Goal: Task Accomplishment & Management: Use online tool/utility

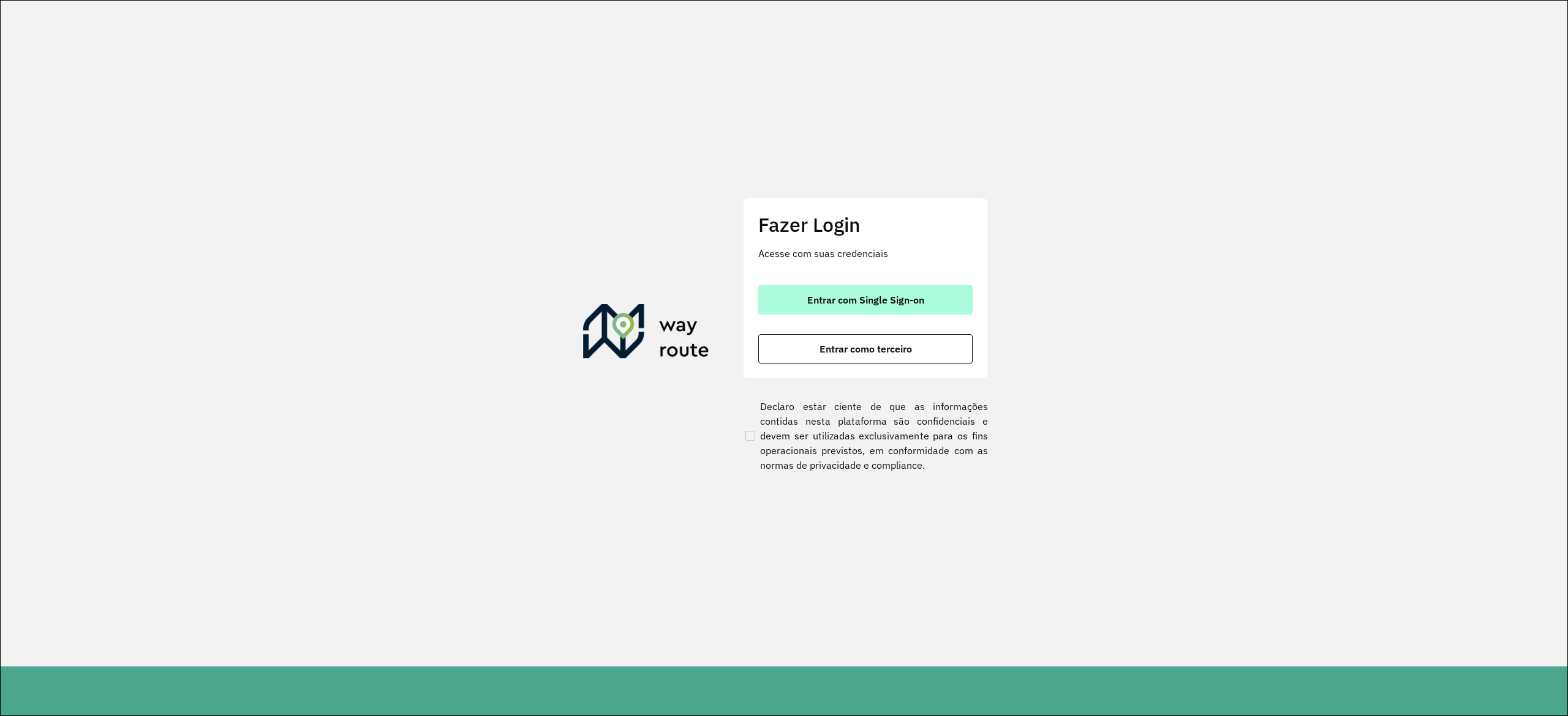
click at [927, 309] on button "Entrar com Single Sign-on" at bounding box center [865, 300] width 214 height 29
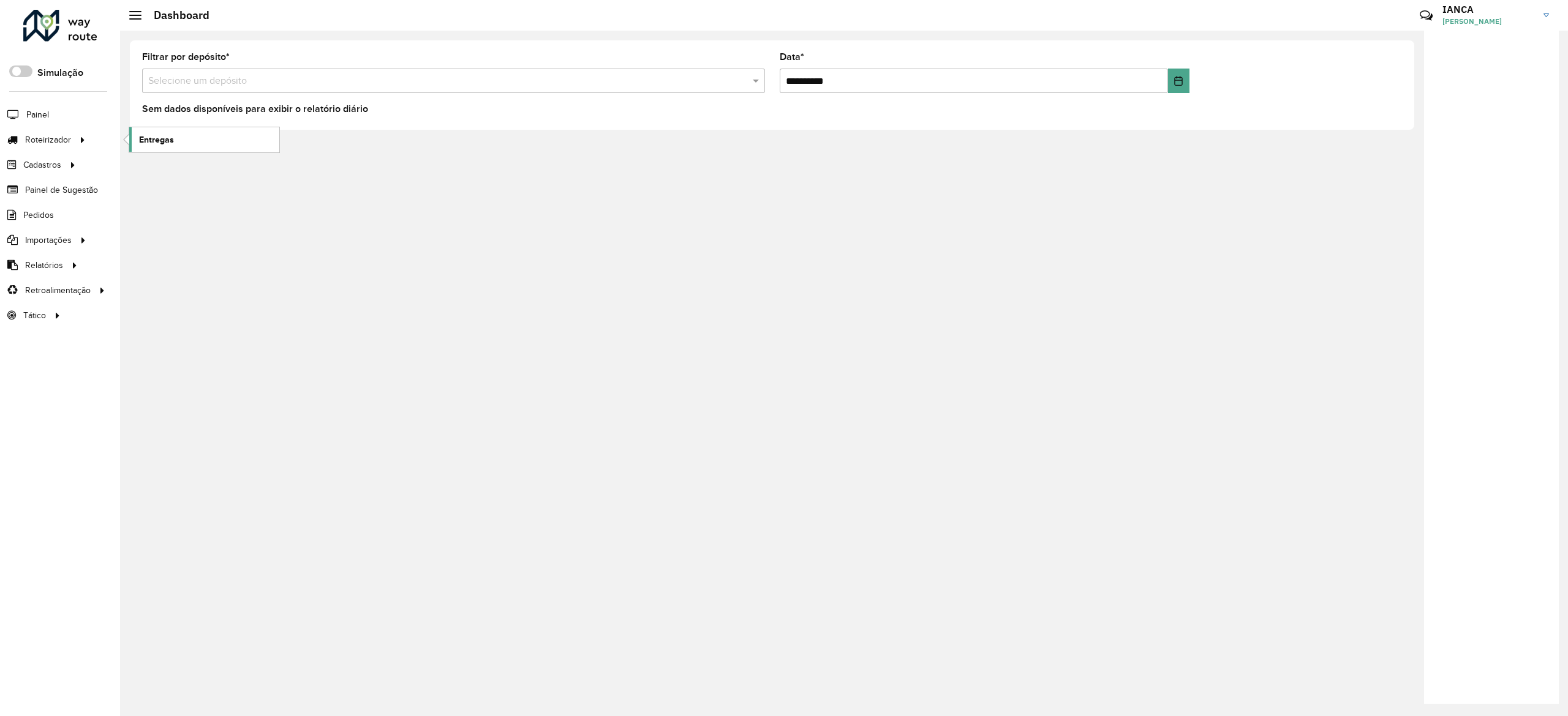
click at [191, 139] on link "Entregas" at bounding box center [204, 139] width 150 height 24
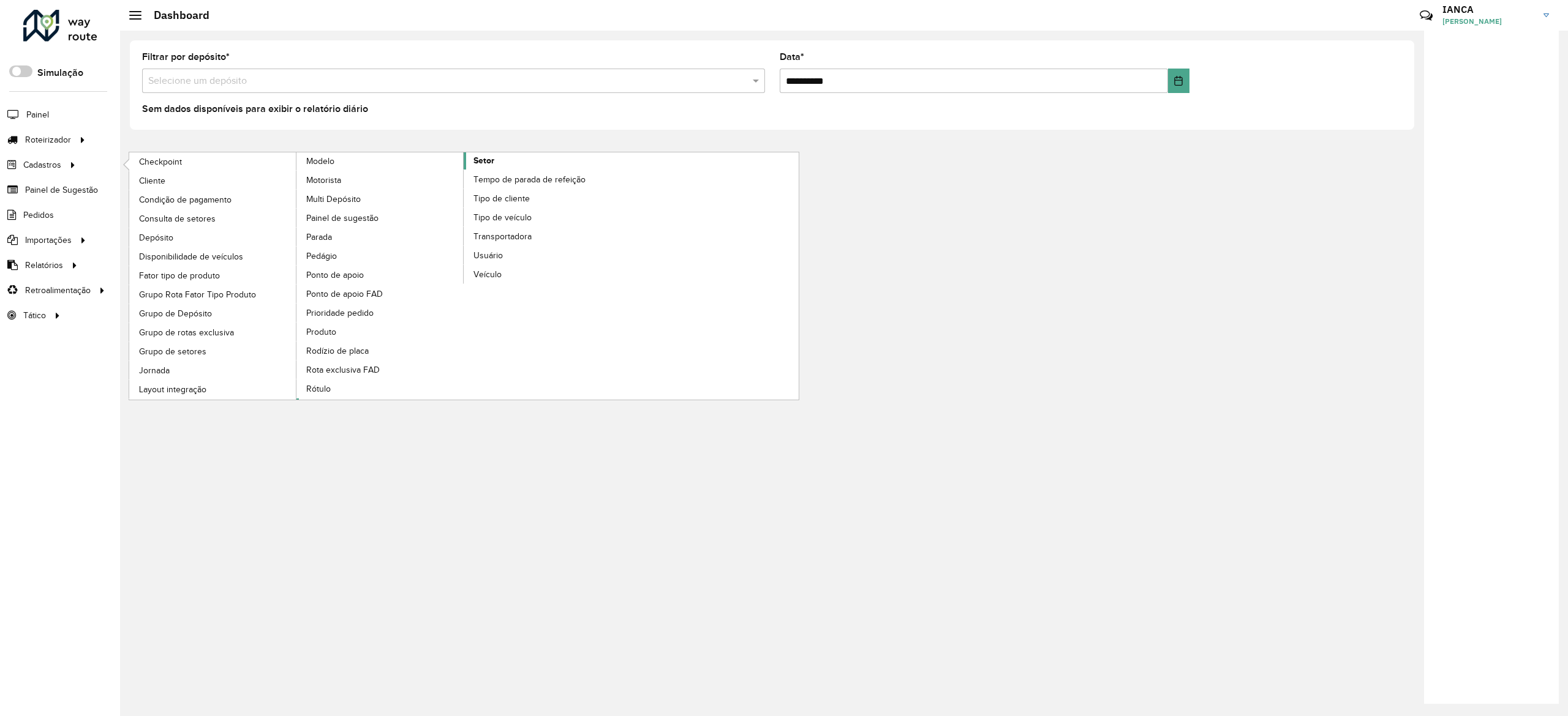
click at [499, 164] on link "Setor" at bounding box center [463, 276] width 335 height 248
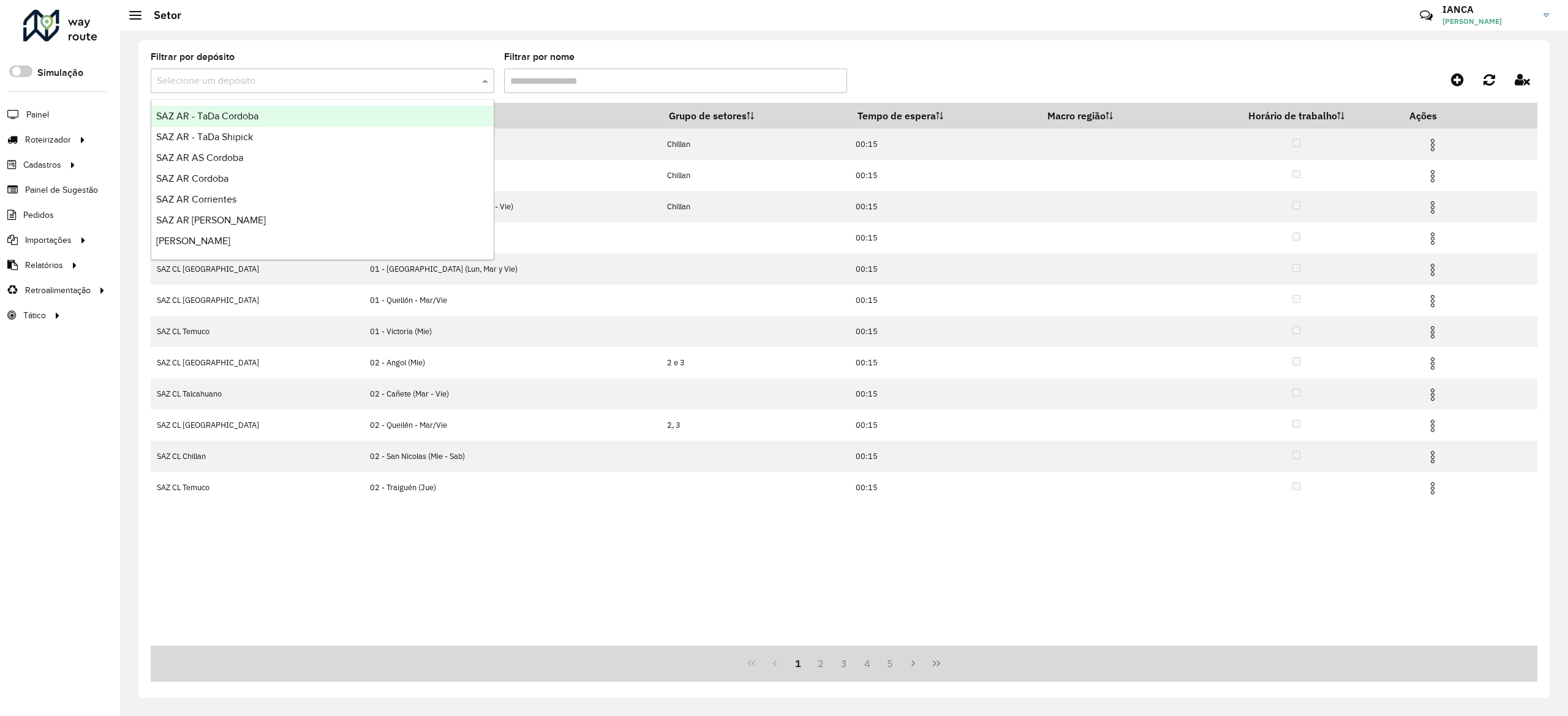
click at [351, 85] on input "text" at bounding box center [311, 81] width 307 height 14
type input "***"
click at [400, 110] on div "SAZ AR Mercado Central - SMK" at bounding box center [322, 117] width 342 height 21
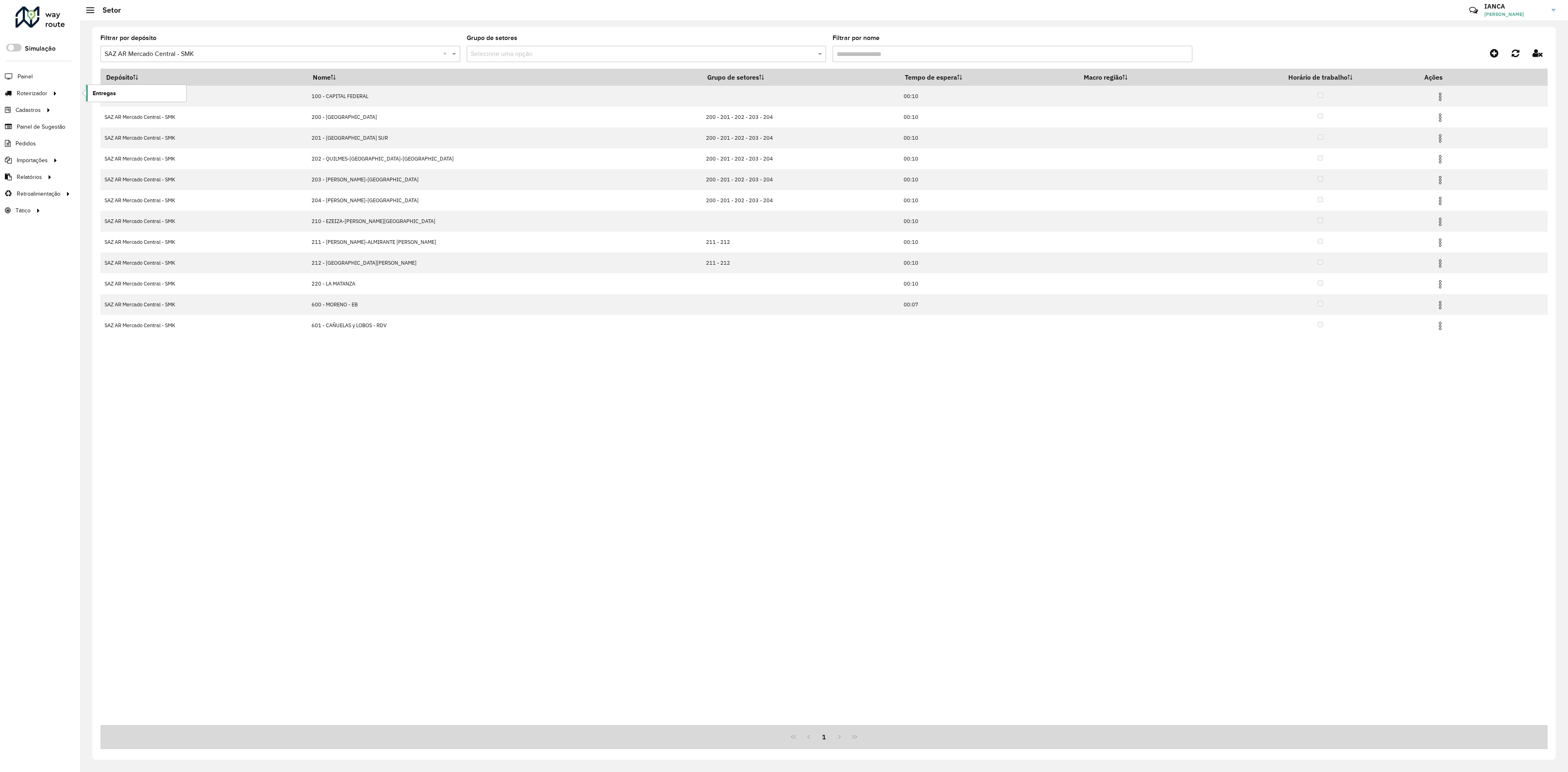
click at [137, 89] on link "Entregas" at bounding box center [136, 93] width 100 height 16
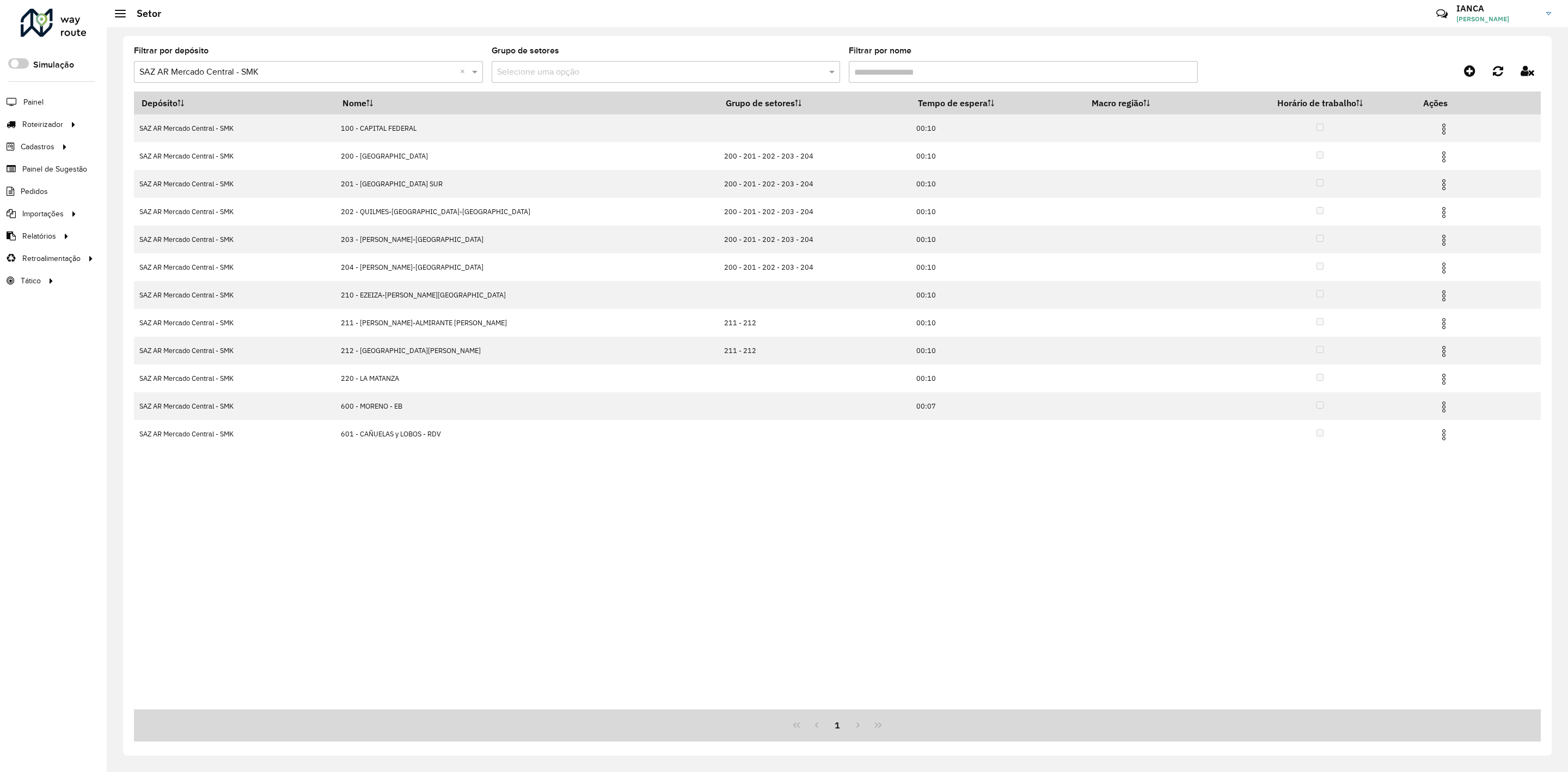
click at [75, 36] on div at bounding box center [53, 22] width 66 height 28
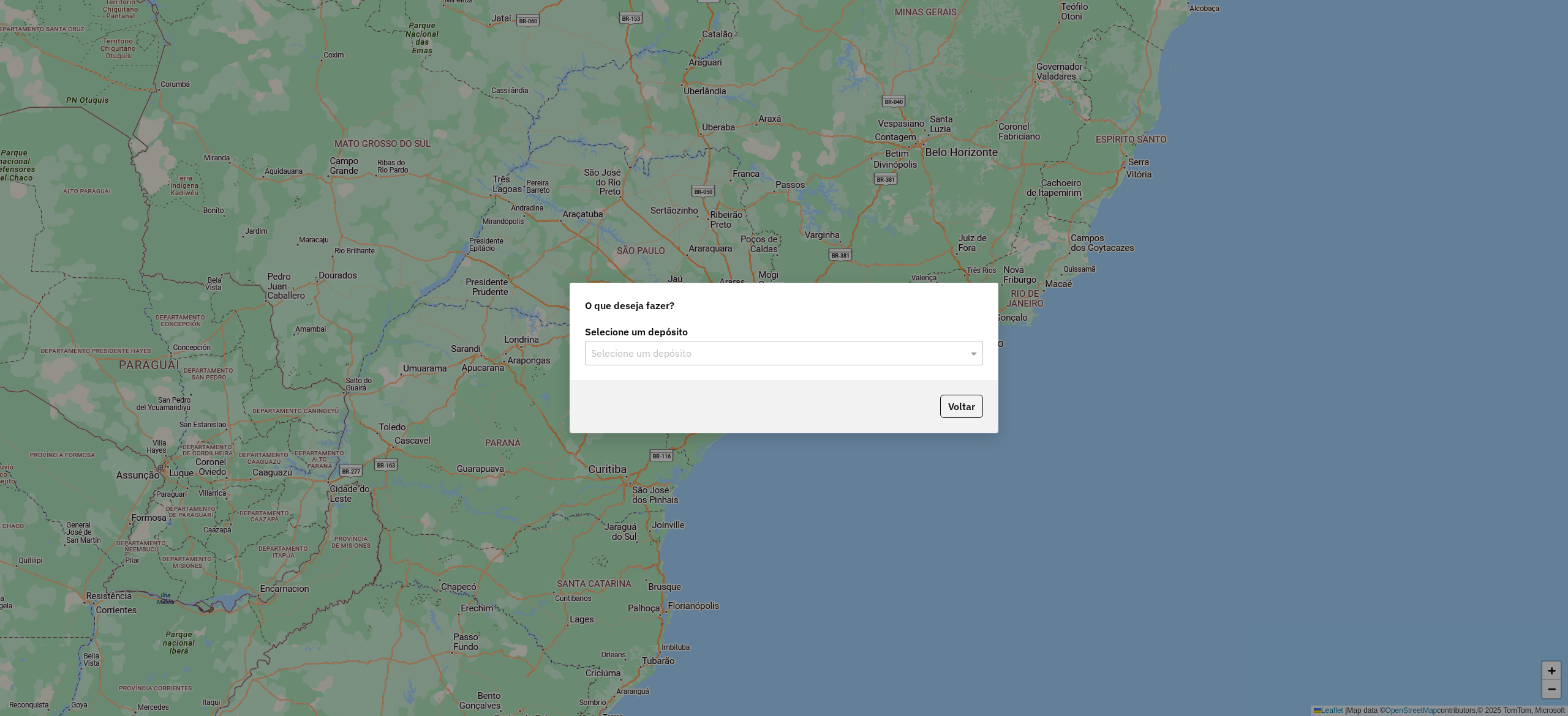
click at [653, 355] on input "text" at bounding box center [771, 354] width 362 height 14
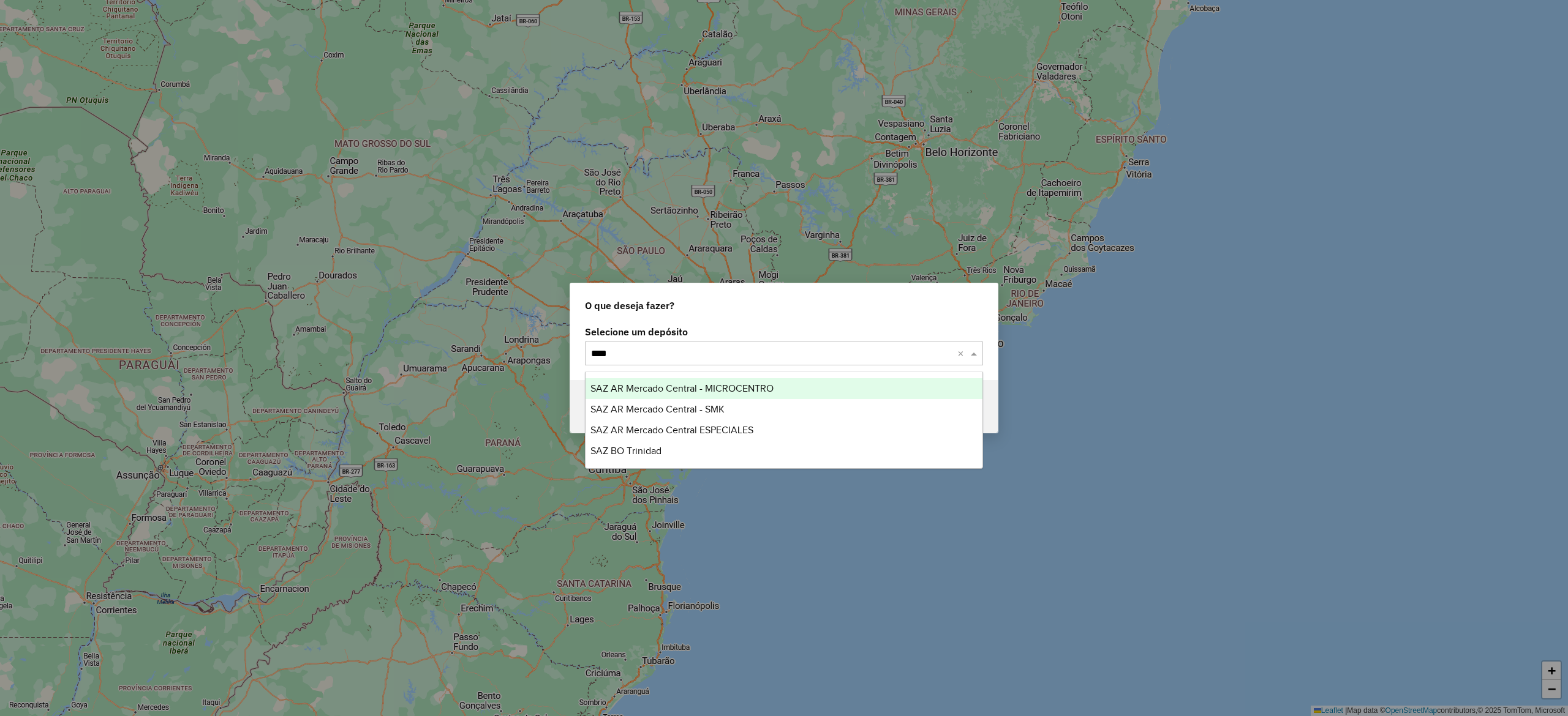
type input "*****"
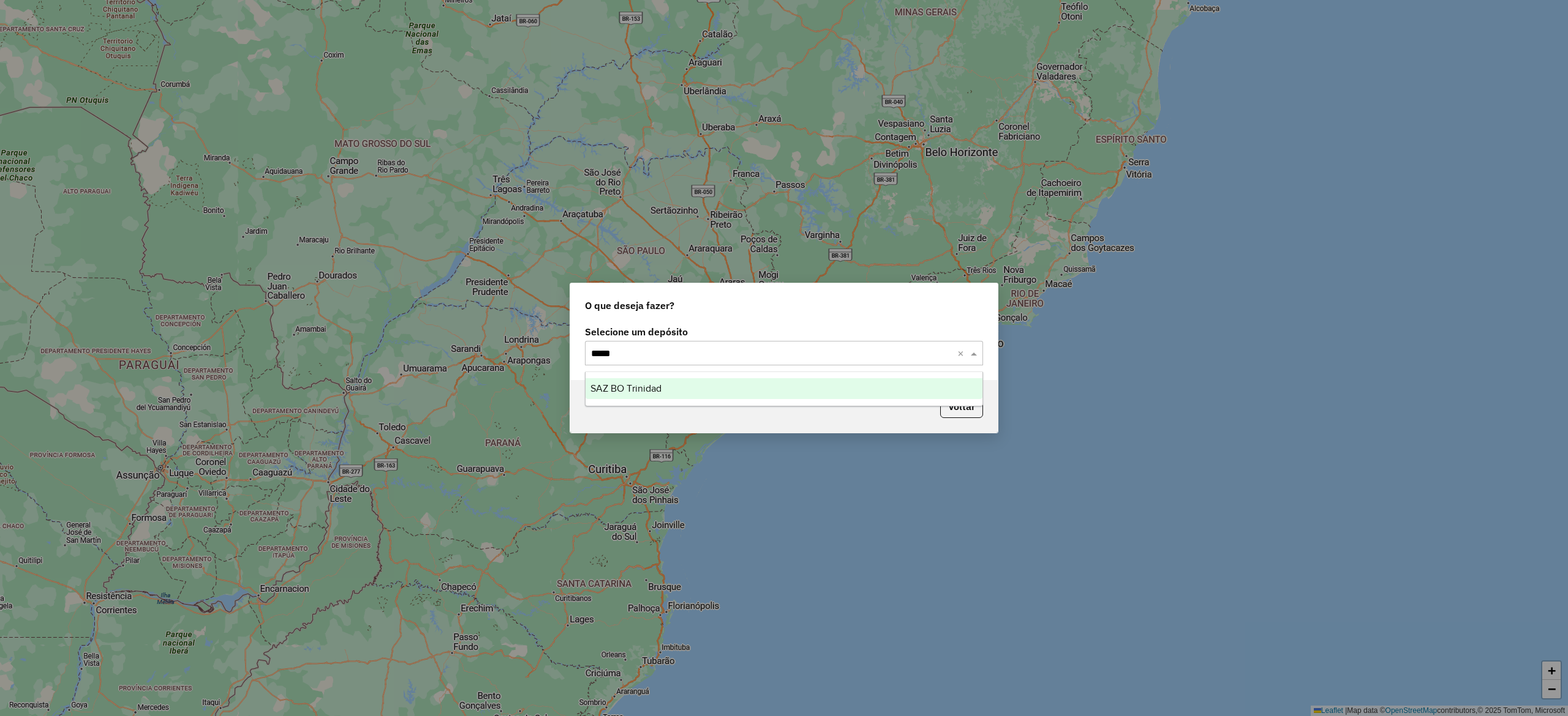
click at [674, 385] on div "SAZ BO Trinidad" at bounding box center [783, 389] width 396 height 21
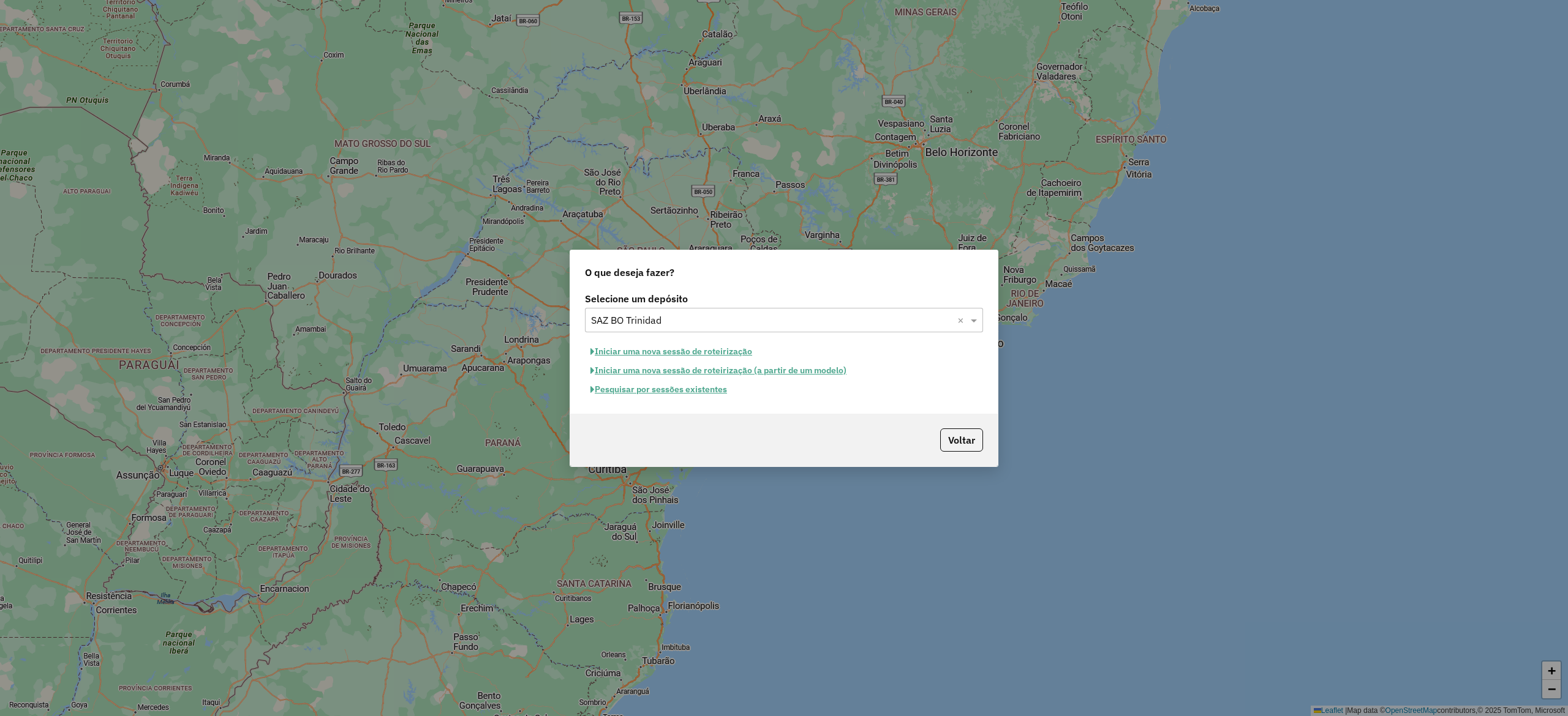
click at [704, 389] on button "Pesquisar por sessões existentes" at bounding box center [659, 389] width 148 height 19
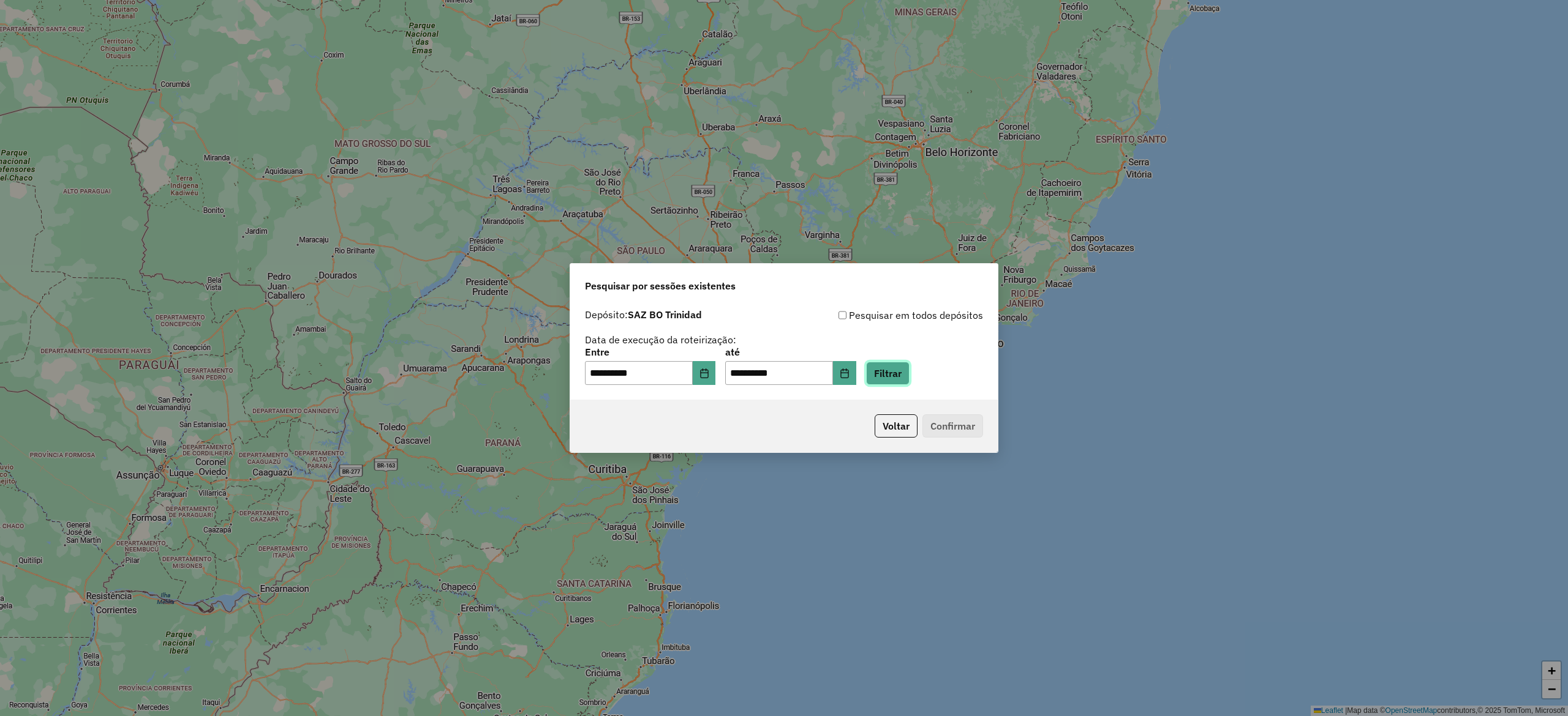
click at [909, 372] on button "Filtrar" at bounding box center [887, 373] width 43 height 23
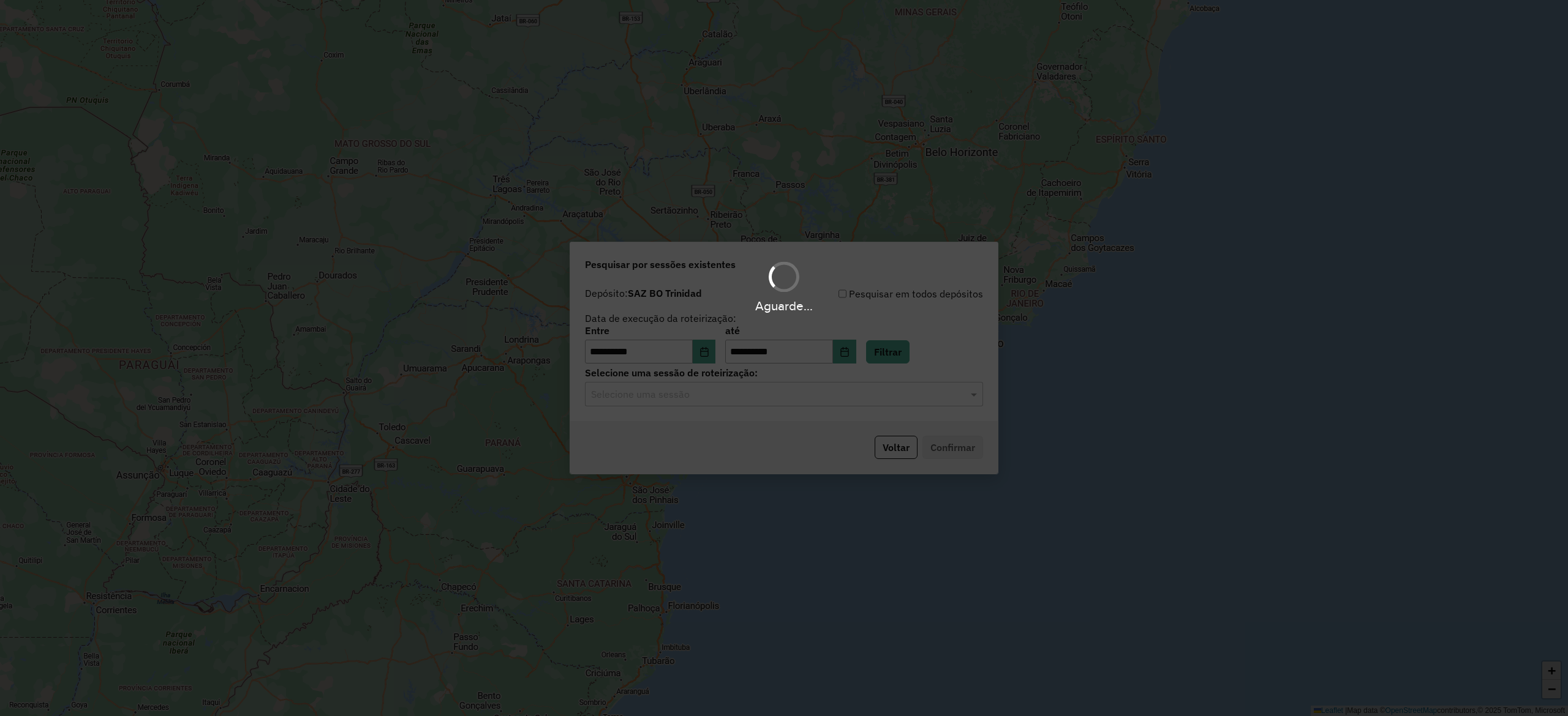
click at [691, 393] on input "text" at bounding box center [771, 394] width 362 height 14
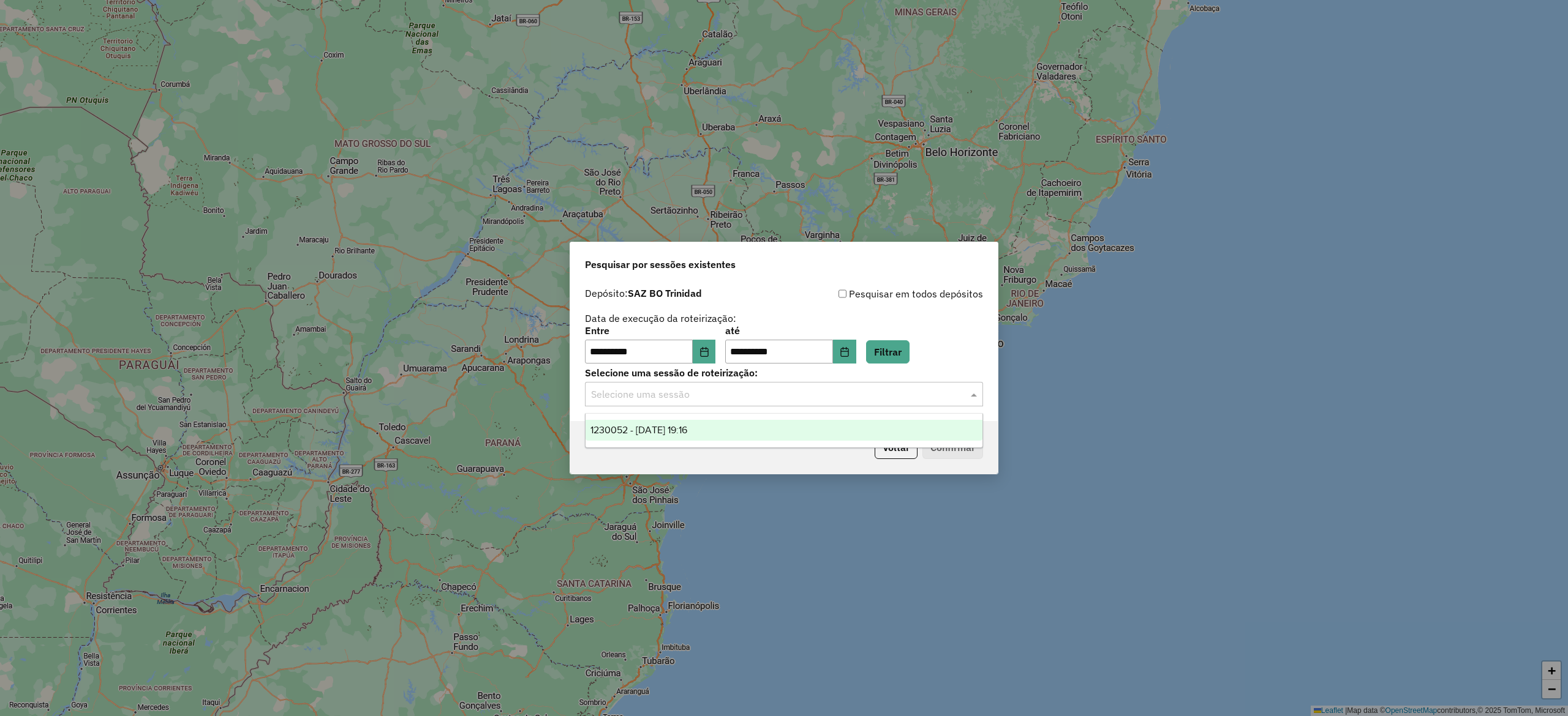
click at [681, 425] on span "1230052 - 15/08/2025 19:16" at bounding box center [638, 430] width 96 height 11
click at [954, 449] on button "Confirmar" at bounding box center [953, 447] width 61 height 23
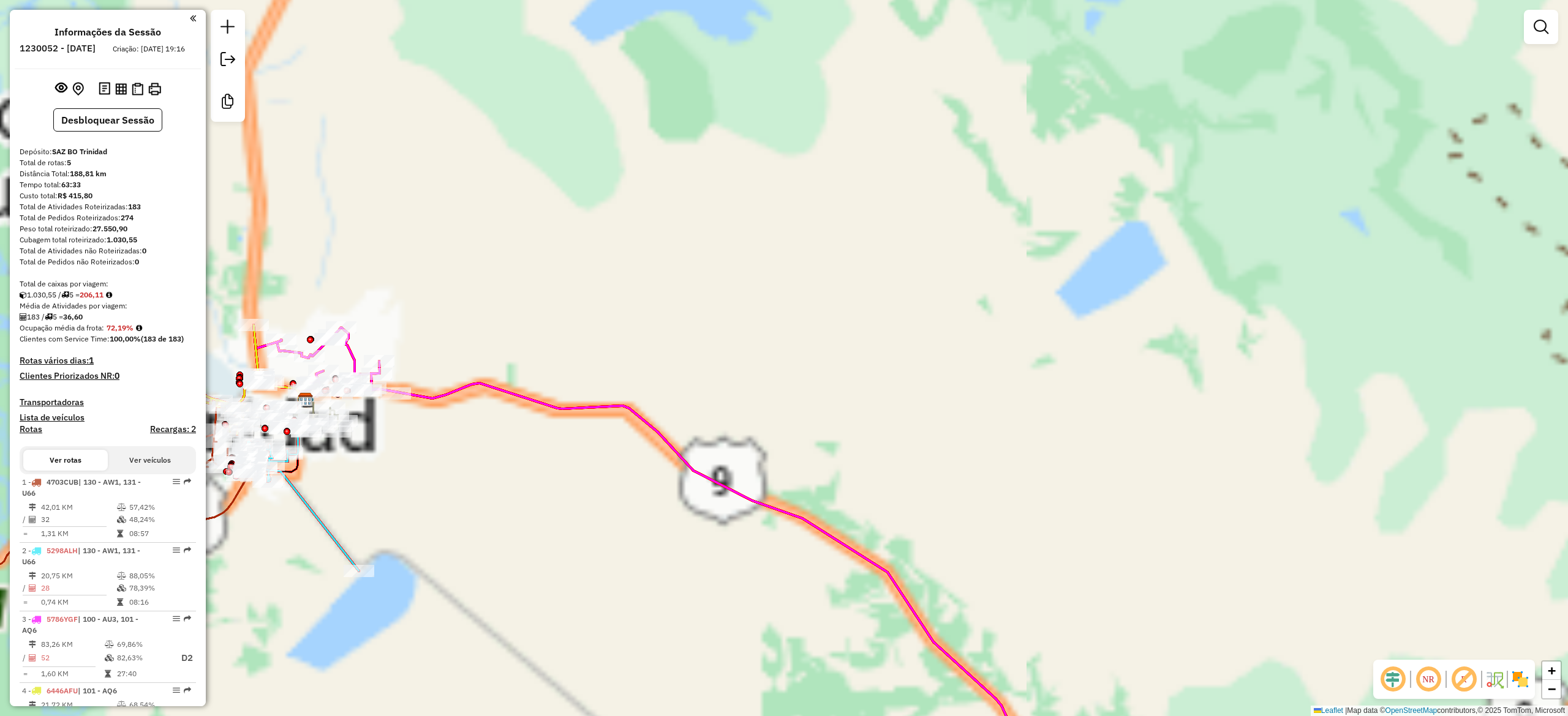
drag, startPoint x: 721, startPoint y: 425, endPoint x: 1179, endPoint y: 413, distance: 458.2
click at [1179, 413] on div "Janela de atendimento Grade de atendimento Capacidade Transportadoras Veículos …" at bounding box center [784, 358] width 1568 height 716
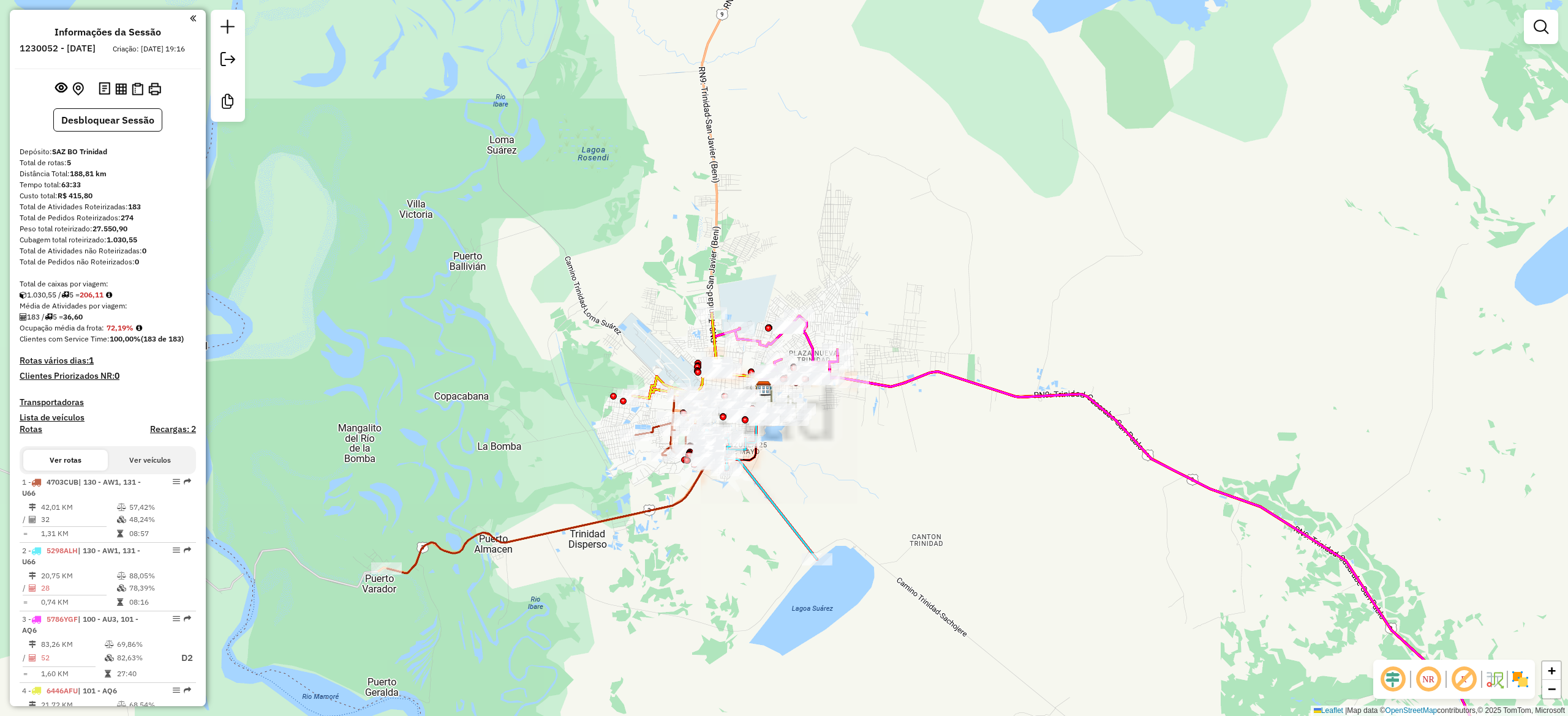
click at [1522, 693] on div "NR R" at bounding box center [1454, 679] width 162 height 40
click at [1510, 678] on img at bounding box center [1520, 679] width 19 height 19
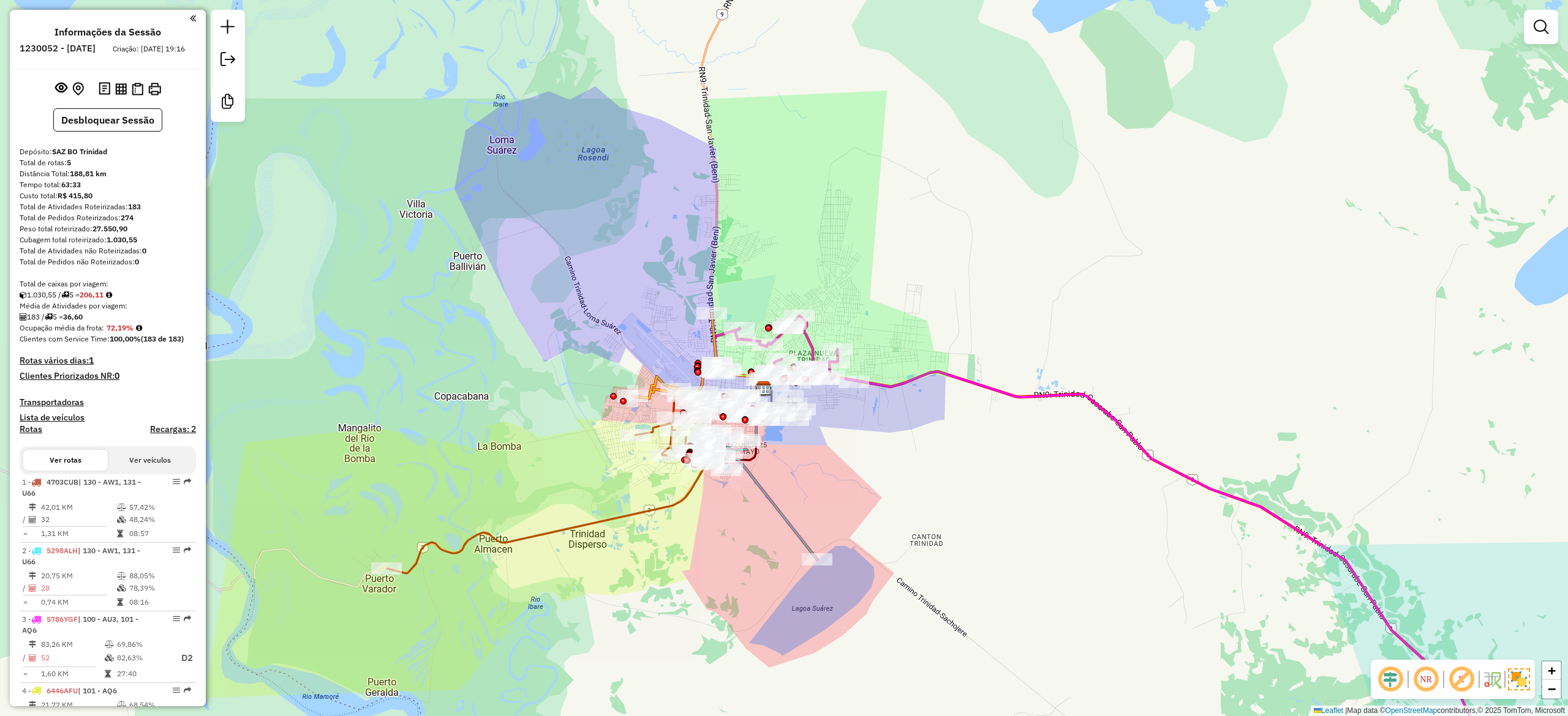
drag, startPoint x: 1041, startPoint y: 516, endPoint x: 1047, endPoint y: 516, distance: 6.0
click at [1047, 516] on div "Janela de atendimento Grade de atendimento Capacidade Transportadoras Veículos …" at bounding box center [784, 358] width 1568 height 716
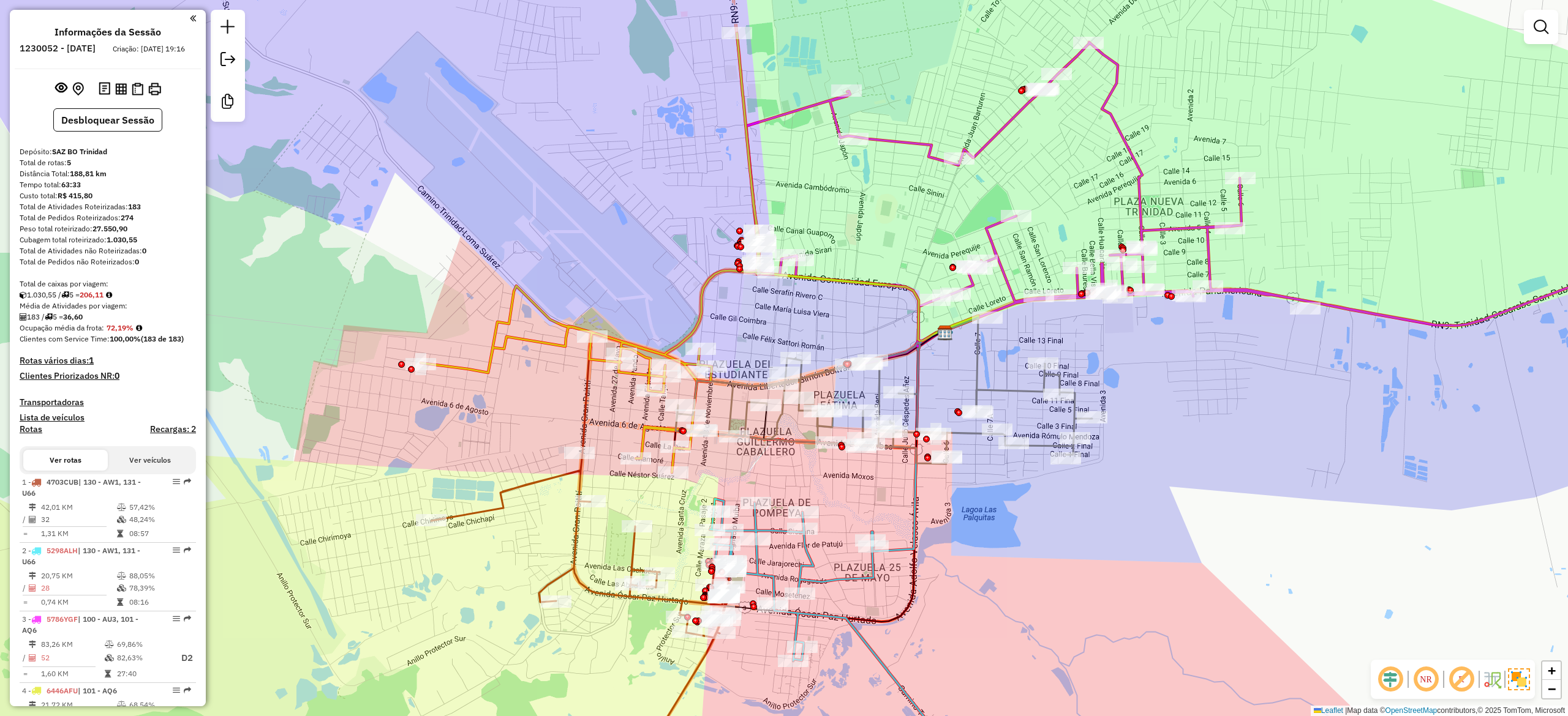
click at [631, 546] on icon at bounding box center [581, 621] width 299 height 335
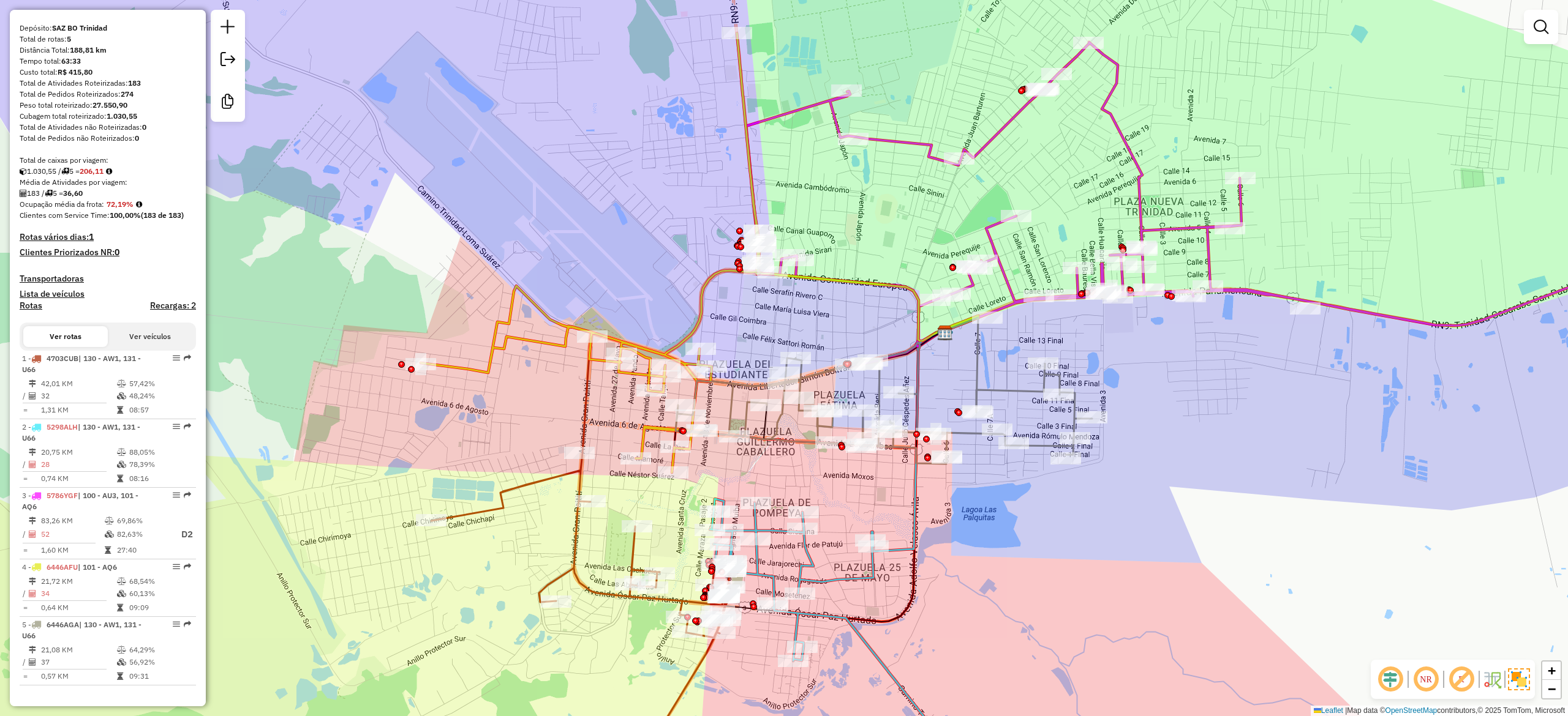
select select "**********"
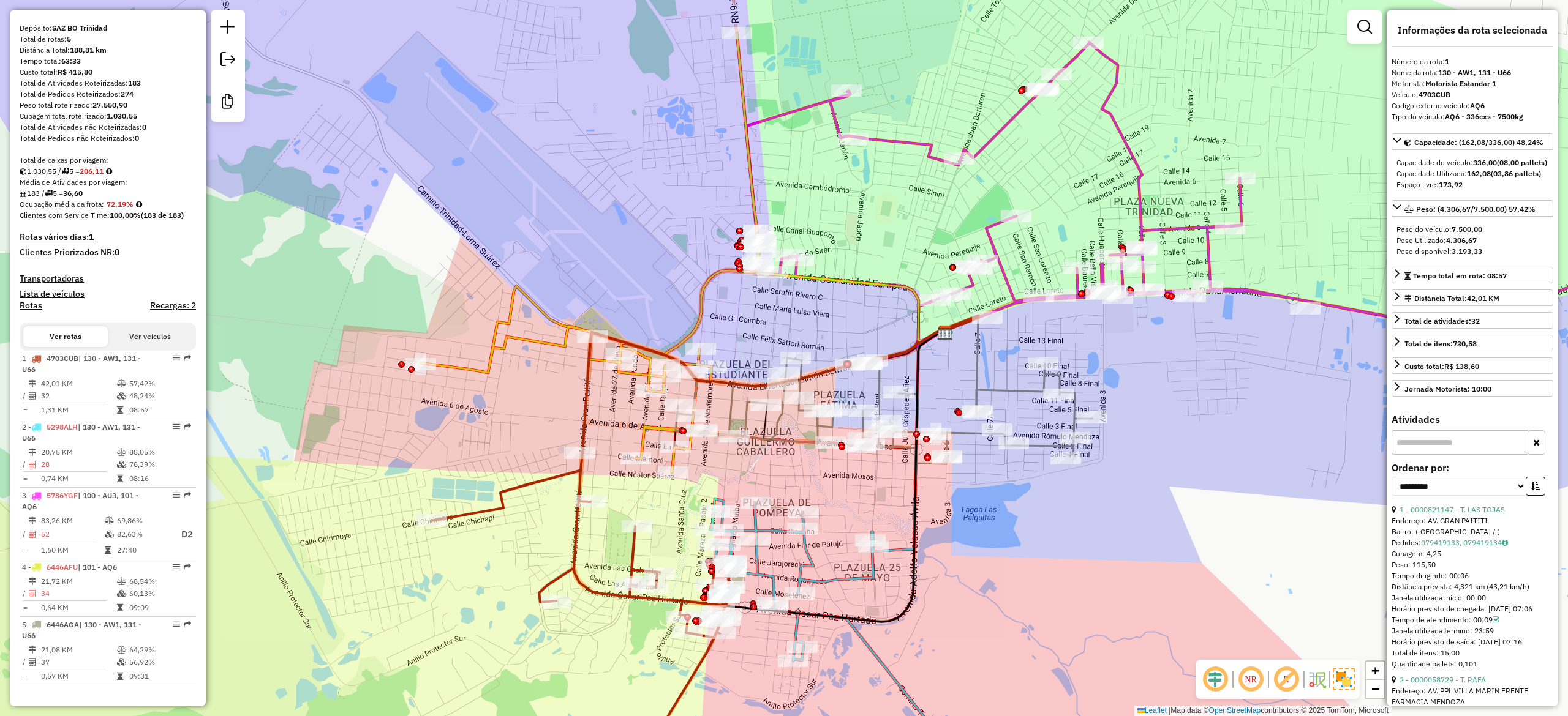
click at [755, 558] on icon at bounding box center [845, 644] width 270 height 289
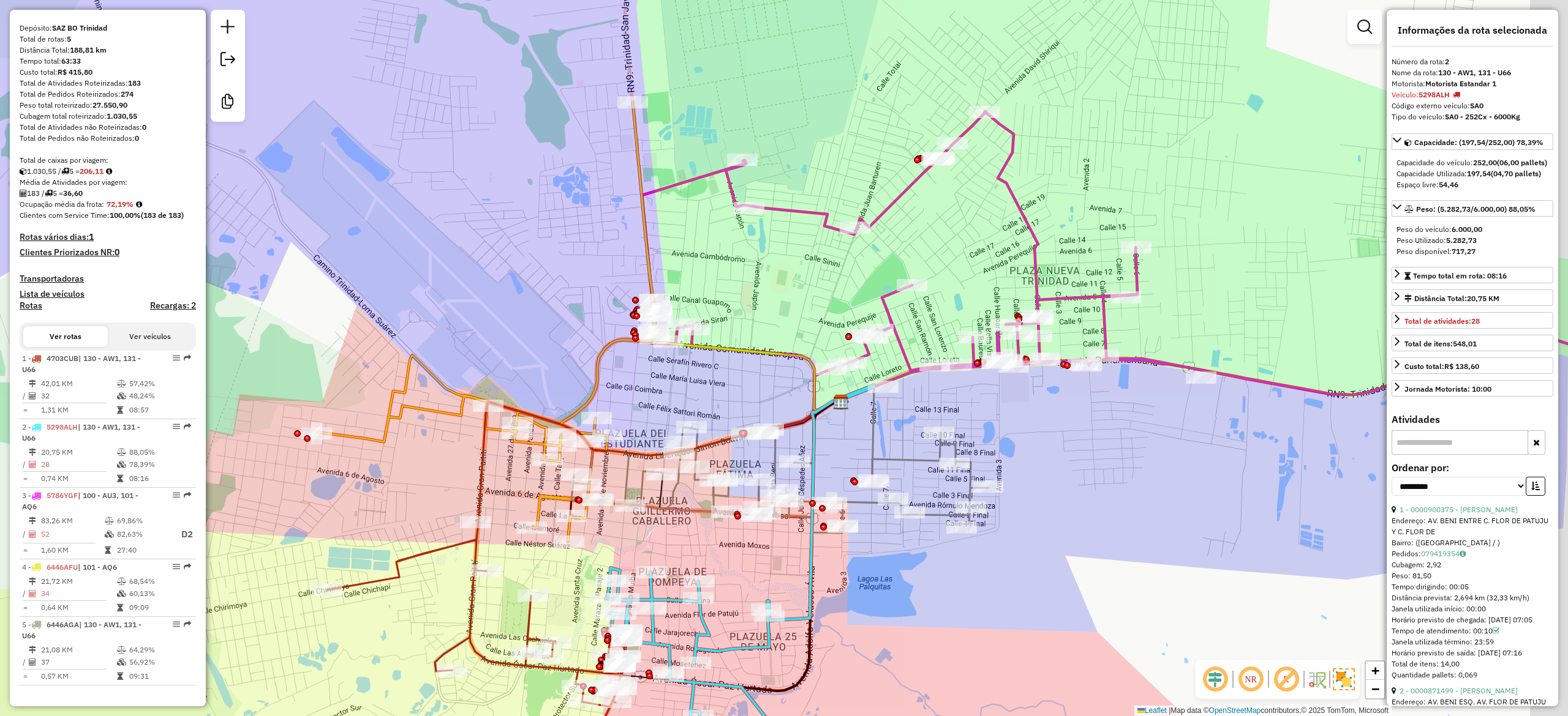
drag, startPoint x: 787, startPoint y: 574, endPoint x: 674, endPoint y: 646, distance: 134.0
click at [674, 646] on div "Janela de atendimento Grade de atendimento Capacidade Transportadoras Veículos …" at bounding box center [784, 358] width 1568 height 716
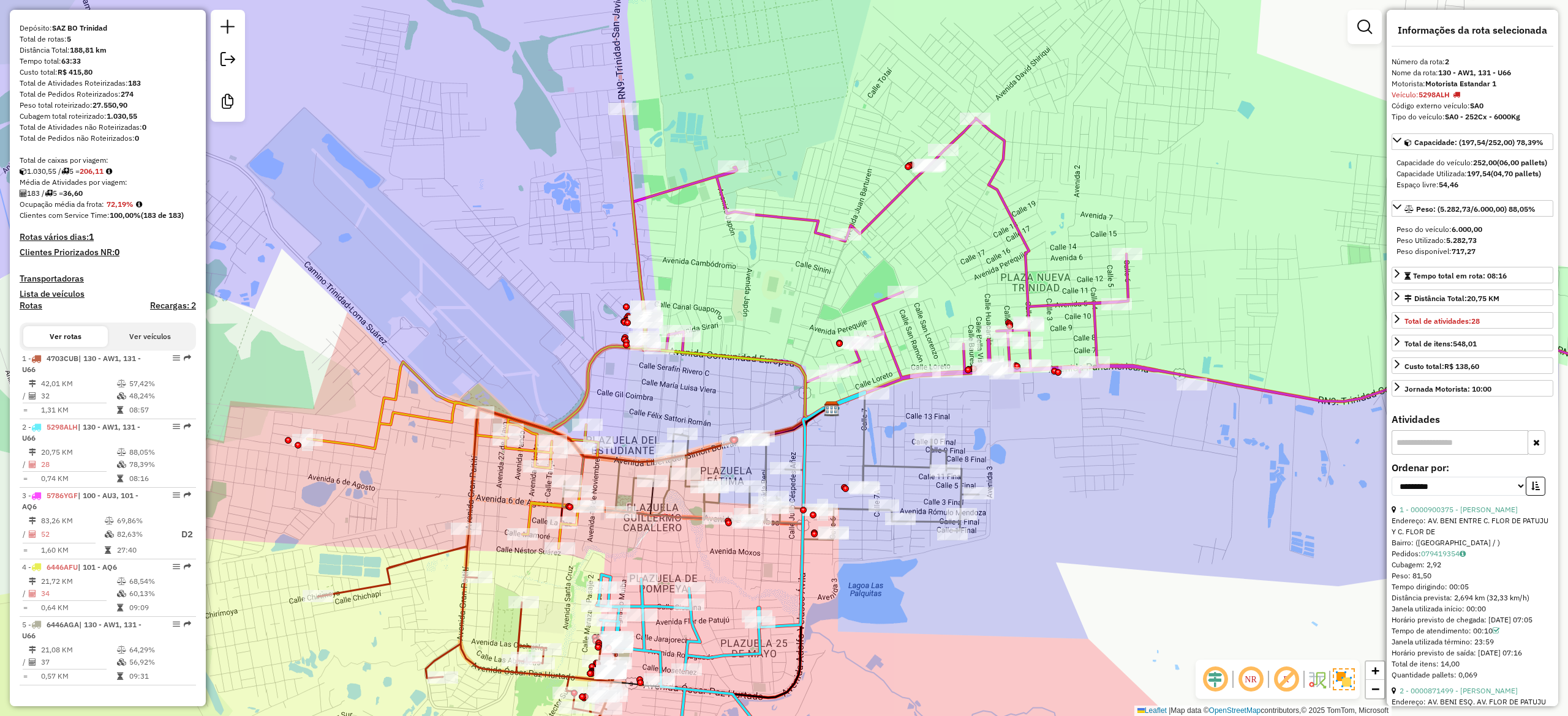
click at [863, 463] on icon at bounding box center [770, 479] width 417 height 121
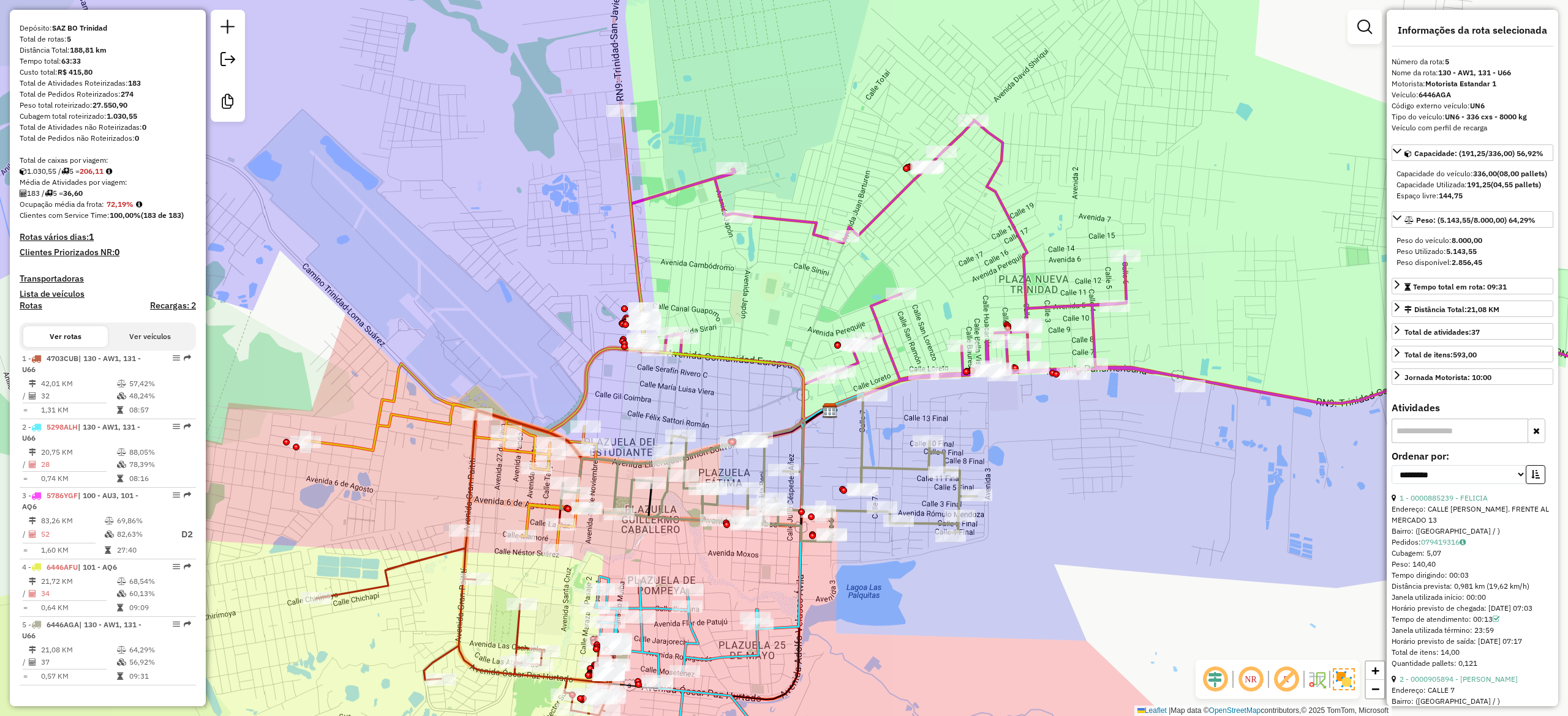
drag, startPoint x: 849, startPoint y: 455, endPoint x: 820, endPoint y: 538, distance: 87.9
click at [820, 538] on div "Janela de atendimento Grade de atendimento Capacidade Transportadoras Veículos …" at bounding box center [784, 358] width 1568 height 716
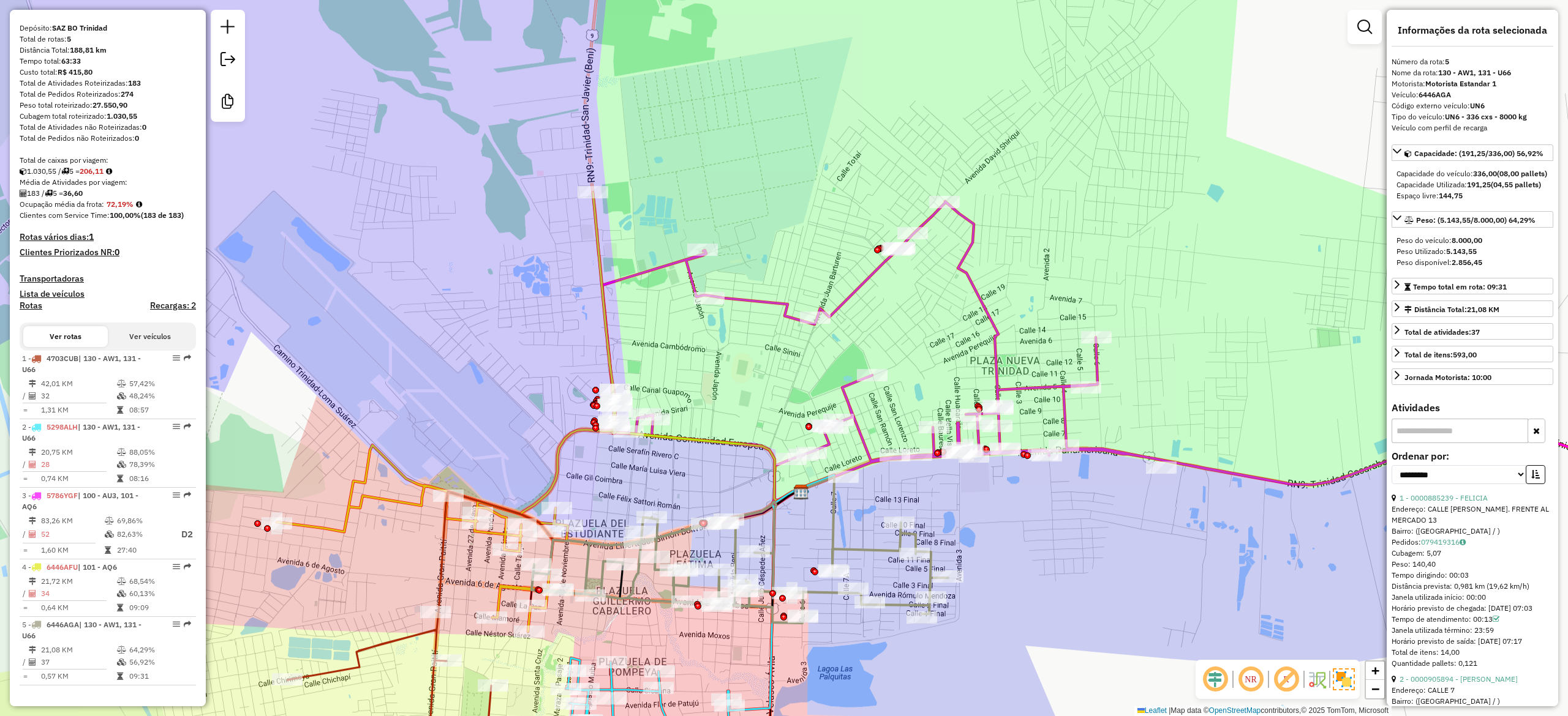
click at [859, 423] on icon at bounding box center [1163, 362] width 1122 height 323
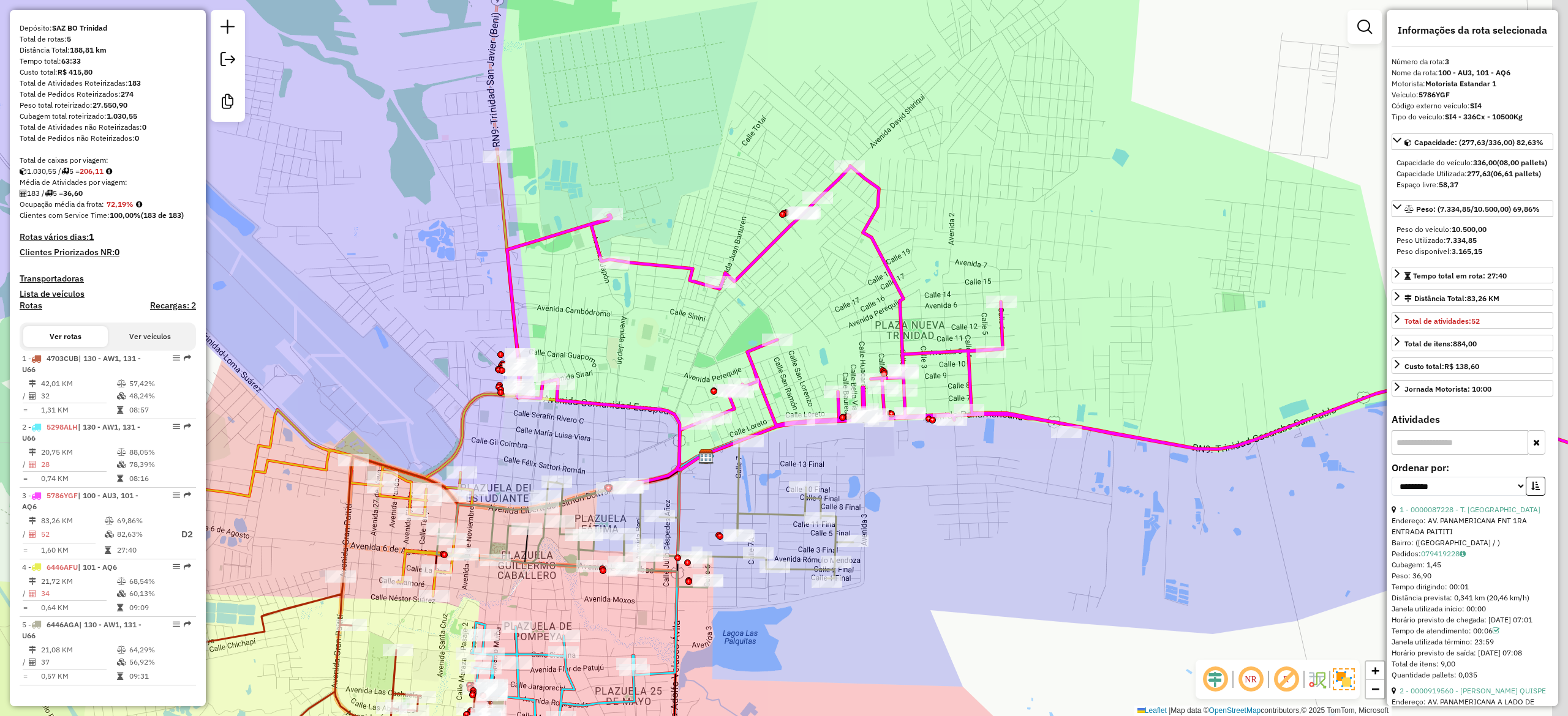
drag, startPoint x: 957, startPoint y: 490, endPoint x: 728, endPoint y: 420, distance: 239.5
click at [733, 420] on div "Janela de atendimento Grade de atendimento Capacidade Transportadoras Veículos …" at bounding box center [784, 358] width 1568 height 716
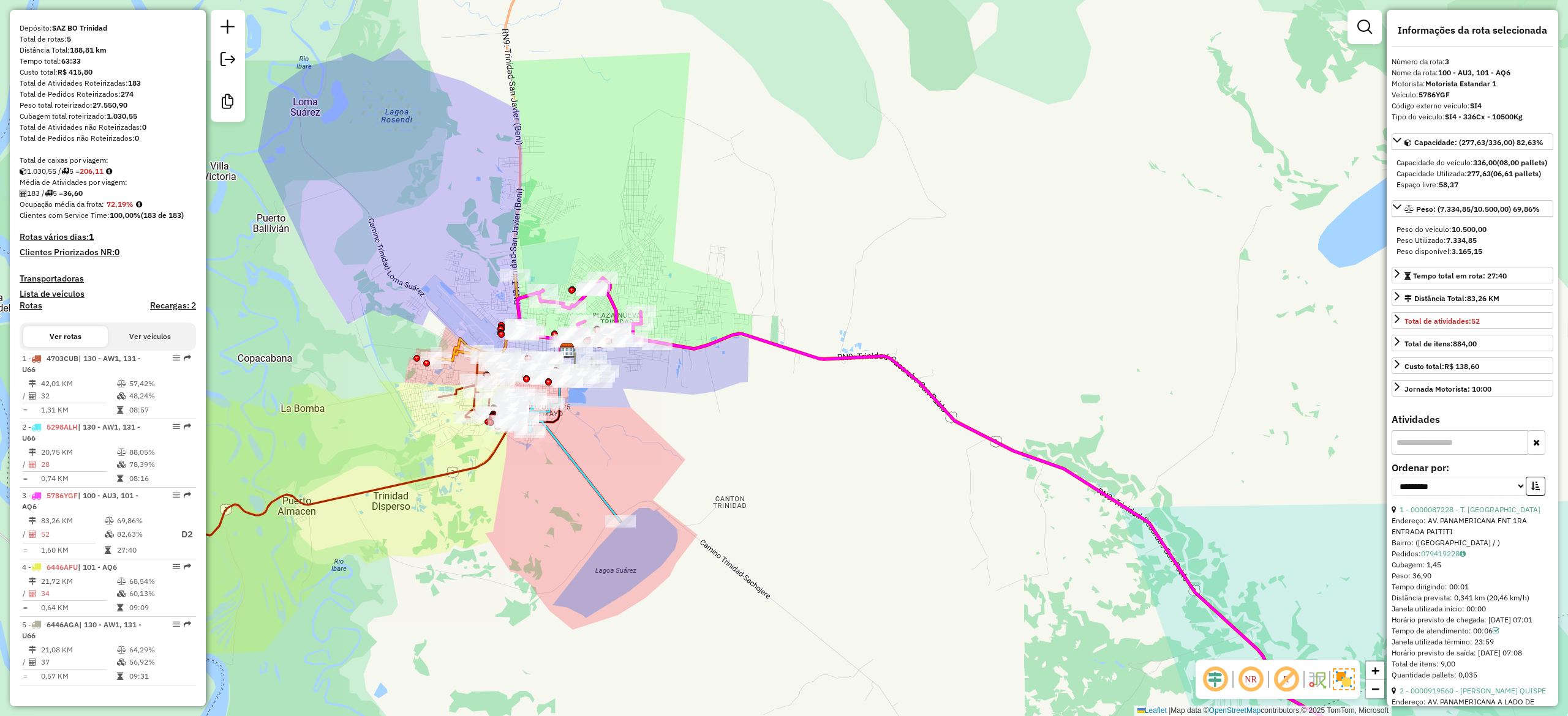
drag, startPoint x: 777, startPoint y: 467, endPoint x: 597, endPoint y: 254, distance: 278.9
click at [602, 257] on div "Janela de atendimento Grade de atendimento Capacidade Transportadoras Veículos …" at bounding box center [784, 358] width 1568 height 716
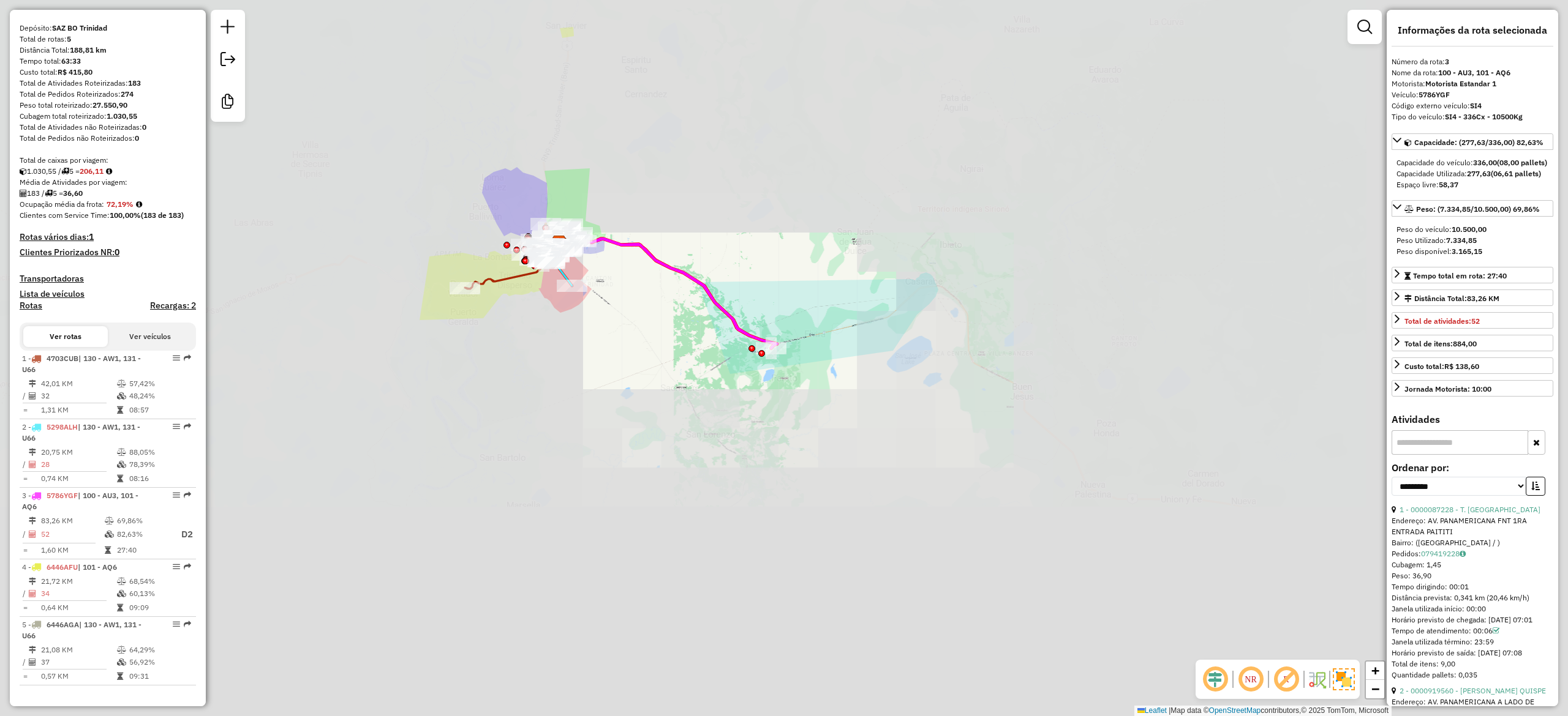
drag, startPoint x: 616, startPoint y: 281, endPoint x: 760, endPoint y: 352, distance: 160.6
click at [757, 354] on div "Janela de atendimento Grade de atendimento Capacidade Transportadoras Veículos …" at bounding box center [784, 358] width 1568 height 716
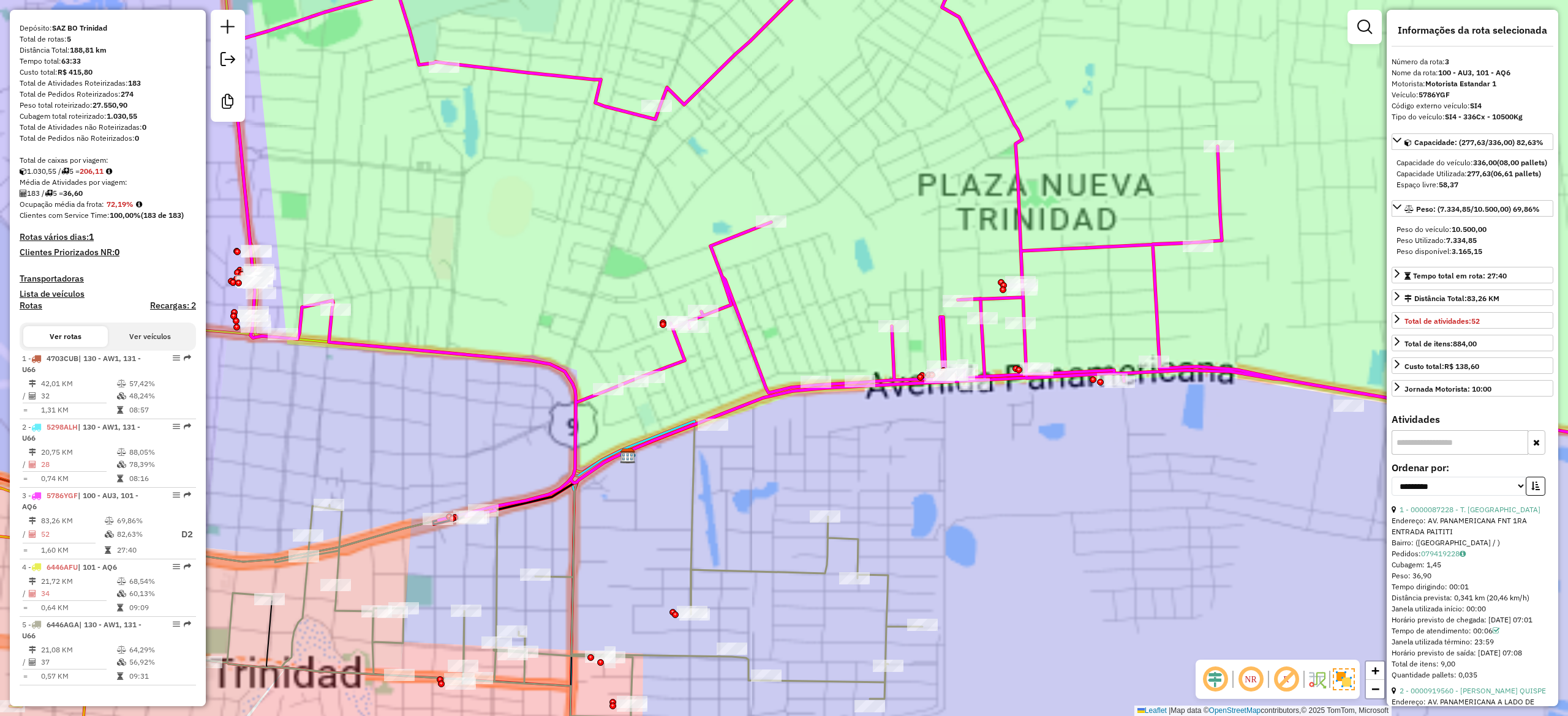
click at [893, 457] on div "Janela de atendimento Grade de atendimento Capacidade Transportadoras Veículos …" at bounding box center [784, 358] width 1568 height 716
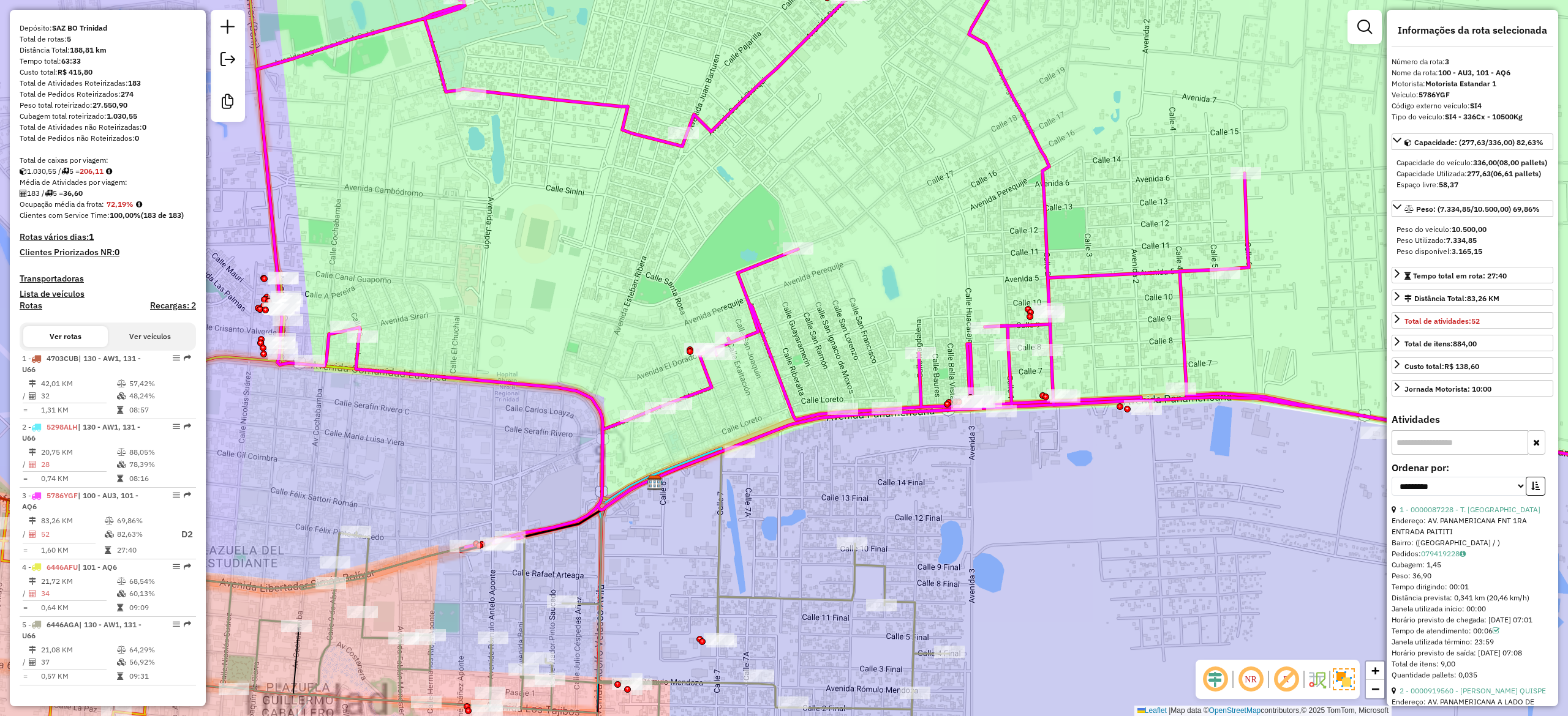
click at [978, 262] on div "Rota 3 - Placa 5786YGF 0000679844 - PAITITI Janela de atendimento Grade de aten…" at bounding box center [784, 358] width 1568 height 716
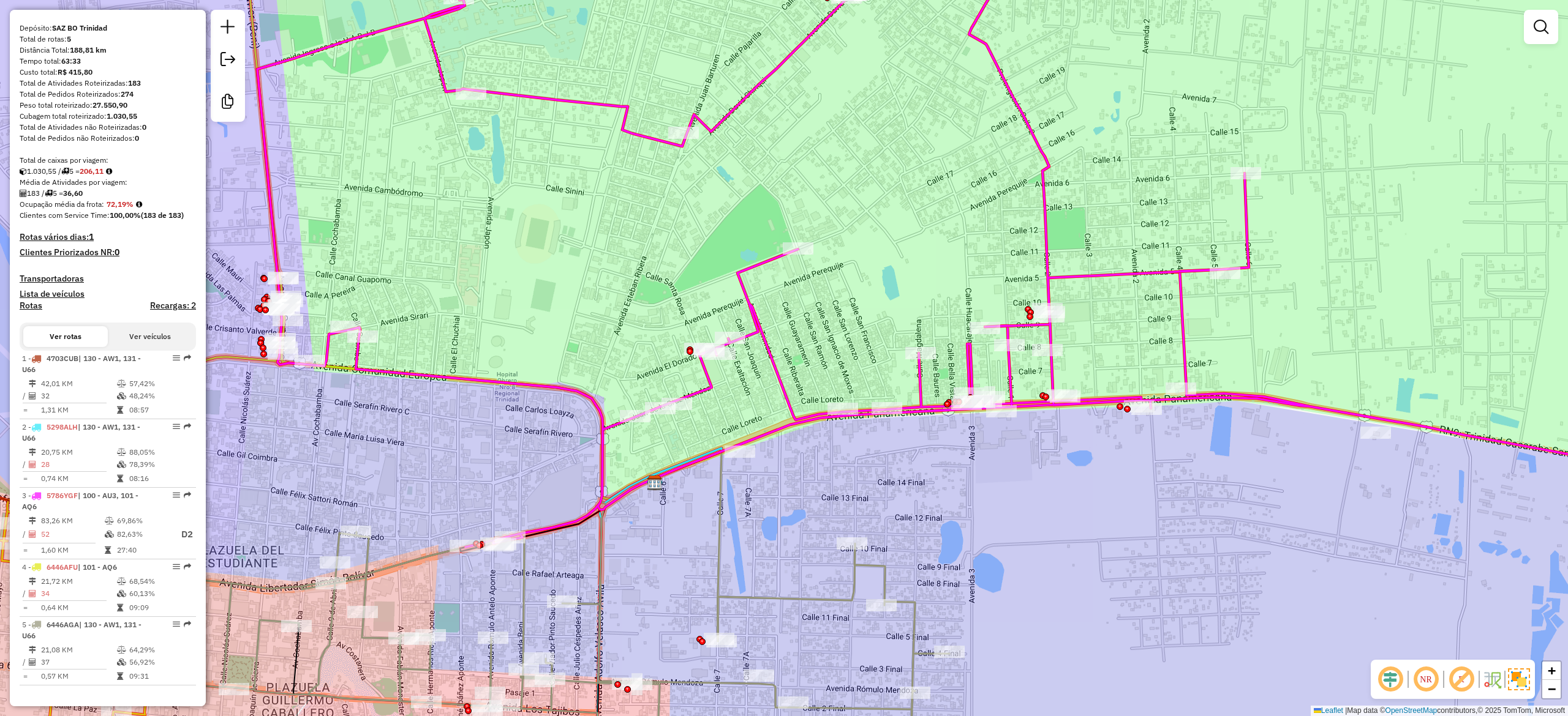
click at [1049, 245] on icon at bounding box center [991, 238] width 1468 height 619
click at [1050, 229] on icon at bounding box center [990, 237] width 1467 height 618
select select "**********"
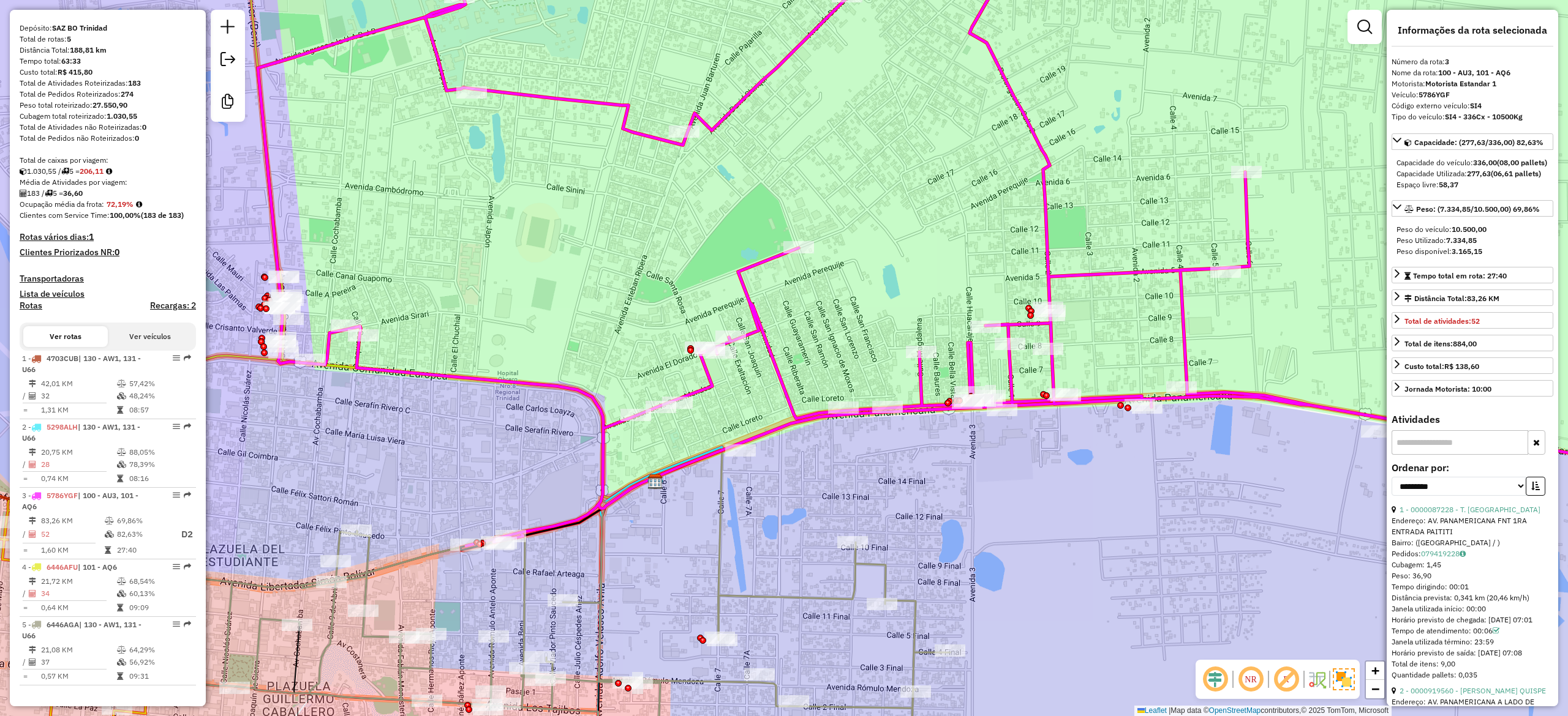
drag, startPoint x: 1119, startPoint y: 543, endPoint x: 1027, endPoint y: 509, distance: 98.1
click at [1029, 510] on div "Rota 3 - Placa 5786YGF 0000076760 - L. PANAMERICANA Janela de atendimento Grade…" at bounding box center [784, 358] width 1568 height 716
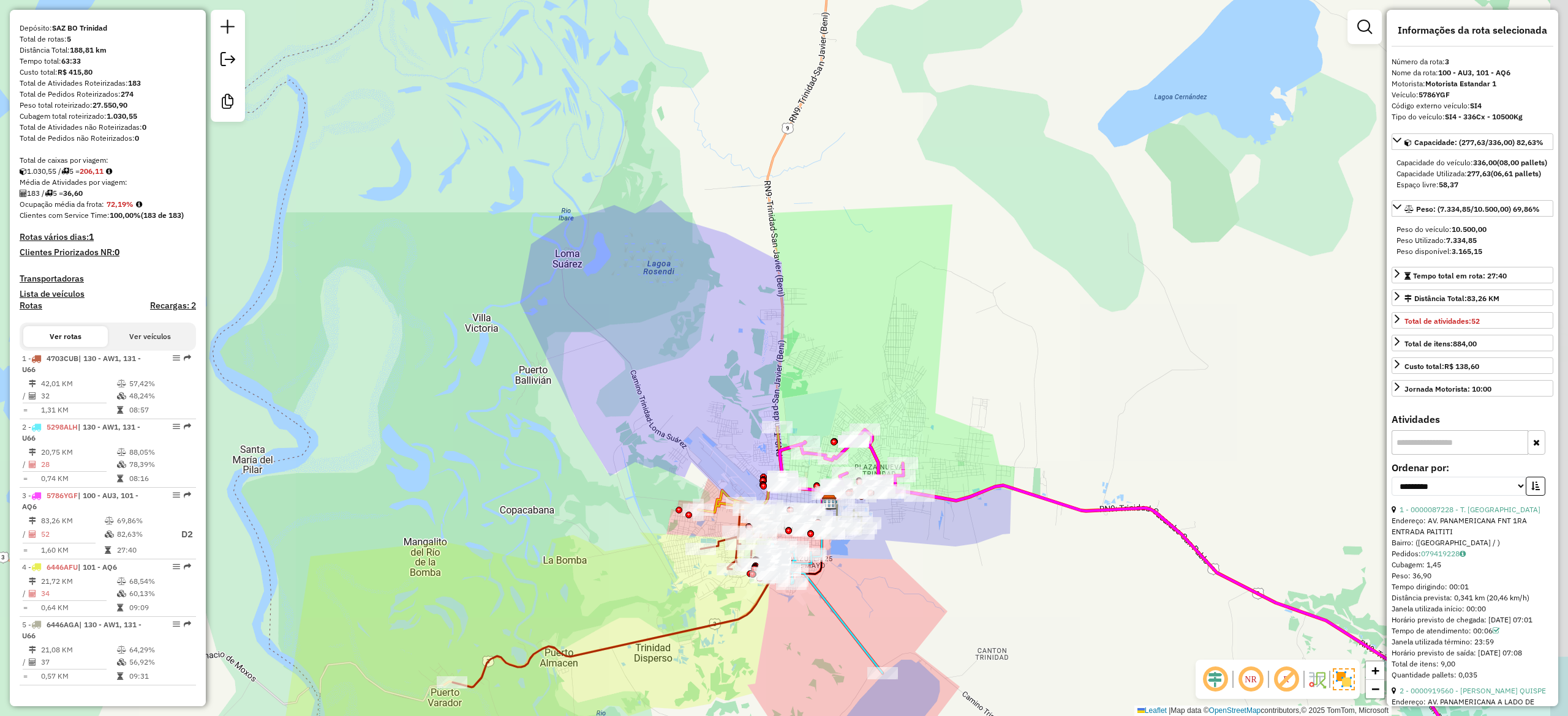
drag, startPoint x: 971, startPoint y: 555, endPoint x: 963, endPoint y: 555, distance: 8.0
click at [963, 555] on div "Janela de atendimento Grade de atendimento Capacidade Transportadoras Veículos …" at bounding box center [784, 358] width 1568 height 716
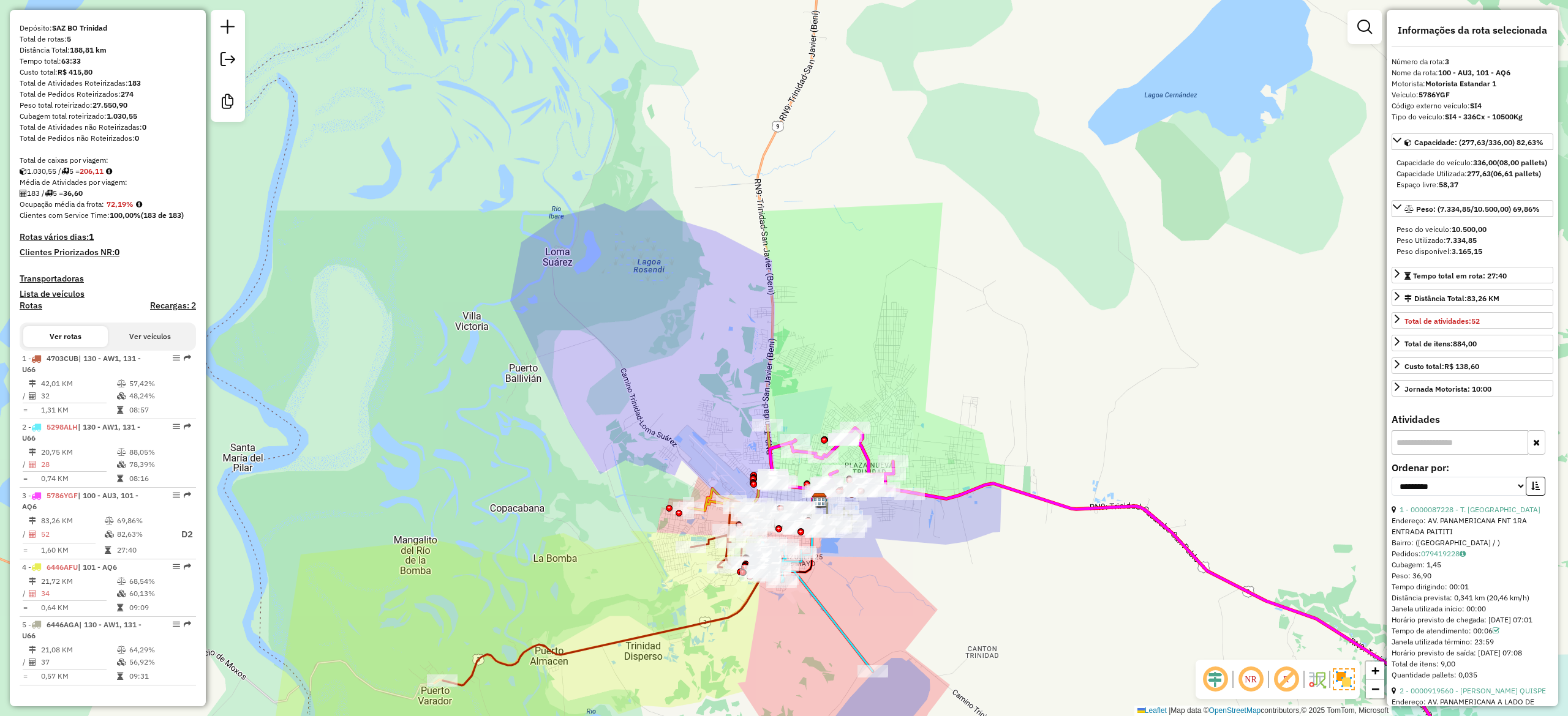
drag, startPoint x: 1009, startPoint y: 301, endPoint x: 987, endPoint y: 303, distance: 22.1
click at [1001, 301] on div "Janela de atendimento Grade de atendimento Capacidade Transportadoras Veículos …" at bounding box center [784, 358] width 1568 height 716
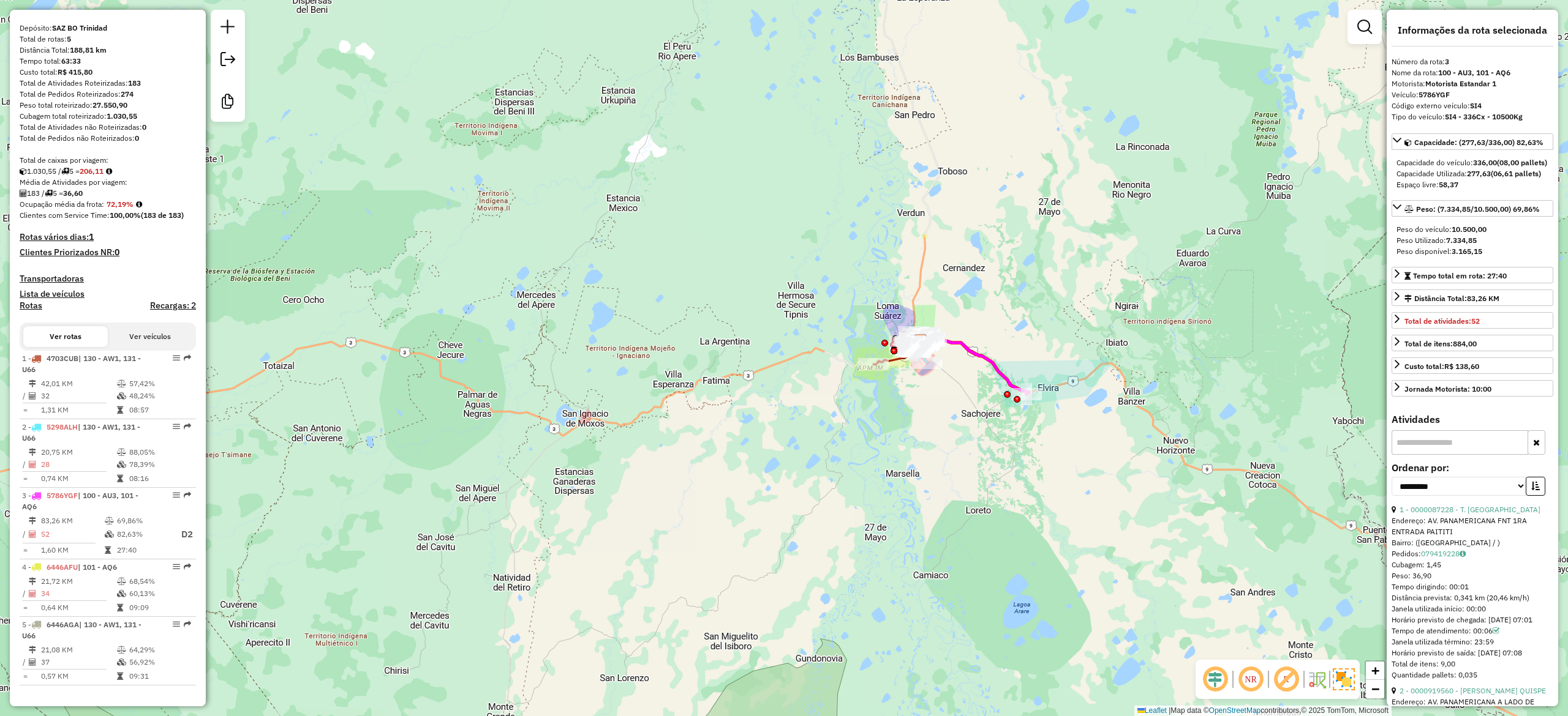
drag, startPoint x: 1057, startPoint y: 312, endPoint x: 1022, endPoint y: 384, distance: 80.1
click at [1037, 386] on div "Janela de atendimento Grade de atendimento Capacidade Transportadoras Veículos …" at bounding box center [784, 358] width 1568 height 716
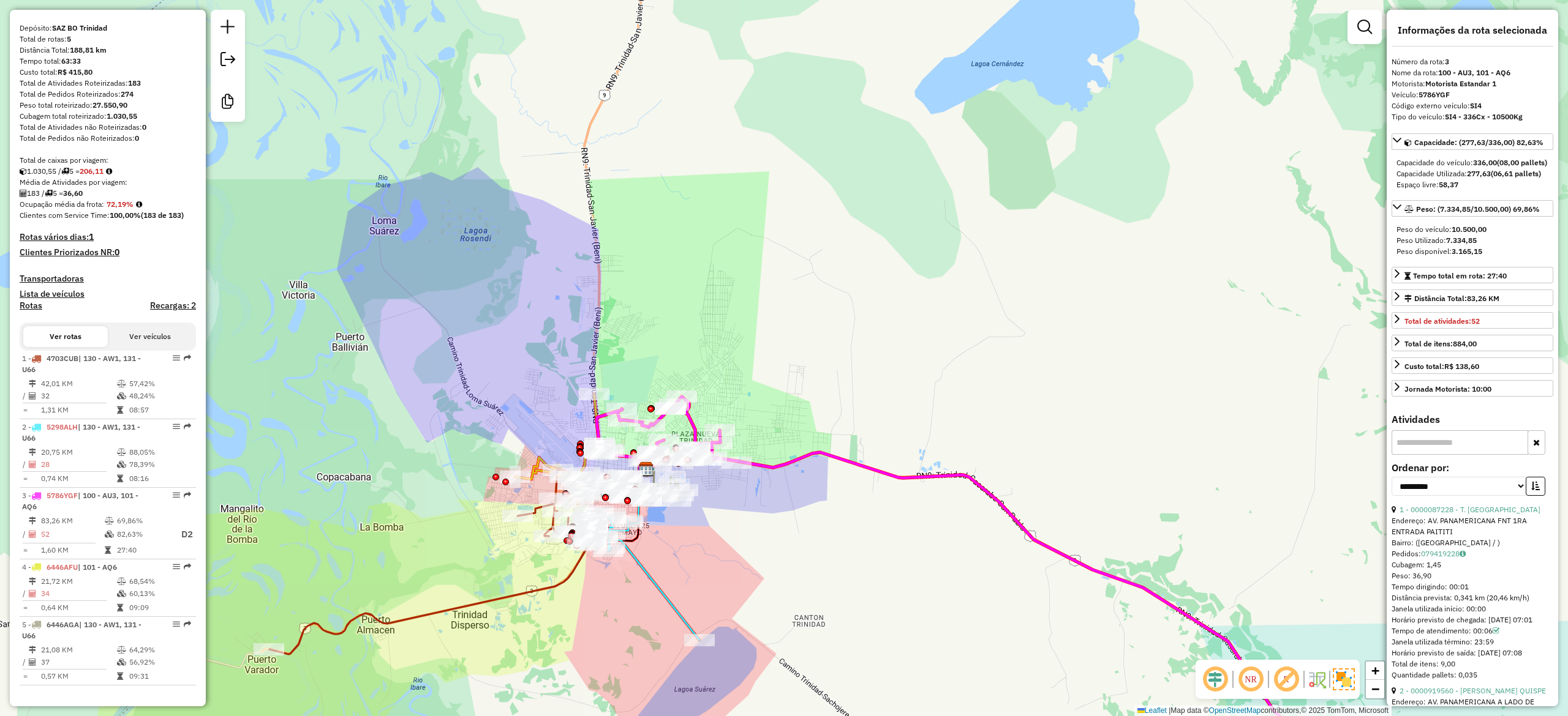
drag, startPoint x: 947, startPoint y: 352, endPoint x: 1018, endPoint y: 286, distance: 96.9
click at [1018, 286] on div "Janela de atendimento Grade de atendimento Capacidade Transportadoras Veículos …" at bounding box center [784, 358] width 1568 height 716
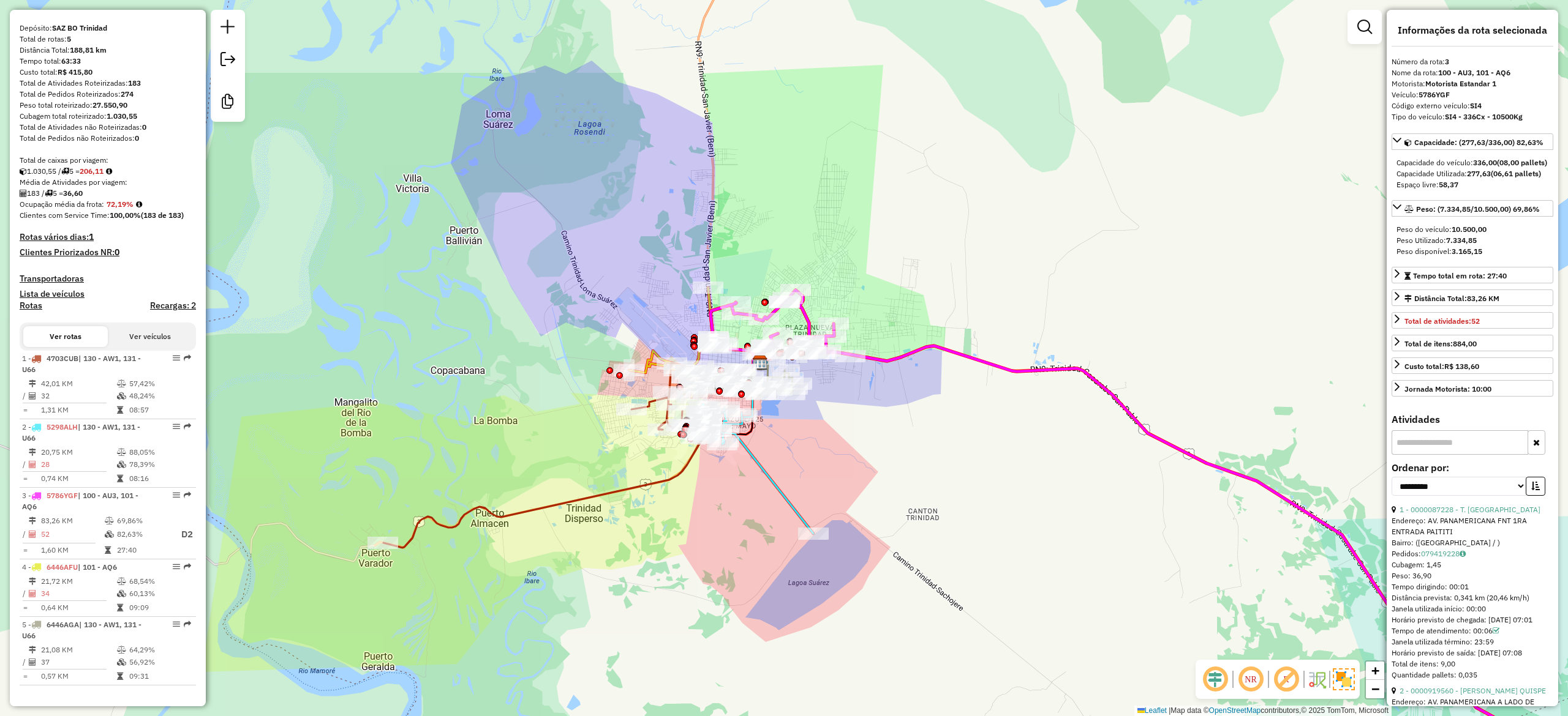
click at [177, 308] on h4 "Recargas: 2" at bounding box center [174, 305] width 46 height 11
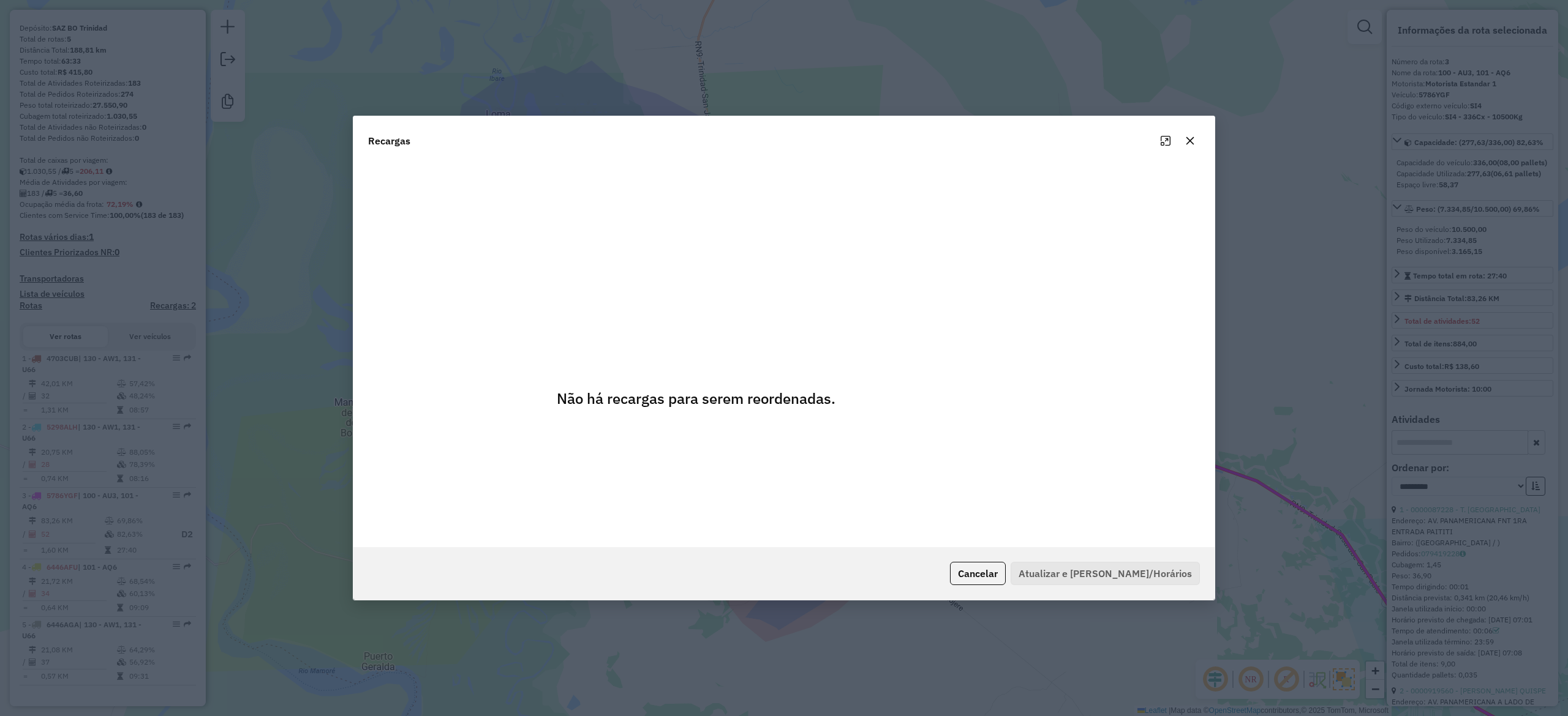
click at [1194, 139] on icon "button" at bounding box center [1190, 141] width 10 height 10
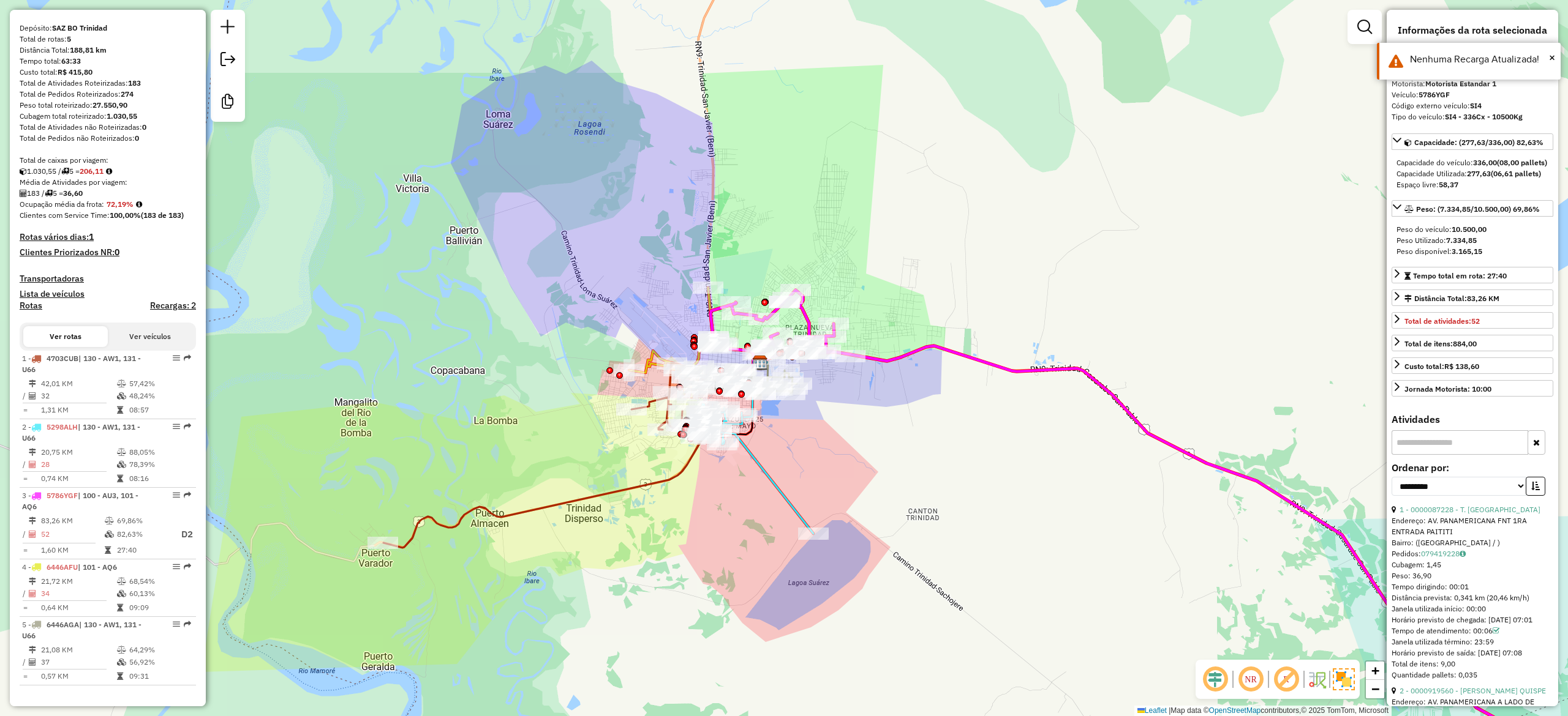
click at [69, 229] on div "Depósito: SAZ BO Trinidad Total de rotas: 5 Distância Total: 188,81 km Tempo to…" at bounding box center [107, 364] width 186 height 683
click at [68, 237] on h4 "Rotas vários dias: 1" at bounding box center [107, 237] width 176 height 11
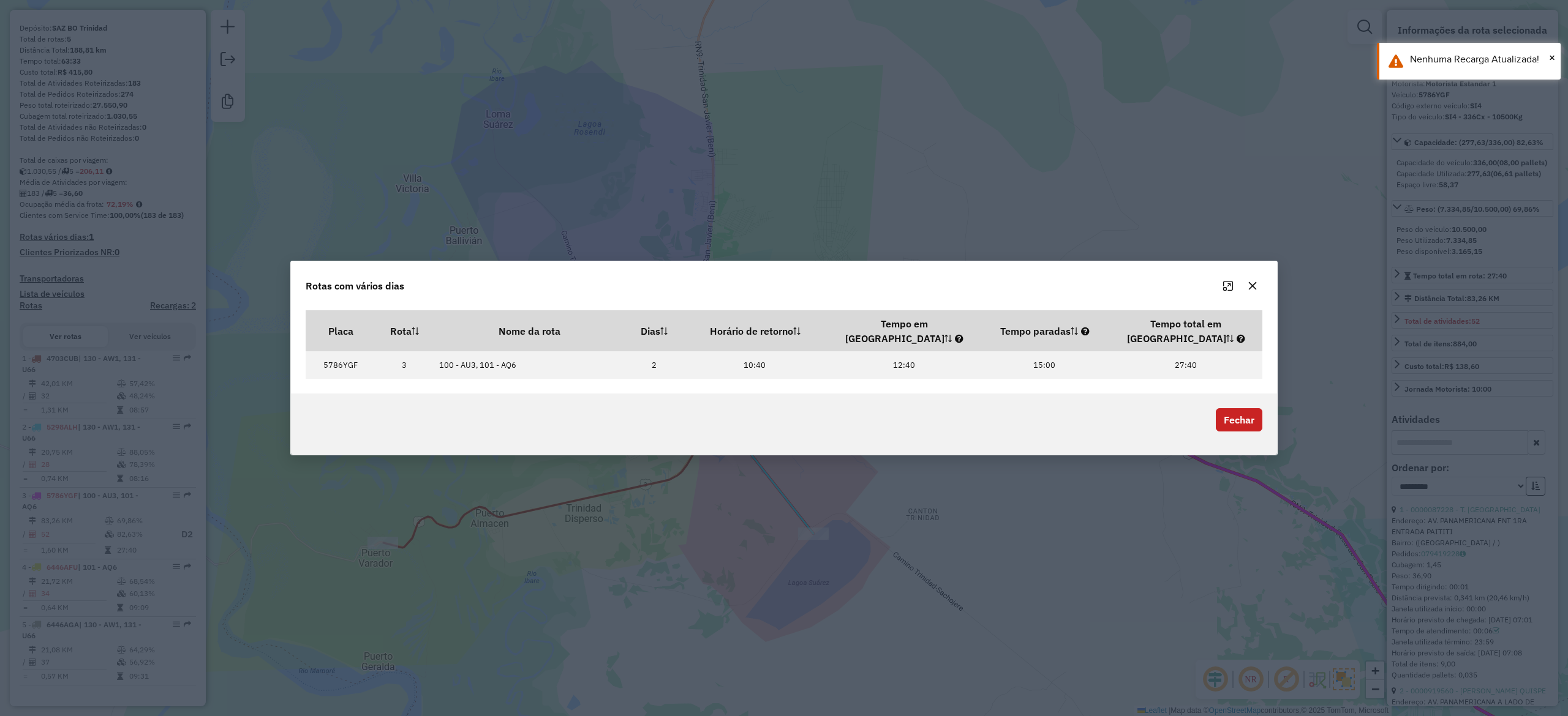
scroll to position [0, 0]
click at [479, 355] on td "100 - AU3, 101 - AQ6" at bounding box center [529, 365] width 194 height 28
click at [1250, 296] on button "button" at bounding box center [1253, 285] width 19 height 19
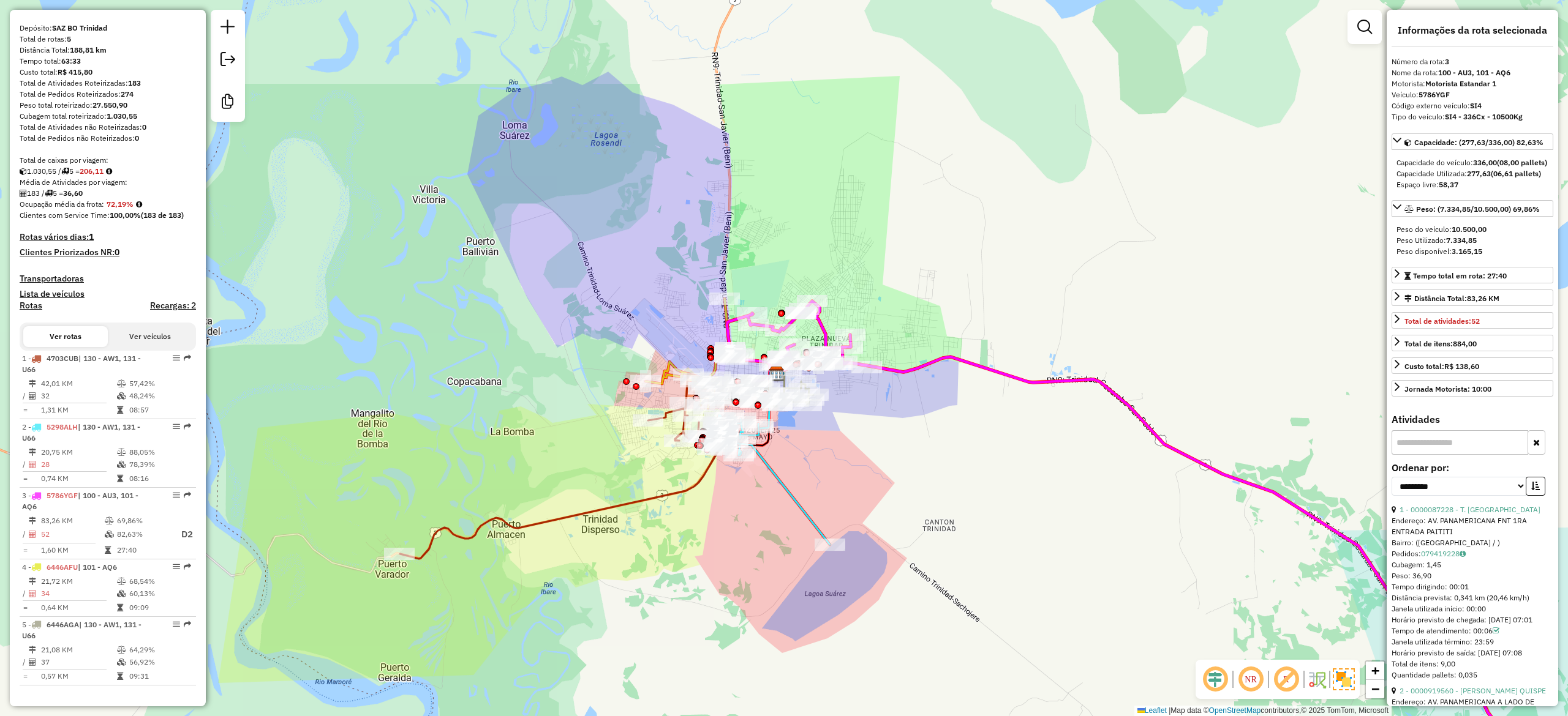
drag, startPoint x: 976, startPoint y: 432, endPoint x: 1082, endPoint y: 480, distance: 116.4
click at [1078, 483] on div "Janela de atendimento Grade de atendimento Capacidade Transportadoras Veículos …" at bounding box center [784, 358] width 1568 height 716
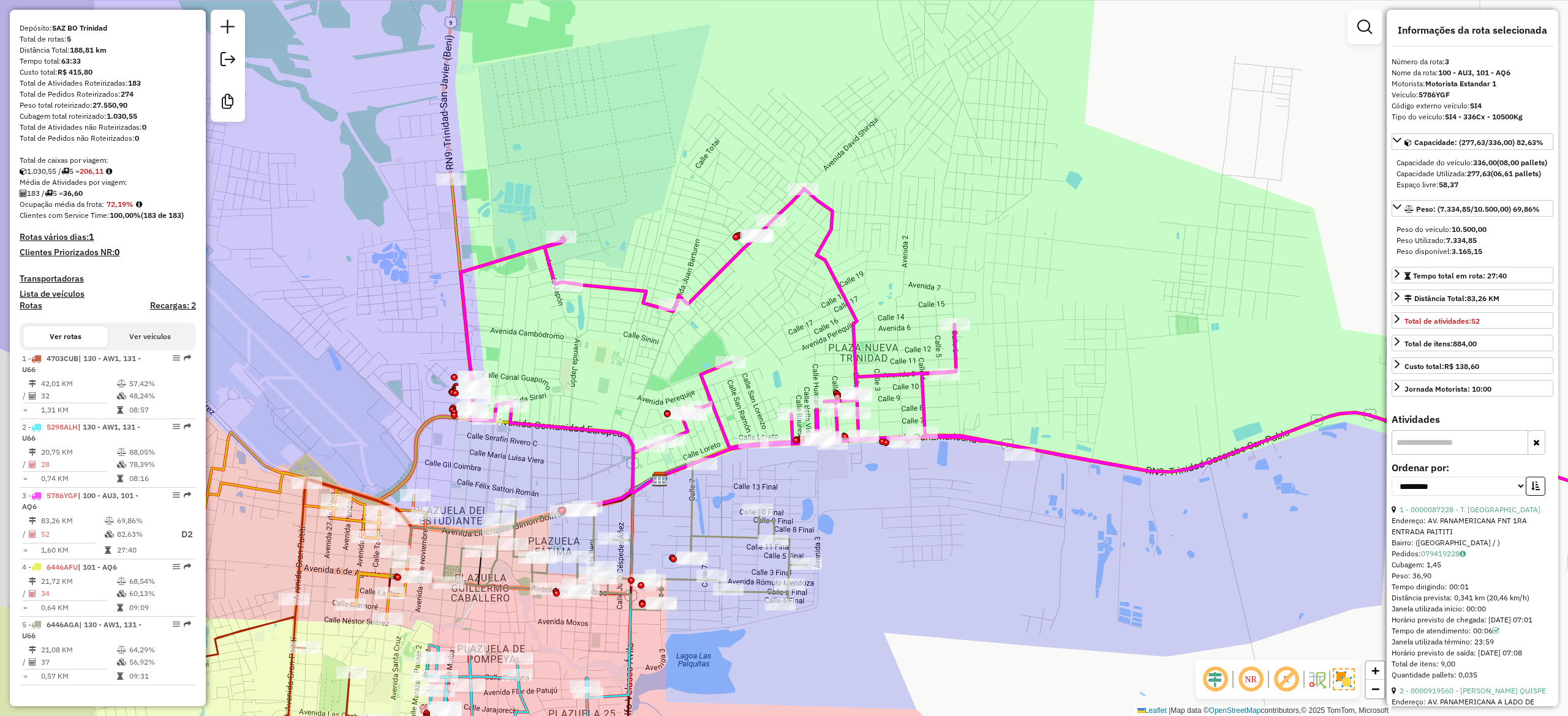
drag, startPoint x: 950, startPoint y: 535, endPoint x: 995, endPoint y: 372, distance: 169.1
click at [1039, 522] on div "Janela de atendimento Grade de atendimento Capacidade Transportadoras Veículos …" at bounding box center [784, 358] width 1568 height 716
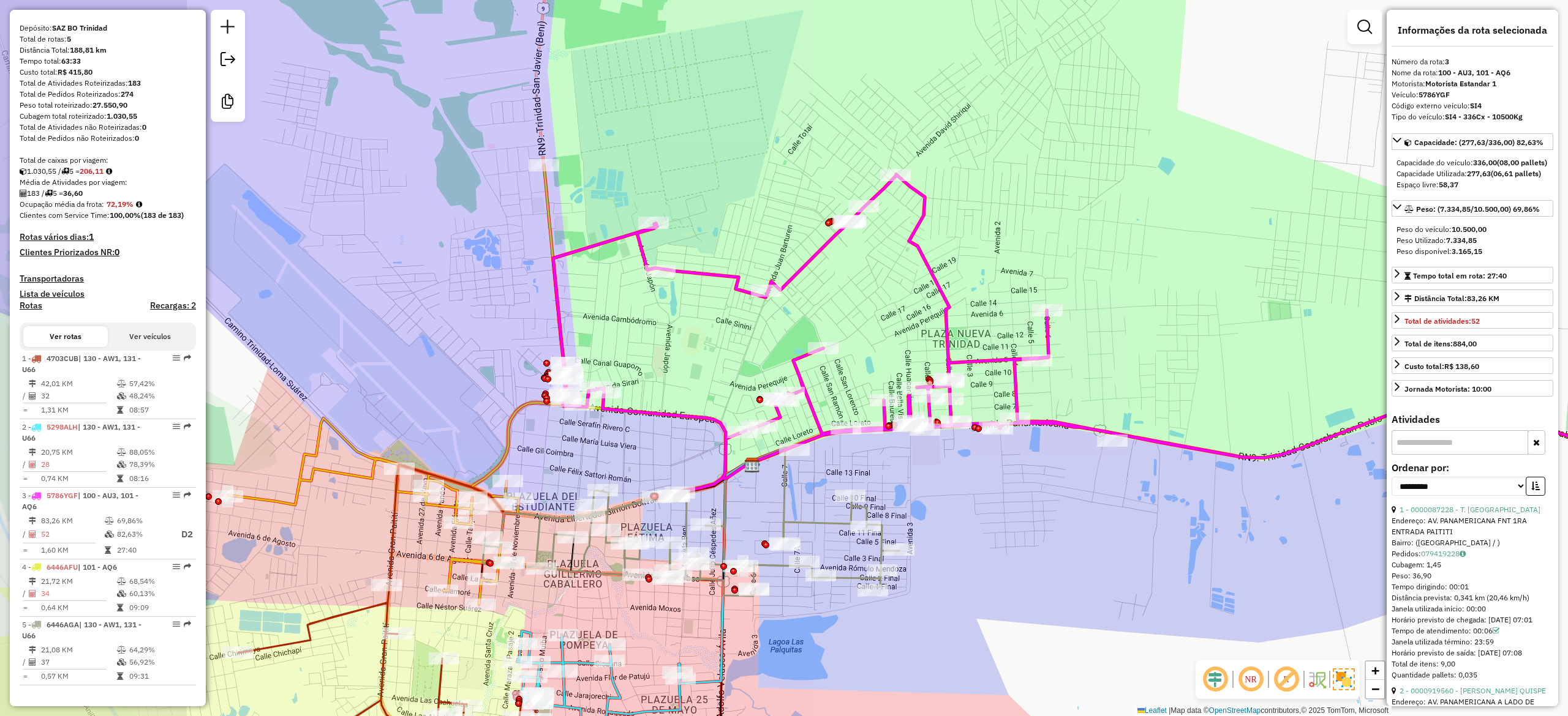
click at [997, 272] on div "Janela de atendimento Grade de atendimento Capacidade Transportadoras Veículos …" at bounding box center [784, 358] width 1568 height 716
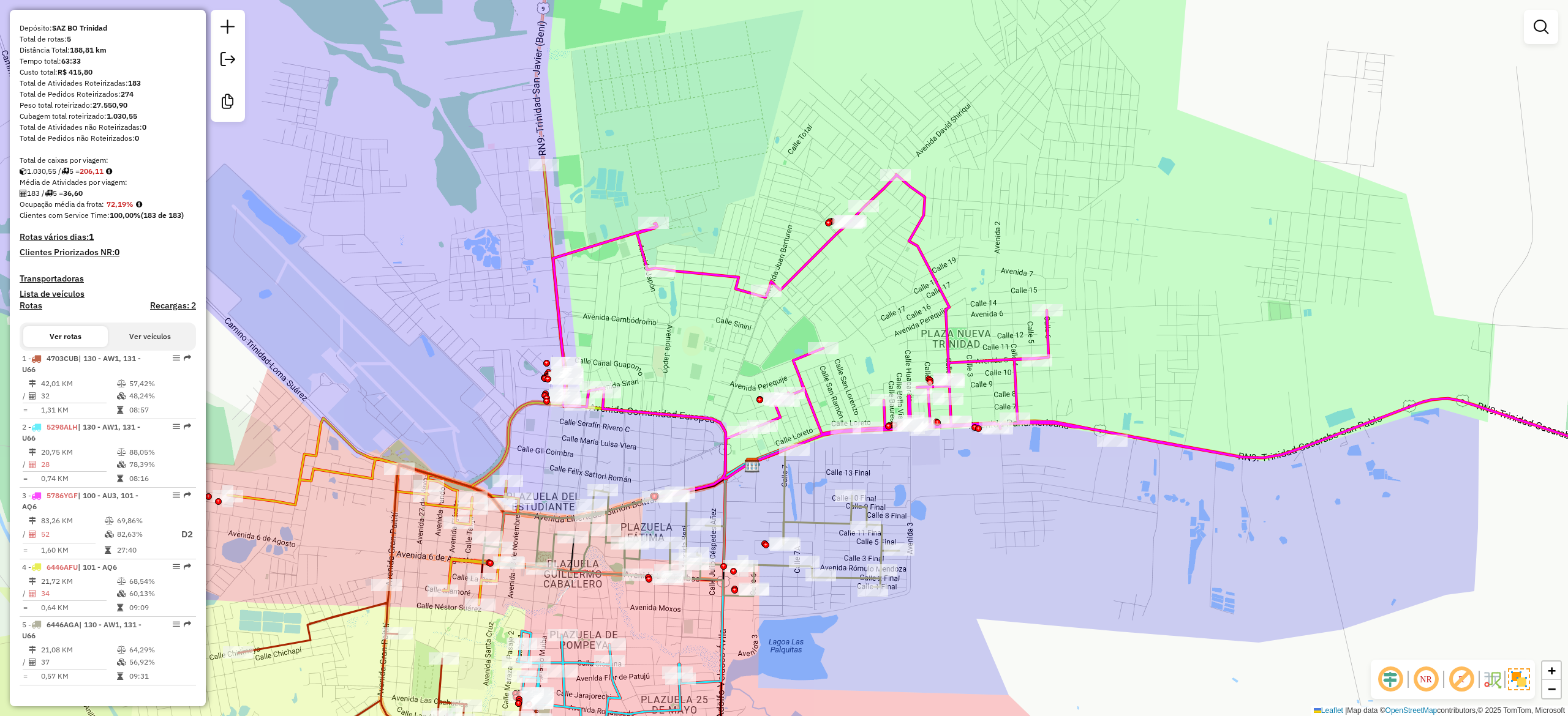
click at [976, 275] on div "Janela de atendimento Grade de atendimento Capacidade Transportadoras Veículos …" at bounding box center [784, 358] width 1568 height 716
click at [929, 296] on div "Janela de atendimento Grade de atendimento Capacidade Transportadoras Veículos …" at bounding box center [784, 358] width 1568 height 716
click at [936, 283] on icon at bounding box center [1139, 335] width 1172 height 323
click at [930, 271] on icon at bounding box center [1139, 333] width 1172 height 323
select select "**********"
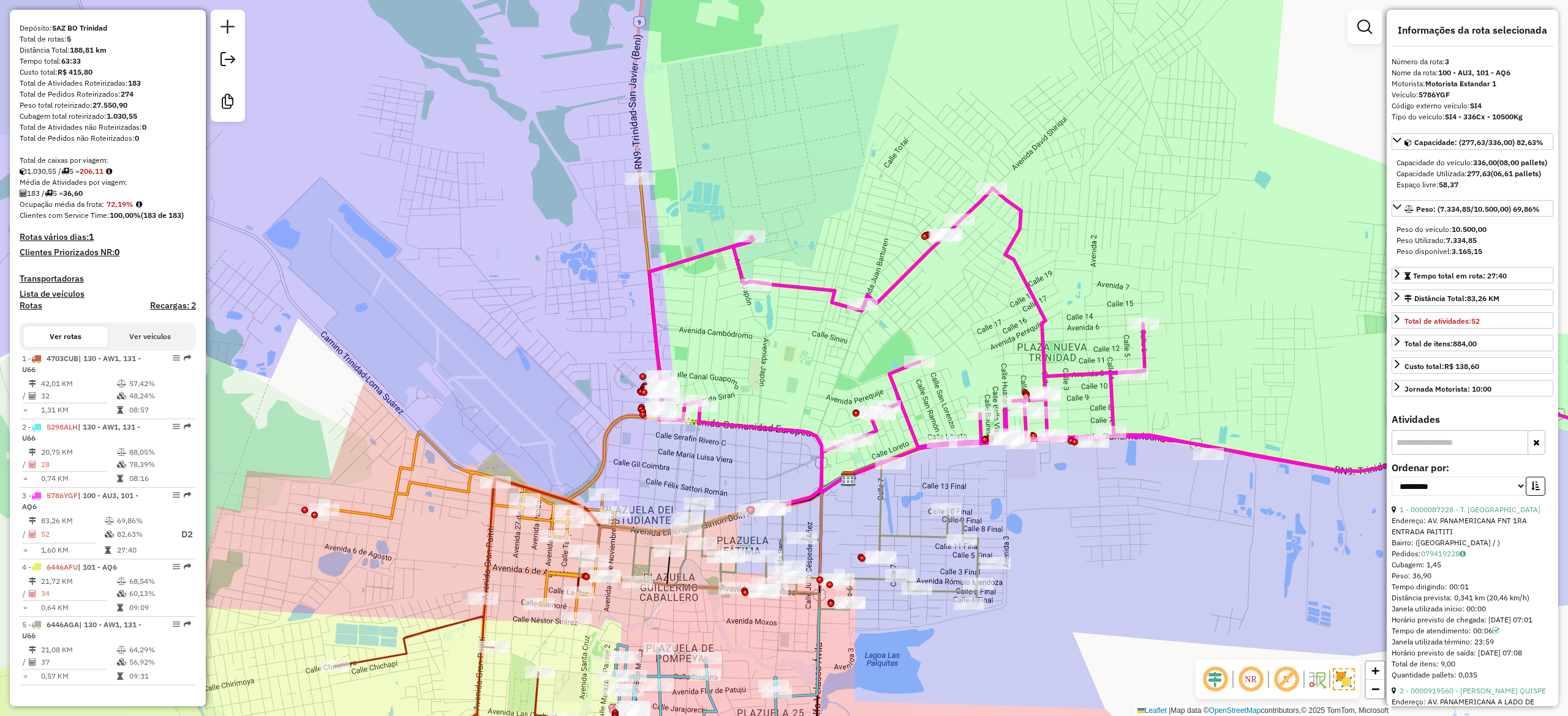
drag, startPoint x: 971, startPoint y: 335, endPoint x: 1154, endPoint y: 344, distance: 183.2
click at [1154, 344] on div "Janela de atendimento Grade de atendimento Capacidade Transportadoras Veículos …" at bounding box center [784, 358] width 1568 height 716
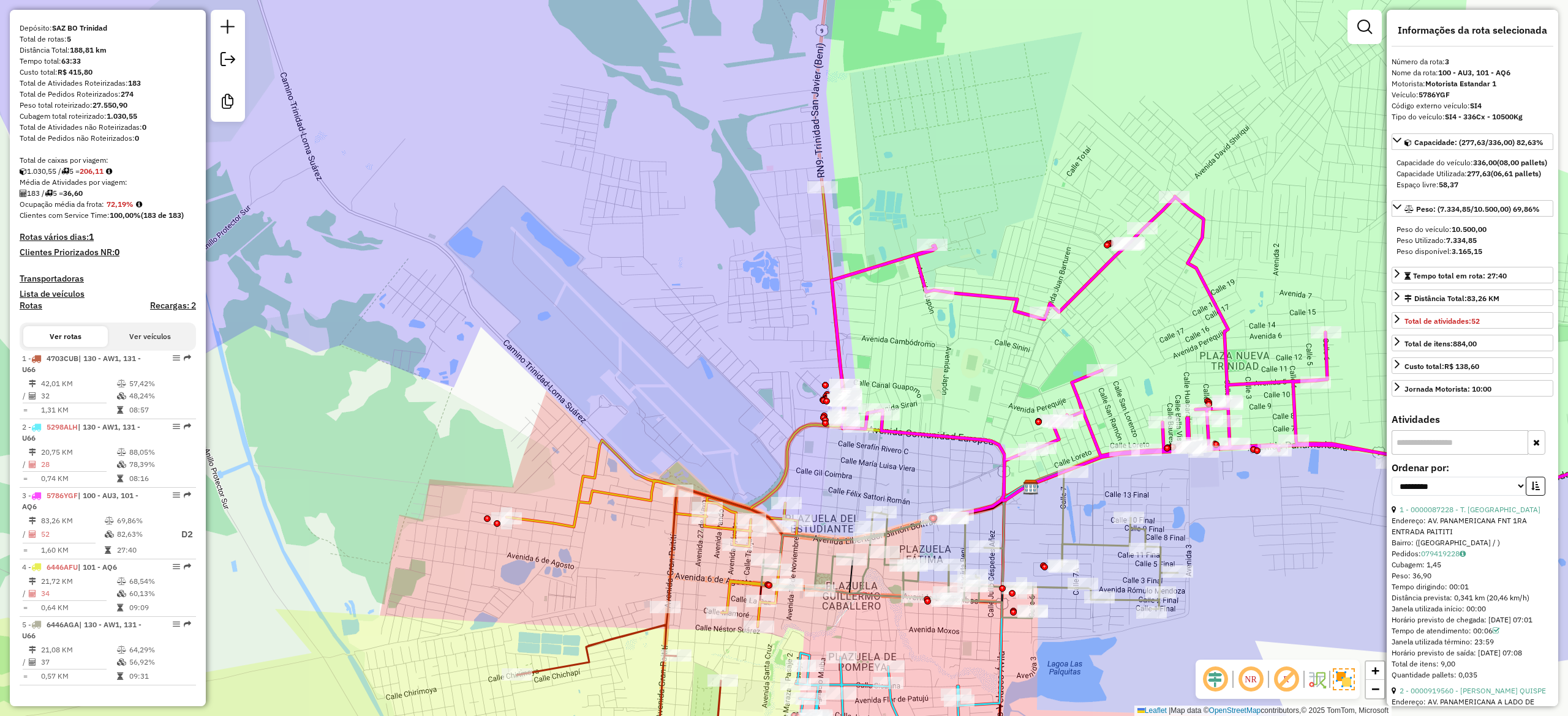
click at [783, 442] on icon at bounding box center [682, 407] width 352 height 439
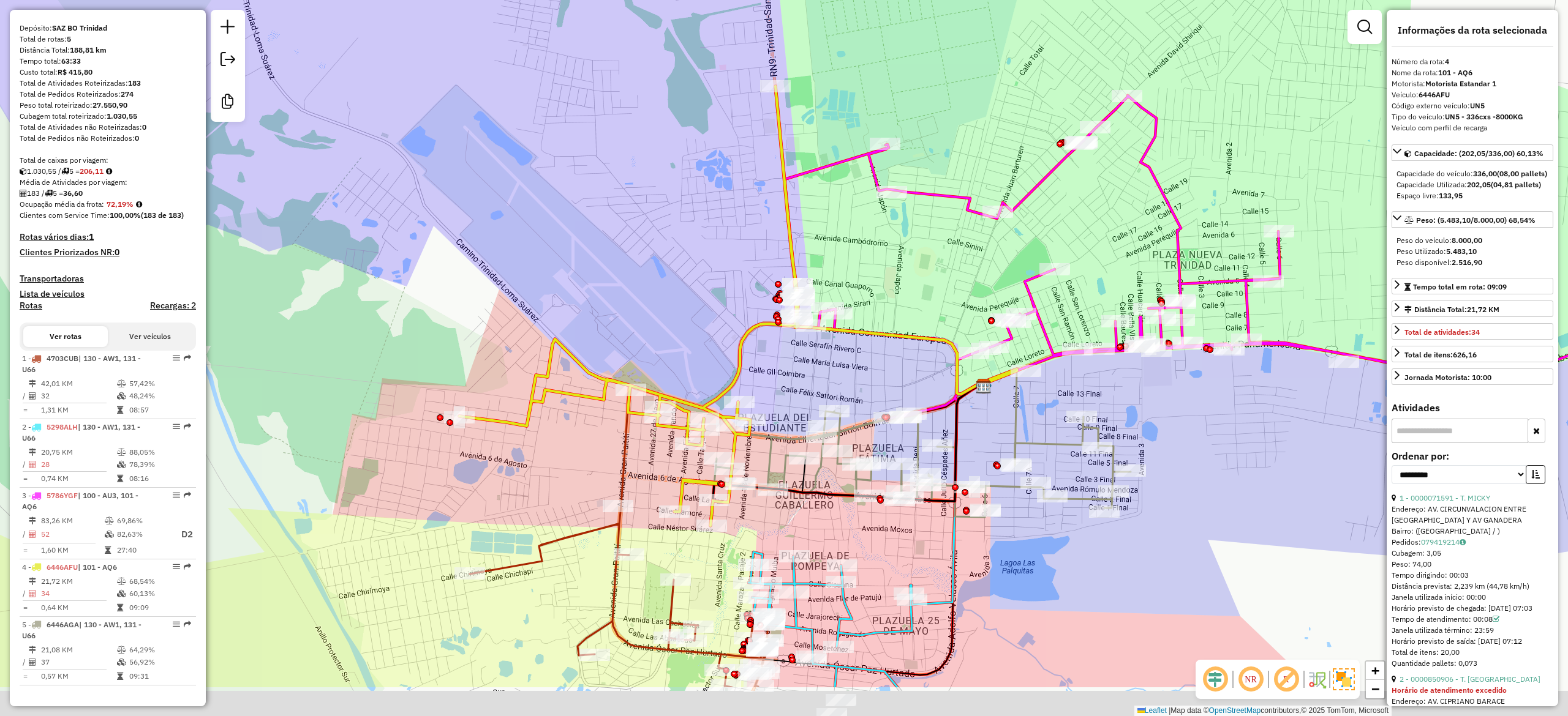
drag, startPoint x: 1094, startPoint y: 504, endPoint x: 1042, endPoint y: 397, distance: 119.0
click at [1042, 397] on icon at bounding box center [923, 457] width 417 height 121
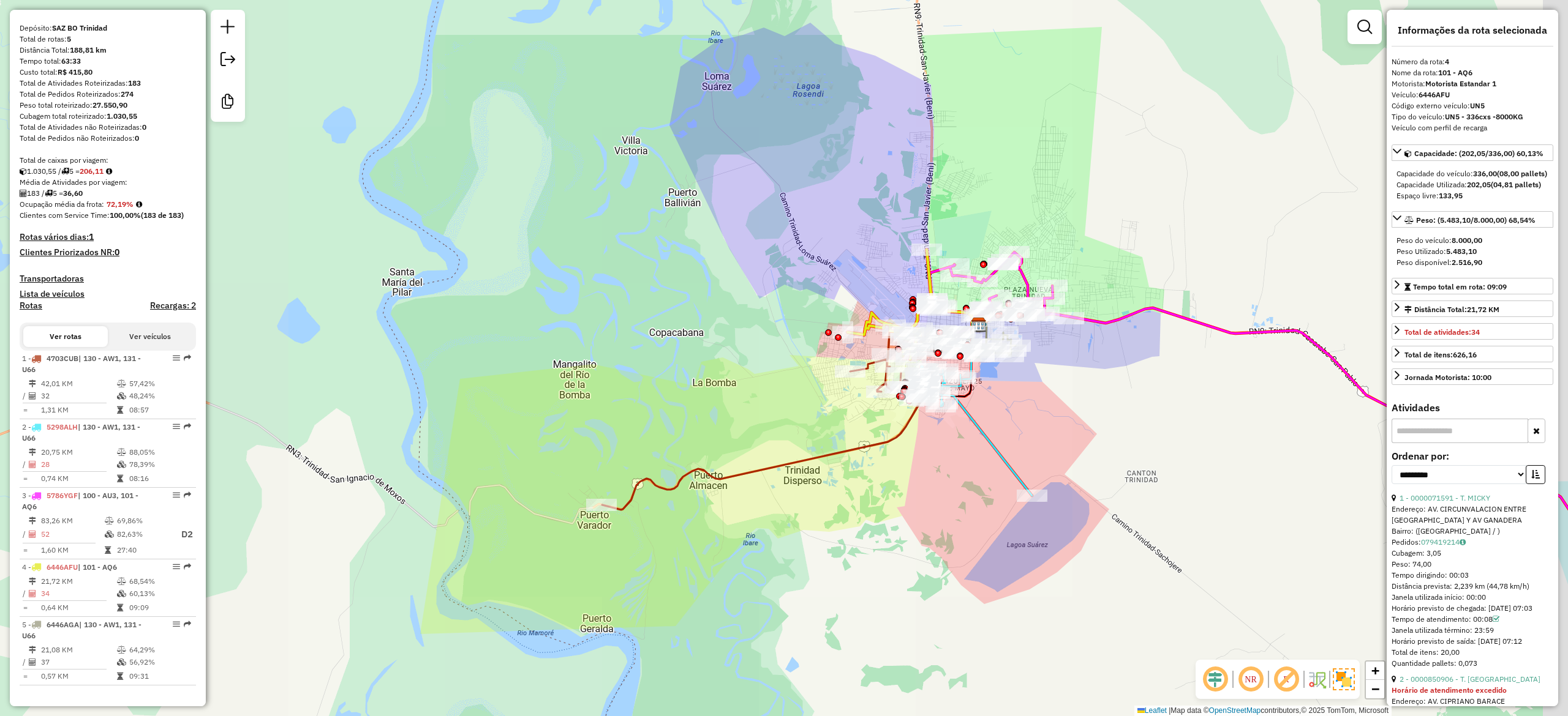
drag, startPoint x: 1124, startPoint y: 479, endPoint x: 1068, endPoint y: 413, distance: 86.6
click at [1068, 413] on div "Janela de atendimento Grade de atendimento Capacidade Transportadoras Veículos …" at bounding box center [784, 358] width 1568 height 716
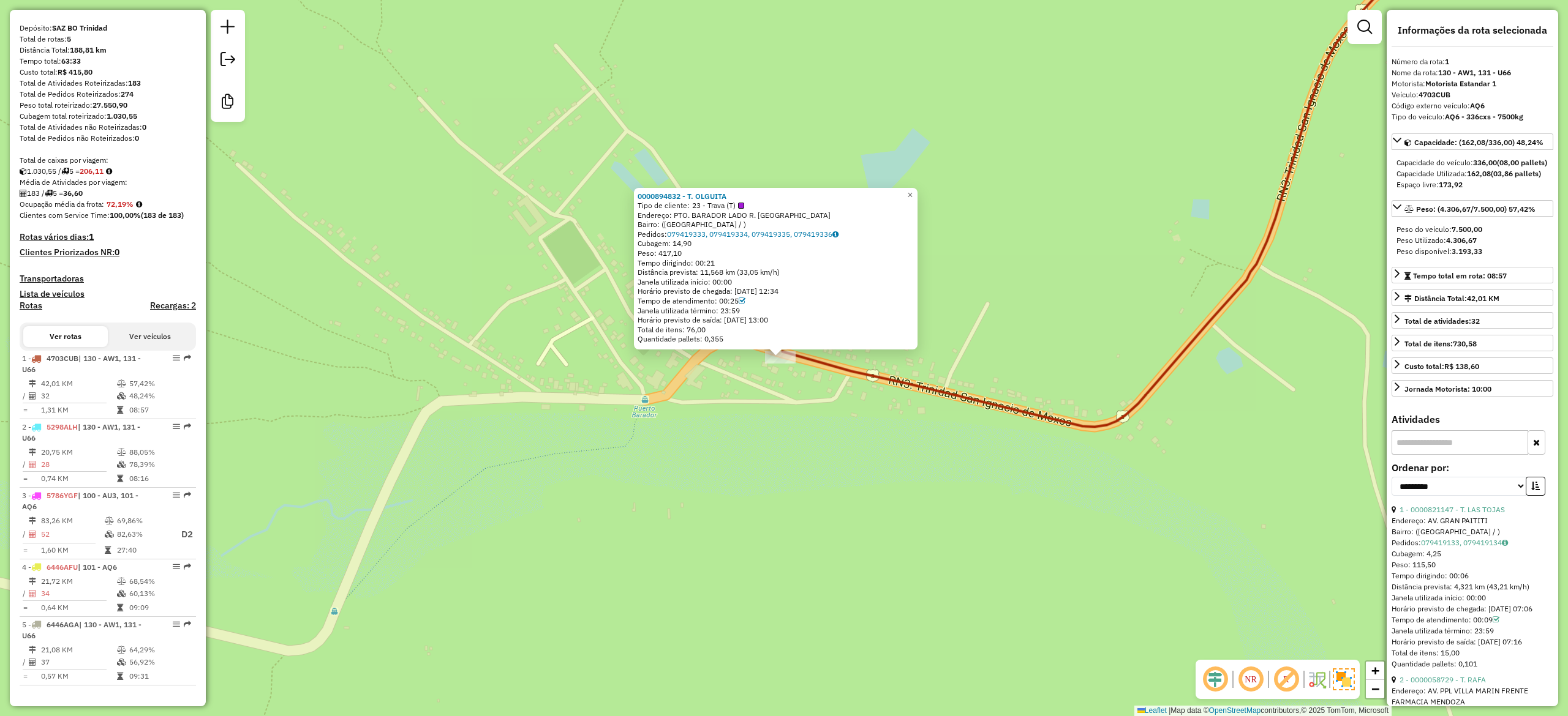
drag, startPoint x: 982, startPoint y: 566, endPoint x: 887, endPoint y: 545, distance: 97.3
click at [891, 548] on div "0000894832 - T. OLGUITA Tipo de cliente: 23 - Trava (T) Endereço: PTO. BARADOR …" at bounding box center [784, 358] width 1568 height 716
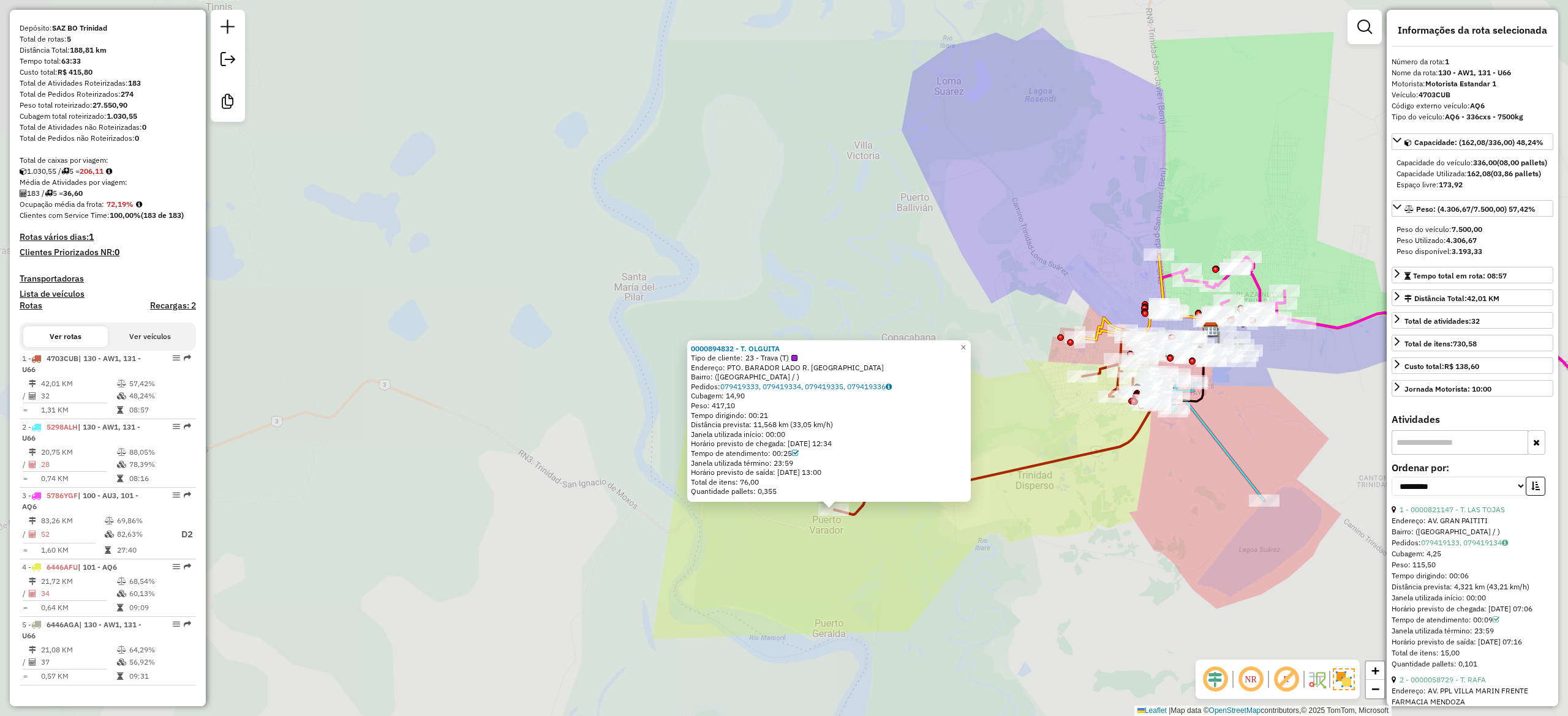
click at [862, 572] on div "0000894832 - T. OLGUITA Tipo de cliente: 23 - Trava (T) Endereço: PTO. BARADOR …" at bounding box center [784, 358] width 1568 height 716
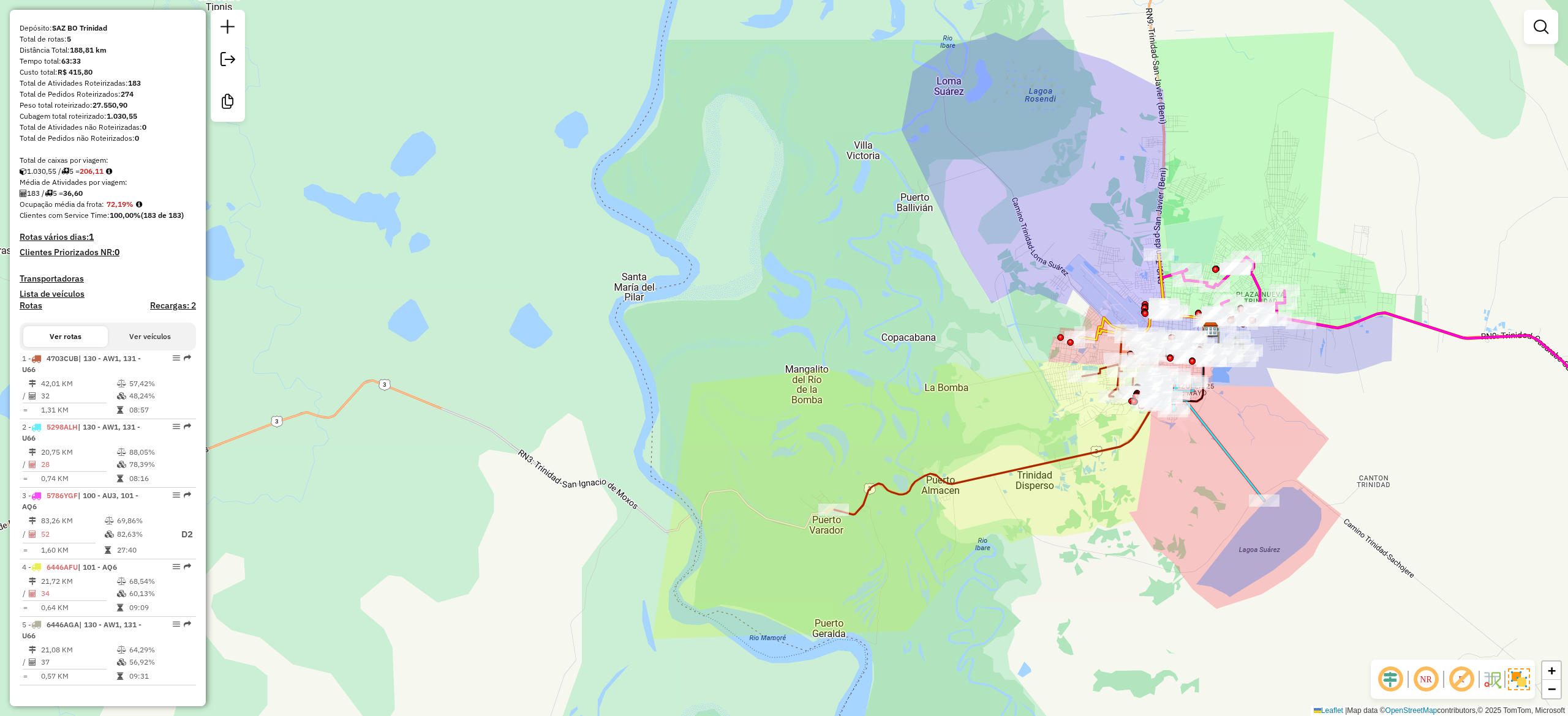
drag, startPoint x: 860, startPoint y: 562, endPoint x: 792, endPoint y: 558, distance: 68.1
click at [792, 562] on div "Janela de atendimento Grade de atendimento Capacidade Transportadoras Veículos …" at bounding box center [784, 358] width 1568 height 716
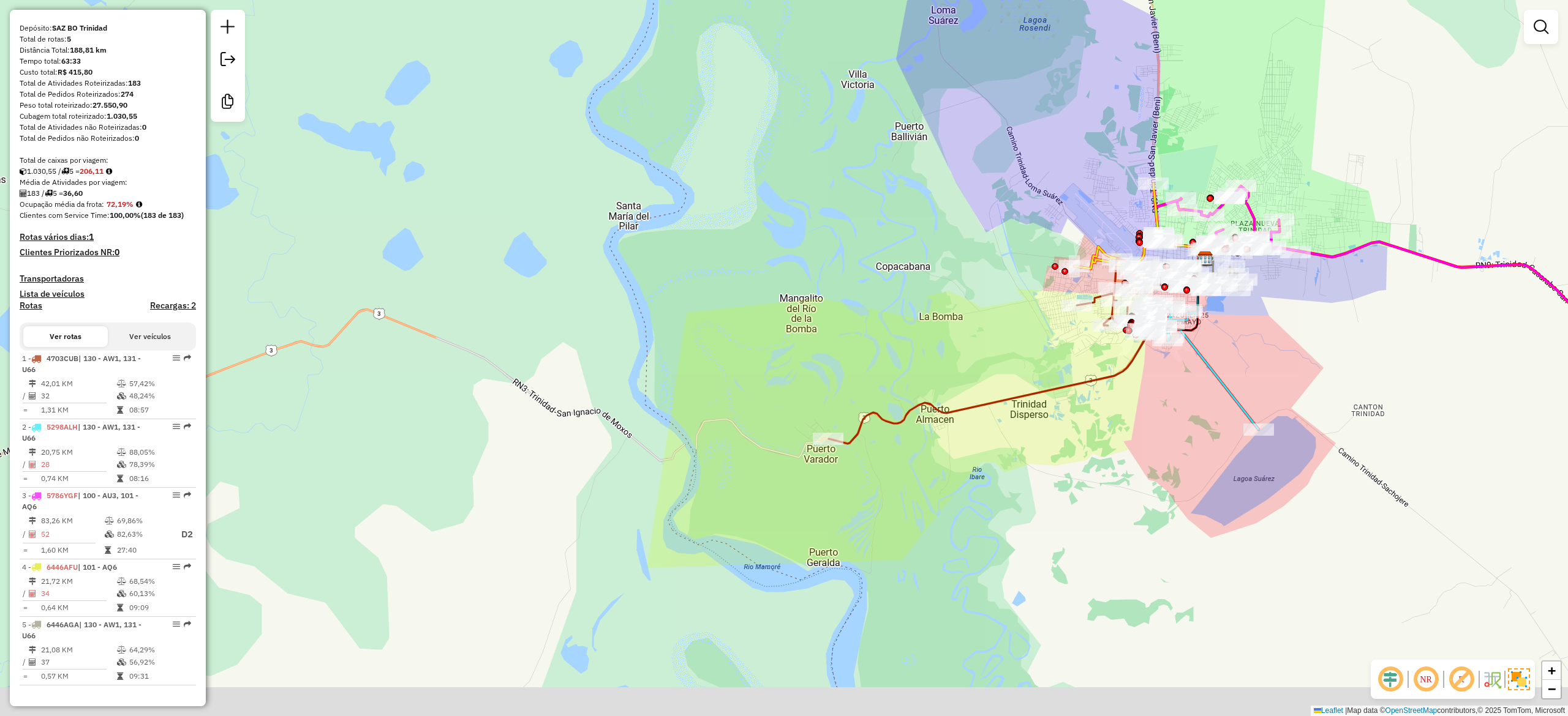
drag, startPoint x: 842, startPoint y: 480, endPoint x: 792, endPoint y: 431, distance: 70.0
click at [769, 467] on div "Janela de atendimento Grade de atendimento Capacidade Transportadoras Veículos …" at bounding box center [784, 358] width 1568 height 716
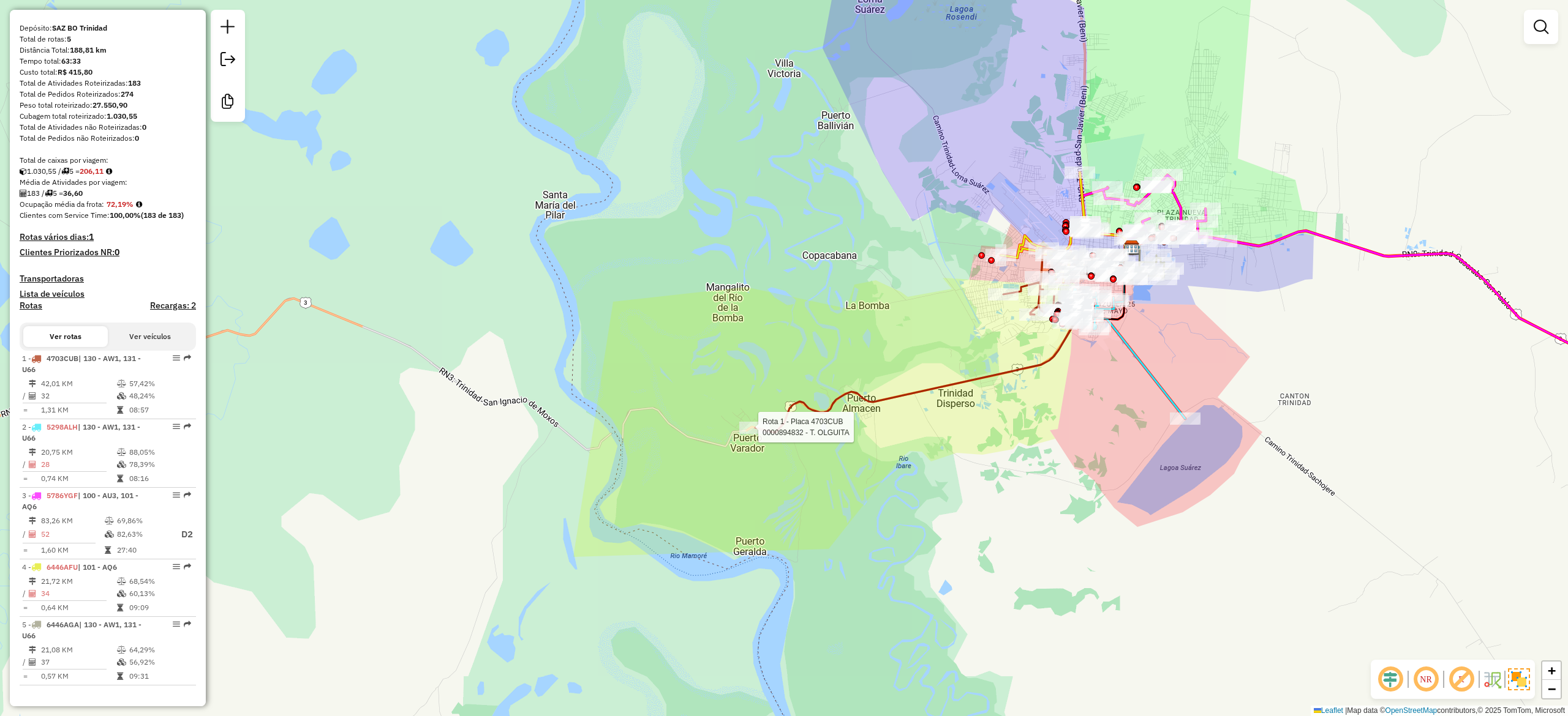
select select "**********"
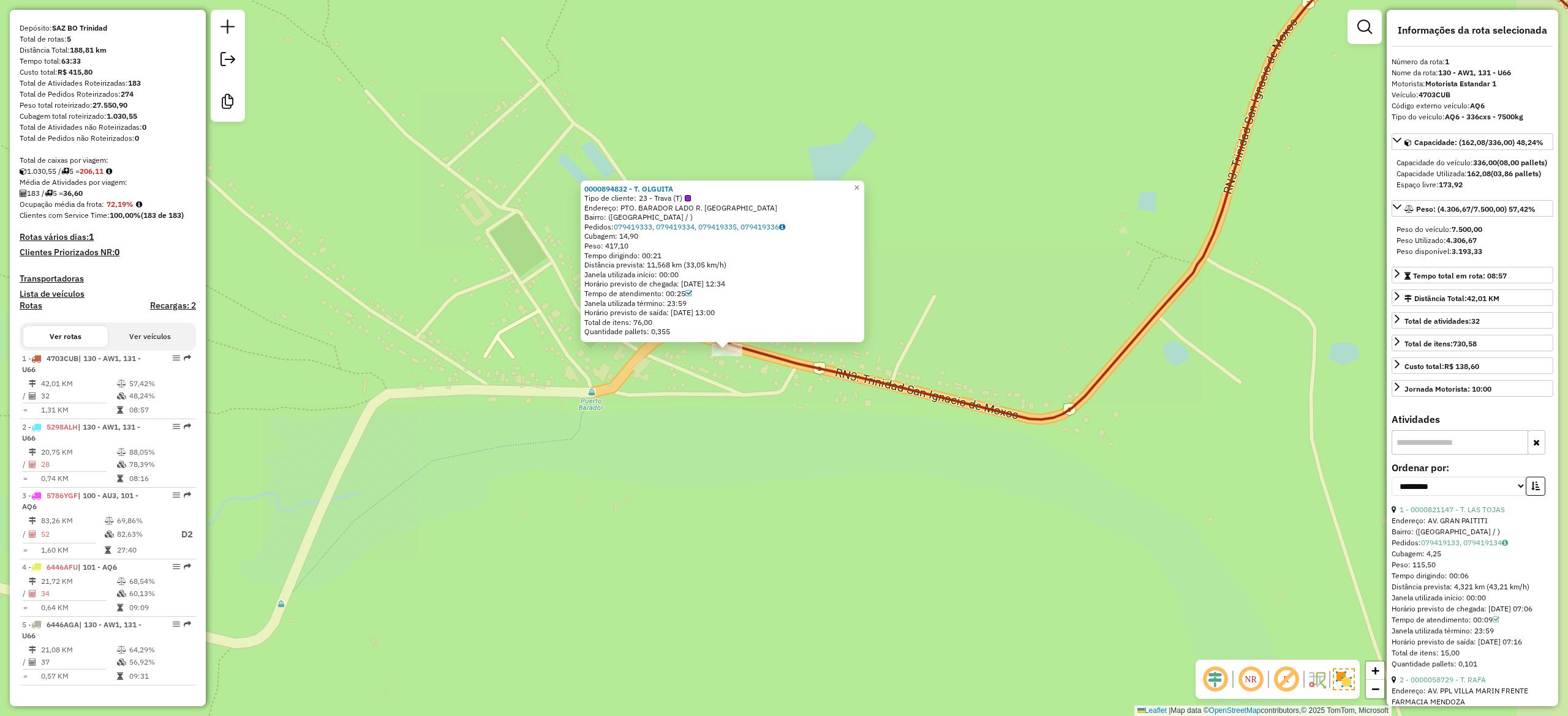
drag, startPoint x: 995, startPoint y: 514, endPoint x: 745, endPoint y: 458, distance: 256.2
click at [807, 472] on div "0000894832 - T. OLGUITA Tipo de cliente: 23 - Trava (T) Endereço: PTO. BARADOR …" at bounding box center [784, 358] width 1568 height 716
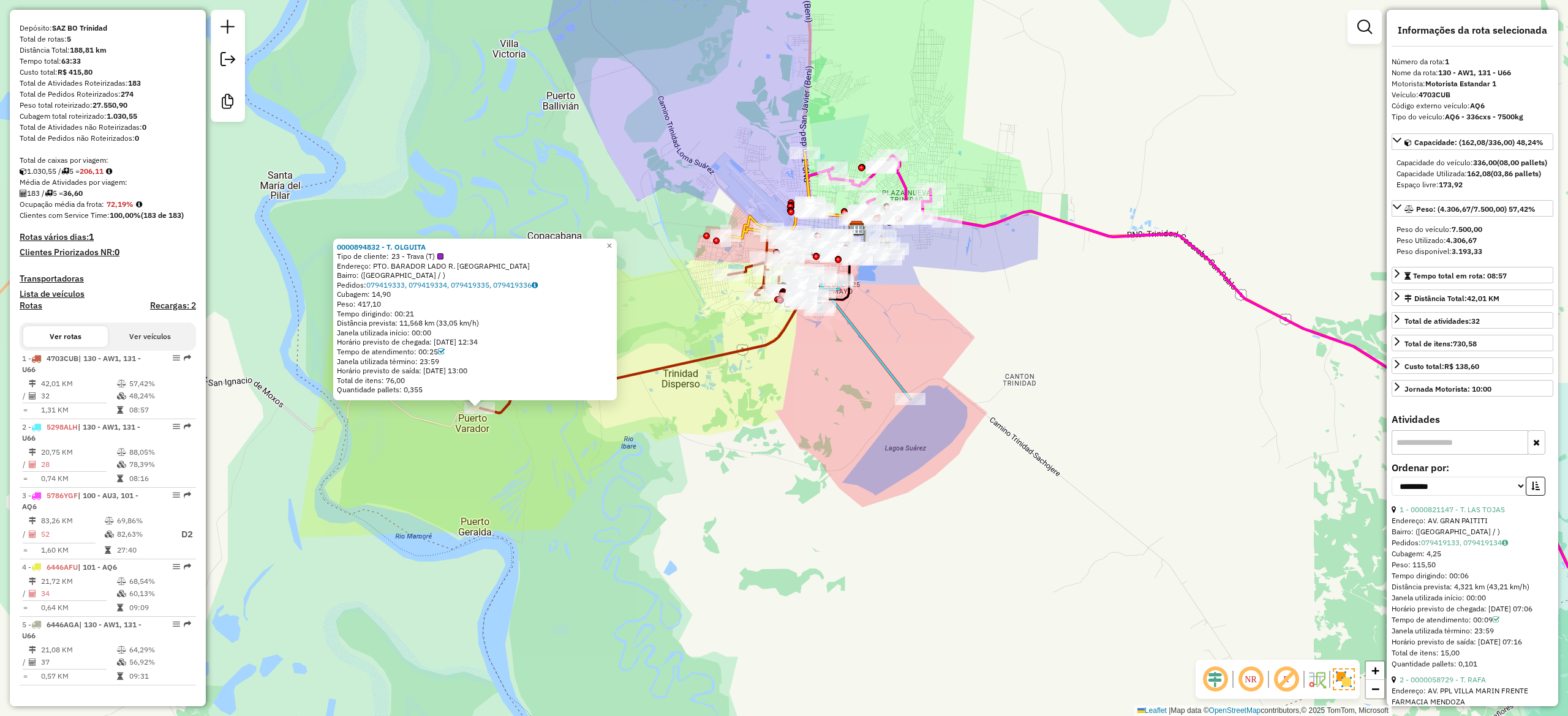
drag, startPoint x: 887, startPoint y: 533, endPoint x: 869, endPoint y: 530, distance: 18.2
click at [869, 530] on div "0000894832 - T. OLGUITA Tipo de cliente: 23 - Trava (T) Endereço: PTO. BARADOR …" at bounding box center [784, 358] width 1568 height 716
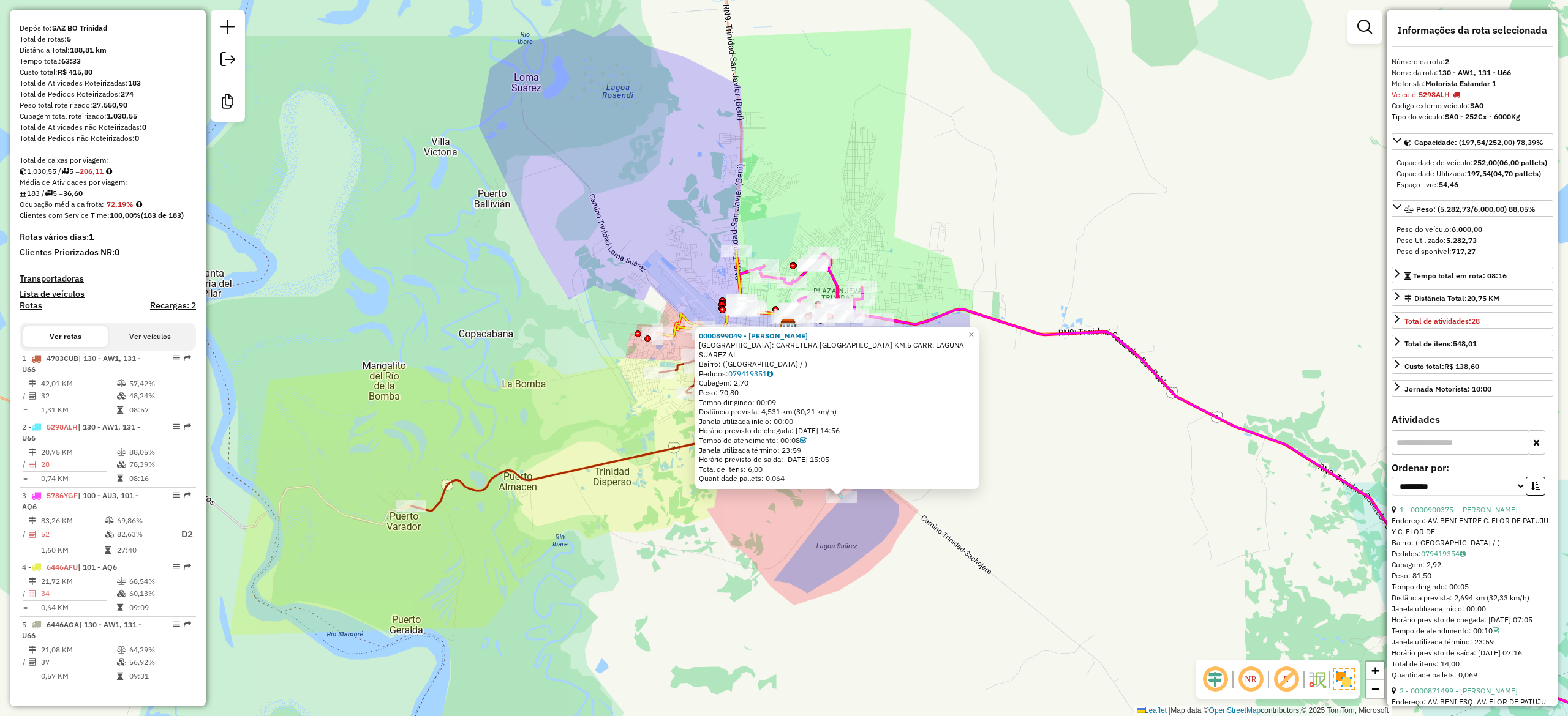
drag, startPoint x: 837, startPoint y: 565, endPoint x: 825, endPoint y: 553, distance: 17.0
click at [841, 572] on div "0000899049 - GONZALO AURELIO Endereço: CARRETERA LORETO KM.5 CARR. LAGUNA SUARE…" at bounding box center [784, 358] width 1568 height 716
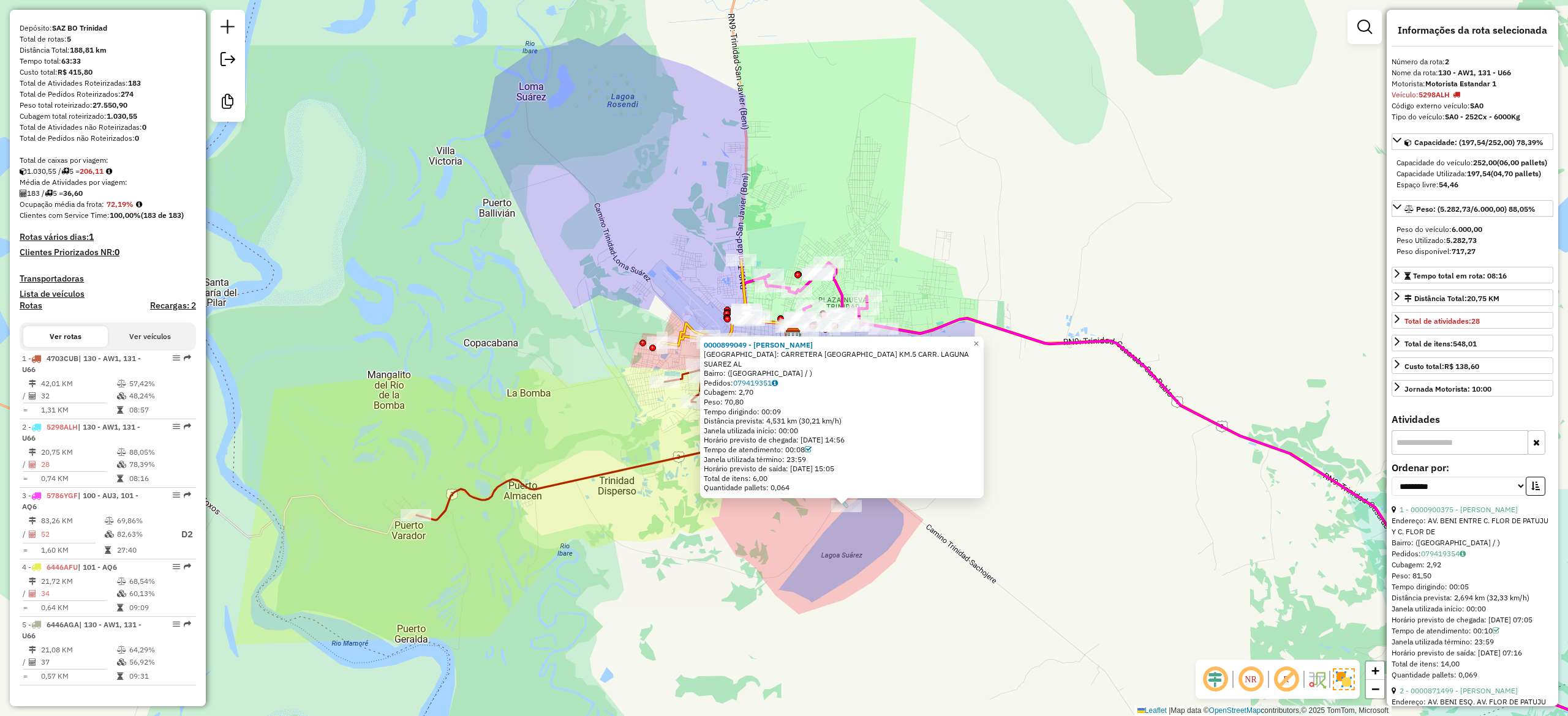
click at [820, 550] on div "0000899049 - GONZALO AURELIO Endereço: CARRETERA LORETO KM.5 CARR. LAGUNA SUARE…" at bounding box center [784, 358] width 1568 height 716
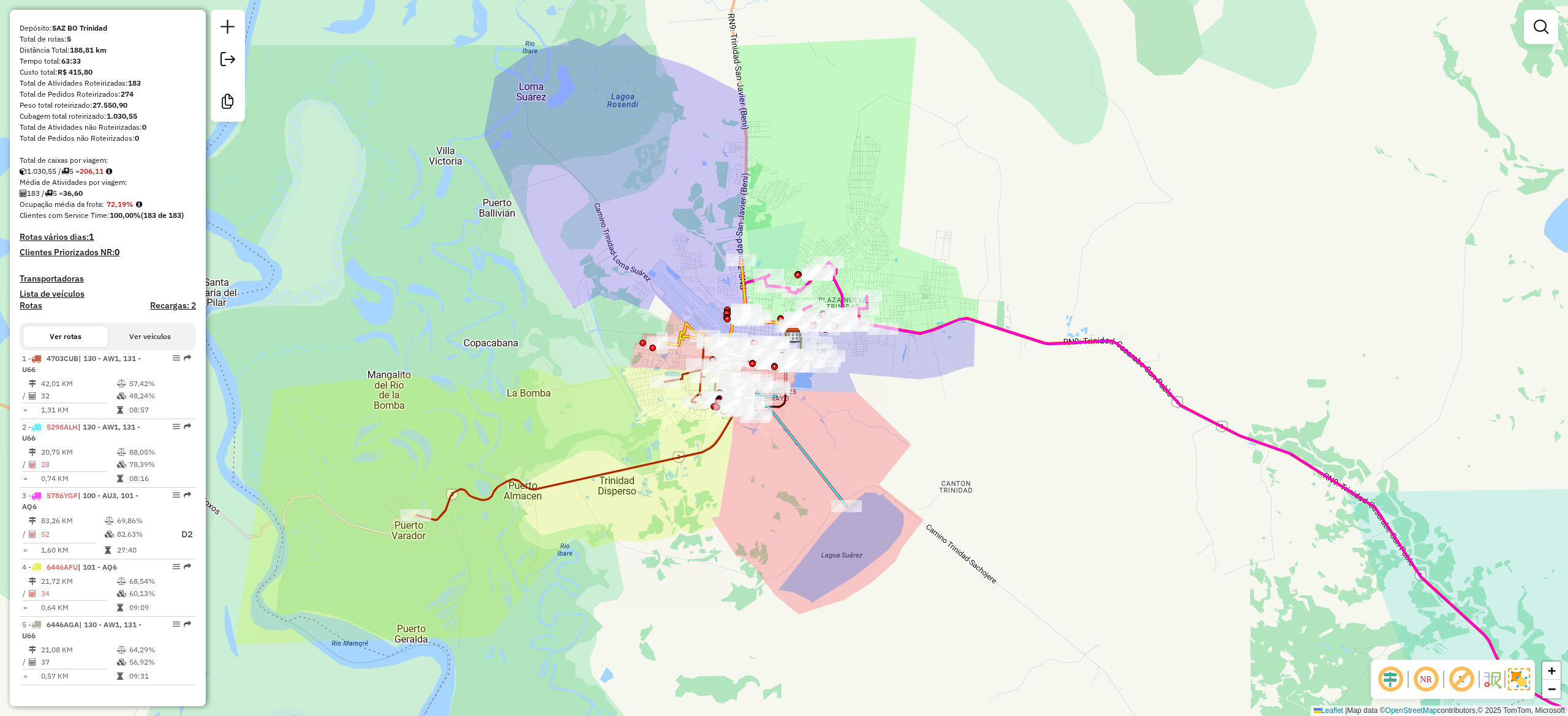
drag, startPoint x: 765, startPoint y: 561, endPoint x: 766, endPoint y: 580, distance: 19.0
click at [766, 580] on div "Janela de atendimento Grade de atendimento Capacidade Transportadoras Veículos …" at bounding box center [784, 358] width 1568 height 716
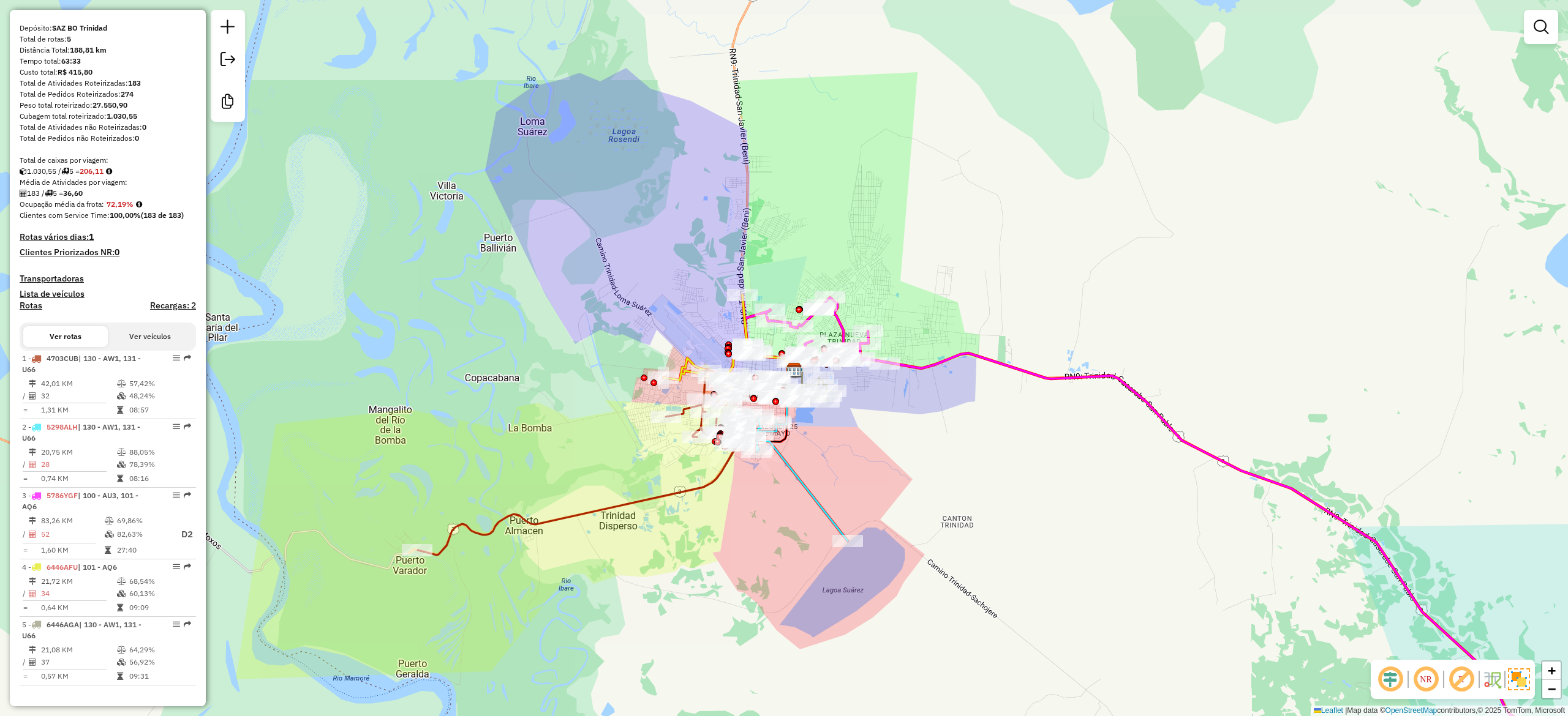
drag, startPoint x: 796, startPoint y: 552, endPoint x: 828, endPoint y: 609, distance: 65.4
click at [828, 609] on div "Janela de atendimento Grade de atendimento Capacidade Transportadoras Veículos …" at bounding box center [784, 358] width 1568 height 716
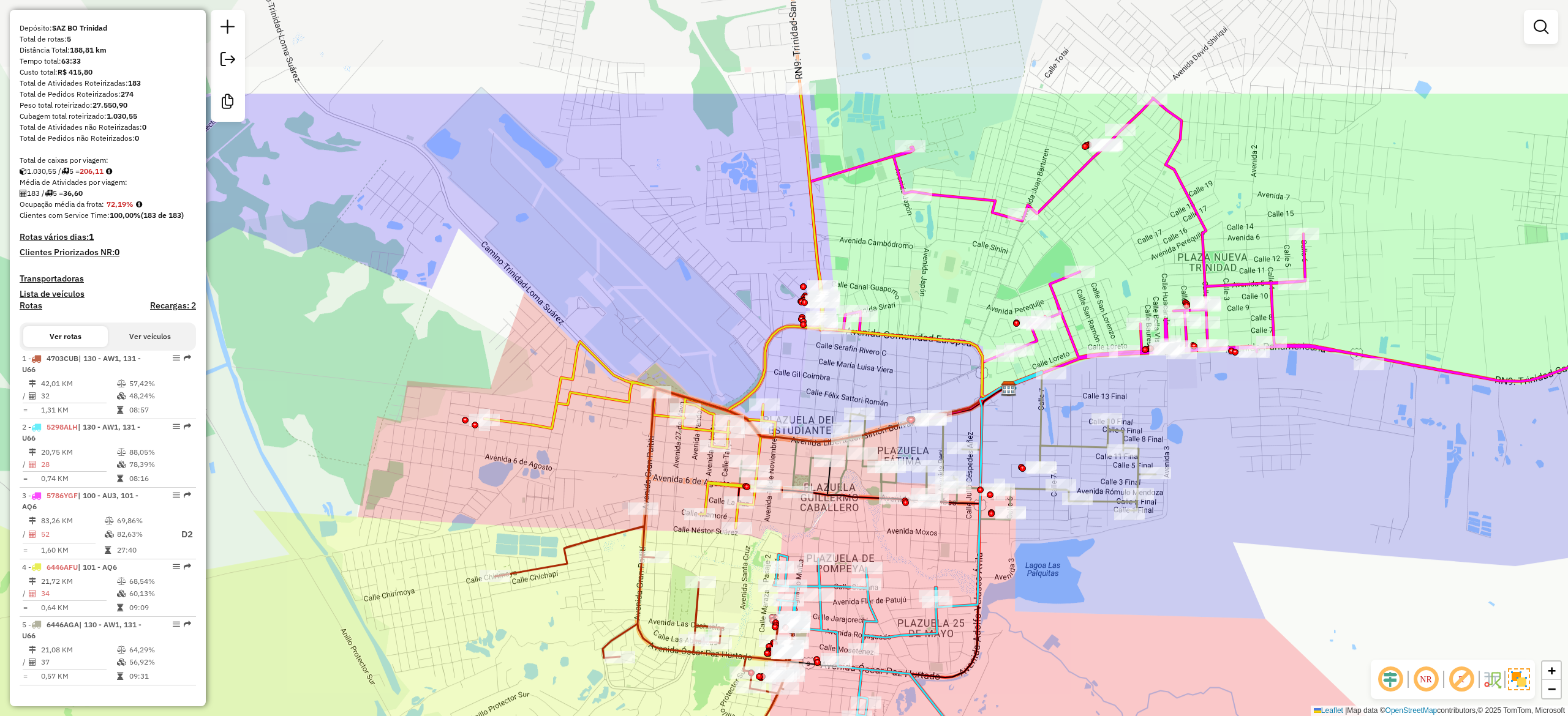
drag, startPoint x: 990, startPoint y: 530, endPoint x: 1042, endPoint y: 732, distance: 208.6
click at [1042, 716] on html "Aguarde... Pop-up bloqueado! Seu navegador bloqueou automáticamente a abertura …" at bounding box center [784, 358] width 1568 height 716
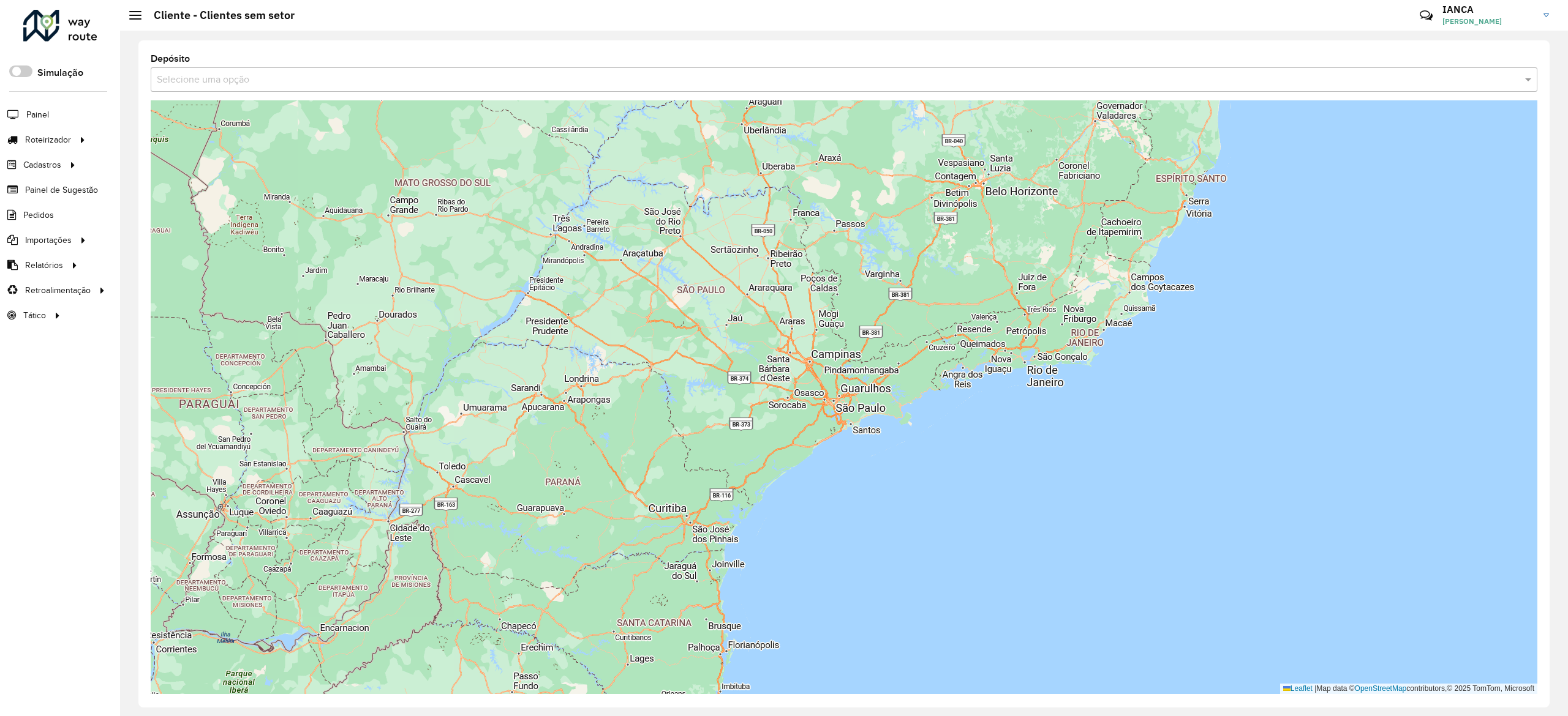
click at [549, 83] on input "text" at bounding box center [832, 80] width 1350 height 14
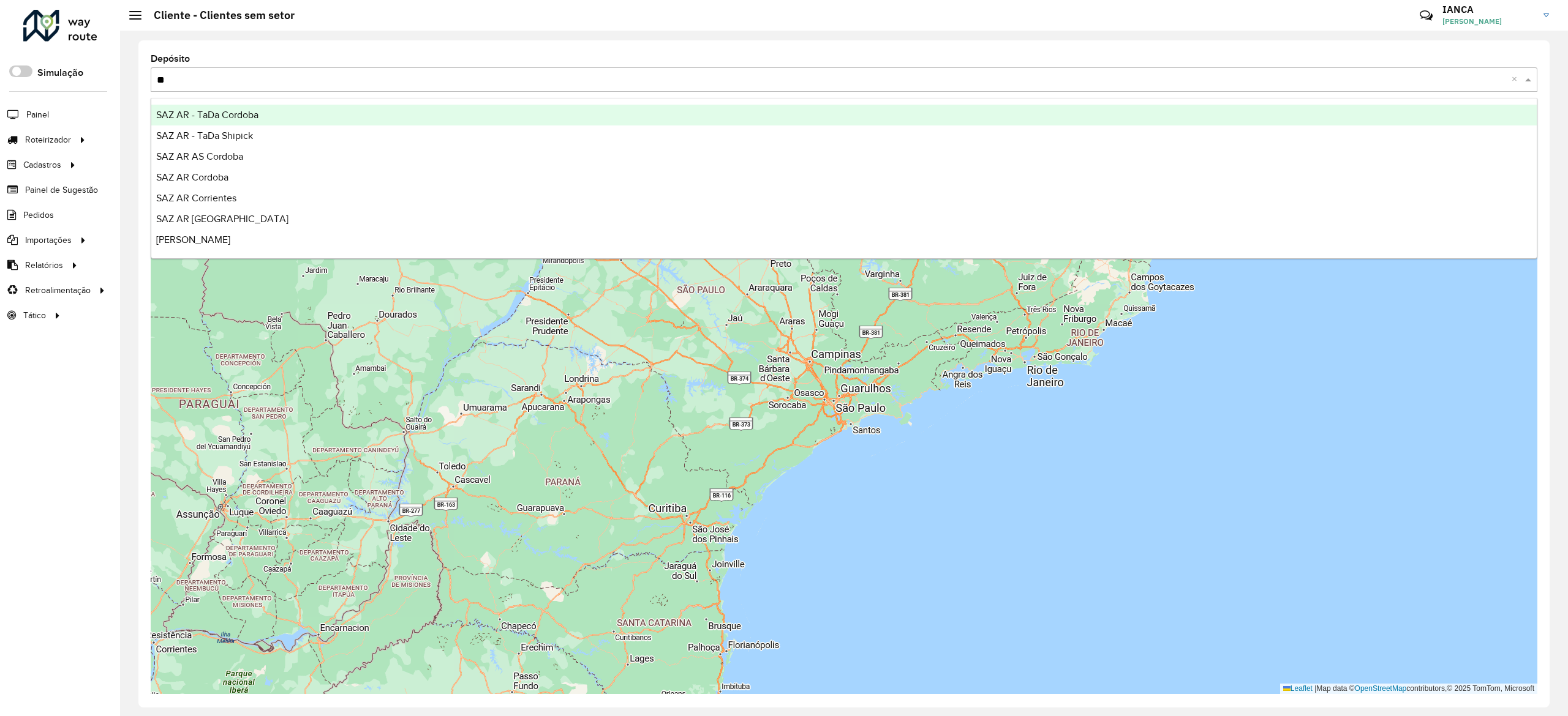
type input "***"
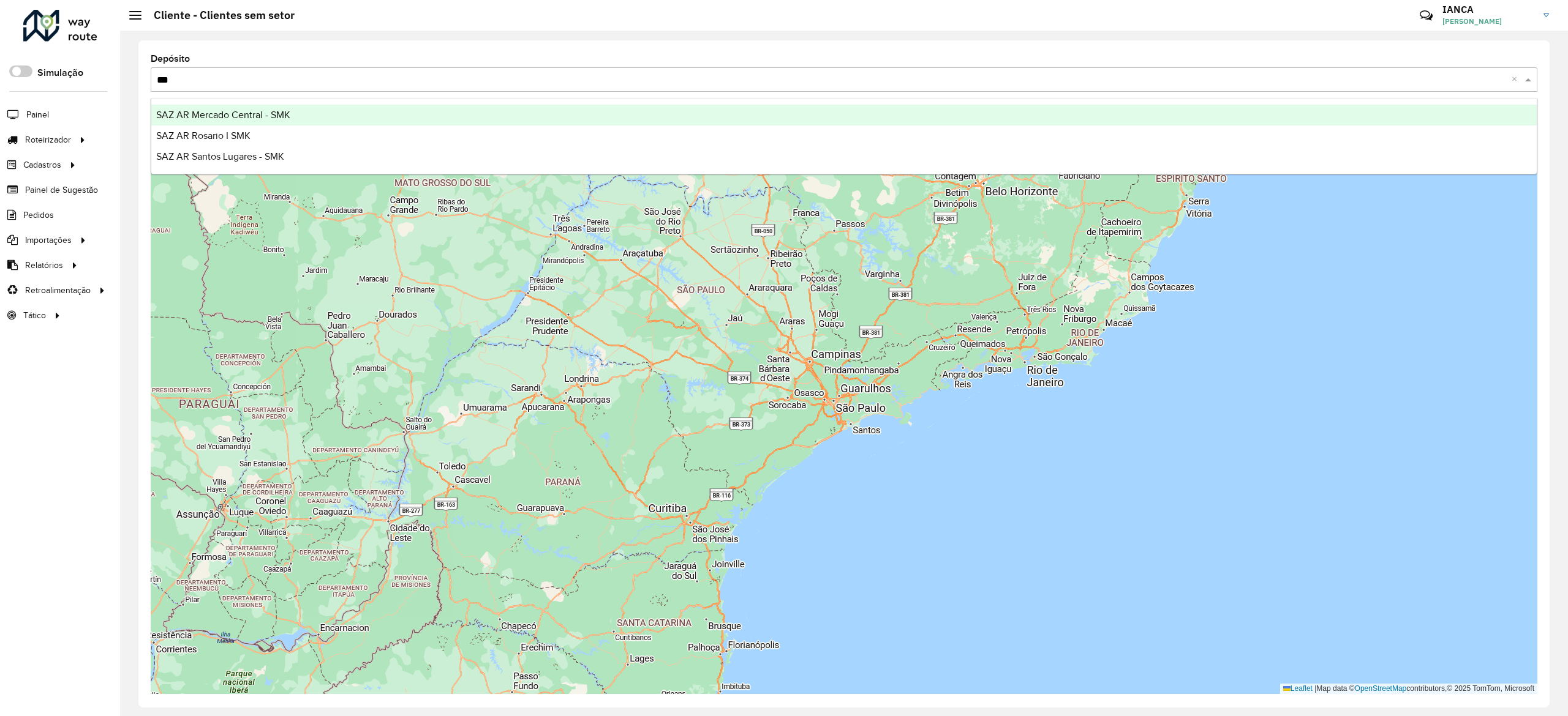
click at [304, 112] on div "SAZ AR Mercado Central - SMK" at bounding box center [844, 116] width 1386 height 21
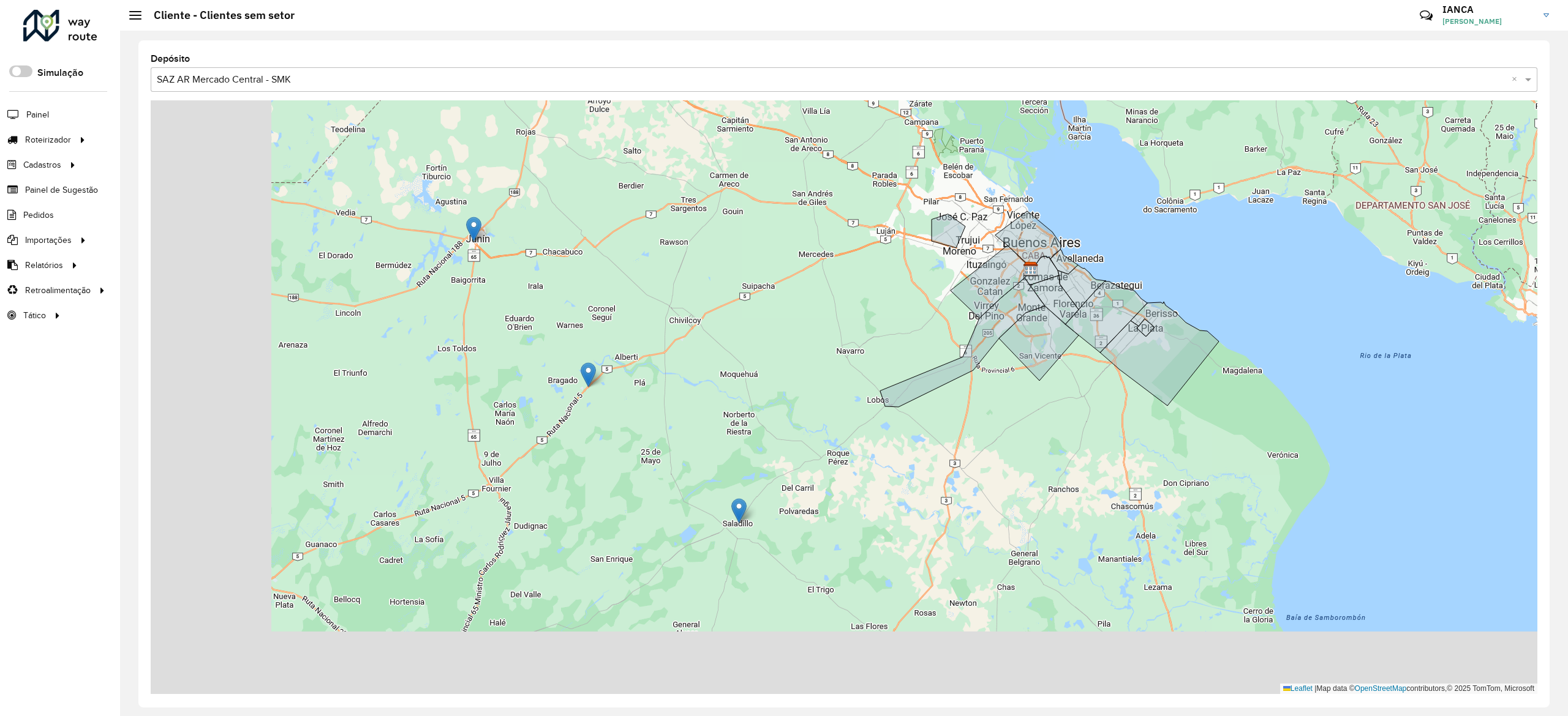
drag, startPoint x: 610, startPoint y: 447, endPoint x: 860, endPoint y: 313, distance: 283.6
click at [860, 313] on div "Leaflet | Map data © OpenStreetMap contributors,© 2025 TomTom, Microsoft" at bounding box center [844, 397] width 1387 height 594
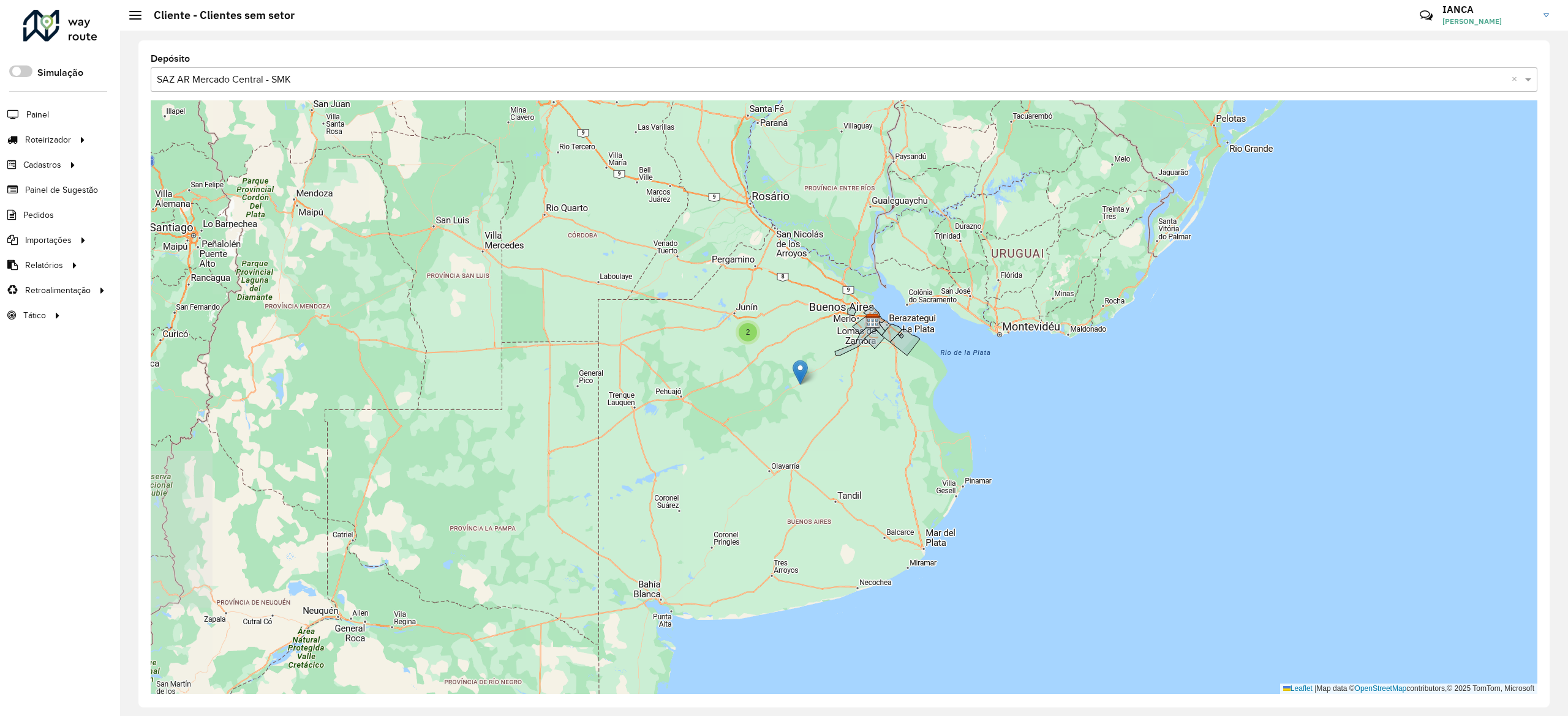
drag, startPoint x: 853, startPoint y: 316, endPoint x: 812, endPoint y: 342, distance: 48.5
click at [822, 337] on div "2 Leaflet | Map data © OpenStreetMap contributors,© 2025 TomTom, Microsoft" at bounding box center [844, 397] width 1387 height 594
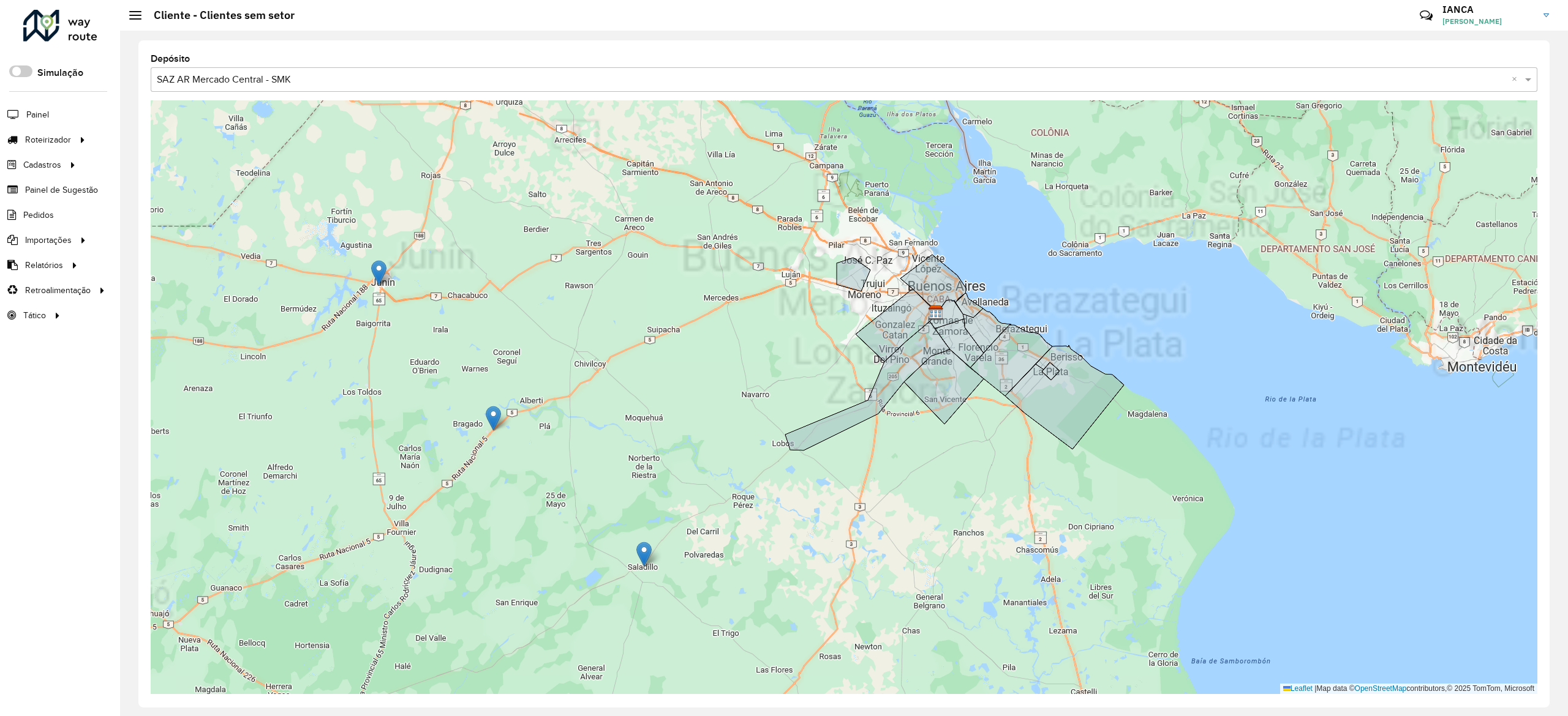
drag, startPoint x: 706, startPoint y: 374, endPoint x: 646, endPoint y: 435, distance: 85.6
click at [608, 413] on div "2 Leaflet | Map data © OpenStreetMap contributors,© 2025 TomTom, Microsoft" at bounding box center [844, 397] width 1387 height 594
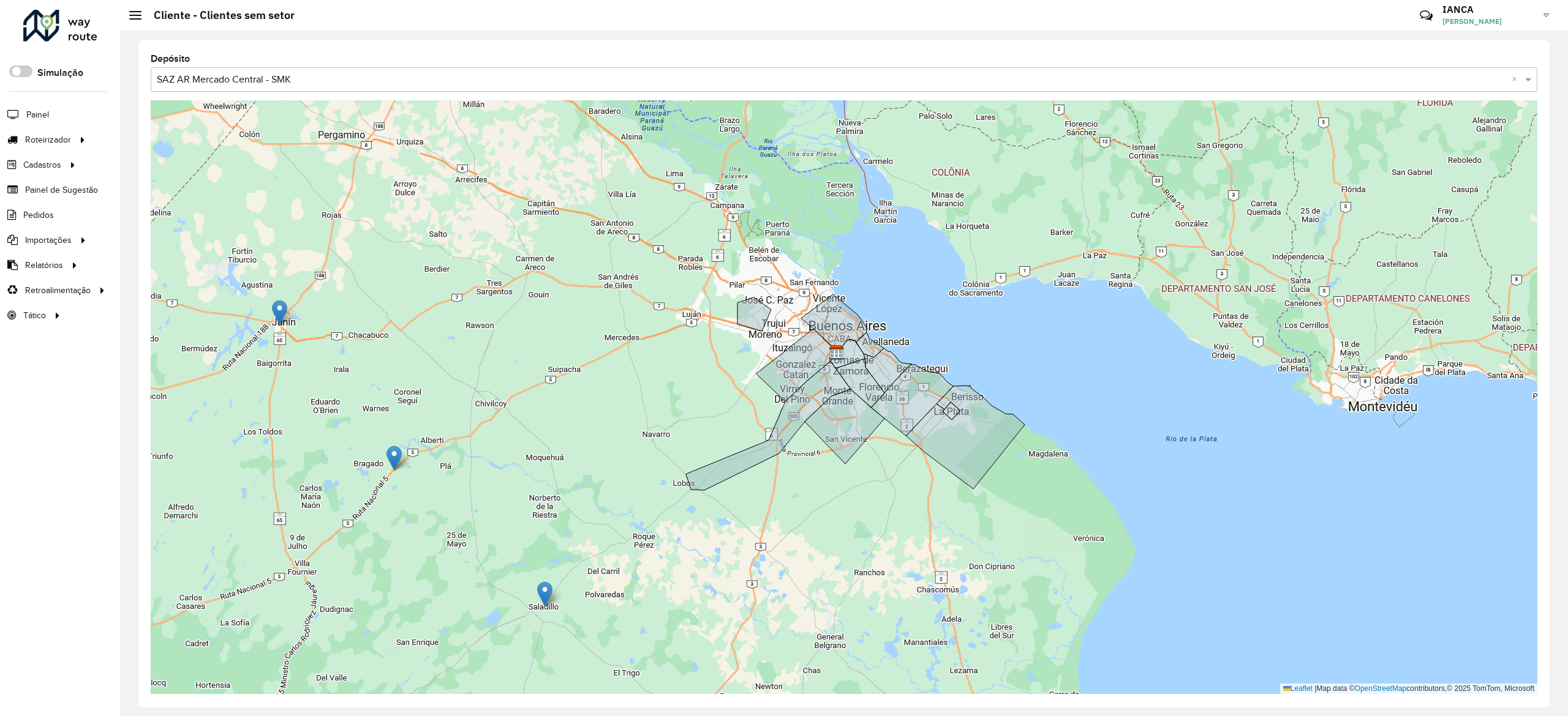
drag, startPoint x: 804, startPoint y: 497, endPoint x: 750, endPoint y: 518, distance: 57.9
click at [767, 553] on div "Leaflet | Map data © OpenStreetMap contributors,© 2025 TomTom, Microsoft" at bounding box center [844, 397] width 1387 height 594
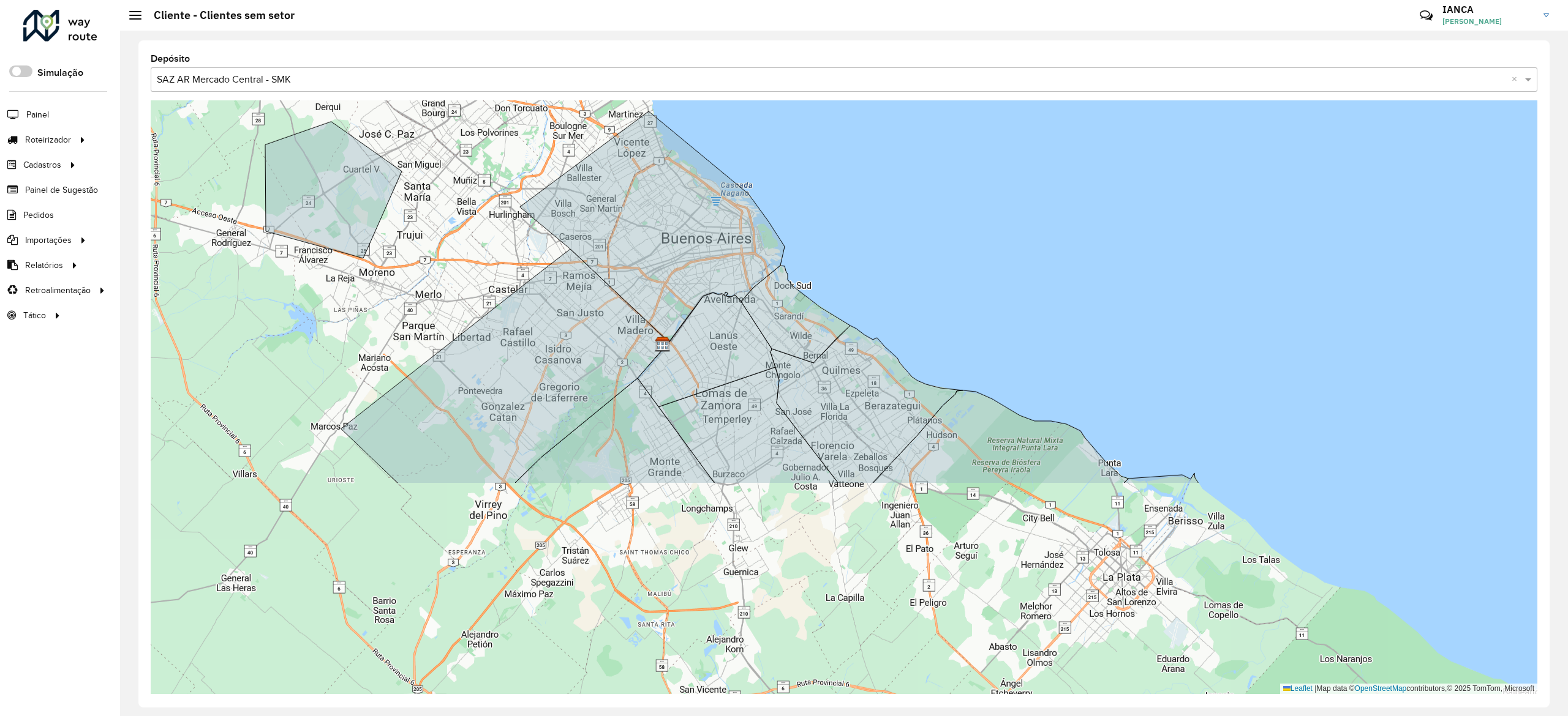
drag, startPoint x: 770, startPoint y: 408, endPoint x: 534, endPoint y: 182, distance: 326.8
click at [540, 229] on div "Leaflet | Map data © OpenStreetMap contributors,© 2025 TomTom, Microsoft" at bounding box center [844, 397] width 1387 height 594
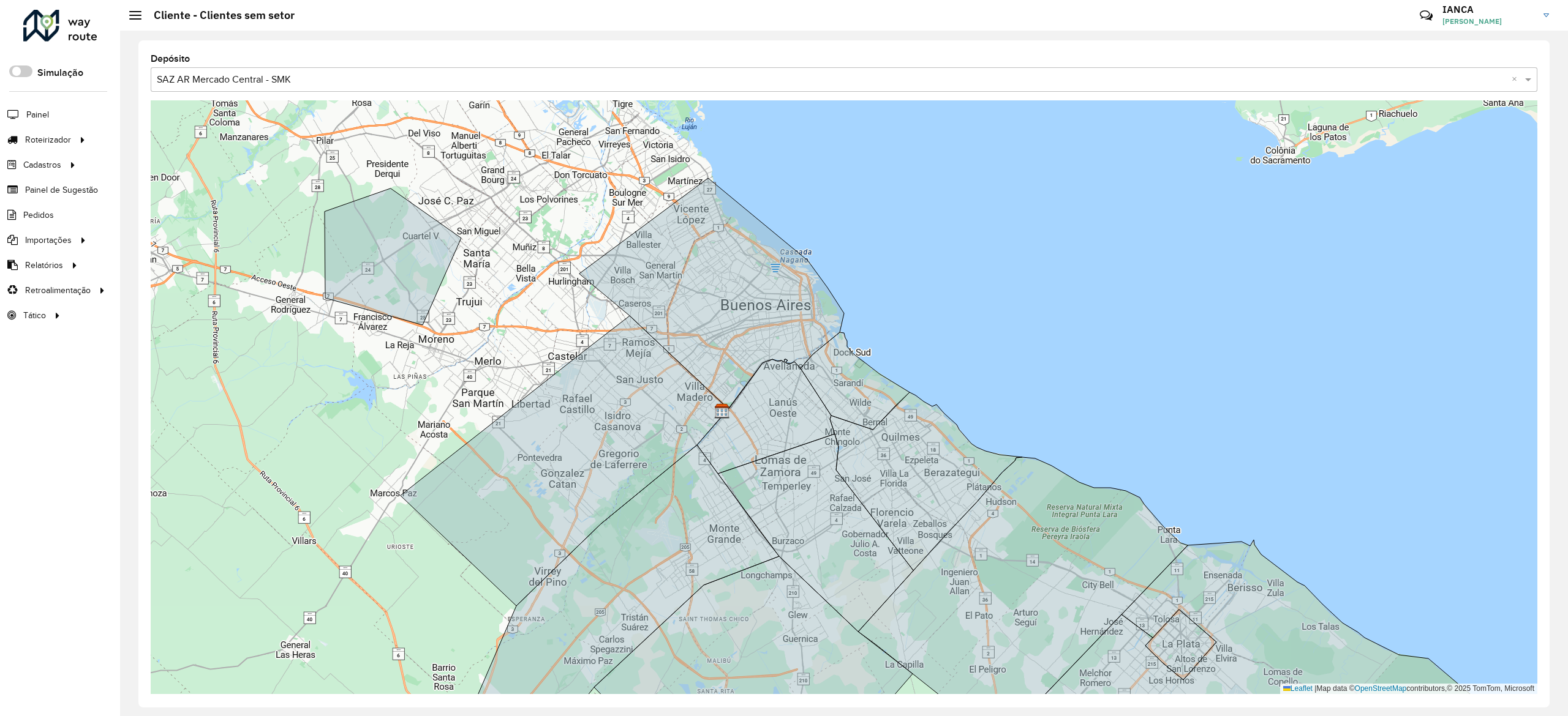
click at [367, 80] on input "text" at bounding box center [832, 80] width 1350 height 14
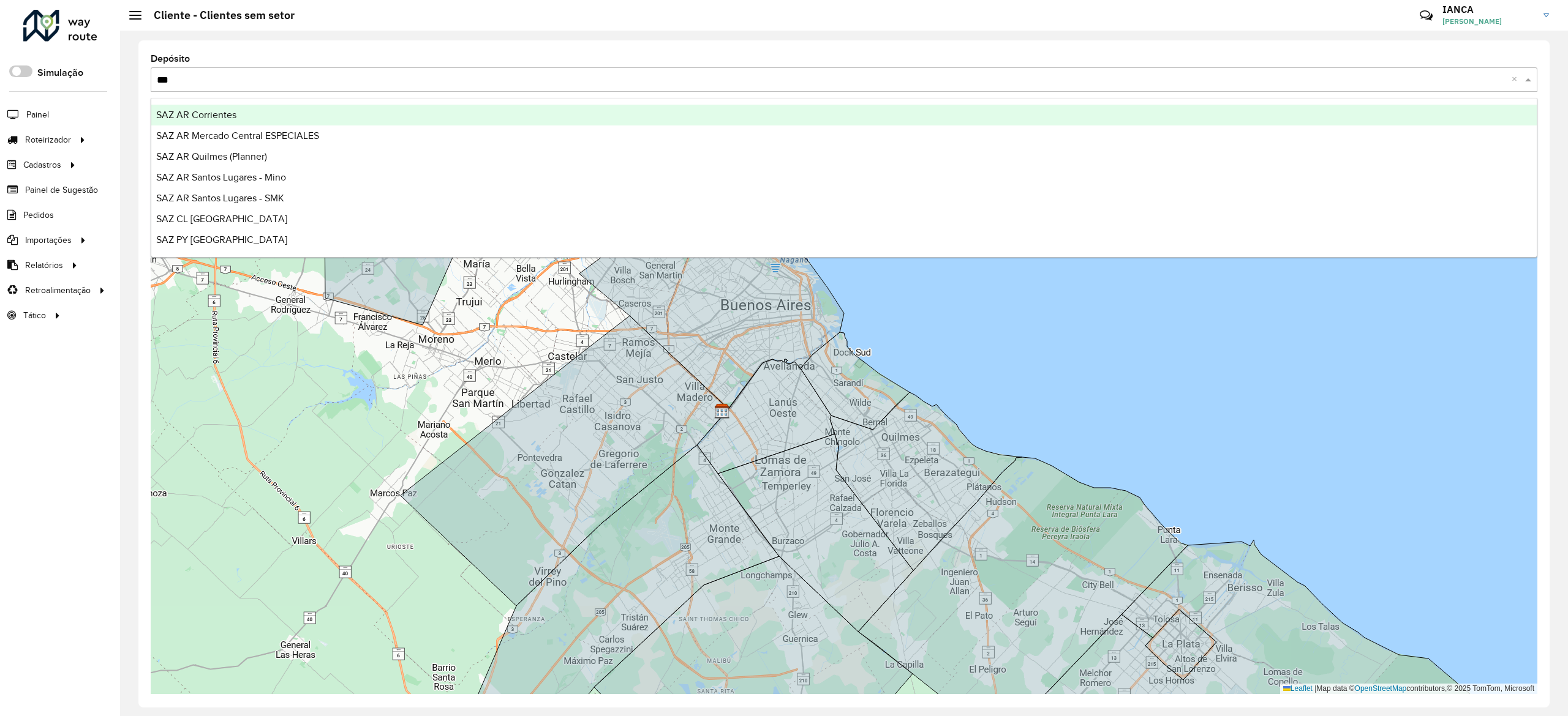
type input "****"
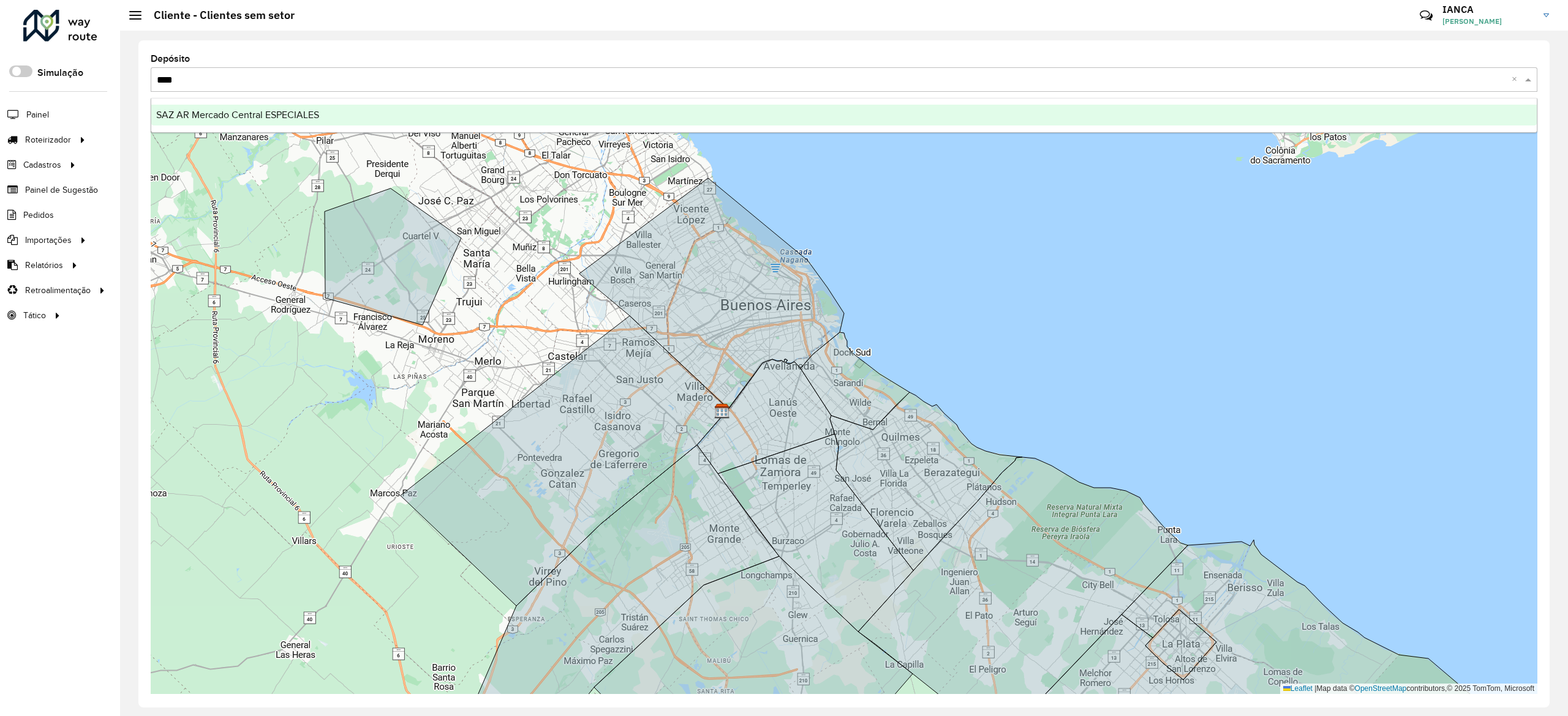
click at [297, 110] on span "SAZ AR Mercado Central ESPECIALES" at bounding box center [237, 115] width 163 height 11
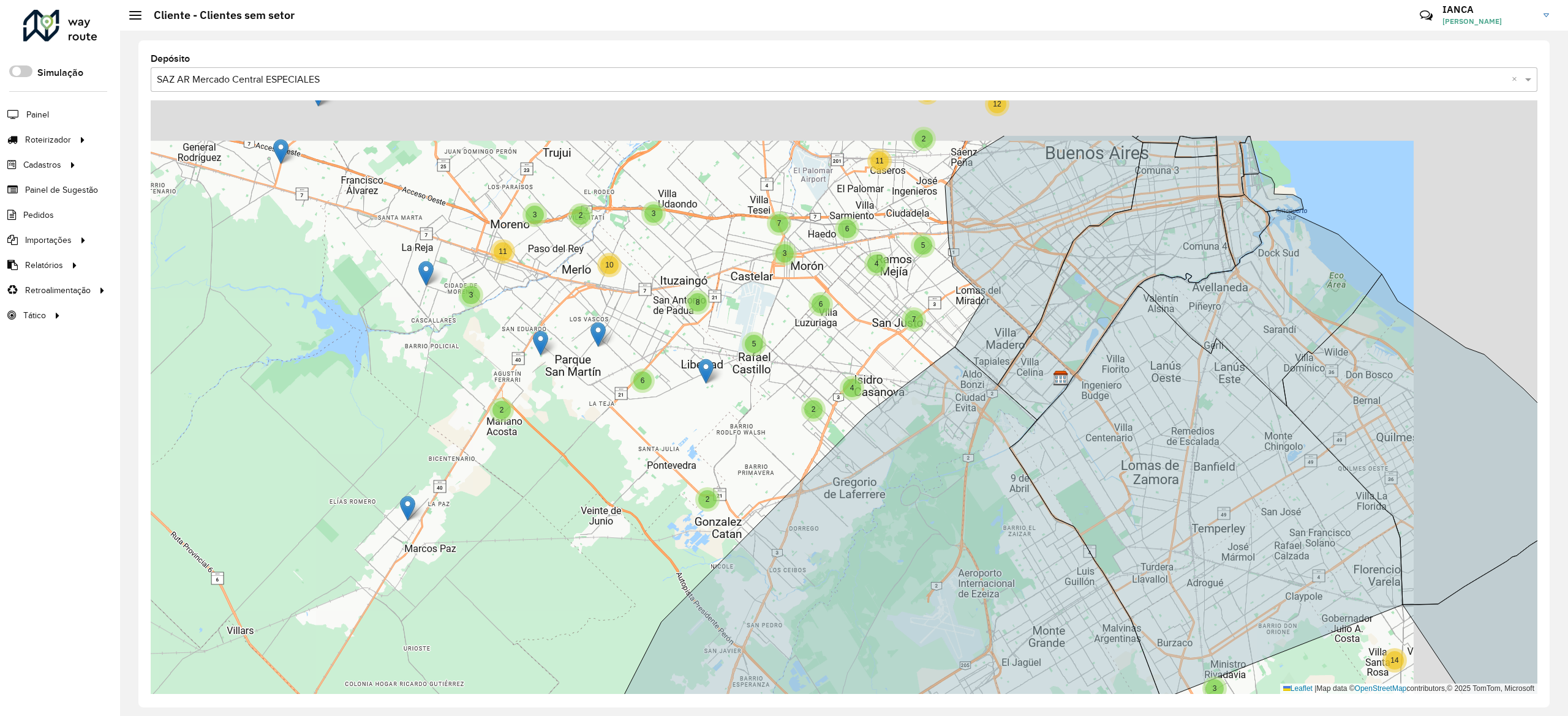
drag, startPoint x: 656, startPoint y: 464, endPoint x: 594, endPoint y: 484, distance: 65.1
click at [597, 486] on div "2 2 2 7 4 3 7 2 2 3 3 11 3 6 4 3 2 3 4 2 4 2 14 3 15 2 6 4 4 5 7 3 10 8 6 3 7 1…" at bounding box center [844, 397] width 1387 height 594
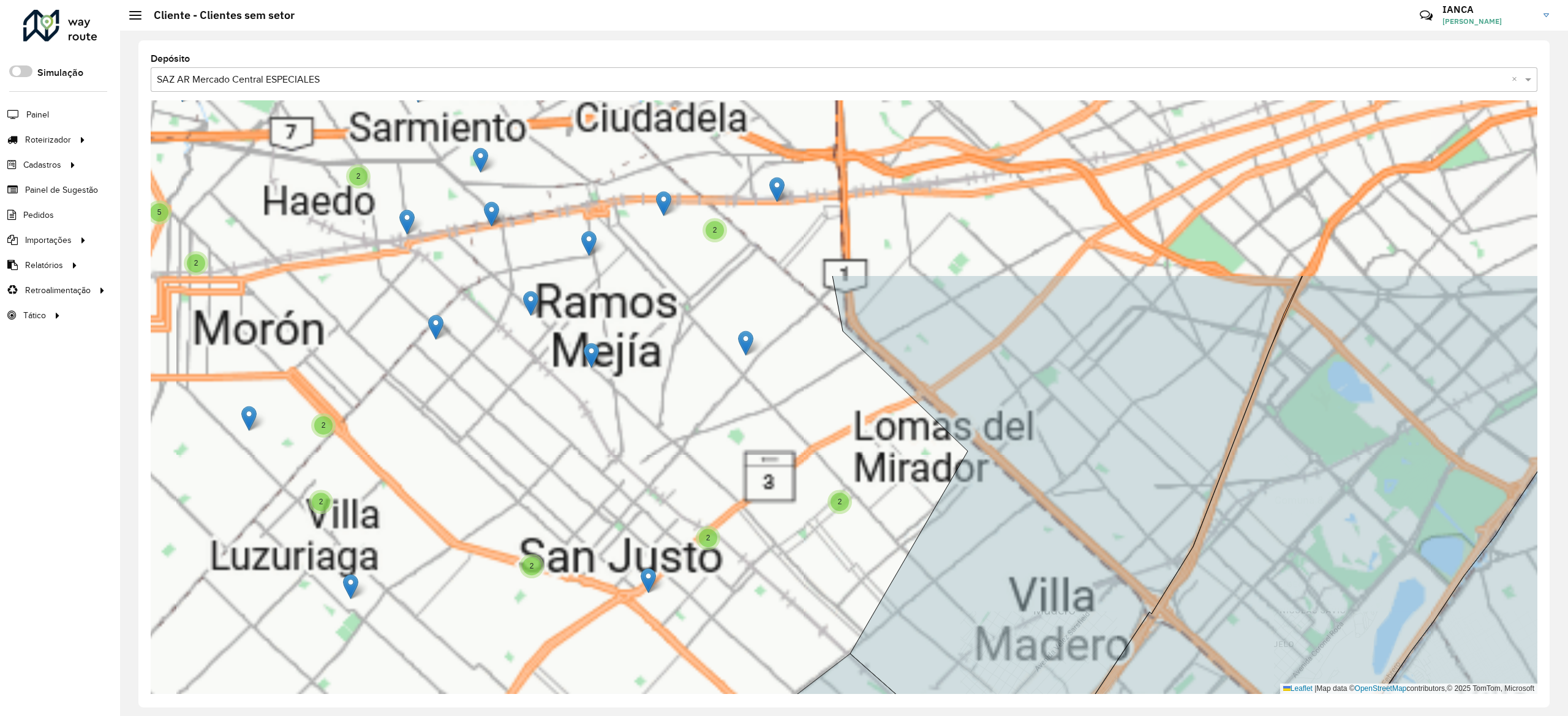
drag, startPoint x: 875, startPoint y: 458, endPoint x: 843, endPoint y: 535, distance: 83.4
click at [844, 531] on div "2 2 2 2 3 2 2 2 2 2 2 2 2 3 3 2 2 2 5 2 2 2 2 2 2 2 Leaflet | Map data © OpenSt…" at bounding box center [844, 397] width 1387 height 594
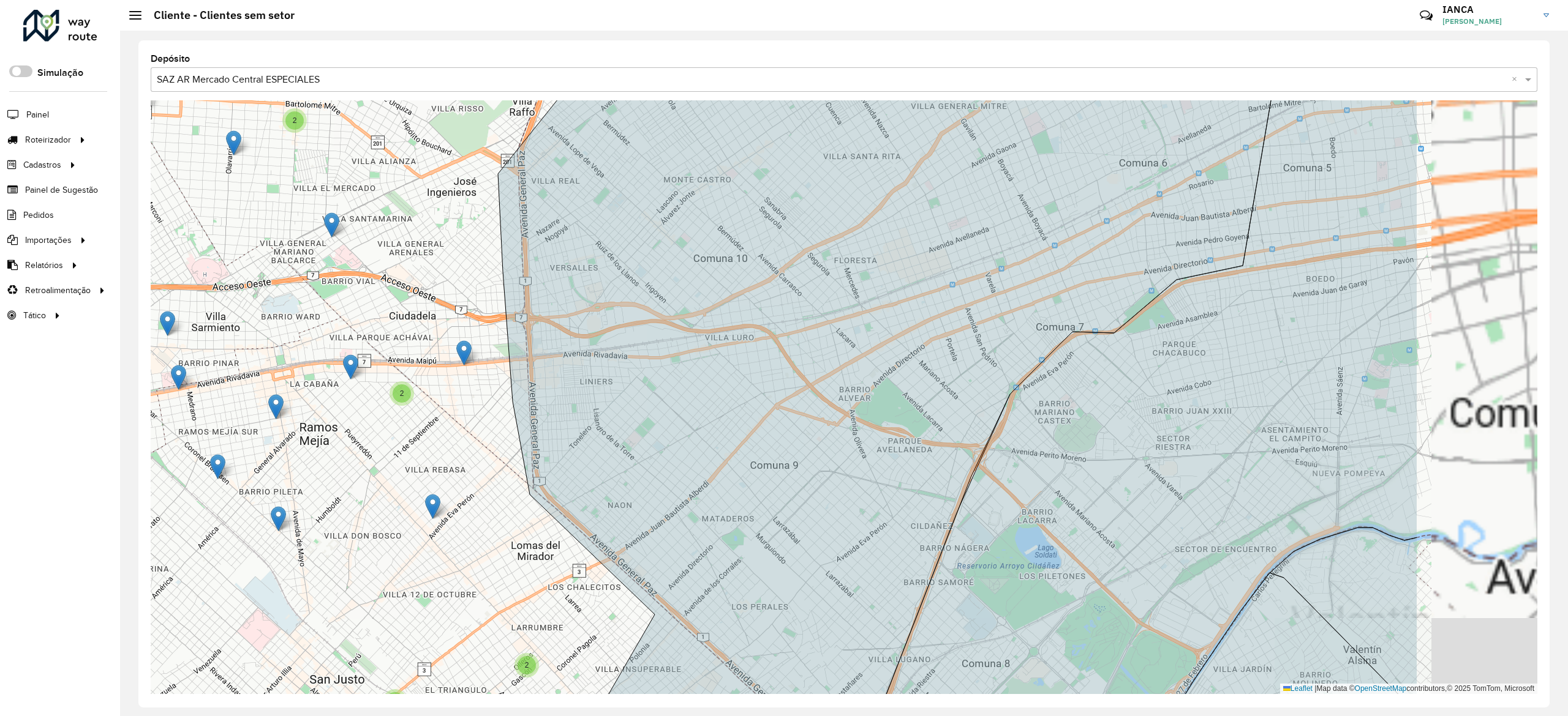
drag, startPoint x: 714, startPoint y: 382, endPoint x: 474, endPoint y: 649, distance: 359.0
click at [474, 646] on div "2 2 2 2 3 2 2 2 2 2 2 2 2 3 3 2 2 2 5 2 2 2 2 2 2 2 2 2 2 6 3 2 3 9 4 Leaflet |…" at bounding box center [844, 397] width 1387 height 594
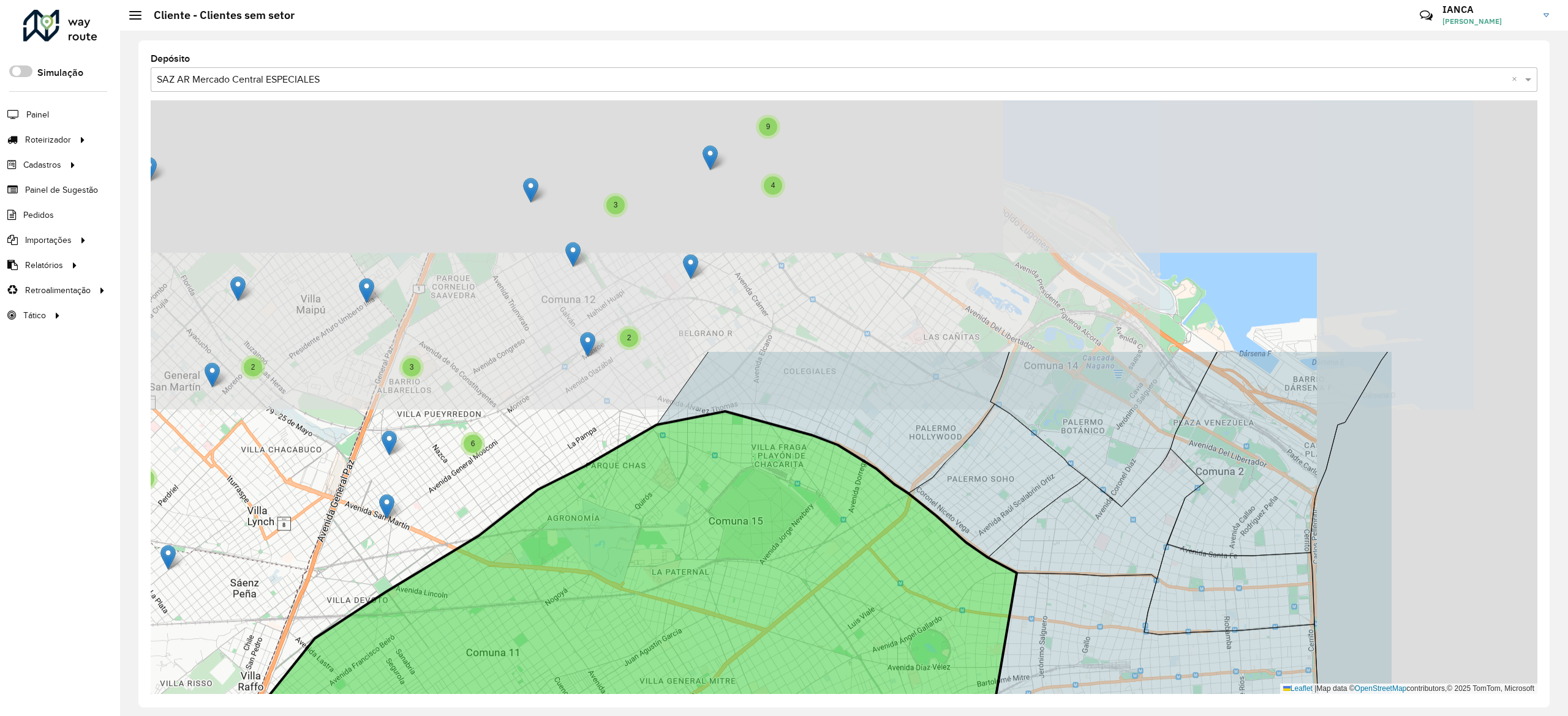
drag, startPoint x: 792, startPoint y: 340, endPoint x: 543, endPoint y: 593, distance: 355.0
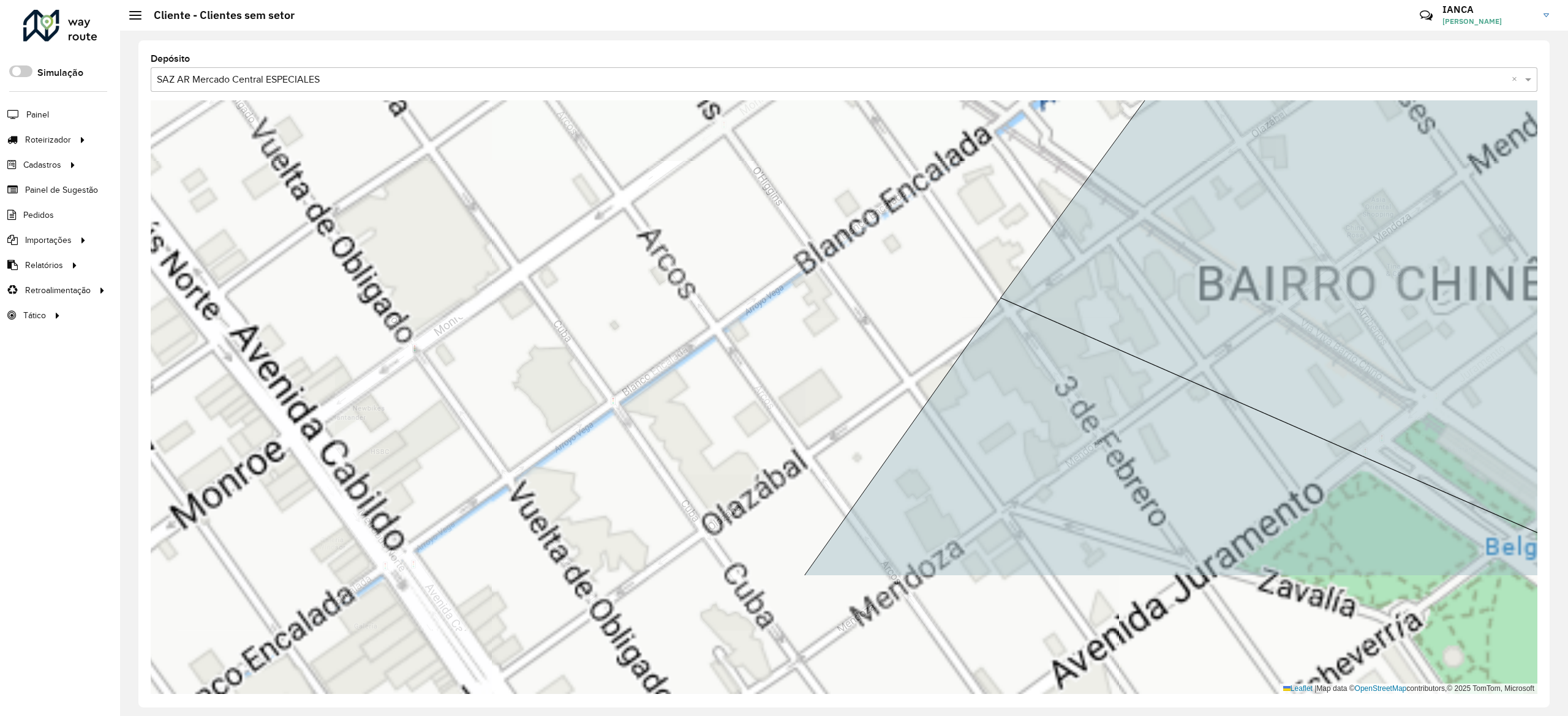
drag, startPoint x: 615, startPoint y: 573, endPoint x: 776, endPoint y: 164, distance: 439.5
click at [757, 209] on div "Leaflet | Map data © OpenStreetMap contributors,© 2025 TomTom, Microsoft" at bounding box center [844, 397] width 1387 height 594
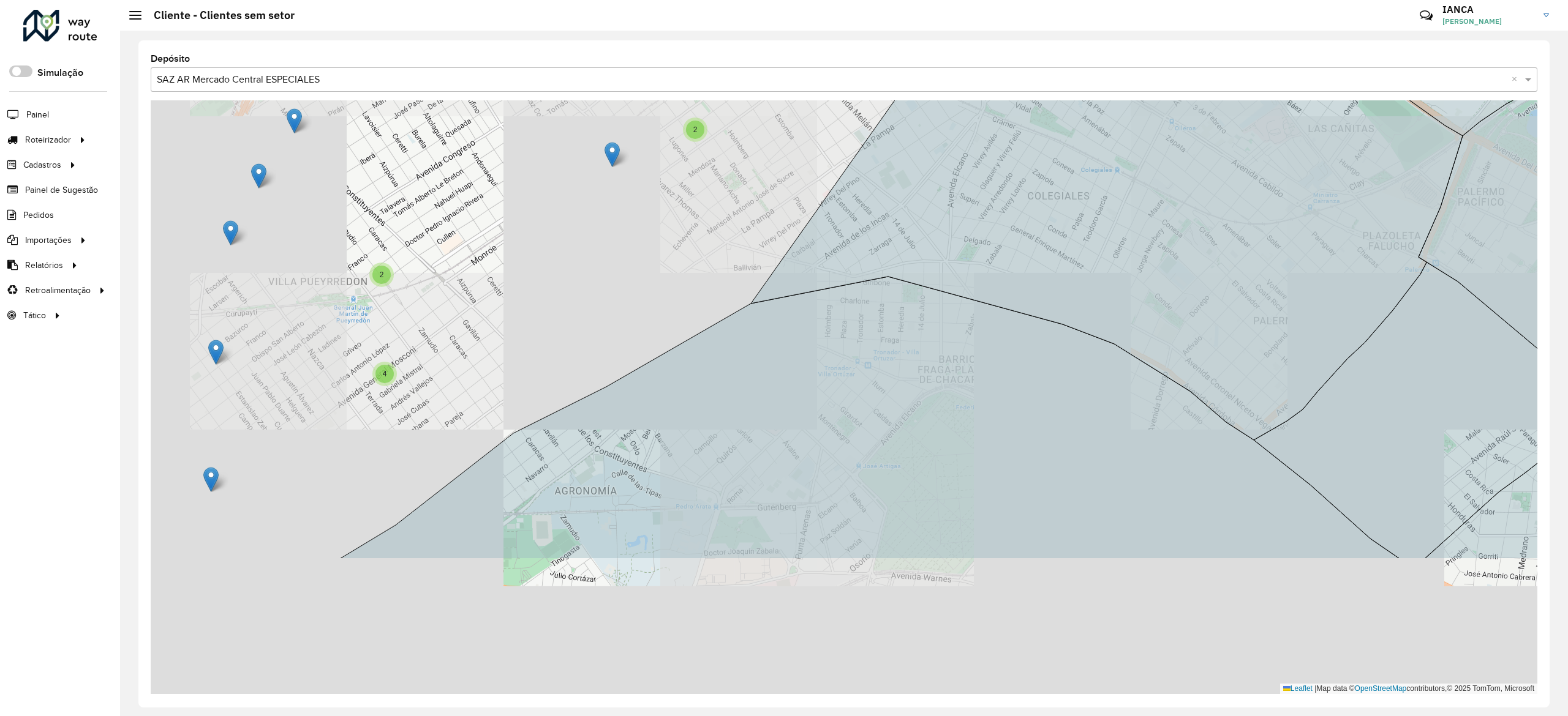
drag, startPoint x: 824, startPoint y: 100, endPoint x: 934, endPoint y: -29, distance: 169.5
click at [934, 0] on html "Aguarde... Pop-up bloqueado! Seu navegador bloqueou automáticamente a abertura …" at bounding box center [784, 358] width 1568 height 716
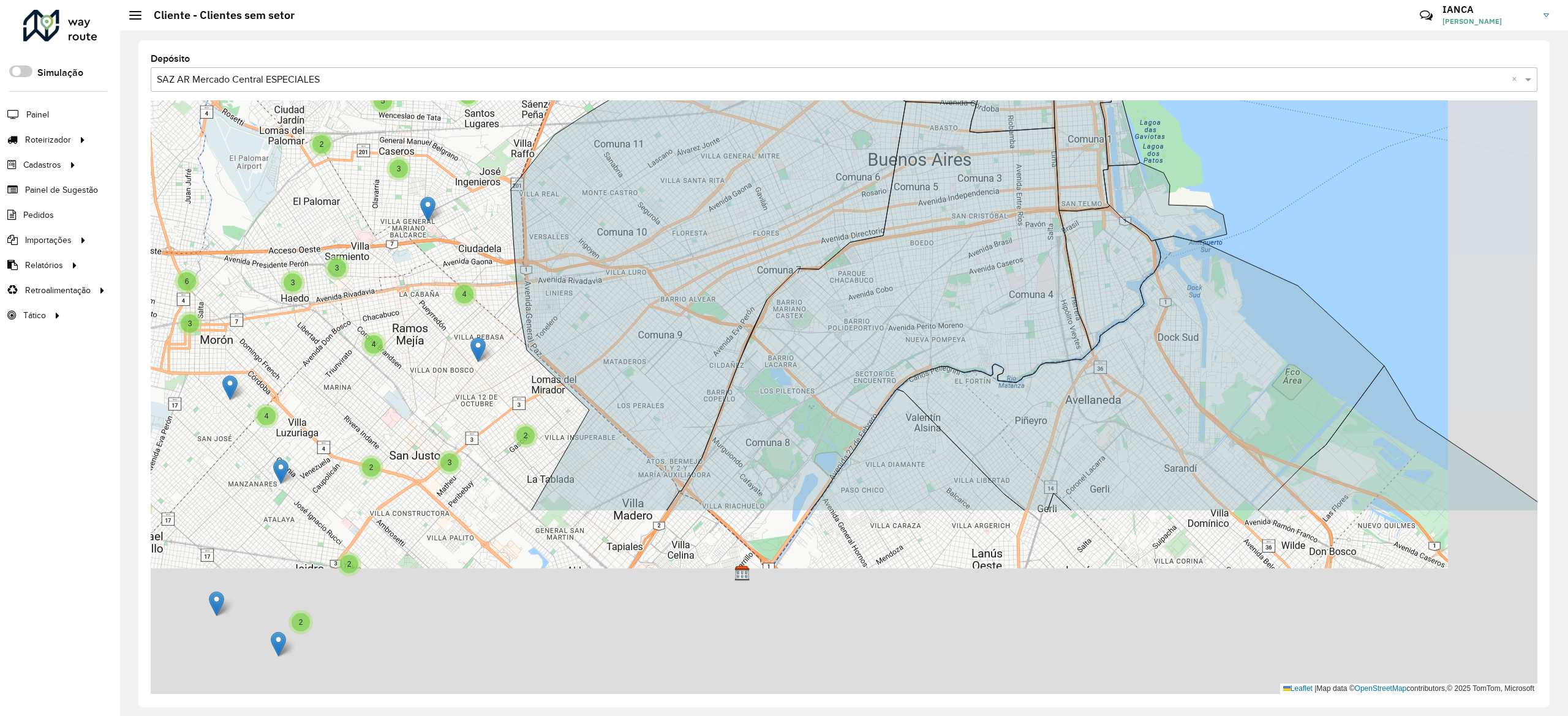
drag, startPoint x: 554, startPoint y: 421, endPoint x: 446, endPoint y: 153, distance: 288.9
click at [449, 167] on div "2 2 5 2 2 2 2 3 2 2 2 3 7 3 3 2 3 3 2 3 2 2 4 4 2 2 4 2 2 3 2 3 3 3 3 2 2 3 3 3…" at bounding box center [844, 397] width 1387 height 594
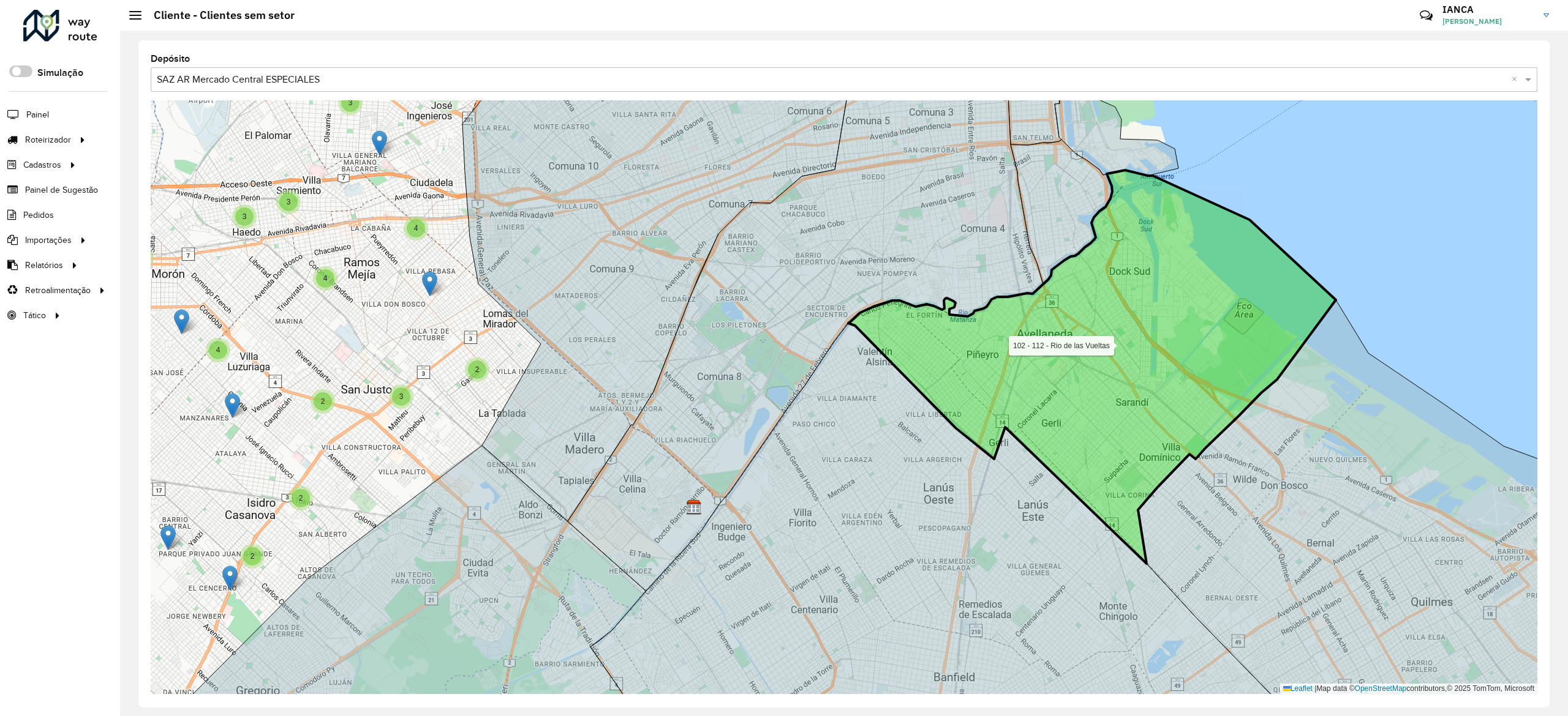
drag, startPoint x: 1034, startPoint y: 408, endPoint x: 571, endPoint y: 759, distance: 581.0
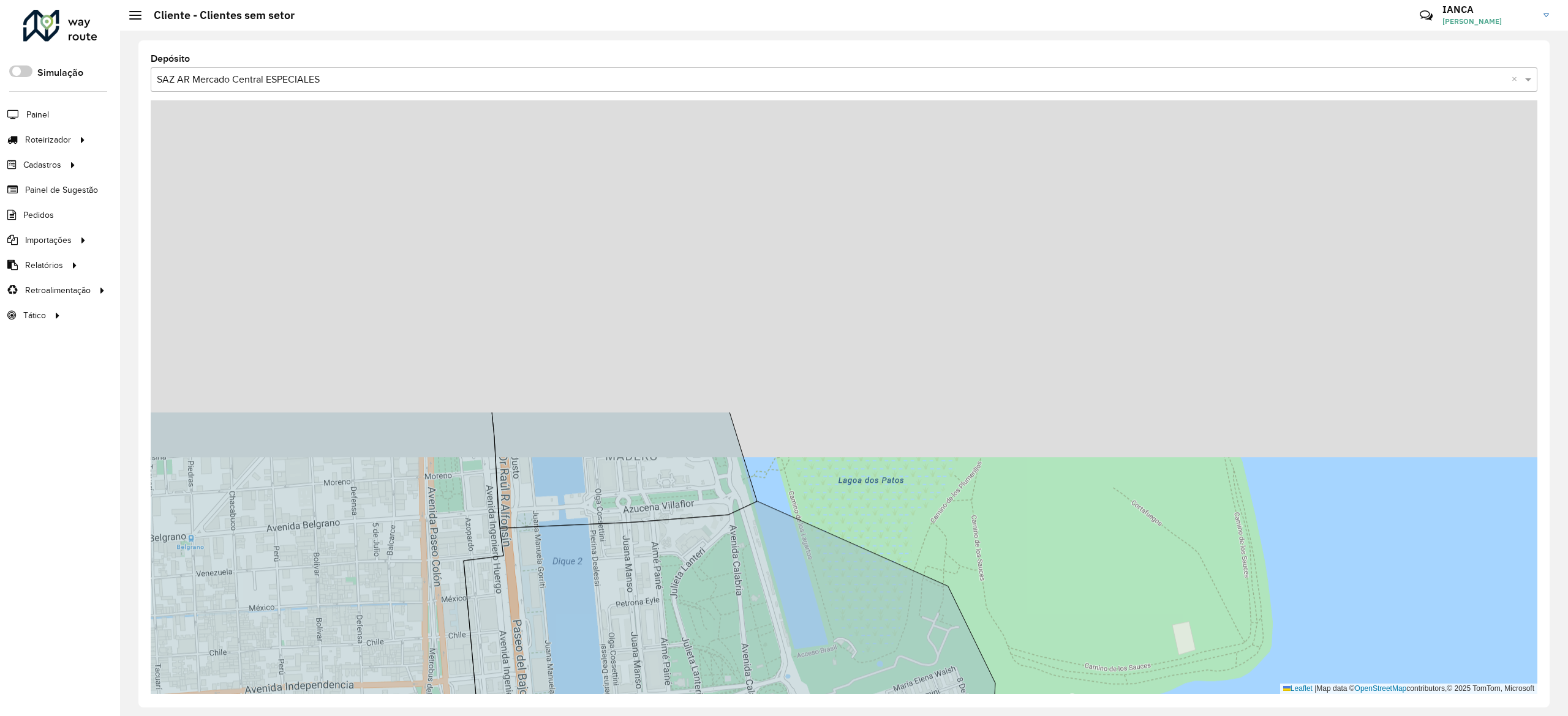
drag, startPoint x: 1004, startPoint y: 587, endPoint x: 1019, endPoint y: 677, distance: 91.2
click at [1018, 676] on div "111 - 124 - Rio de las Vueltas 102 - 112 - Rio de las Vueltas Leaflet | Map dat…" at bounding box center [844, 397] width 1387 height 594
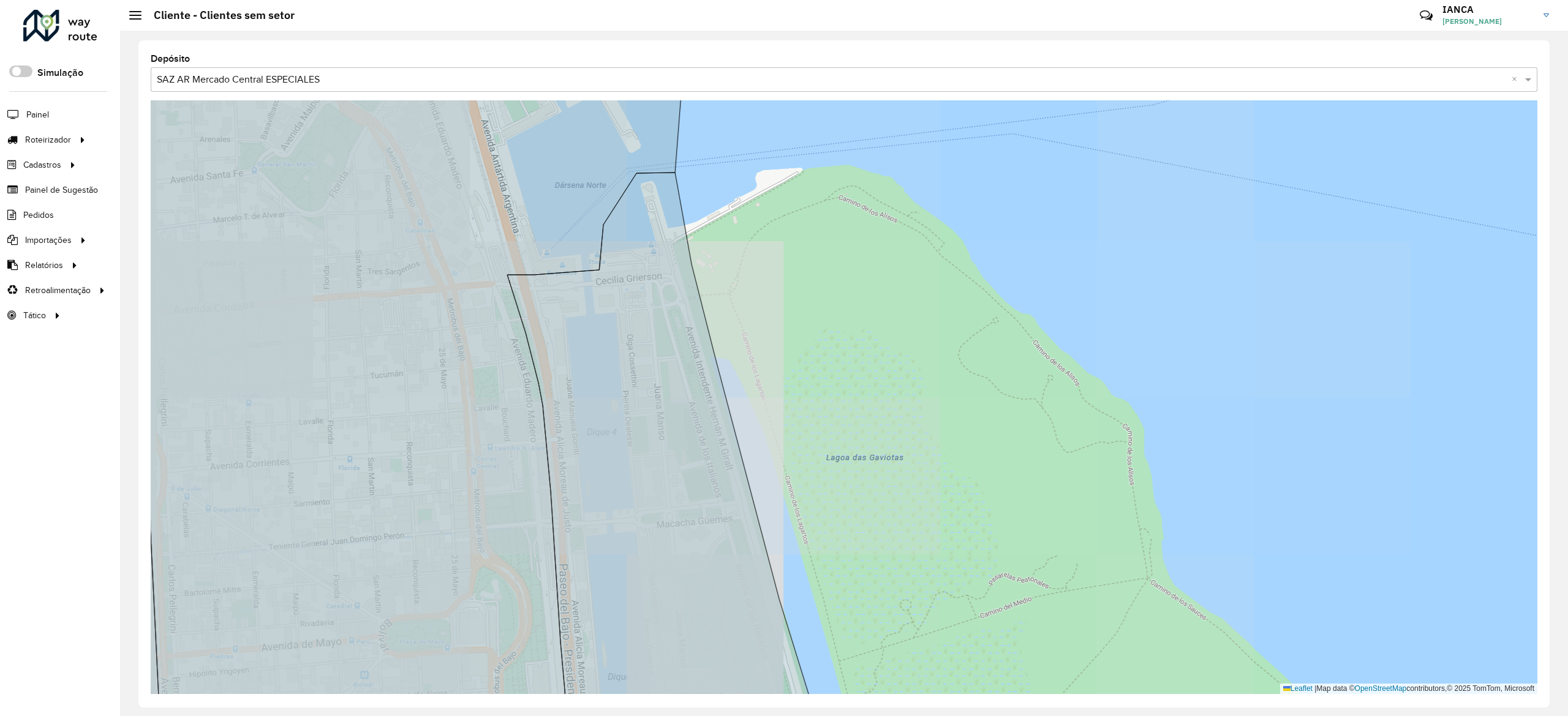
drag, startPoint x: 957, startPoint y: 612, endPoint x: 1037, endPoint y: 630, distance: 82.0
click at [1030, 633] on div "111 - 124 - Rio de las Vueltas 102 - 112 - Rio de las Vueltas Leaflet | Map dat…" at bounding box center [844, 397] width 1387 height 594
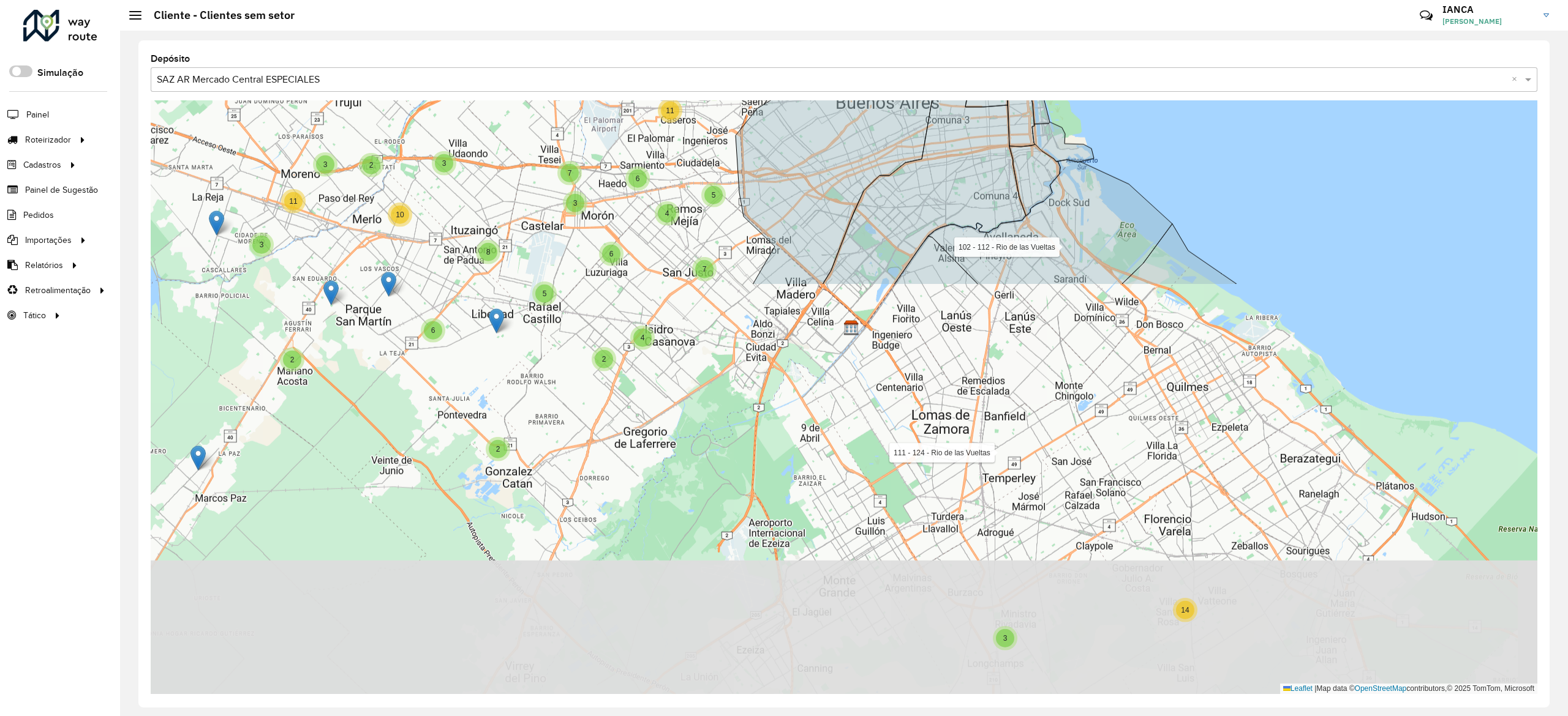
drag, startPoint x: 1159, startPoint y: 498, endPoint x: 1190, endPoint y: 85, distance: 414.2
click at [1190, 85] on div "Depósito Selecione uma opção × SAZ AR Mercado Central ESPECIALES × 2 2 2 2 7 4 …" at bounding box center [845, 374] width 1412 height 667
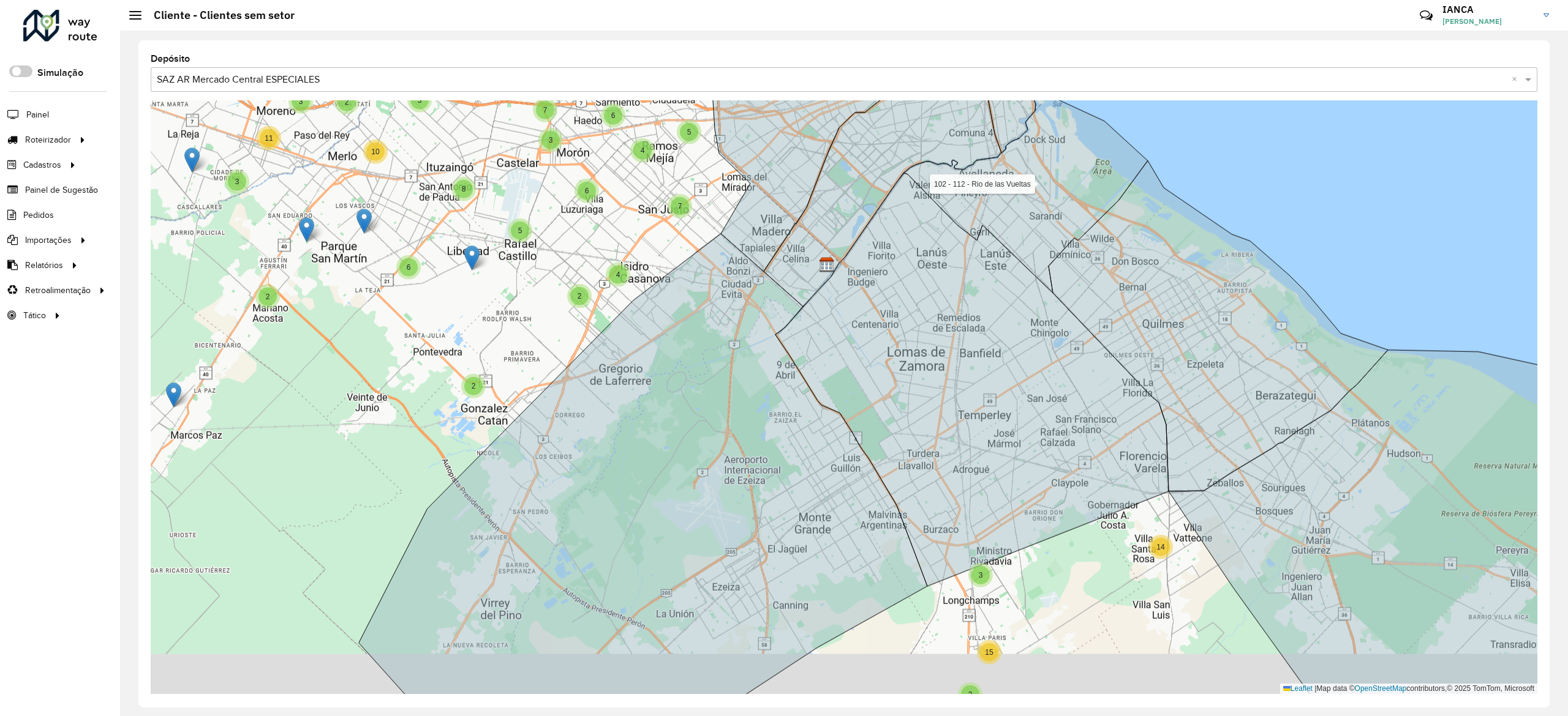
drag, startPoint x: 1128, startPoint y: 610, endPoint x: 946, endPoint y: 517, distance: 204.4
click at [1101, 550] on div "2 2 2 7 4 3 7 2 2 3 3 11 3 6 4 3 2 3 4 2 4 2 14 3 15 2 6 4 4 5 7 3 10 8 6 3 7 1…" at bounding box center [844, 397] width 1387 height 594
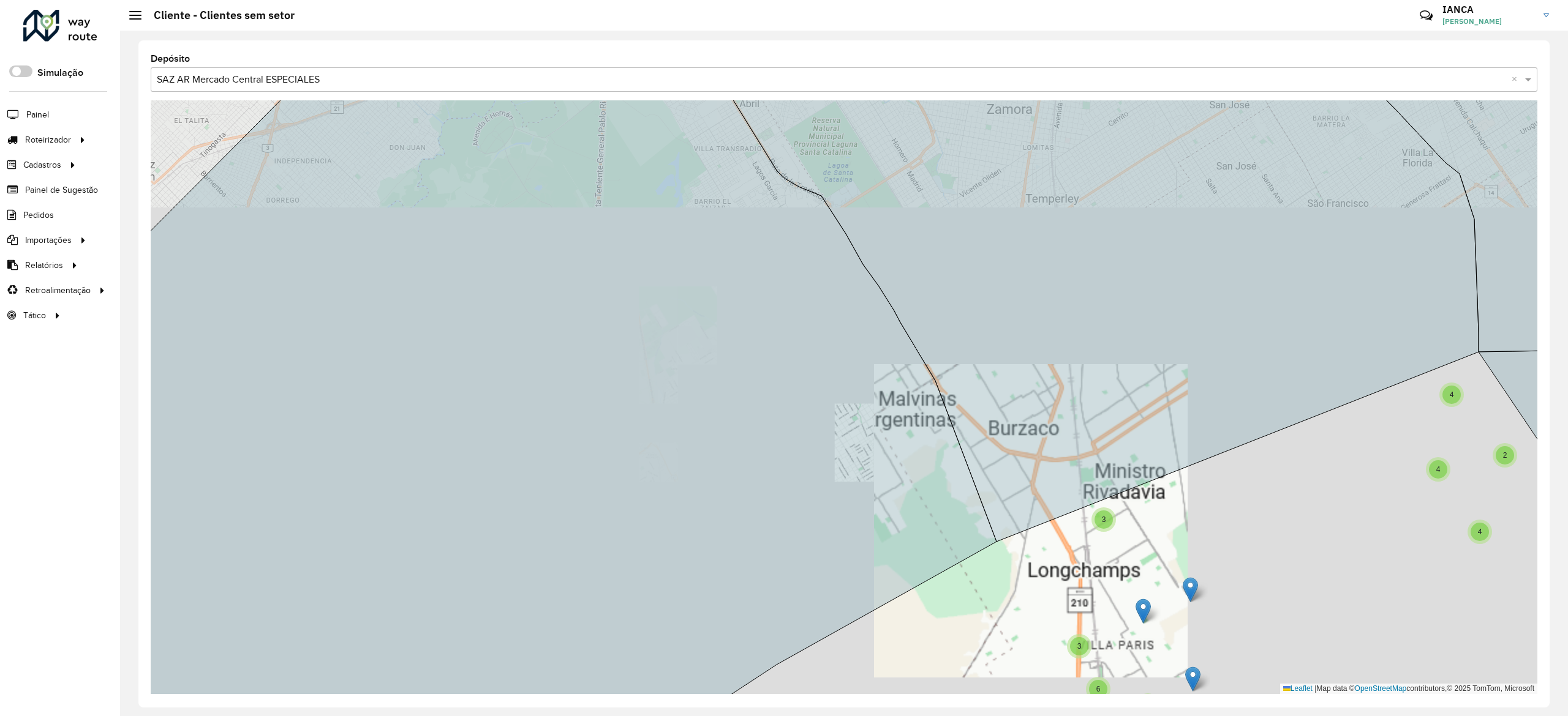
drag, startPoint x: 1161, startPoint y: 560, endPoint x: 1075, endPoint y: 475, distance: 120.9
click at [1083, 479] on div "2 3 2 2 2 2 2 2 3 7 2 4 4 4 3 3 3 6 4 4 2 2 4 2 2 3 2 3 3 3 3 2 2 3 3 3 6 4 4 1…" at bounding box center [844, 397] width 1387 height 594
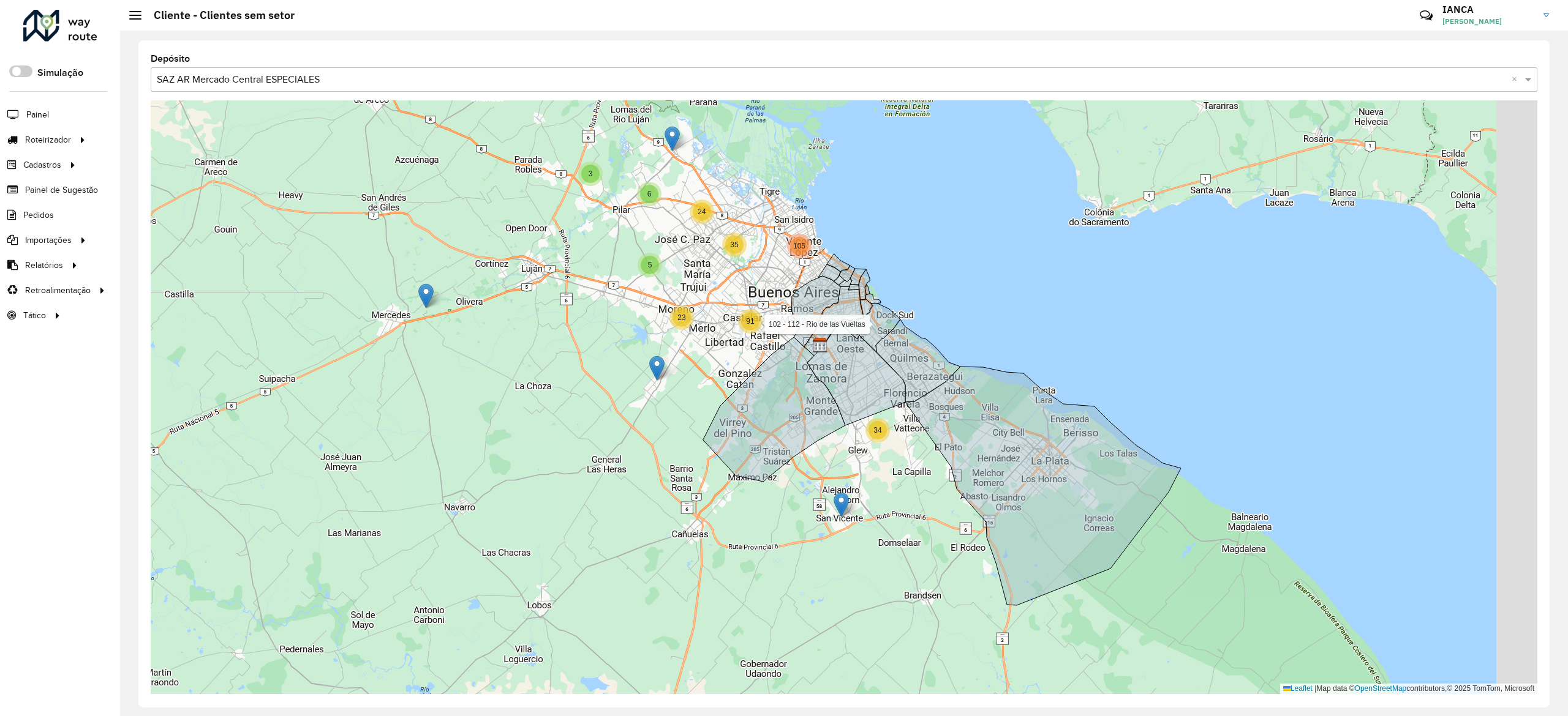
drag, startPoint x: 1006, startPoint y: 526, endPoint x: 874, endPoint y: 523, distance: 132.0
click at [876, 524] on div "2 2 5 3 6 24 23 35 34 91 105 102 - 112 - Rio de las Vueltas Leaflet | Map data …" at bounding box center [844, 397] width 1387 height 594
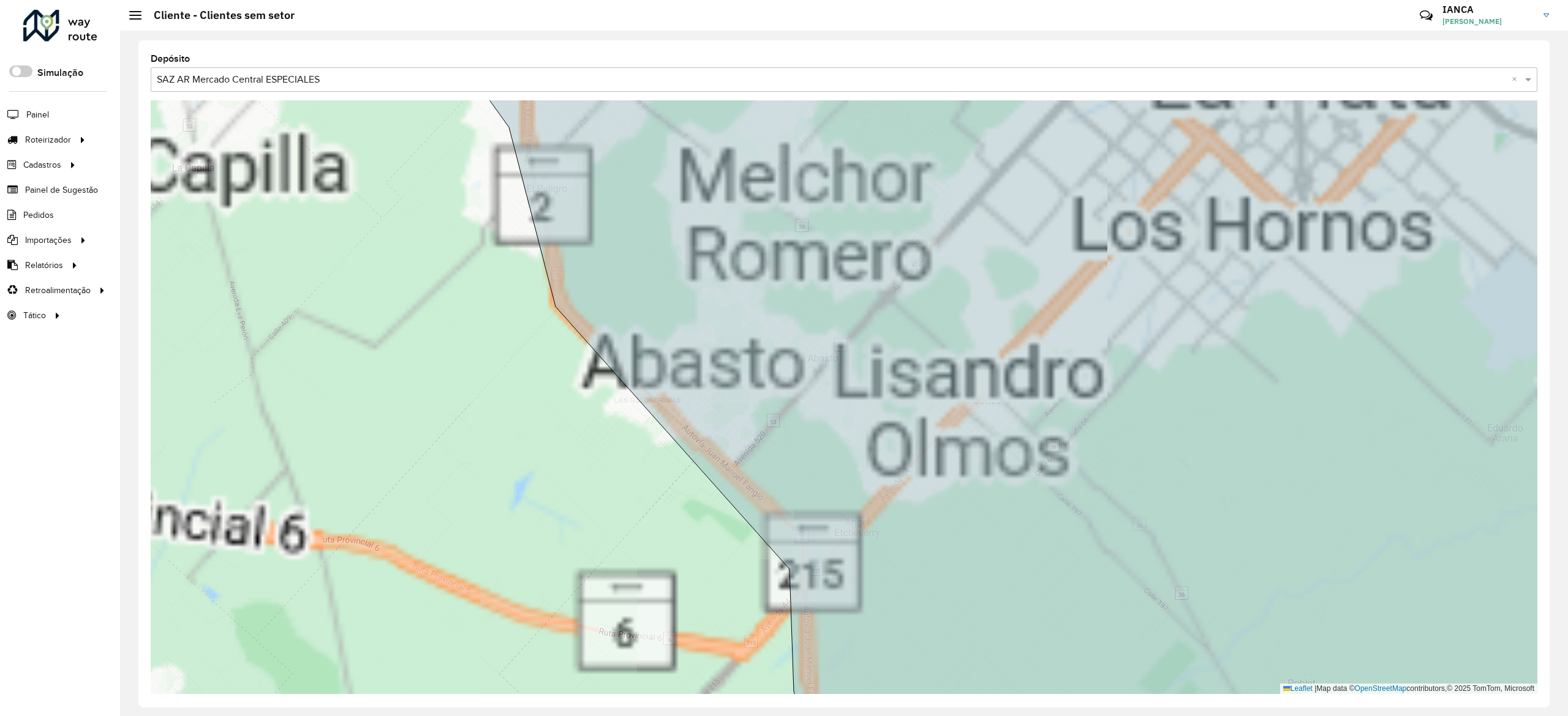
drag, startPoint x: 651, startPoint y: 504, endPoint x: 667, endPoint y: 237, distance: 267.5
click at [669, 240] on div "34 2 4 4 4 3 3 3 6 102 - 112 - Rio de las Vueltas 100 - 118 - Rio de las Vuelta…" at bounding box center [844, 397] width 1387 height 594
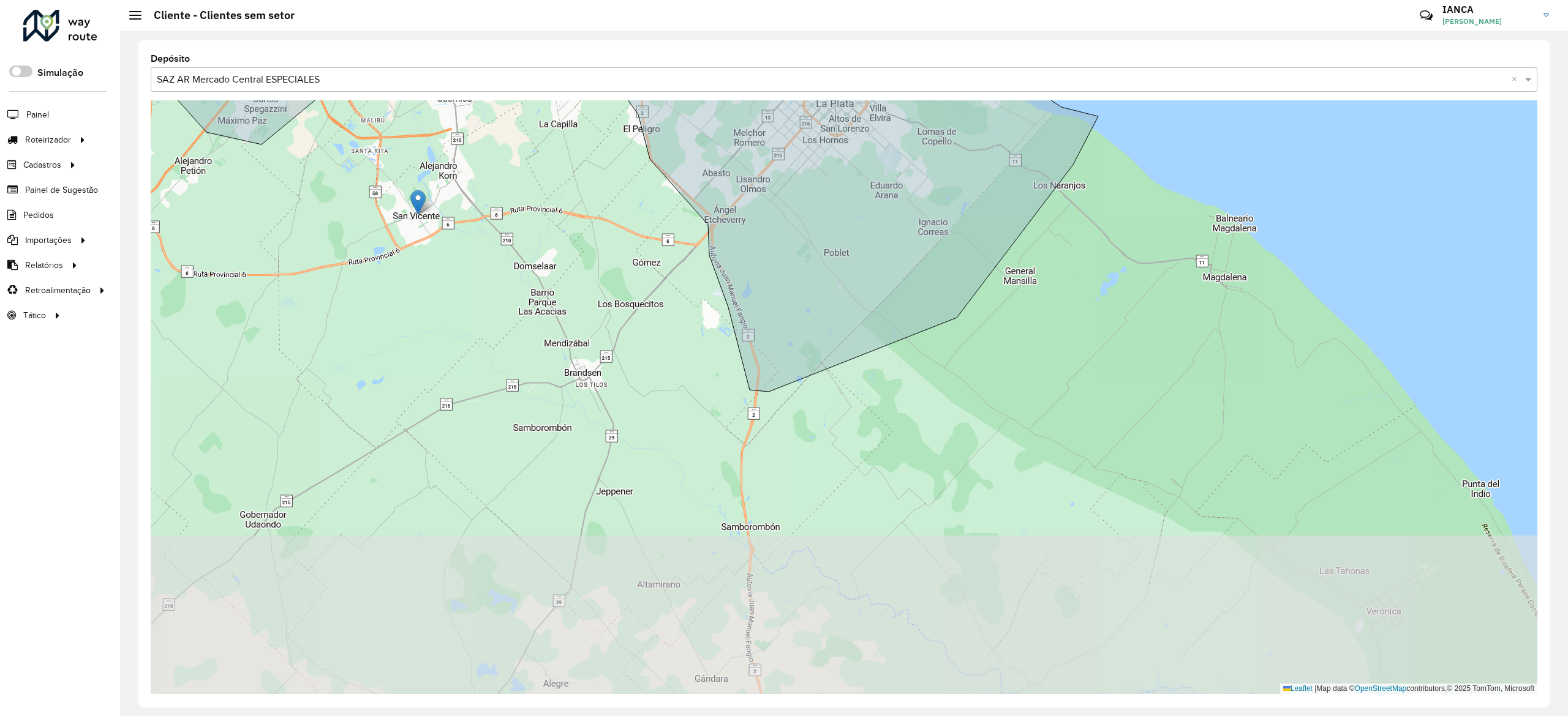
drag, startPoint x: 647, startPoint y: 305, endPoint x: 895, endPoint y: 529, distance: 334.2
click at [890, 534] on div "2 2 2 4 13 11 3 20 9 9 5 5 7 2 14 18 2 7 20 21 27 14 23 24 19 39 102 - 112 - Ri…" at bounding box center [844, 397] width 1387 height 594
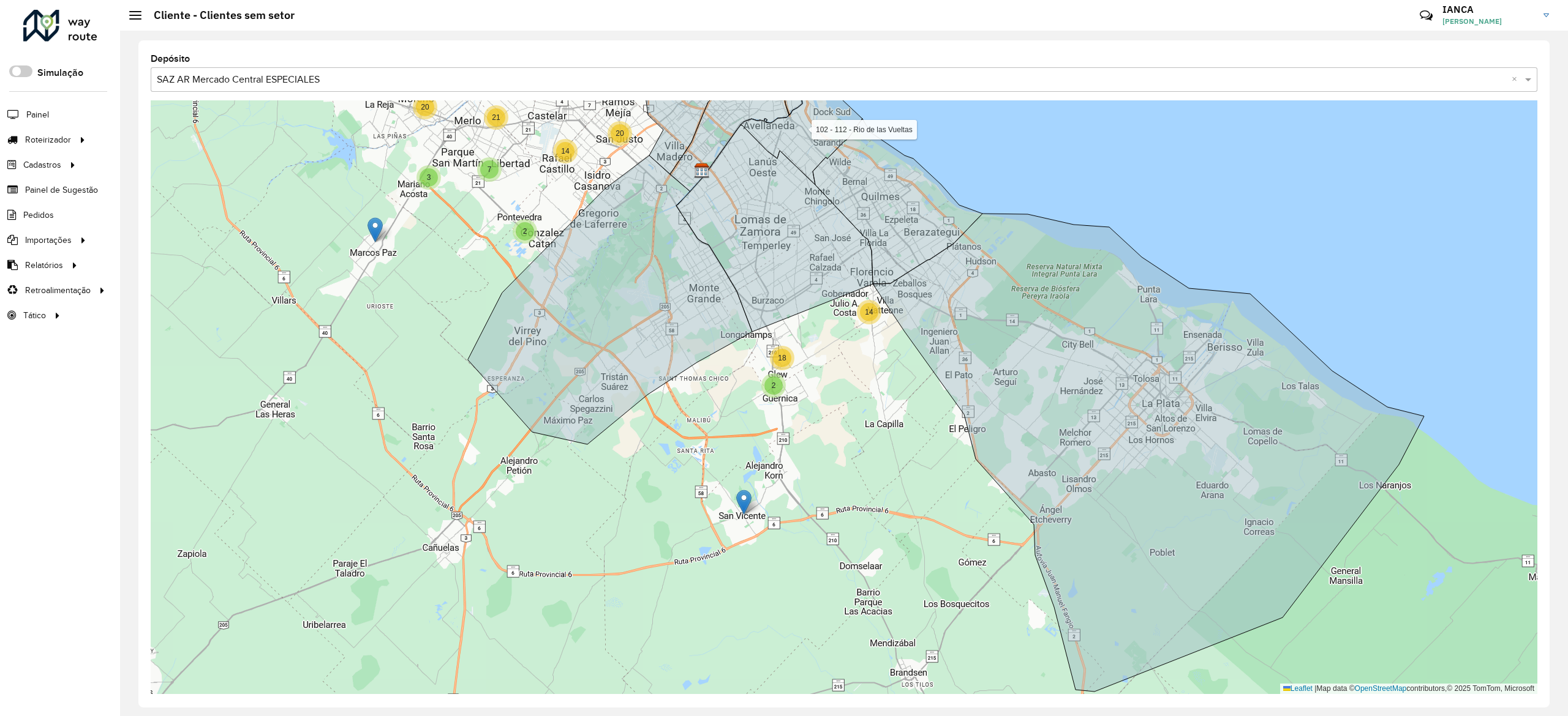
drag, startPoint x: 861, startPoint y: 361, endPoint x: 878, endPoint y: 429, distance: 70.1
click at [878, 429] on div "2 2 2 4 13 11 3 20 9 9 5 5 7 2 14 18 2 7 20 21 27 14 23 24 19 39 2 2 102 - 112 …" at bounding box center [844, 397] width 1387 height 594
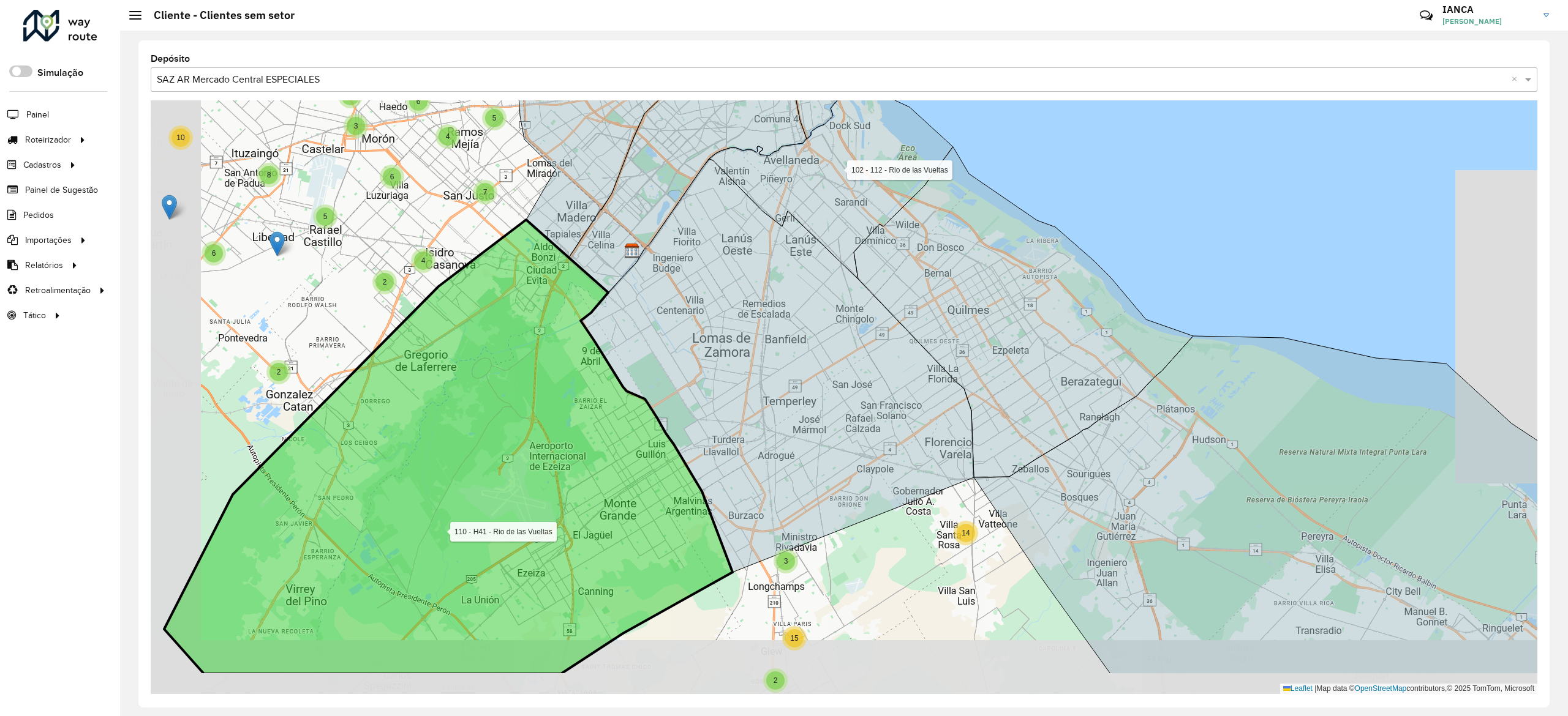
drag, startPoint x: 633, startPoint y: 459, endPoint x: 748, endPoint y: 461, distance: 115.0
click at [669, 411] on icon at bounding box center [447, 446] width 568 height 454
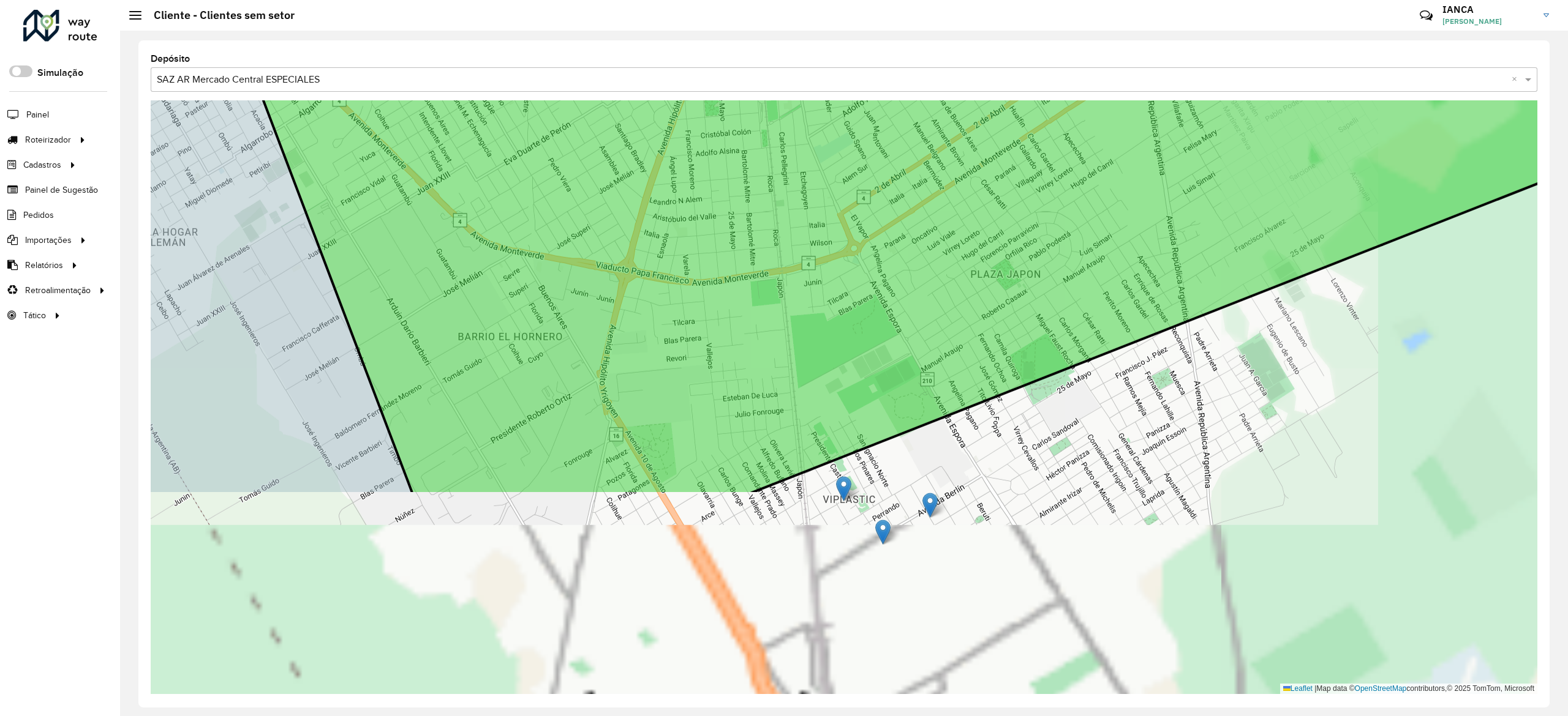
drag, startPoint x: 980, startPoint y: 489, endPoint x: 905, endPoint y: 223, distance: 276.4
click at [906, 225] on icon at bounding box center [853, 135] width 1509 height 718
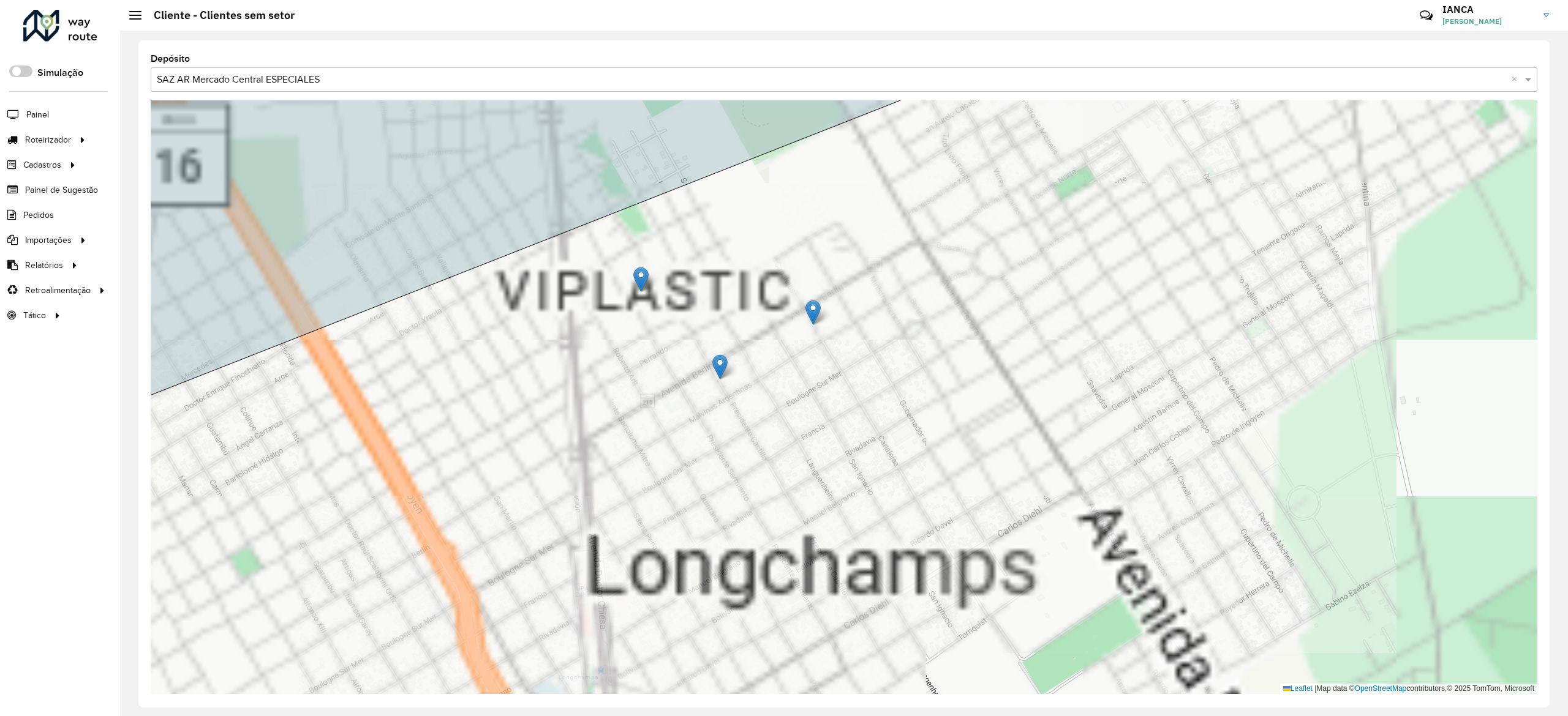
drag, startPoint x: 866, startPoint y: 486, endPoint x: 1022, endPoint y: 609, distance: 198.7
click at [1022, 609] on div "102 - 112 - Rio de las Vueltas Leaflet | Map data © OpenStreetMap contributors,…" at bounding box center [844, 397] width 1387 height 594
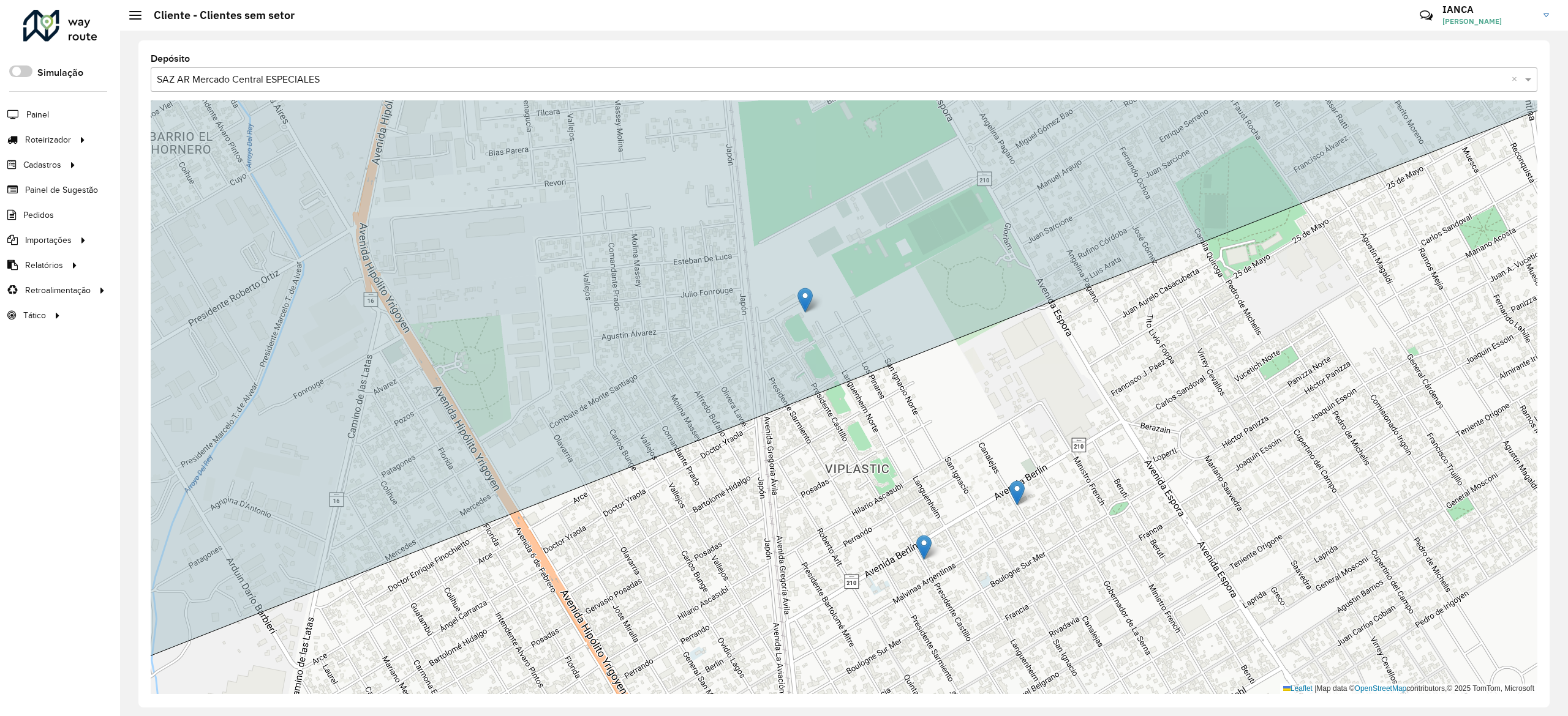
drag, startPoint x: 844, startPoint y: 455, endPoint x: 802, endPoint y: 291, distance: 169.3
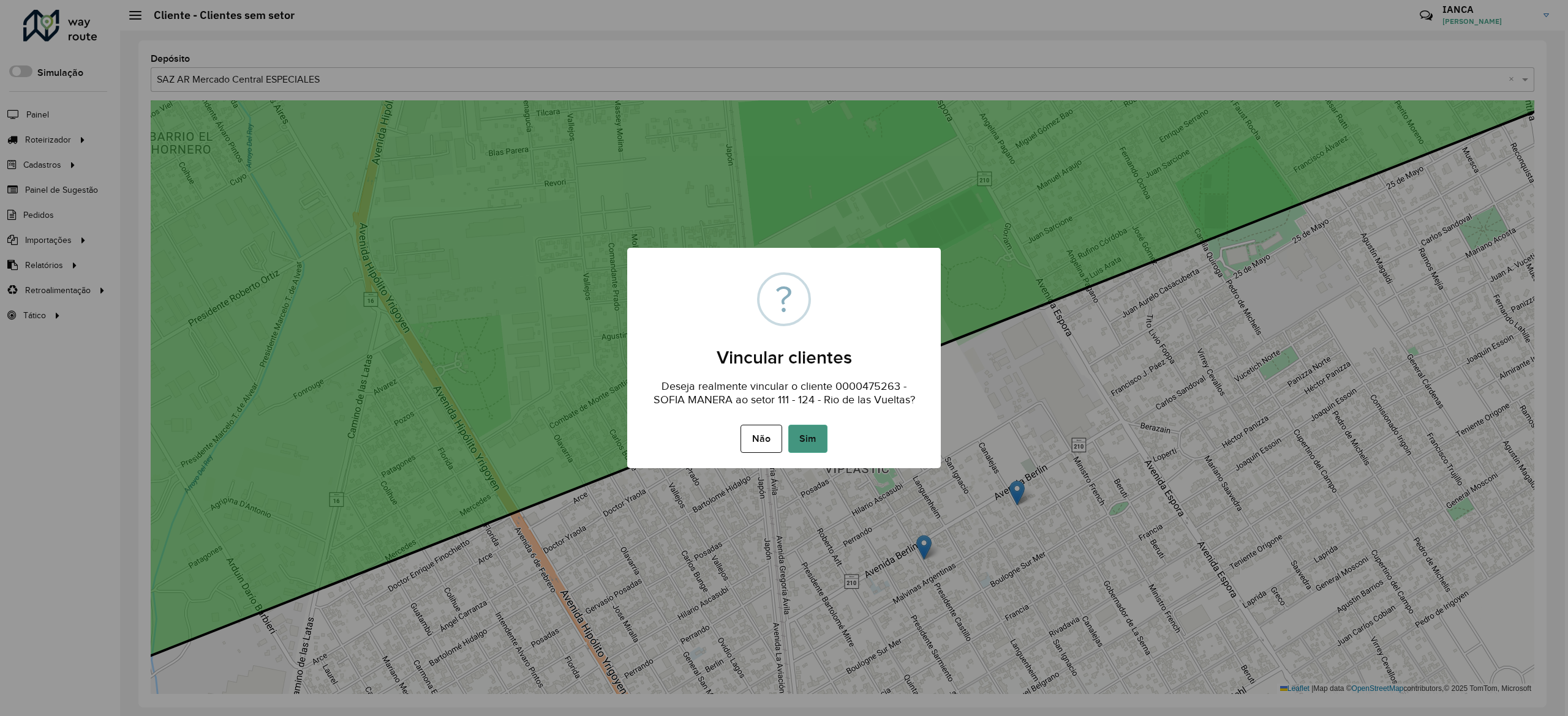
click at [817, 438] on button "Sim" at bounding box center [808, 438] width 40 height 28
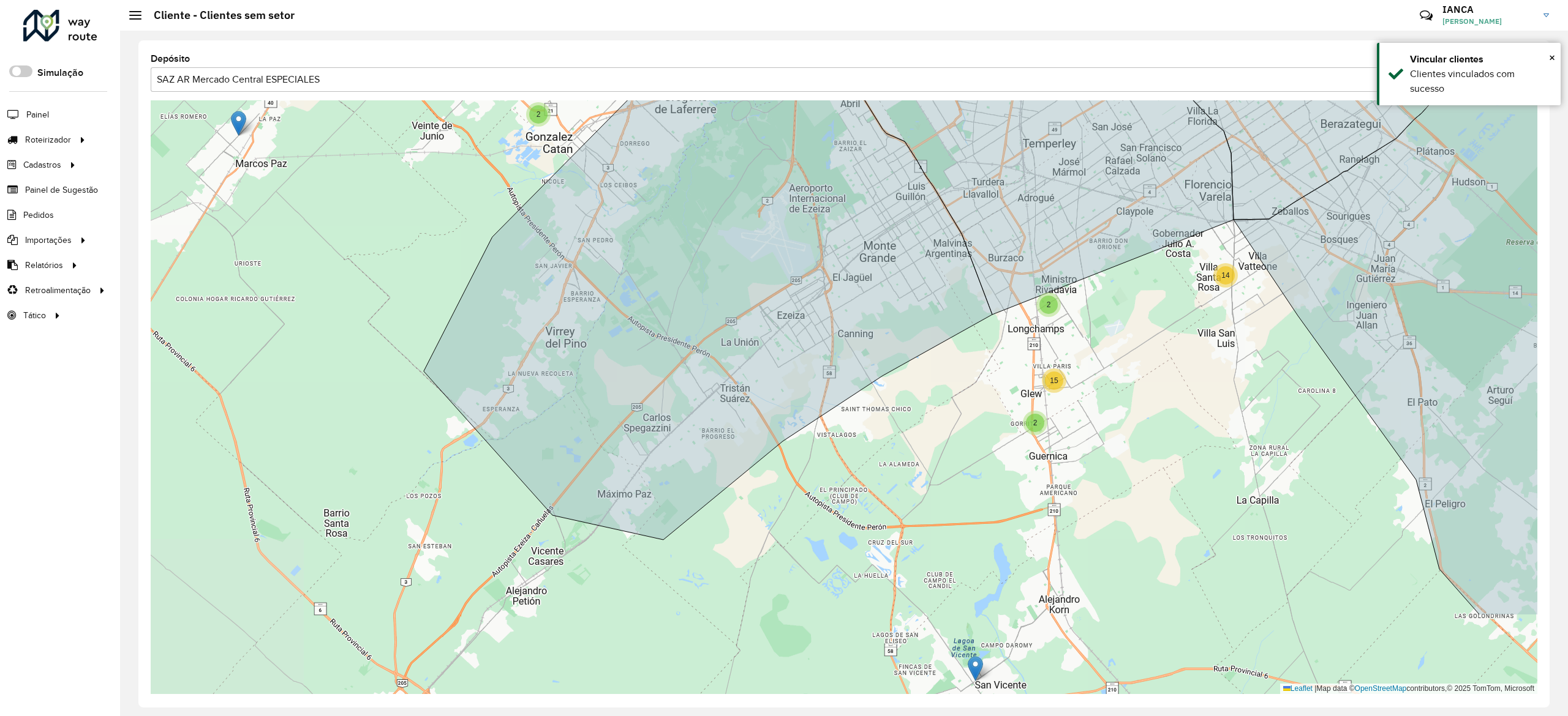
drag, startPoint x: 733, startPoint y: 576, endPoint x: 857, endPoint y: 548, distance: 127.1
click at [857, 552] on div "2 7 4 3 7 2 2 3 3 11 3 6 4 3 2 3 4 2 4 2 14 2 15 2 6 4 4 5 7 3 10 8 6 3 7 11 2 …" at bounding box center [844, 397] width 1387 height 594
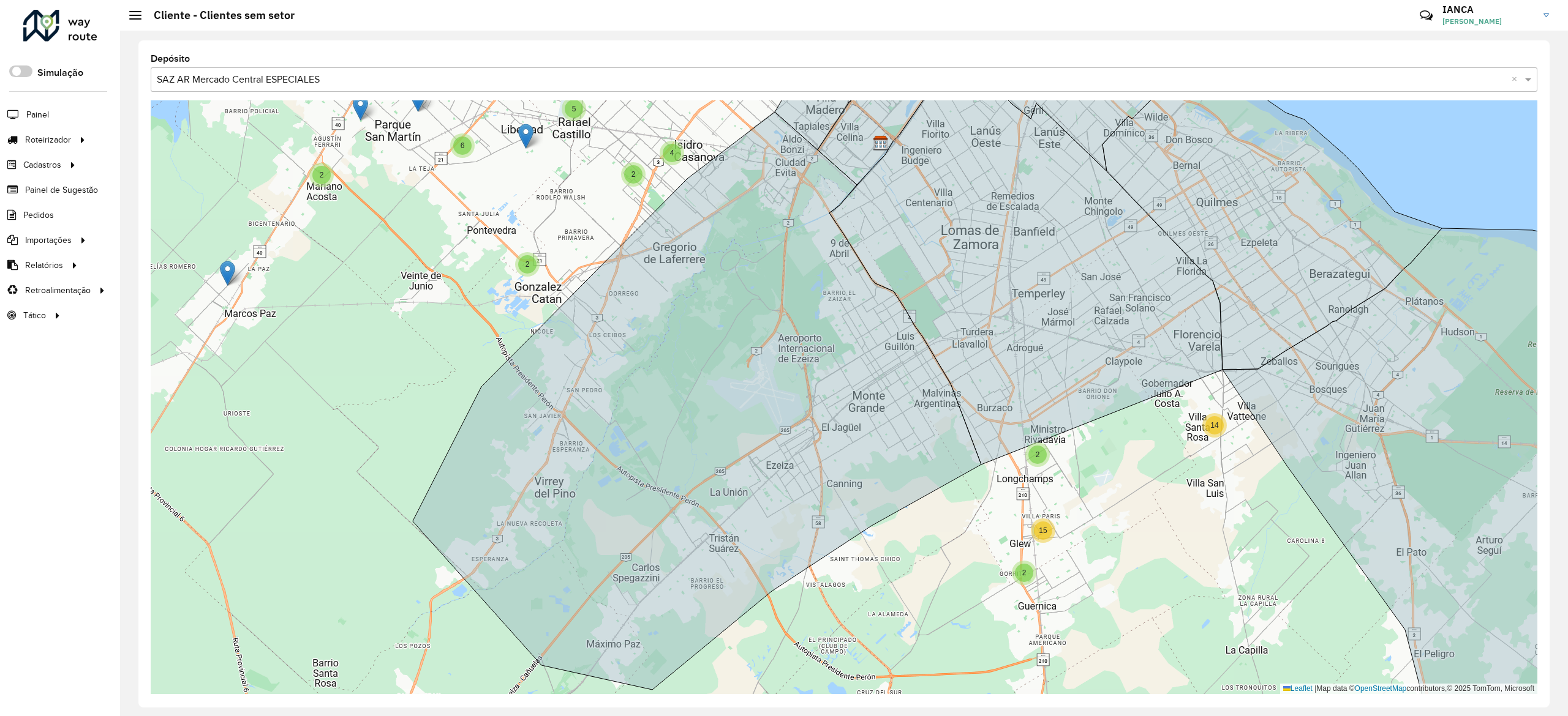
drag, startPoint x: 379, startPoint y: 336, endPoint x: 493, endPoint y: 456, distance: 165.5
click at [471, 490] on div "2 7 4 3 7 2 2 3 3 11 3 6 4 3 2 3 4 2 4 2 14 2 15 2 6 4 4 5 7 3 10 8 6 3 7 11 2 …" at bounding box center [844, 397] width 1387 height 594
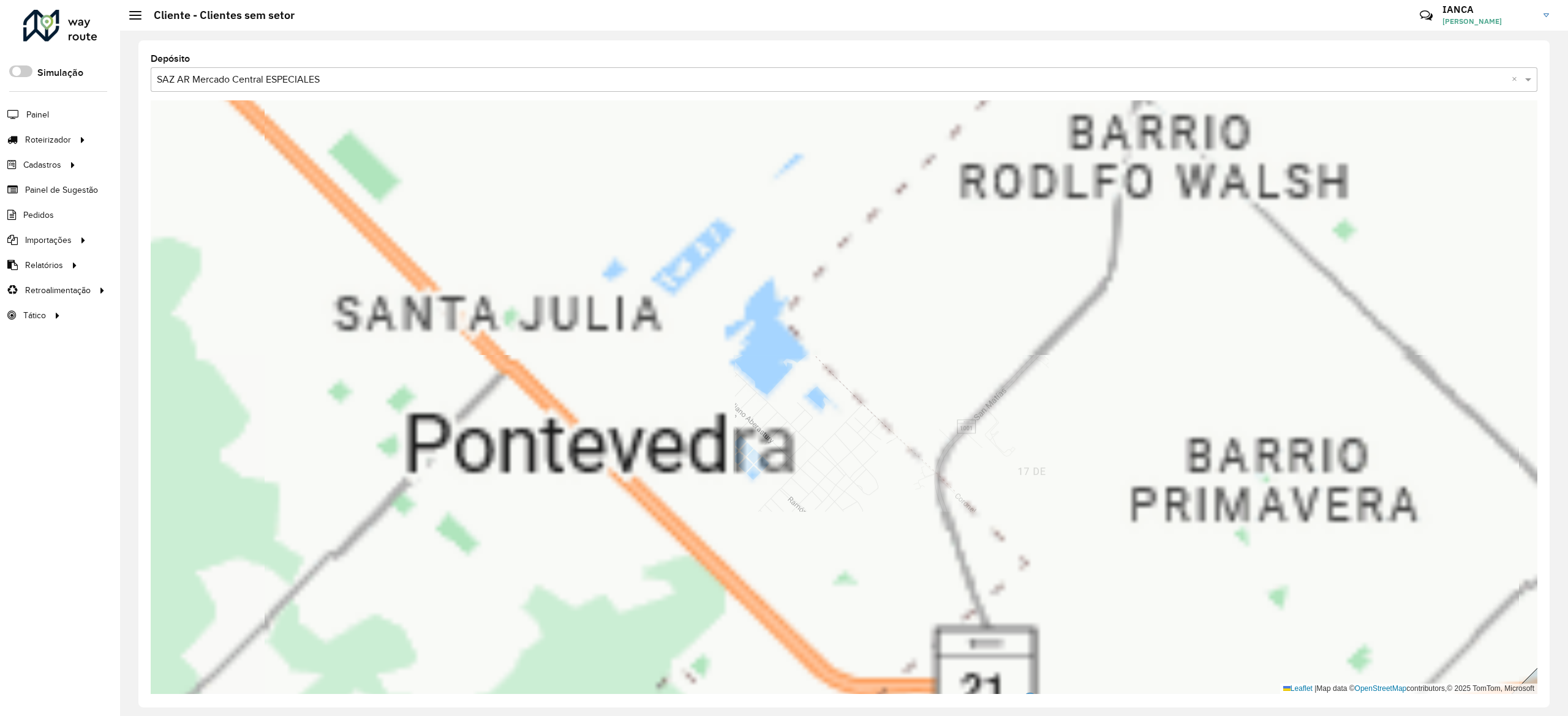
drag, startPoint x: 1081, startPoint y: 371, endPoint x: 951, endPoint y: 183, distance: 228.6
click at [1014, 244] on div "2 2 6 4 2 2 2 2 102 - 112 - Rio de las Vueltas Leaflet | Map data © OpenStreetM…" at bounding box center [844, 397] width 1387 height 594
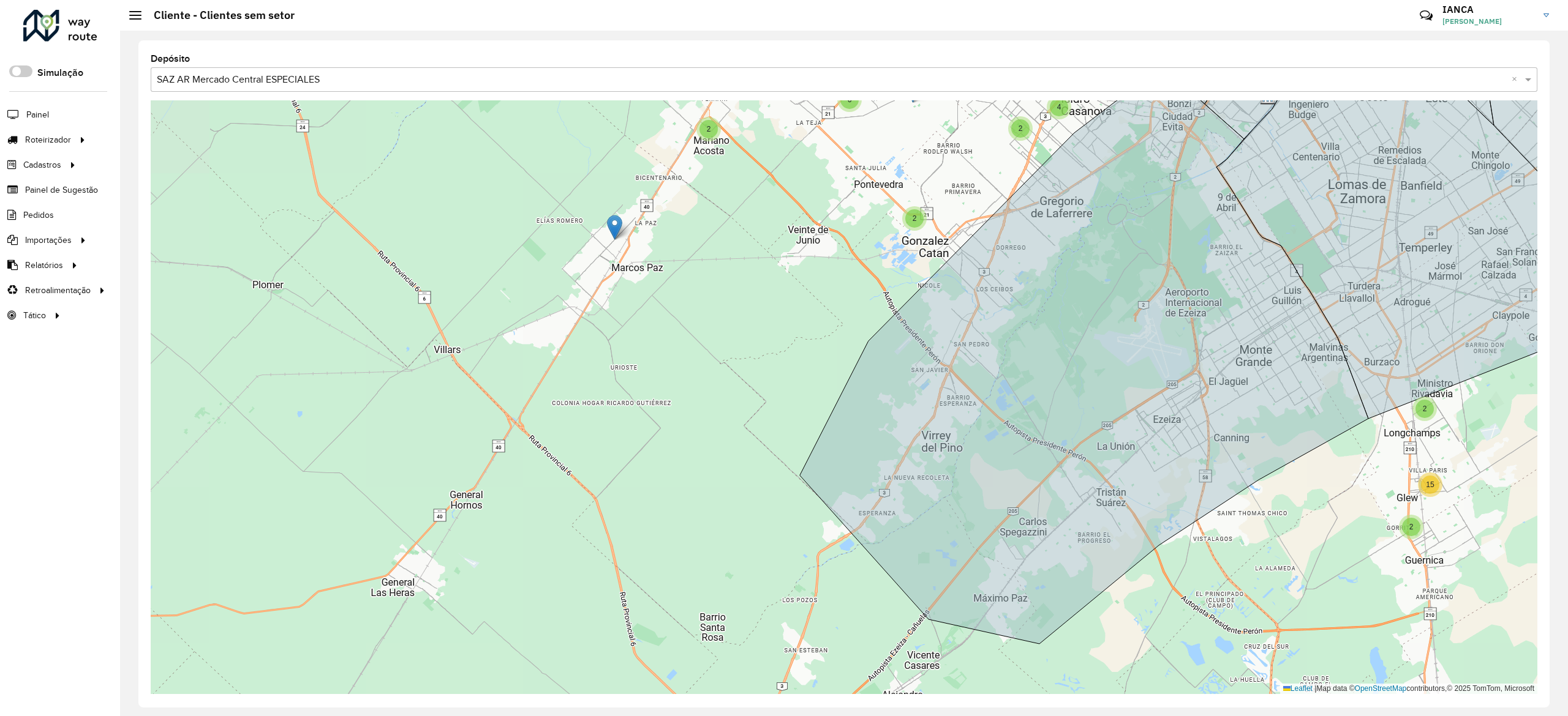
drag, startPoint x: 1014, startPoint y: 163, endPoint x: 755, endPoint y: 521, distance: 441.9
click at [755, 521] on div "2 7 4 7 2 2 3 3 11 3 6 4 3 2 3 4 2 4 2 14 2 15 2 6 4 4 5 7 3 10 8 6 3 7 11 2 6 …" at bounding box center [844, 397] width 1387 height 594
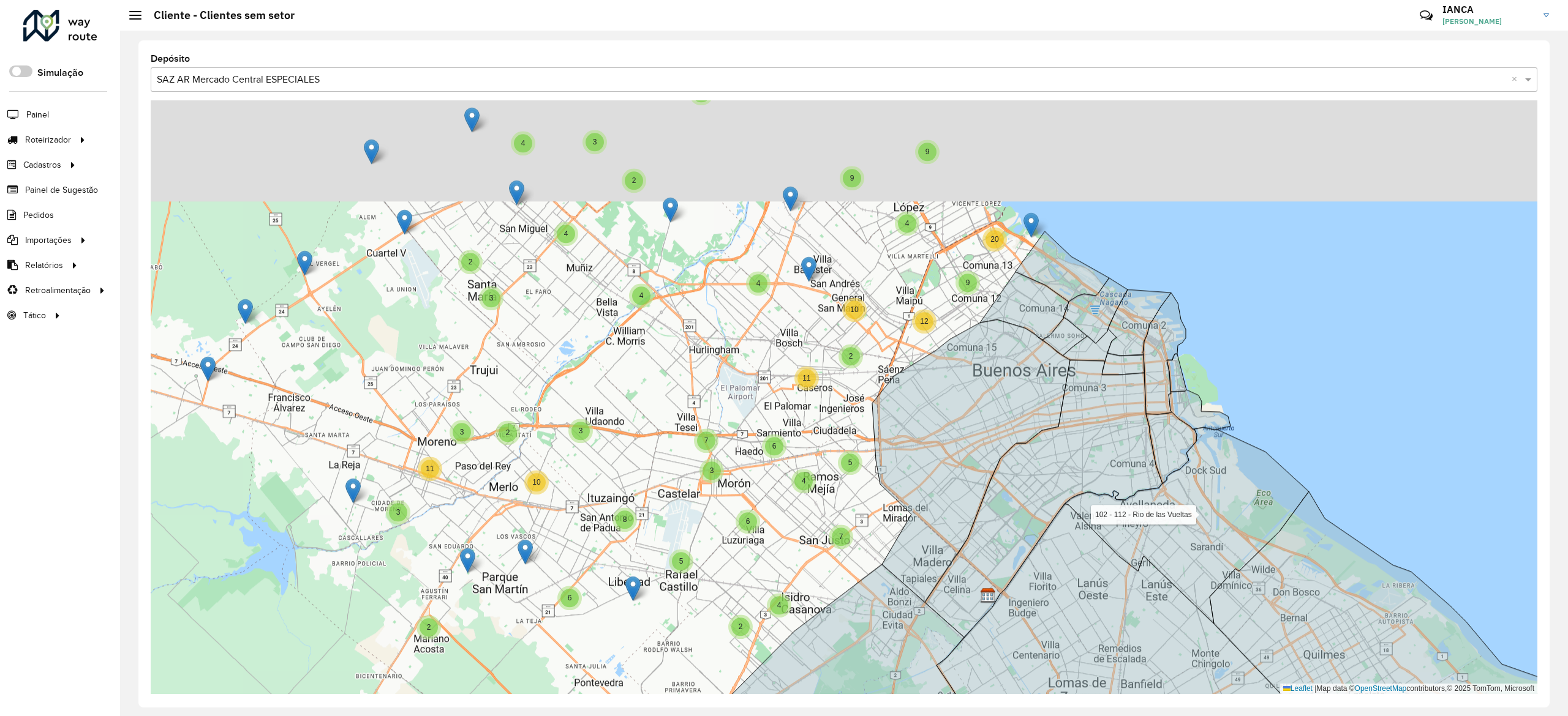
drag
click at [828, 574] on div "2 7 4 7 2 2 3 3 11 3 6 4 3 2 3 4 2 4 2 14 2 15 2 6 4 4 5 7 3 10 8 6 3 7 11 2 6 …" at bounding box center [844, 397] width 1387 height 594
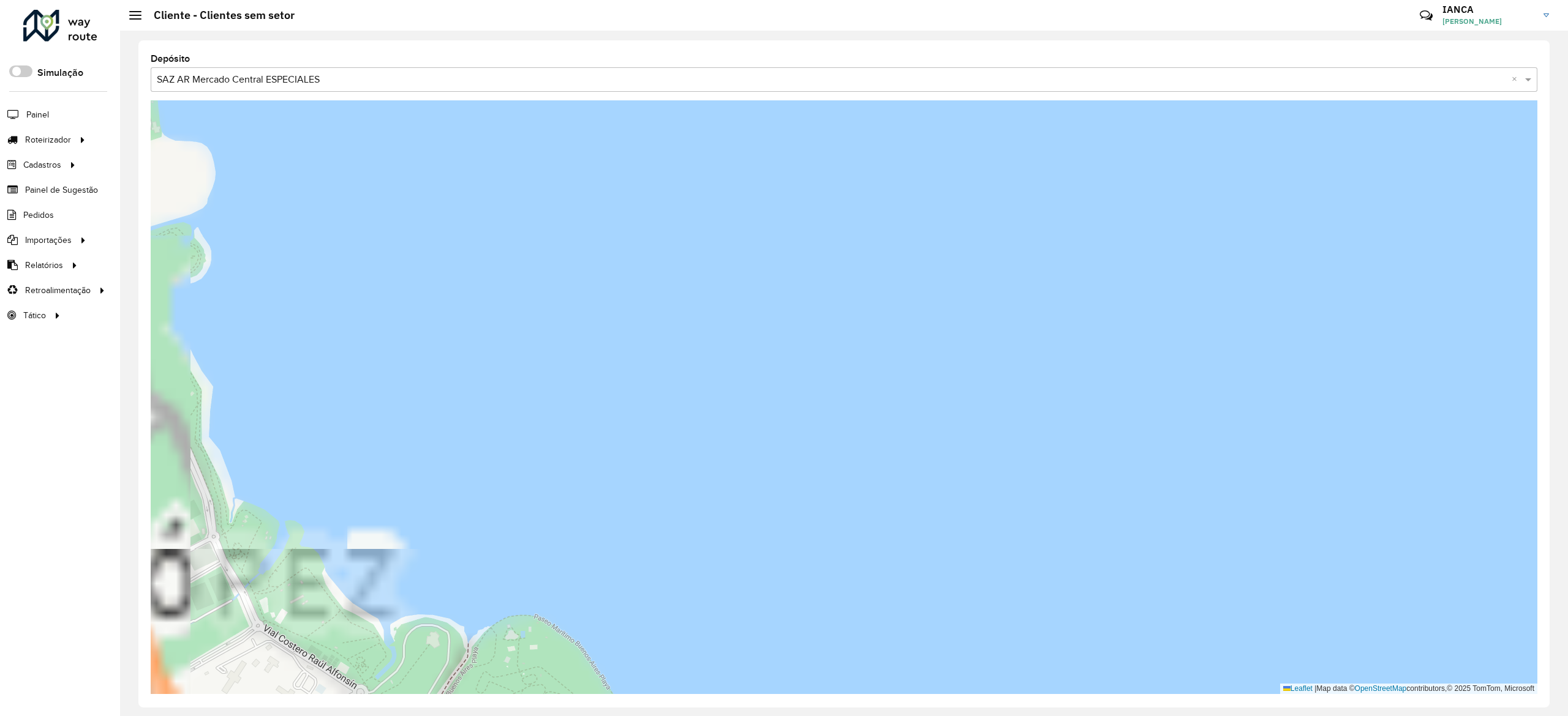
drag, startPoint x: 1120, startPoint y: 529, endPoint x: 1111, endPoint y: 18, distance: 511.1
click at [1111, 18] on div "Cliente - Clientes sem setor Críticas? Dúvidas? Elogios? Sugestões? Entre em co…" at bounding box center [845, 358] width 1448 height 716
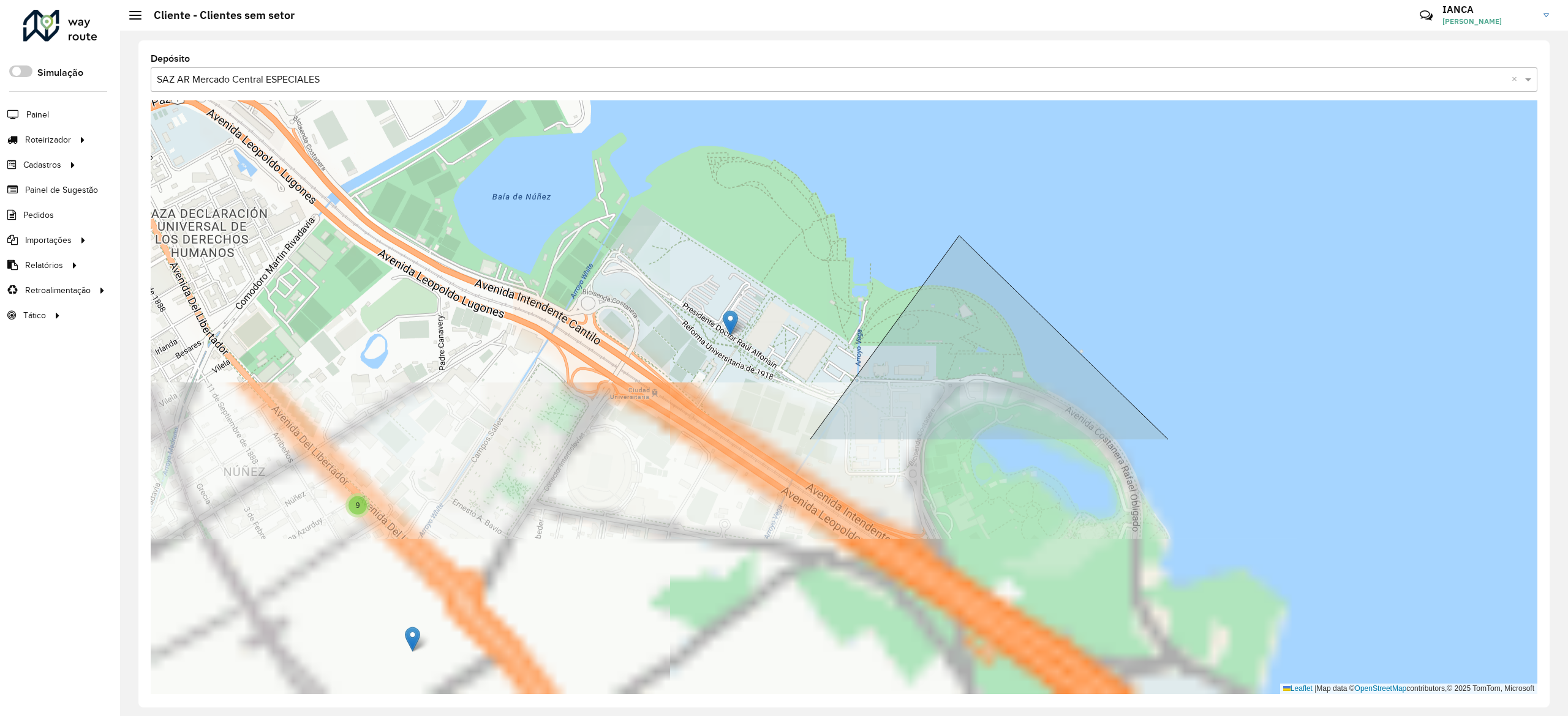
drag, startPoint x: 798, startPoint y: 185, endPoint x: 707, endPoint y: 36, distance: 174.6
click at [704, 16] on div "Cliente - Clientes sem setor Críticas? Dúvidas? Elogios? Sugestões? Entre em co…" at bounding box center [845, 358] width 1448 height 716
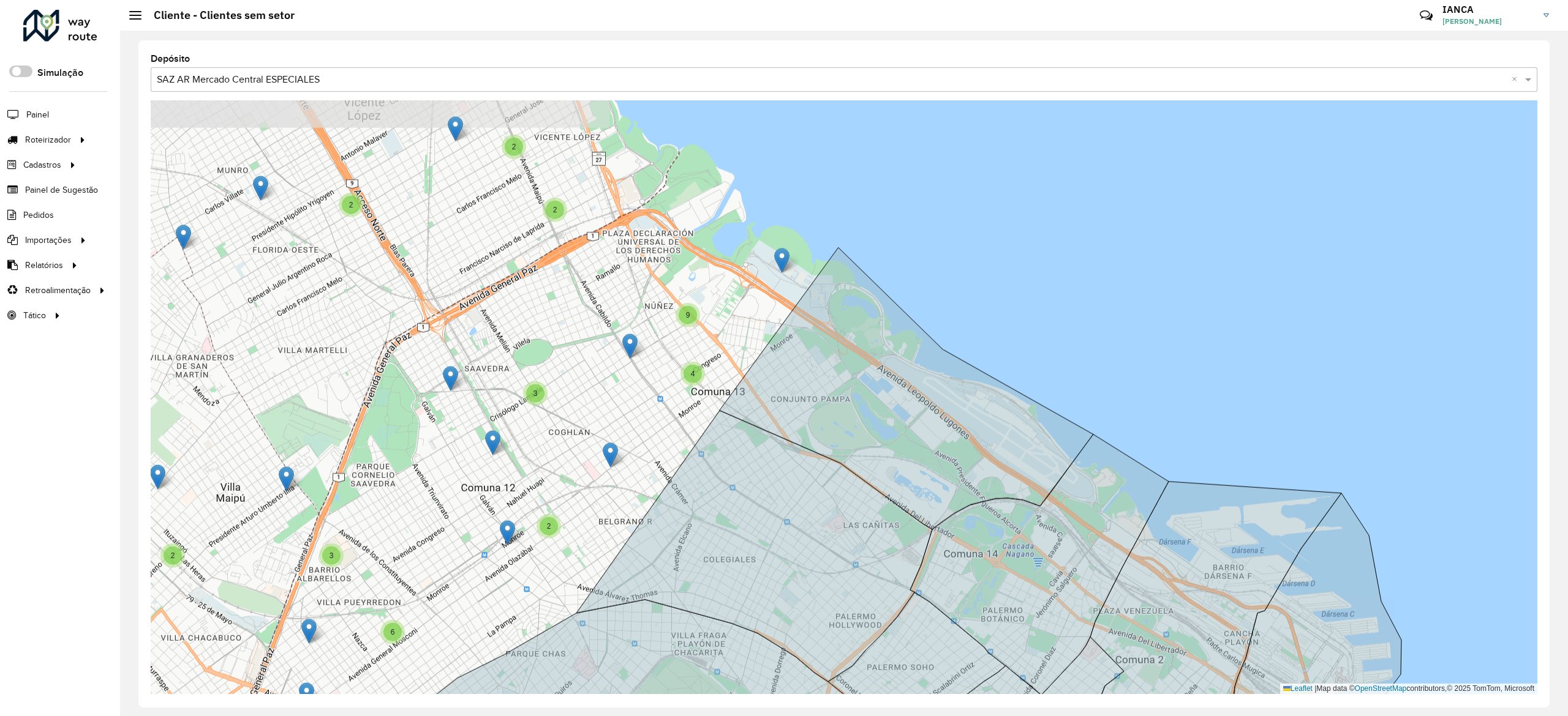
drag, startPoint x: 709, startPoint y: 235, endPoint x: 876, endPoint y: 266, distance: 169.9
click at [876, 266] on div "3 2 2 2 2 2 3 3 2 2 5 2 2 2 4 5 2 2 2 6 3 2 2 3 2 5 2 3 9 4 2 2 102 - 112 - Rio…" at bounding box center [844, 397] width 1387 height 594
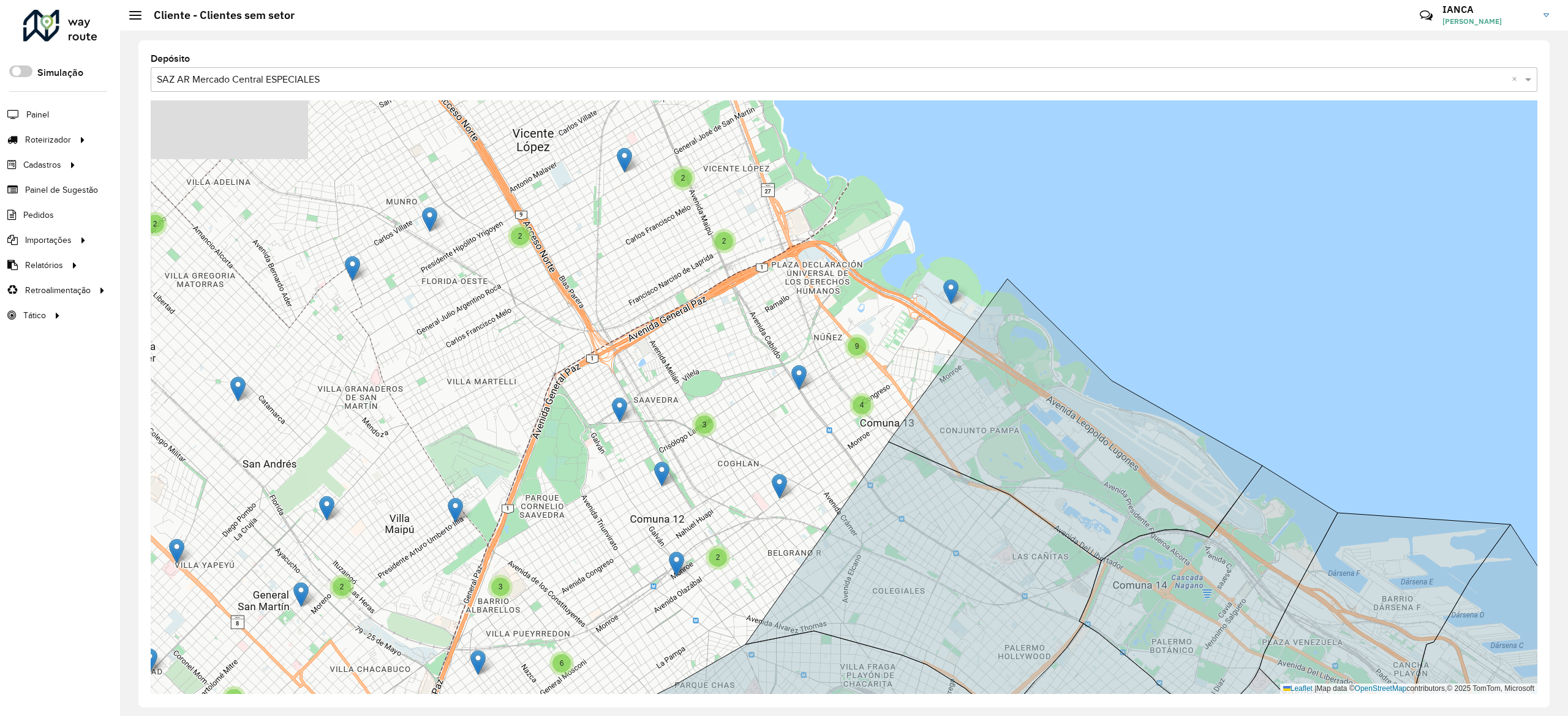
click at [341, 88] on div "Selecione uma opção × SAZ AR Mercado Central ESPECIALES ×" at bounding box center [844, 79] width 1387 height 24
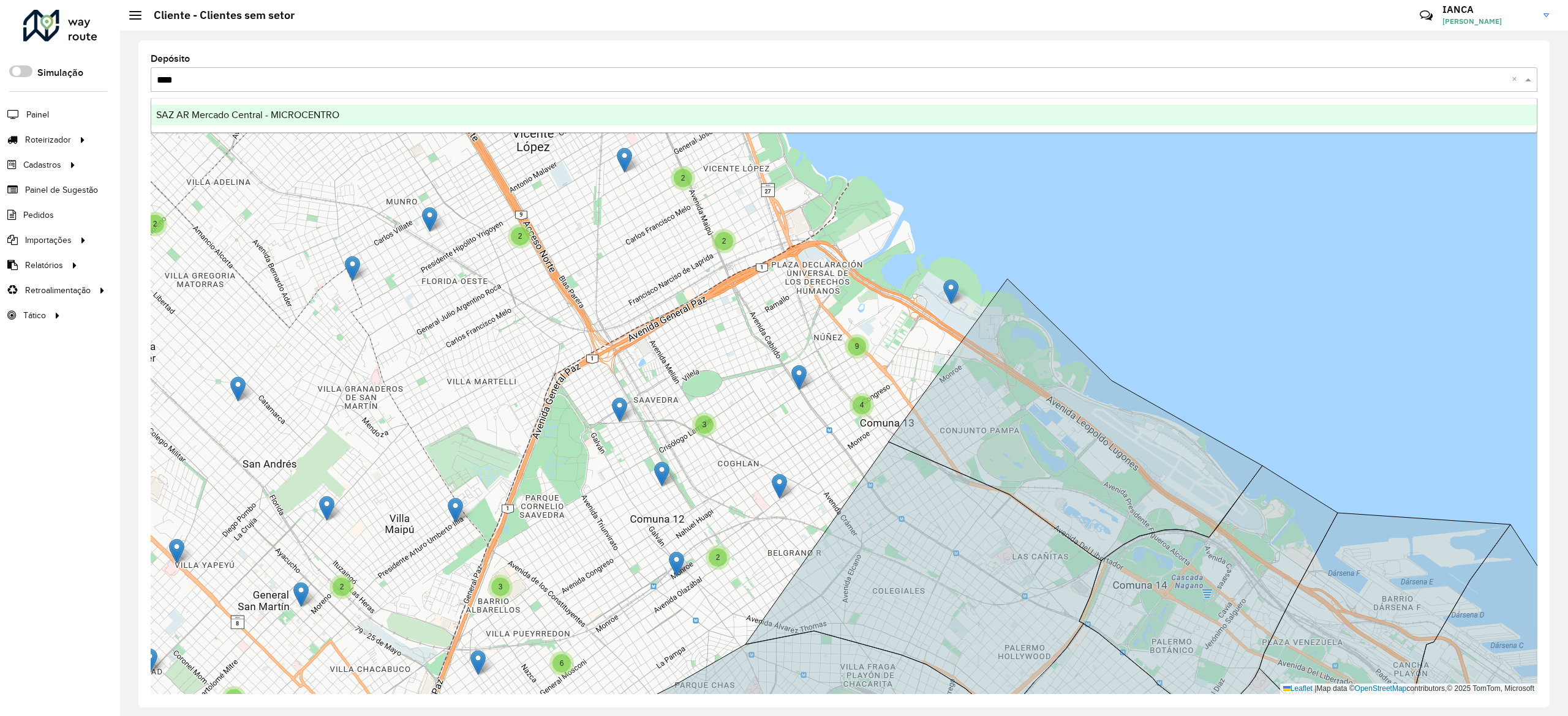
type input "*****"
click at [337, 110] on span "SAZ AR Mercado Central - MICROCENTRO" at bounding box center [248, 115] width 183 height 11
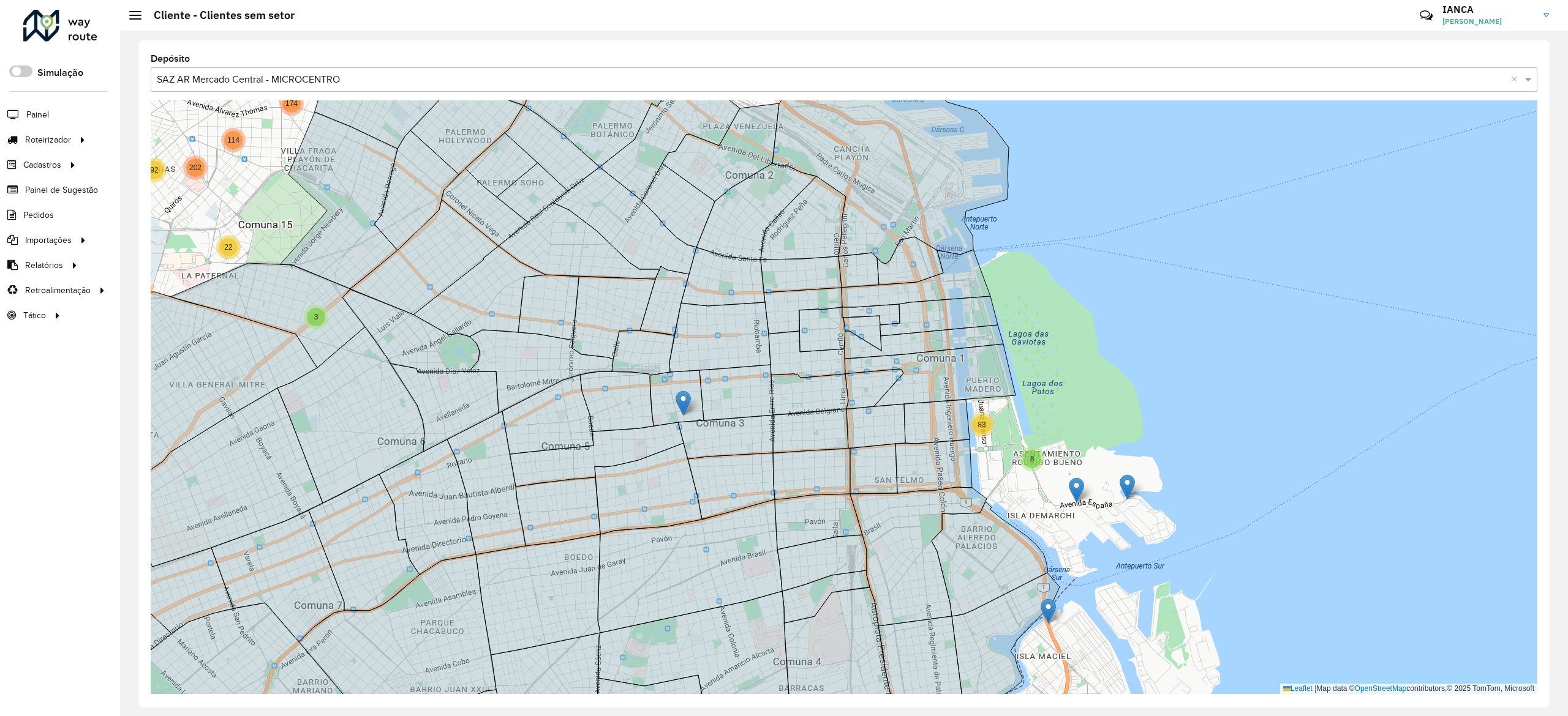
drag, startPoint x: 667, startPoint y: 381, endPoint x: 689, endPoint y: 401, distance: 29.7
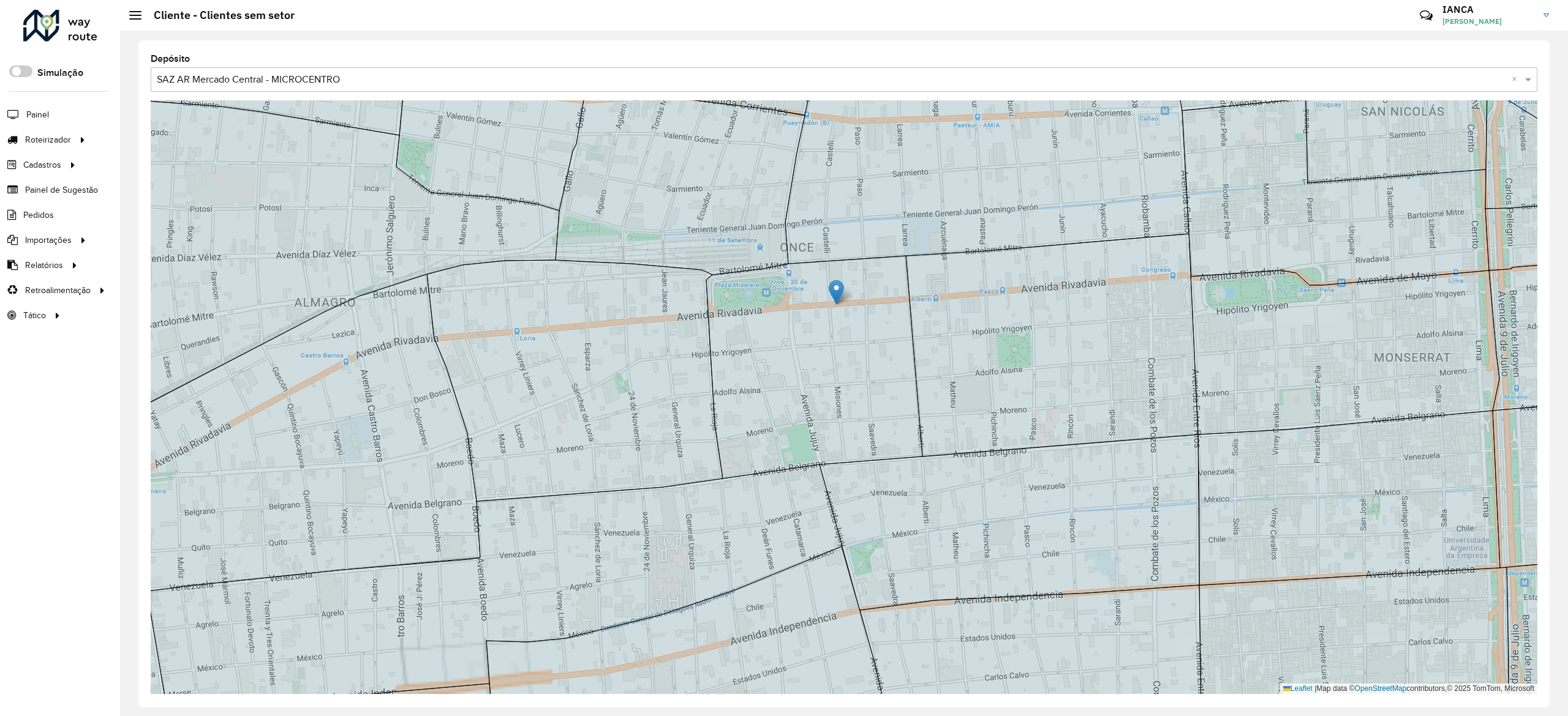
drag, startPoint x: 758, startPoint y: 348, endPoint x: 841, endPoint y: 285, distance: 104.2
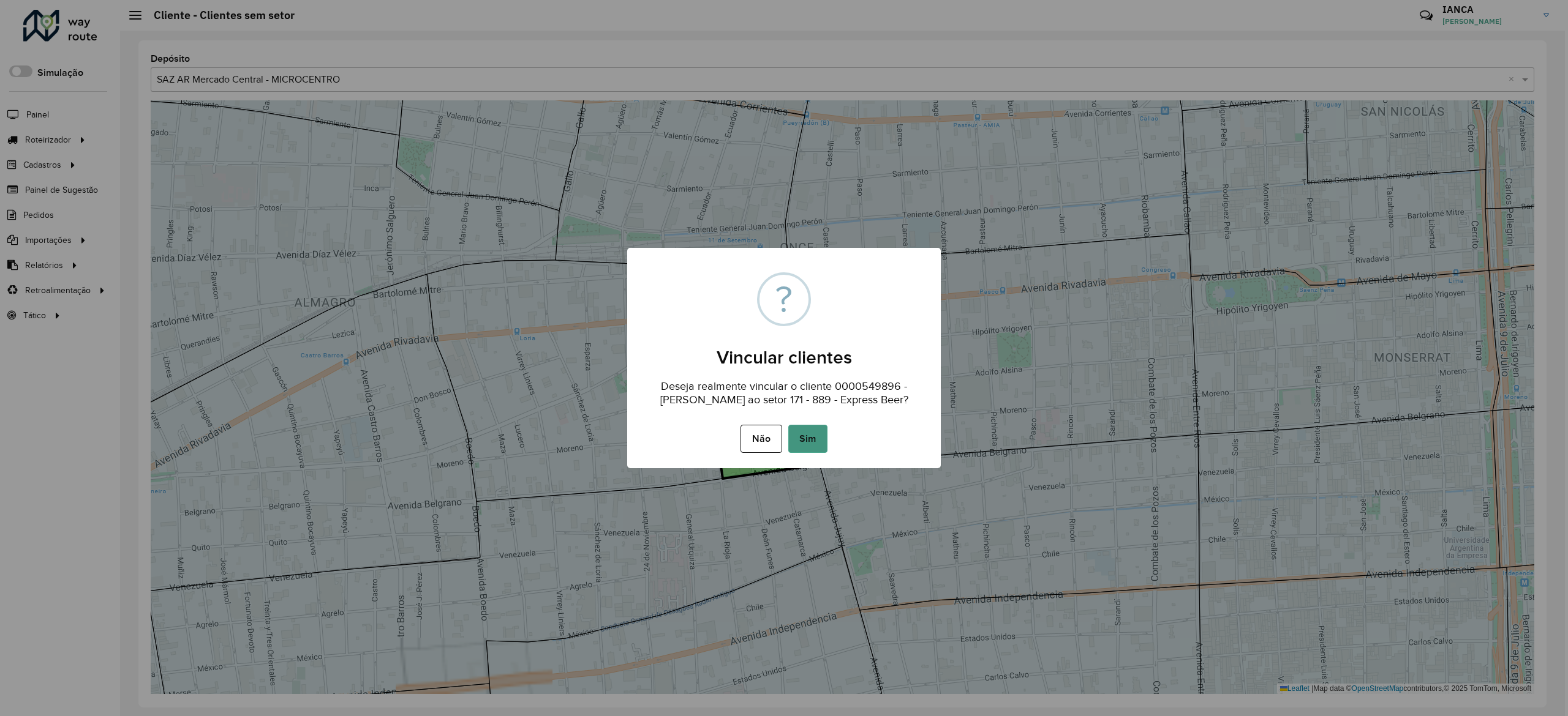
click at [819, 432] on button "Sim" at bounding box center [808, 438] width 40 height 28
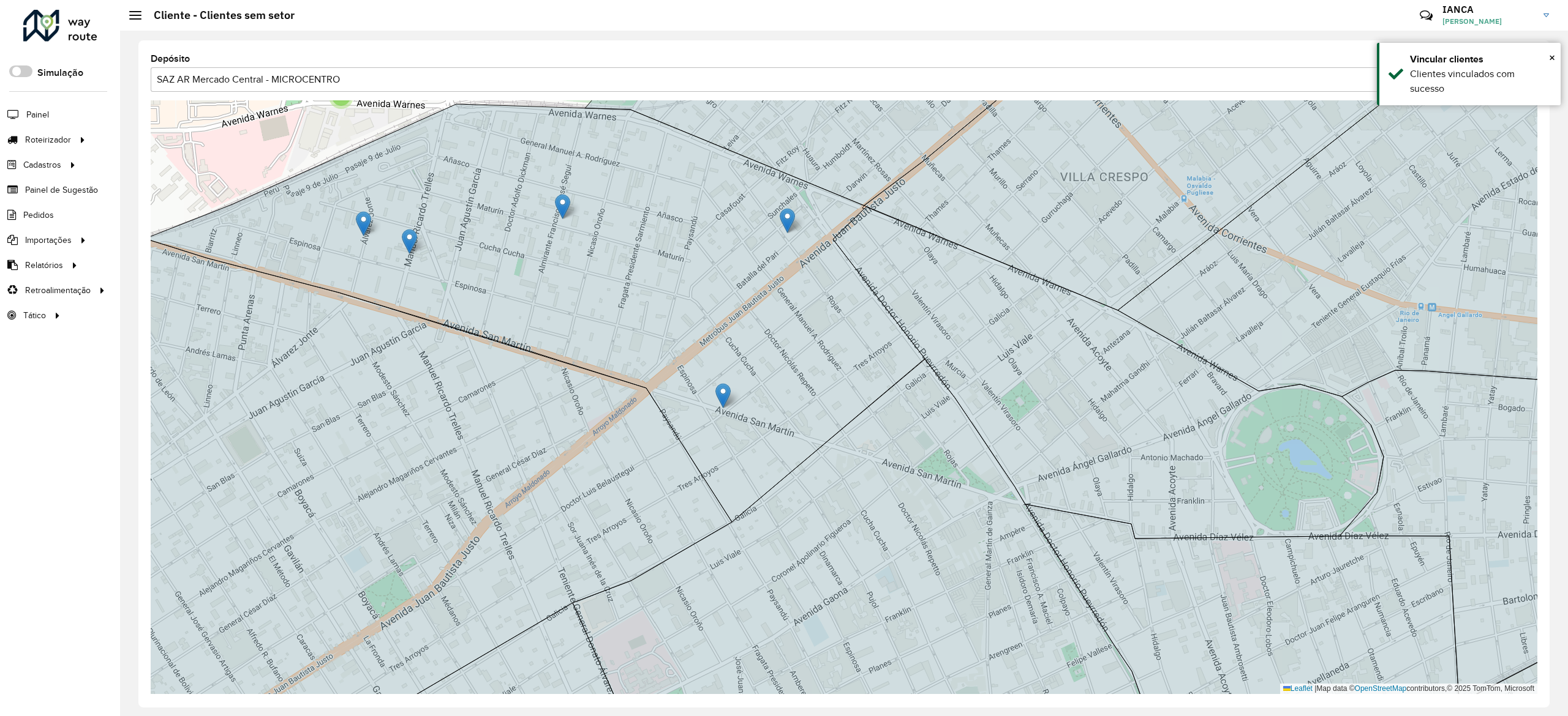
drag, startPoint x: 685, startPoint y: 301, endPoint x: 520, endPoint y: 172, distance: 209.4
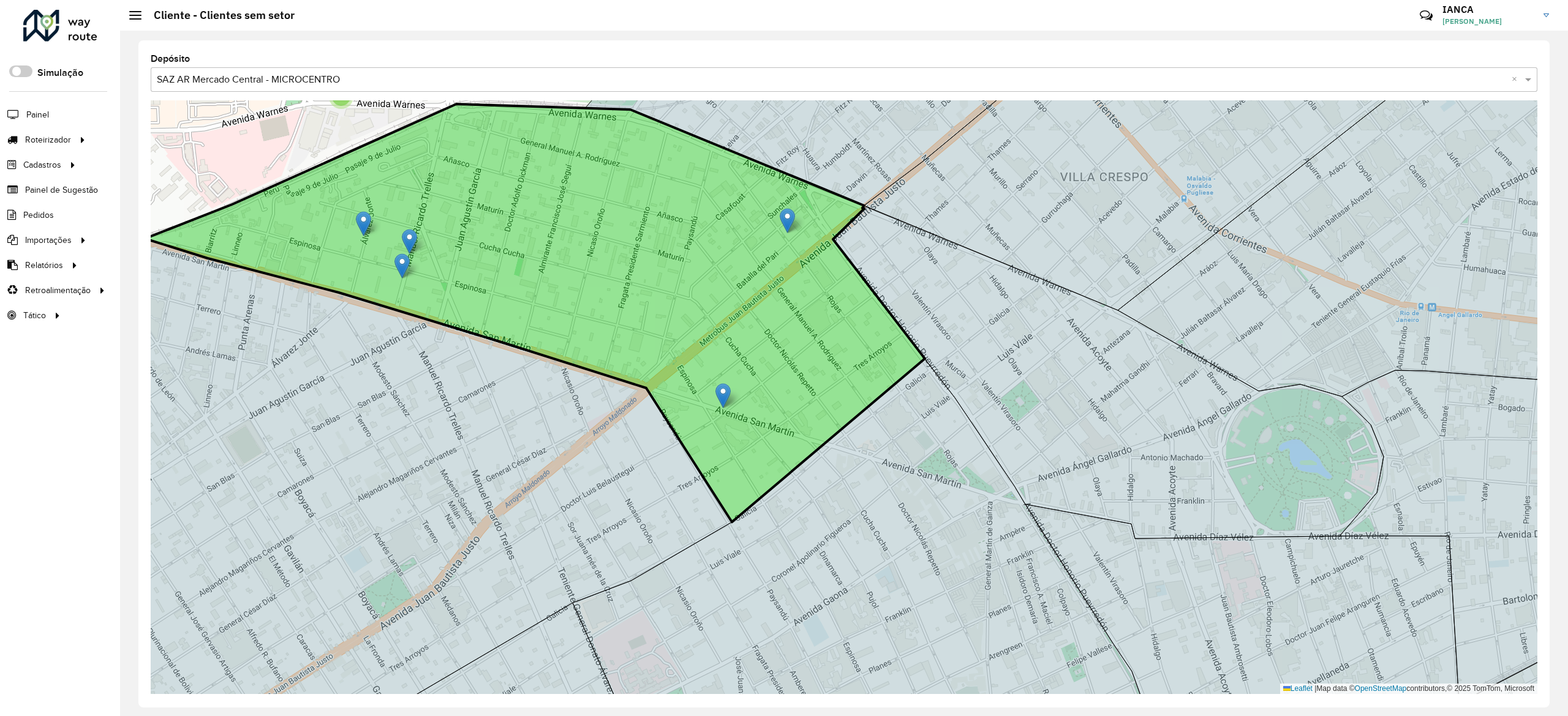
drag, startPoint x: 680, startPoint y: 296, endPoint x: 405, endPoint y: 262, distance: 277.1
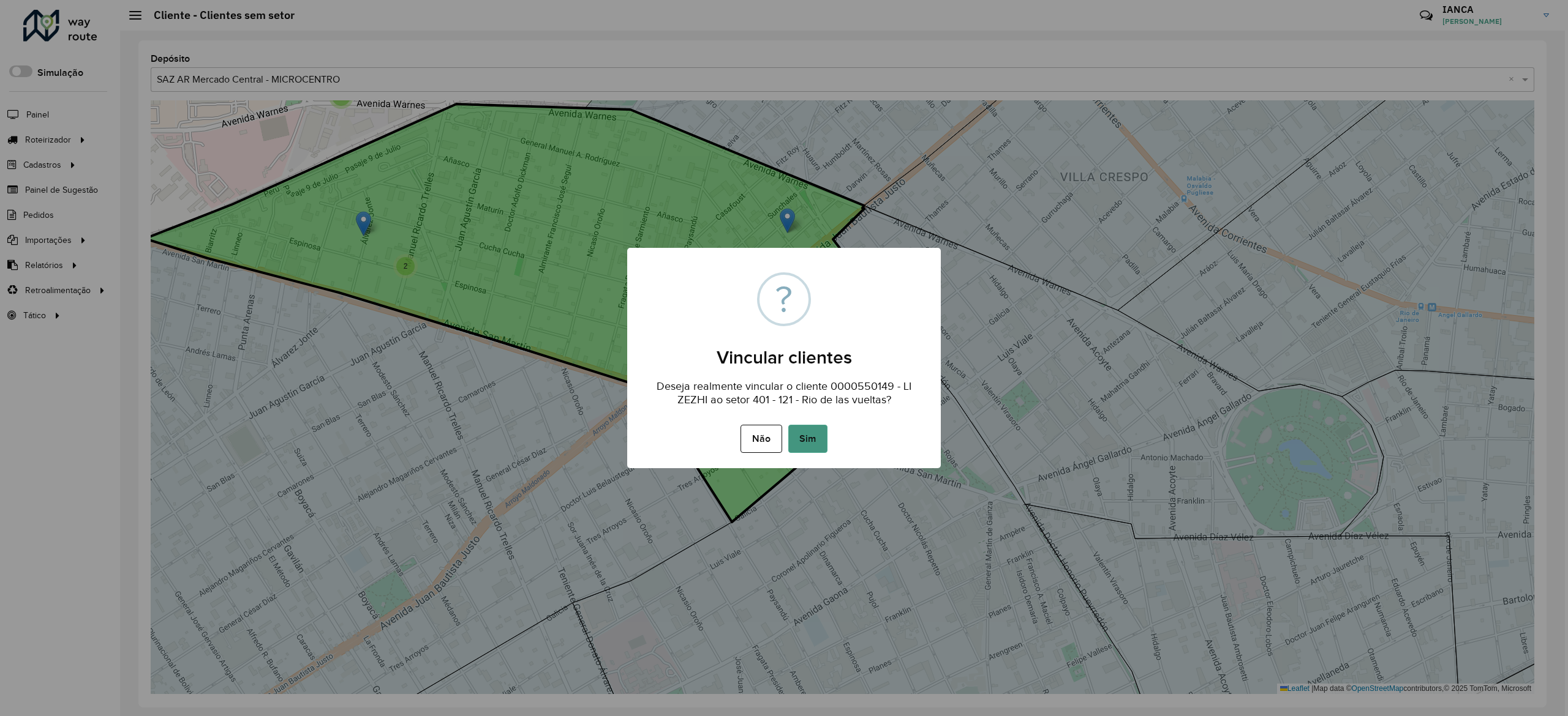
click at [807, 438] on button "Sim" at bounding box center [808, 438] width 40 height 28
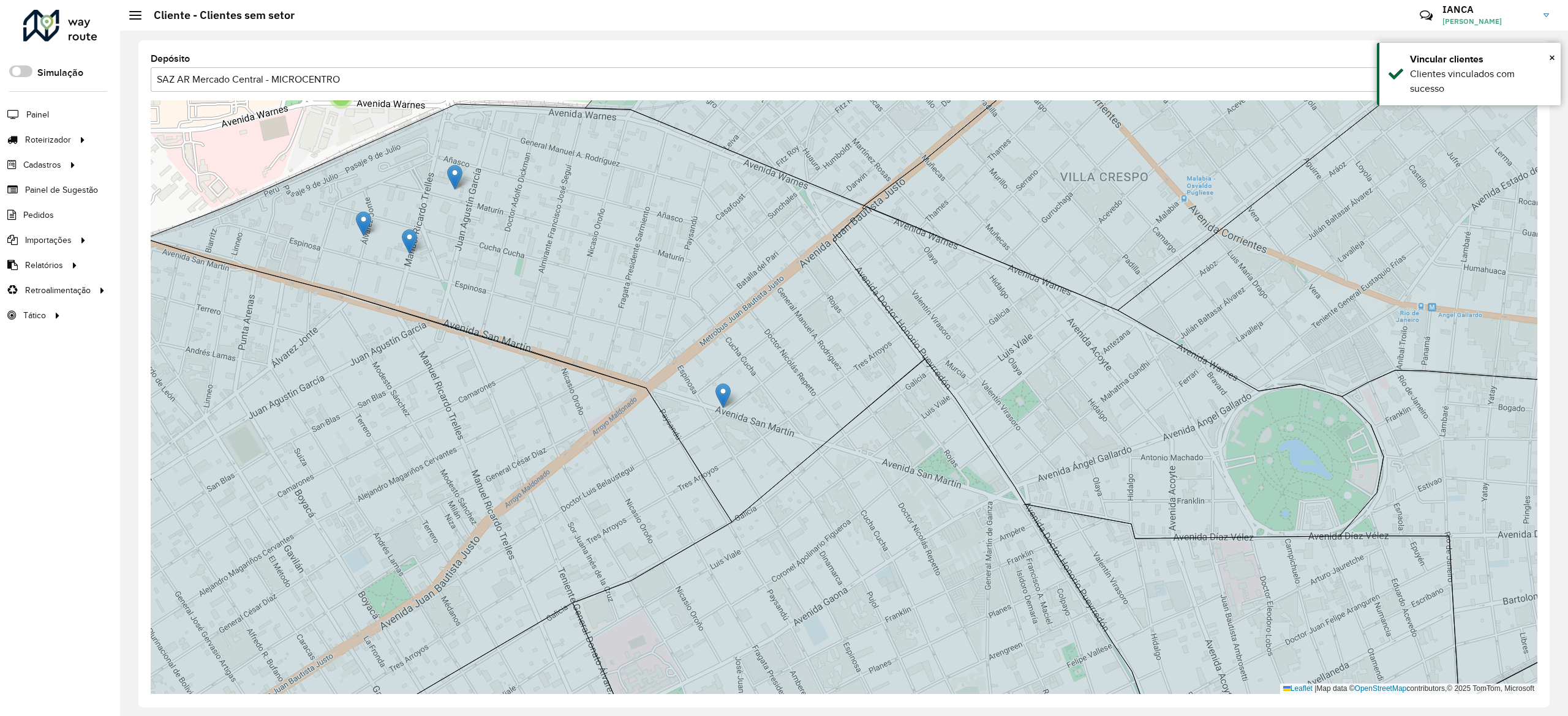
drag, startPoint x: 784, startPoint y: 214, endPoint x: 448, endPoint y: 171, distance: 338.7
drag, startPoint x: 413, startPoint y: 235, endPoint x: 484, endPoint y: 153, distance: 108.5
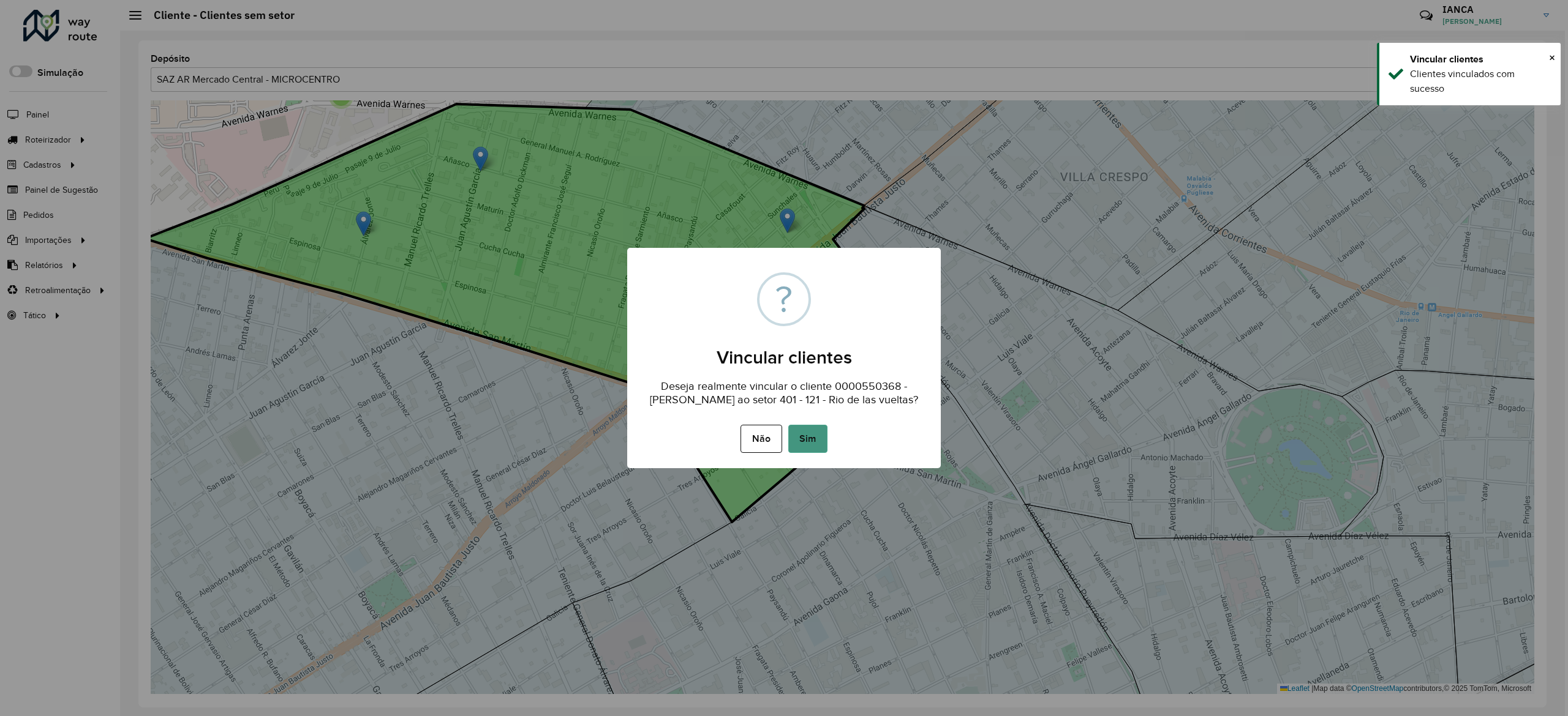
click at [802, 434] on button "Sim" at bounding box center [808, 438] width 40 height 28
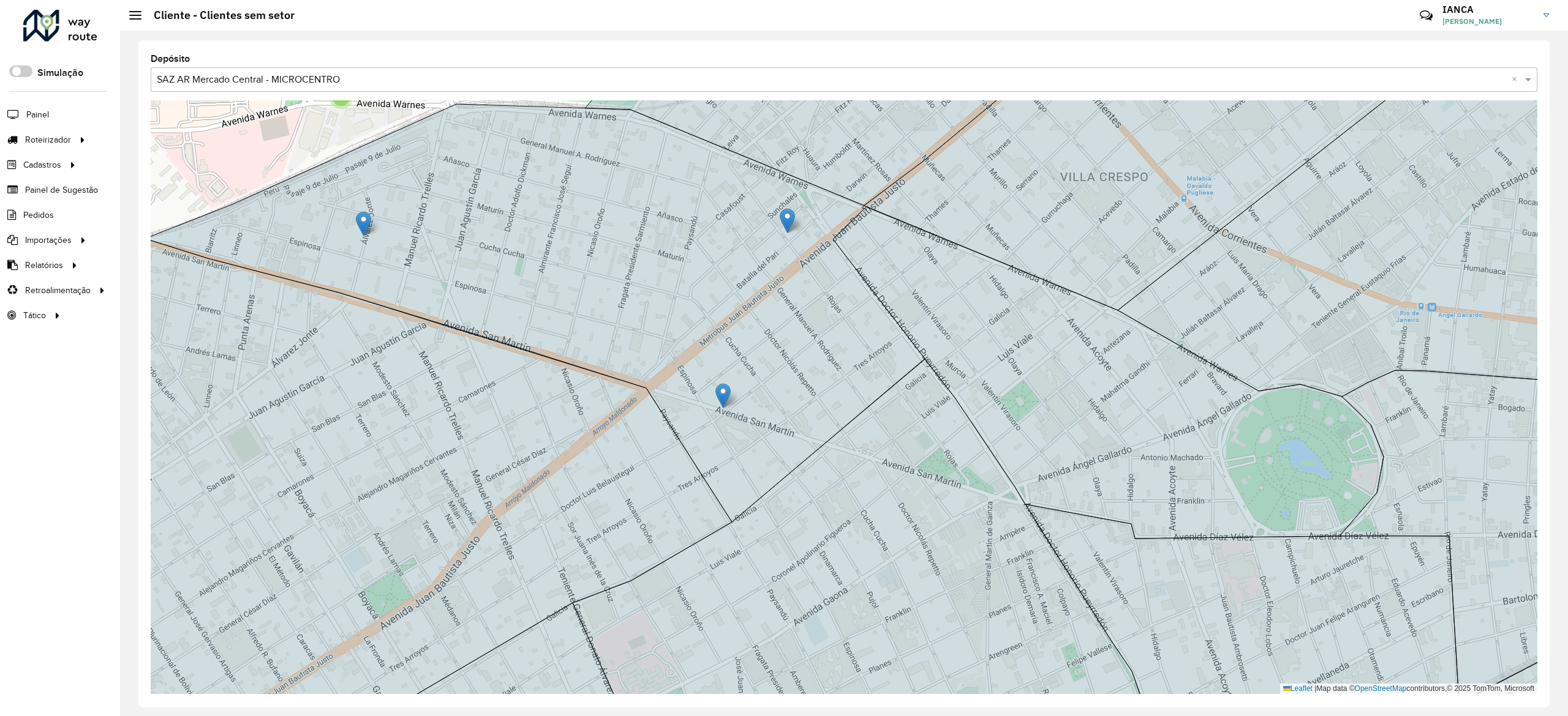
click at [364, 218] on img at bounding box center [364, 224] width 15 height 25
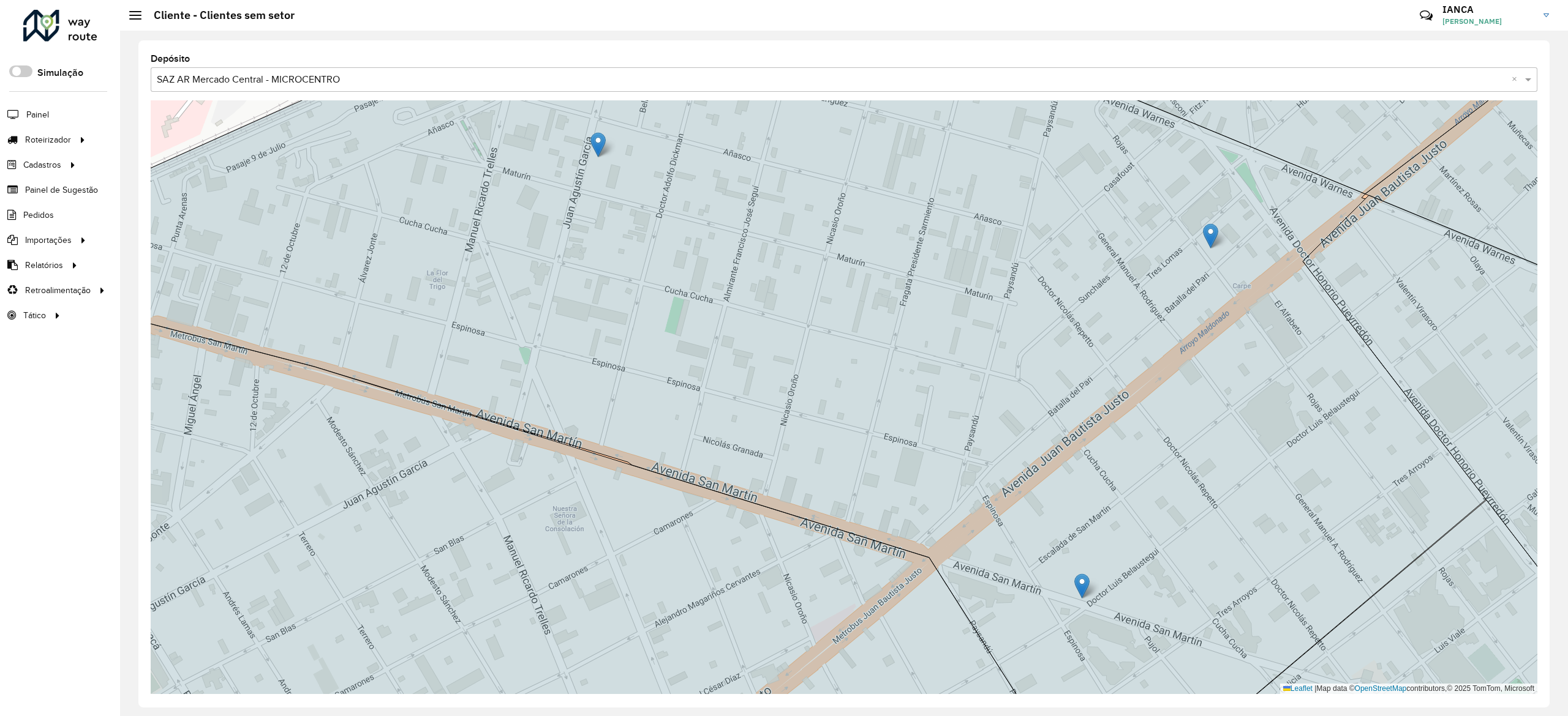
drag, startPoint x: 365, startPoint y: 239, endPoint x: 617, endPoint y: 144, distance: 269.3
drag, startPoint x: 359, startPoint y: 229, endPoint x: 616, endPoint y: 121, distance: 278.8
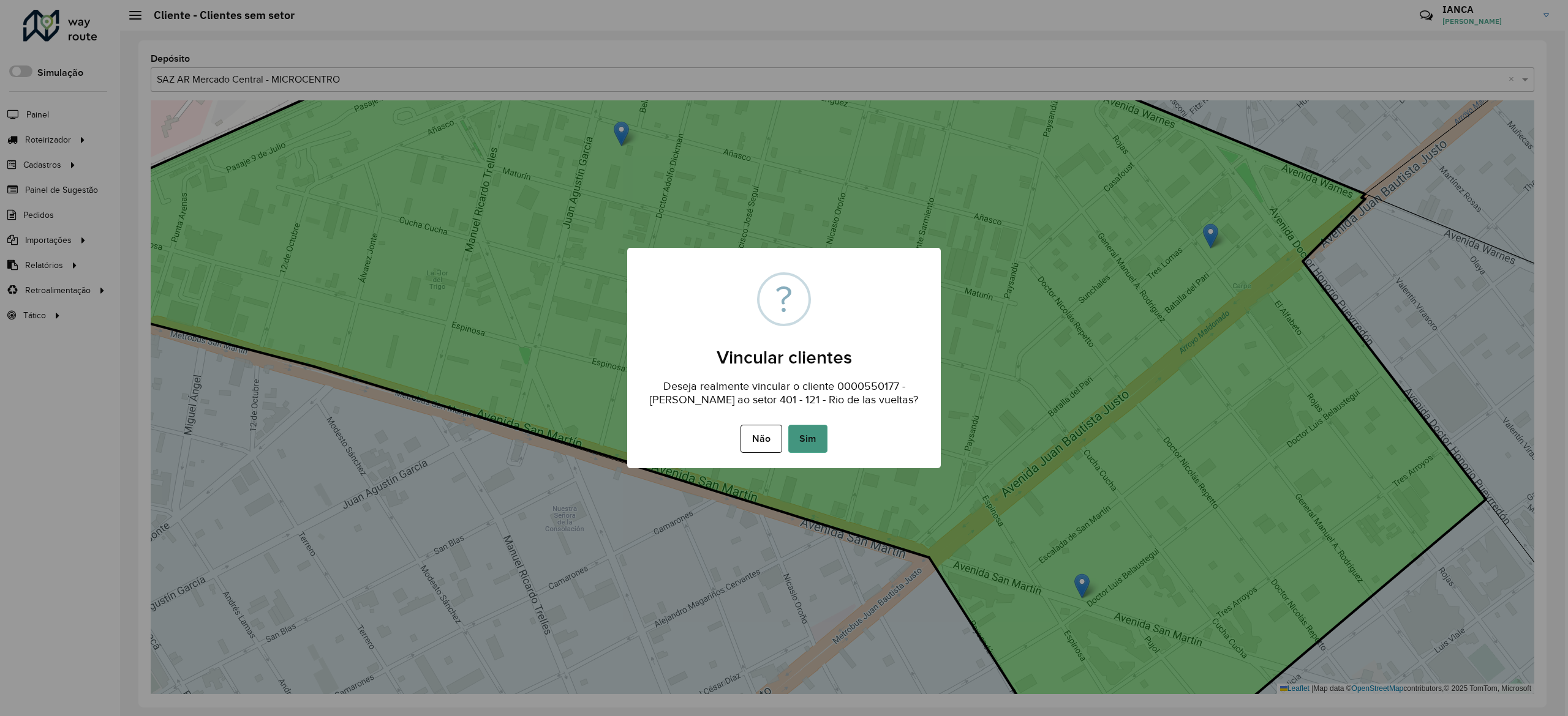
click at [804, 438] on button "Sim" at bounding box center [808, 438] width 40 height 28
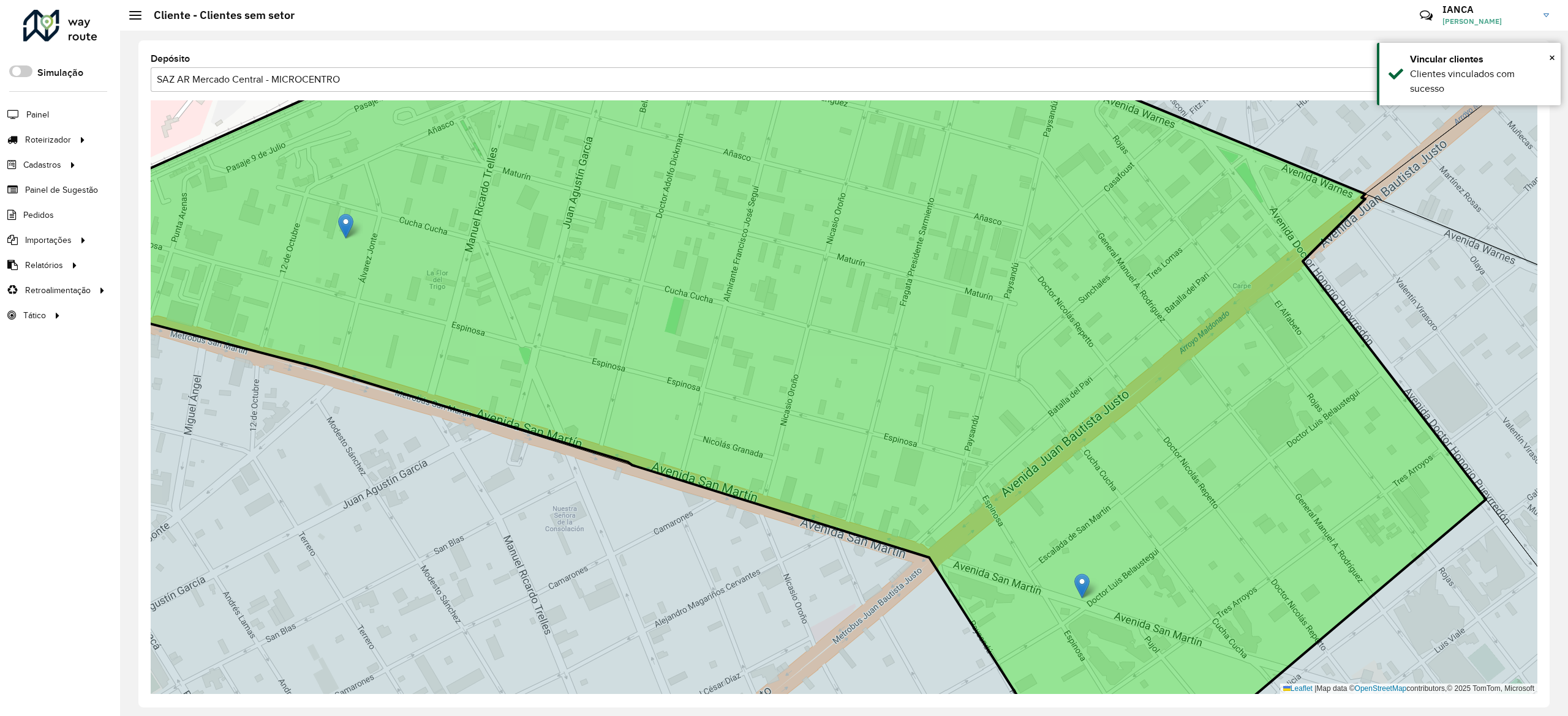
drag, startPoint x: 1206, startPoint y: 230, endPoint x: 348, endPoint y: 221, distance: 858.0
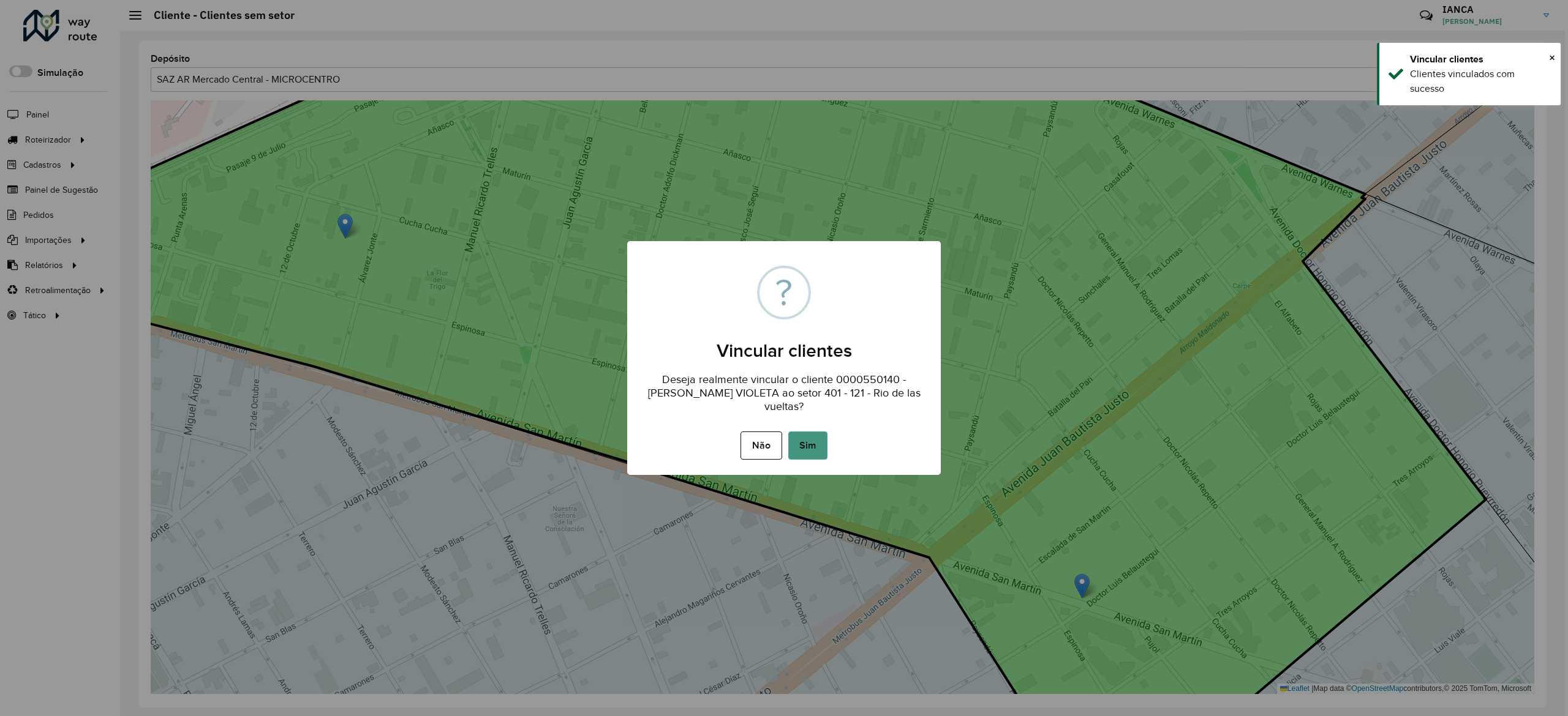
click at [802, 440] on button "Sim" at bounding box center [808, 445] width 40 height 28
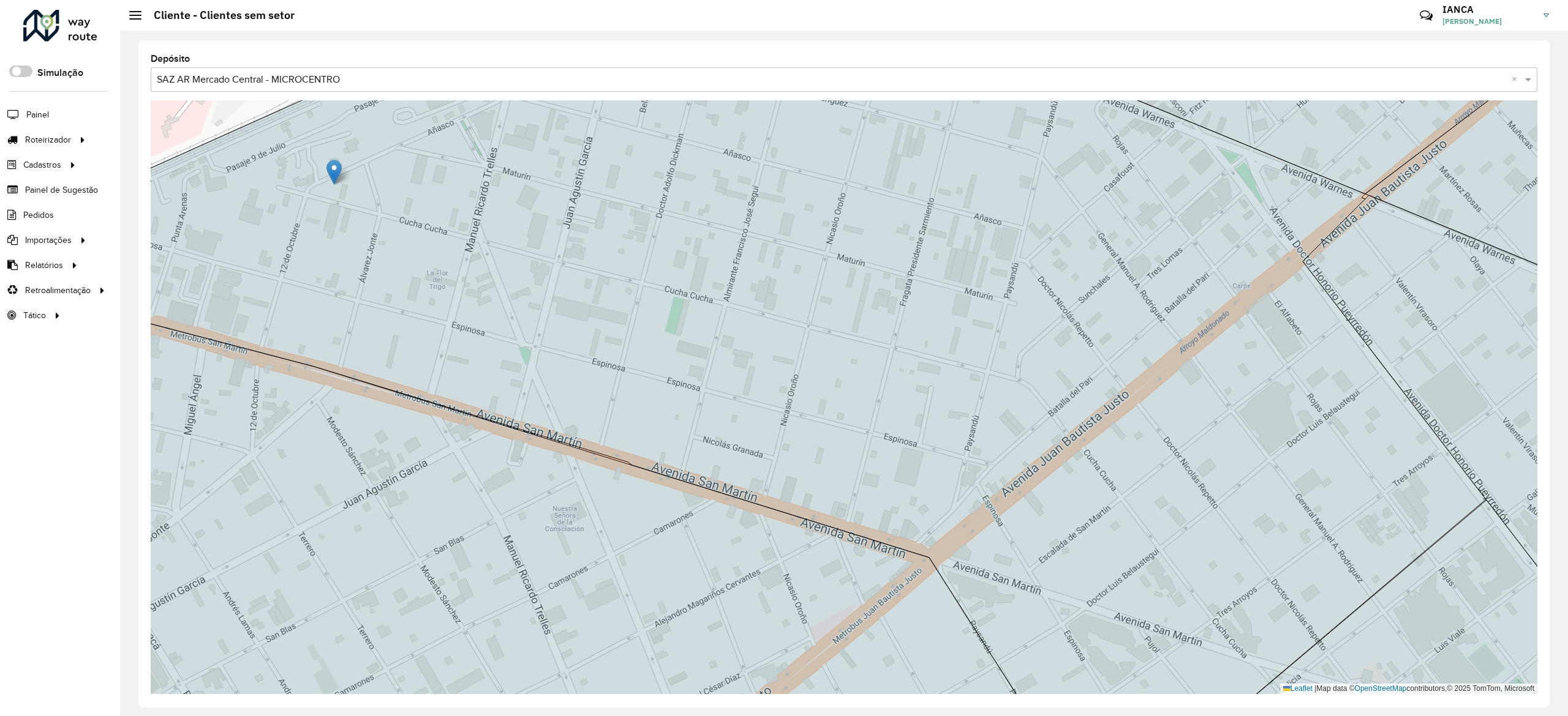
drag, startPoint x: 1083, startPoint y: 580, endPoint x: 336, endPoint y: 167, distance: 853.6
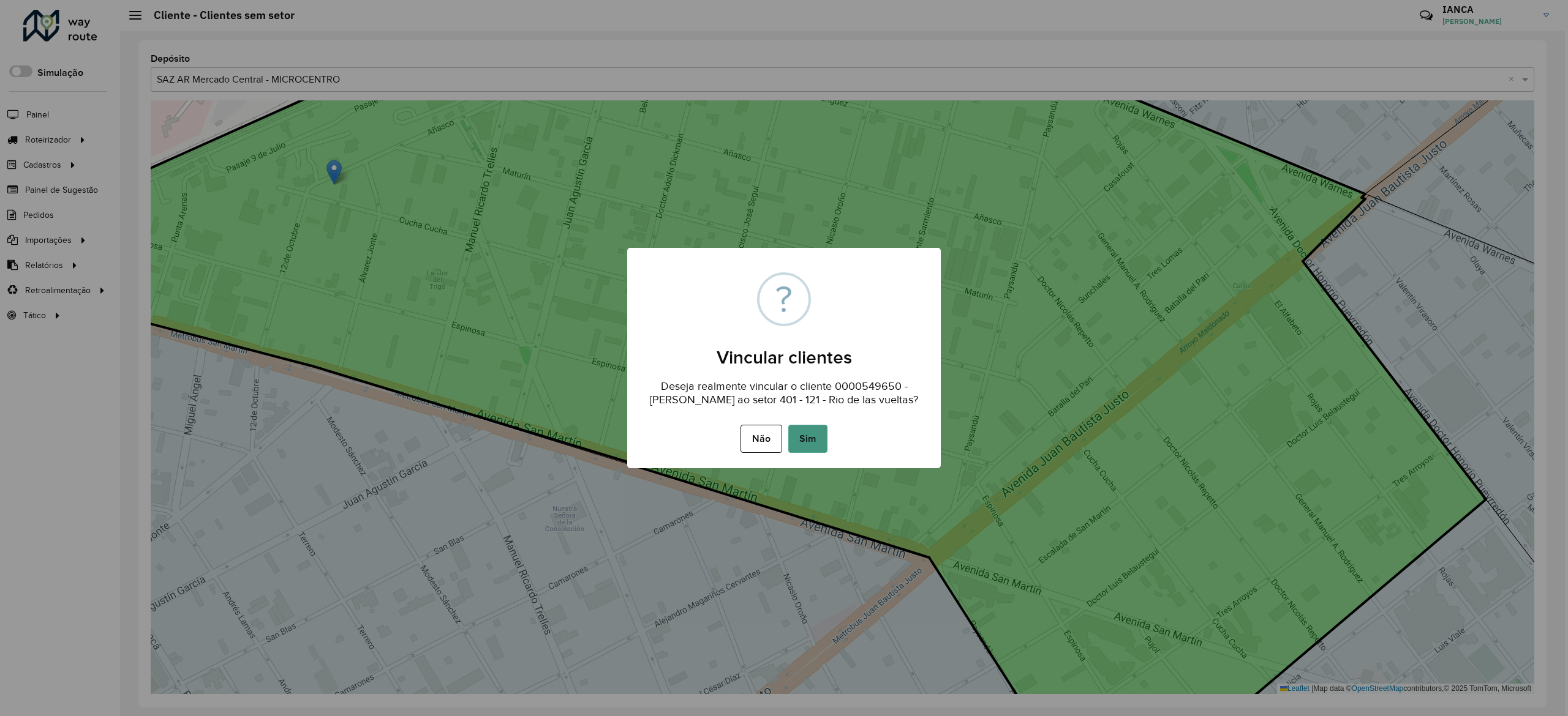
click at [814, 453] on button "Sim" at bounding box center [808, 438] width 40 height 28
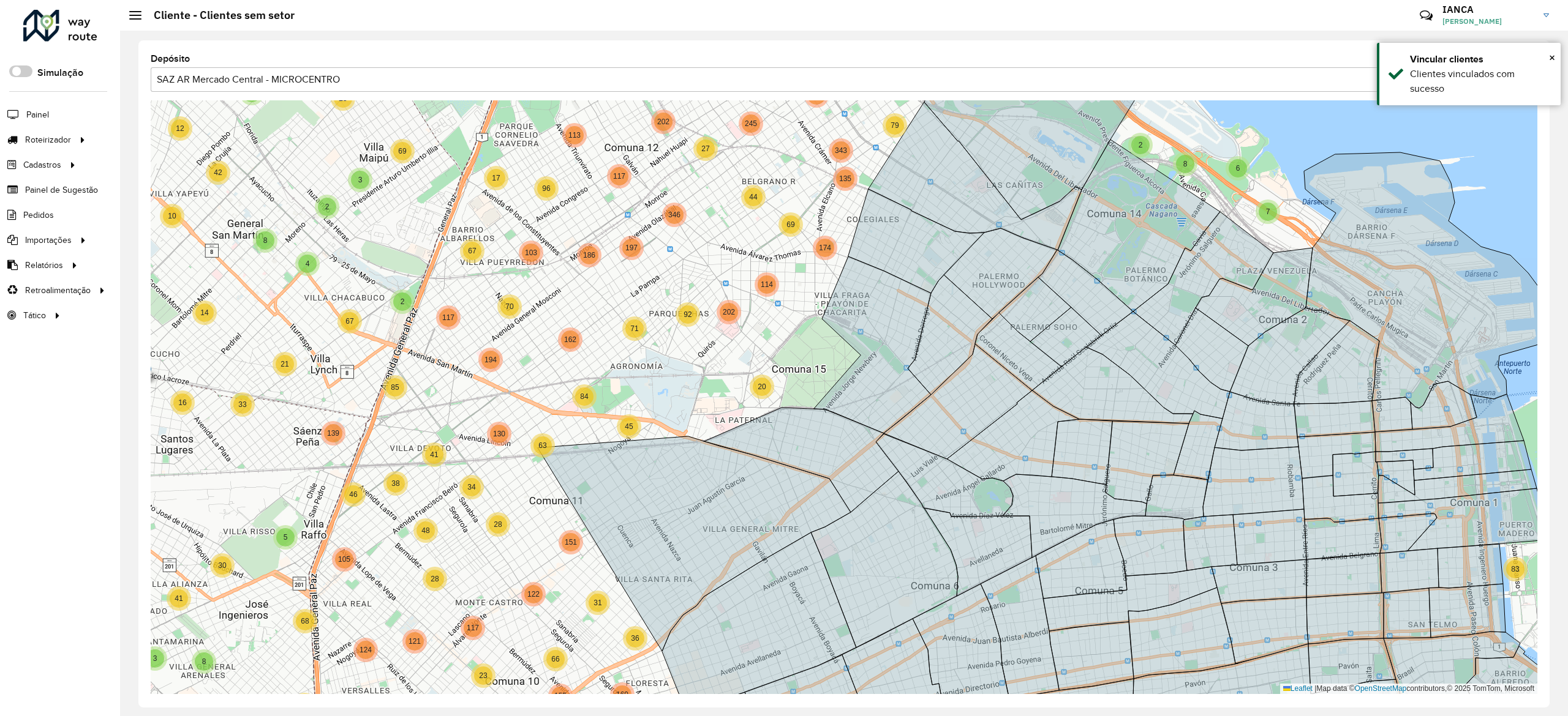
drag, startPoint x: 685, startPoint y: 373, endPoint x: 793, endPoint y: 328, distance: 117.0
click at [799, 323] on div "15 2 3 24 10 3 5 2 2 13 6 2 5 18 20 5 3 6 5 8 11 3 3 14 9 13 3 4 5 13 4 6 8 6 8…" at bounding box center [844, 397] width 1387 height 594
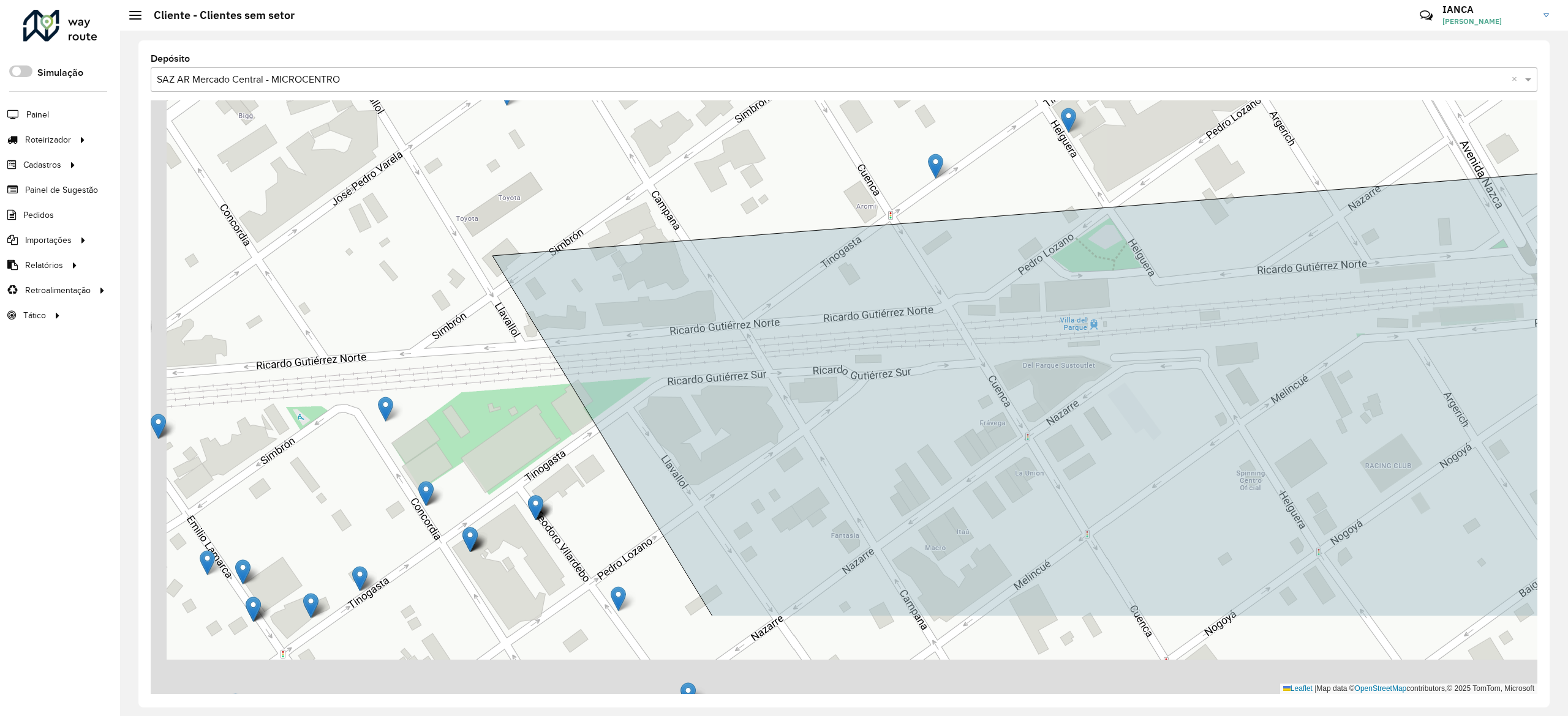
drag, startPoint x: 577, startPoint y: 229, endPoint x: 601, endPoint y: 190, distance: 45.8
click at [601, 190] on div "Leaflet | Map data © OpenStreetMap contributors,© 2025 TomTom, Microsoft" at bounding box center [844, 397] width 1387 height 594
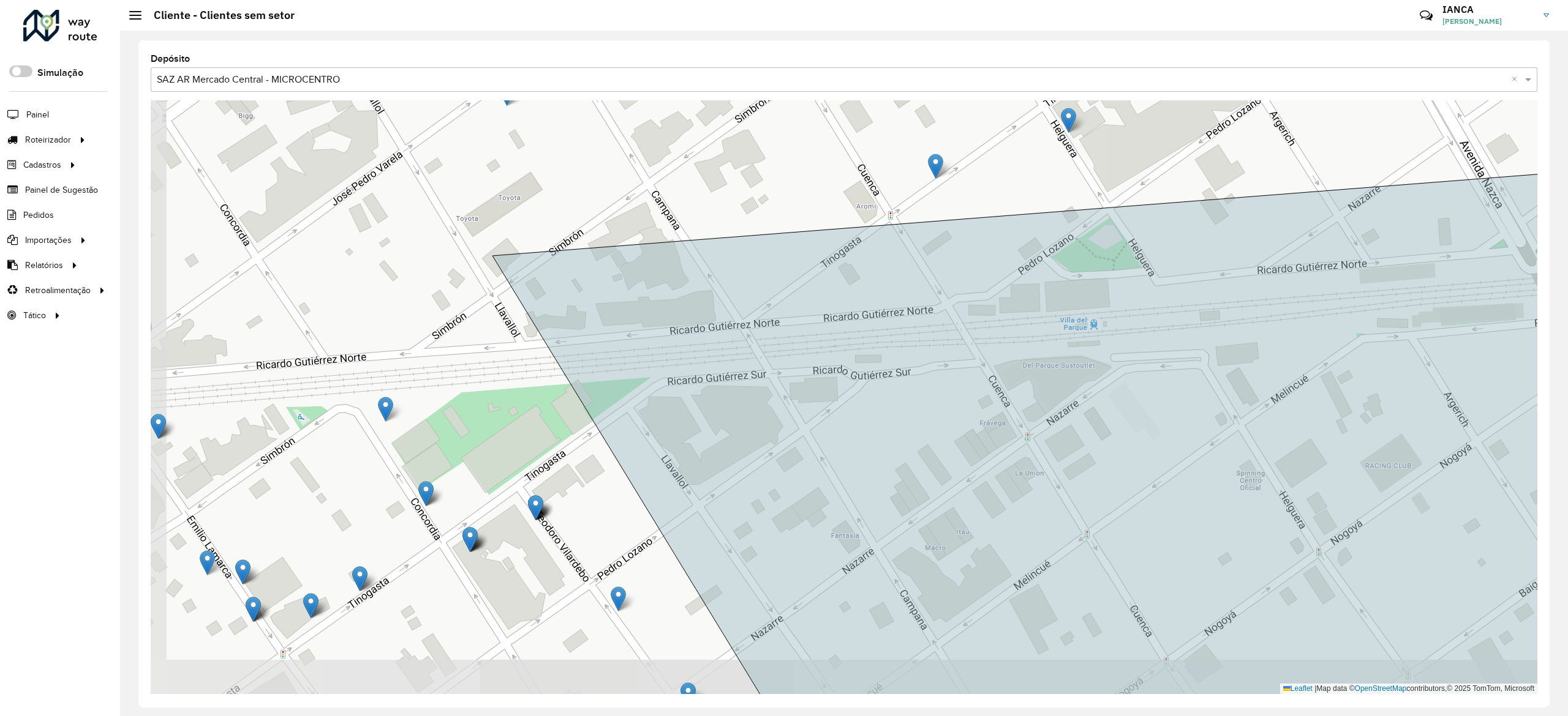
drag, startPoint x: 535, startPoint y: 244, endPoint x: 537, endPoint y: 267, distance: 23.1
click at [535, 244] on div "Leaflet | Map data © OpenStreetMap contributors,© 2025 TomTom, Microsoft" at bounding box center [844, 397] width 1387 height 594
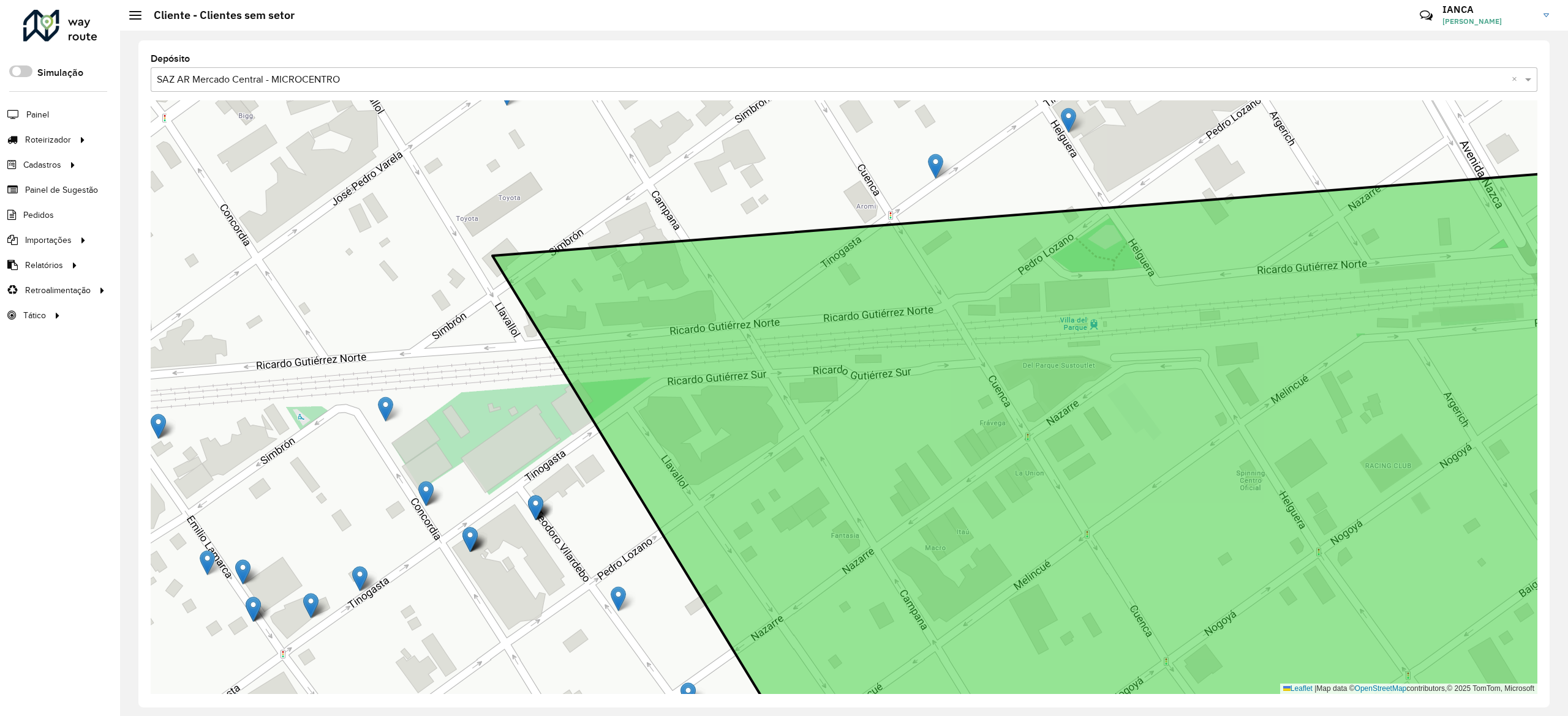
click at [560, 296] on icon at bounding box center [1085, 460] width 1185 height 592
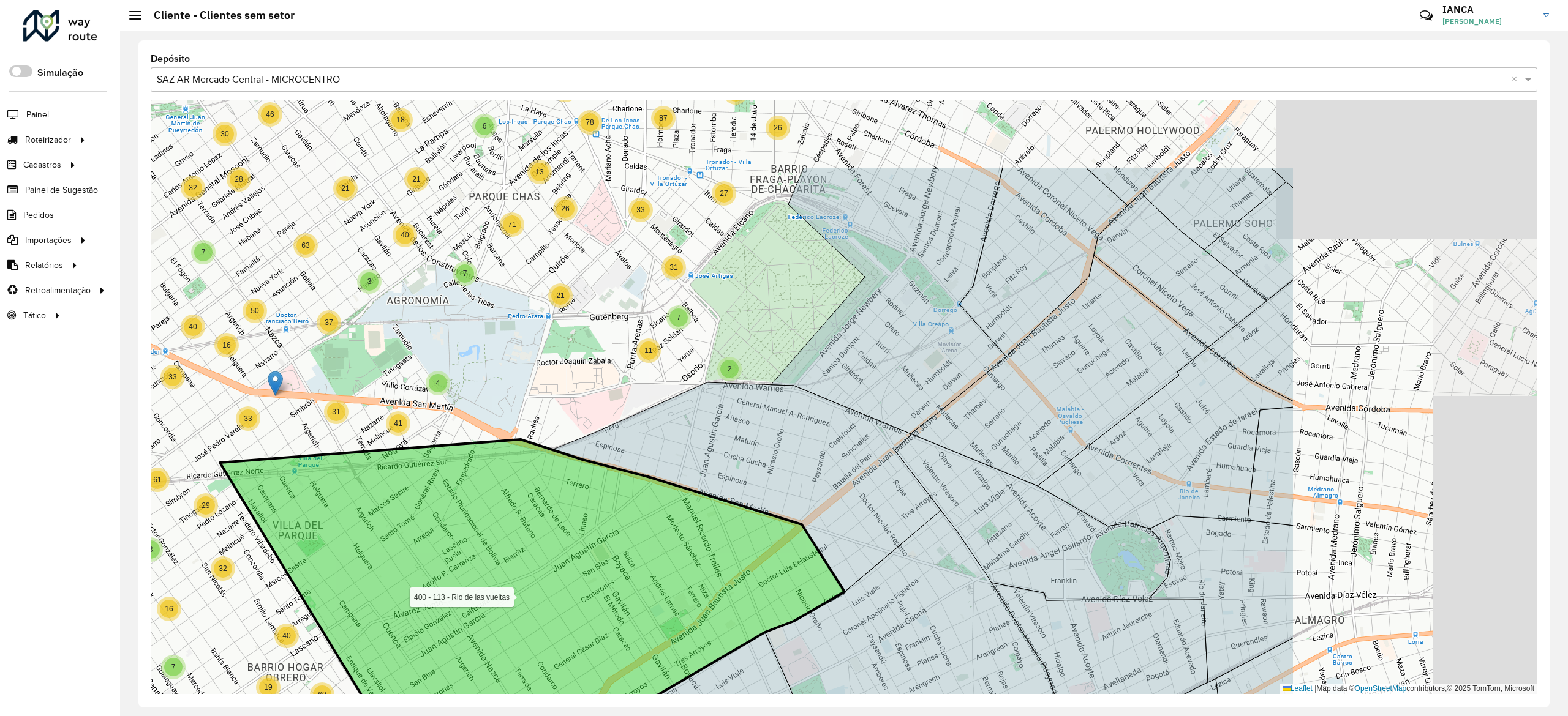
drag, startPoint x: 873, startPoint y: 491, endPoint x: 496, endPoint y: 580, distance: 387.4
click at [488, 622] on icon at bounding box center [532, 654] width 625 height 431
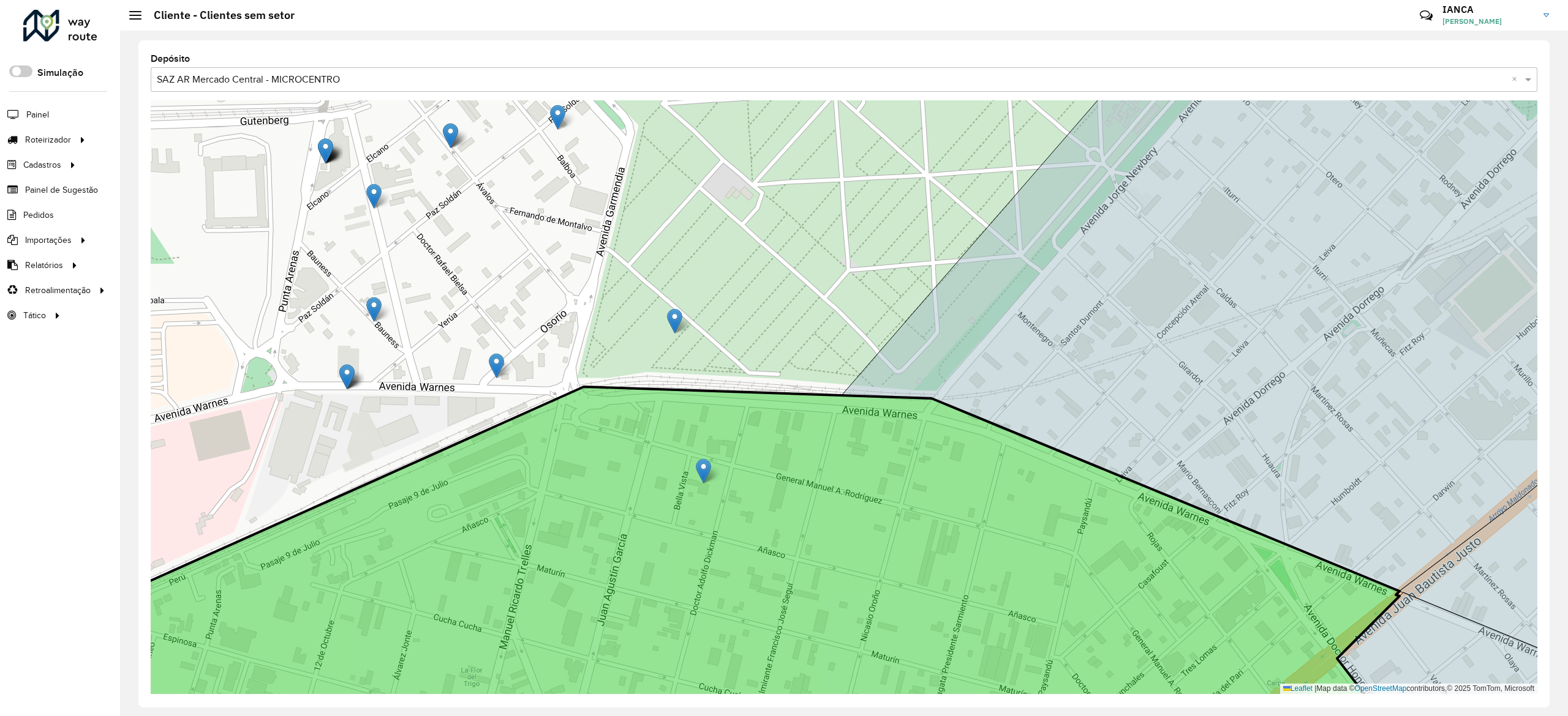
drag, startPoint x: 672, startPoint y: 318, endPoint x: 701, endPoint y: 467, distance: 151.8
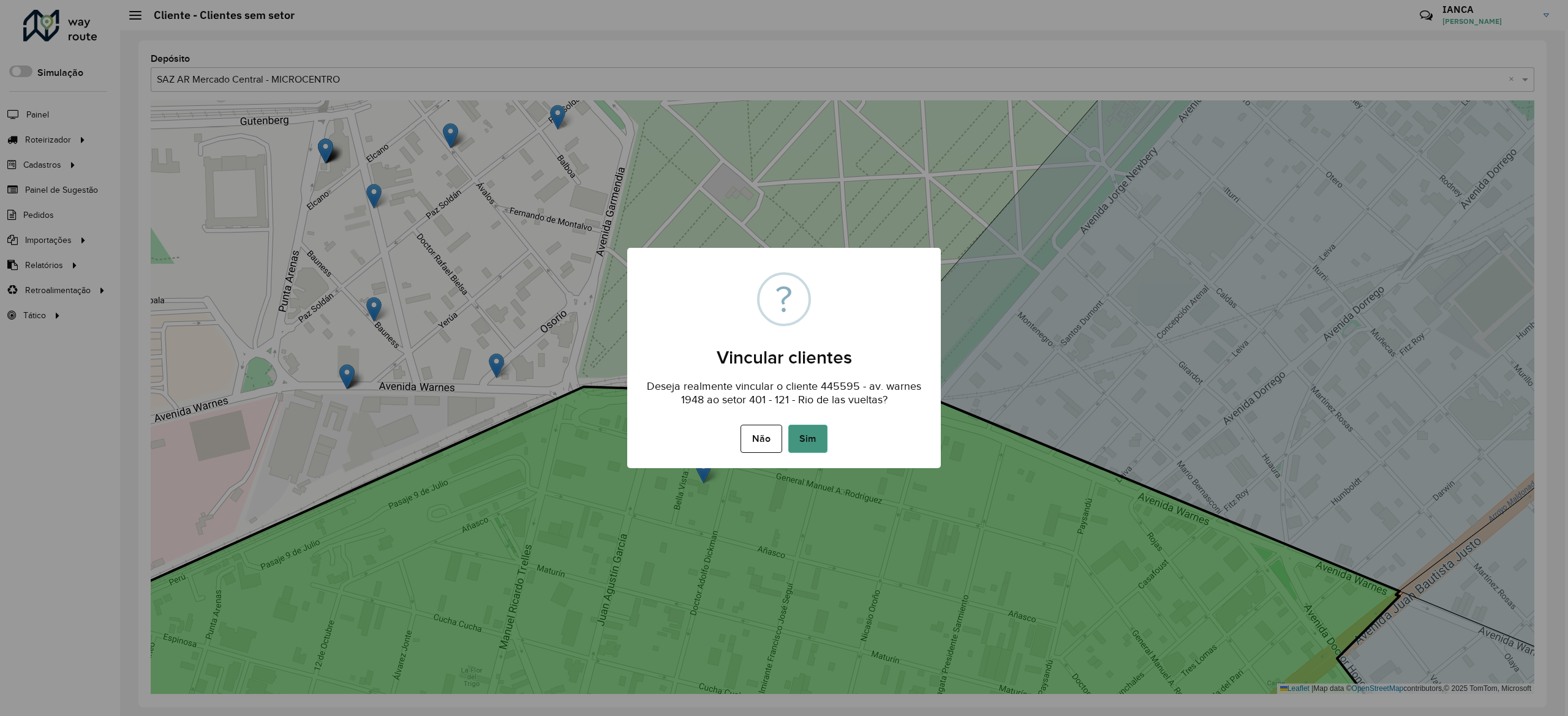
click at [802, 445] on button "Sim" at bounding box center [808, 438] width 40 height 28
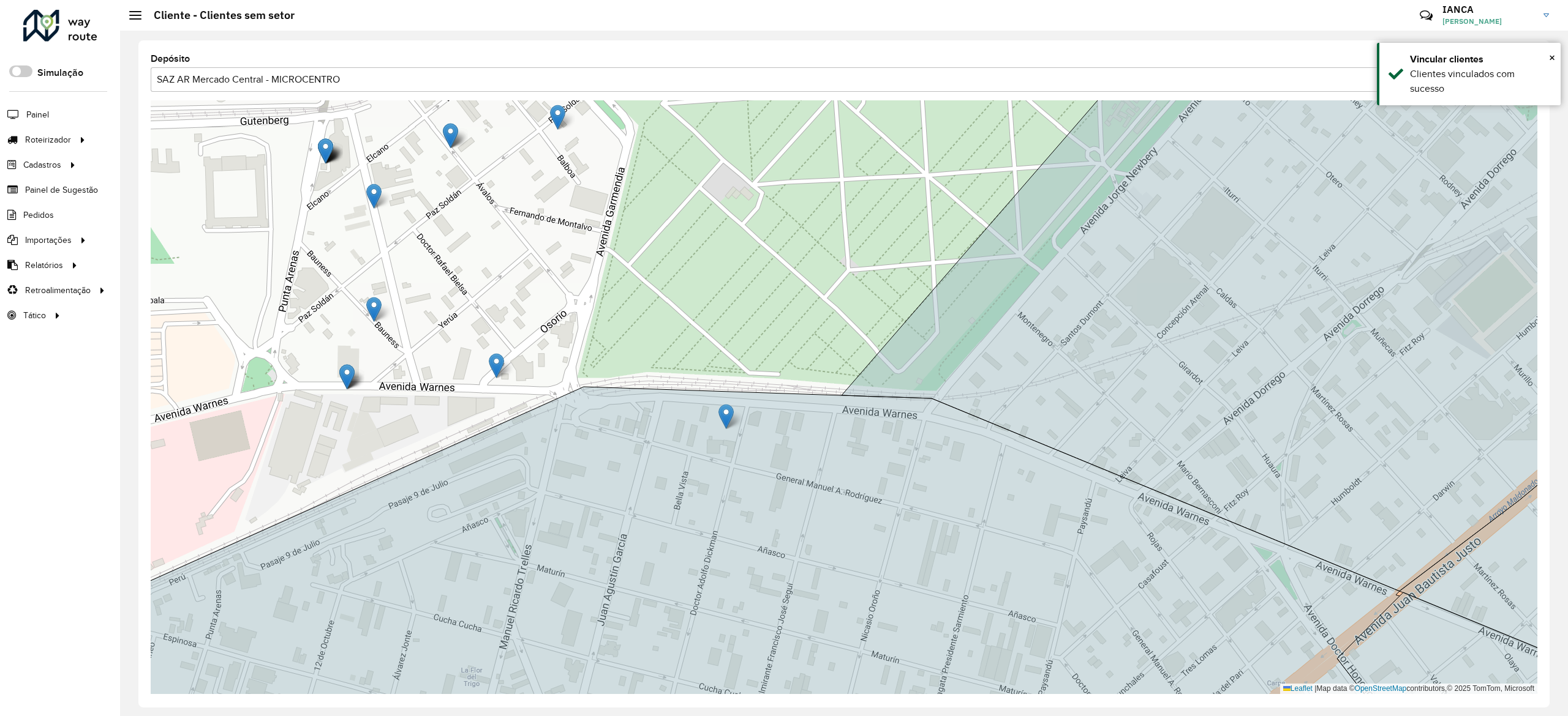
drag, startPoint x: 675, startPoint y: 323, endPoint x: 767, endPoint y: 508, distance: 206.6
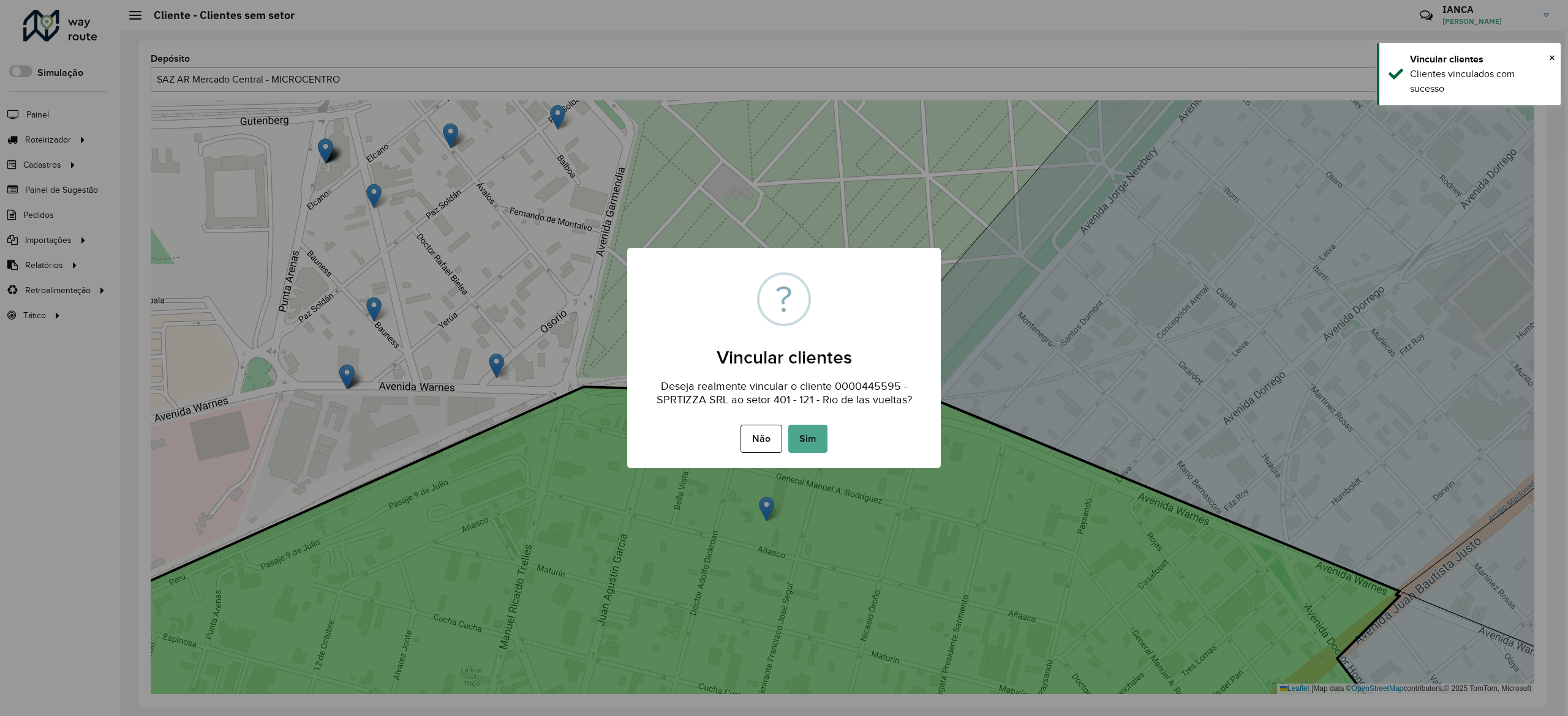
click at [795, 423] on div "Não No Sim" at bounding box center [783, 439] width 313 height 35
click at [807, 432] on button "Sim" at bounding box center [808, 438] width 40 height 28
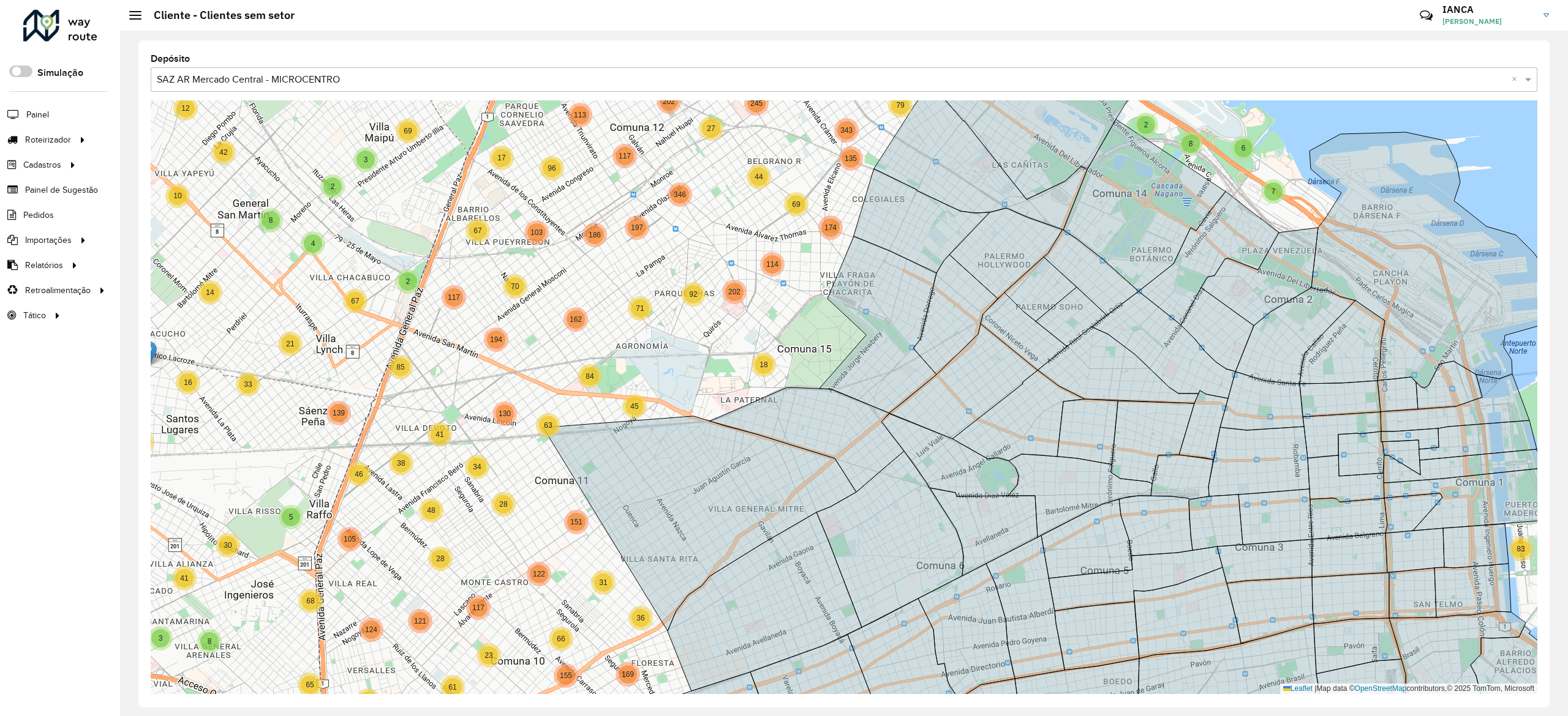
drag, startPoint x: 699, startPoint y: 376, endPoint x: 608, endPoint y: 404, distance: 95.2
click at [699, 367] on div "15 2 4 3 24 10 3 5 2 2 13 6 2 5 18 20 5 3 6 5 8 11 3 7 3 14 9 20 13 3 3 4 5 13 …" at bounding box center [844, 397] width 1387 height 594
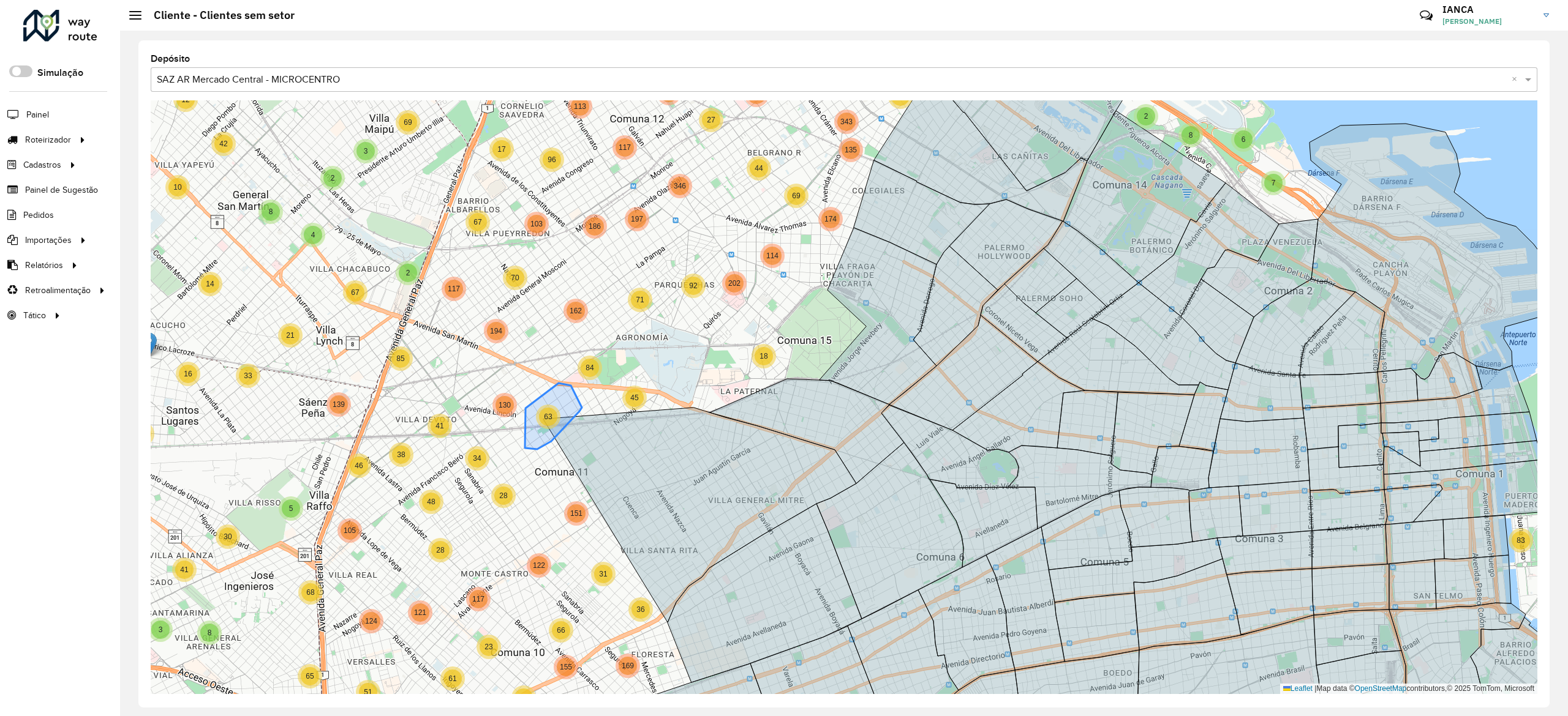
click at [552, 411] on div "63" at bounding box center [548, 416] width 18 height 18
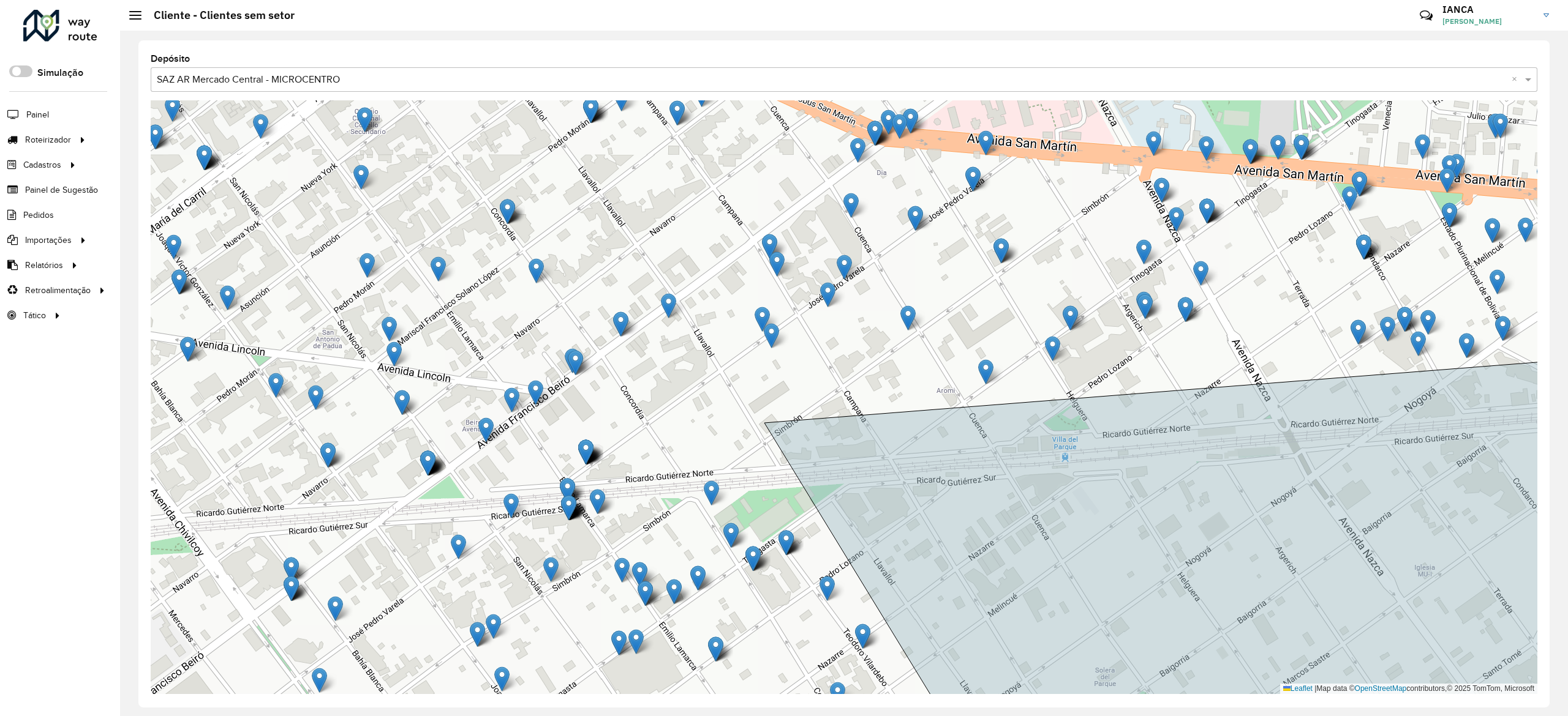
click at [801, 406] on div "Leaflet | Map data © OpenStreetMap contributors,© 2025 TomTom, Microsoft" at bounding box center [844, 397] width 1387 height 594
click at [765, 353] on icon at bounding box center [1221, 553] width 912 height 404
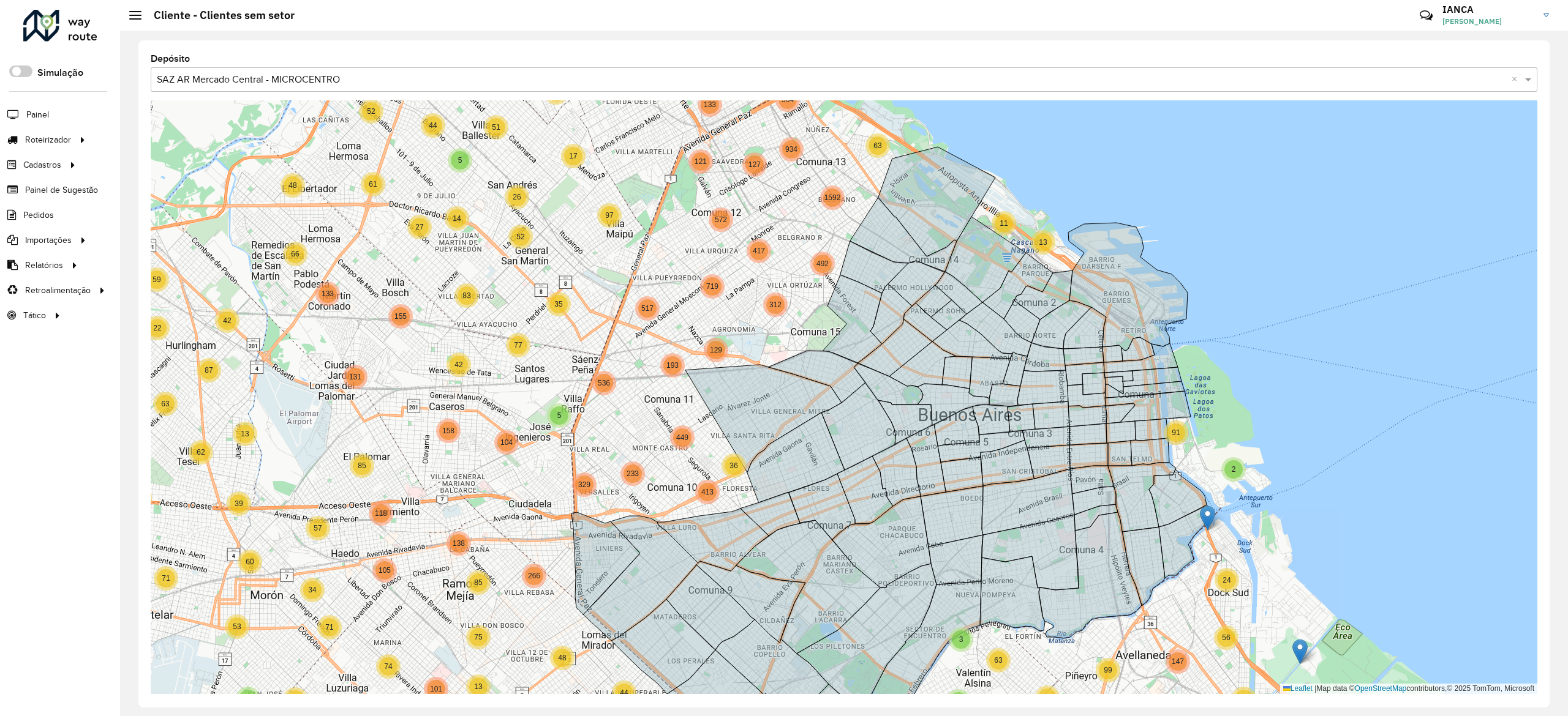
drag, startPoint x: 1223, startPoint y: 264, endPoint x: 1236, endPoint y: 382, distance: 118.7
click at [1236, 382] on div "4 8 11 4 11 4 5 12 4 2 11 8 15 2 8 4 2 10 37 2 12 18 3 26 11 12 9 23 12 9 21 11…" at bounding box center [844, 397] width 1387 height 594
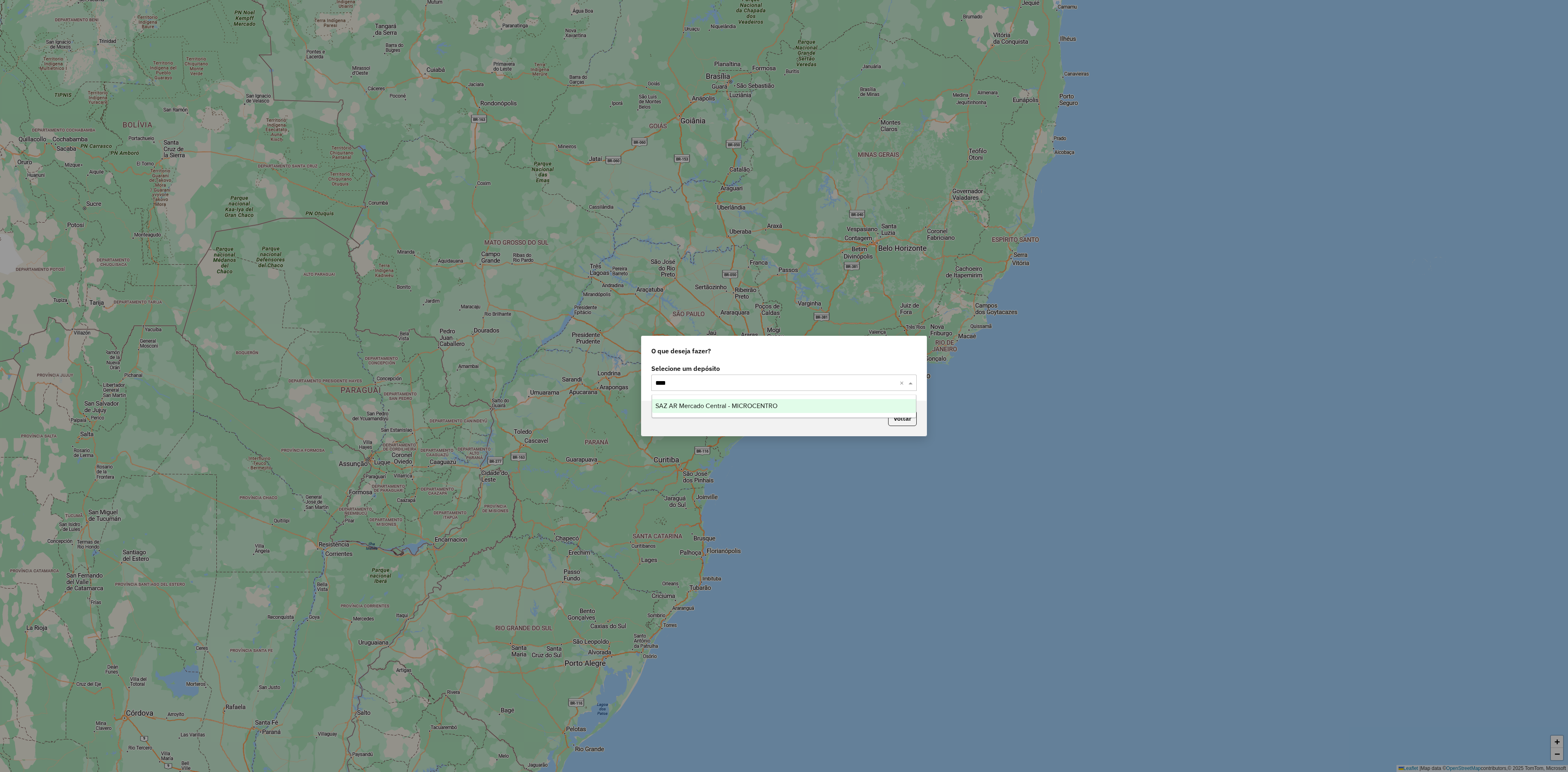
type input "*****"
click at [807, 411] on div "SAZ AR Mercado Central - MICROCENTRO" at bounding box center [784, 406] width 264 height 14
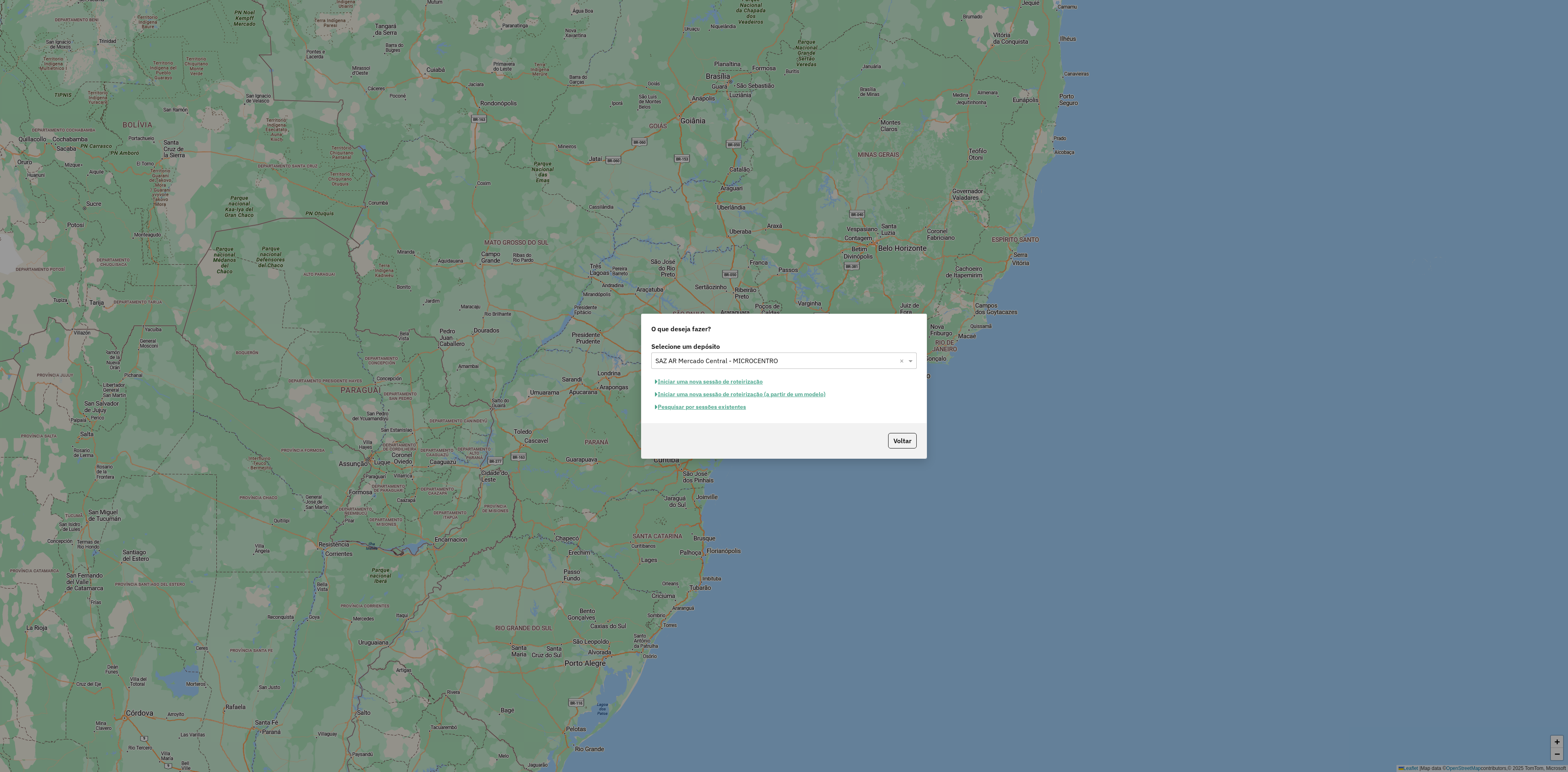
click at [725, 404] on button "Pesquisar por sessões existentes" at bounding box center [700, 407] width 98 height 13
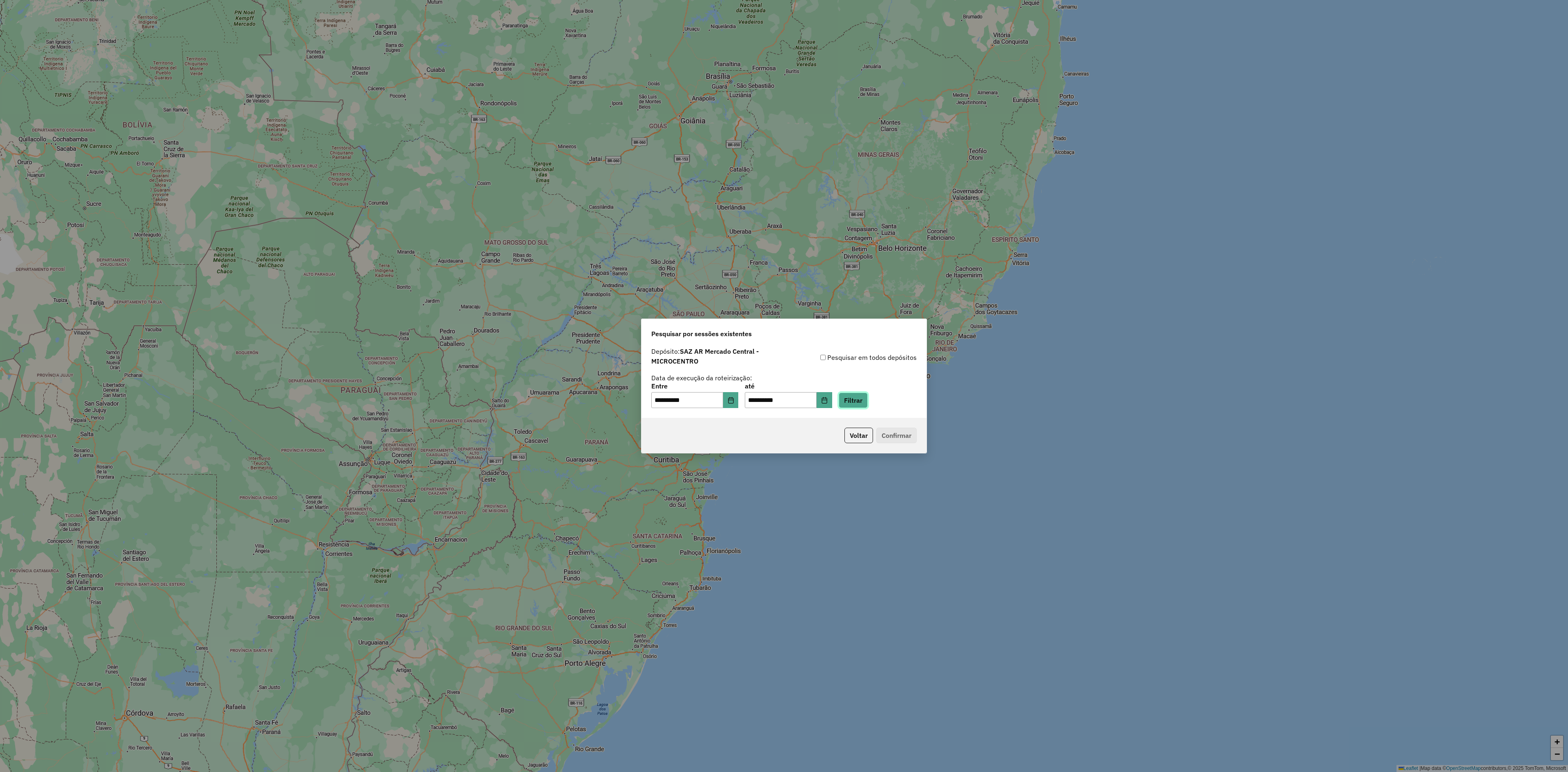
click at [867, 405] on button "Filtrar" at bounding box center [853, 400] width 29 height 15
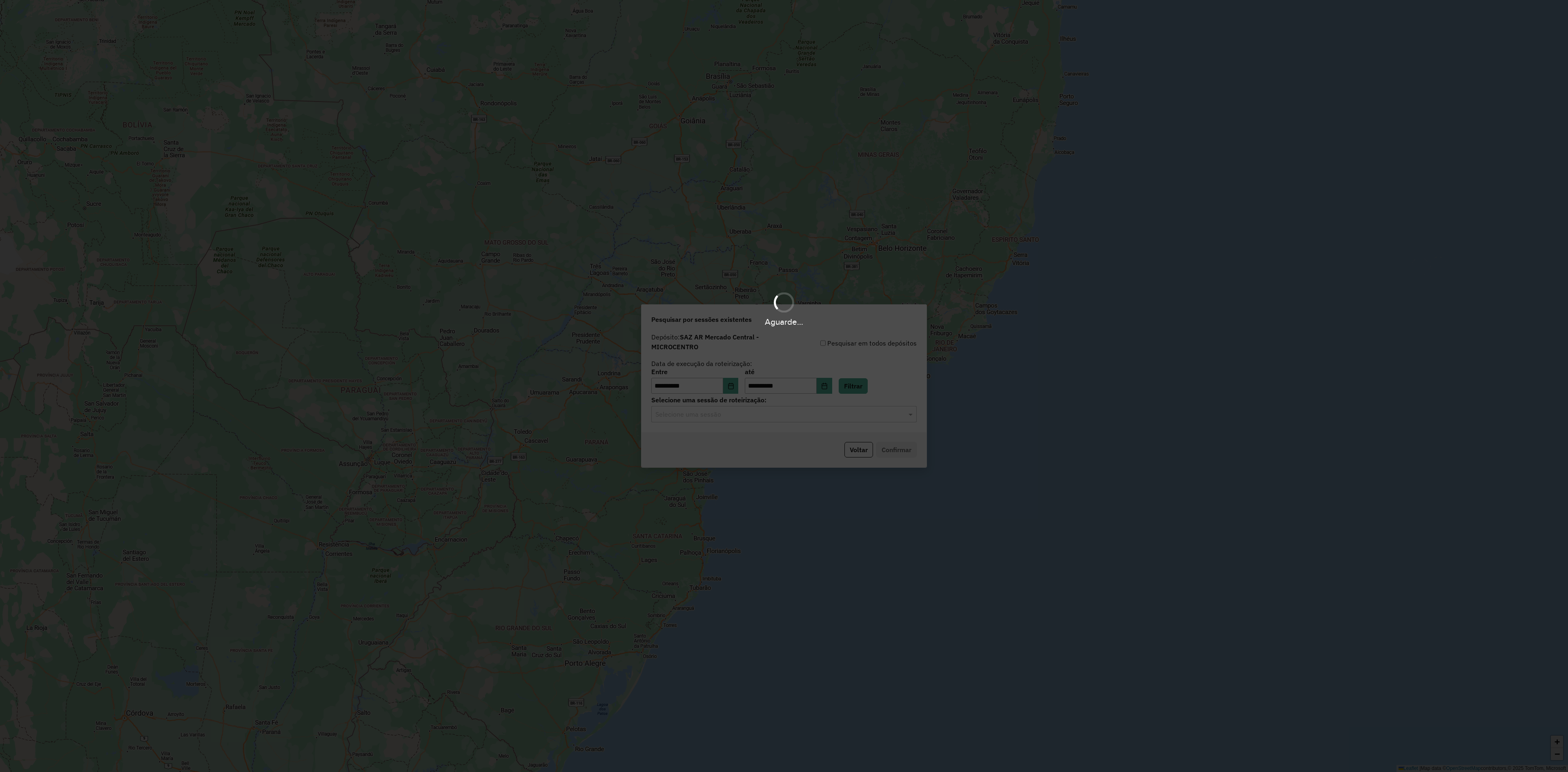
click at [730, 417] on hb-app "**********" at bounding box center [784, 386] width 1568 height 772
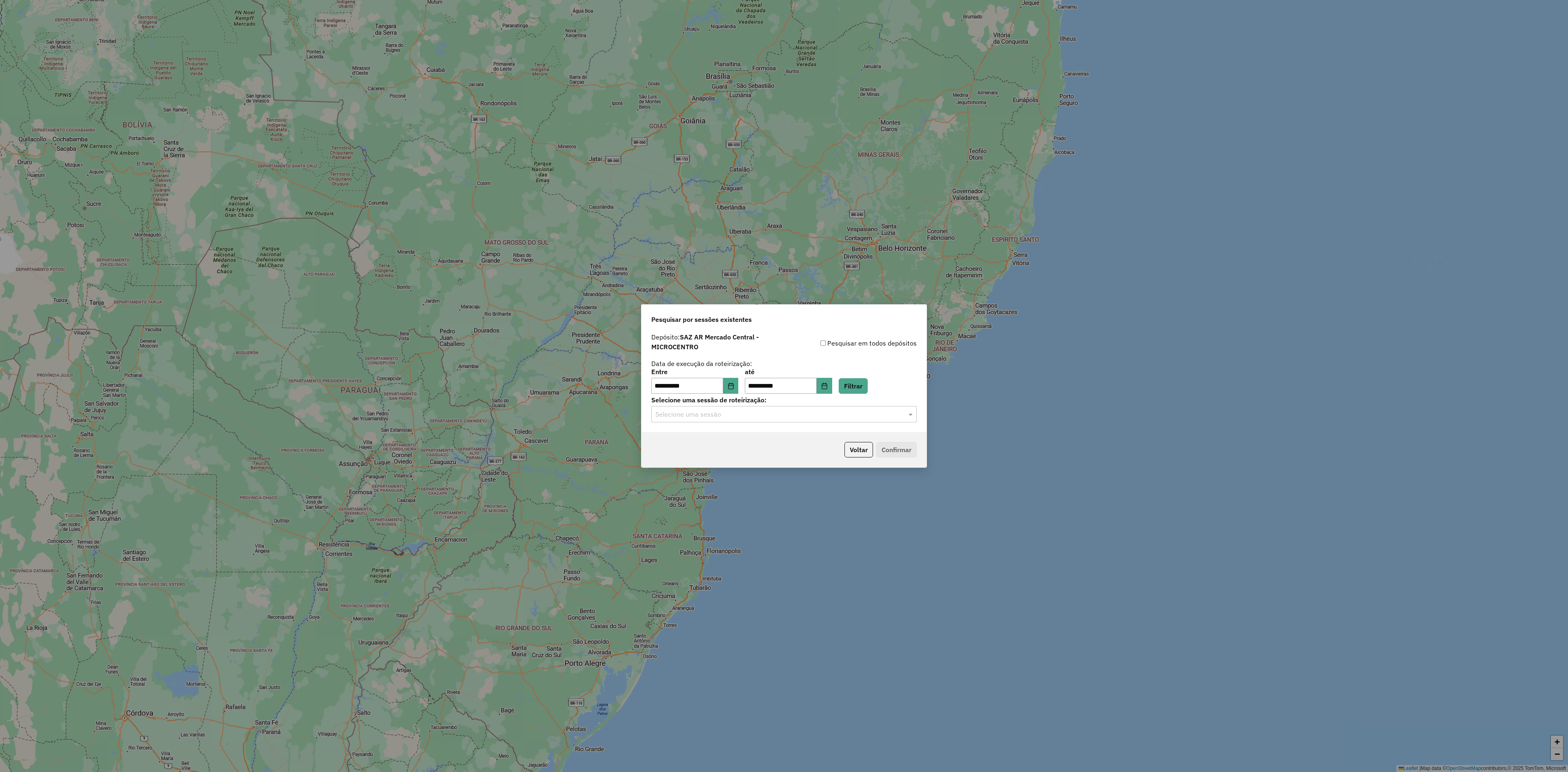
click at [710, 414] on input "text" at bounding box center [776, 414] width 241 height 10
click at [716, 438] on span "1229992 - 15/08/2025 18:41" at bounding box center [687, 437] width 64 height 7
click at [902, 445] on button "Confirmar" at bounding box center [896, 449] width 41 height 15
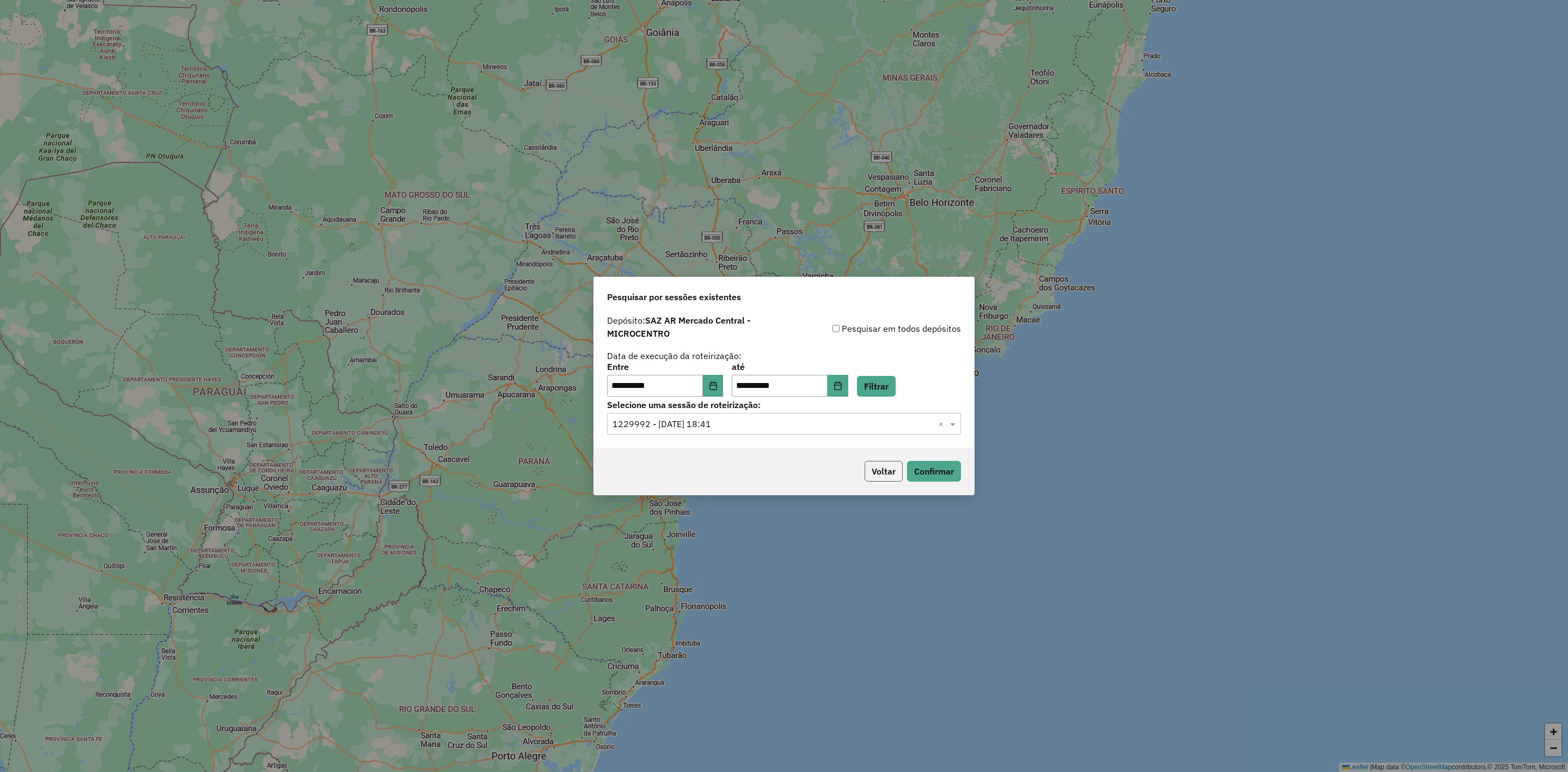
click at [882, 474] on button "Voltar" at bounding box center [884, 471] width 38 height 21
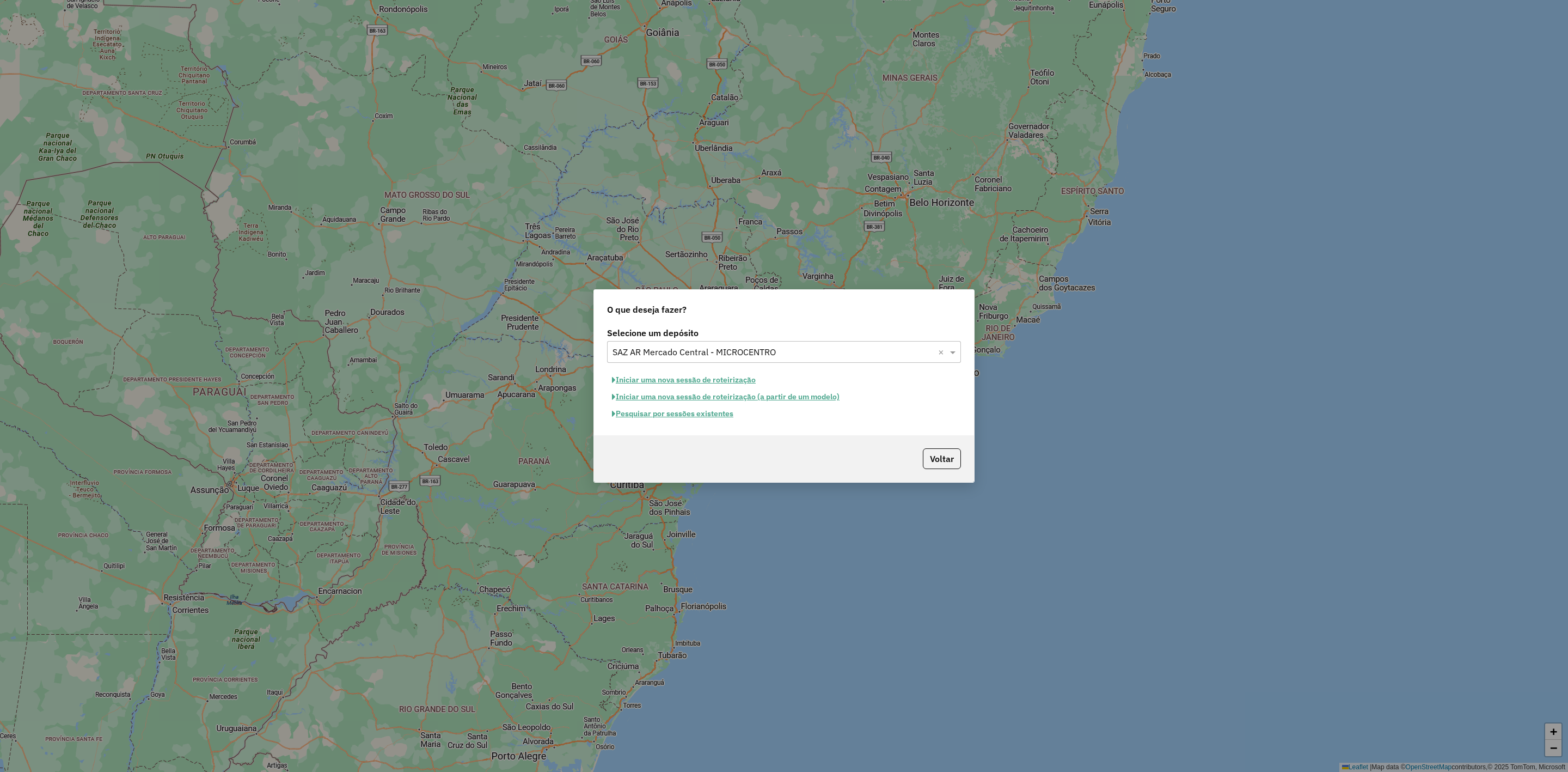
click at [680, 356] on input "text" at bounding box center [773, 352] width 321 height 13
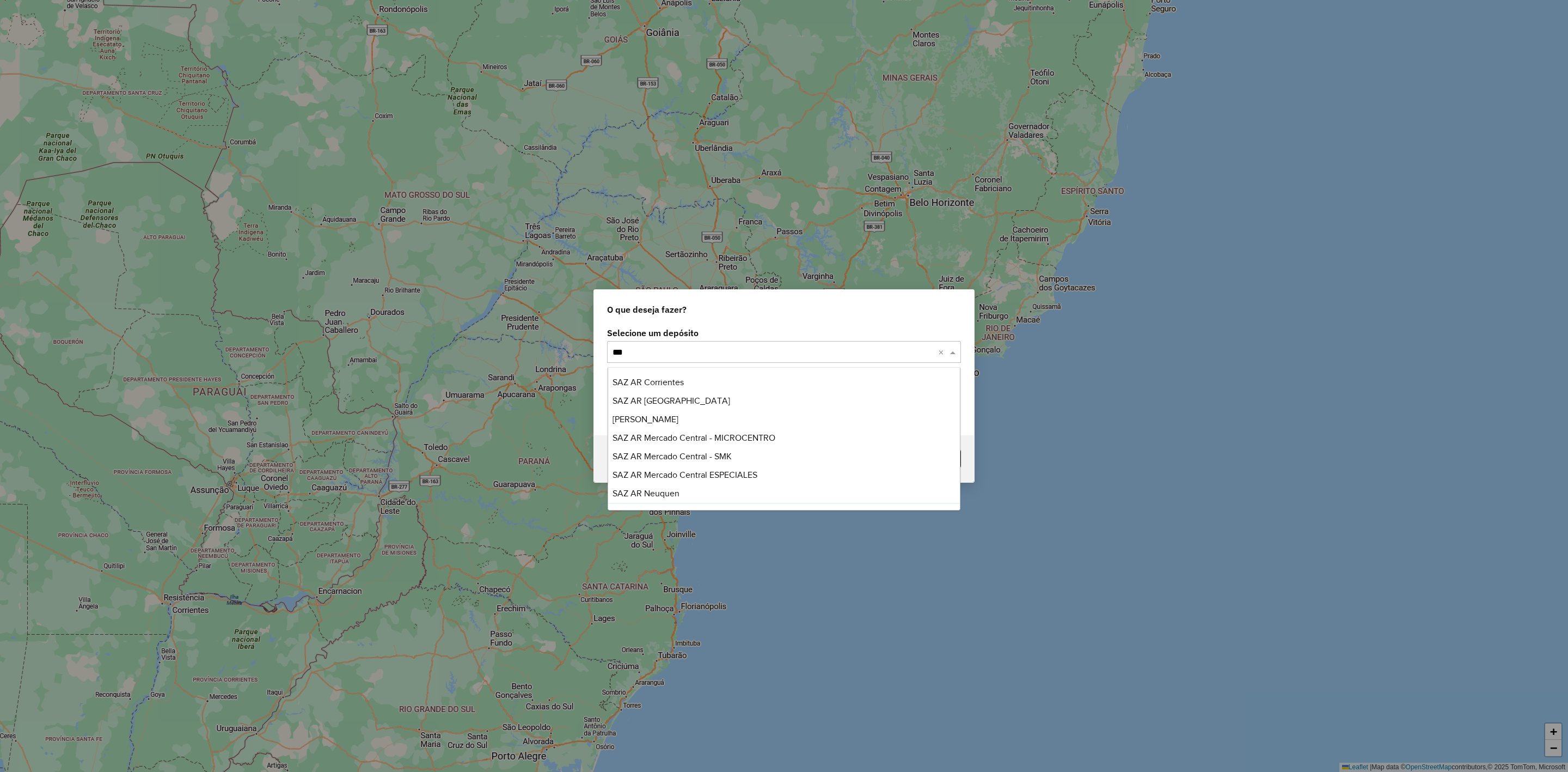
type input "****"
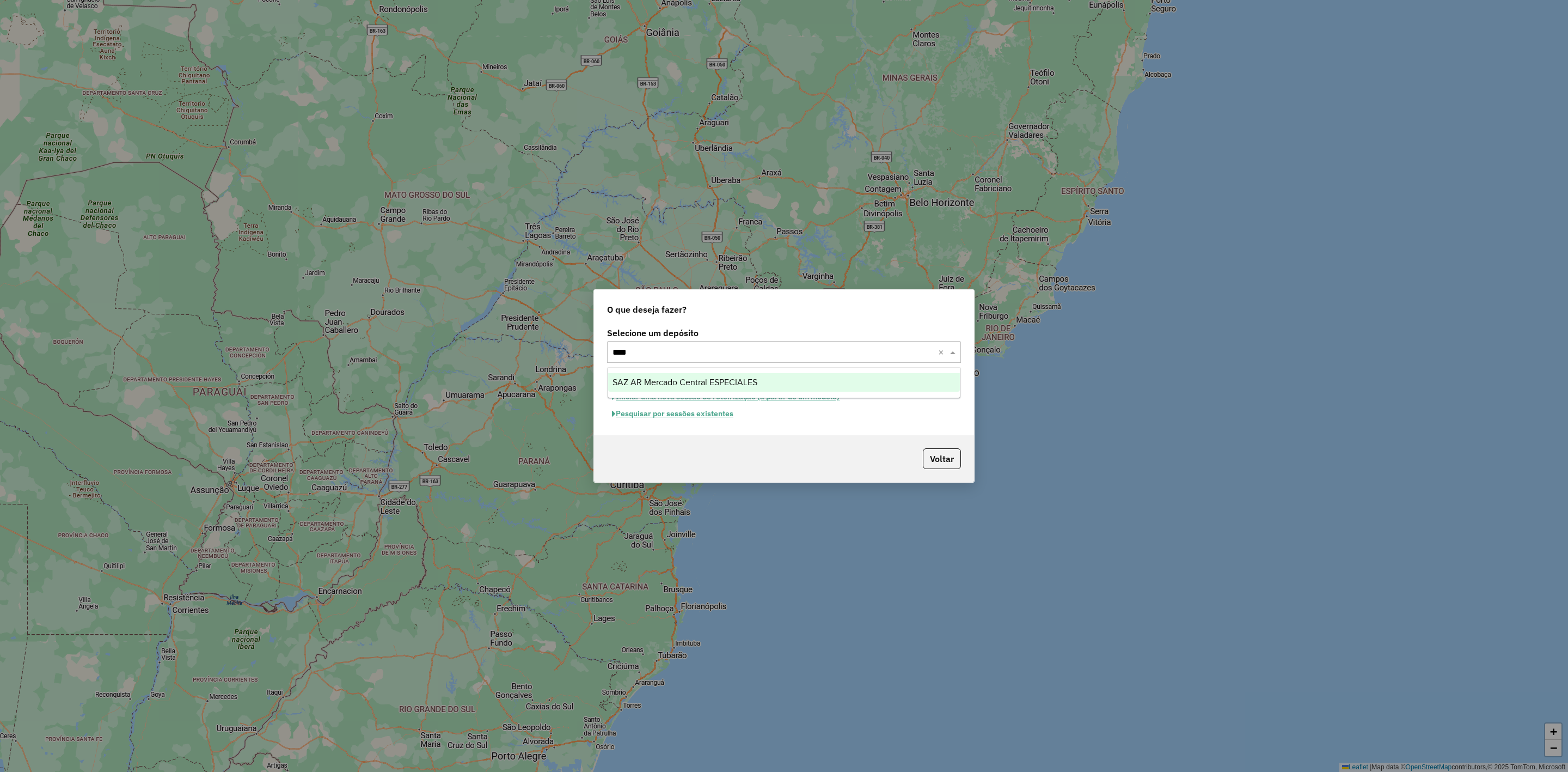
click at [724, 386] on span "SAZ AR Mercado Central ESPECIALES" at bounding box center [685, 382] width 145 height 9
click at [704, 415] on button "Pesquisar por sessões existentes" at bounding box center [672, 414] width 131 height 17
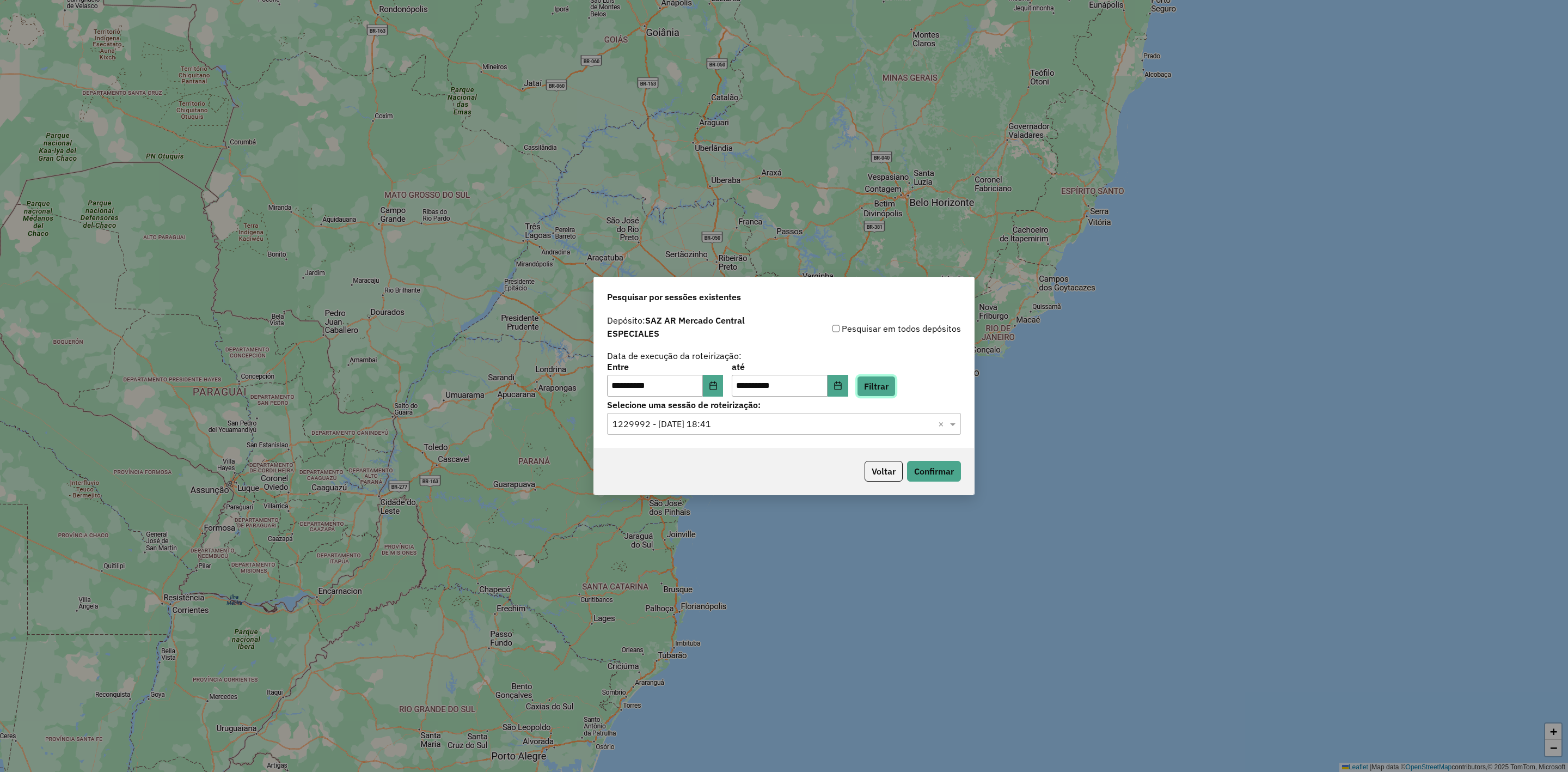
click at [891, 388] on button "Filtrar" at bounding box center [876, 386] width 39 height 21
drag, startPoint x: 714, startPoint y: 430, endPoint x: 711, endPoint y: 435, distance: 5.8
click at [714, 429] on input "text" at bounding box center [773, 424] width 321 height 13
click at [694, 451] on span "1229950 - 15/08/2025 18:29" at bounding box center [657, 455] width 87 height 9
click at [928, 464] on button "Confirmar" at bounding box center [934, 471] width 54 height 21
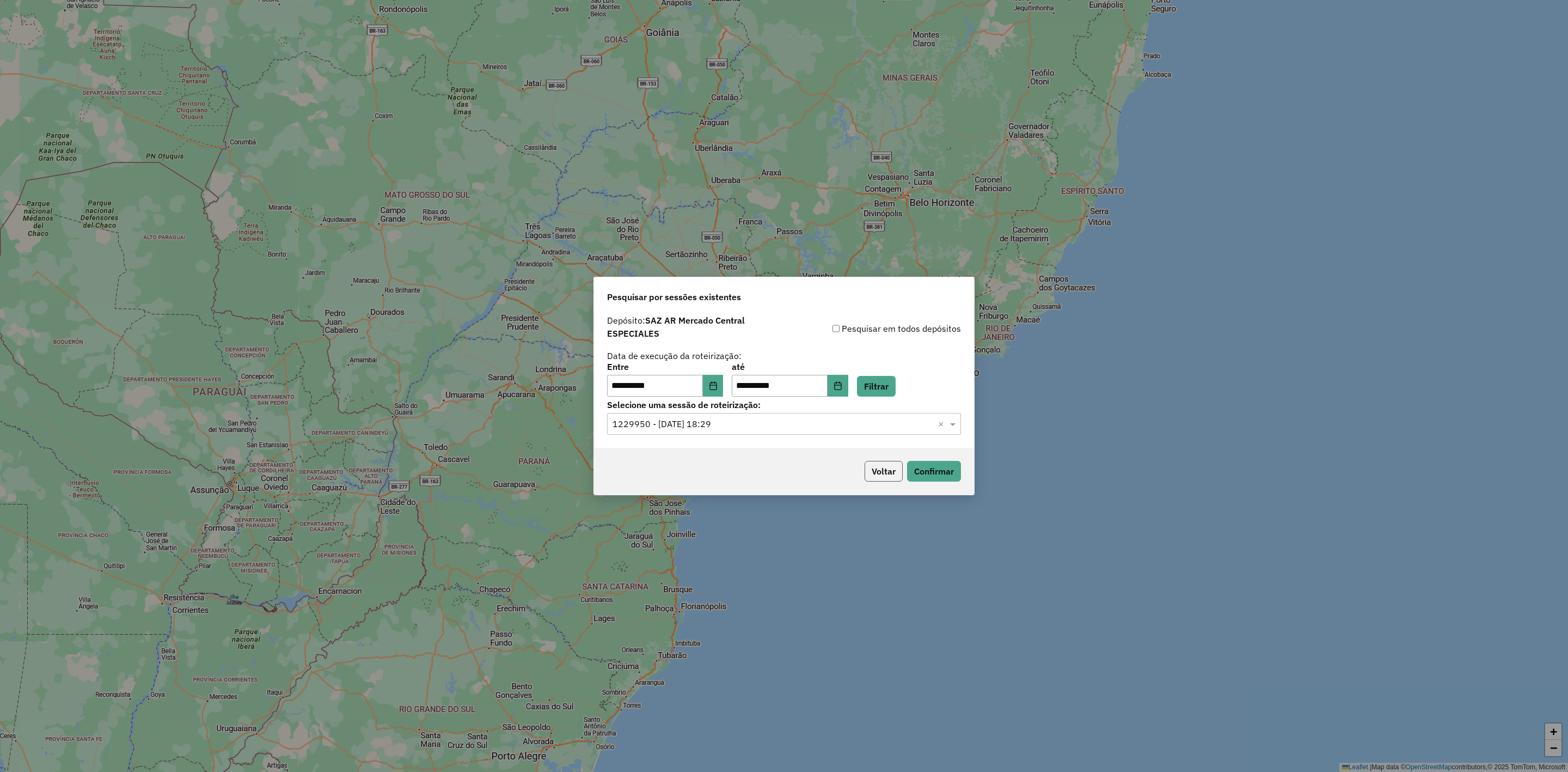
click at [886, 471] on button "Voltar" at bounding box center [884, 471] width 38 height 21
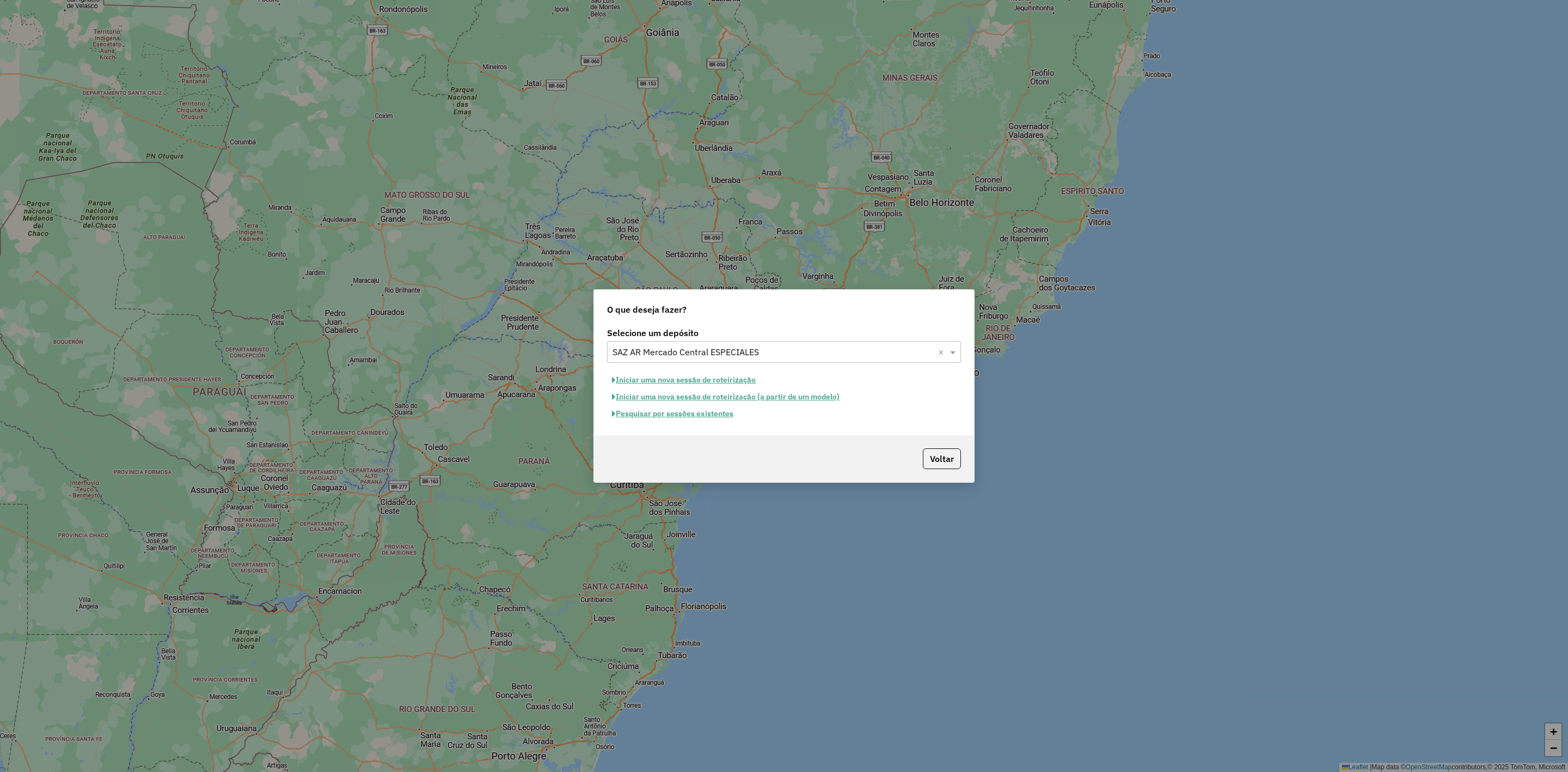
click at [716, 350] on input "text" at bounding box center [773, 352] width 321 height 13
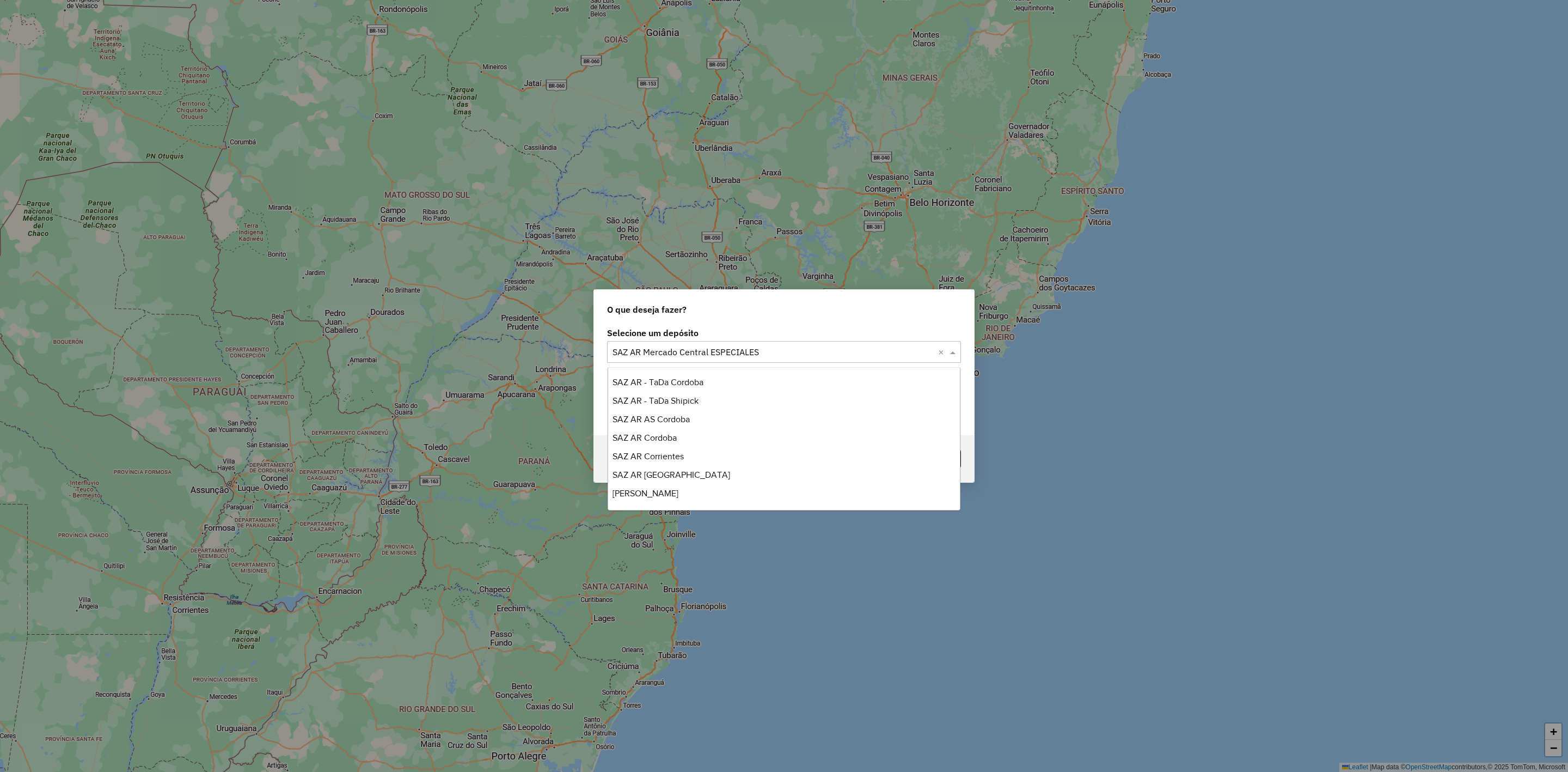
scroll to position [166, 0]
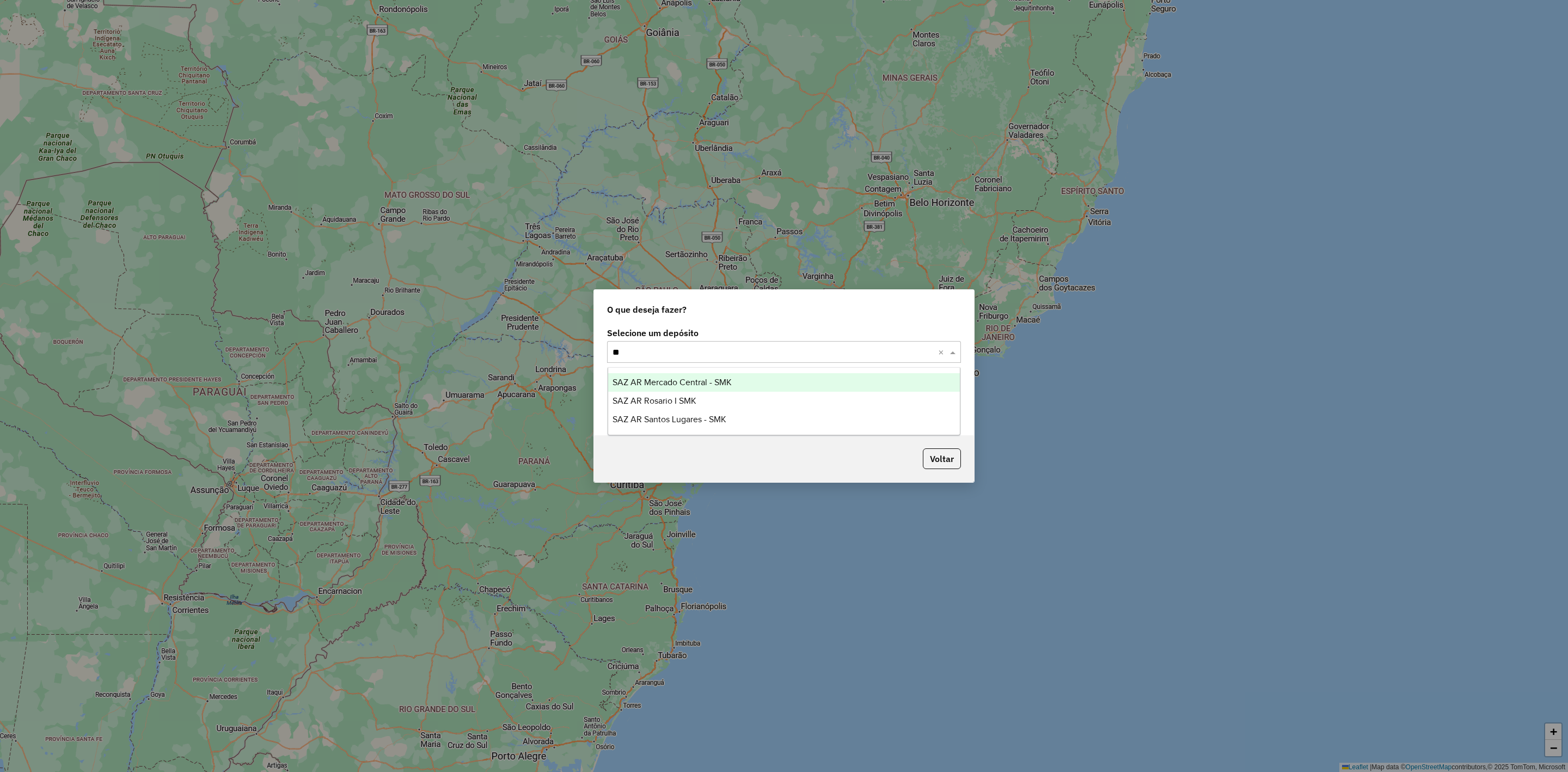
type input "***"
click at [716, 380] on span "SAZ AR Mercado Central - SMK" at bounding box center [672, 382] width 119 height 9
click at [729, 411] on button "Pesquisar por sessões existentes" at bounding box center [672, 414] width 131 height 17
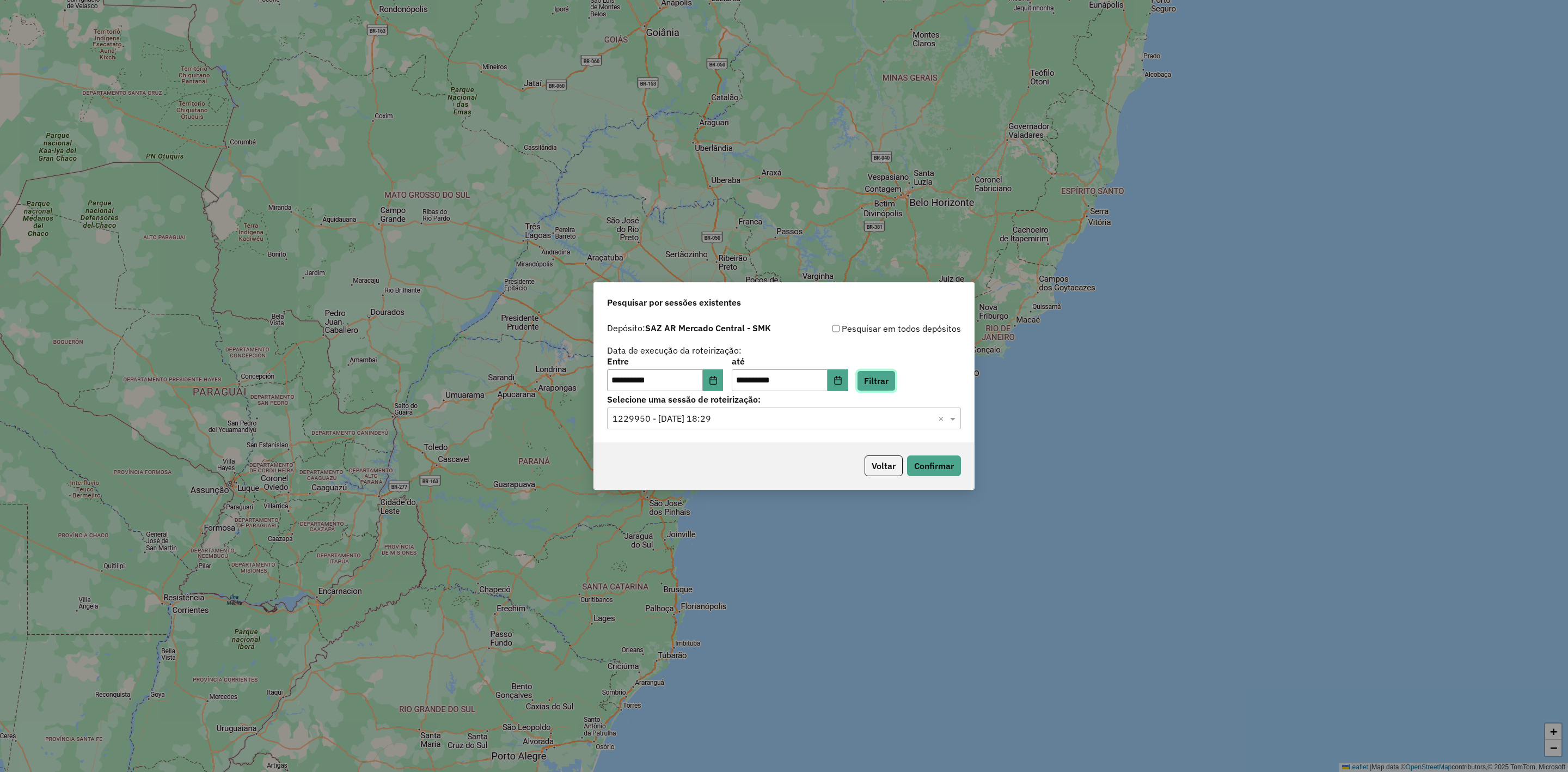
click at [889, 375] on button "Filtrar" at bounding box center [876, 381] width 39 height 21
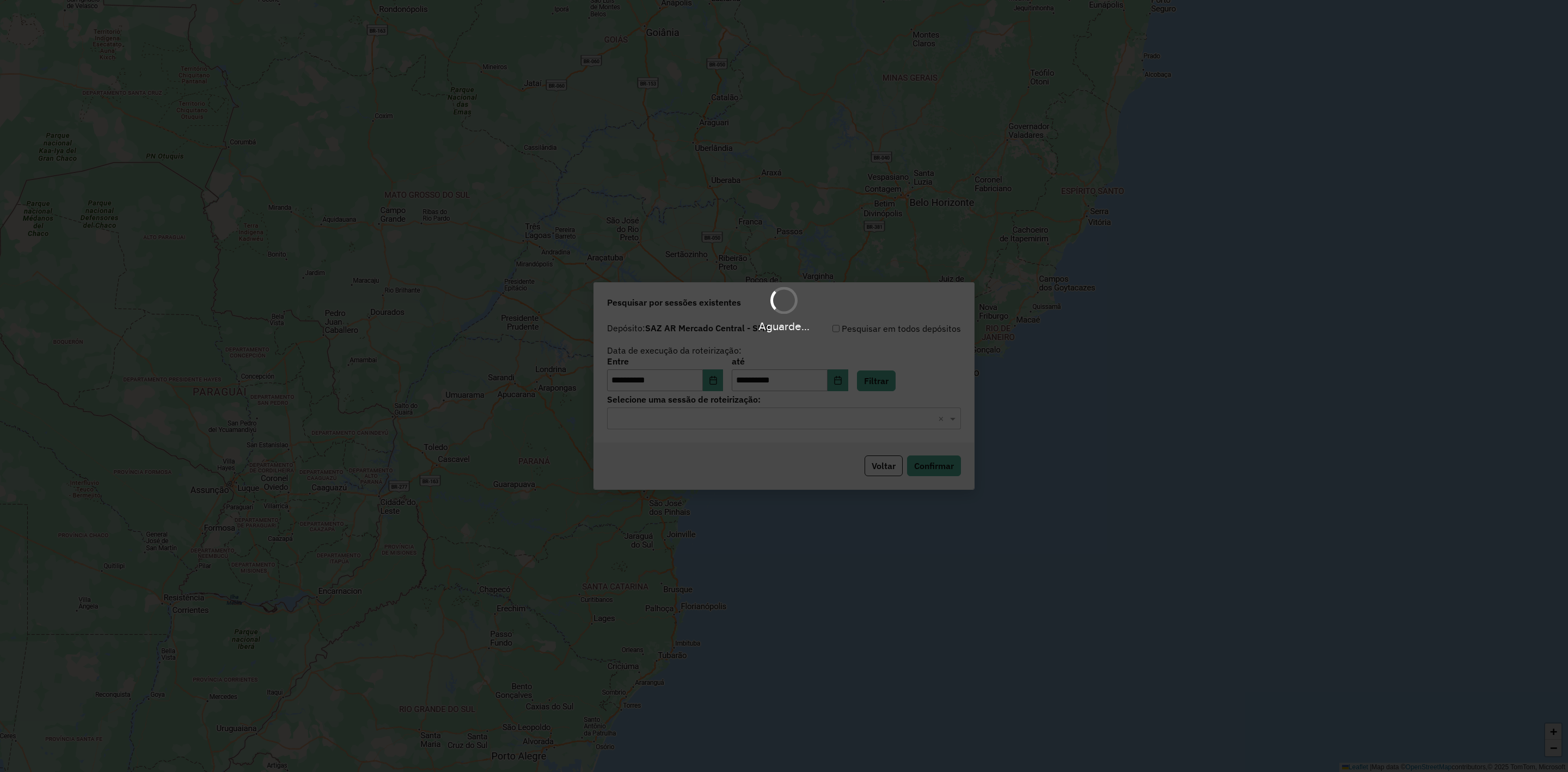
click at [718, 422] on input "text" at bounding box center [773, 419] width 321 height 13
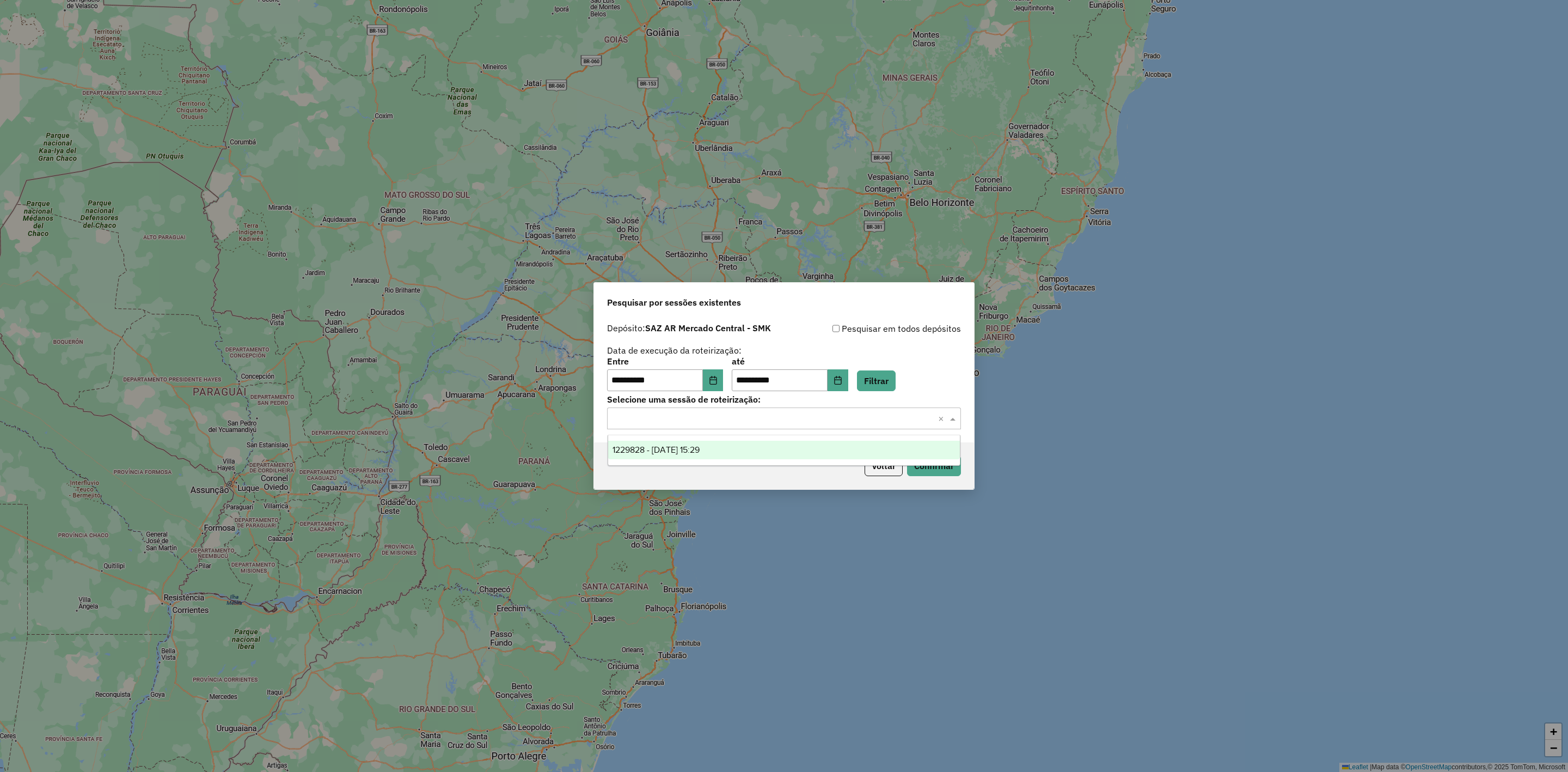
click at [700, 449] on span "1229828 - 15/08/2025 15:29" at bounding box center [657, 449] width 87 height 9
click at [948, 461] on button "Confirmar" at bounding box center [934, 466] width 54 height 21
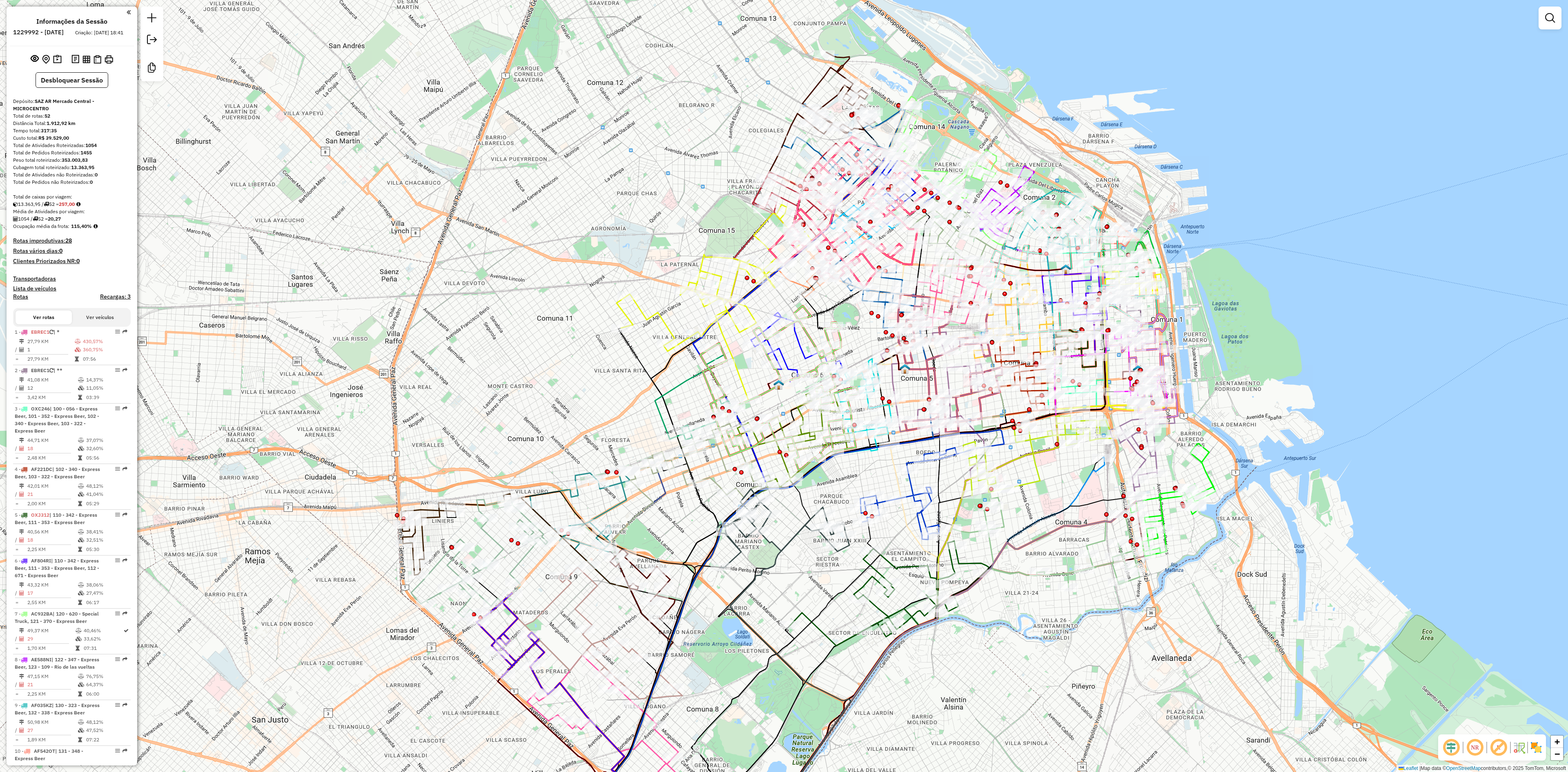
click at [1537, 749] on img at bounding box center [1536, 747] width 13 height 13
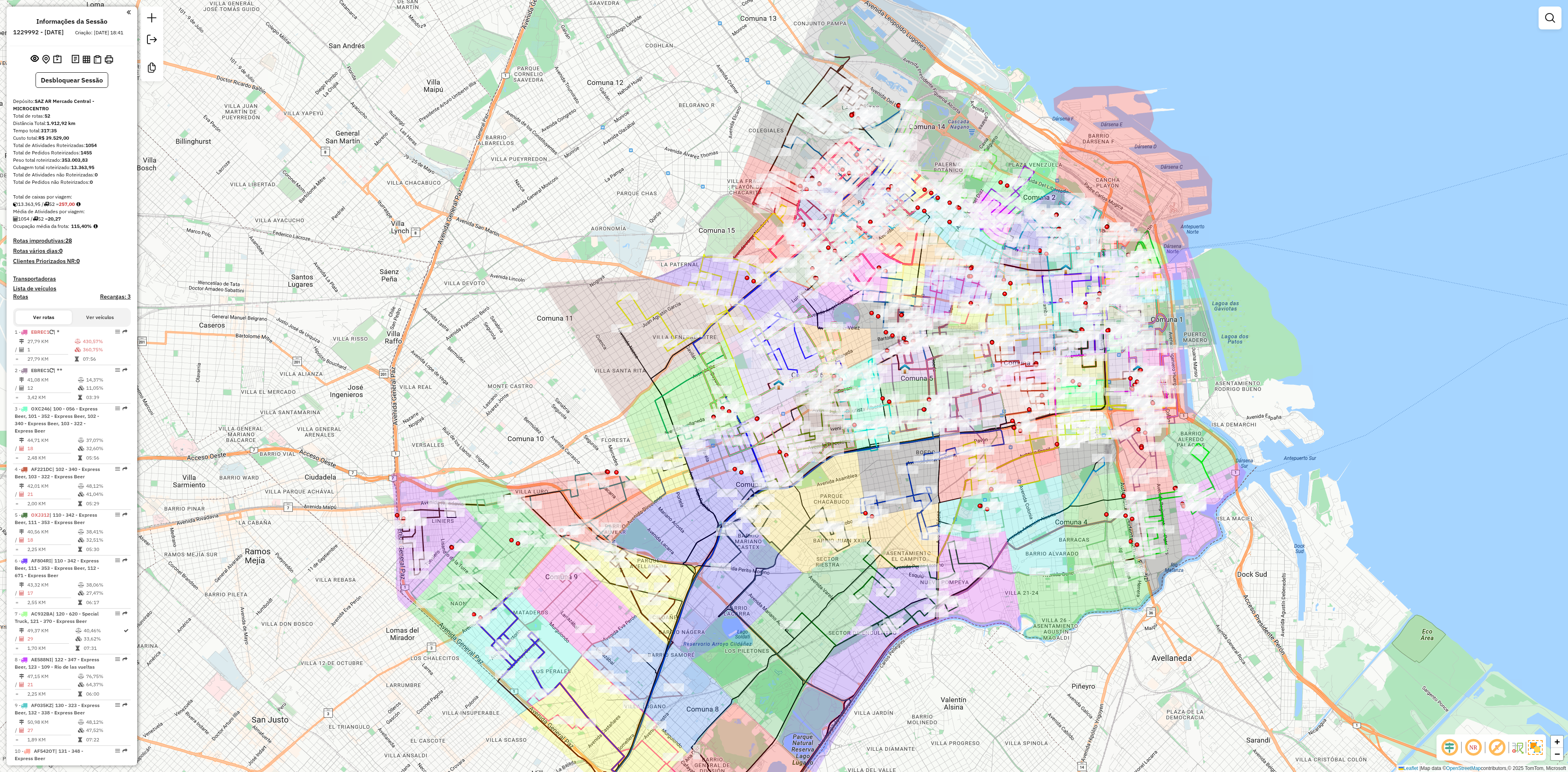
drag, startPoint x: 1189, startPoint y: 644, endPoint x: 1155, endPoint y: 618, distance: 42.8
click at [1178, 638] on div "Janela de atendimento Grade de atendimento Capacidade Transportadoras Veículos …" at bounding box center [784, 386] width 1568 height 772
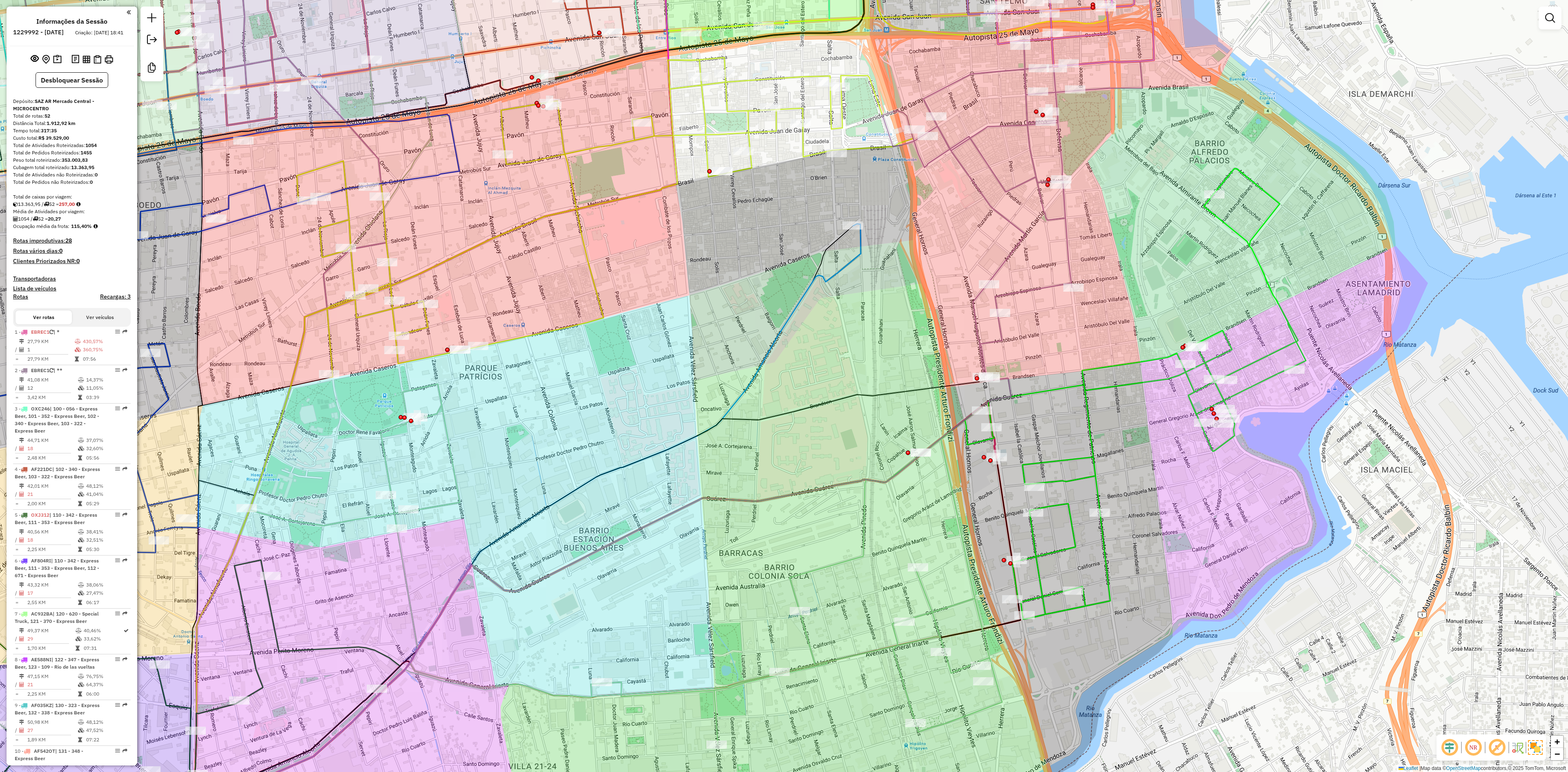
drag, startPoint x: 1119, startPoint y: 628, endPoint x: 1108, endPoint y: 631, distance: 11.4
click at [1114, 635] on div "Janela de atendimento Grade de atendimento Capacidade Transportadoras Veículos …" at bounding box center [784, 386] width 1568 height 772
click at [939, 422] on div "Janela de atendimento Grade de atendimento Capacidade Transportadoras Veículos …" at bounding box center [784, 386] width 1568 height 772
click at [940, 429] on div "Janela de atendimento Grade de atendimento Capacidade Transportadoras Veículos …" at bounding box center [784, 386] width 1568 height 772
click at [942, 438] on icon at bounding box center [601, 613] width 817 height 472
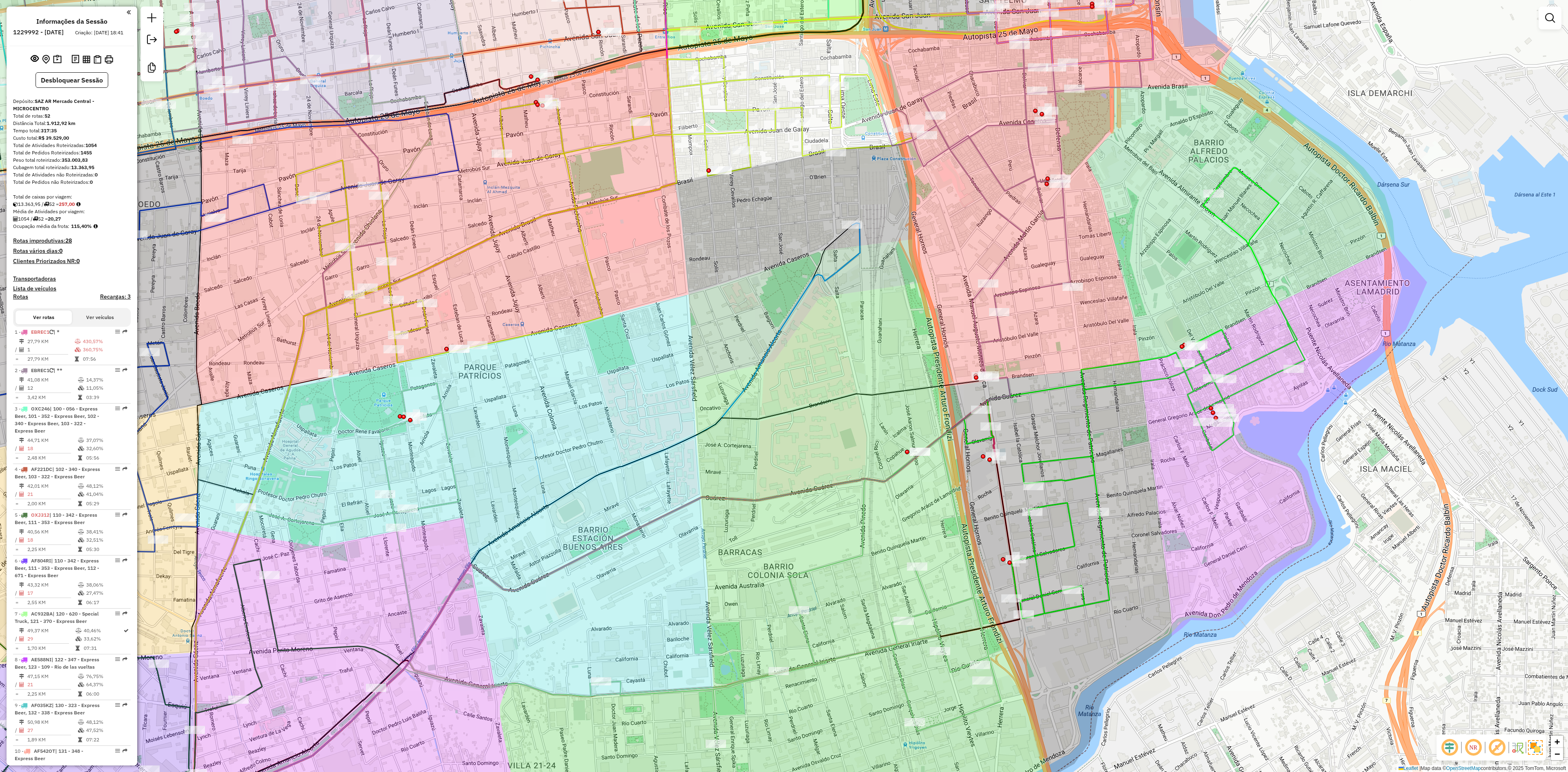
select select "**********"
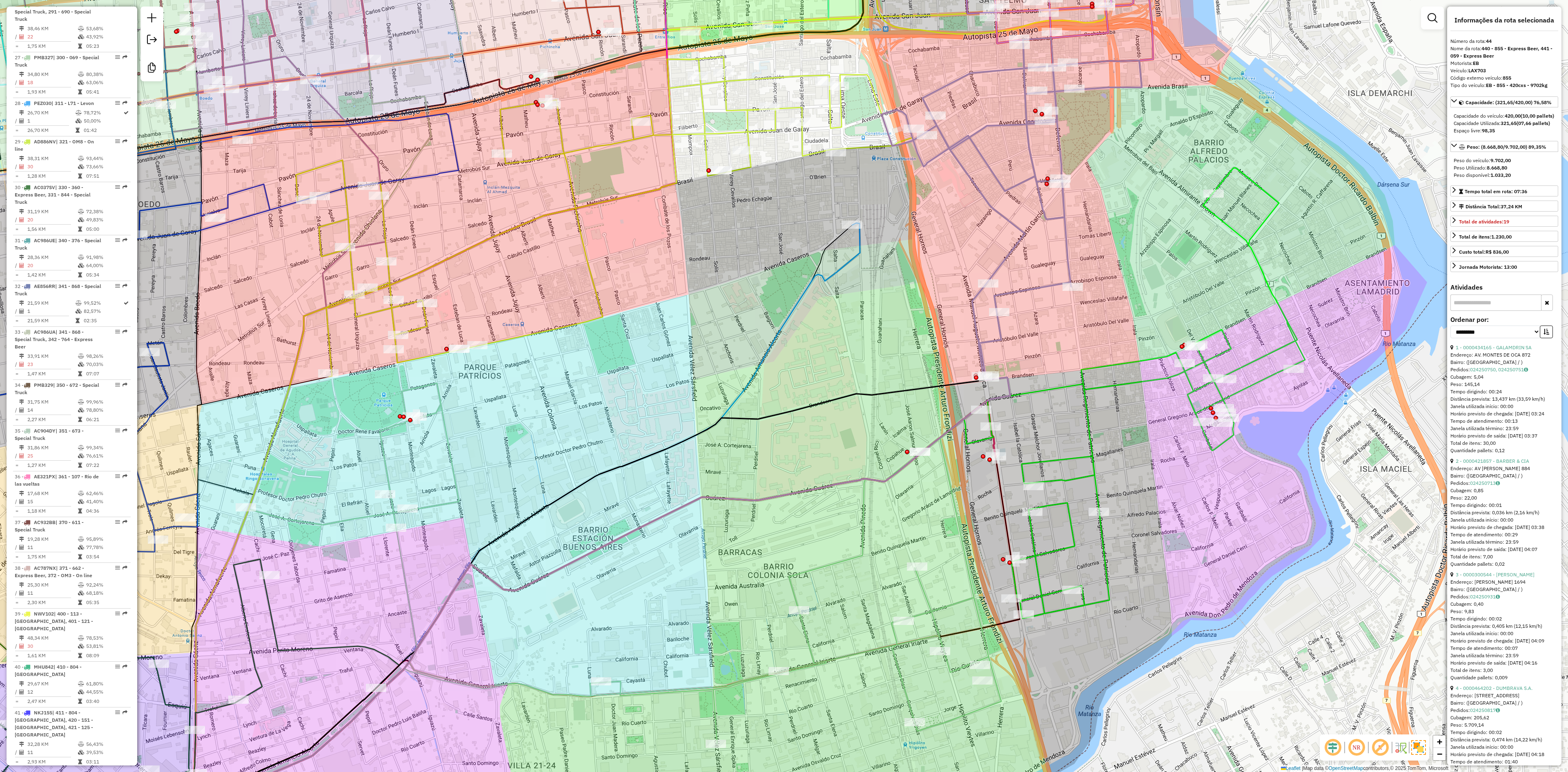
scroll to position [2071, 0]
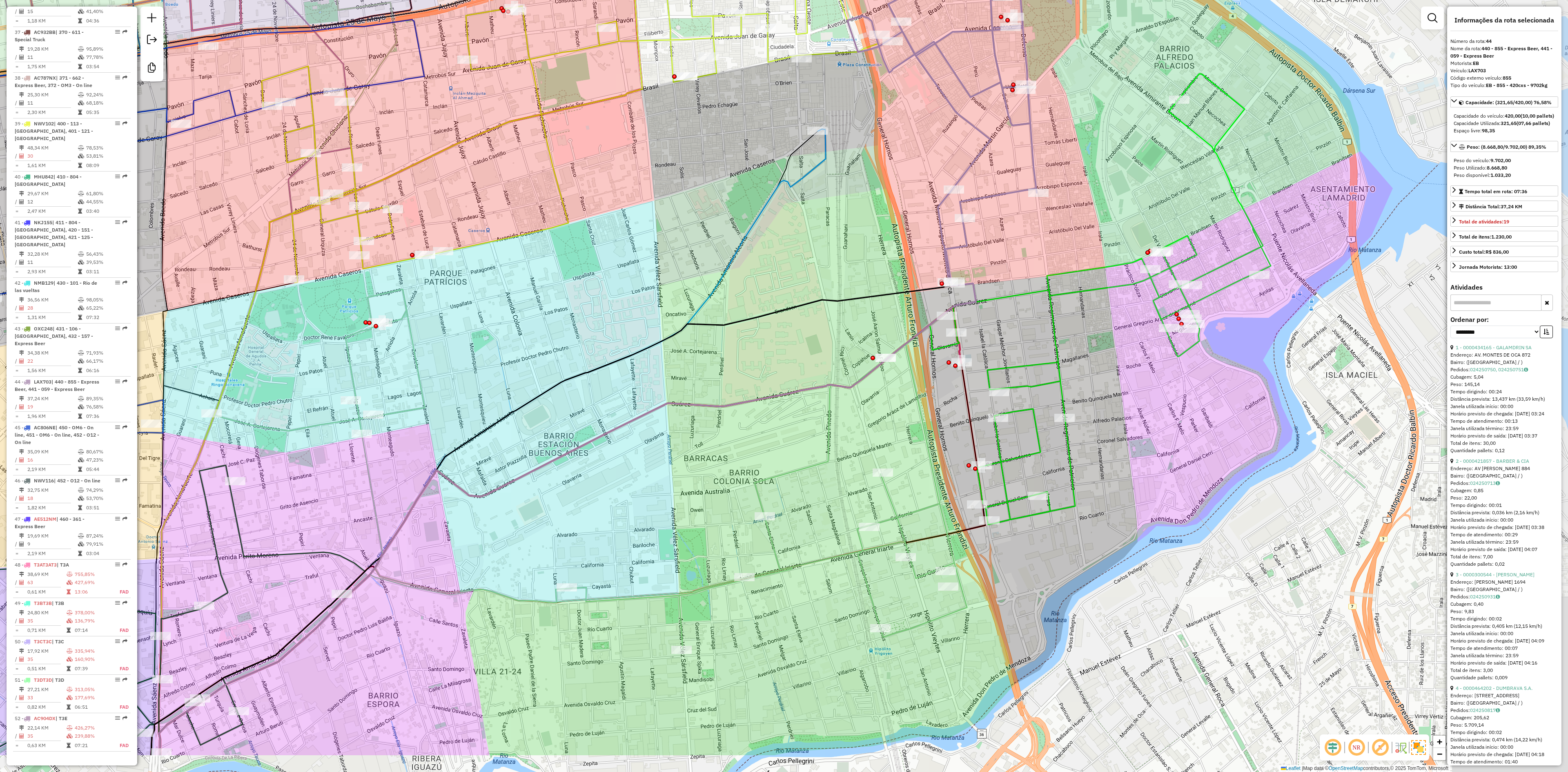
drag, startPoint x: 939, startPoint y: 494, endPoint x: 904, endPoint y: 400, distance: 100.3
click at [904, 400] on div "Janela de atendimento Grade de atendimento Capacidade Transportadoras Veículos …" at bounding box center [784, 386] width 1568 height 772
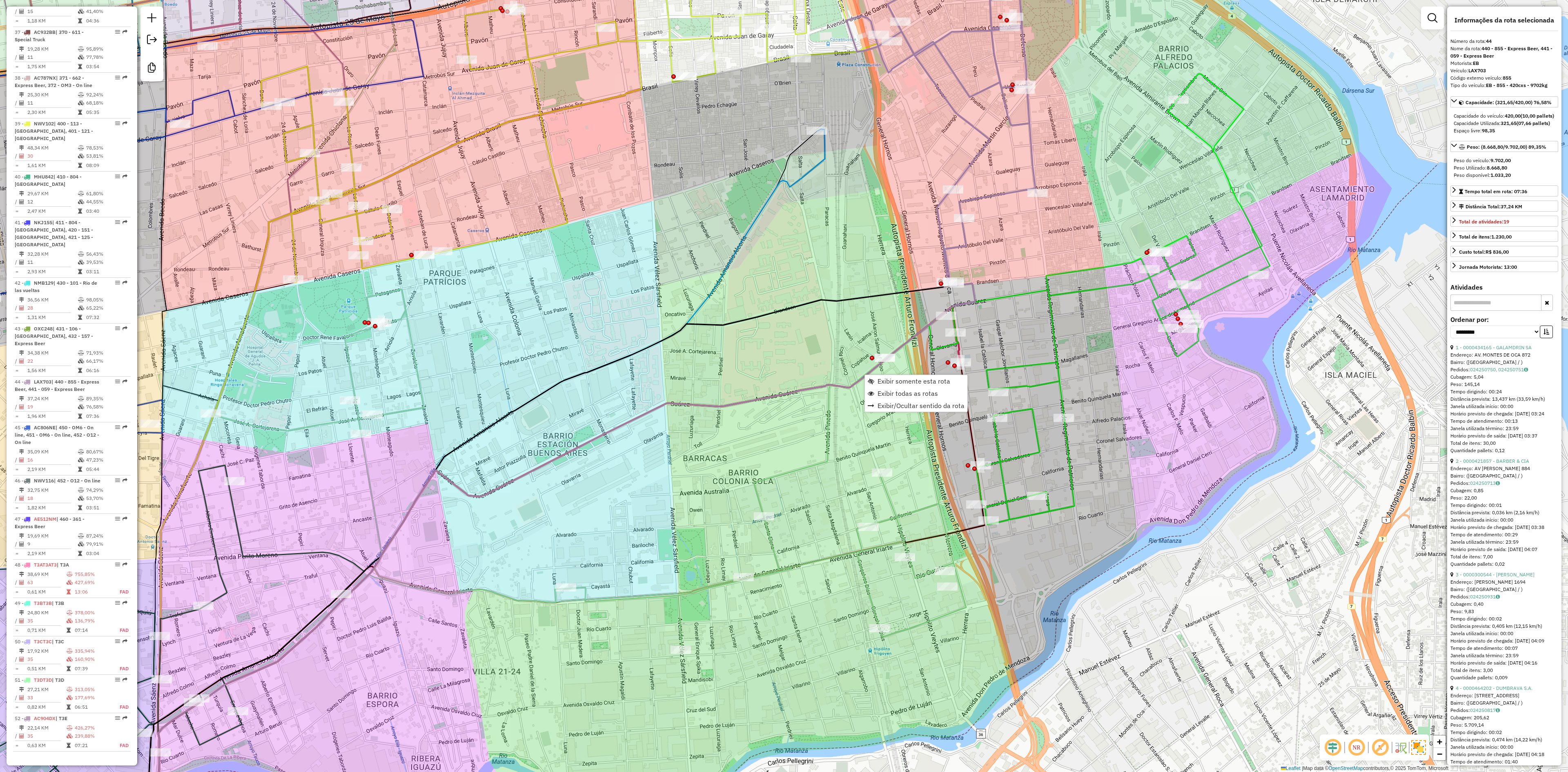
click at [807, 438] on div "Janela de atendimento Grade de atendimento Capacidade Transportadoras Veículos …" at bounding box center [784, 386] width 1568 height 772
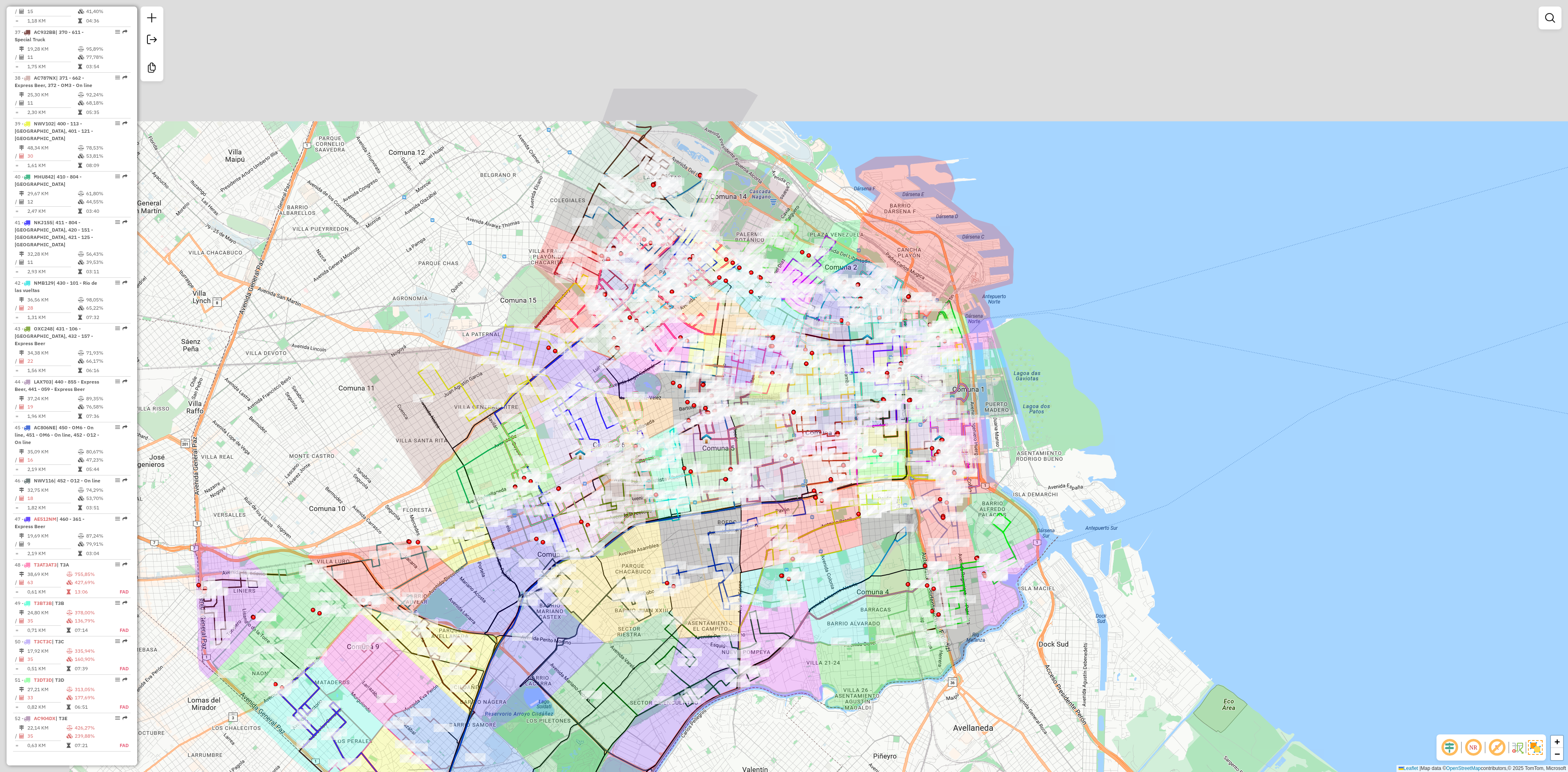
drag, startPoint x: 1066, startPoint y: 399, endPoint x: 1157, endPoint y: 548, distance: 174.6
click at [1159, 562] on div "Janela de atendimento Grade de atendimento Capacidade Transportadoras Veículos …" at bounding box center [784, 386] width 1568 height 772
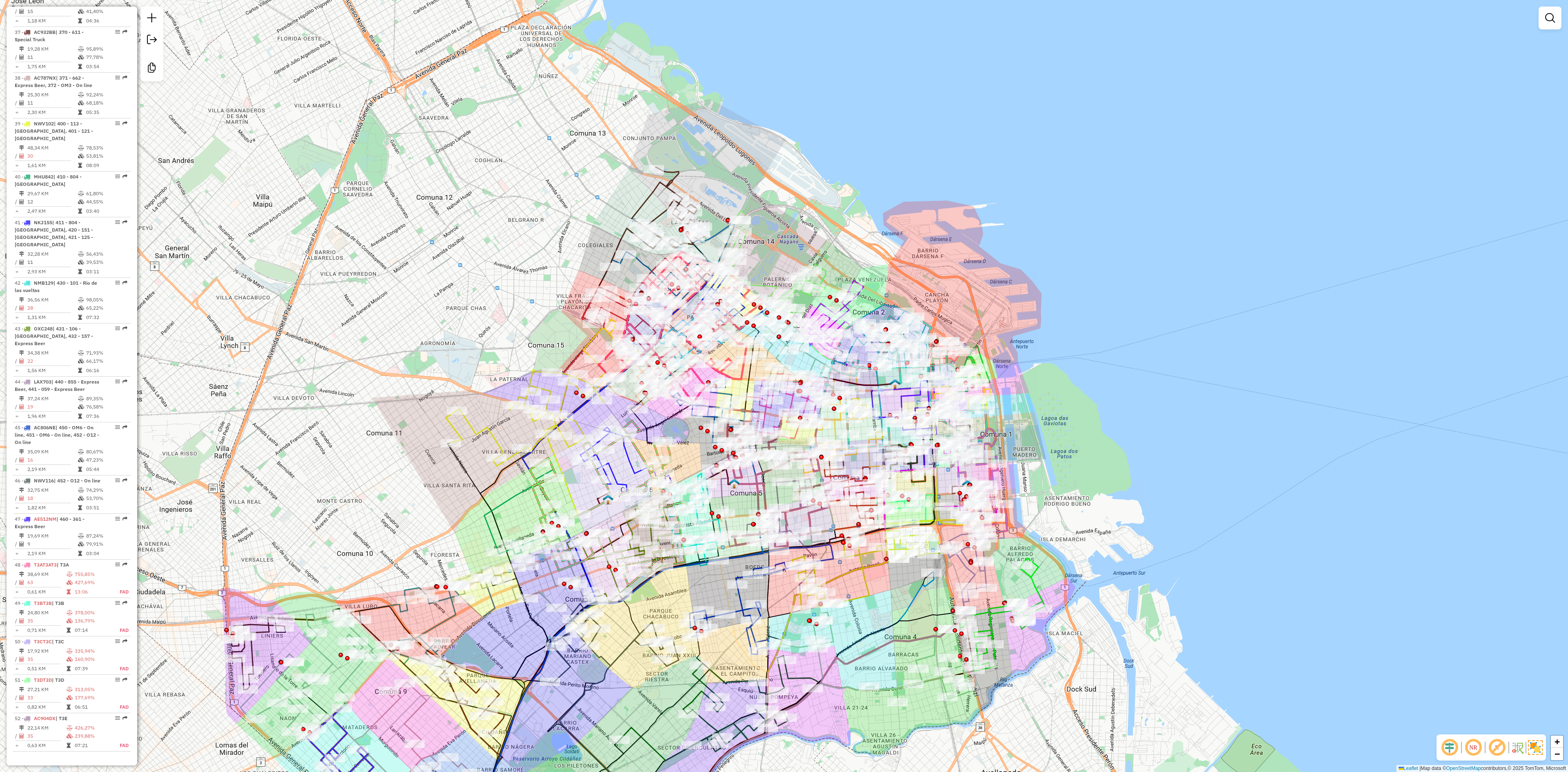
drag, startPoint x: 1139, startPoint y: 416, endPoint x: 1247, endPoint y: 483, distance: 127.1
click at [1268, 514] on div "Janela de atendimento Grade de atendimento Capacidade Transportadoras Veículos …" at bounding box center [784, 386] width 1568 height 772
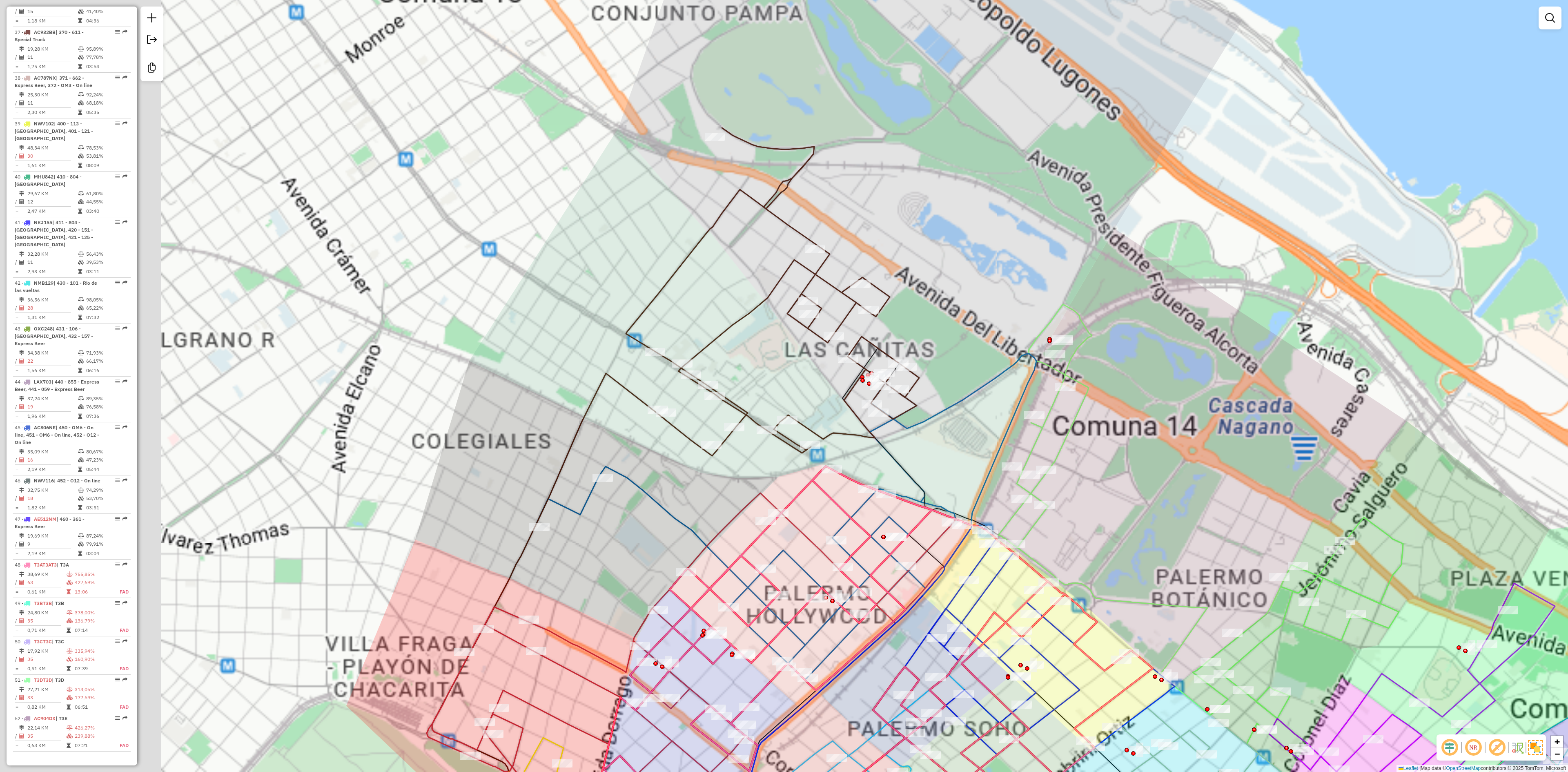
drag, startPoint x: 743, startPoint y: 238, endPoint x: 1007, endPoint y: 357, distance: 289.6
click at [930, 239] on div "Janela de atendimento Grade de atendimento Capacidade Transportadoras Veículos …" at bounding box center [784, 386] width 1568 height 772
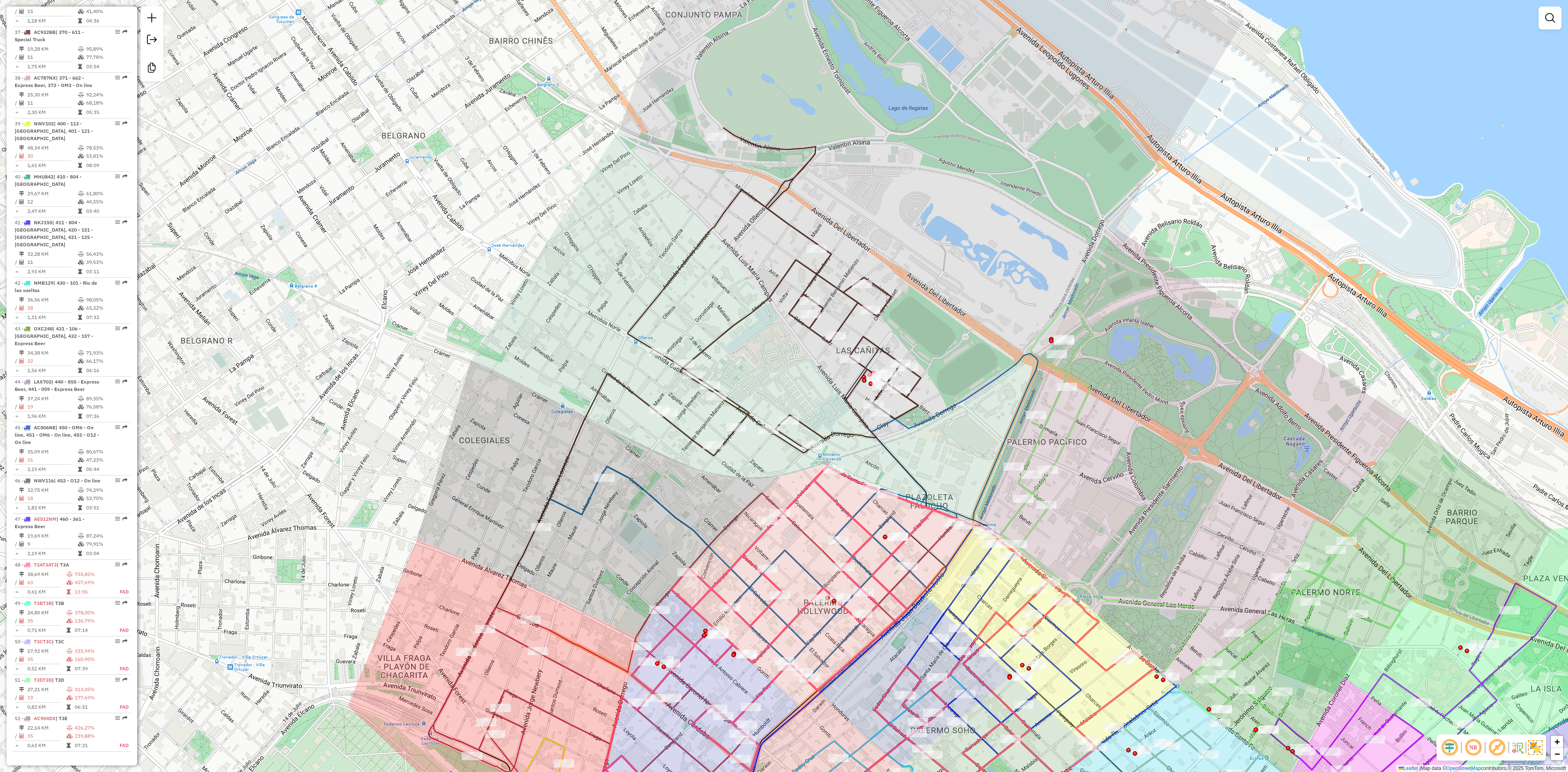
click at [1534, 748] on img at bounding box center [1535, 747] width 15 height 15
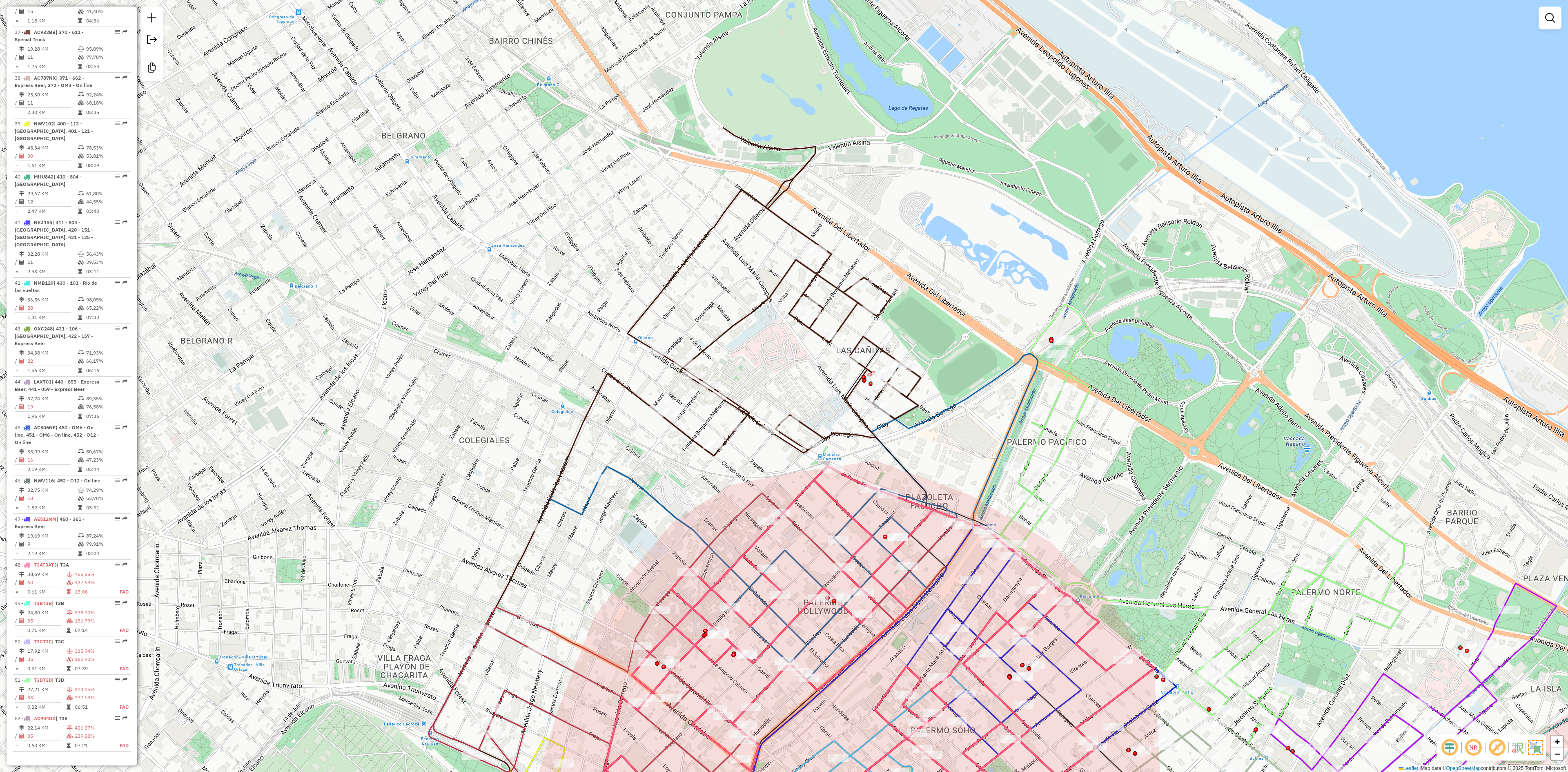
click at [1538, 746] on img at bounding box center [1535, 747] width 15 height 15
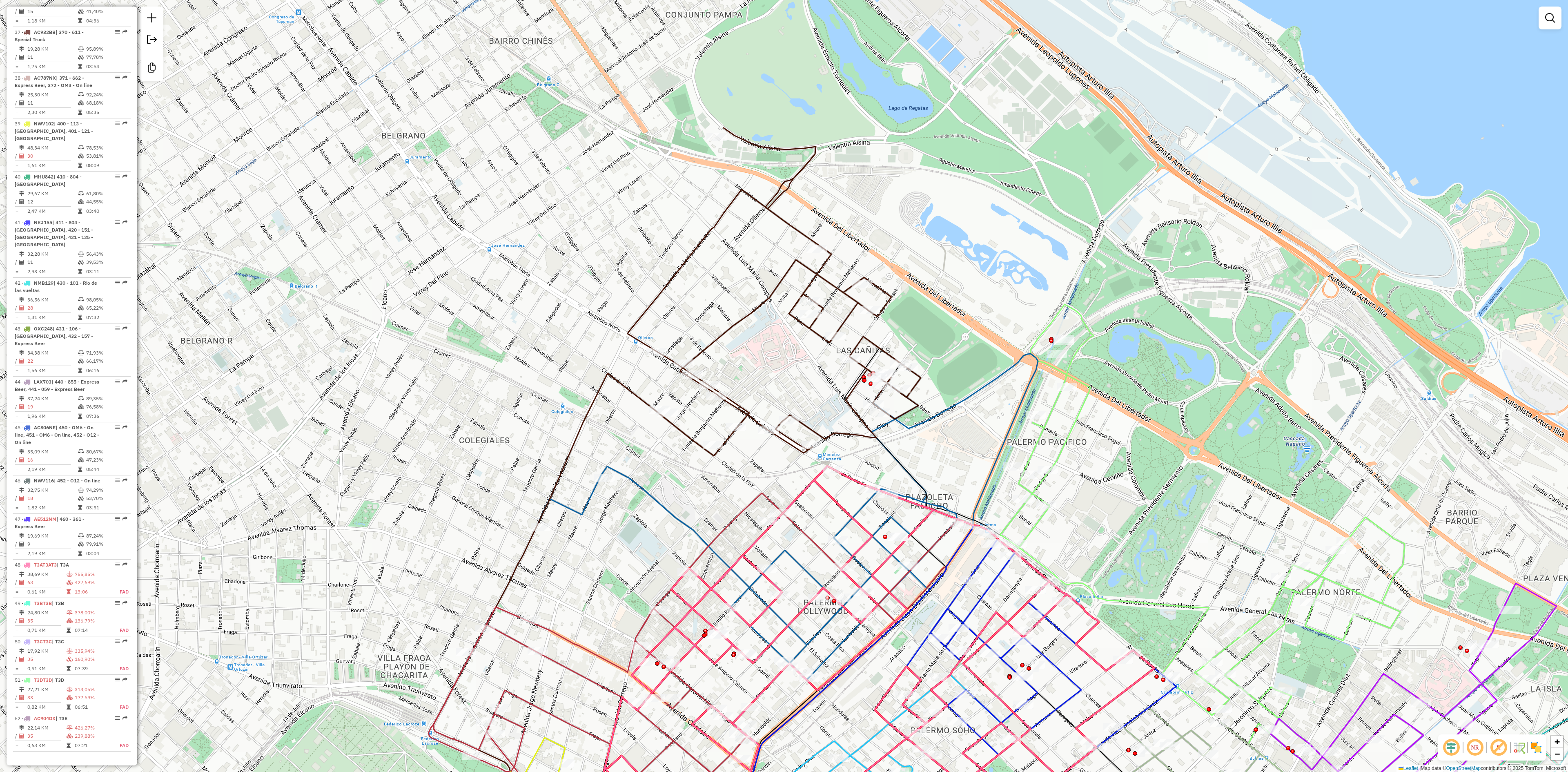
click at [1535, 747] on img at bounding box center [1536, 747] width 13 height 13
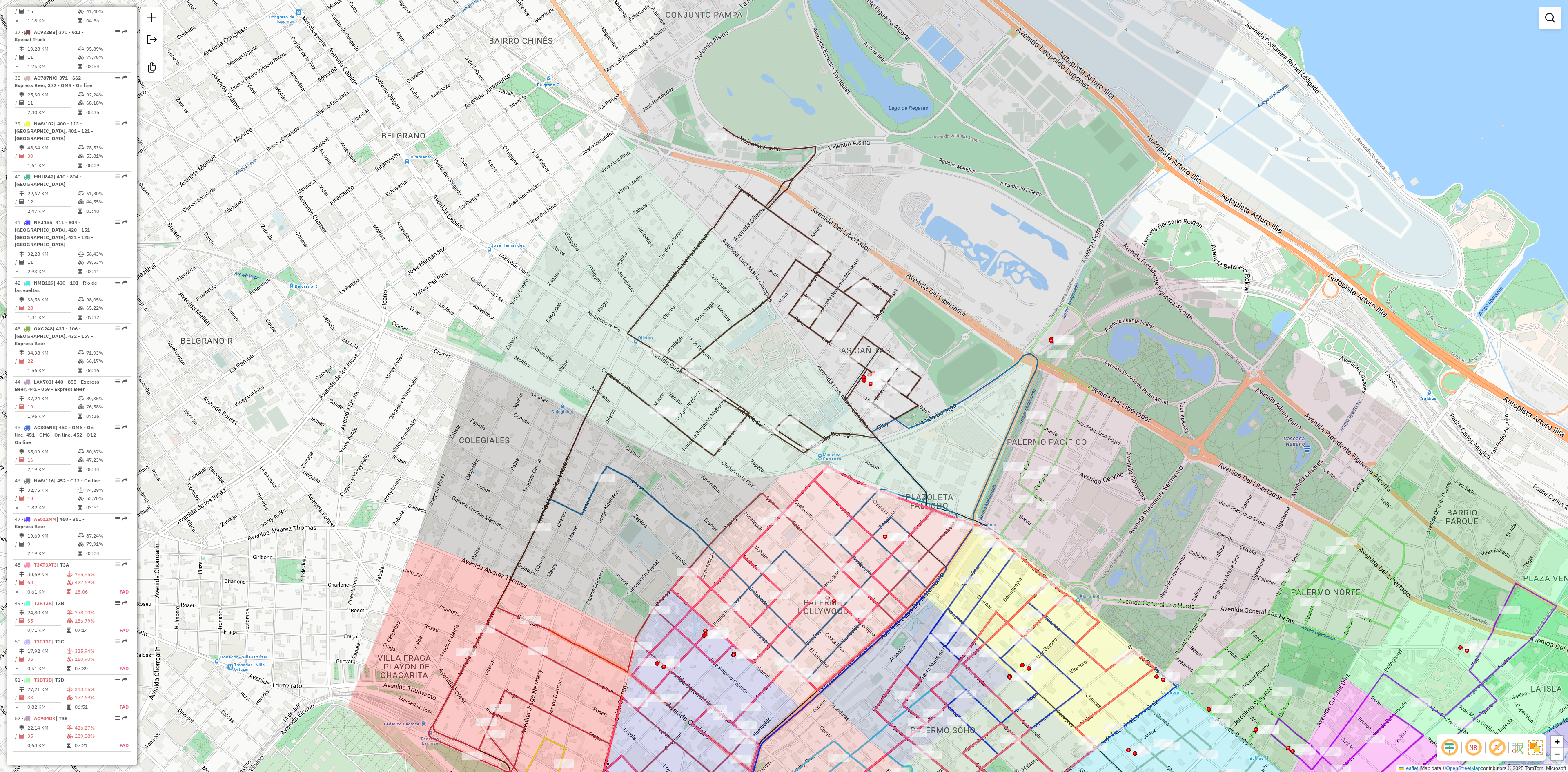
click at [677, 274] on icon at bounding box center [774, 292] width 293 height 328
select select "**********"
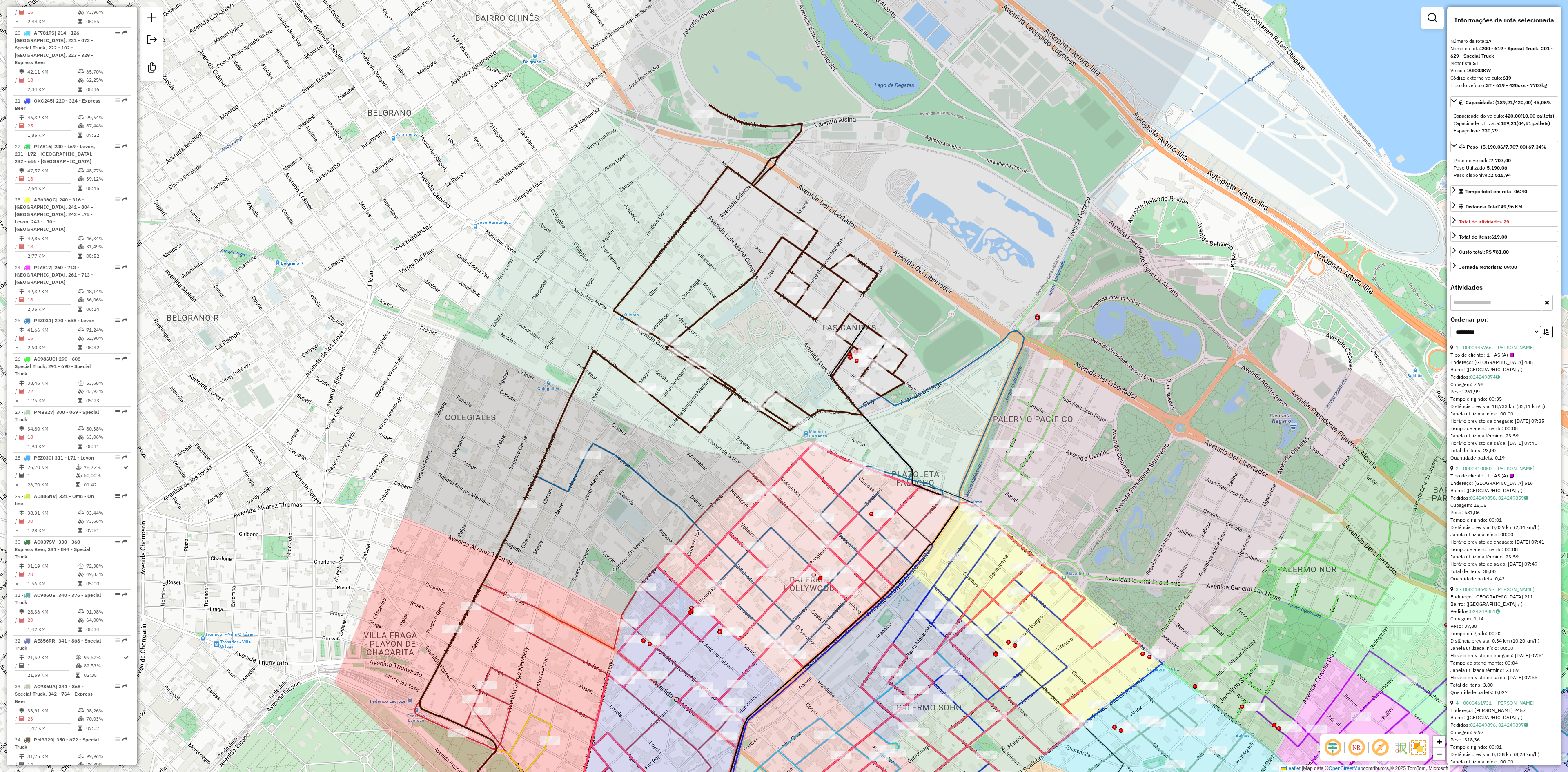
scroll to position [1126, 0]
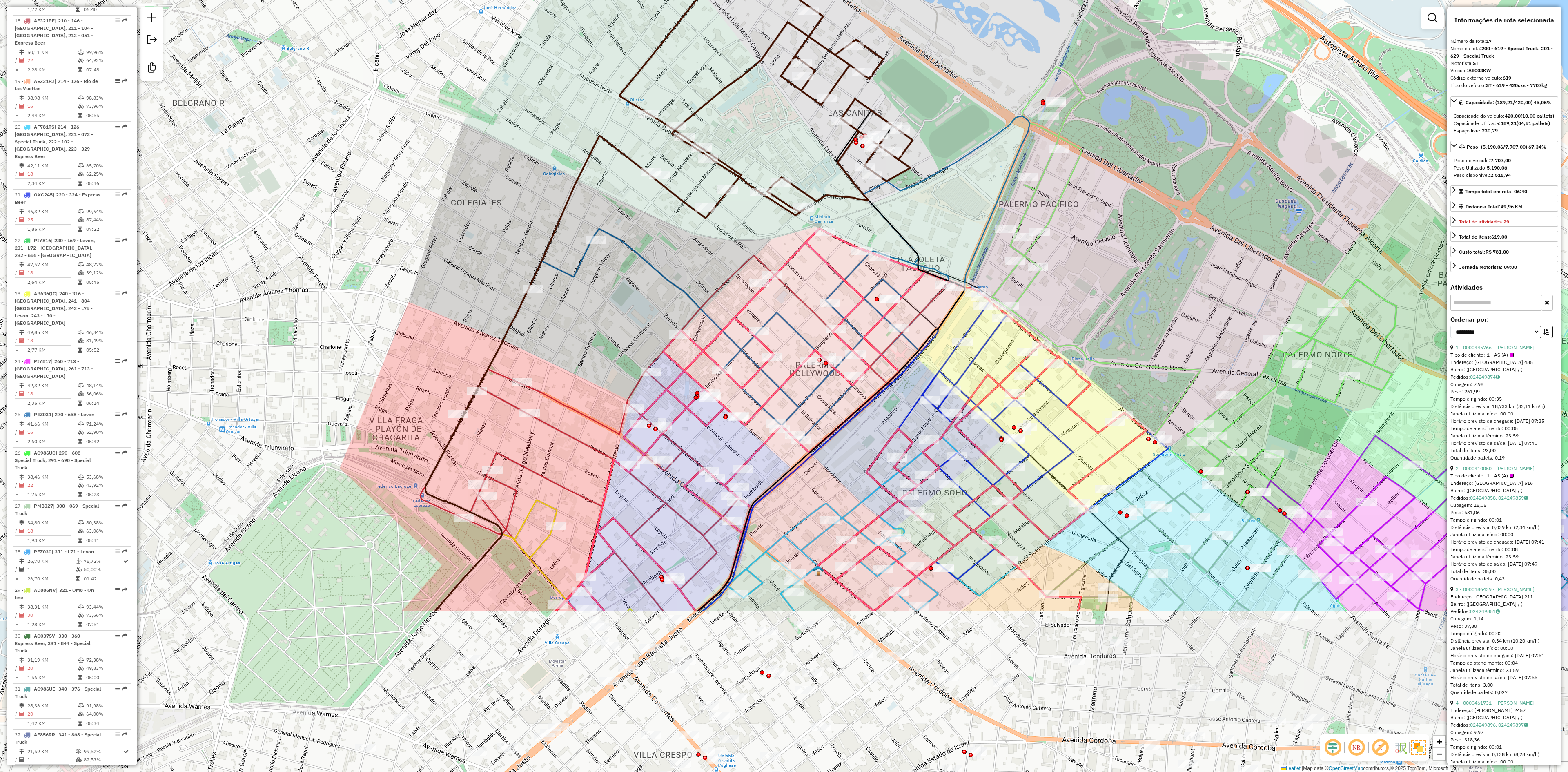
drag, startPoint x: 677, startPoint y: 287, endPoint x: 683, endPoint y: 72, distance: 215.1
click at [683, 72] on div "Janela de atendimento Grade de atendimento Capacidade Transportadoras Veículos …" at bounding box center [784, 386] width 1568 height 772
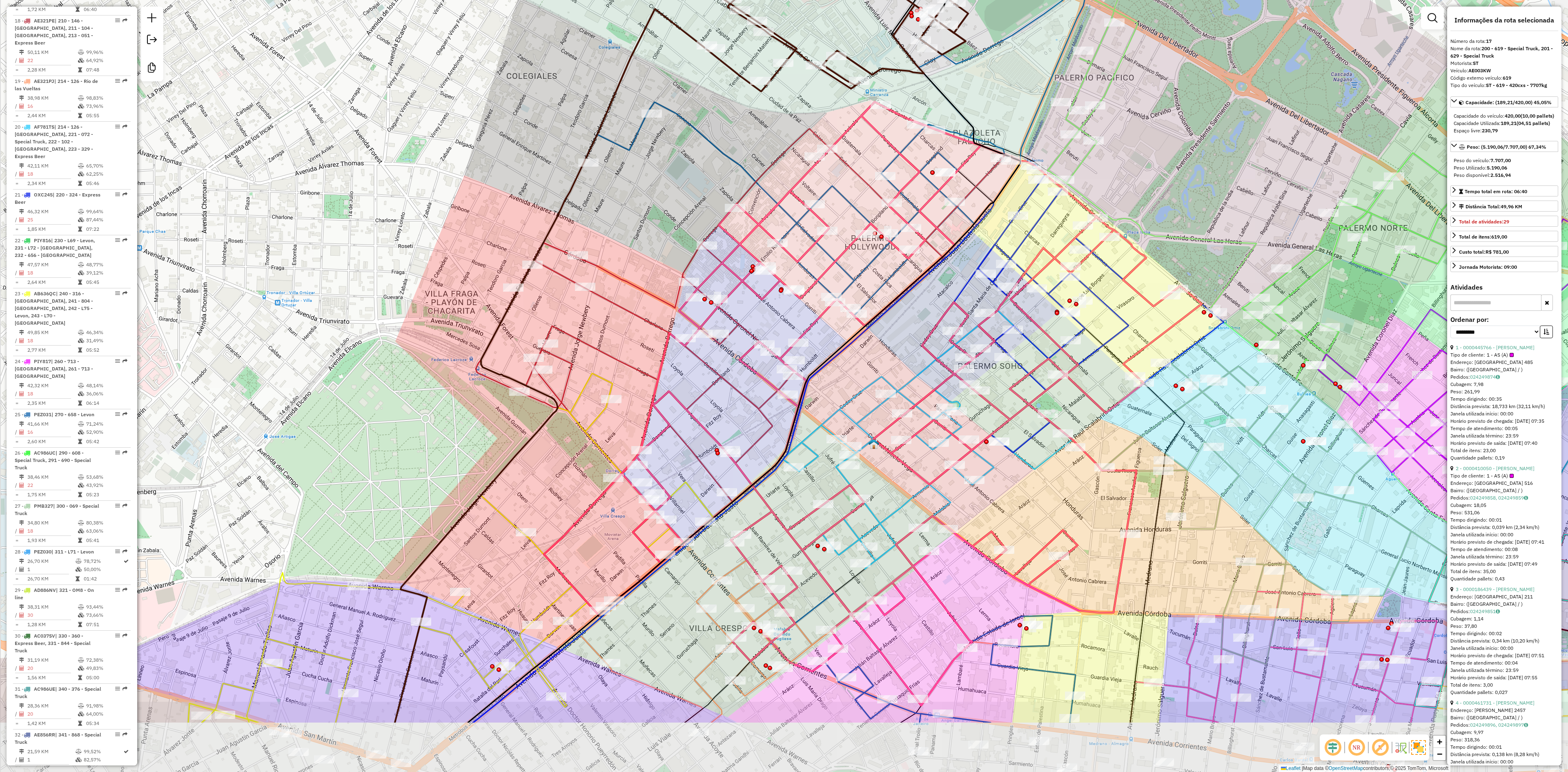
drag, startPoint x: 580, startPoint y: 511, endPoint x: 635, endPoint y: 386, distance: 136.6
click at [635, 386] on div "Janela de atendimento Grade de atendimento Capacidade Transportadoras Veículos …" at bounding box center [784, 386] width 1568 height 772
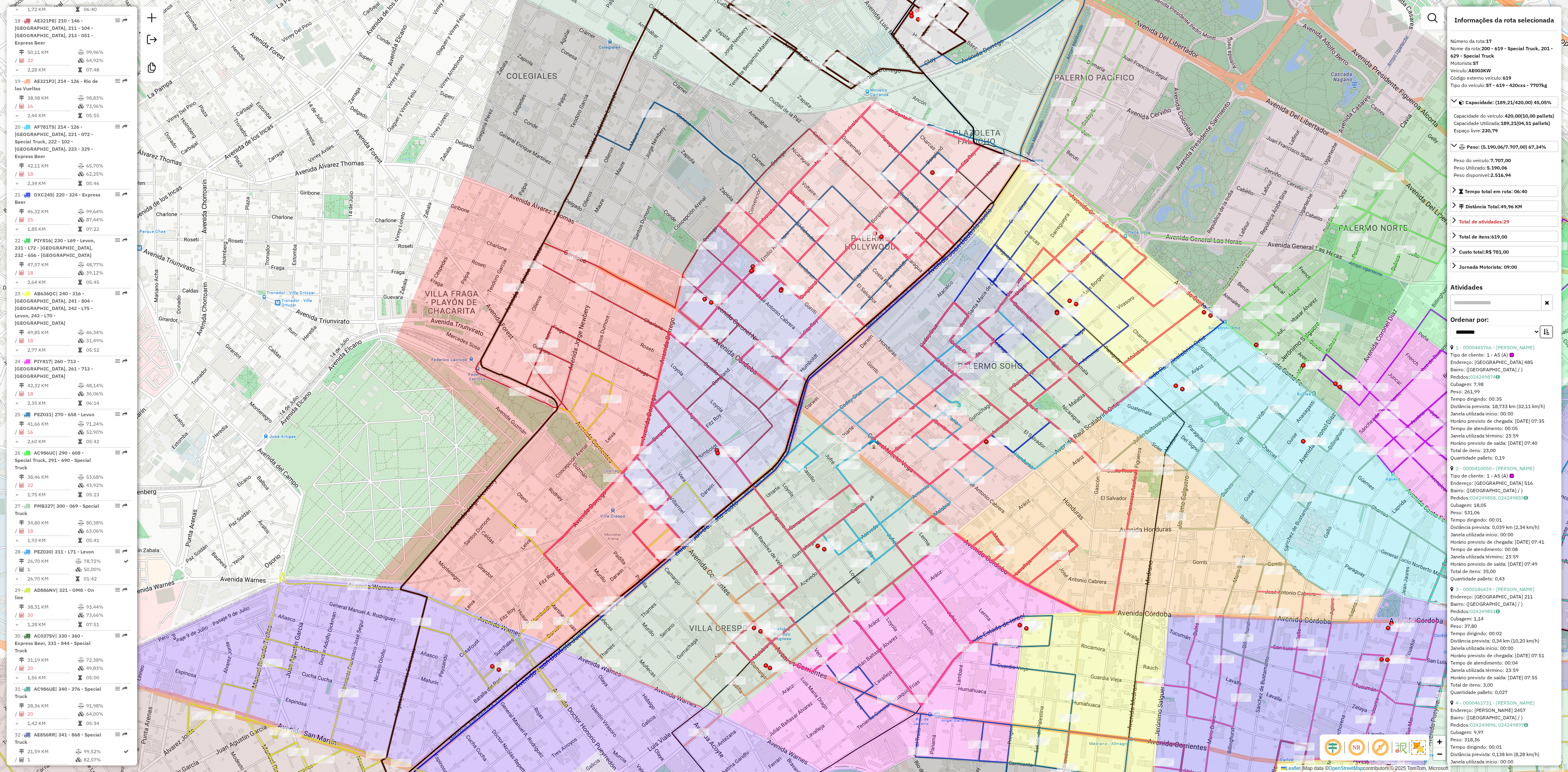
click at [843, 200] on icon at bounding box center [803, 177] width 436 height 298
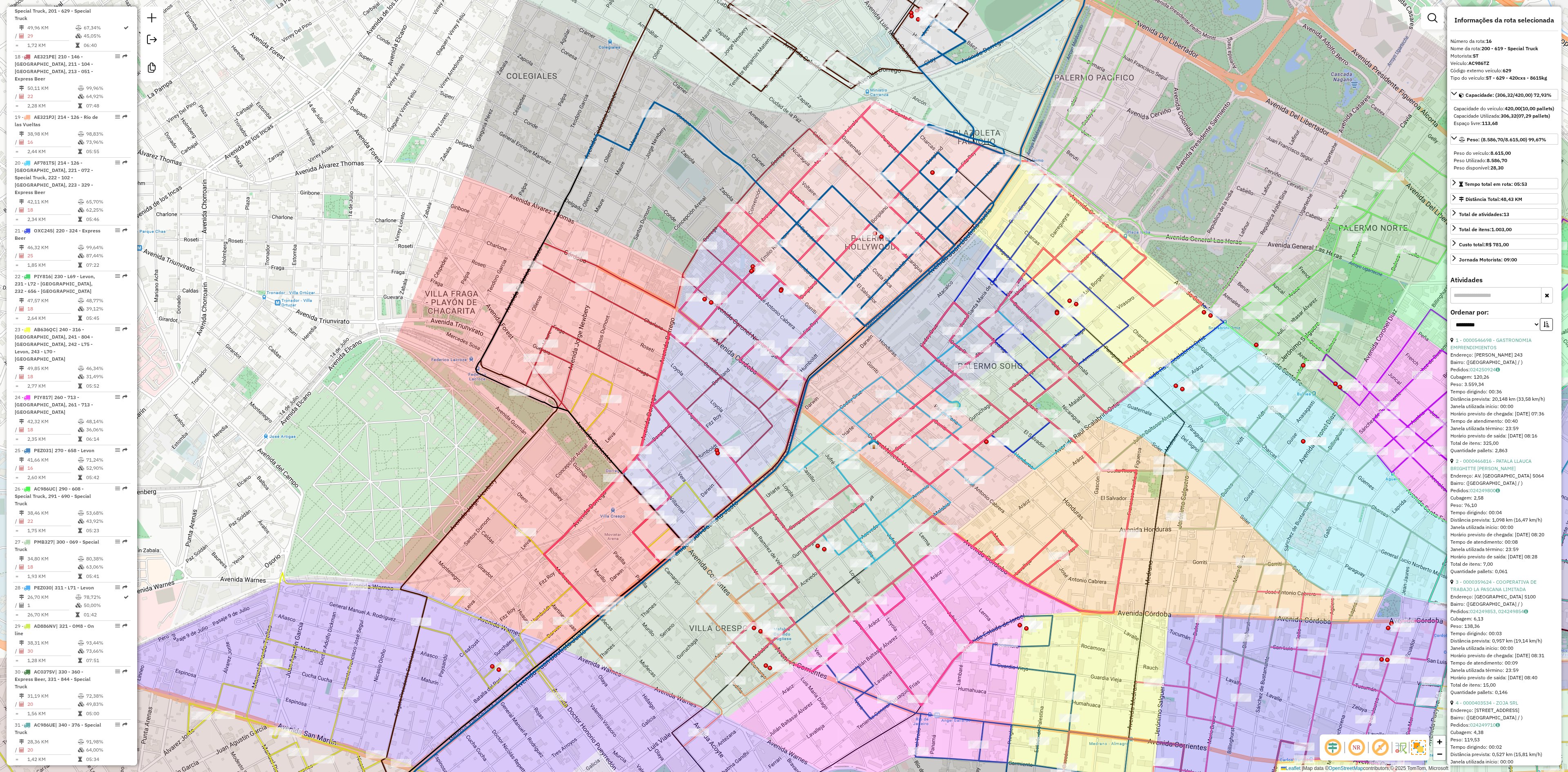
scroll to position [1080, 0]
click at [624, 307] on icon at bounding box center [748, 368] width 545 height 479
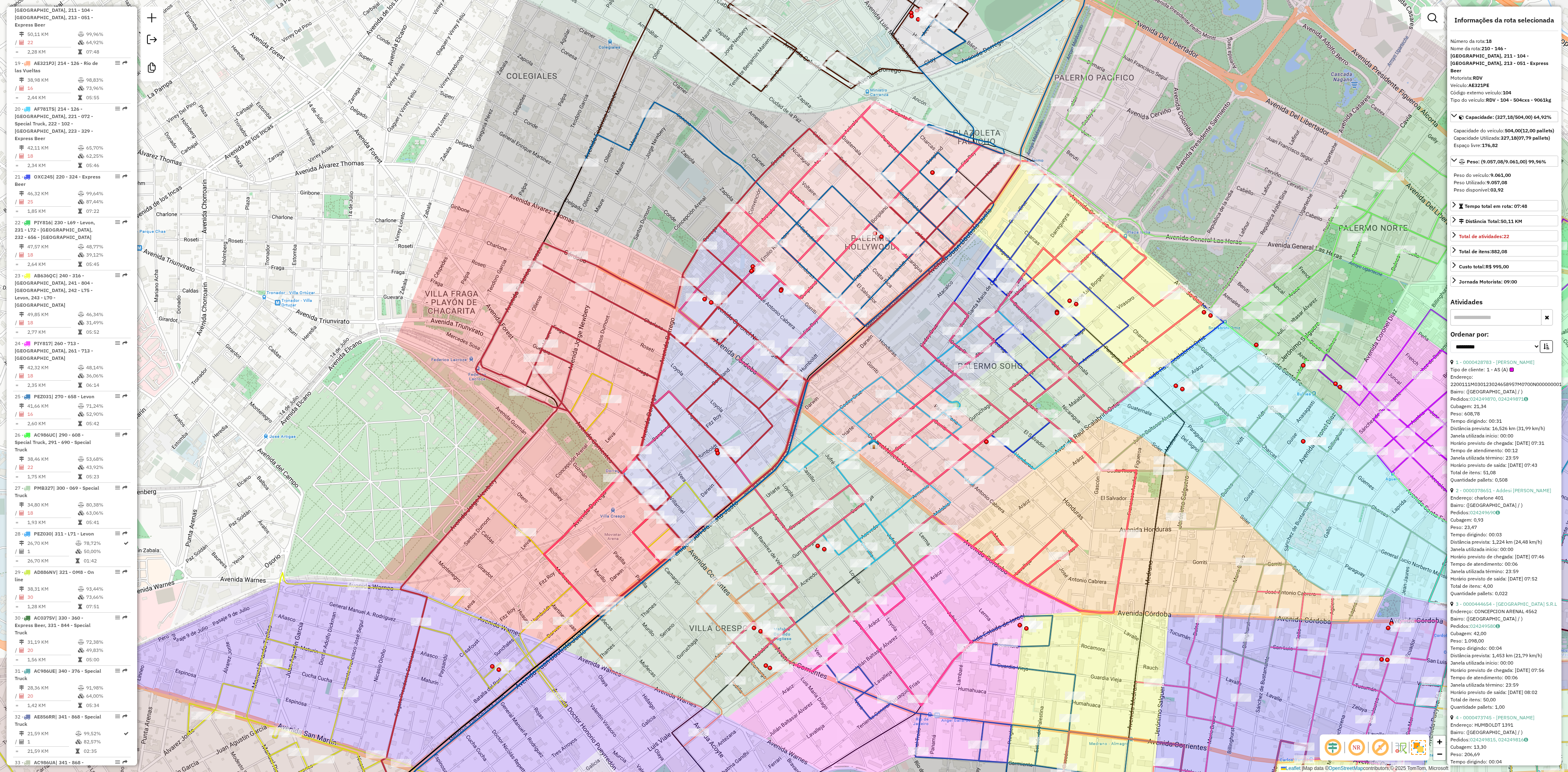
scroll to position [1180, 0]
click at [601, 414] on icon at bounding box center [323, 611] width 781 height 476
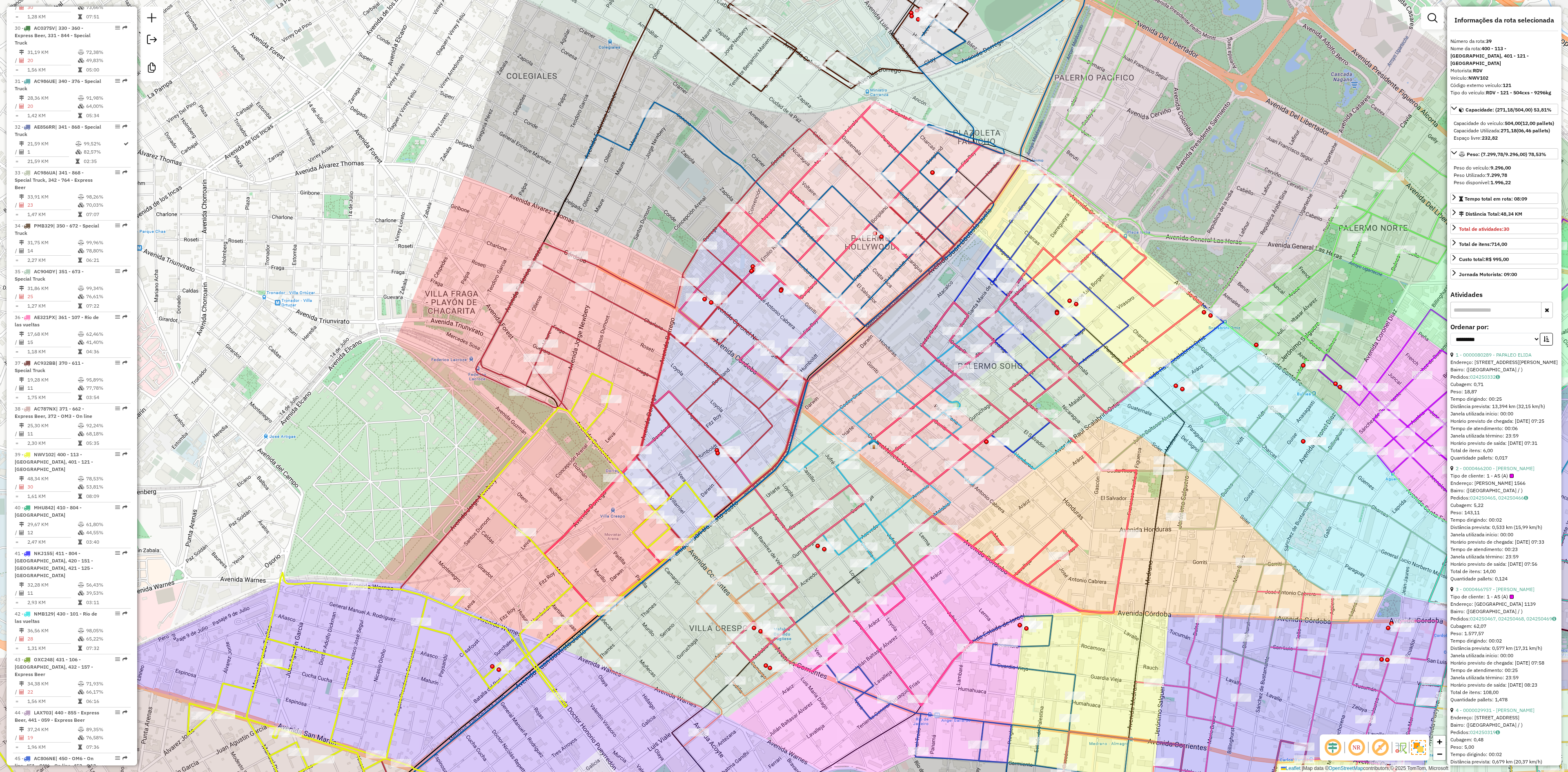
scroll to position [2071, 0]
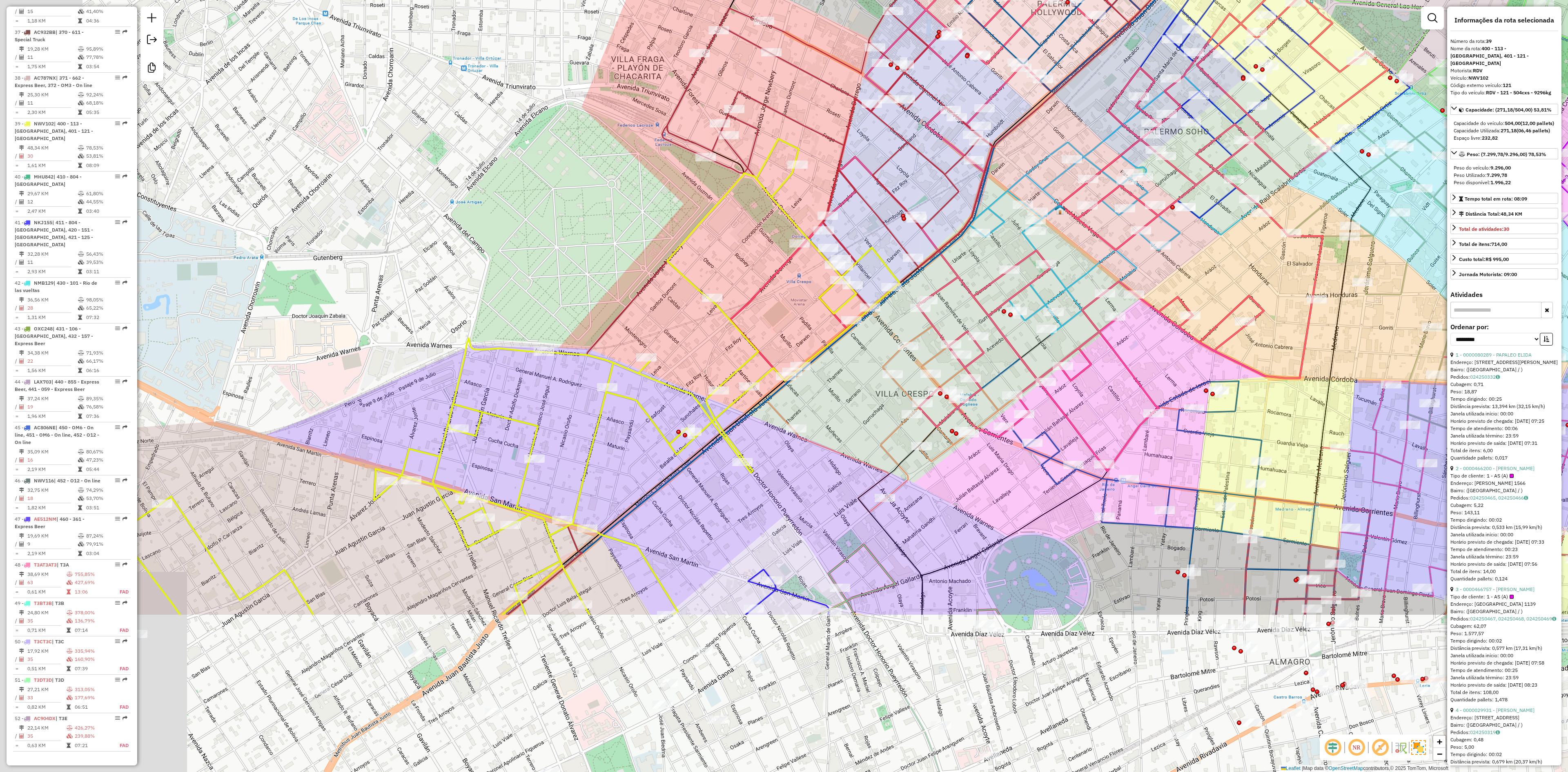
drag, startPoint x: 405, startPoint y: 498, endPoint x: 599, endPoint y: 256, distance: 310.2
click at [599, 256] on div "Janela de atendimento Grade de atendimento Capacidade Transportadoras Veículos …" at bounding box center [784, 386] width 1568 height 772
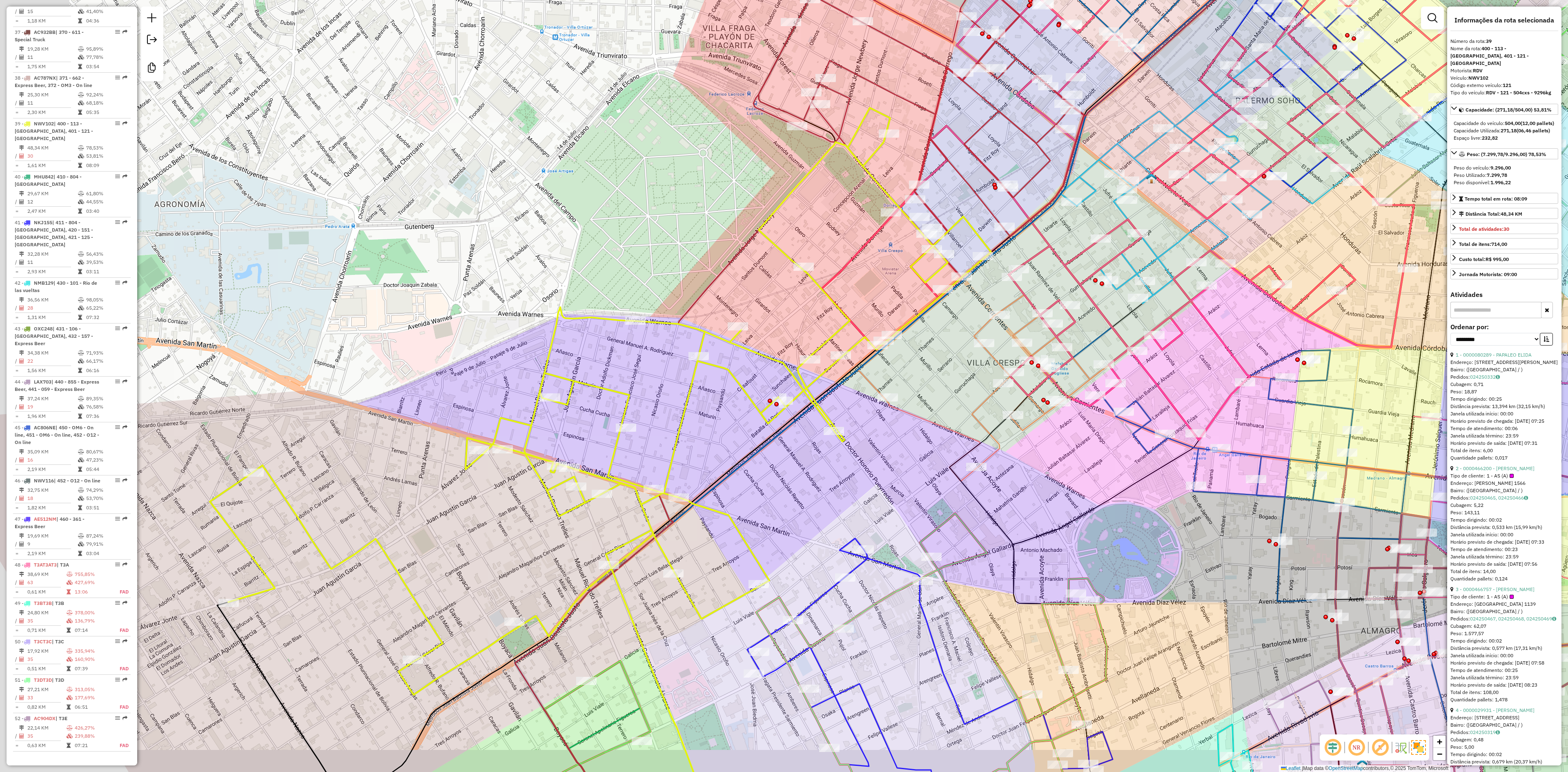
drag, startPoint x: 516, startPoint y: 287, endPoint x: 656, endPoint y: 257, distance: 143.2
click at [656, 257] on div "Janela de atendimento Grade de atendimento Capacidade Transportadoras Veículos …" at bounding box center [784, 386] width 1568 height 772
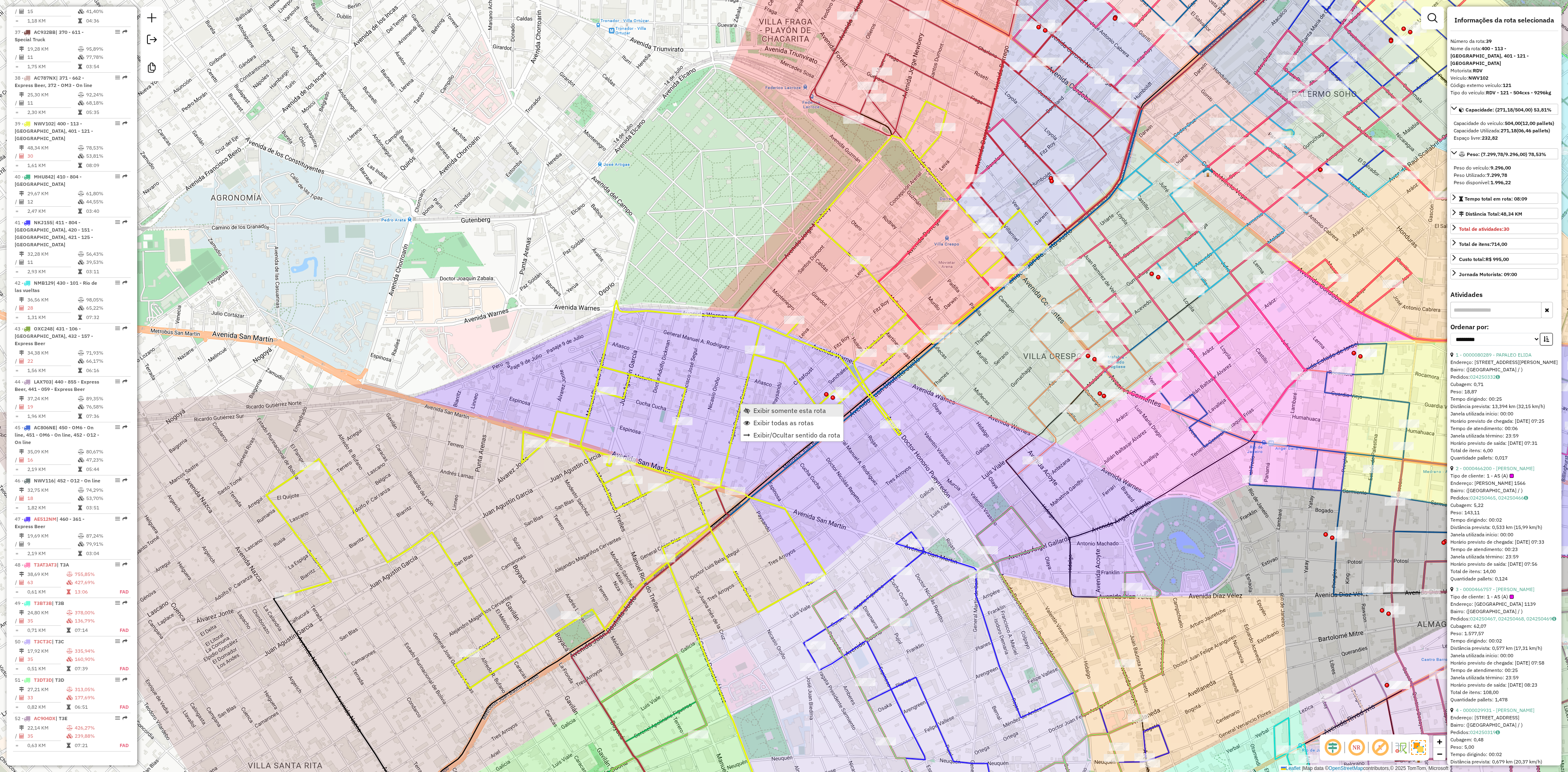
click at [797, 410] on span "Exibir somente esta rota" at bounding box center [789, 410] width 73 height 6
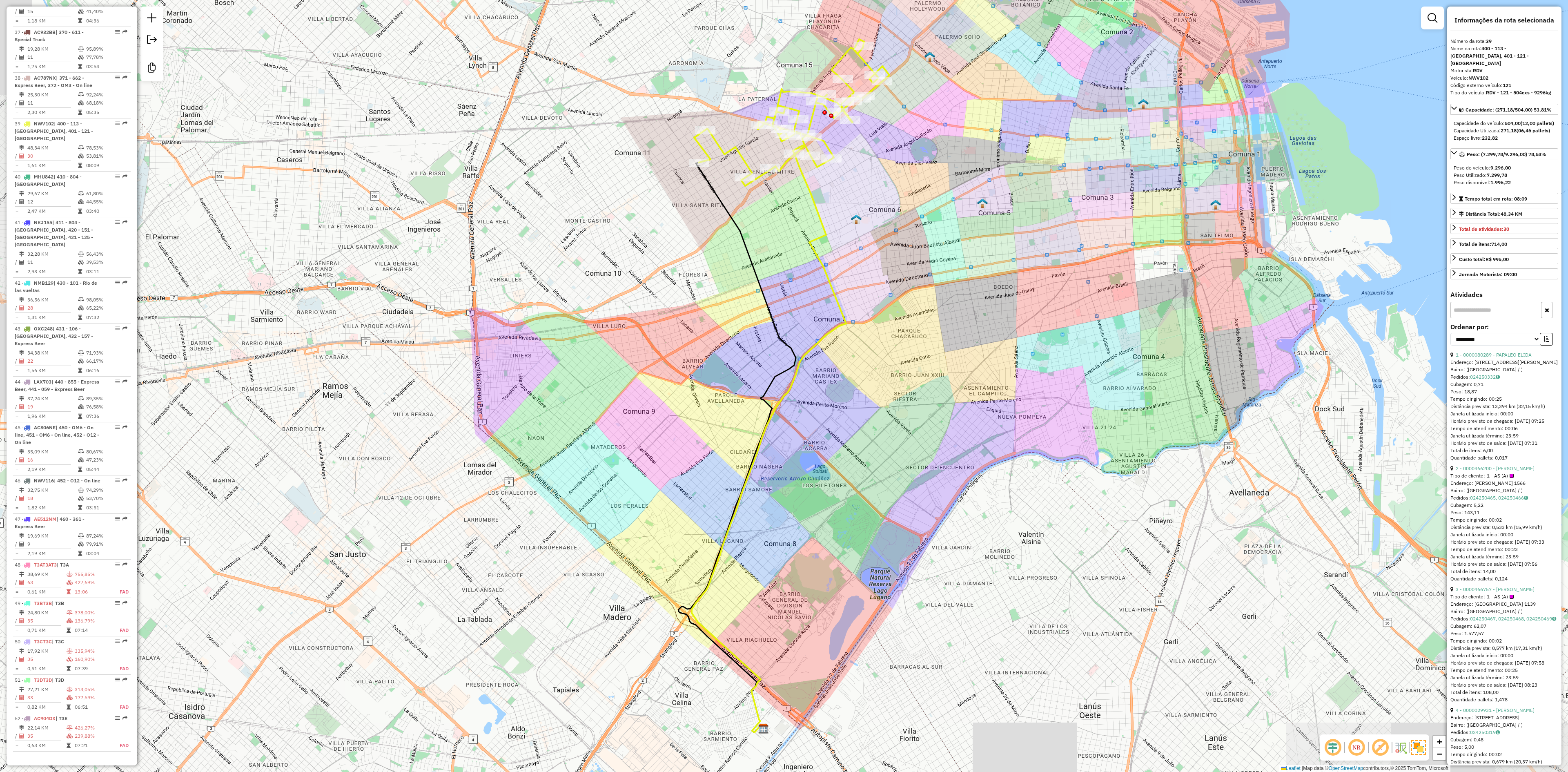
drag, startPoint x: 863, startPoint y: 275, endPoint x: 863, endPoint y: 428, distance: 153.0
click at [863, 428] on div "Janela de atendimento Grade de atendimento Capacidade Transportadoras Veículos …" at bounding box center [784, 386] width 1568 height 772
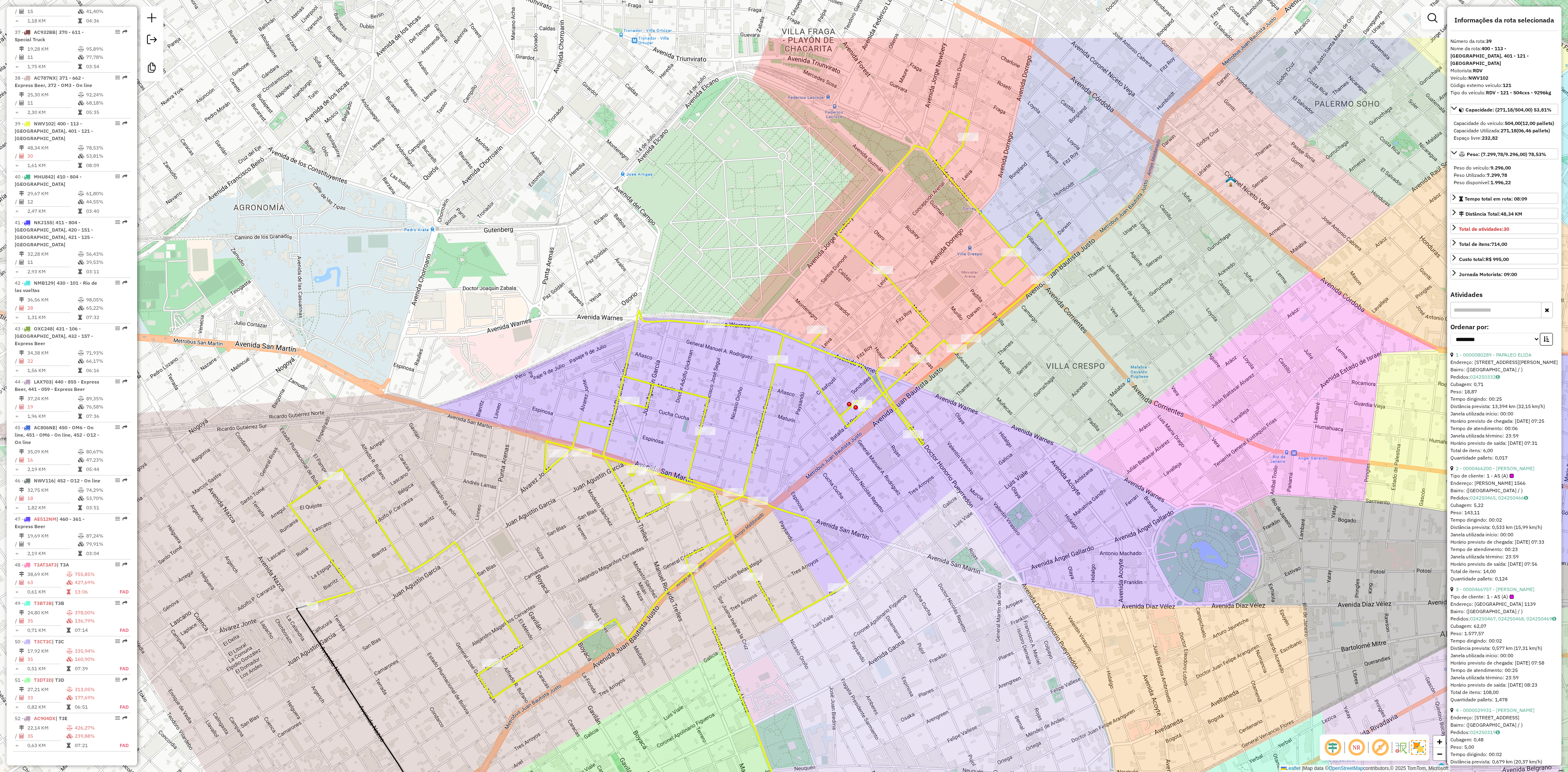
drag, startPoint x: 899, startPoint y: 316, endPoint x: 954, endPoint y: 432, distance: 128.4
click at [954, 432] on div "Janela de atendimento Grade de atendimento Capacidade Transportadoras Veículos …" at bounding box center [784, 386] width 1568 height 772
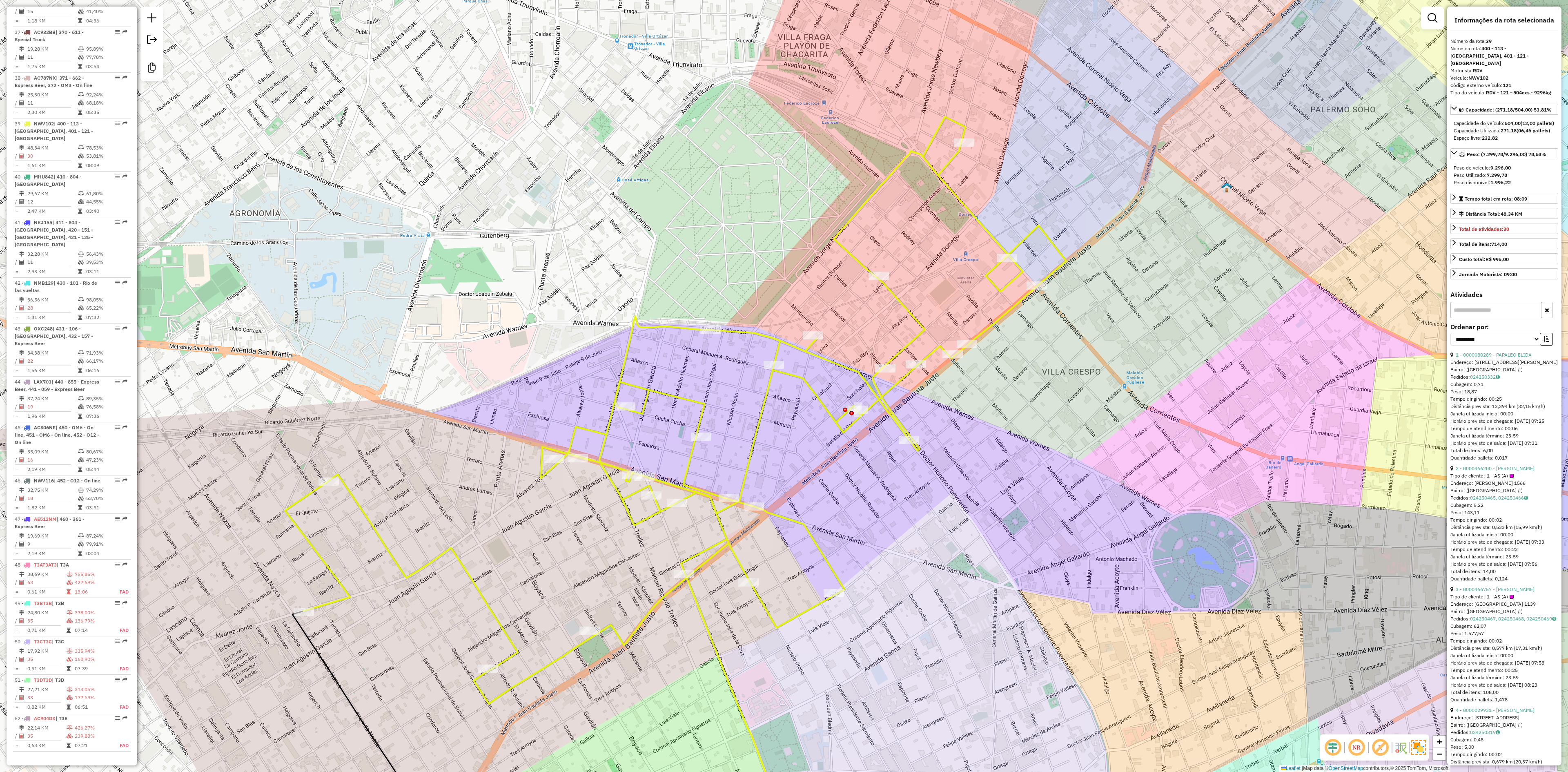
drag, startPoint x: 971, startPoint y: 438, endPoint x: 967, endPoint y: 443, distance: 6.4
click at [967, 443] on div "Janela de atendimento Grade de atendimento Capacidade Transportadoras Veículos …" at bounding box center [784, 386] width 1568 height 772
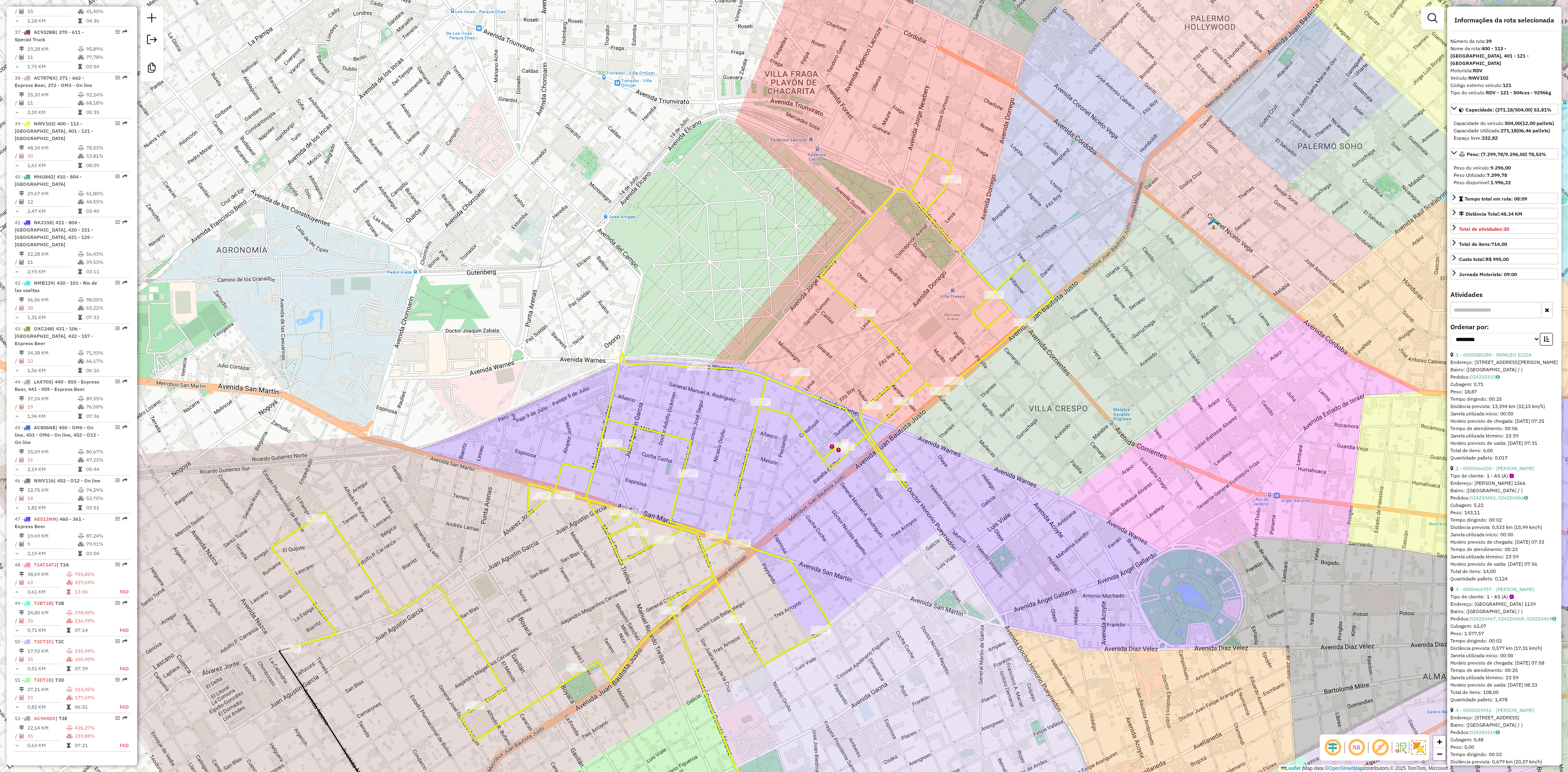
drag, startPoint x: 958, startPoint y: 443, endPoint x: 953, endPoint y: 455, distance: 13.0
click at [953, 455] on div "Janela de atendimento Grade de atendimento Capacidade Transportadoras Veículos …" at bounding box center [784, 386] width 1568 height 772
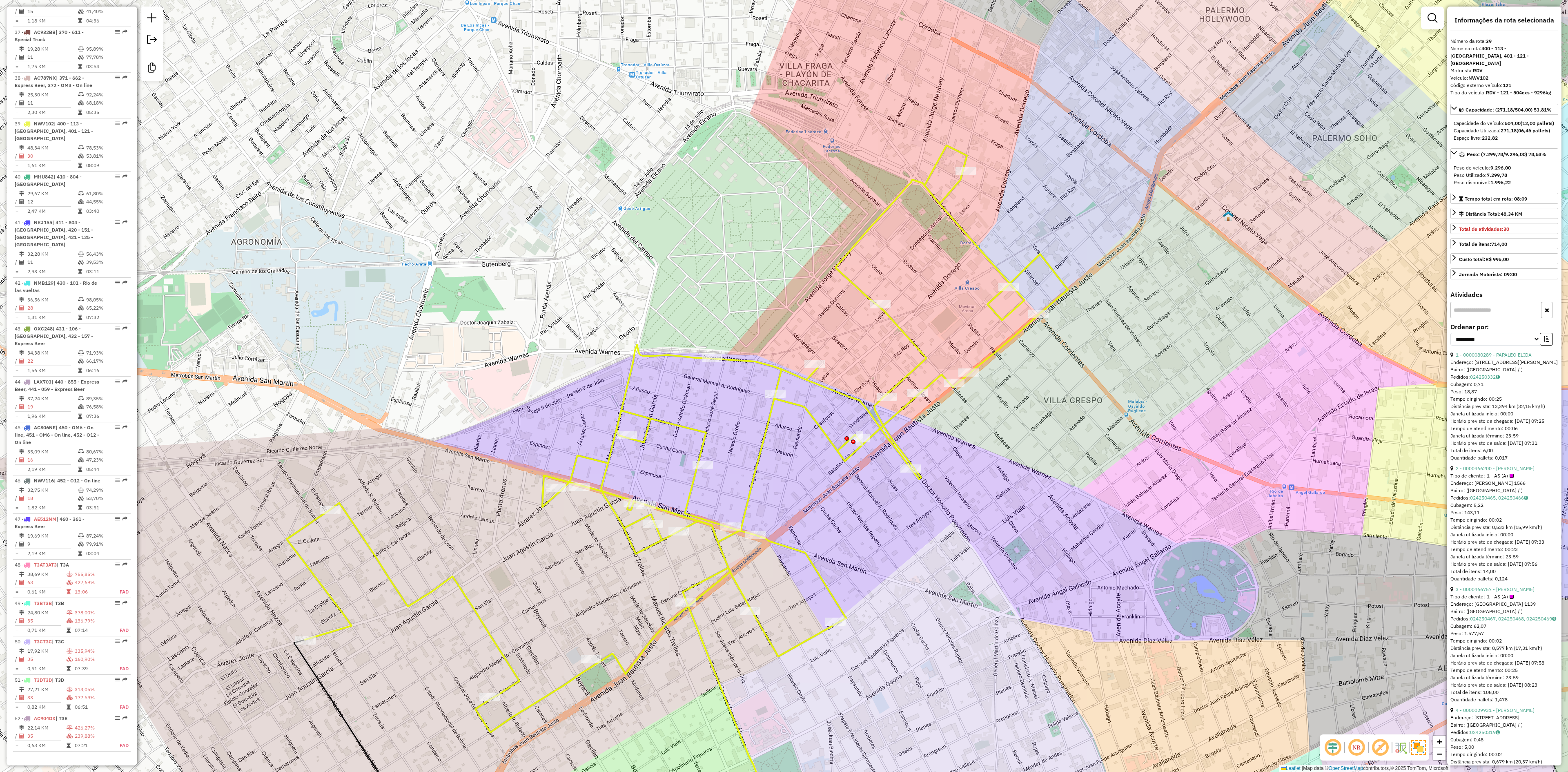
drag, startPoint x: 977, startPoint y: 478, endPoint x: 996, endPoint y: 457, distance: 28.3
click at [996, 457] on div "Janela de atendimento Grade de atendimento Capacidade Transportadoras Veículos …" at bounding box center [784, 386] width 1568 height 772
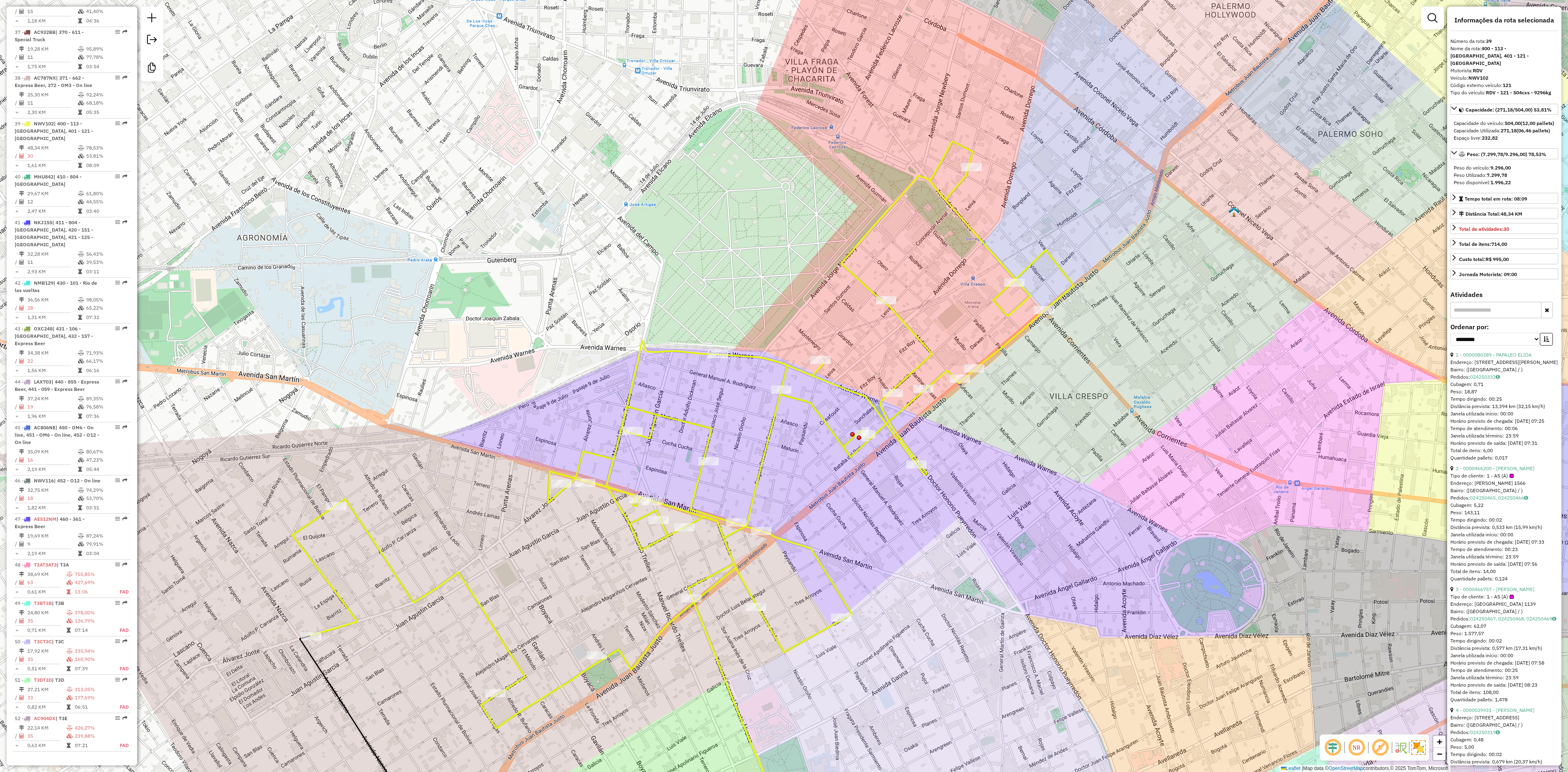
drag, startPoint x: 1007, startPoint y: 447, endPoint x: 945, endPoint y: 519, distance: 95.0
click at [945, 519] on div "Janela de atendimento Grade de atendimento Capacidade Transportadoras Veículos …" at bounding box center [784, 386] width 1568 height 772
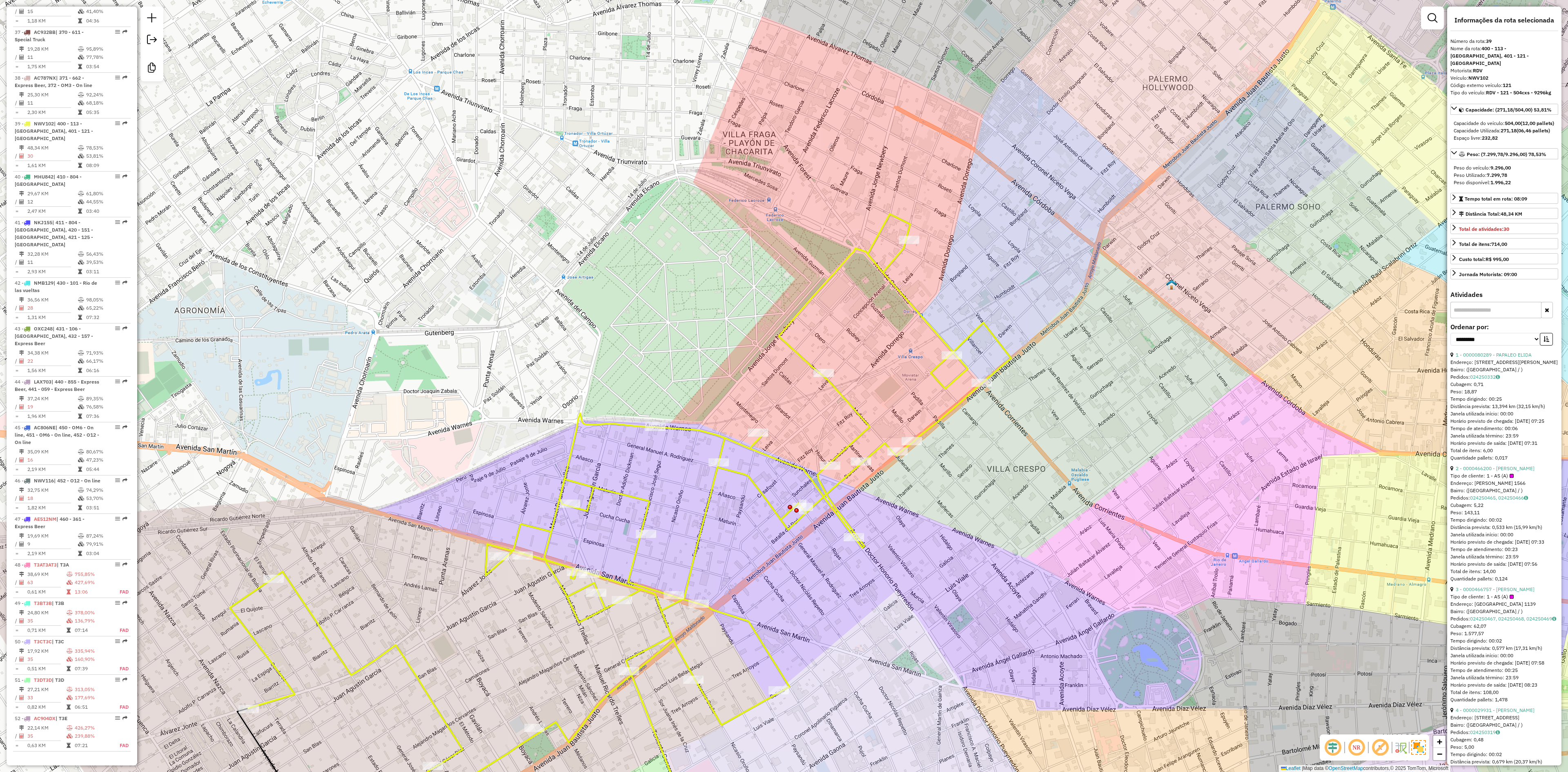
click at [854, 354] on div "Janela de atendimento Grade de atendimento Capacidade Transportadoras Veículos …" at bounding box center [784, 386] width 1568 height 772
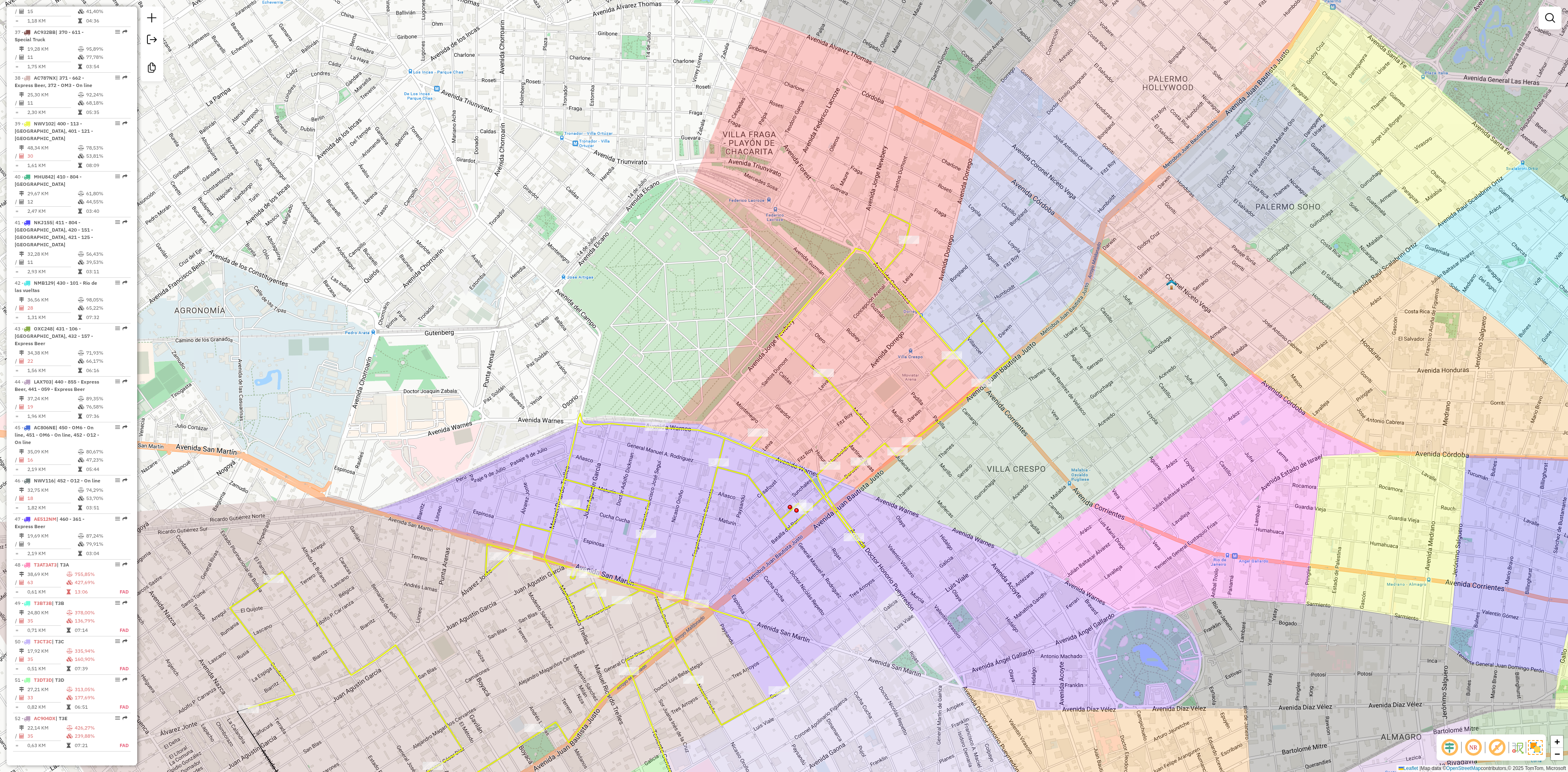
click at [842, 299] on div "Janela de atendimento Grade de atendimento Capacidade Transportadoras Veículos …" at bounding box center [784, 386] width 1568 height 772
click at [831, 275] on icon at bounding box center [620, 507] width 781 height 587
click at [827, 271] on div "Janela de atendimento Grade de atendimento Capacidade Transportadoras Veículos …" at bounding box center [784, 386] width 1568 height 772
click at [828, 276] on icon at bounding box center [619, 507] width 781 height 587
select select "**********"
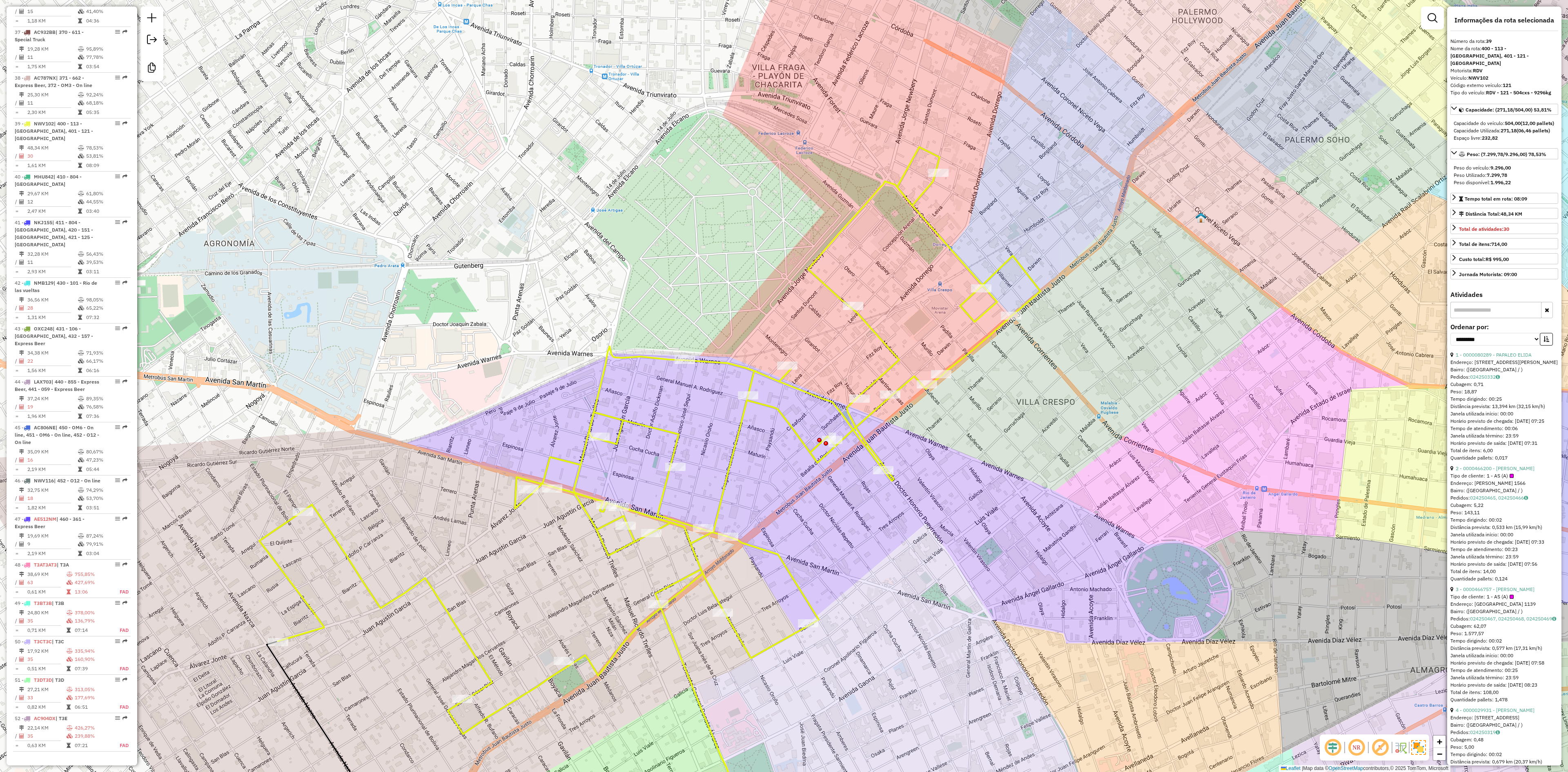
drag, startPoint x: 836, startPoint y: 340, endPoint x: 869, endPoint y: 267, distance: 80.1
click at [869, 266] on div "Janela de atendimento Grade de atendimento Capacidade Transportadoras Veículos …" at bounding box center [784, 386] width 1568 height 772
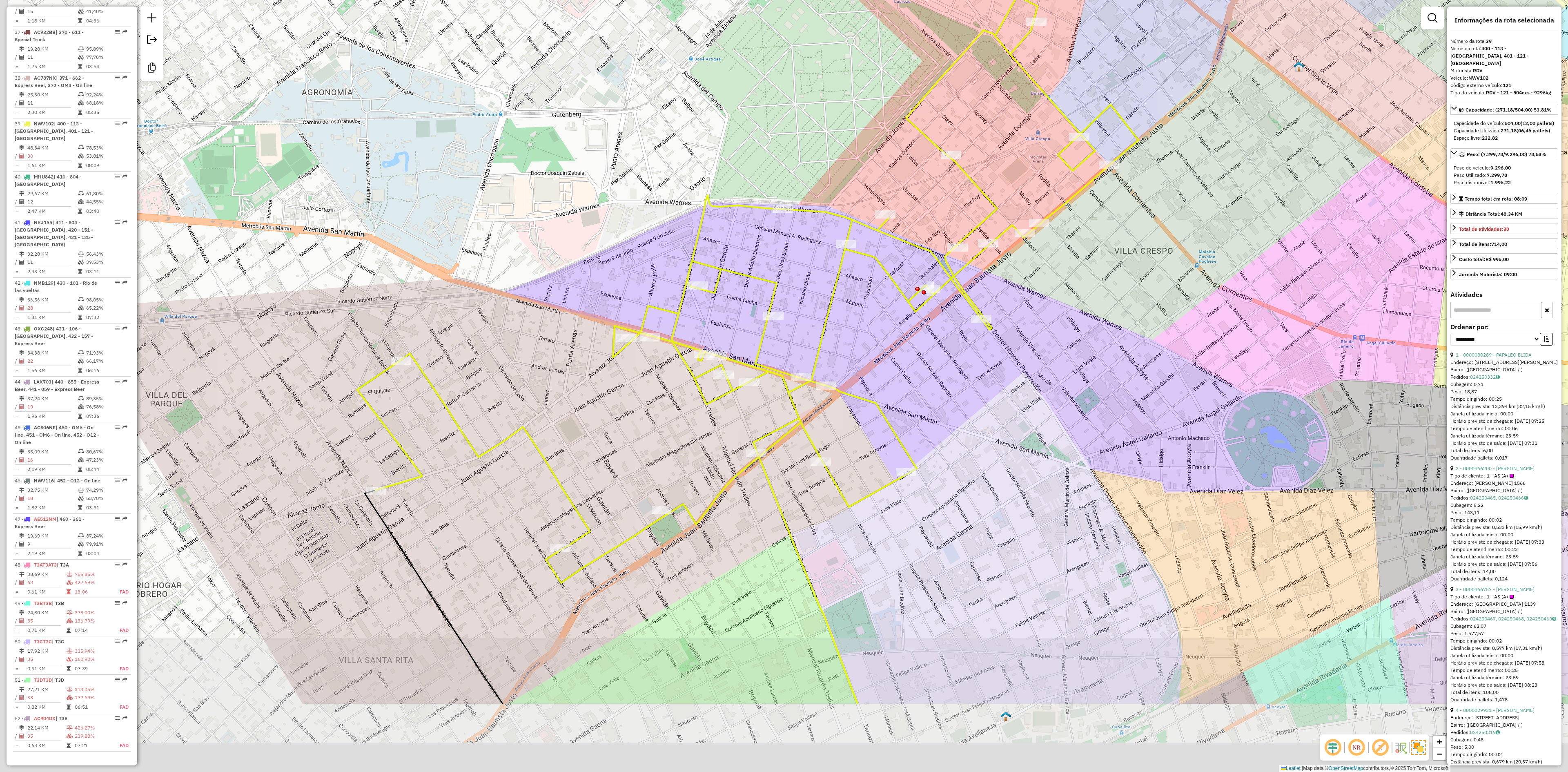
drag, startPoint x: 776, startPoint y: 444, endPoint x: 856, endPoint y: 318, distance: 149.3
click at [856, 318] on div "Janela de atendimento Grade de atendimento Capacidade Transportadoras Veículos …" at bounding box center [784, 386] width 1568 height 772
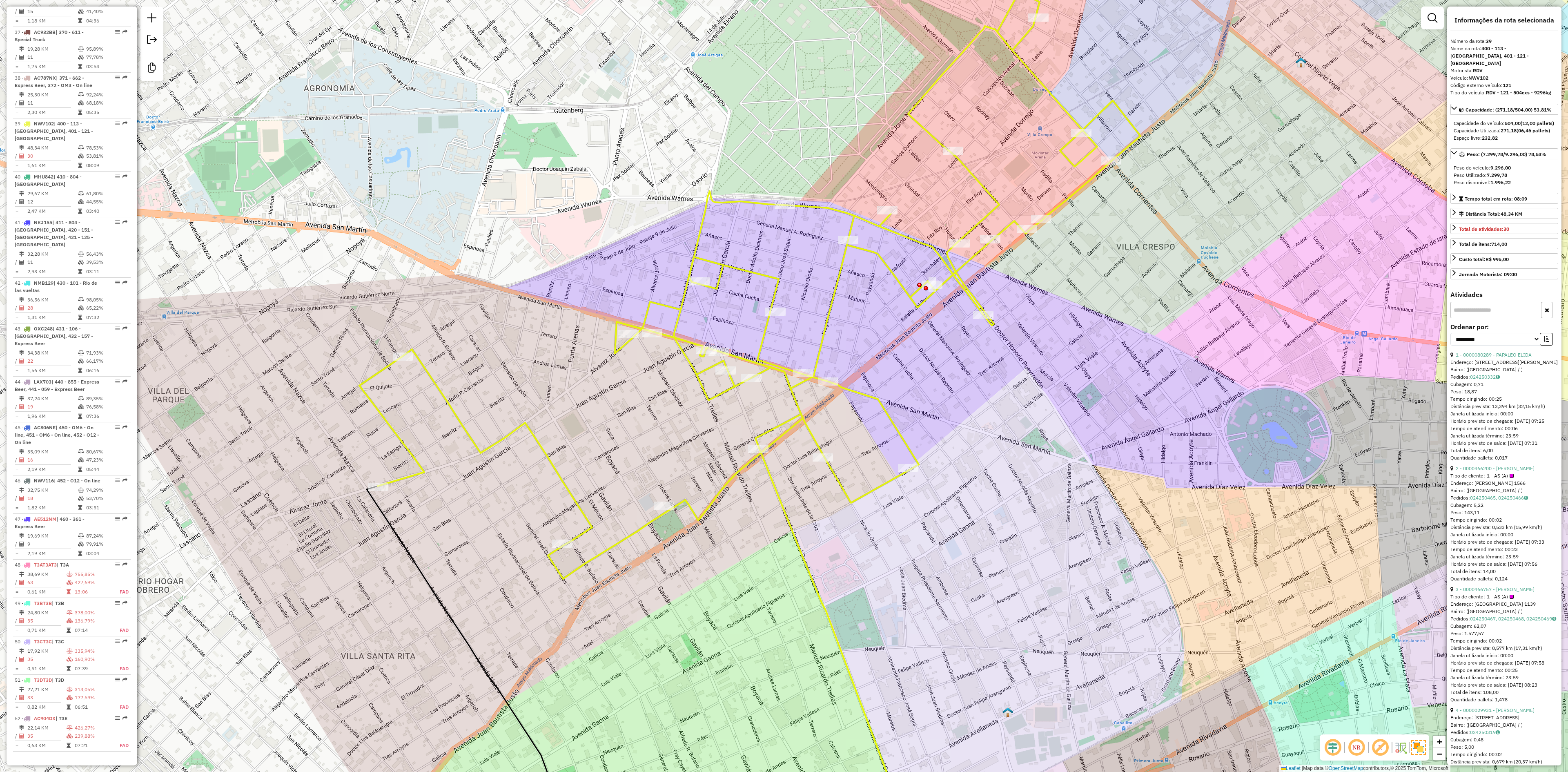
click at [539, 454] on div "Janela de atendimento Grade de atendimento Capacidade Transportadoras Veículos …" at bounding box center [784, 386] width 1568 height 772
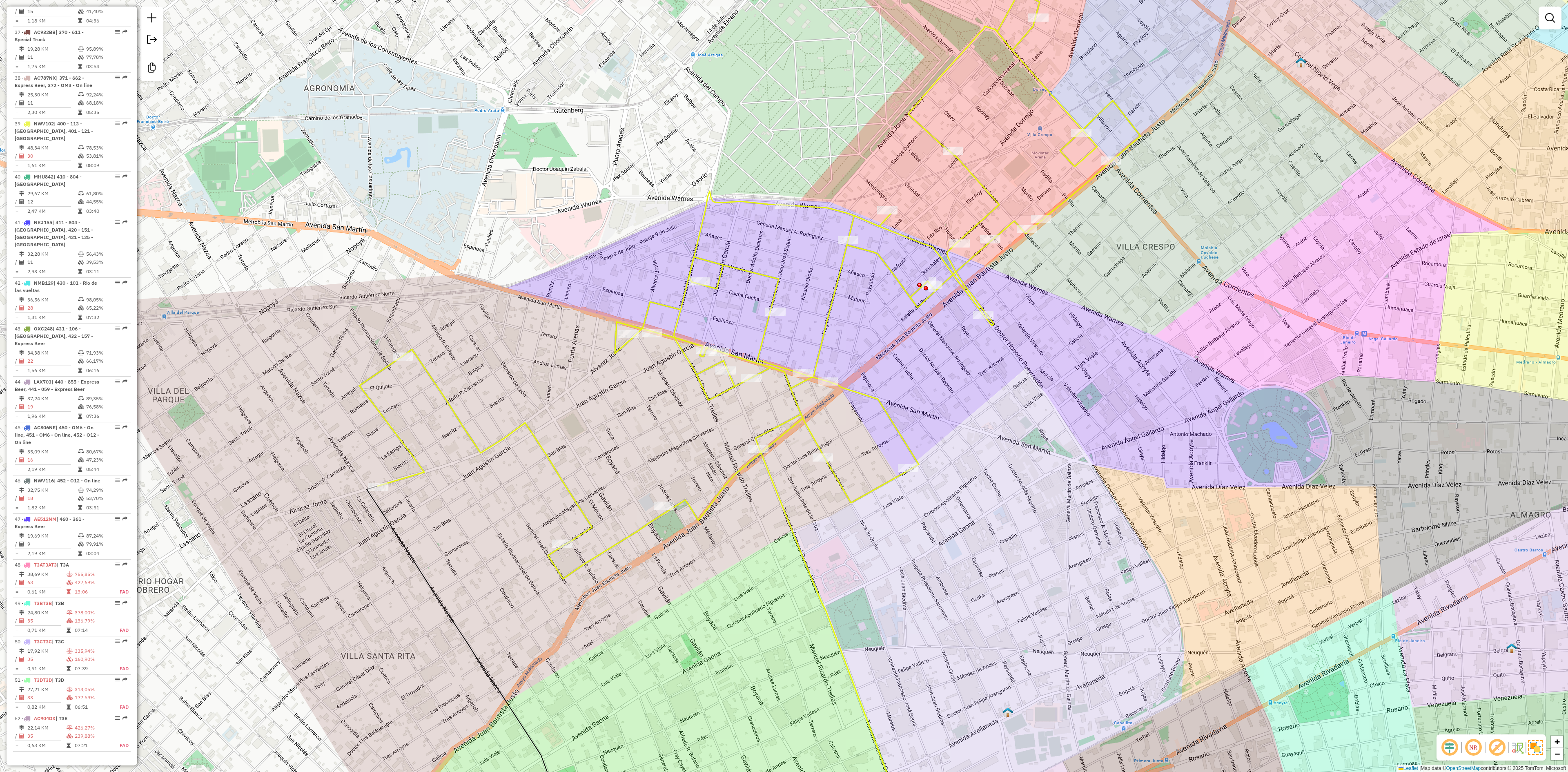
click at [541, 448] on icon at bounding box center [750, 285] width 781 height 587
select select "**********"
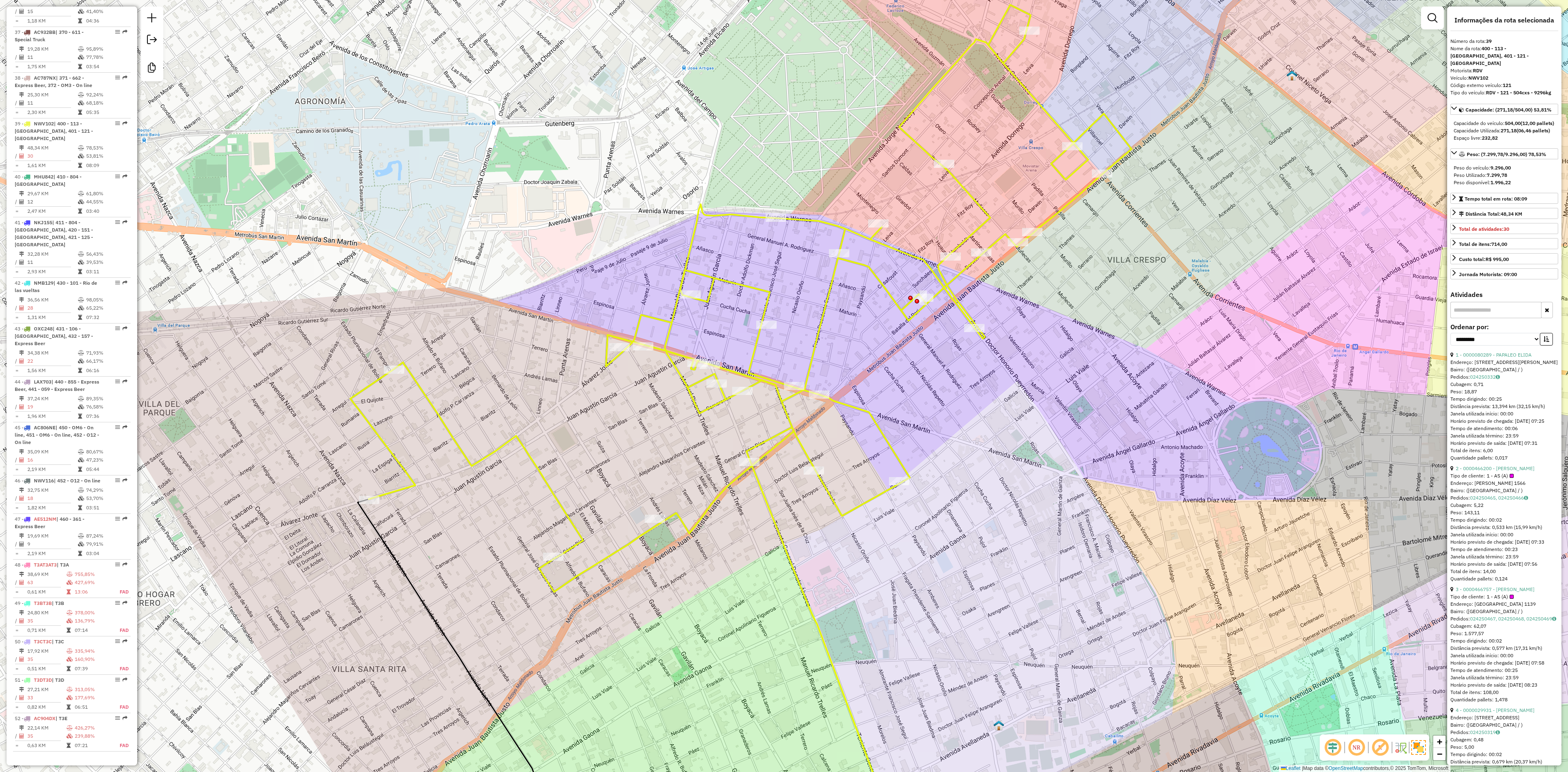
drag, startPoint x: 555, startPoint y: 440, endPoint x: 516, endPoint y: 476, distance: 53.1
click at [510, 487] on div "Janela de atendimento Grade de atendimento Capacidade Transportadoras Veículos …" at bounding box center [784, 386] width 1568 height 772
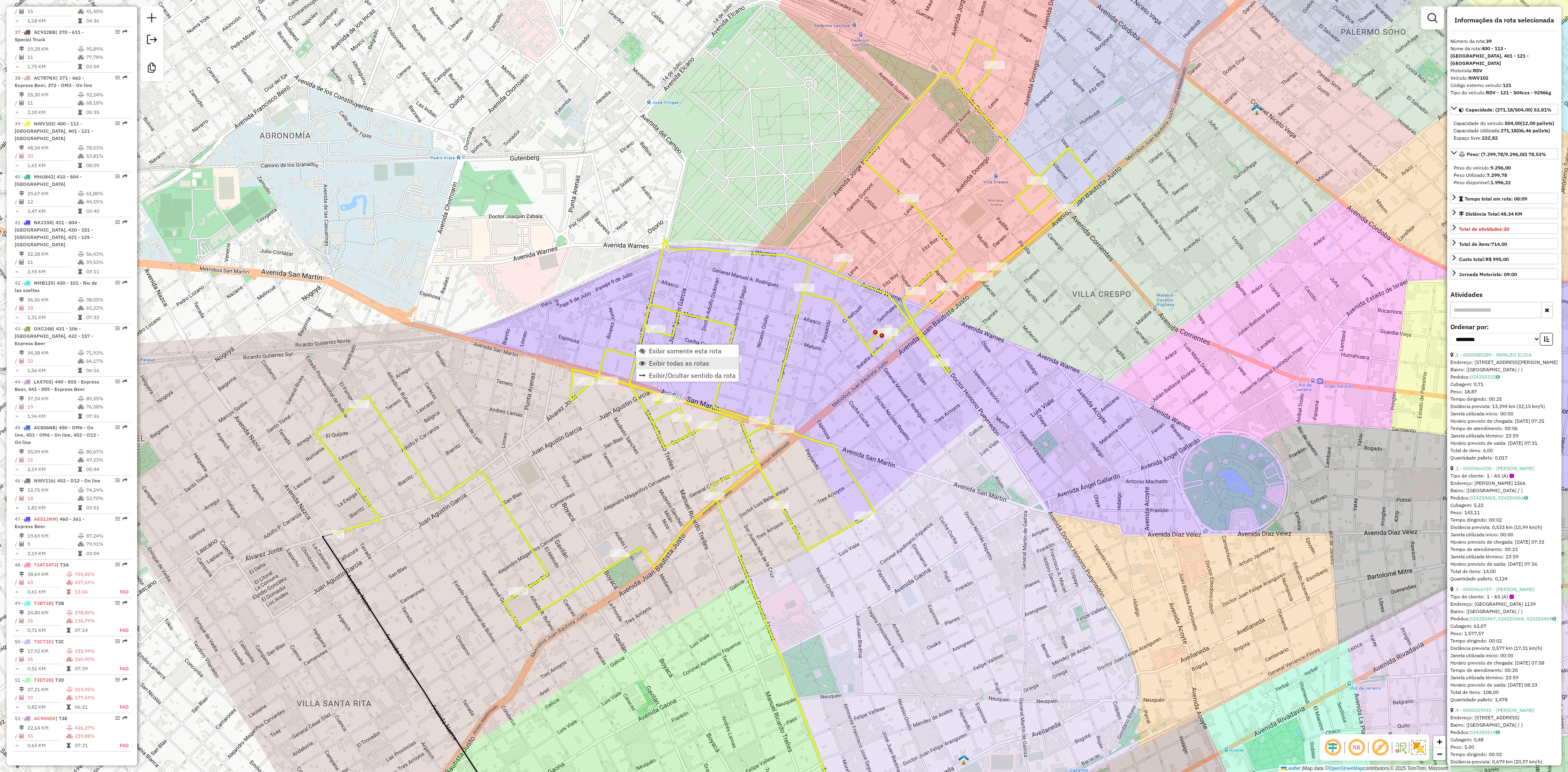
click at [677, 364] on span "Exibir todas as rotas" at bounding box center [679, 363] width 60 height 6
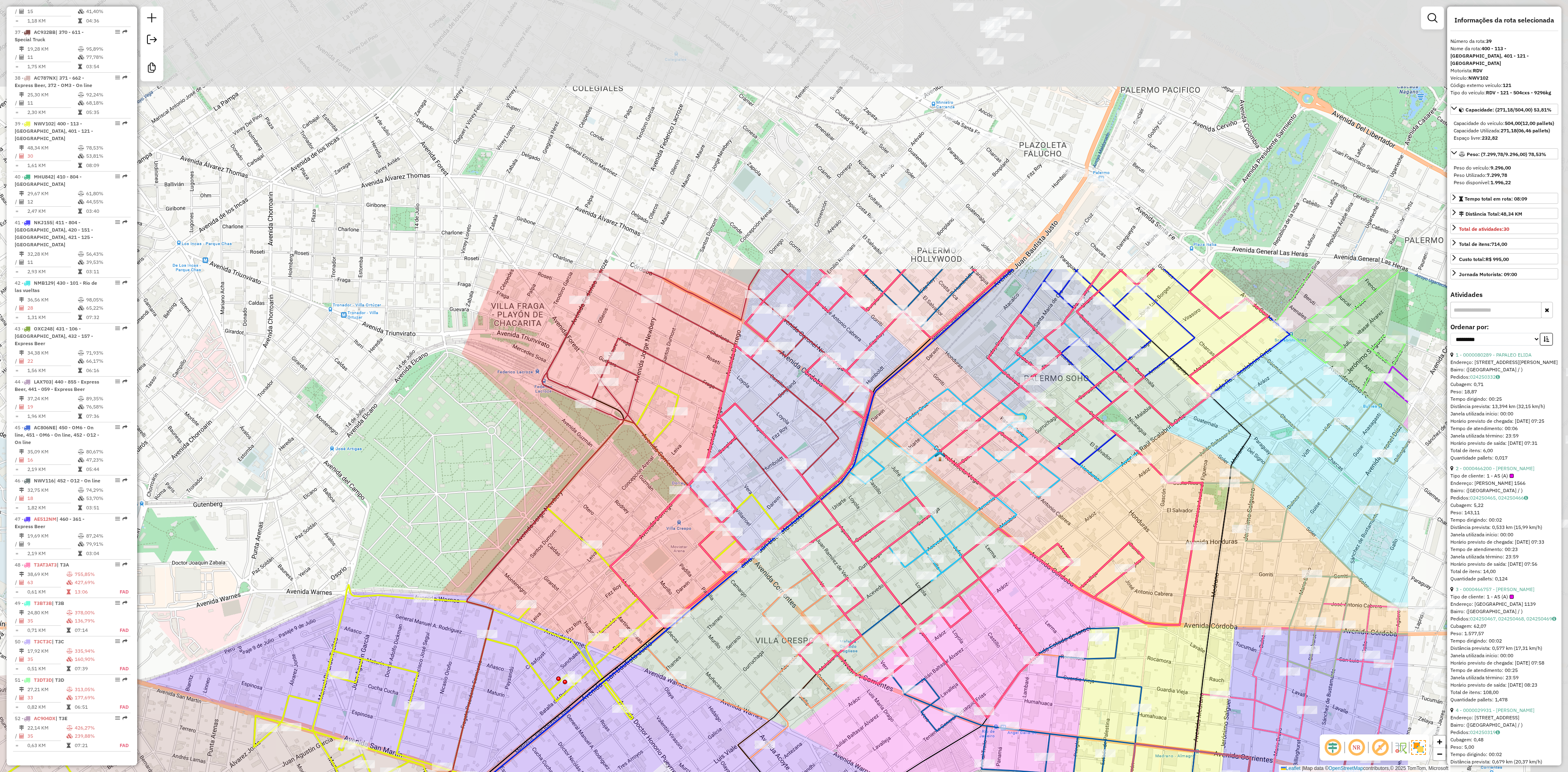
drag, startPoint x: 825, startPoint y: 363, endPoint x: 507, endPoint y: 706, distance: 467.7
click at [504, 716] on div "Janela de atendimento Grade de atendimento Capacidade Transportadoras Veículos …" at bounding box center [784, 386] width 1568 height 772
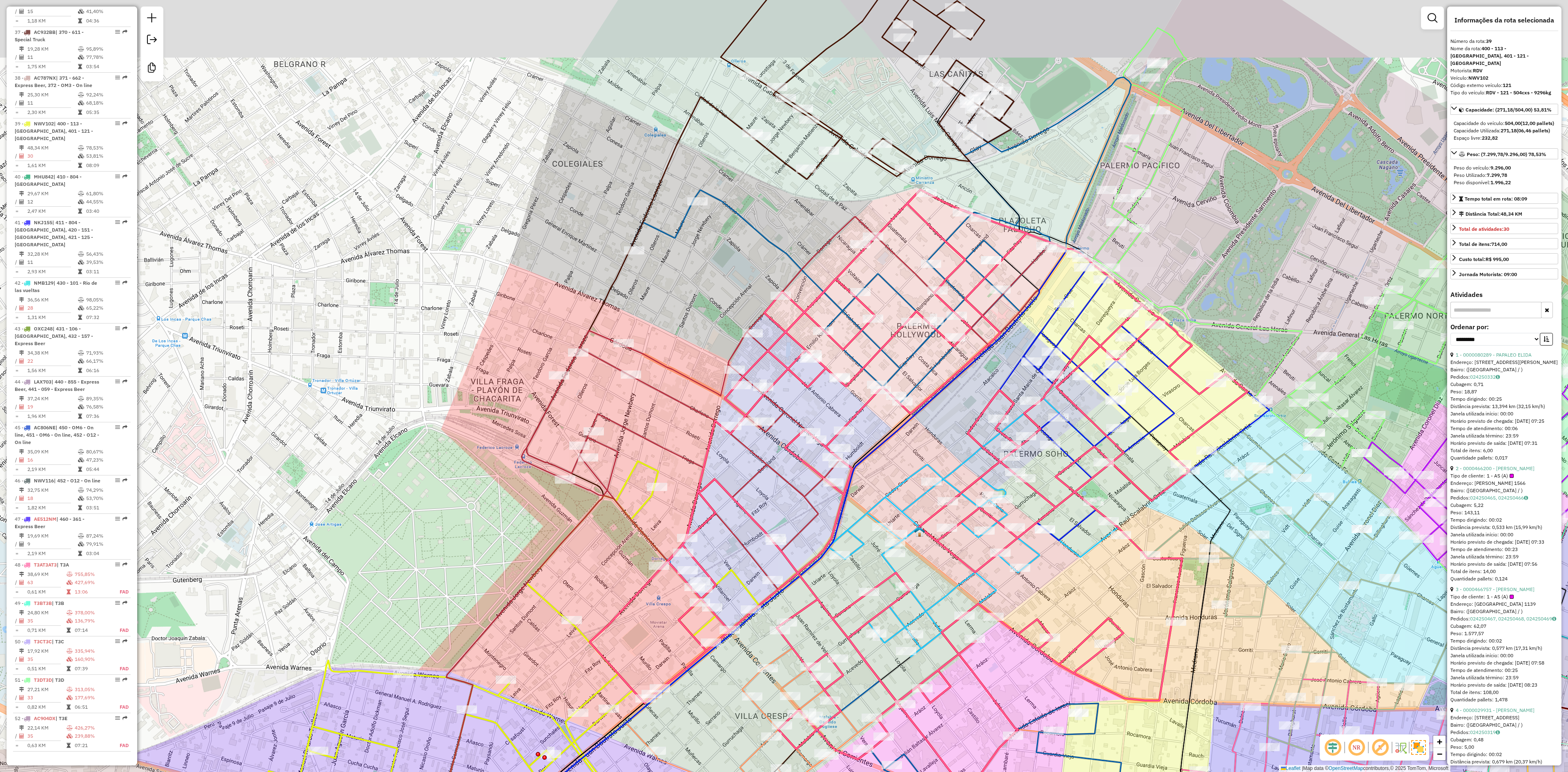
drag, startPoint x: 701, startPoint y: 292, endPoint x: 683, endPoint y: 414, distance: 123.3
click at [683, 413] on div "Janela de atendimento Grade de atendimento Capacidade Transportadoras Veículos …" at bounding box center [784, 386] width 1568 height 772
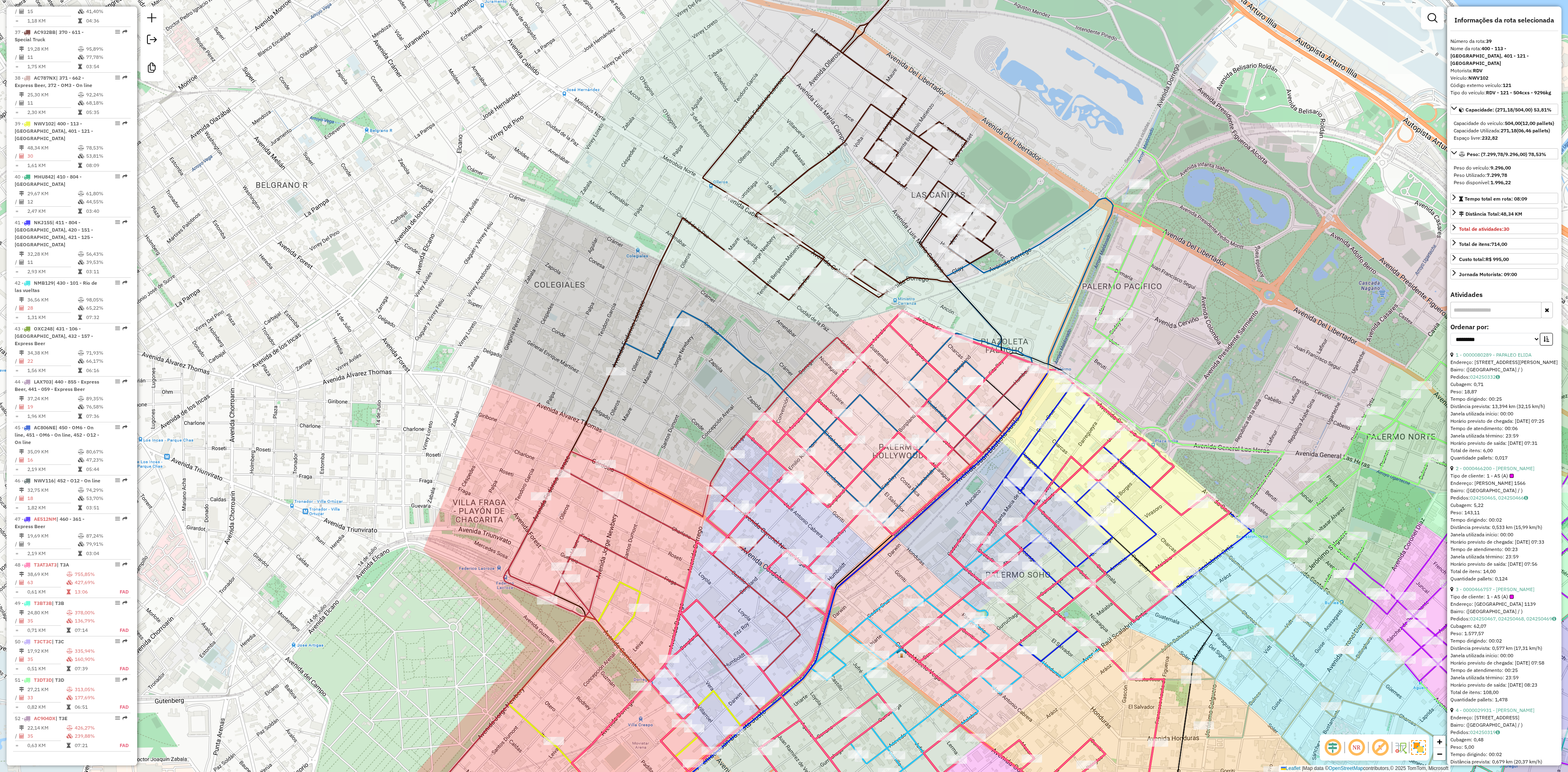
click at [755, 276] on icon at bounding box center [849, 136] width 293 height 328
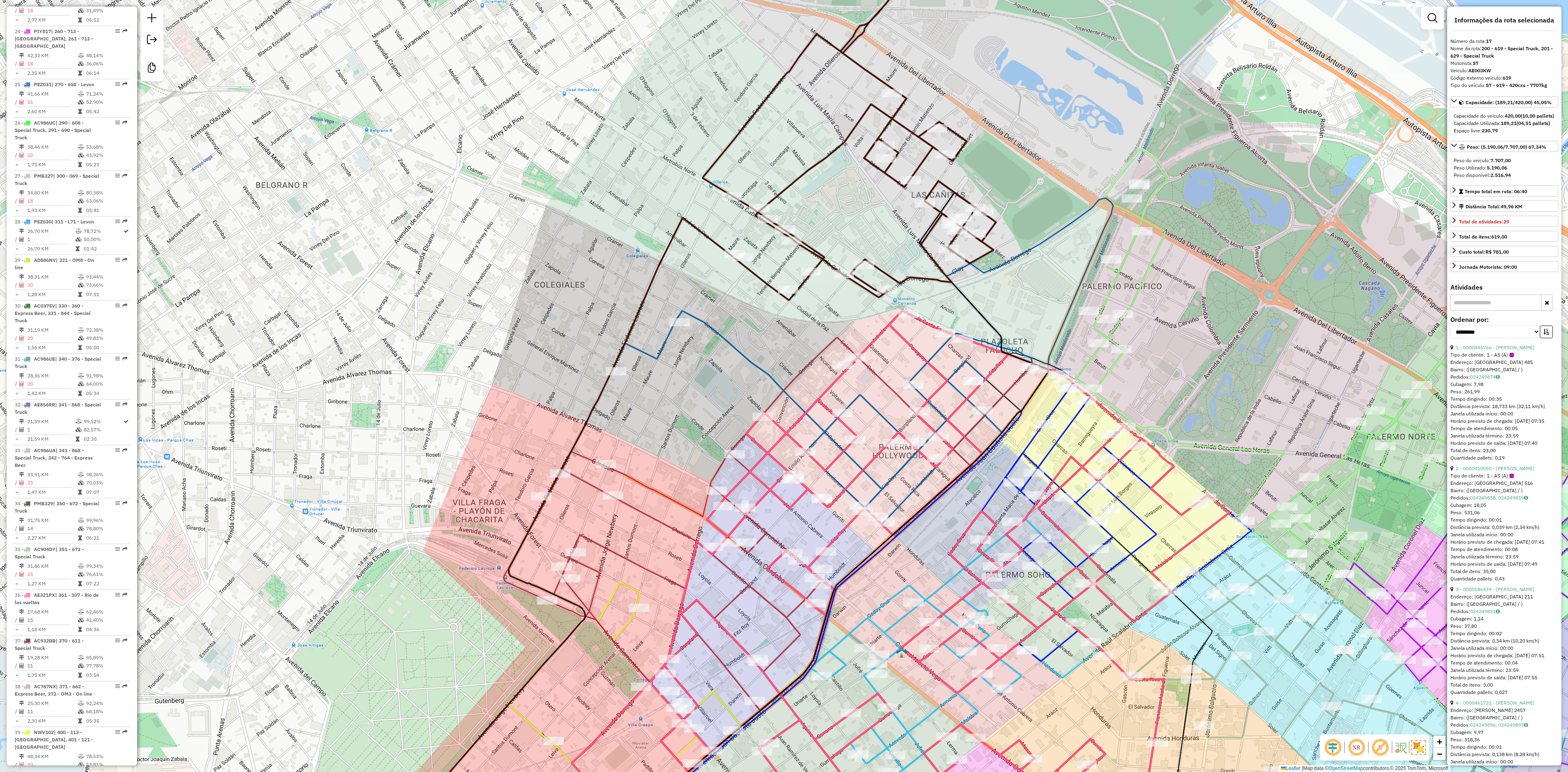
scroll to position [1126, 0]
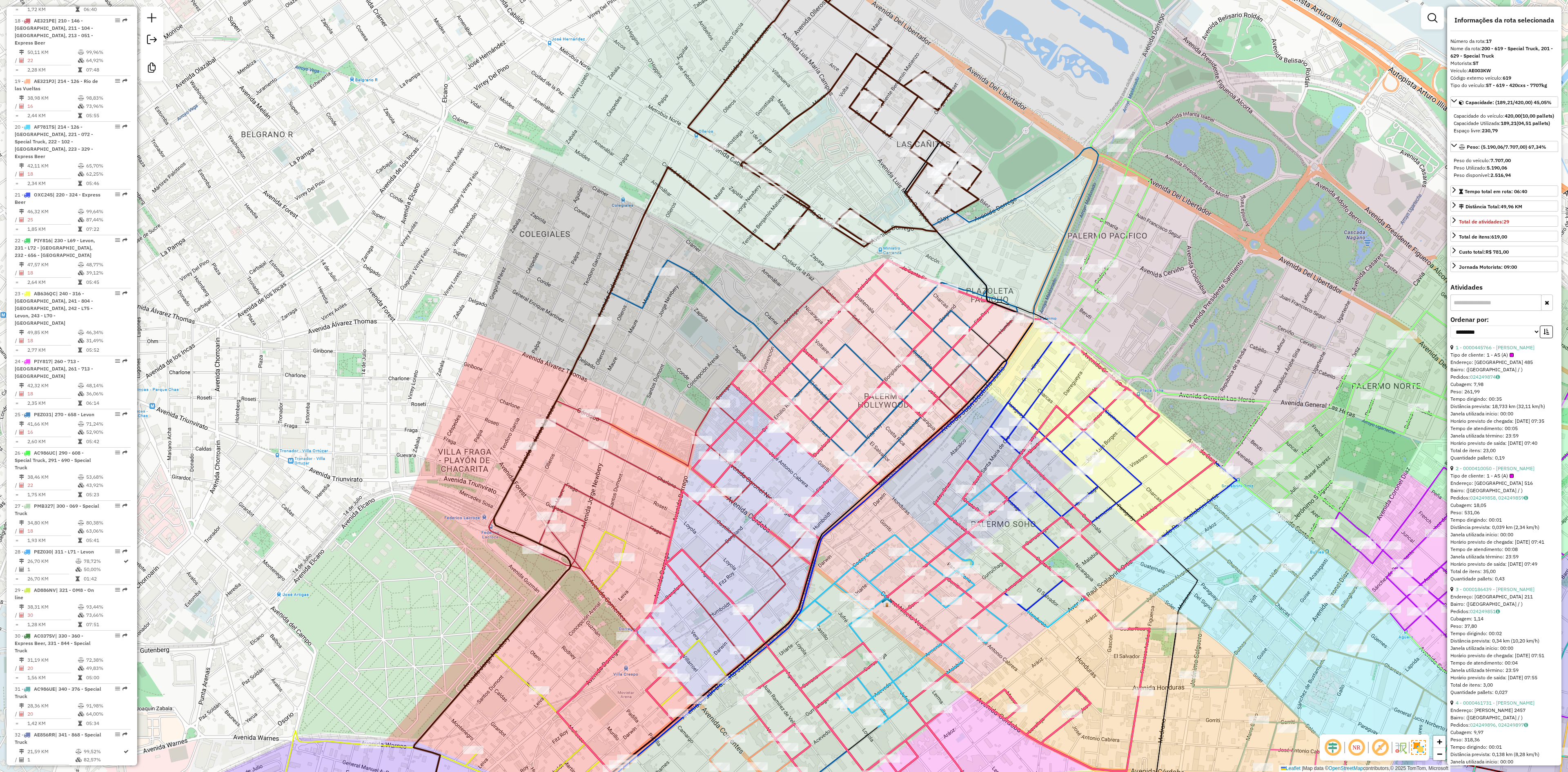
drag, startPoint x: 734, startPoint y: 336, endPoint x: 724, endPoint y: 128, distance: 208.2
click at [724, 127] on div "Janela de atendimento Grade de atendimento Capacidade Transportadoras Veículos …" at bounding box center [784, 386] width 1568 height 772
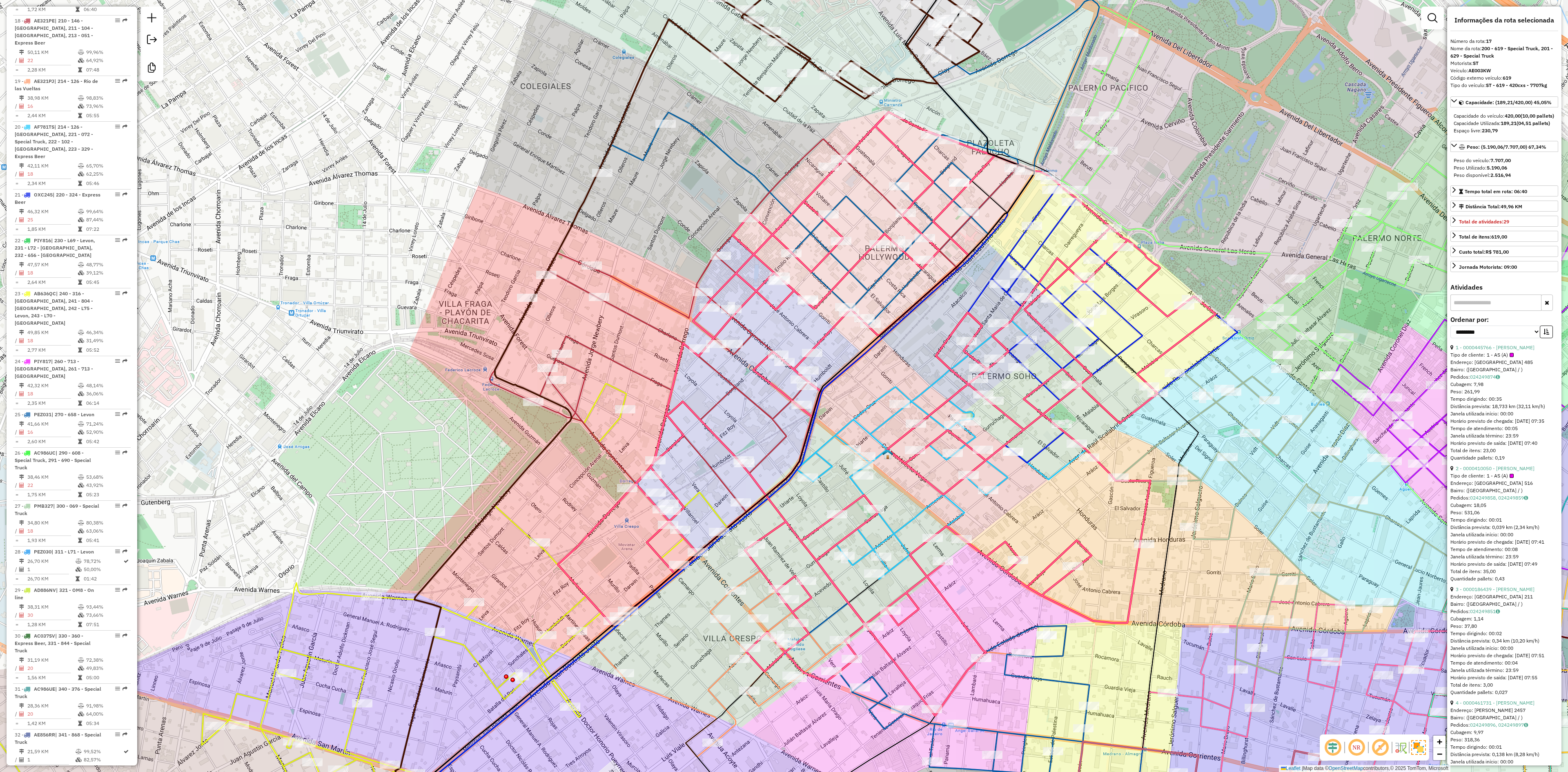
click at [590, 347] on icon at bounding box center [762, 378] width 545 height 479
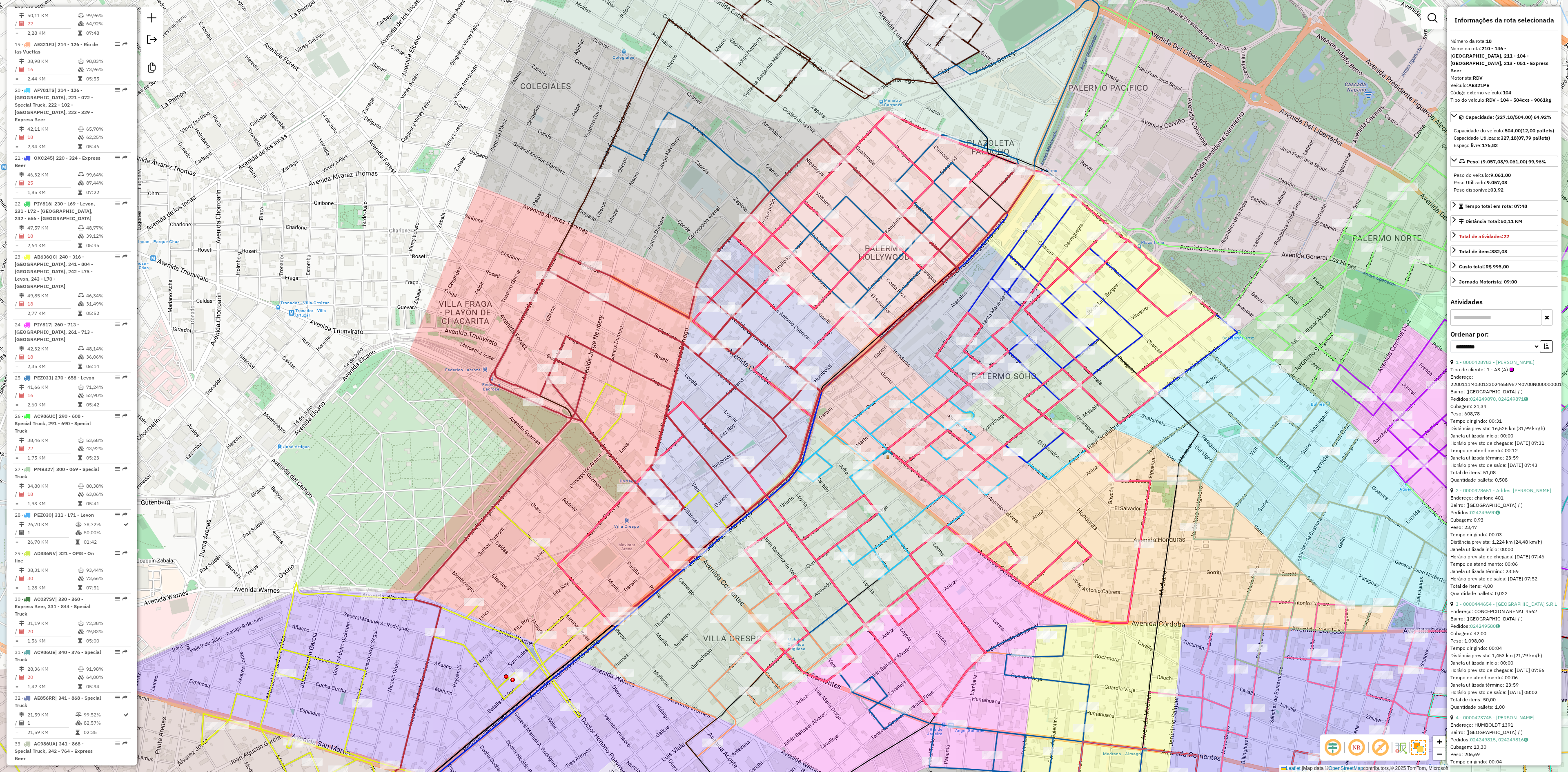
scroll to position [1180, 0]
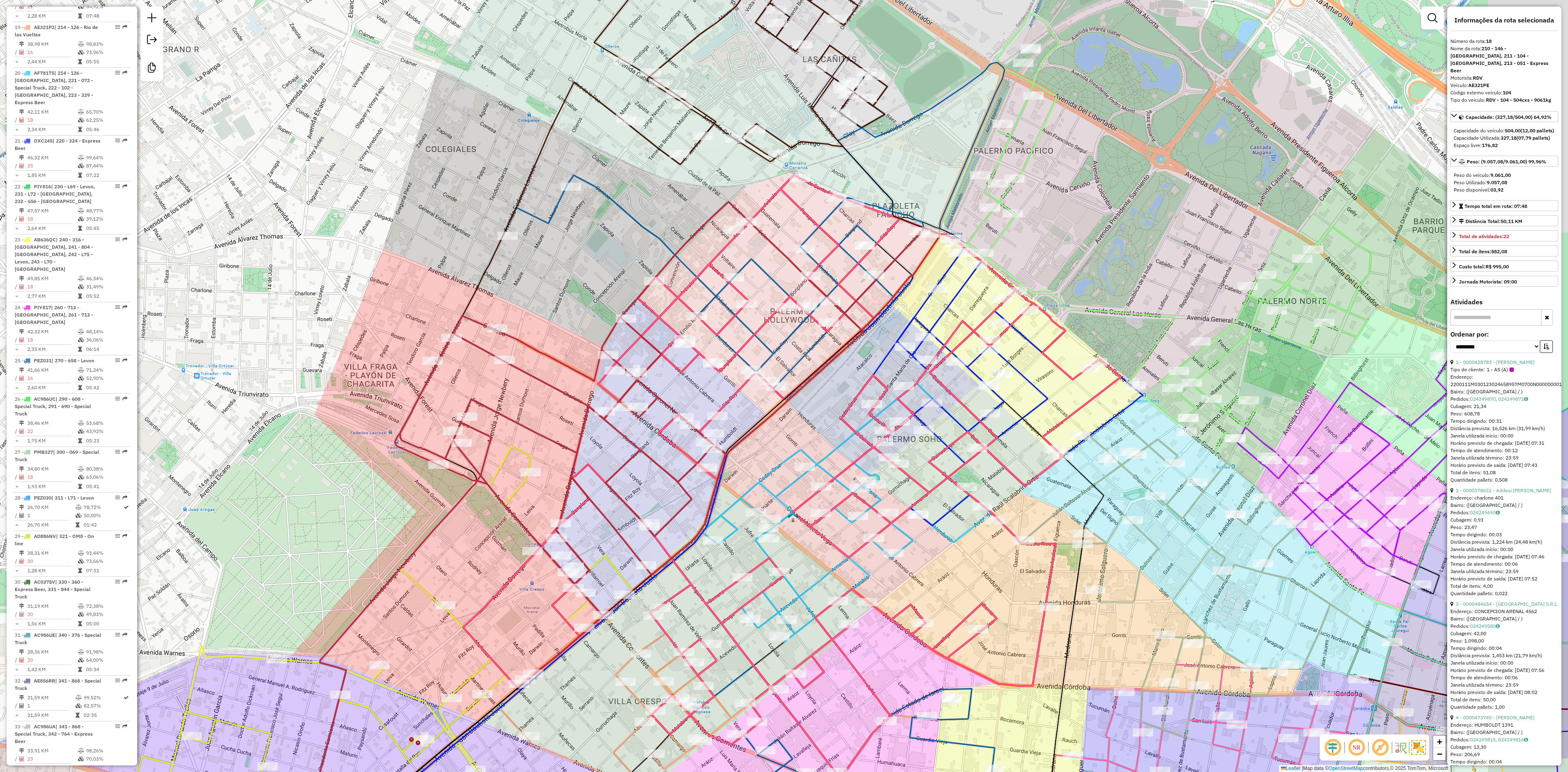
drag, startPoint x: 593, startPoint y: 339, endPoint x: 465, endPoint y: 429, distance: 156.5
click at [465, 429] on div "Janela de atendimento Grade de atendimento Capacidade Transportadoras Veículos …" at bounding box center [784, 386] width 1568 height 772
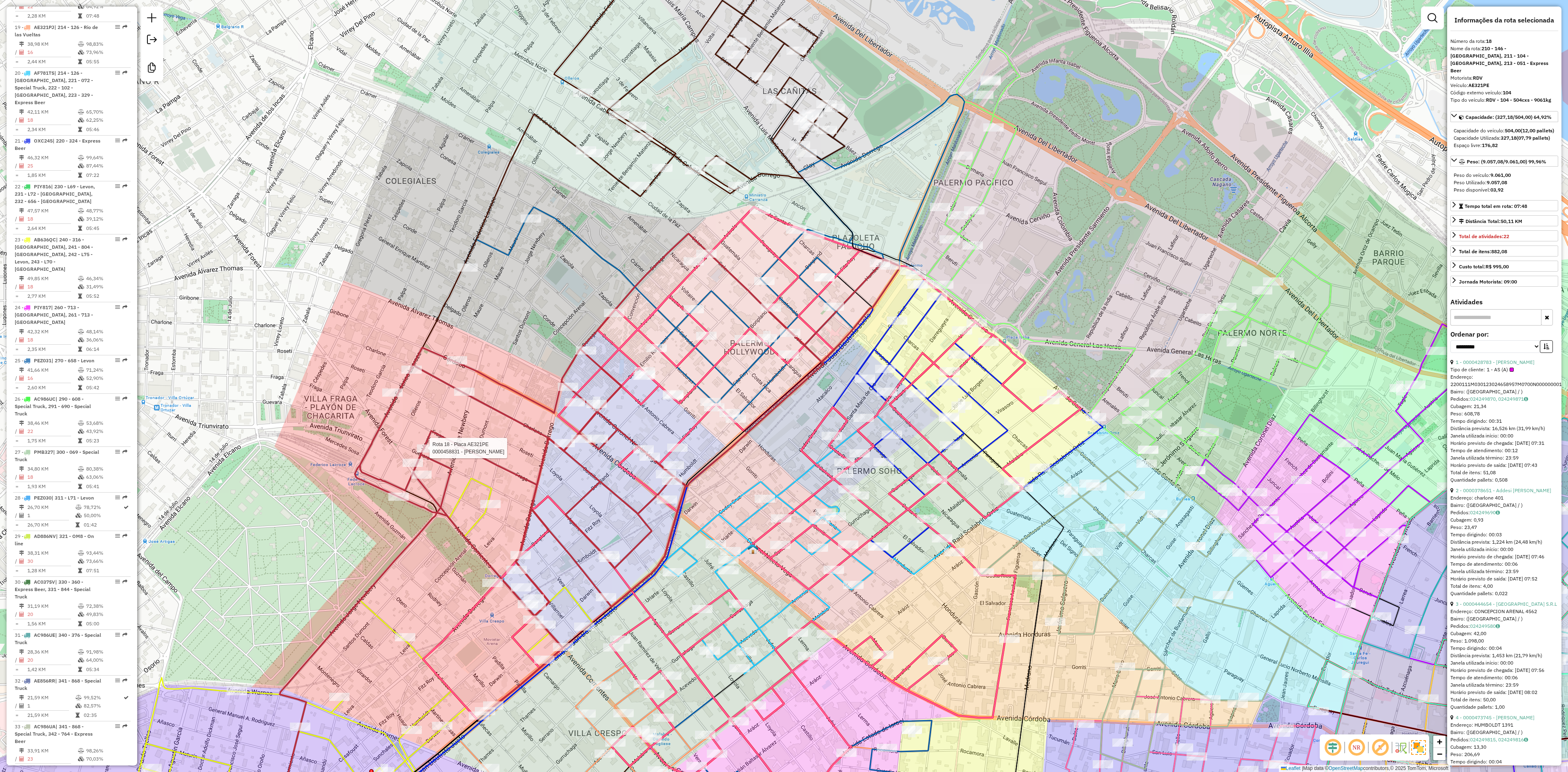
click at [641, 292] on icon at bounding box center [682, 282] width 436 height 298
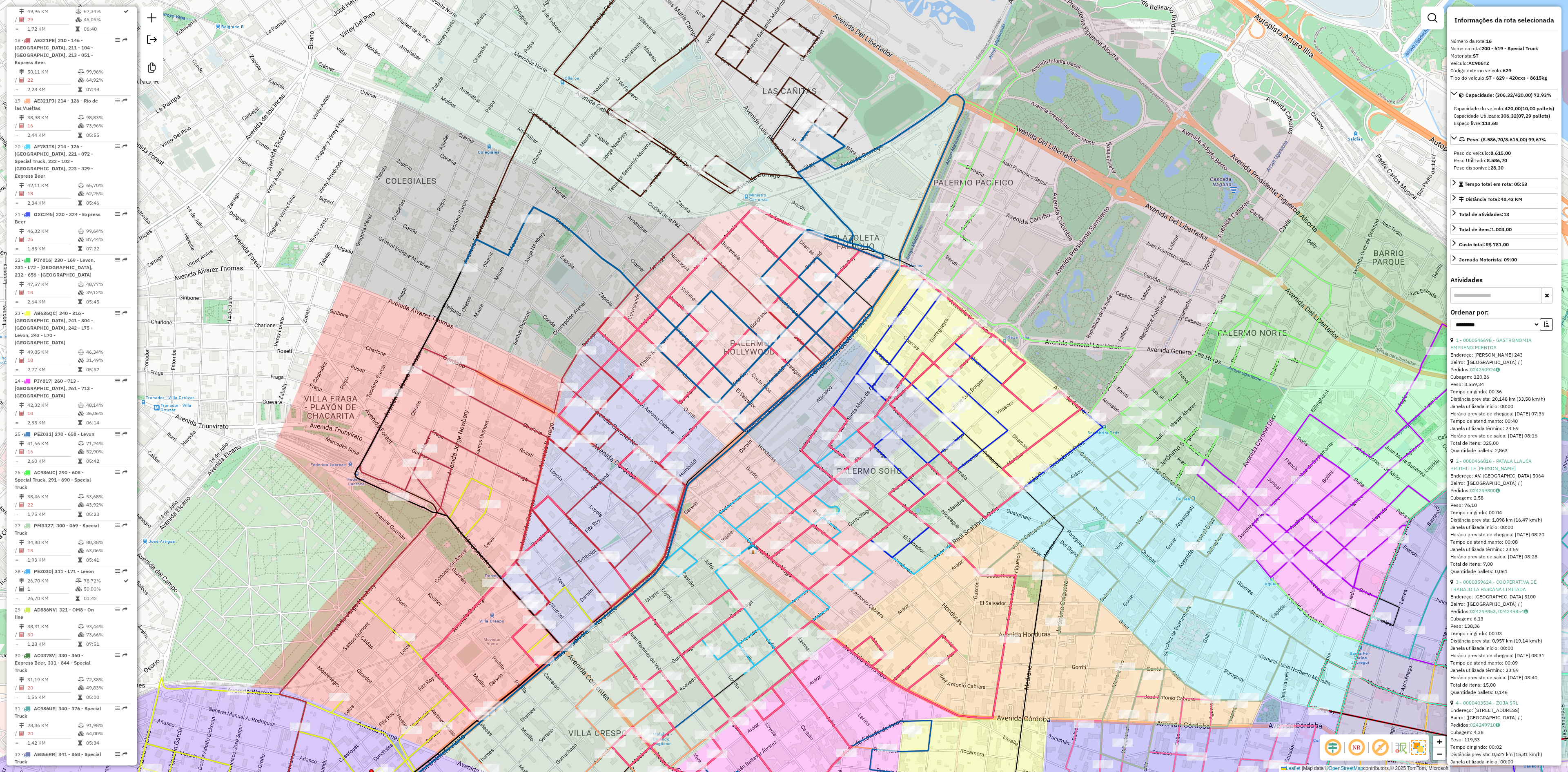
scroll to position [1080, 0]
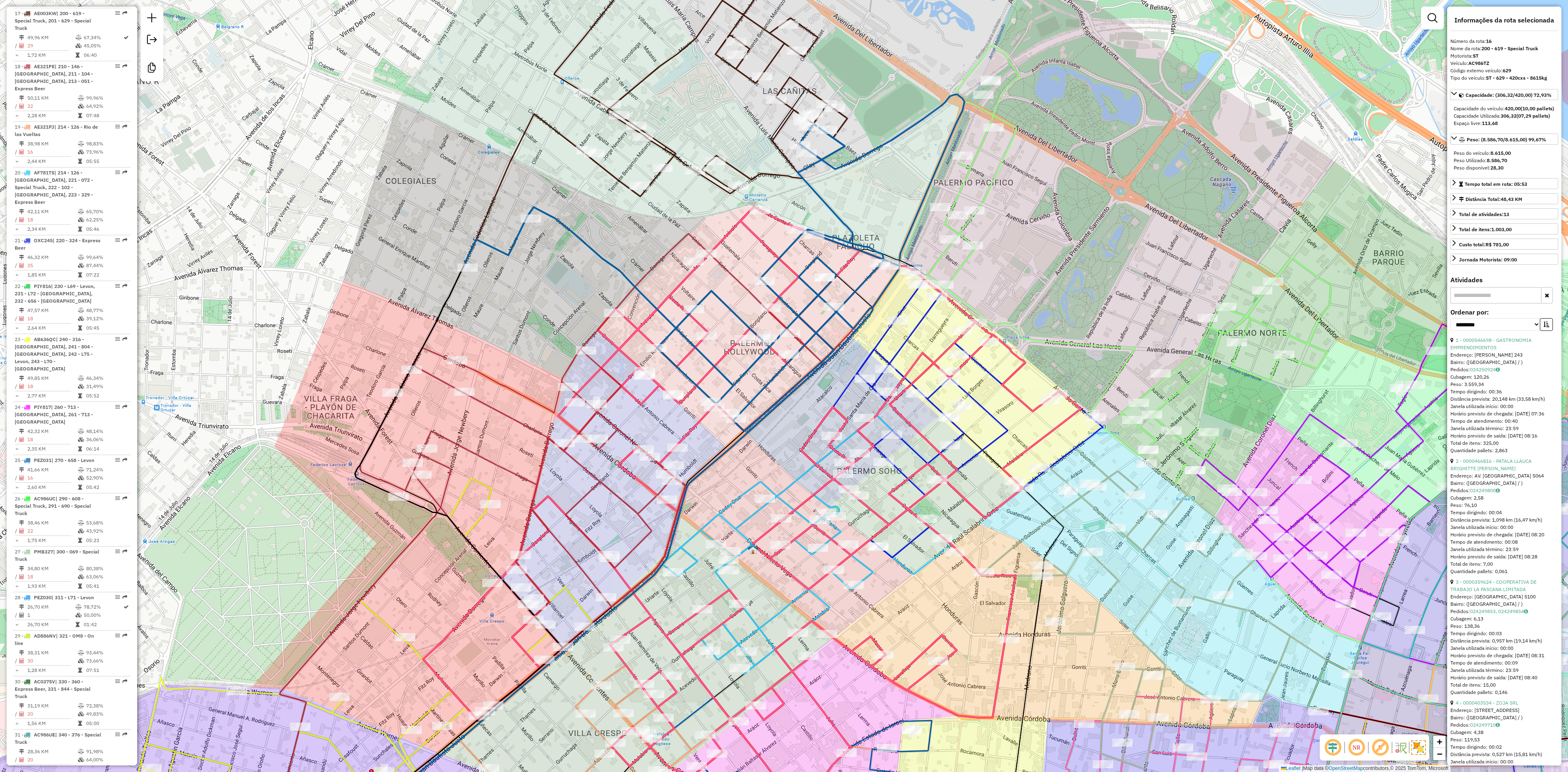
click at [555, 260] on div "Janela de atendimento Grade de atendimento Capacidade Transportadoras Veículos …" at bounding box center [784, 386] width 1568 height 772
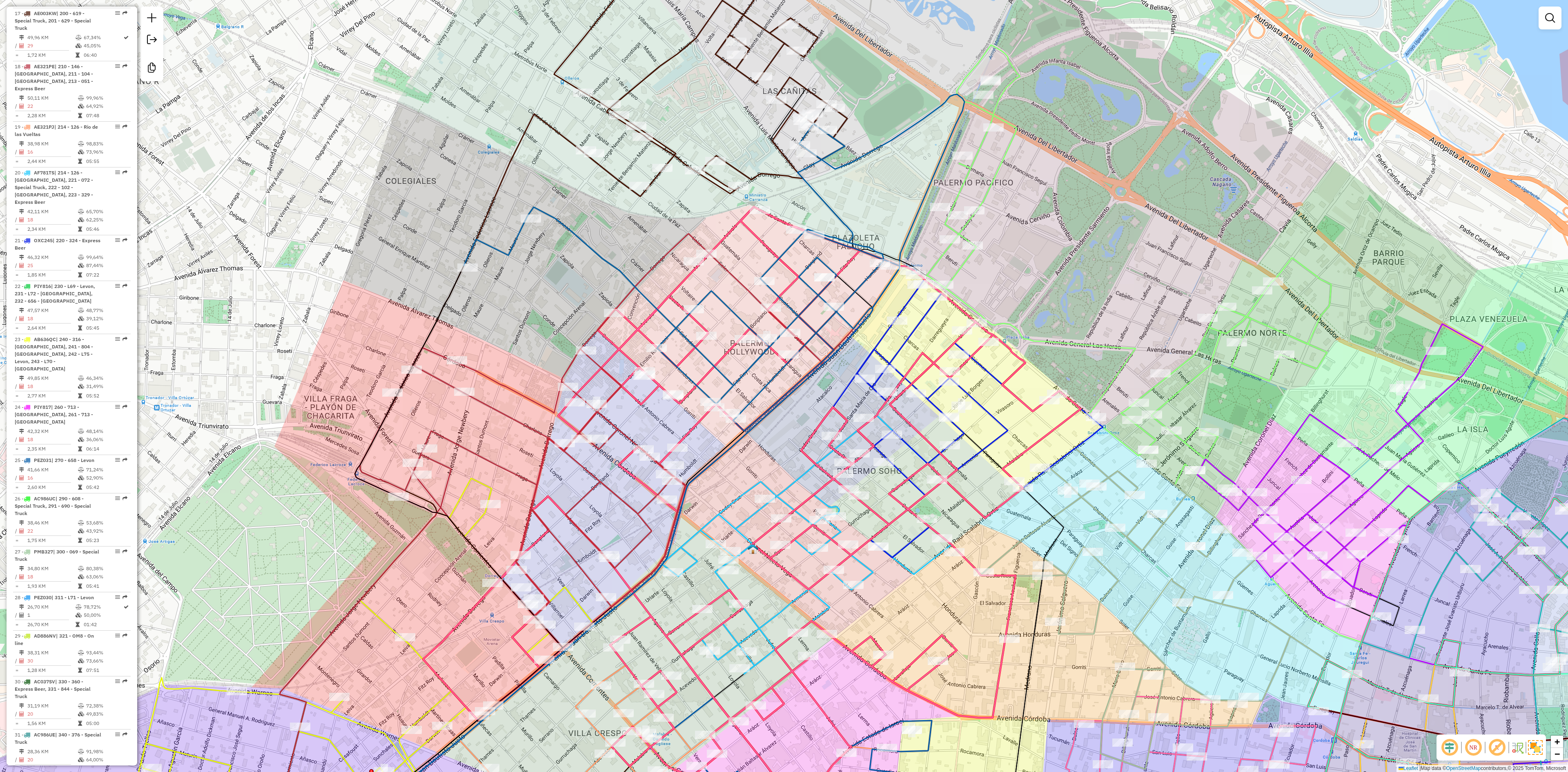
click at [581, 247] on div "Janela de atendimento Grade de atendimento Capacidade Transportadoras Veículos …" at bounding box center [784, 386] width 1568 height 772
click at [586, 242] on icon at bounding box center [682, 282] width 436 height 298
select select "**********"
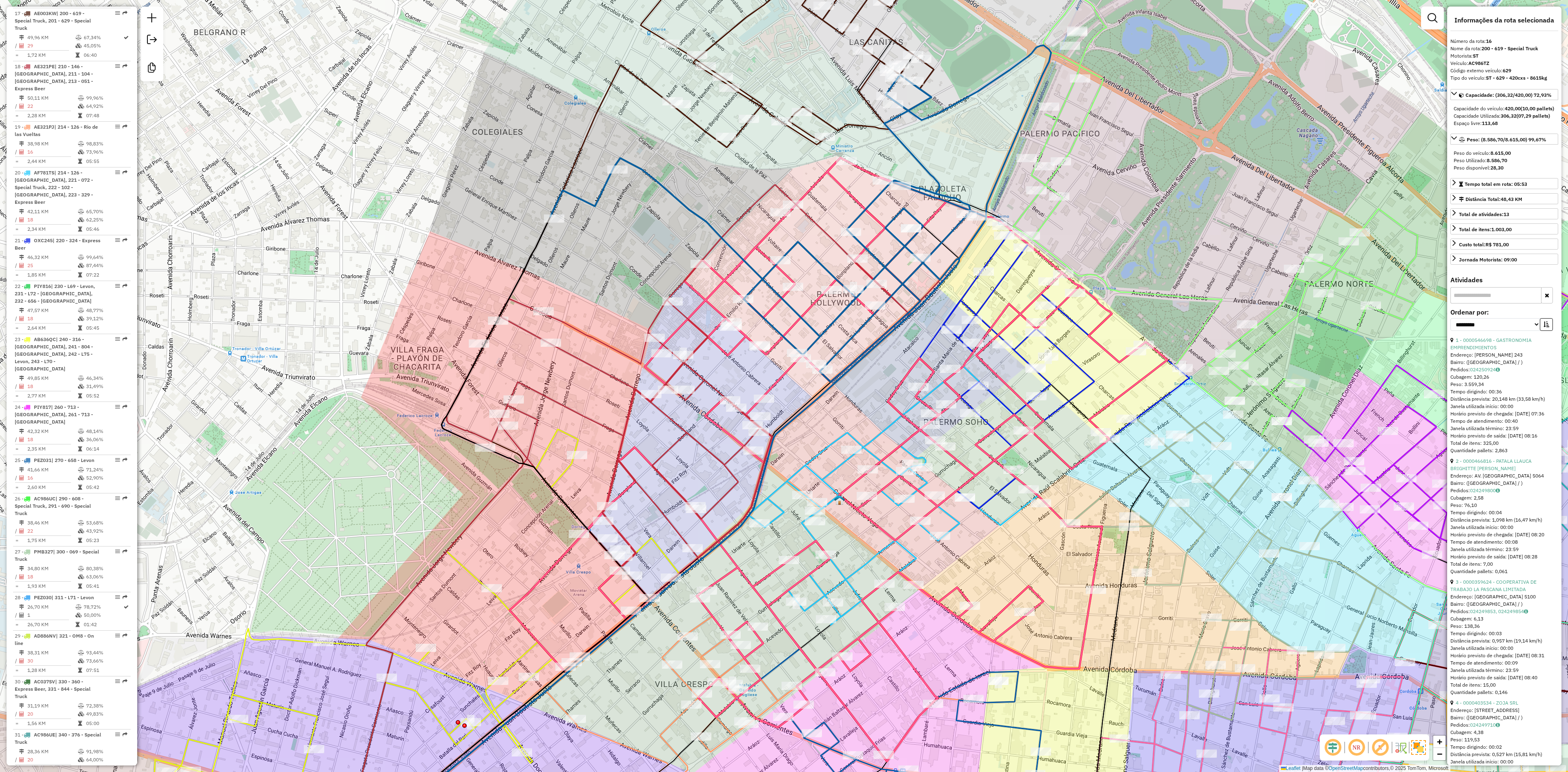
drag, startPoint x: 558, startPoint y: 296, endPoint x: 667, endPoint y: 238, distance: 123.5
click at [667, 237] on div "Janela de atendimento Grade de atendimento Capacidade Transportadoras Veículos …" at bounding box center [784, 386] width 1568 height 772
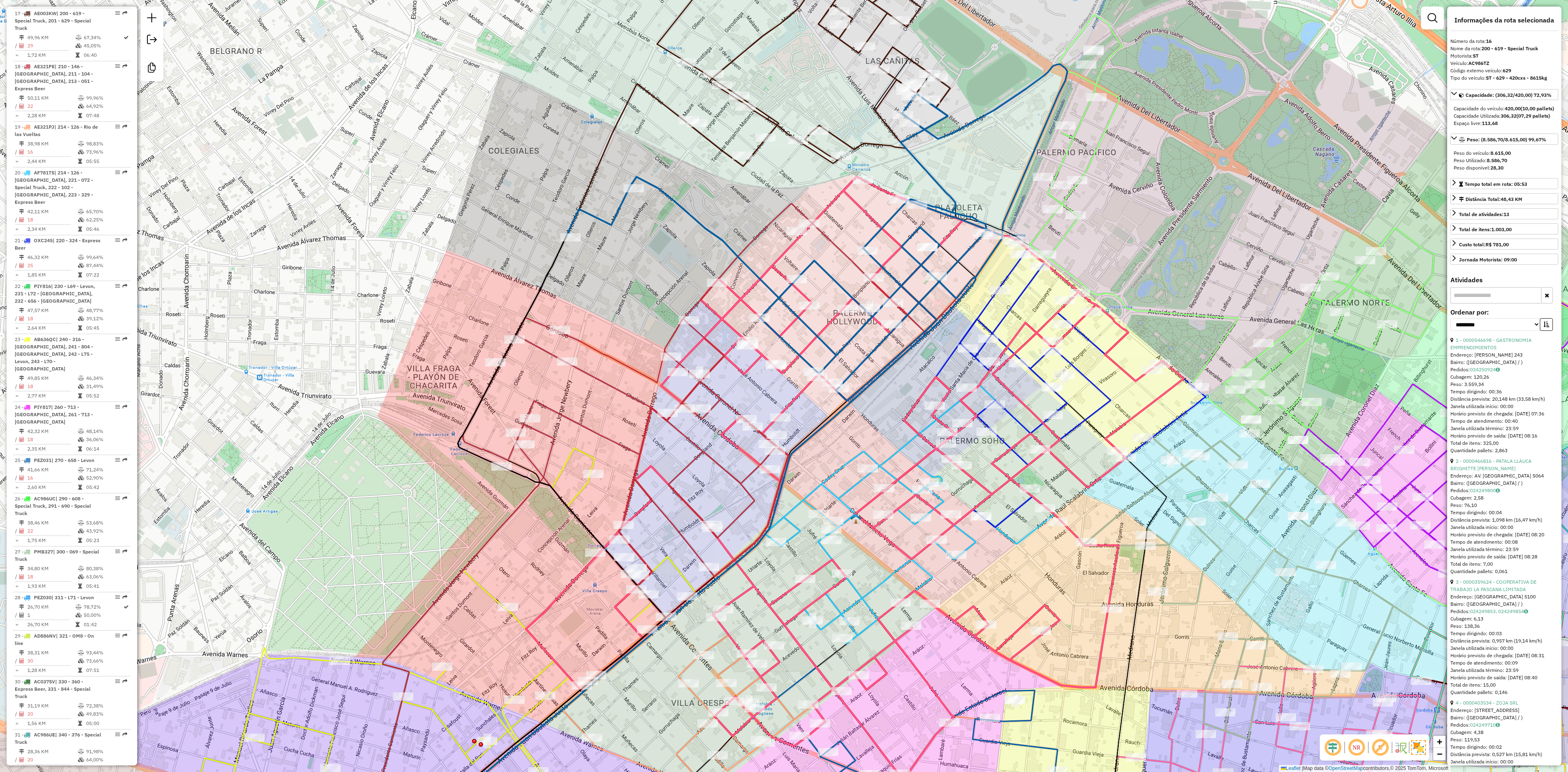
drag, startPoint x: 646, startPoint y: 251, endPoint x: 641, endPoint y: 273, distance: 22.6
click at [644, 268] on div "Janela de atendimento Grade de atendimento Capacidade Transportadoras Veículos …" at bounding box center [784, 386] width 1568 height 772
click at [594, 381] on icon at bounding box center [730, 445] width 545 height 479
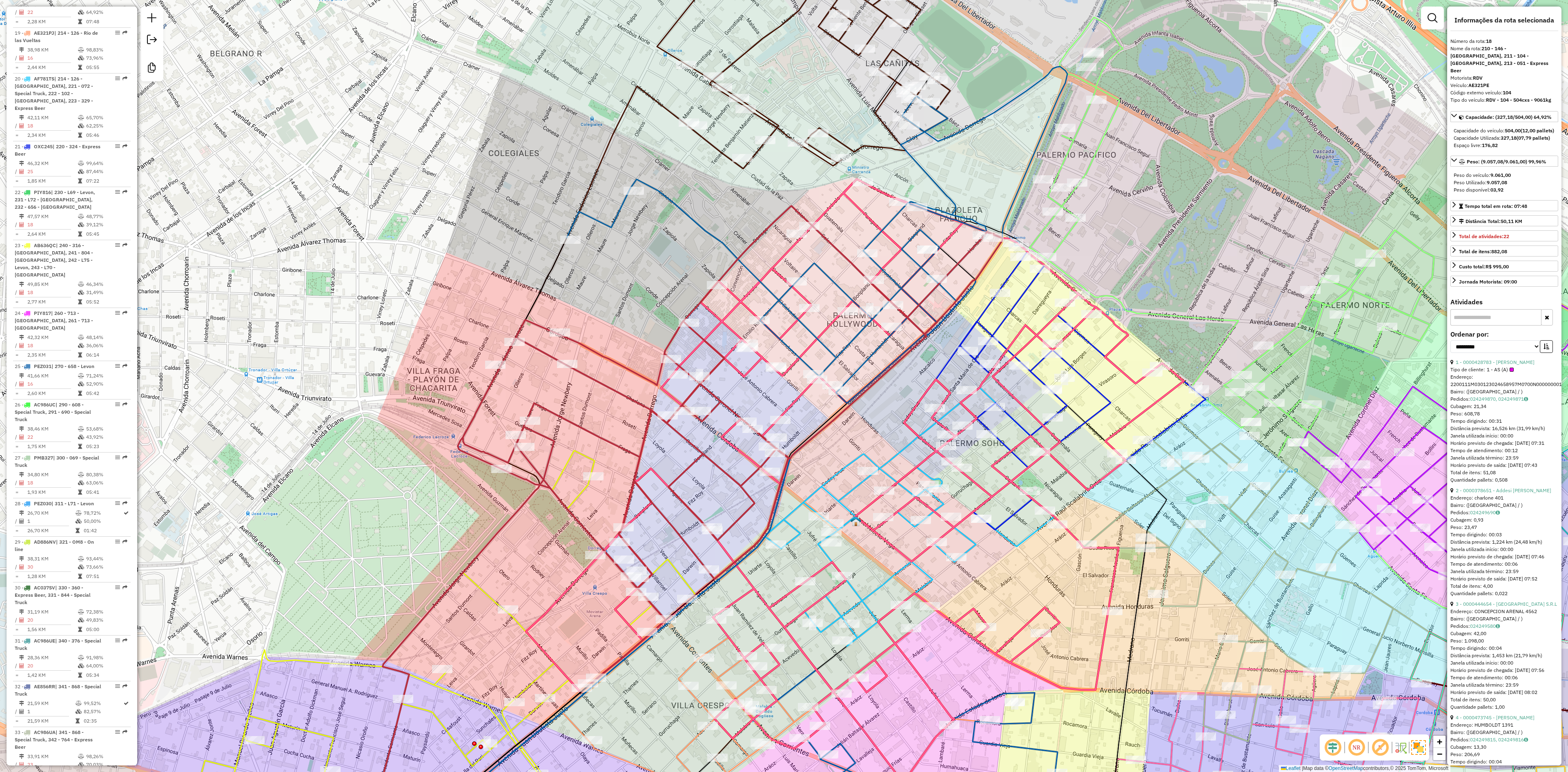
scroll to position [1180, 0]
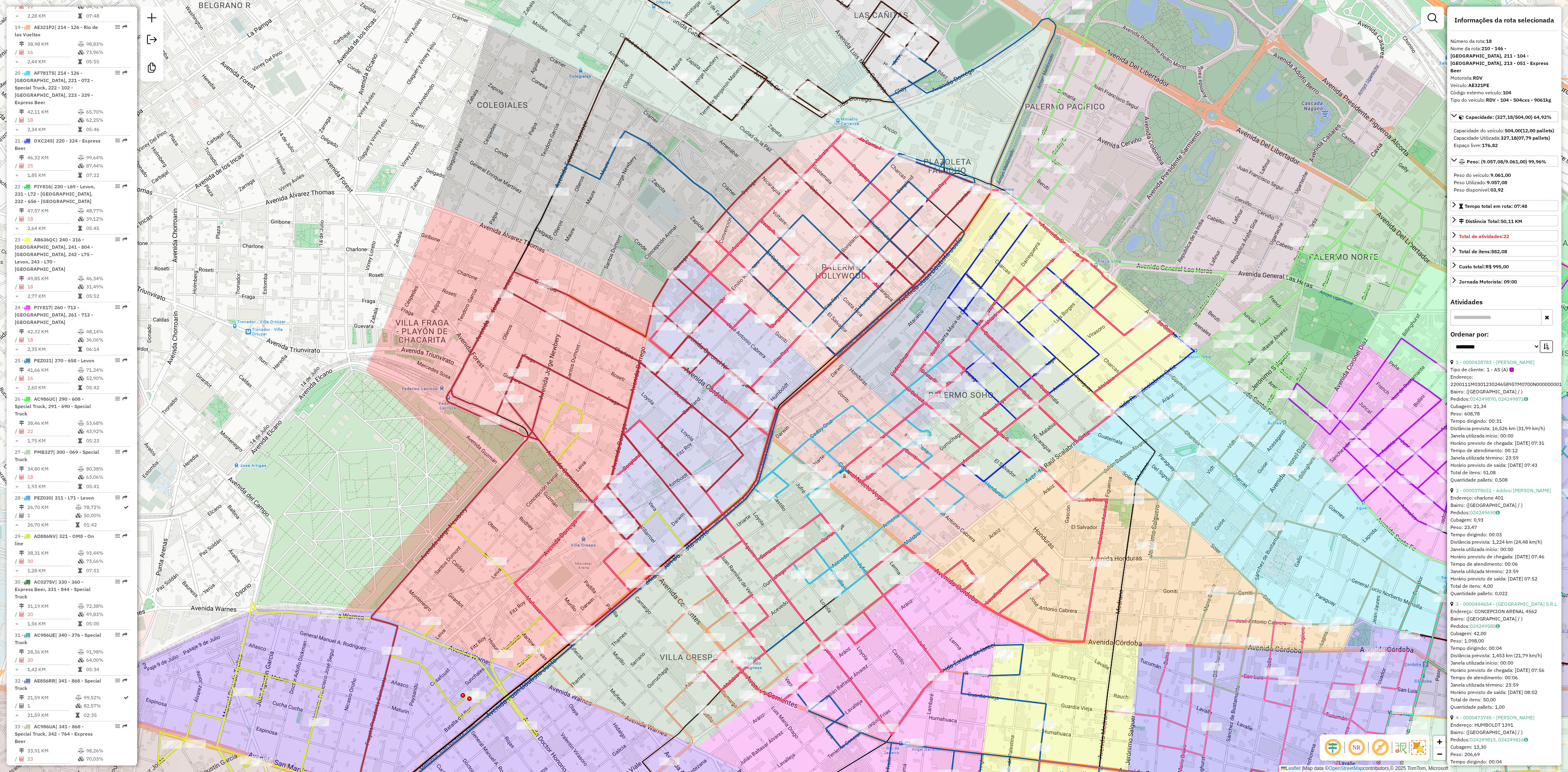
drag, startPoint x: 581, startPoint y: 418, endPoint x: 561, endPoint y: 253, distance: 166.2
click at [561, 253] on div "Janela de atendimento Grade de atendimento Capacidade Transportadoras Veículos …" at bounding box center [784, 386] width 1568 height 772
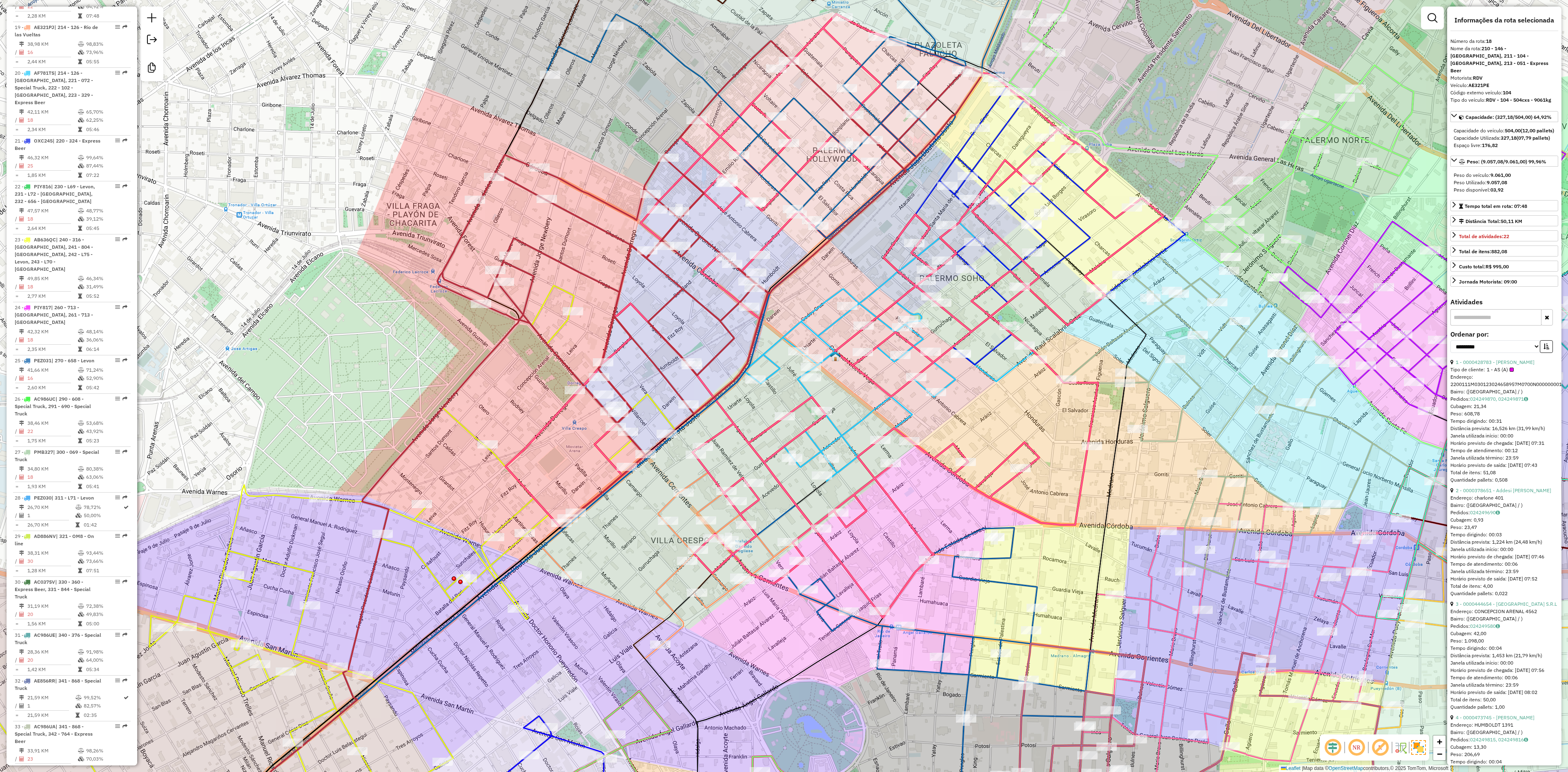
click at [455, 428] on div "Janela de atendimento Grade de atendimento Capacidade Transportadoras Veículos …" at bounding box center [784, 386] width 1568 height 772
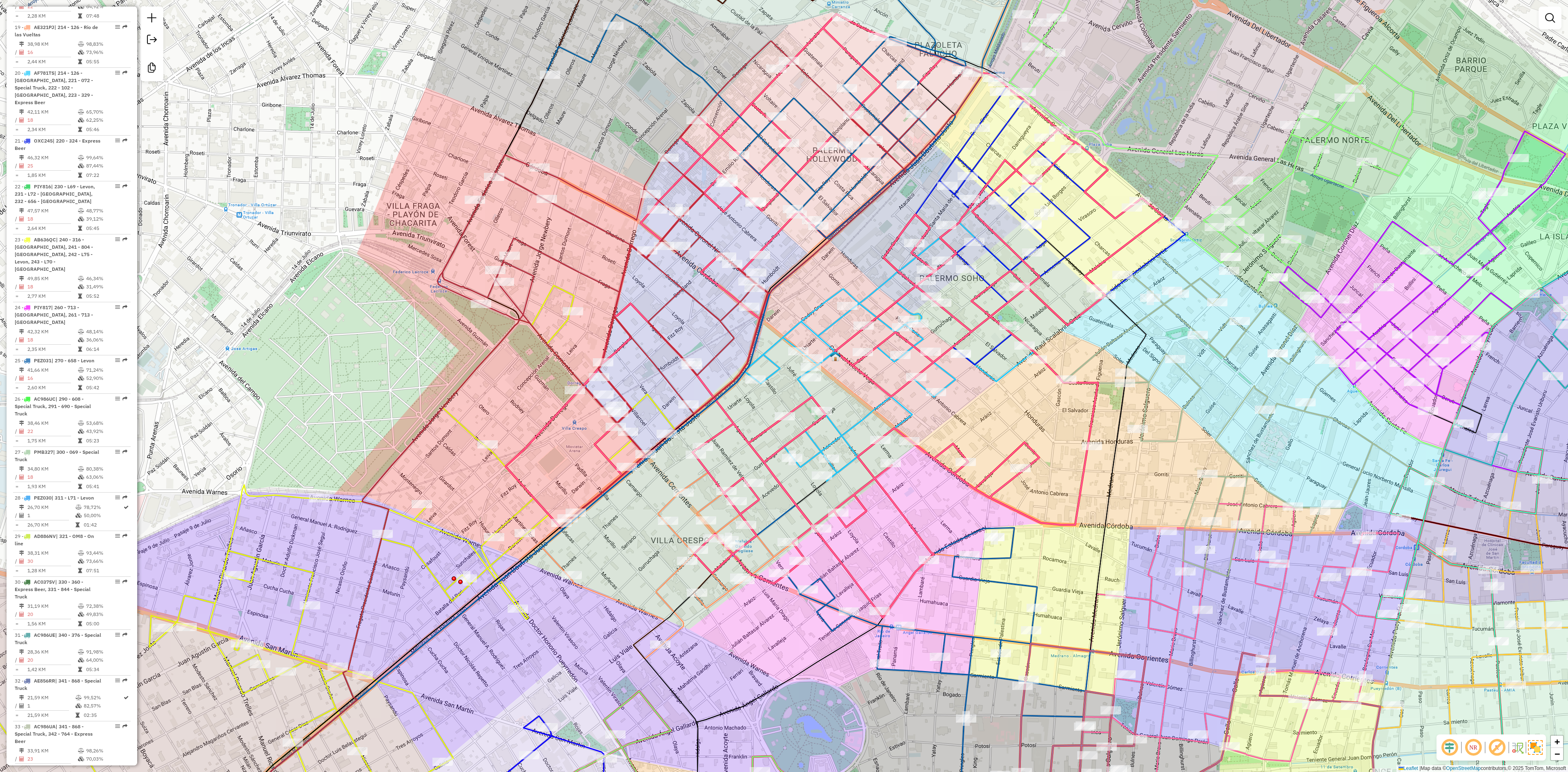
drag, startPoint x: 475, startPoint y: 402, endPoint x: 442, endPoint y: 478, distance: 82.9
click at [438, 493] on div "Janela de atendimento Grade de atendimento Capacidade Transportadoras Veículos …" at bounding box center [784, 386] width 1568 height 772
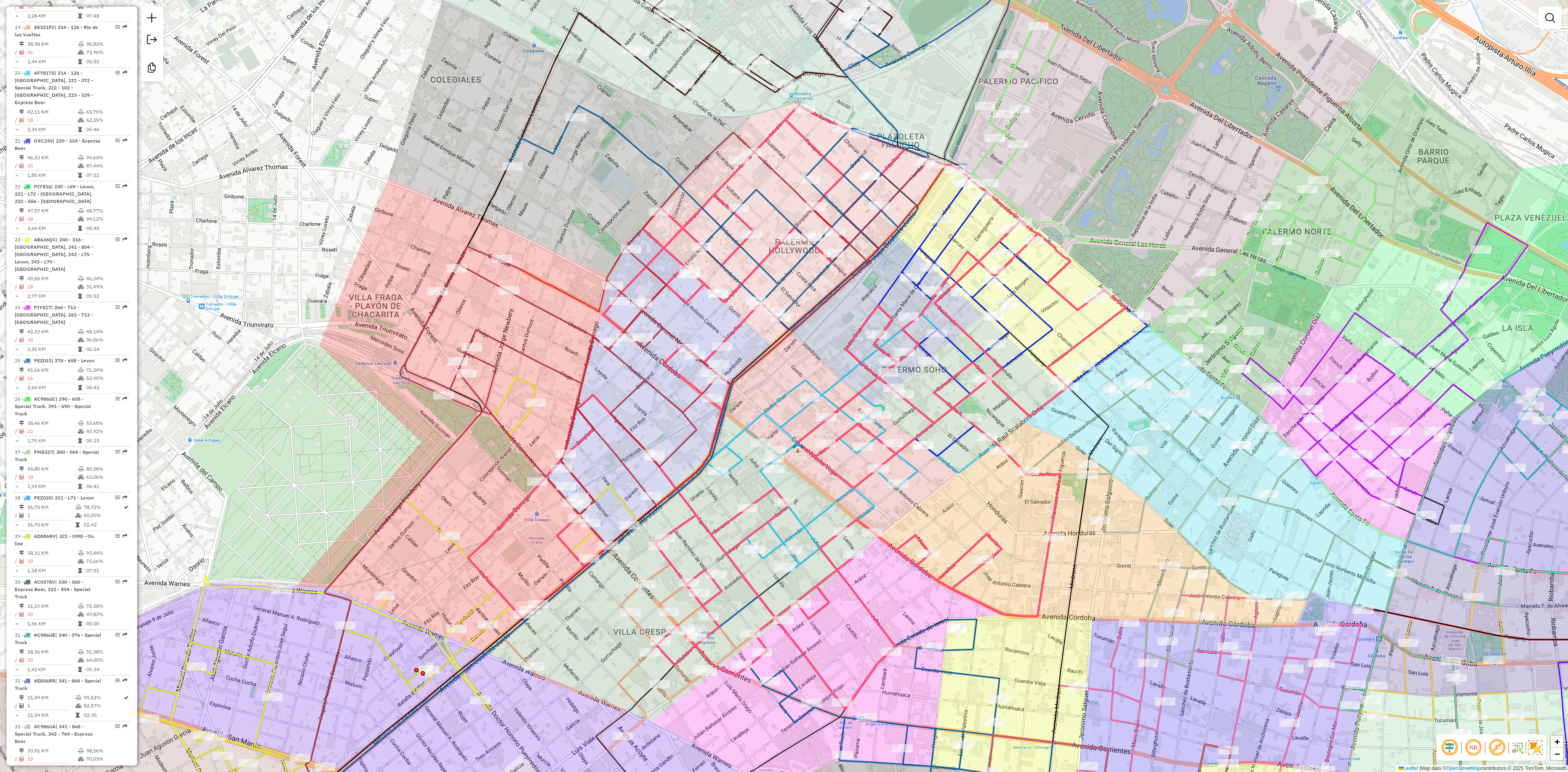
click at [530, 299] on icon at bounding box center [672, 372] width 545 height 479
select select "**********"
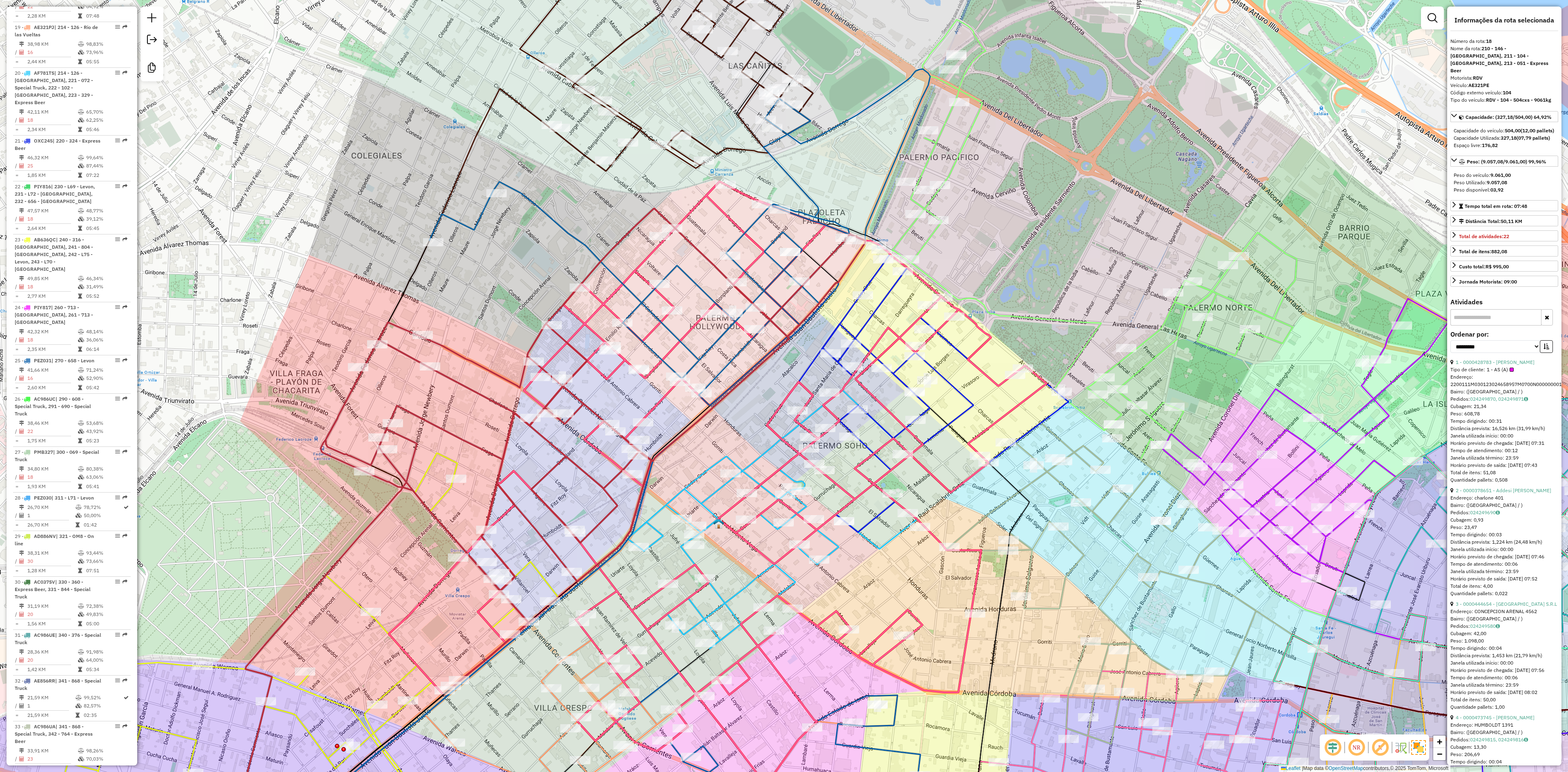
drag, startPoint x: 526, startPoint y: 331, endPoint x: 443, endPoint y: 411, distance: 115.3
click at [443, 411] on div "Janela de atendimento Grade de atendimento Capacidade Transportadoras Veículos …" at bounding box center [784, 386] width 1568 height 772
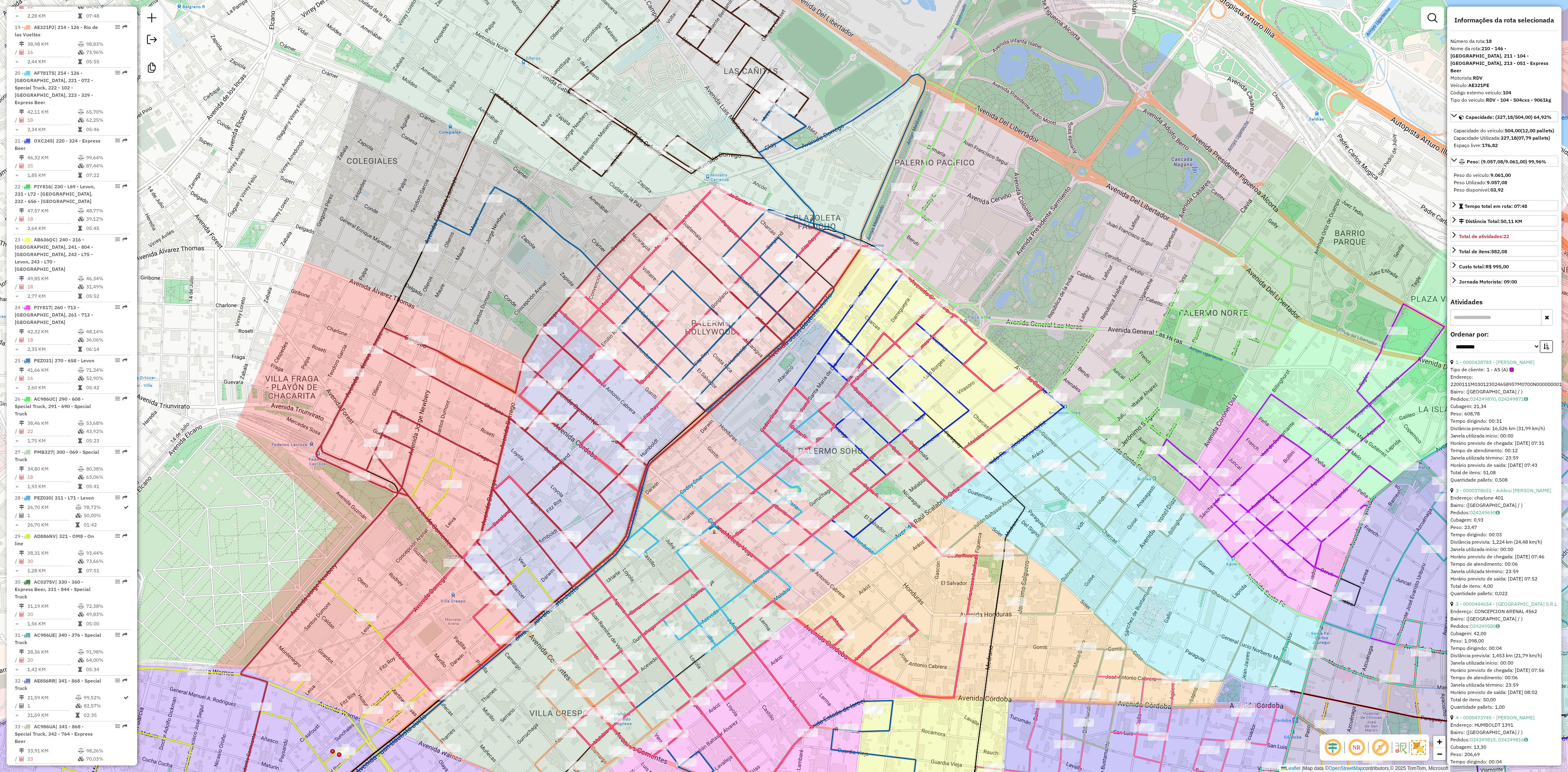
click at [674, 274] on icon at bounding box center [643, 262] width 436 height 298
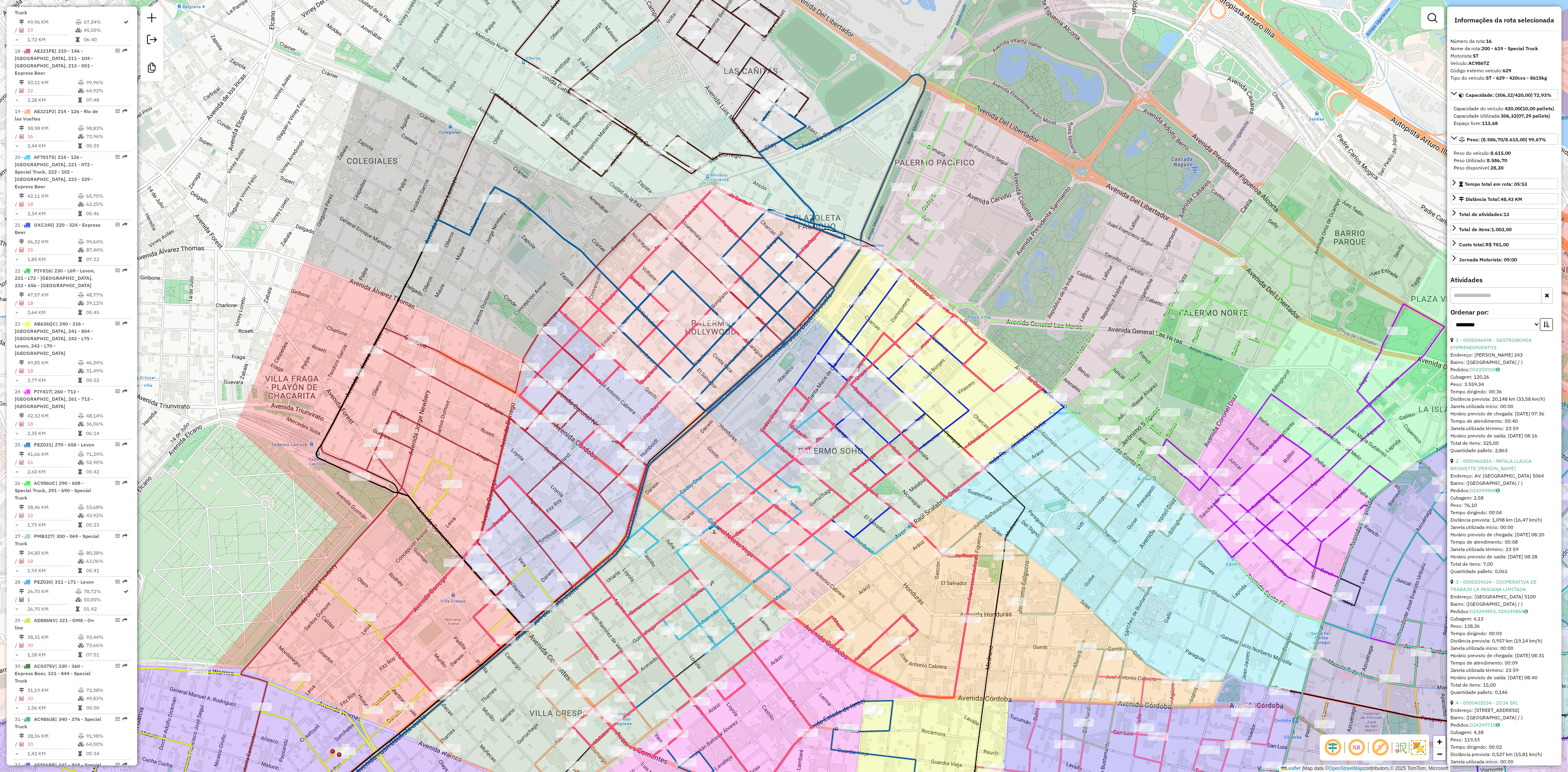
scroll to position [1080, 0]
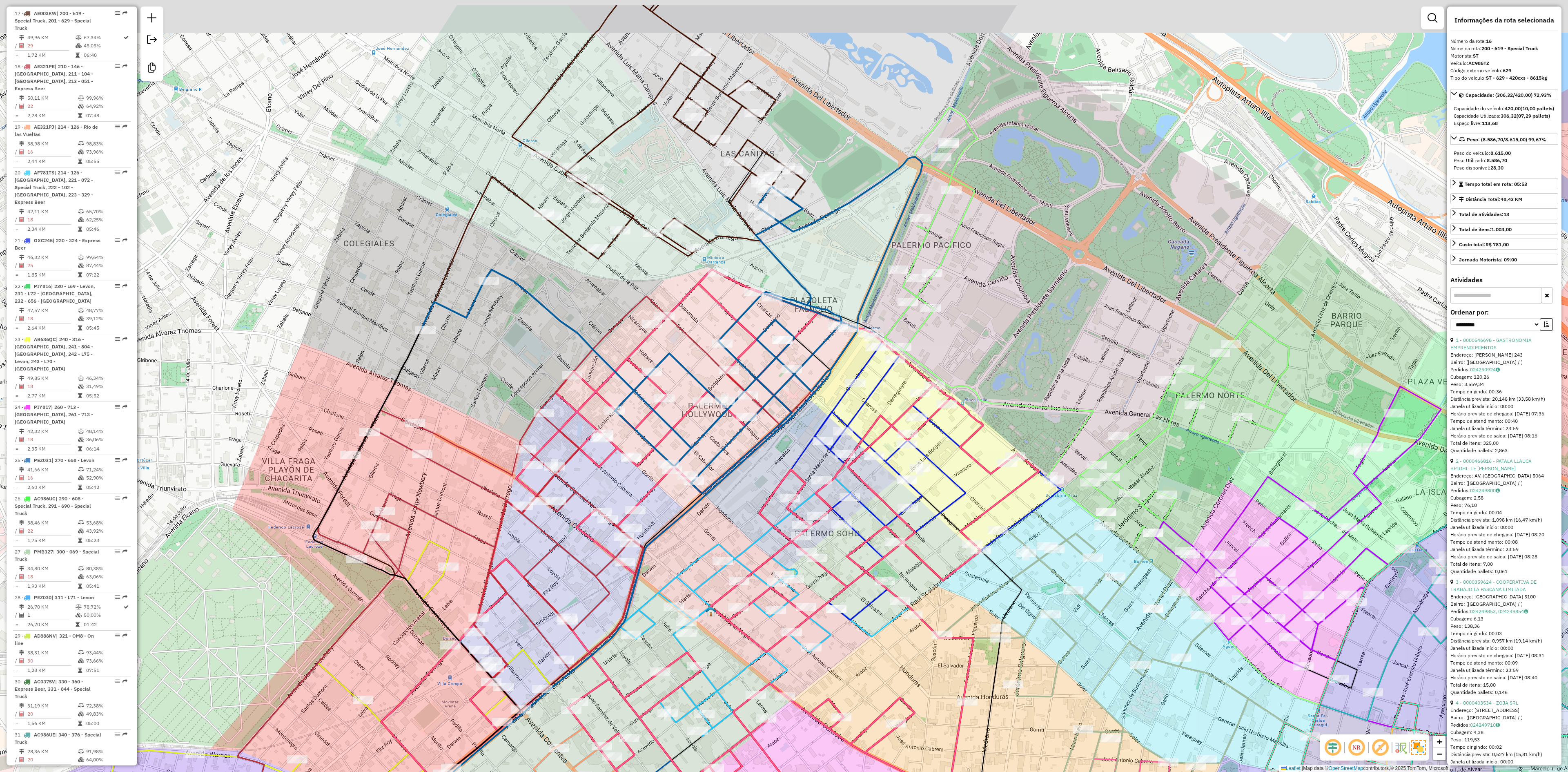
drag, startPoint x: 568, startPoint y: 206, endPoint x: 563, endPoint y: 318, distance: 112.1
click at [563, 318] on div "Janela de atendimento Grade de atendimento Capacidade Transportadoras Veículos …" at bounding box center [784, 386] width 1568 height 772
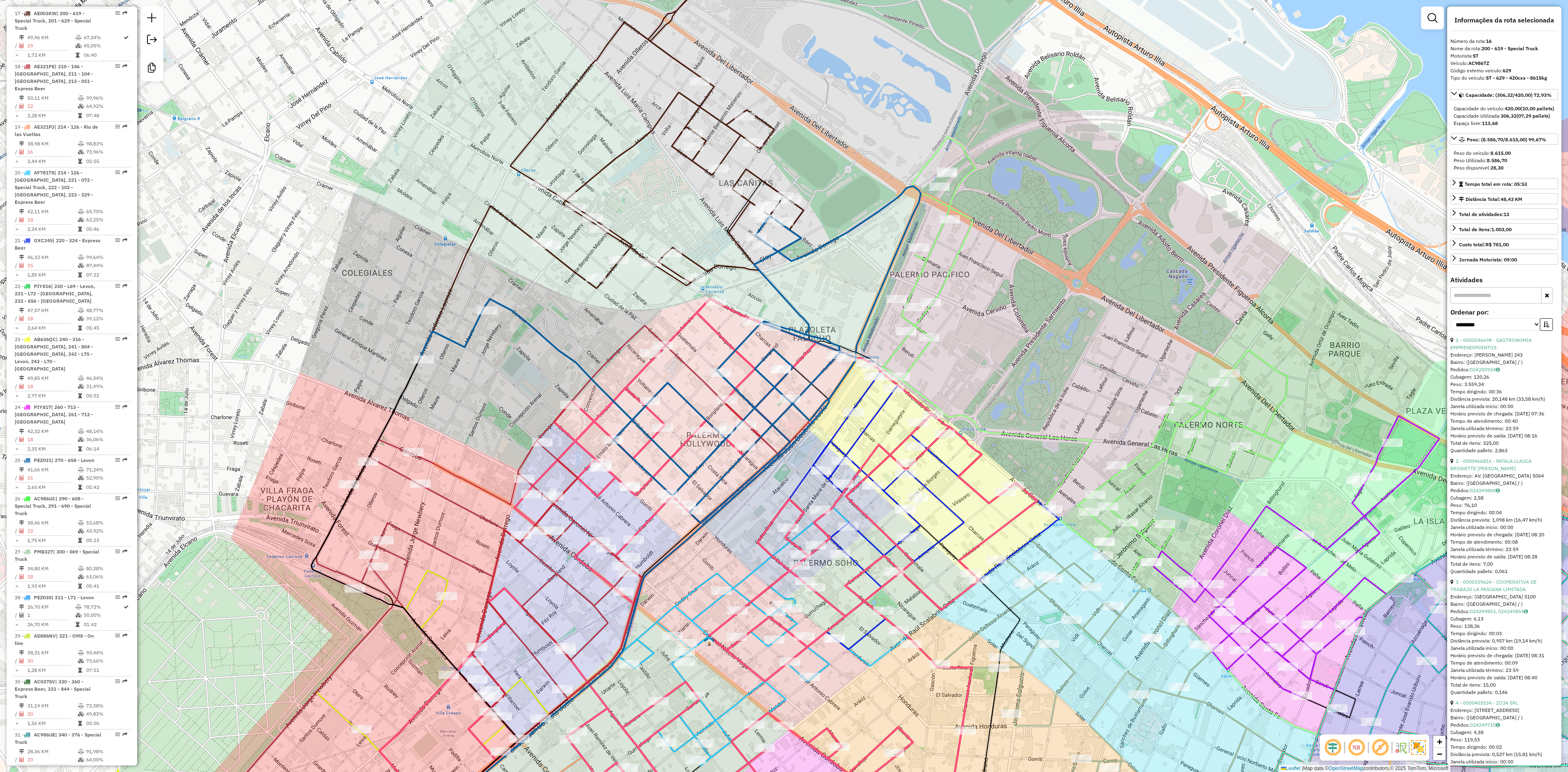
click at [617, 233] on icon at bounding box center [657, 124] width 293 height 328
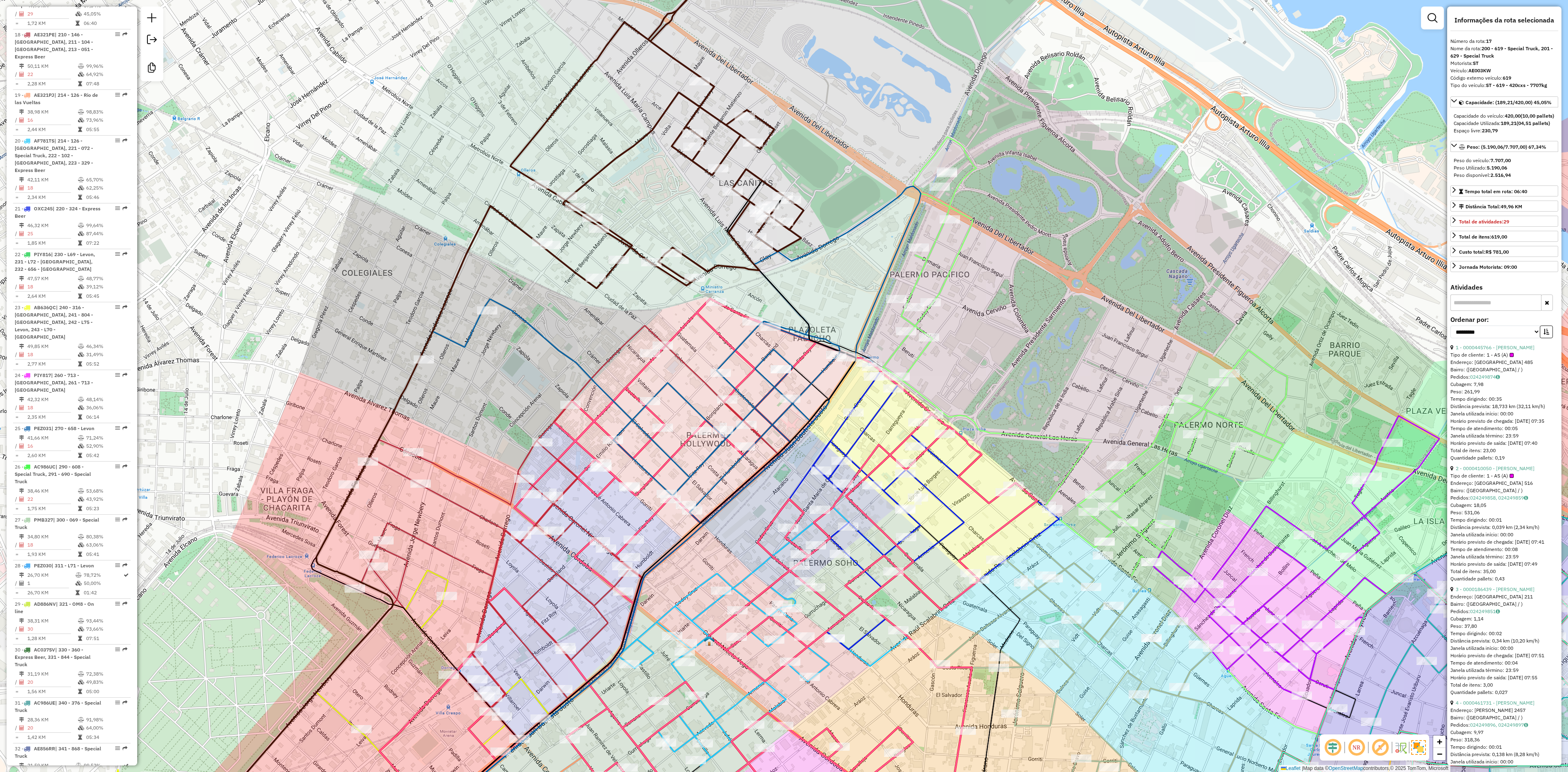
scroll to position [1126, 0]
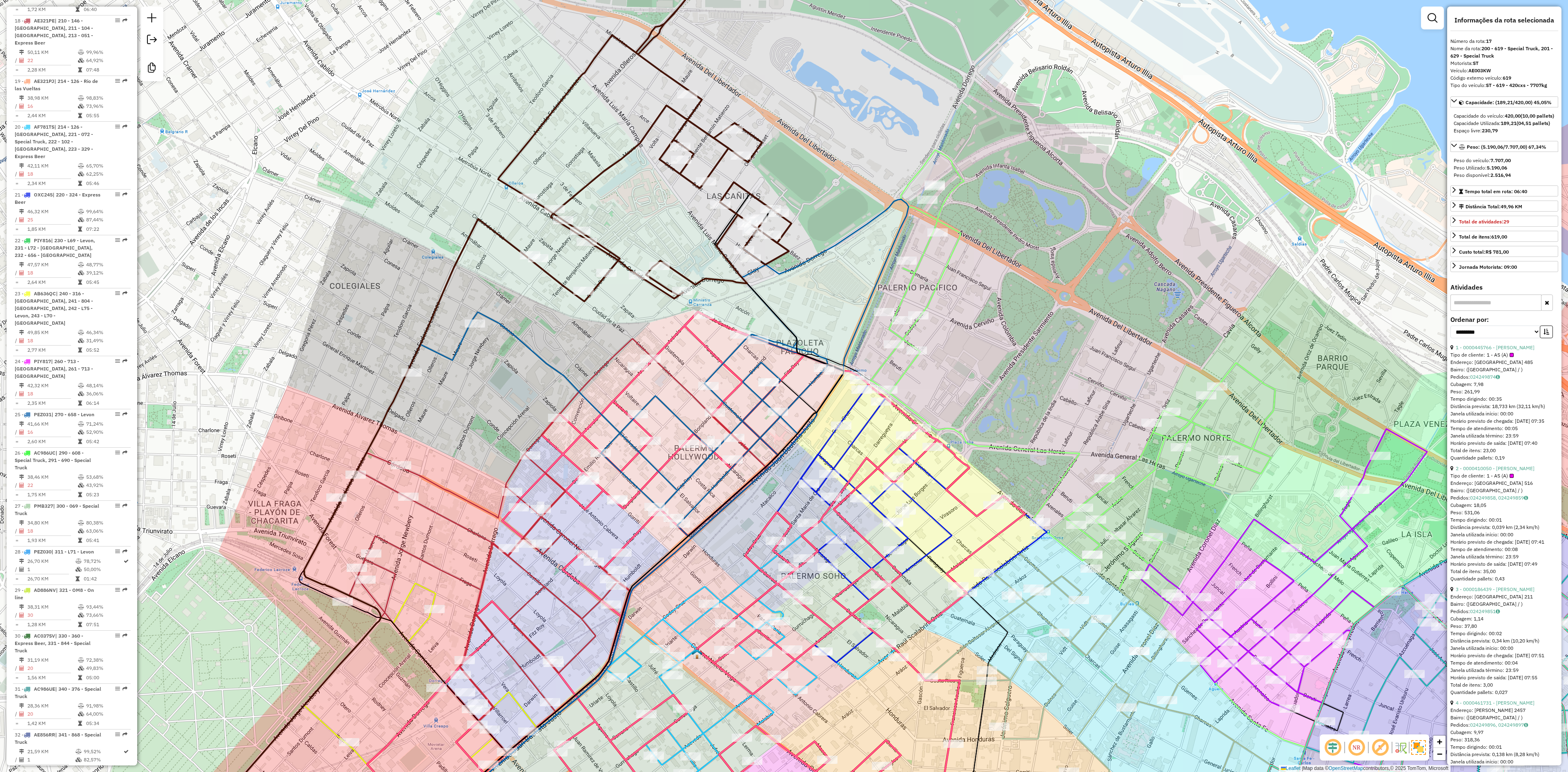
drag, startPoint x: 630, startPoint y: 219, endPoint x: 615, endPoint y: 165, distance: 56.0
click at [615, 165] on div "Janela de atendimento Grade de atendimento Capacidade Transportadoras Veículos …" at bounding box center [784, 386] width 1568 height 772
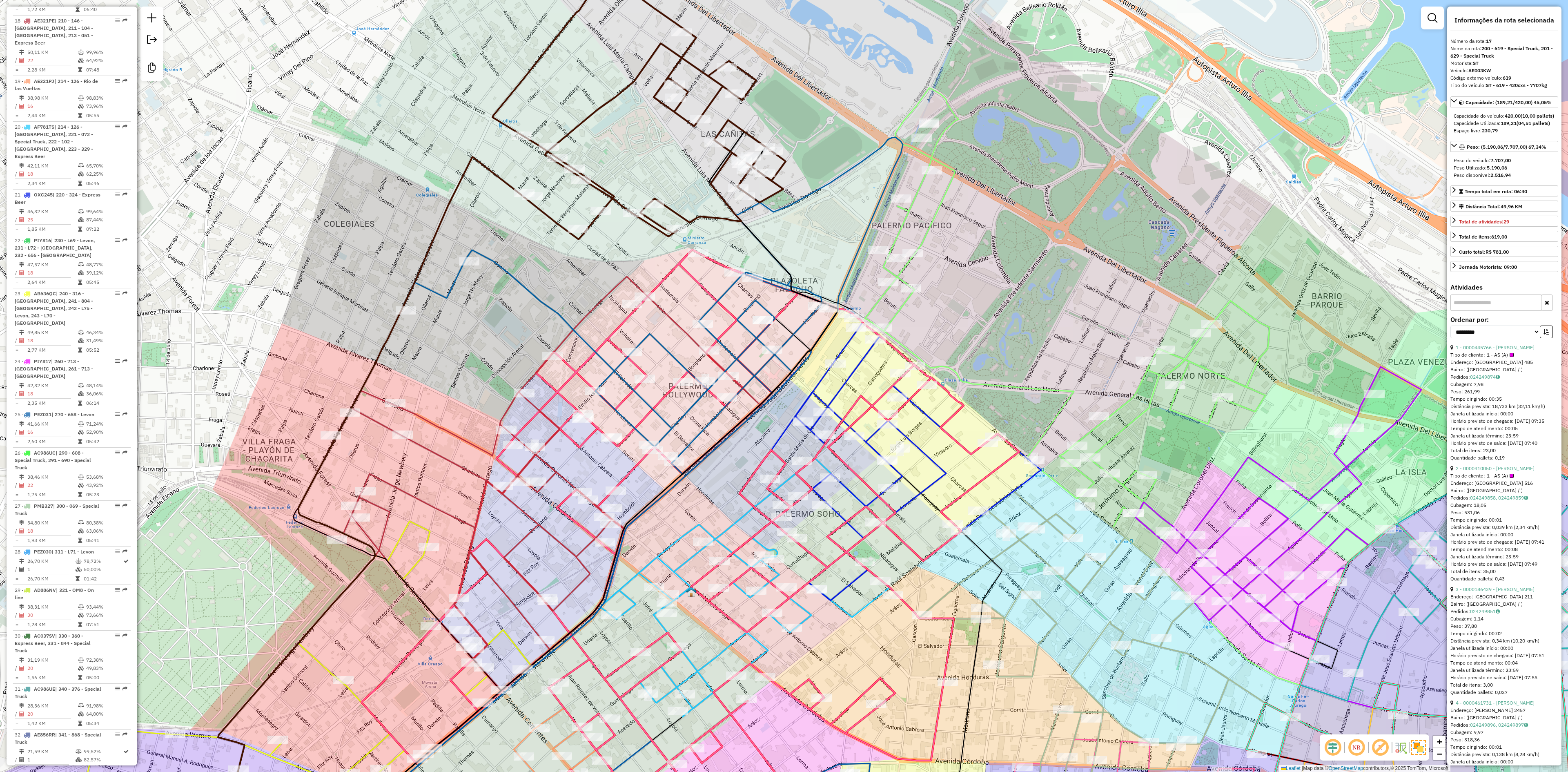
click at [707, 315] on icon at bounding box center [620, 325] width 436 height 298
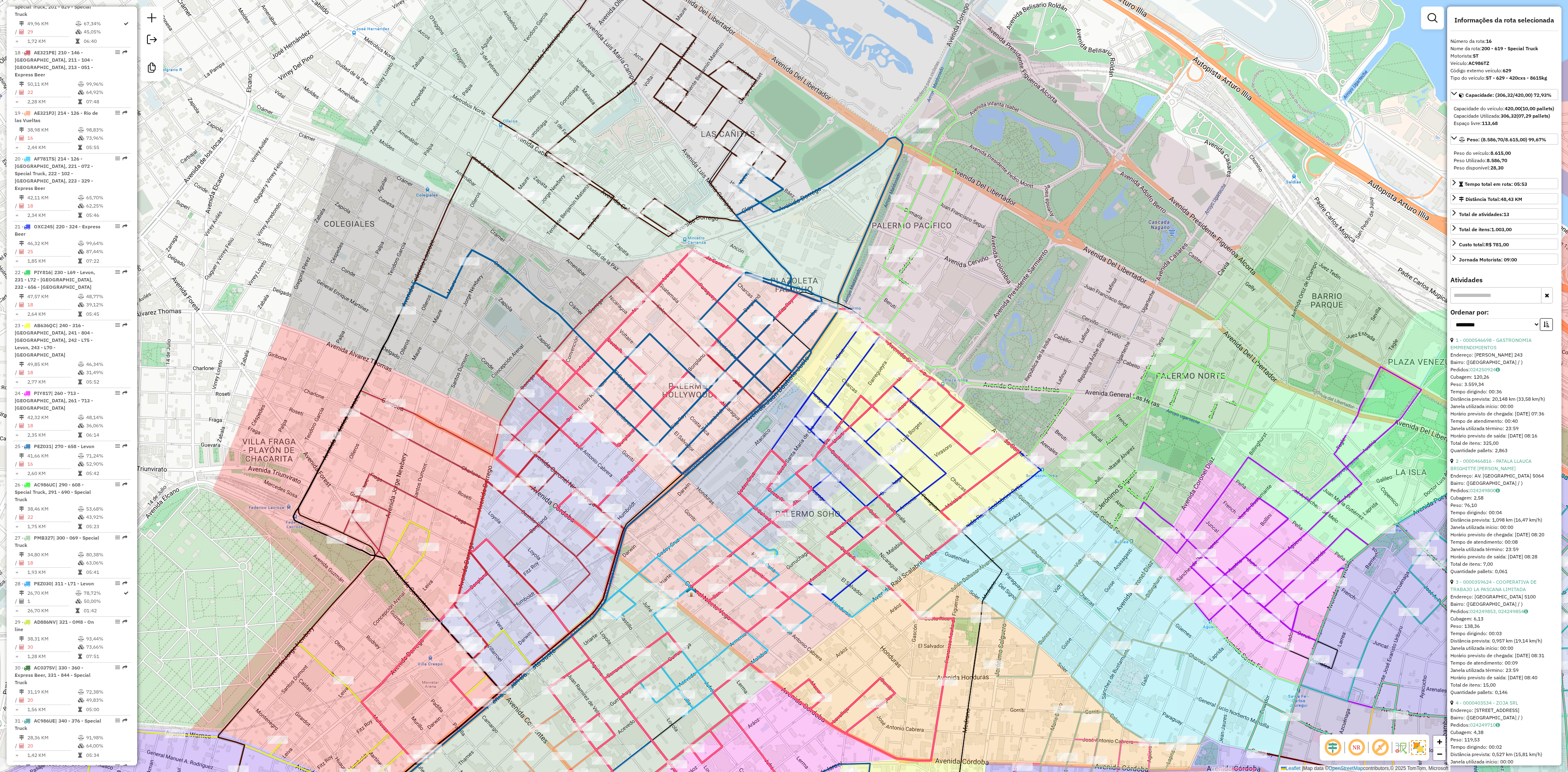
scroll to position [1080, 0]
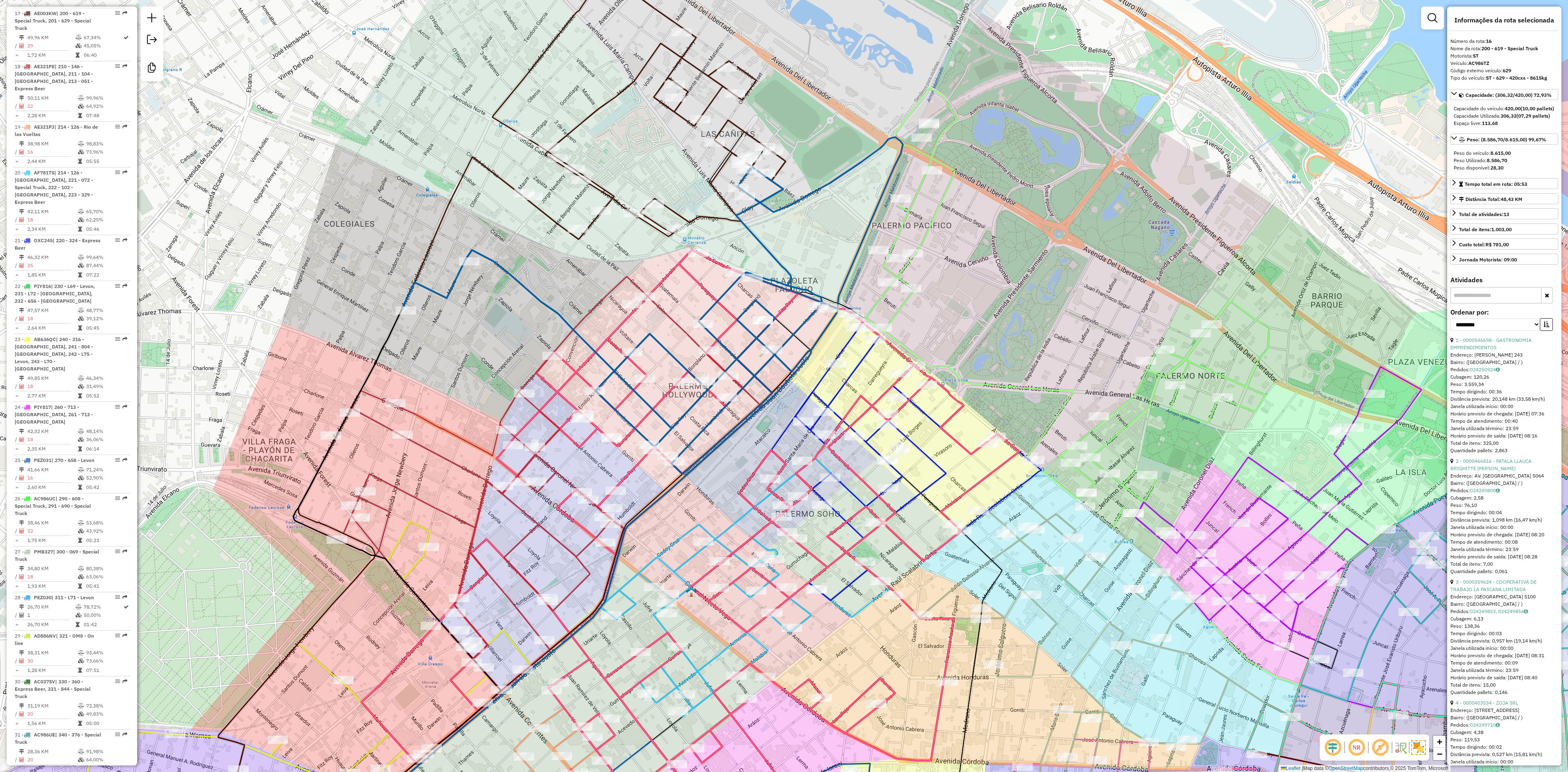
click at [462, 470] on icon at bounding box center [565, 516] width 545 height 479
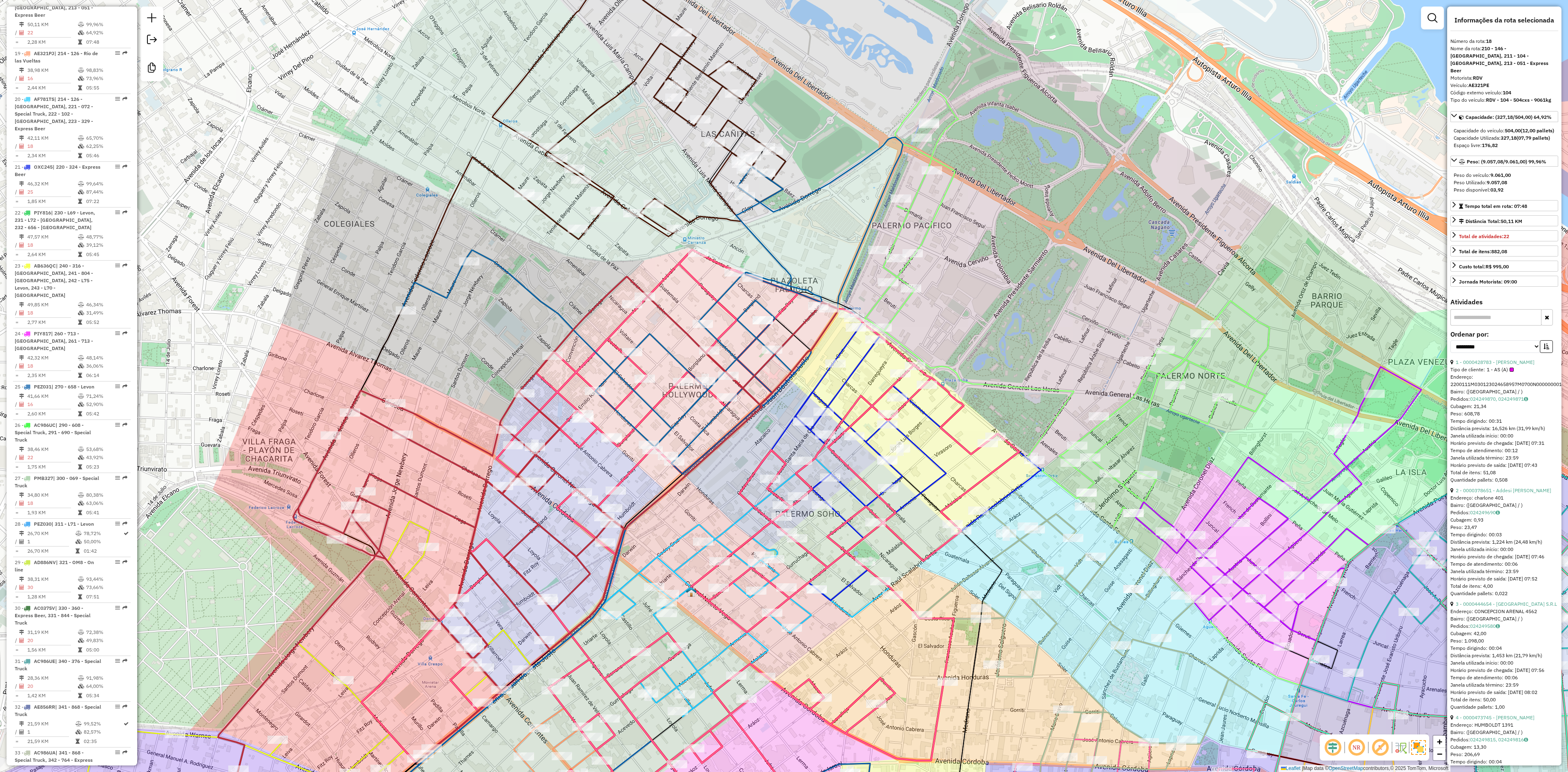
scroll to position [1180, 0]
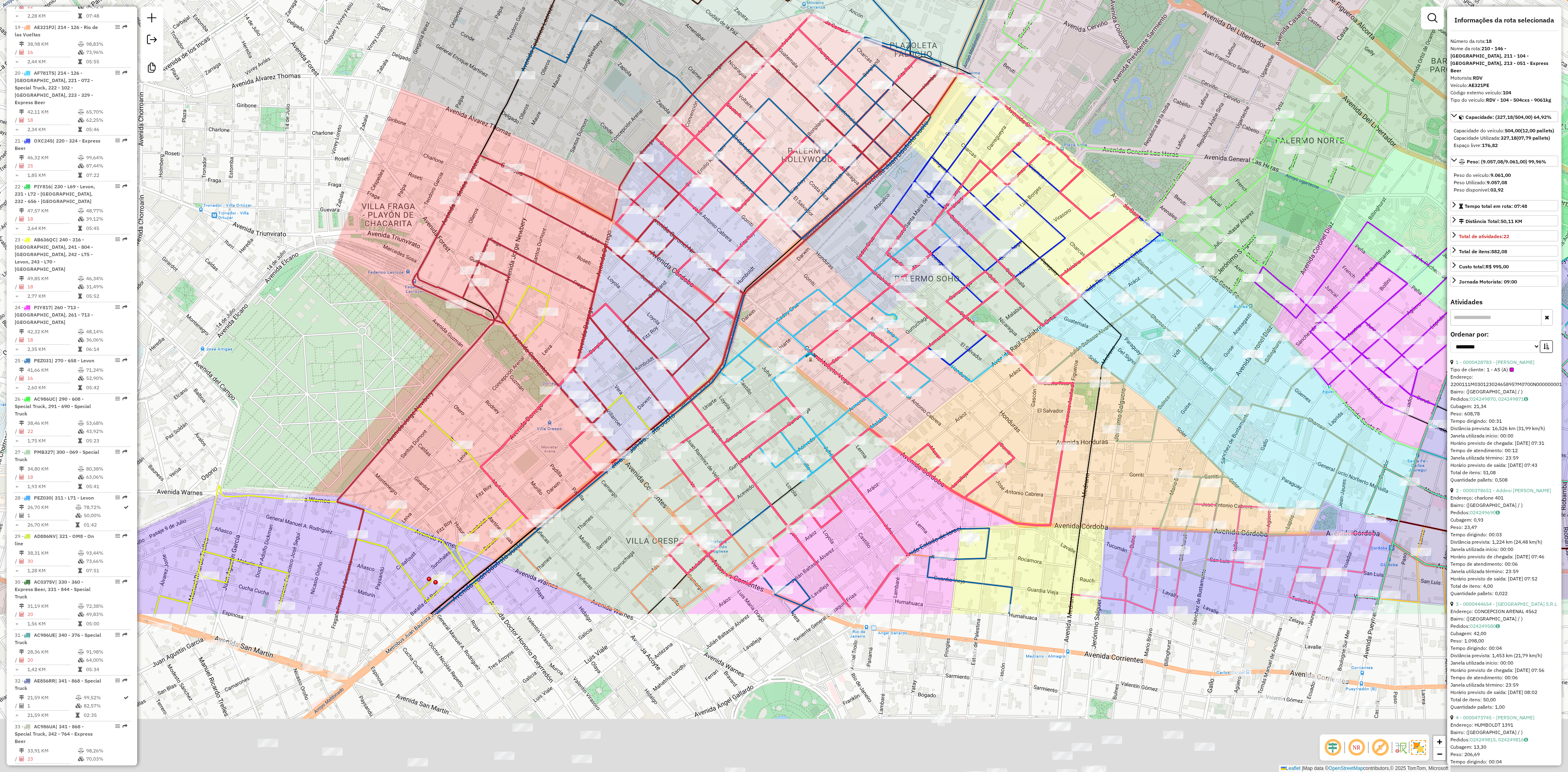
drag, startPoint x: 456, startPoint y: 500, endPoint x: 583, endPoint y: 247, distance: 283.1
click at [583, 246] on div "Janela de atendimento Grade de atendimento Capacidade Transportadoras Veículos …" at bounding box center [784, 386] width 1568 height 772
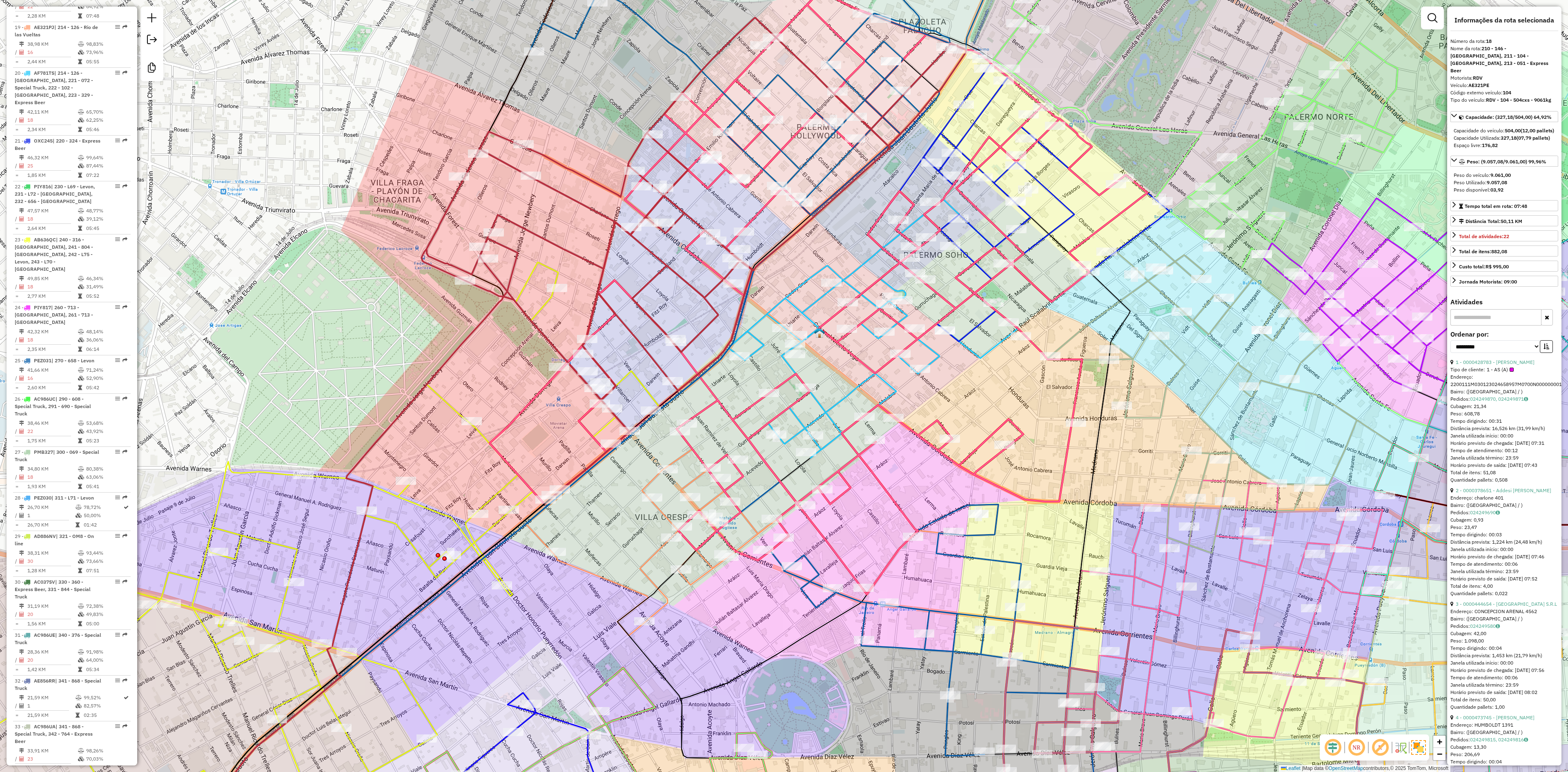
drag, startPoint x: 498, startPoint y: 400, endPoint x: 580, endPoint y: 263, distance: 159.7
click at [580, 263] on div "Janela de atendimento Grade de atendimento Capacidade Transportadoras Veículos …" at bounding box center [784, 386] width 1568 height 772
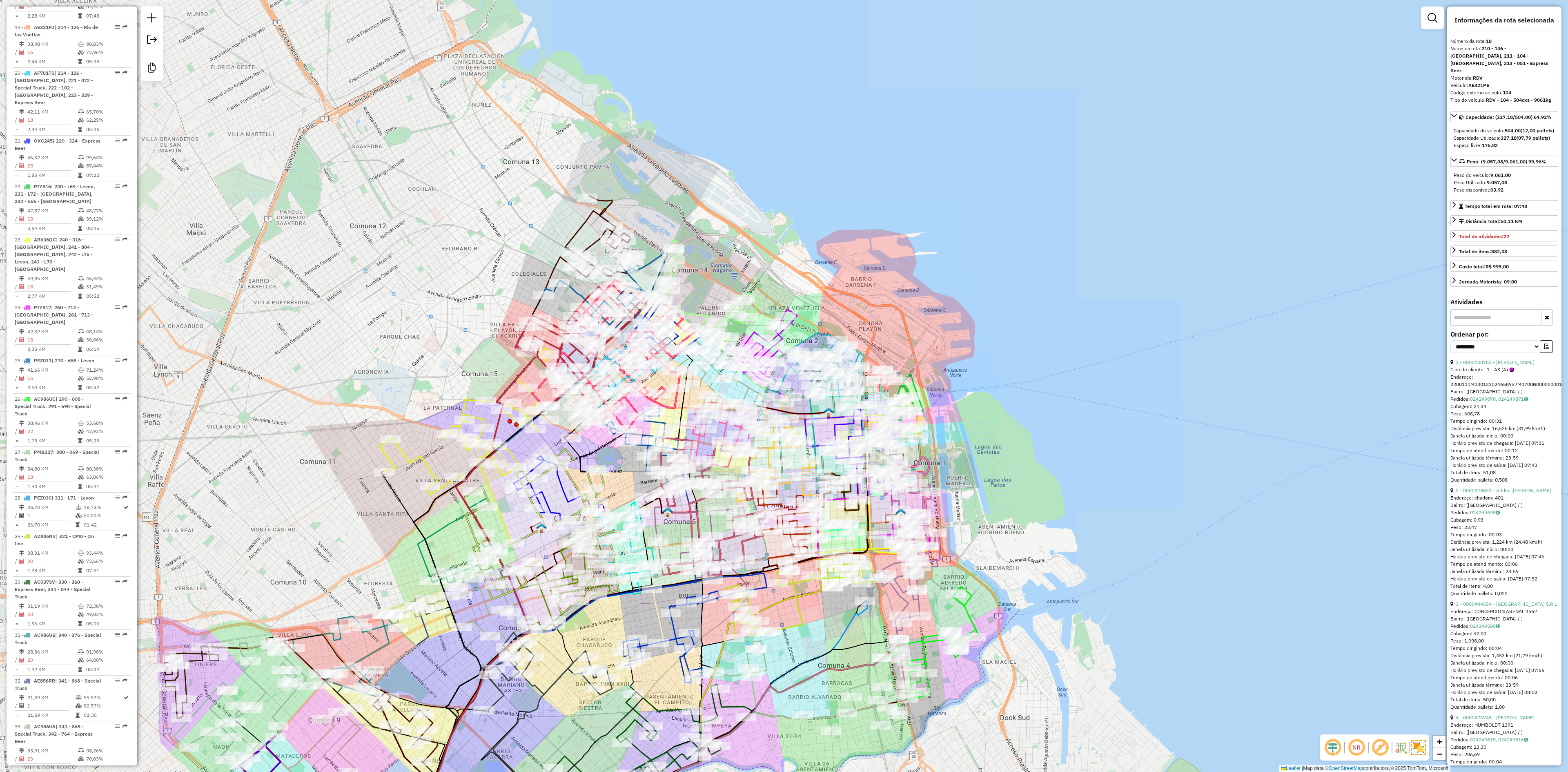
drag, startPoint x: 420, startPoint y: 356, endPoint x: 305, endPoint y: 418, distance: 130.6
click at [300, 422] on div "Janela de atendimento Grade de atendimento Capacidade Transportadoras Veículos …" at bounding box center [784, 386] width 1568 height 772
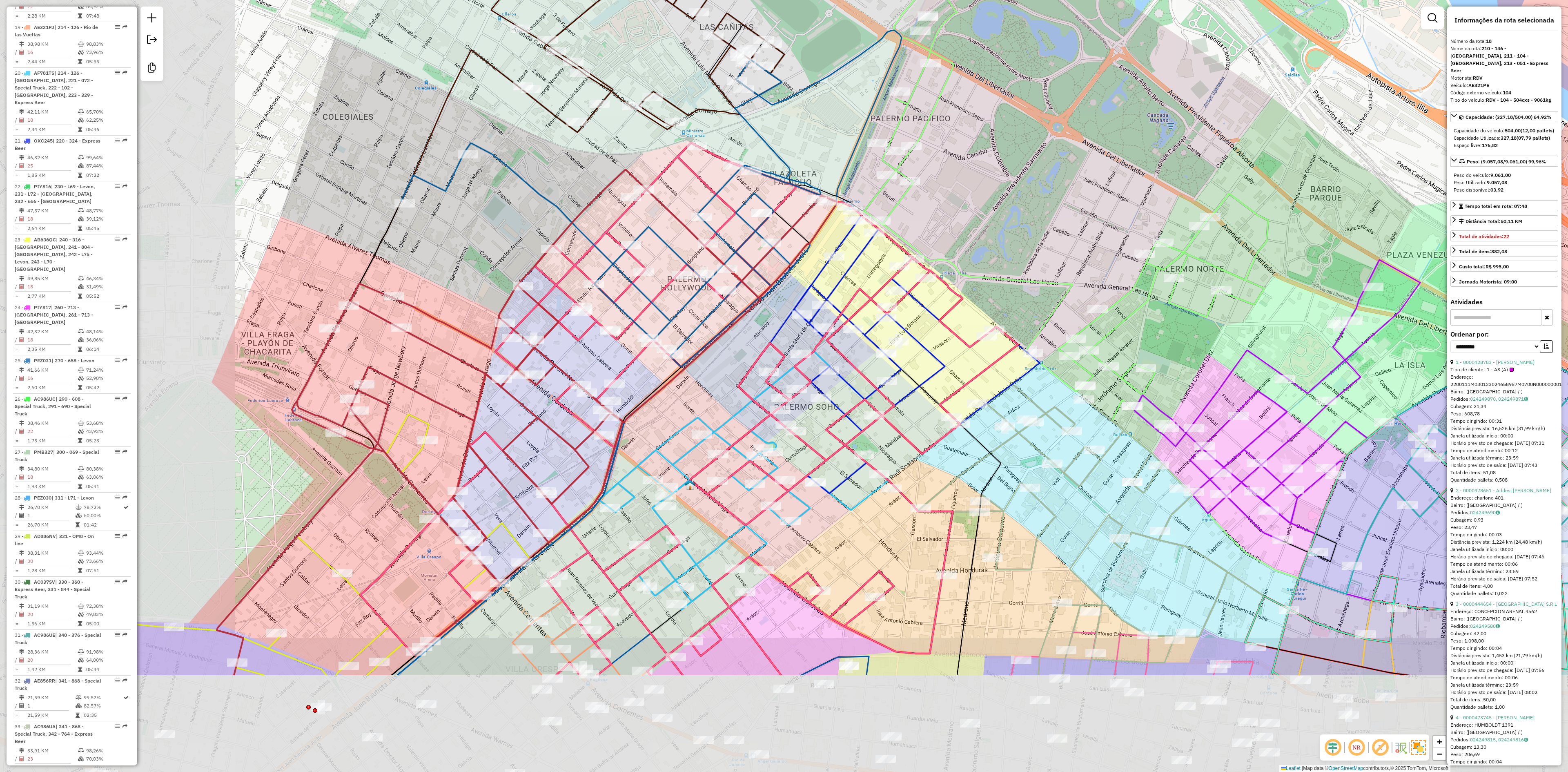
drag, startPoint x: 262, startPoint y: 383, endPoint x: 498, endPoint y: 231, distance: 280.7
click at [496, 230] on div "Janela de atendimento Grade de atendimento Capacidade Transportadoras Veículos …" at bounding box center [784, 386] width 1568 height 772
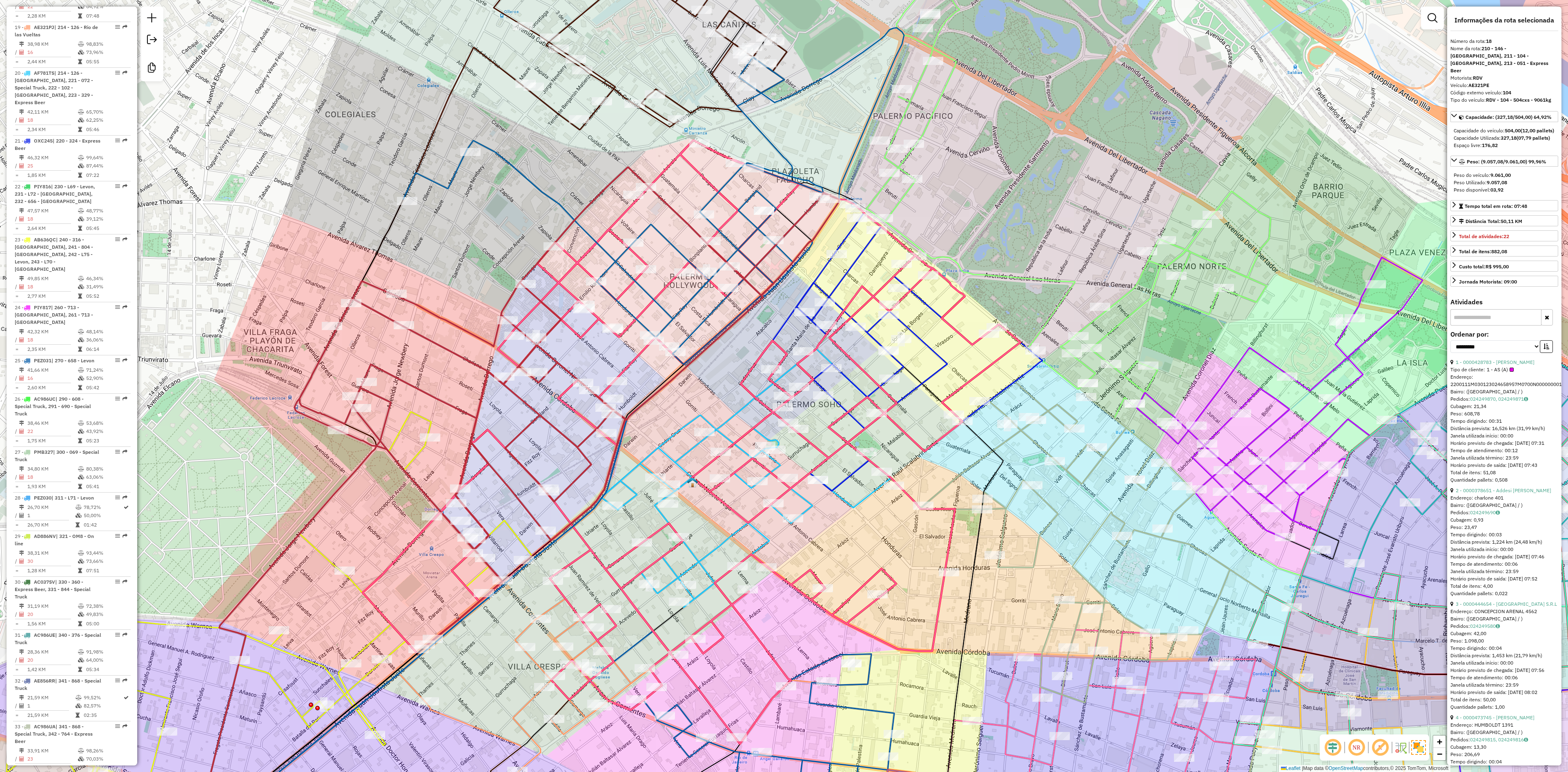
drag, startPoint x: 372, startPoint y: 549, endPoint x: 457, endPoint y: 444, distance: 135.1
click at [457, 442] on div "Janela de atendimento Grade de atendimento Capacidade Transportadoras Veículos …" at bounding box center [784, 386] width 1568 height 772
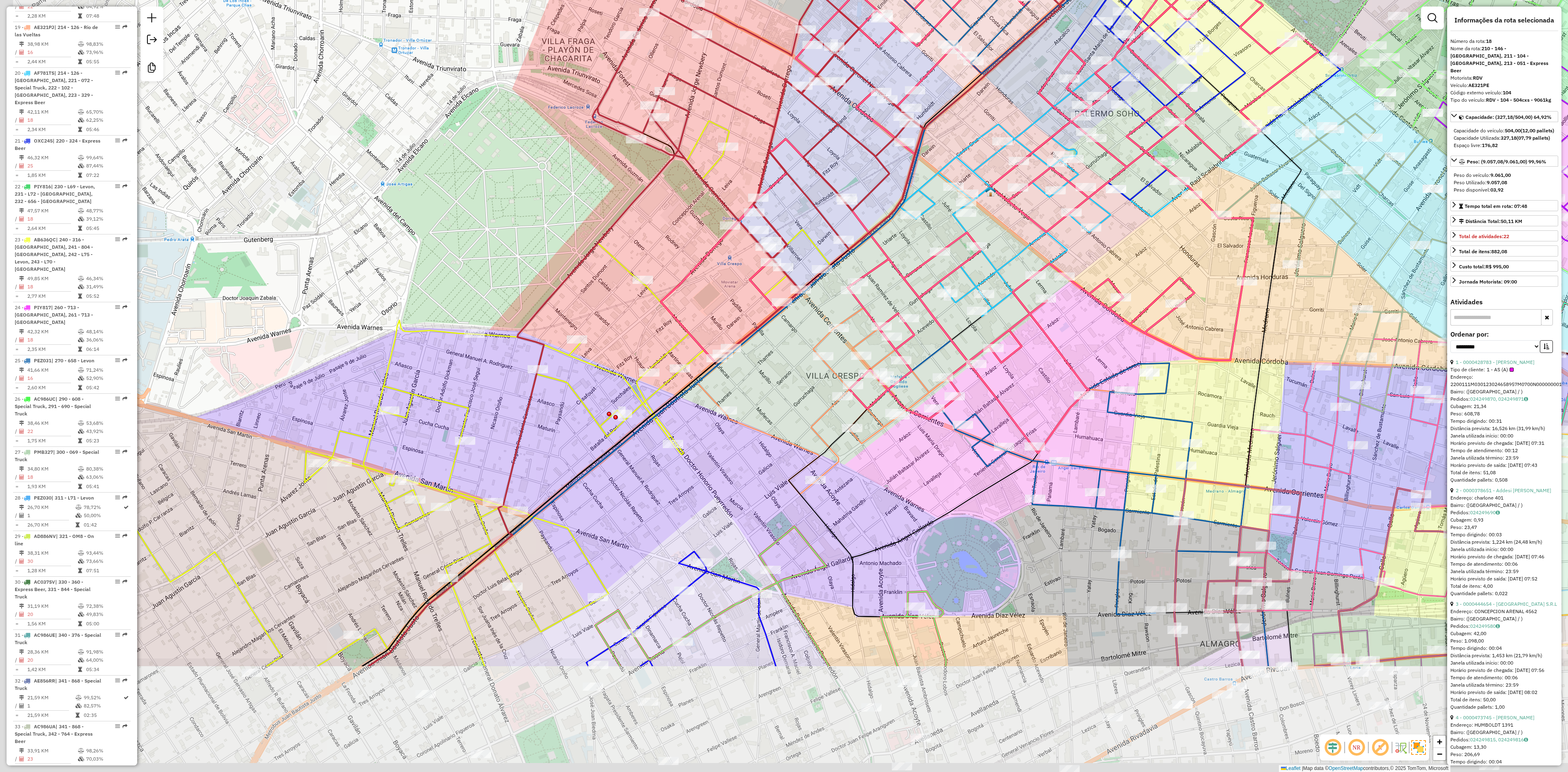
drag, startPoint x: 438, startPoint y: 456, endPoint x: 618, endPoint y: 310, distance: 231.8
click at [617, 310] on div "Janela de atendimento Grade de atendimento Capacidade Transportadoras Veículos …" at bounding box center [784, 386] width 1568 height 772
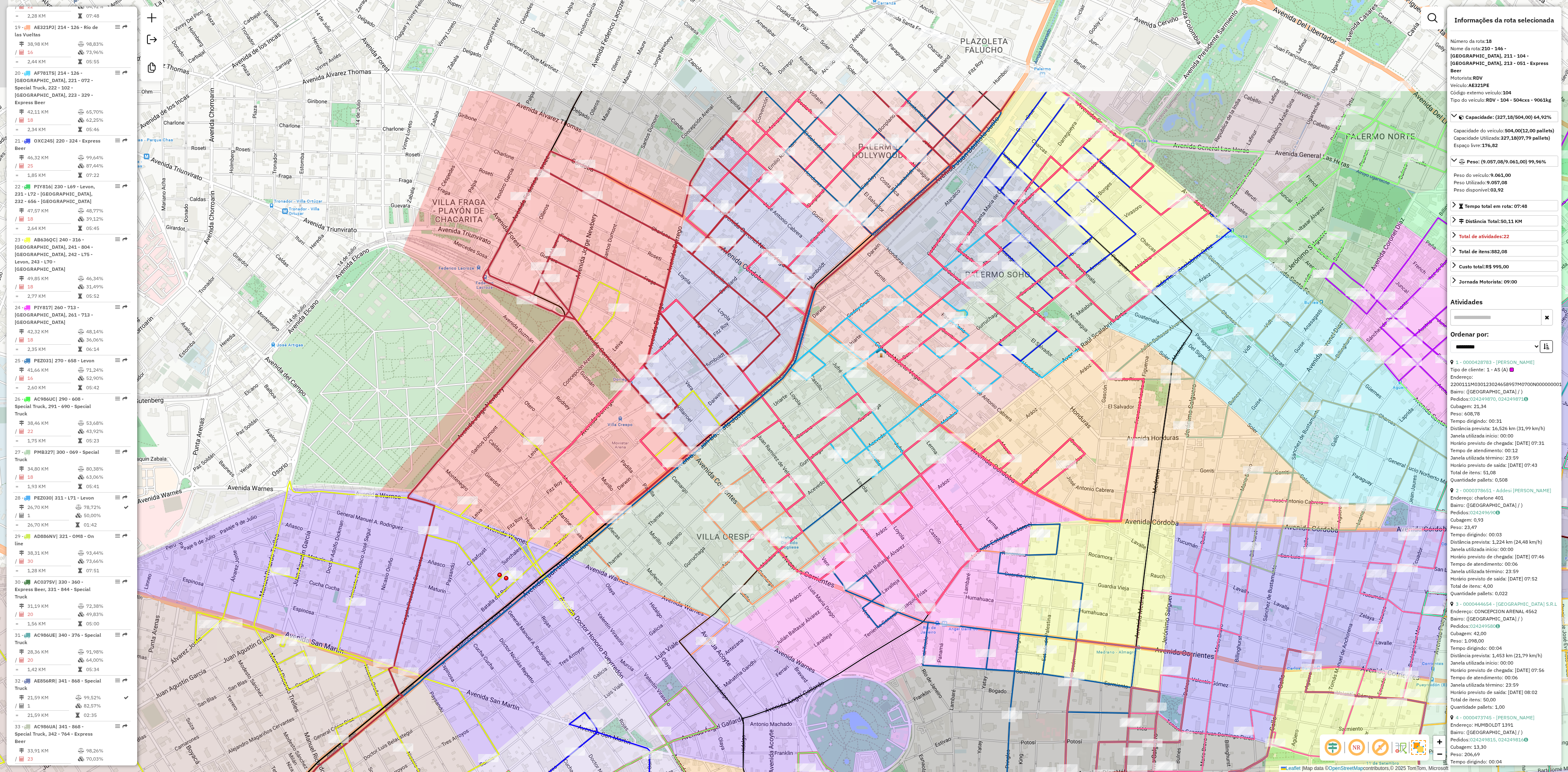
drag, startPoint x: 712, startPoint y: 460, endPoint x: 604, endPoint y: 607, distance: 182.4
click at [604, 607] on div "Janela de atendimento Grade de atendimento Capacidade Transportadoras Veículos …" at bounding box center [784, 386] width 1568 height 772
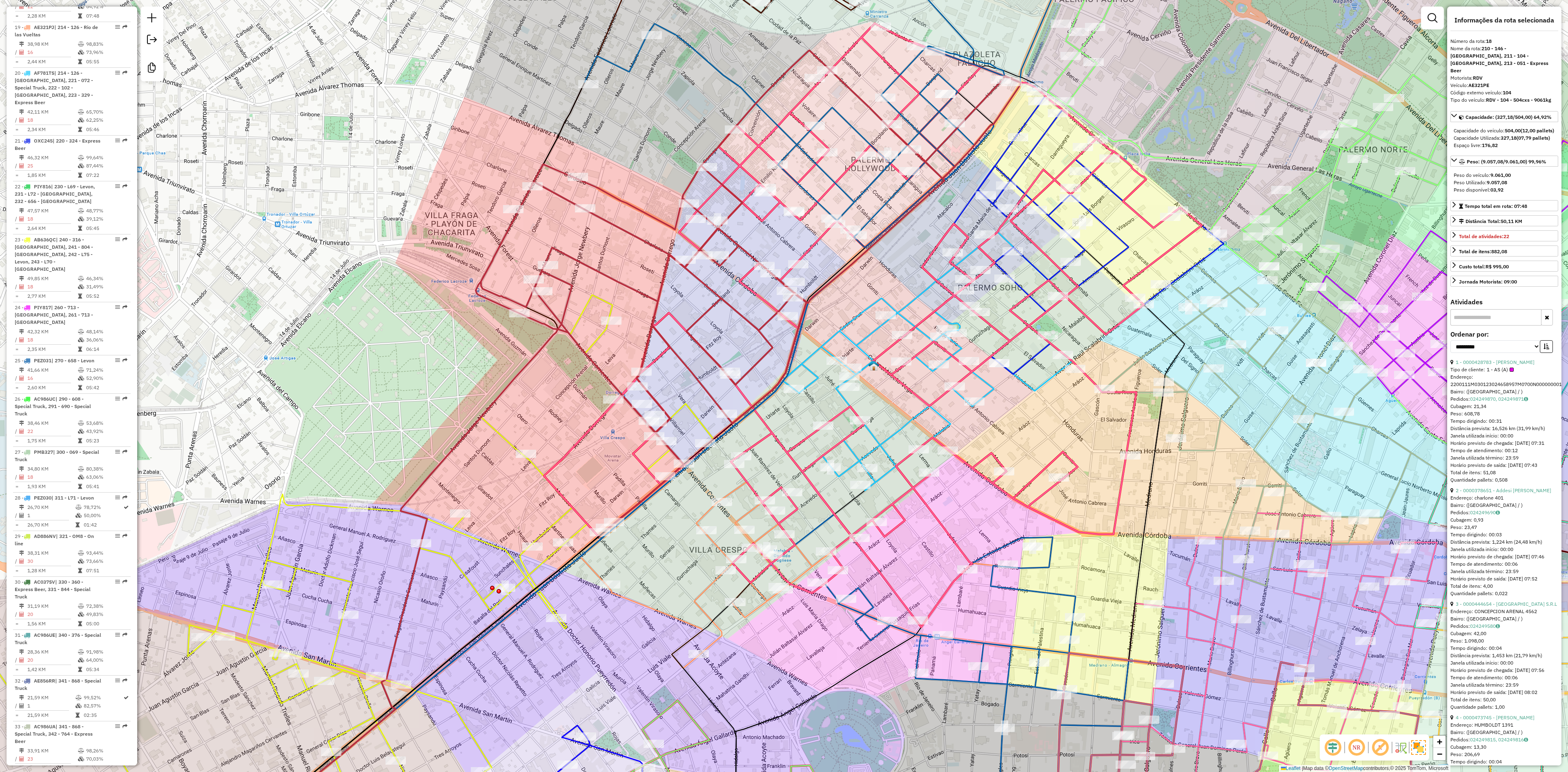
click at [505, 440] on icon at bounding box center [323, 572] width 781 height 554
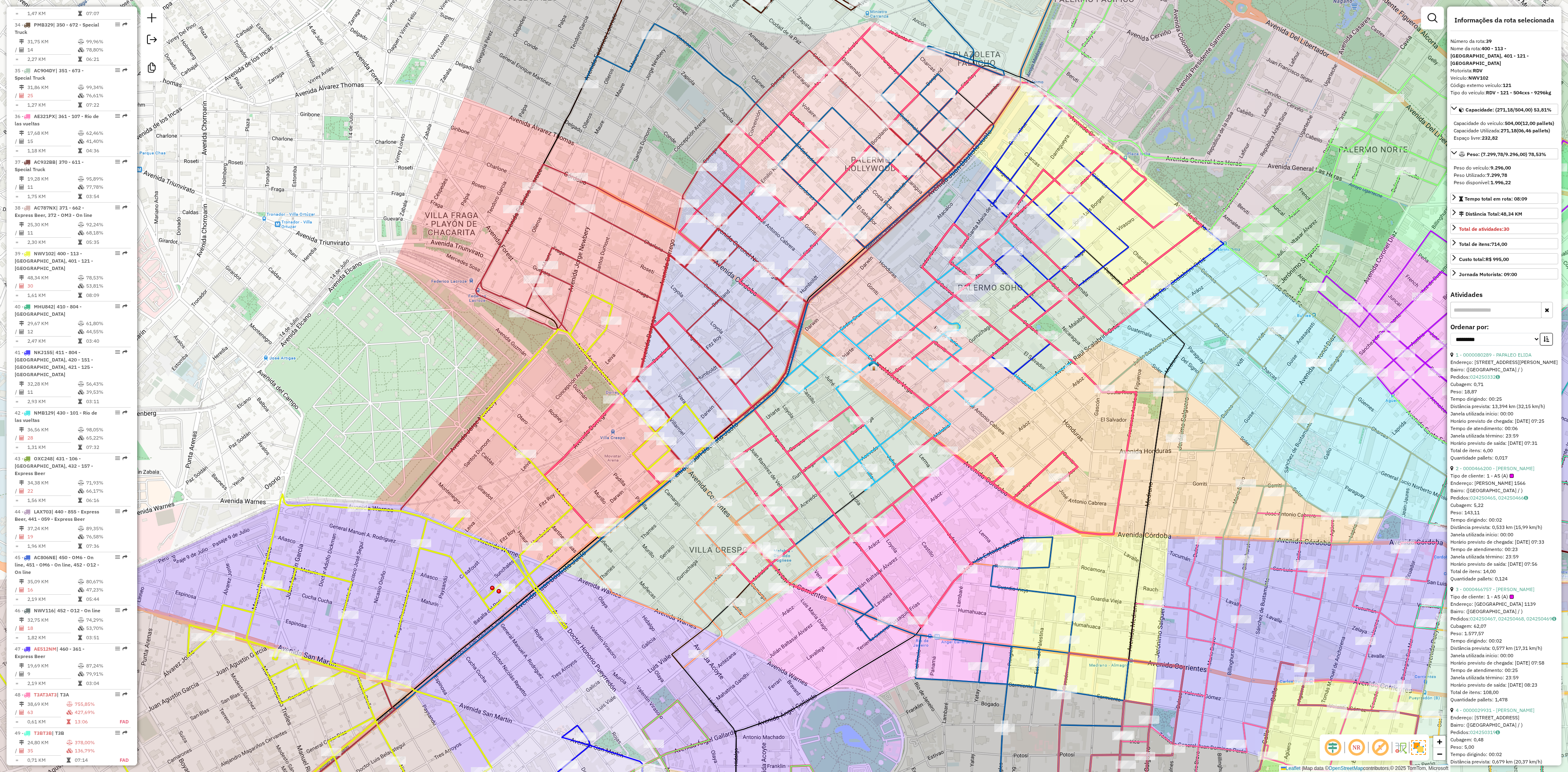
scroll to position [2071, 0]
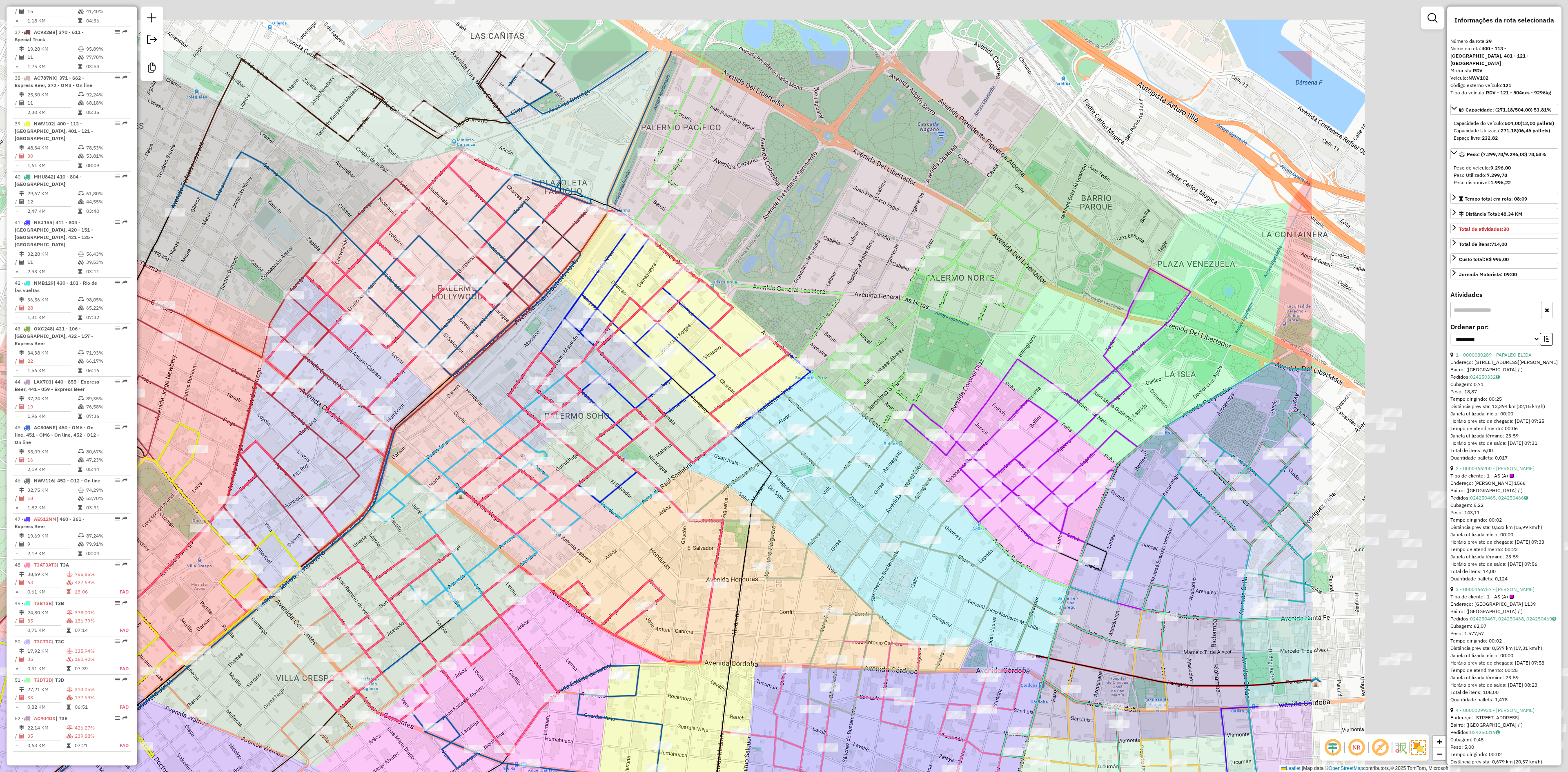
drag, startPoint x: 541, startPoint y: 415, endPoint x: 134, endPoint y: 532, distance: 423.5
click at [127, 543] on hb-router-mapa "Informações da Sessão 1229992 - 15/08/2025 Criação: 14/08/2025 18:41 Desbloquea…" at bounding box center [784, 386] width 1568 height 772
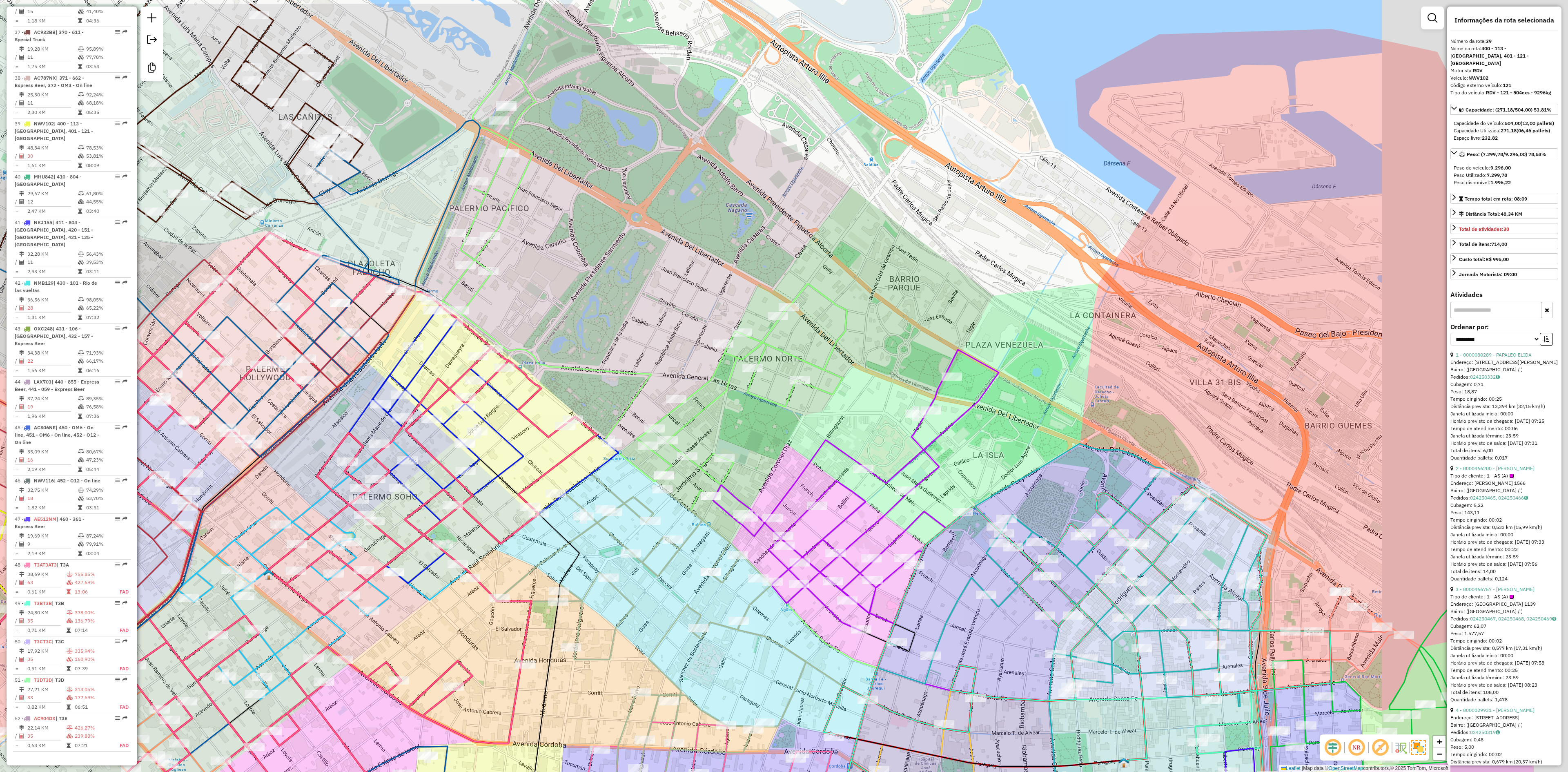
drag, startPoint x: 782, startPoint y: 259, endPoint x: 606, endPoint y: 345, distance: 195.9
click at [590, 340] on div "Janela de atendimento Grade de atendimento Capacidade Transportadoras Veículos …" at bounding box center [784, 386] width 1568 height 772
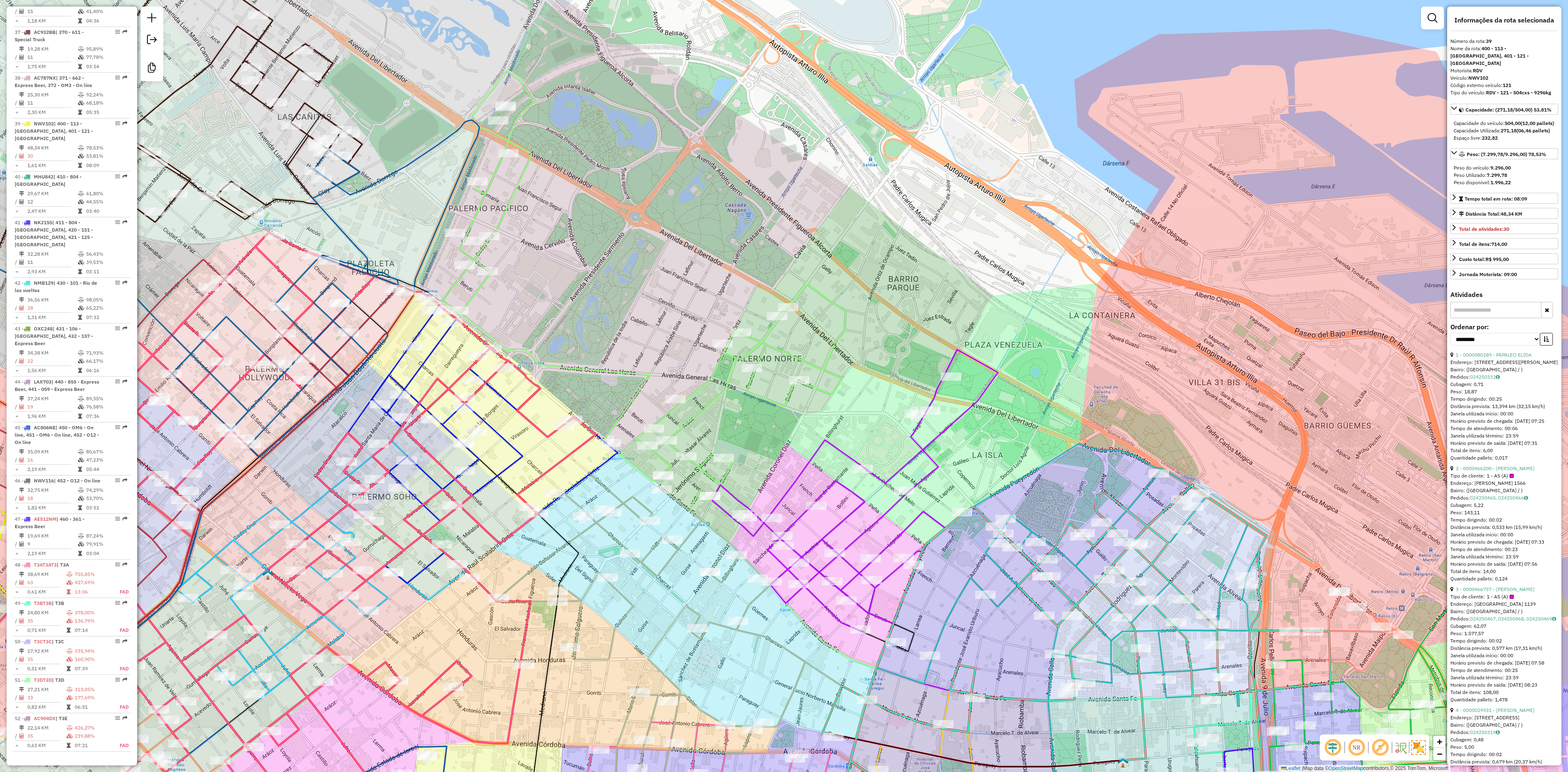
click at [721, 372] on div "Janela de atendimento Grade de atendimento Capacidade Transportadoras Veículos …" at bounding box center [784, 386] width 1568 height 772
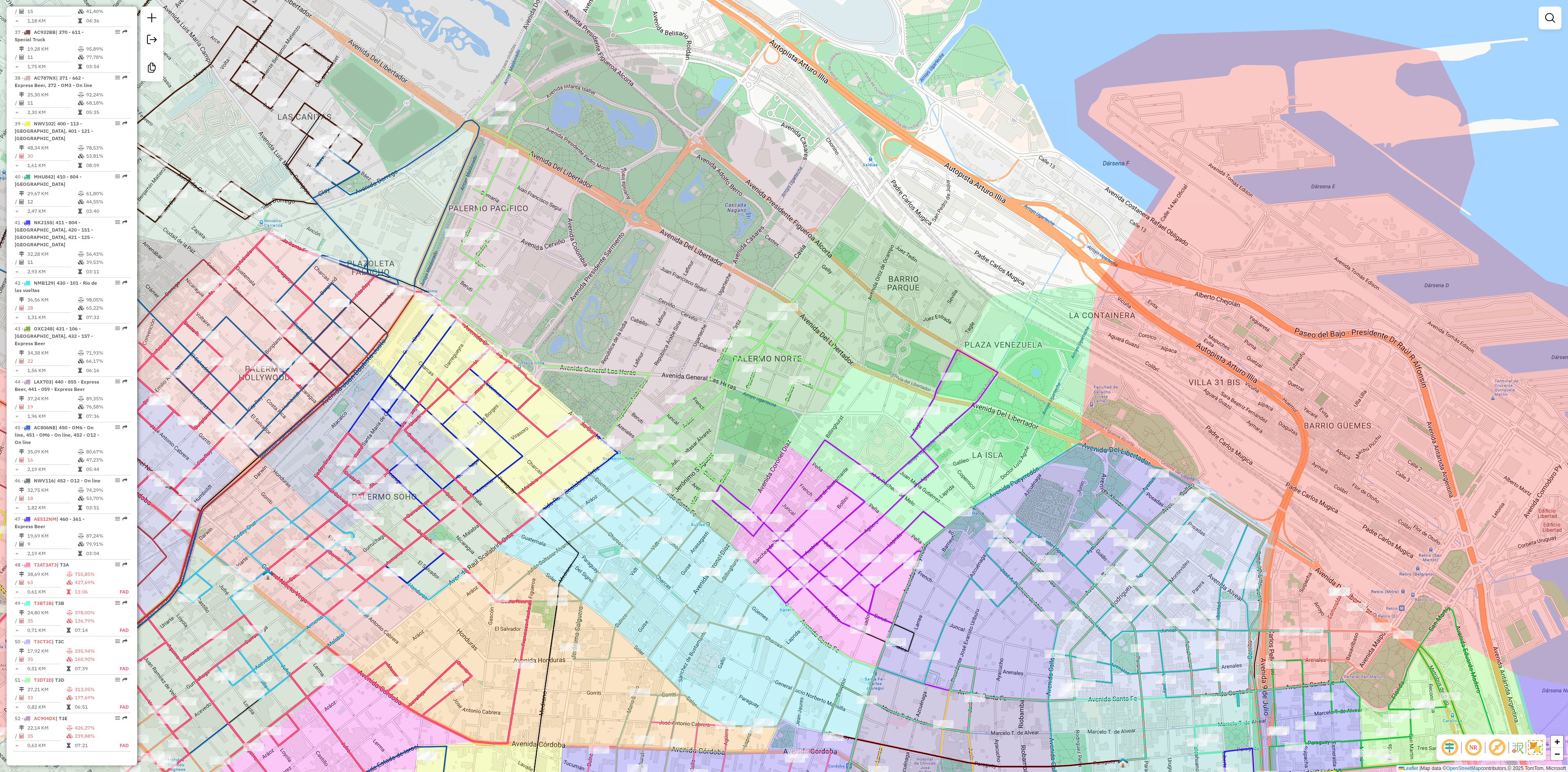
click at [716, 374] on icon at bounding box center [644, 303] width 405 height 465
select select "**********"
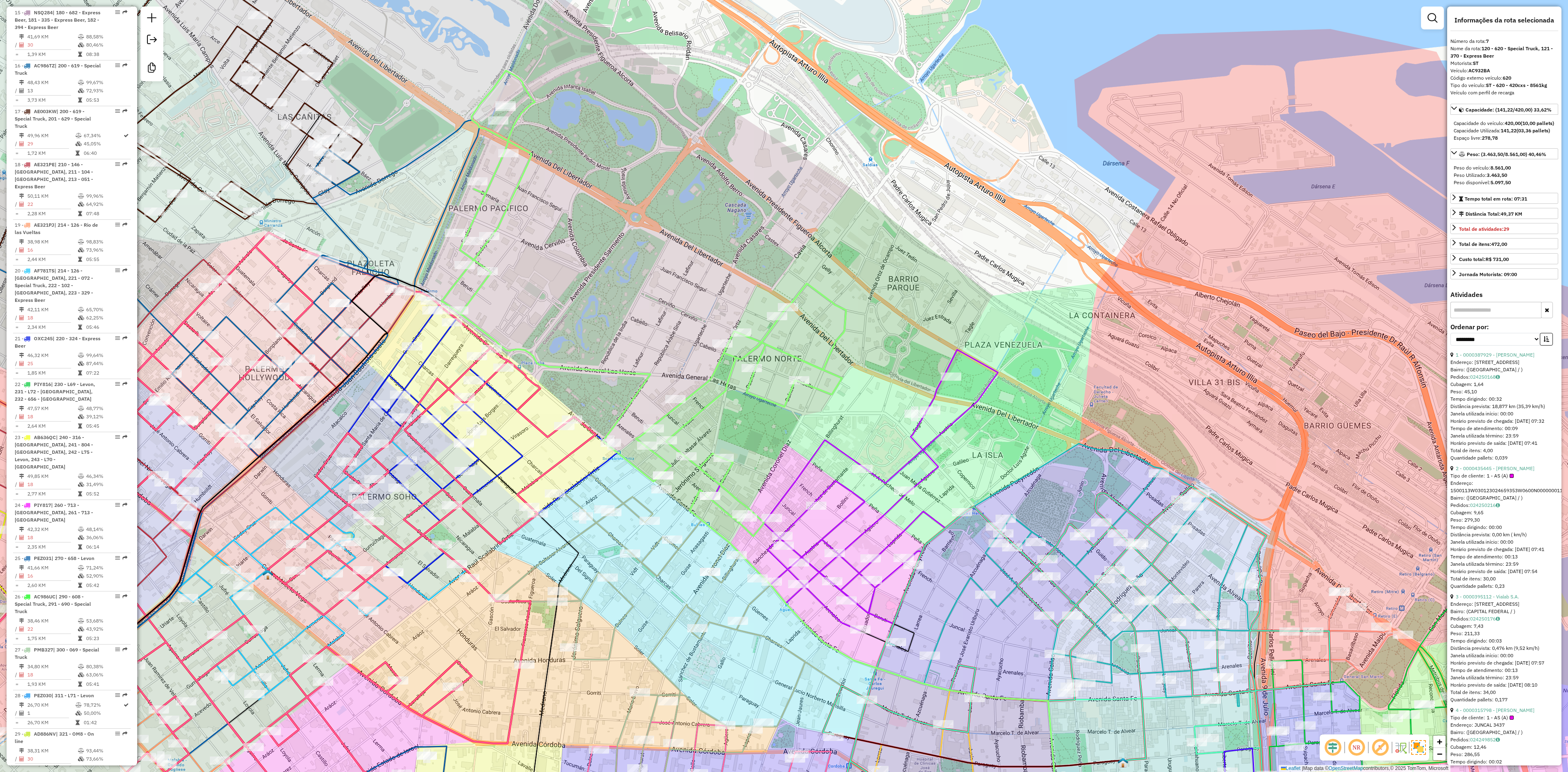
scroll to position [620, 0]
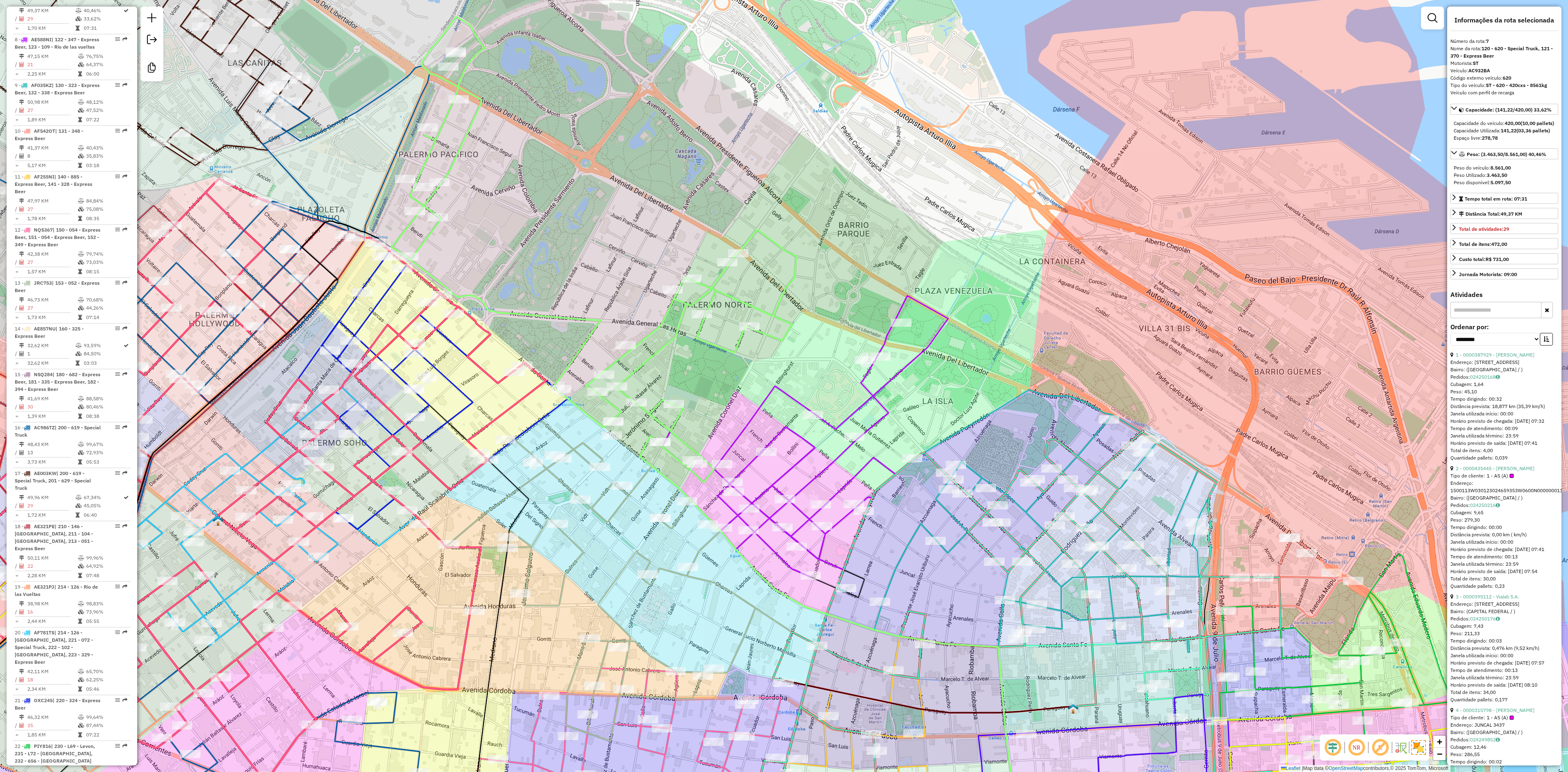
drag, startPoint x: 683, startPoint y: 361, endPoint x: 652, endPoint y: 313, distance: 57.1
click at [651, 313] on div "Janela de atendimento Grade de atendimento Capacidade Transportadoras Veículos …" at bounding box center [784, 386] width 1568 height 772
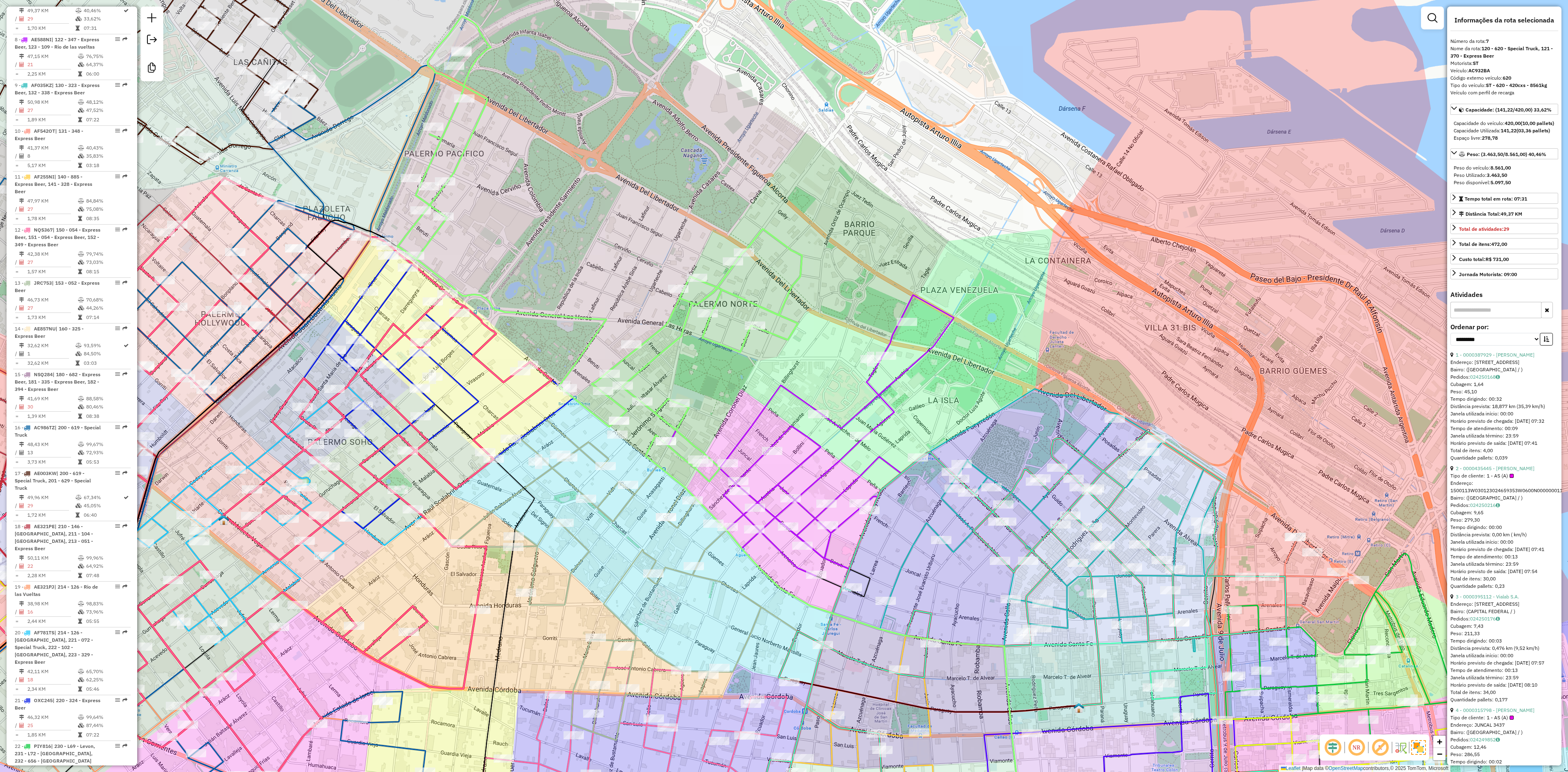
click at [784, 392] on icon at bounding box center [811, 435] width 286 height 281
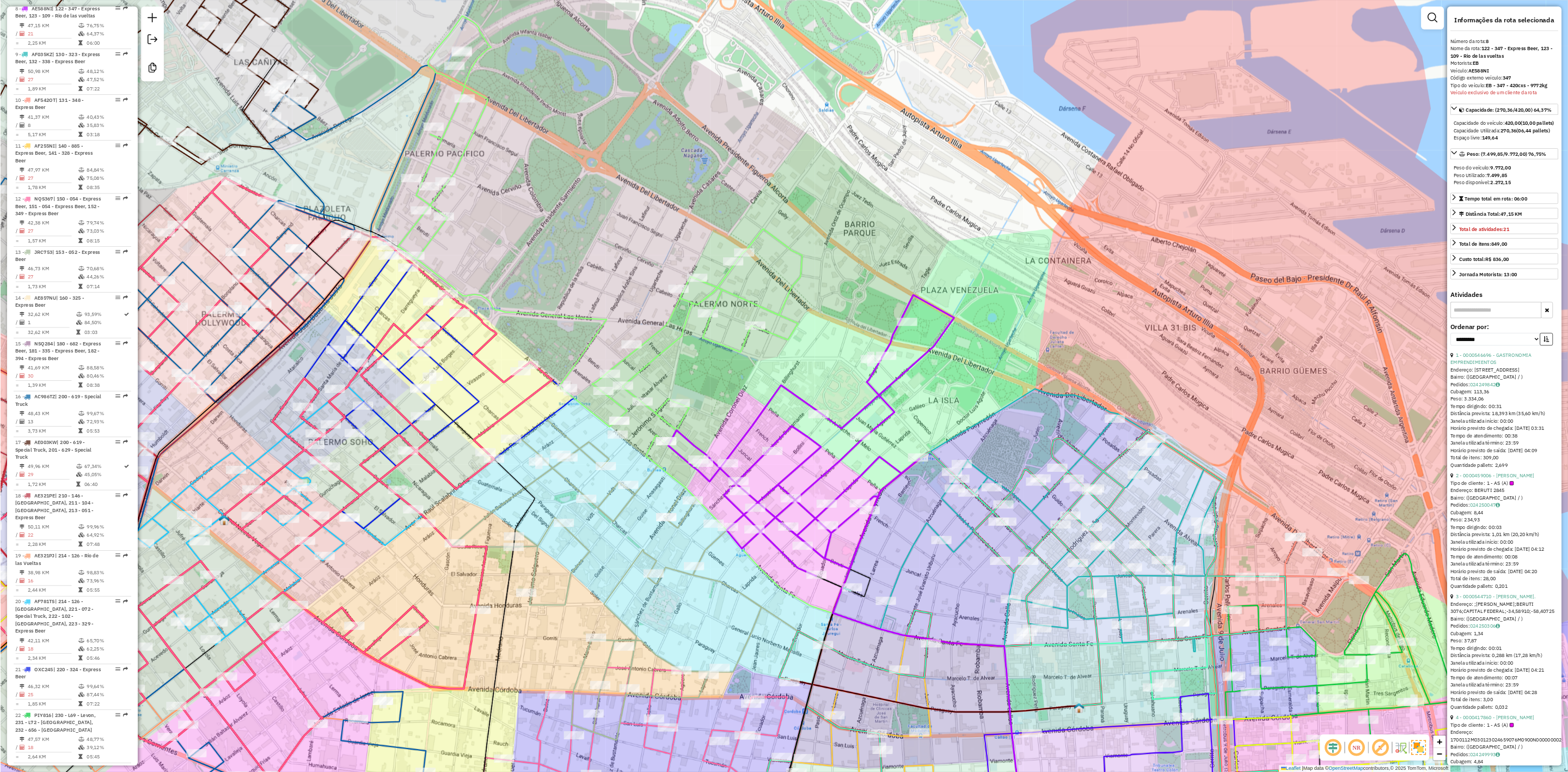
scroll to position [899, 0]
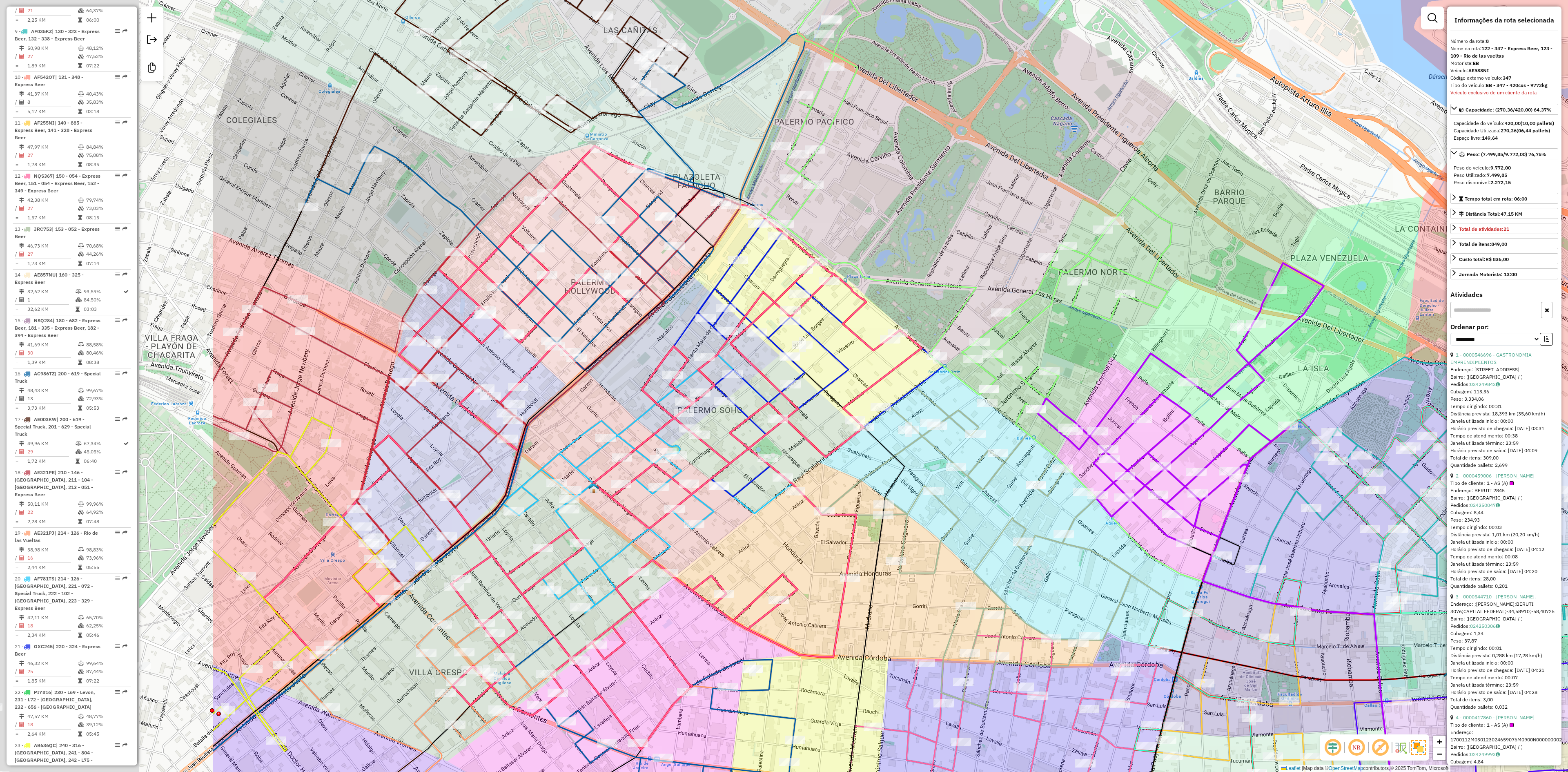
drag, startPoint x: 735, startPoint y: 395, endPoint x: 1108, endPoint y: 365, distance: 374.2
click at [1108, 365] on div "Janela de atendimento Grade de atendimento Capacidade Transportadoras Veículos …" at bounding box center [784, 386] width 1568 height 772
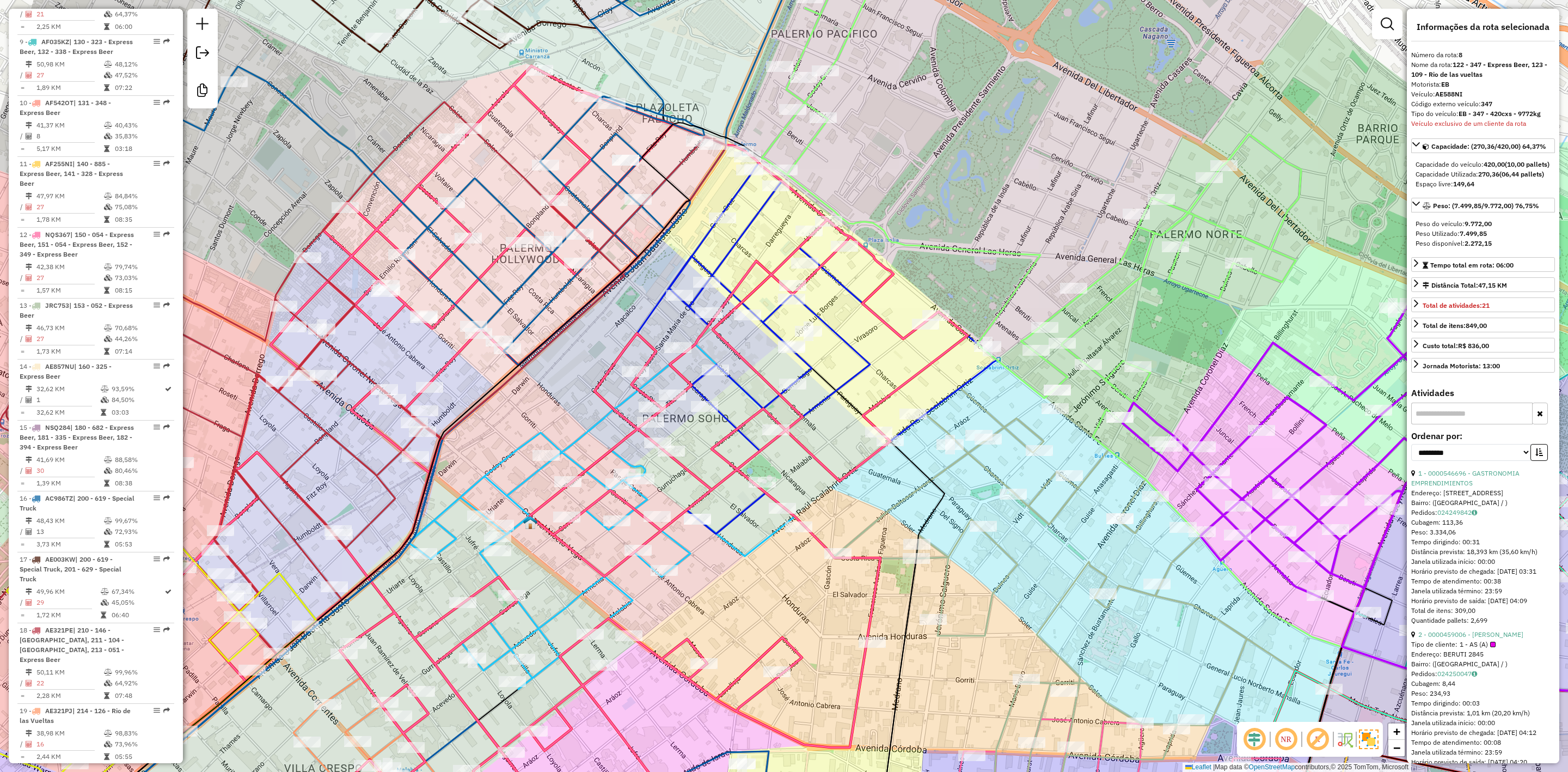
click at [840, 316] on div "Rota 21 - Placa OXC245 0000419041 - WANG LANYU Janela de atendimento Grade de a…" at bounding box center [784, 386] width 1568 height 772
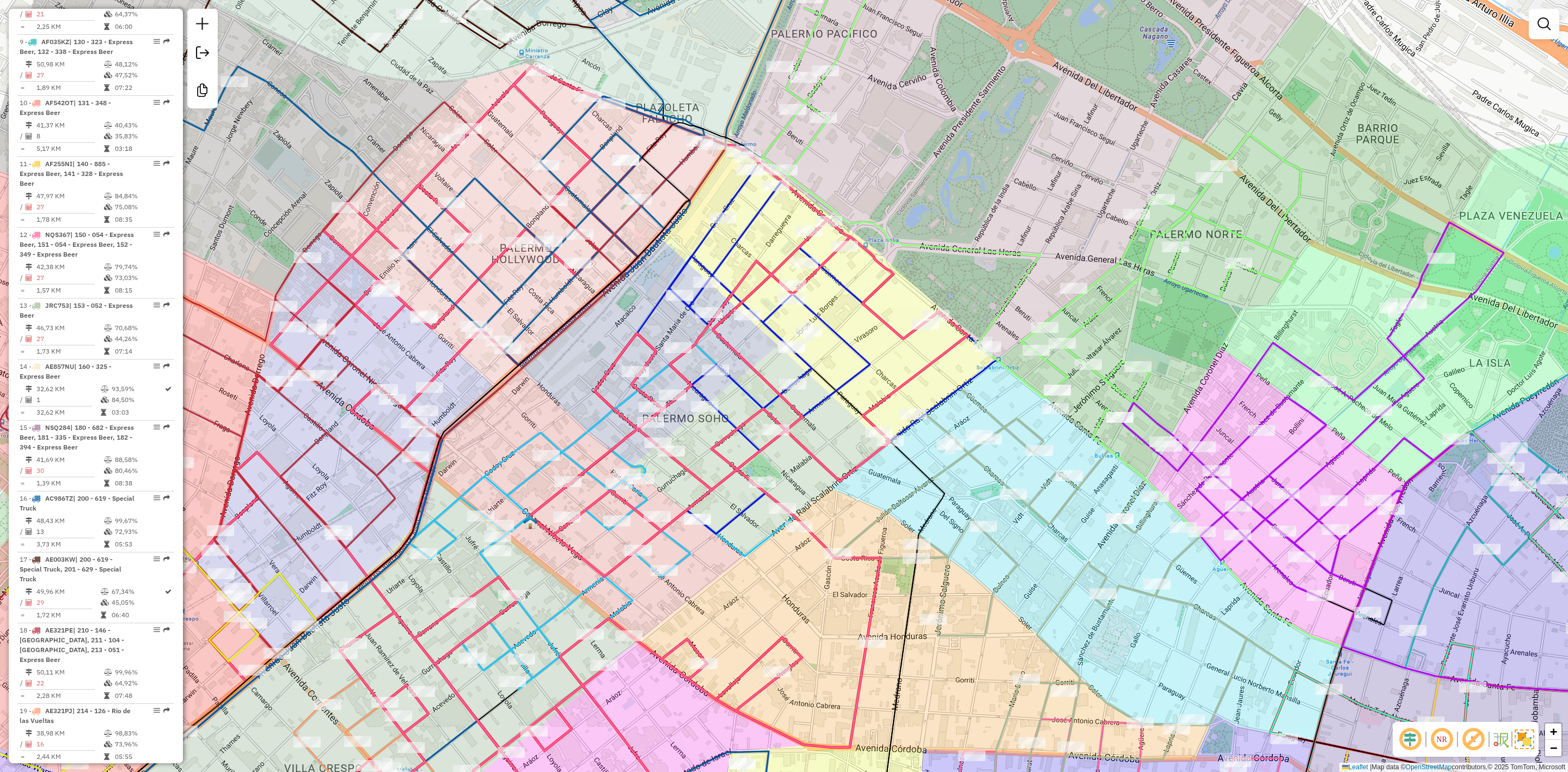
click at [841, 337] on icon at bounding box center [796, 341] width 402 height 385
select select "**********"
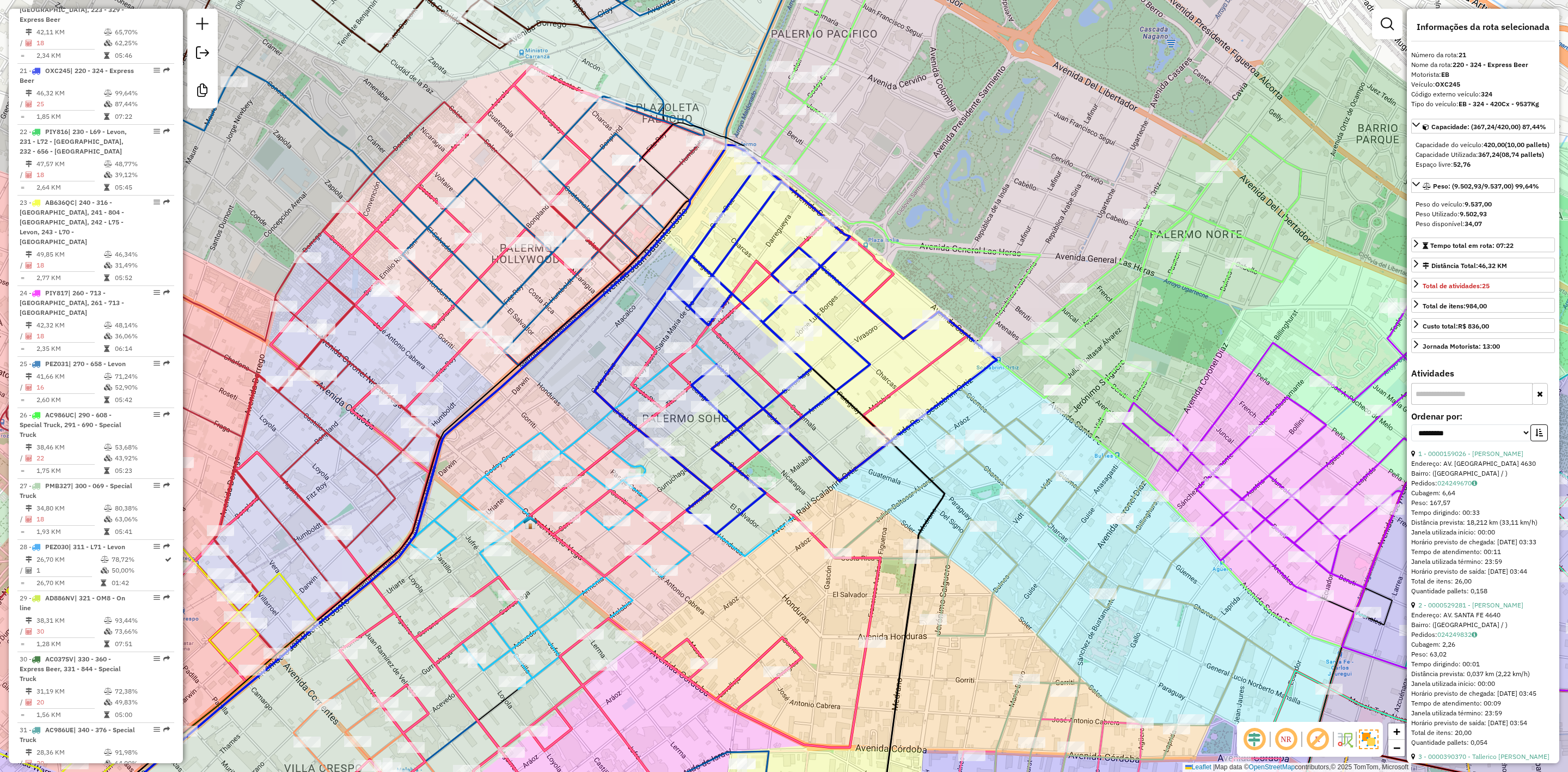
scroll to position [1778, 0]
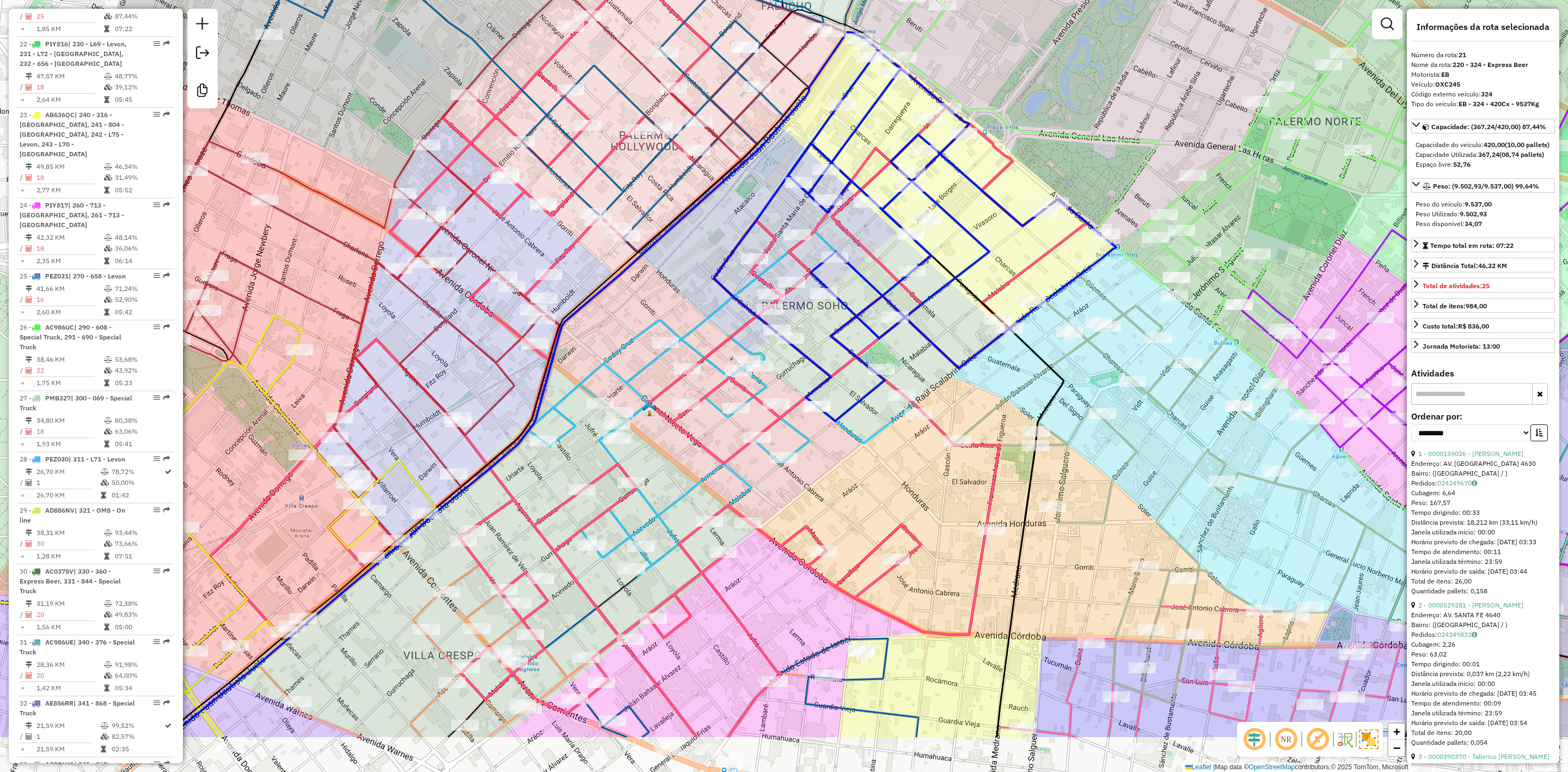
drag, startPoint x: 835, startPoint y: 368, endPoint x: 986, endPoint y: 238, distance: 199.3
click at [998, 232] on div "Janela de atendimento Grade de atendimento Capacidade Transportadoras Veículos …" at bounding box center [784, 386] width 1568 height 772
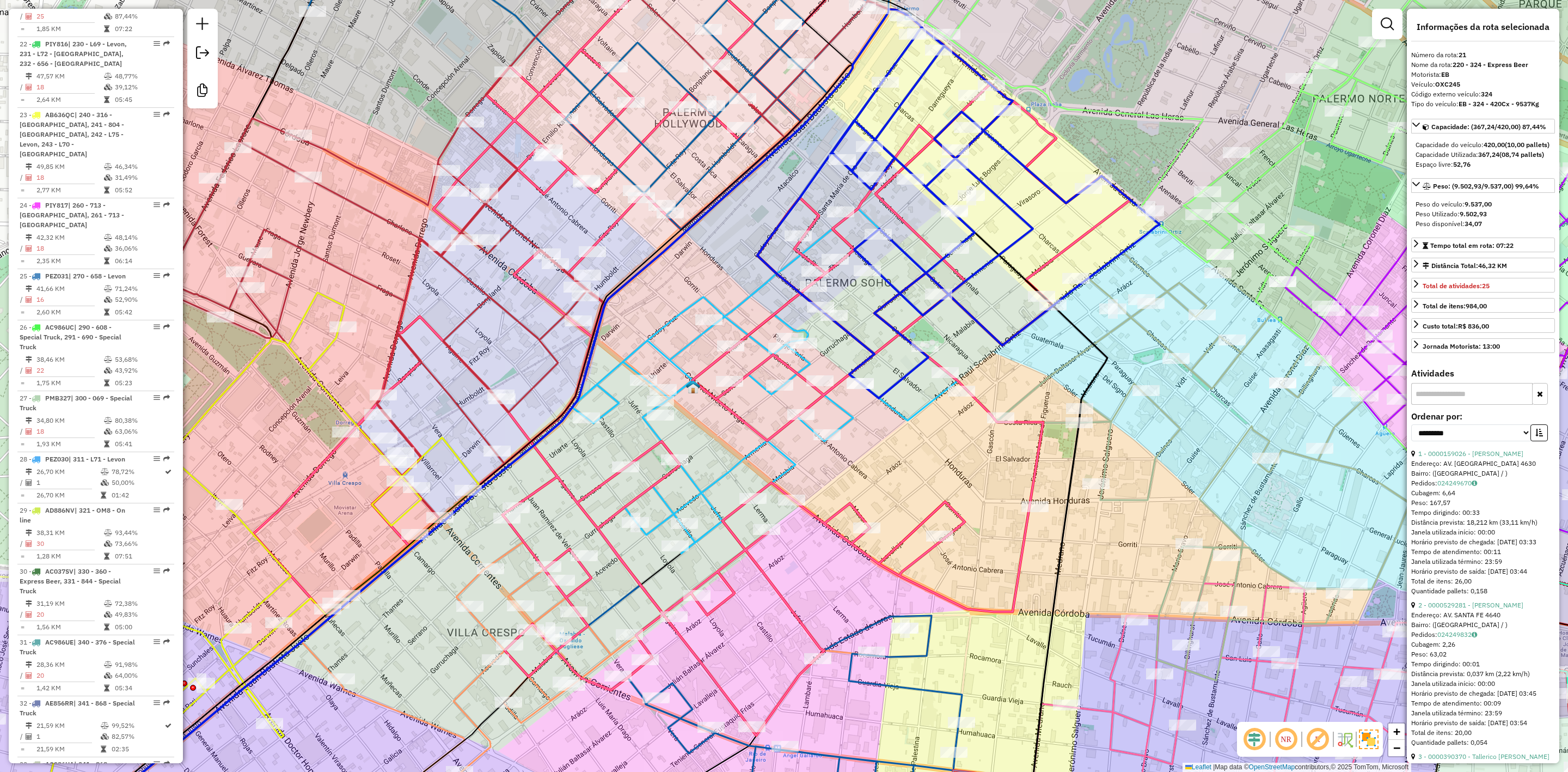
click at [736, 305] on icon at bounding box center [766, 381] width 386 height 345
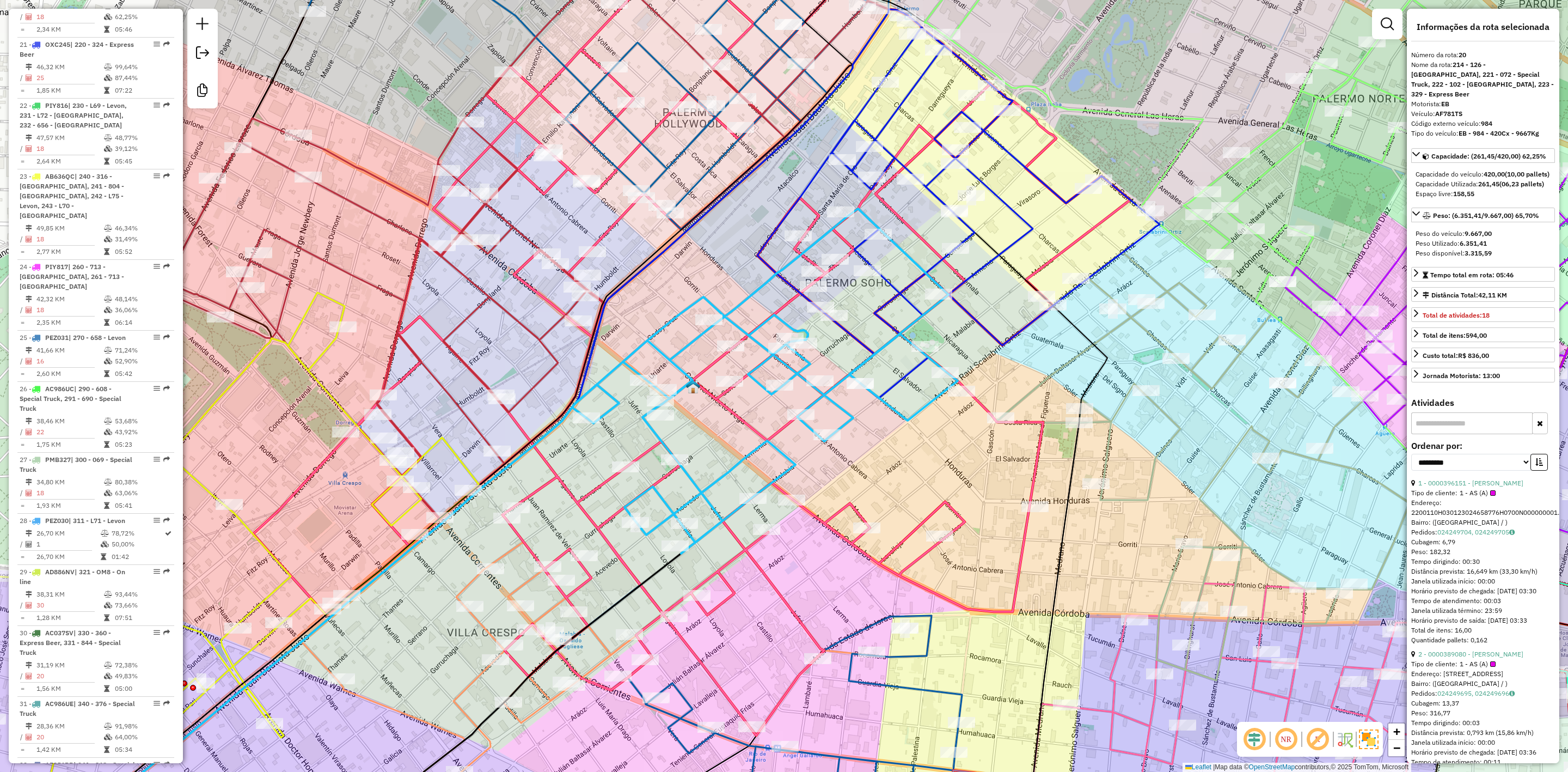
scroll to position [1698, 0]
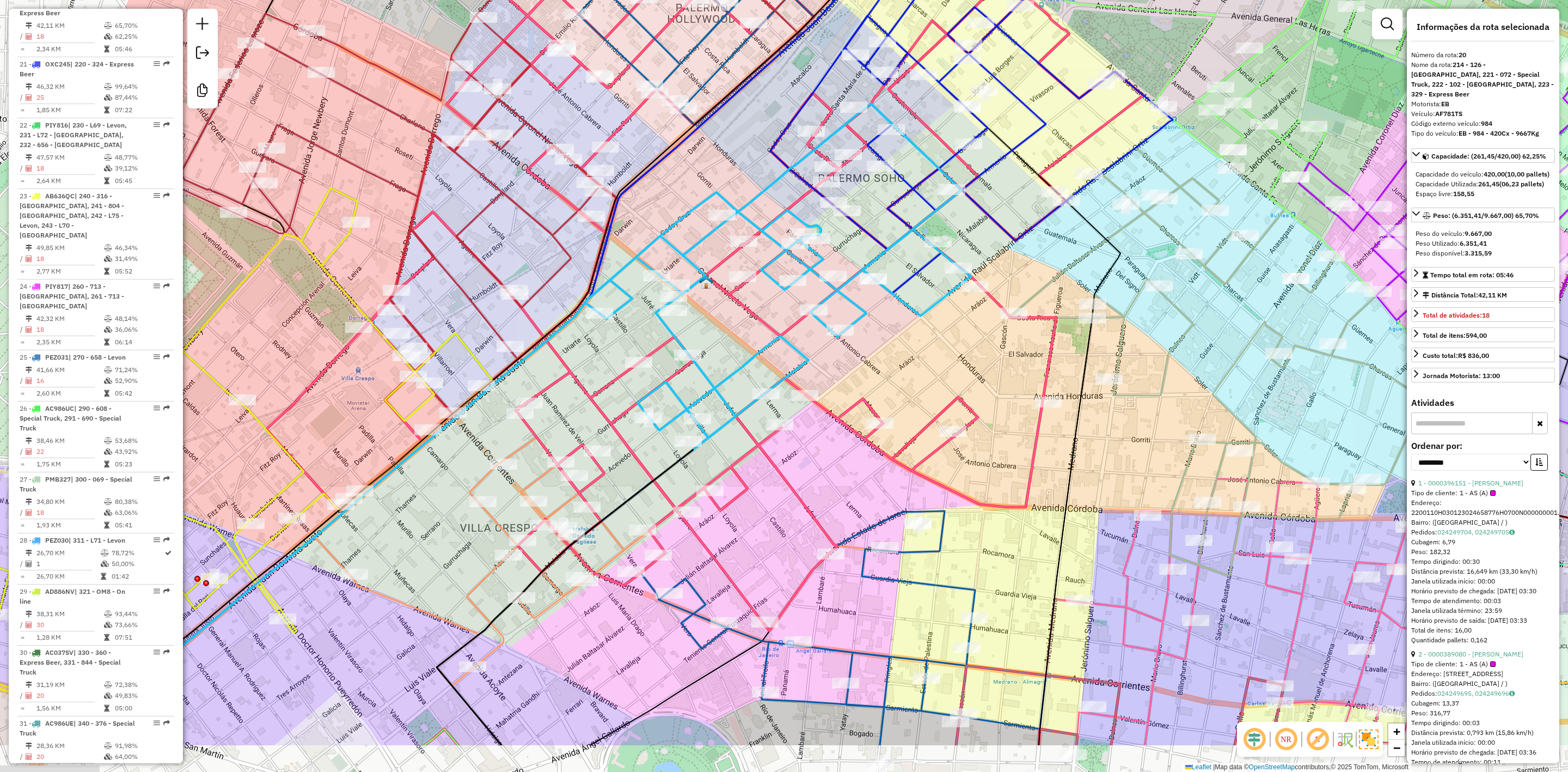
drag, startPoint x: 819, startPoint y: 464, endPoint x: 827, endPoint y: 350, distance: 114.3
click at [832, 349] on div "Janela de atendimento Grade de atendimento Capacidade Transportadoras Veículos …" at bounding box center [784, 386] width 1568 height 772
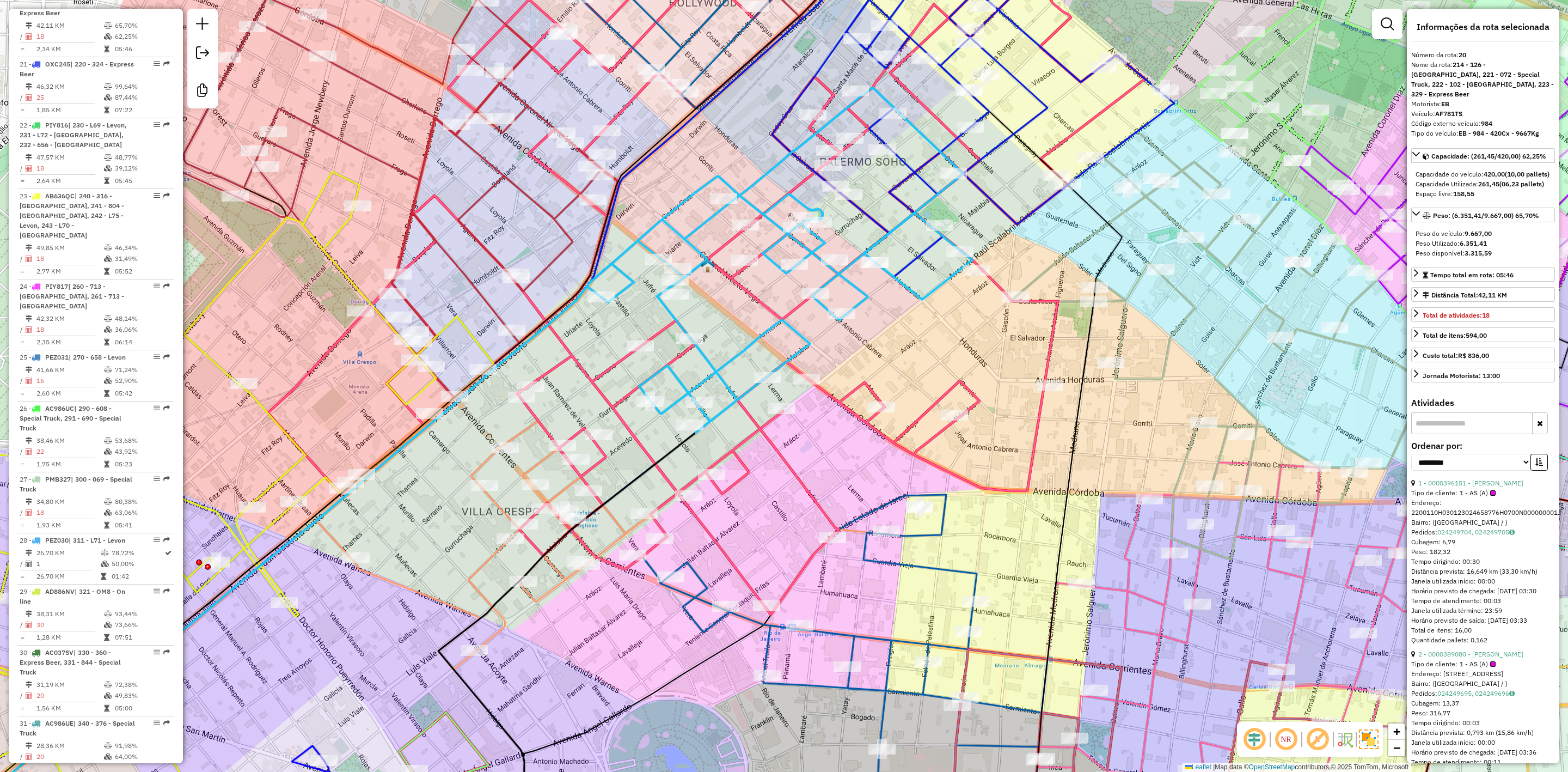
click at [598, 460] on icon at bounding box center [706, 268] width 877 height 692
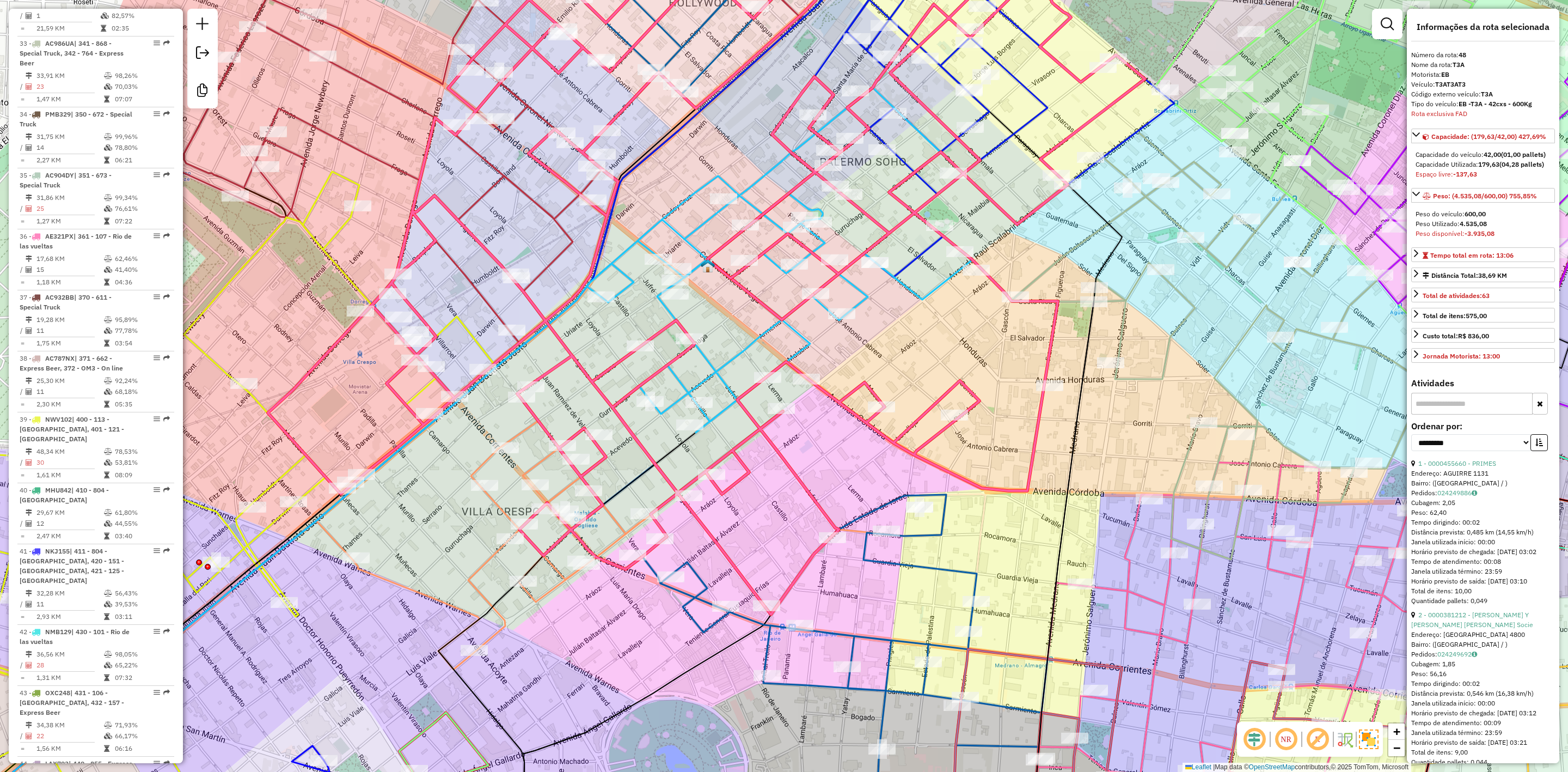
scroll to position [3001, 0]
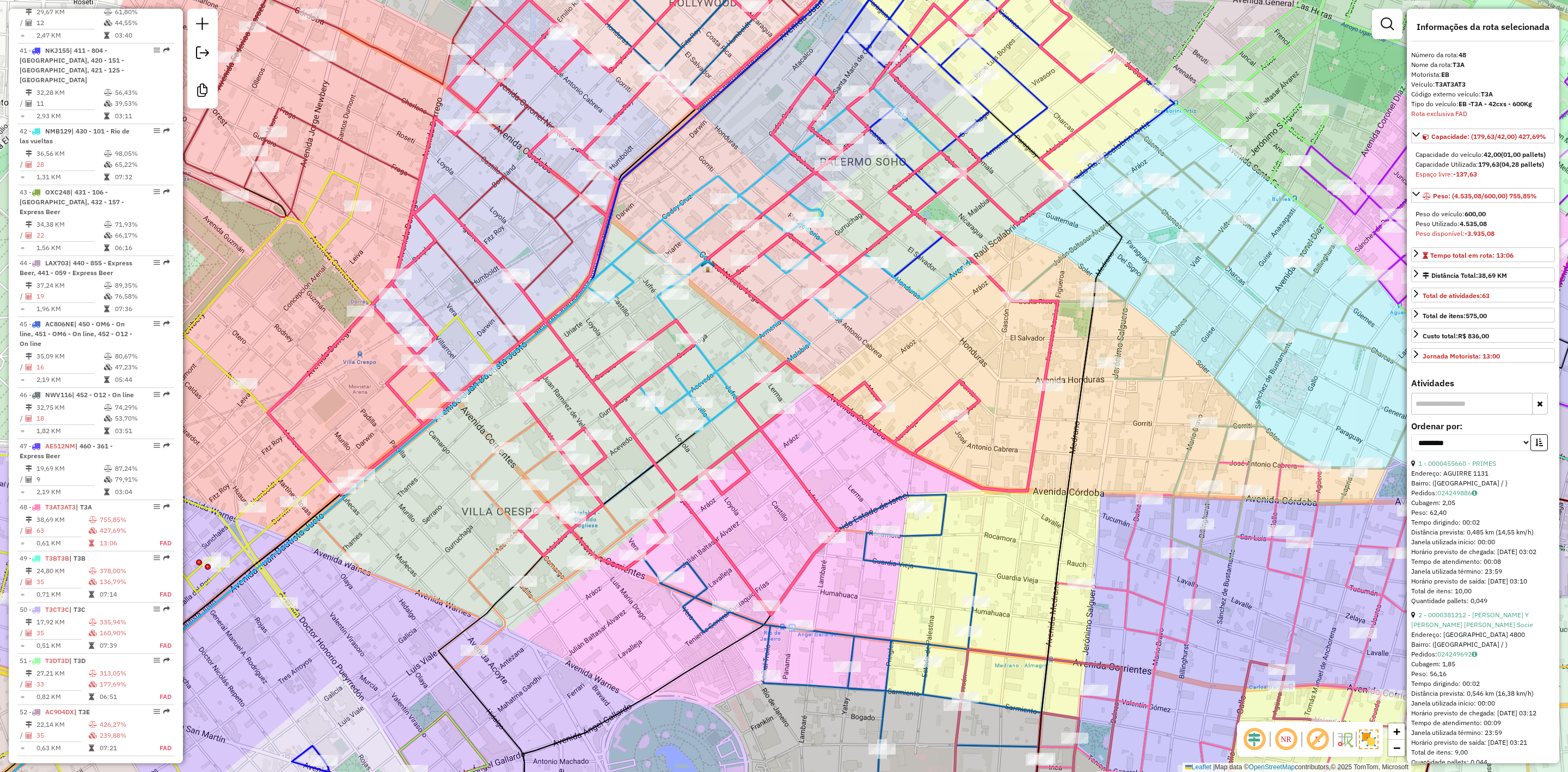
click at [900, 162] on icon at bounding box center [973, 100] width 402 height 355
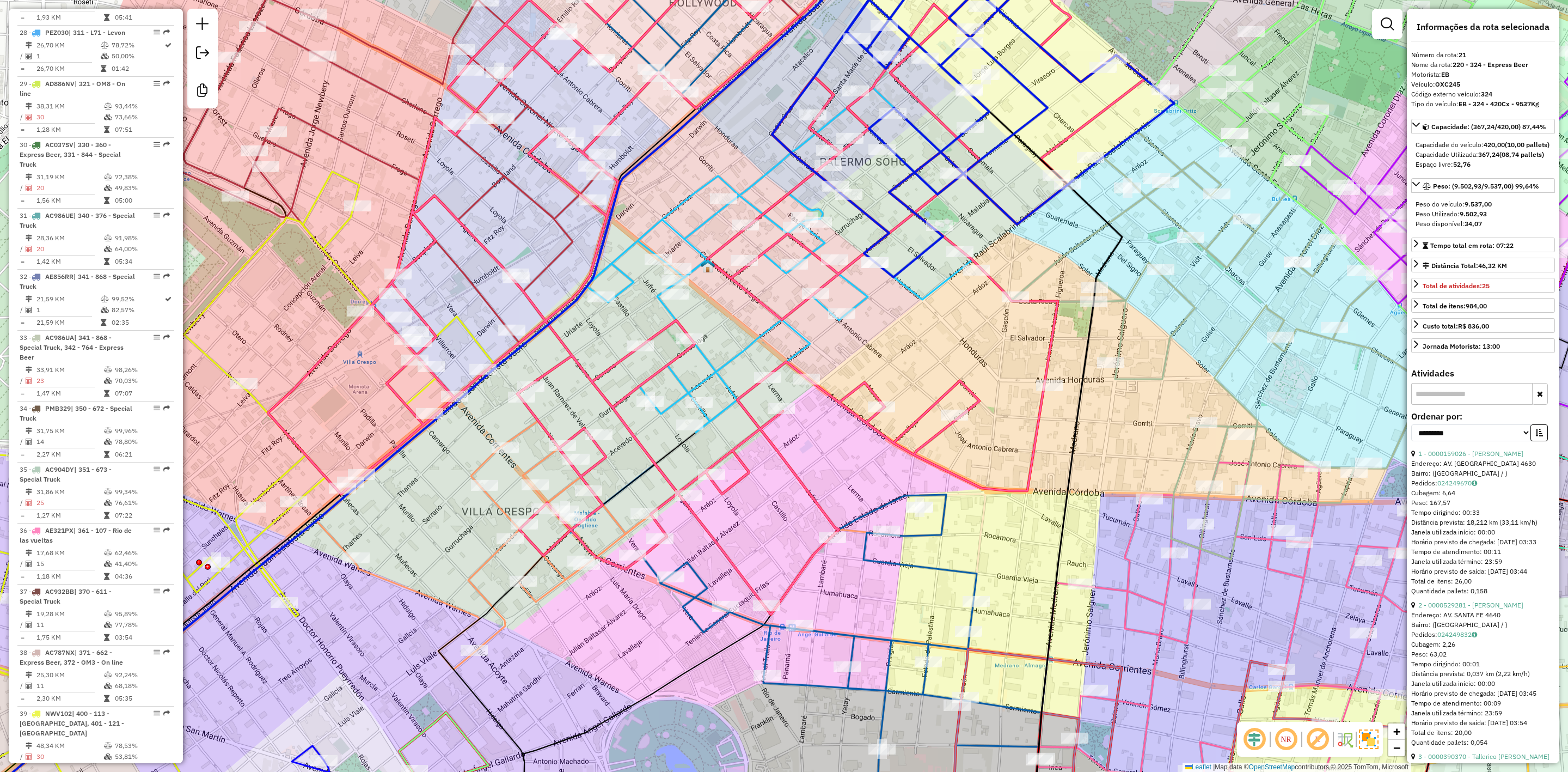
scroll to position [1778, 0]
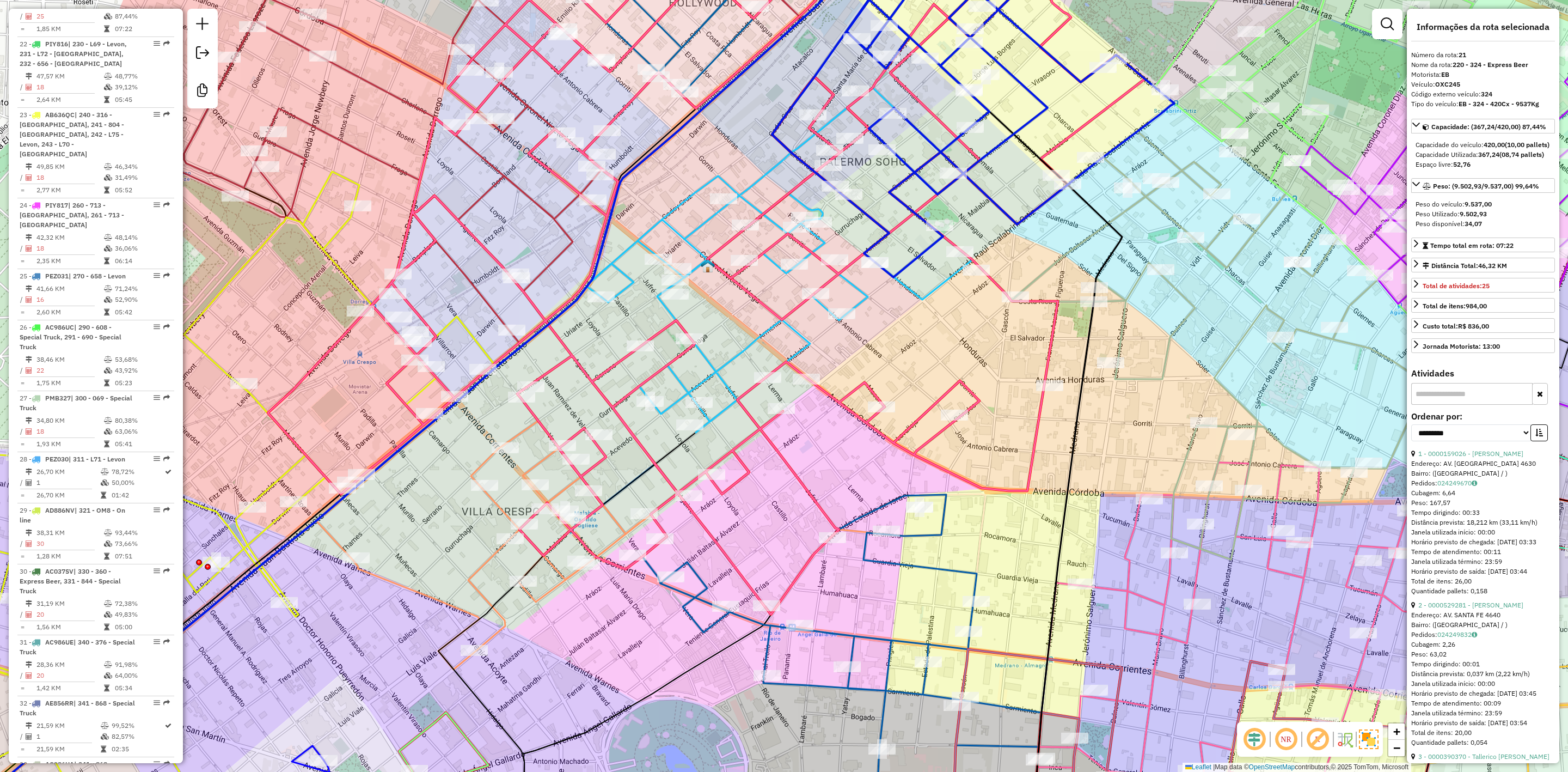
click at [532, 465] on icon at bounding box center [650, 546] width 593 height 249
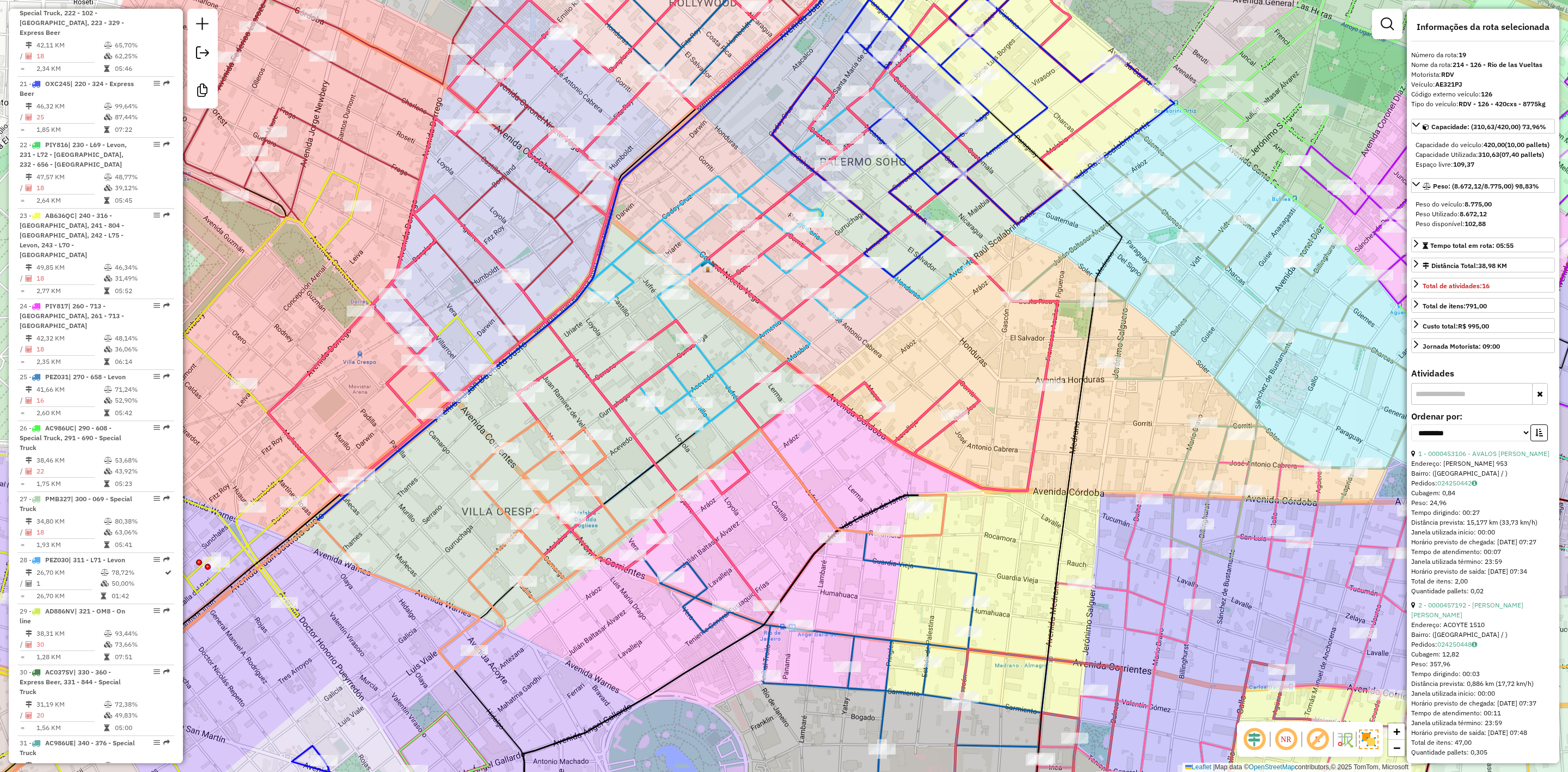
scroll to position [1637, 0]
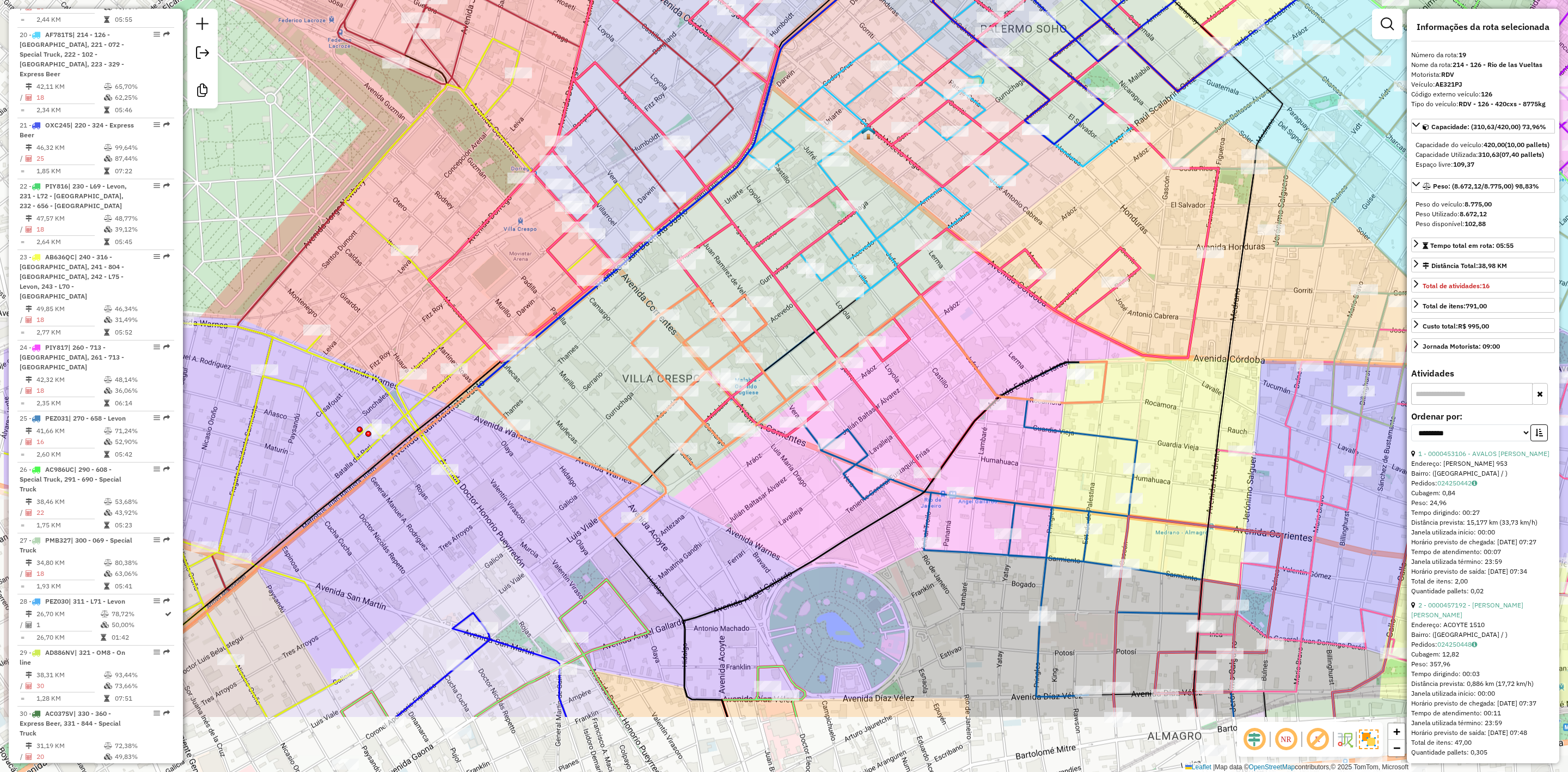
drag, startPoint x: 449, startPoint y: 552, endPoint x: 604, endPoint y: 419, distance: 204.2
click at [604, 418] on div "Janela de atendimento Grade de atendimento Capacidade Transportadoras Veículos …" at bounding box center [784, 386] width 1568 height 772
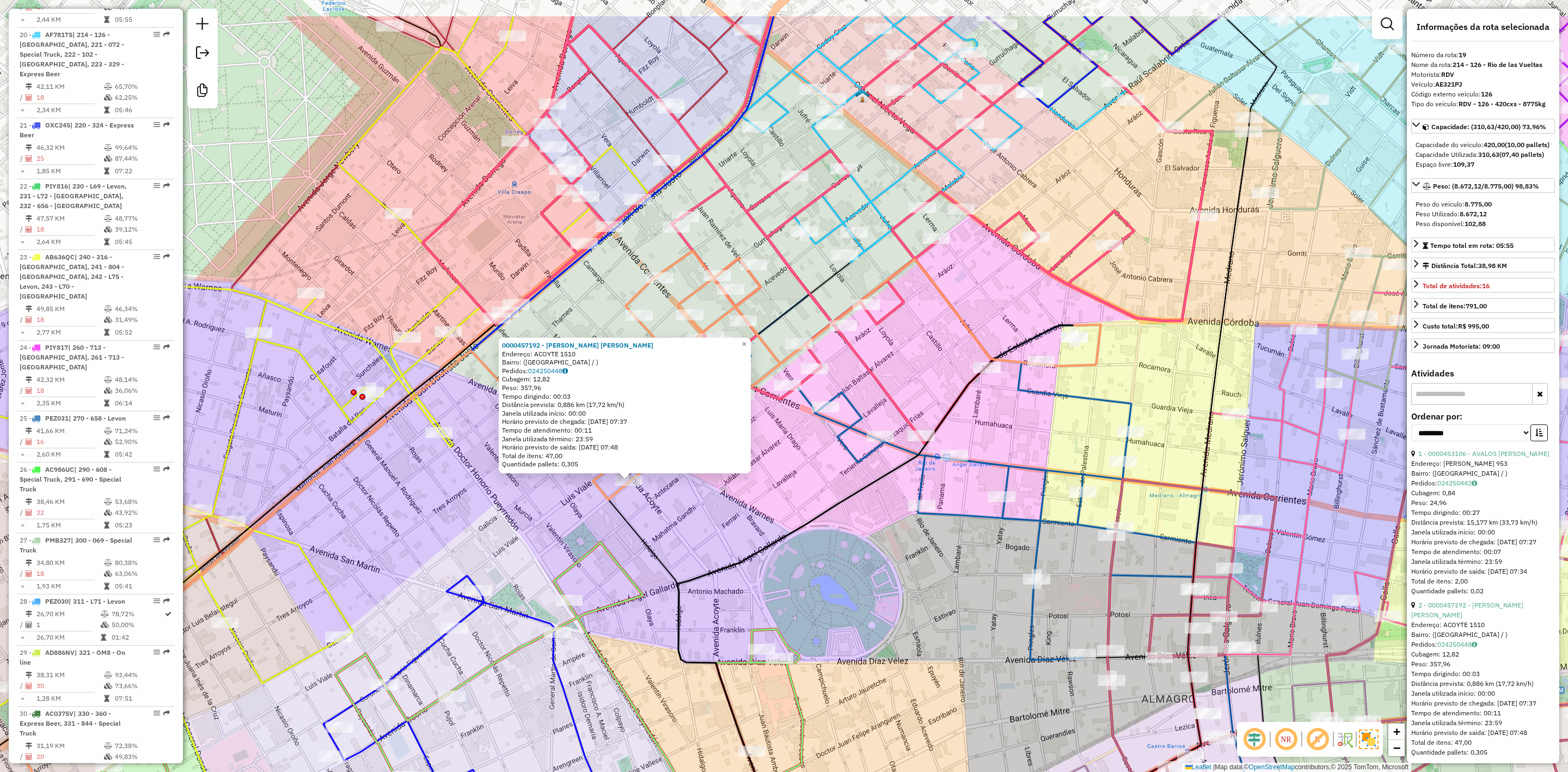
drag, startPoint x: 916, startPoint y: 430, endPoint x: 748, endPoint y: 545, distance: 203.6
click at [748, 545] on div "0000457192 - AYALA AYALA JANET VIOLETA Endereço: ACOYTE 1510 Bairro: (BUENOS AI…" at bounding box center [784, 386] width 1568 height 772
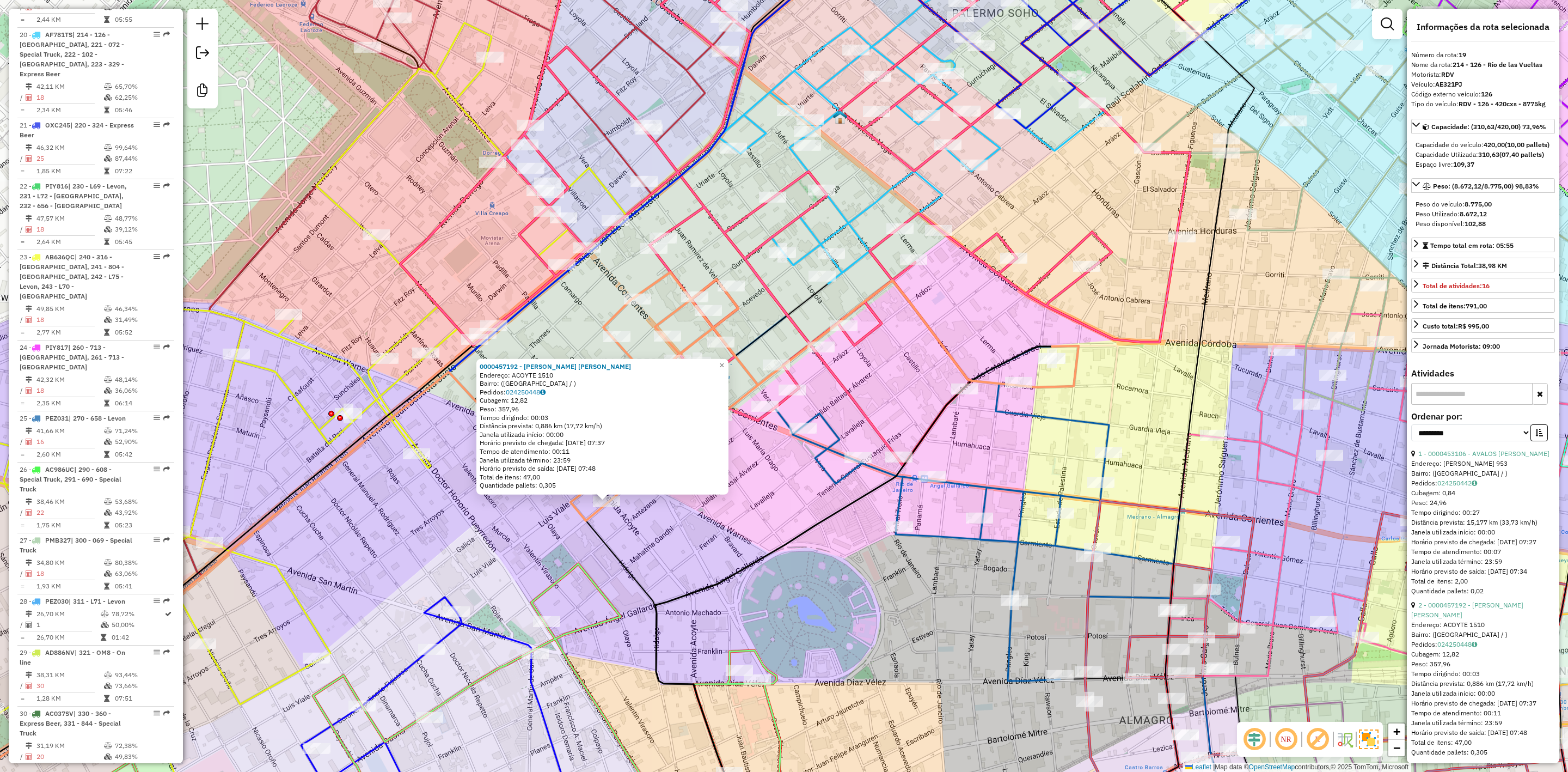
click at [772, 502] on div "0000457192 - AYALA AYALA JANET VIOLETA Endereço: ACOYTE 1510 Bairro: (BUENOS AI…" at bounding box center [784, 386] width 1568 height 772
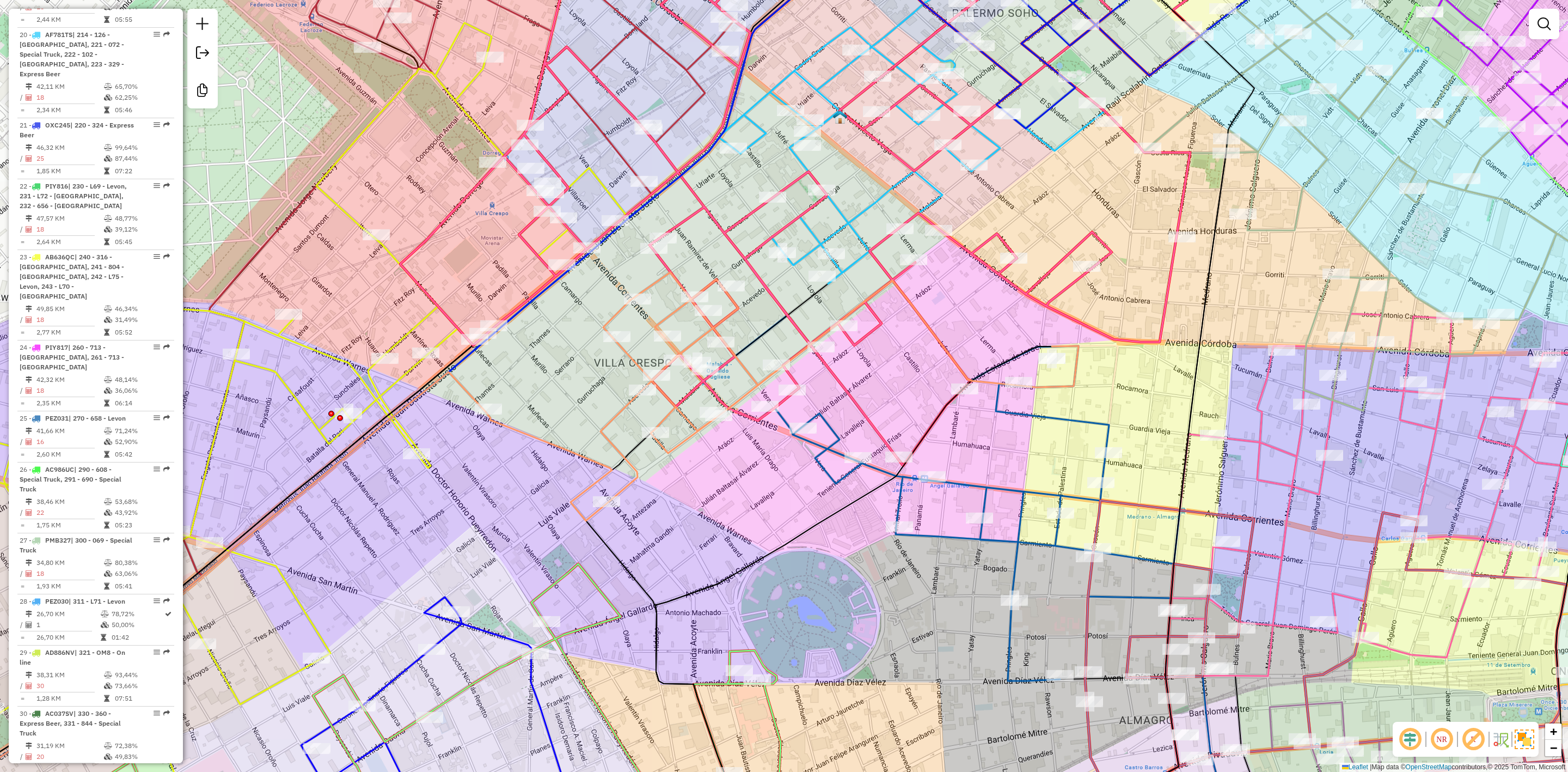
click at [882, 191] on icon at bounding box center [912, 112] width 386 height 345
select select "**********"
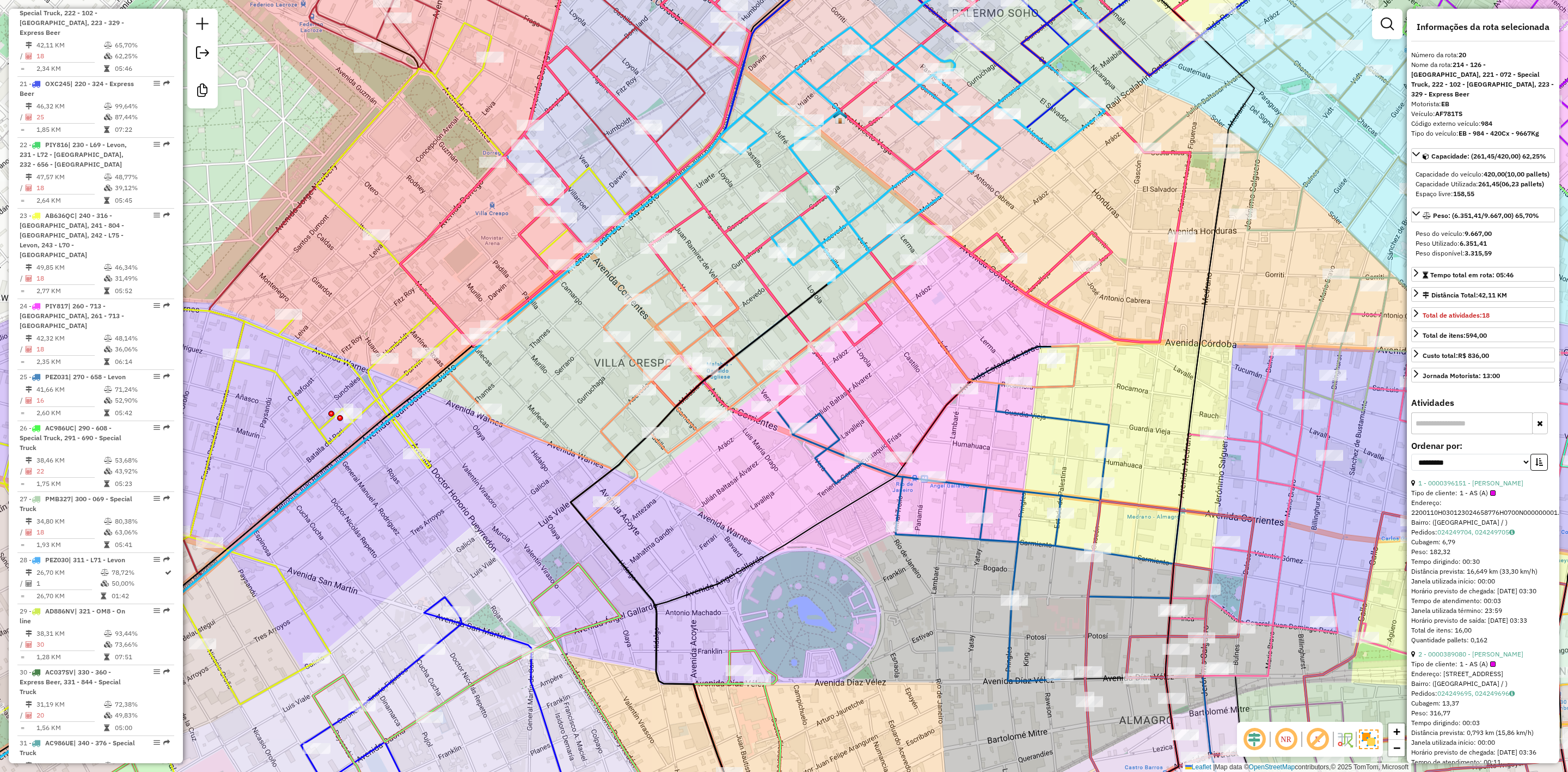
scroll to position [1698, 0]
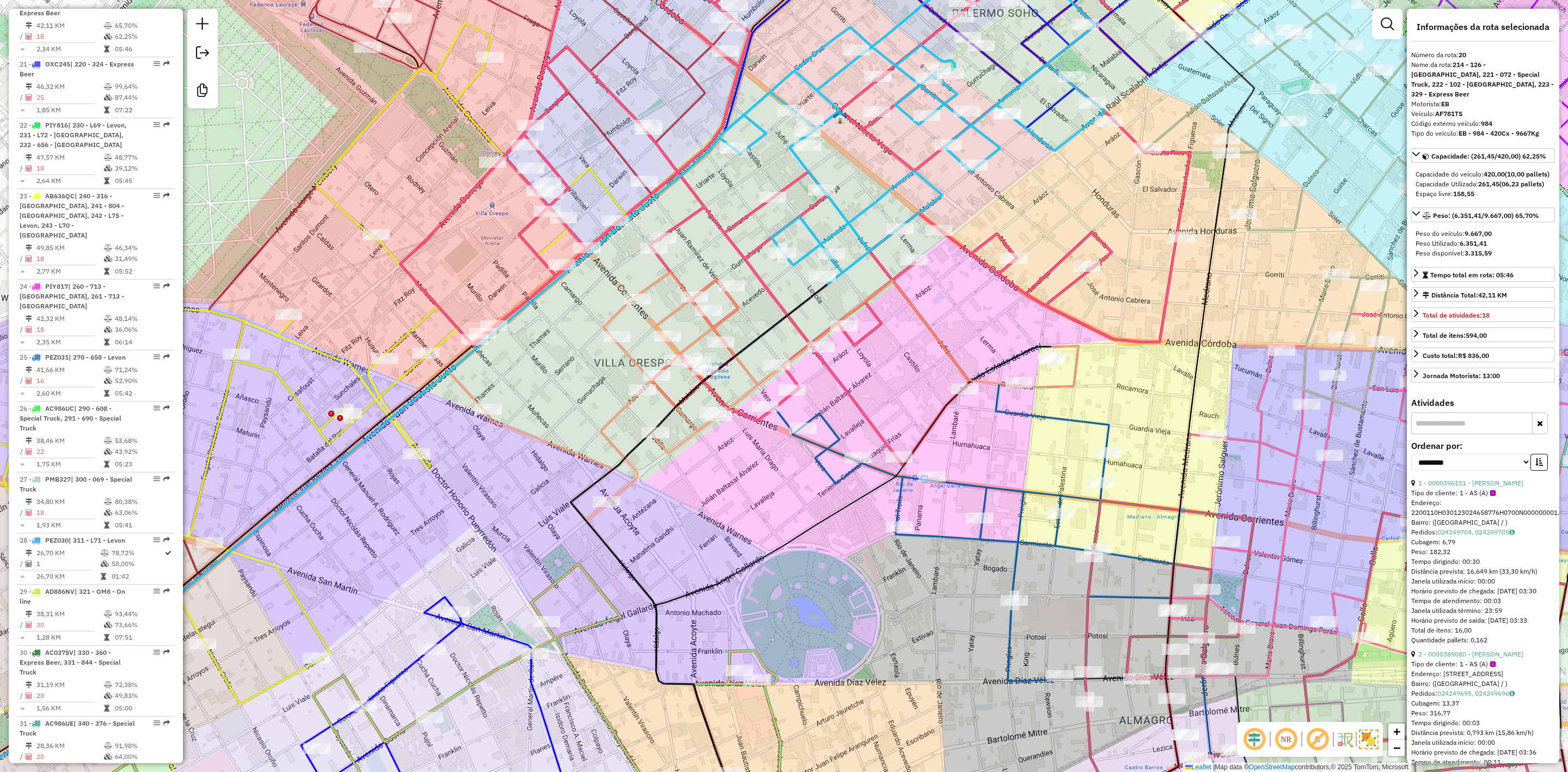
click at [730, 310] on icon at bounding box center [783, 397] width 593 height 249
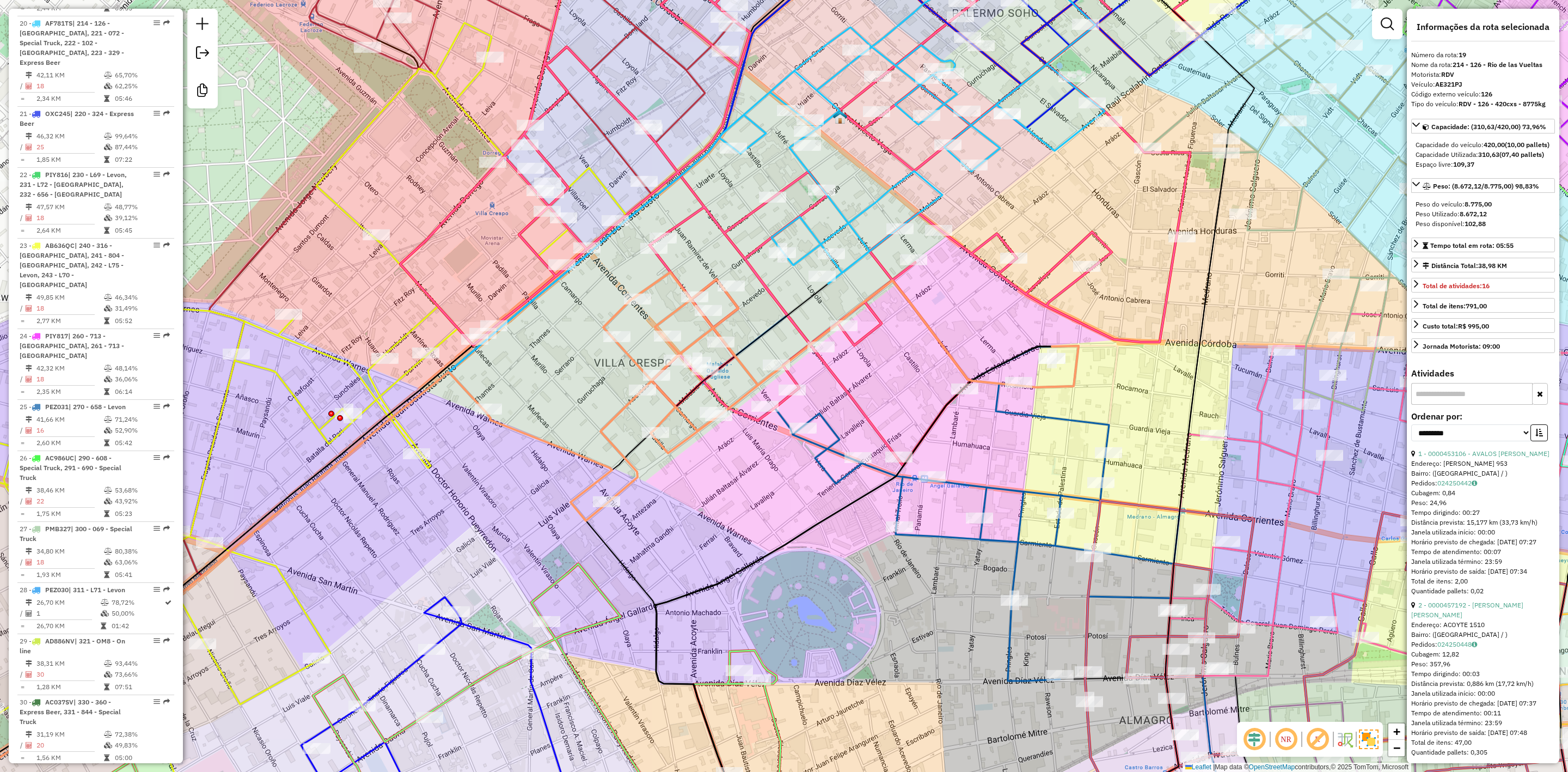
scroll to position [1637, 0]
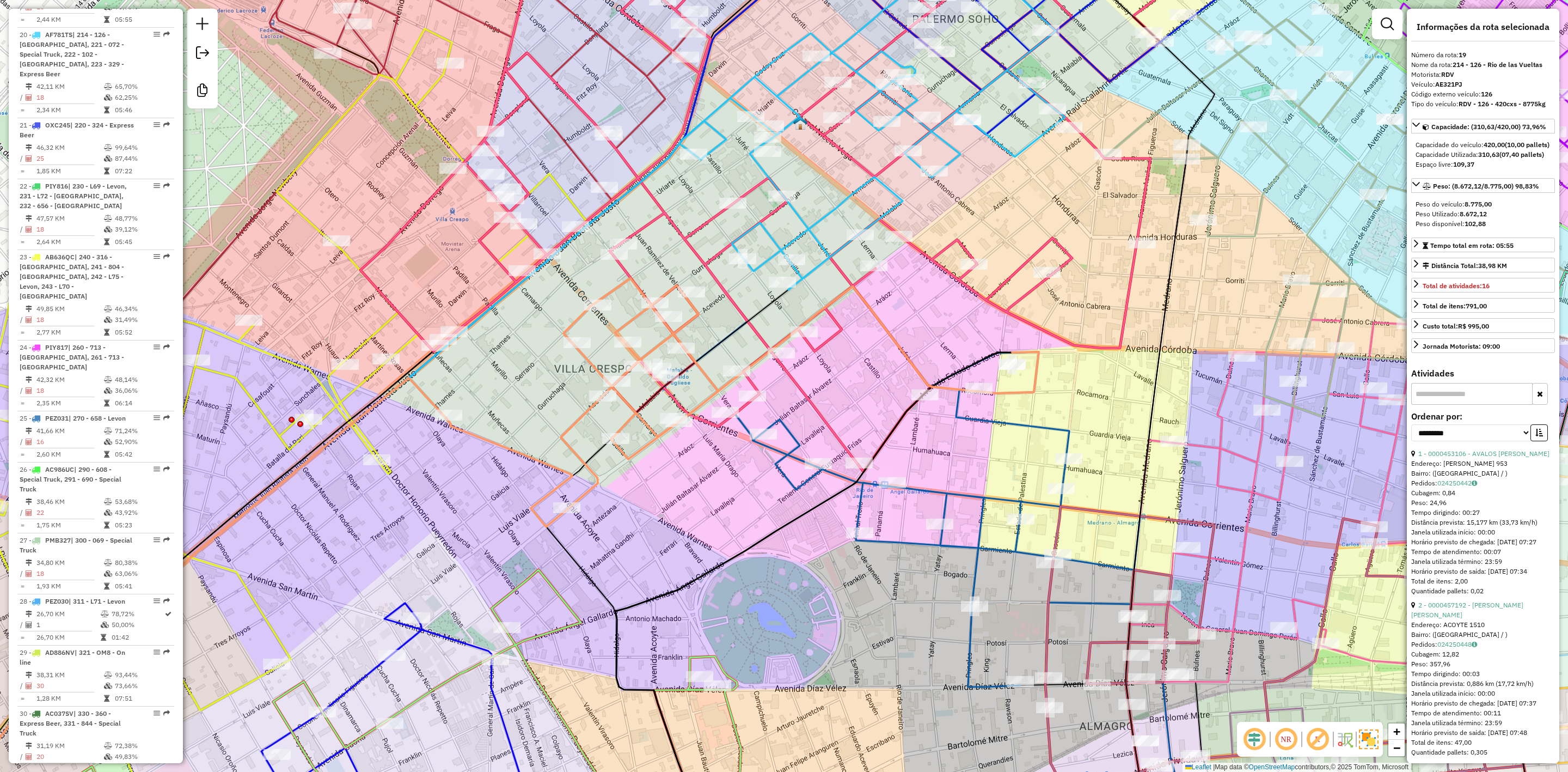
drag, startPoint x: 741, startPoint y: 315, endPoint x: 657, endPoint y: 297, distance: 85.9
click at [658, 298] on icon at bounding box center [742, 403] width 593 height 249
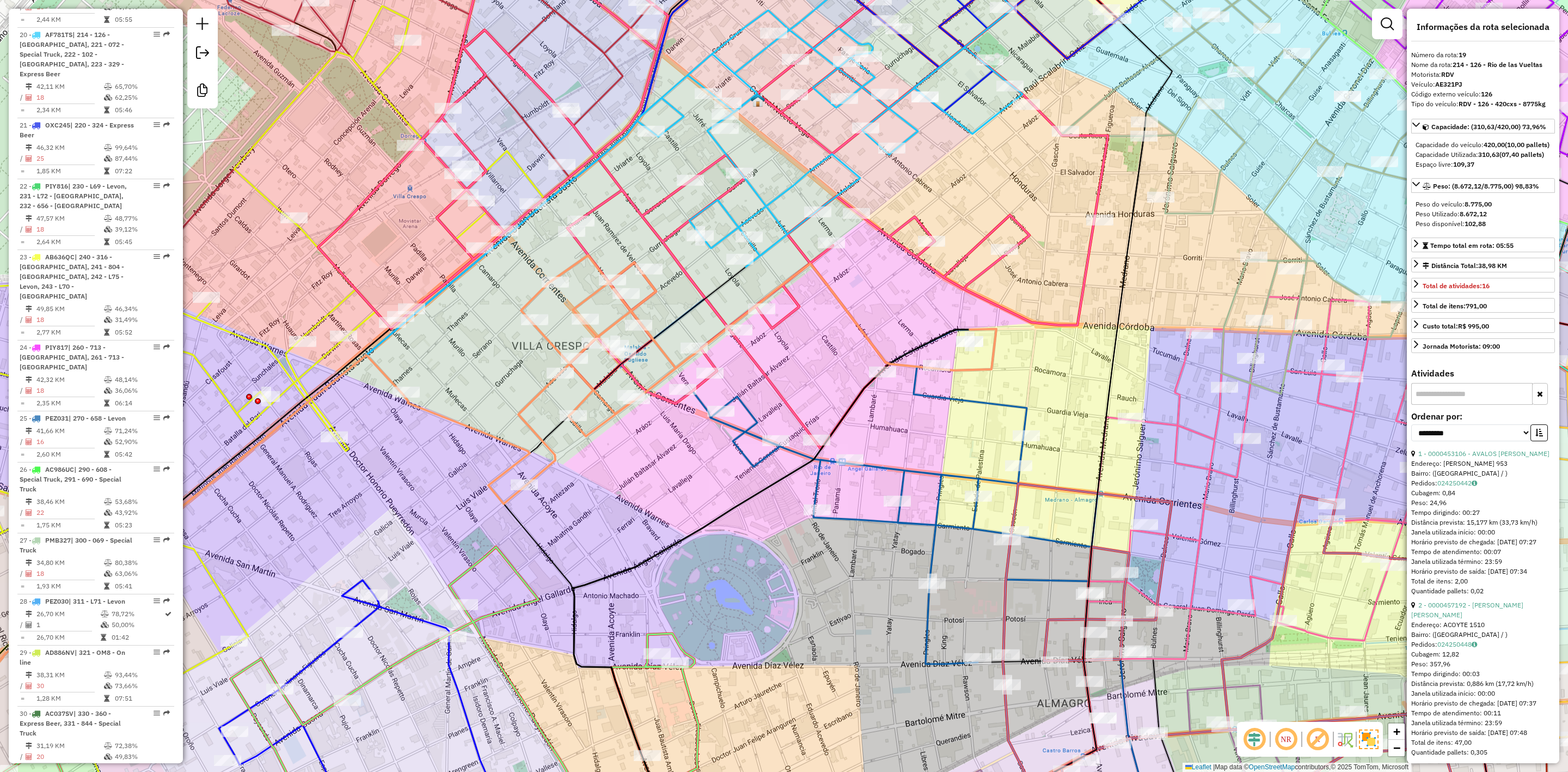
click at [747, 407] on icon at bounding box center [859, 481] width 477 height 365
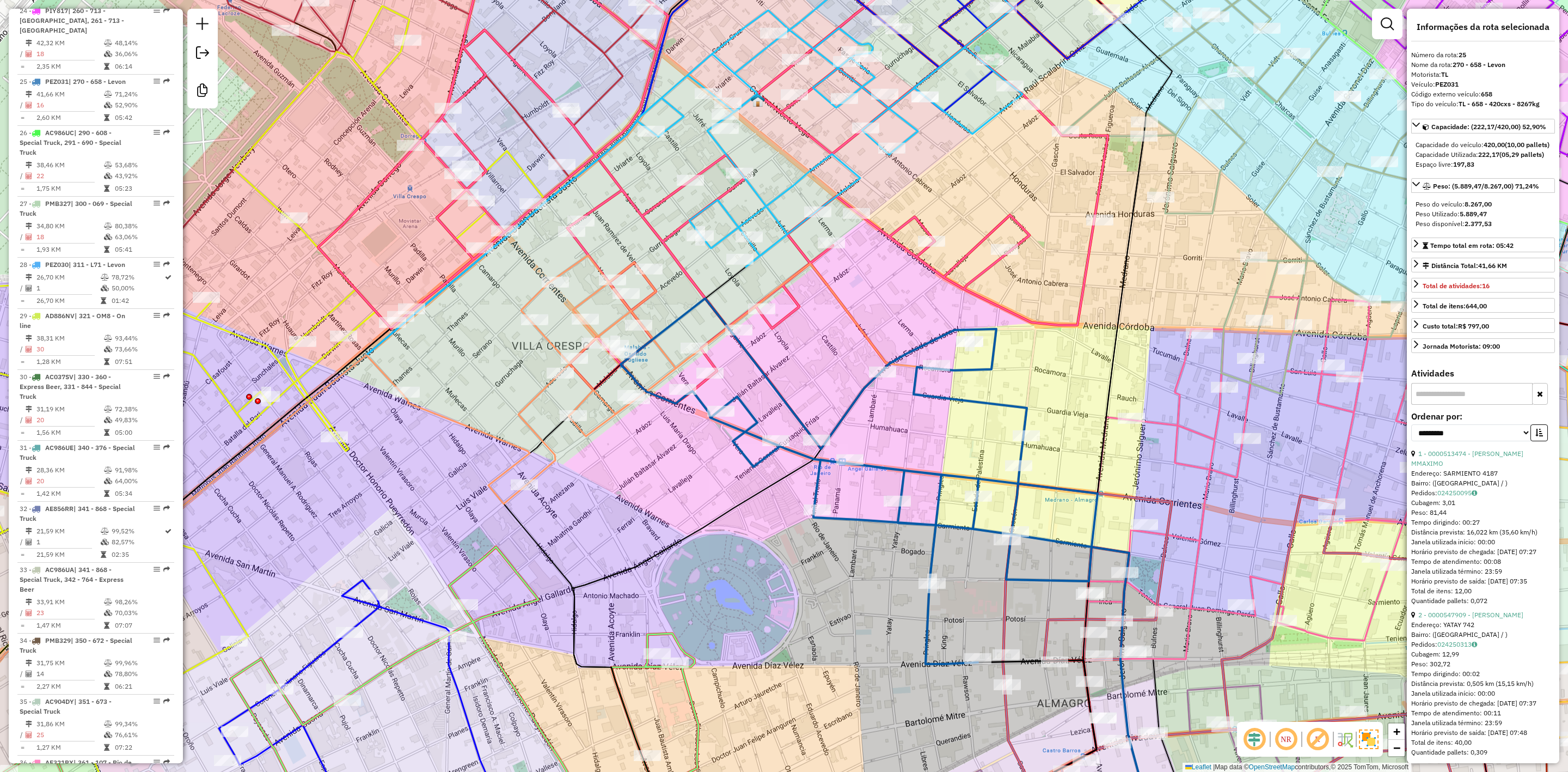
scroll to position [2032, 0]
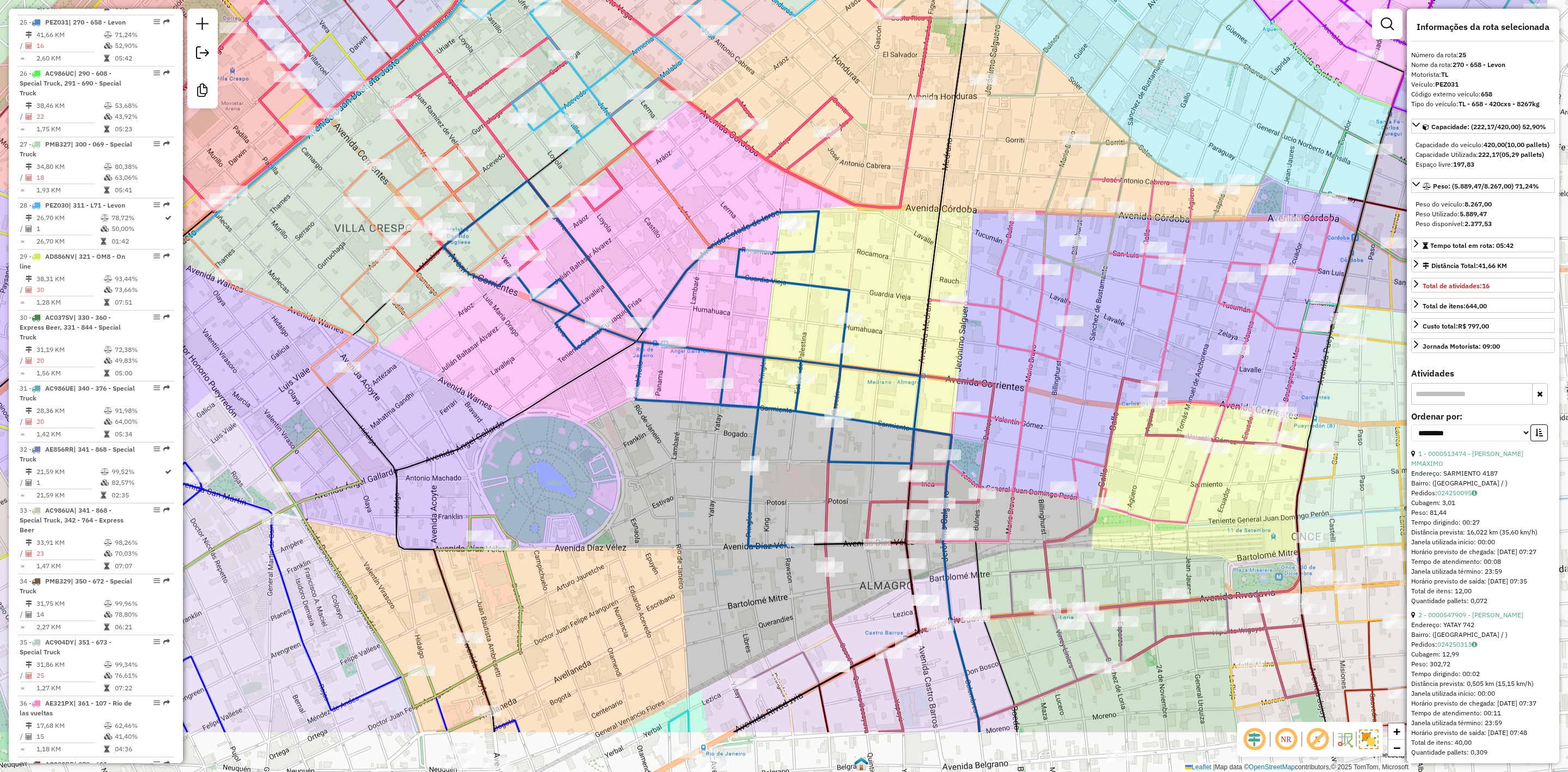
drag, startPoint x: 874, startPoint y: 389, endPoint x: 719, endPoint y: 326, distance: 167.3
click at [719, 326] on div "Janela de atendimento Grade de atendimento Capacidade Transportadoras Veículos …" at bounding box center [784, 386] width 1568 height 772
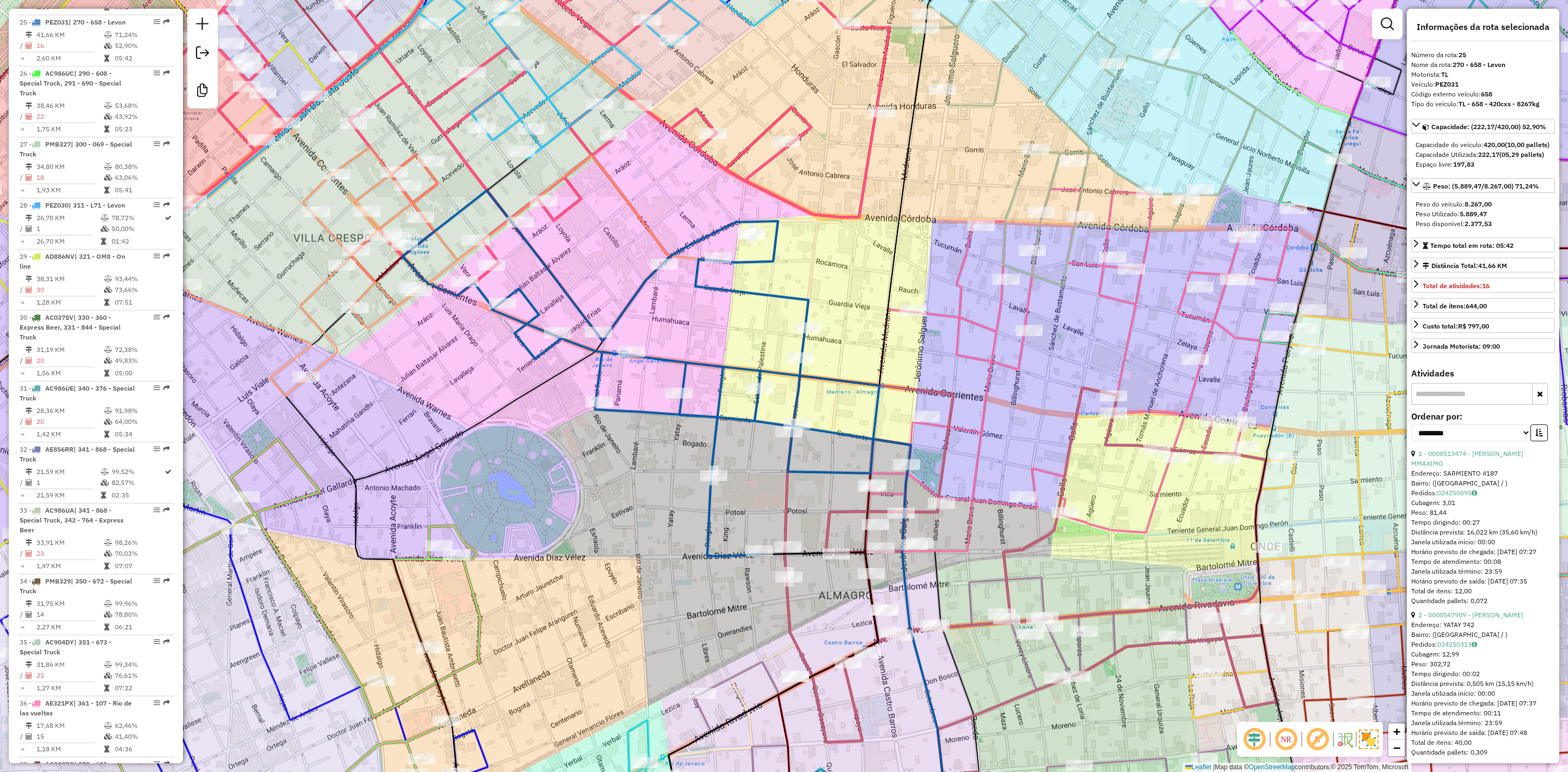
click at [958, 334] on icon at bounding box center [1081, 371] width 432 height 364
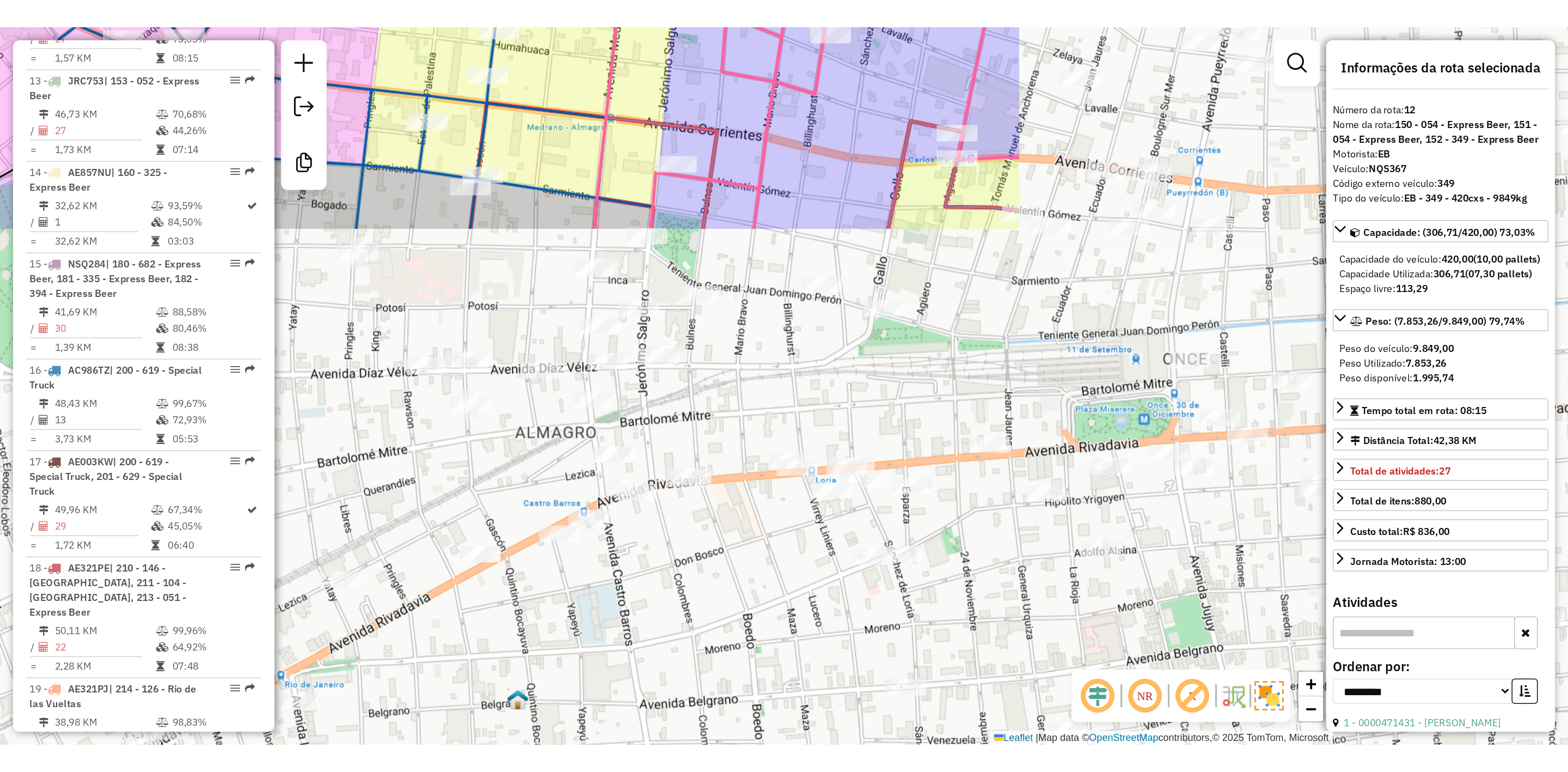
scroll to position [1169, 0]
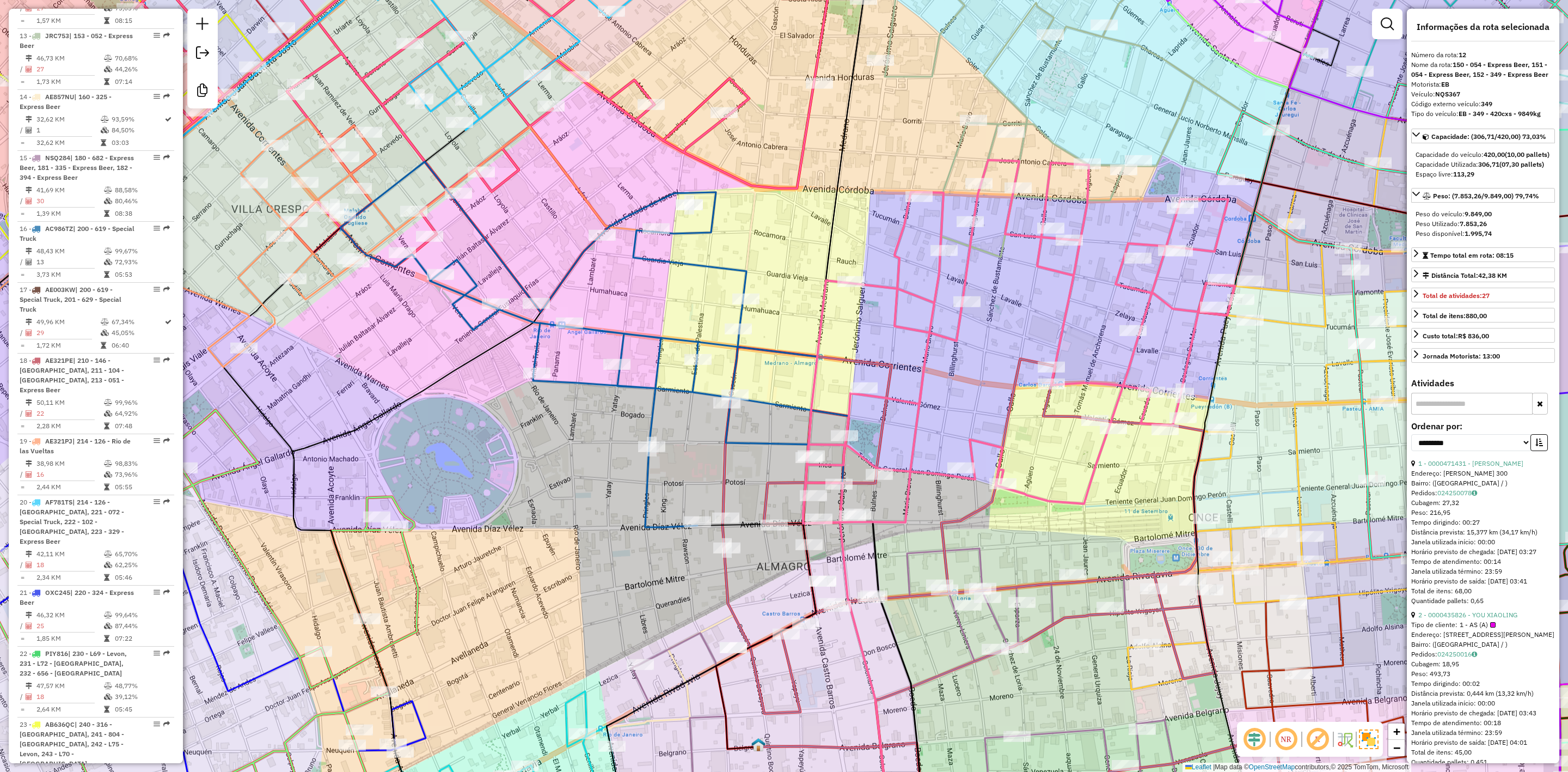
drag, startPoint x: 1003, startPoint y: 335, endPoint x: 932, endPoint y: 323, distance: 72.0
click at [929, 317] on div "Janela de atendimento Grade de atendimento Capacidade Transportadoras Veículos …" at bounding box center [784, 386] width 1568 height 772
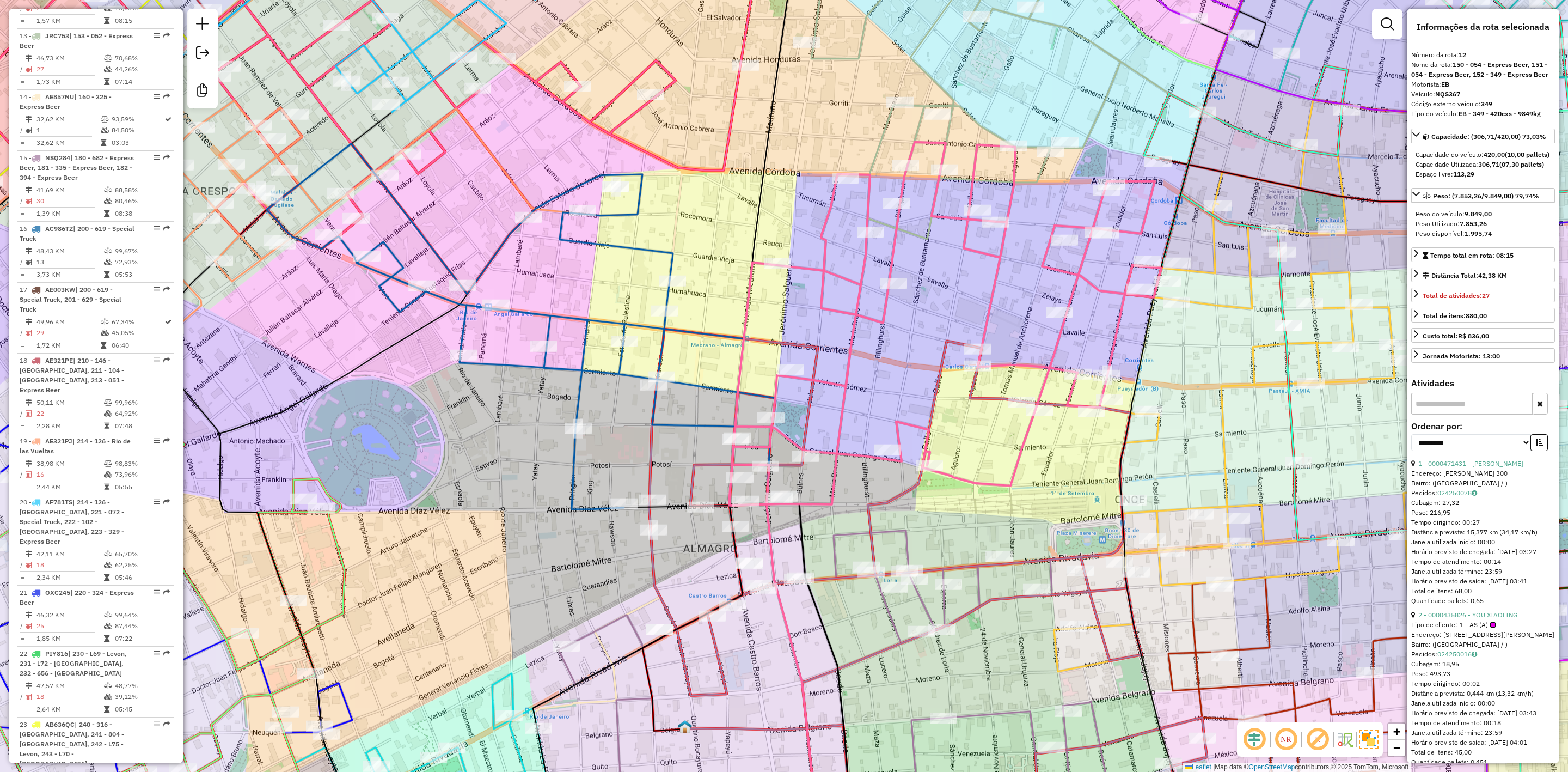
click at [891, 365] on div "Janela de atendimento Grade de atendimento Capacidade Transportadoras Veículos …" at bounding box center [784, 386] width 1568 height 772
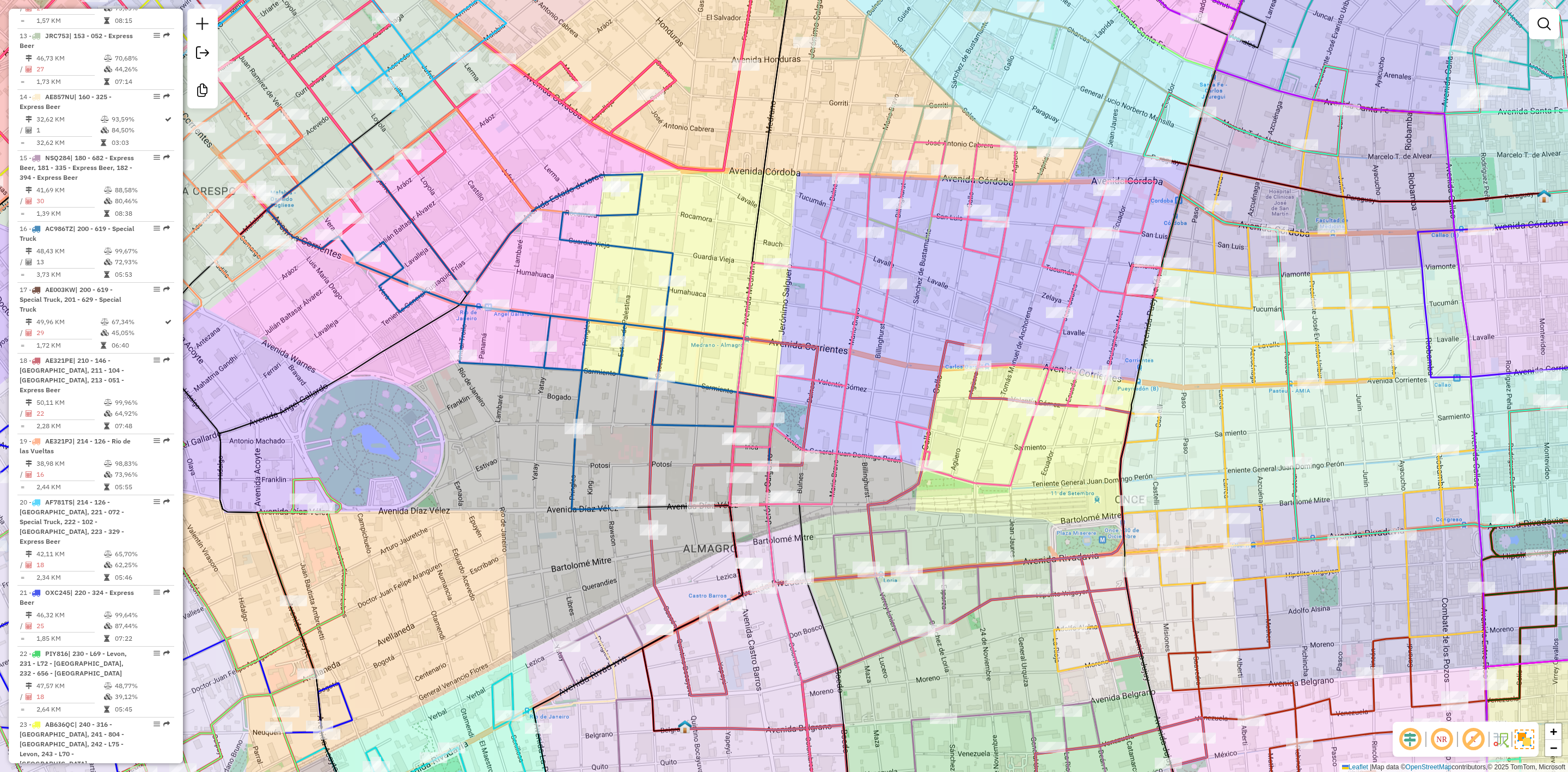
click at [861, 303] on icon at bounding box center [946, 324] width 432 height 364
select select "**********"
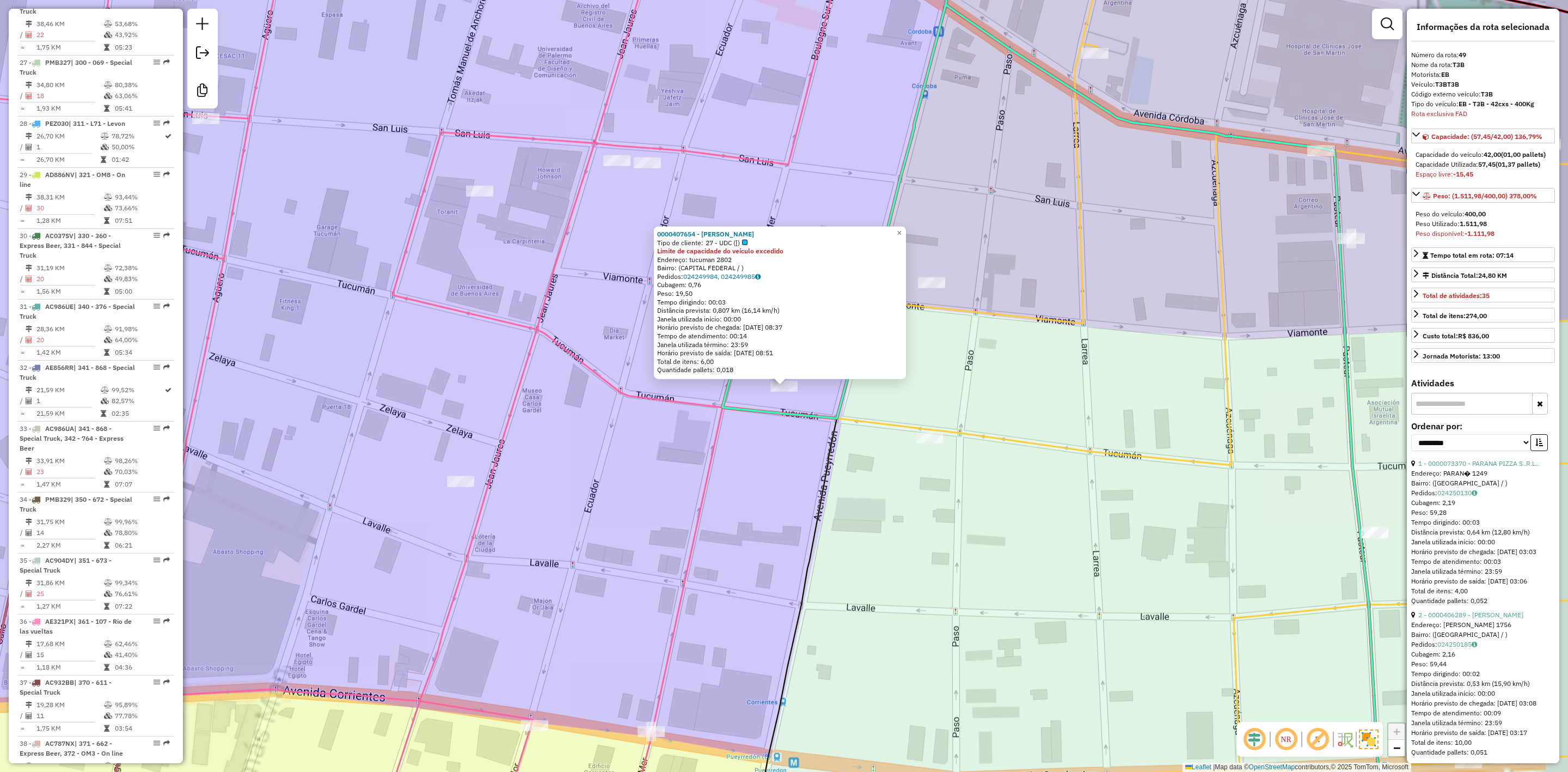
scroll to position [3001, 0]
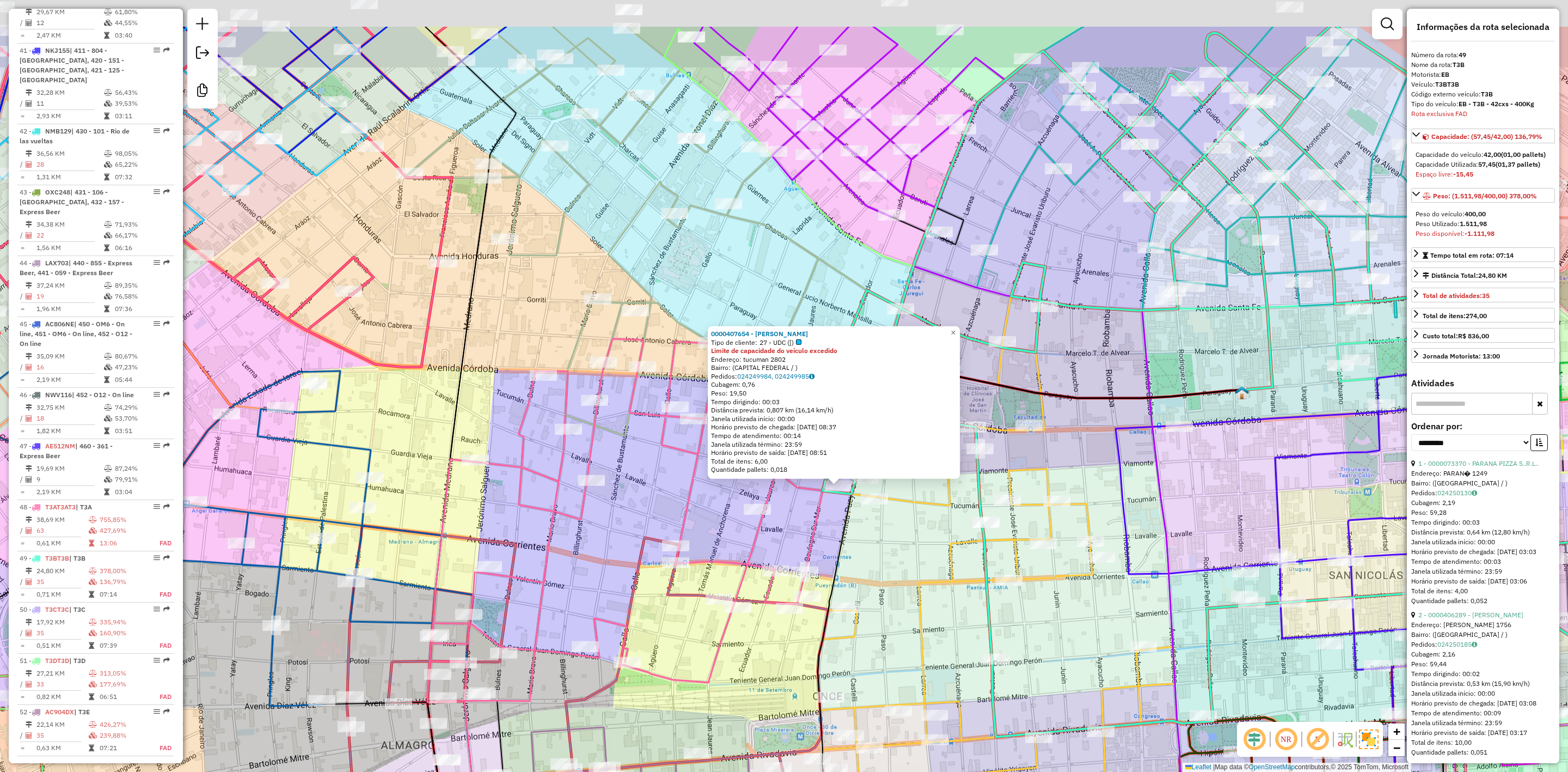
drag, startPoint x: 1010, startPoint y: 445, endPoint x: 905, endPoint y: 552, distance: 149.9
click at [905, 552] on div "0000407654 - Laniado Sara Gabriela Tipo de cliente: 27 - UDC ([) Limite de capa…" at bounding box center [784, 386] width 1568 height 772
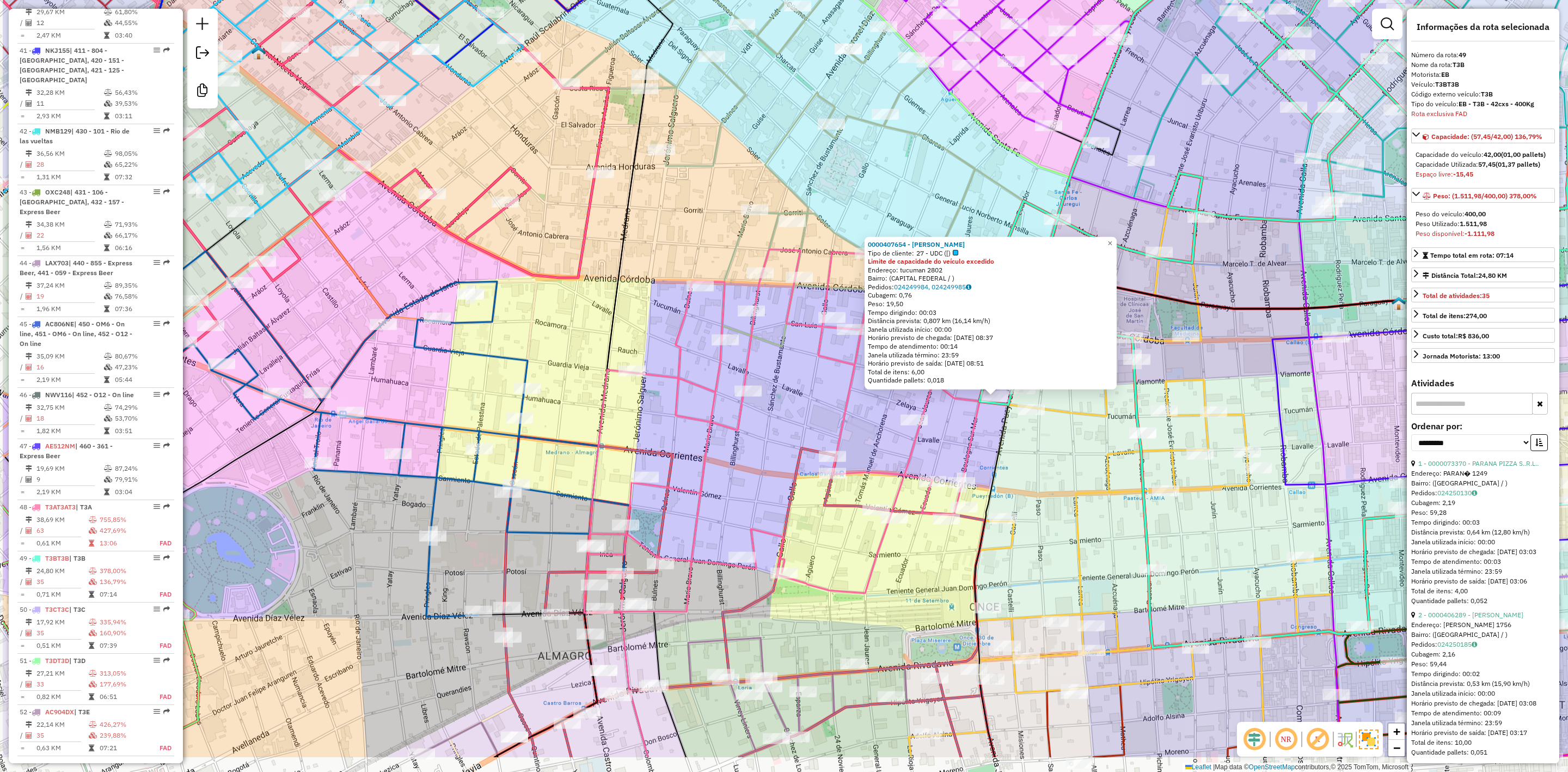
drag, startPoint x: 784, startPoint y: 534, endPoint x: 1014, endPoint y: 388, distance: 272.4
click at [1014, 388] on div "0000407654 - Laniado Sara Gabriela Tipo de cliente: 27 - UDC ([) Limite de capa…" at bounding box center [784, 386] width 1568 height 772
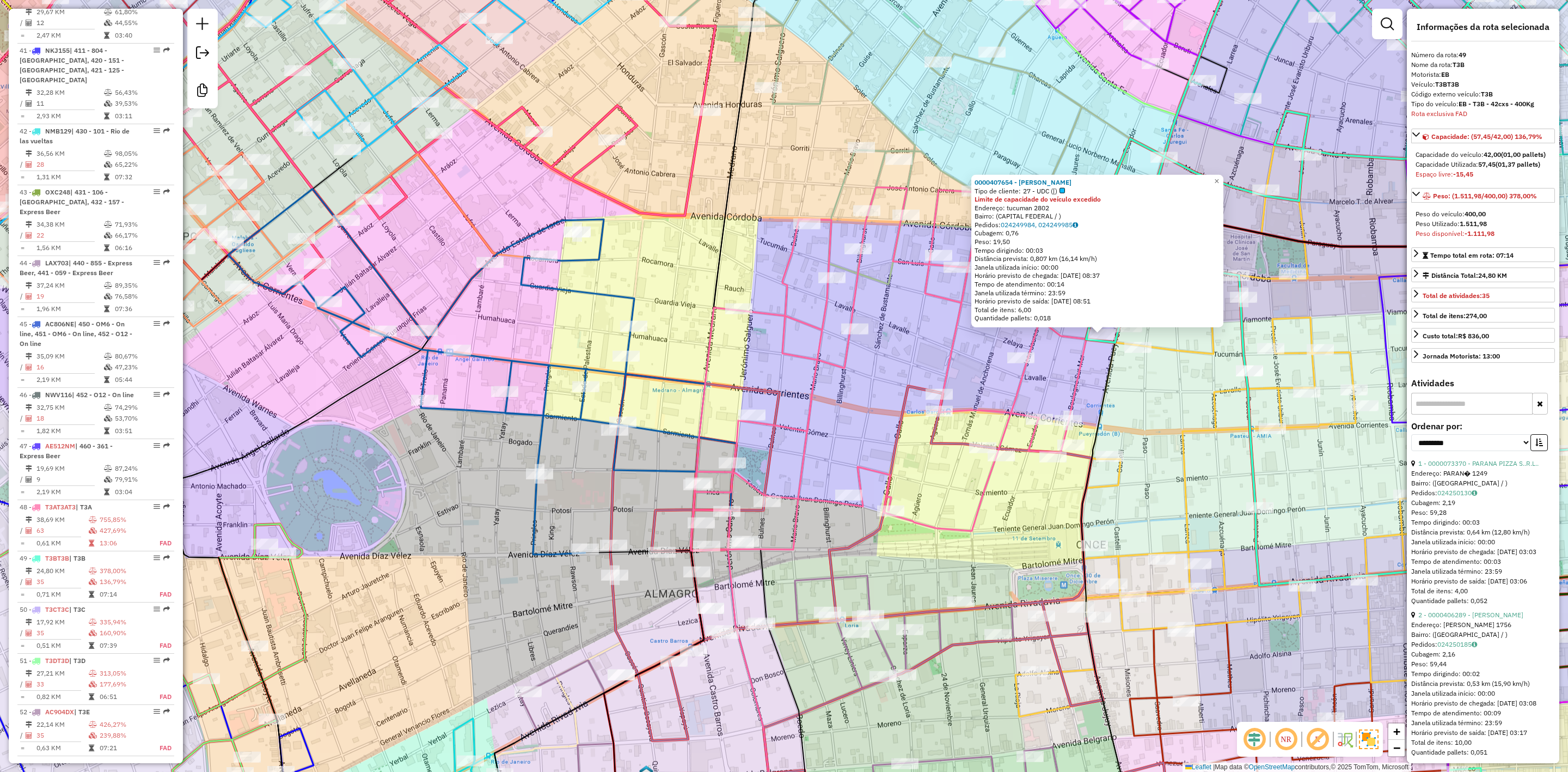
drag, startPoint x: 851, startPoint y: 411, endPoint x: 855, endPoint y: 433, distance: 22.4
click at [874, 406] on div "0000407654 - Laniado Sara Gabriela Tipo de cliente: 27 - UDC ([) Limite de capa…" at bounding box center [784, 386] width 1568 height 772
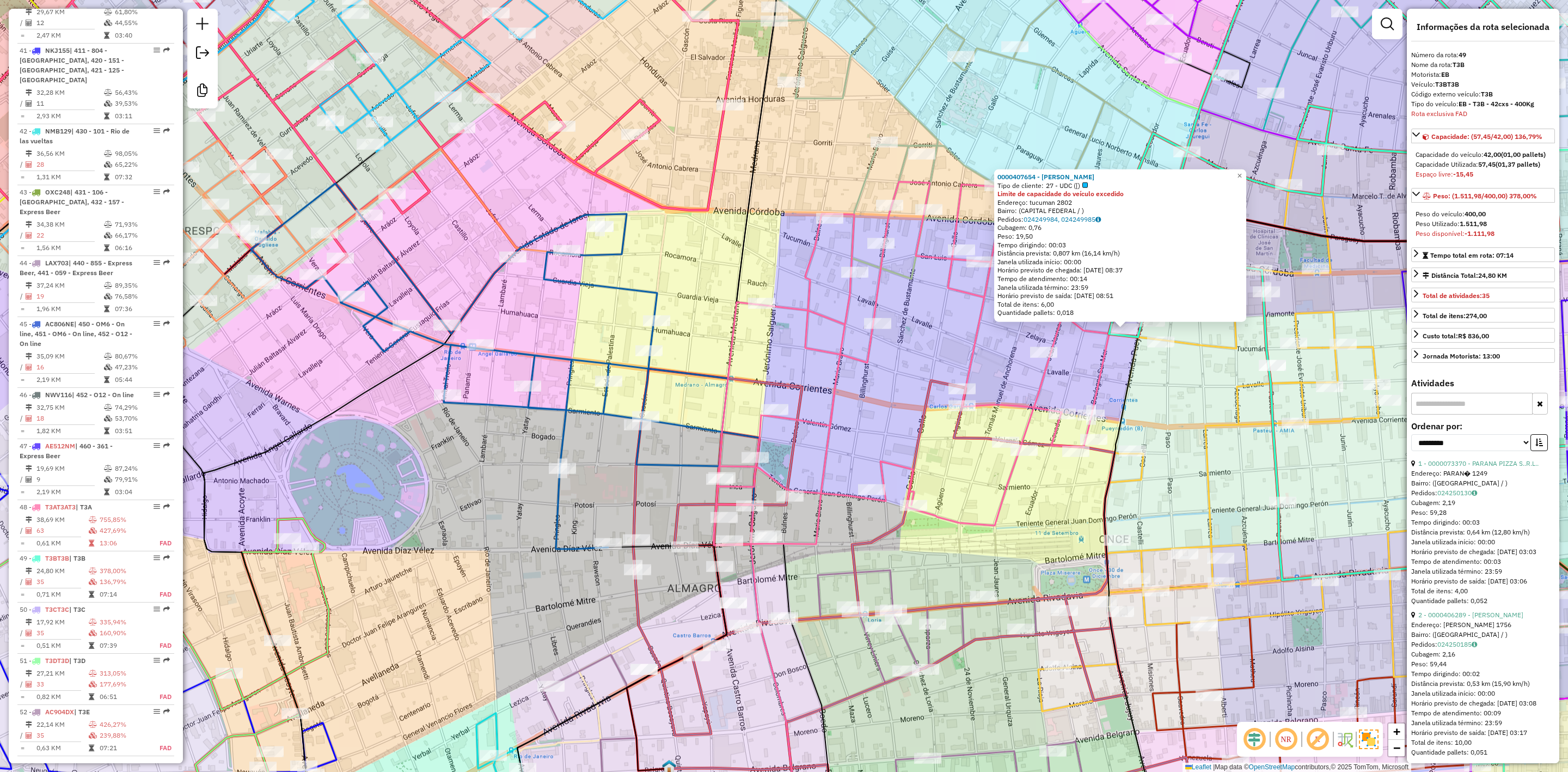
click at [682, 505] on icon at bounding box center [912, 610] width 558 height 482
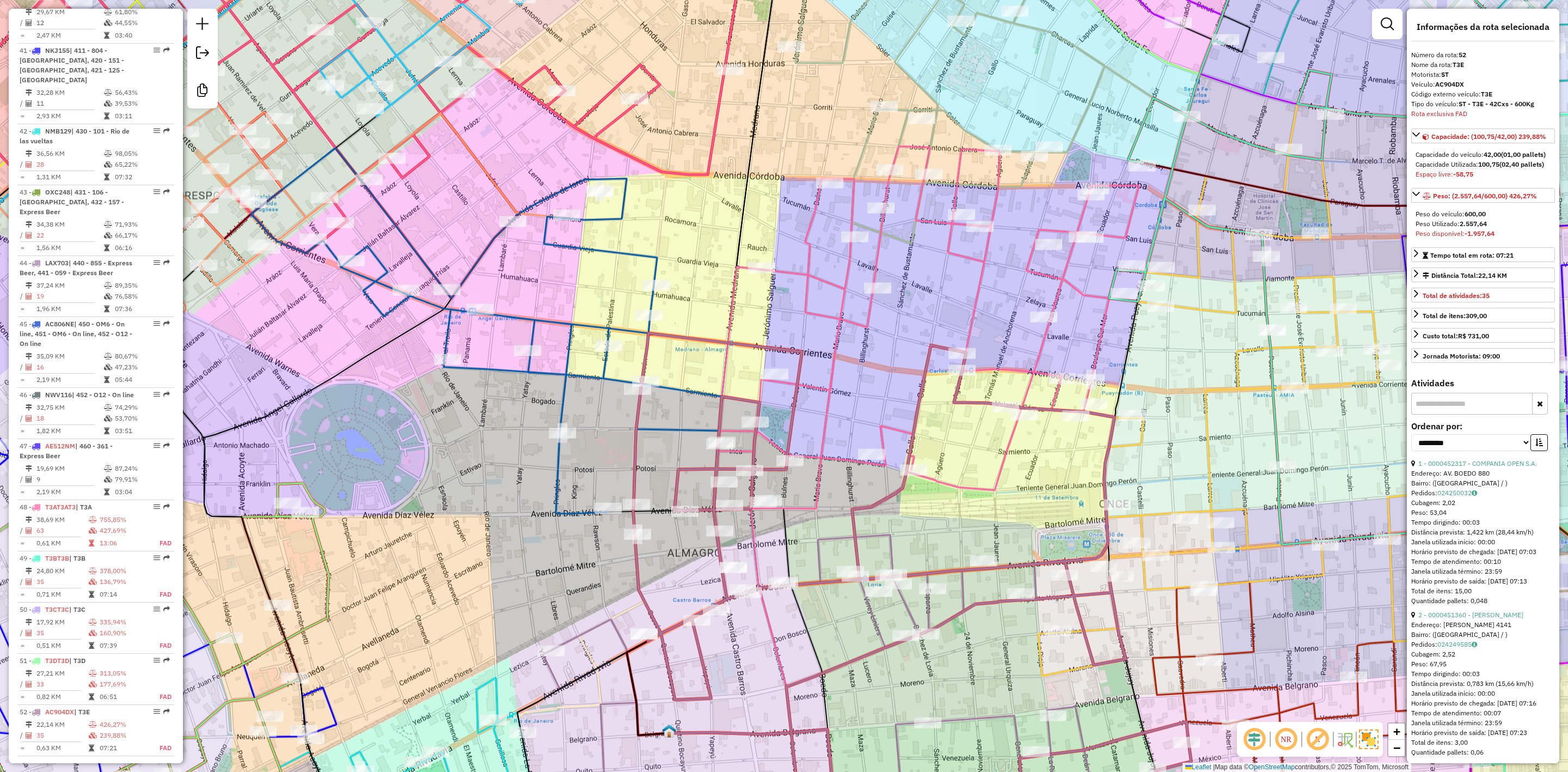
drag, startPoint x: 676, startPoint y: 486, endPoint x: 658, endPoint y: 521, distance: 39.4
click at [655, 523] on div "Janela de atendimento Grade de atendimento Capacidade Transportadoras Veículos …" at bounding box center [784, 386] width 1568 height 772
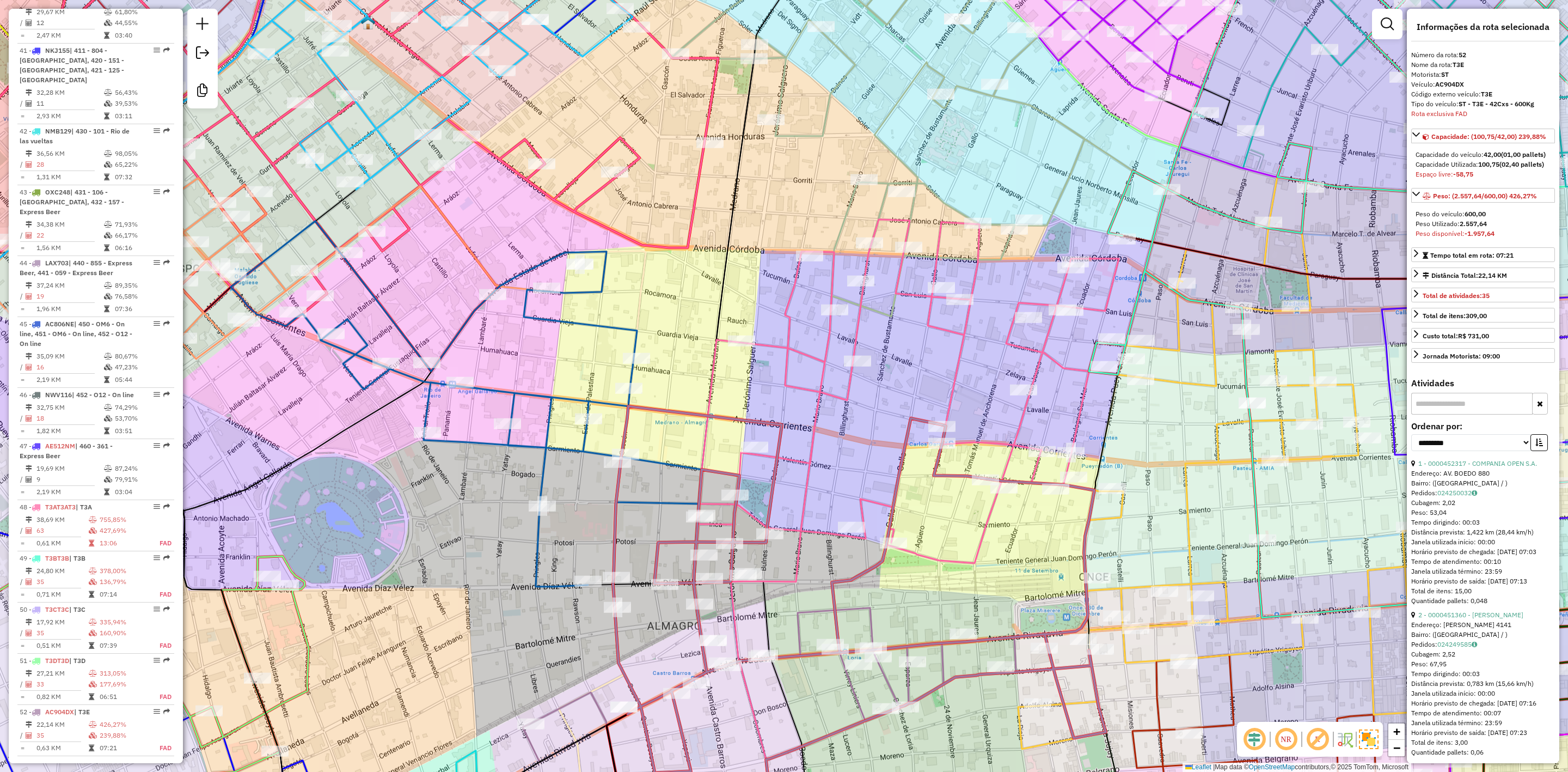
click at [826, 384] on icon at bounding box center [910, 401] width 432 height 364
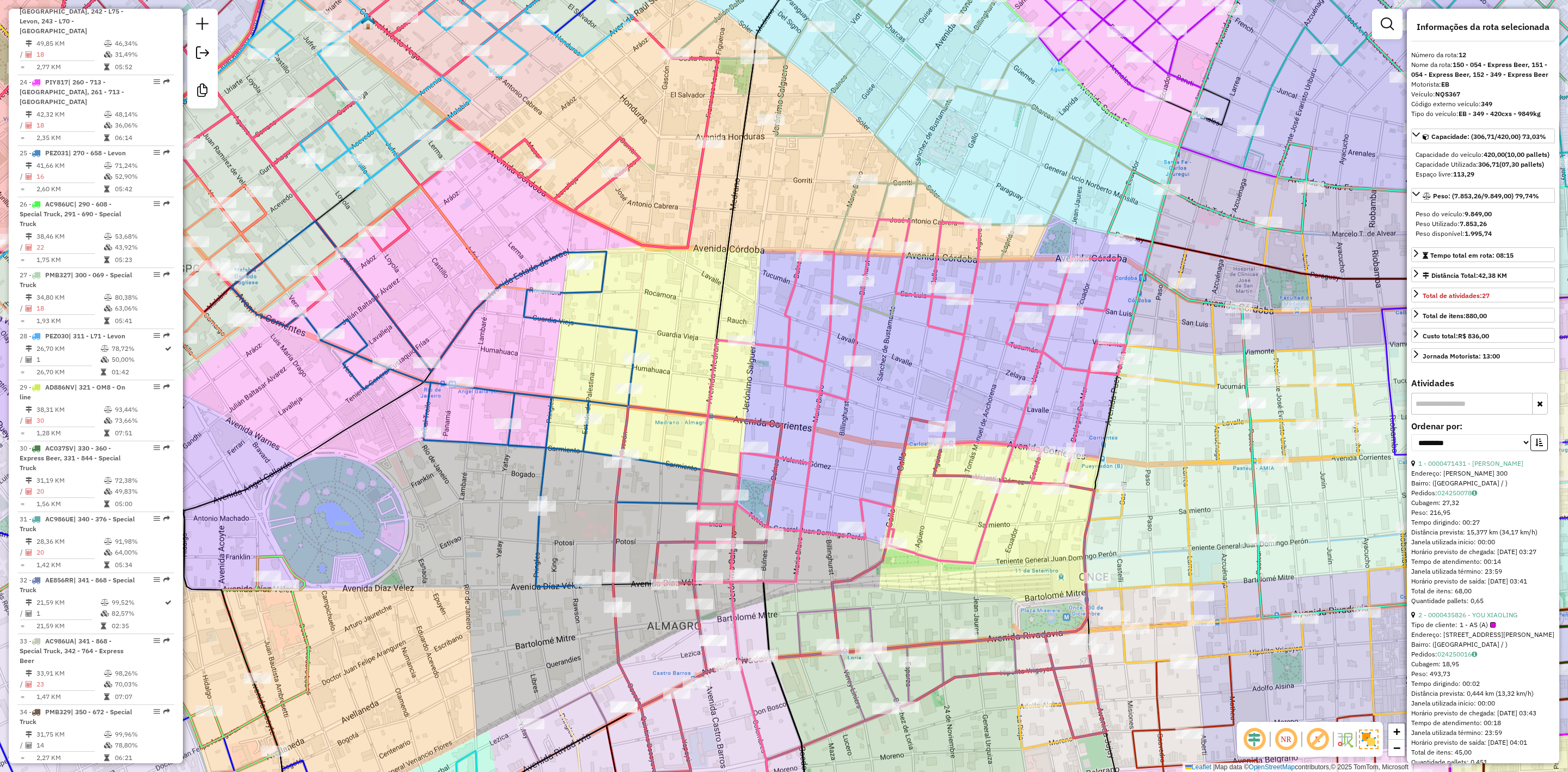
scroll to position [1169, 0]
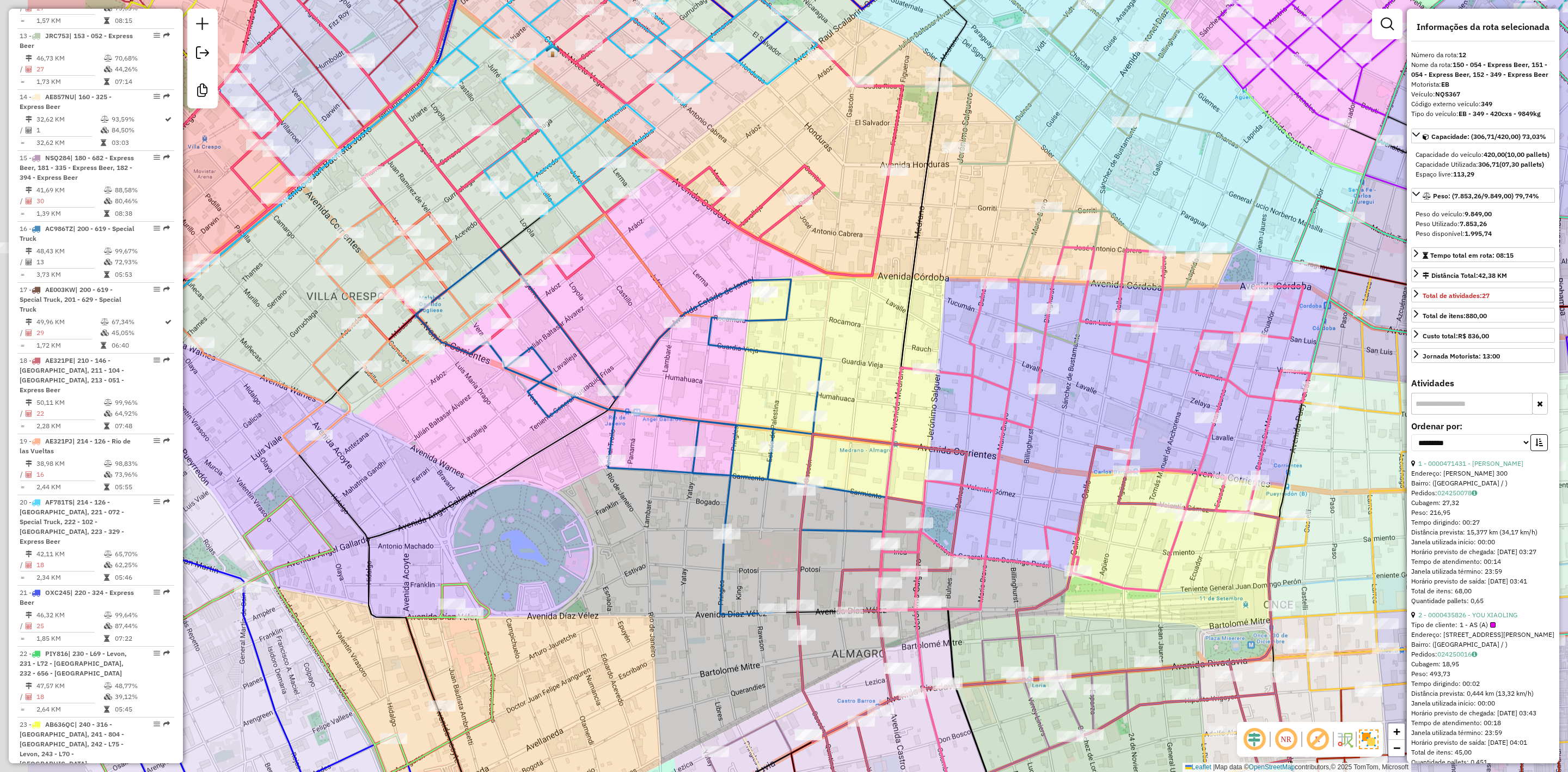
drag, startPoint x: 856, startPoint y: 445, endPoint x: 1041, endPoint y: 473, distance: 187.1
click at [1042, 473] on div "Janela de atendimento Grade de atendimento Capacidade Transportadoras Veículos …" at bounding box center [784, 386] width 1568 height 772
click at [810, 356] on icon at bounding box center [655, 431] width 477 height 365
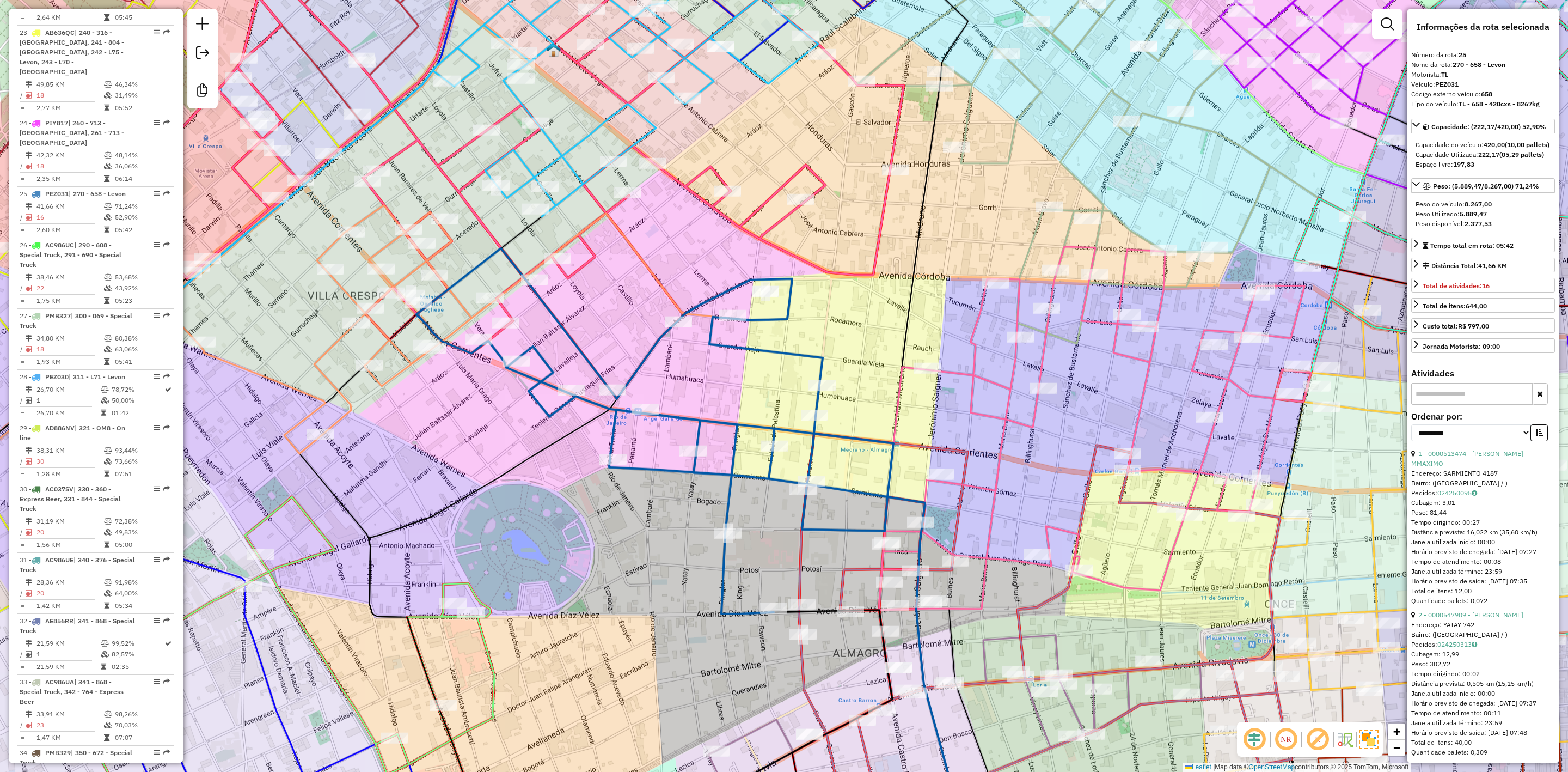
scroll to position [2032, 0]
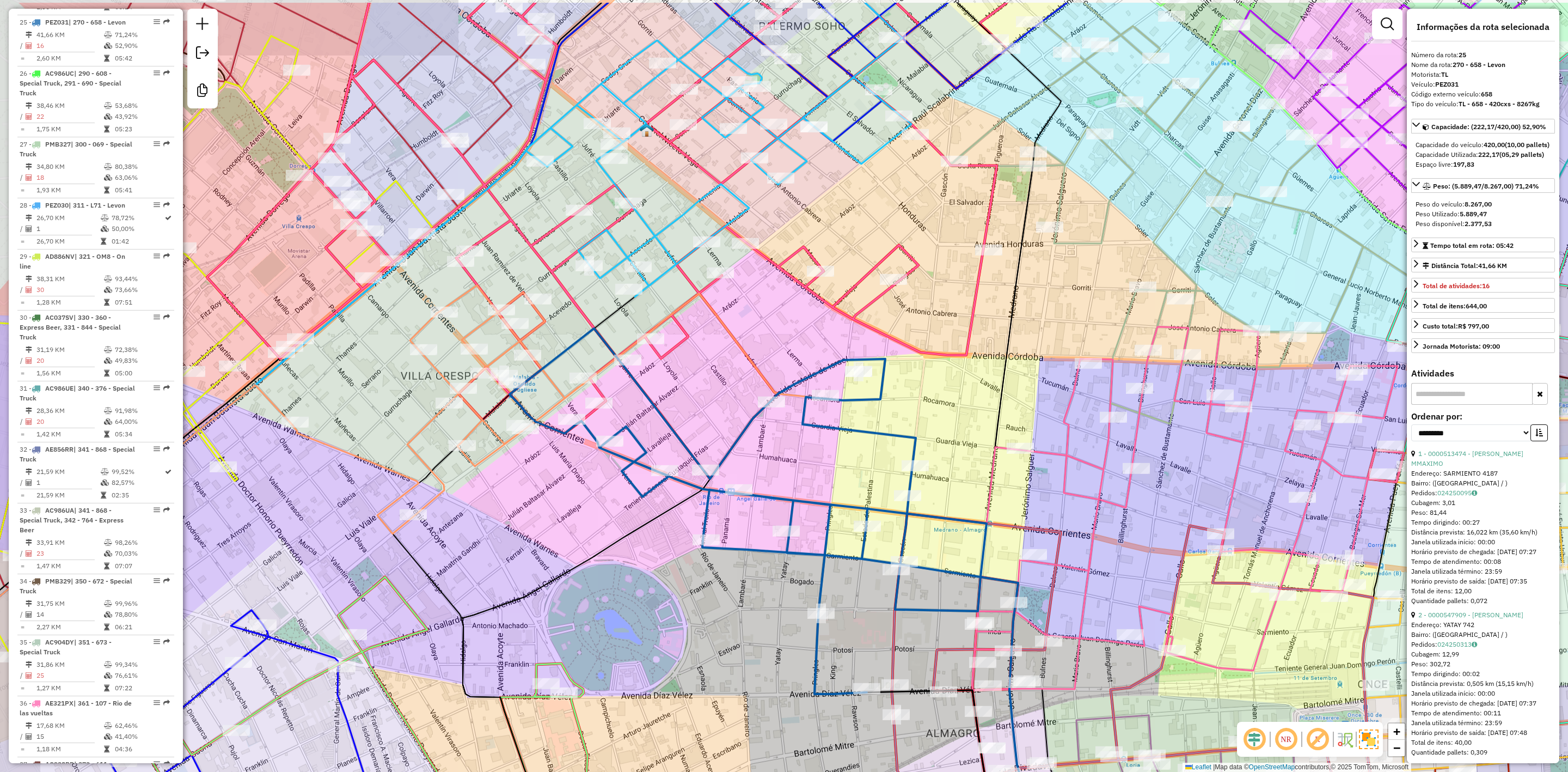
drag, startPoint x: 840, startPoint y: 334, endPoint x: 916, endPoint y: 410, distance: 107.5
click at [916, 410] on icon at bounding box center [850, 644] width 147 height 571
click at [739, 339] on icon at bounding box center [589, 410] width 593 height 249
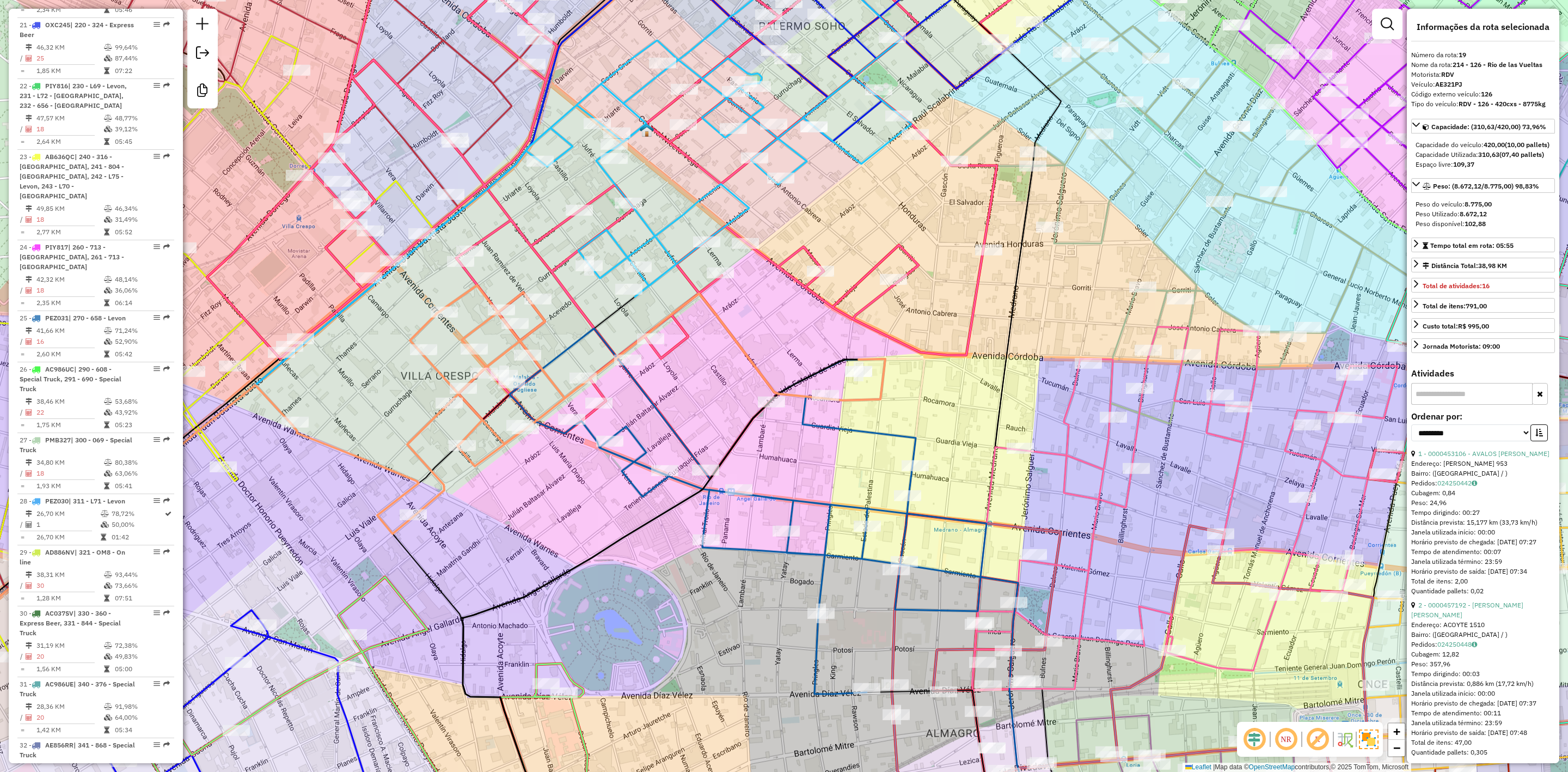
scroll to position [1637, 0]
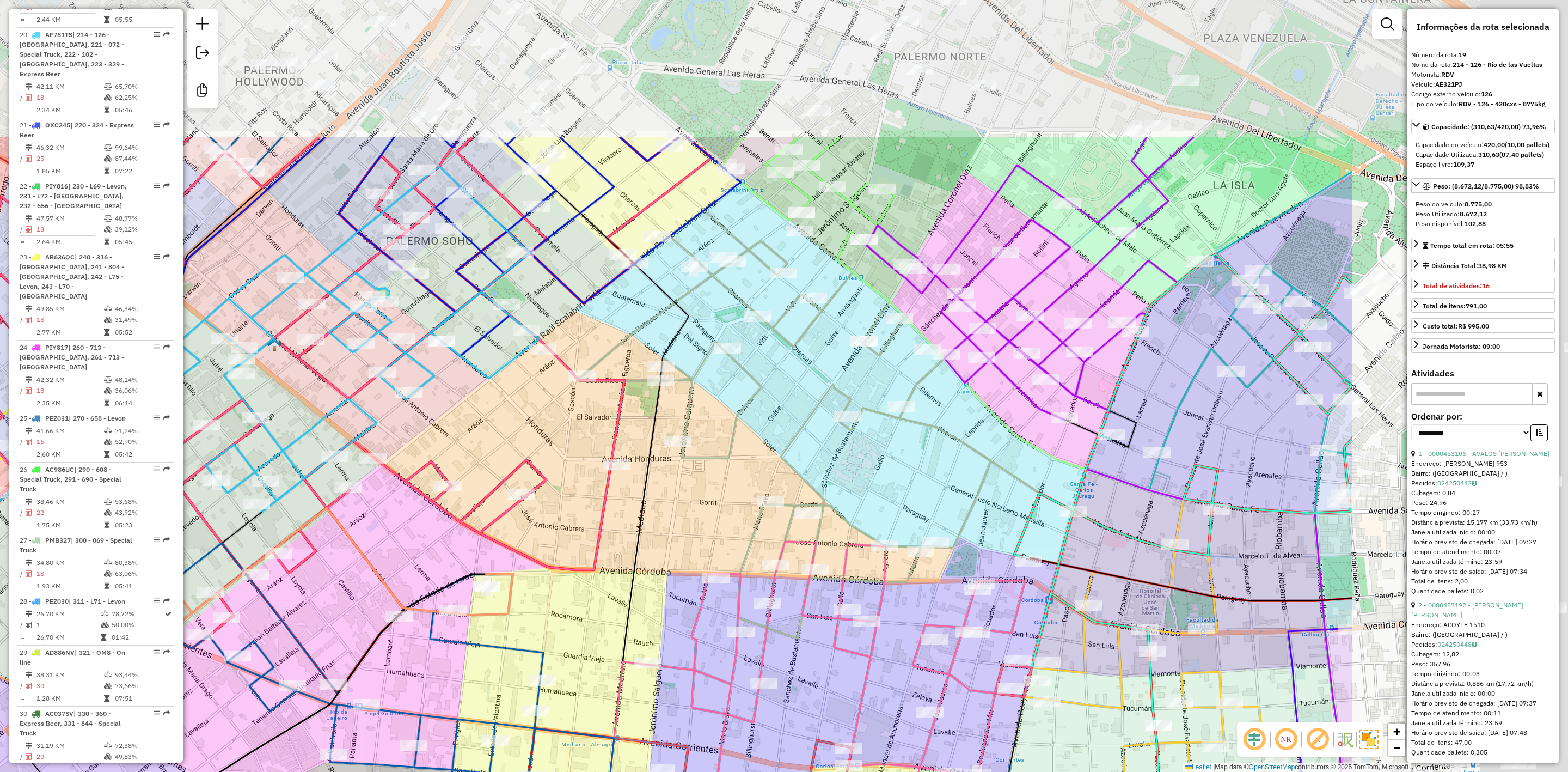
drag, startPoint x: 951, startPoint y: 356, endPoint x: 555, endPoint y: 588, distance: 459.0
click at [552, 589] on icon at bounding box center [273, 415] width 877 height 557
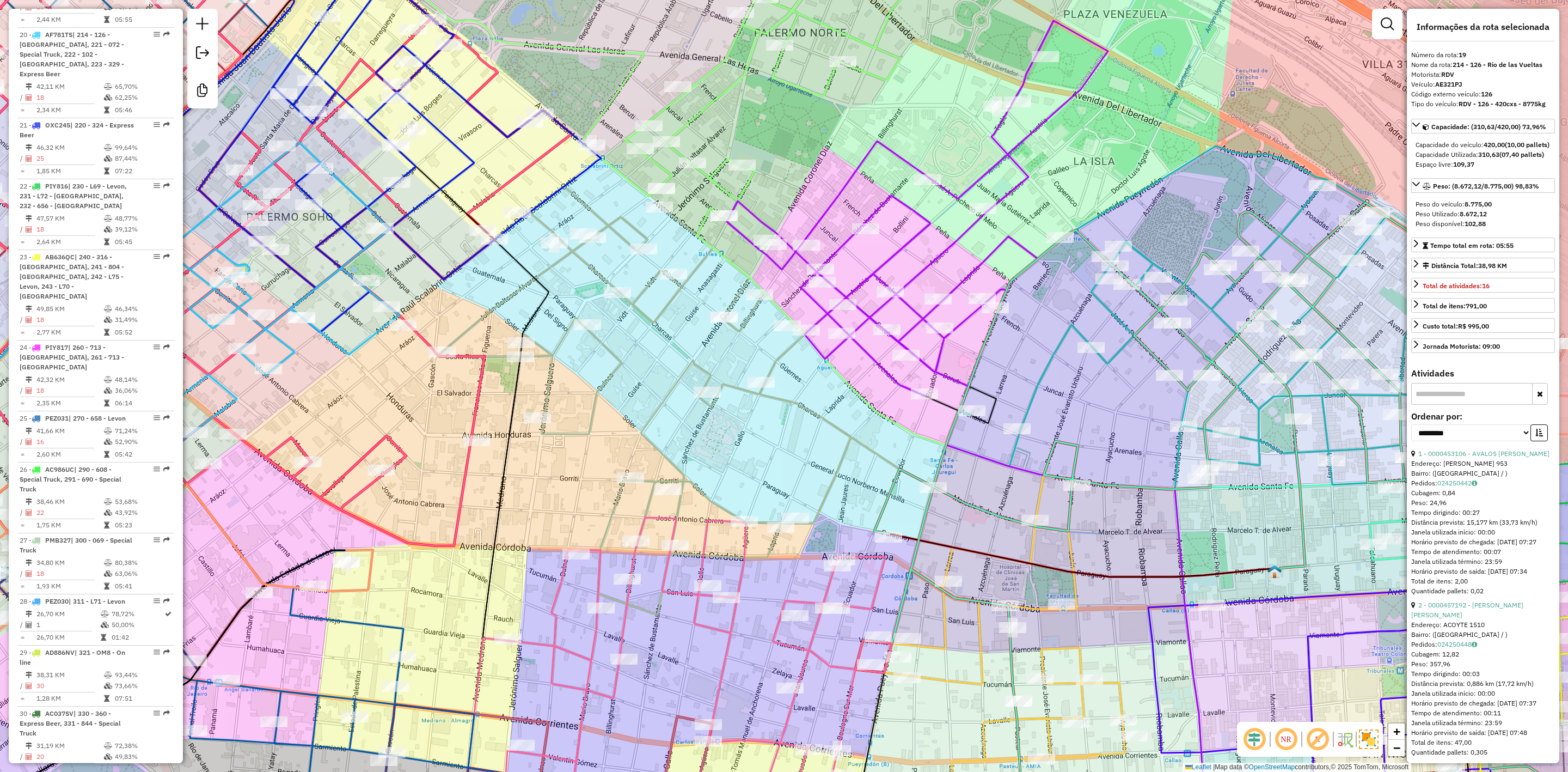
drag, startPoint x: 656, startPoint y: 543, endPoint x: 649, endPoint y: 399, distance: 144.2
click at [610, 419] on div "Janela de atendimento Grade de atendimento Capacidade Transportadoras Veículos …" at bounding box center [784, 386] width 1568 height 772
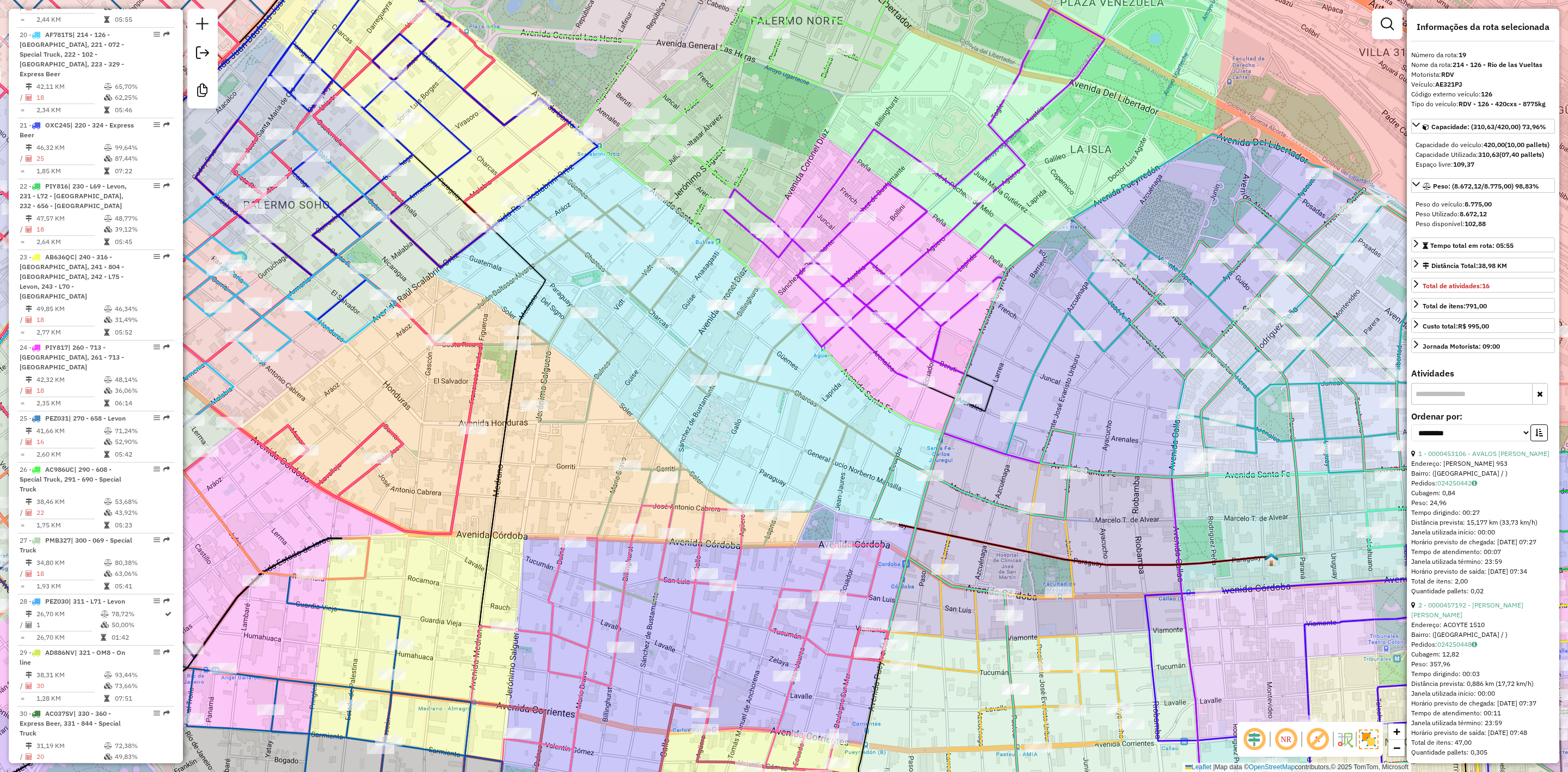
click at [946, 232] on icon at bounding box center [914, 196] width 381 height 375
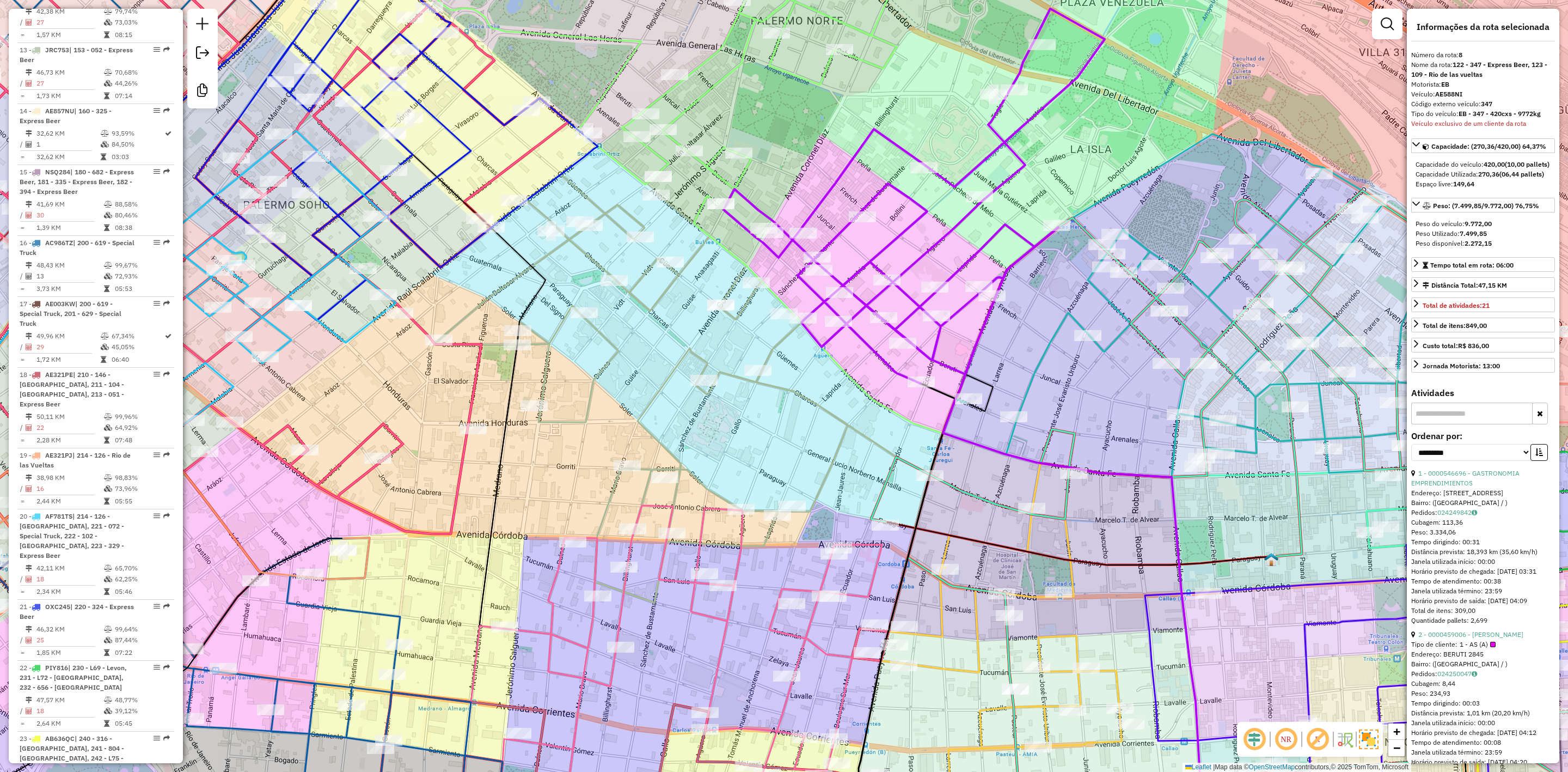
scroll to position [895, 0]
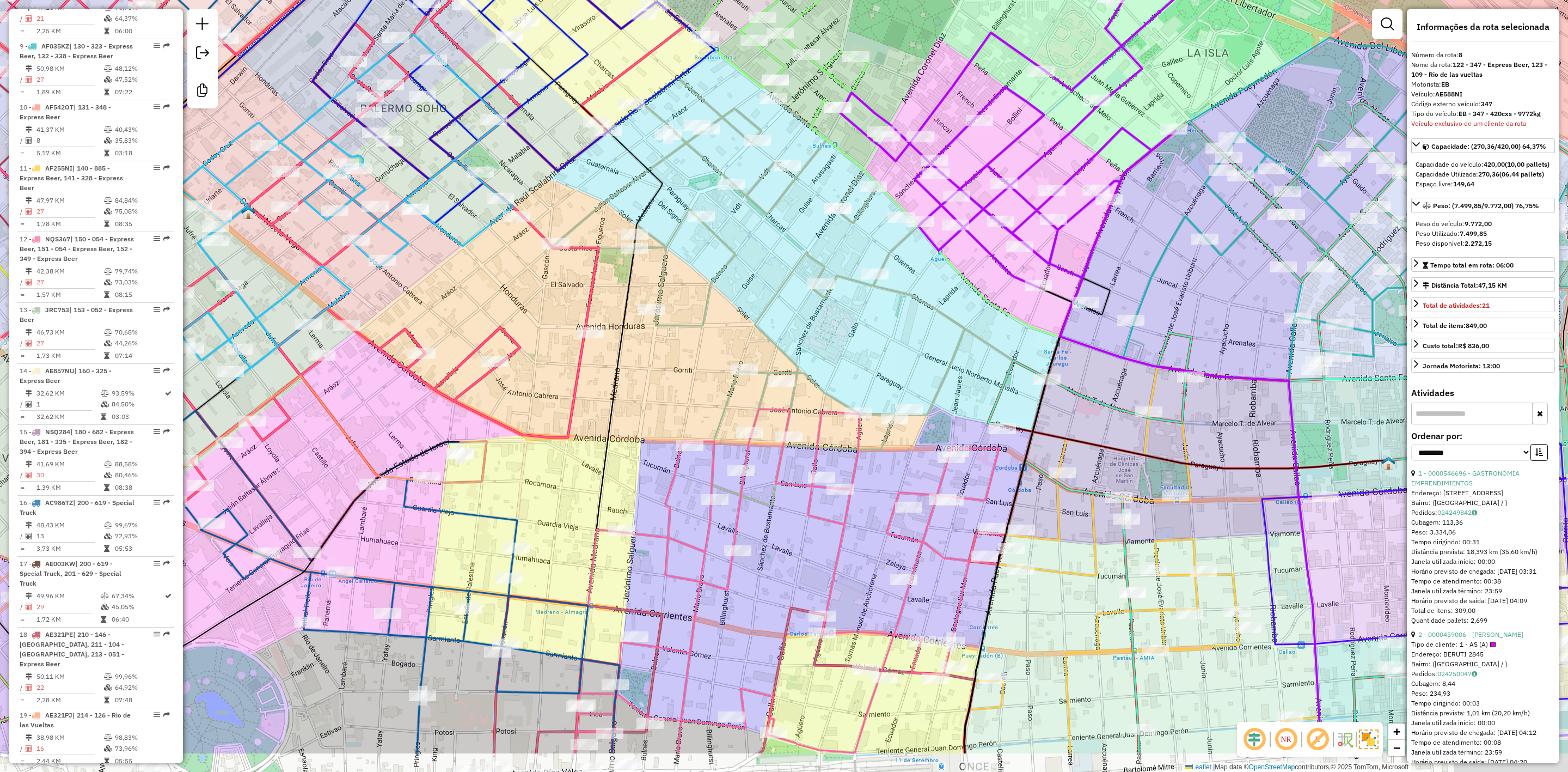
drag, startPoint x: 759, startPoint y: 499, endPoint x: 889, endPoint y: 389, distance: 170.3
click at [895, 394] on div "Janela de atendimento Grade de atendimento Capacidade Transportadoras Veículos …" at bounding box center [784, 386] width 1568 height 772
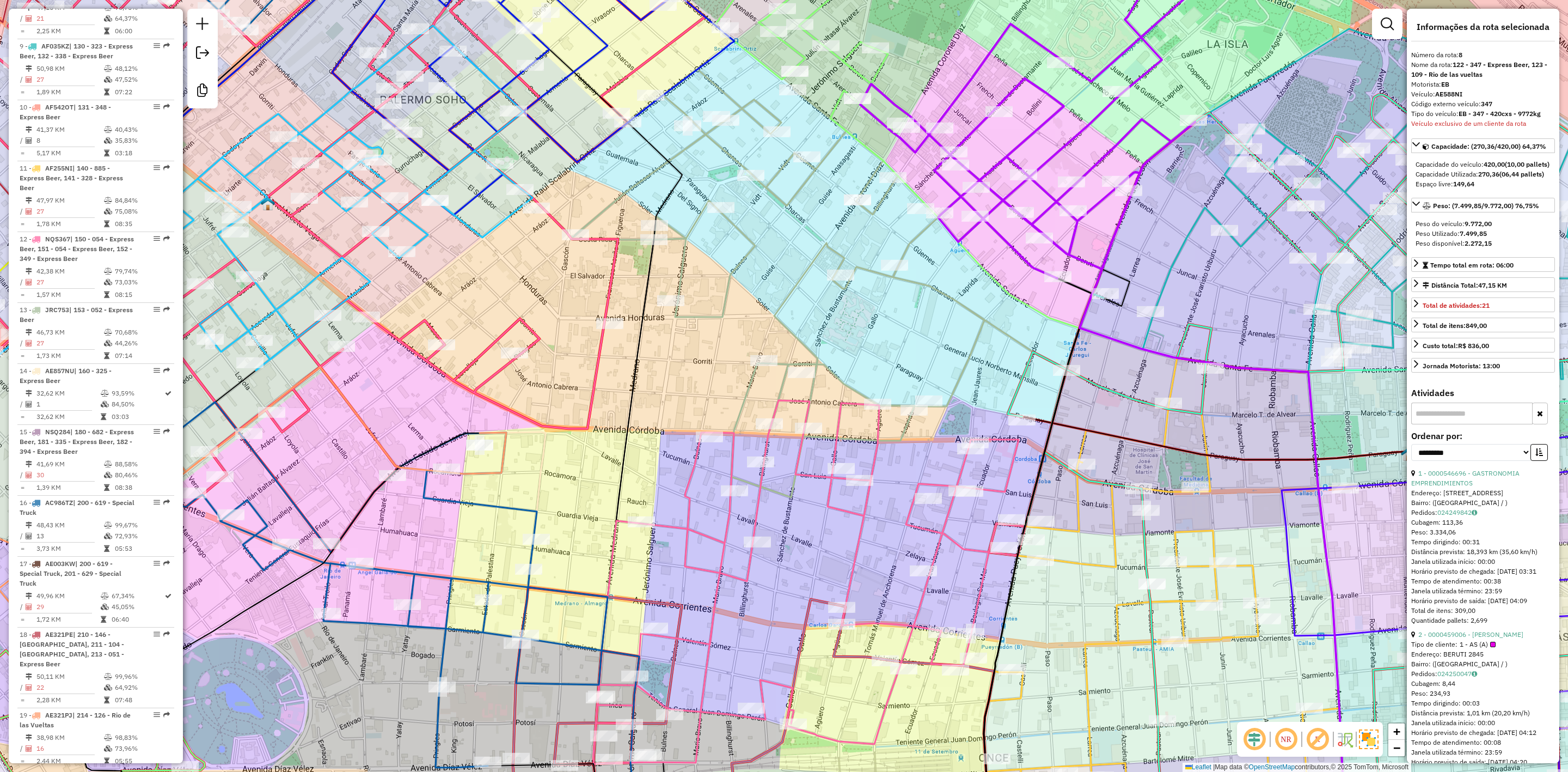
click at [804, 272] on icon at bounding box center [818, 283] width 497 height 428
click at [800, 265] on div "Janela de atendimento Grade de atendimento Capacidade Transportadoras Veículos …" at bounding box center [784, 386] width 1568 height 772
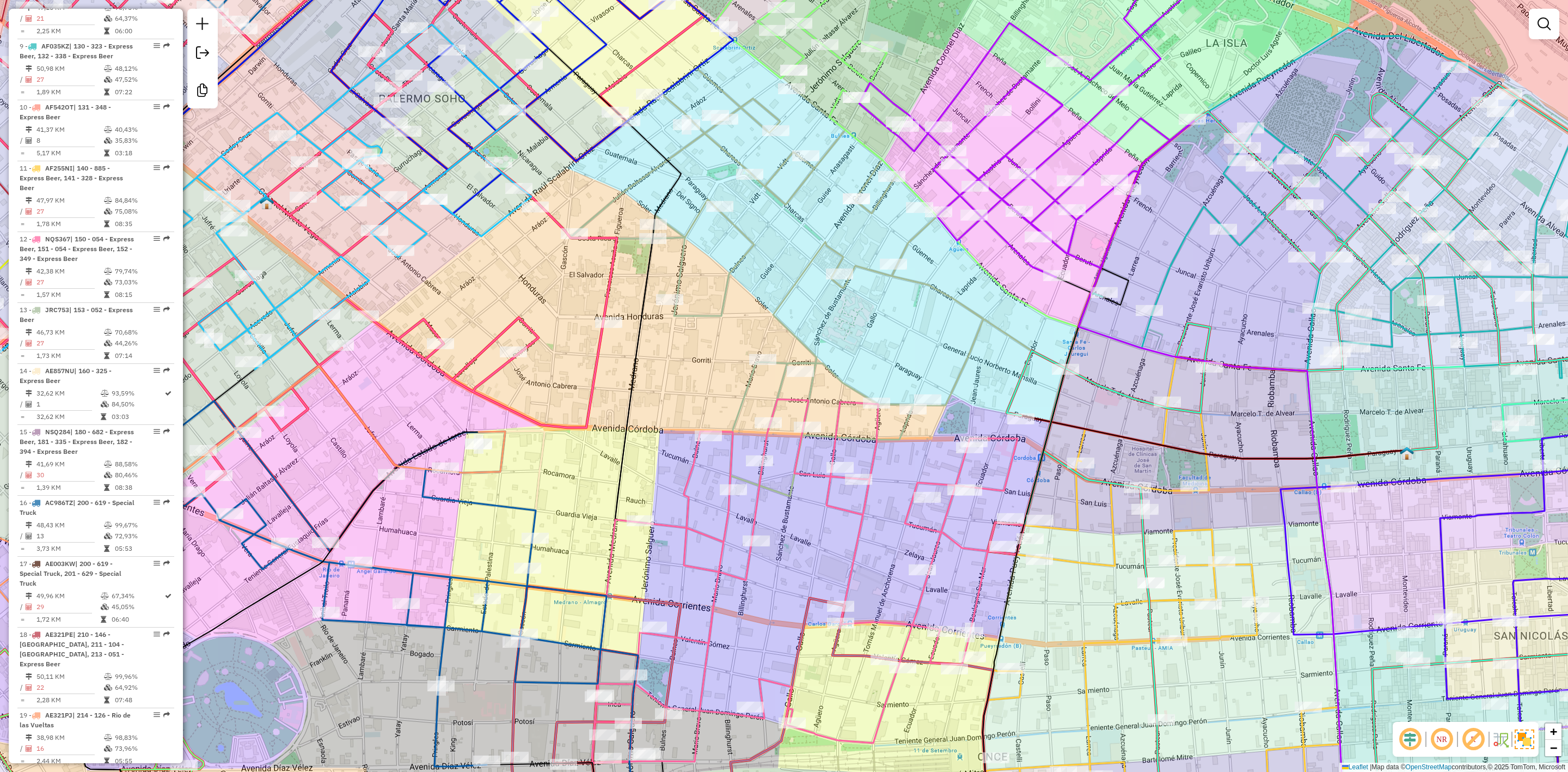
click at [804, 274] on icon at bounding box center [817, 281] width 497 height 428
select select "**********"
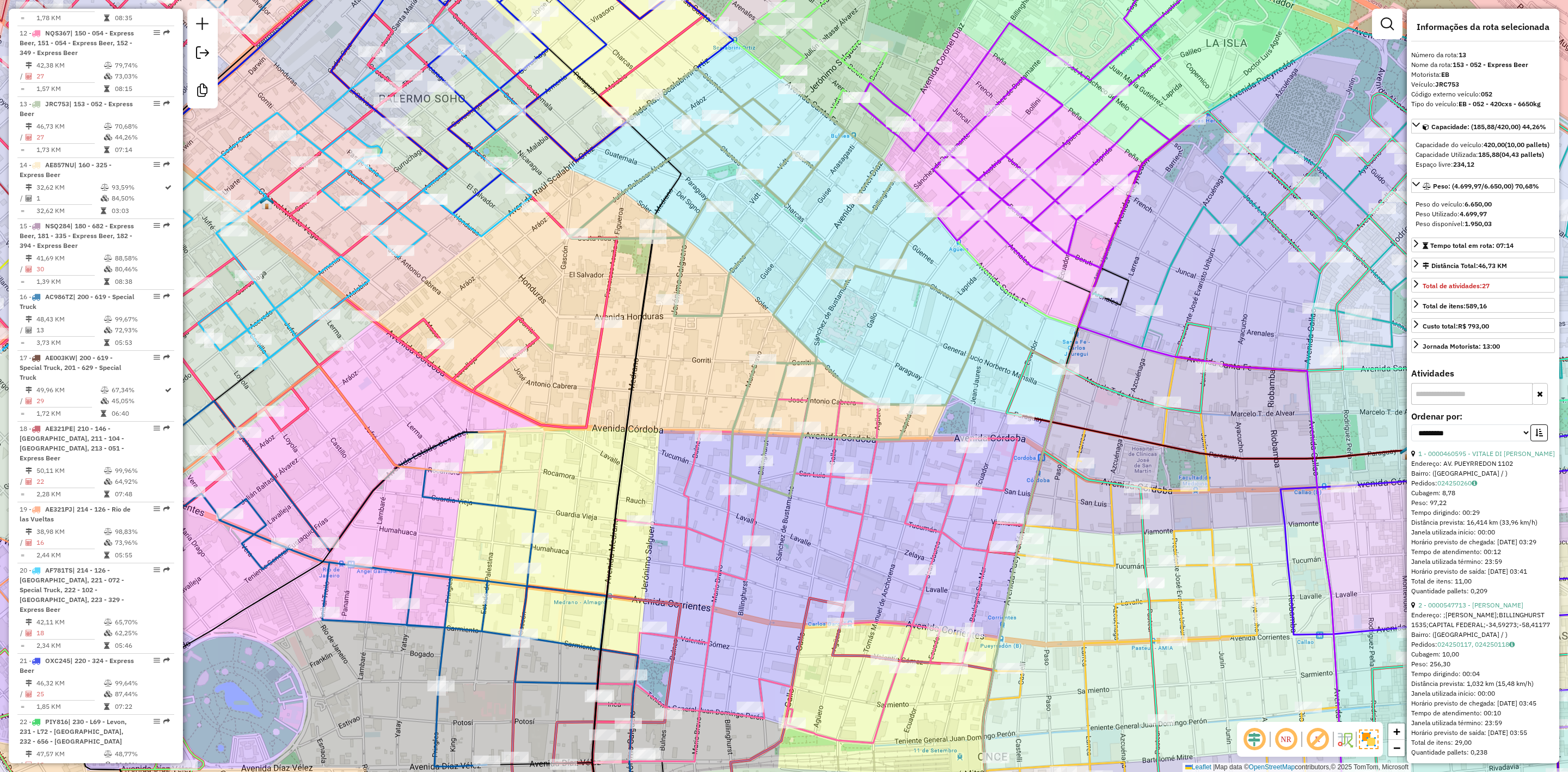
scroll to position [1239, 0]
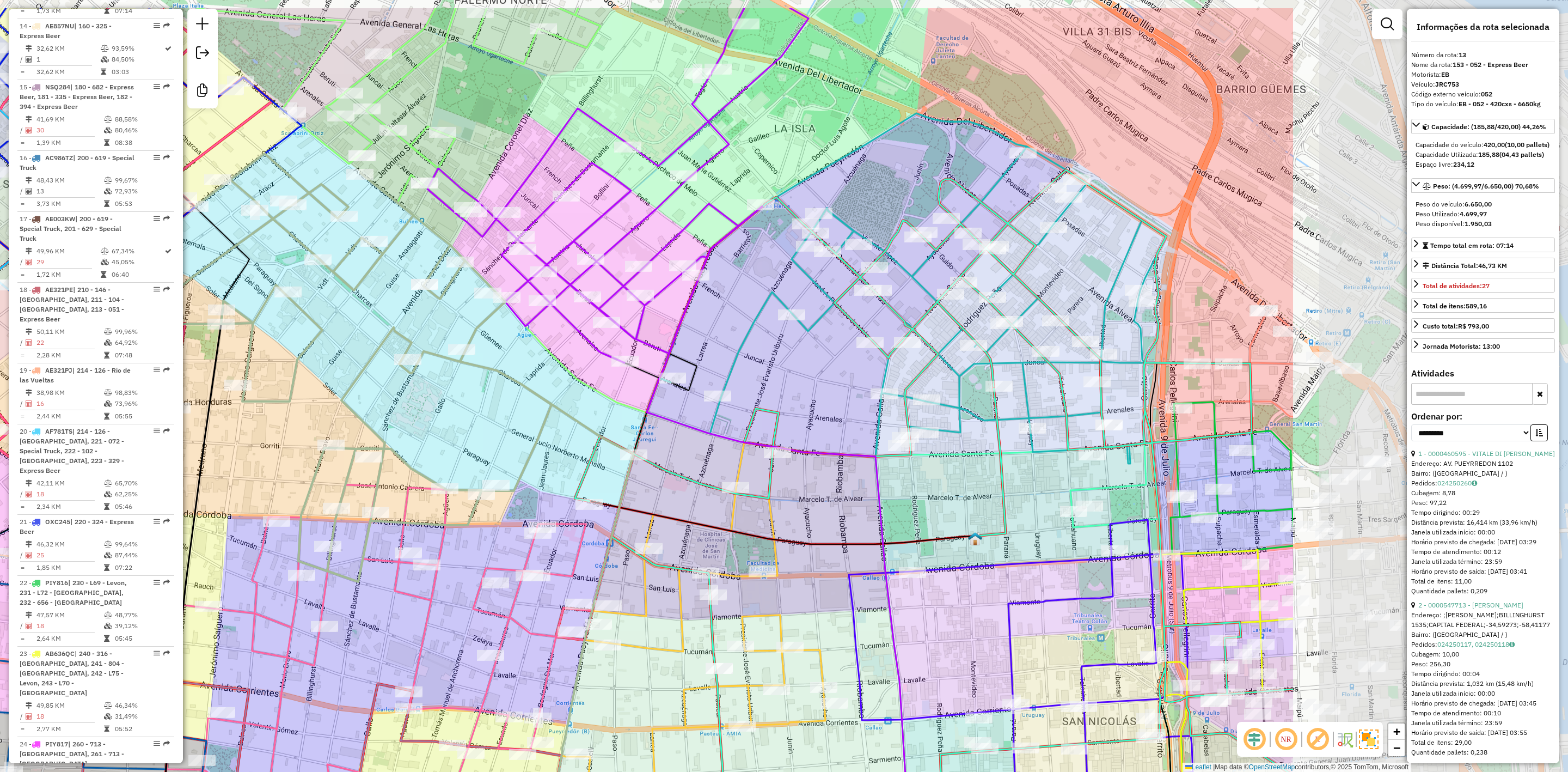
drag, startPoint x: 961, startPoint y: 341, endPoint x: 511, endPoint y: 438, distance: 460.3
click at [511, 437] on div "Janela de atendimento Grade de atendimento Capacidade Transportadoras Veículos …" at bounding box center [784, 386] width 1568 height 772
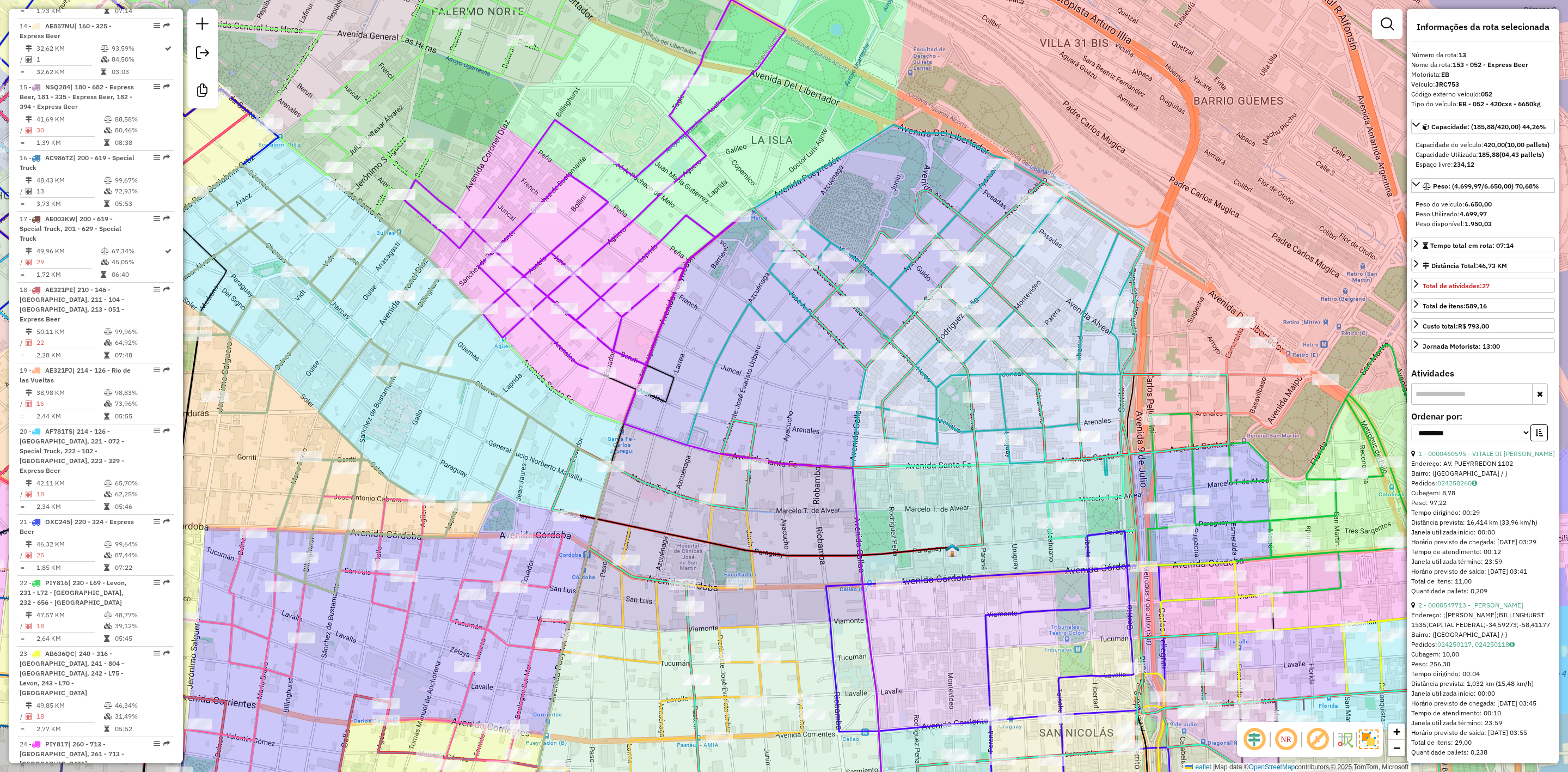
click at [747, 305] on icon at bounding box center [884, 299] width 520 height 350
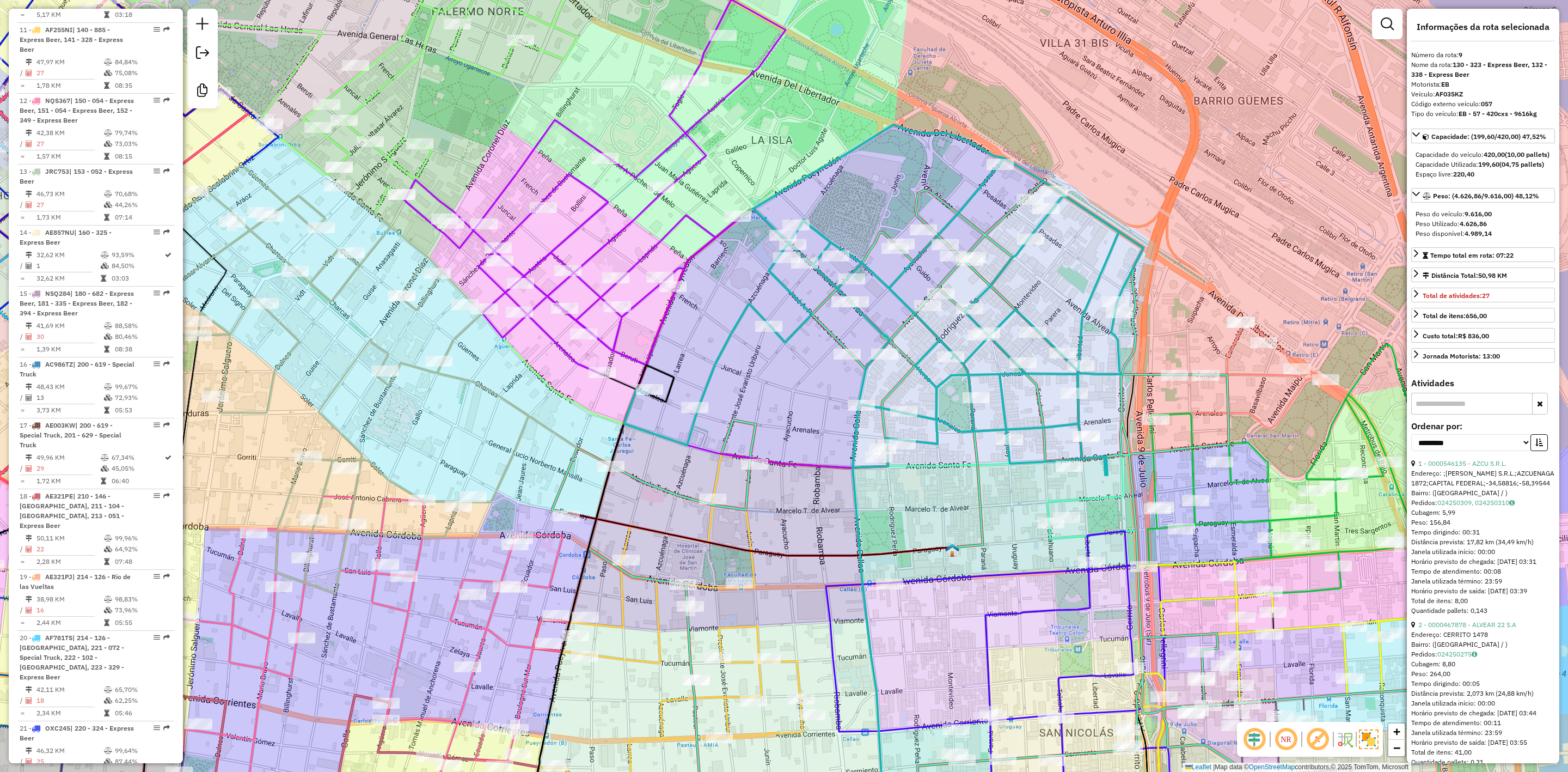
scroll to position [965, 0]
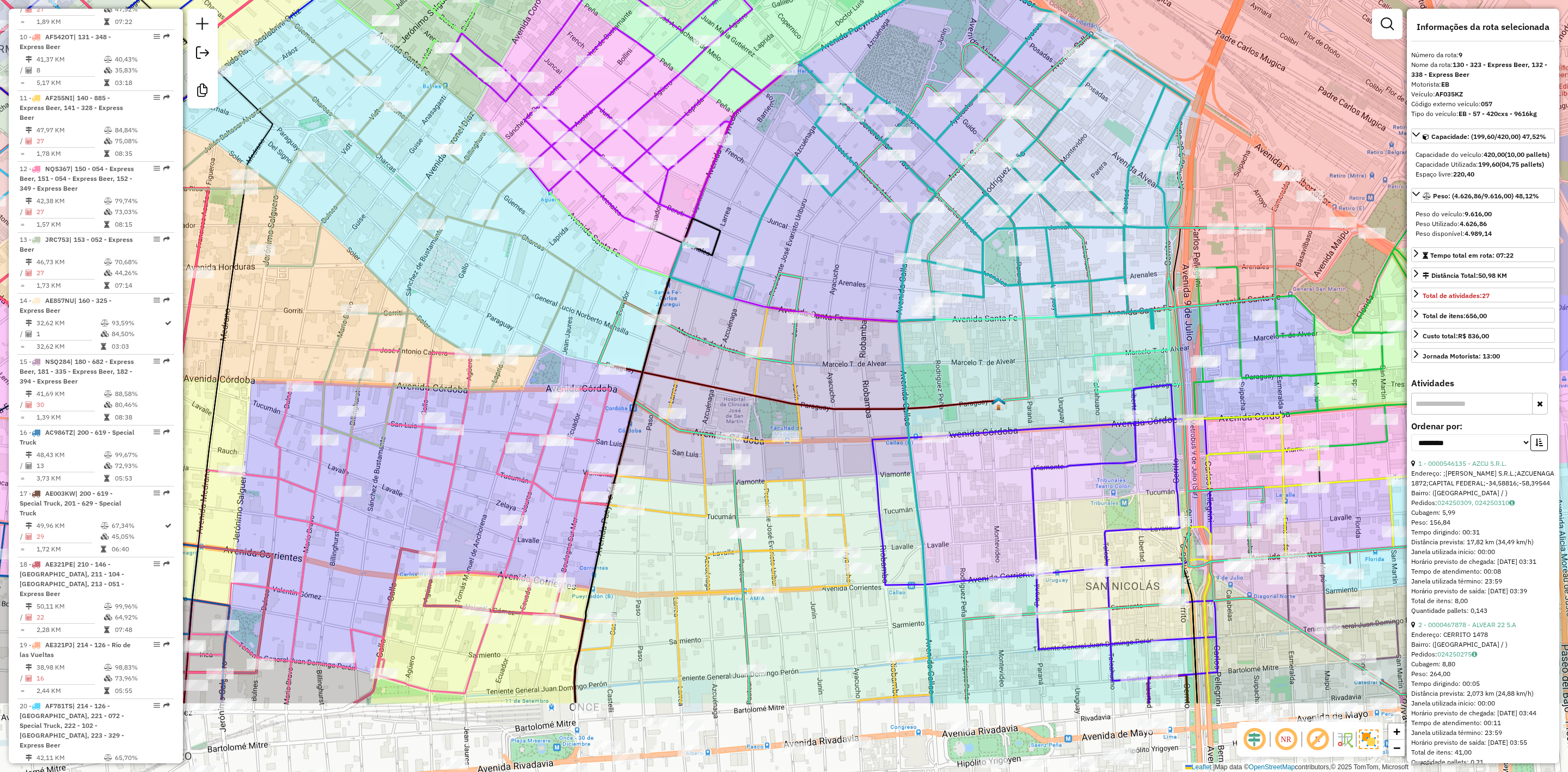
drag, startPoint x: 813, startPoint y: 438, endPoint x: 902, endPoint y: 263, distance: 196.3
click at [902, 262] on div "Janela de atendimento Grade de atendimento Capacidade Transportadoras Veículos …" at bounding box center [784, 386] width 1568 height 772
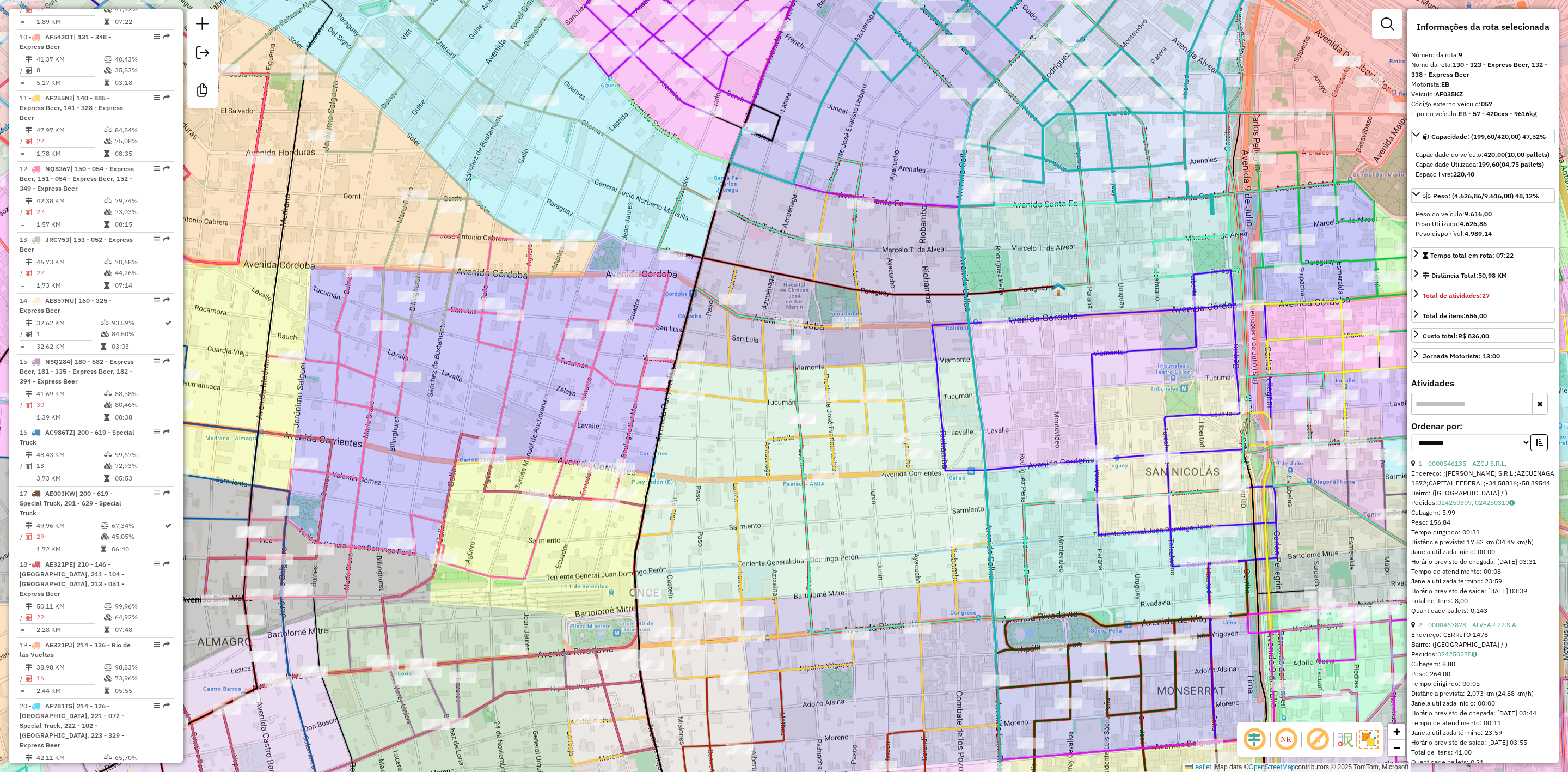
click at [858, 299] on icon at bounding box center [780, 479] width 424 height 572
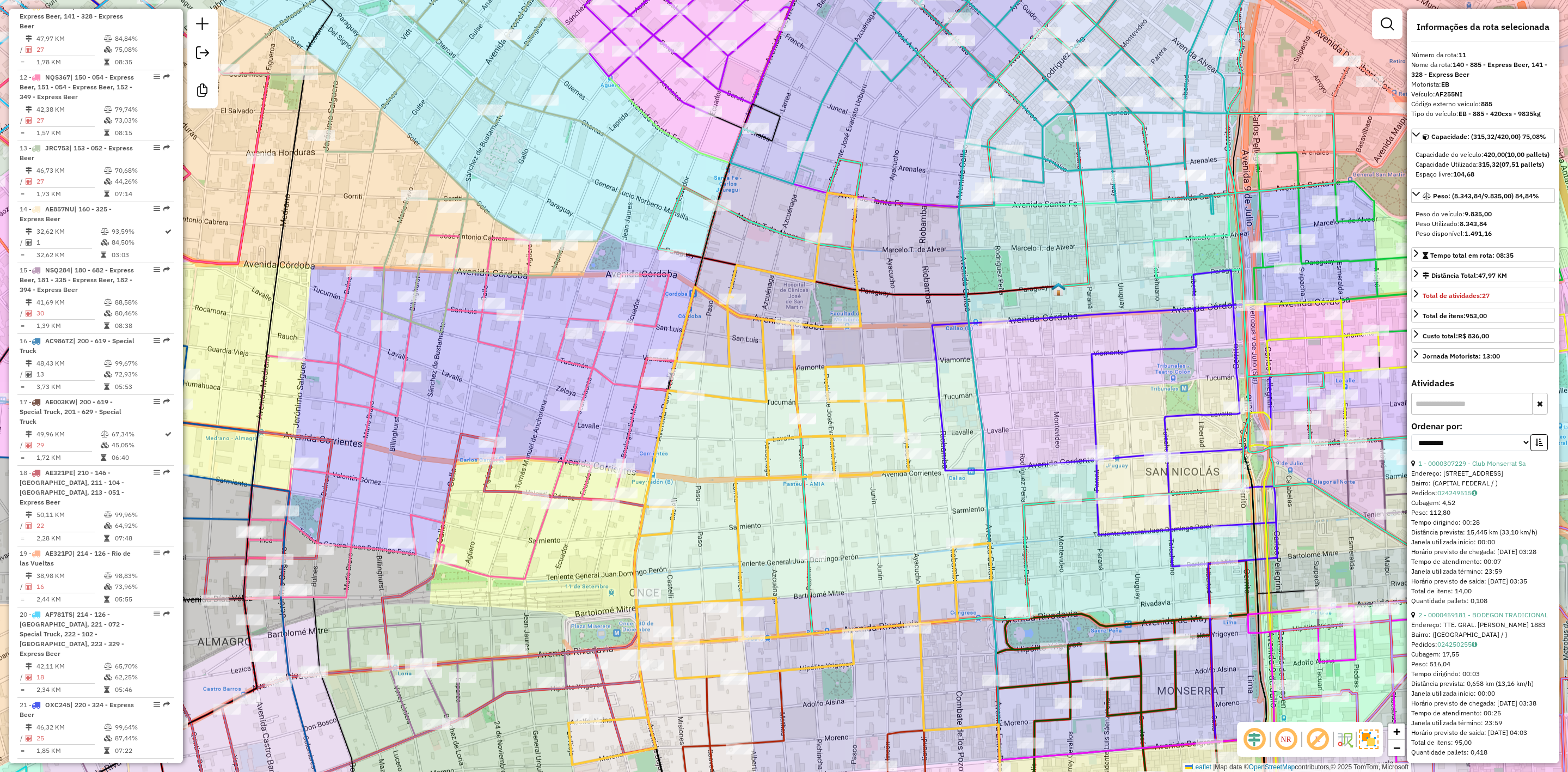
scroll to position [1097, 0]
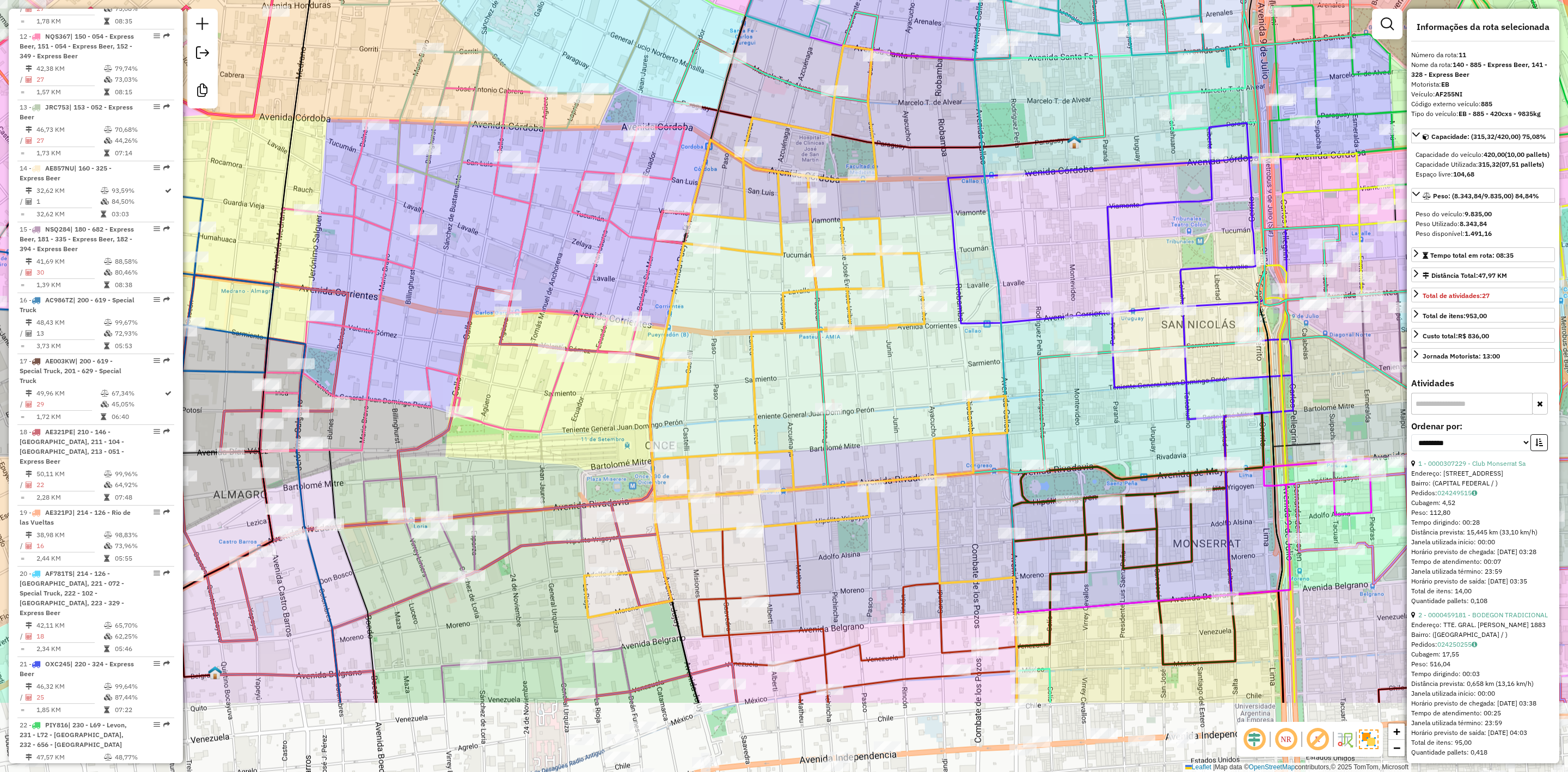
drag, startPoint x: 912, startPoint y: 377, endPoint x: 929, endPoint y: 204, distance: 173.8
click at [929, 205] on div "Janela de atendimento Grade de atendimento Capacidade Transportadoras Veículos …" at bounding box center [784, 386] width 1568 height 772
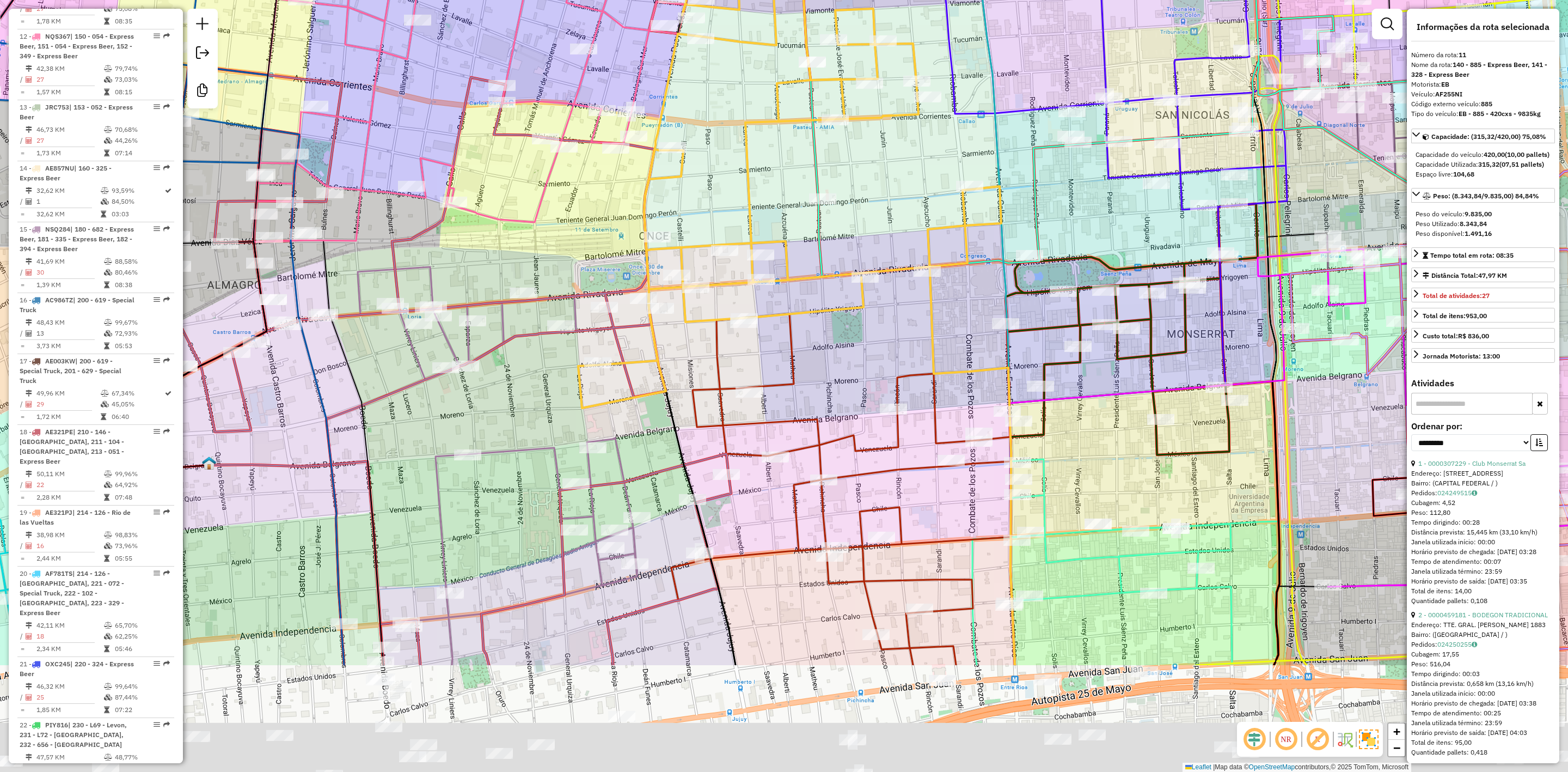
drag, startPoint x: 876, startPoint y: 309, endPoint x: 861, endPoint y: 100, distance: 209.5
click at [861, 101] on div "Janela de atendimento Grade de atendimento Capacidade Transportadoras Veículos …" at bounding box center [784, 386] width 1568 height 772
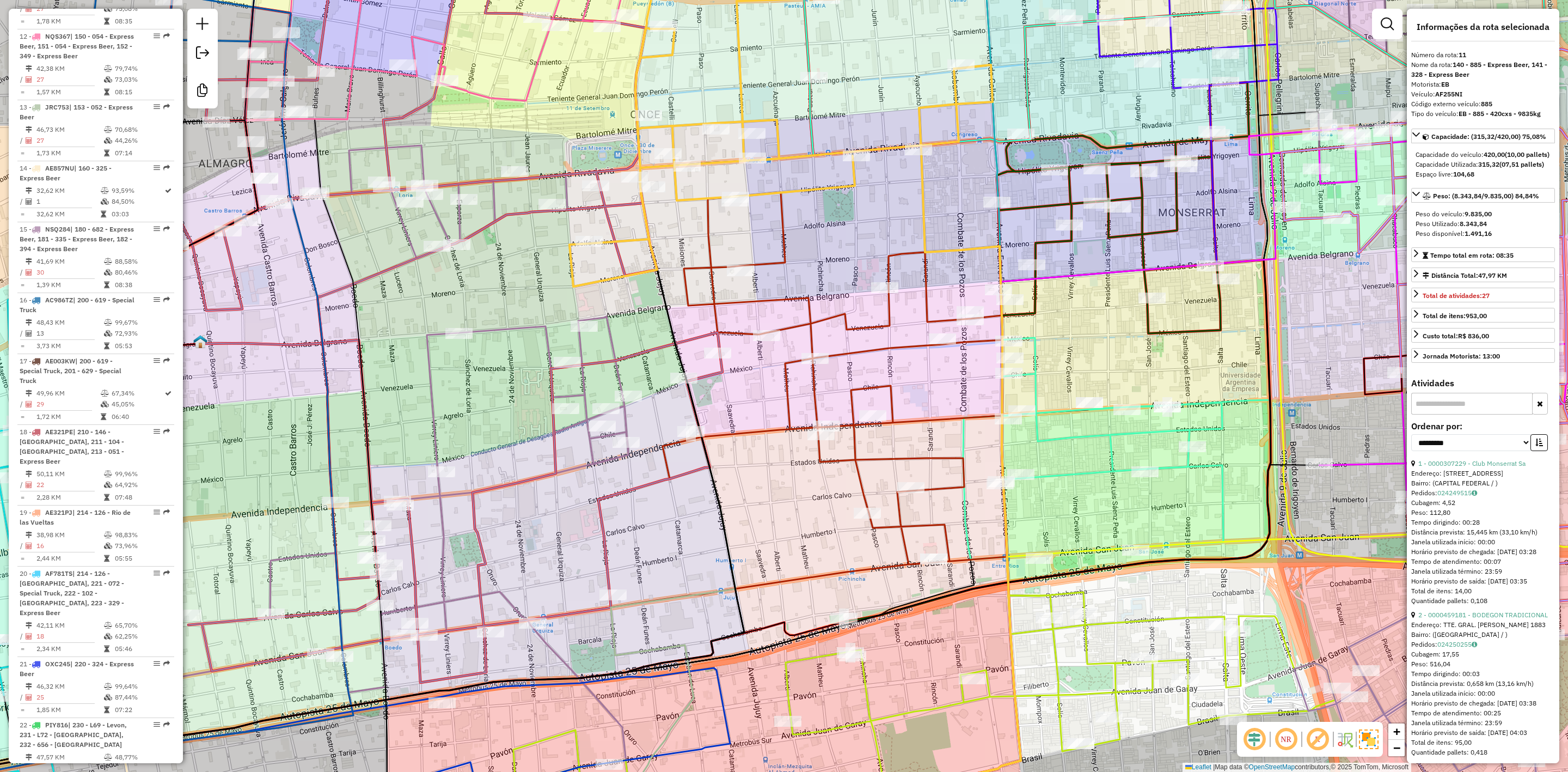
click at [849, 321] on icon at bounding box center [705, 414] width 603 height 444
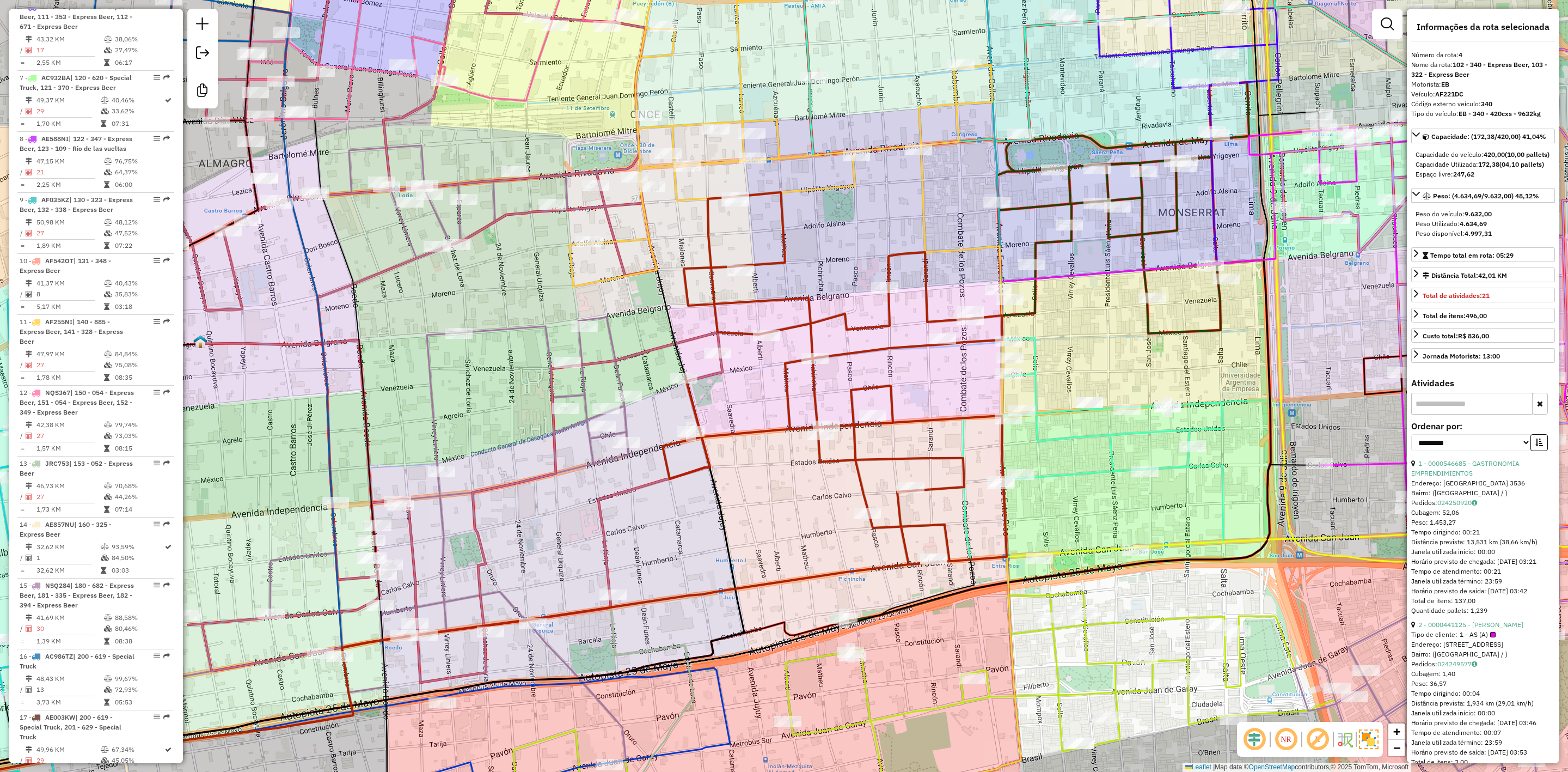
scroll to position [620, 0]
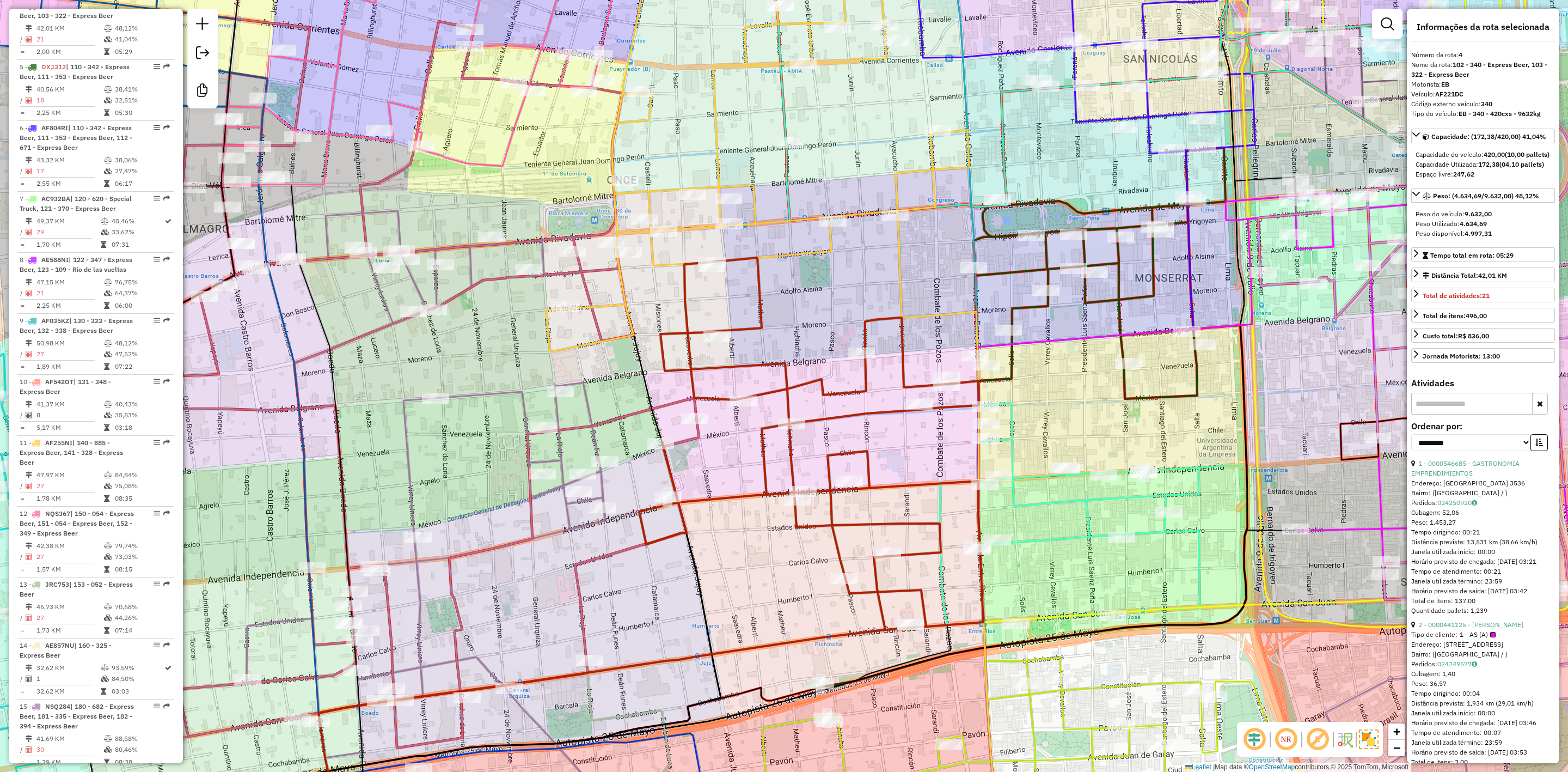
drag, startPoint x: 848, startPoint y: 287, endPoint x: 826, endPoint y: 345, distance: 62.0
click at [826, 345] on div "Janela de atendimento Grade de atendimento Capacidade Transportadoras Veículos …" at bounding box center [784, 386] width 1568 height 772
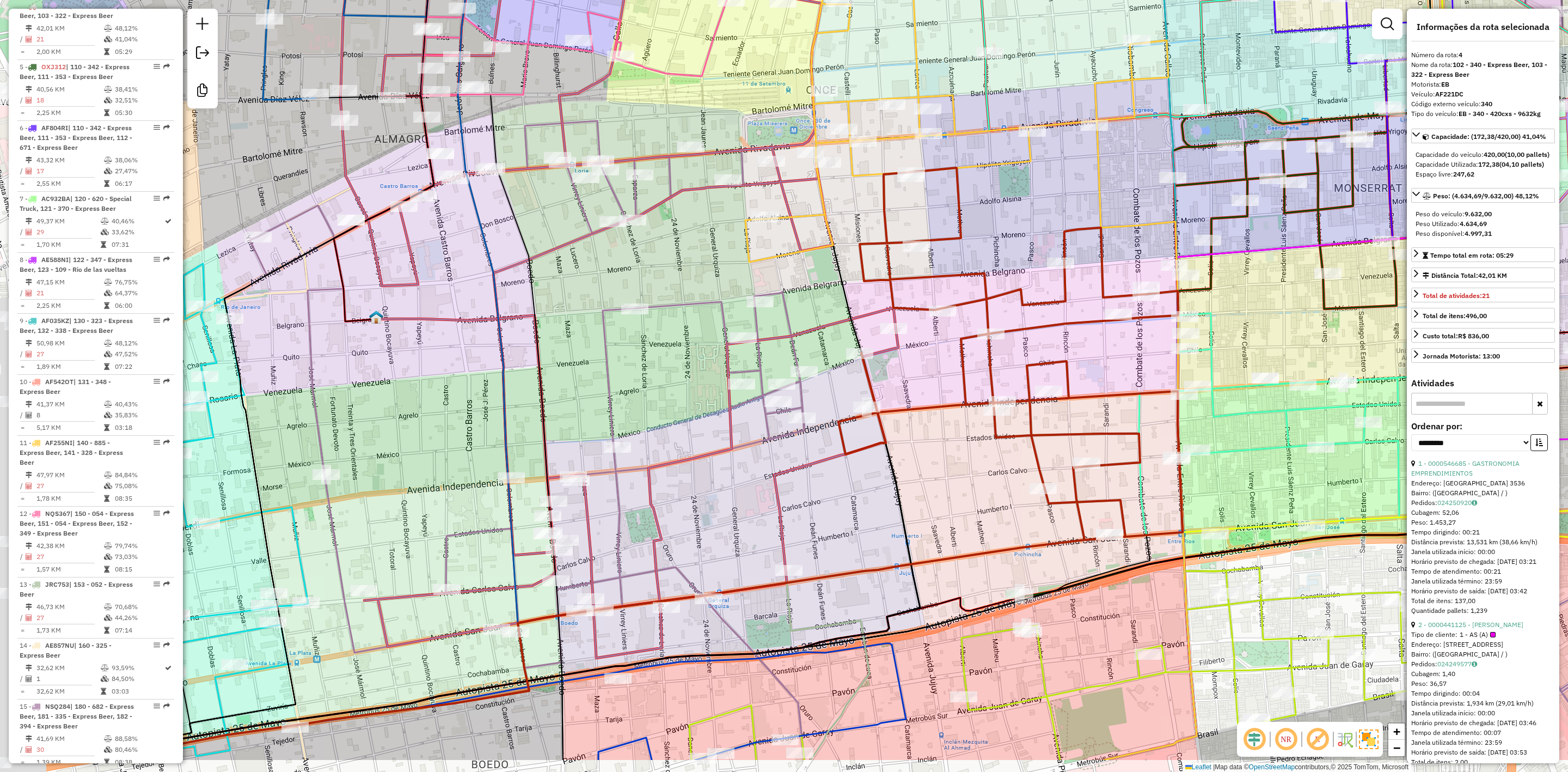
drag, startPoint x: 752, startPoint y: 440, endPoint x: 844, endPoint y: 410, distance: 96.8
click at [804, 410] on icon at bounding box center [527, 395] width 555 height 547
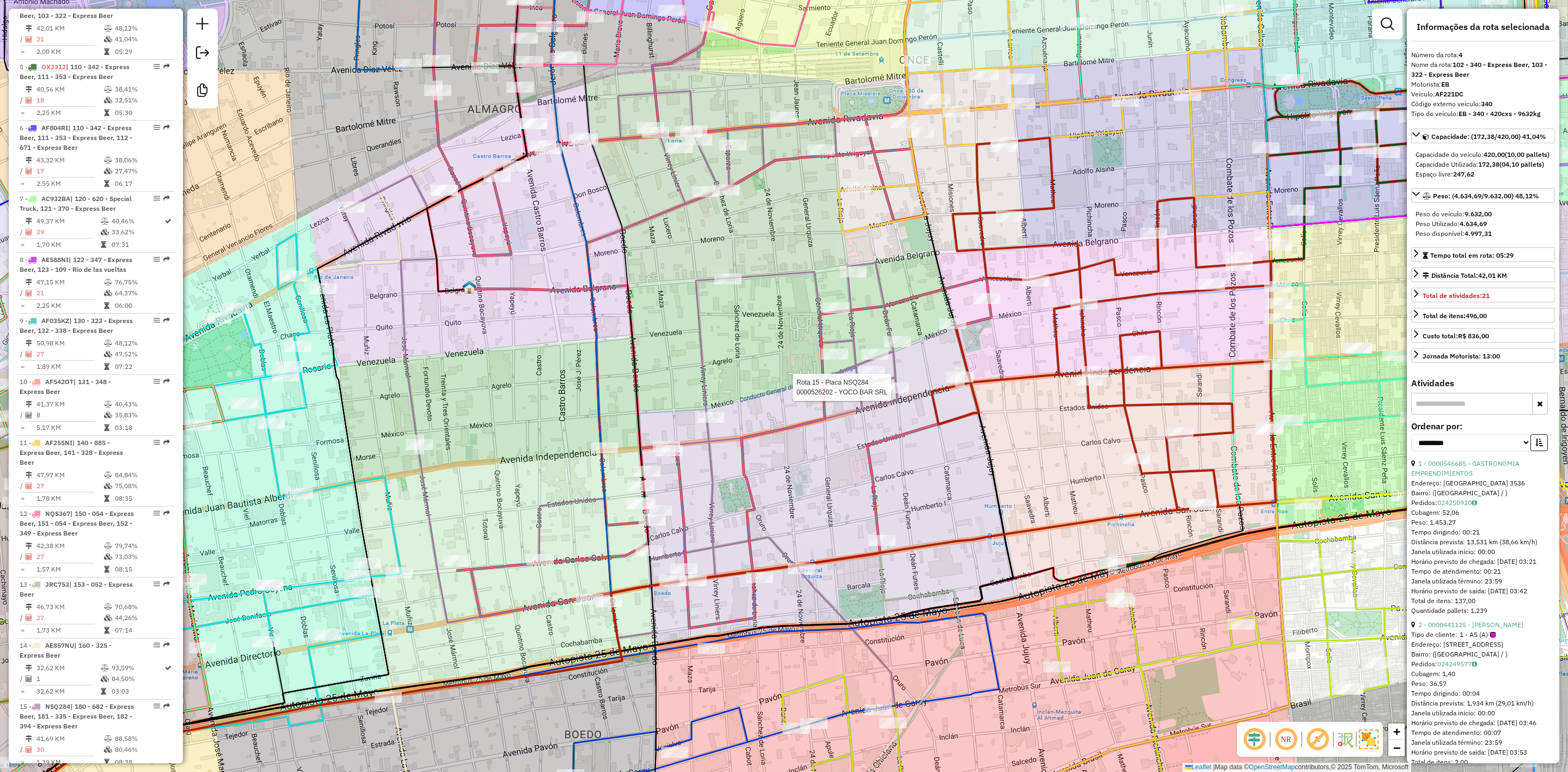
click at [700, 352] on icon at bounding box center [620, 365] width 555 height 547
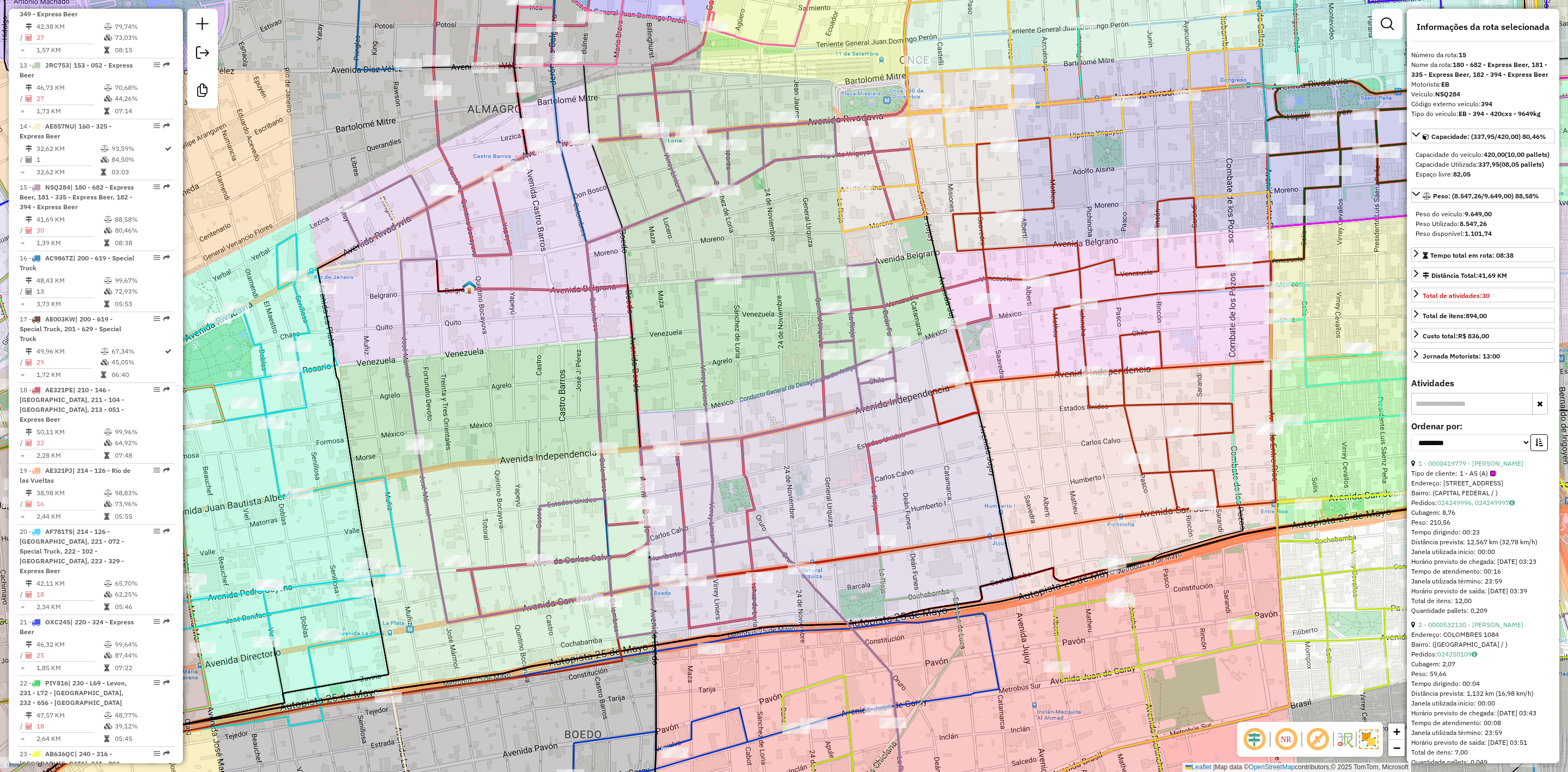
scroll to position [1362, 0]
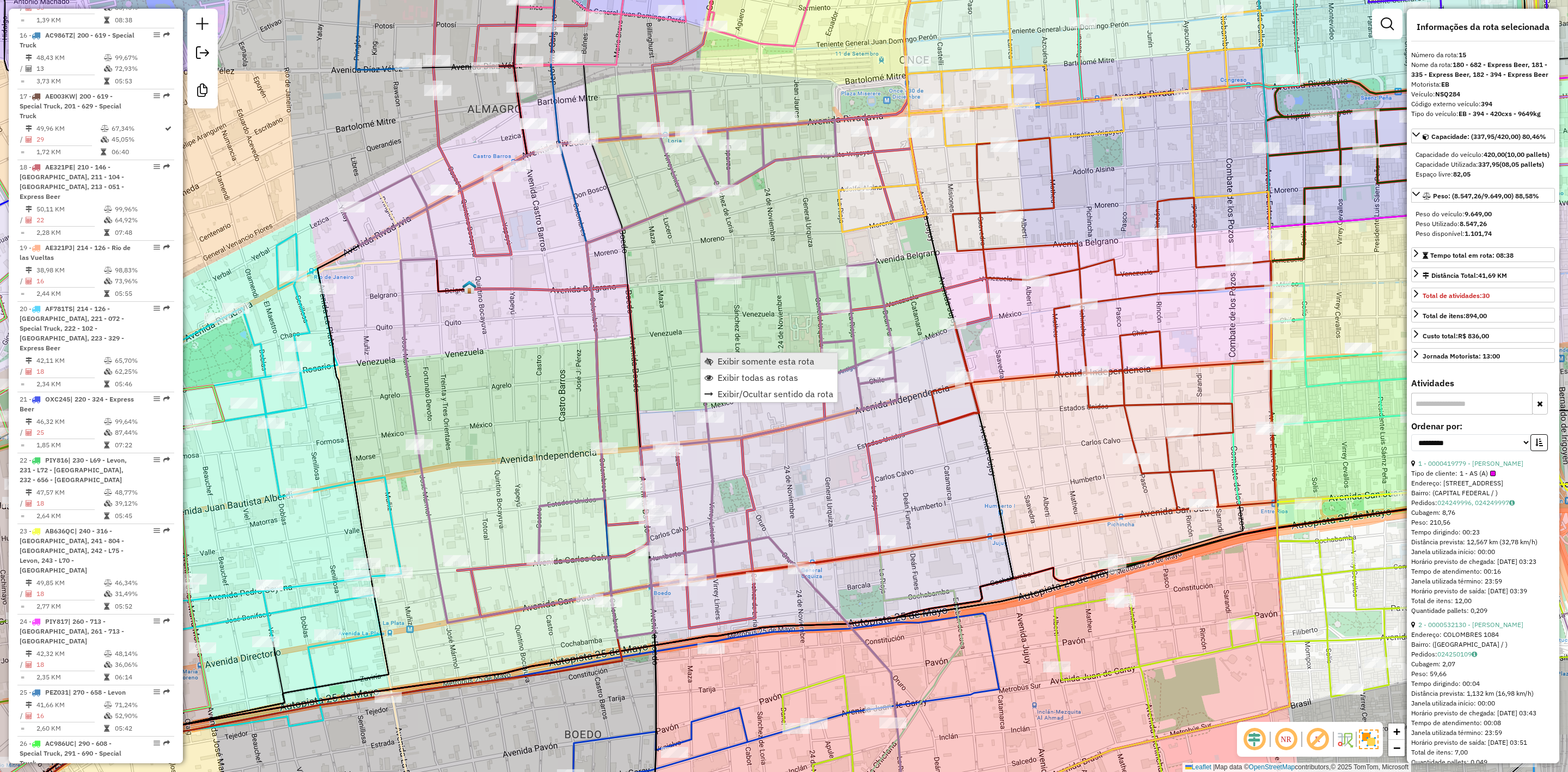
click at [759, 362] on span "Exibir somente esta rota" at bounding box center [766, 361] width 97 height 9
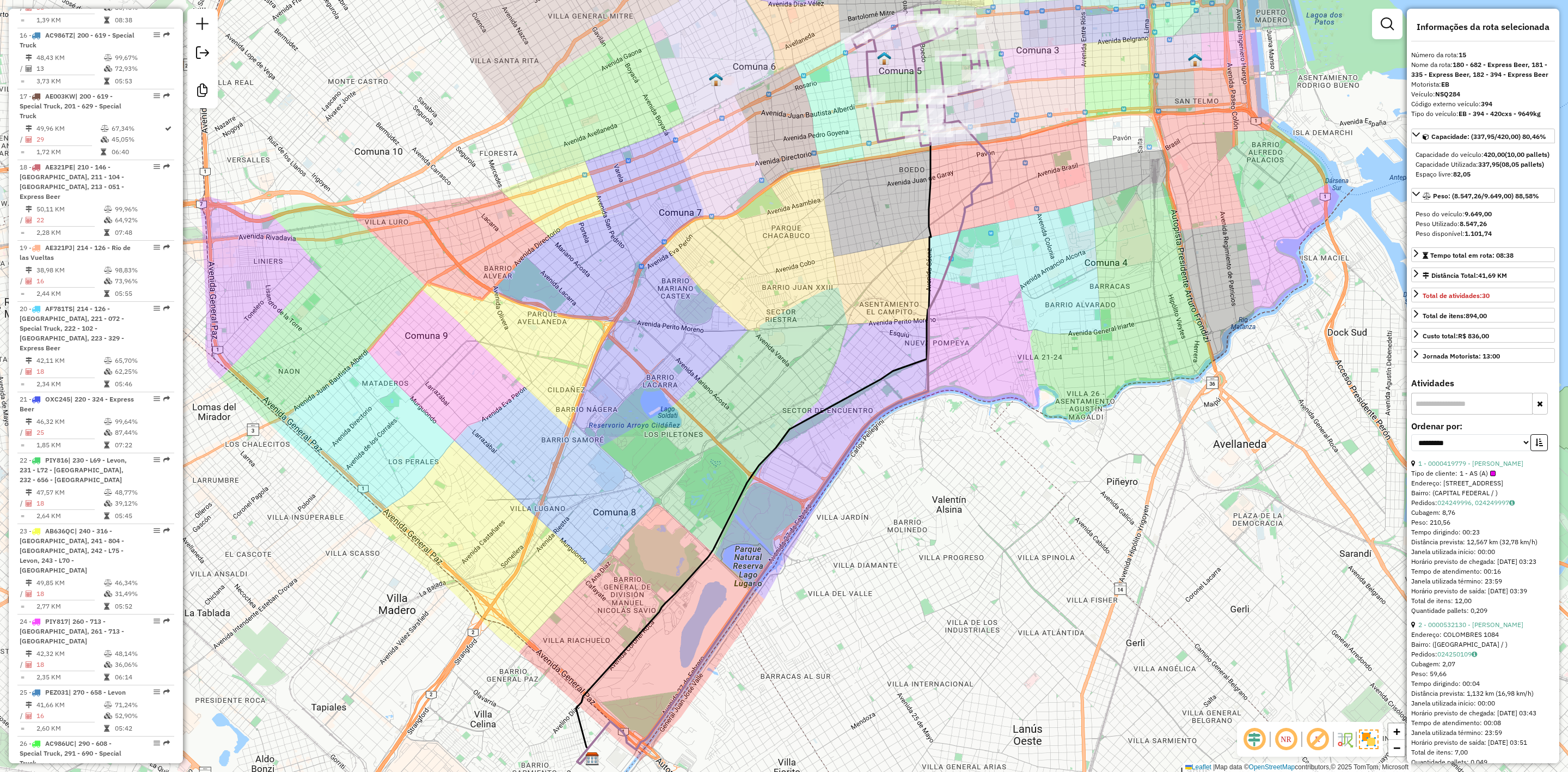
drag, startPoint x: 1035, startPoint y: 170, endPoint x: 990, endPoint y: 332, distance: 168.1
click at [990, 332] on div "Janela de atendimento Grade de atendimento Capacidade Transportadoras Veículos …" at bounding box center [784, 386] width 1568 height 772
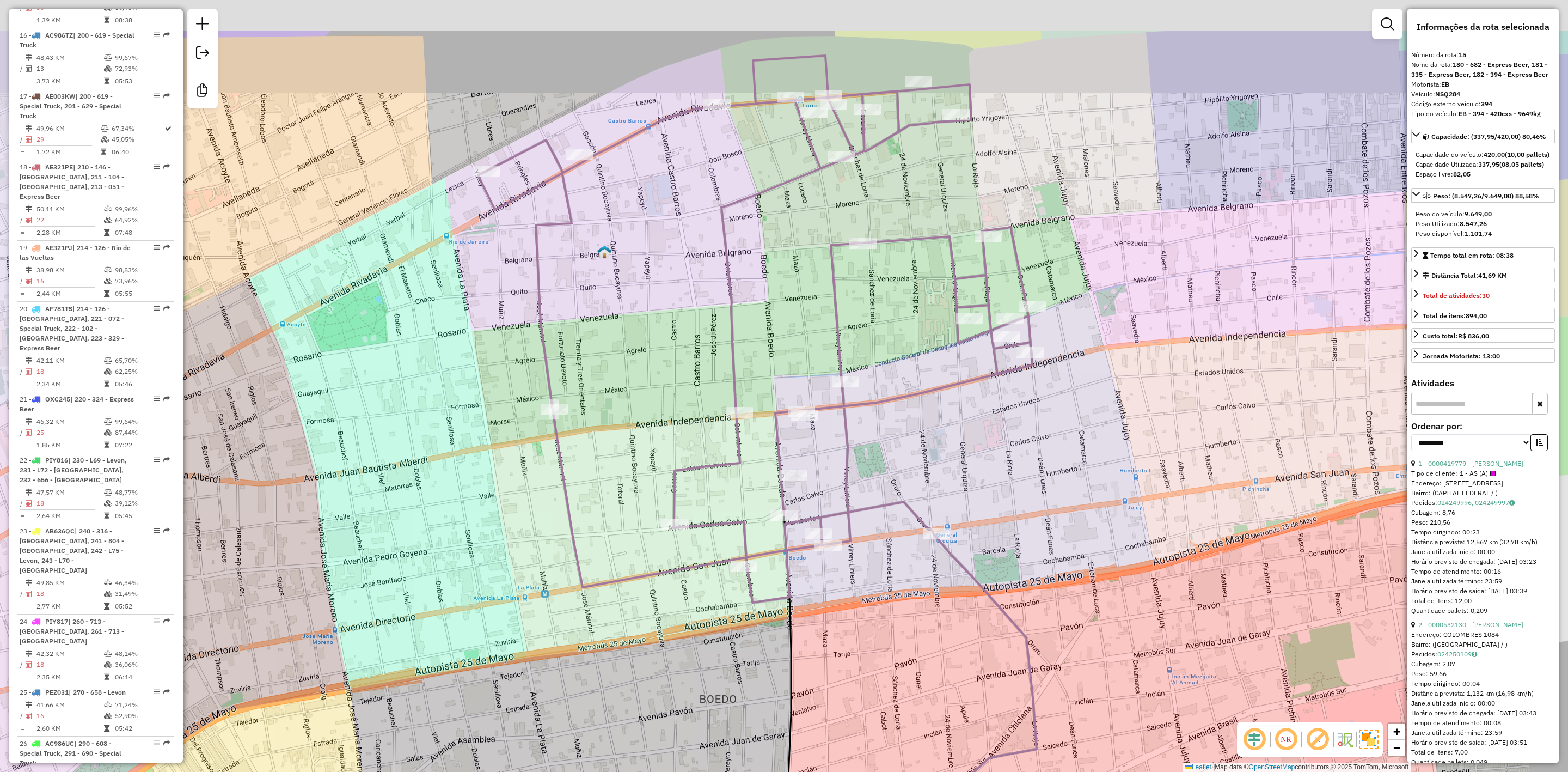
drag, startPoint x: 963, startPoint y: 222, endPoint x: 894, endPoint y: 338, distance: 135.0
click at [894, 337] on div "Janela de atendimento Grade de atendimento Capacidade Transportadoras Veículos …" at bounding box center [784, 386] width 1568 height 772
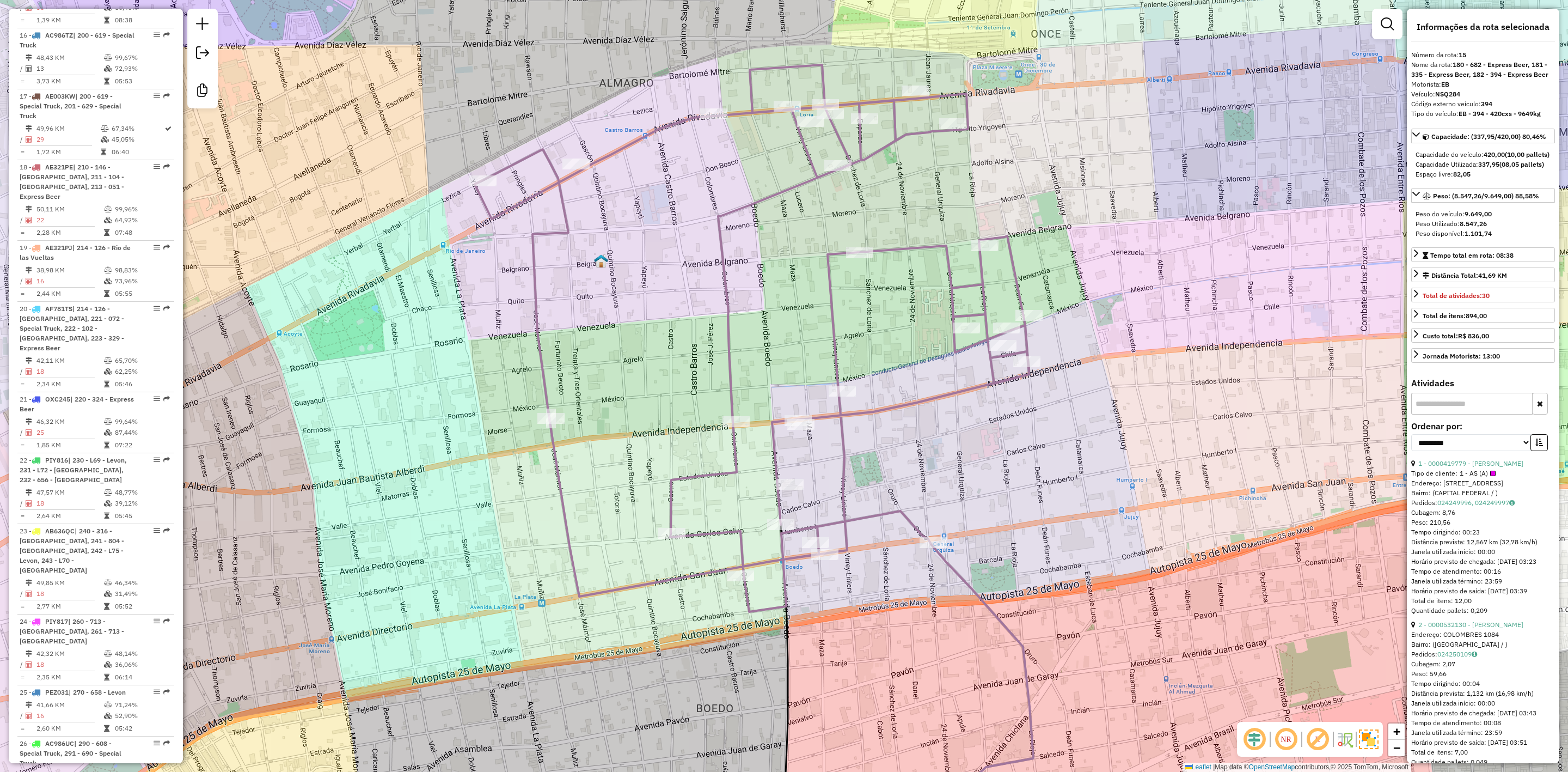
click at [1370, 736] on img at bounding box center [1369, 739] width 20 height 20
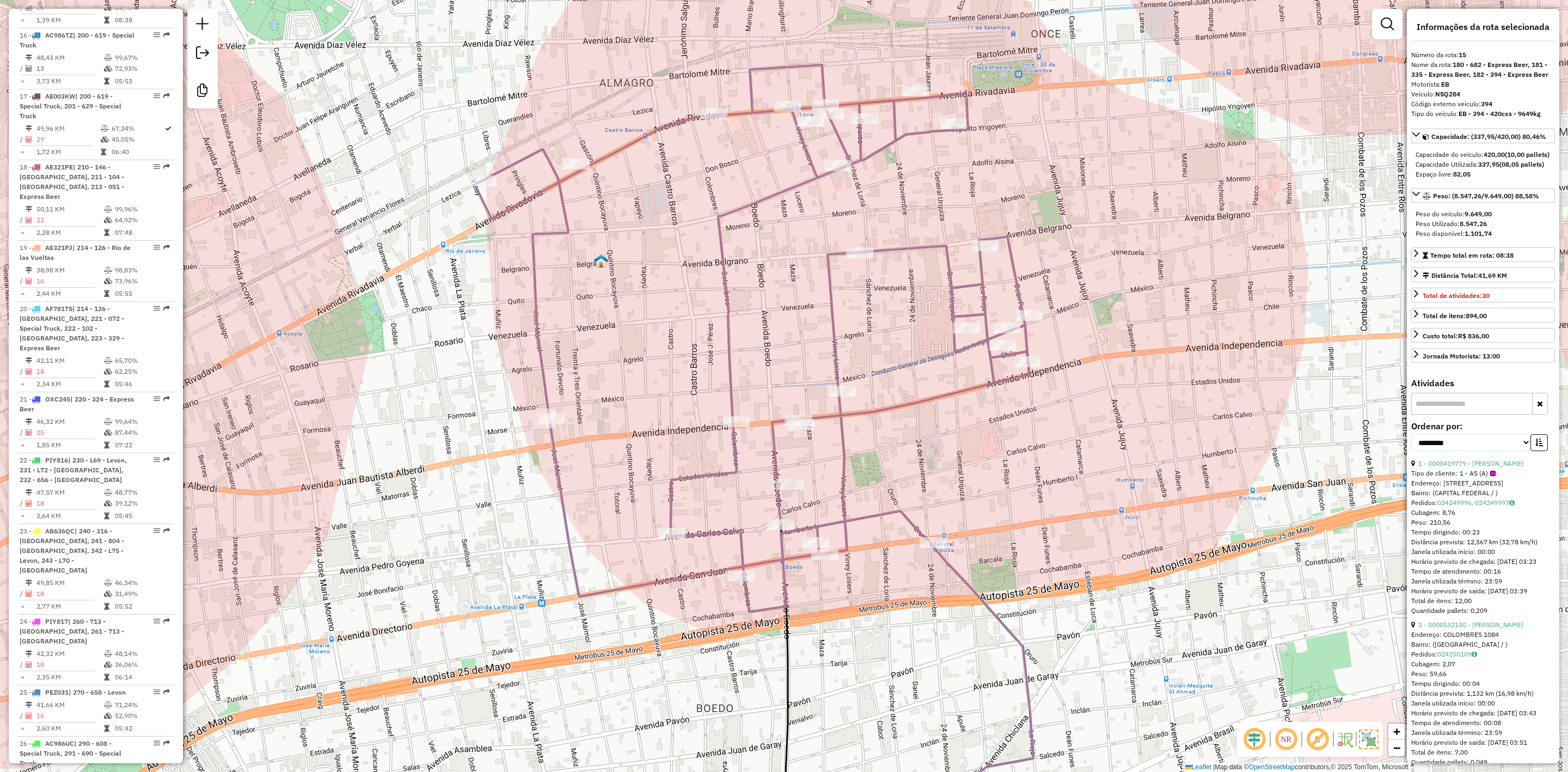
click at [1370, 734] on img at bounding box center [1369, 739] width 20 height 20
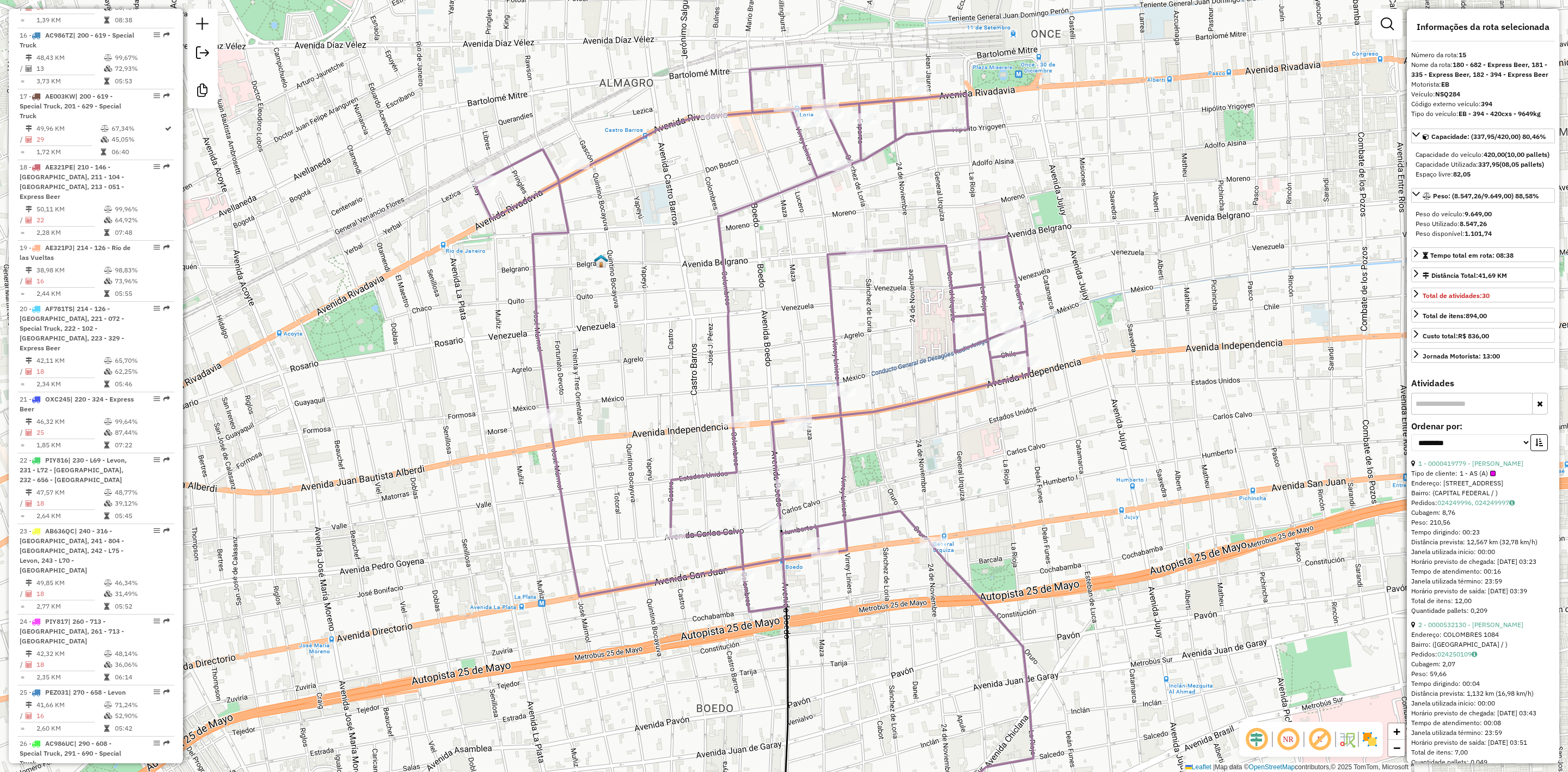
click at [1370, 734] on img at bounding box center [1370, 739] width 17 height 17
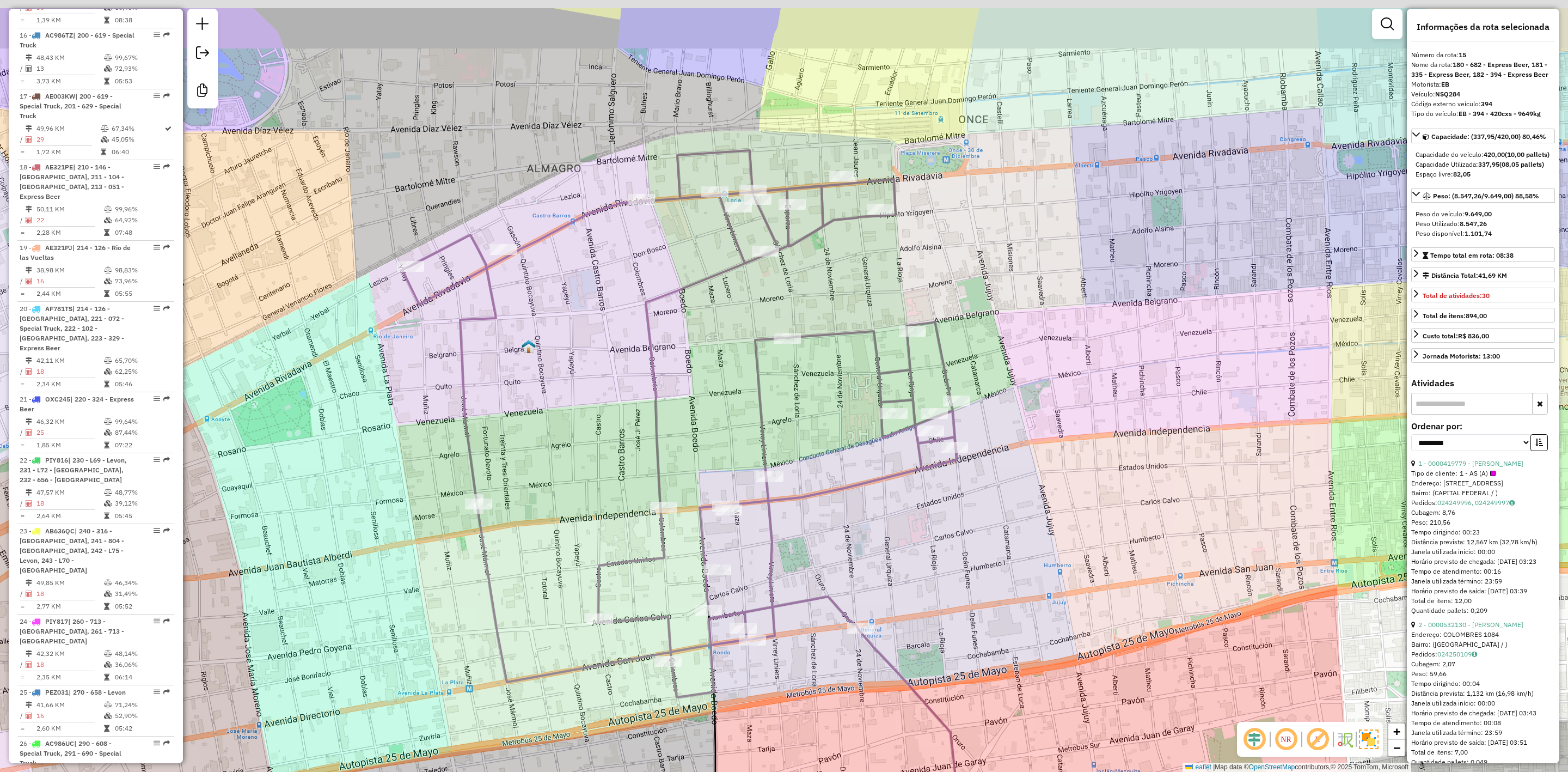
drag, startPoint x: 1042, startPoint y: 466, endPoint x: 965, endPoint y: 561, distance: 122.3
click at [966, 559] on div "Janela de atendimento Grade de atendimento Capacidade Transportadoras Veículos …" at bounding box center [784, 386] width 1568 height 772
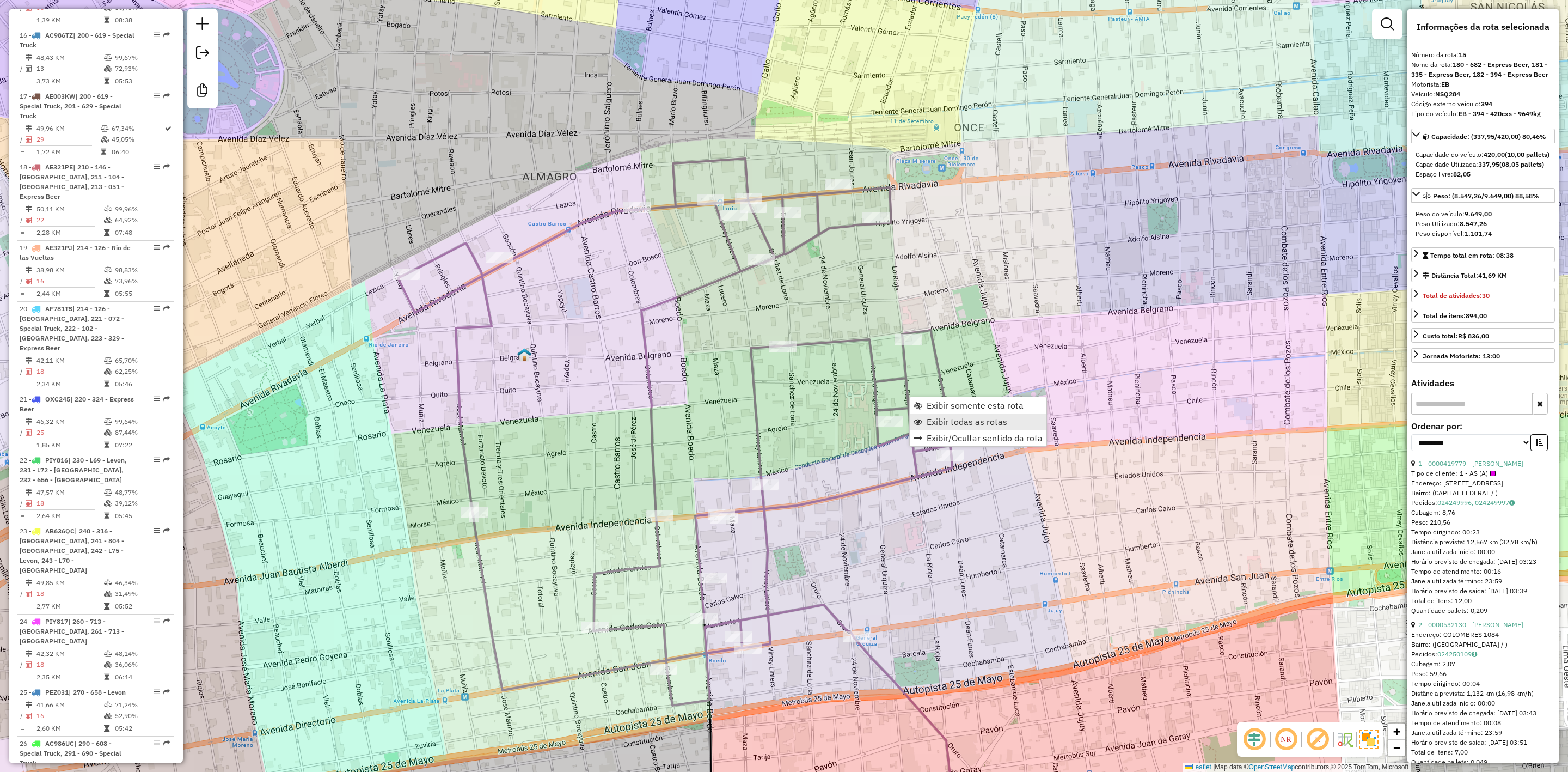
click at [973, 418] on span "Exibir todas as rotas" at bounding box center [967, 422] width 81 height 9
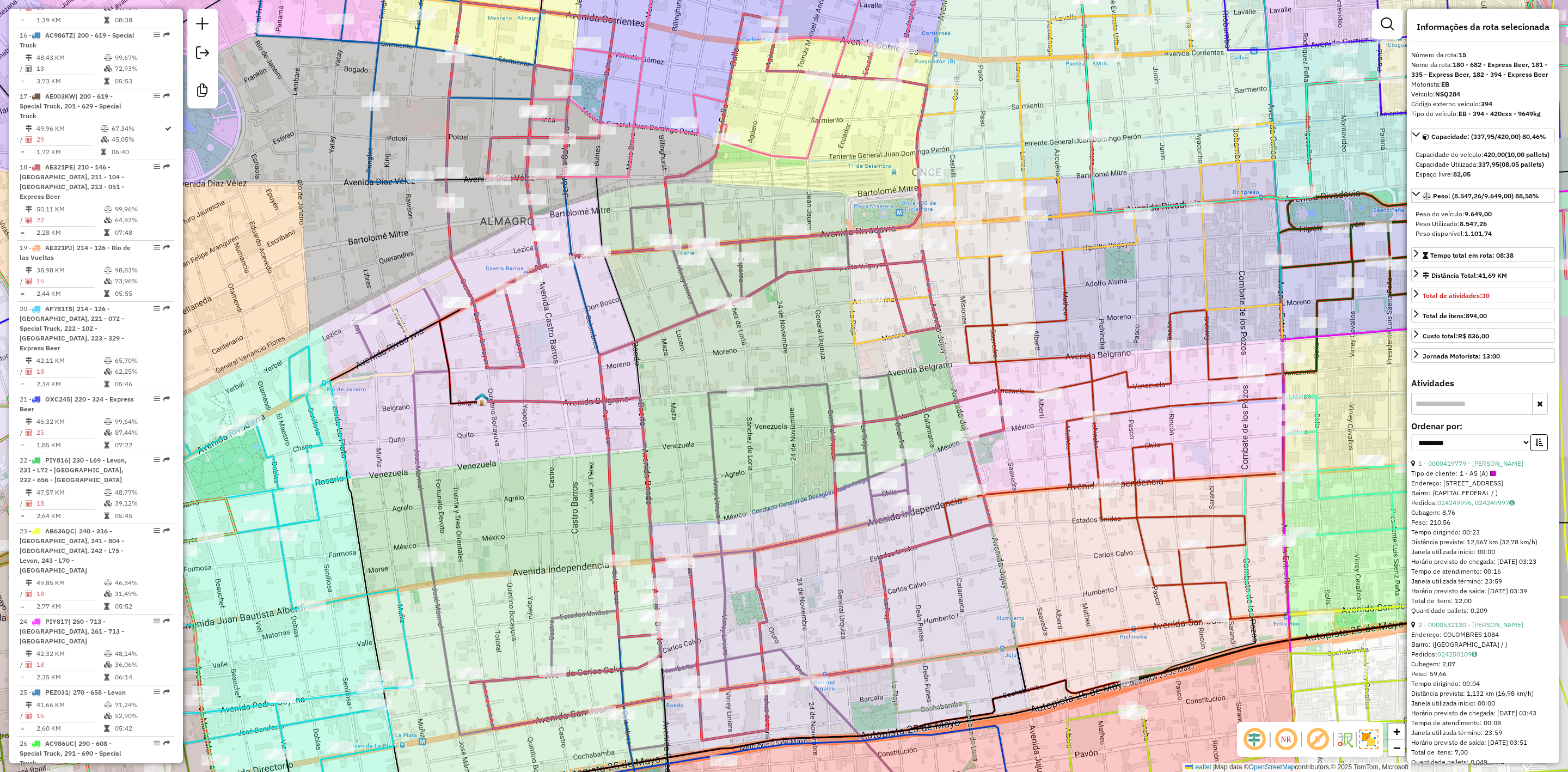
drag, startPoint x: 1024, startPoint y: 452, endPoint x: 962, endPoint y: 502, distance: 79.6
click at [962, 502] on div "Janela de atendimento Grade de atendimento Capacidade Transportadoras Veículos …" at bounding box center [784, 386] width 1568 height 772
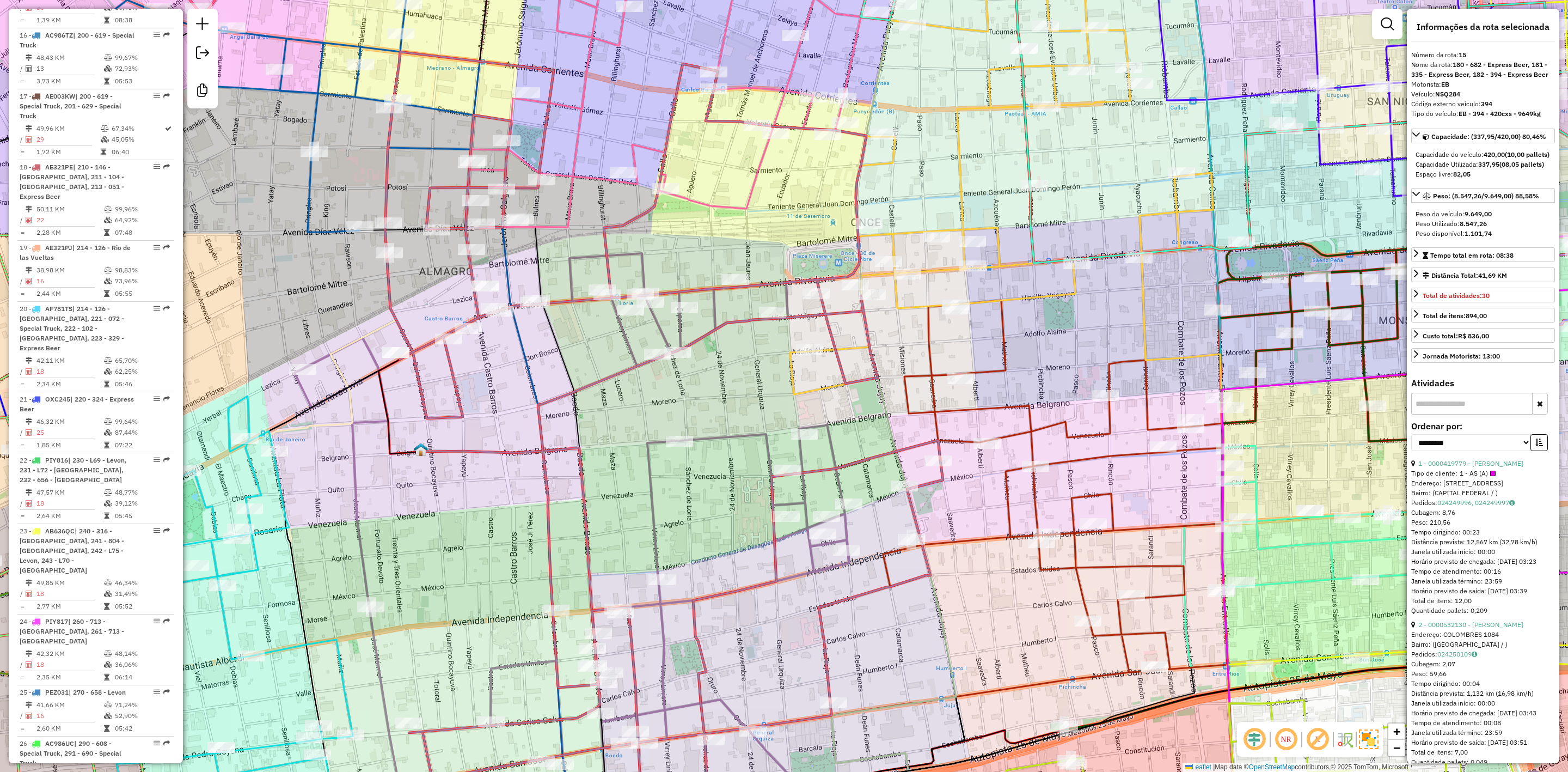
click at [943, 477] on icon at bounding box center [664, 420] width 558 height 739
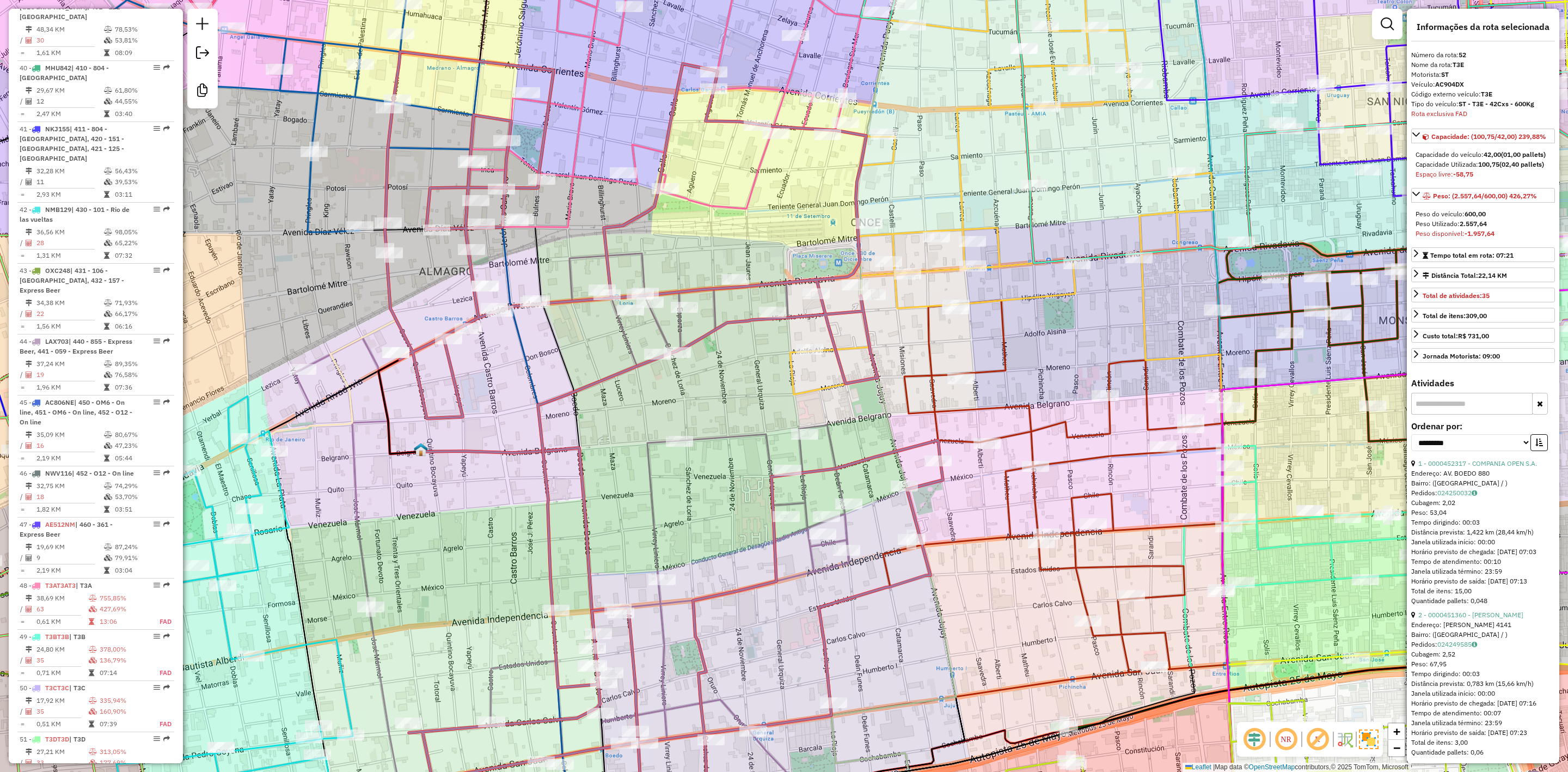
scroll to position [3001, 0]
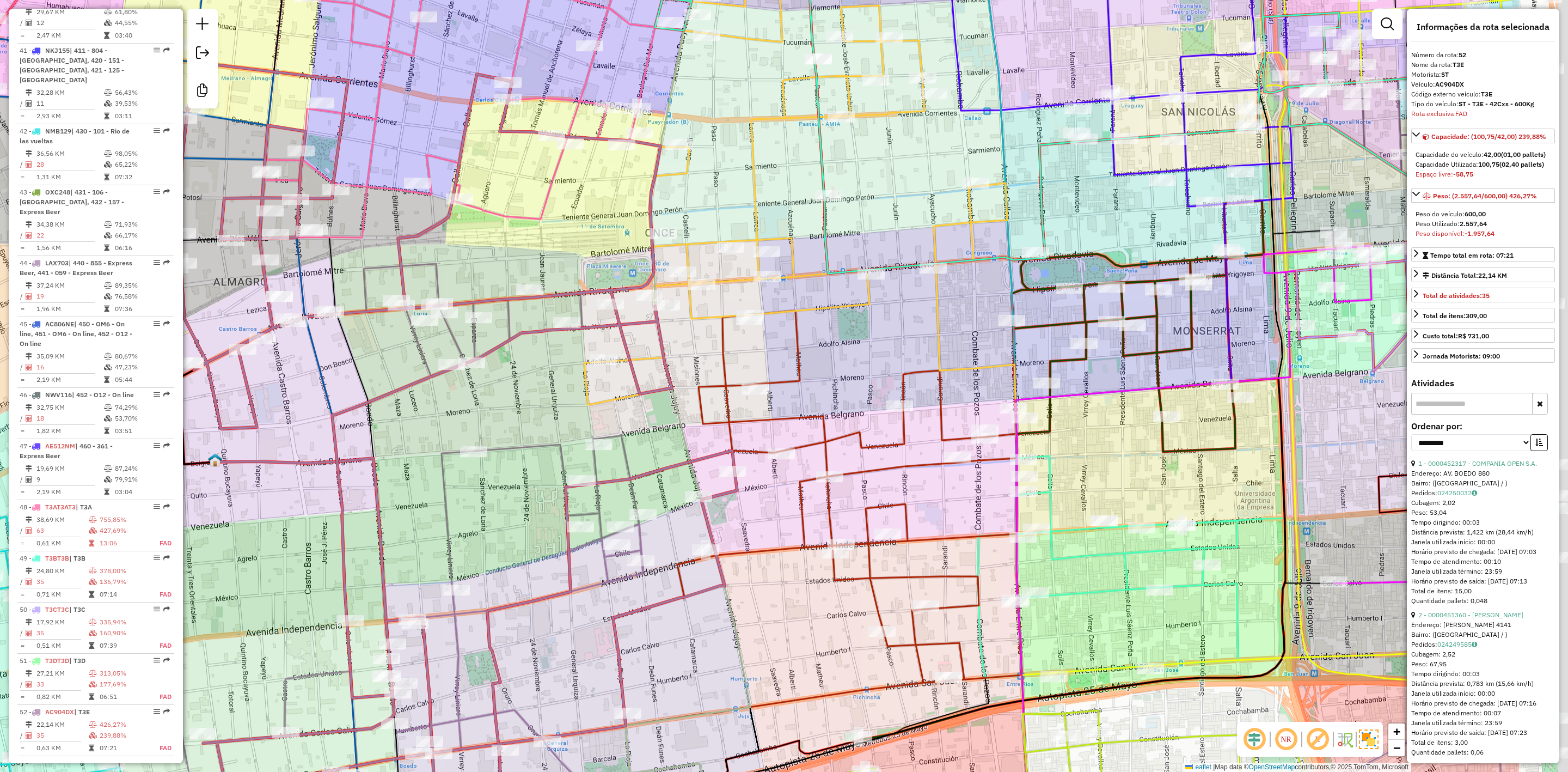
drag, startPoint x: 954, startPoint y: 479, endPoint x: 734, endPoint y: 458, distance: 221.0
click at [736, 460] on div "Janela de atendimento Grade de atendimento Capacidade Transportadoras Veículos …" at bounding box center [784, 386] width 1568 height 772
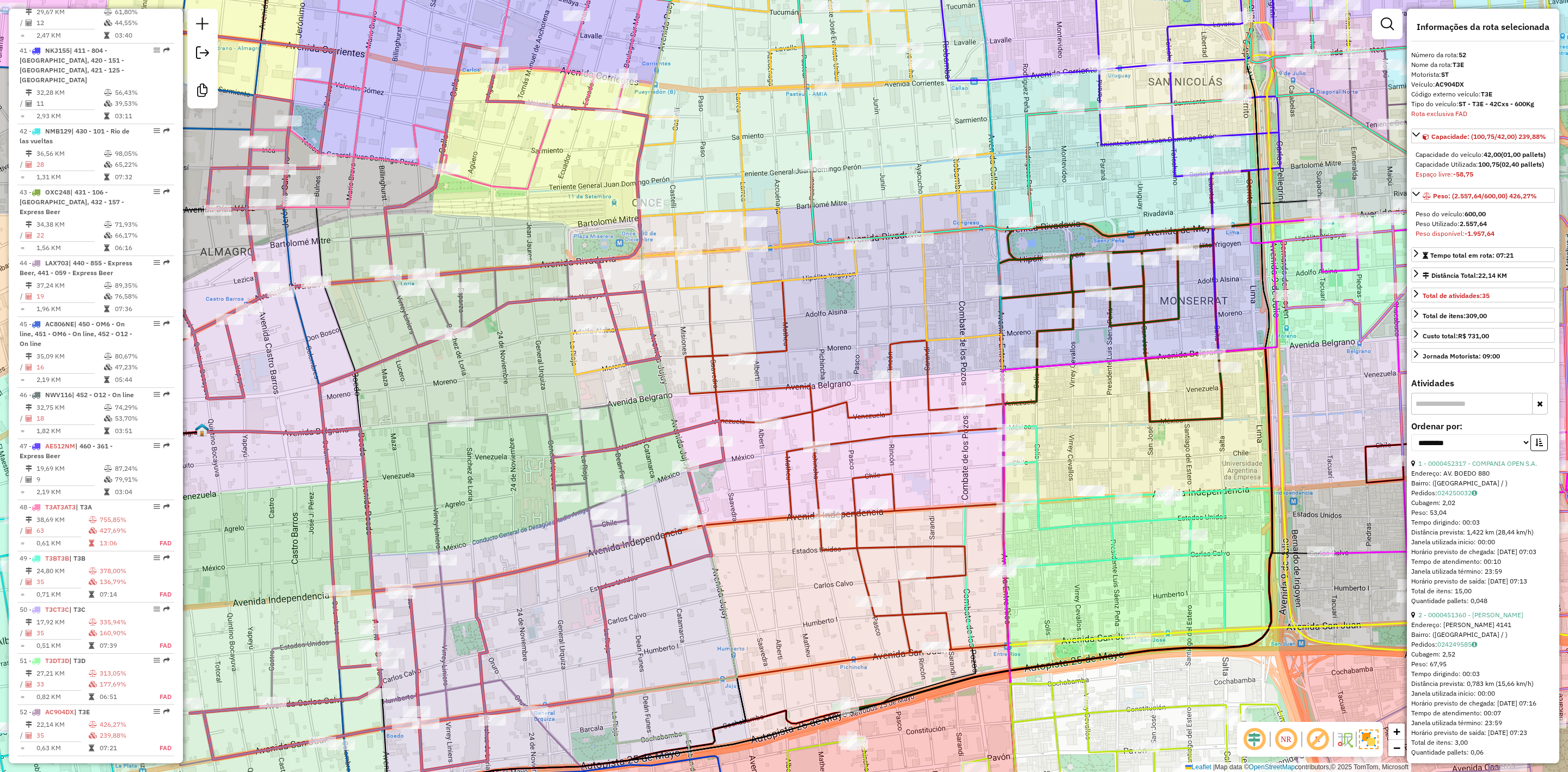
click at [814, 425] on icon at bounding box center [706, 503] width 603 height 444
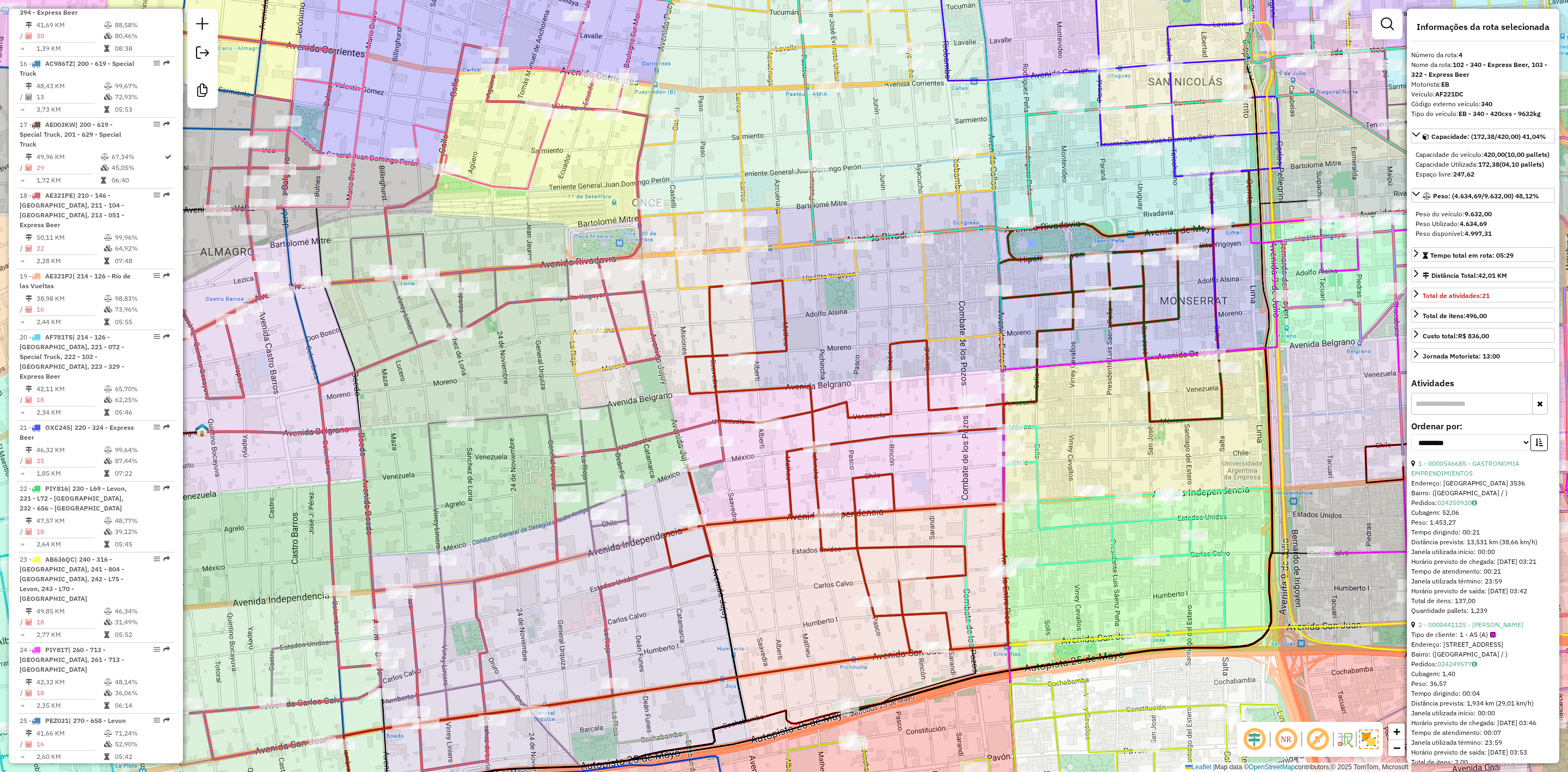
scroll to position [620, 0]
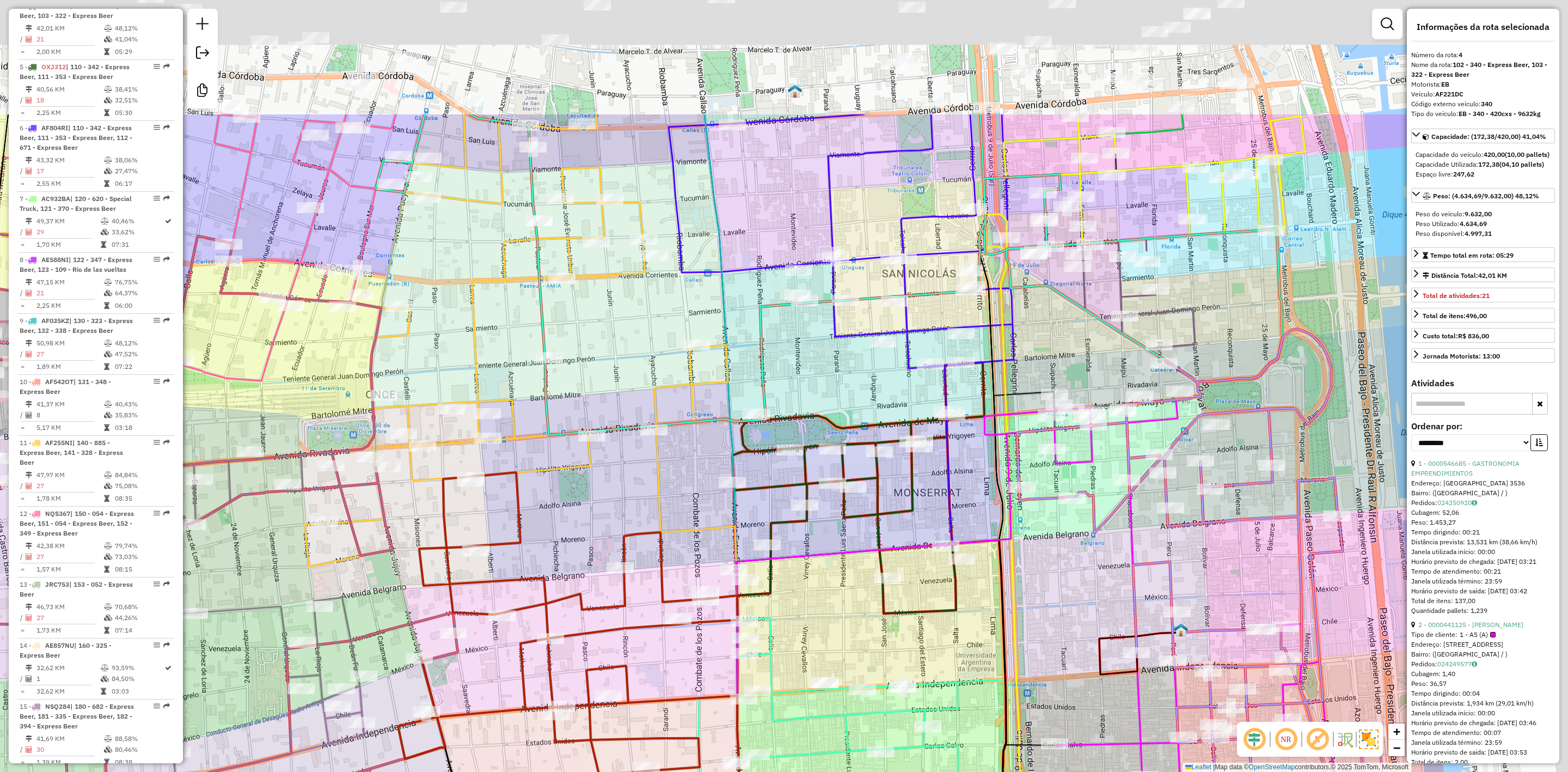
drag, startPoint x: 885, startPoint y: 440, endPoint x: 593, endPoint y: 697, distance: 389.0
click at [595, 693] on icon at bounding box center [441, 695] width 603 height 444
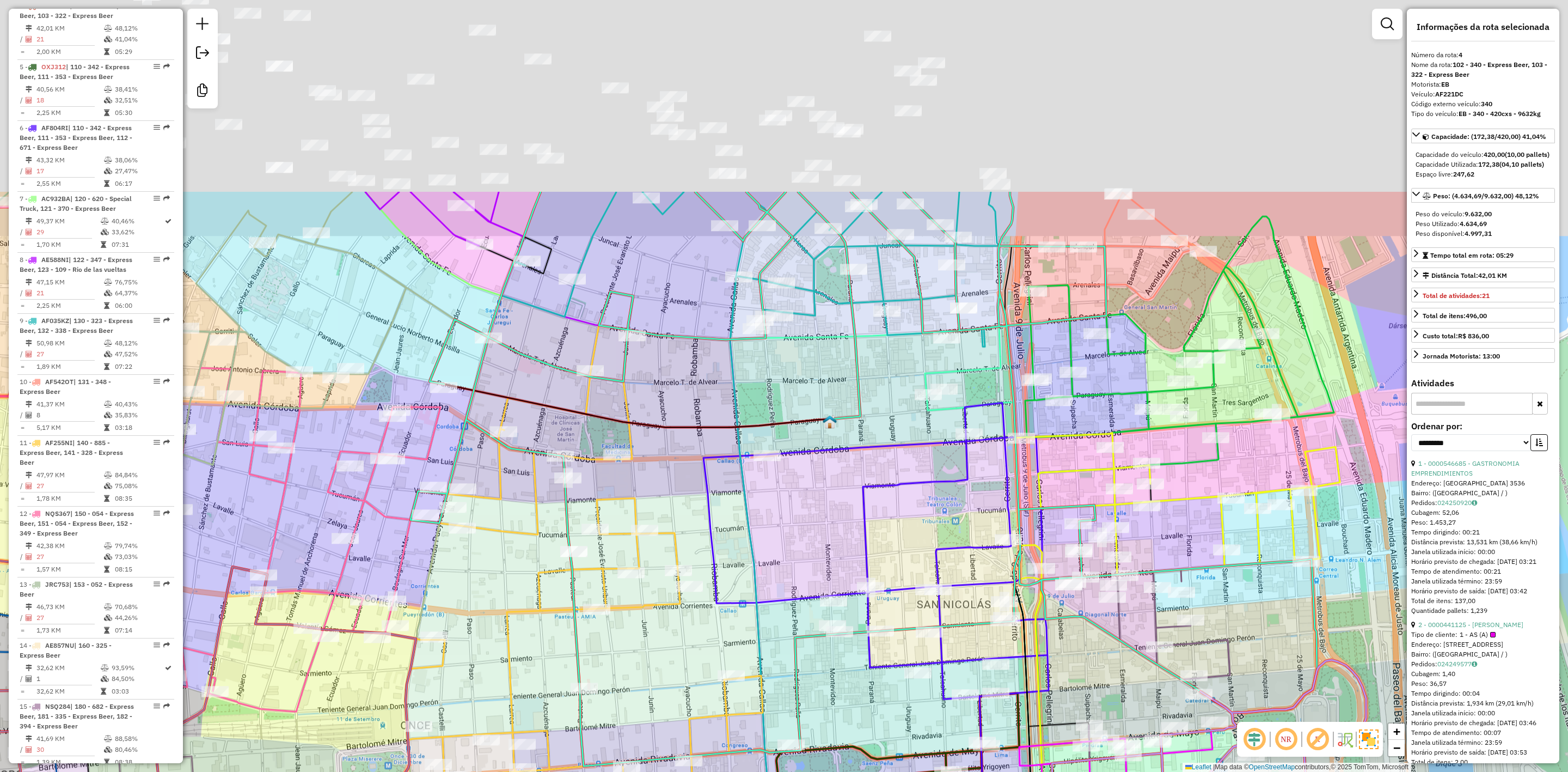
drag, startPoint x: 801, startPoint y: 340, endPoint x: 844, endPoint y: 479, distance: 145.5
click at [844, 479] on div "Janela de atendimento Grade de atendimento Capacidade Transportadoras Veículos …" at bounding box center [784, 386] width 1568 height 772
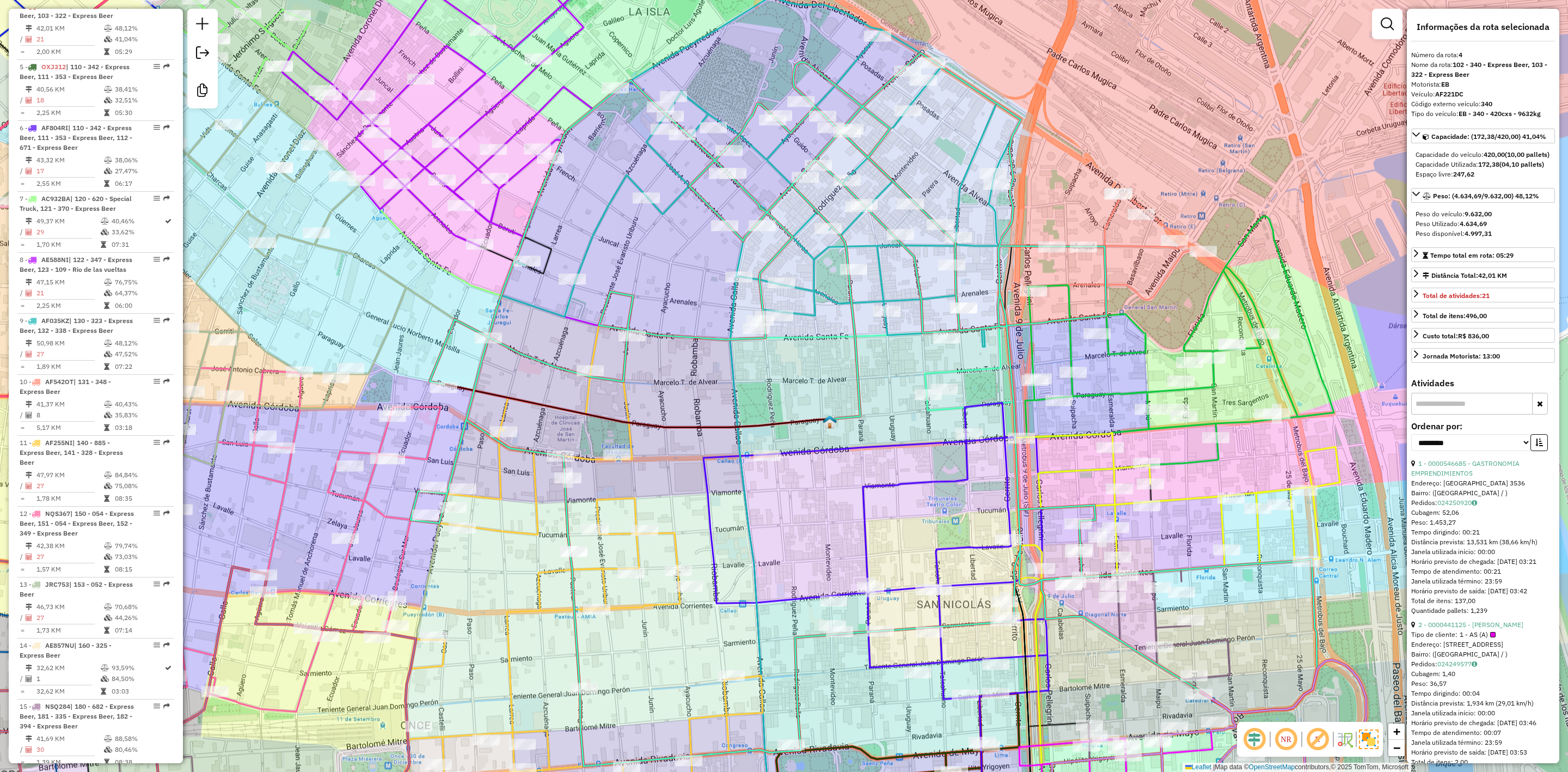
click at [912, 268] on icon at bounding box center [864, 410] width 907 height 714
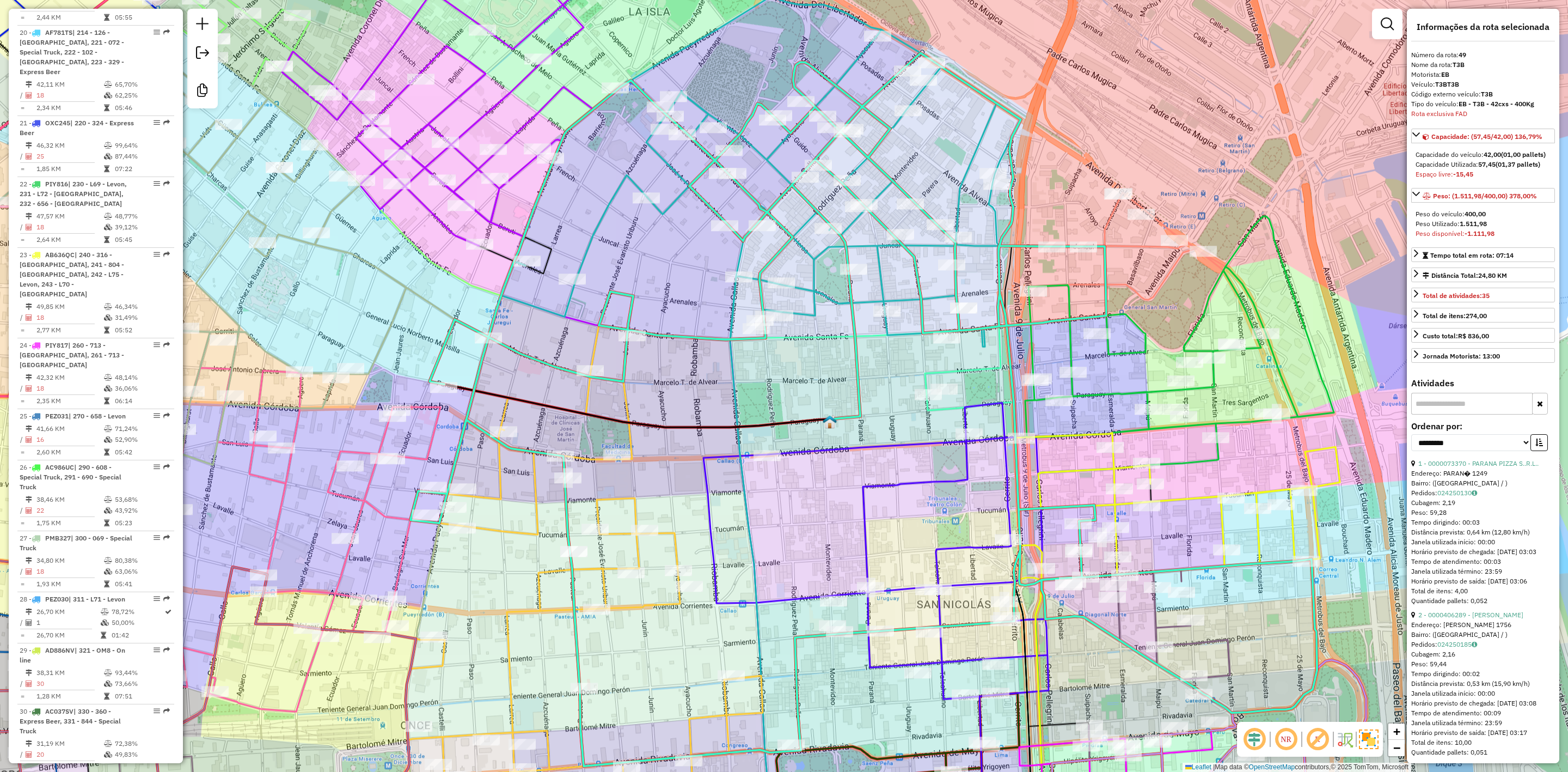
scroll to position [3001, 0]
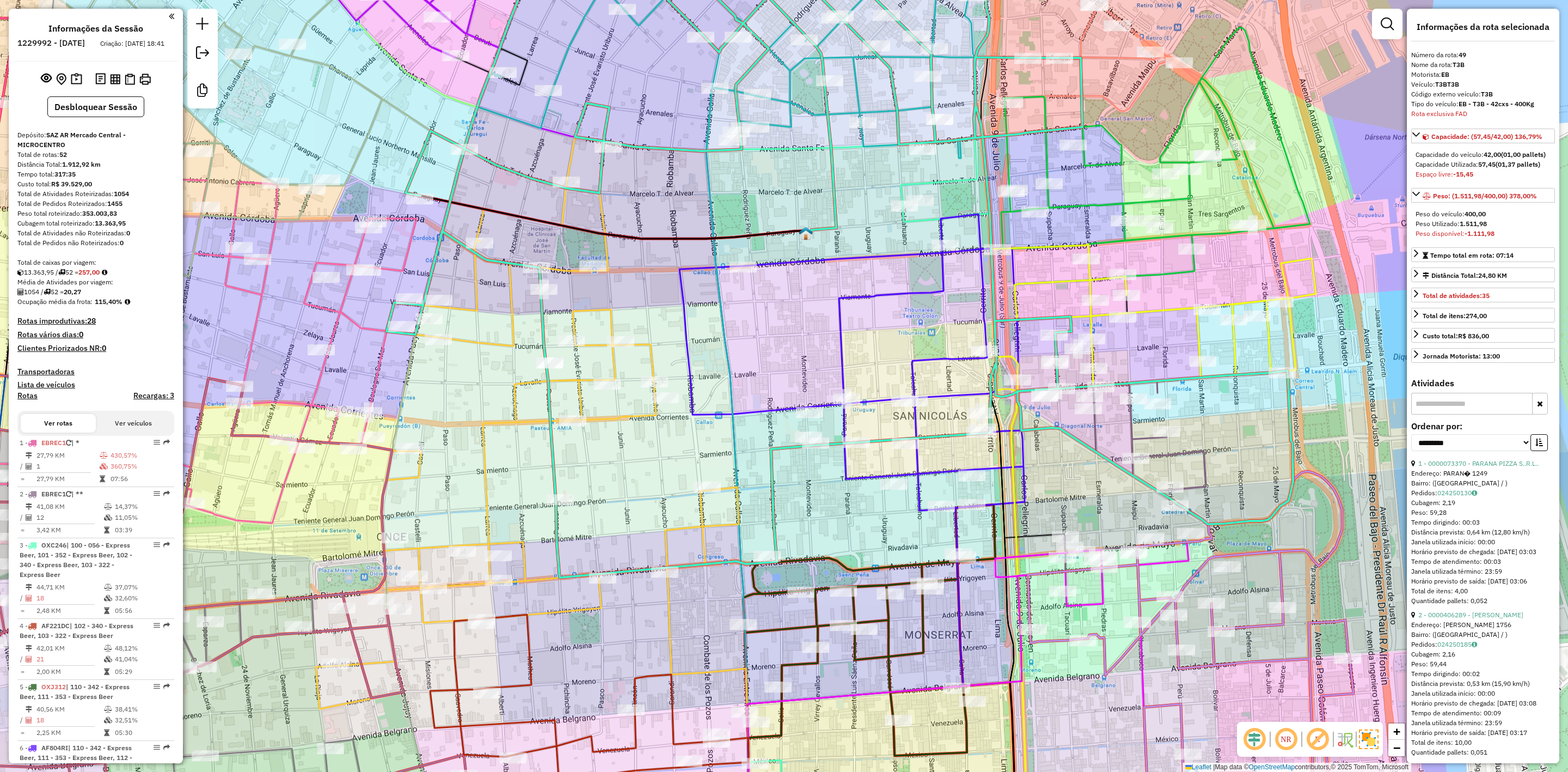
select select "**********"
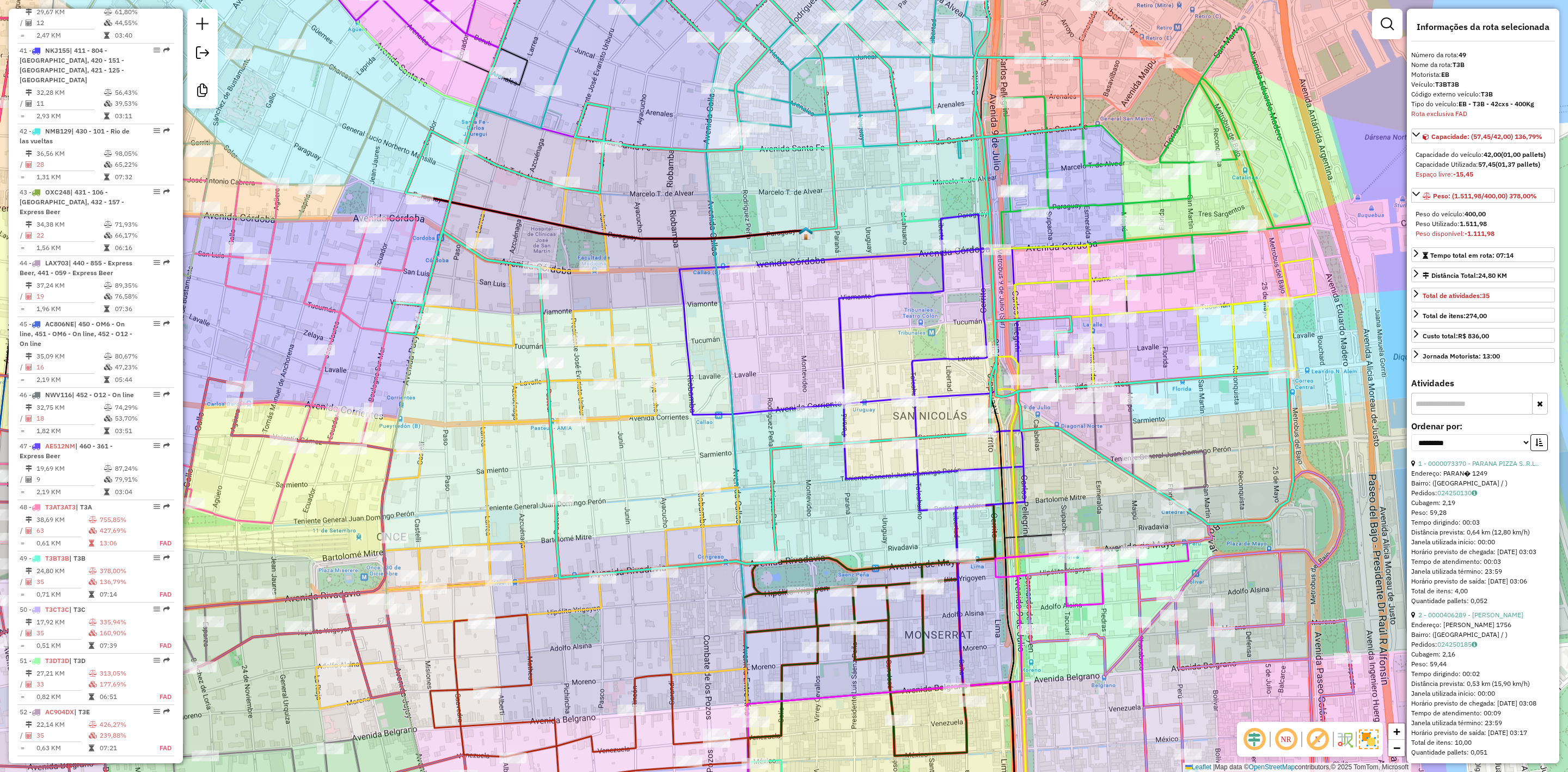
click at [868, 299] on icon at bounding box center [852, 468] width 345 height 509
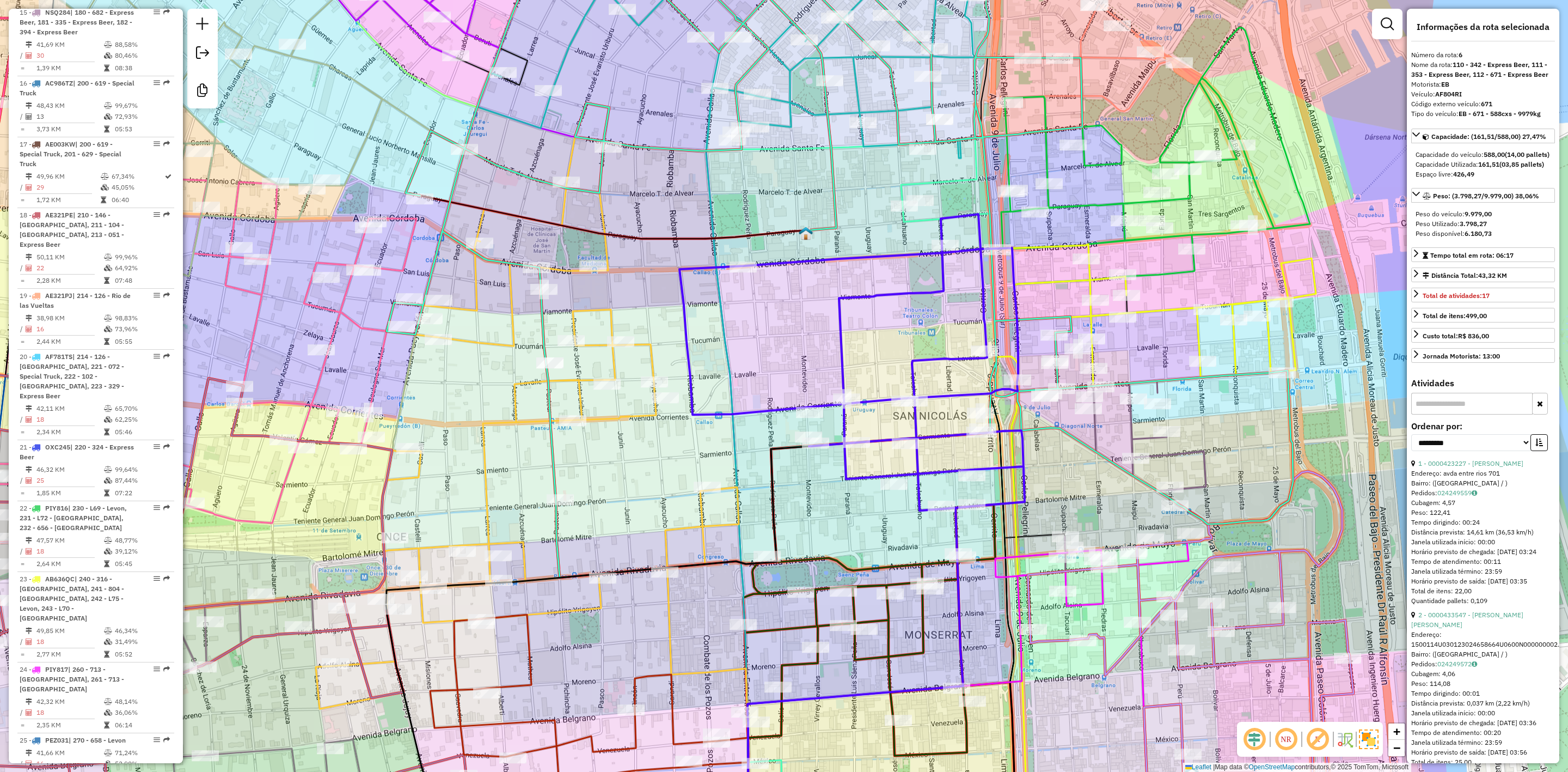
scroll to position [752, 0]
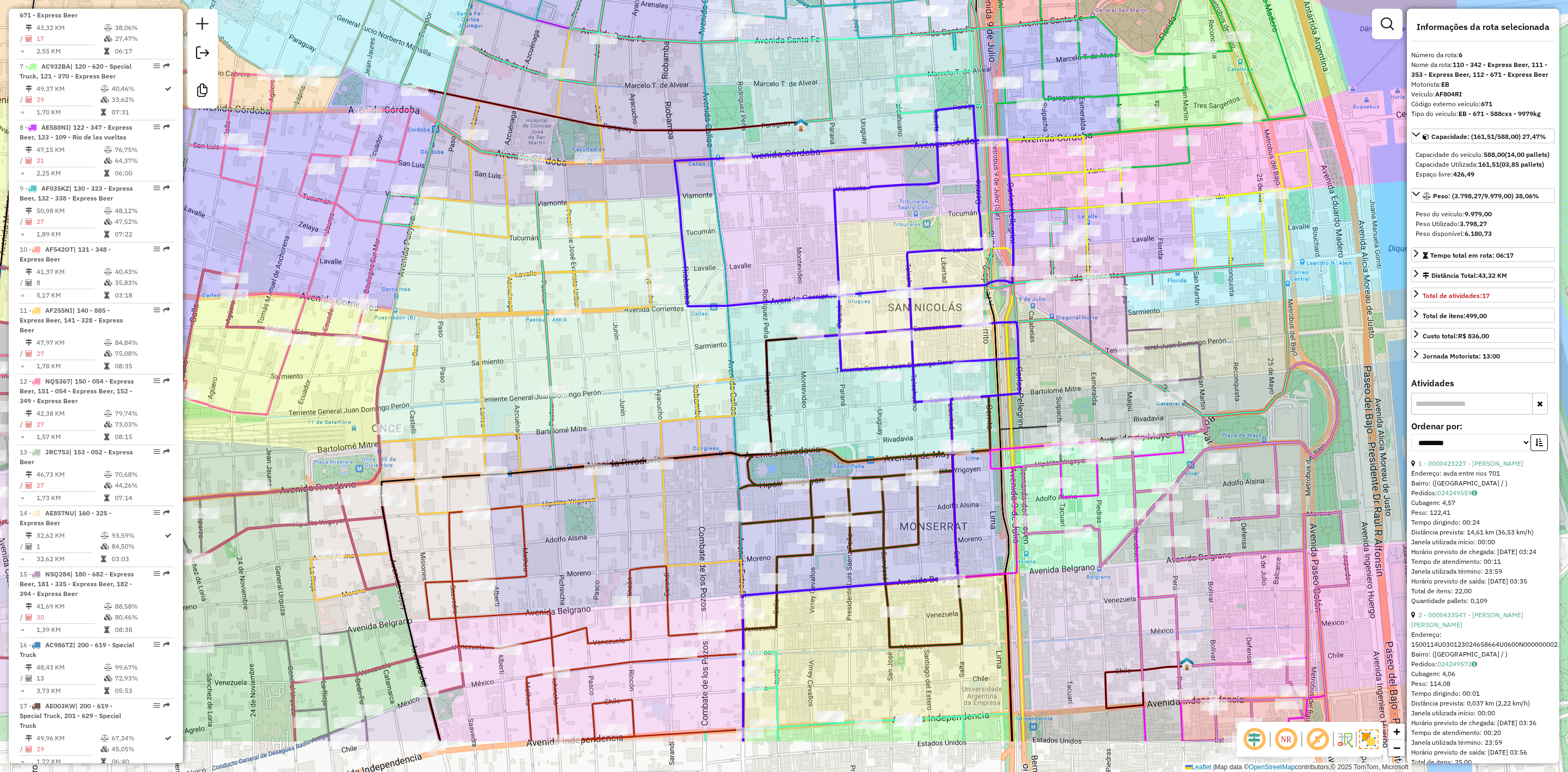
drag, startPoint x: 869, startPoint y: 347, endPoint x: 867, endPoint y: 198, distance: 149.0
click at [866, 200] on div "Janela de atendimento Grade de atendimento Capacidade Transportadoras Veículos …" at bounding box center [784, 386] width 1568 height 772
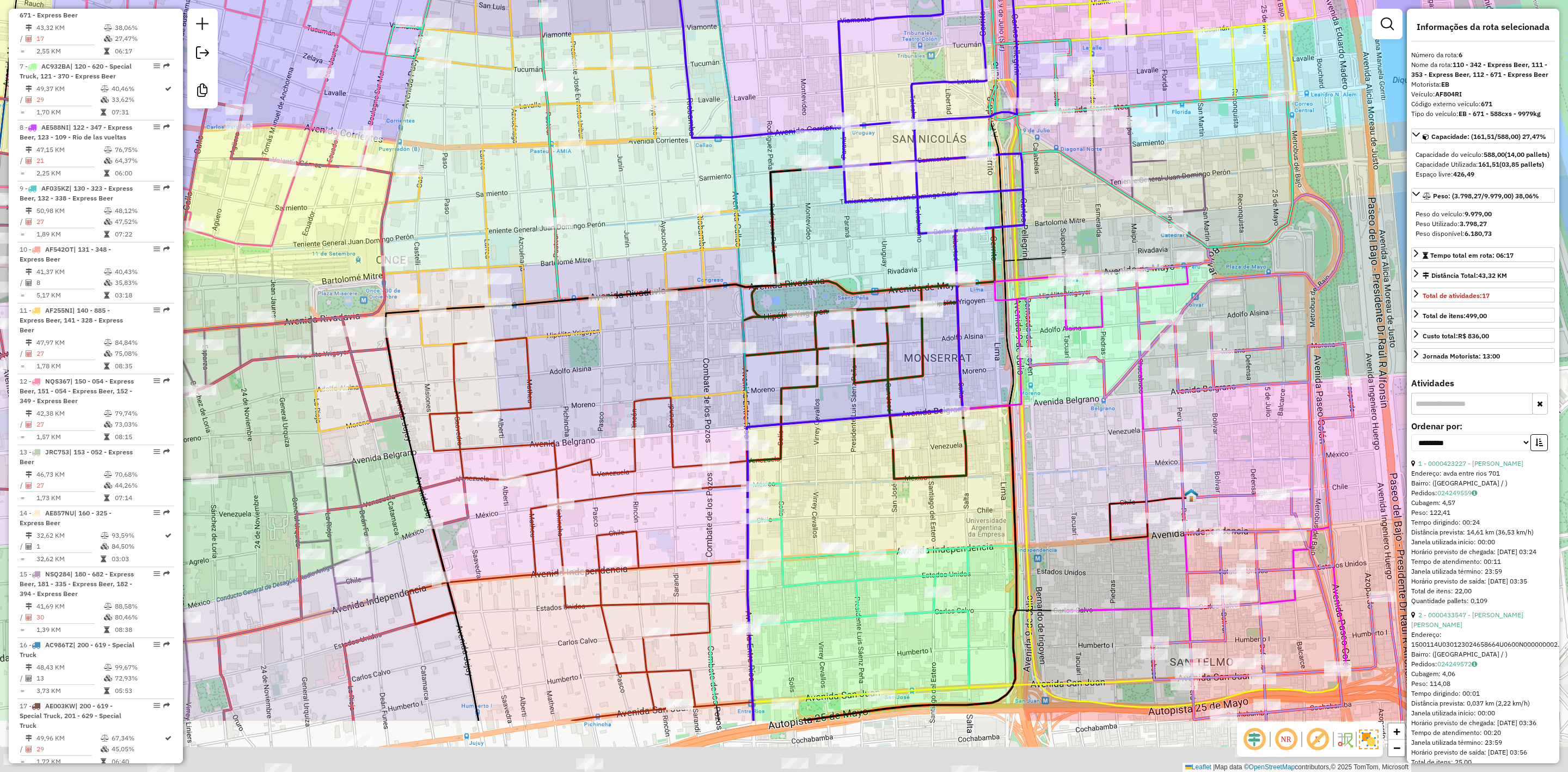
drag, startPoint x: 858, startPoint y: 401, endPoint x: 864, endPoint y: 249, distance: 152.1
click at [864, 249] on div "Janela de atendimento Grade de atendimento Capacidade Transportadoras Veículos …" at bounding box center [784, 386] width 1568 height 772
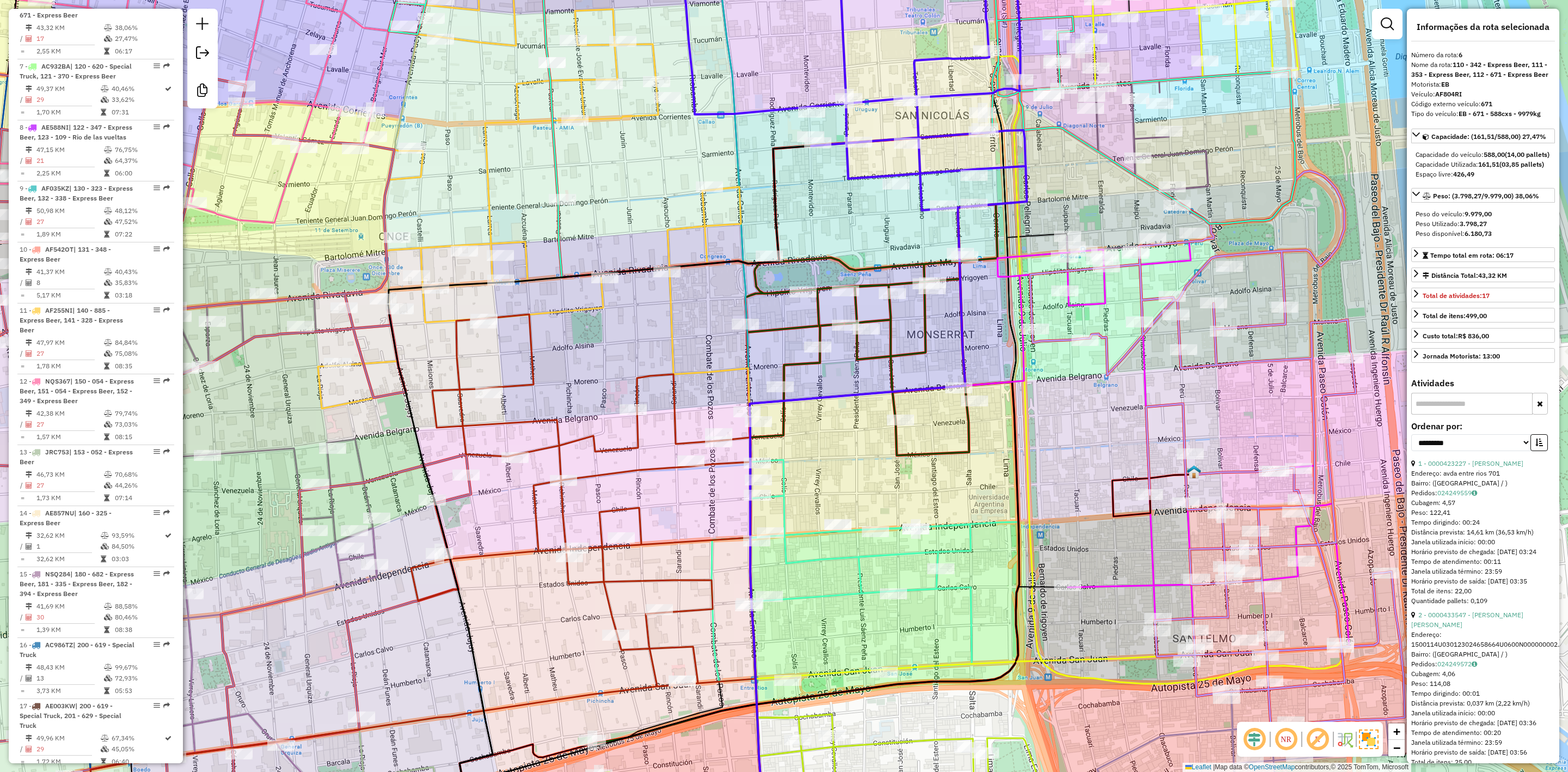
click at [856, 307] on icon at bounding box center [806, 473] width 426 height 540
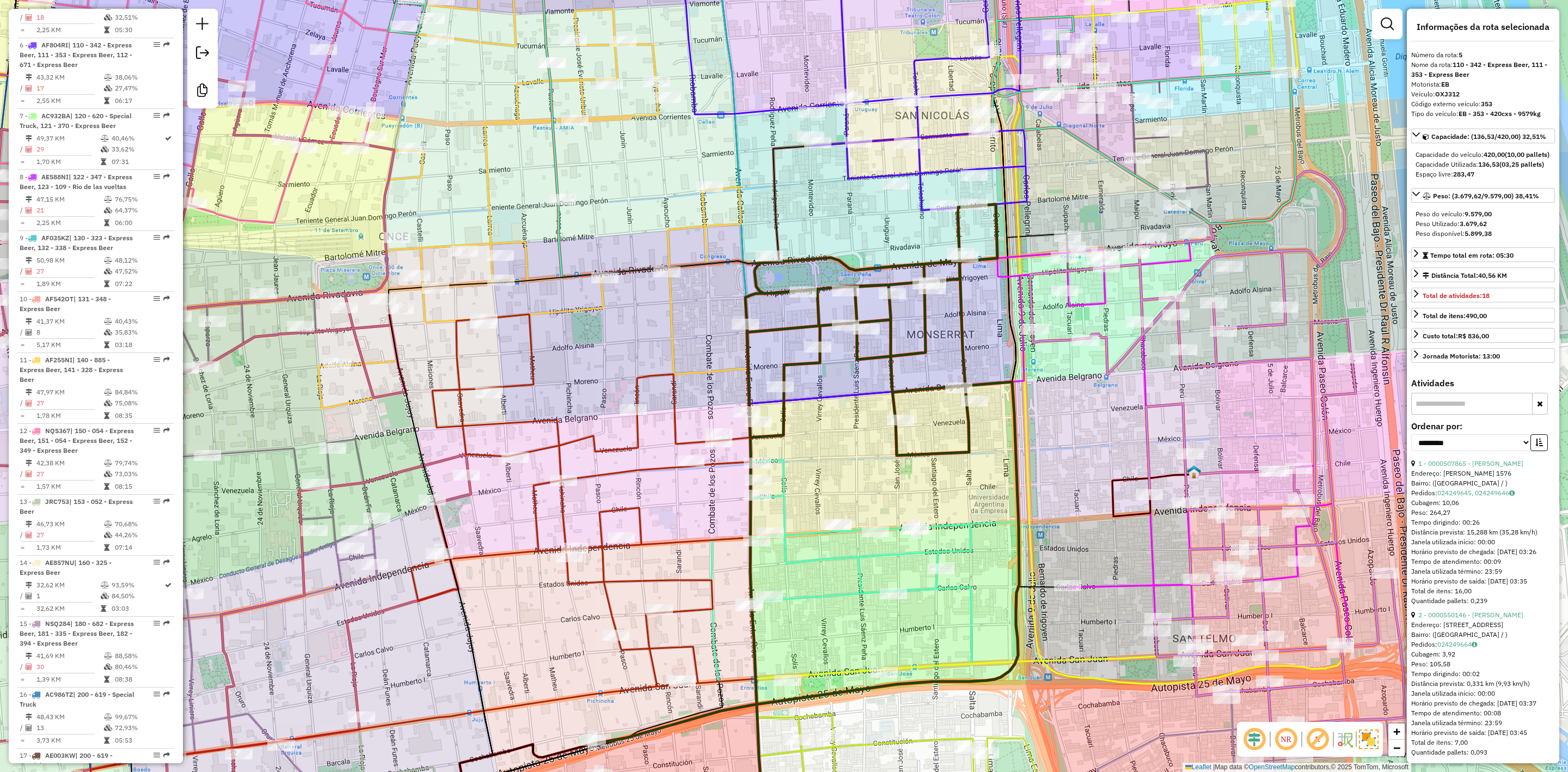
scroll to position [691, 0]
click at [860, 564] on icon at bounding box center [865, 302] width 307 height 759
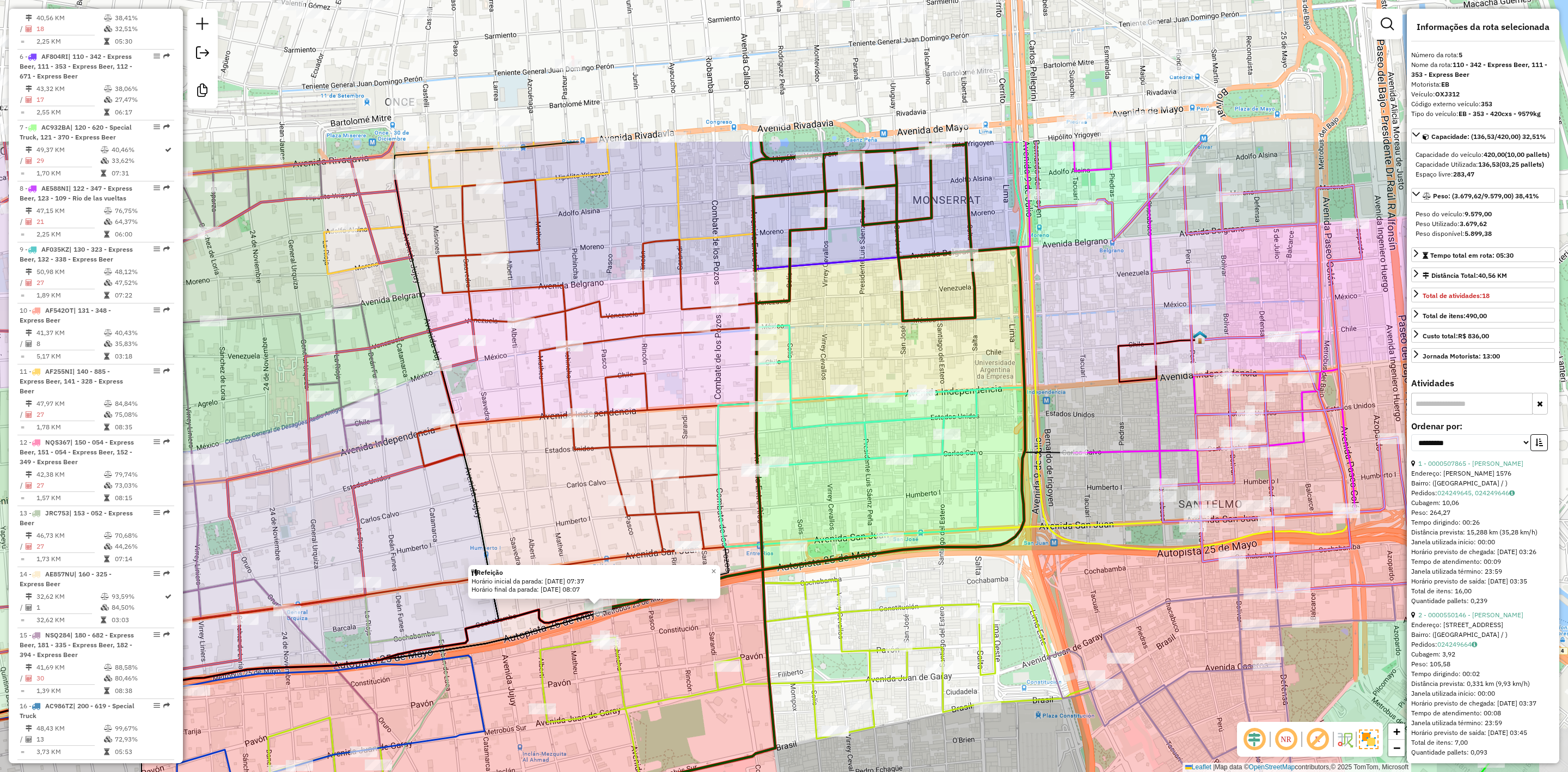
drag, startPoint x: 740, startPoint y: 635, endPoint x: 631, endPoint y: 781, distance: 182.2
click at [631, 771] on html "Aguarde... Pop-up bloqueado! Seu navegador bloqueou automáticamente a abertura …" at bounding box center [784, 386] width 1568 height 772
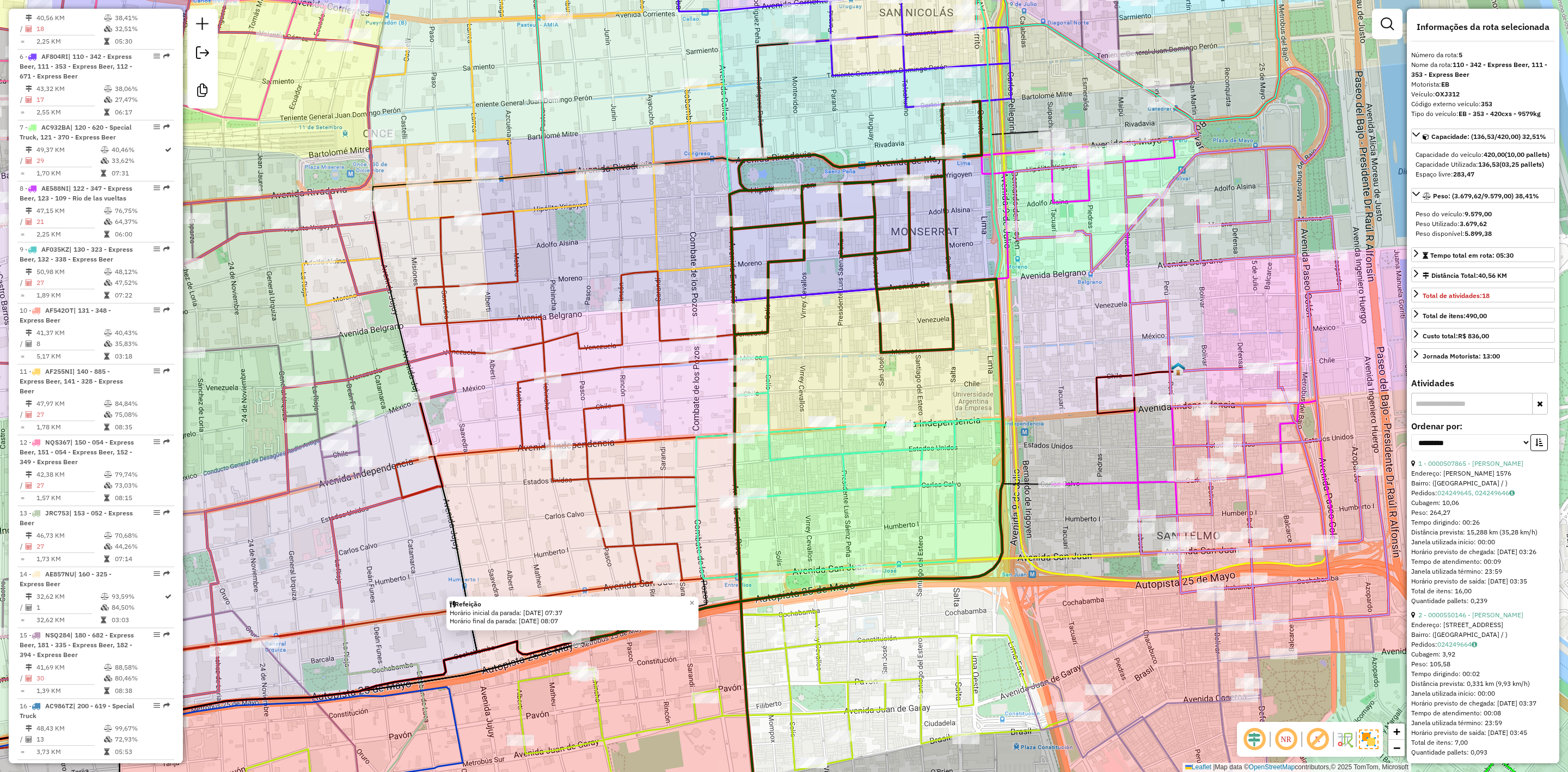
click at [844, 486] on icon at bounding box center [850, 250] width 307 height 656
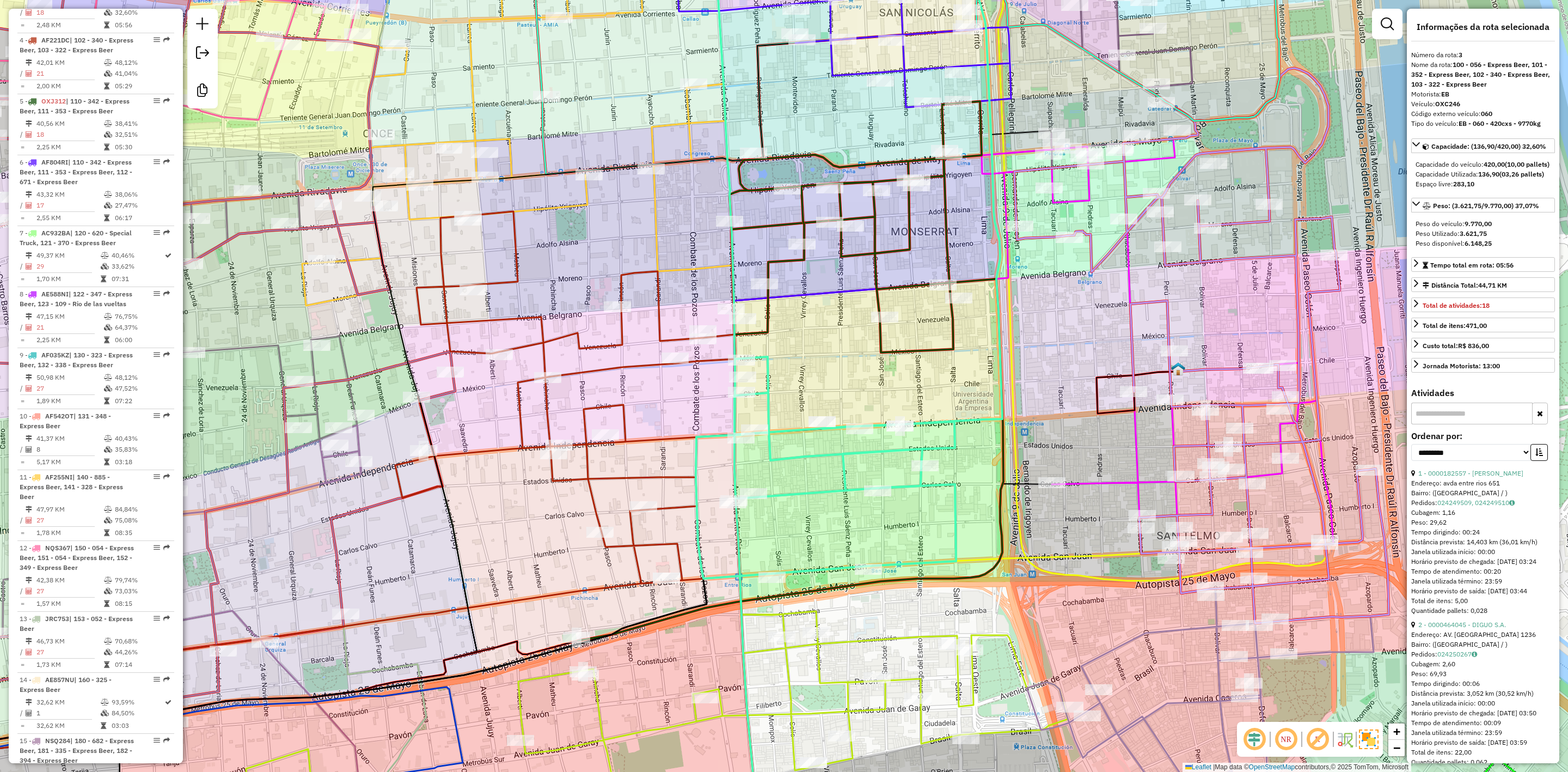
scroll to position [540, 0]
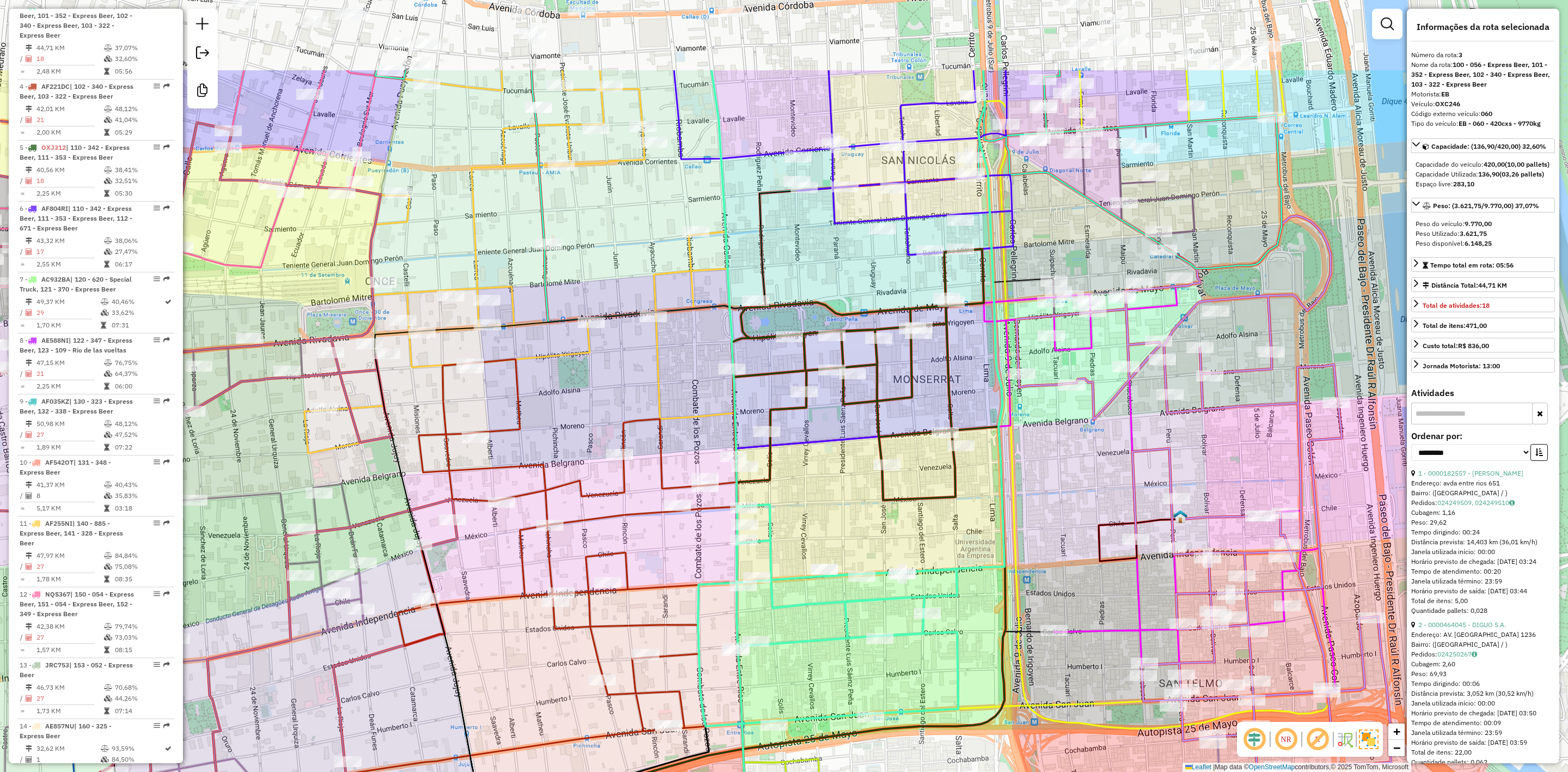
drag, startPoint x: 830, startPoint y: 474, endPoint x: 833, endPoint y: 634, distance: 160.0
click at [833, 634] on div "Janela de atendimento Grade de atendimento Capacidade Transportadoras Veículos …" at bounding box center [784, 386] width 1568 height 772
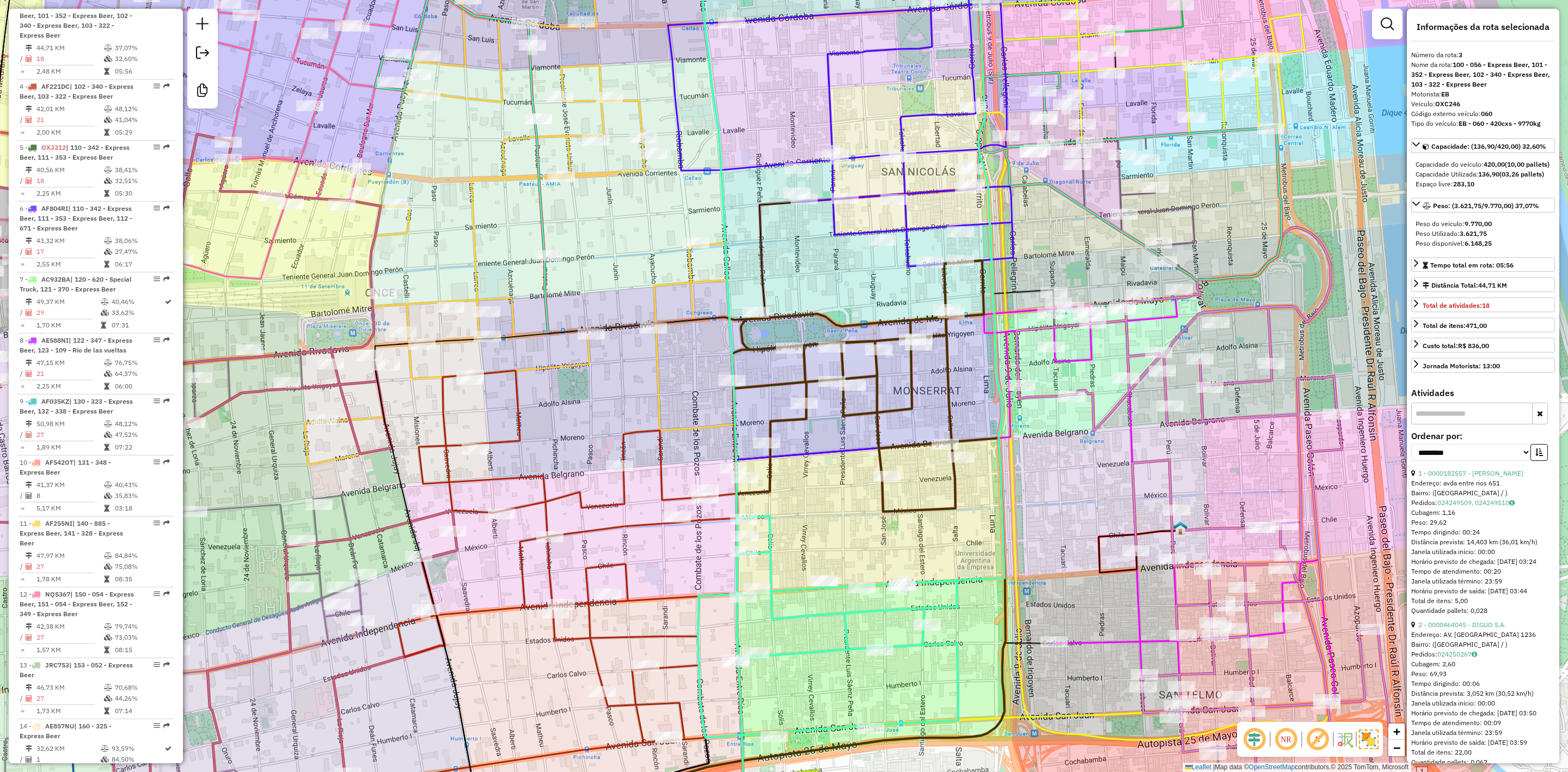
click at [902, 402] on div "Janela de atendimento Grade de atendimento Capacidade Transportadoras Veículos …" at bounding box center [784, 386] width 1568 height 772
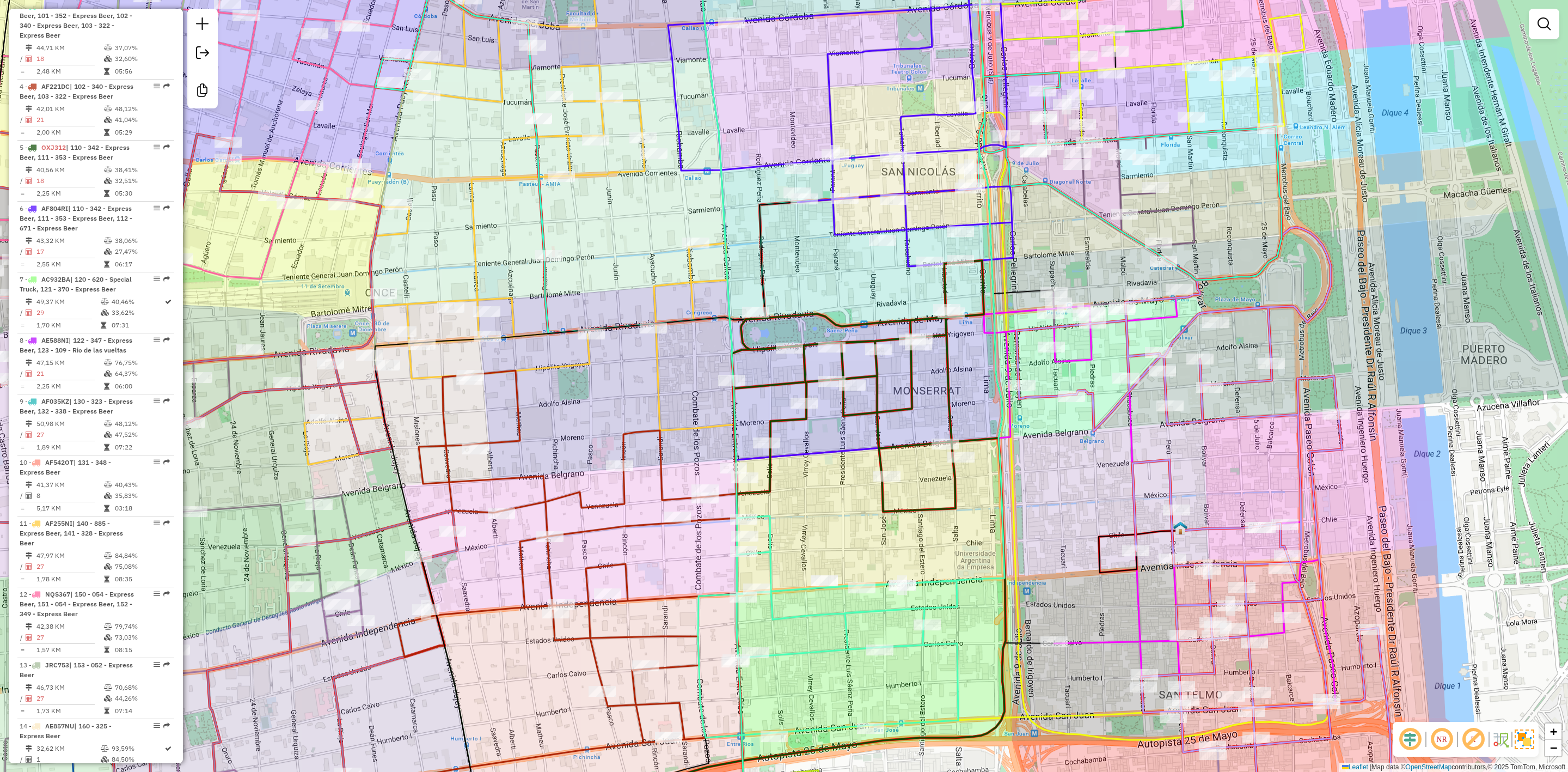
click at [899, 408] on icon at bounding box center [793, 530] width 426 height 540
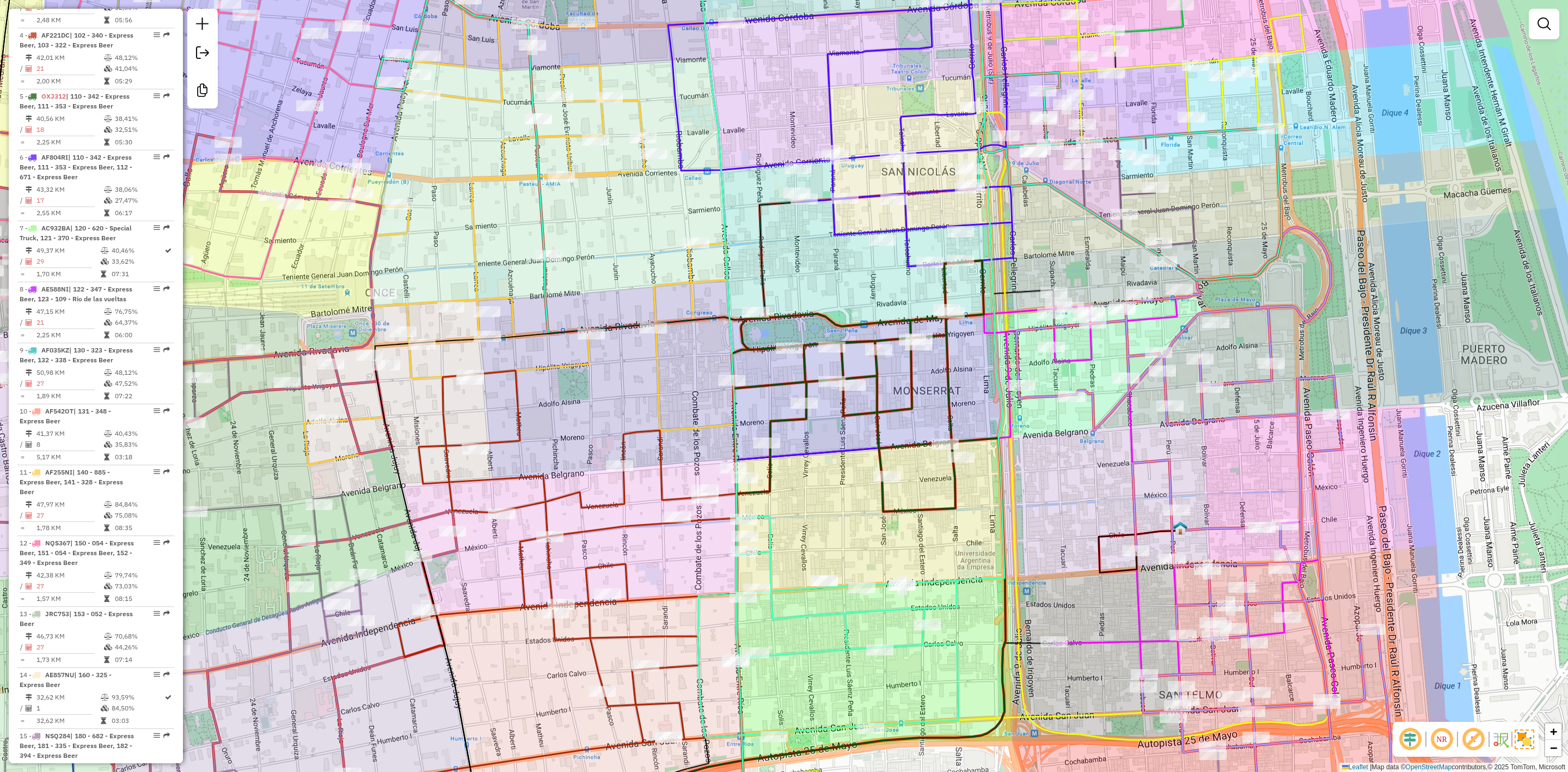
select select "**********"
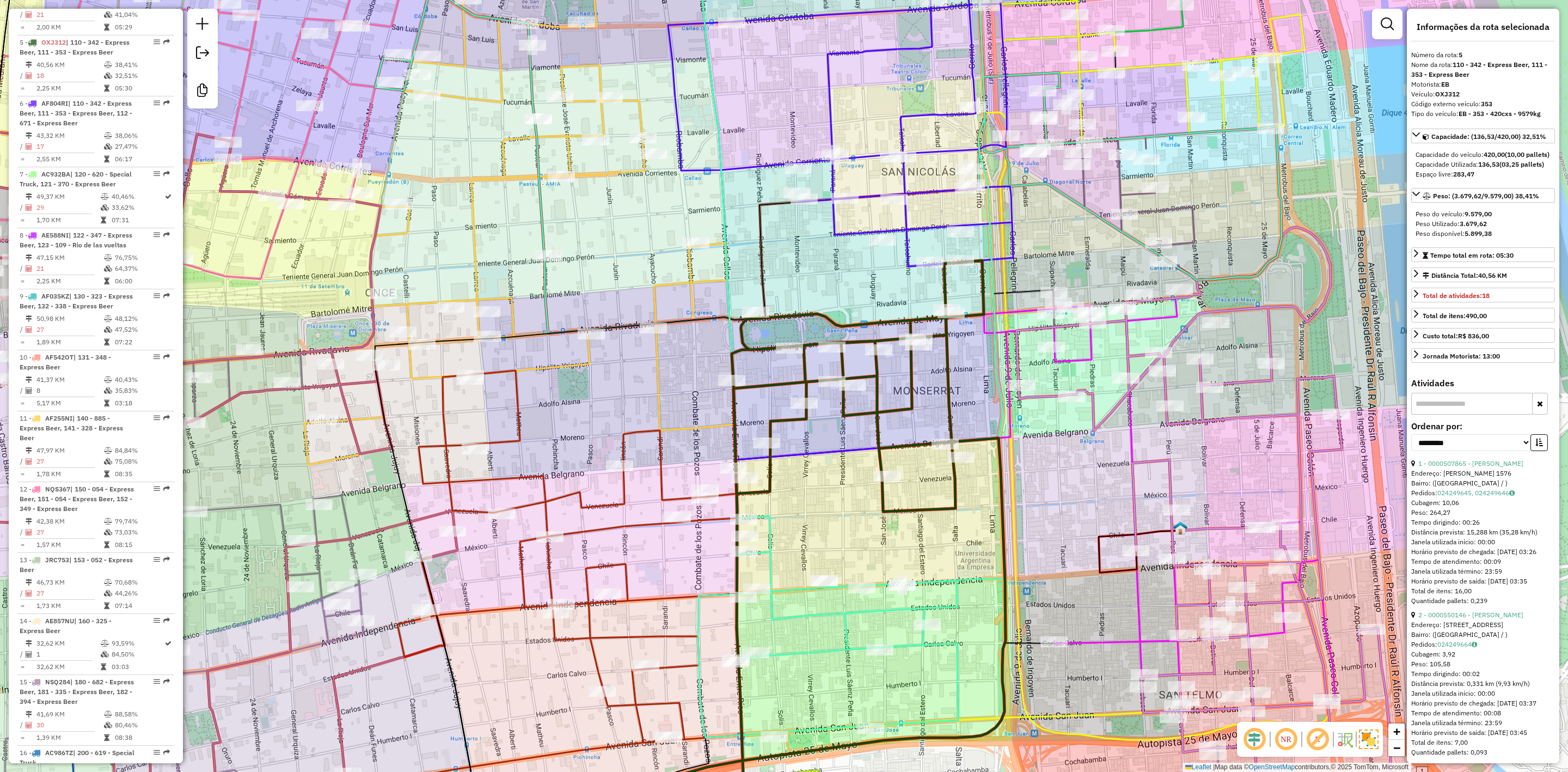
scroll to position [691, 0]
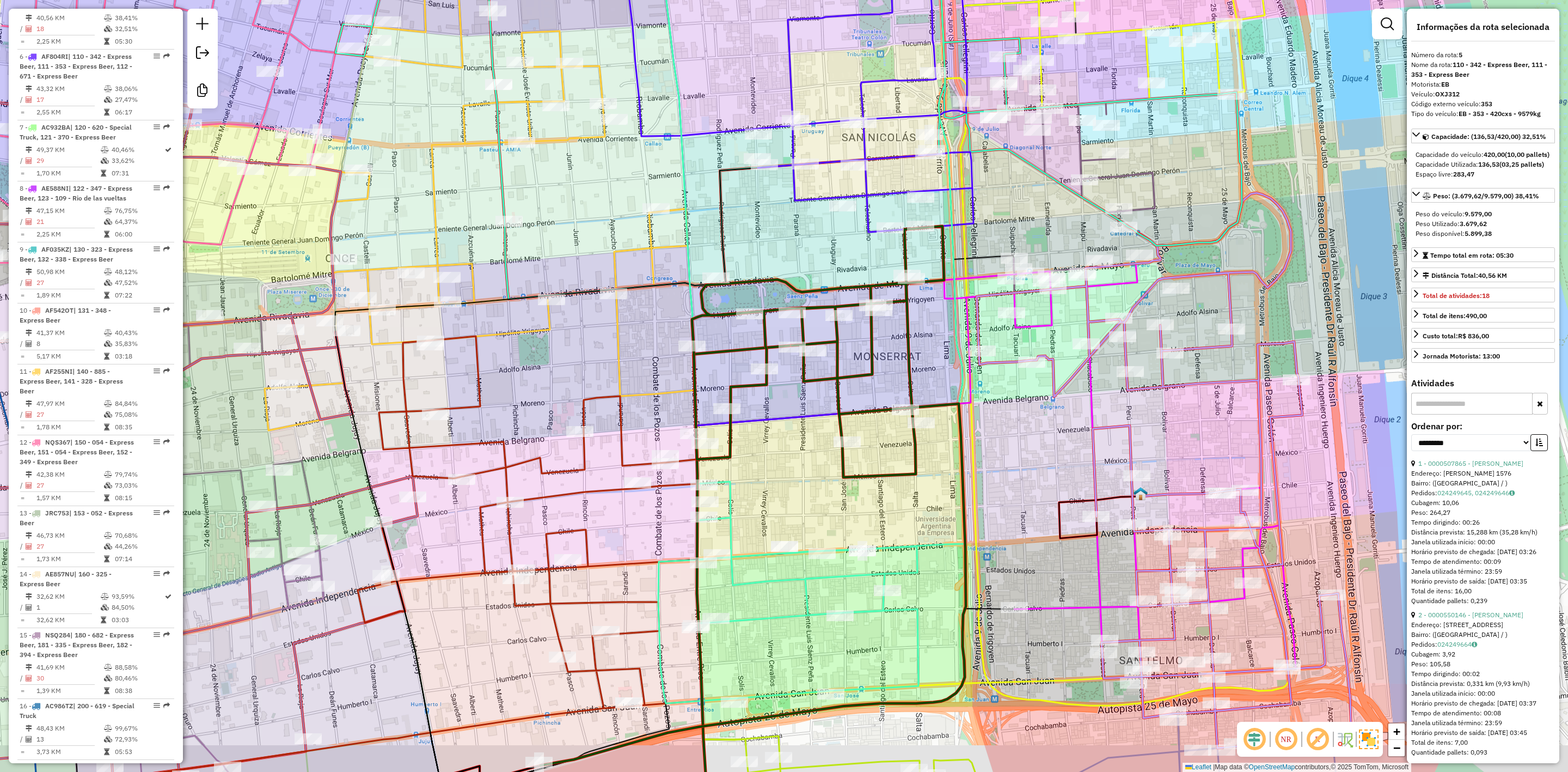
drag, startPoint x: 886, startPoint y: 420, endPoint x: 859, endPoint y: 399, distance: 34.2
click at [859, 399] on div "Janela de atendimento Grade de atendimento Capacidade Transportadoras Veículos …" at bounding box center [784, 386] width 1568 height 772
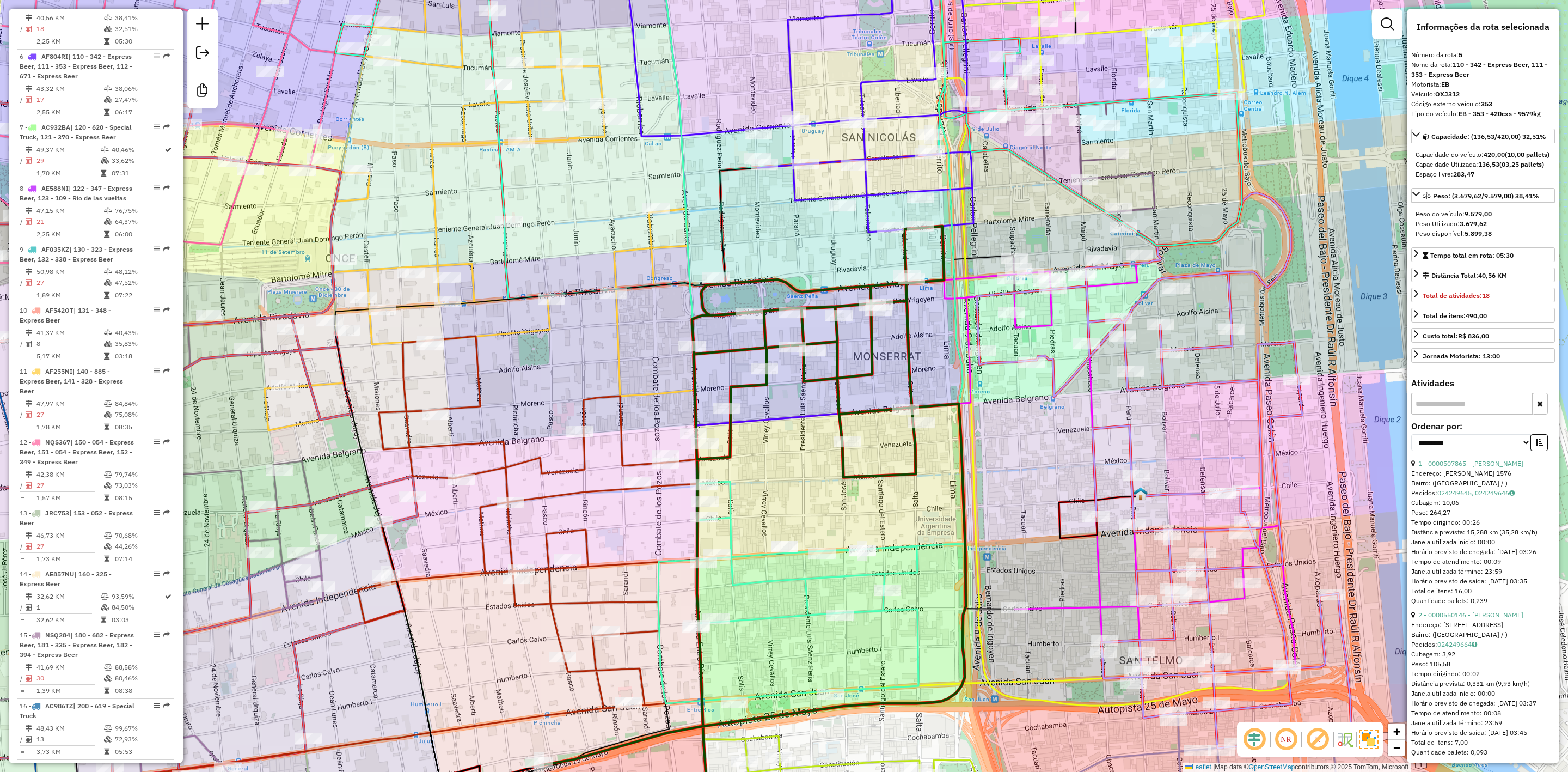
click at [865, 204] on icon at bounding box center [801, 190] width 345 height 509
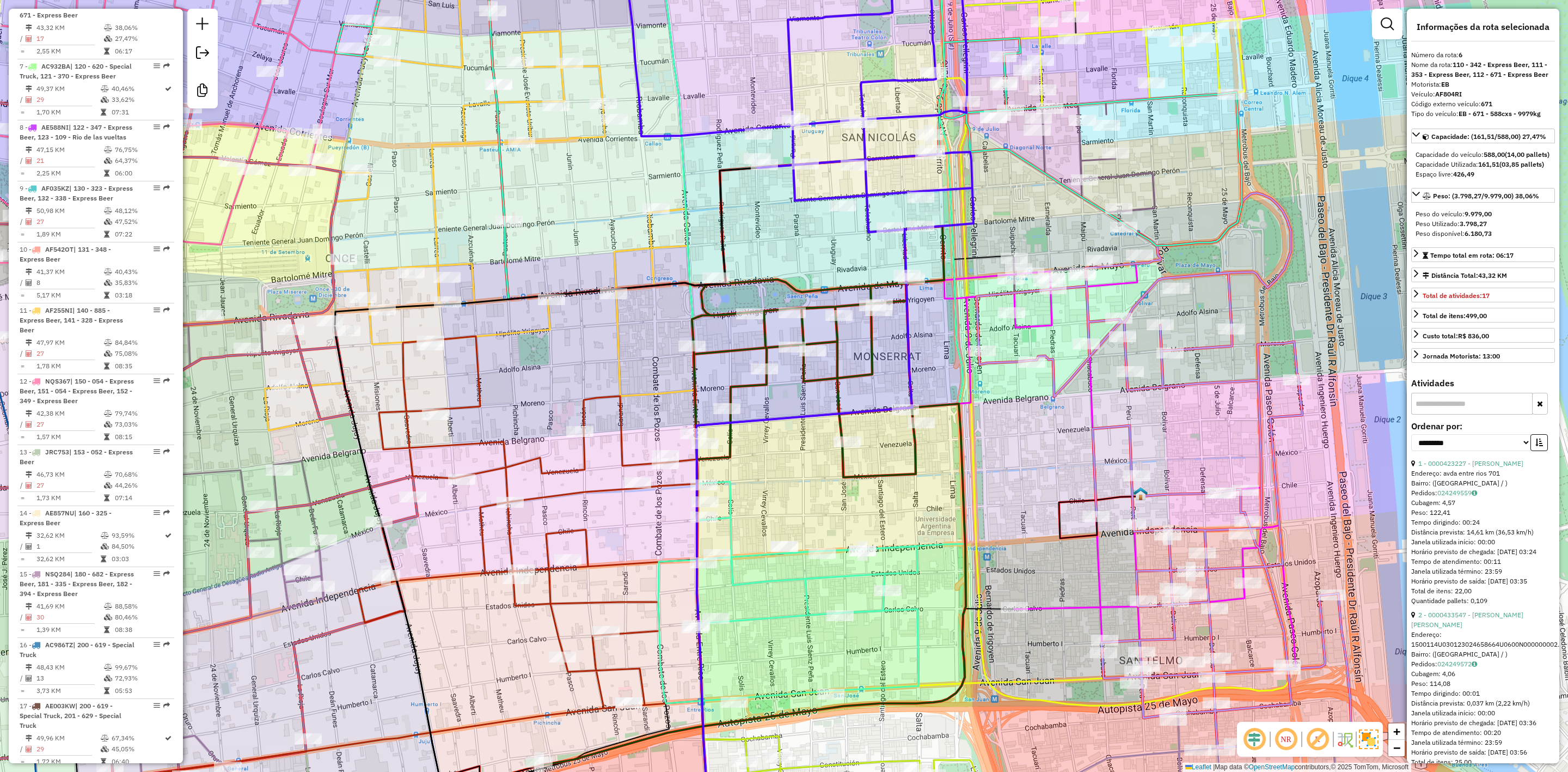
click at [841, 570] on icon at bounding box center [812, 313] width 307 height 781
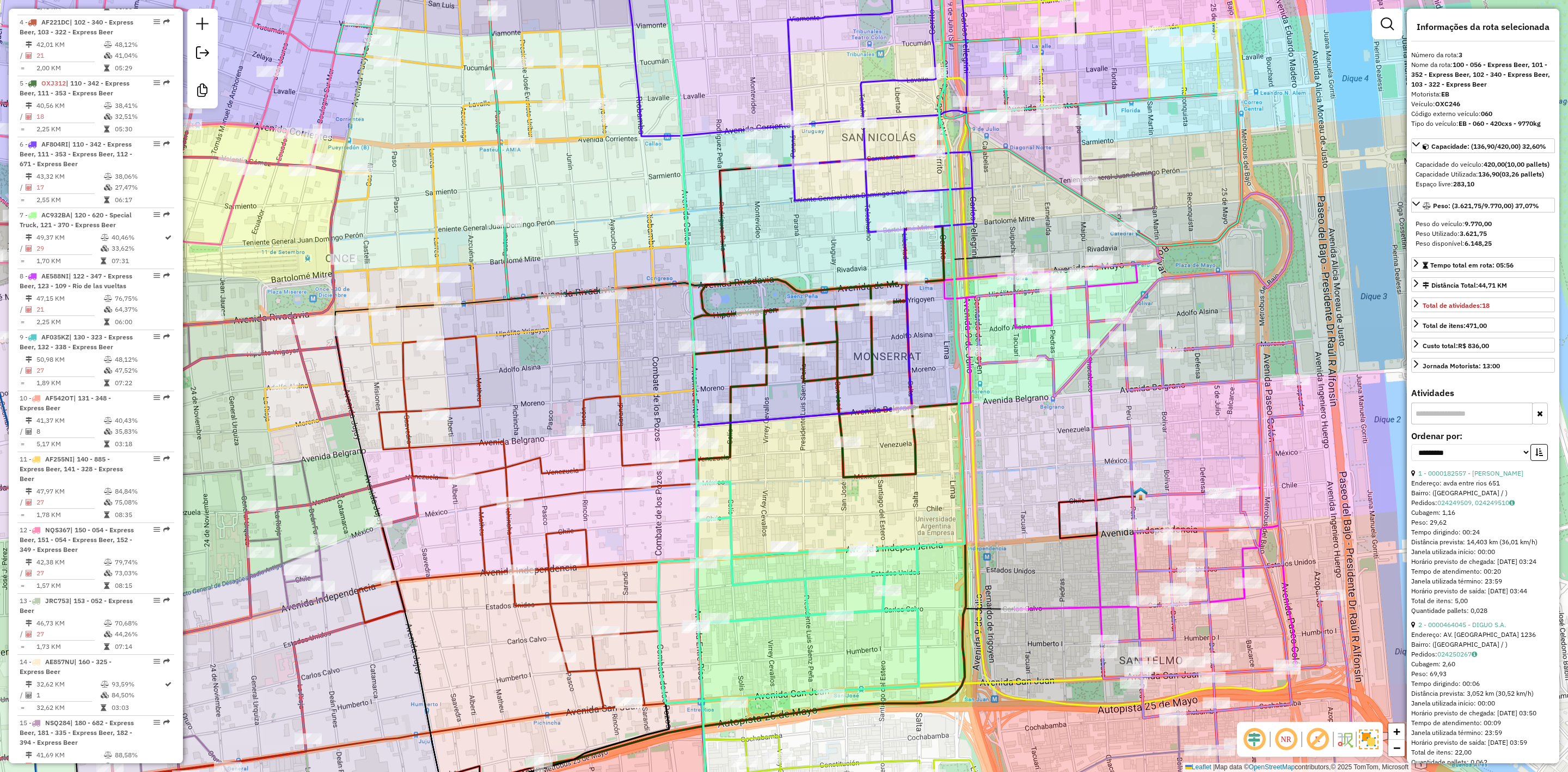
scroll to position [540, 0]
drag, startPoint x: 807, startPoint y: 603, endPoint x: 810, endPoint y: 572, distance: 31.1
click at [807, 602] on icon at bounding box center [812, 313] width 307 height 781
click at [811, 559] on div at bounding box center [822, 553] width 27 height 11
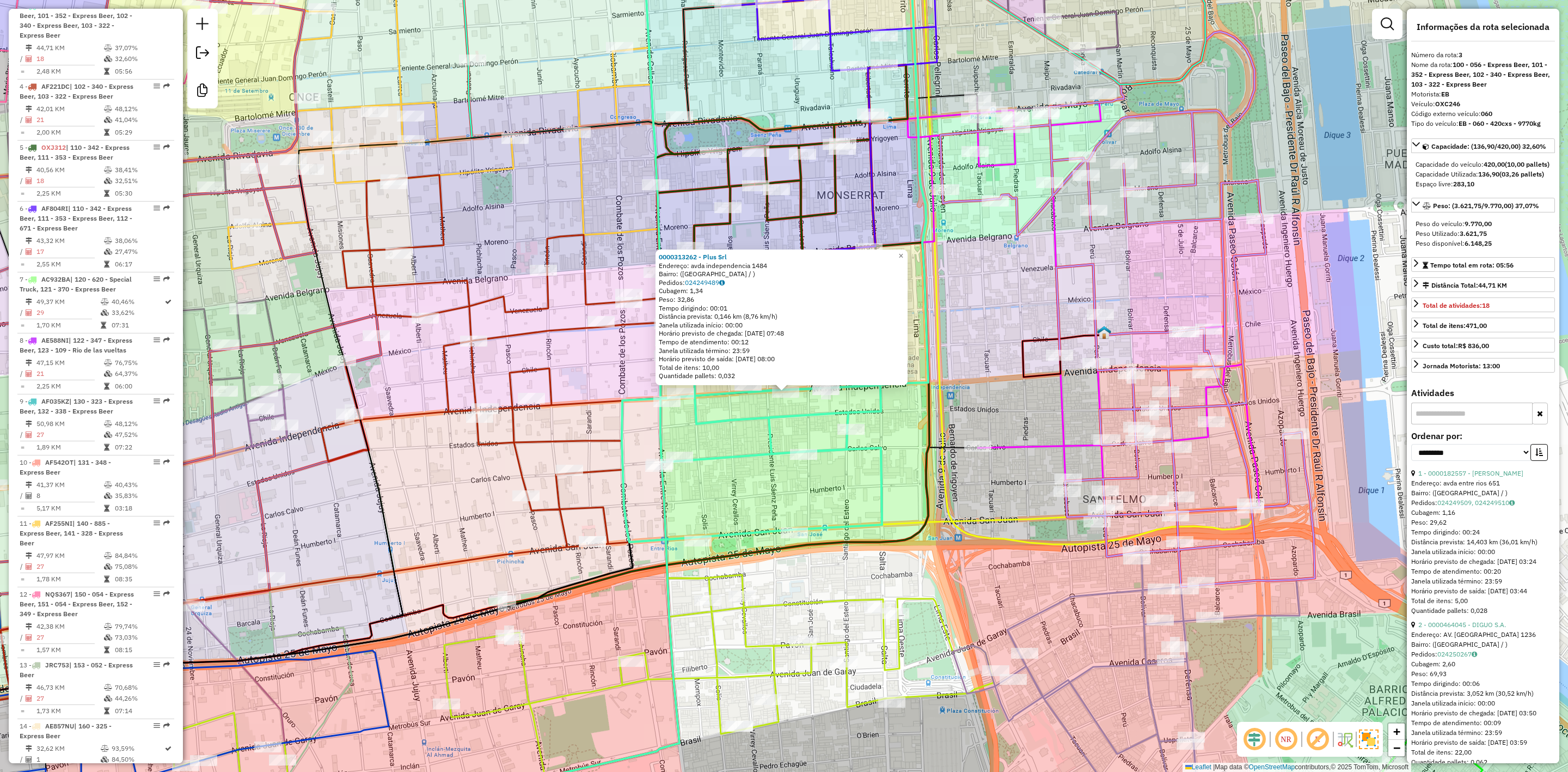
drag, startPoint x: 780, startPoint y: 480, endPoint x: 801, endPoint y: 505, distance: 32.6
click at [801, 505] on div "0000313262 - Plus Srl Endereço: avda independencia 1484 Bairro: (BUENOS AIRES /…" at bounding box center [784, 386] width 1568 height 772
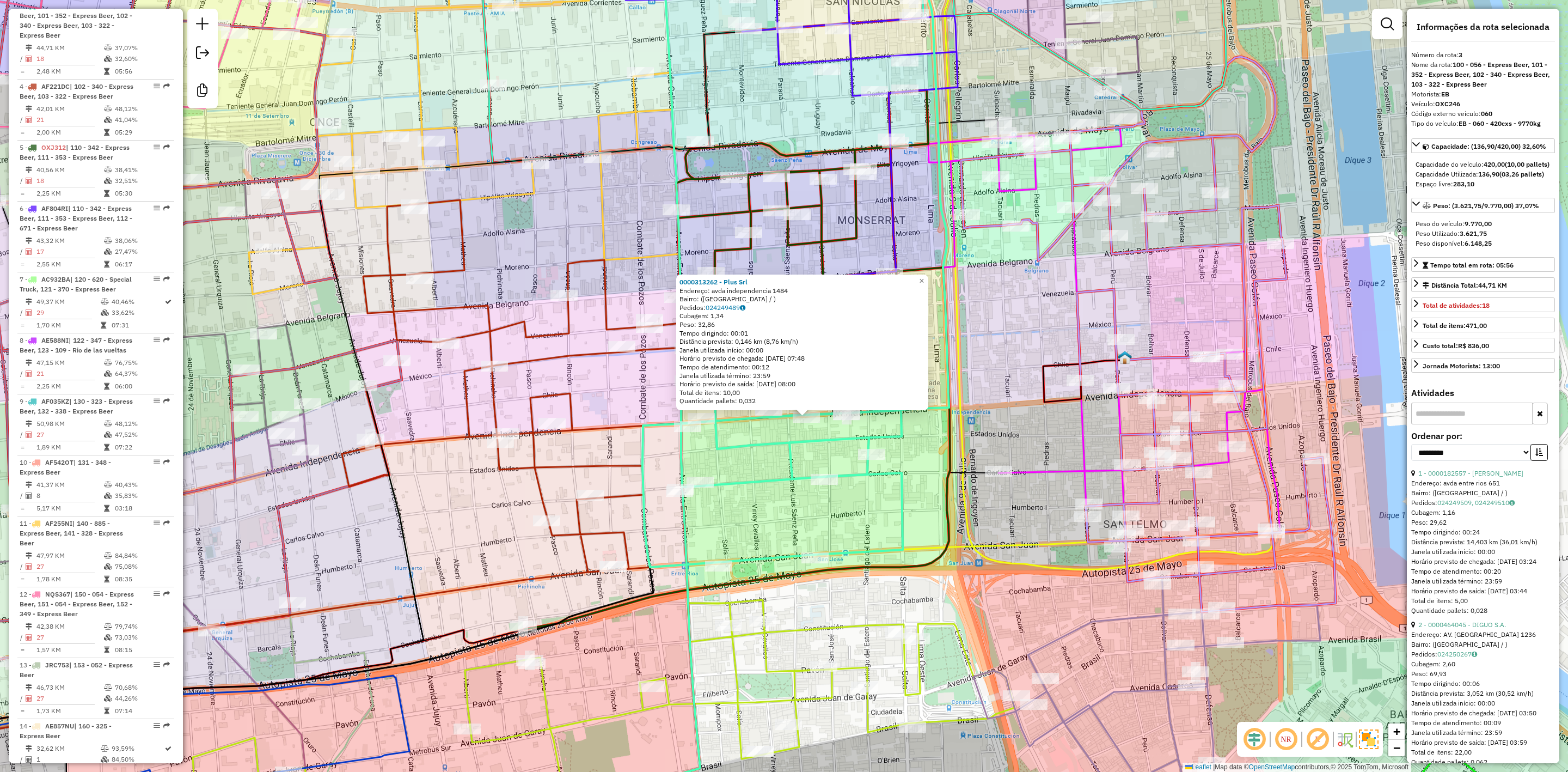
click at [779, 479] on icon at bounding box center [796, 244] width 307 height 644
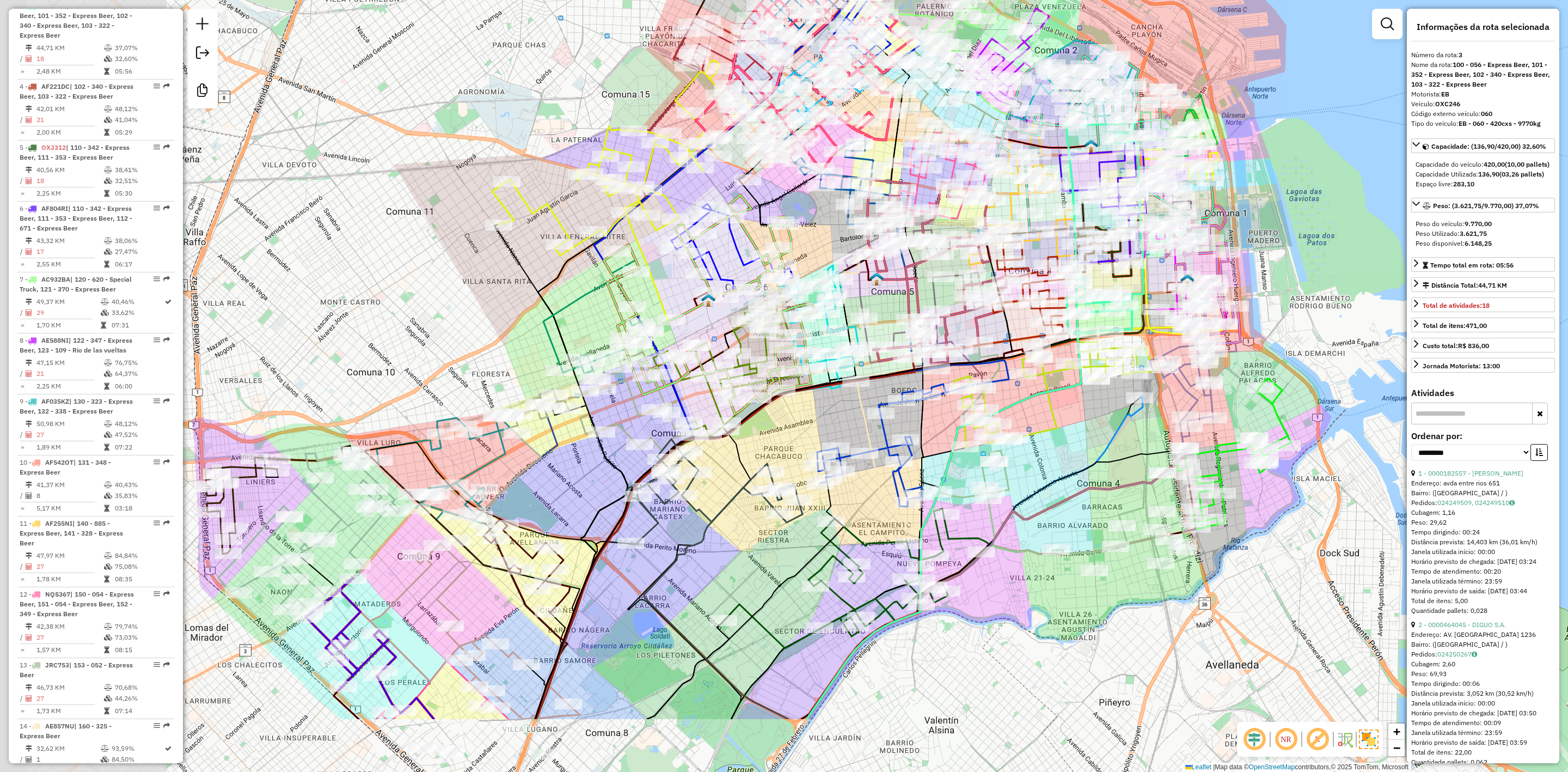
drag, startPoint x: 1026, startPoint y: 352, endPoint x: 1334, endPoint y: 209, distance: 339.6
click at [1342, 209] on div "Janela de atendimento Grade de atendimento Capacidade Transportadoras Veículos …" at bounding box center [784, 386] width 1568 height 772
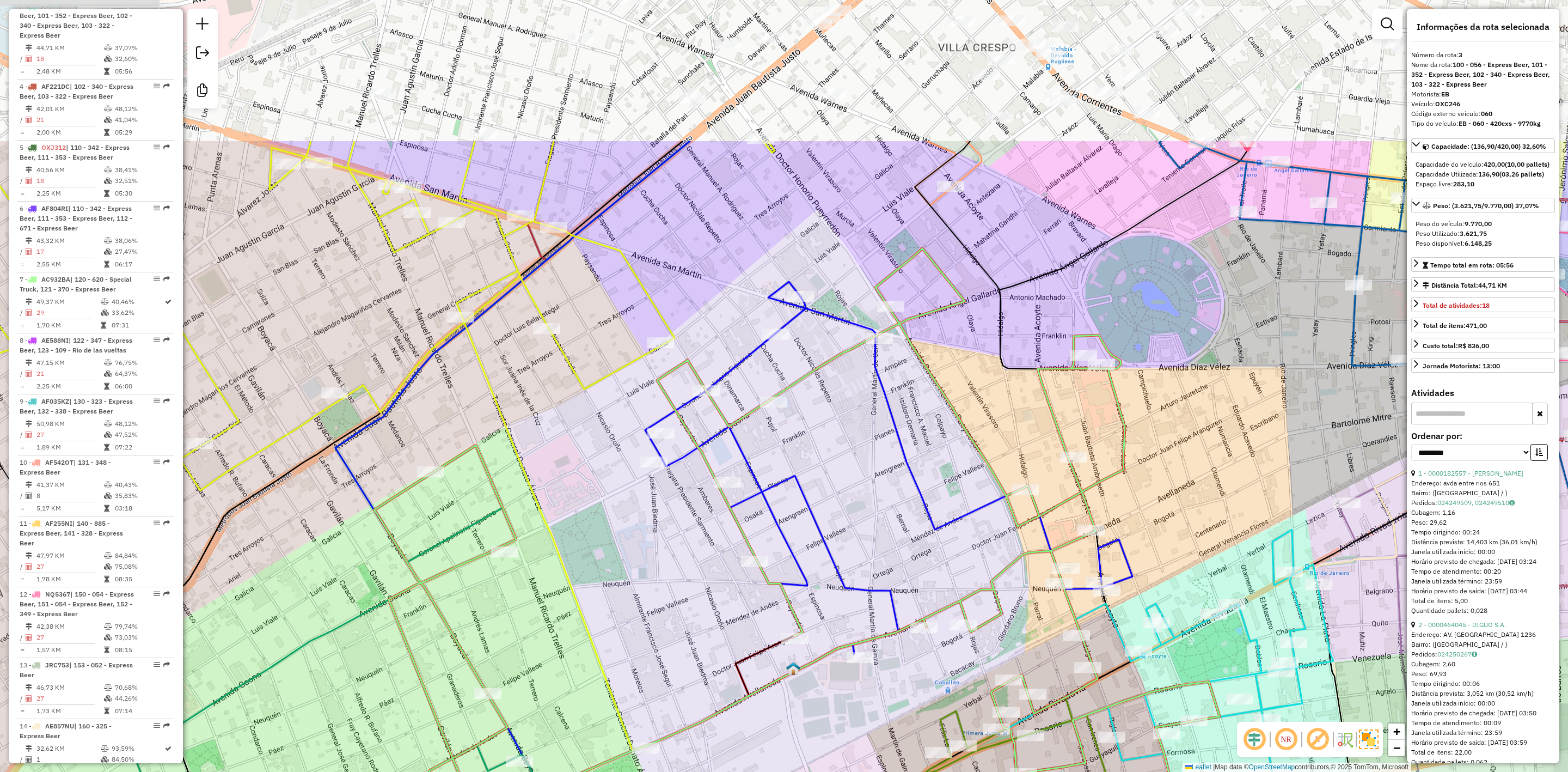
drag, startPoint x: 775, startPoint y: 371, endPoint x: 867, endPoint y: 433, distance: 110.9
click at [867, 433] on div "Janela de atendimento Grade de atendimento Capacidade Transportadoras Veículos …" at bounding box center [784, 386] width 1568 height 772
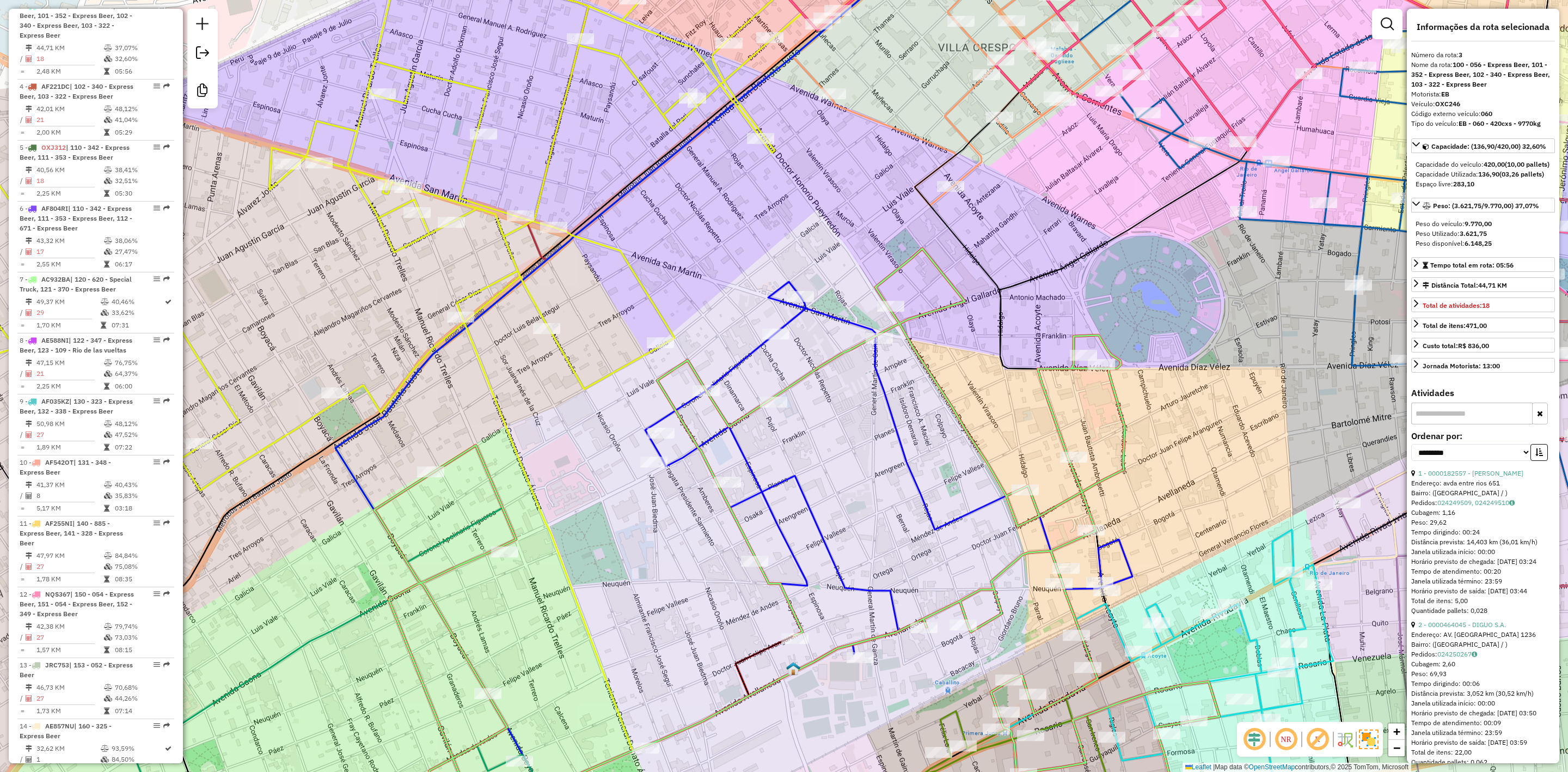
click at [891, 268] on icon at bounding box center [796, 549] width 846 height 601
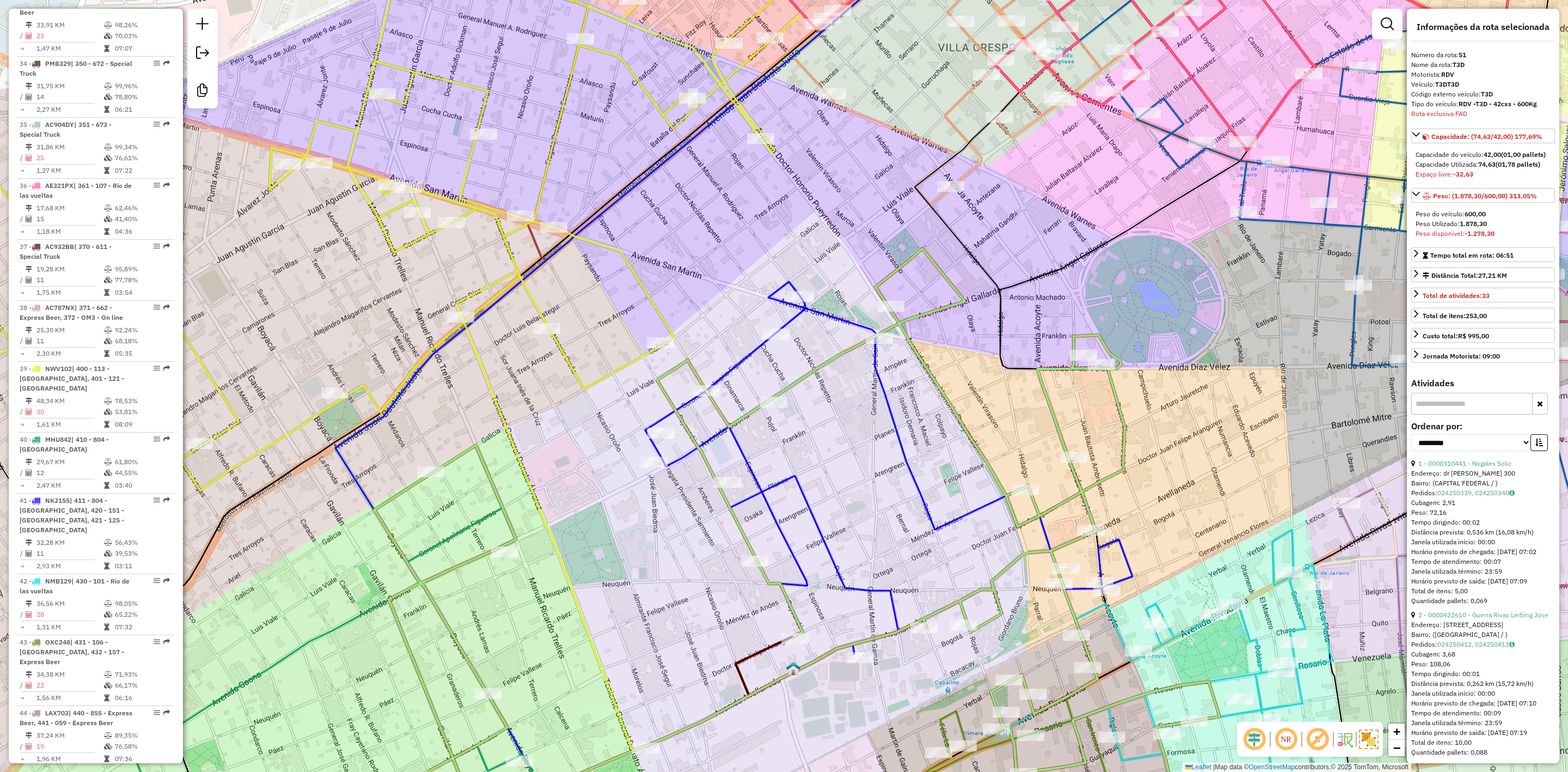
scroll to position [3001, 0]
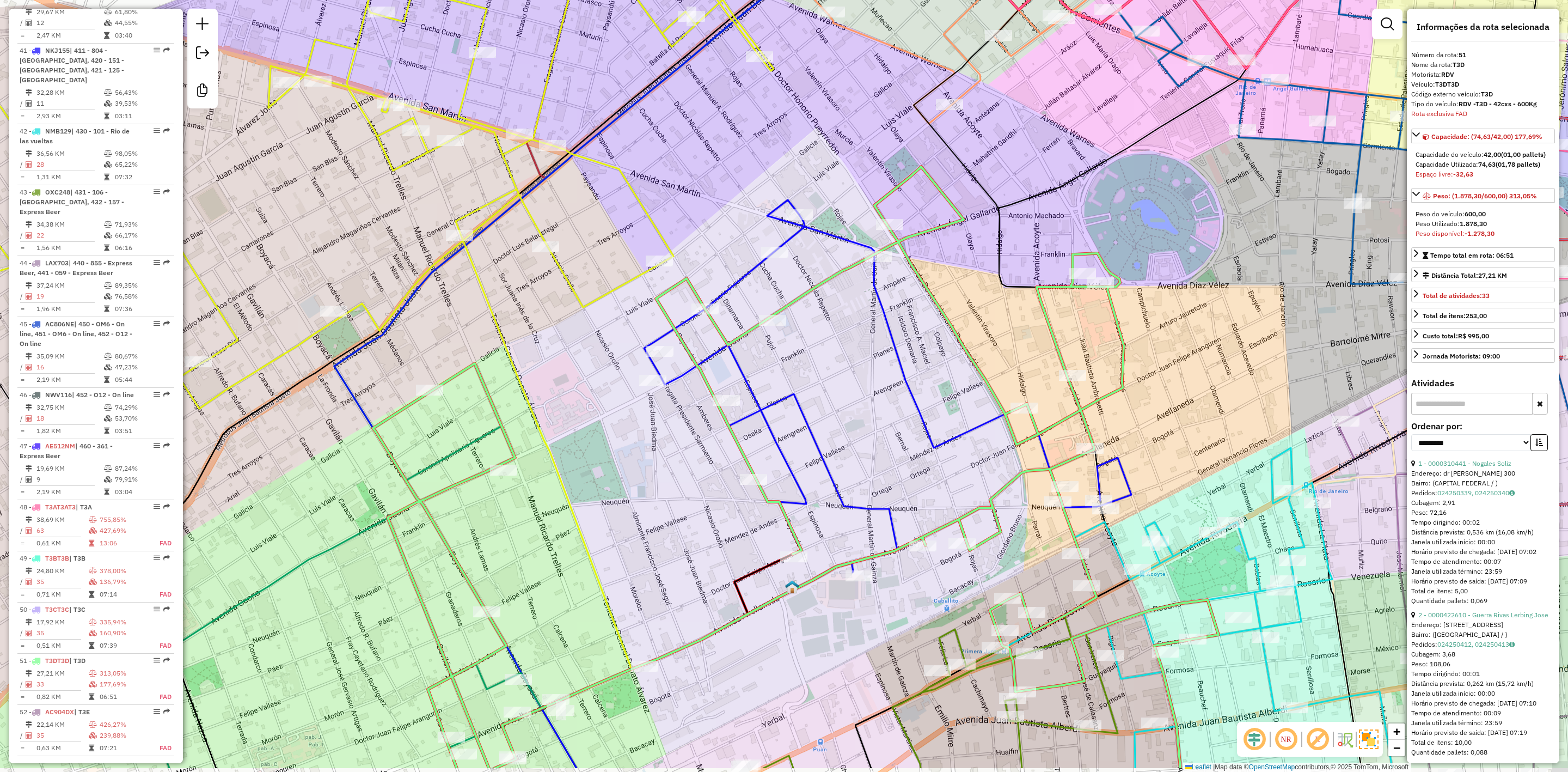
drag, startPoint x: 837, startPoint y: 350, endPoint x: 833, endPoint y: 326, distance: 24.3
click at [837, 347] on div "Janela de atendimento Grade de atendimento Capacidade Transportadoras Veículos …" at bounding box center [784, 386] width 1568 height 772
click at [834, 234] on icon at bounding box center [887, 431] width 488 height 464
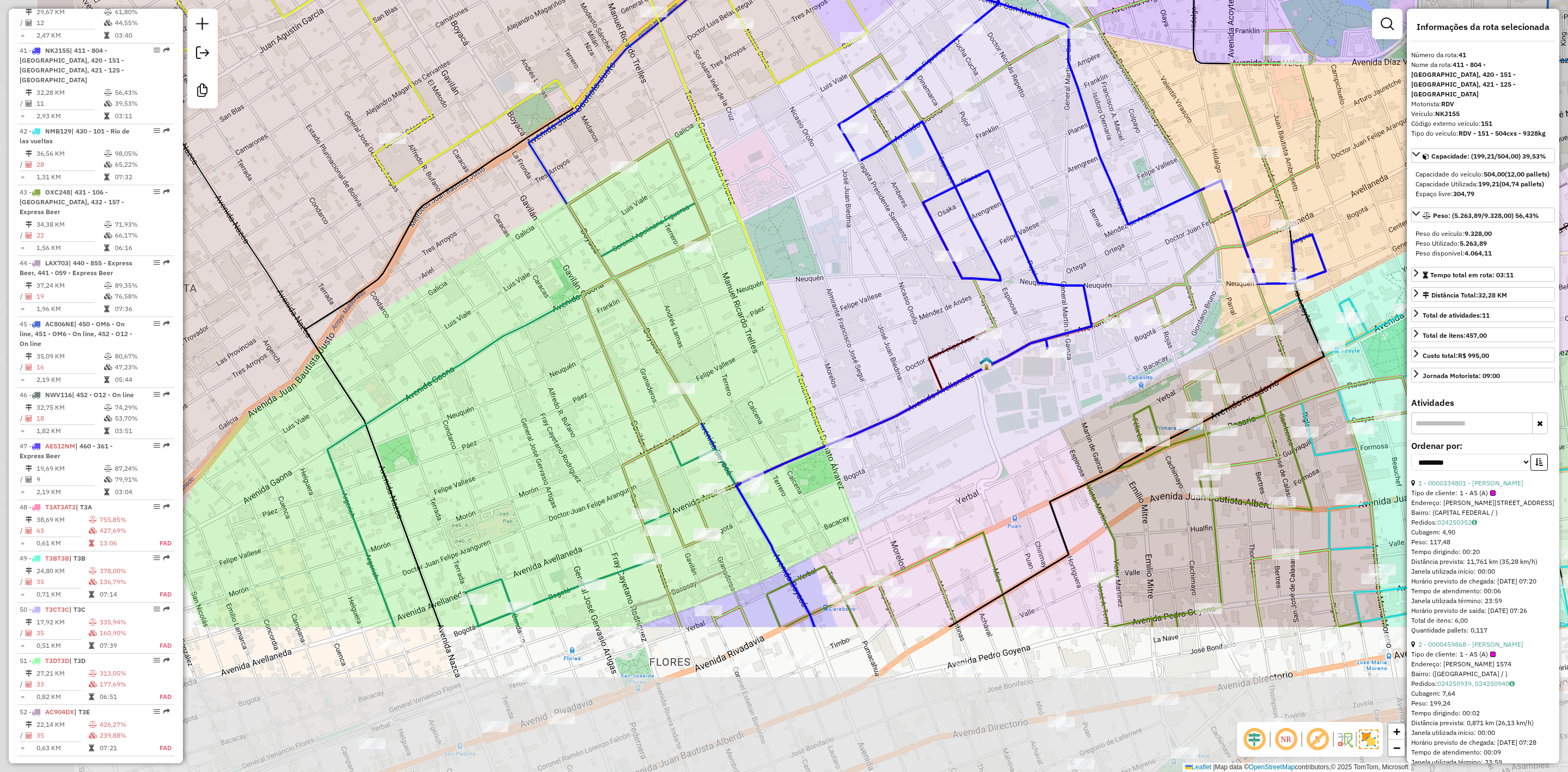
drag, startPoint x: 846, startPoint y: 418, endPoint x: 1078, endPoint y: 187, distance: 327.4
click at [1078, 187] on div "Janela de atendimento Grade de atendimento Capacidade Transportadoras Veículos …" at bounding box center [784, 386] width 1568 height 772
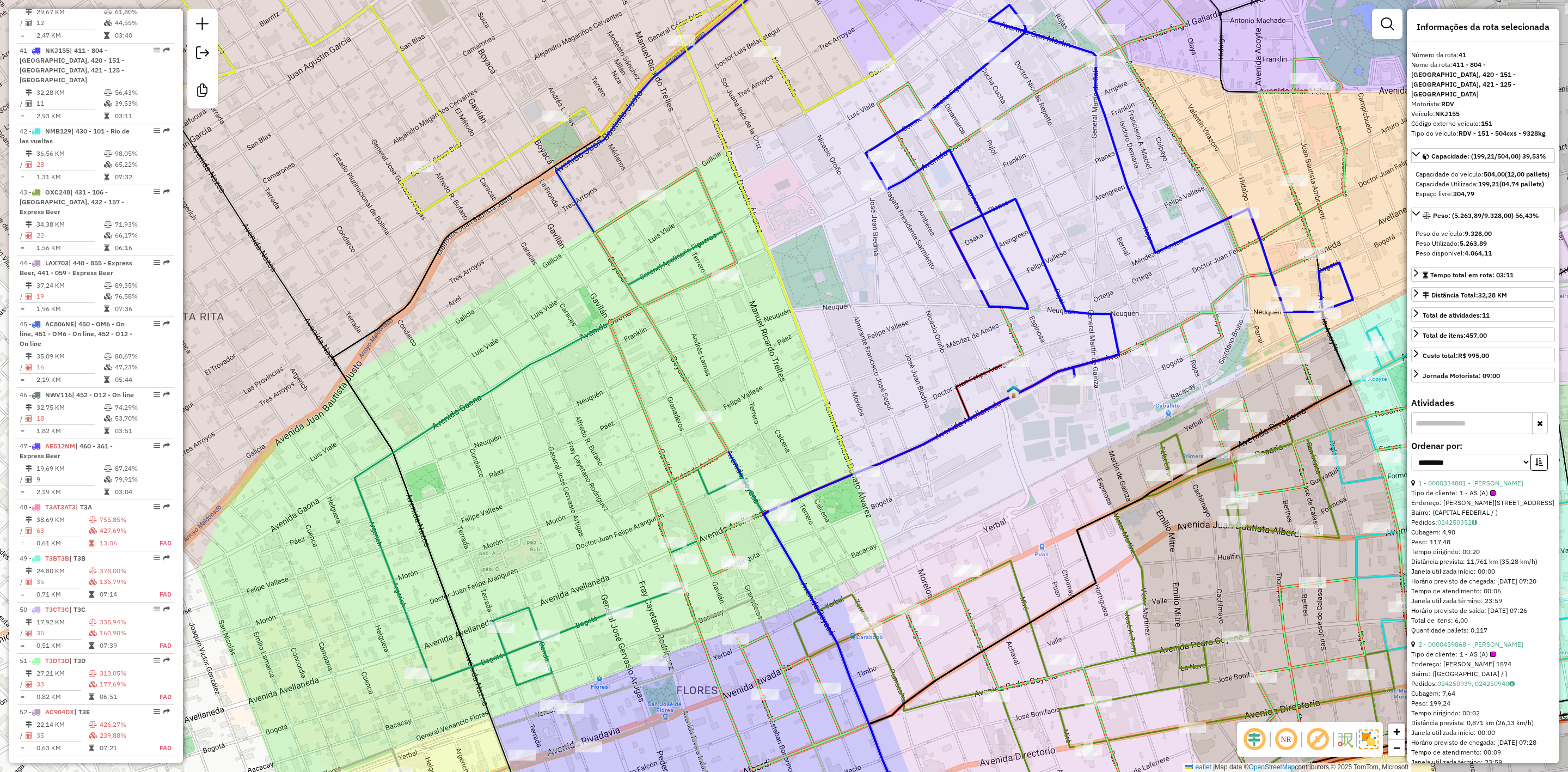
click at [887, 370] on div "Janela de atendimento Grade de atendimento Capacidade Transportadoras Veículos …" at bounding box center [784, 386] width 1568 height 772
click at [714, 491] on icon at bounding box center [548, 458] width 387 height 455
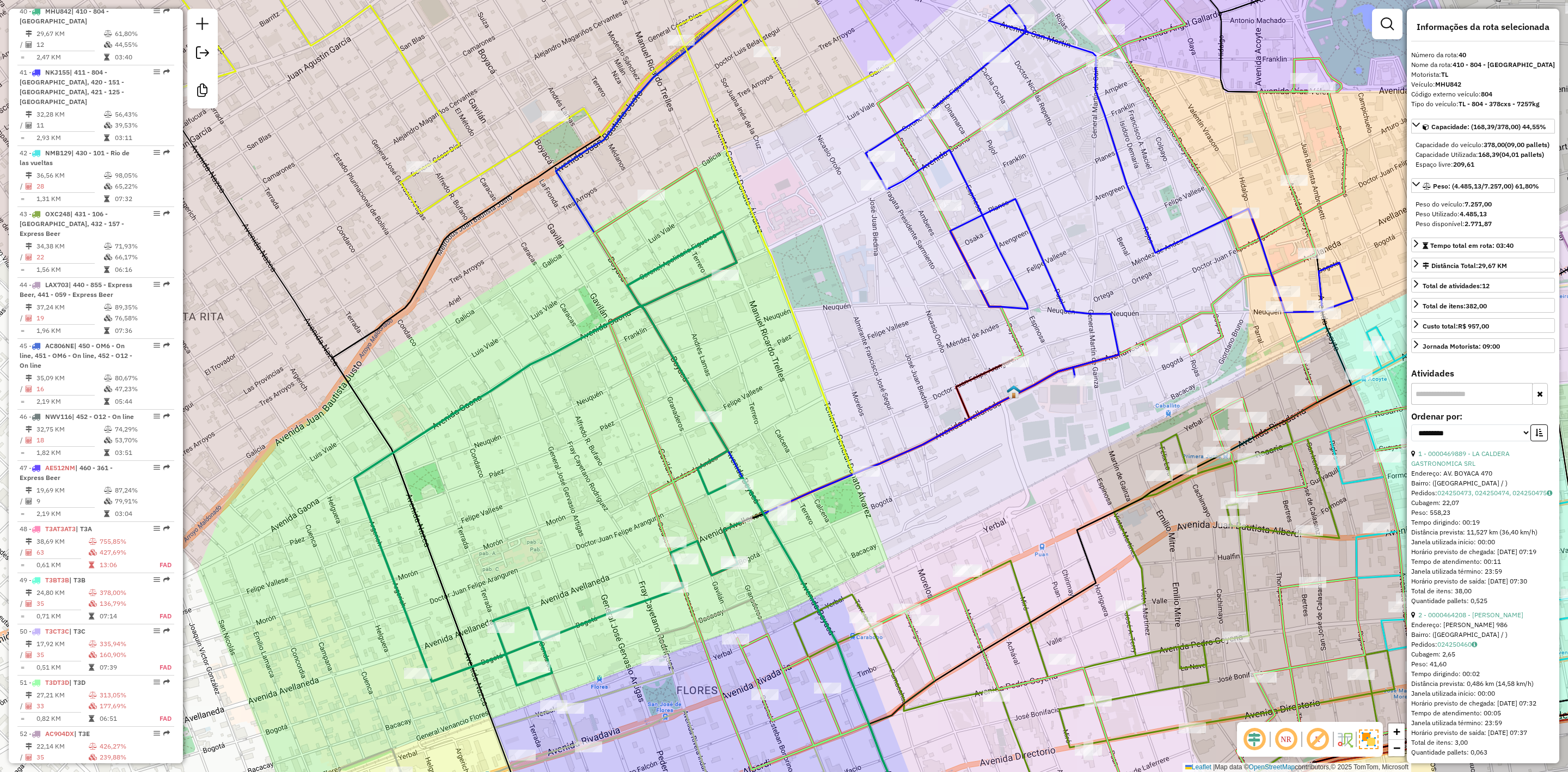
scroll to position [2970, 0]
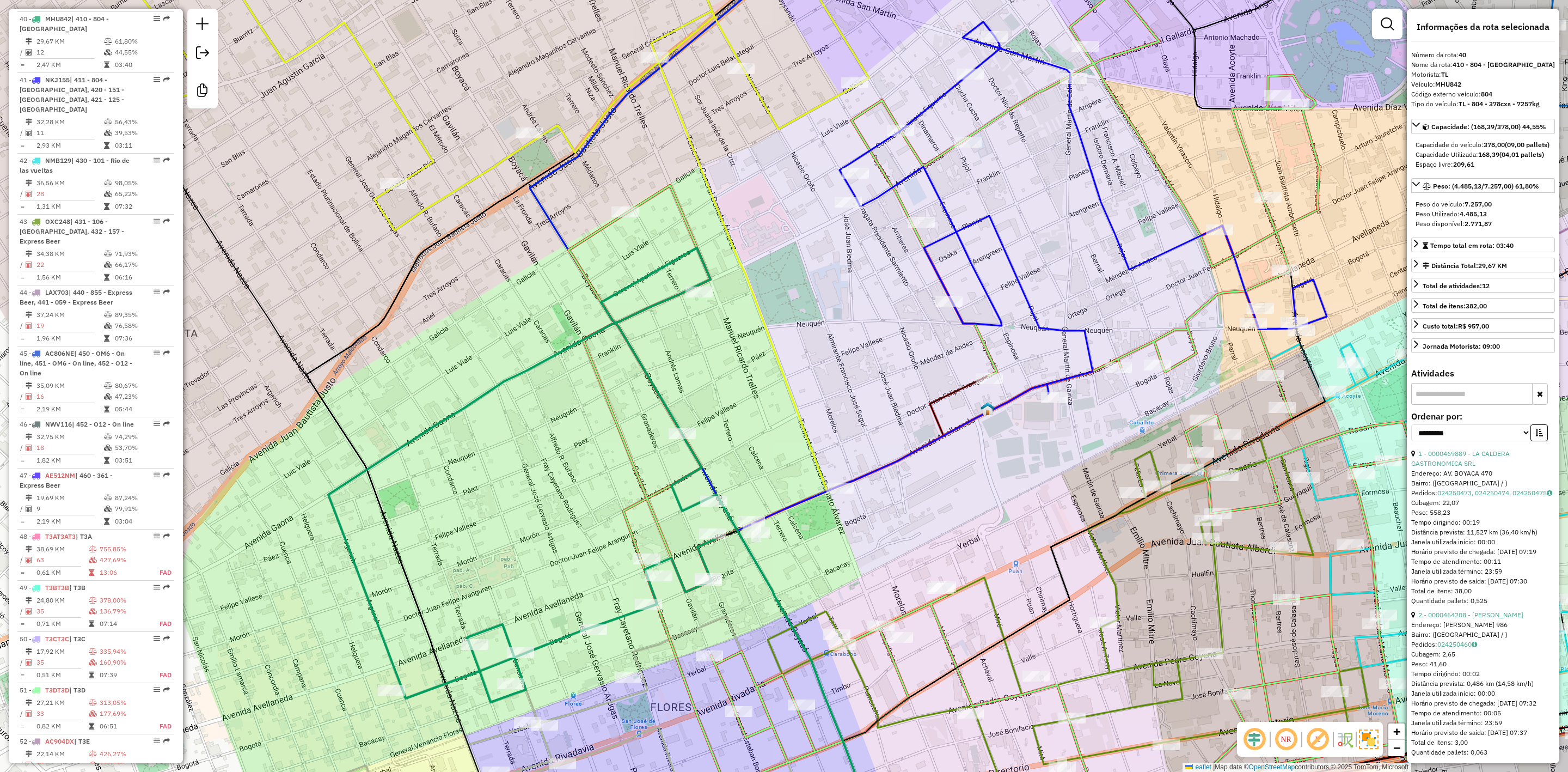
drag, startPoint x: 850, startPoint y: 426, endPoint x: 857, endPoint y: 413, distance: 14.8
click at [849, 431] on div "Janela de atendimento Grade de atendimento Capacidade Transportadoras Veículos …" at bounding box center [784, 386] width 1568 height 772
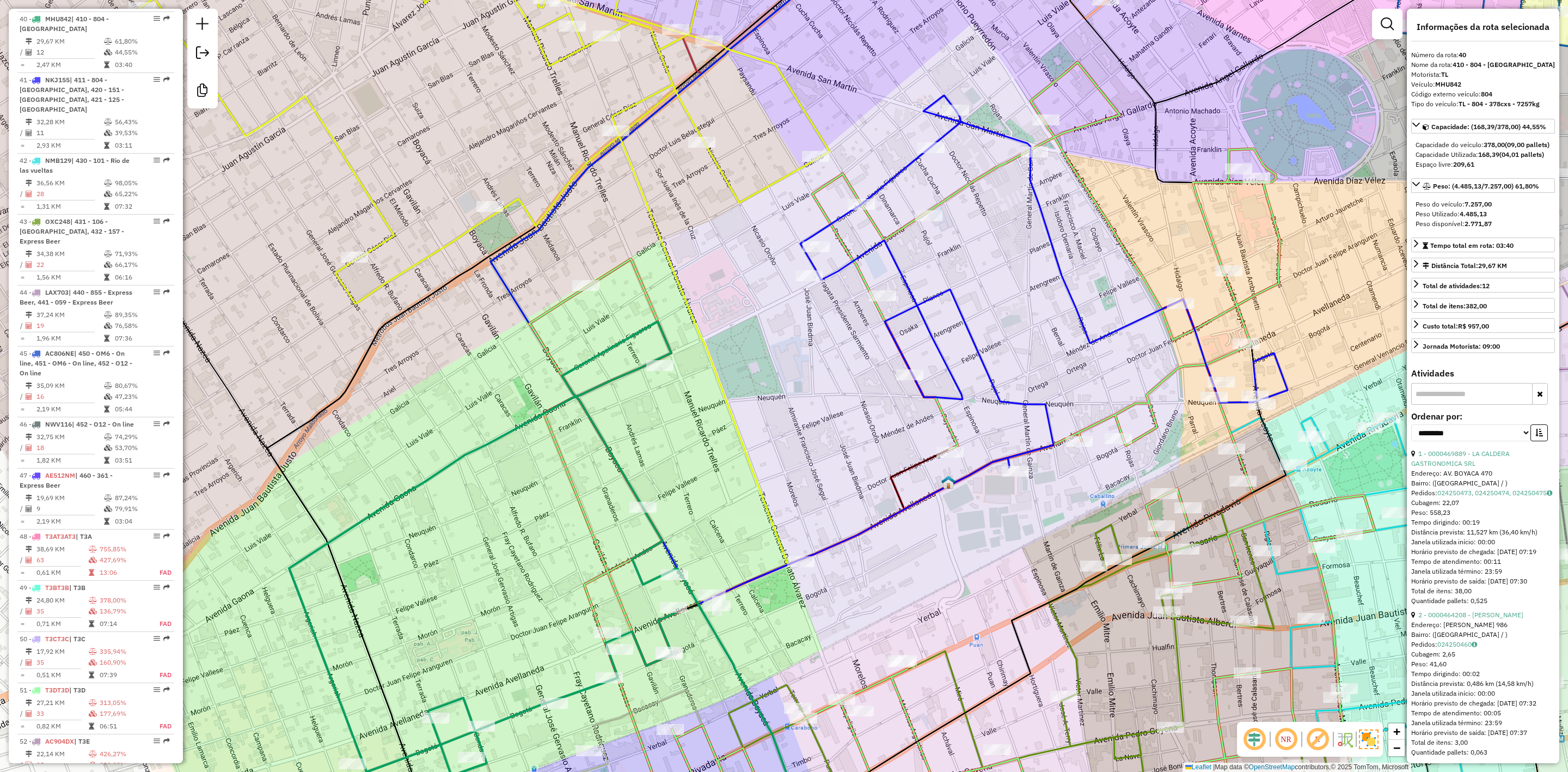
click at [900, 346] on icon at bounding box center [1044, 327] width 488 height 464
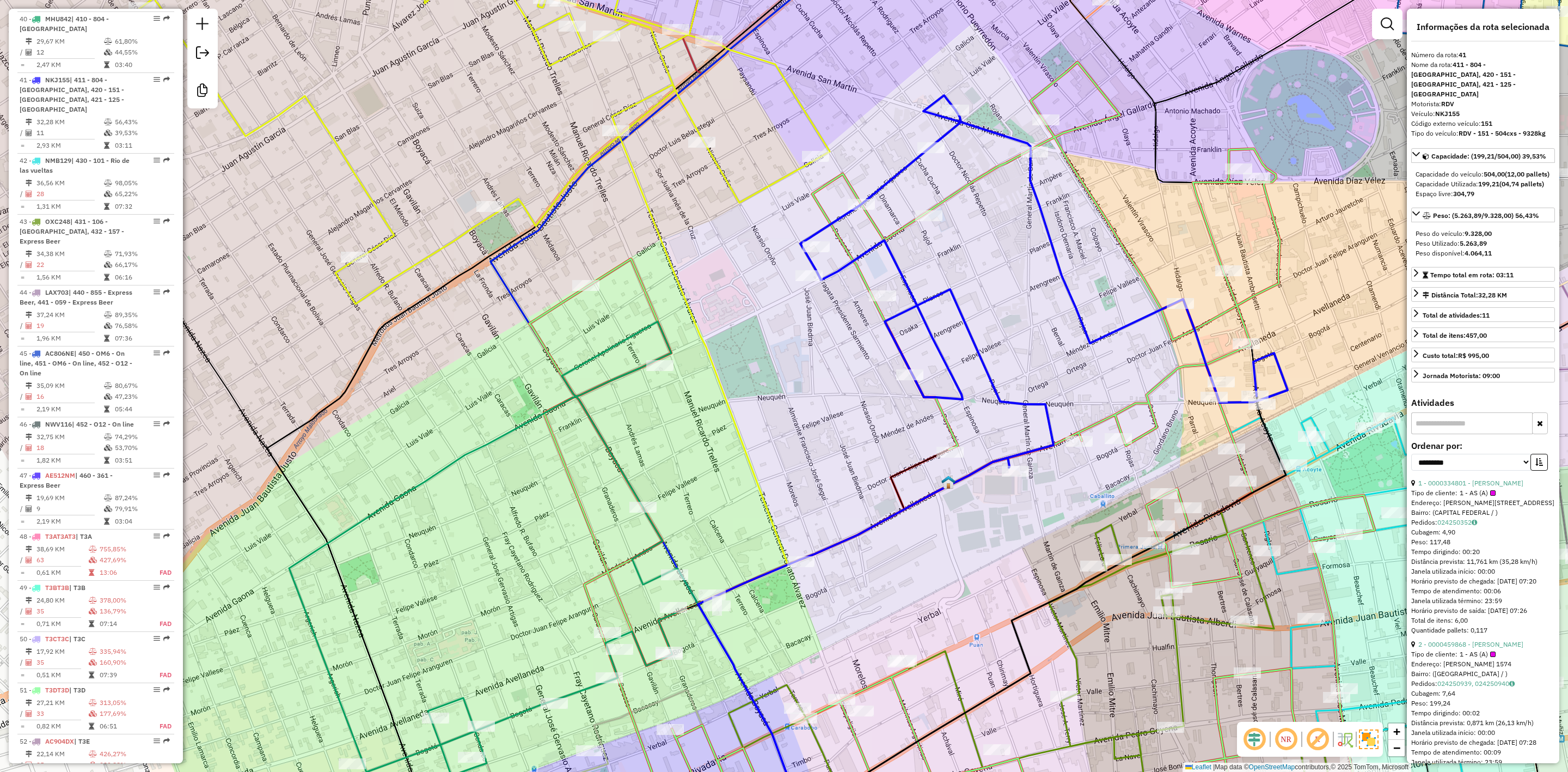
scroll to position [3001, 0]
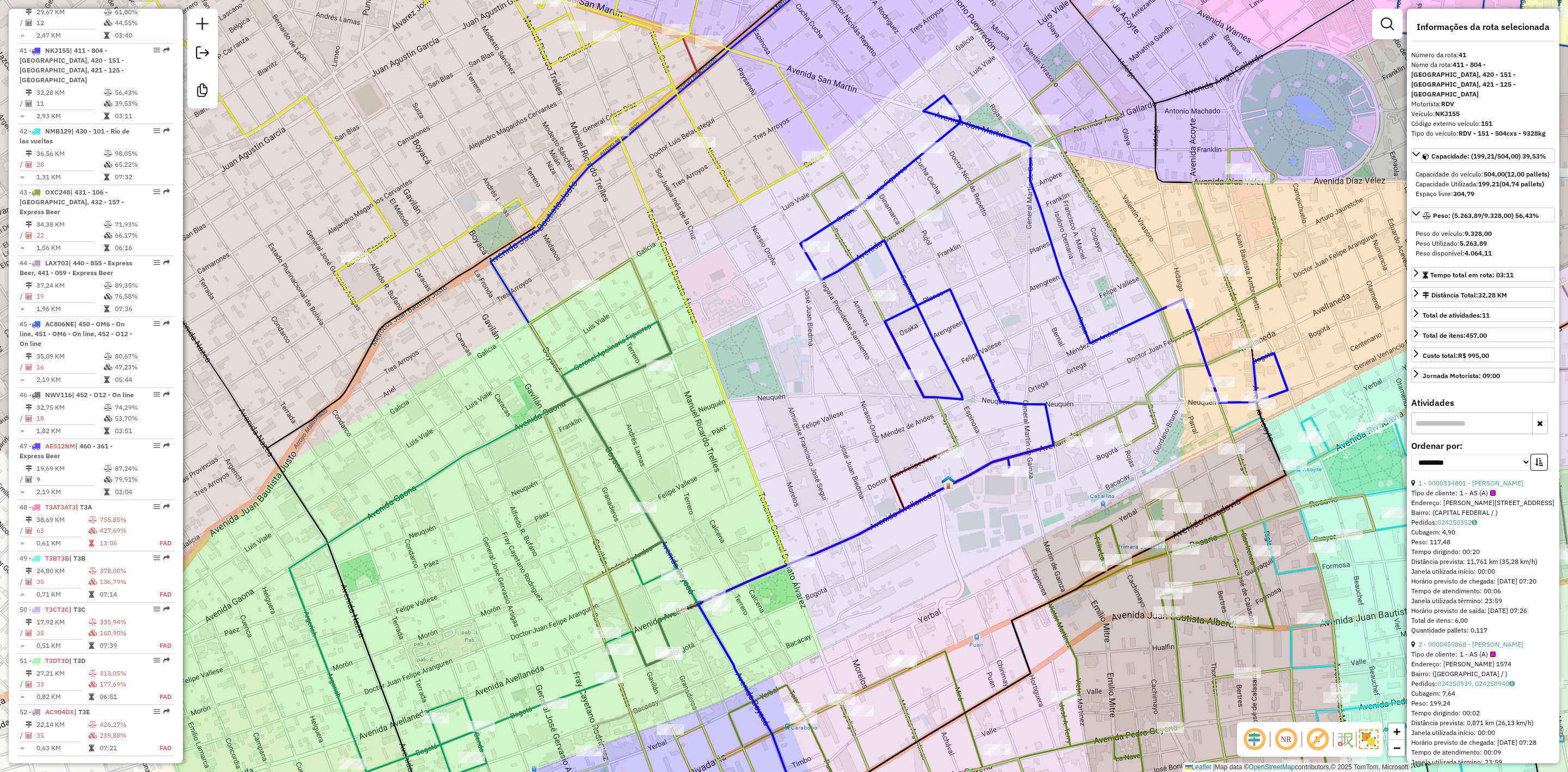
drag, startPoint x: 829, startPoint y: 388, endPoint x: 860, endPoint y: 346, distance: 52.2
click at [856, 348] on div "Janela de atendimento Grade de atendimento Capacidade Transportadoras Veículos …" at bounding box center [784, 386] width 1568 height 772
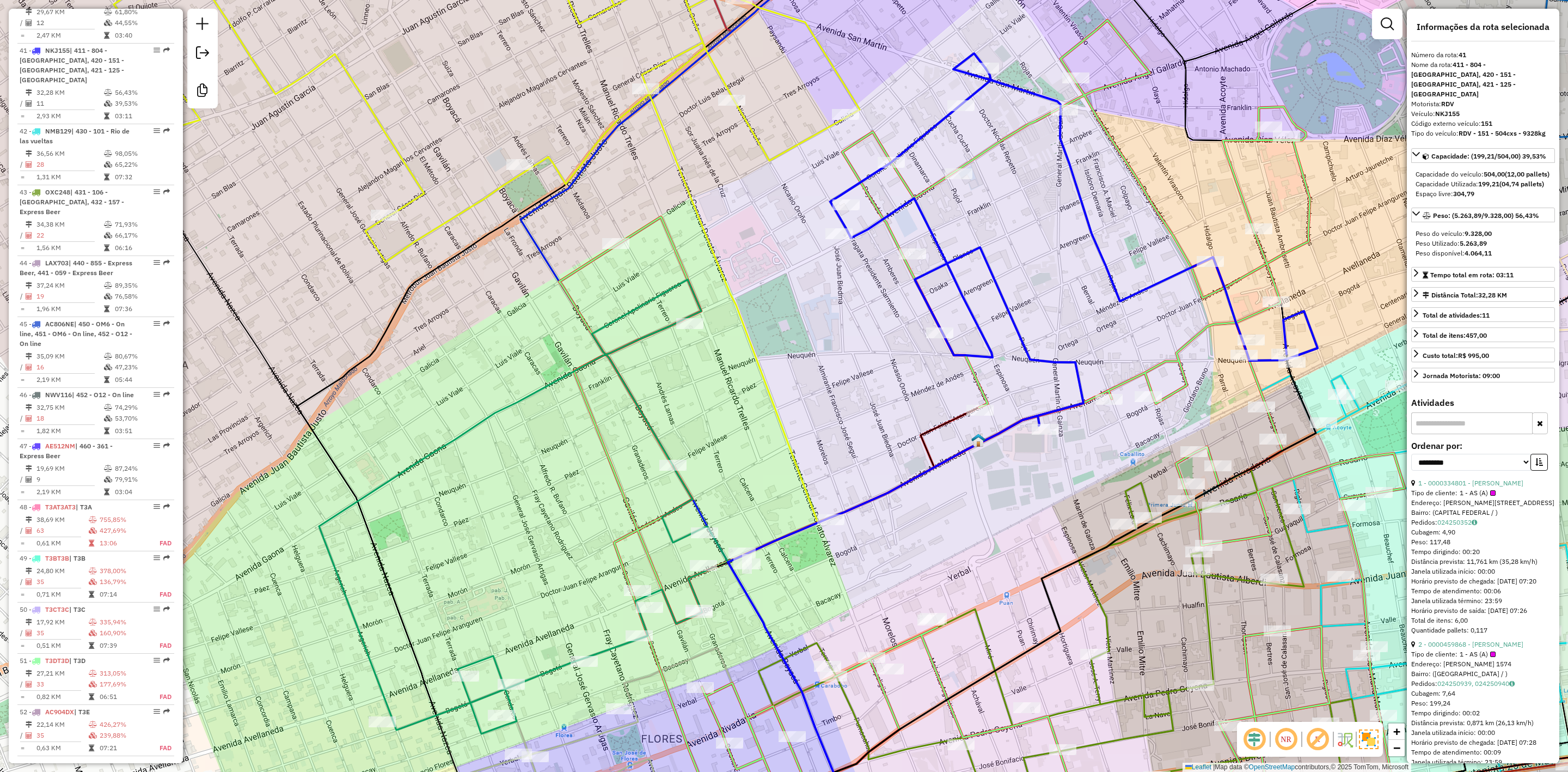
click at [647, 420] on icon at bounding box center [512, 507] width 387 height 455
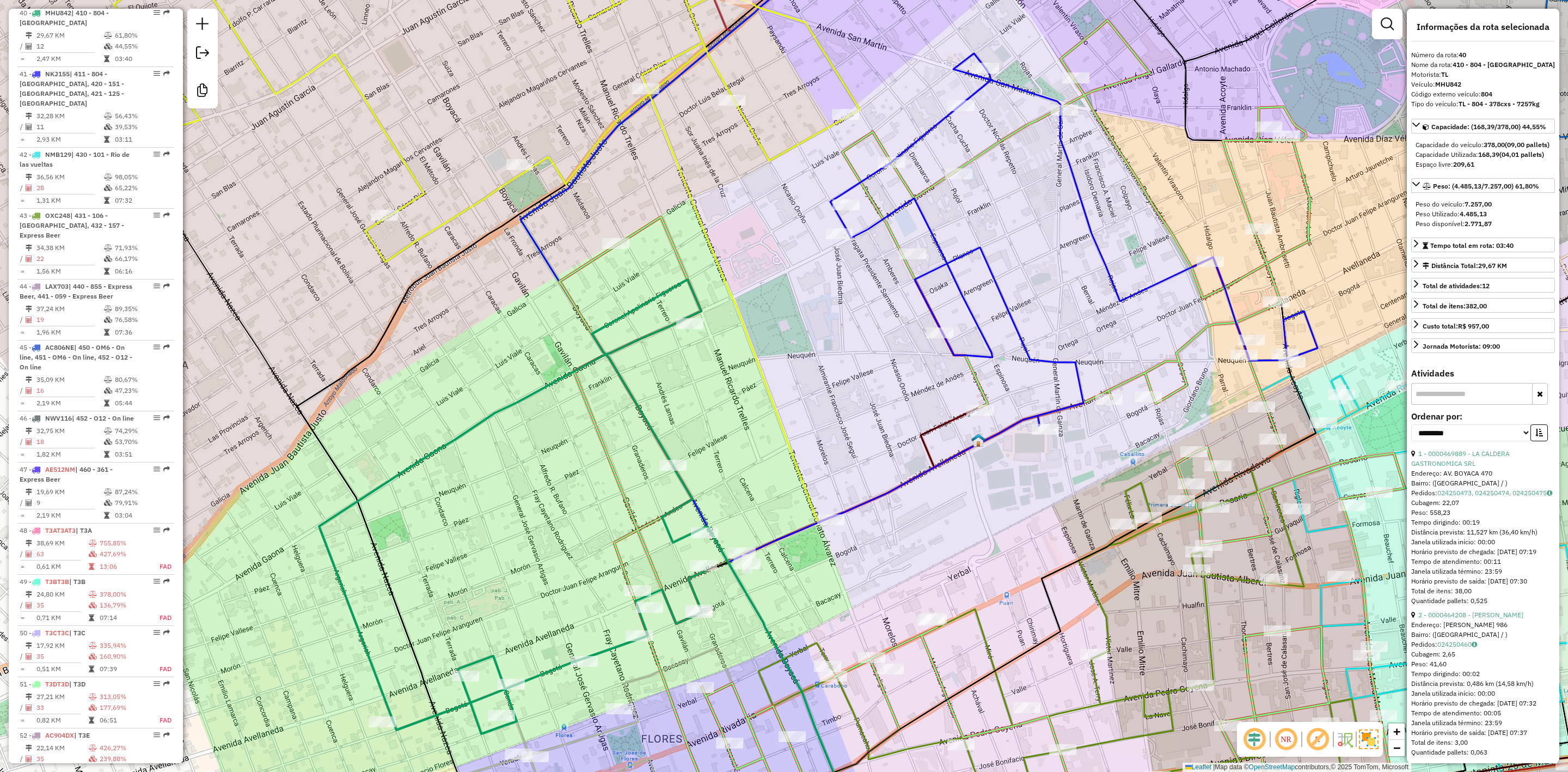
scroll to position [2970, 0]
click at [959, 281] on icon at bounding box center [1074, 285] width 488 height 464
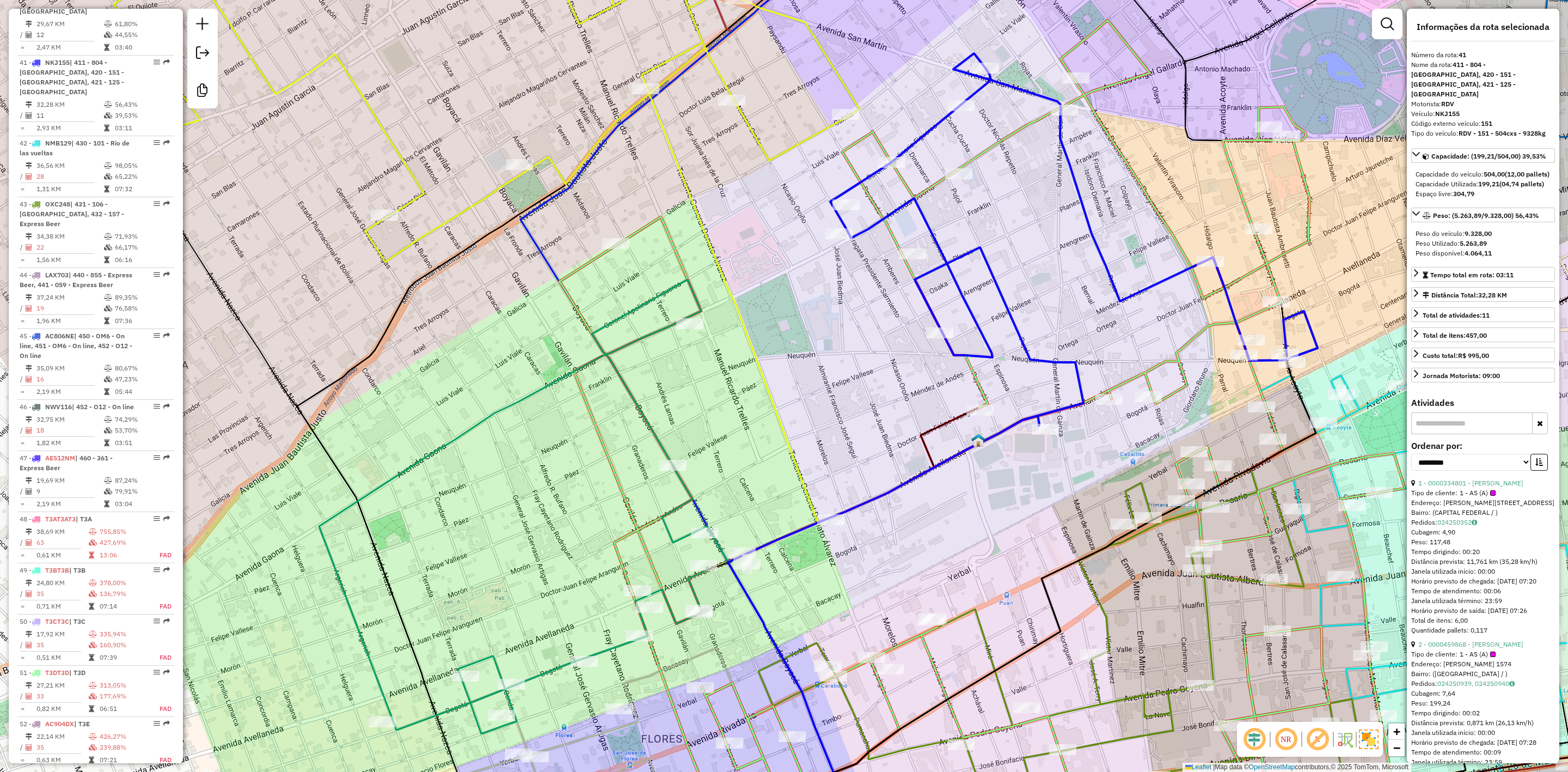
scroll to position [3001, 0]
click at [1475, 247] on strong "5.263,89" at bounding box center [1474, 244] width 27 height 9
copy strong "5.263,89"
click at [678, 535] on icon at bounding box center [512, 507] width 387 height 455
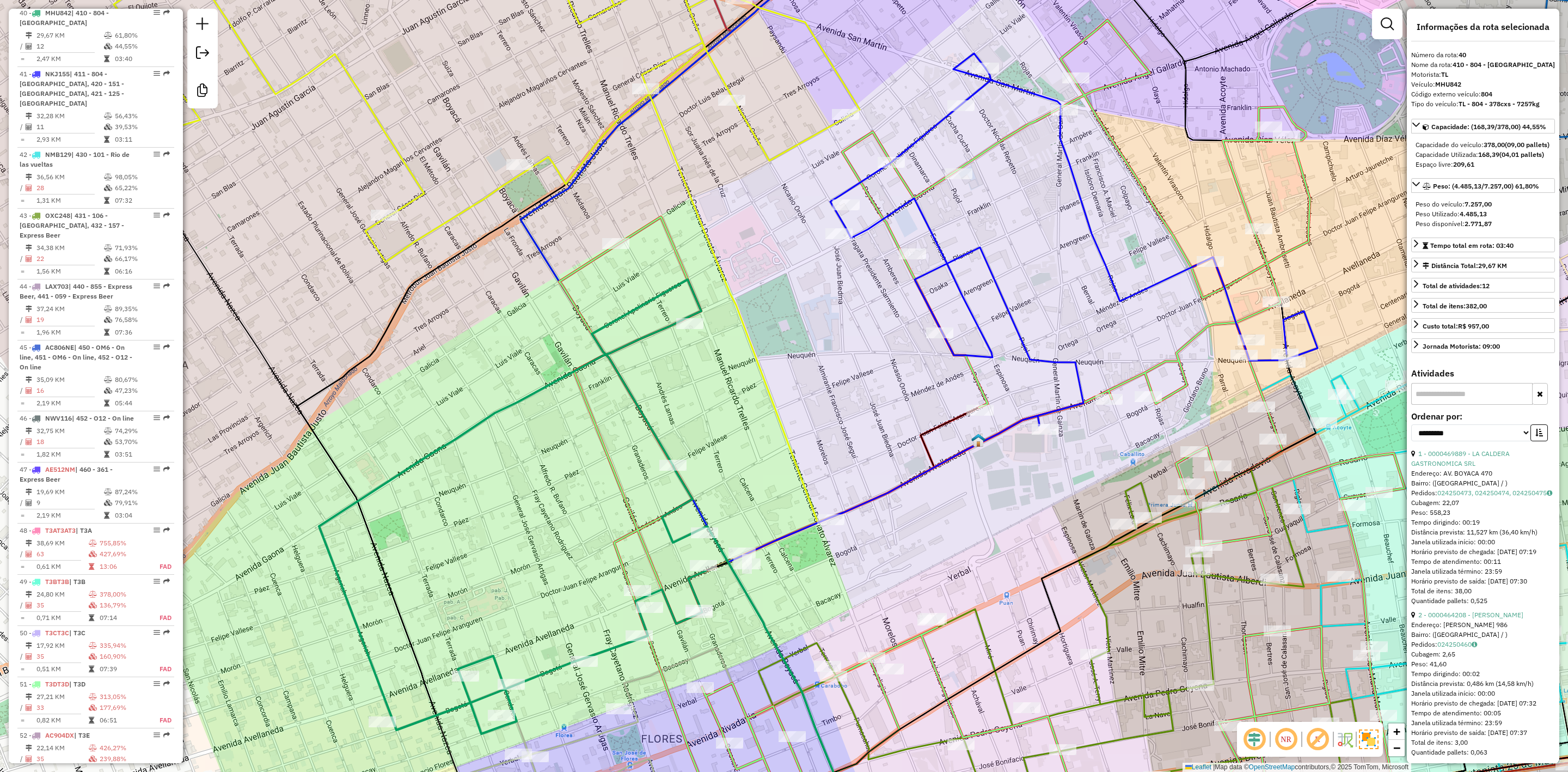
scroll to position [2970, 0]
click at [1472, 229] on div "Peso do veículo: 7.257,00 Peso Utilizado: 4.485,13 Peso disponível: 2.771,87" at bounding box center [1484, 214] width 144 height 38
click at [1472, 209] on div "Peso do veículo: 7.257,00" at bounding box center [1484, 203] width 135 height 9
click at [1471, 218] on strong "4.485,13" at bounding box center [1474, 214] width 27 height 9
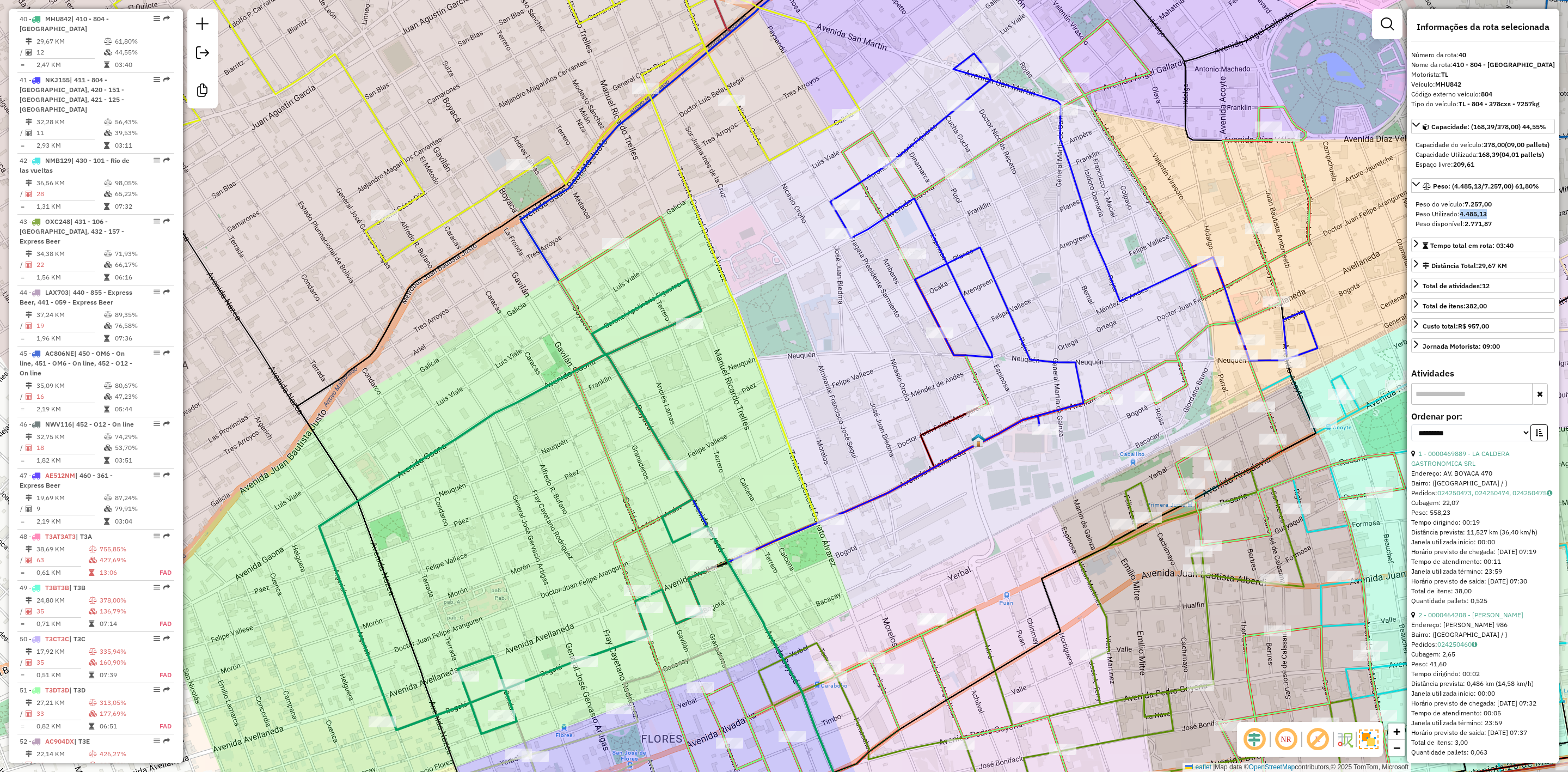
click at [815, 361] on div "Janela de atendimento Grade de atendimento Capacidade Transportadoras Veículos …" at bounding box center [784, 386] width 1568 height 772
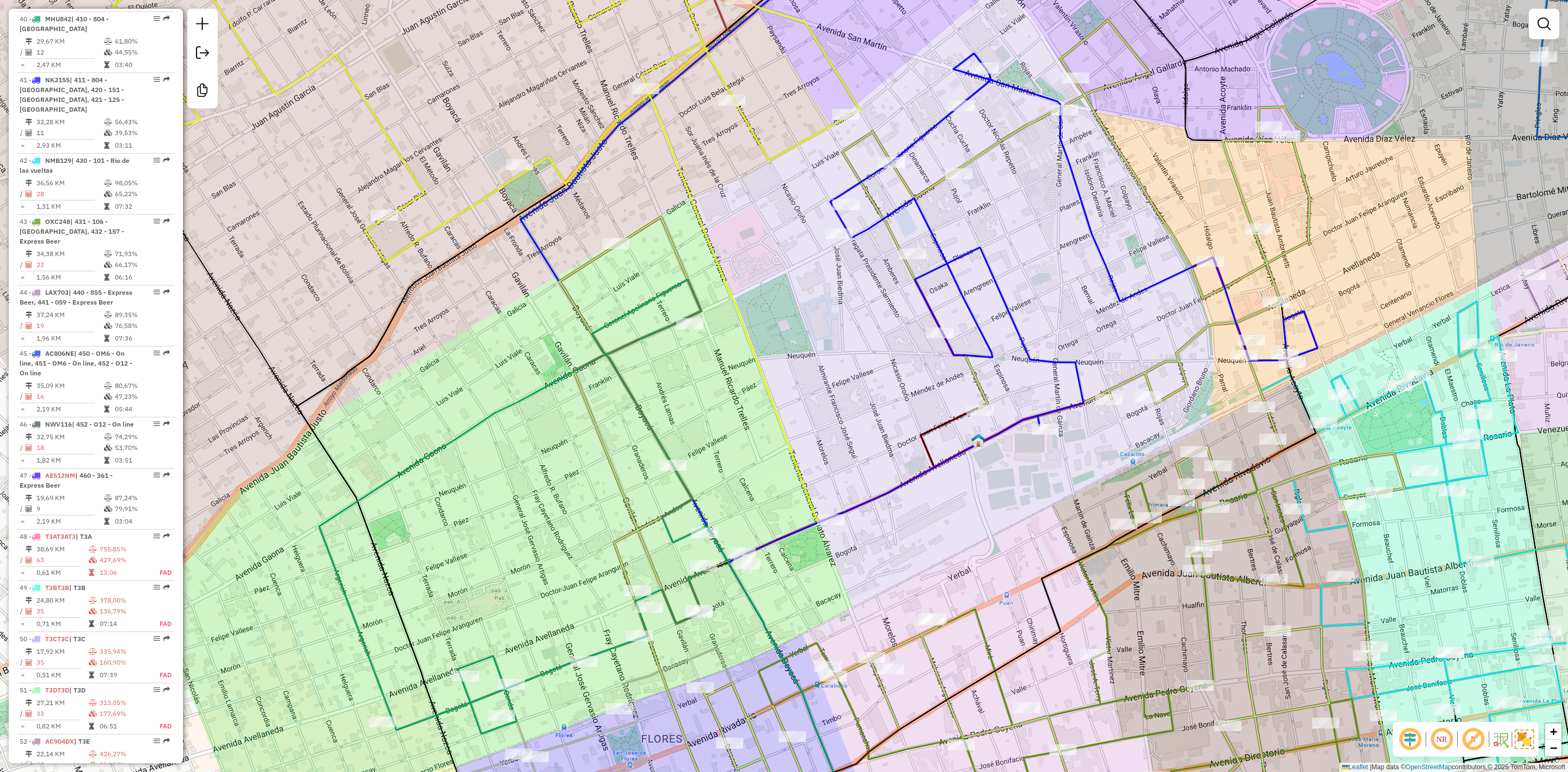
click at [929, 280] on icon at bounding box center [1074, 285] width 488 height 464
select select "**********"
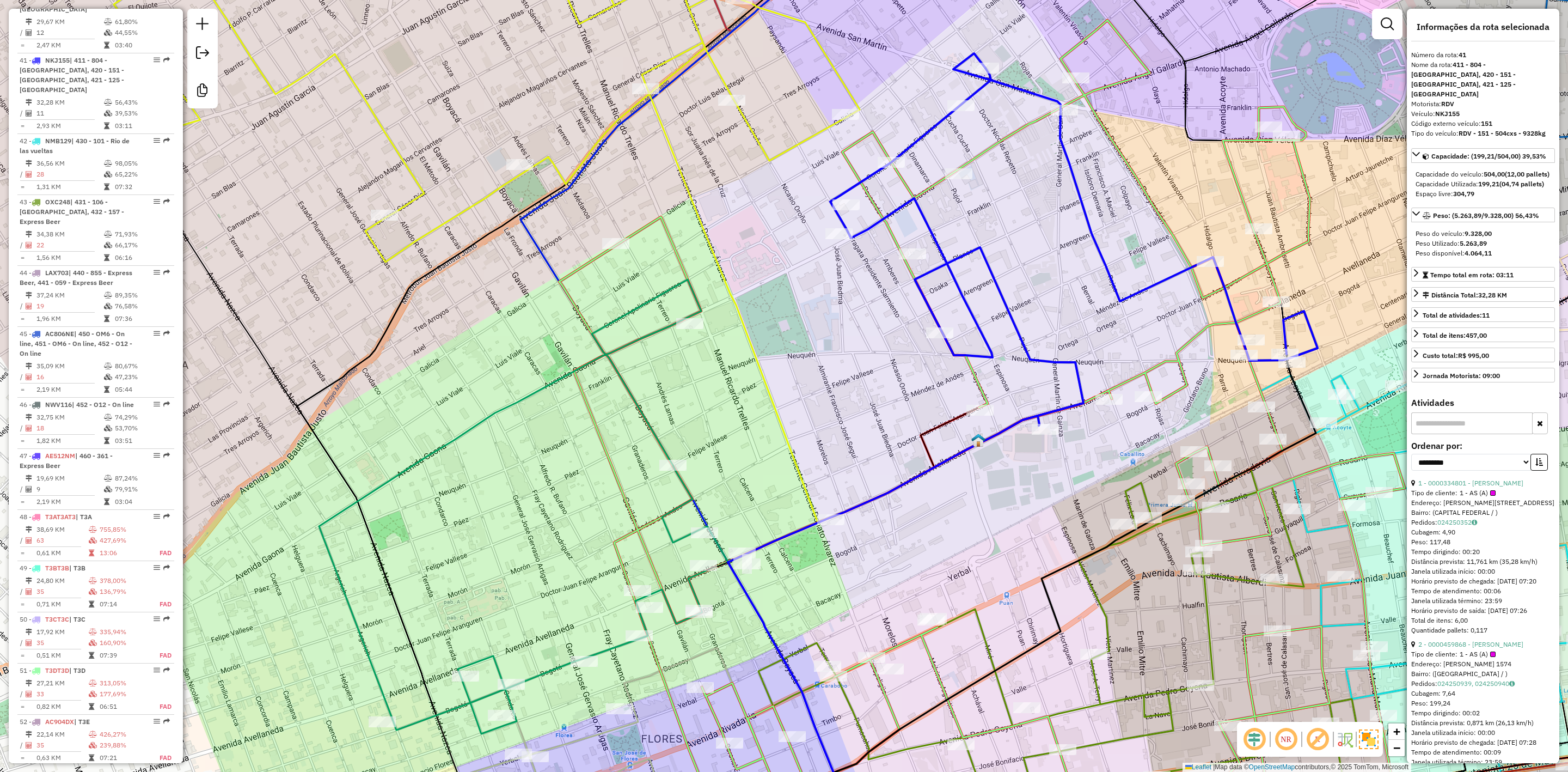
scroll to position [3001, 0]
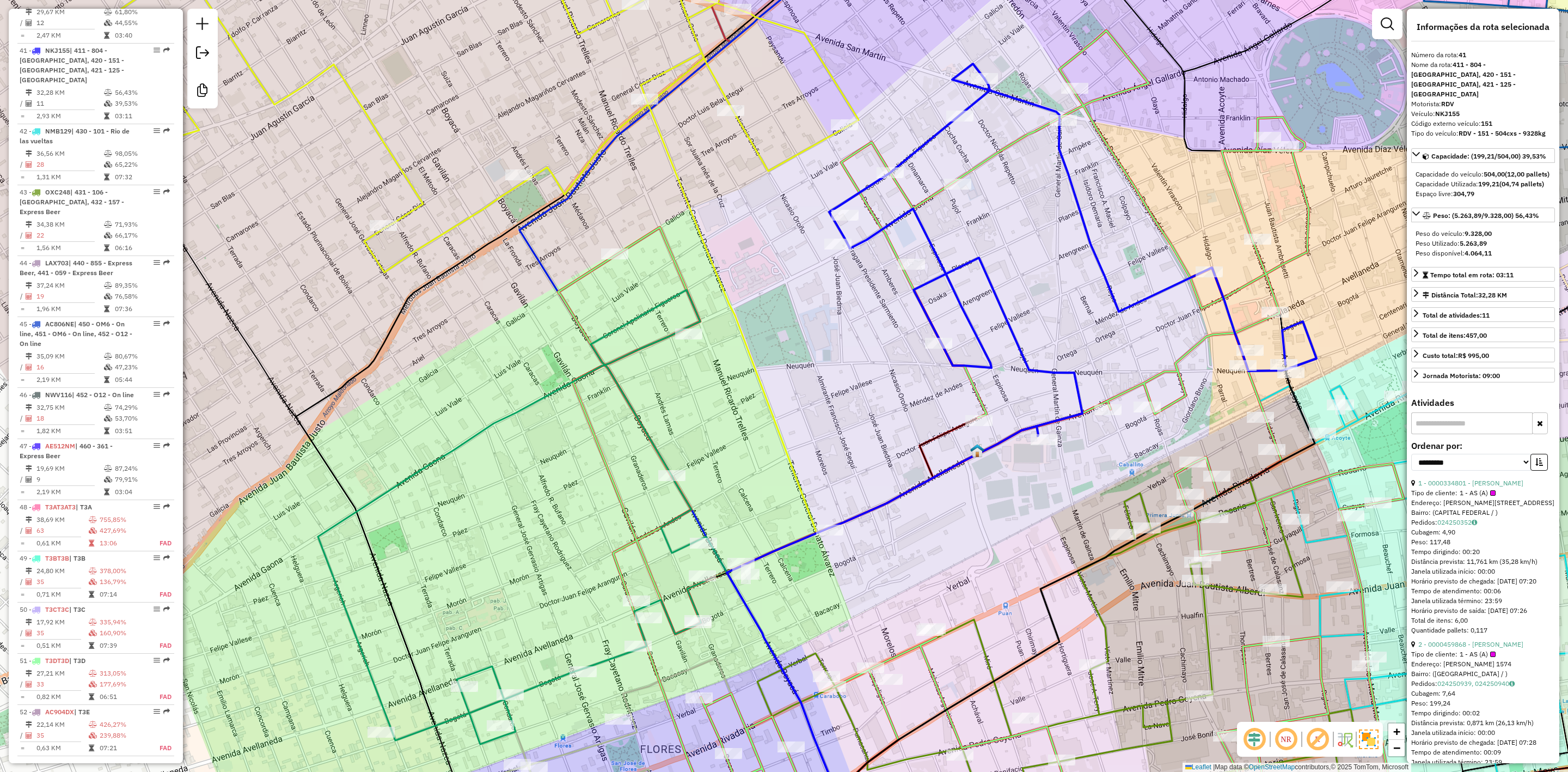
click at [834, 389] on div "Janela de atendimento Grade de atendimento Capacidade Transportadoras Veículos …" at bounding box center [784, 386] width 1568 height 772
click at [638, 413] on icon at bounding box center [511, 517] width 387 height 455
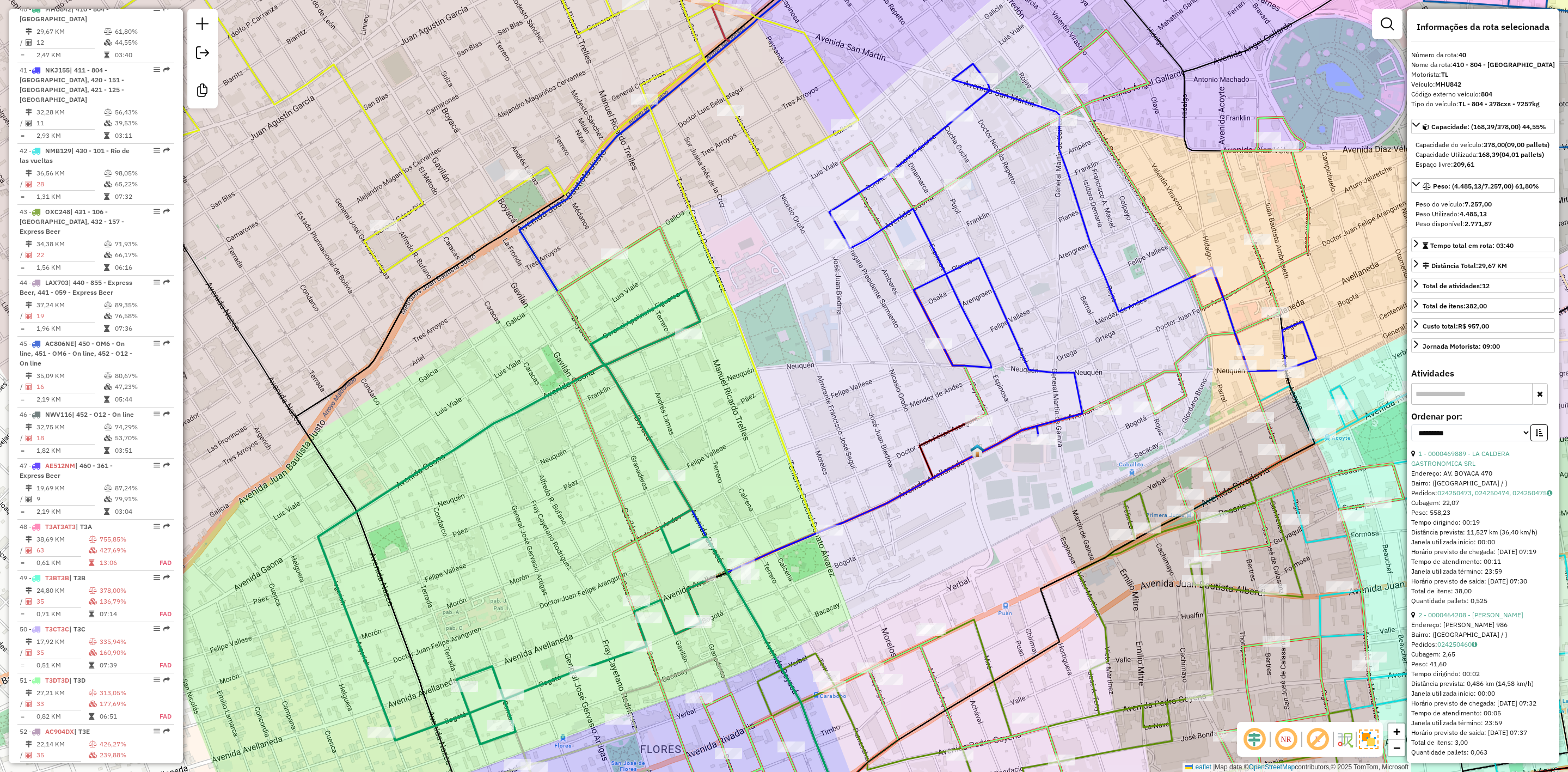
scroll to position [2970, 0]
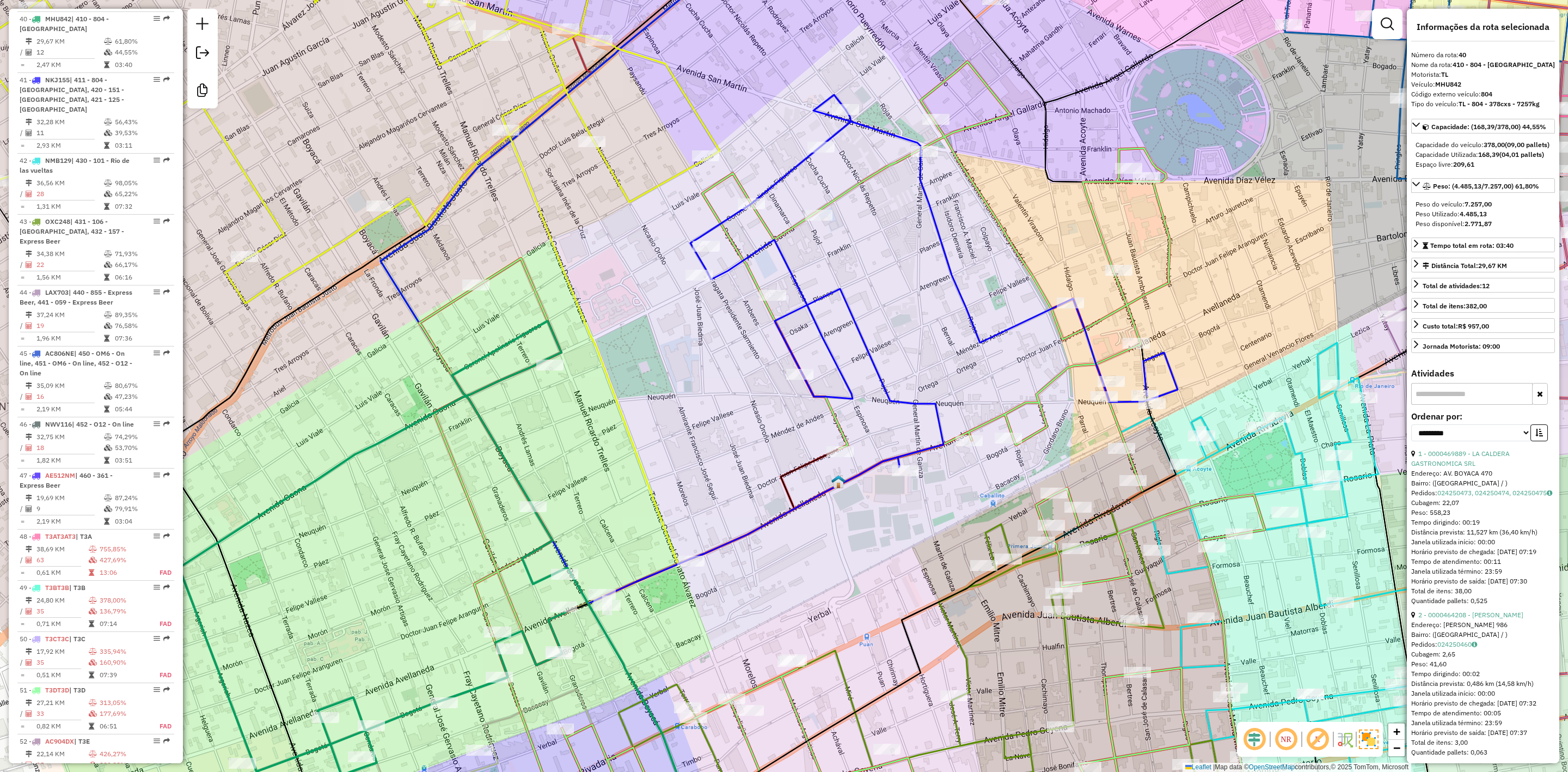
drag, startPoint x: 650, startPoint y: 410, endPoint x: 568, endPoint y: 410, distance: 82.0
click at [507, 443] on div "Janela de atendimento Grade de atendimento Capacidade Transportadoras Veículos …" at bounding box center [784, 386] width 1568 height 772
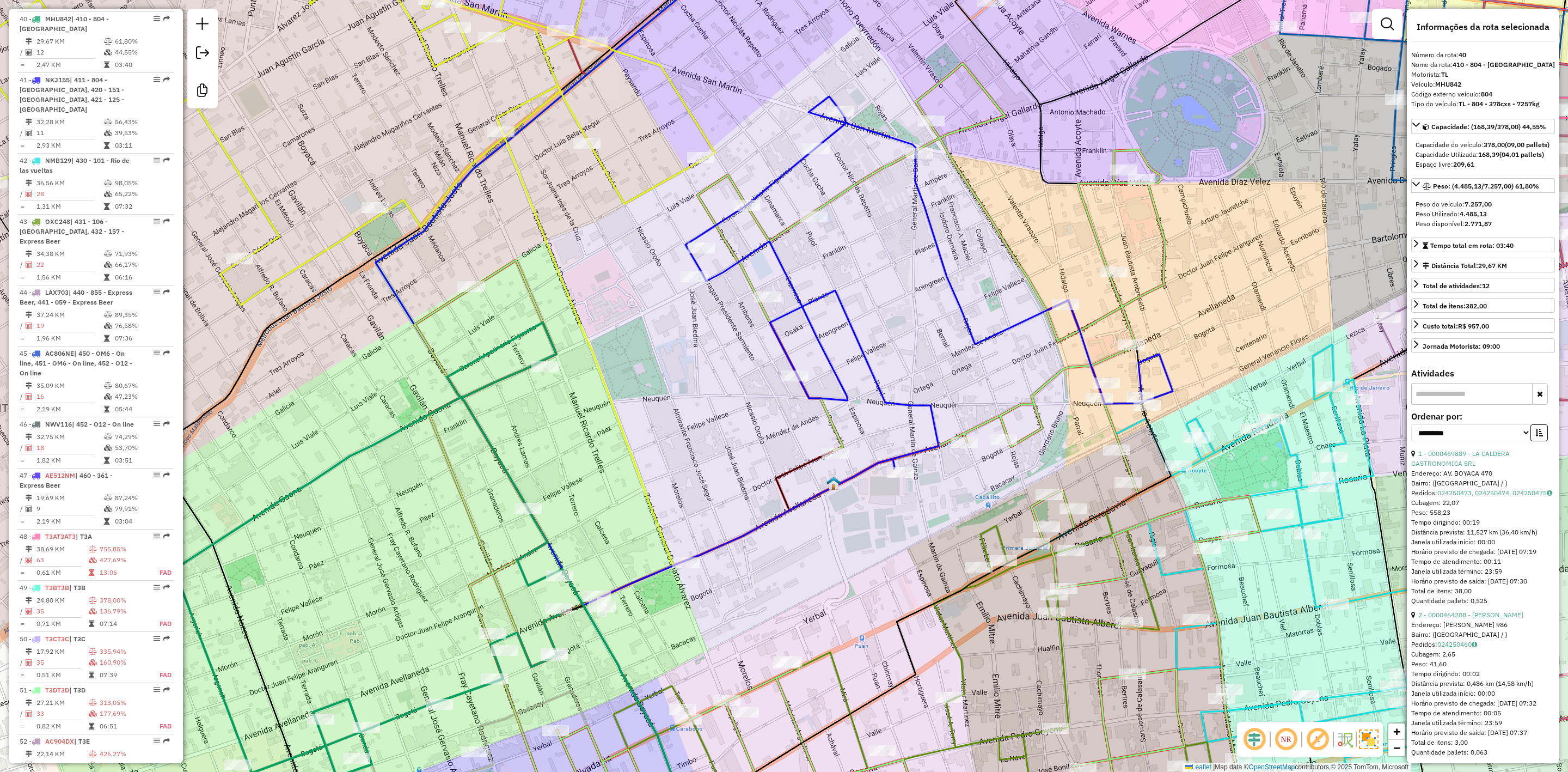
click at [844, 314] on icon at bounding box center [929, 328] width 488 height 464
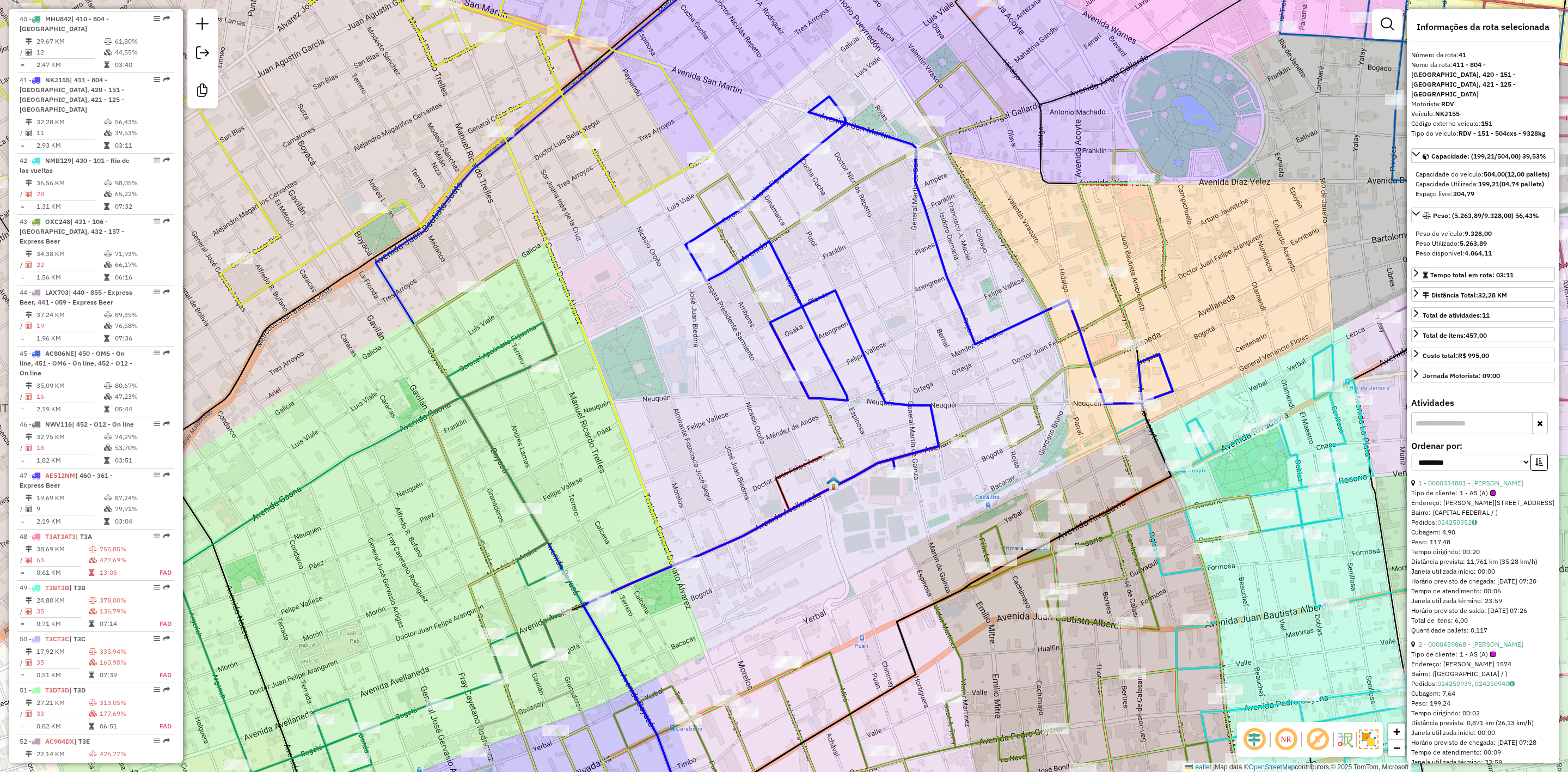
scroll to position [3001, 0]
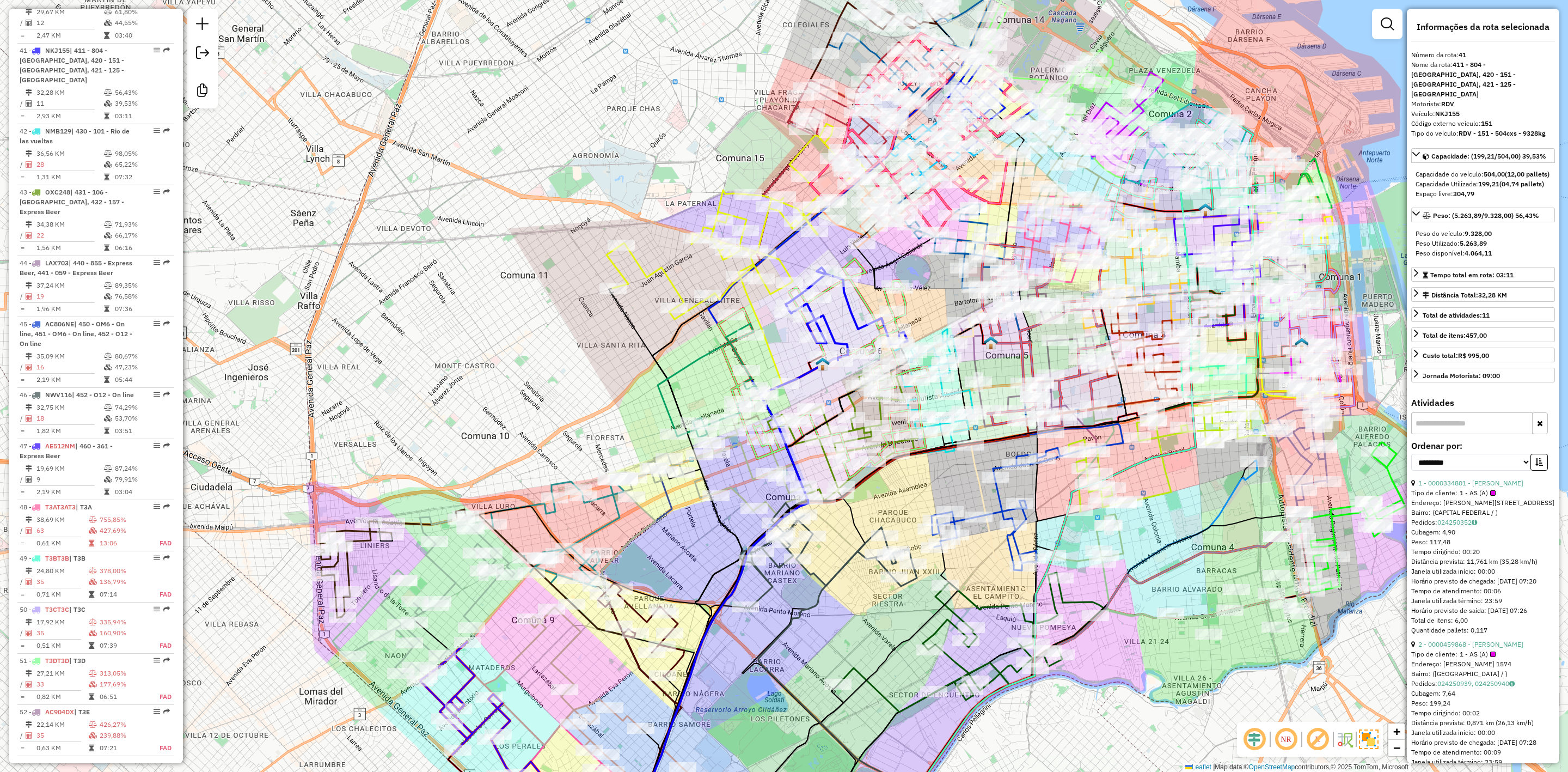
drag, startPoint x: 793, startPoint y: 357, endPoint x: 778, endPoint y: 361, distance: 15.5
click at [778, 361] on icon at bounding box center [716, 566] width 186 height 582
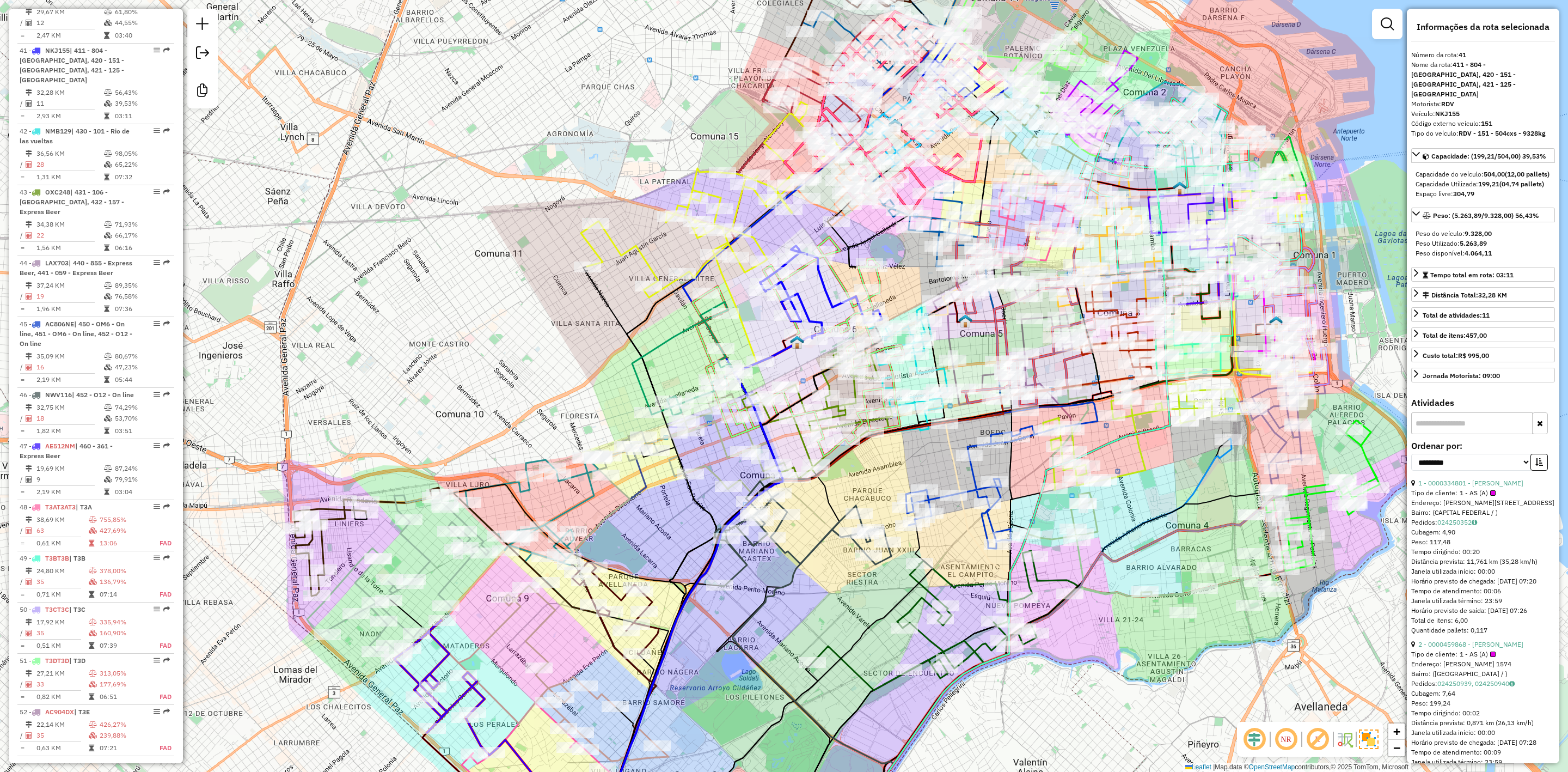
drag, startPoint x: 927, startPoint y: 305, endPoint x: 858, endPoint y: 309, distance: 69.1
click at [889, 293] on div "Janela de atendimento Grade de atendimento Capacidade Transportadoras Veículos …" at bounding box center [784, 386] width 1568 height 772
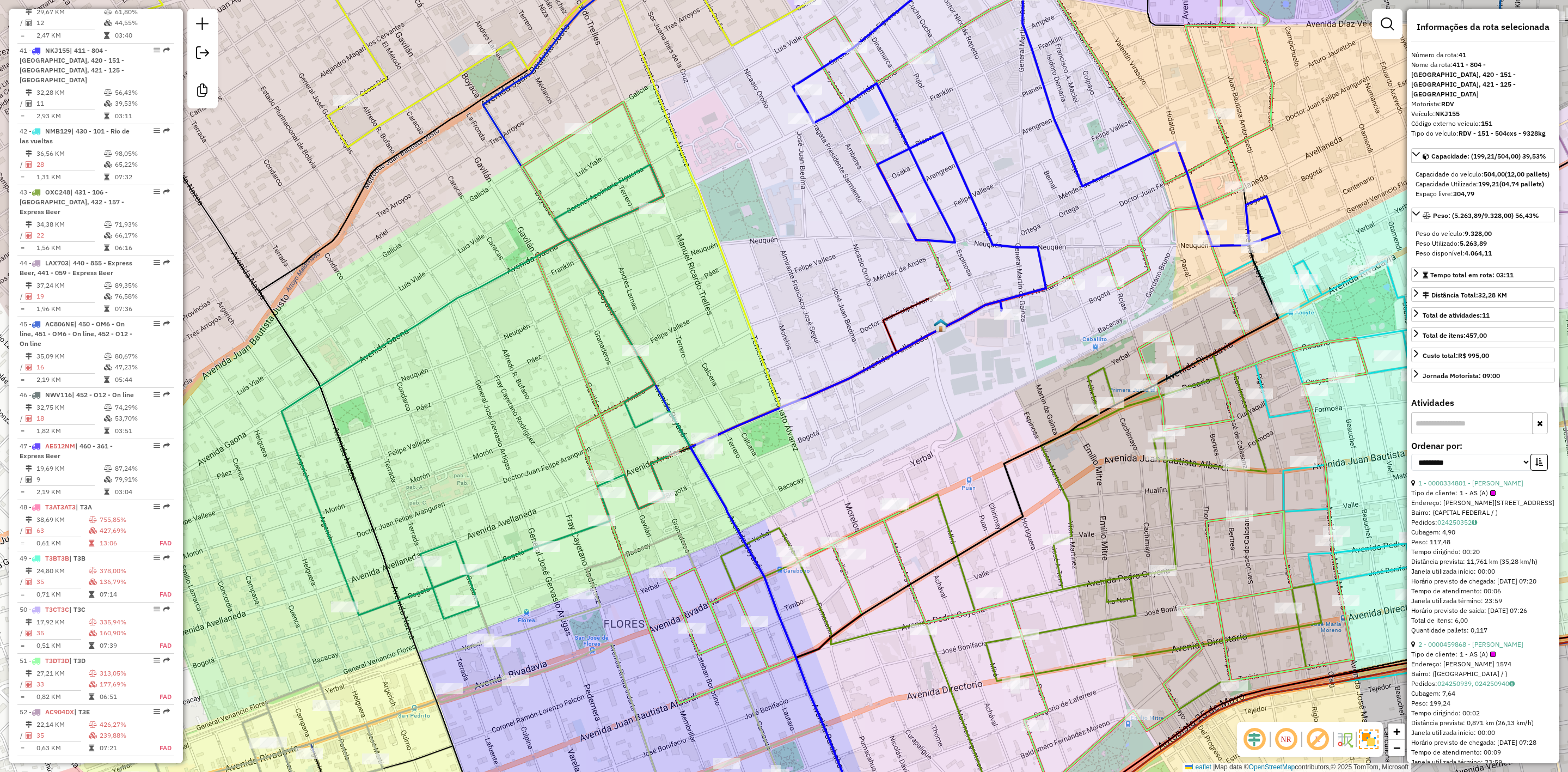
click at [607, 220] on icon at bounding box center [474, 392] width 387 height 455
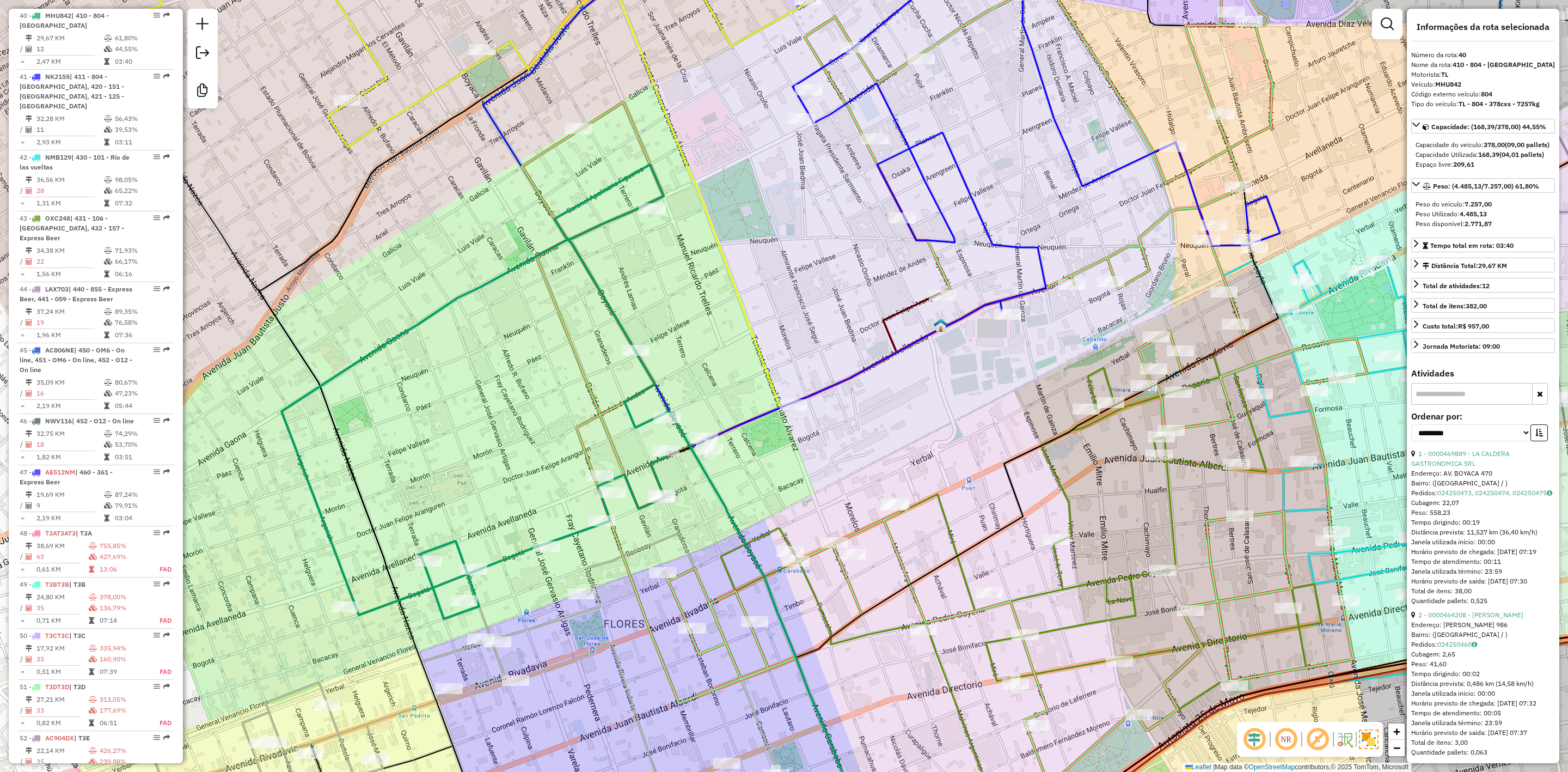
scroll to position [2970, 0]
drag, startPoint x: 631, startPoint y: 265, endPoint x: 488, endPoint y: 337, distance: 160.1
click at [485, 337] on div "Janela de atendimento Grade de atendimento Capacidade Transportadoras Veículos …" at bounding box center [784, 386] width 1568 height 772
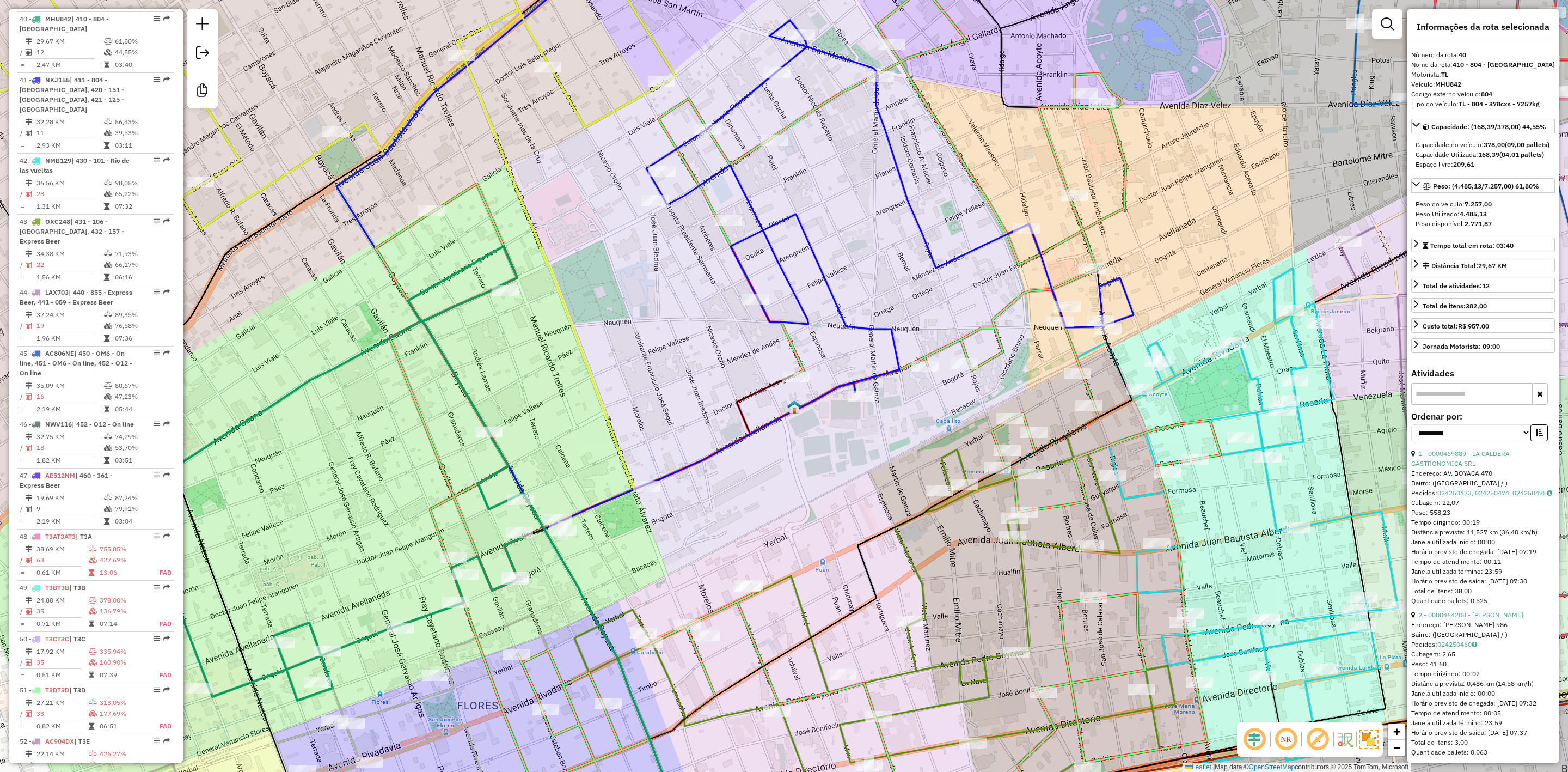
click at [817, 261] on icon at bounding box center [890, 252] width 488 height 464
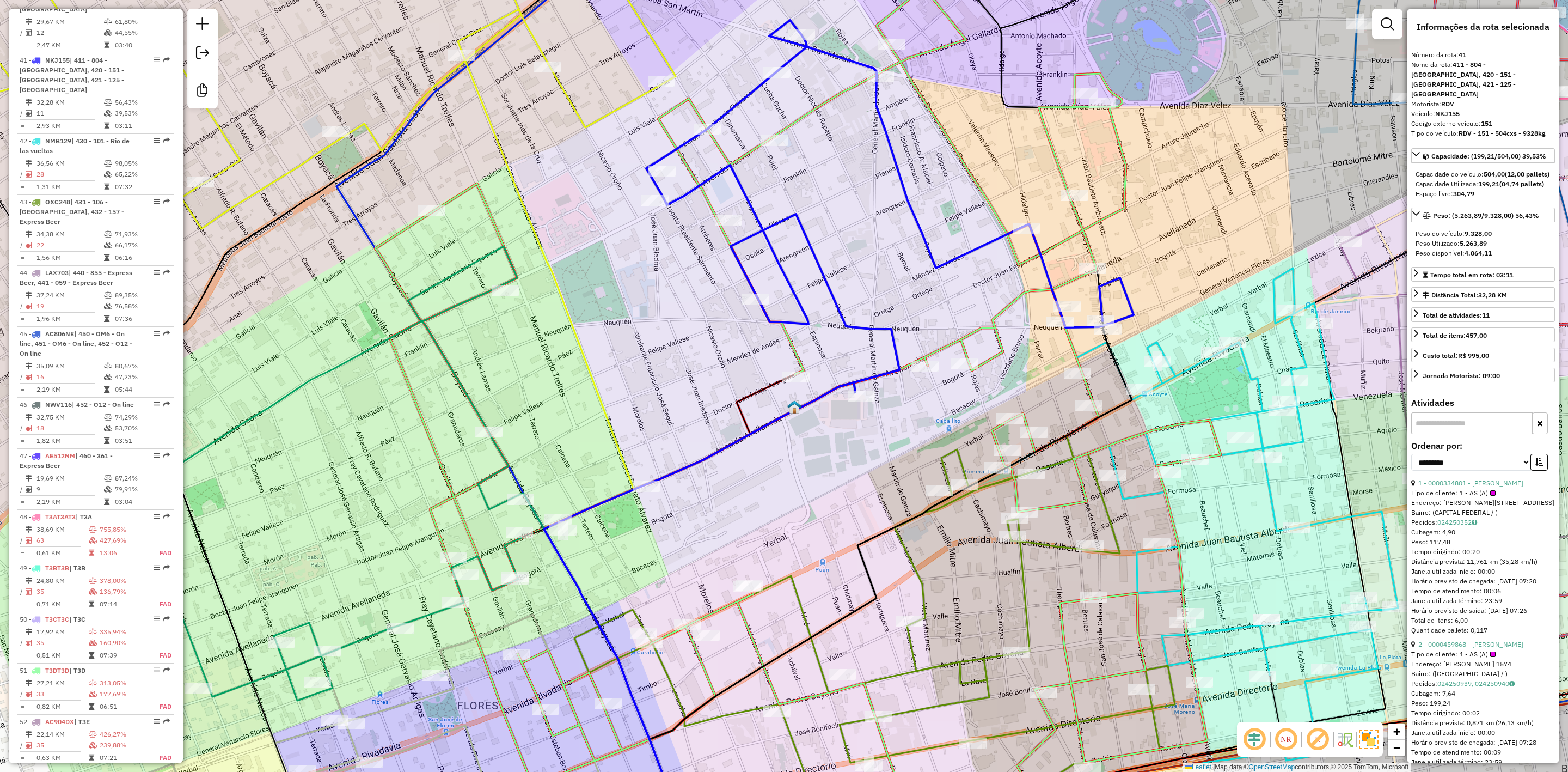
scroll to position [3001, 0]
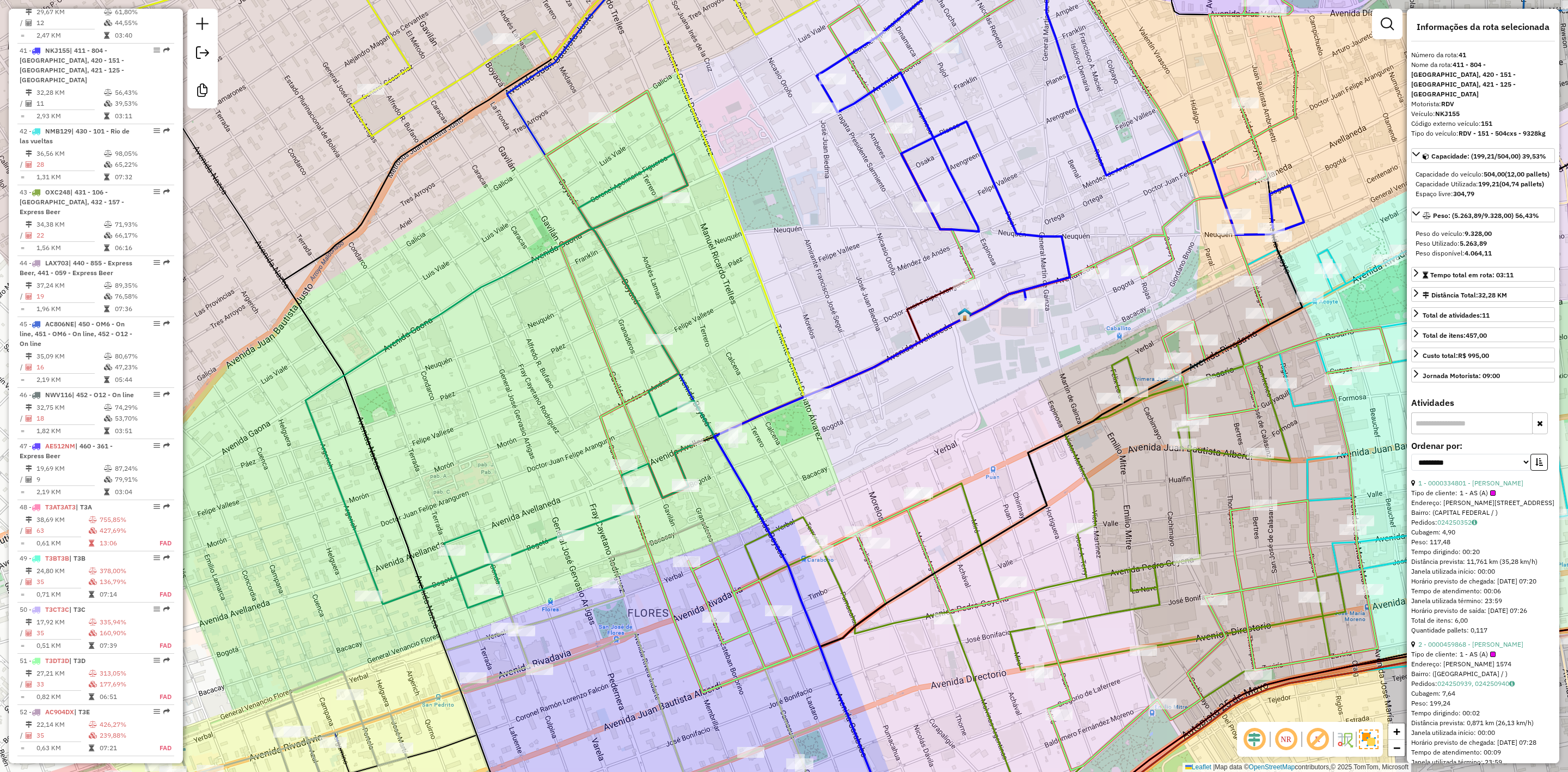
click at [640, 207] on icon at bounding box center [498, 381] width 387 height 455
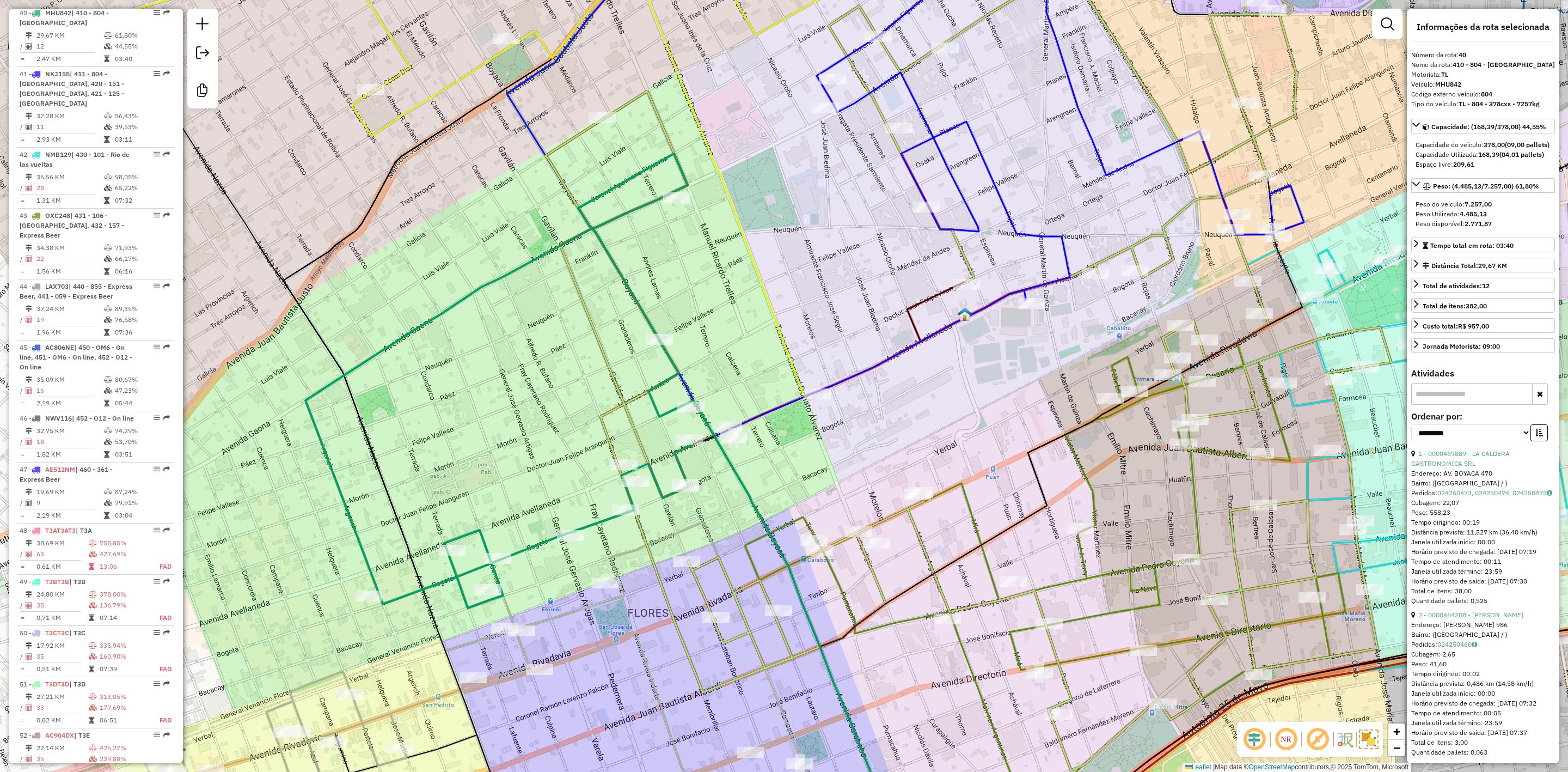
scroll to position [2970, 0]
drag, startPoint x: 861, startPoint y: 303, endPoint x: 718, endPoint y: 294, distance: 143.3
click at [754, 298] on div "Janela de atendimento Grade de atendimento Capacidade Transportadoras Veículos …" at bounding box center [784, 386] width 1568 height 772
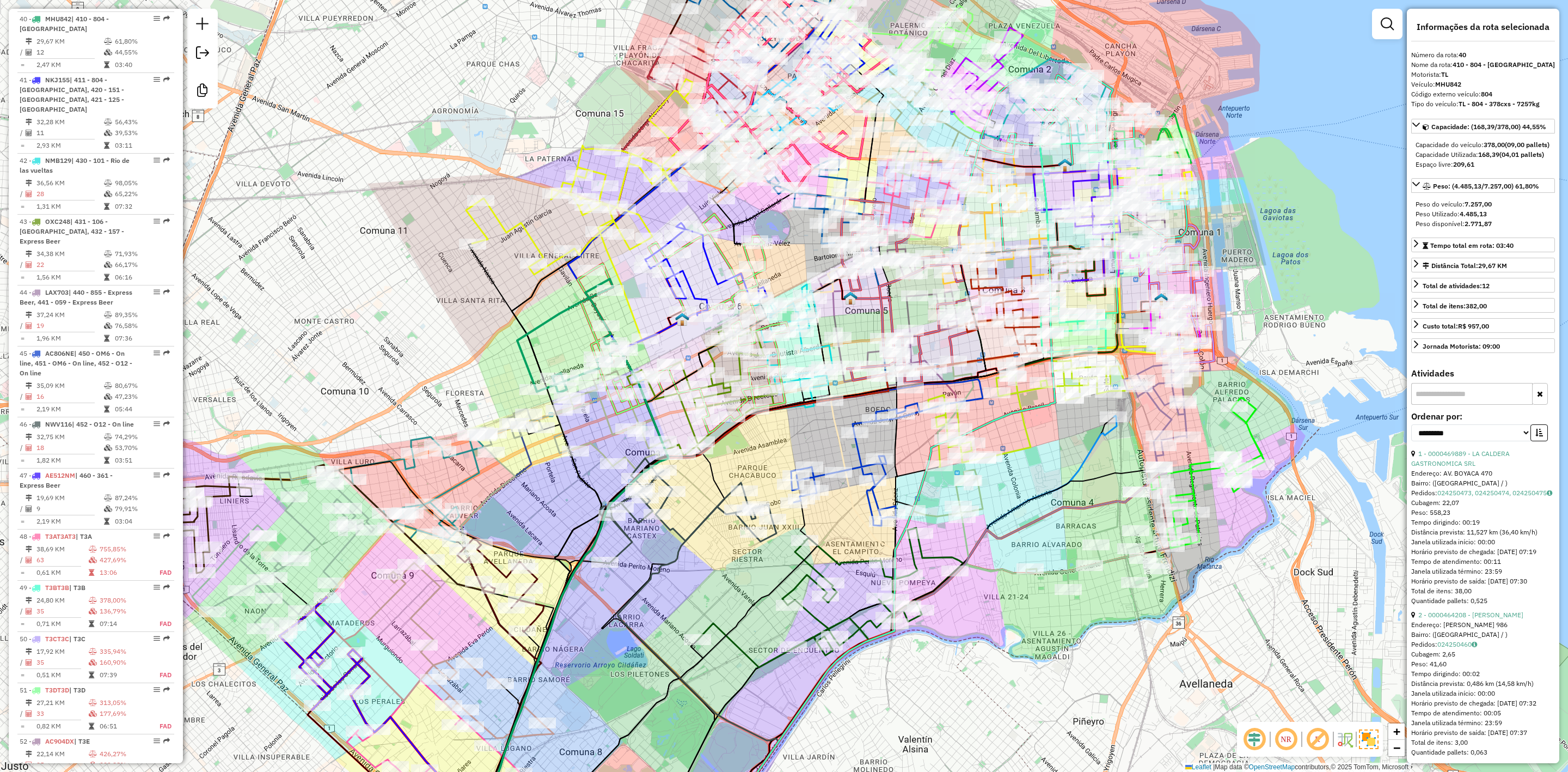
drag, startPoint x: 866, startPoint y: 241, endPoint x: 816, endPoint y: 286, distance: 67.3
click at [802, 263] on div "Janela de atendimento Grade de atendimento Capacidade Transportadoras Veículos …" at bounding box center [784, 386] width 1568 height 772
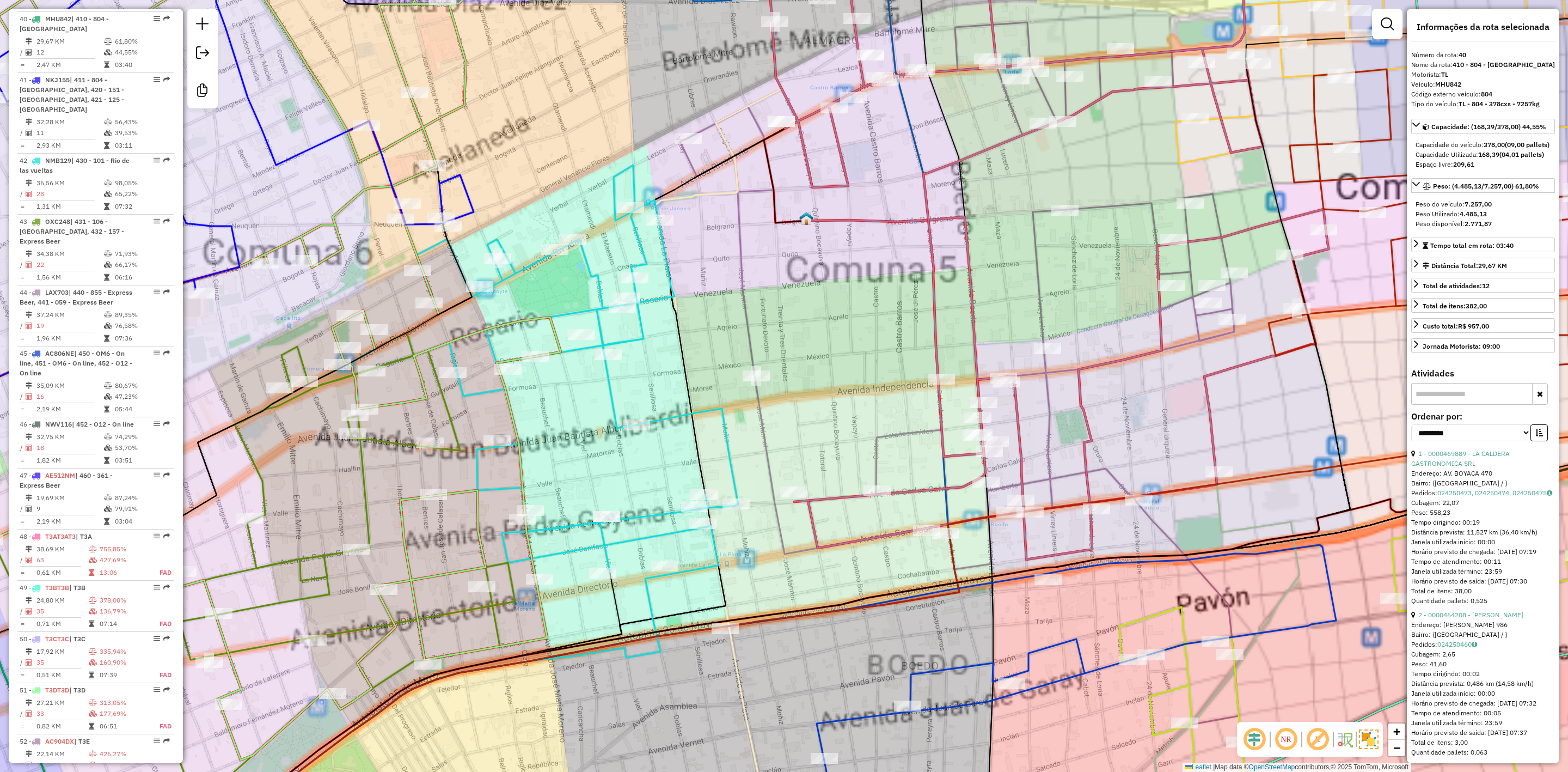
click at [1094, 201] on div "Janela de atendimento Grade de atendimento Capacidade Transportadoras Veículos …" at bounding box center [784, 386] width 1568 height 772
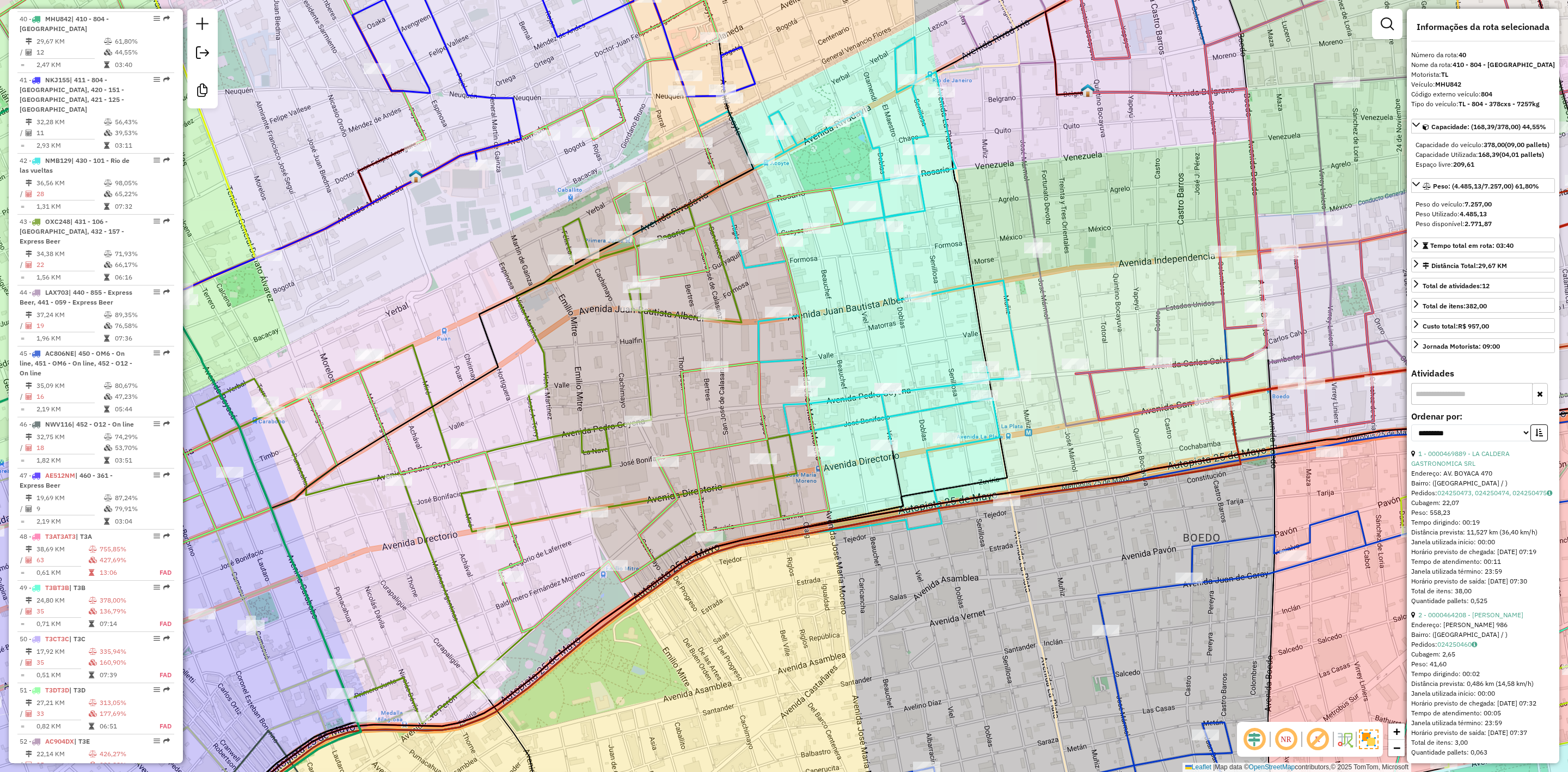
click at [891, 258] on icon at bounding box center [825, 244] width 390 height 414
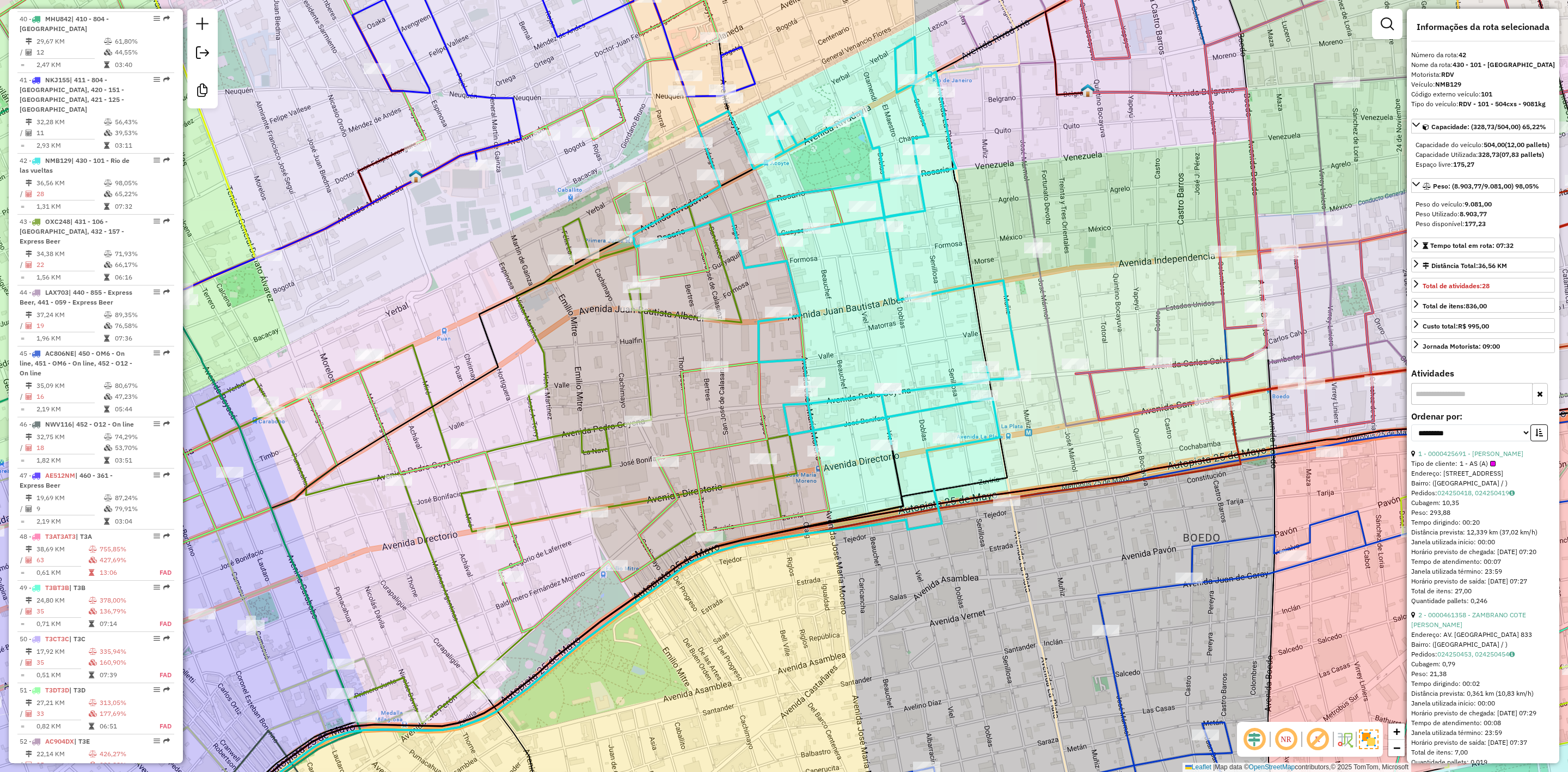
scroll to position [3001, 0]
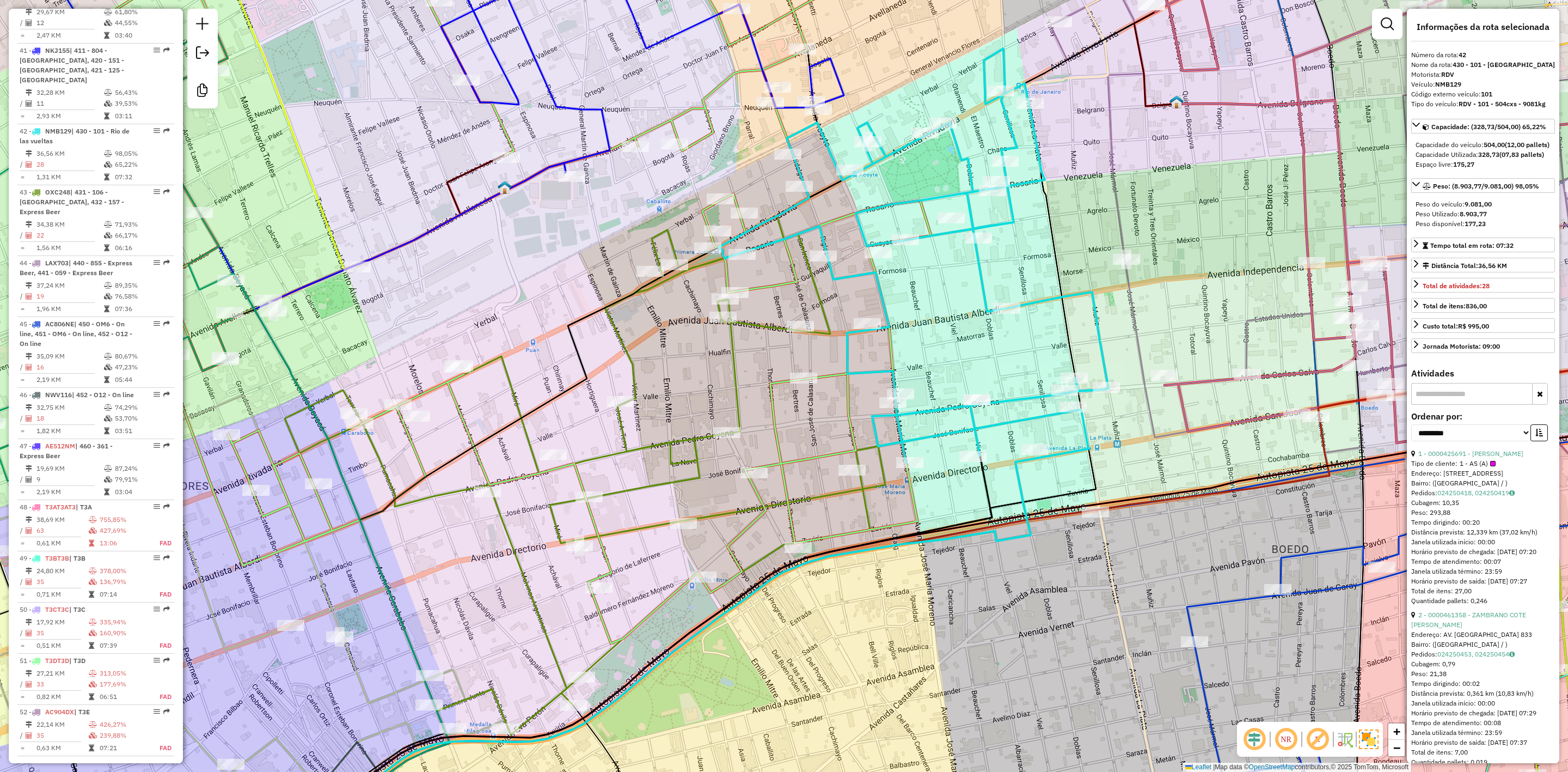
drag, startPoint x: 874, startPoint y: 286, endPoint x: 963, endPoint y: 298, distance: 89.8
click at [963, 298] on div "Janela de atendimento Grade de atendimento Capacidade Transportadoras Veículos …" at bounding box center [784, 386] width 1568 height 772
click at [1135, 312] on icon at bounding box center [1327, 187] width 555 height 529
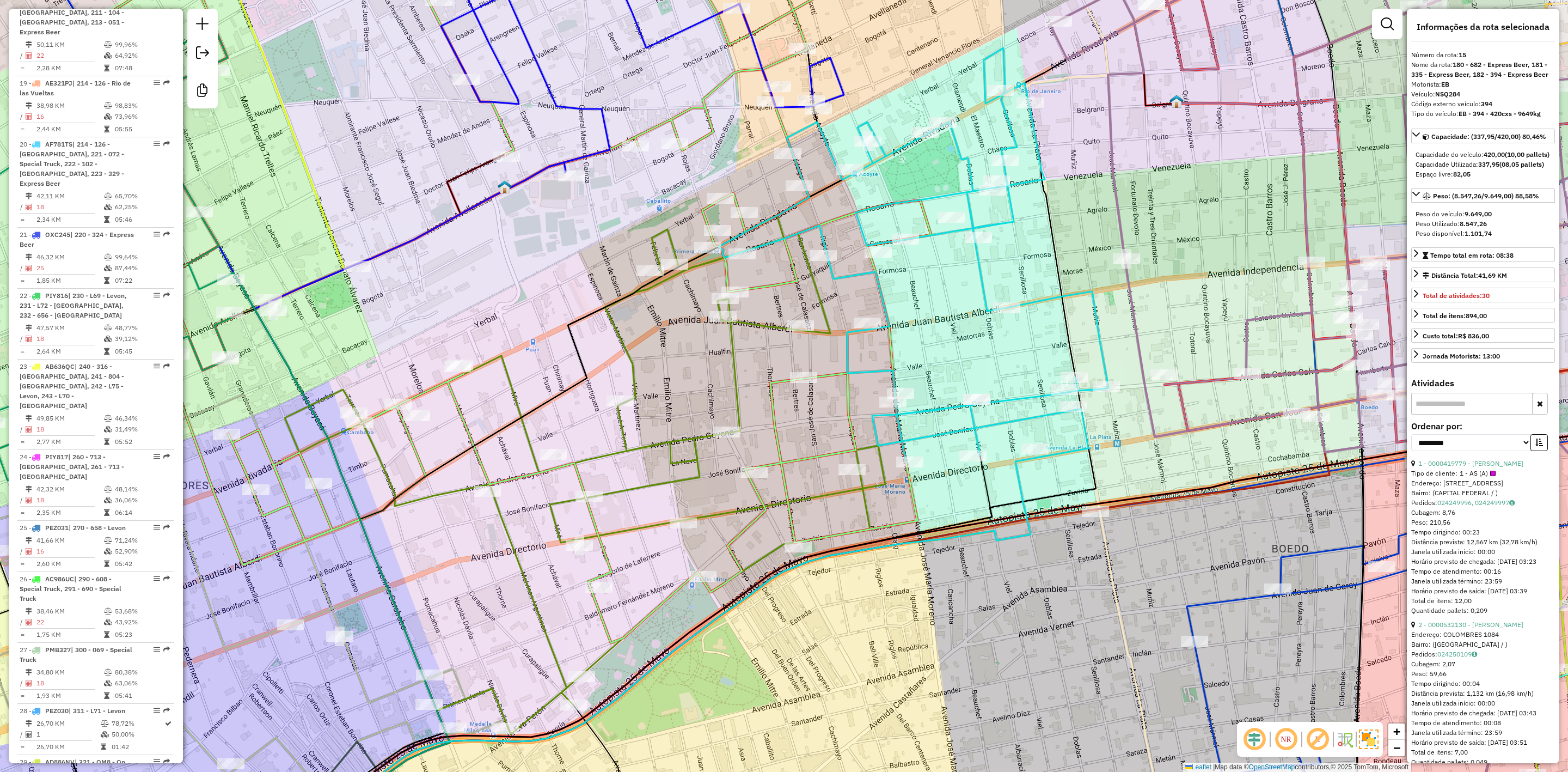
scroll to position [1362, 0]
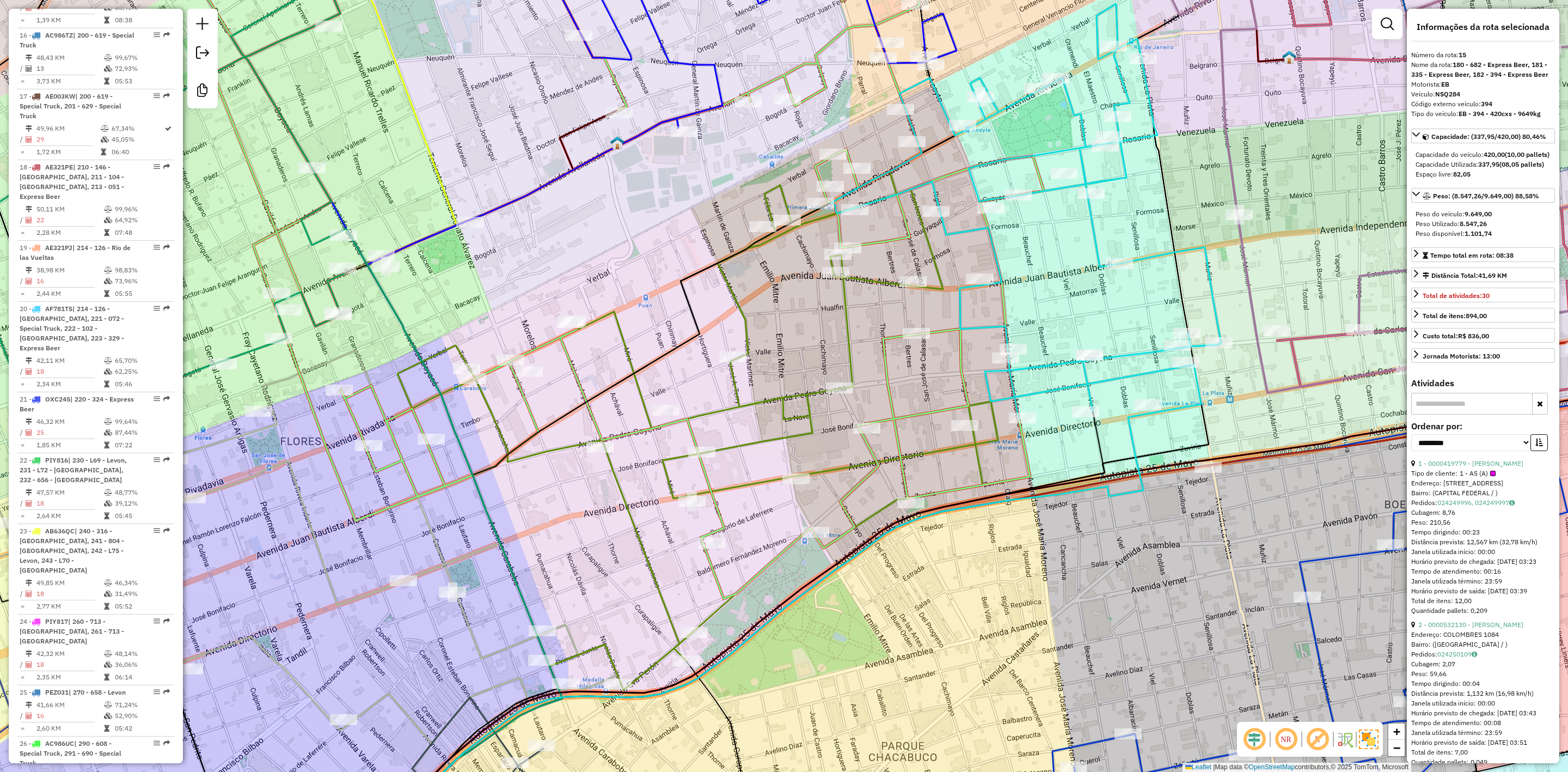
drag, startPoint x: 1078, startPoint y: 326, endPoint x: 1066, endPoint y: 319, distance: 13.9
click at [1193, 281] on div "Janela de atendimento Grade de atendimento Capacidade Transportadoras Veículos …" at bounding box center [784, 386] width 1568 height 772
click at [853, 331] on icon at bounding box center [699, 419] width 601 height 541
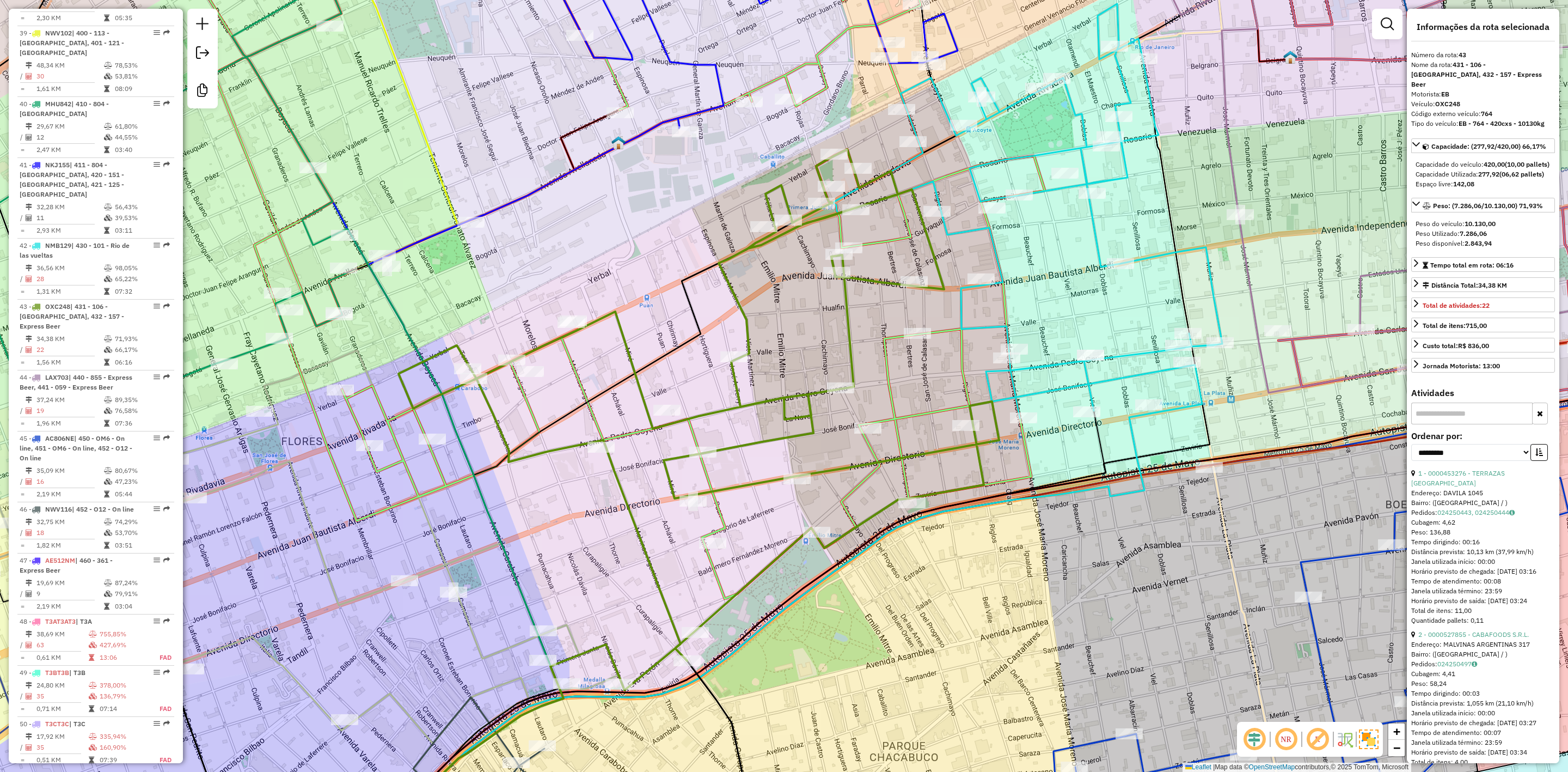
scroll to position [3001, 0]
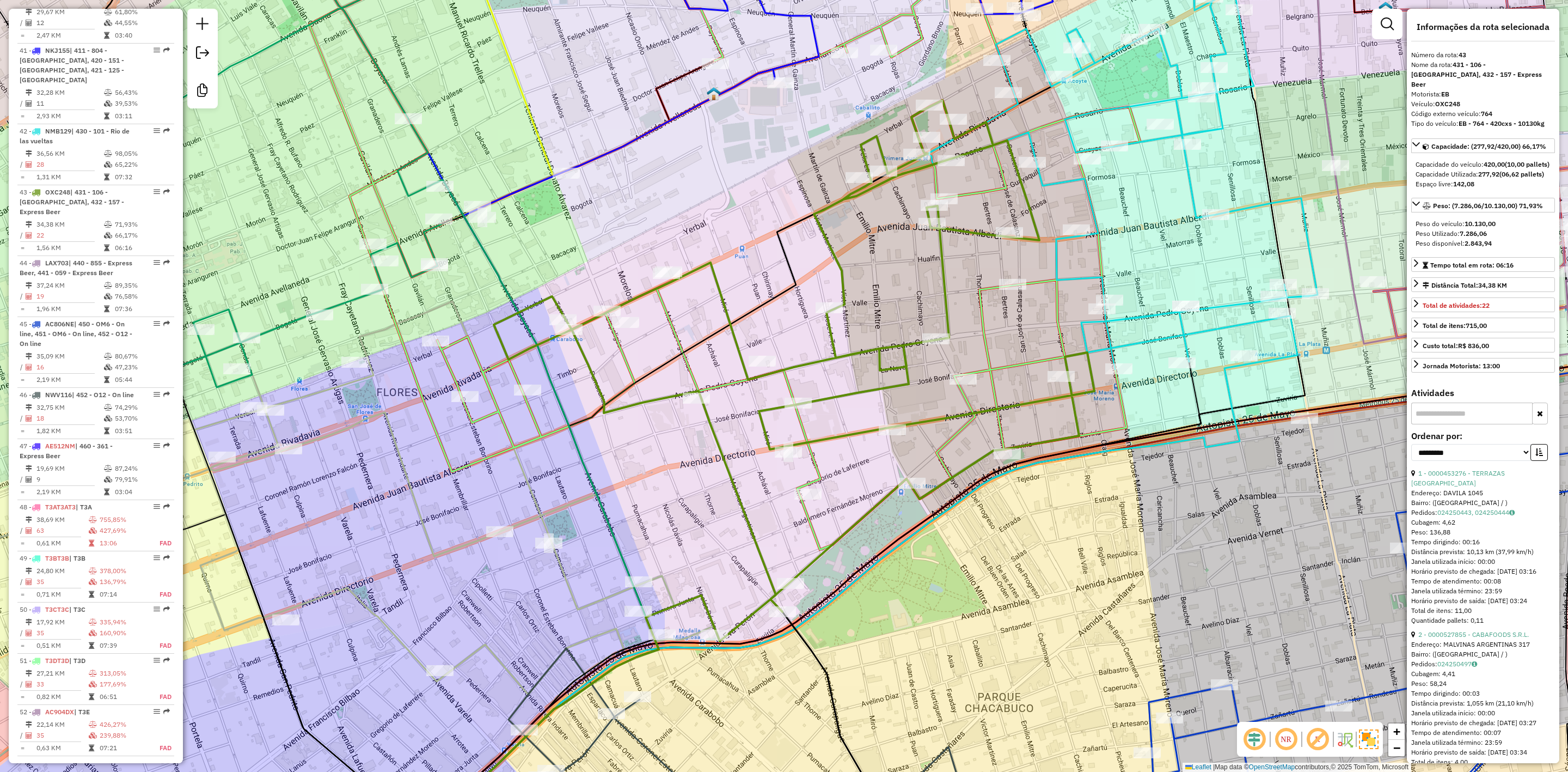
drag, startPoint x: 822, startPoint y: 321, endPoint x: 952, endPoint y: 268, distance: 140.4
click at [949, 269] on div "Janela de atendimento Grade de atendimento Capacidade Transportadoras Veículos …" at bounding box center [784, 386] width 1568 height 772
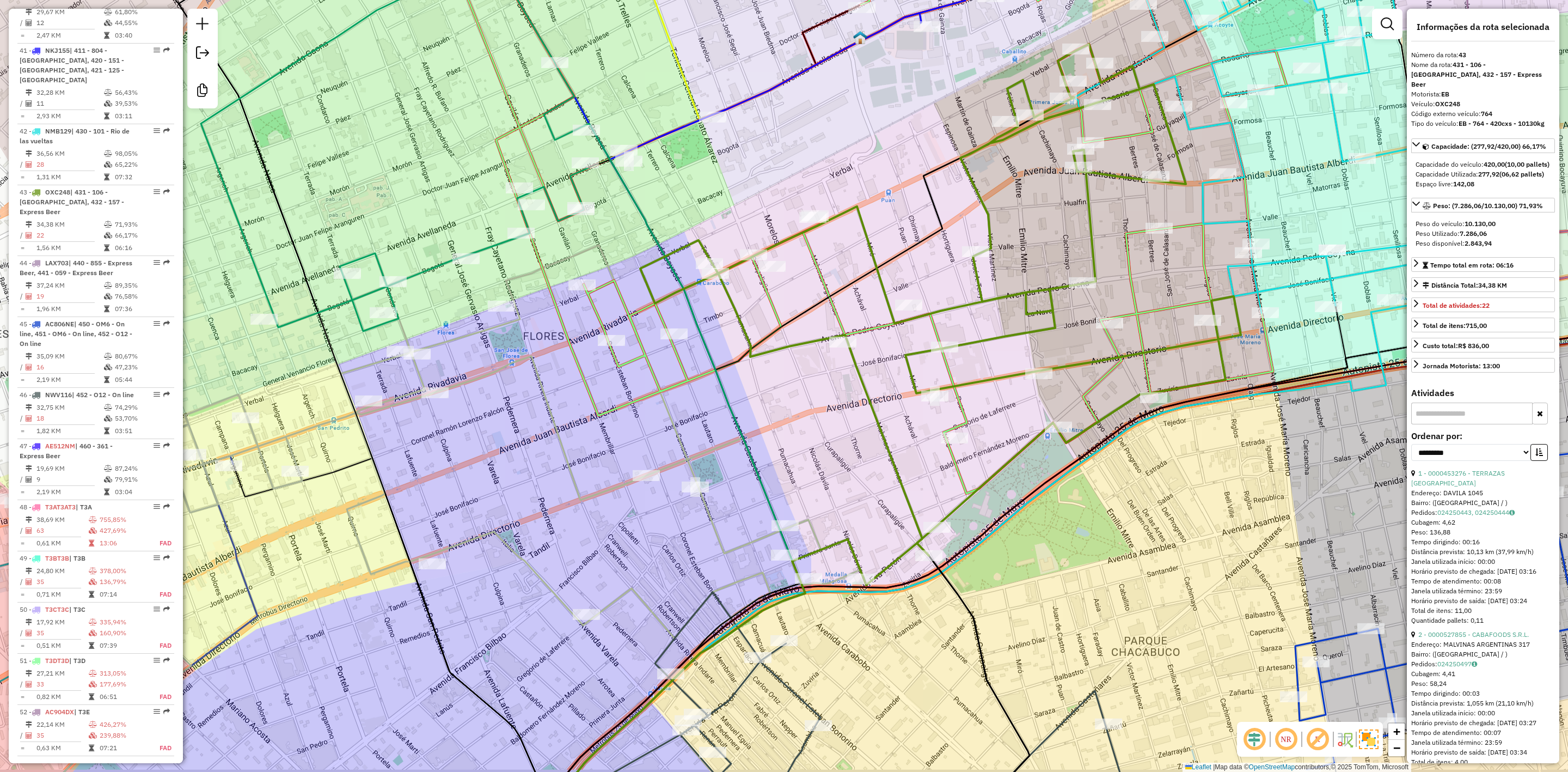
drag, startPoint x: 546, startPoint y: 474, endPoint x: 812, endPoint y: 308, distance: 313.5
click at [849, 311] on div "Janela de atendimento Grade de atendimento Capacidade Transportadoras Veículos …" at bounding box center [784, 386] width 1568 height 772
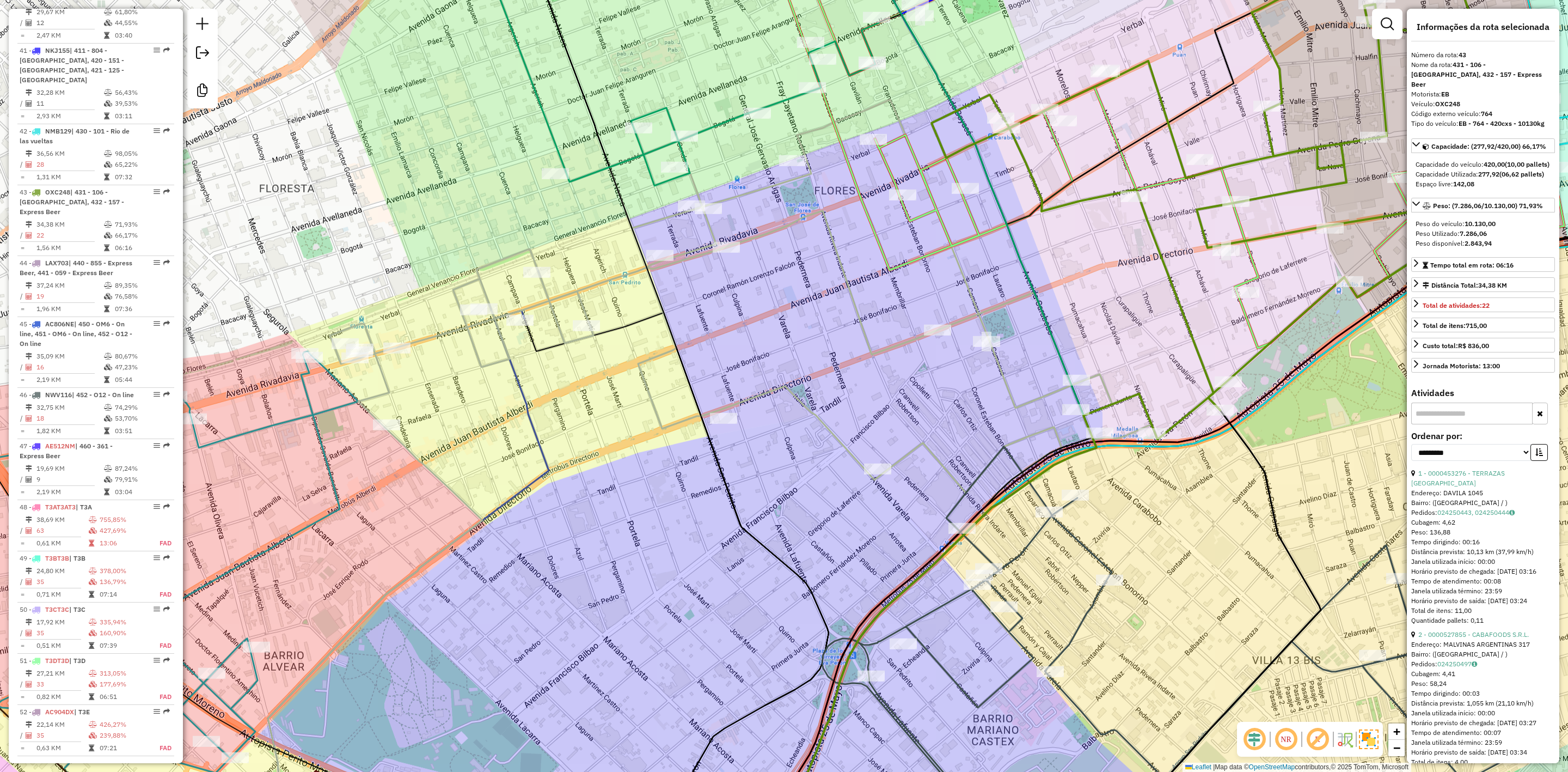
click at [688, 249] on icon at bounding box center [741, 314] width 822 height 430
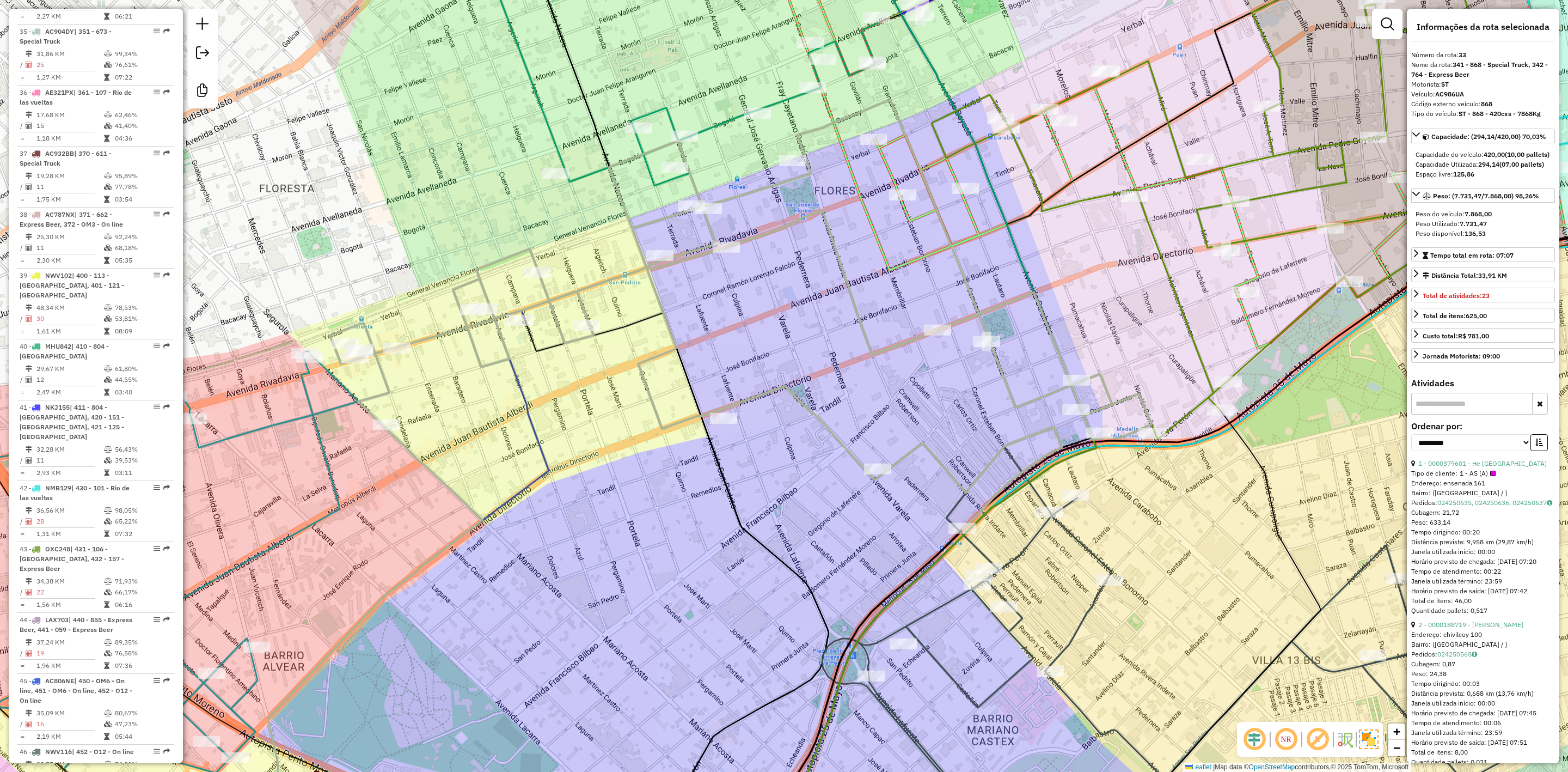
scroll to position [2523, 0]
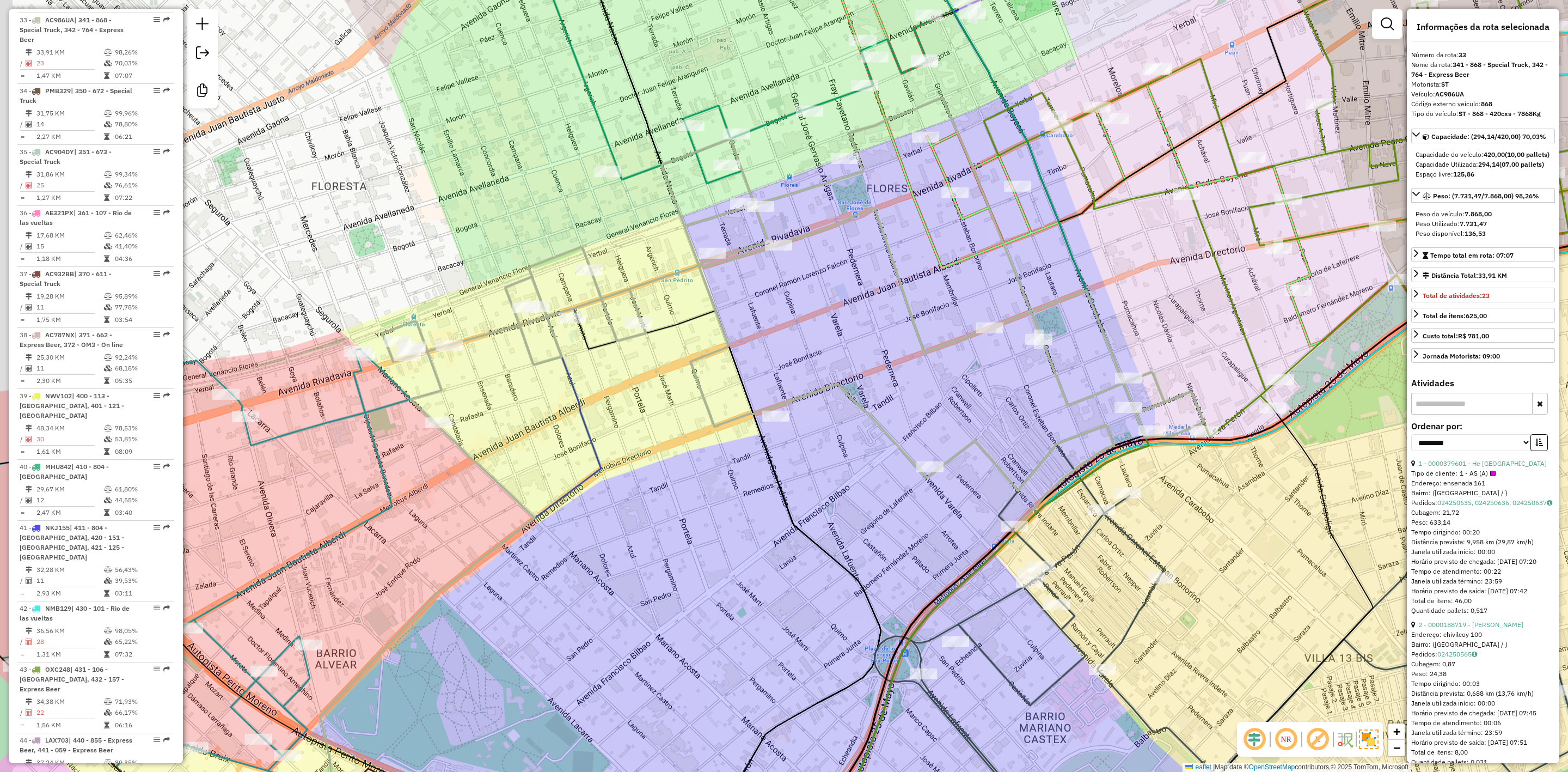
drag, startPoint x: 706, startPoint y: 312, endPoint x: 797, endPoint y: 305, distance: 91.3
click at [814, 298] on div "Janela de atendimento Grade de atendimento Capacidade Transportadoras Veículos …" at bounding box center [784, 386] width 1568 height 772
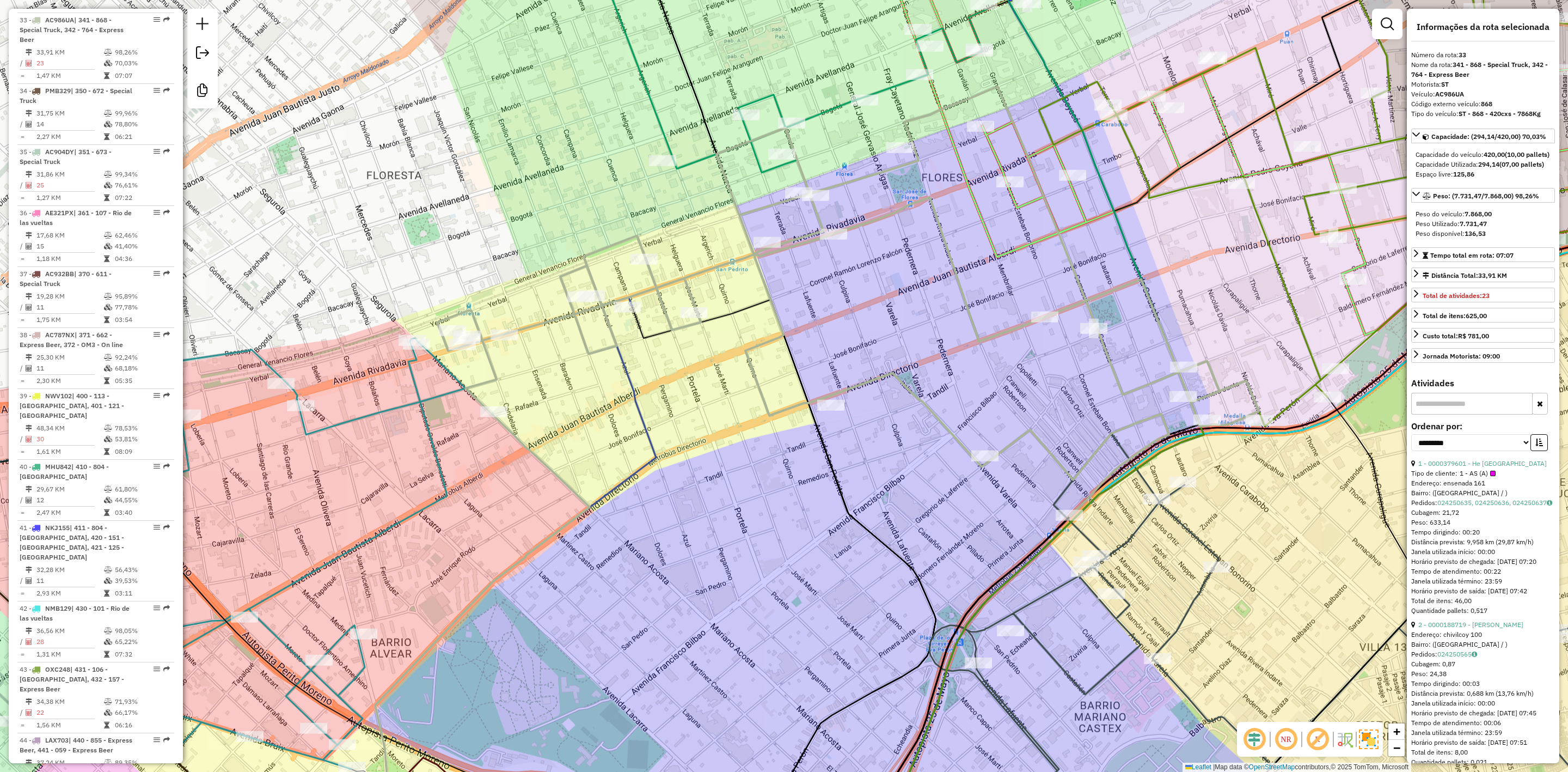
click at [628, 377] on icon at bounding box center [516, 574] width 281 height 552
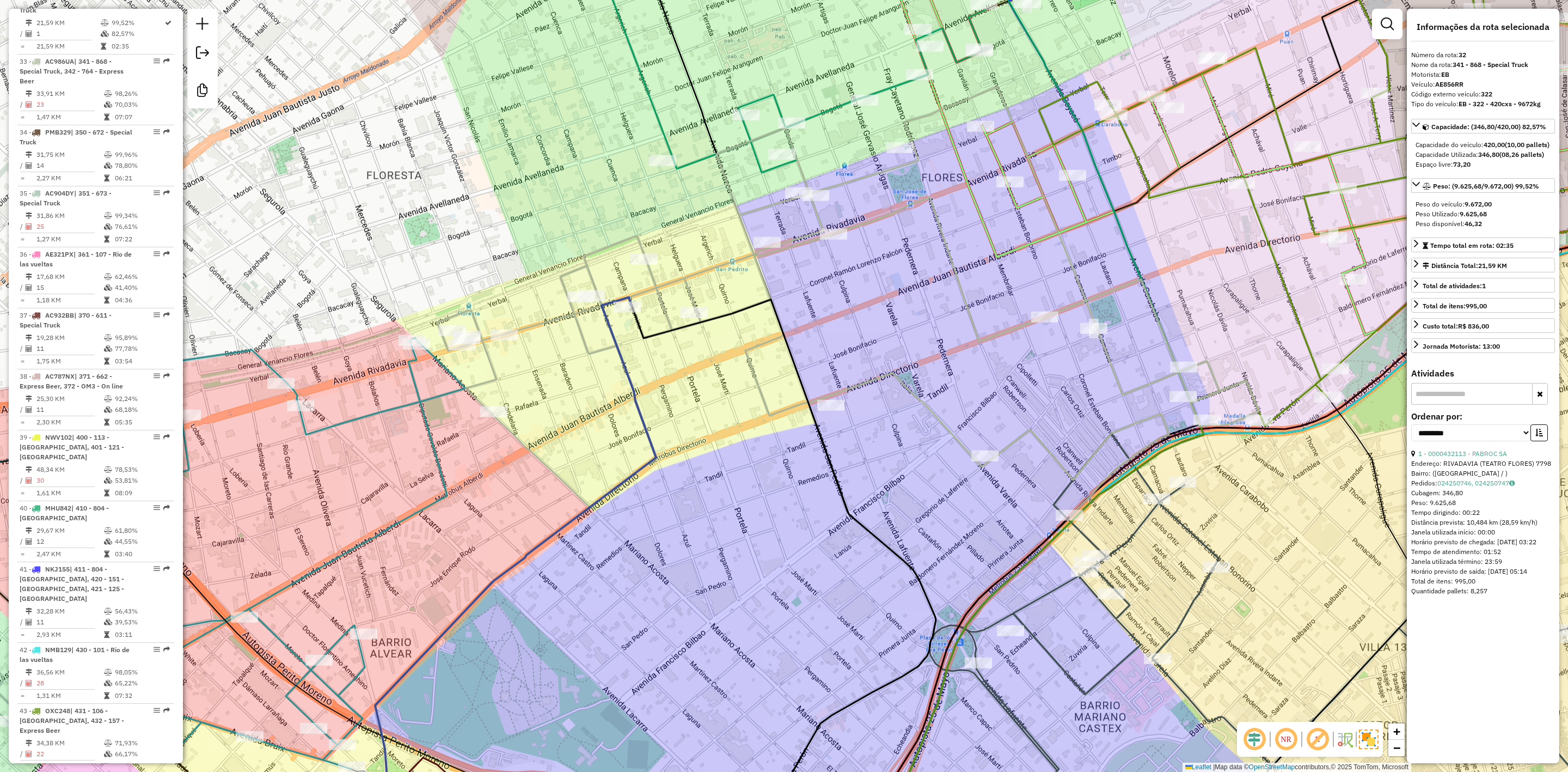
scroll to position [2461, 0]
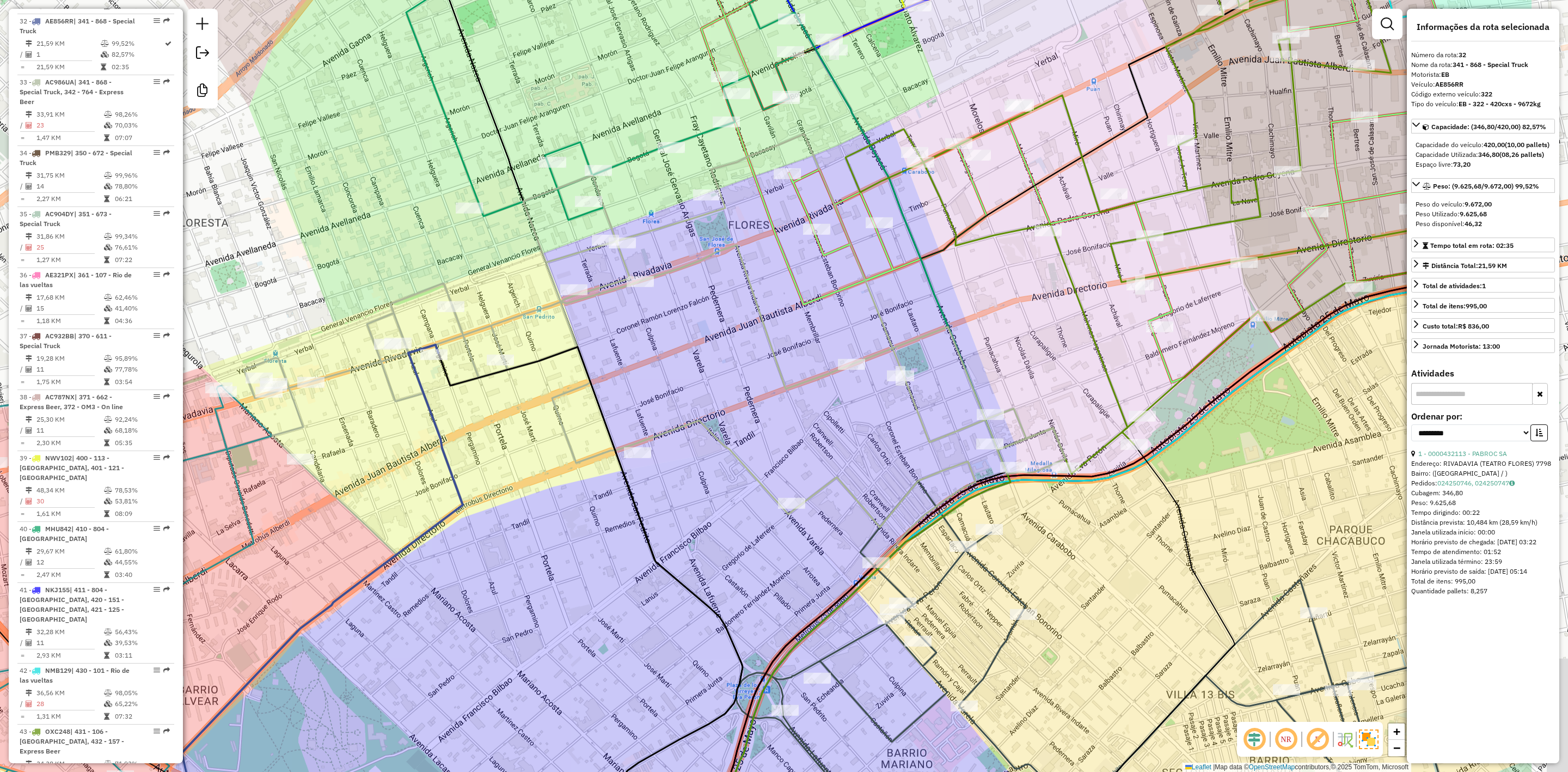
drag, startPoint x: 670, startPoint y: 377, endPoint x: 330, endPoint y: 478, distance: 354.7
click at [330, 479] on div "Janela de atendimento Grade de atendimento Capacidade Transportadoras Veículos …" at bounding box center [784, 386] width 1568 height 772
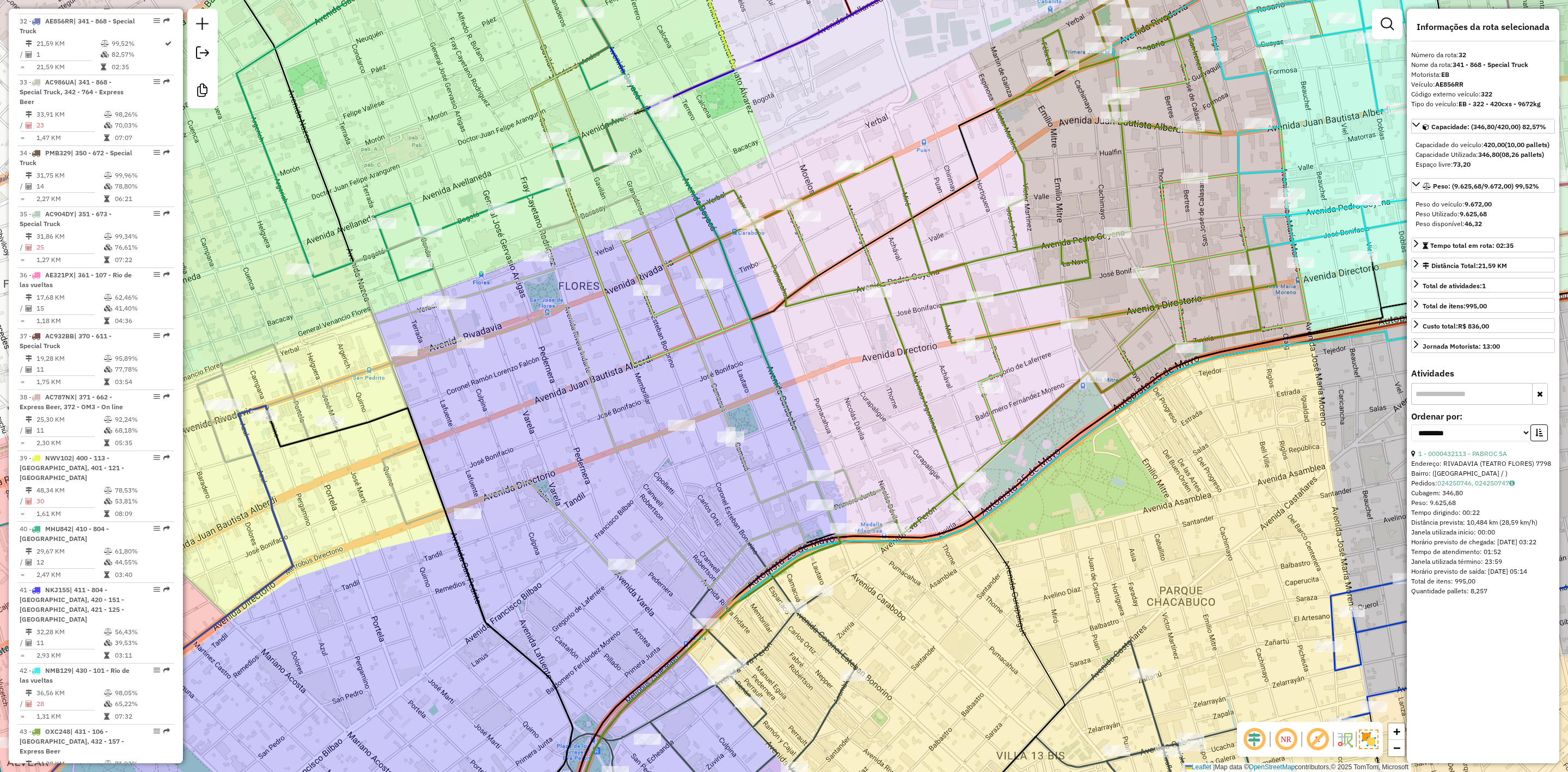
click at [904, 196] on icon at bounding box center [976, 264] width 601 height 541
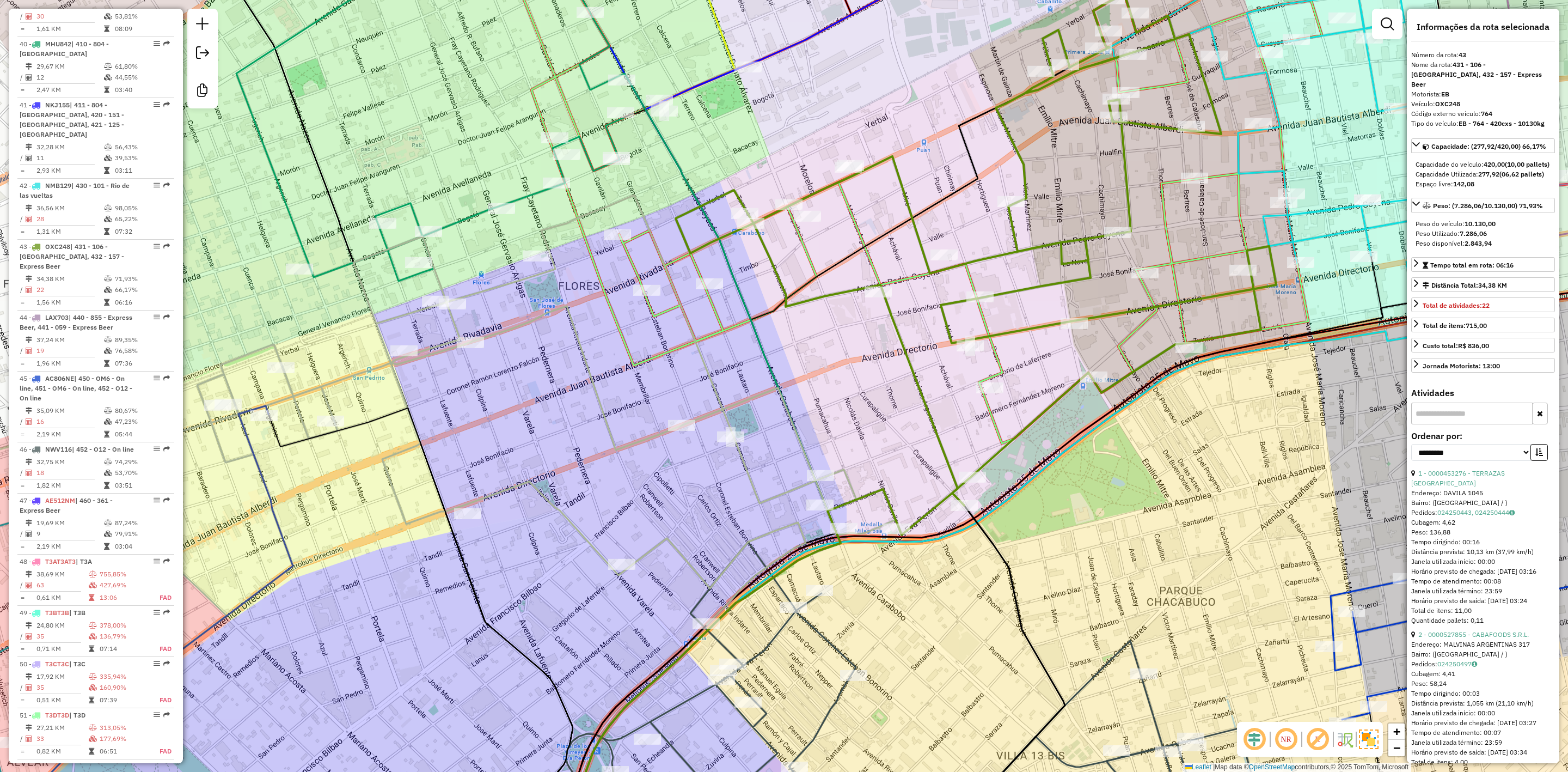
scroll to position [3001, 0]
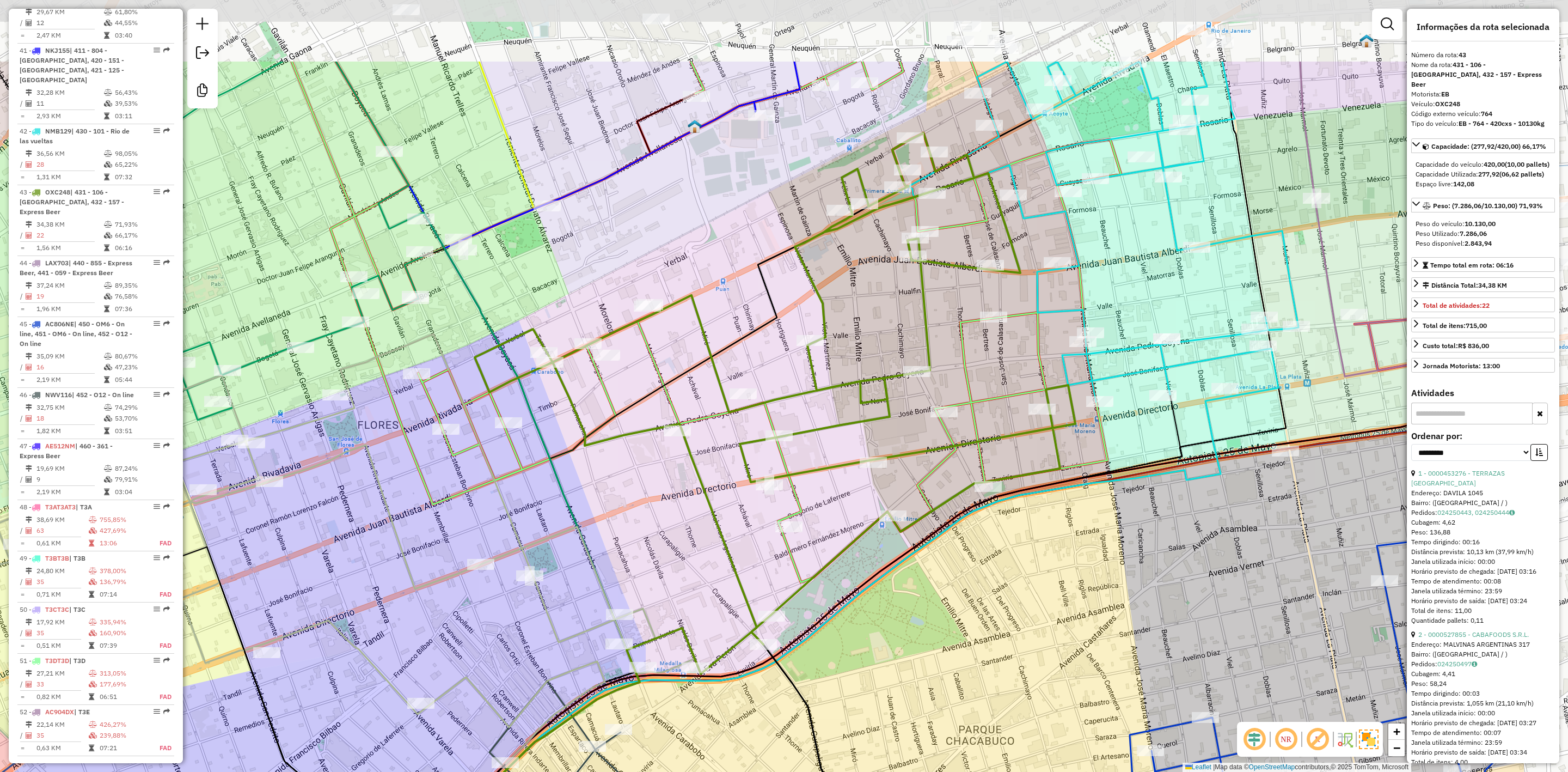
drag, startPoint x: 927, startPoint y: 186, endPoint x: 724, endPoint y: 327, distance: 247.2
click at [725, 326] on div "Janela de atendimento Grade de atendimento Capacidade Transportadoras Veículos …" at bounding box center [784, 386] width 1568 height 772
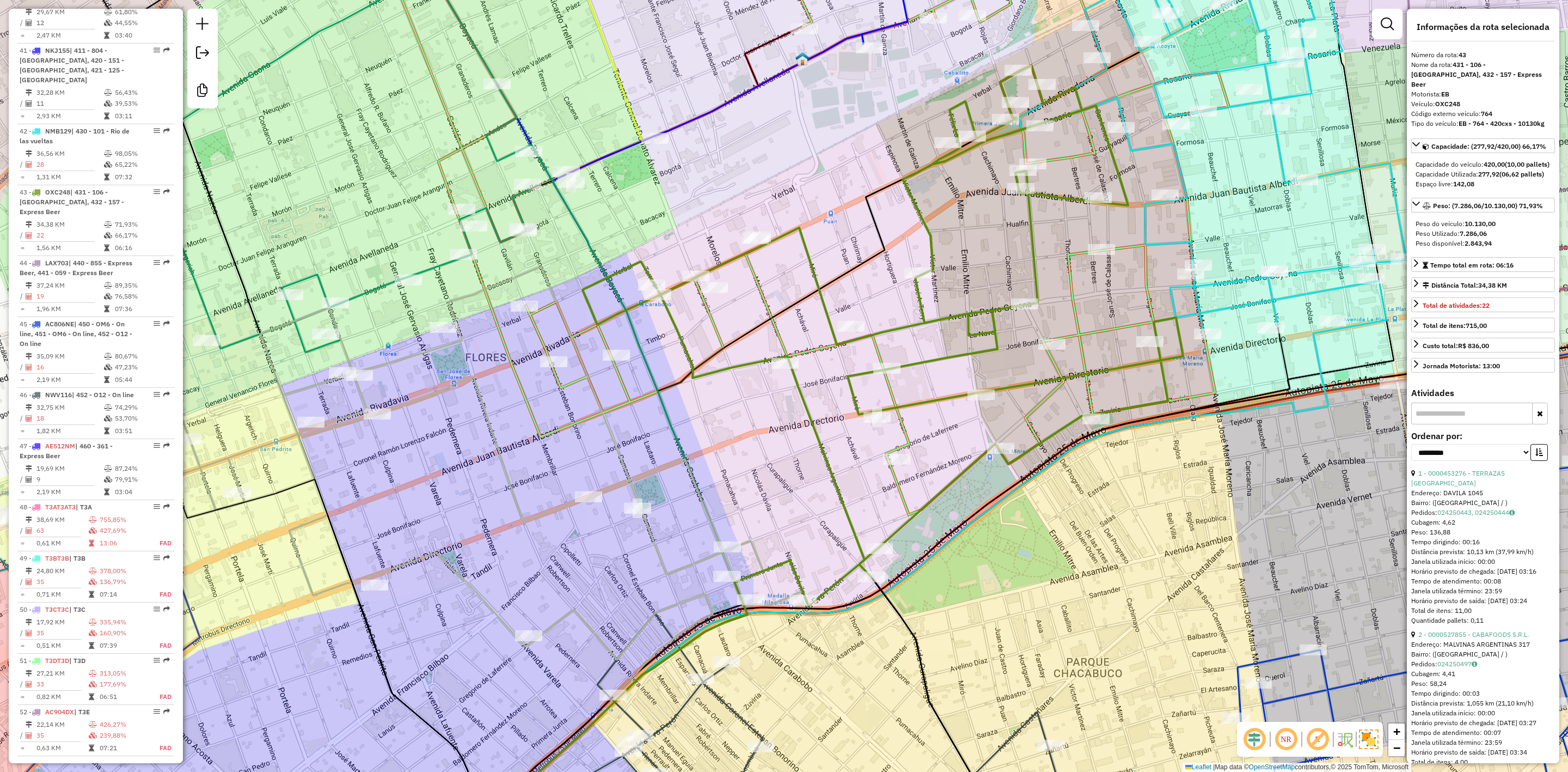
drag, startPoint x: 736, startPoint y: 455, endPoint x: 706, endPoint y: 467, distance: 32.3
click at [750, 445] on div "Janela de atendimento Grade de atendimento Capacidade Transportadoras Veículos …" at bounding box center [784, 386] width 1568 height 772
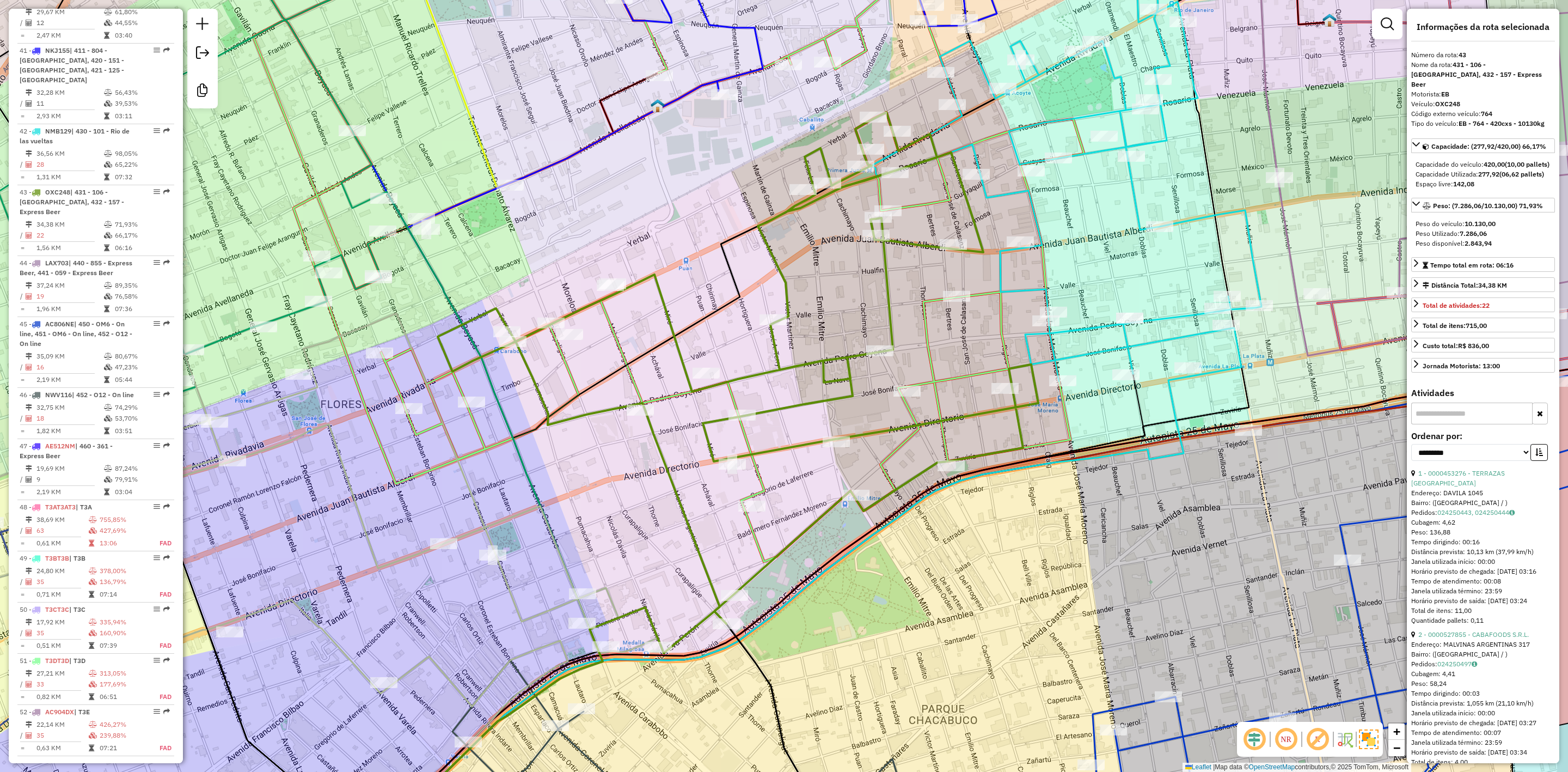
drag, startPoint x: 763, startPoint y: 434, endPoint x: 636, endPoint y: 449, distance: 127.9
click at [616, 480] on div "Janela de atendimento Grade de atendimento Capacidade Transportadoras Veículos …" at bounding box center [784, 386] width 1568 height 772
click at [674, 339] on icon at bounding box center [736, 383] width 601 height 541
click at [891, 293] on icon at bounding box center [736, 383] width 601 height 541
click at [1007, 194] on icon at bounding box center [1066, 173] width 390 height 414
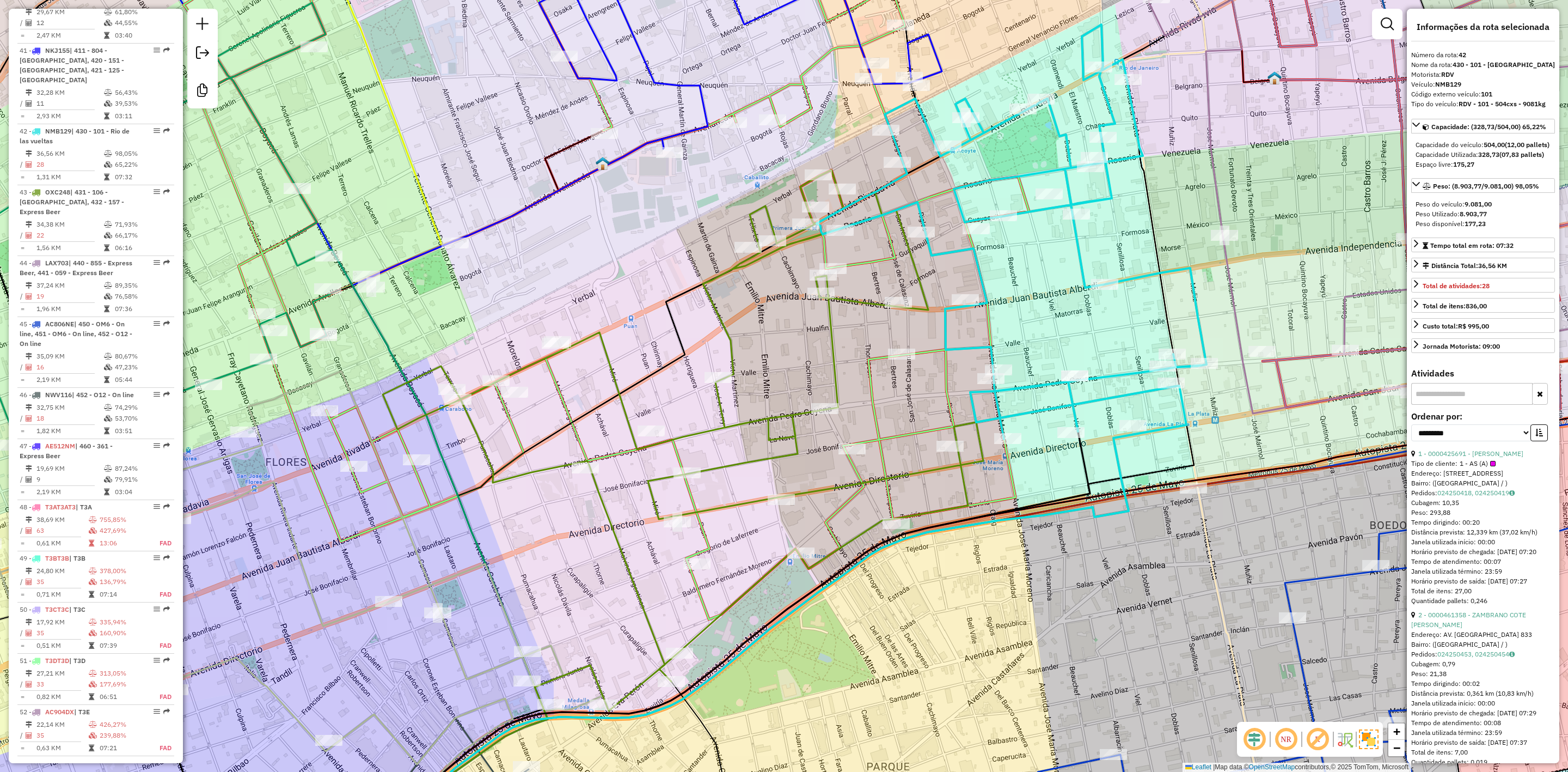
drag, startPoint x: 1095, startPoint y: 204, endPoint x: 1041, endPoint y: 262, distance: 79.2
click at [1041, 262] on div "Janela de atendimento Grade de atendimento Capacidade Transportadoras Veículos …" at bounding box center [784, 386] width 1568 height 772
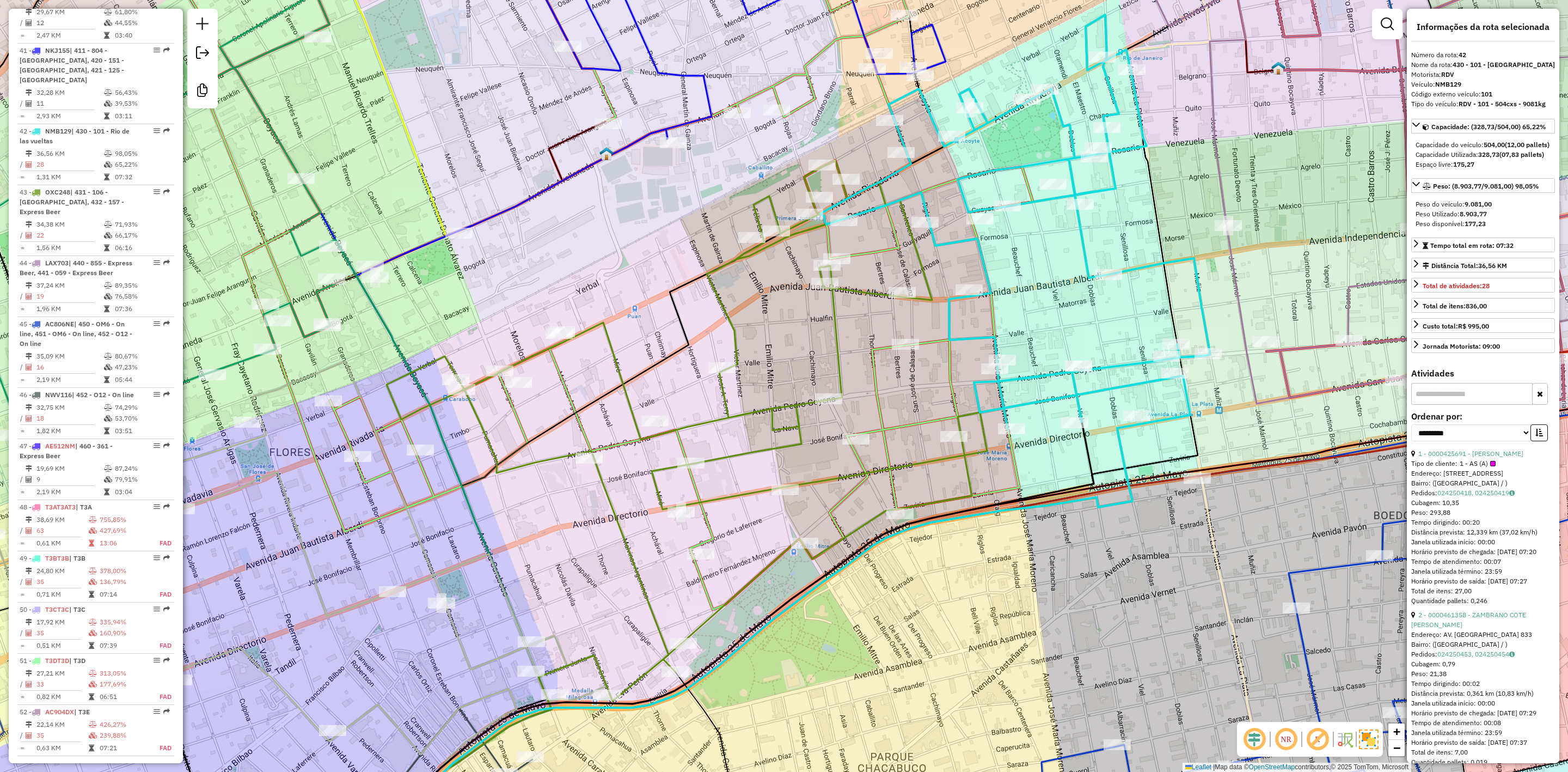
drag, startPoint x: 1035, startPoint y: 334, endPoint x: 1039, endPoint y: 323, distance: 11.7
click at [1039, 323] on div "Janela de atendimento Grade de atendimento Capacidade Transportadoras Veículos …" at bounding box center [784, 386] width 1568 height 772
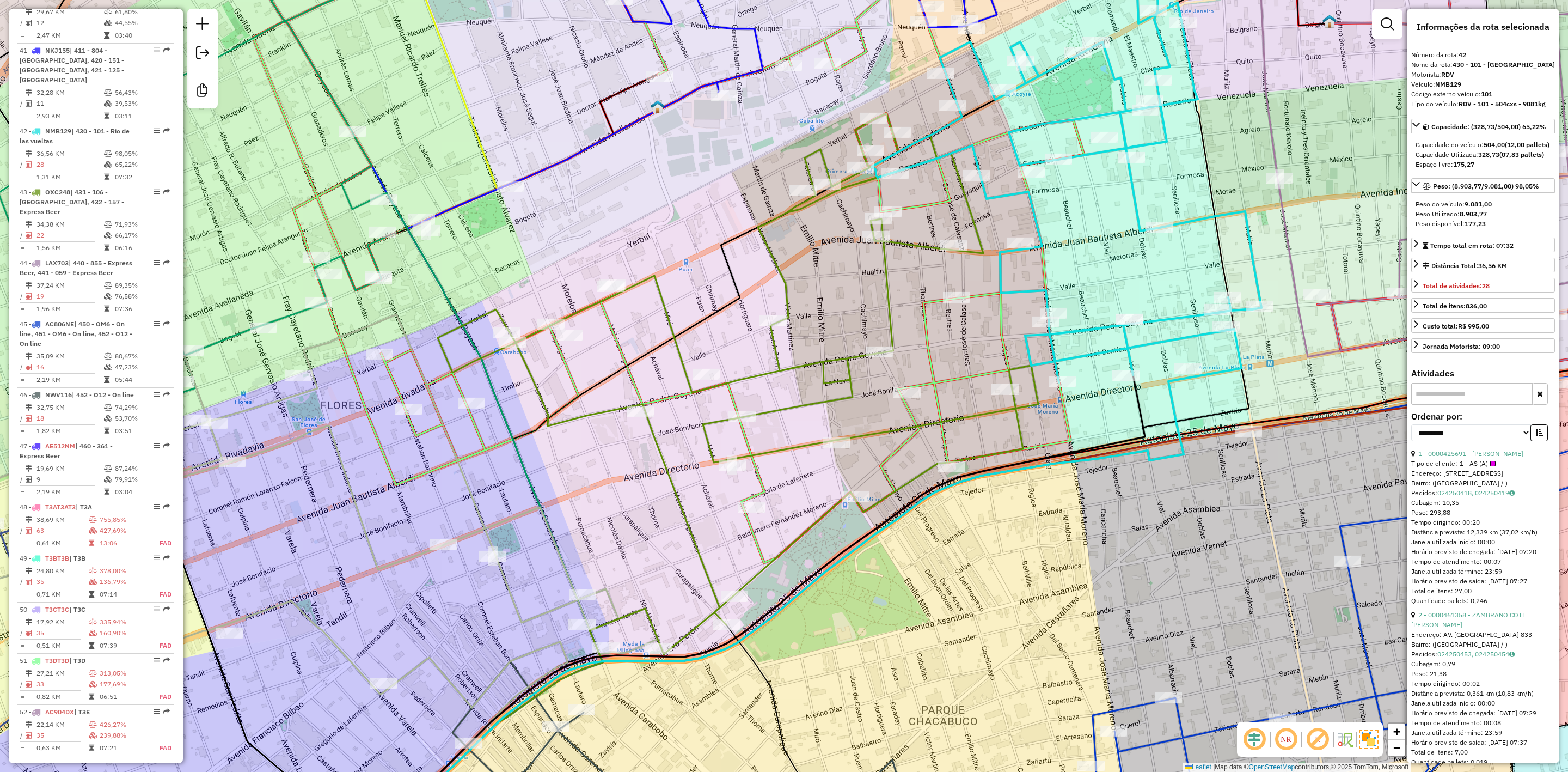
drag, startPoint x: 1037, startPoint y: 309, endPoint x: 1082, endPoint y: 263, distance: 64.4
click at [1090, 262] on div "Janela de atendimento Grade de atendimento Capacidade Transportadoras Veículos …" at bounding box center [784, 386] width 1568 height 772
click at [886, 267] on icon at bounding box center [739, 383] width 601 height 541
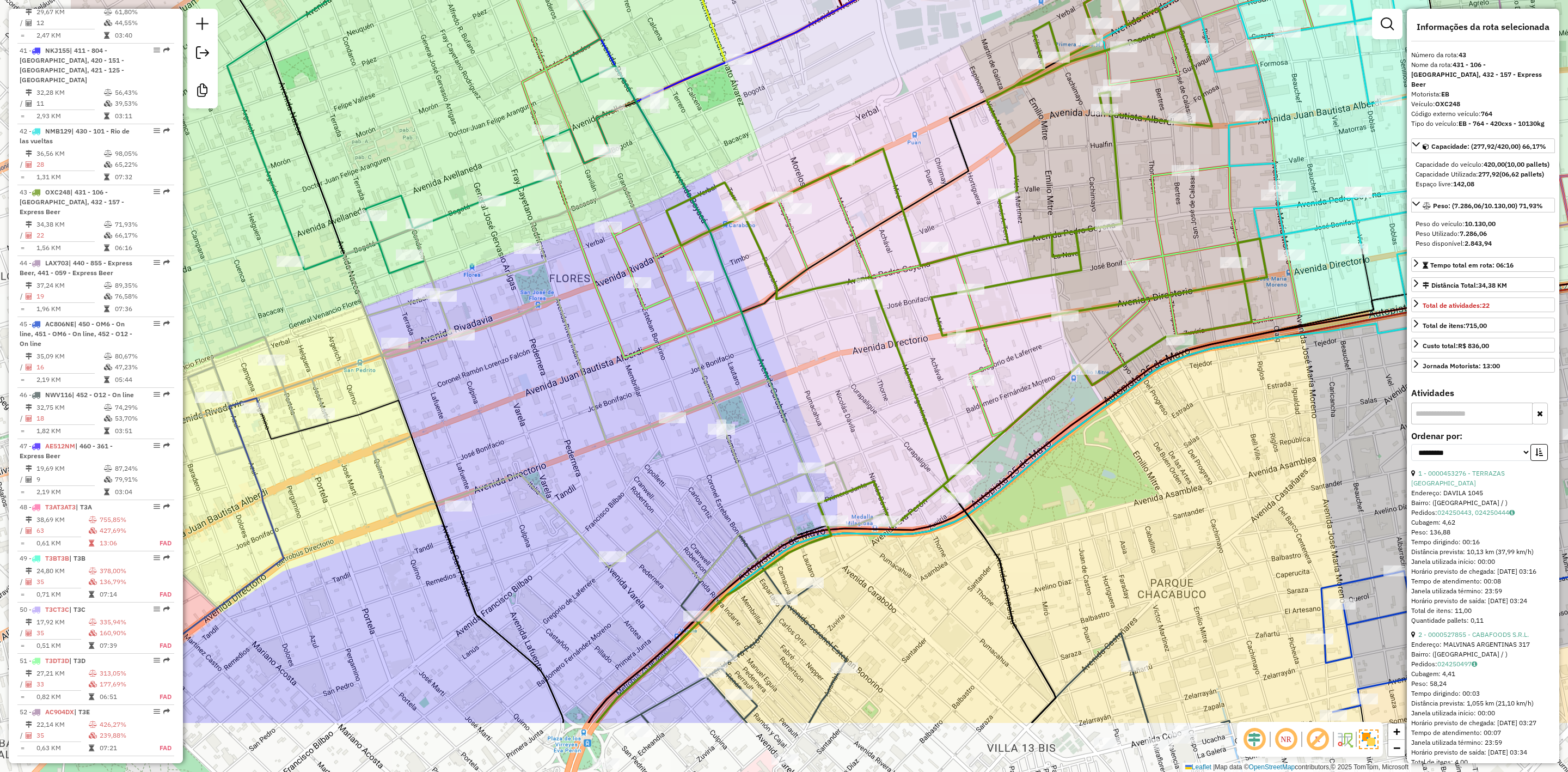
drag, startPoint x: 855, startPoint y: 291, endPoint x: 1174, endPoint y: 130, distance: 357.3
click at [1177, 130] on div "Janela de atendimento Grade de atendimento Capacidade Transportadoras Veículos …" at bounding box center [784, 386] width 1568 height 772
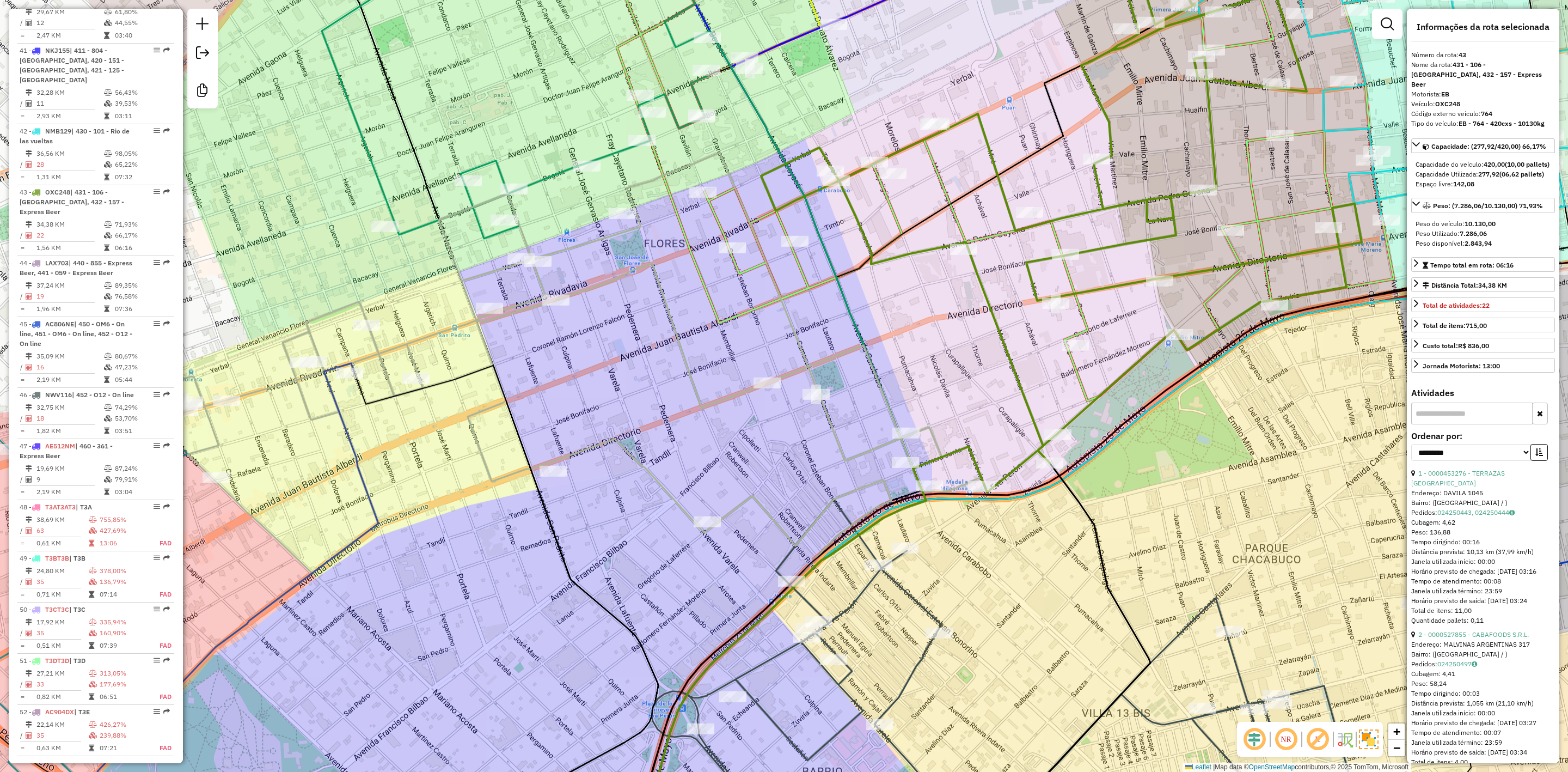
drag, startPoint x: 615, startPoint y: 357, endPoint x: 892, endPoint y: 234, distance: 303.1
click at [898, 232] on div "Janela de atendimento Grade de atendimento Capacidade Transportadoras Veículos …" at bounding box center [784, 386] width 1568 height 772
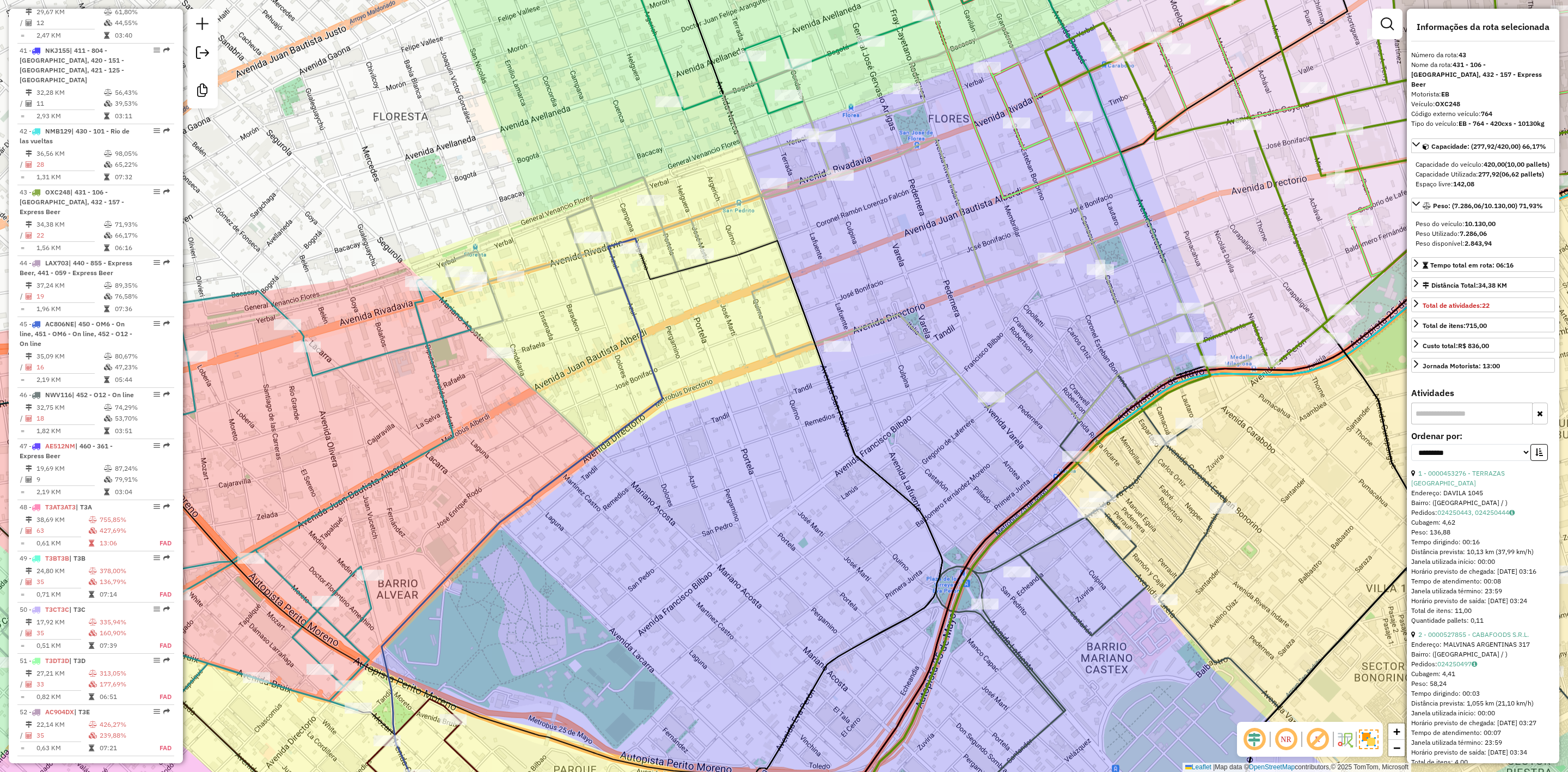
click at [683, 220] on icon at bounding box center [855, 242] width 822 height 430
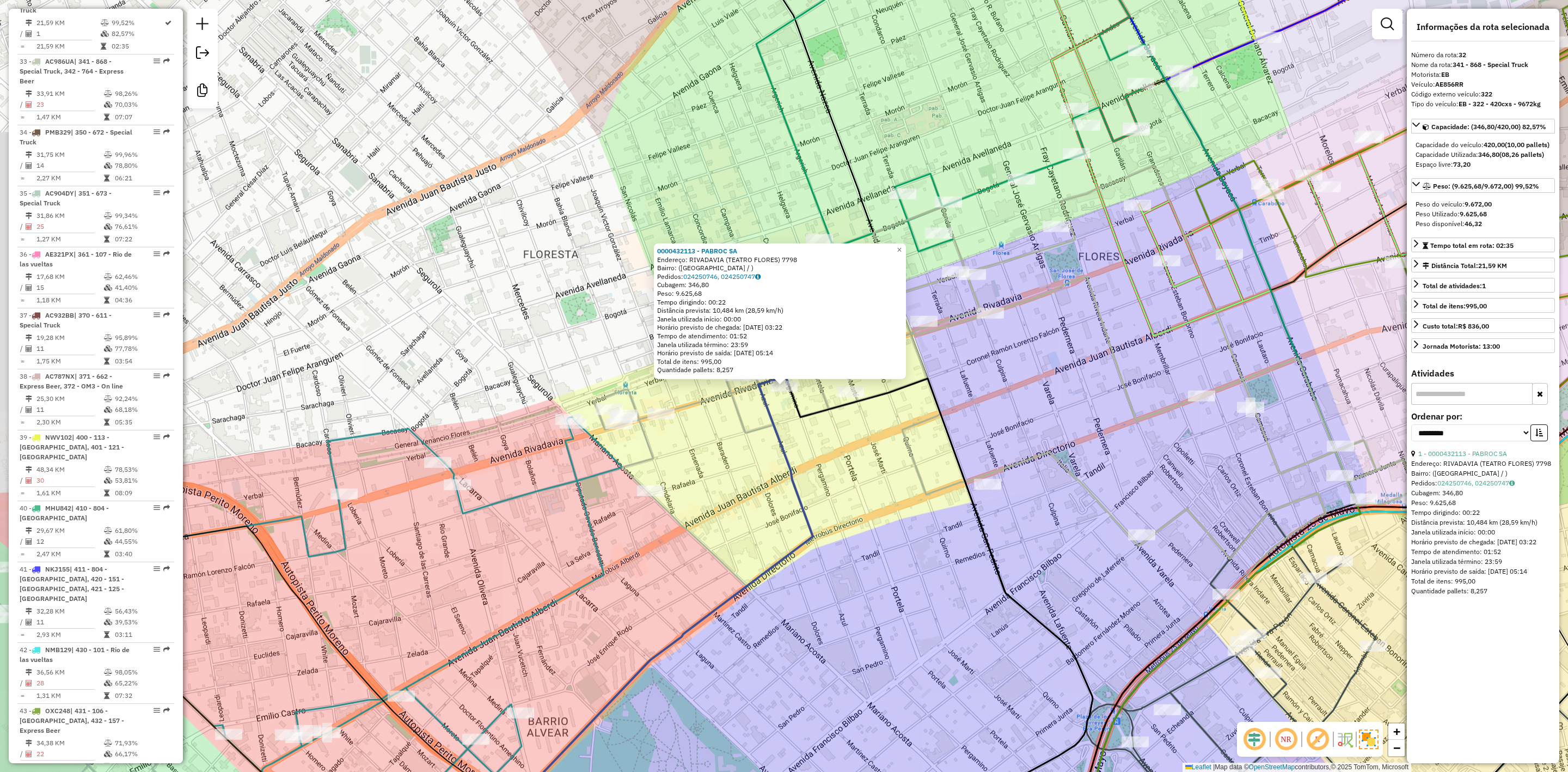
scroll to position [2461, 0]
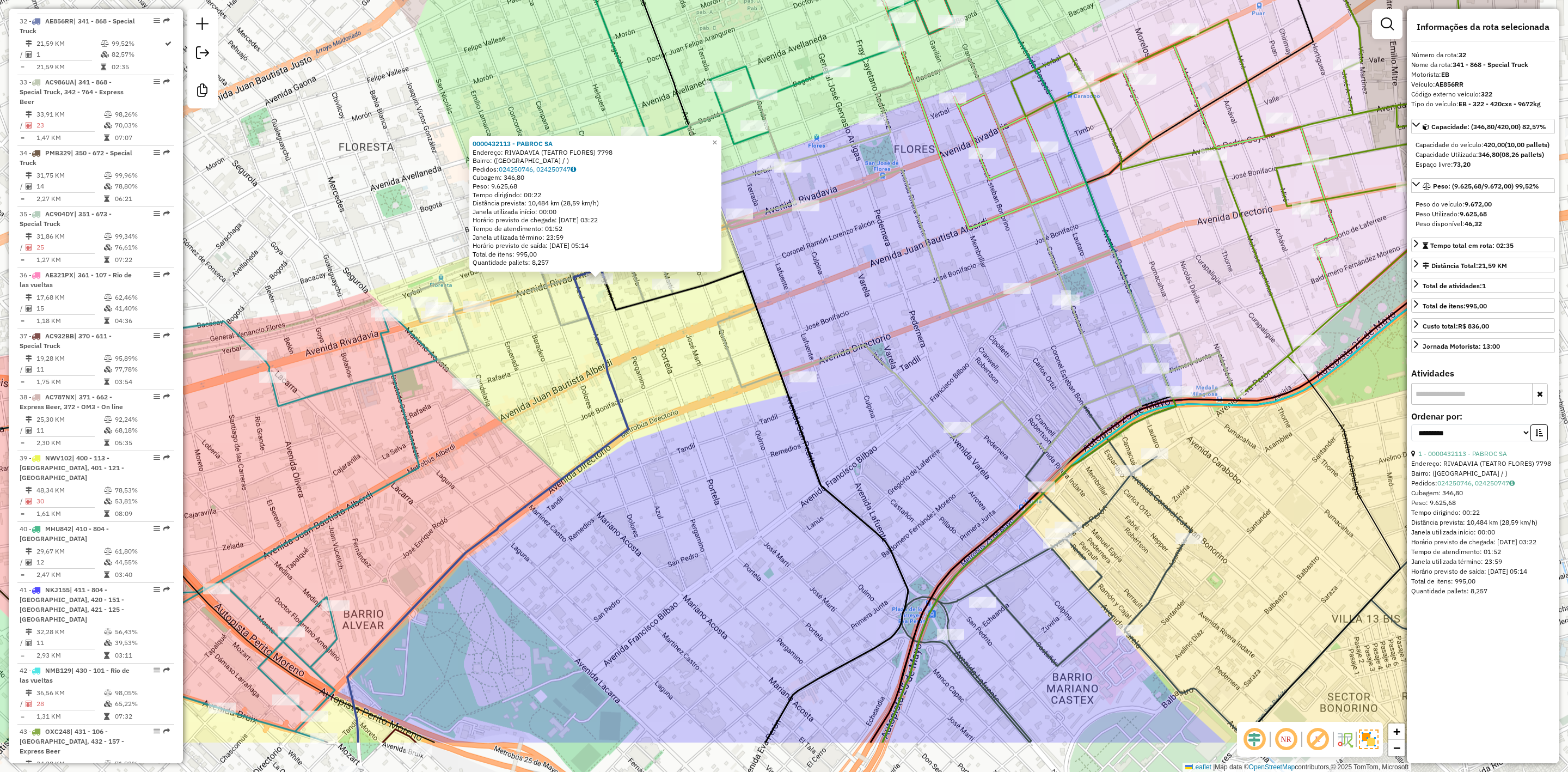
drag, startPoint x: 894, startPoint y: 471, endPoint x: 707, endPoint y: 362, distance: 216.4
click at [708, 362] on div "0000432113 - PABROC SA Endereço: RIVADAVIA (TEATRO FLORES) 7798 Bairro: (BUENOS…" at bounding box center [784, 386] width 1568 height 772
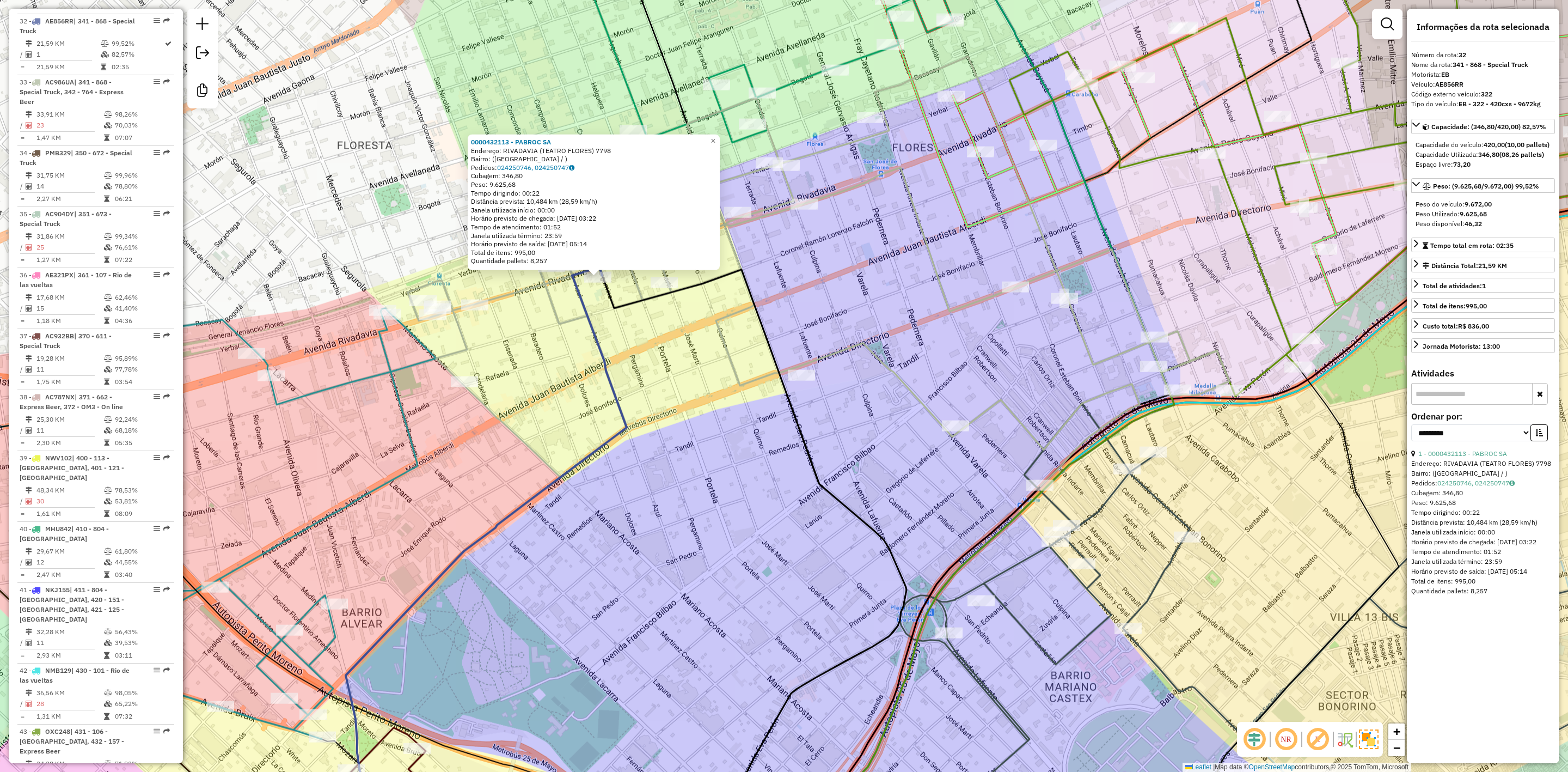
drag, startPoint x: 700, startPoint y: 500, endPoint x: 746, endPoint y: 448, distance: 69.4
click at [742, 452] on div "0000432113 - PABROC SA Endereço: RIVADAVIA (TEATRO FLORES) 7798 Bairro: (BUENOS…" at bounding box center [784, 386] width 1568 height 772
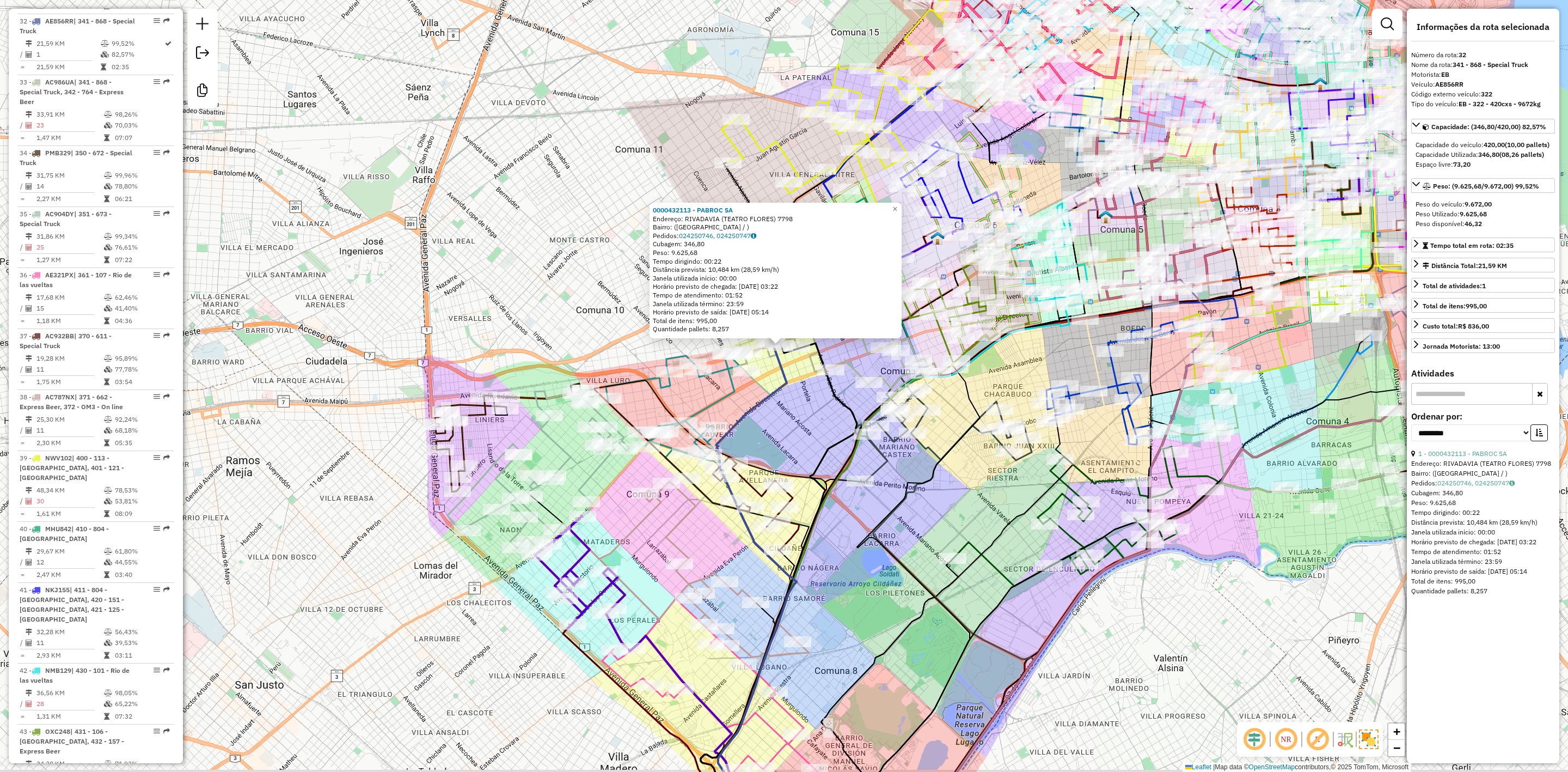
drag, startPoint x: 729, startPoint y: 462, endPoint x: 842, endPoint y: 392, distance: 132.9
click at [850, 392] on div "0000432113 - PABROC SA Endereço: RIVADAVIA (TEATRO FLORES) 7798 Bairro: (BUENOS…" at bounding box center [784, 386] width 1568 height 772
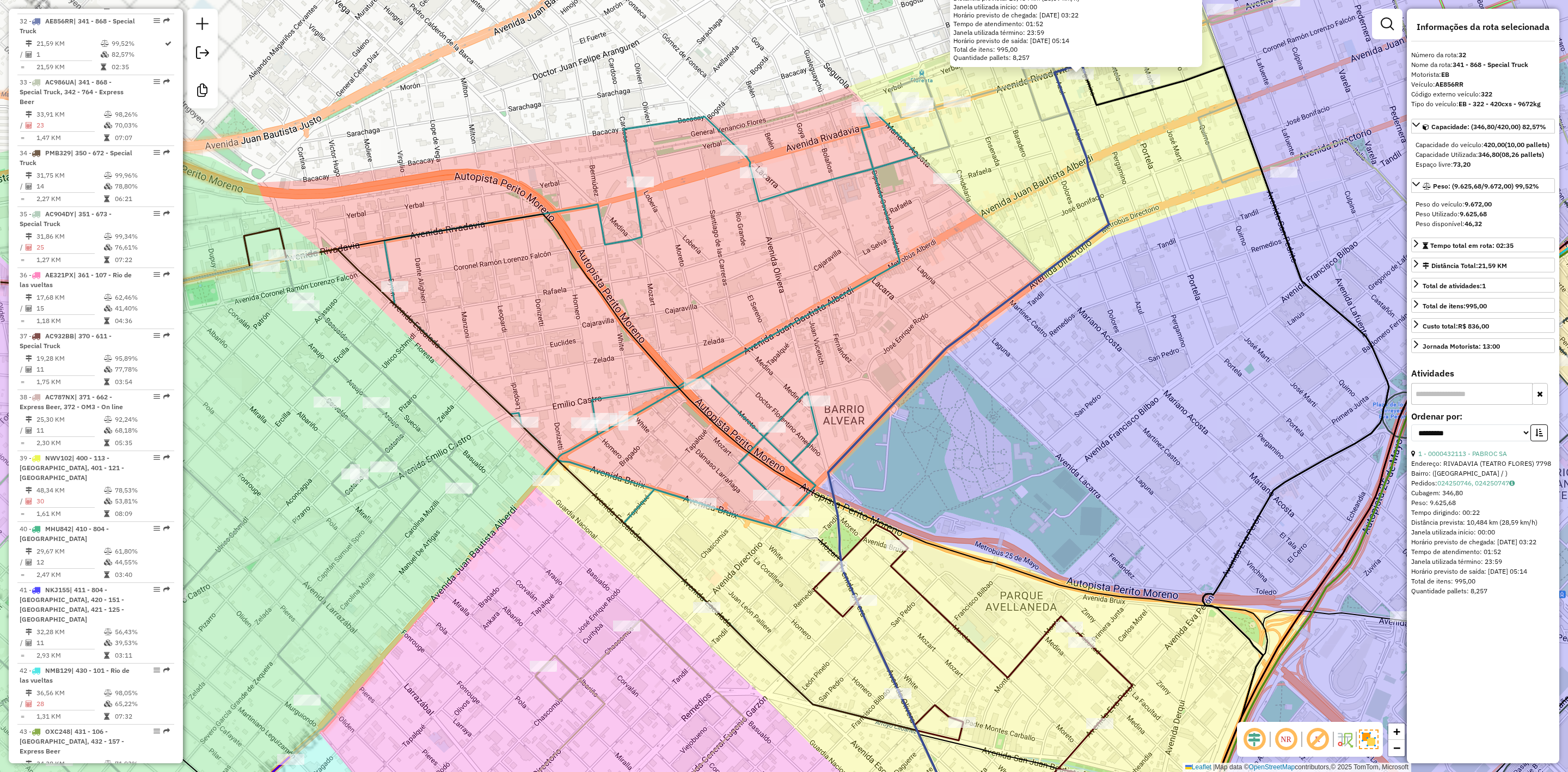
click at [745, 353] on icon at bounding box center [651, 355] width 534 height 500
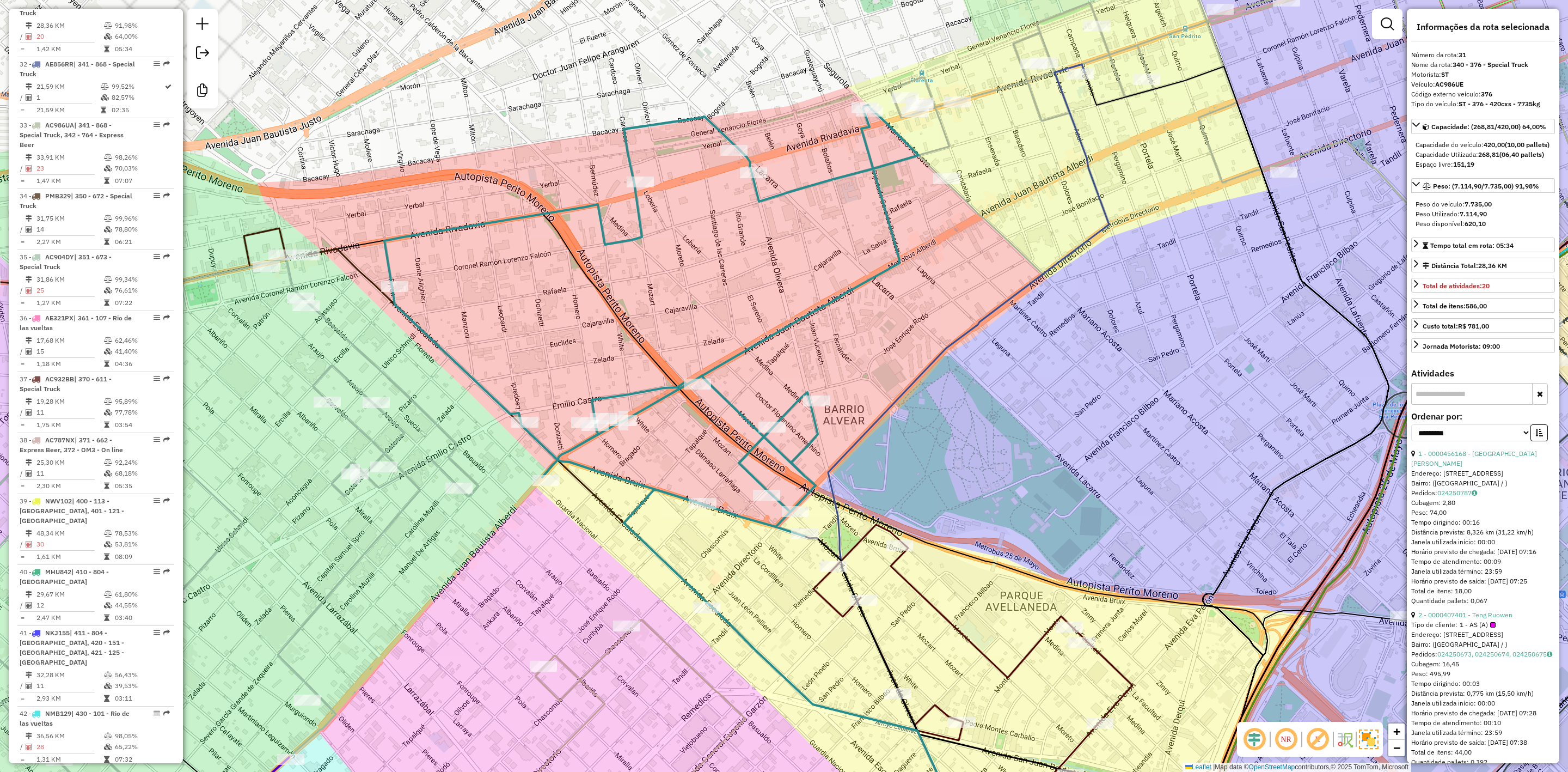
scroll to position [2400, 0]
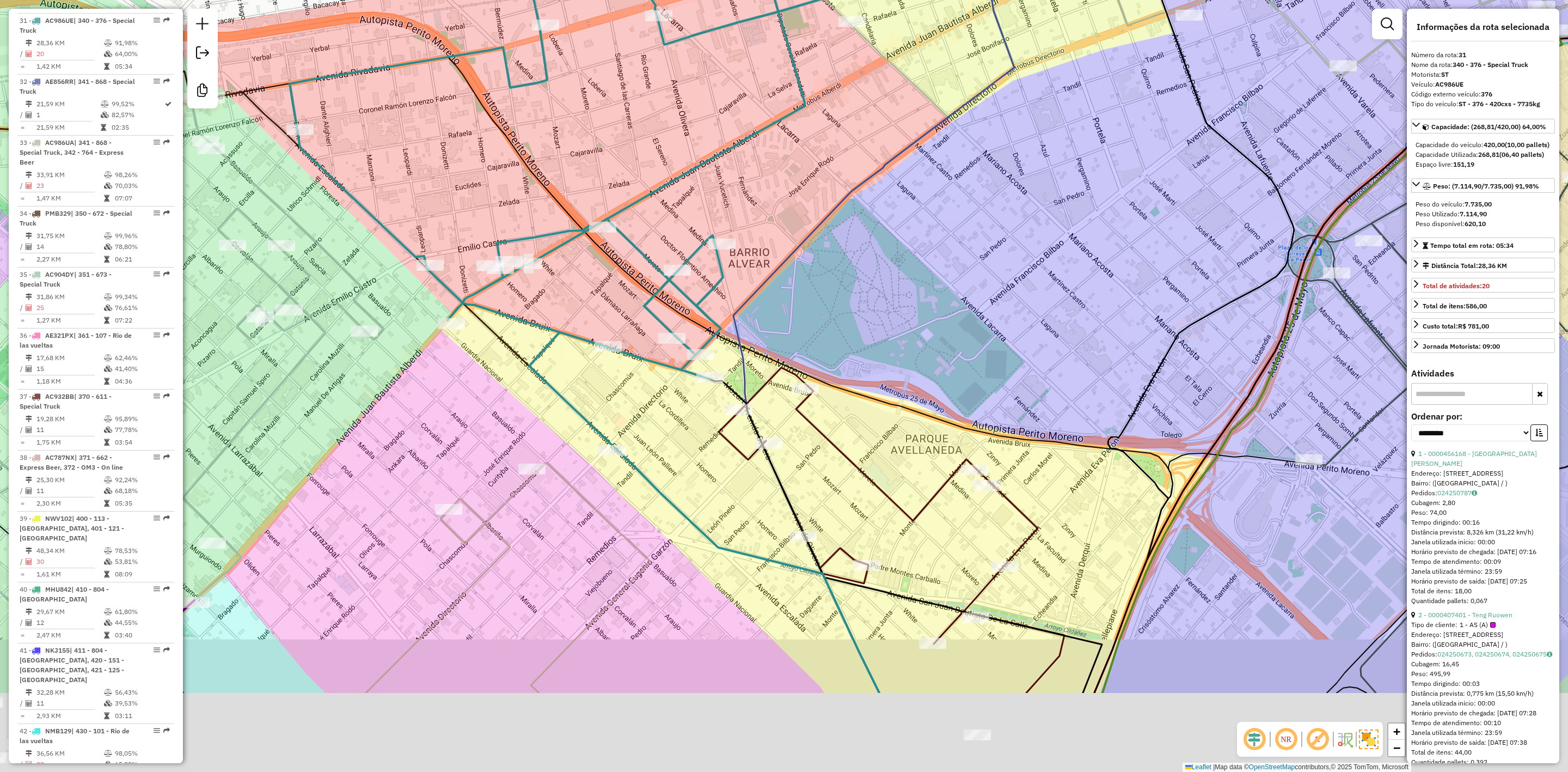
drag, startPoint x: 754, startPoint y: 371, endPoint x: 690, endPoint y: 299, distance: 96.3
click at [649, 198] on div "Janela de atendimento Grade de atendimento Capacidade Transportadoras Veículos …" at bounding box center [784, 386] width 1568 height 772
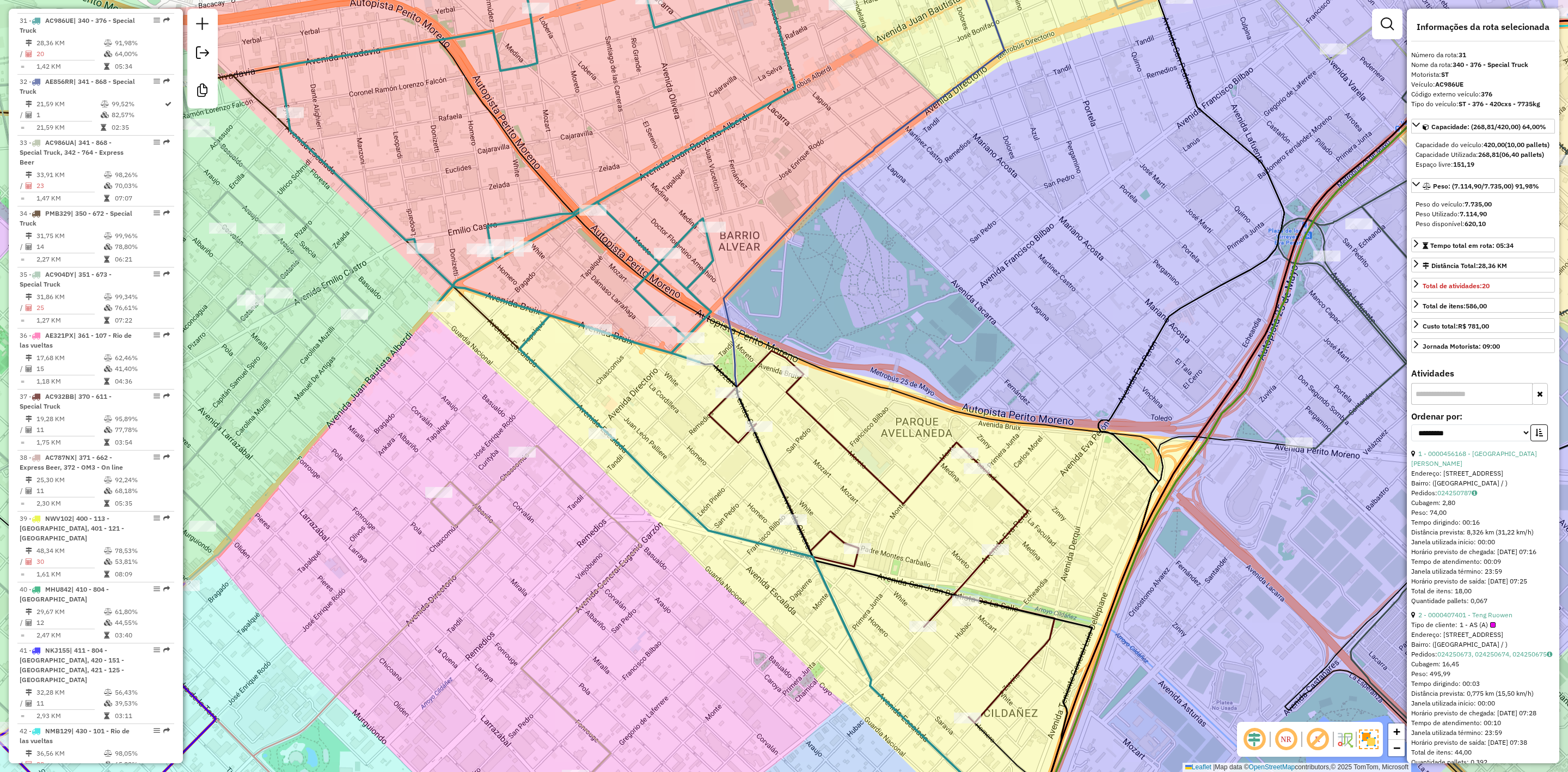
click at [832, 436] on icon at bounding box center [881, 537] width 345 height 372
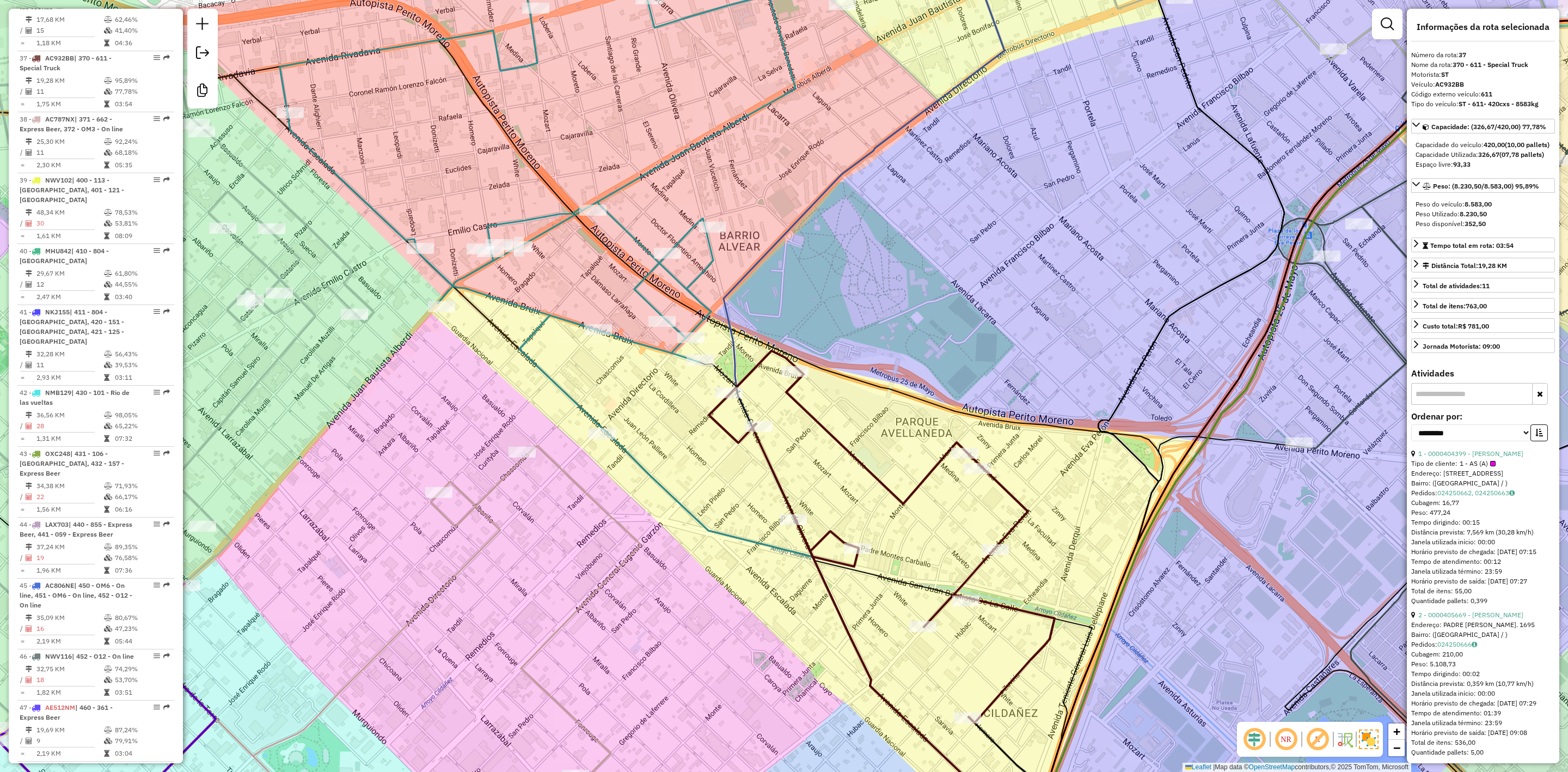
scroll to position [2777, 0]
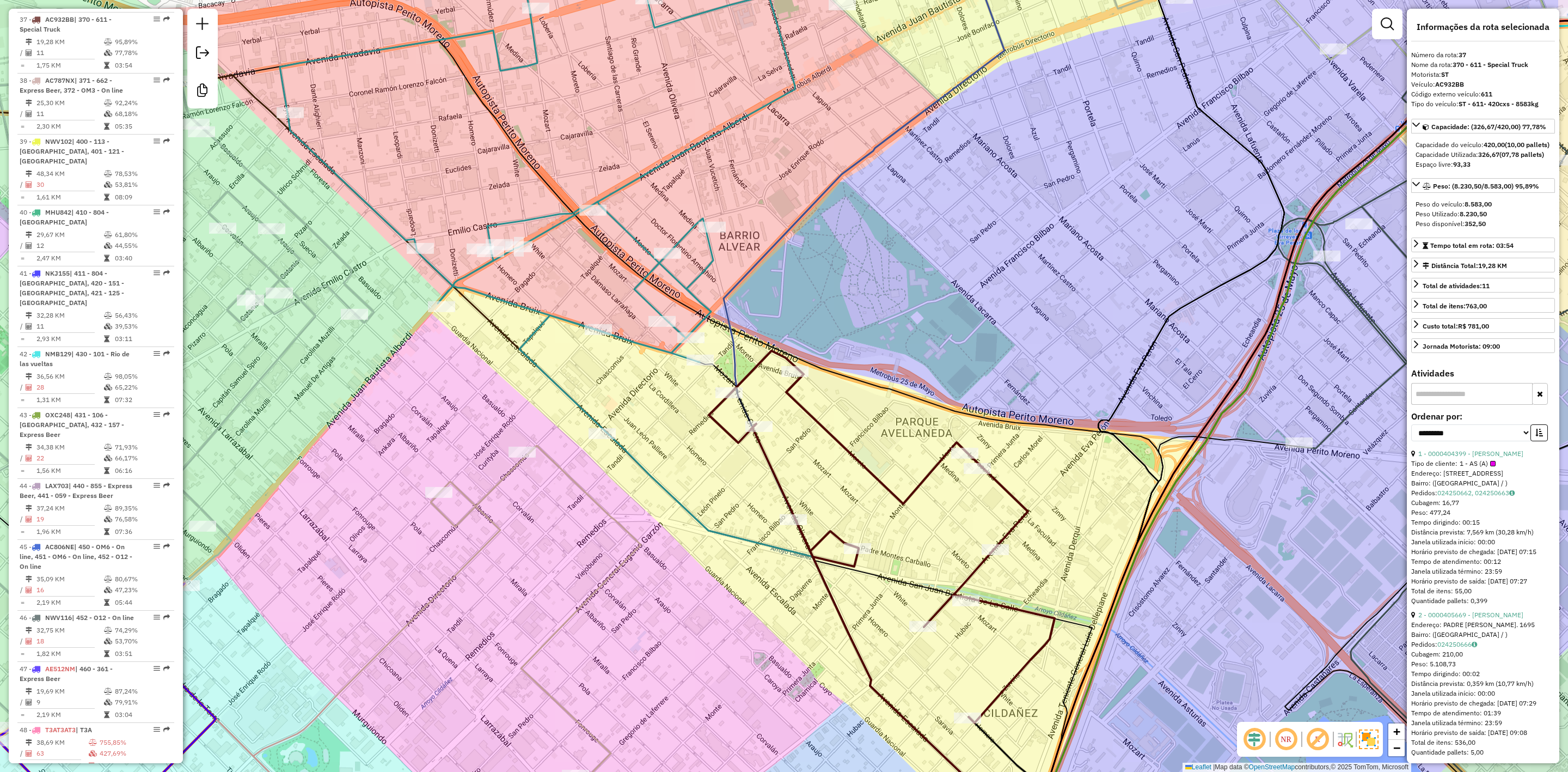
click at [652, 273] on icon at bounding box center [547, 181] width 534 height 500
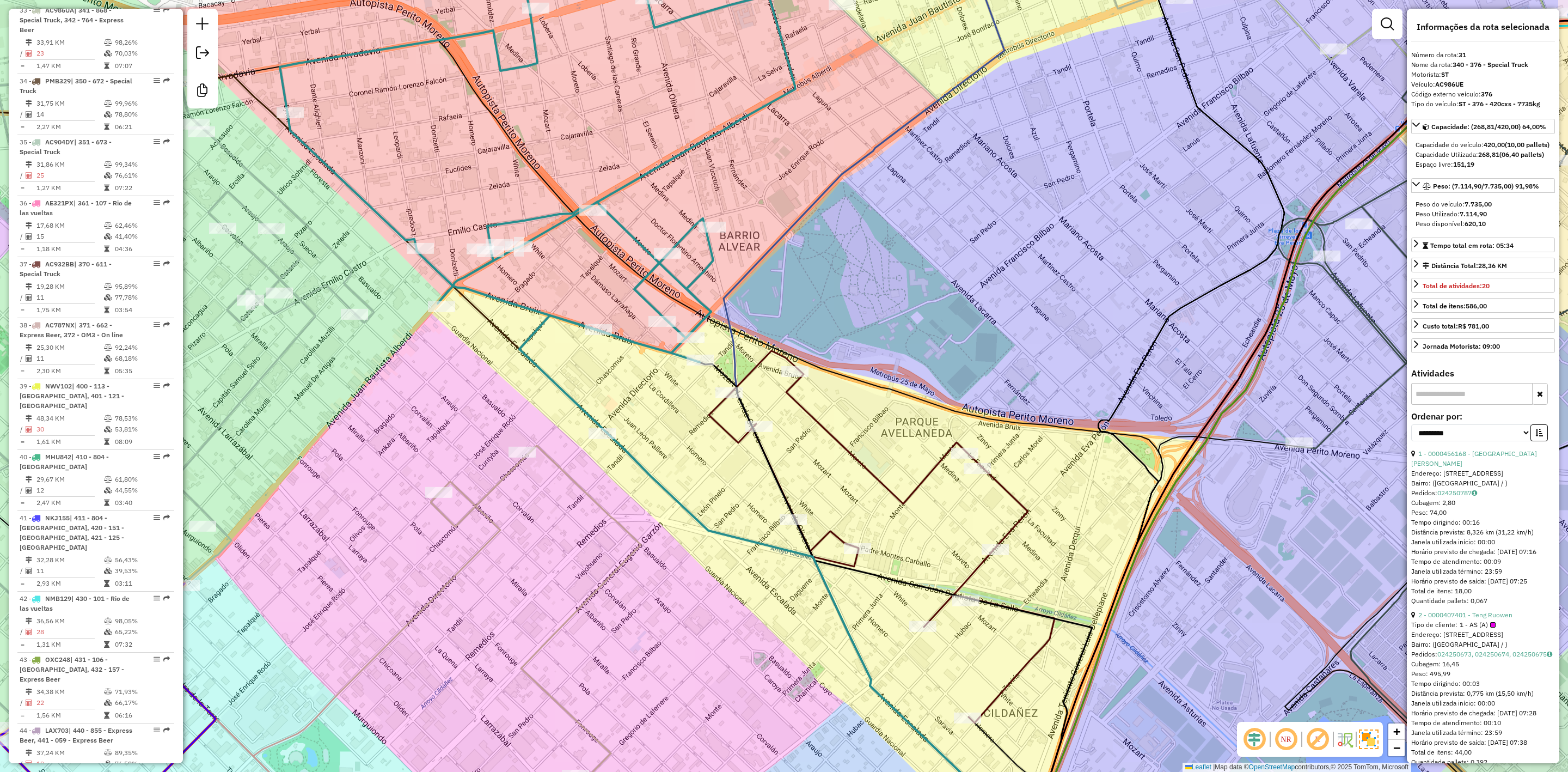
scroll to position [2400, 0]
click at [810, 410] on icon at bounding box center [881, 537] width 345 height 372
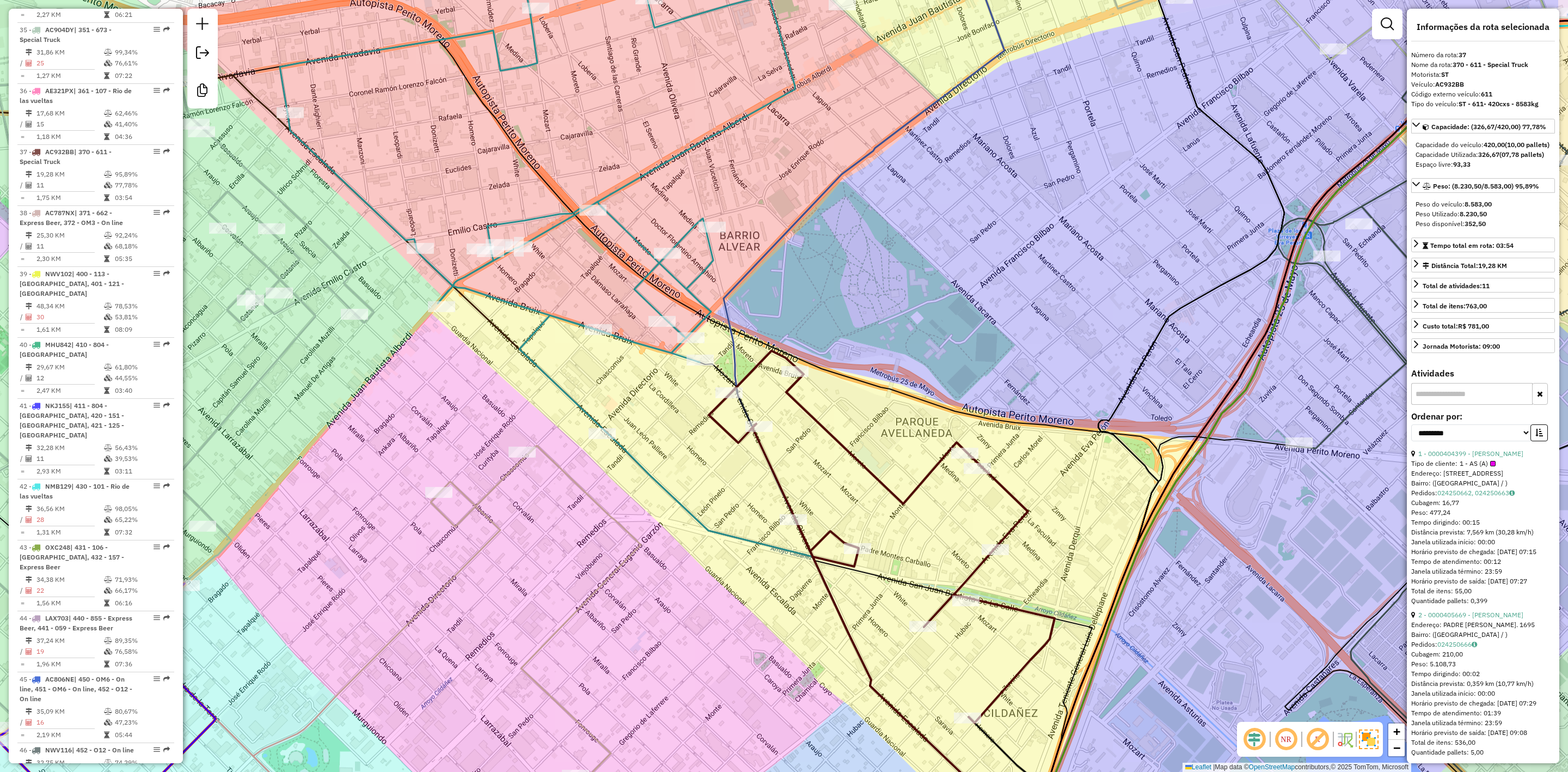
scroll to position [2777, 0]
drag, startPoint x: 781, startPoint y: 258, endPoint x: 804, endPoint y: 321, distance: 67.1
click at [806, 324] on div "Janela de atendimento Grade de atendimento Capacidade Transportadoras Veículos …" at bounding box center [784, 386] width 1568 height 772
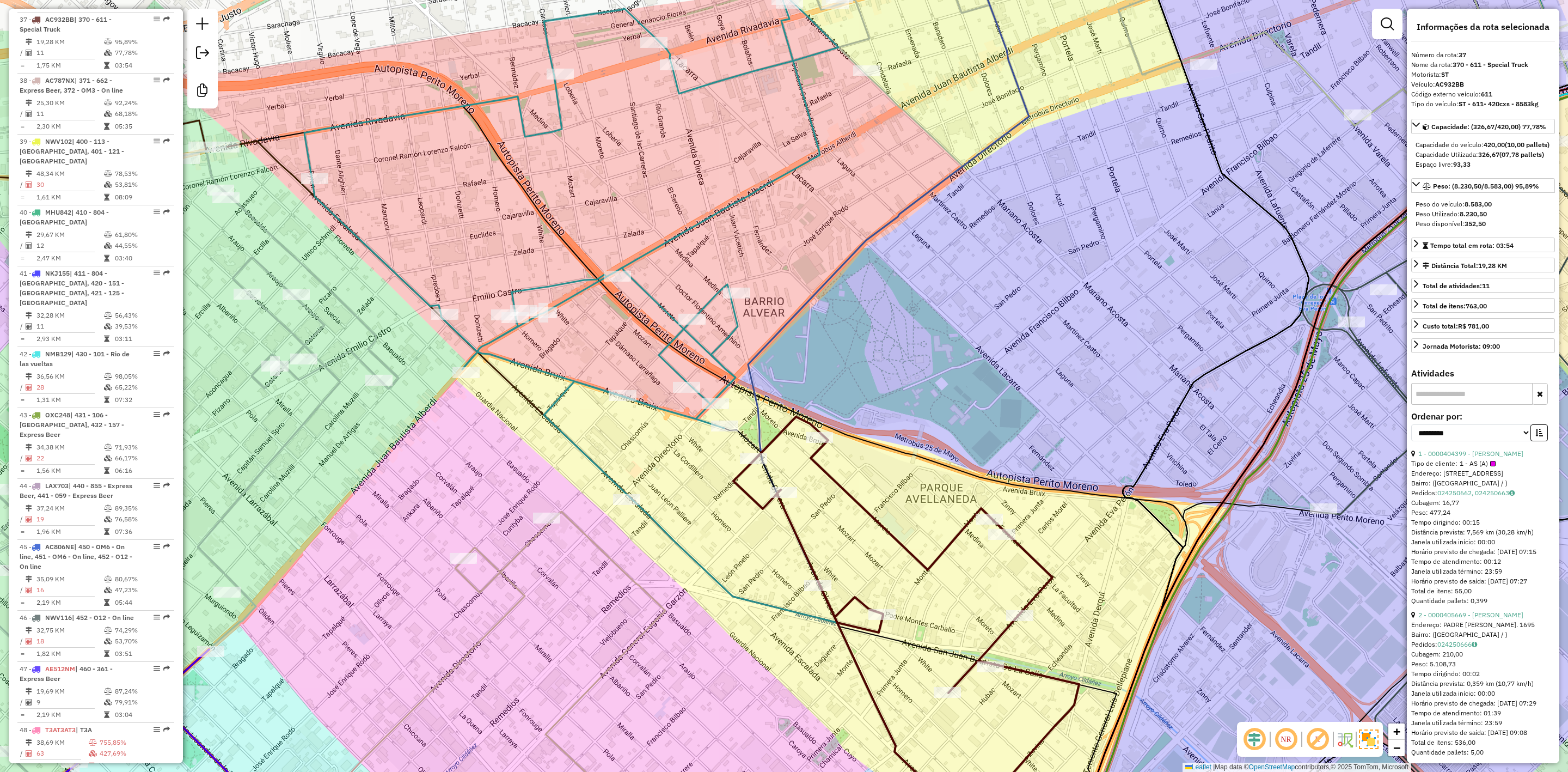
click at [713, 301] on icon at bounding box center [571, 247] width 534 height 500
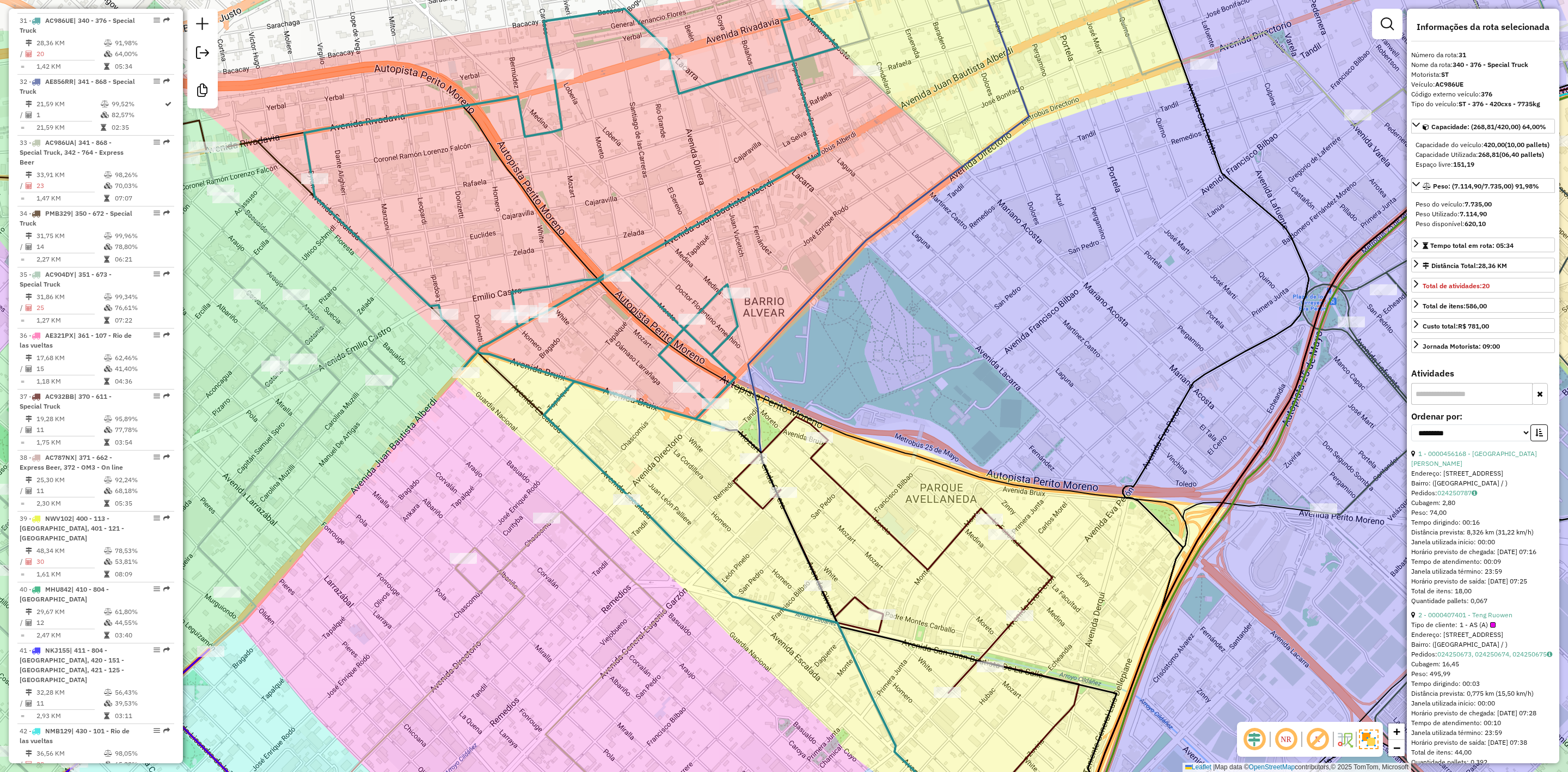
click at [851, 496] on icon at bounding box center [906, 603] width 345 height 372
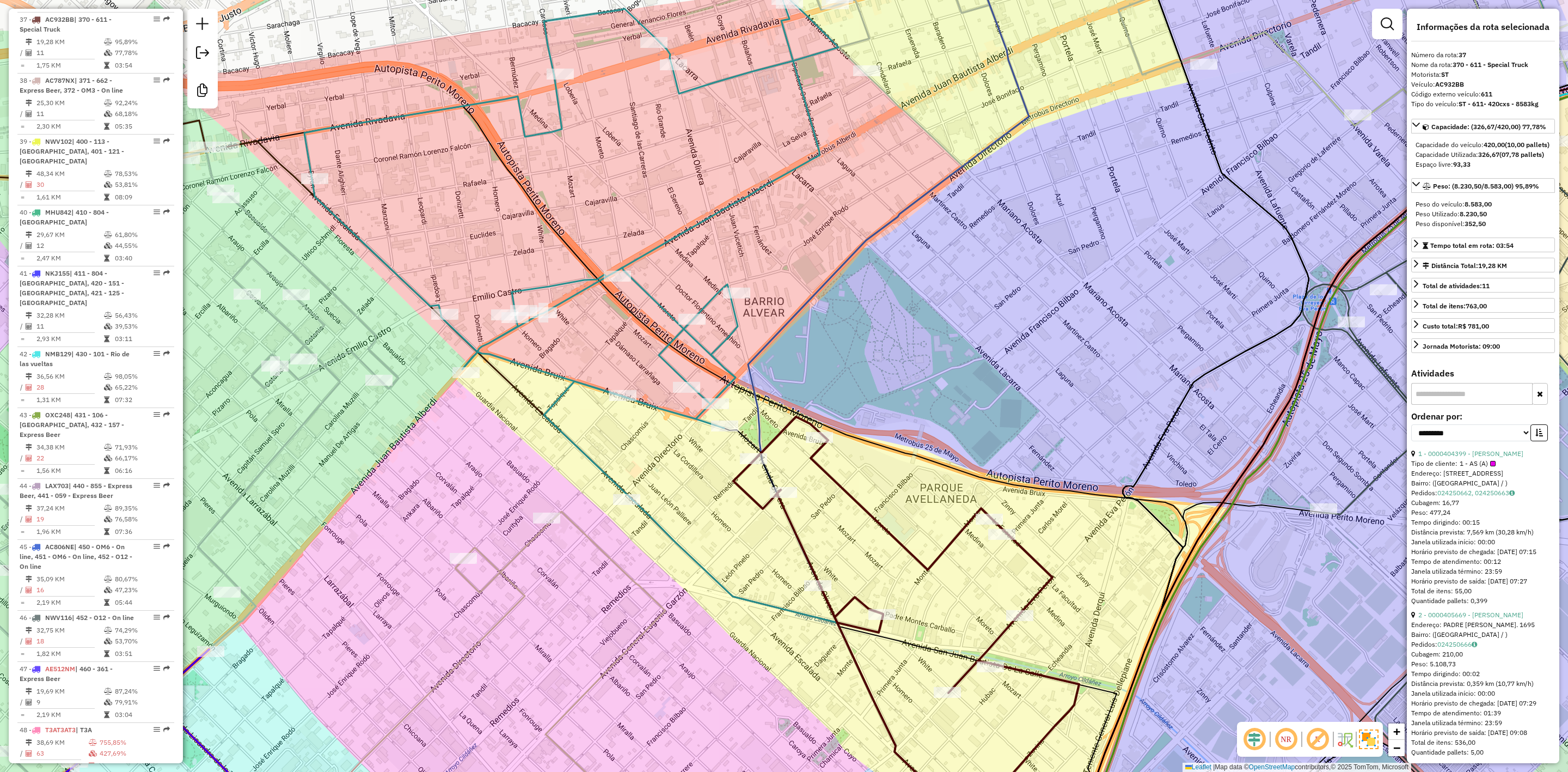
drag, startPoint x: 853, startPoint y: 486, endPoint x: 898, endPoint y: 394, distance: 102.4
click at [887, 425] on div "Janela de atendimento Grade de atendimento Capacidade Transportadoras Veículos …" at bounding box center [784, 386] width 1568 height 772
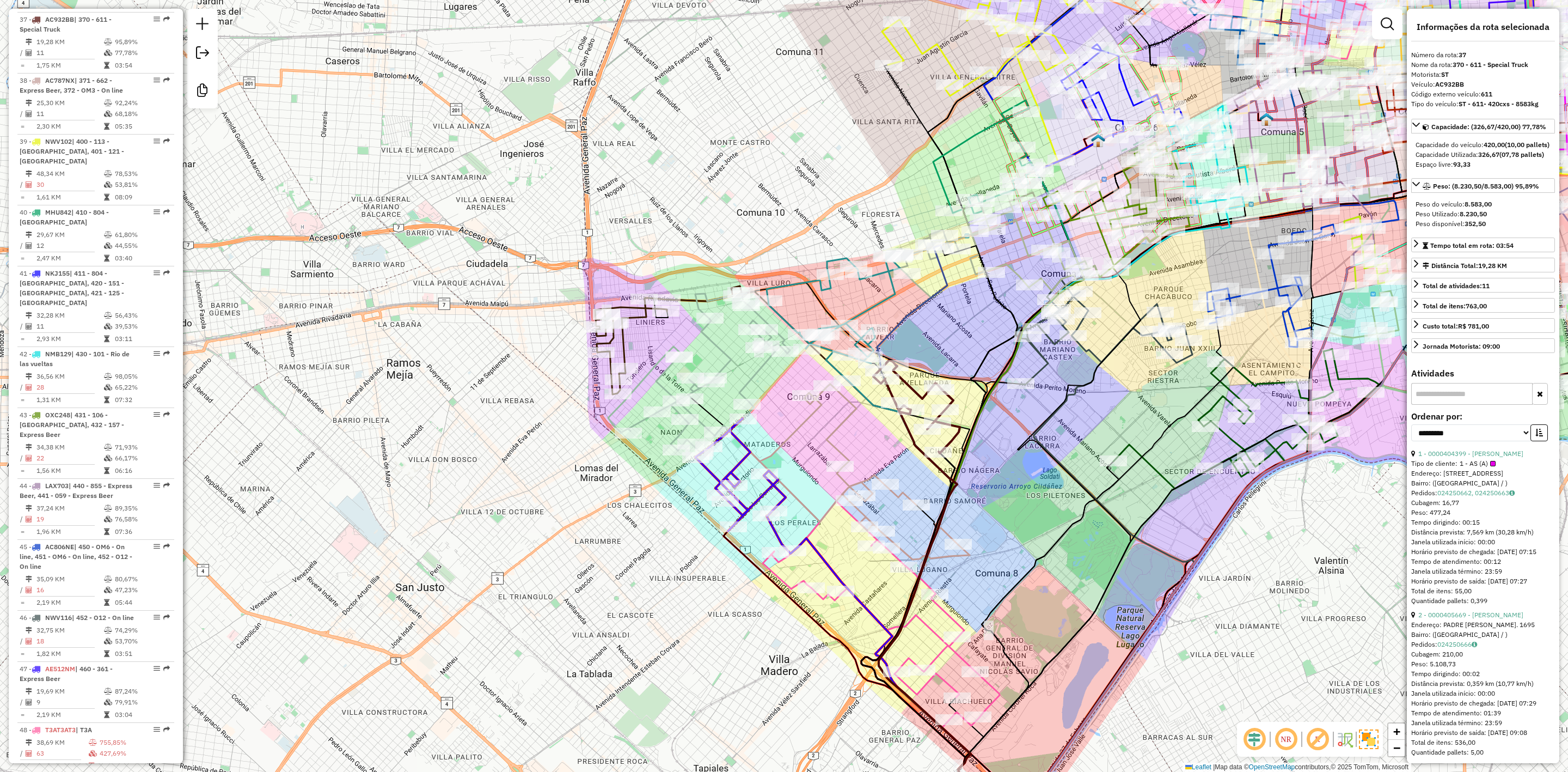
drag, startPoint x: 840, startPoint y: 422, endPoint x: 987, endPoint y: 447, distance: 149.1
click at [970, 447] on icon at bounding box center [840, 472] width 261 height 176
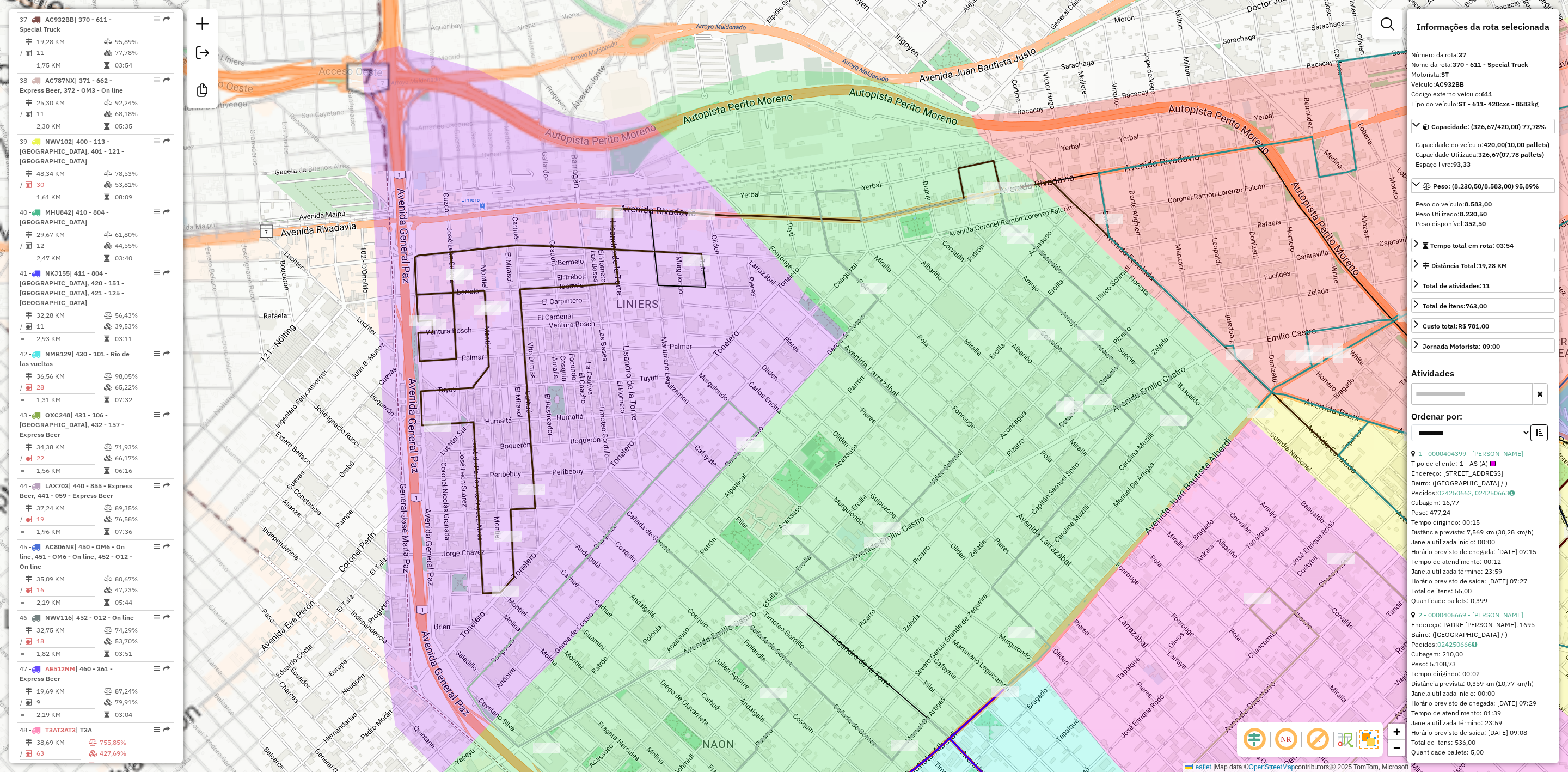
click at [602, 286] on icon at bounding box center [707, 377] width 585 height 432
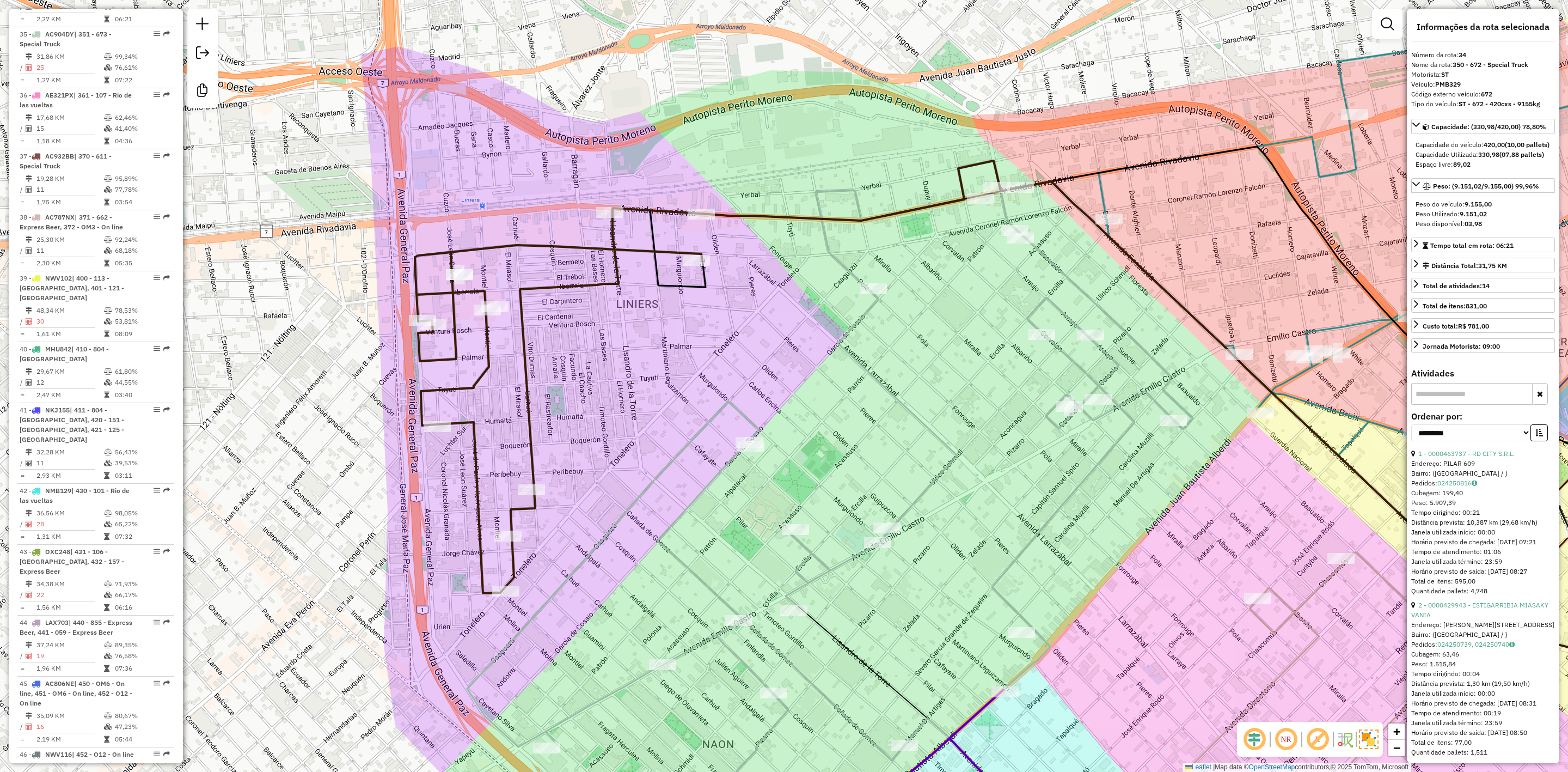
scroll to position [2593, 0]
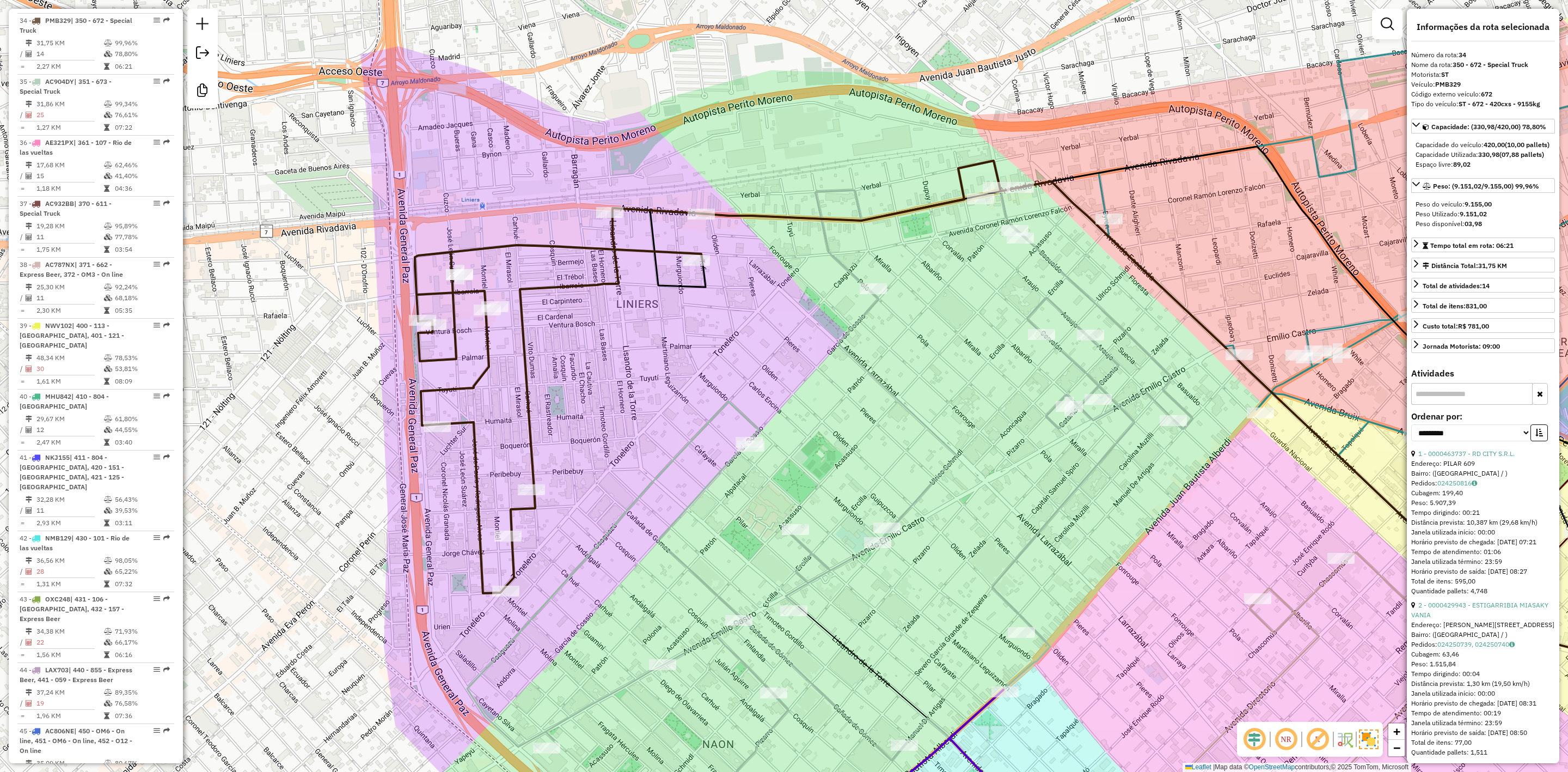
click at [718, 407] on icon at bounding box center [830, 511] width 726 height 648
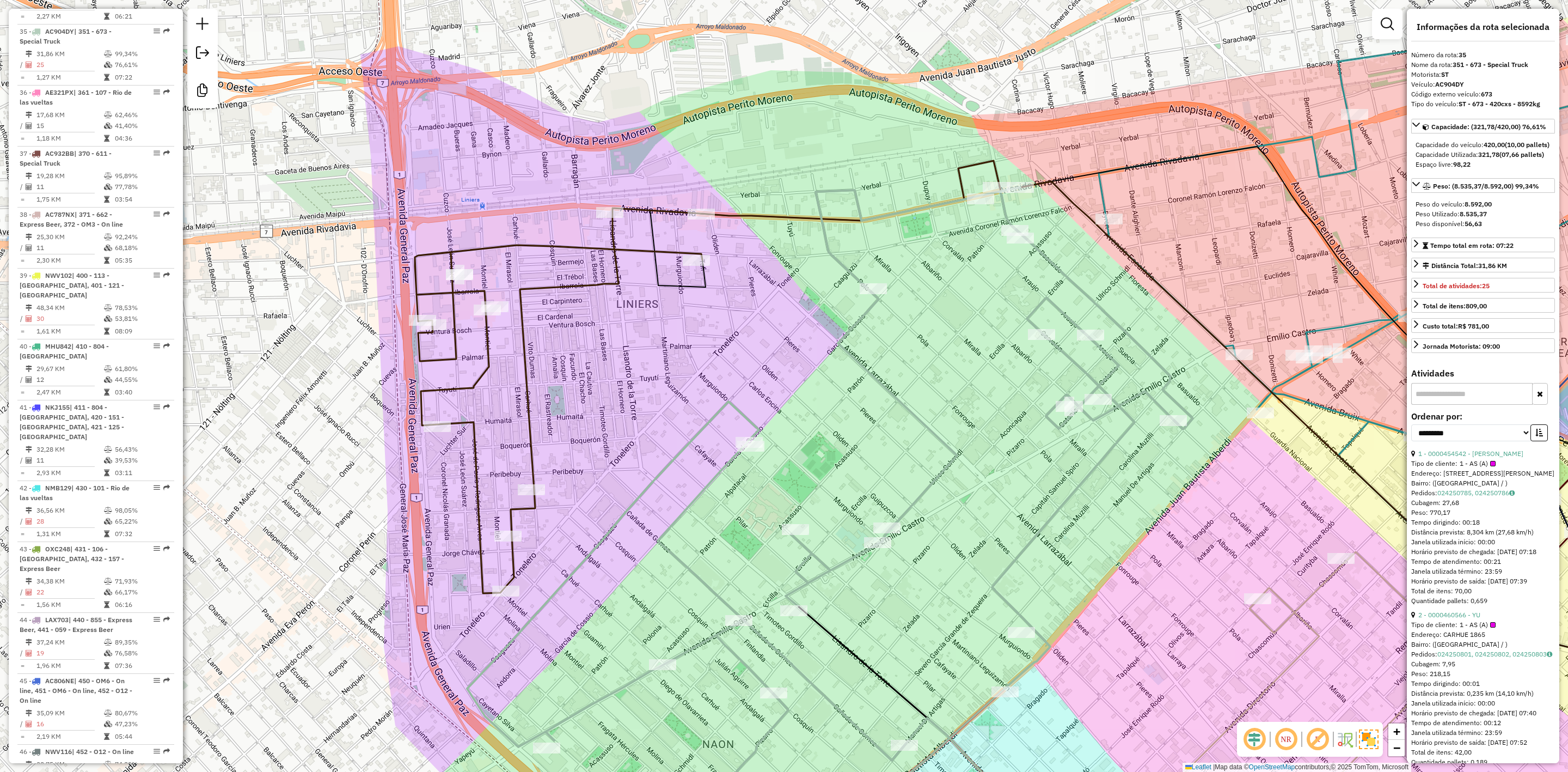
scroll to position [2655, 0]
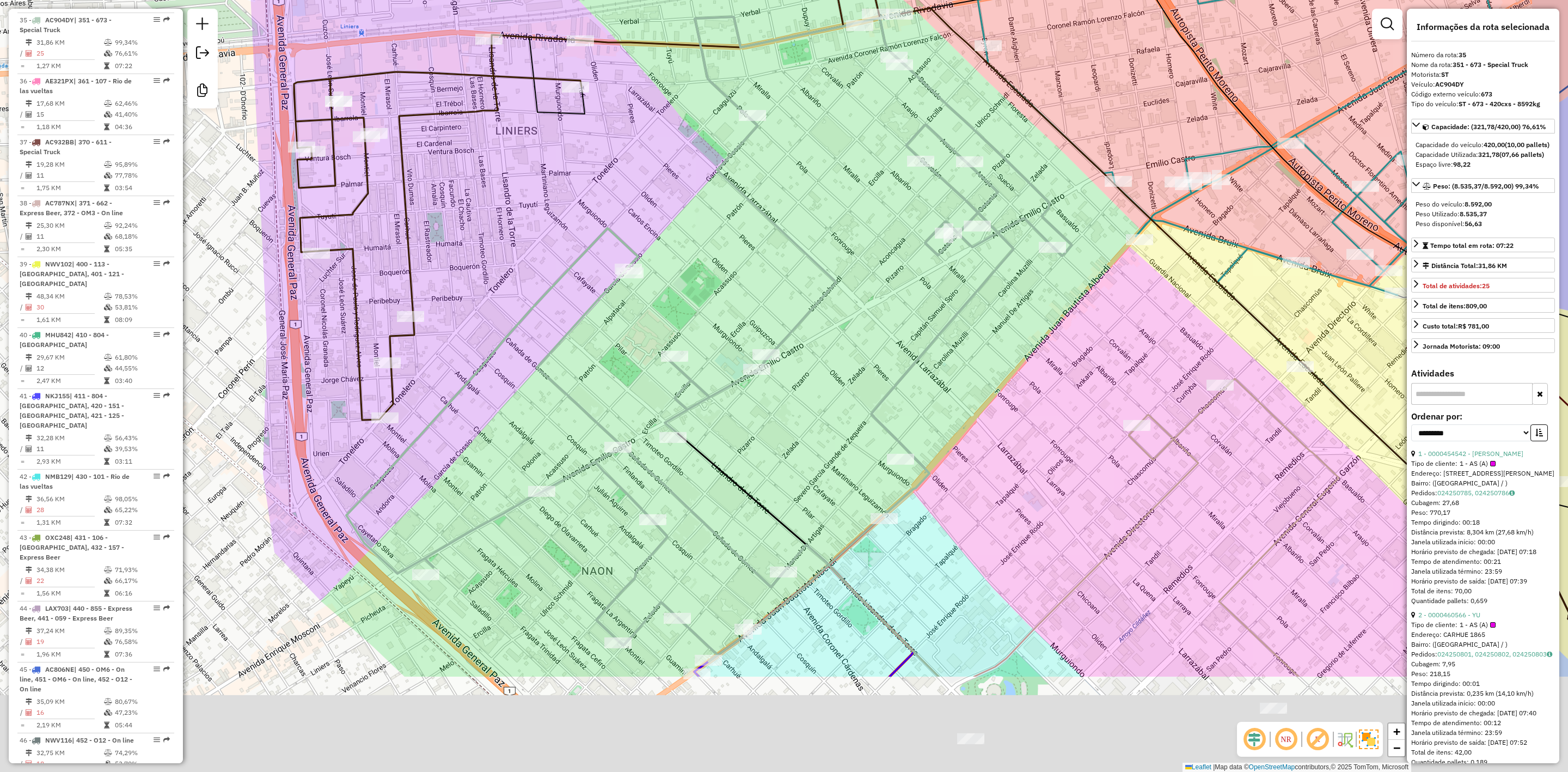
drag, startPoint x: 944, startPoint y: 546, endPoint x: 798, endPoint y: 301, distance: 285.2
click at [800, 303] on div "Janela de atendimento Grade de atendimento Capacidade Transportadoras Veículos …" at bounding box center [784, 386] width 1568 height 772
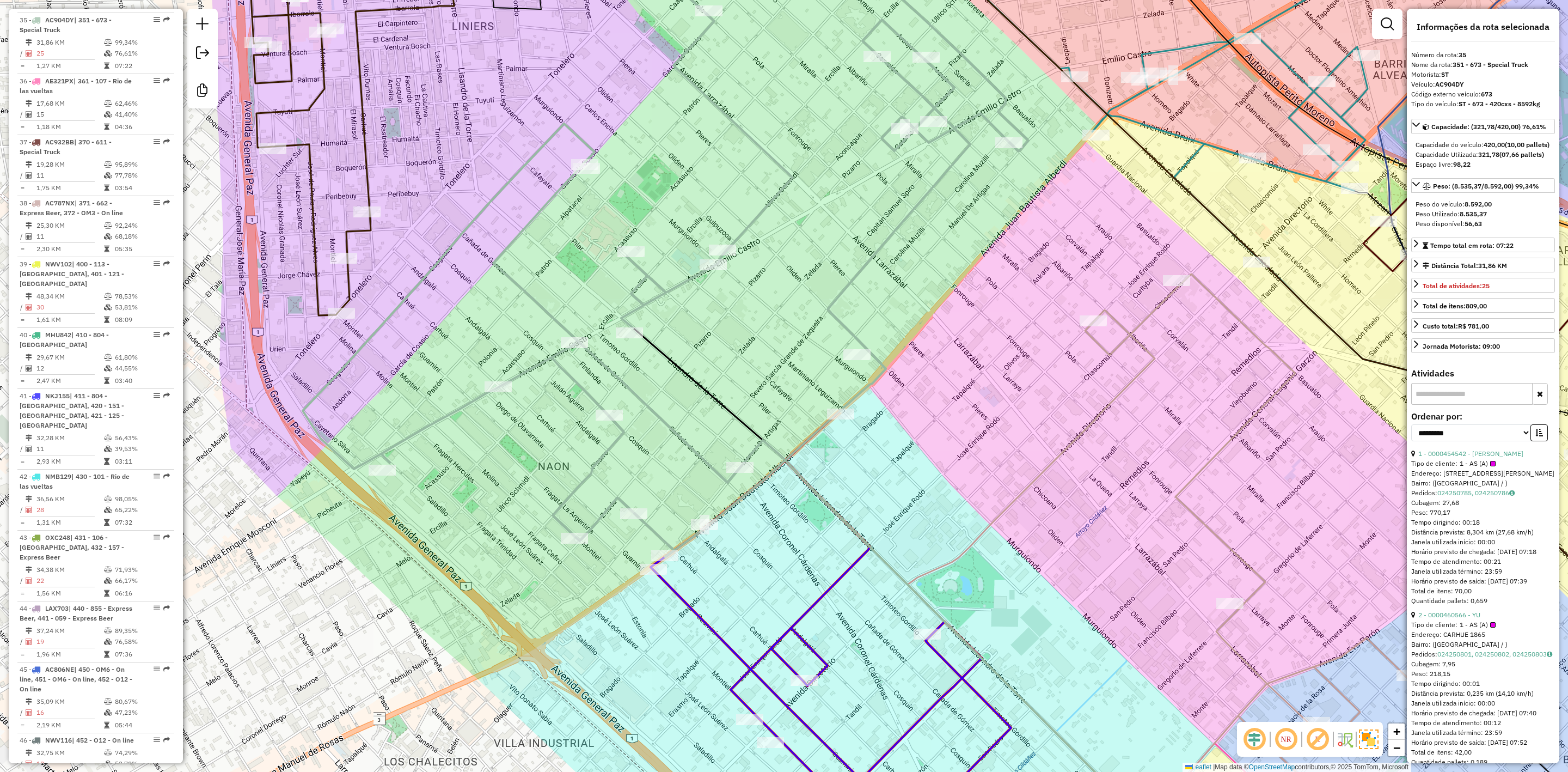
drag, startPoint x: 922, startPoint y: 504, endPoint x: 827, endPoint y: 321, distance: 206.2
click at [829, 322] on div "Janela de atendimento Grade de atendimento Capacidade Transportadoras Veículos …" at bounding box center [784, 386] width 1568 height 772
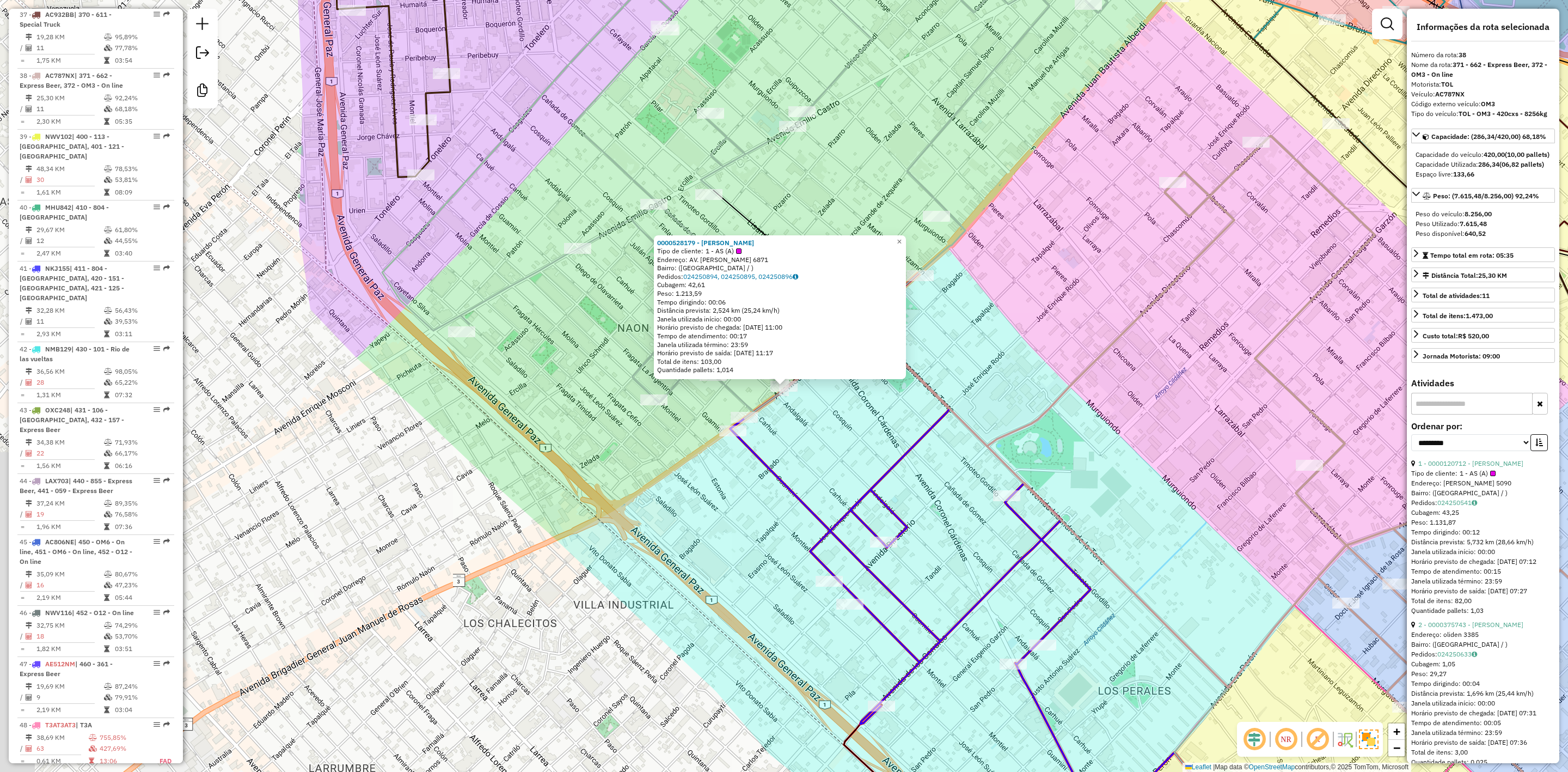
scroll to position [2838, 0]
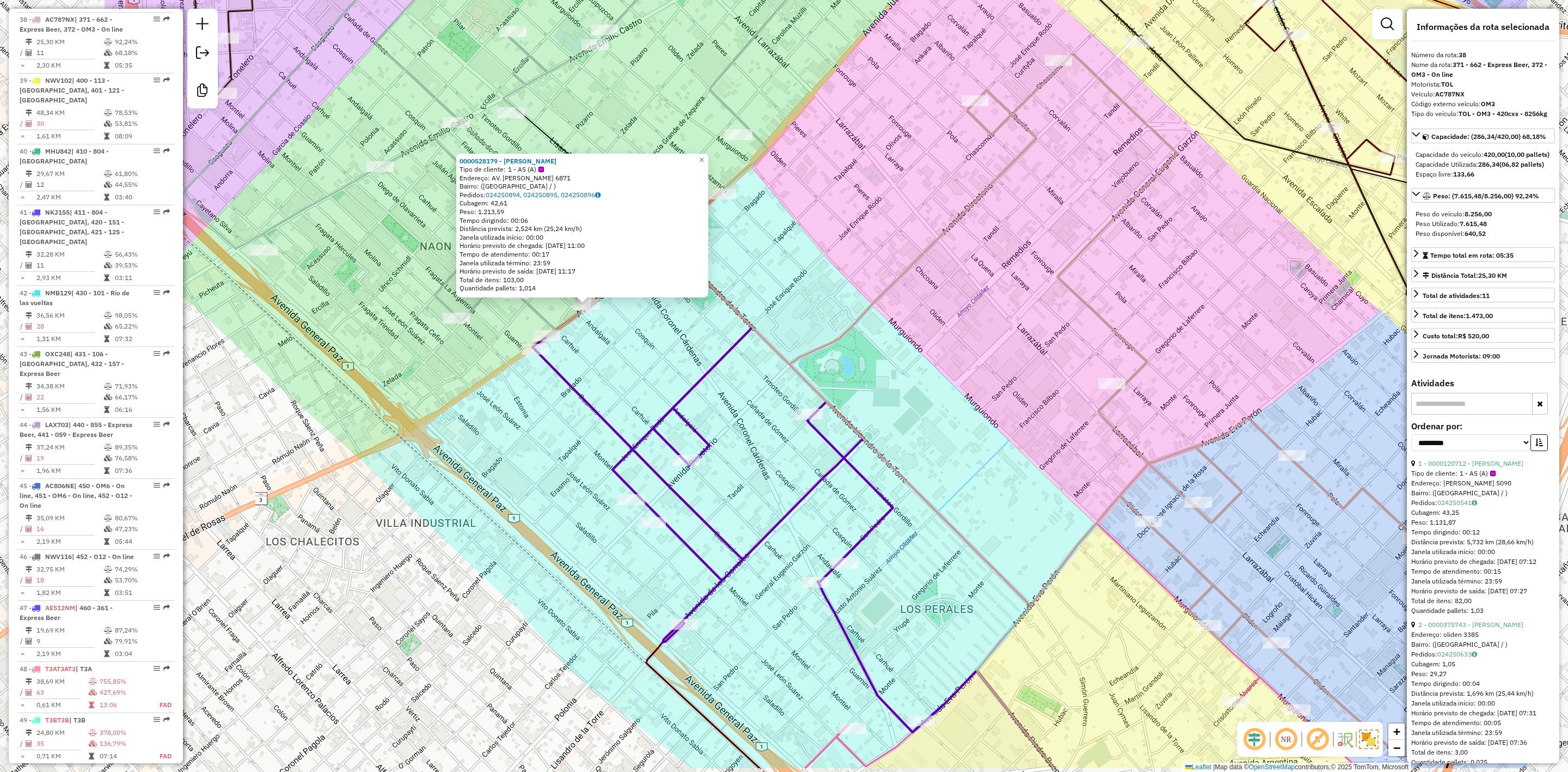
drag, startPoint x: 848, startPoint y: 435, endPoint x: 646, endPoint y: 353, distance: 218.0
click at [647, 353] on div "0000528179 - CHEN SONG Tipo de cliente: 1 - AS (A) Endereço: AV. JUAN BAUTISTA …" at bounding box center [784, 386] width 1568 height 772
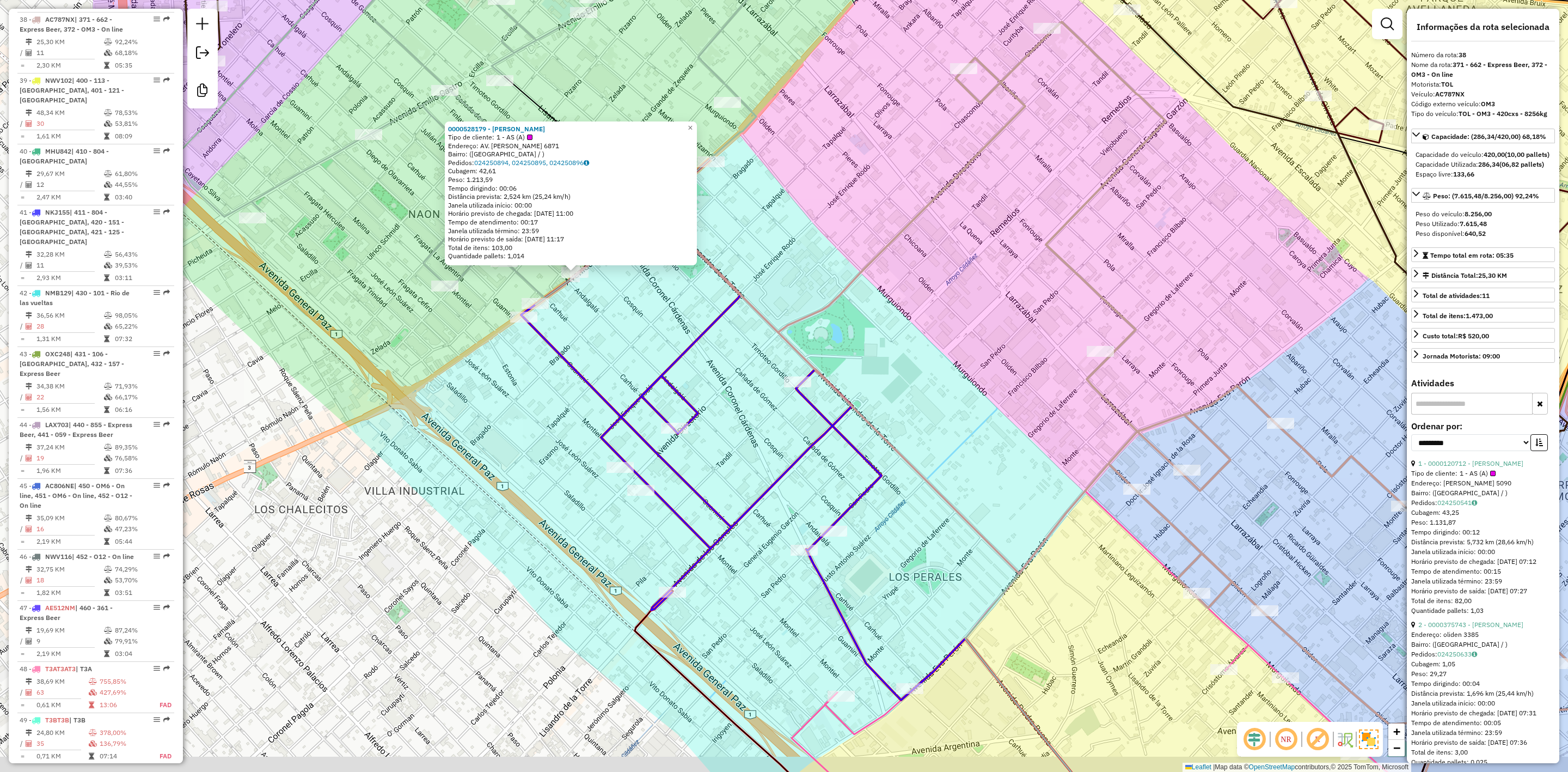
drag, startPoint x: 886, startPoint y: 342, endPoint x: 814, endPoint y: 305, distance: 81.0
click at [832, 267] on div "0000528179 - CHEN SONG Tipo de cliente: 1 - AS (A) Endereço: AV. JUAN BAUTISTA …" at bounding box center [784, 386] width 1568 height 772
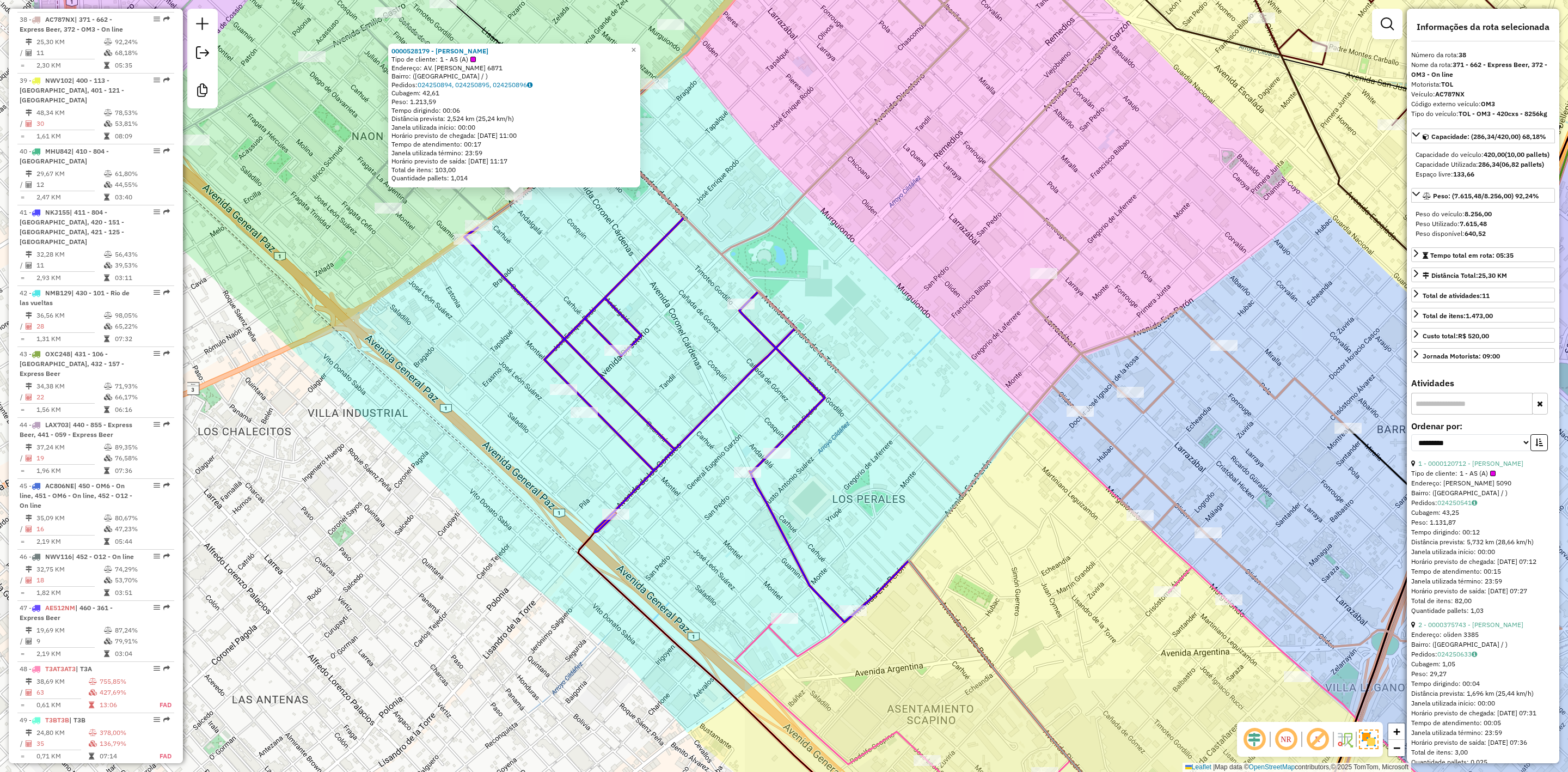
click at [750, 379] on icon at bounding box center [645, 306] width 361 height 450
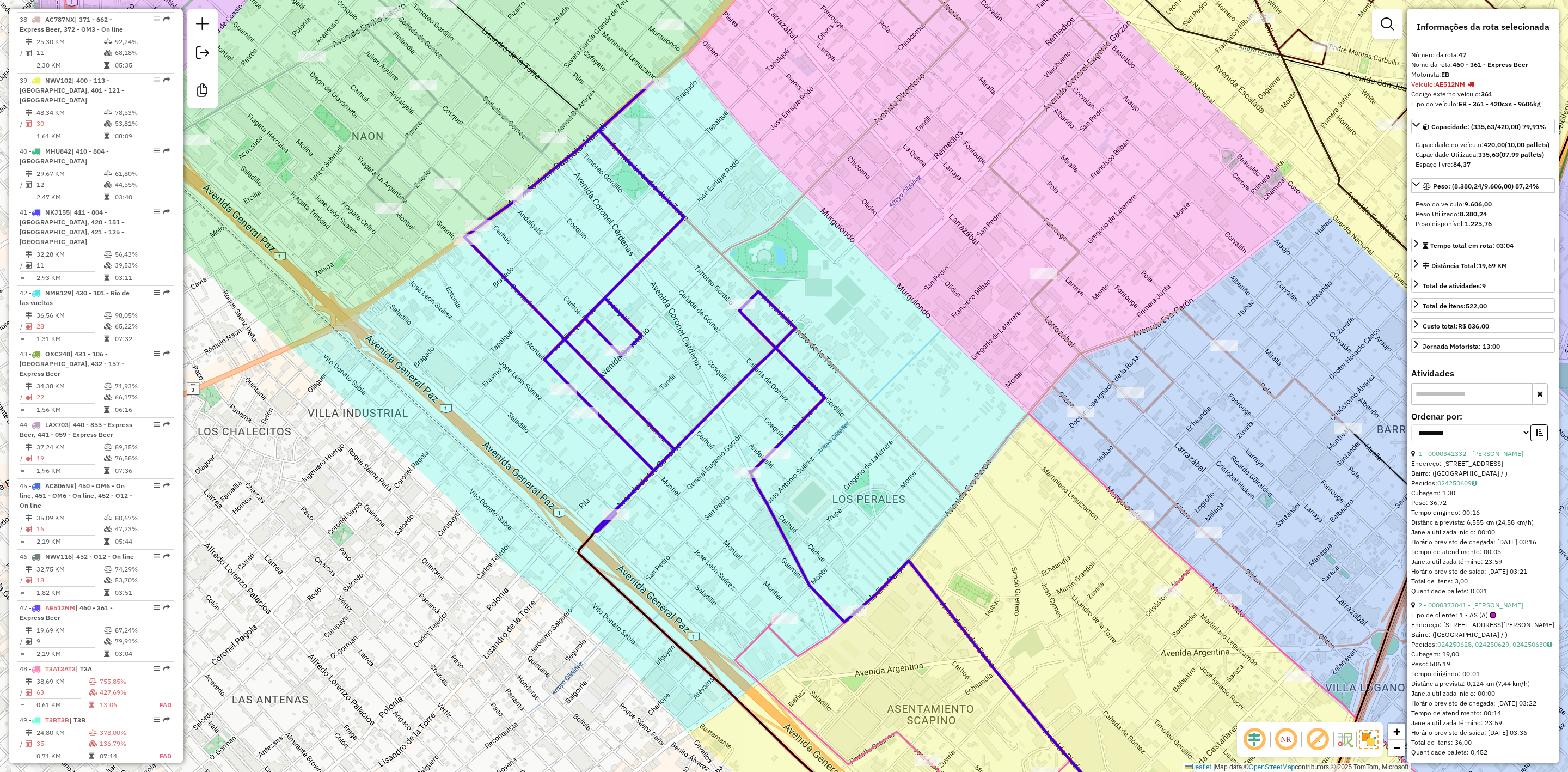
scroll to position [3001, 0]
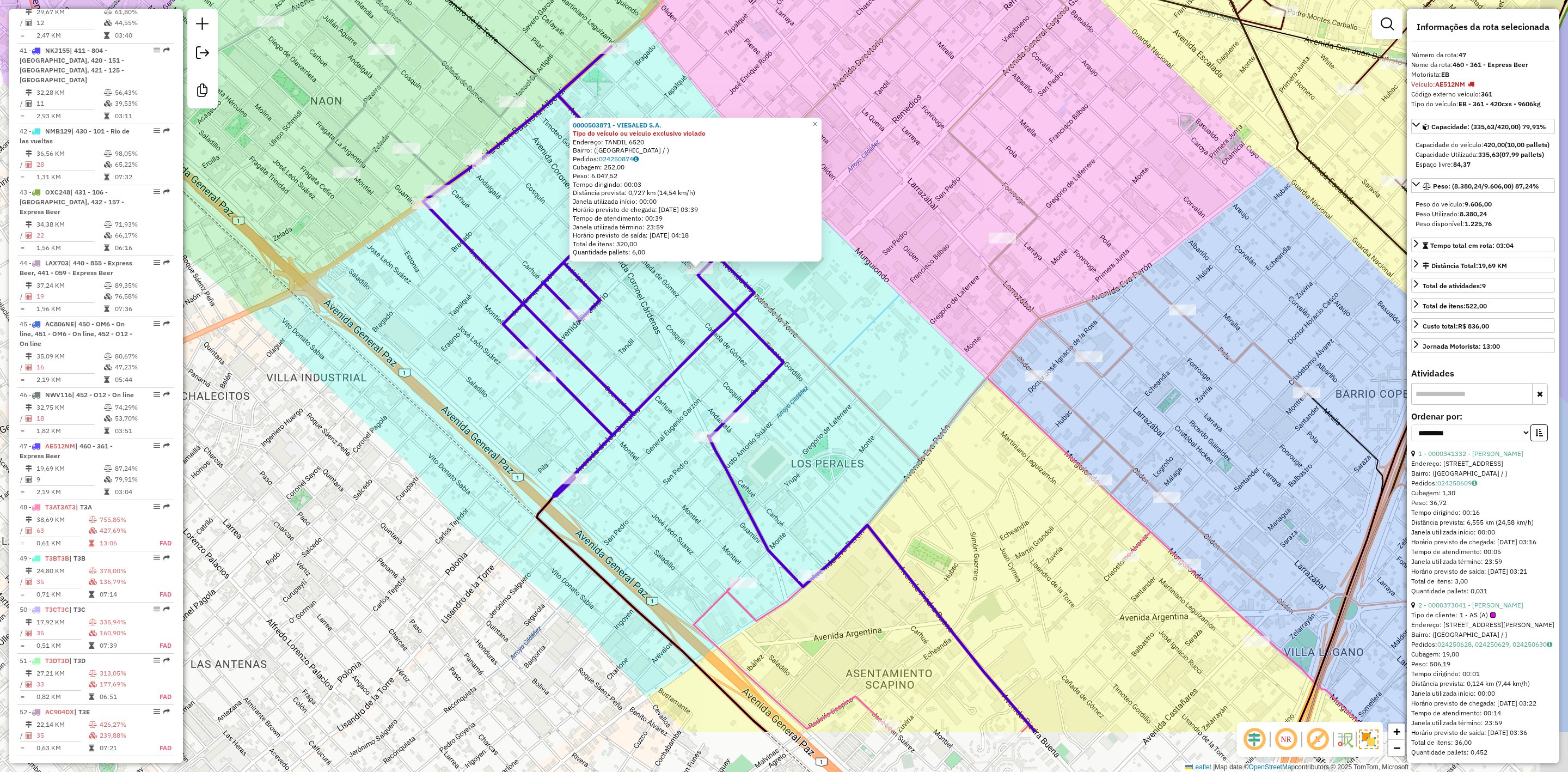
drag, startPoint x: 891, startPoint y: 435, endPoint x: 842, endPoint y: 394, distance: 63.9
click at [862, 401] on icon at bounding box center [999, 259] width 1042 height 703
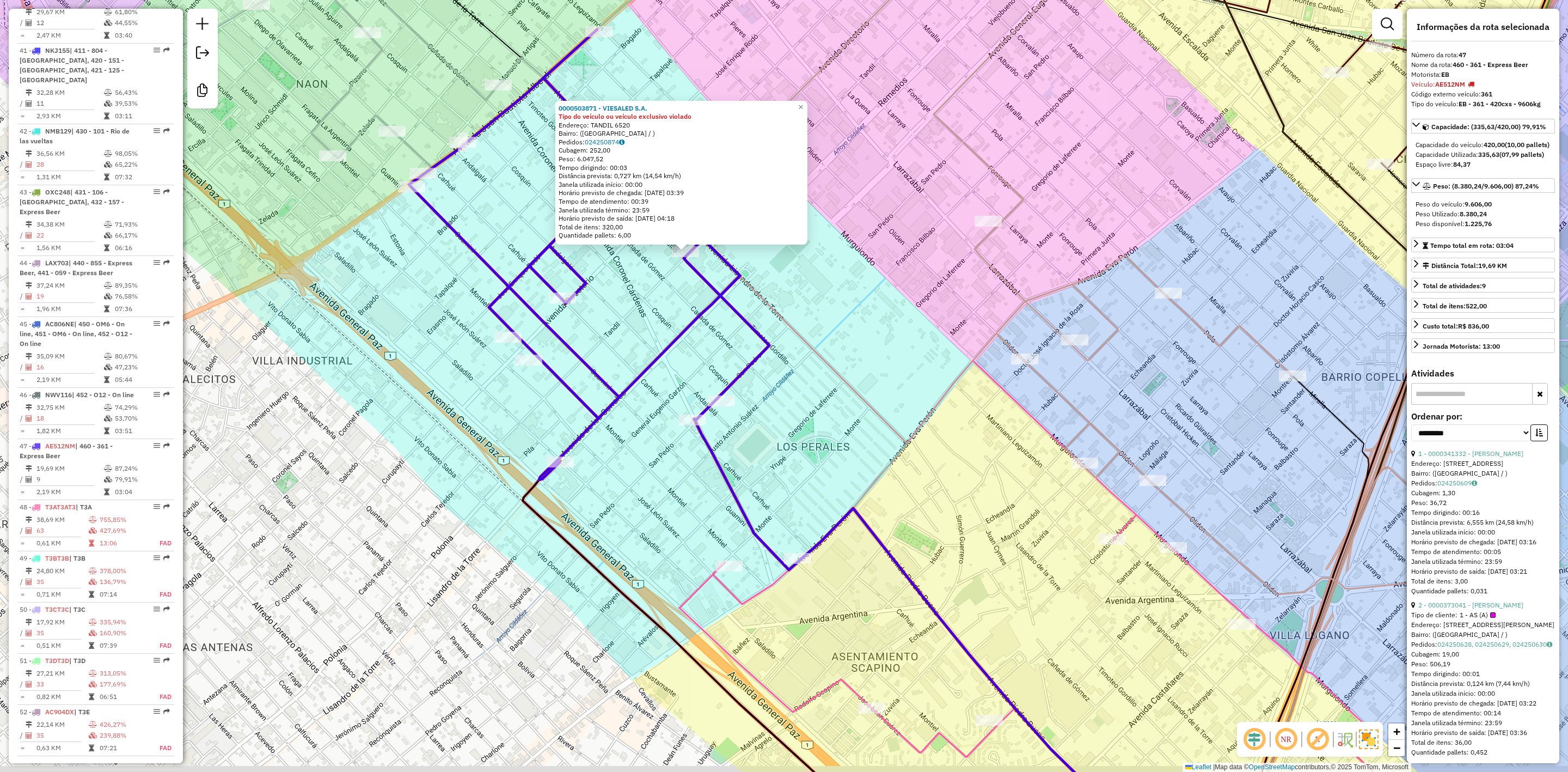
click at [746, 401] on div "0000503871 - VIESALED S.A. Tipo do veículo ou veículo exclusivo violado Endereç…" at bounding box center [784, 386] width 1568 height 772
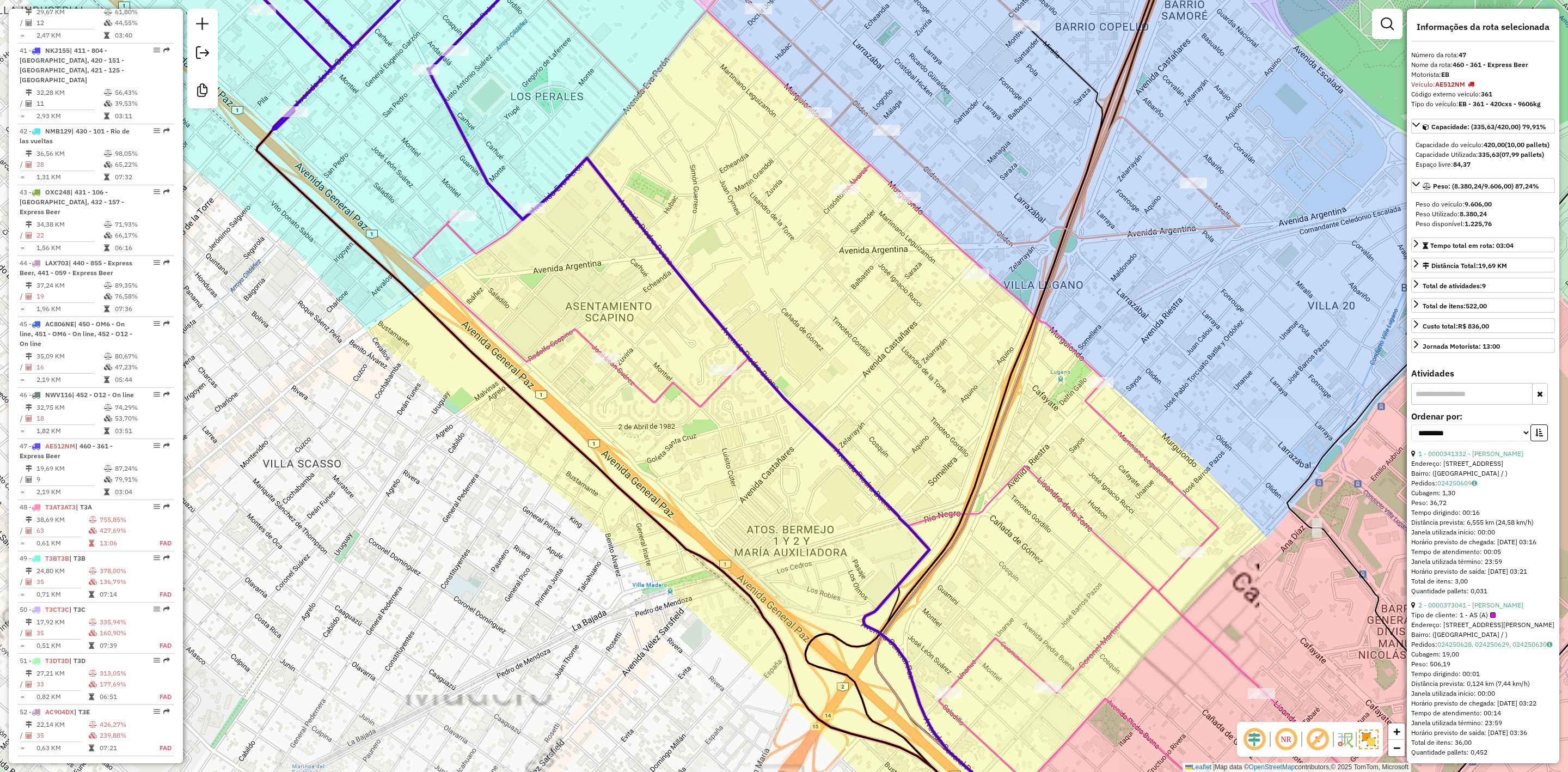
click at [1094, 404] on icon at bounding box center [886, 430] width 947 height 840
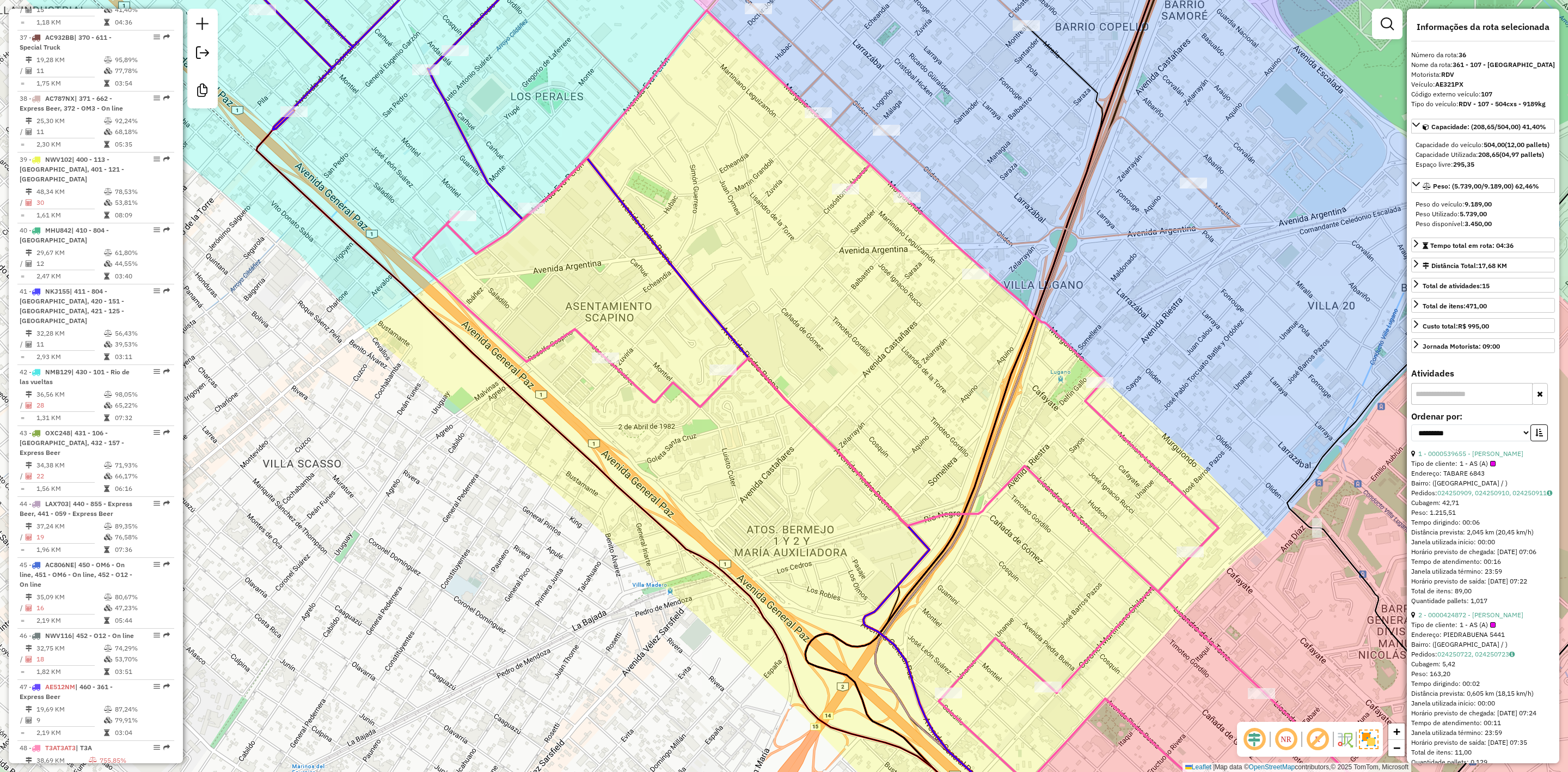
scroll to position [2716, 0]
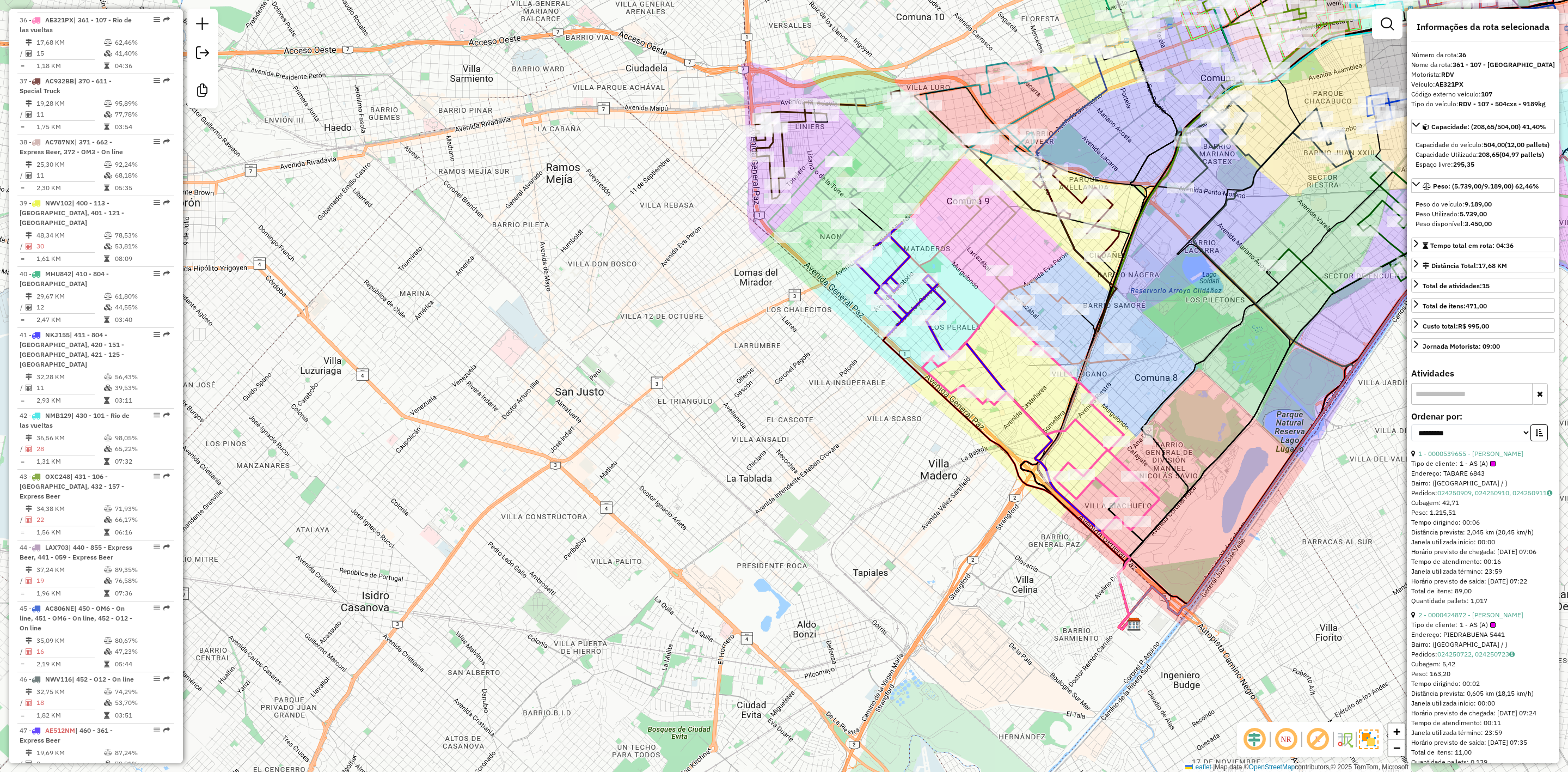
drag, startPoint x: 1152, startPoint y: 375, endPoint x: 1126, endPoint y: 481, distance: 109.1
click at [1126, 481] on div "Rota 36 - Placa AE321PX 0000460891 - SAMPOR SRL Janela de atendimento Grade de …" at bounding box center [784, 386] width 1568 height 772
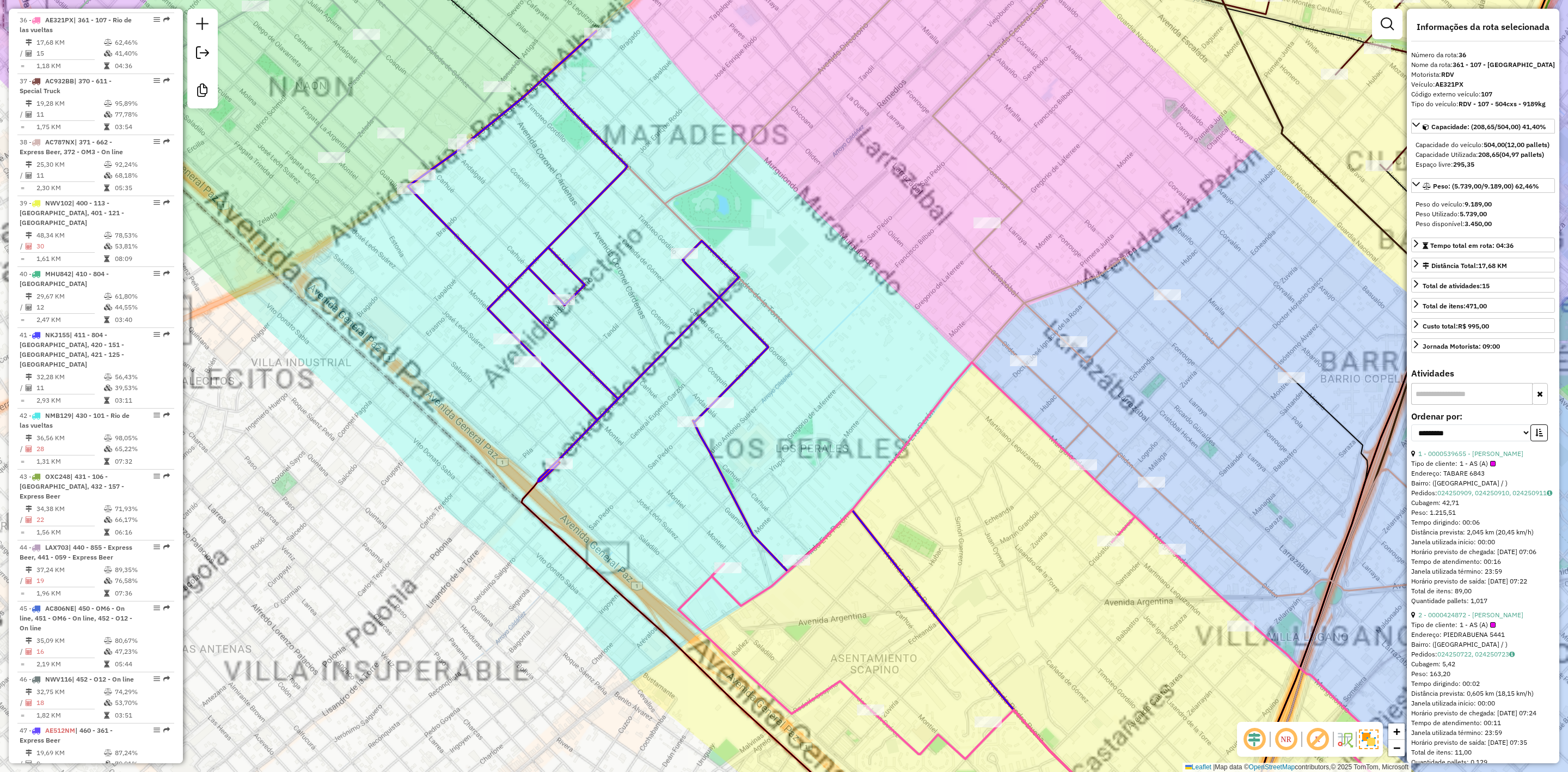
click at [736, 543] on div "Janela de atendimento Grade de atendimento Capacidade Transportadoras Veículos …" at bounding box center [784, 386] width 1568 height 772
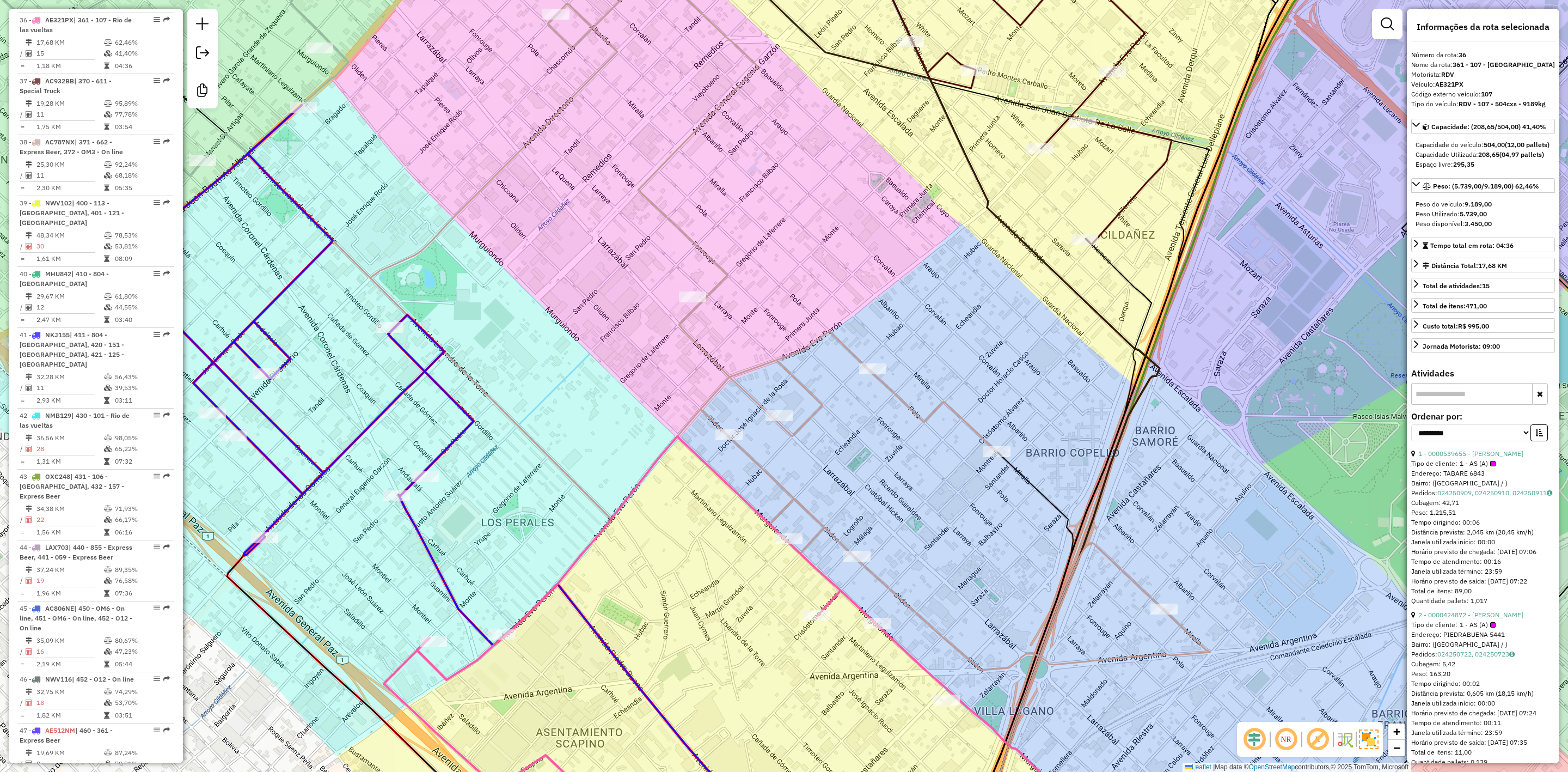
click at [895, 398] on icon at bounding box center [689, 318] width 1042 height 703
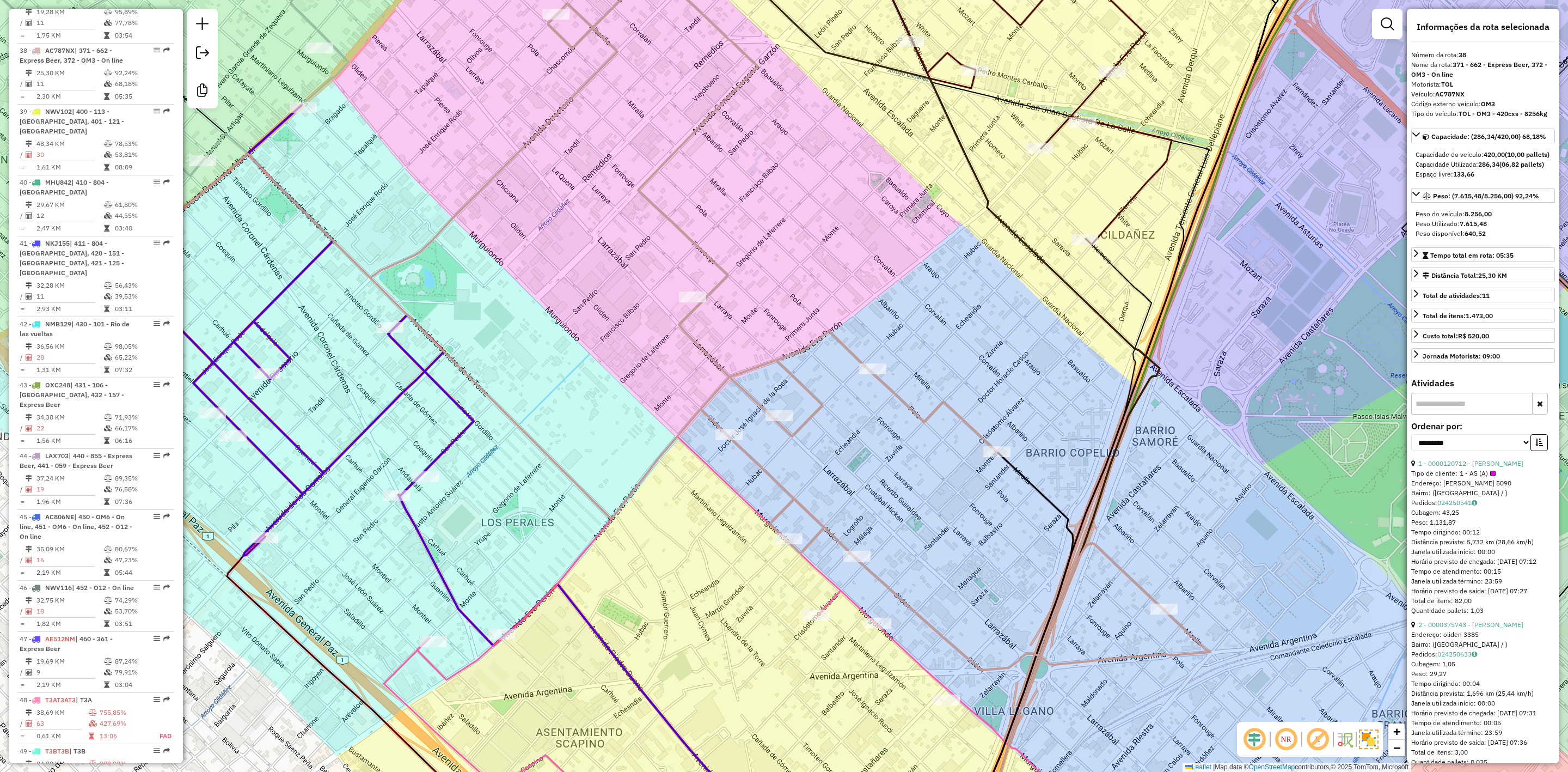
scroll to position [2838, 0]
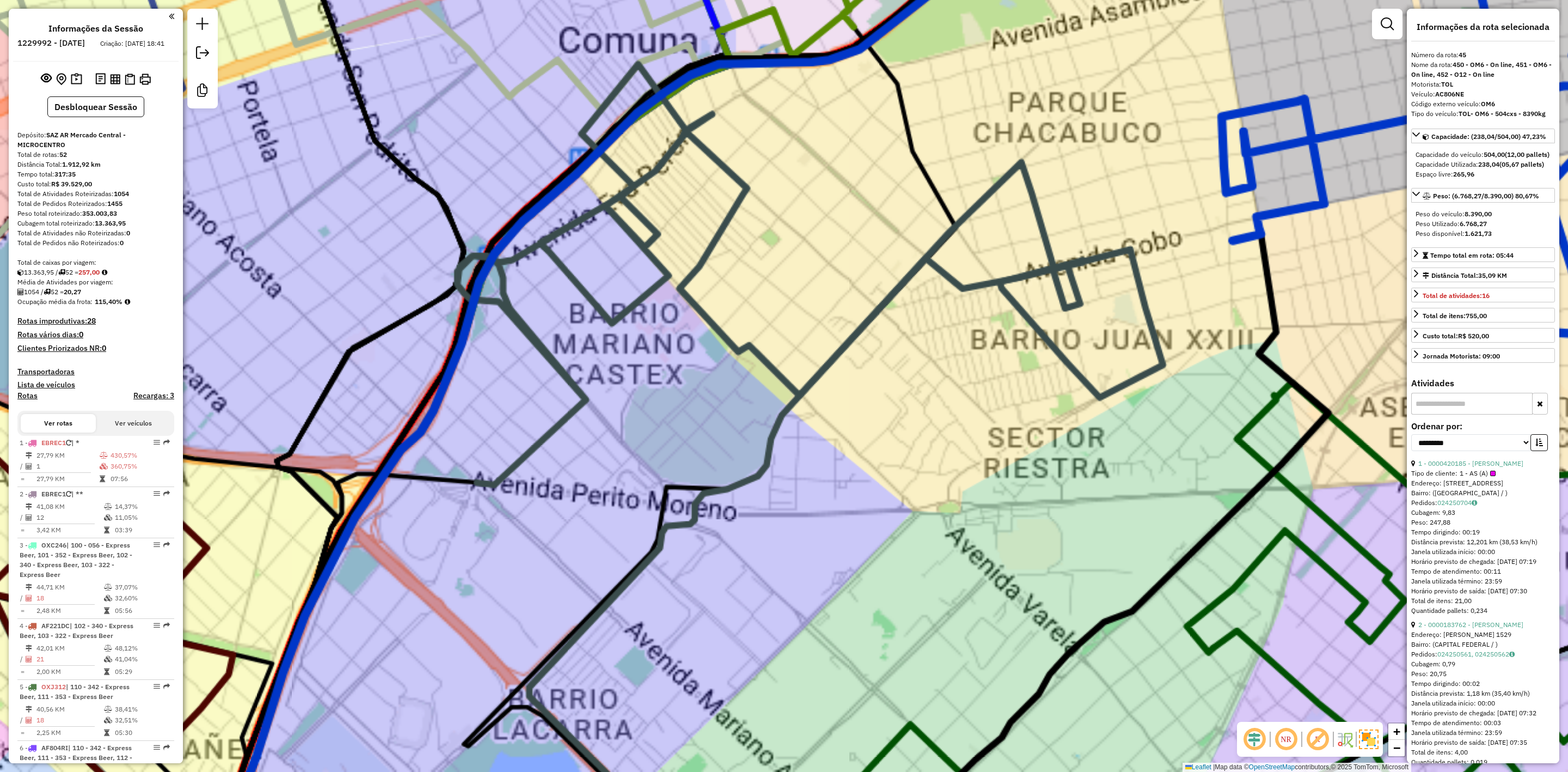
select select "**********"
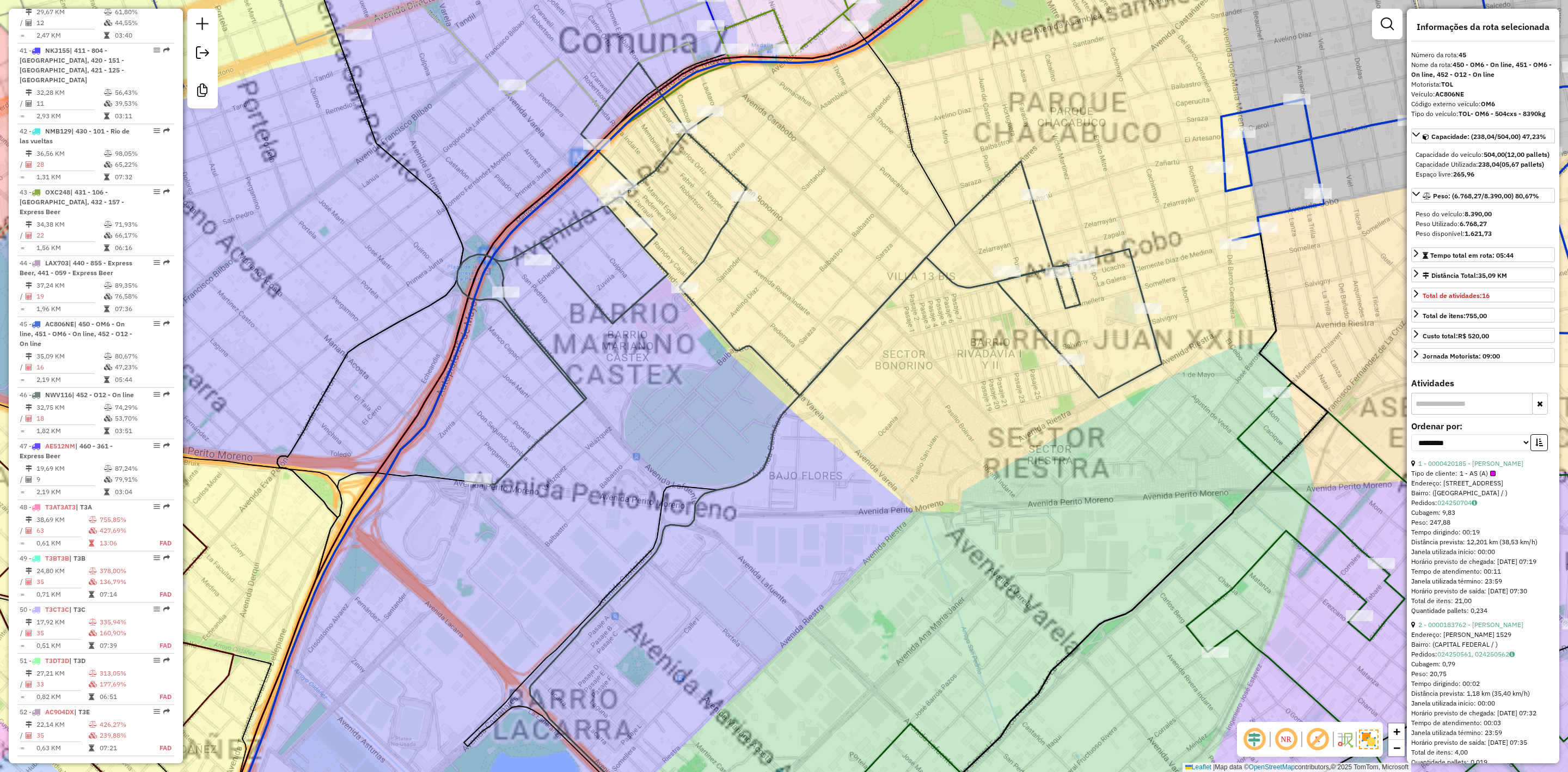
click at [611, 350] on div "Janela de atendimento Grade de atendimento Capacidade Transportadoras Veículos …" at bounding box center [784, 386] width 1568 height 772
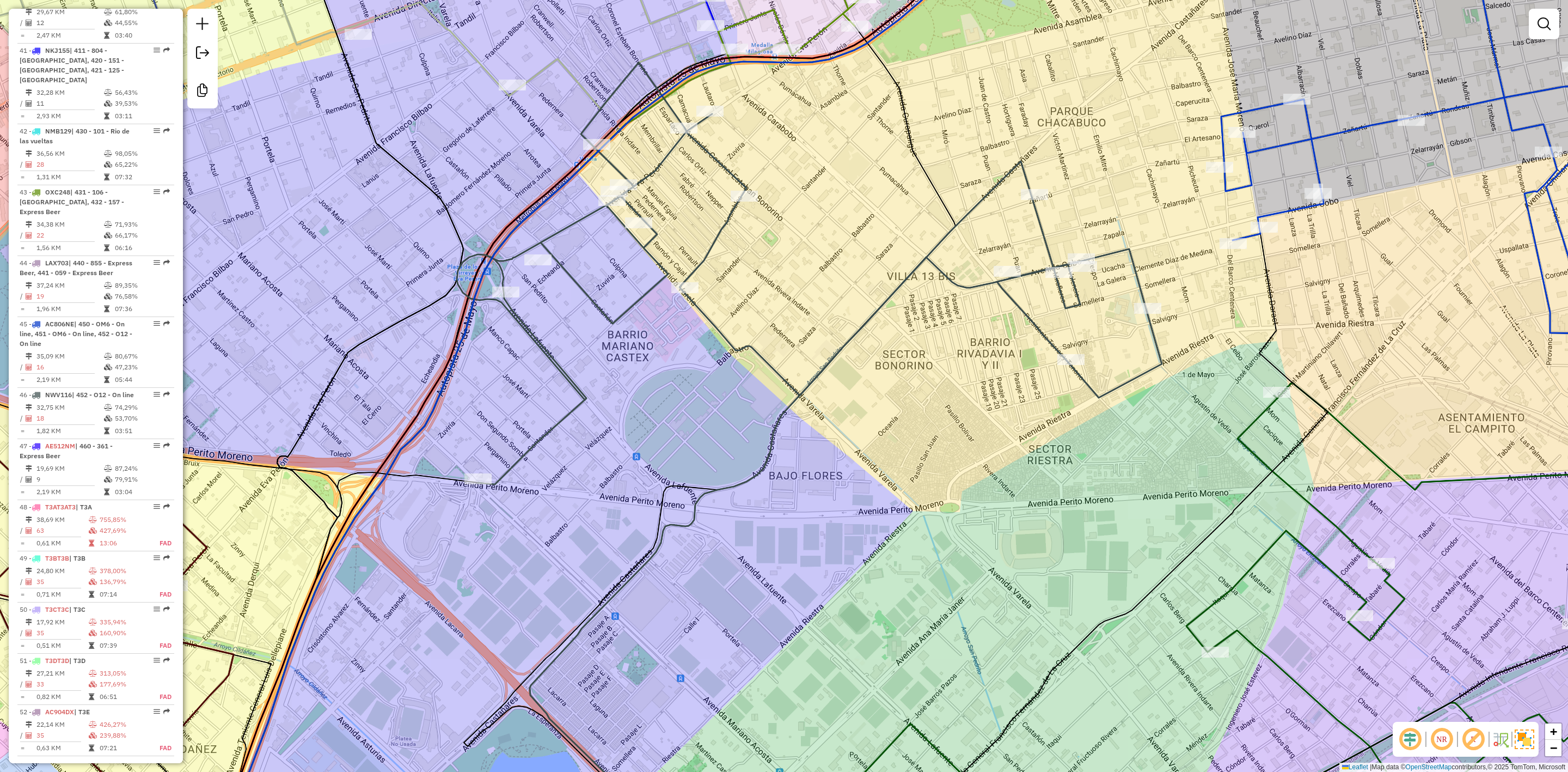
click at [608, 319] on icon at bounding box center [809, 274] width 706 height 422
select select "**********"
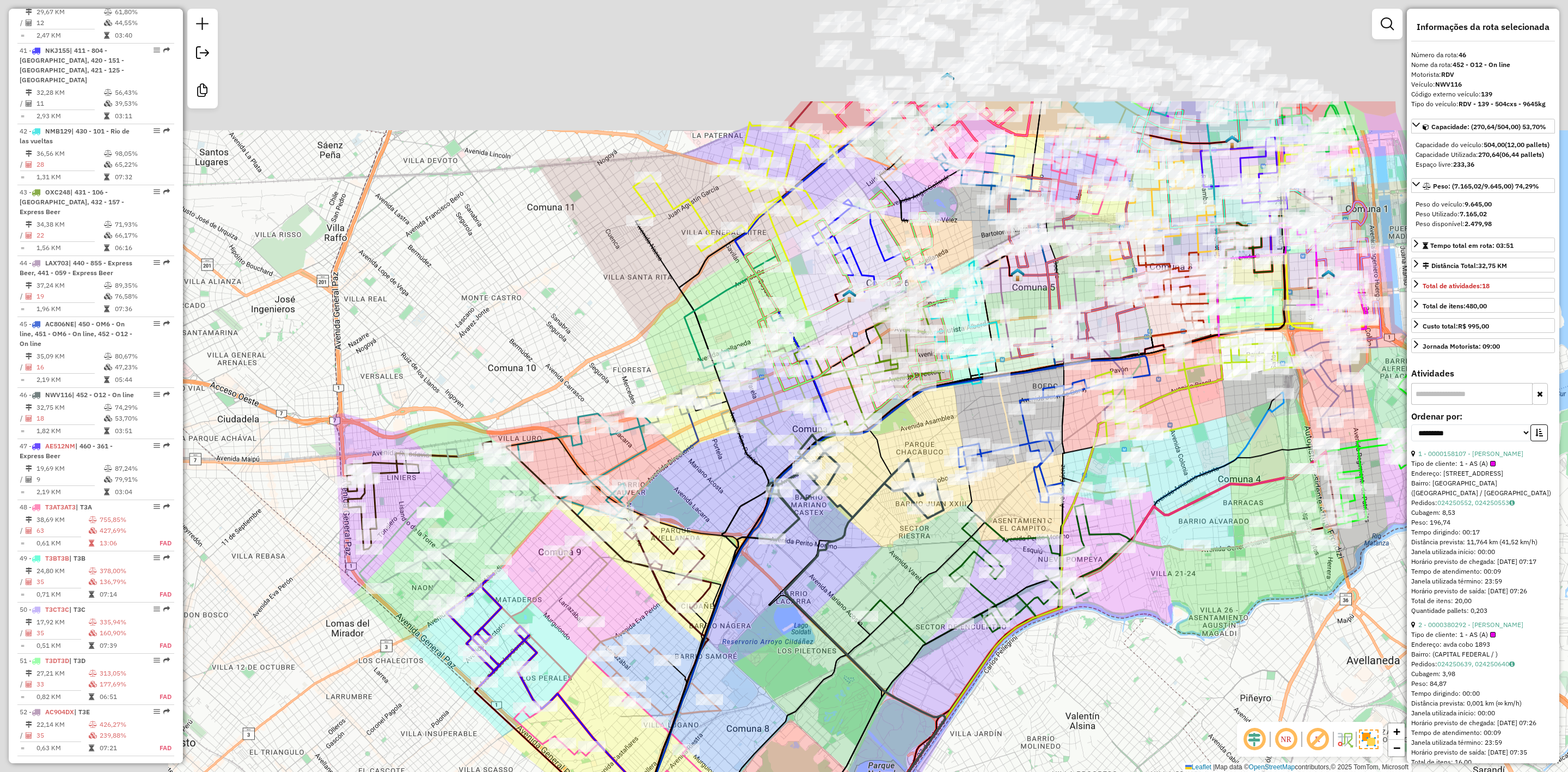
drag, startPoint x: 583, startPoint y: 479, endPoint x: 797, endPoint y: 662, distance: 281.6
click at [796, 662] on div "Janela de atendimento Grade de atendimento Capacidade Transportadoras Veículos …" at bounding box center [784, 386] width 1568 height 772
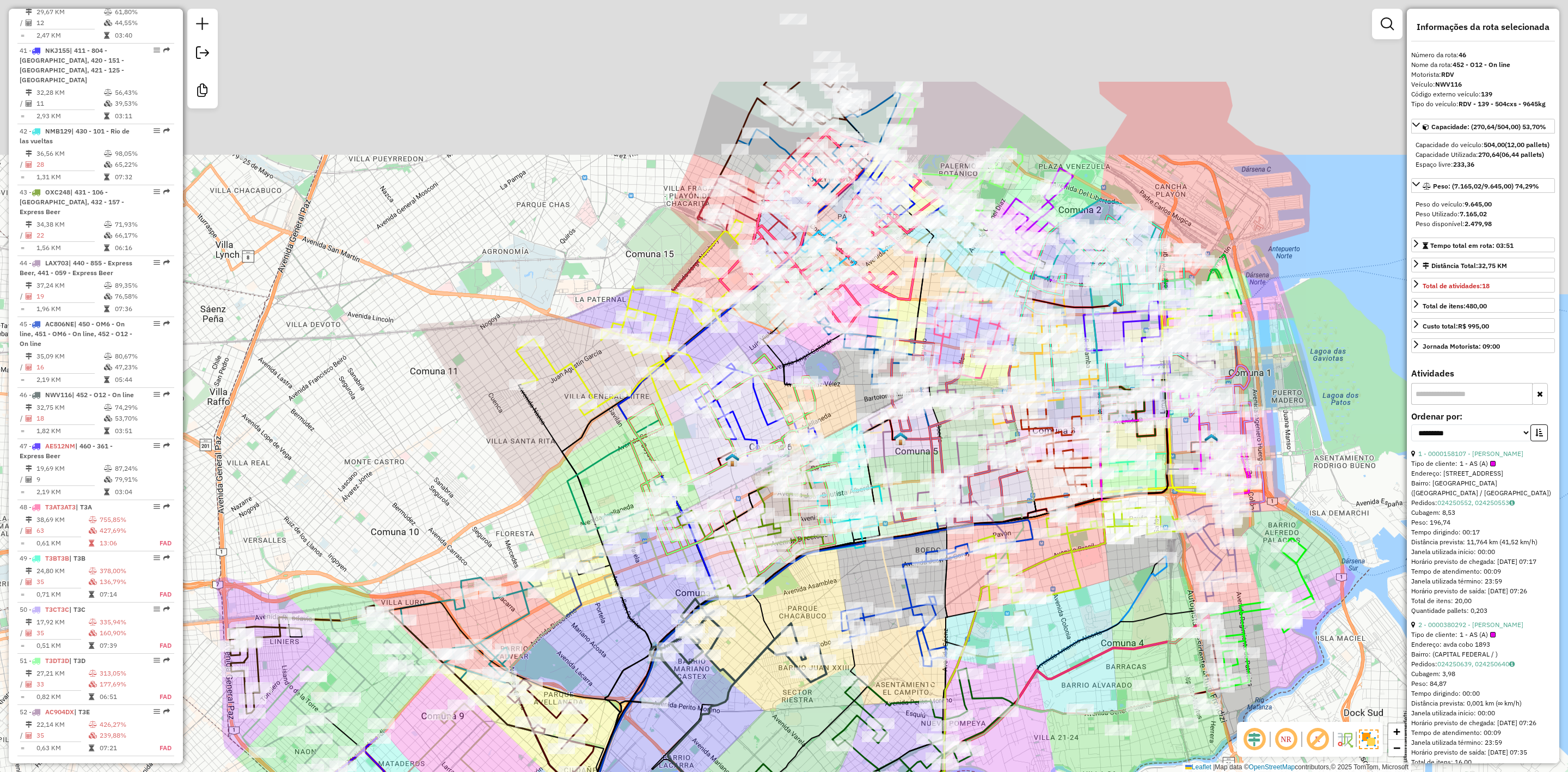
drag, startPoint x: 416, startPoint y: 414, endPoint x: 295, endPoint y: 543, distance: 176.9
click at [283, 573] on div "Janela de atendimento Grade de atendimento Capacidade Transportadoras Veículos …" at bounding box center [784, 386] width 1568 height 772
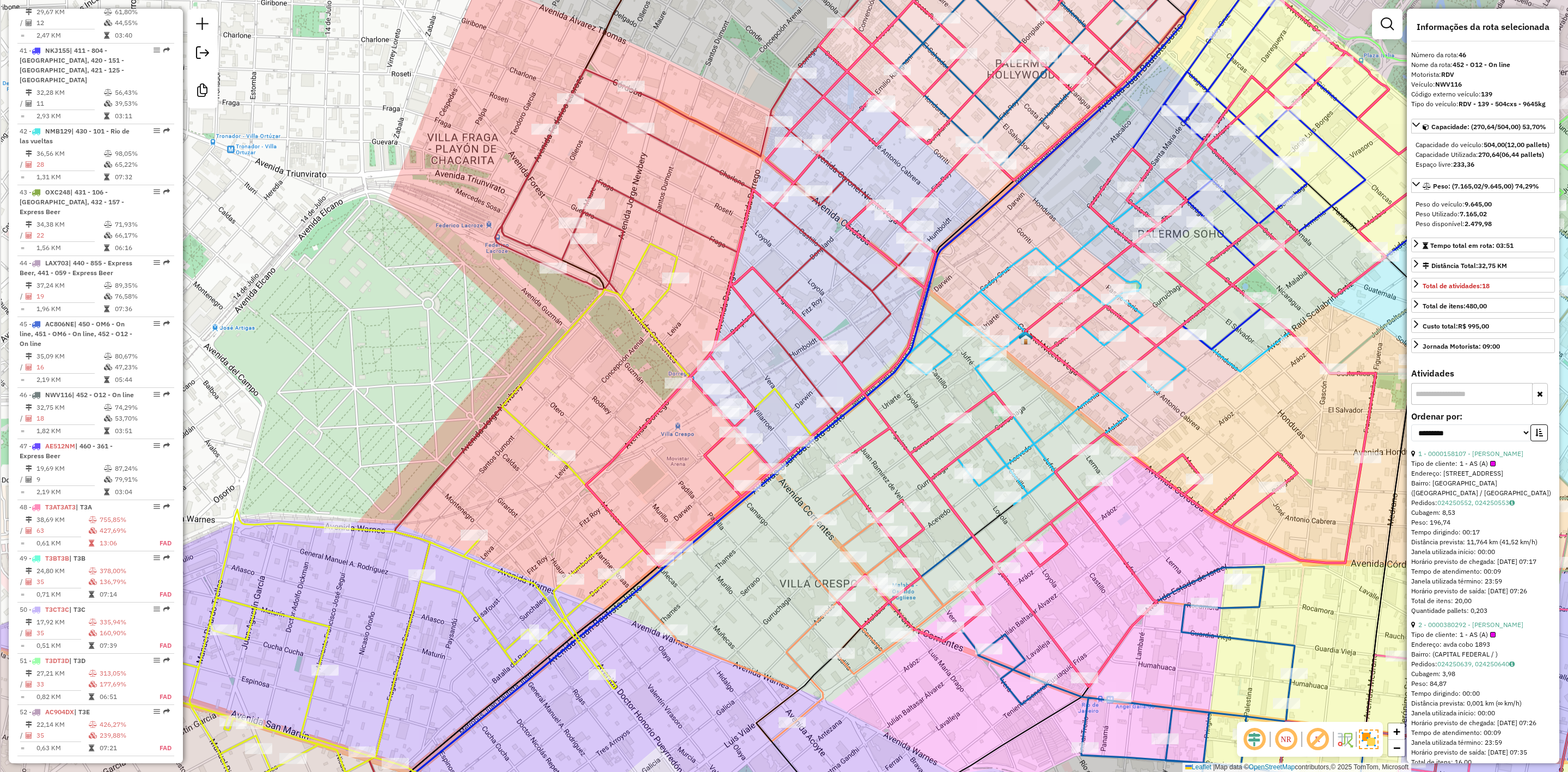
drag, startPoint x: 595, startPoint y: 372, endPoint x: 797, endPoint y: 140, distance: 307.6
click at [797, 140] on div "Janela de atendimento Grade de atendimento Capacidade Transportadoras Veículos …" at bounding box center [784, 386] width 1568 height 772
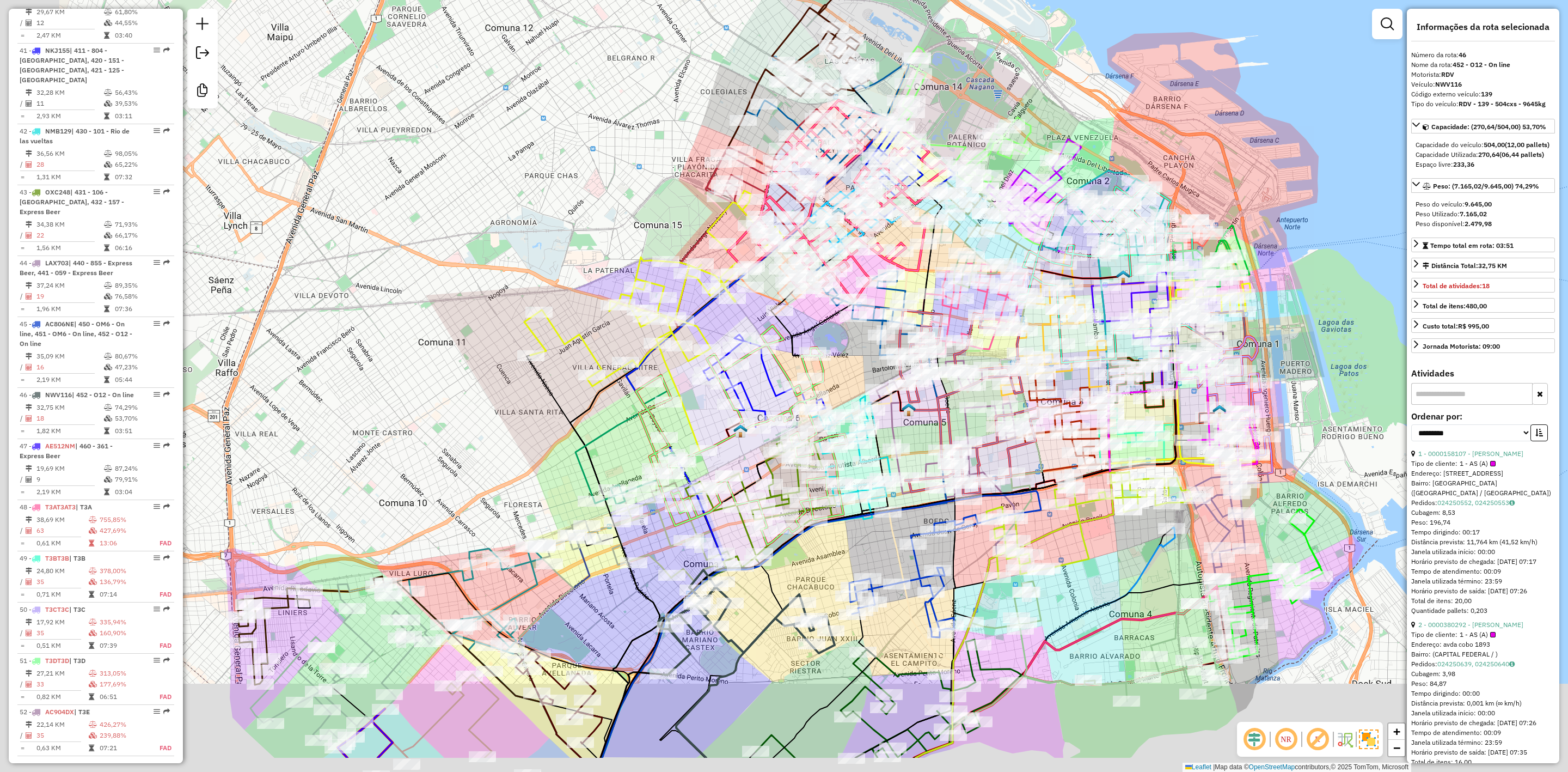
drag, startPoint x: 800, startPoint y: 434, endPoint x: 804, endPoint y: 368, distance: 66.1
click at [880, 326] on div "Janela de atendimento Grade de atendimento Capacidade Transportadoras Veículos …" at bounding box center [784, 386] width 1568 height 772
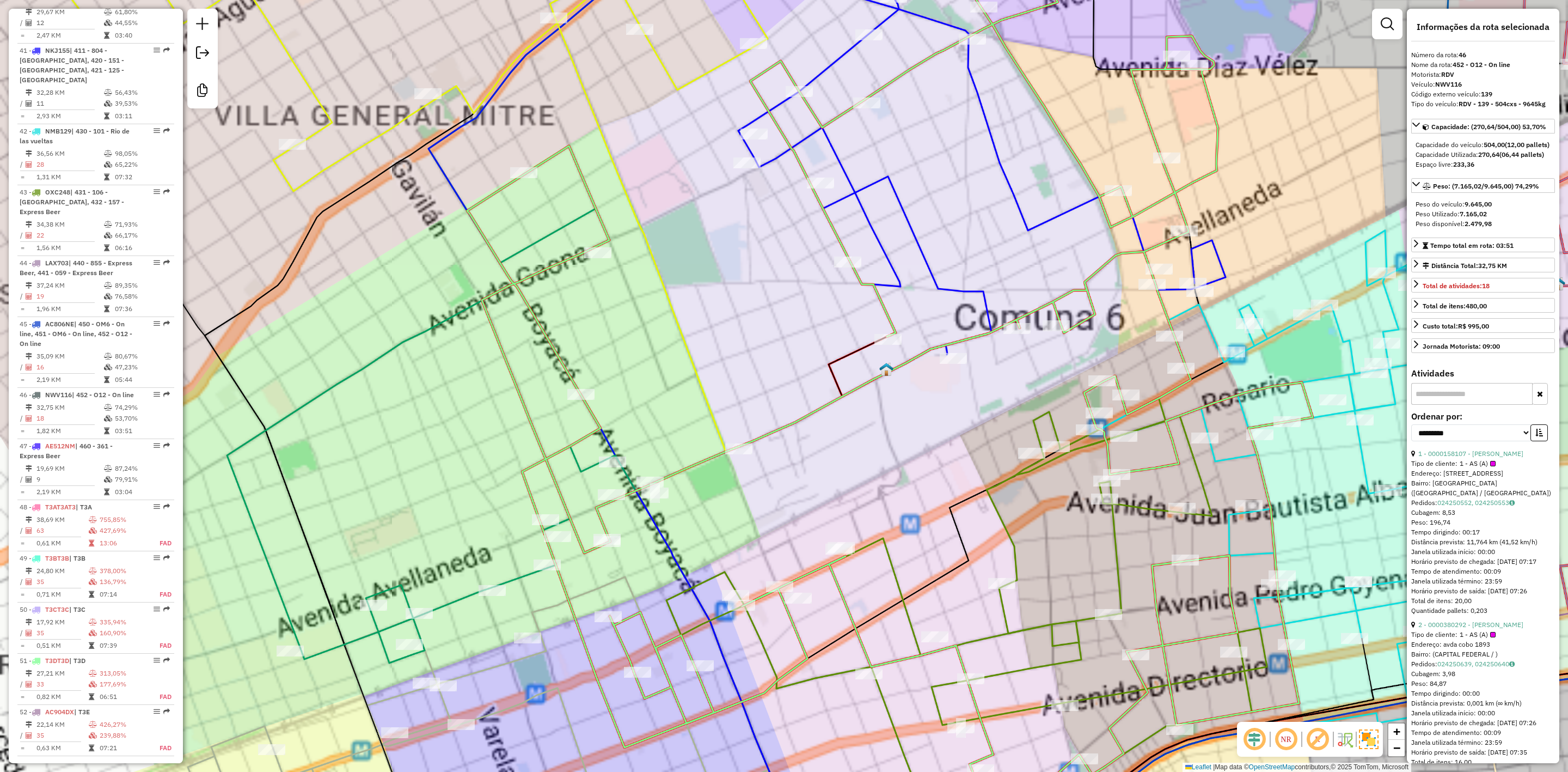
drag, startPoint x: 716, startPoint y: 377, endPoint x: 780, endPoint y: 384, distance: 64.4
click at [780, 384] on div "Rota 25 - Placa PEZ031 0000468487 - TIMOLA S.A. Janela de atendimento Grade de …" at bounding box center [784, 386] width 1568 height 772
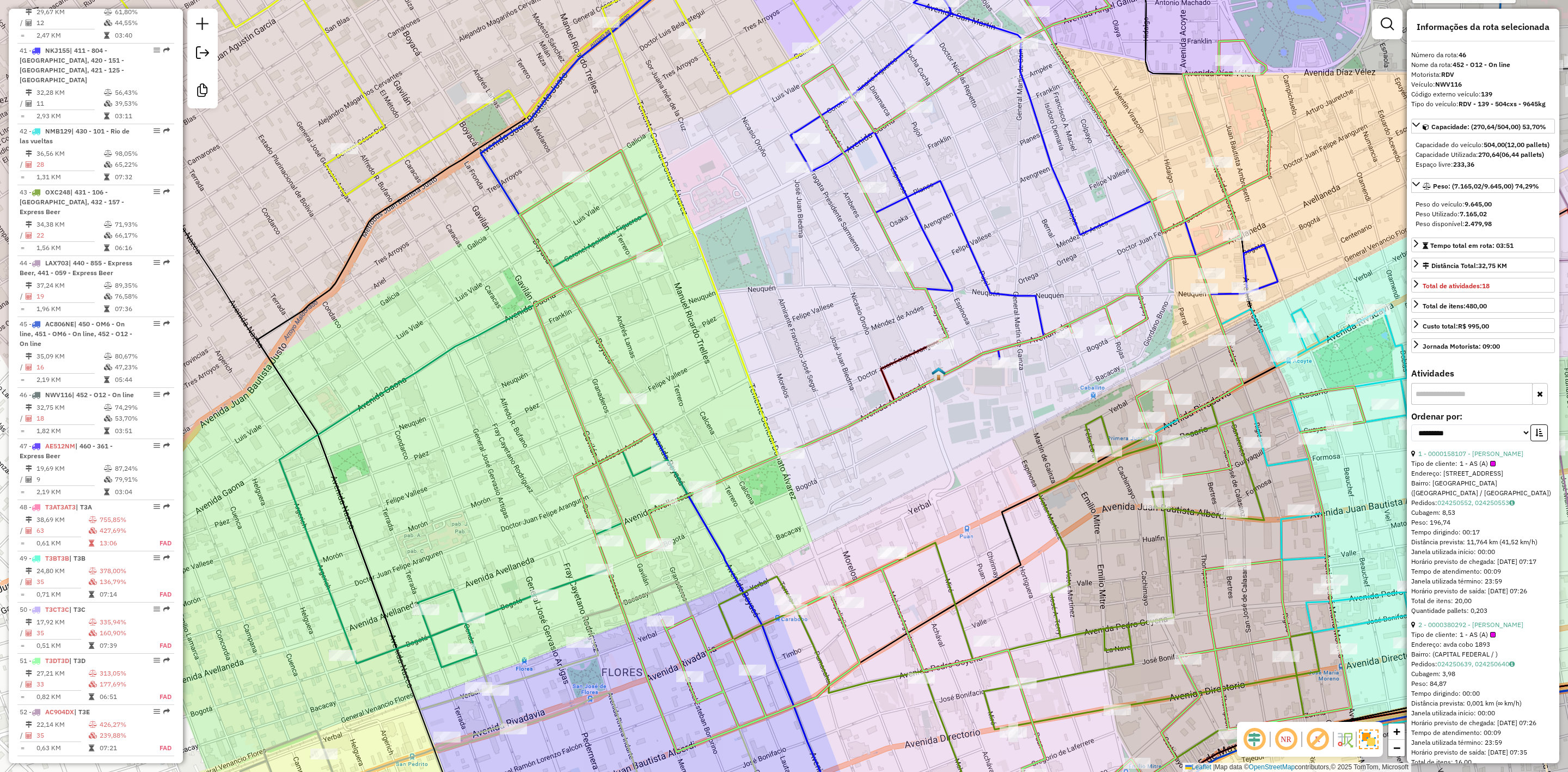
click at [929, 226] on div "Rota 25 - Placa PEZ031 0000468487 - TIMOLA S.A. Janela de atendimento Grade de …" at bounding box center [784, 386] width 1568 height 772
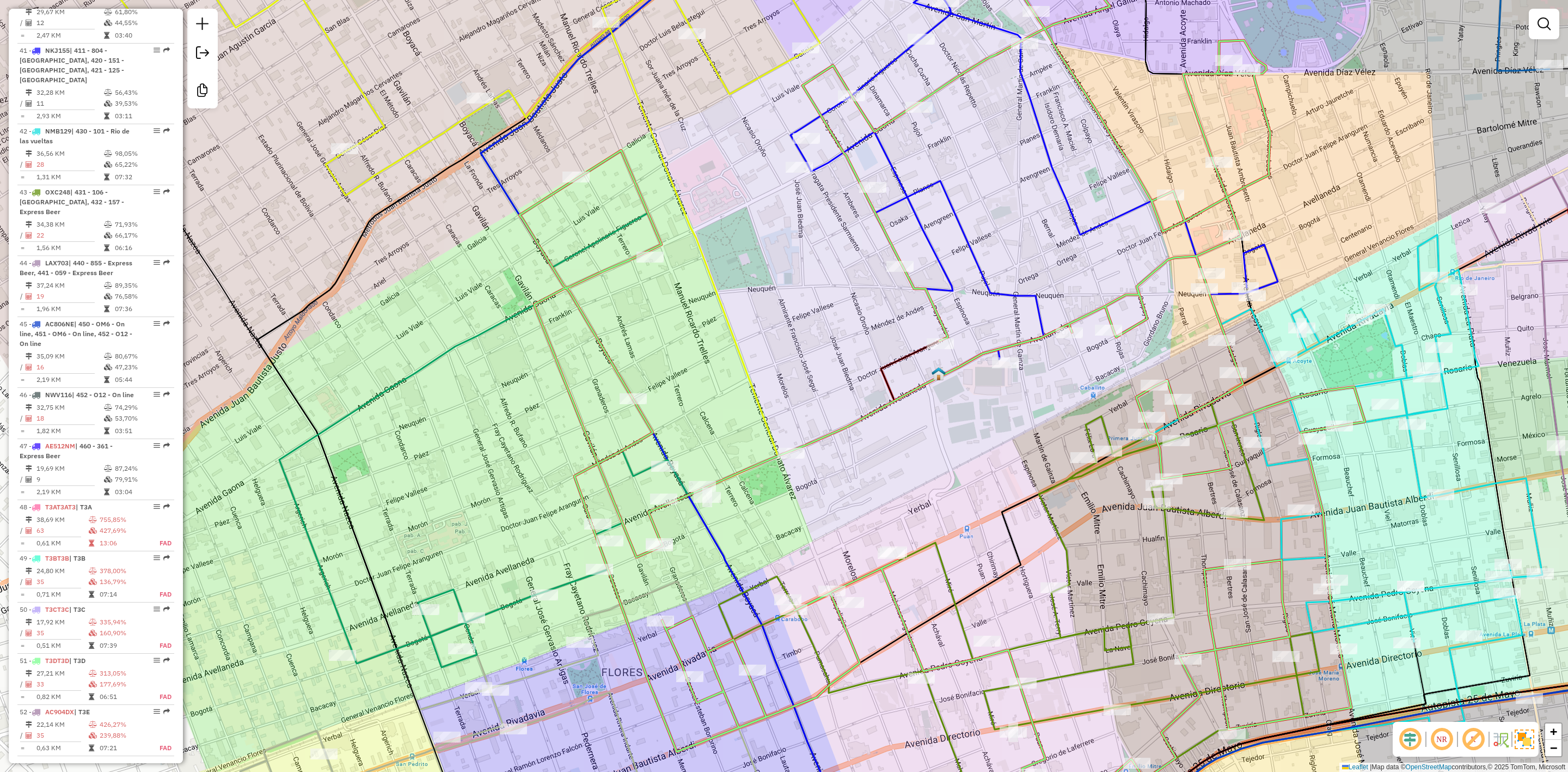
click at [927, 228] on icon at bounding box center [1034, 219] width 488 height 464
select select "**********"
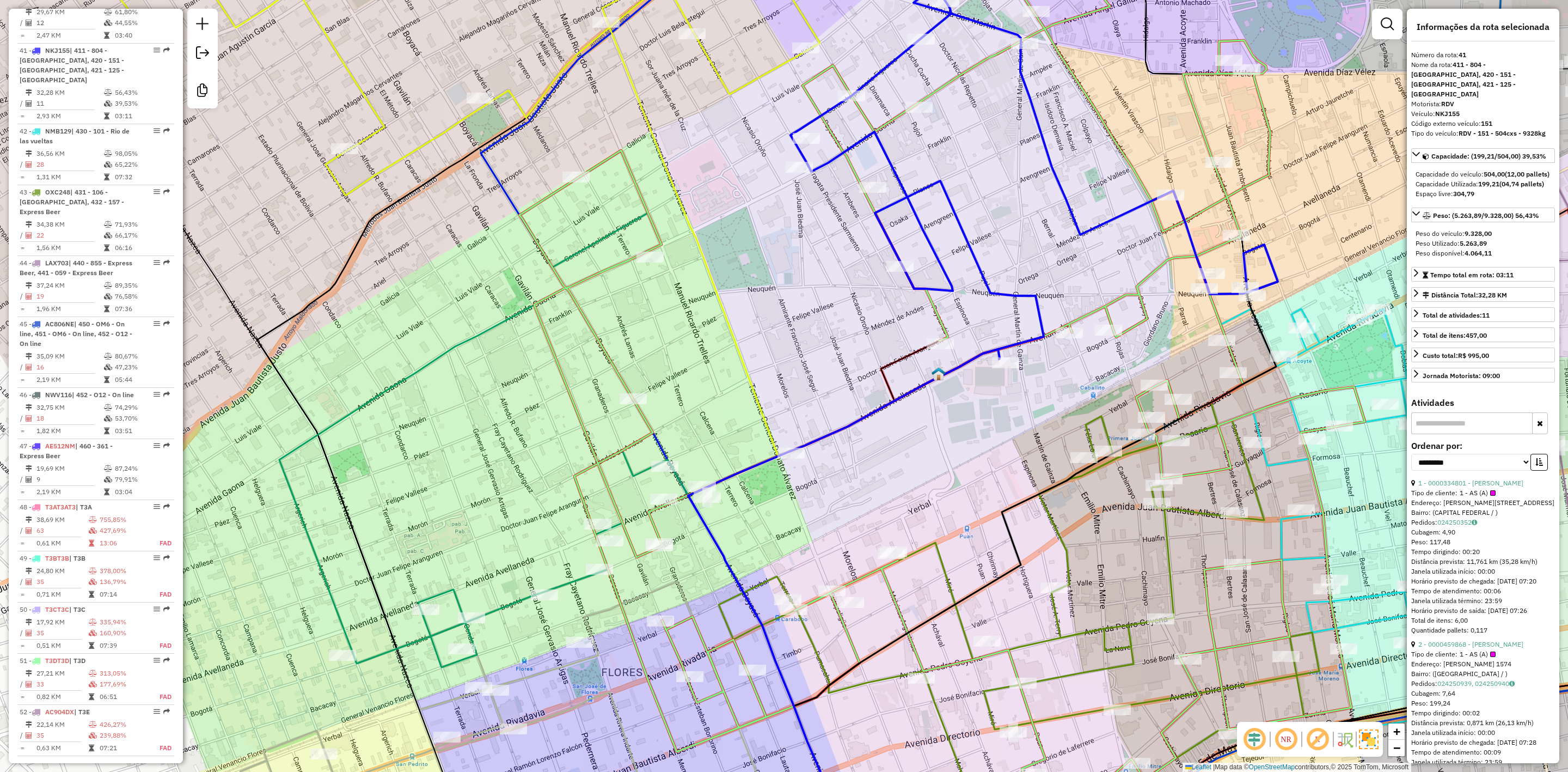
click at [613, 227] on icon at bounding box center [472, 440] width 387 height 455
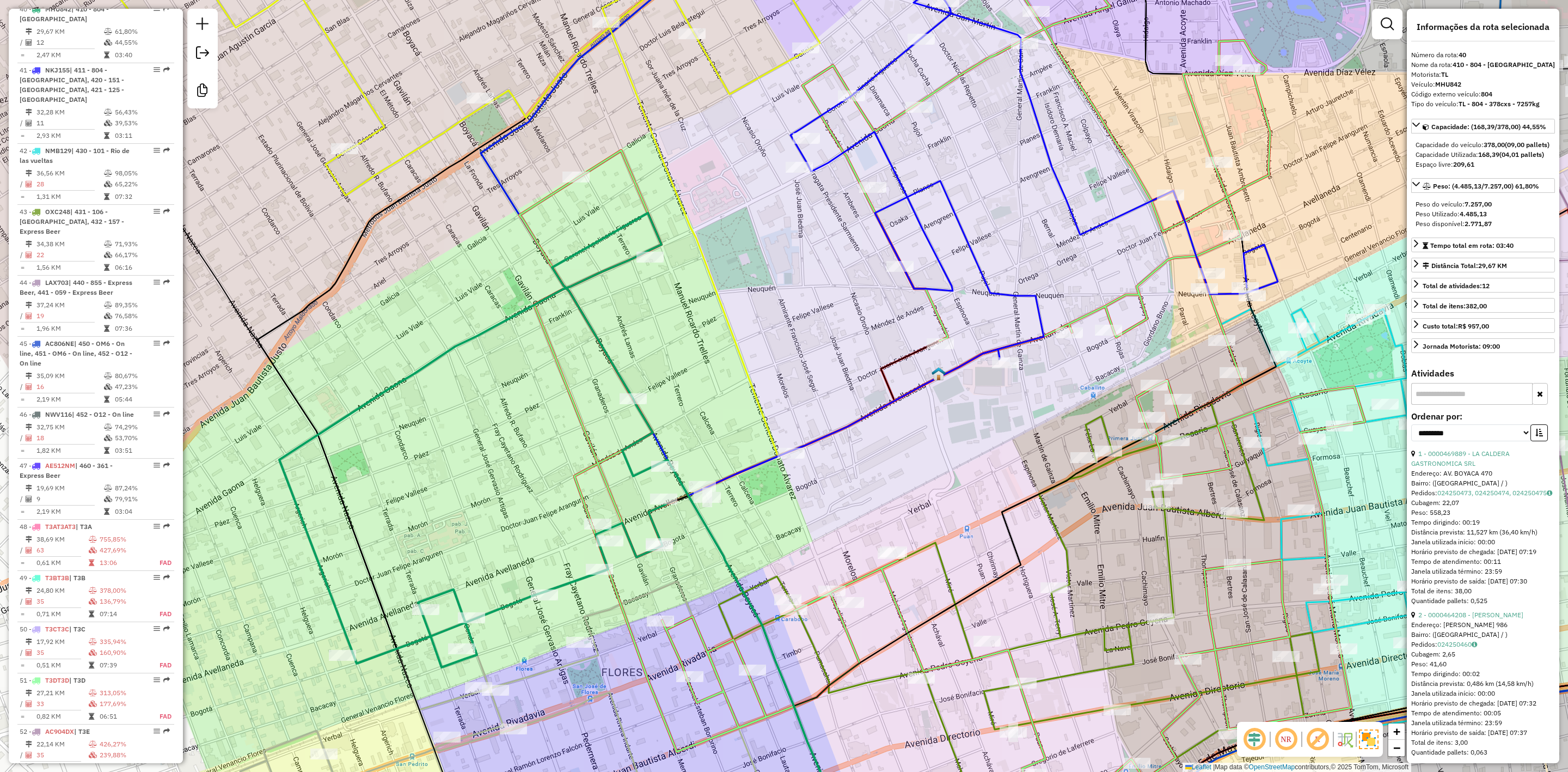
scroll to position [2970, 0]
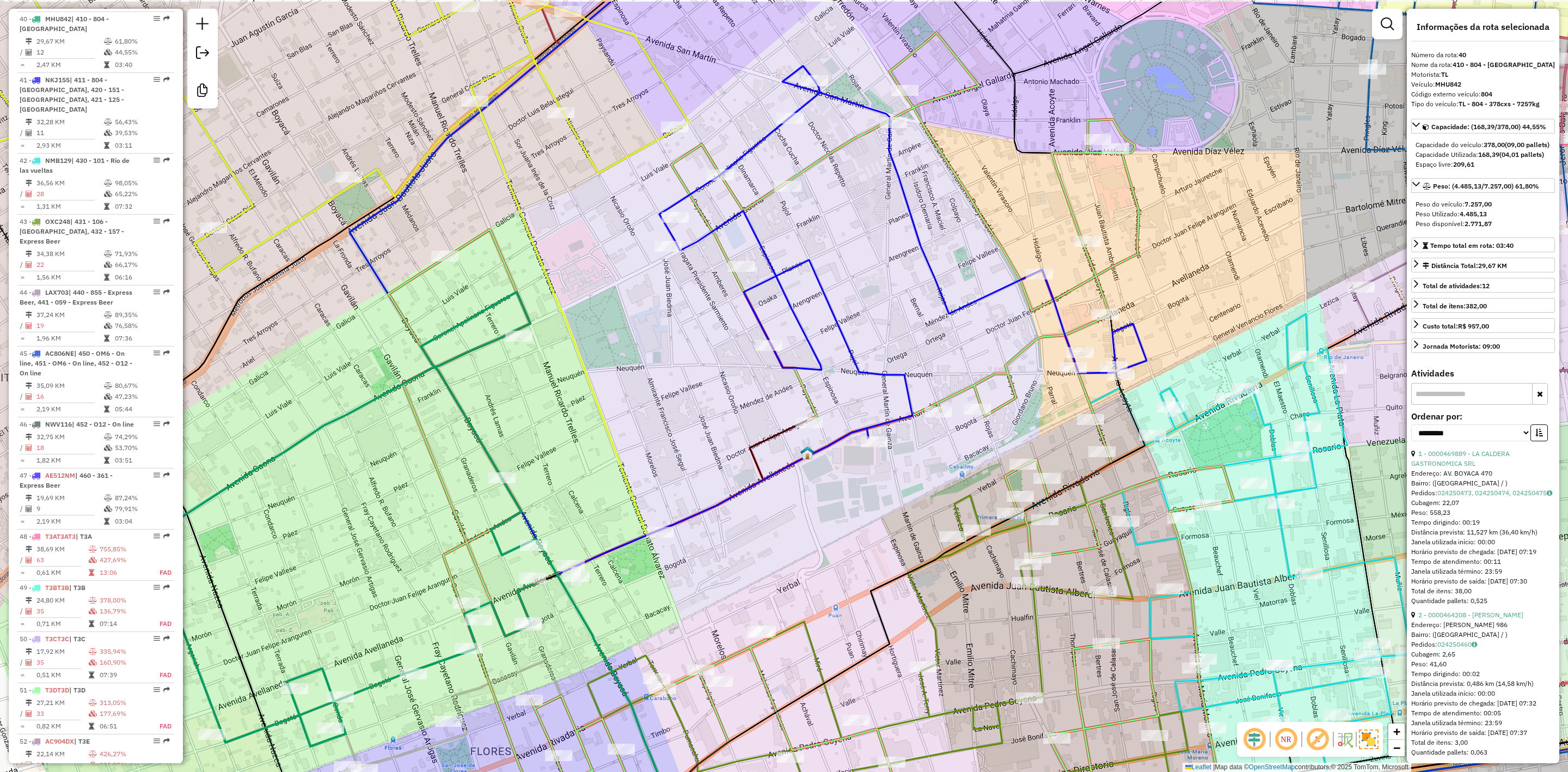
drag, startPoint x: 782, startPoint y: 340, endPoint x: 646, endPoint y: 424, distance: 159.8
click at [646, 424] on div "Janela de atendimento Grade de atendimento Capacidade Transportadoras Veículos …" at bounding box center [784, 386] width 1568 height 772
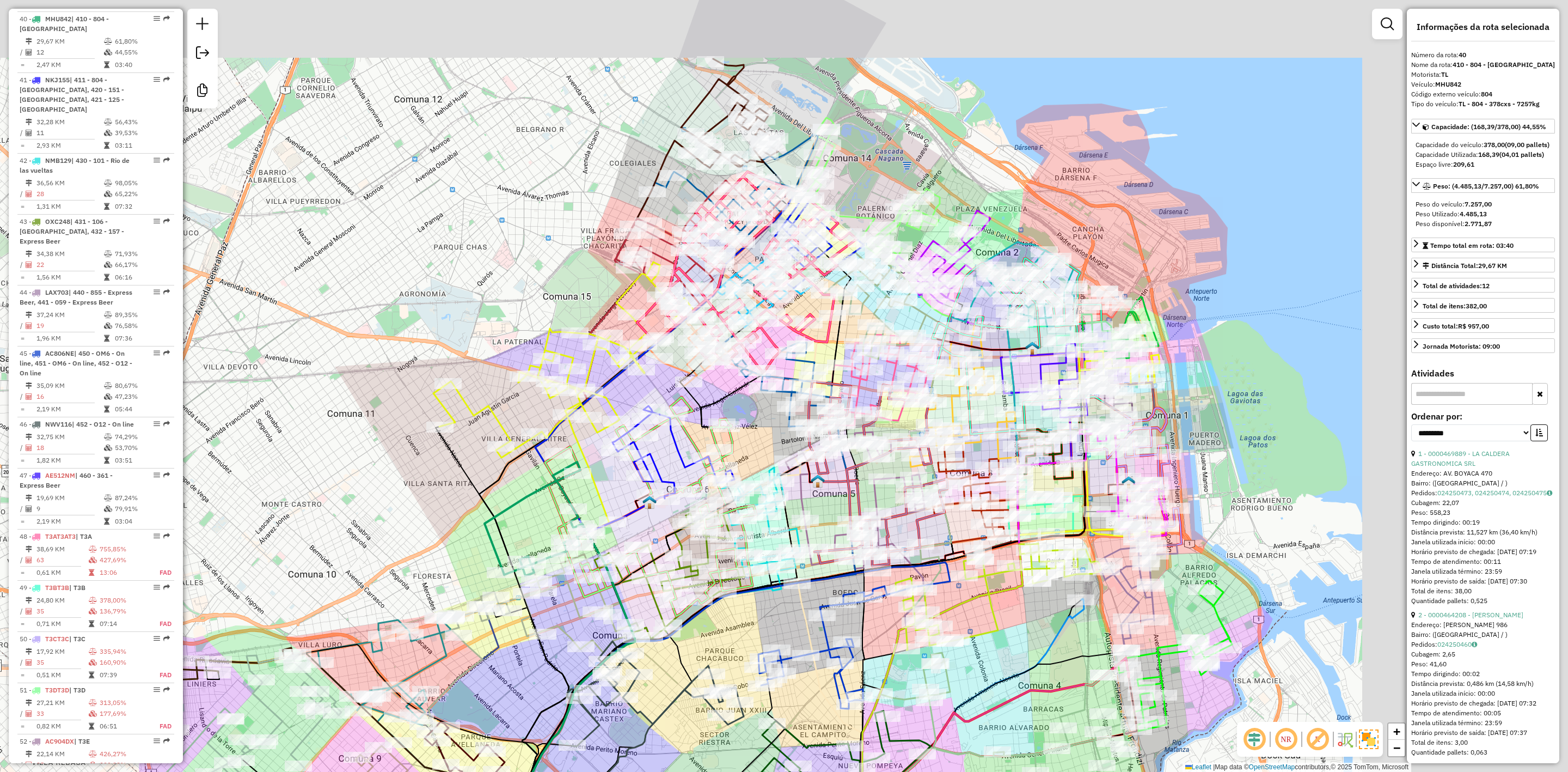
drag, startPoint x: 970, startPoint y: 375, endPoint x: 734, endPoint y: 449, distance: 247.3
click at [736, 449] on div "Rota 51 - Placa T3DT3D 0000435022 - CASTILLO LUCIA FLORINDA Janela de atendimen…" at bounding box center [784, 386] width 1568 height 772
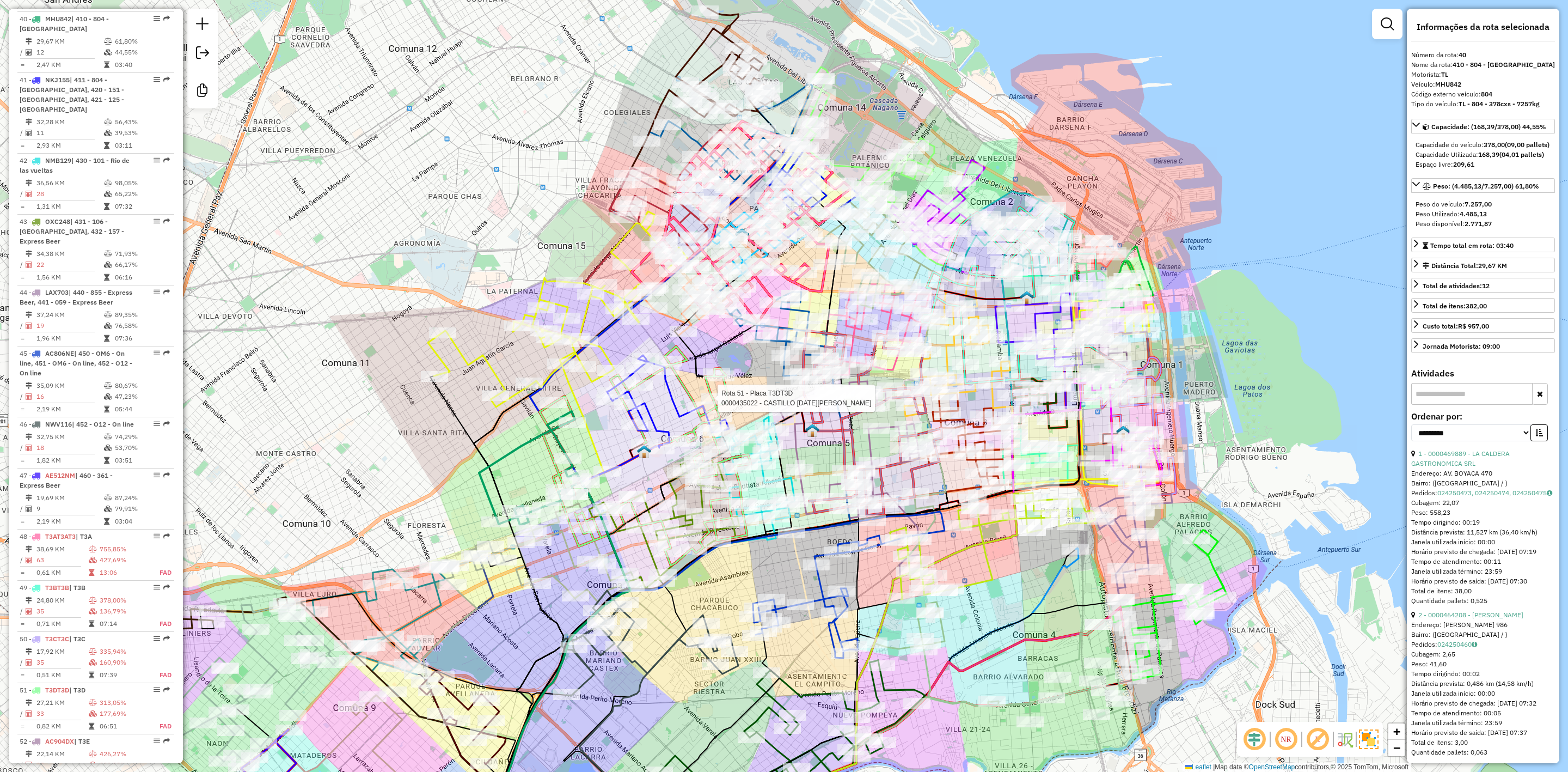
drag, startPoint x: 740, startPoint y: 443, endPoint x: 758, endPoint y: 383, distance: 62.6
click at [758, 383] on div "Rota 51 - Placa T3DT3D 0000435022 - CASTILLO LUCIA FLORINDA Janela de atendimen…" at bounding box center [784, 386] width 1568 height 772
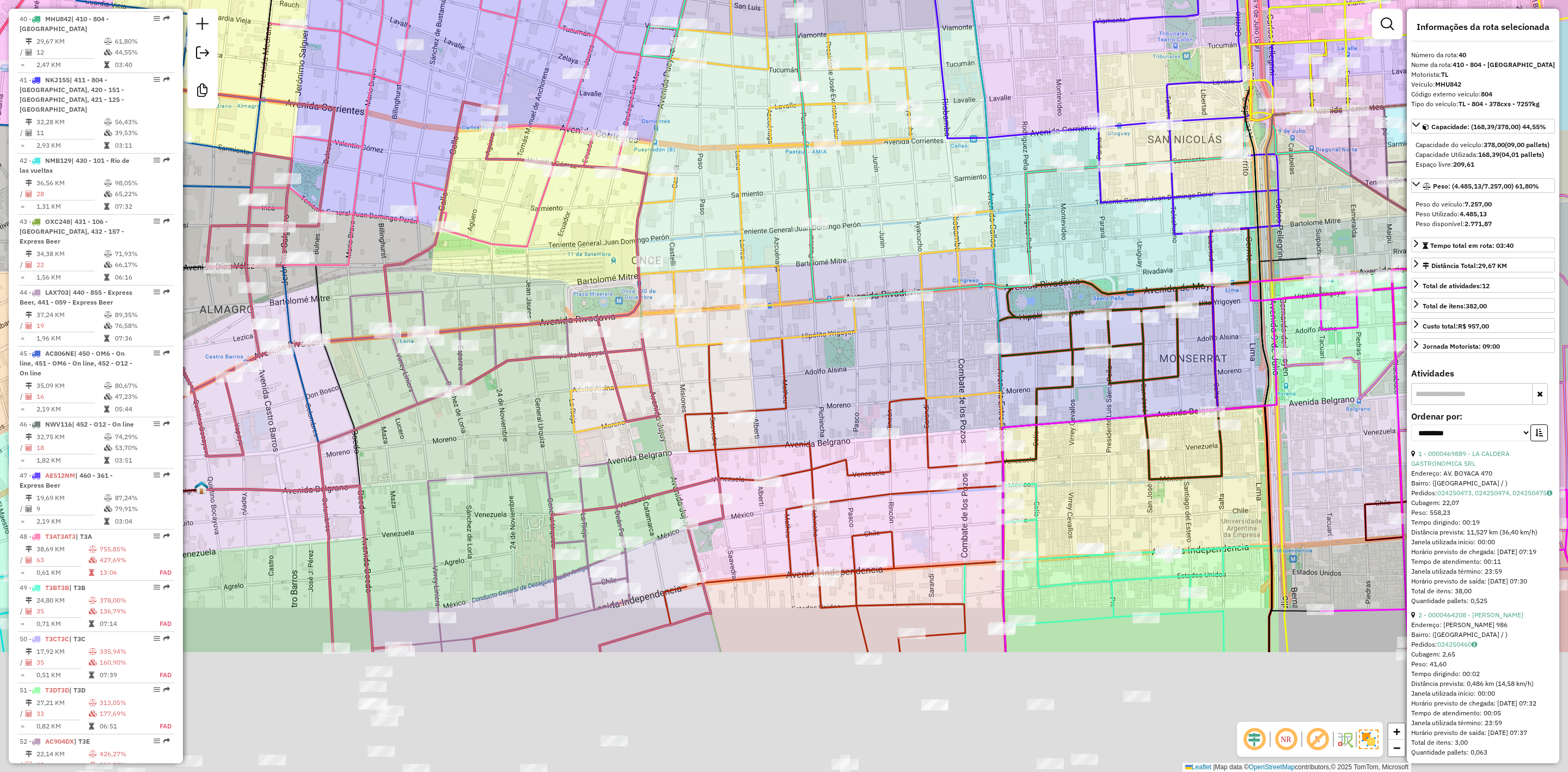
drag, startPoint x: 954, startPoint y: 499, endPoint x: 840, endPoint y: 303, distance: 226.7
click at [812, 259] on div "Rota 51 - Placa T3DT3D 0000435022 - CASTILLO LUCIA FLORINDA Janela de atendimen…" at bounding box center [784, 386] width 1568 height 772
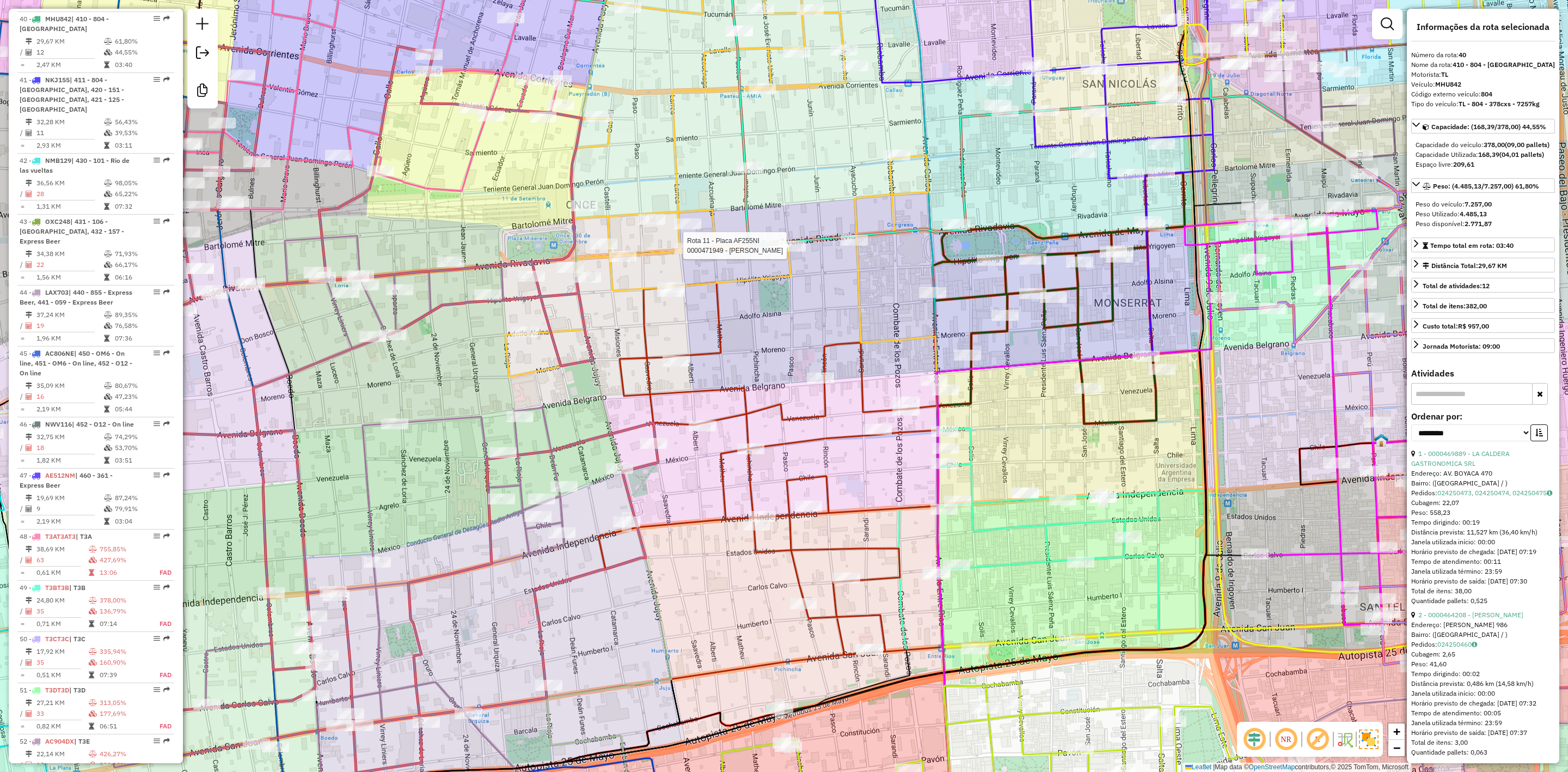
click at [1015, 523] on icon at bounding box center [1053, 286] width 307 height 727
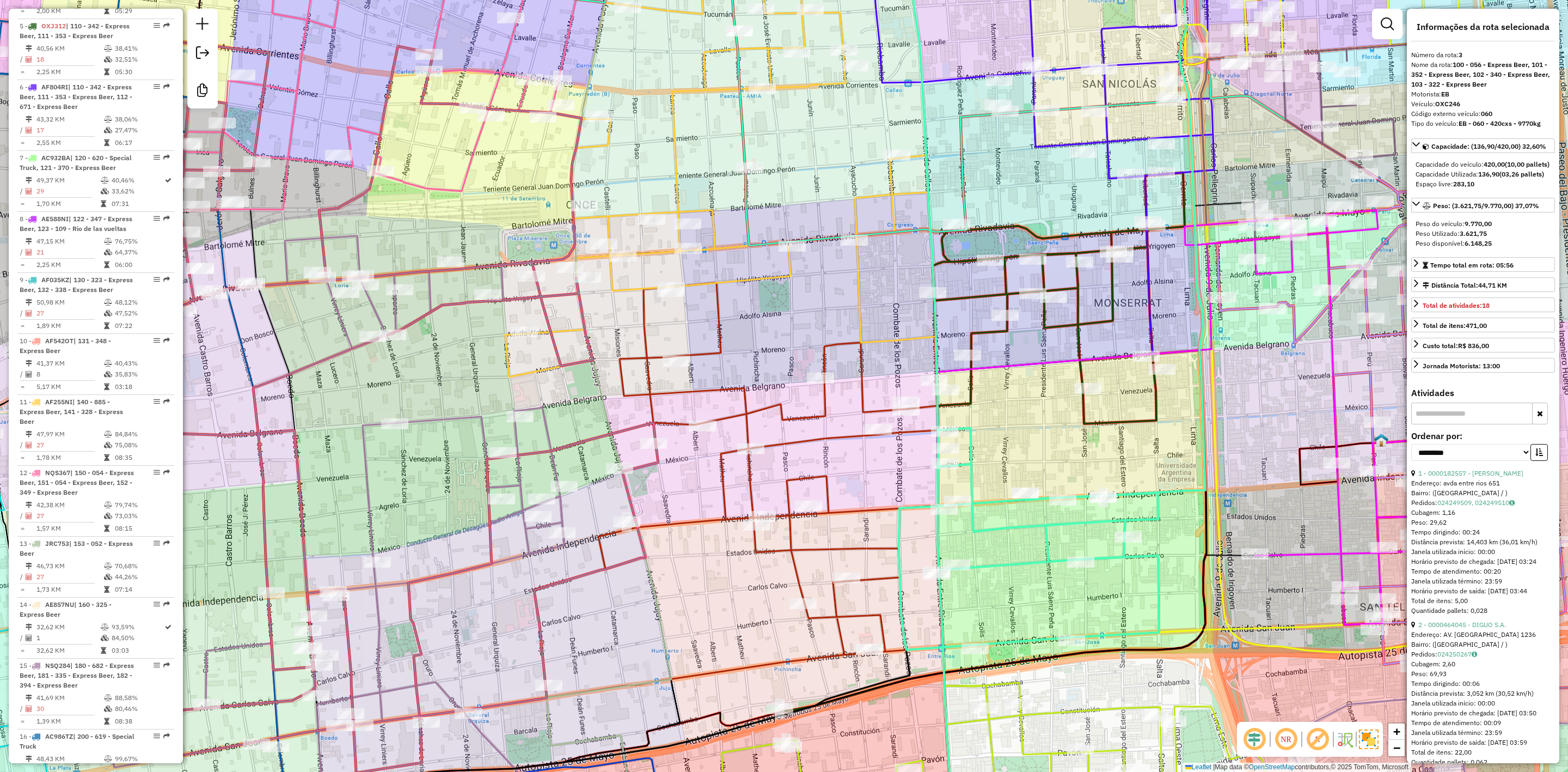
scroll to position [540, 0]
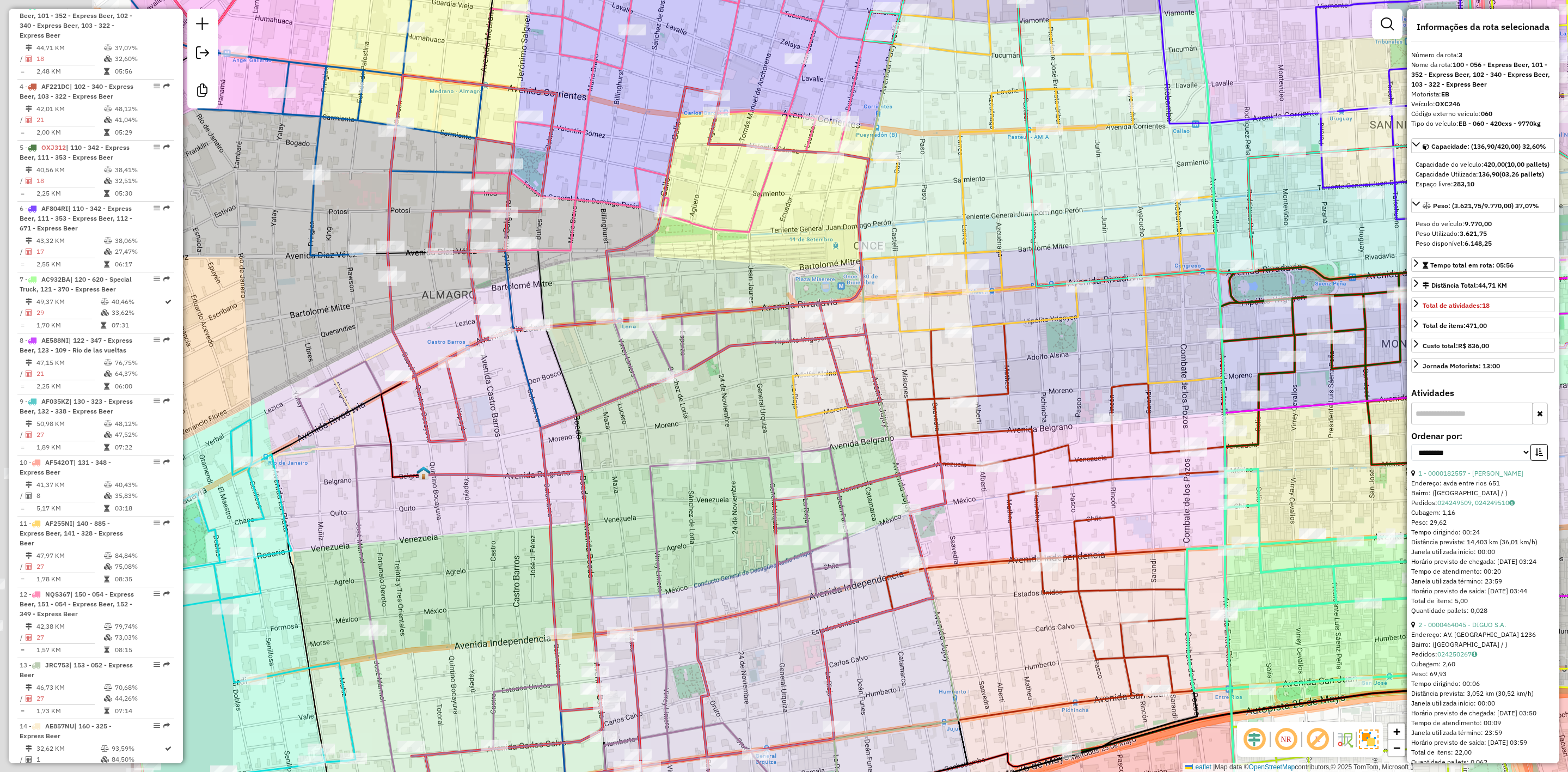
drag, startPoint x: 848, startPoint y: 286, endPoint x: 1229, endPoint y: 256, distance: 382.2
click at [1233, 256] on div "Janela de atendimento Grade de atendimento Capacidade Transportadoras Veículos …" at bounding box center [784, 386] width 1568 height 772
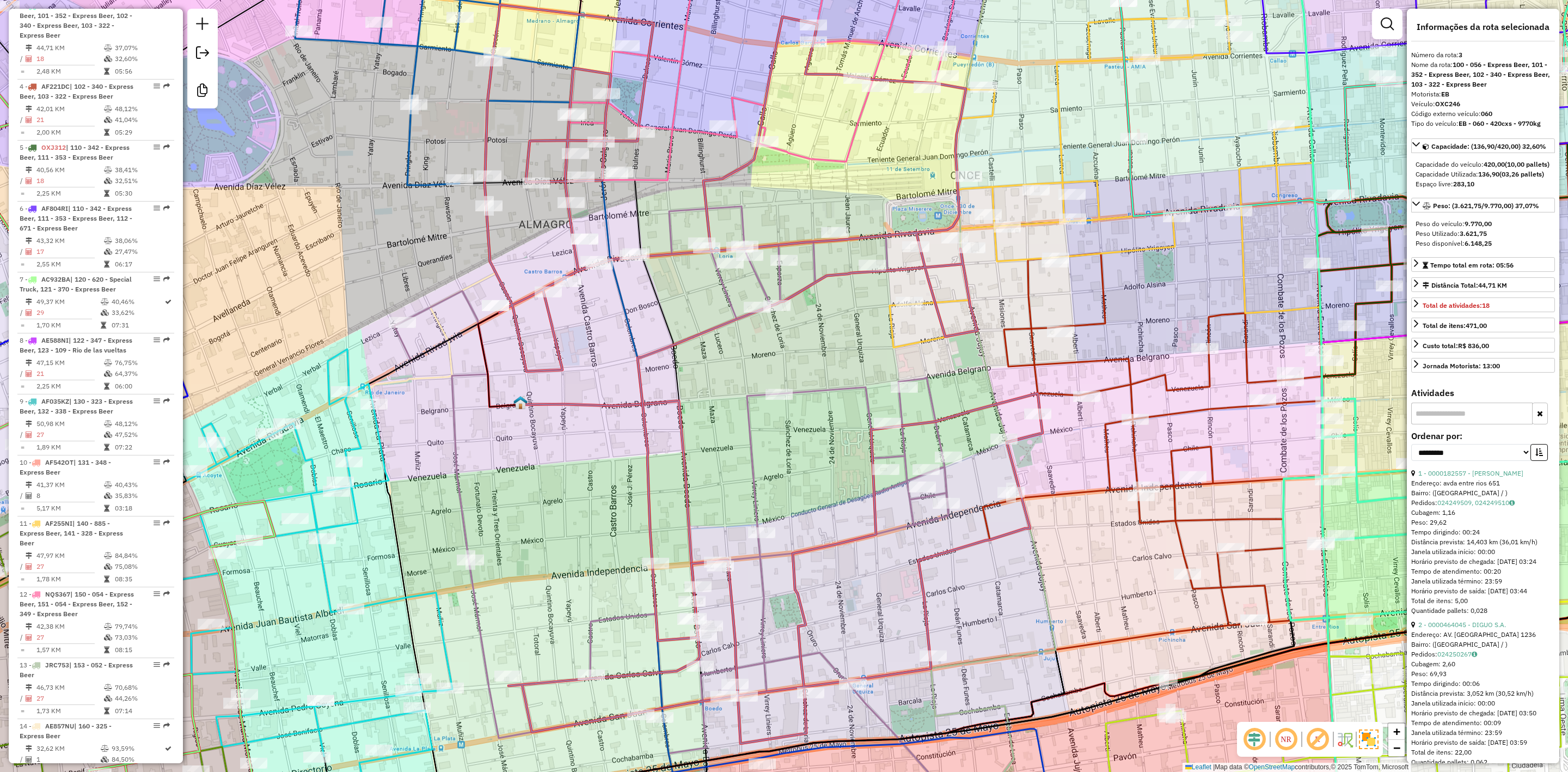
click at [817, 388] on icon at bounding box center [671, 480] width 555 height 547
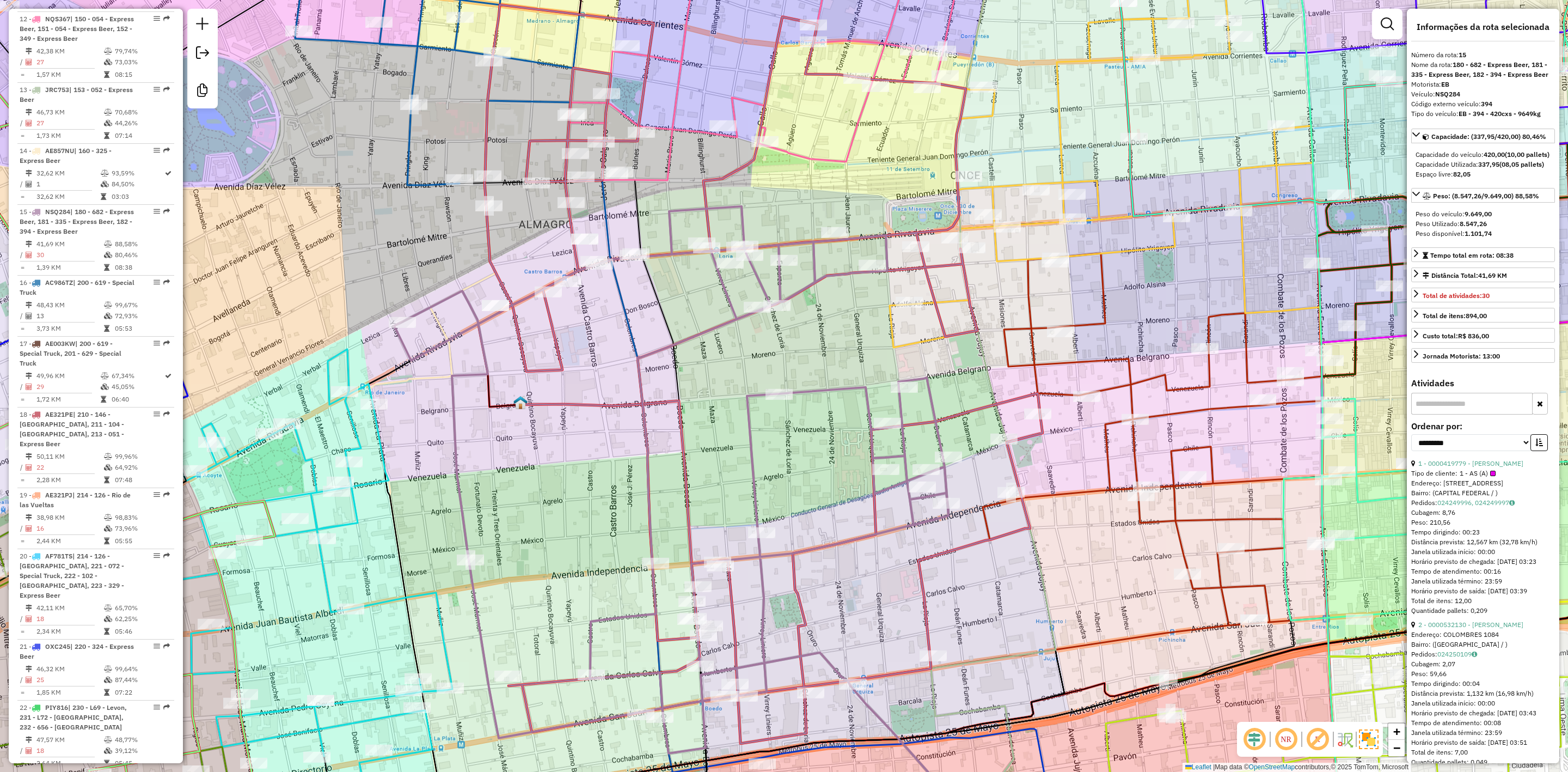
scroll to position [1362, 0]
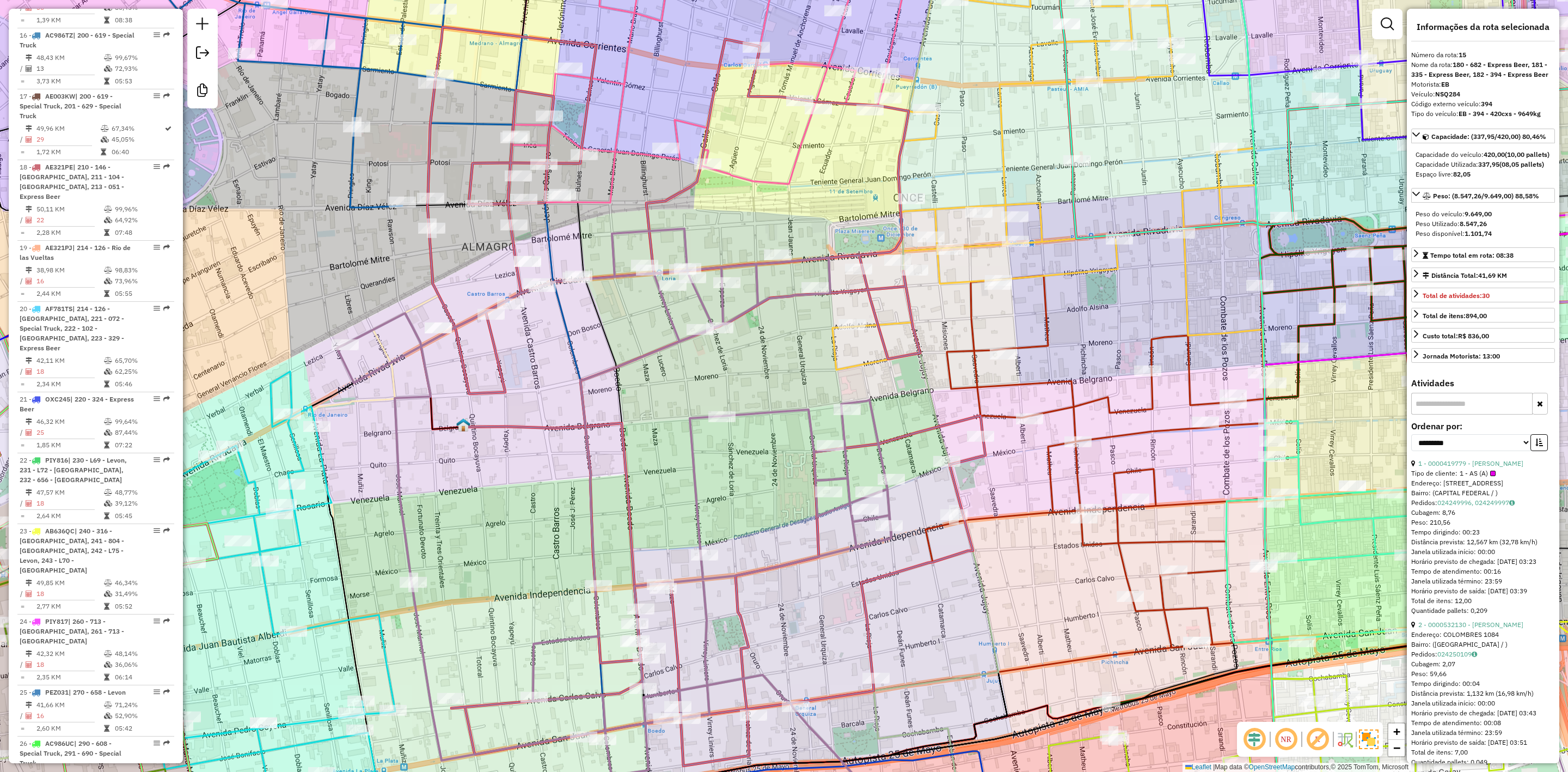
drag, startPoint x: 790, startPoint y: 463, endPoint x: 739, endPoint y: 476, distance: 52.6
click at [739, 476] on div "Janela de atendimento Grade de atendimento Capacidade Transportadoras Veículos …" at bounding box center [784, 386] width 1568 height 772
click at [1111, 440] on icon at bounding box center [967, 498] width 603 height 444
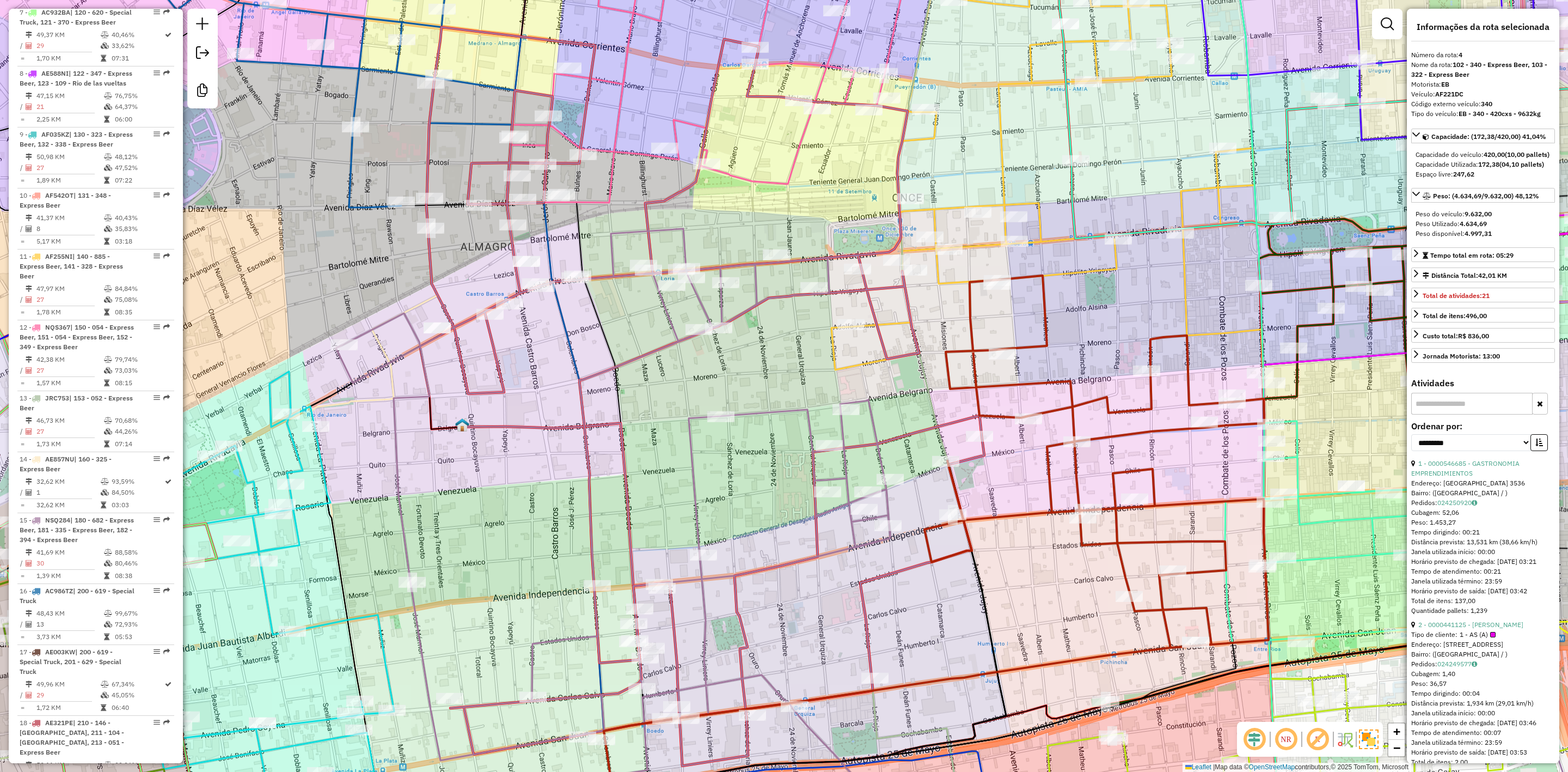
scroll to position [620, 0]
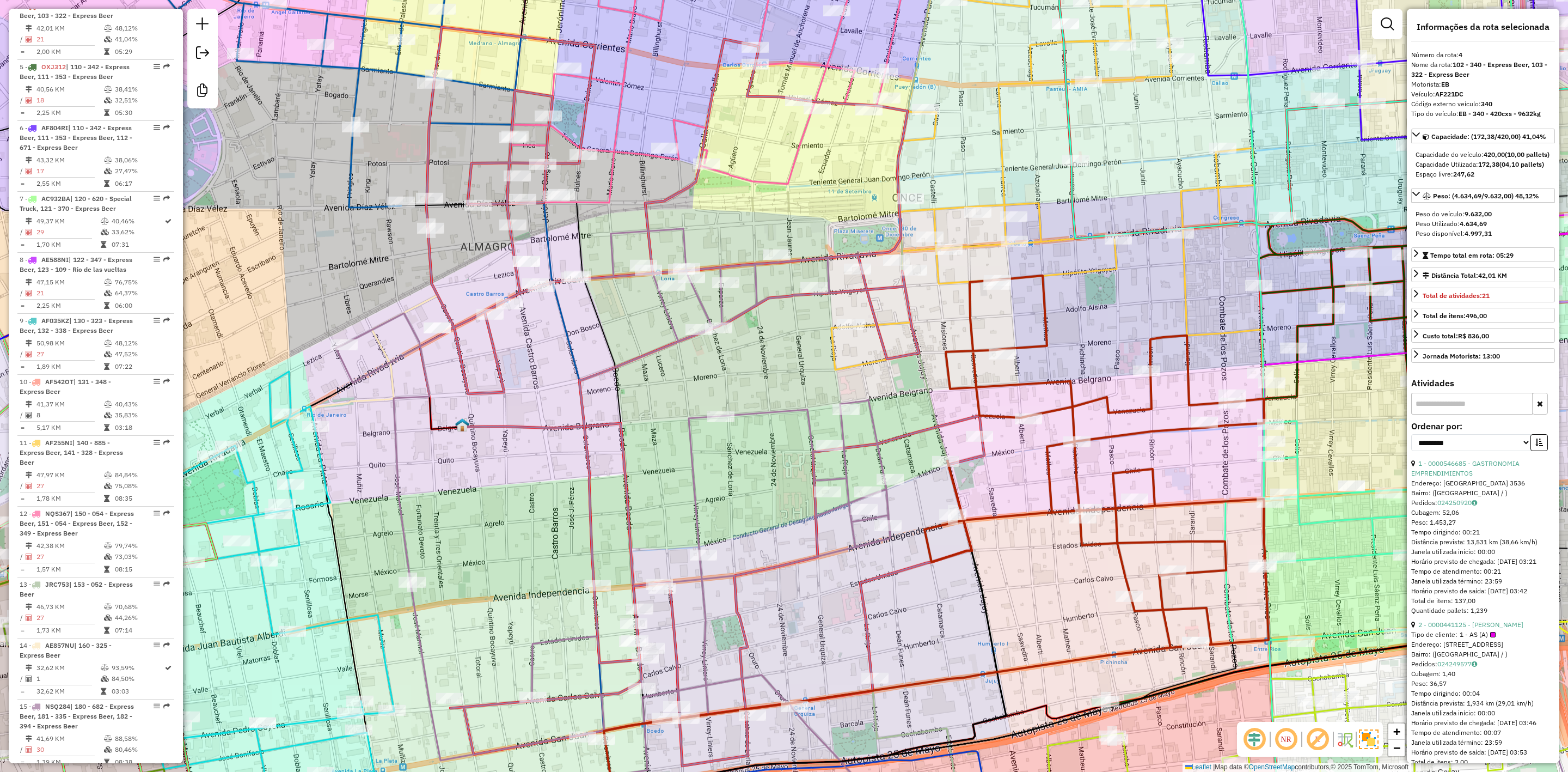
click at [804, 422] on icon at bounding box center [613, 503] width 555 height 547
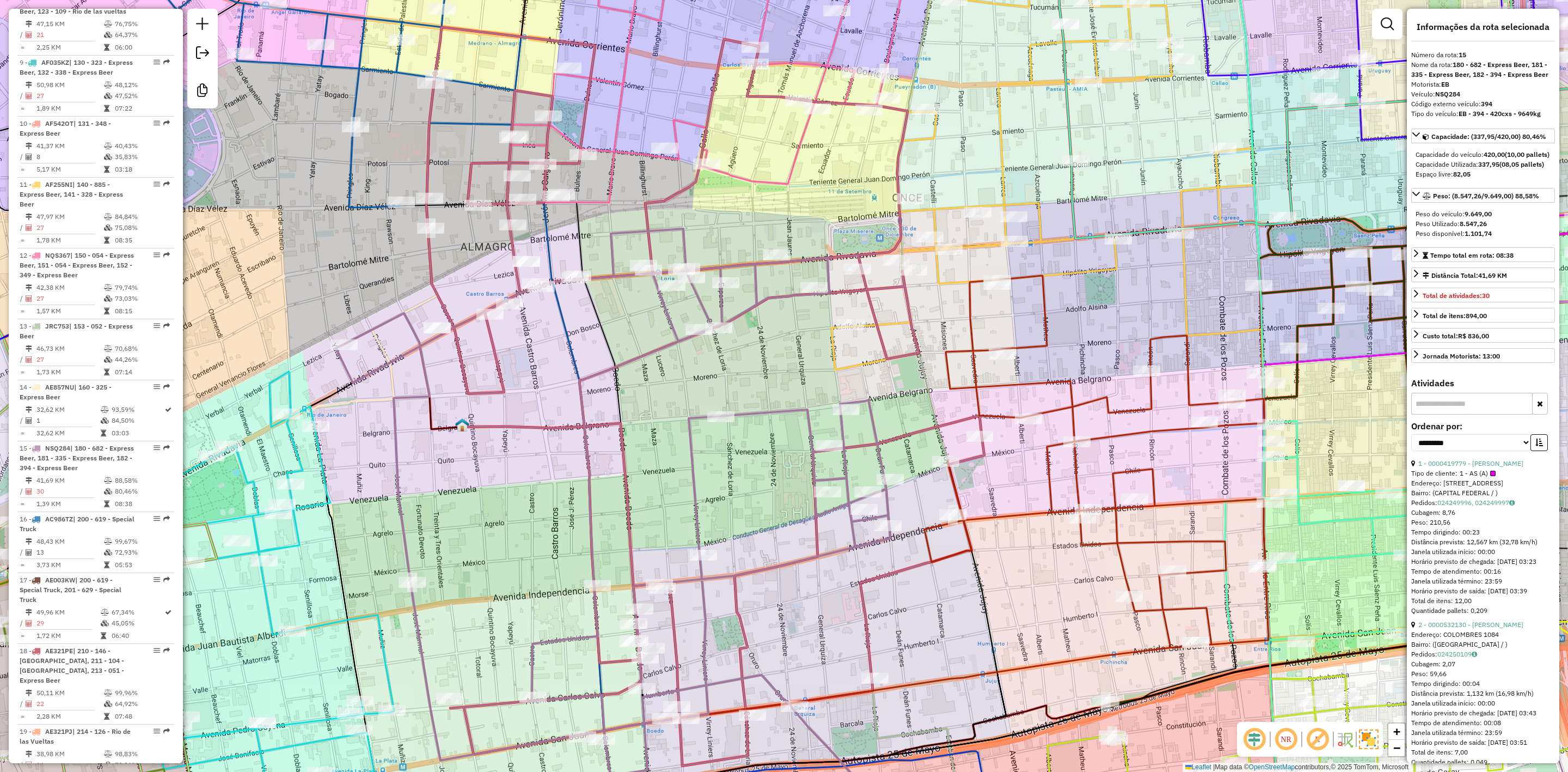
scroll to position [1362, 0]
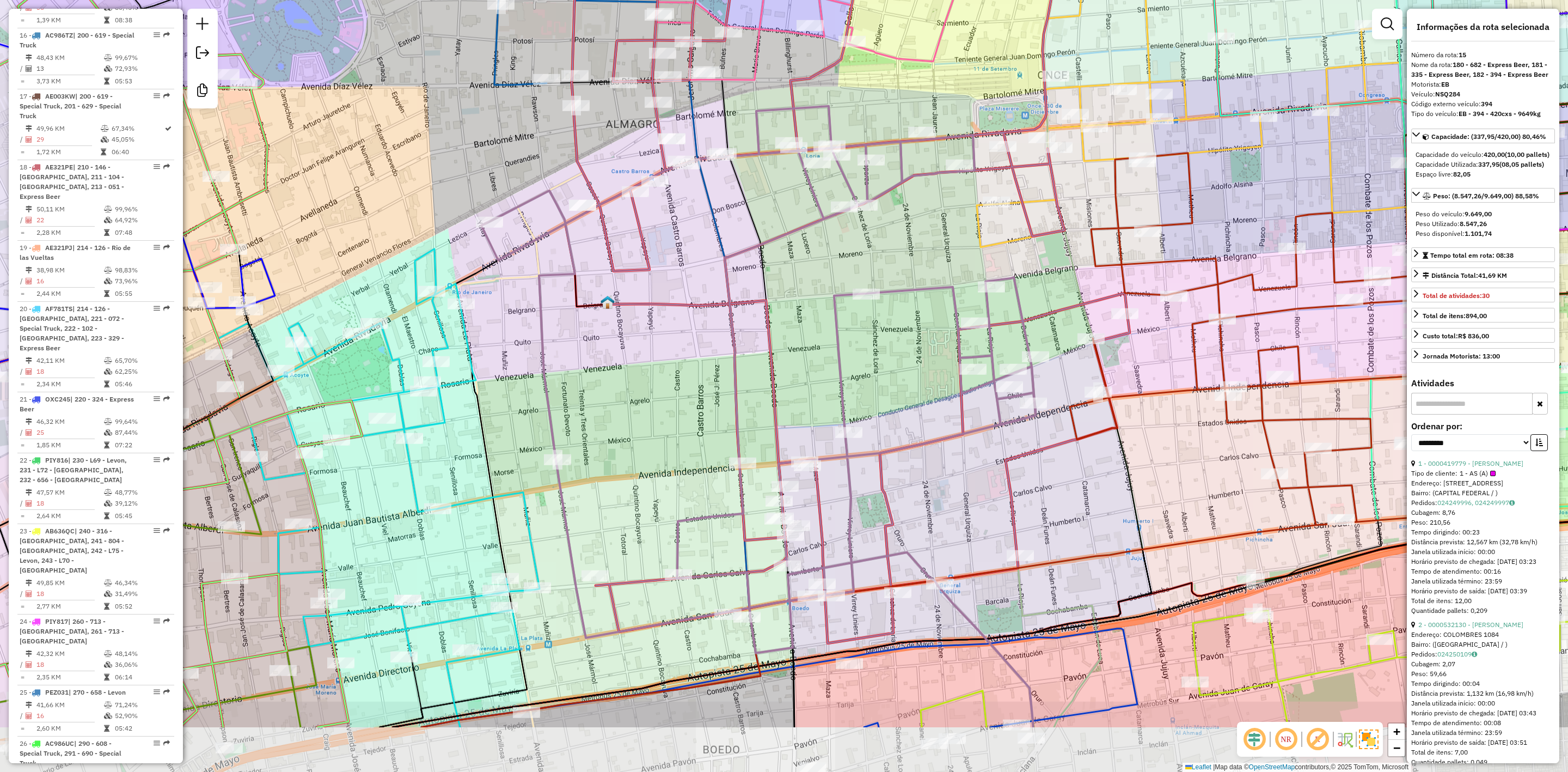
drag, startPoint x: 752, startPoint y: 491, endPoint x: 897, endPoint y: 368, distance: 190.1
click at [897, 368] on div "Janela de atendimento Grade de atendimento Capacidade Transportadoras Veículos …" at bounding box center [784, 386] width 1568 height 772
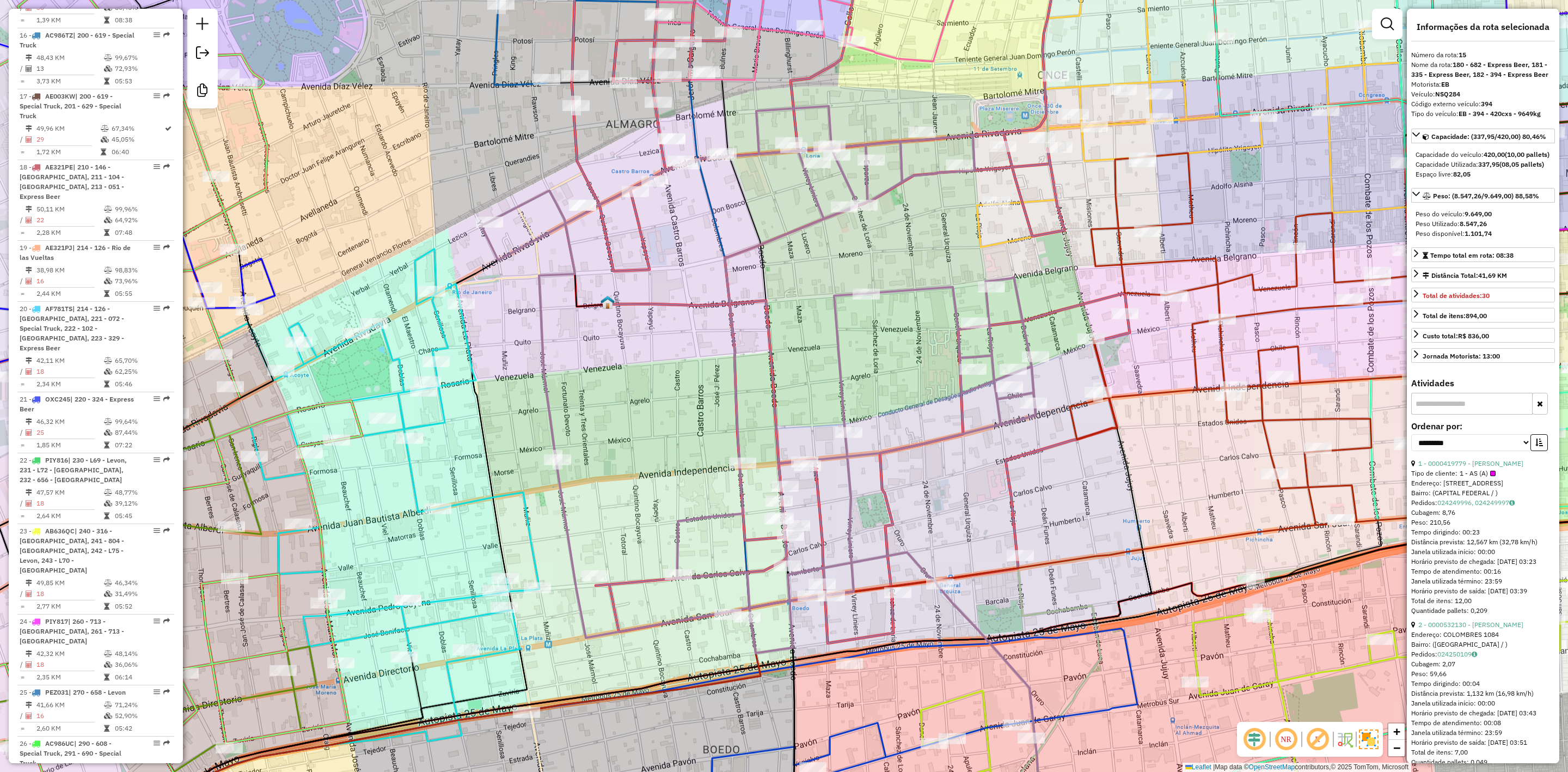
click at [907, 289] on icon at bounding box center [759, 380] width 555 height 547
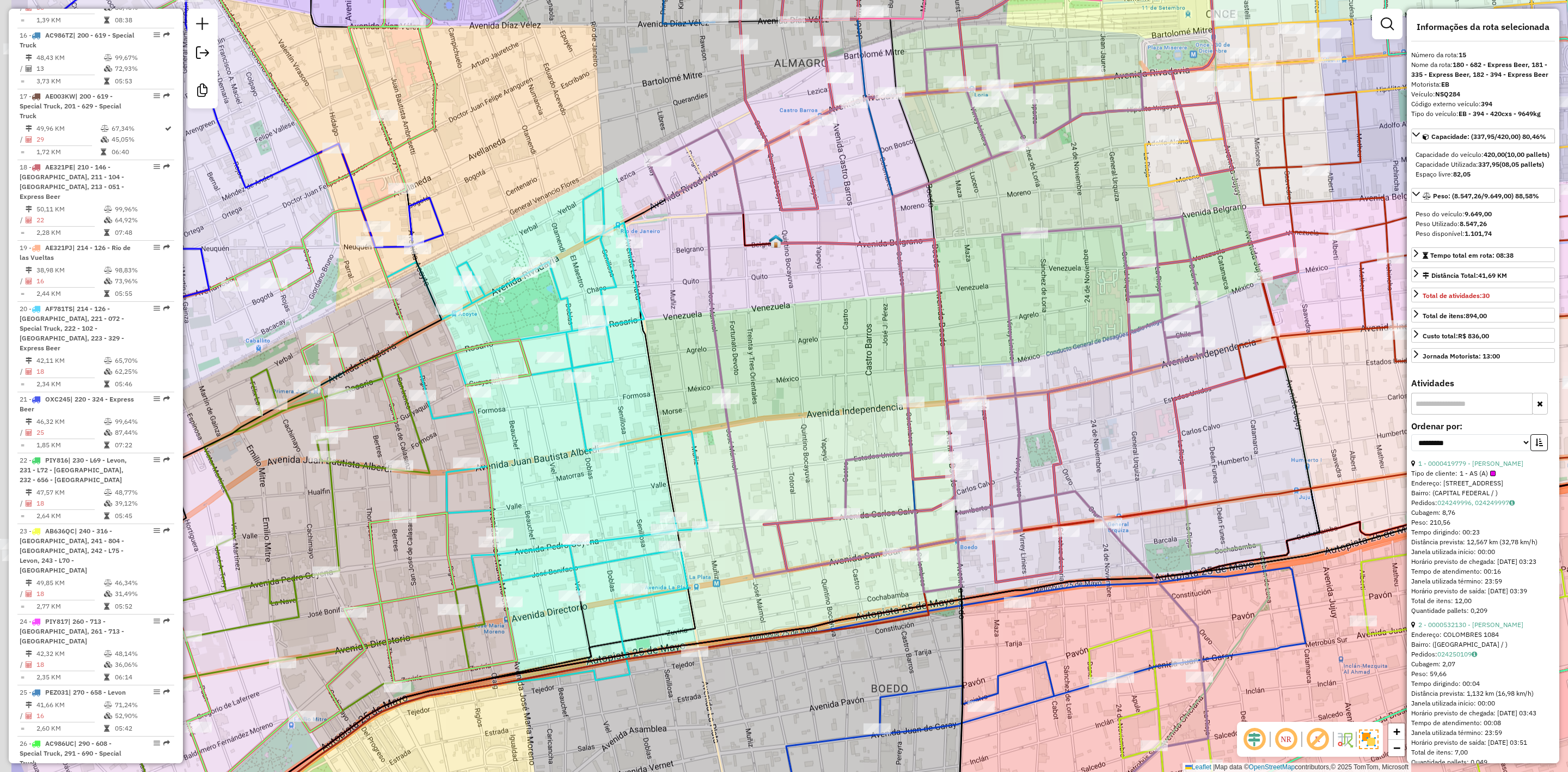
drag, startPoint x: 900, startPoint y: 395, endPoint x: 1082, endPoint y: 330, distance: 193.3
click at [1082, 330] on div "Janela de atendimento Grade de atendimento Capacidade Transportadoras Veículos …" at bounding box center [784, 386] width 1568 height 772
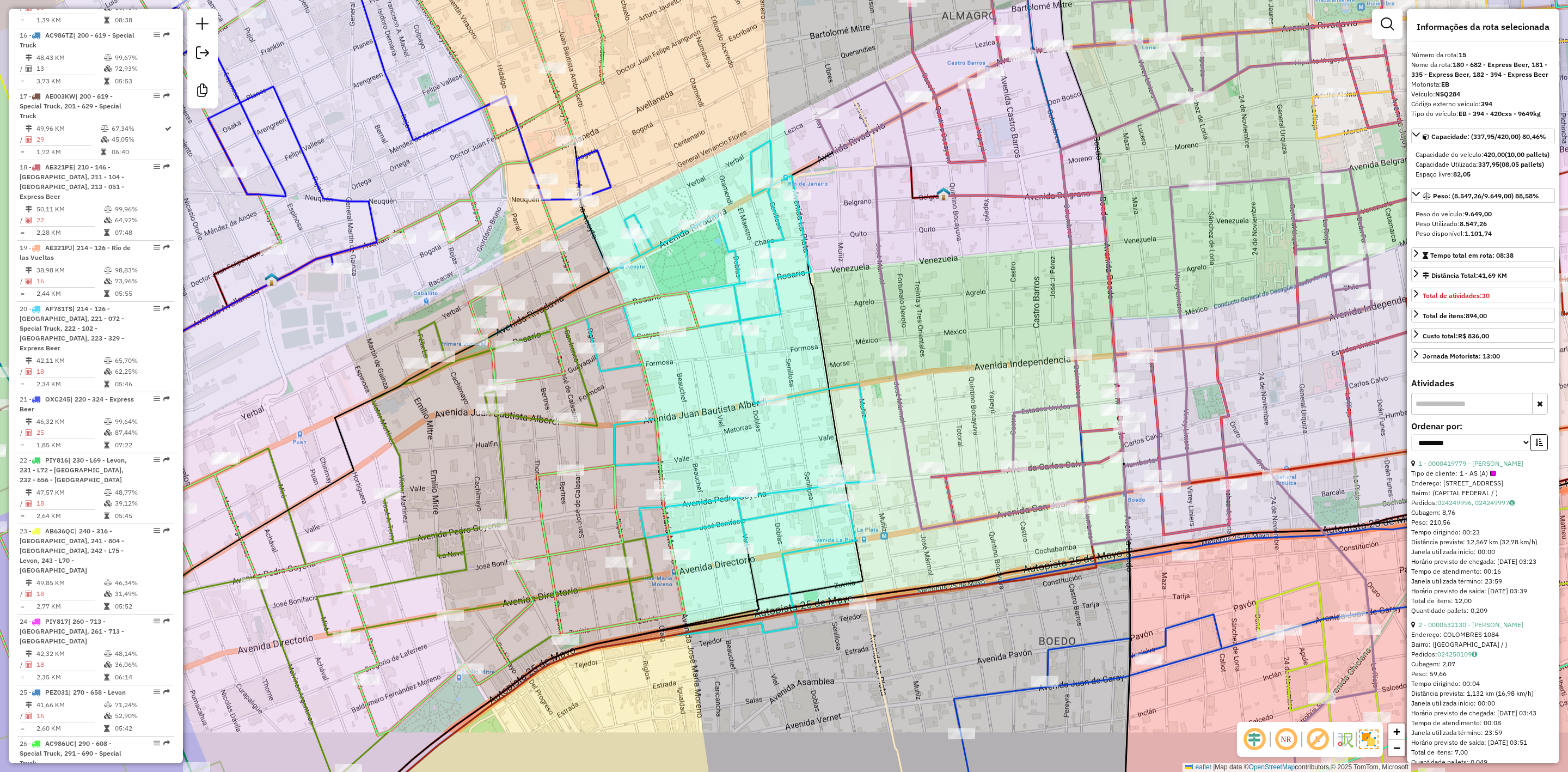
drag, startPoint x: 980, startPoint y: 317, endPoint x: 1219, endPoint y: 278, distance: 242.2
click at [1219, 278] on div "Janela de atendimento Grade de atendimento Capacidade Transportadoras Veículos …" at bounding box center [784, 386] width 1568 height 772
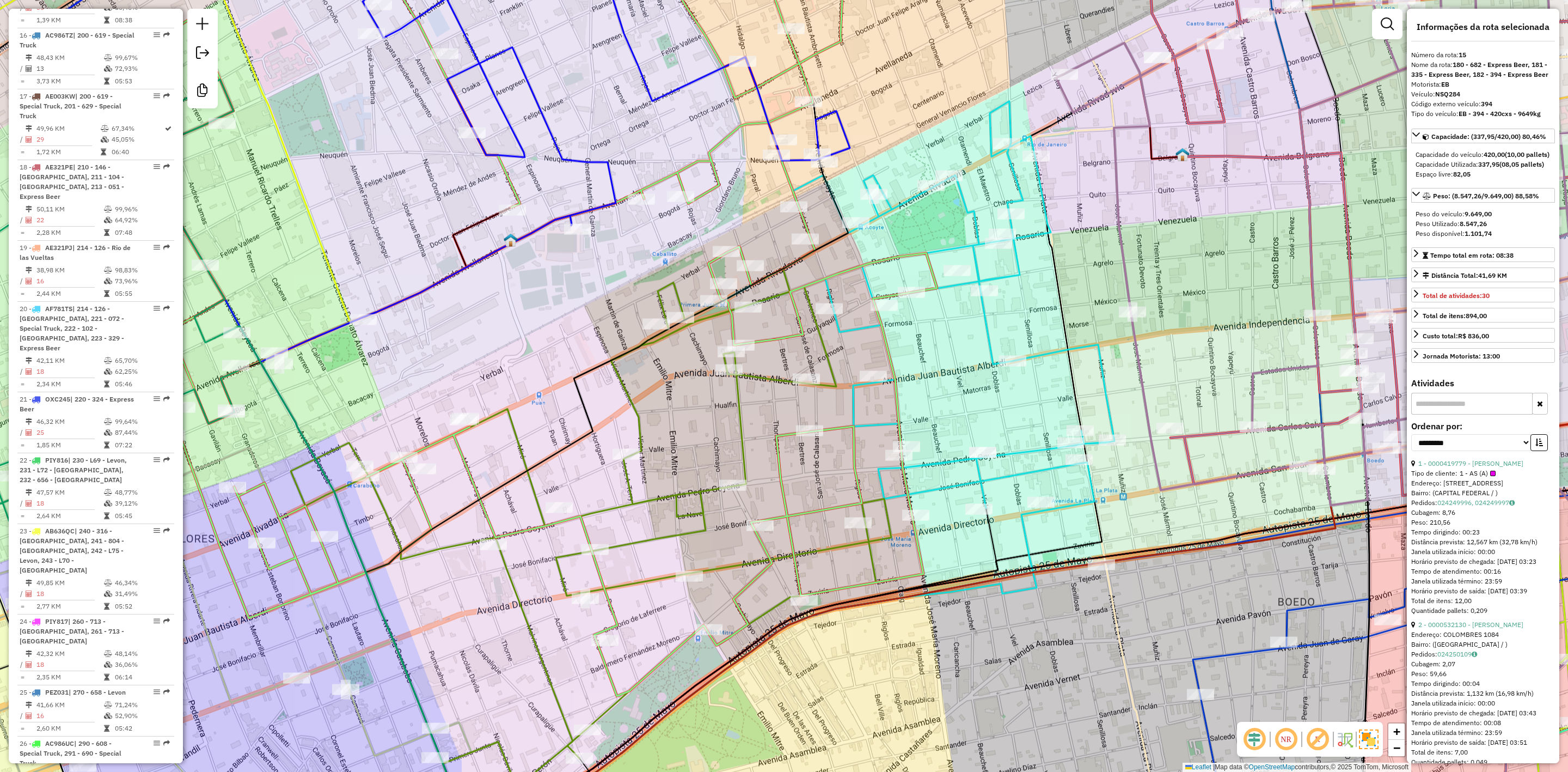
click at [988, 323] on icon at bounding box center [919, 308] width 390 height 414
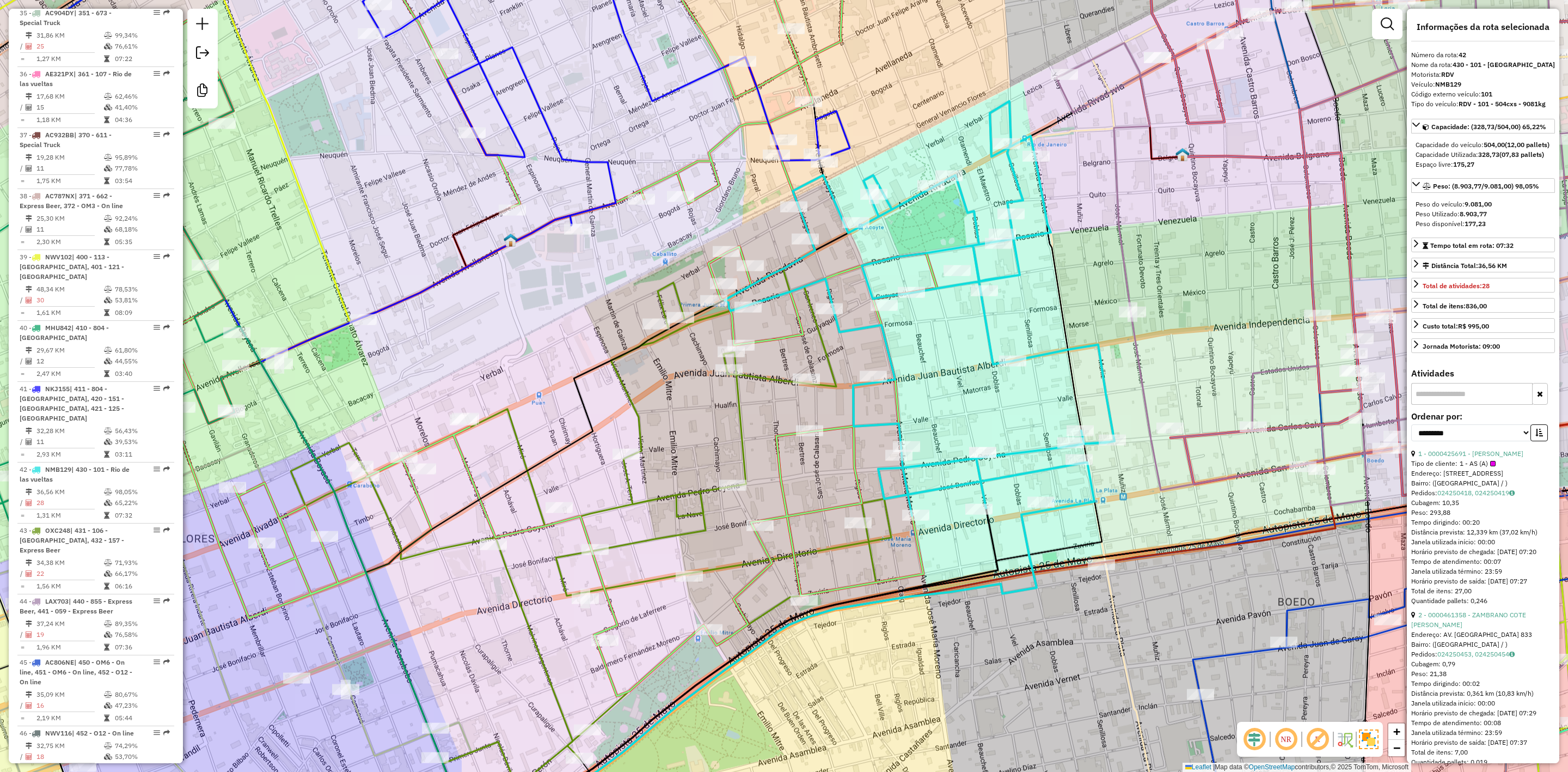
scroll to position [3001, 0]
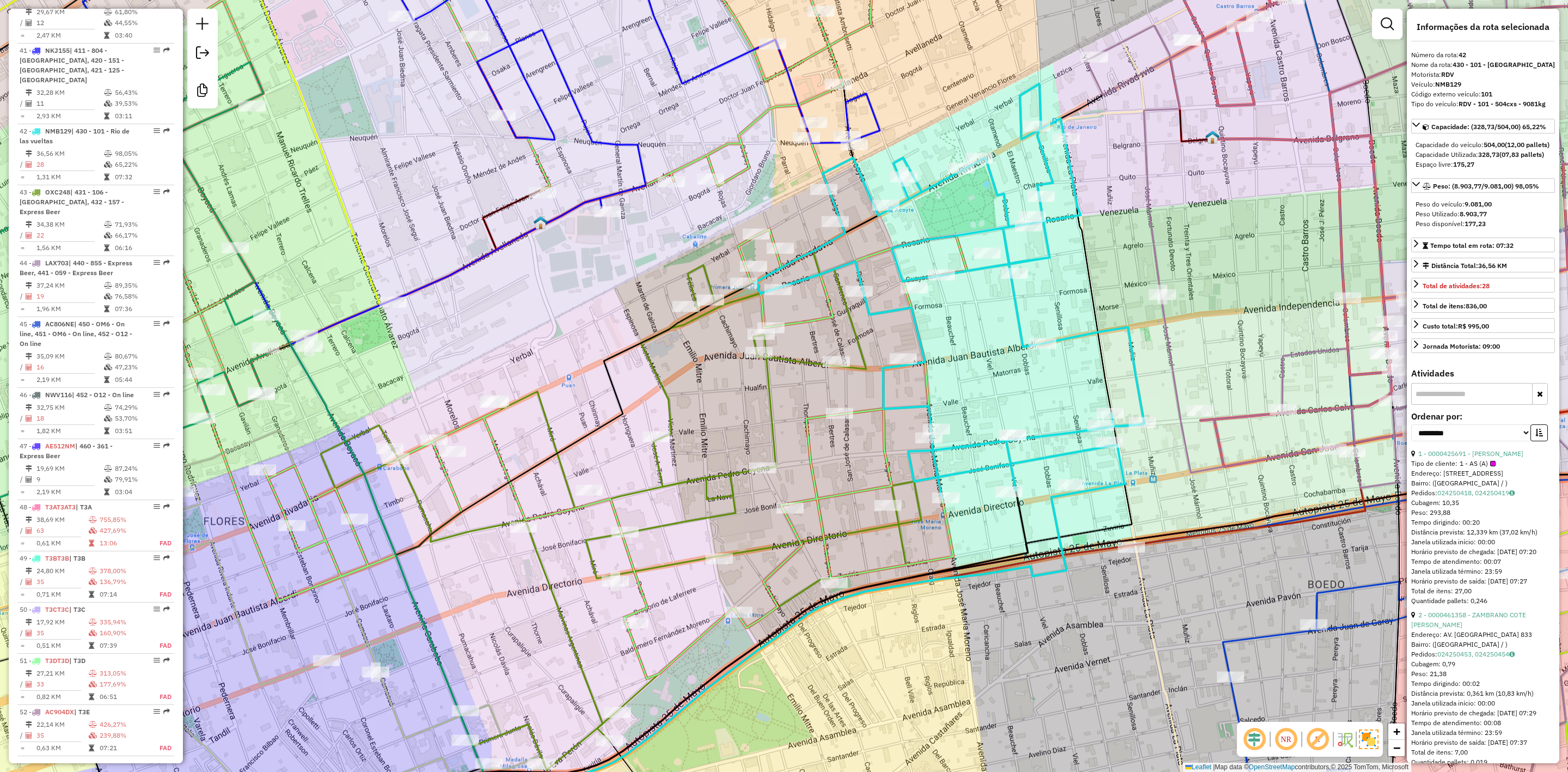
drag, startPoint x: 961, startPoint y: 334, endPoint x: 1064, endPoint y: 287, distance: 113.2
click at [1064, 287] on div "Janela de atendimento Grade de atendimento Capacidade Transportadoras Veículos …" at bounding box center [784, 386] width 1568 height 772
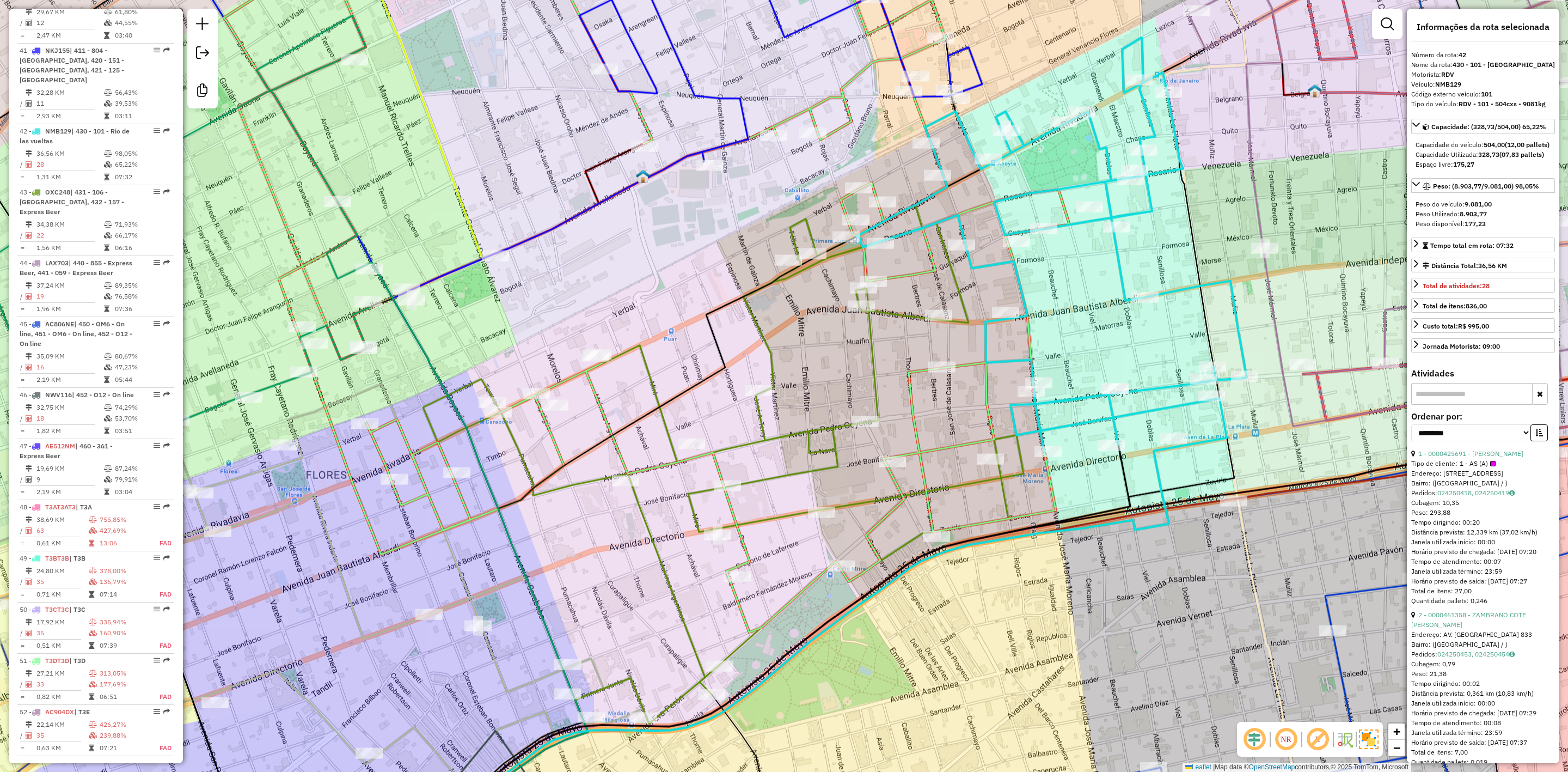
click at [873, 337] on icon at bounding box center [724, 453] width 601 height 541
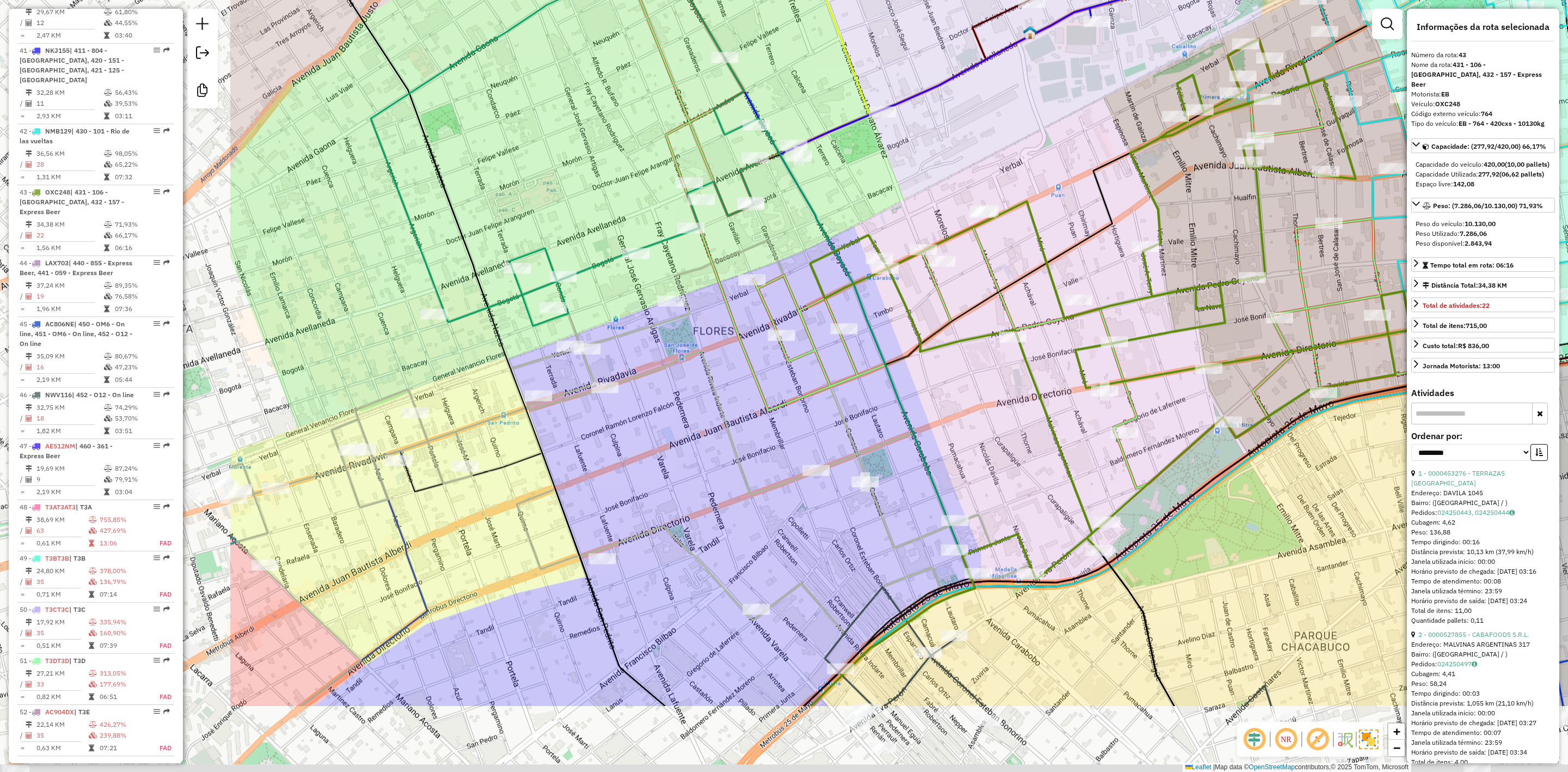
drag, startPoint x: 822, startPoint y: 375, endPoint x: 1217, endPoint y: 226, distance: 422.2
click at [1217, 226] on div "Janela de atendimento Grade de atendimento Capacidade Transportadoras Veículos …" at bounding box center [784, 386] width 1568 height 772
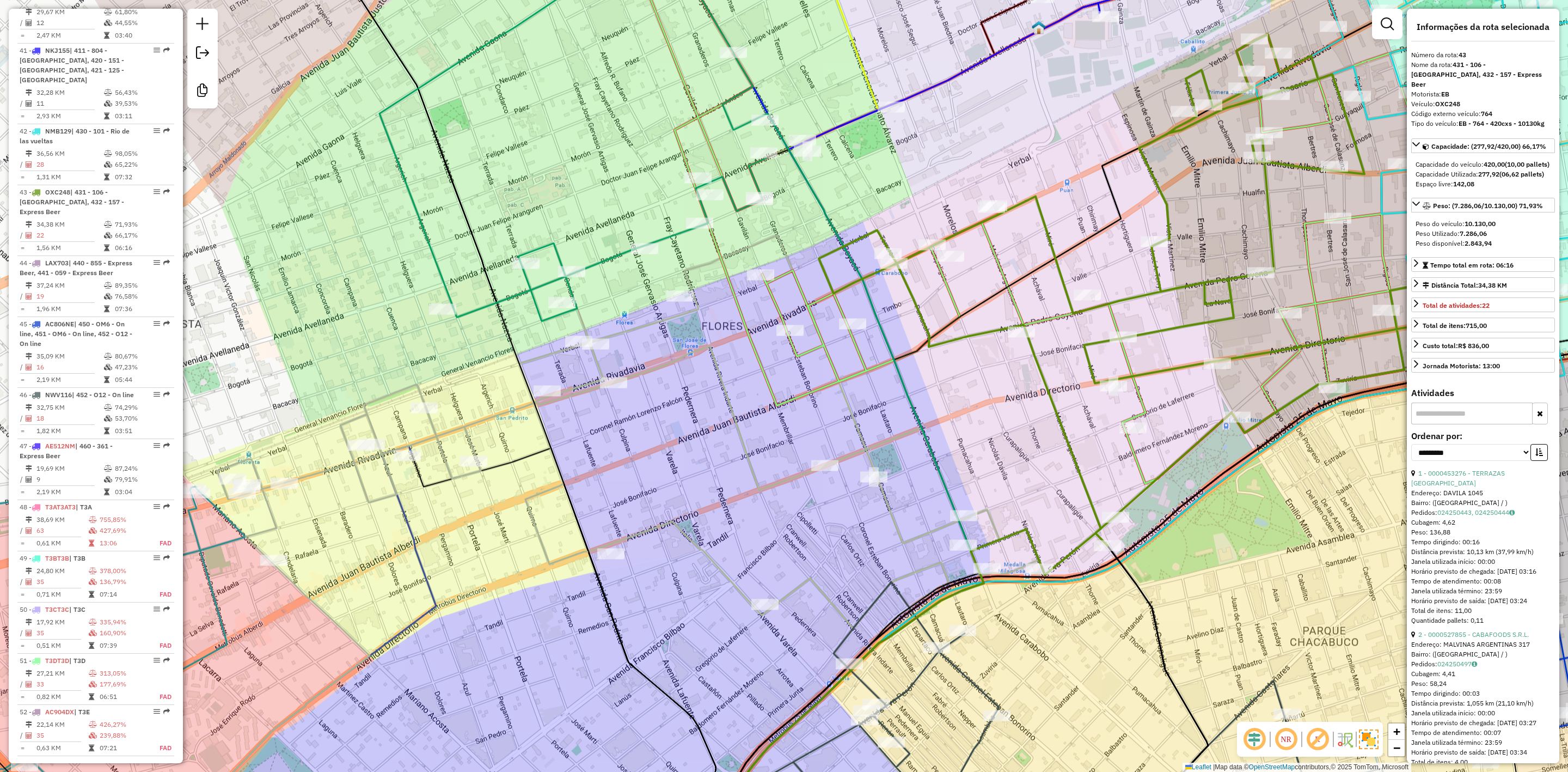
click at [406, 461] on div at bounding box center [407, 455] width 27 height 11
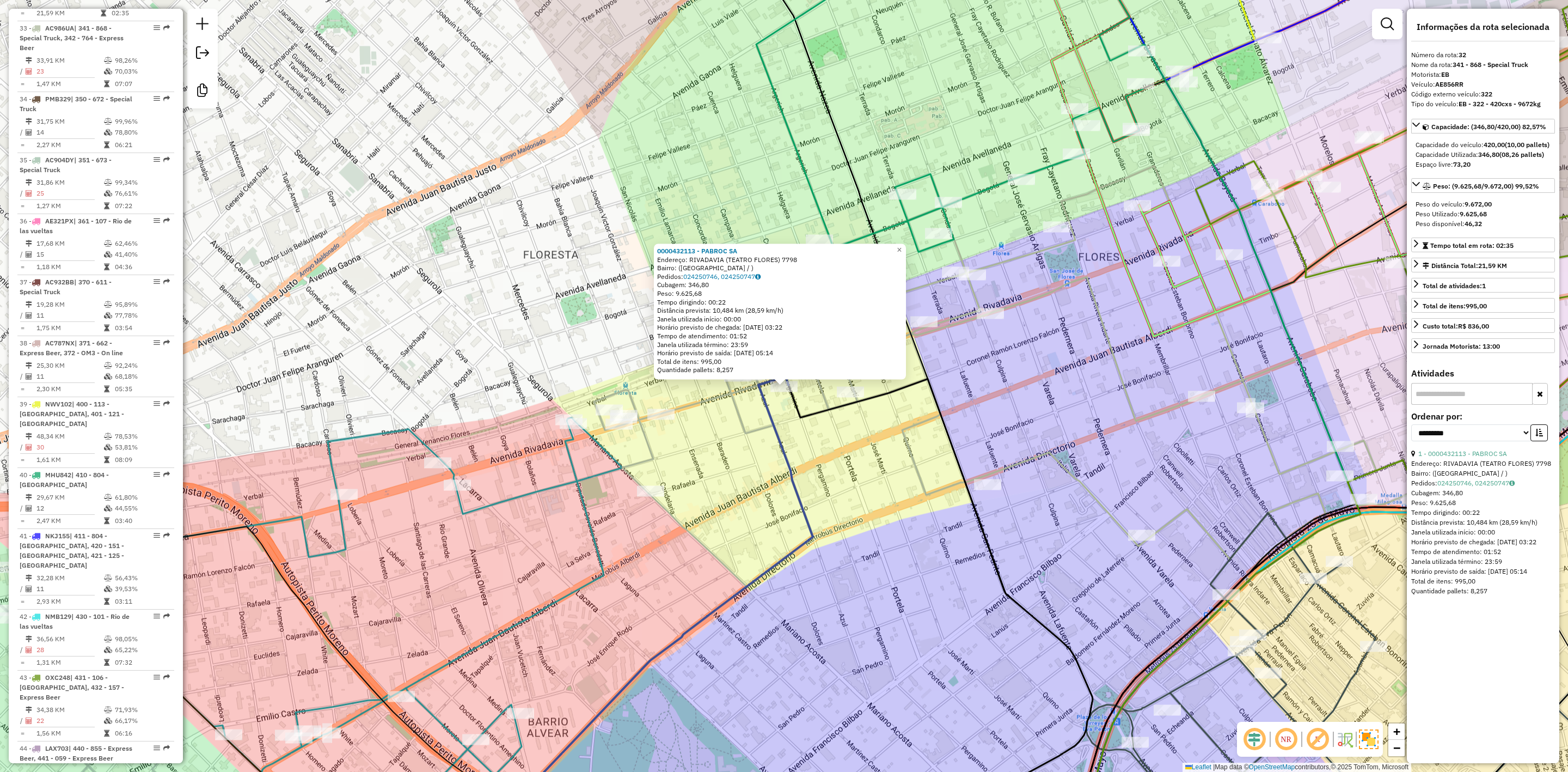
scroll to position [2461, 0]
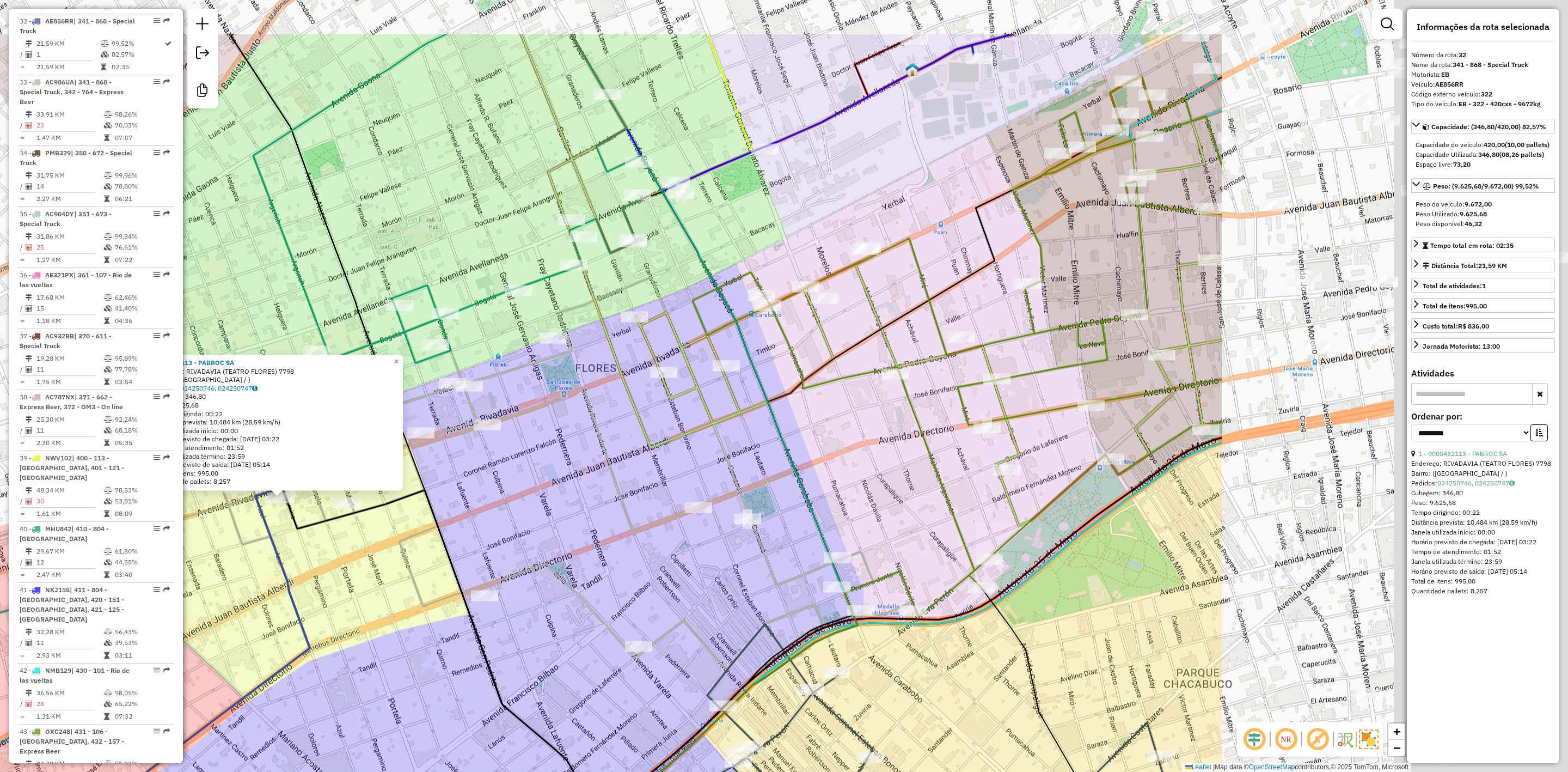
drag, startPoint x: 831, startPoint y: 424, endPoint x: 327, endPoint y: 534, distance: 515.9
click at [327, 534] on div "0000432113 - PABROC SA Endereço: RIVADAVIA (TEATRO FLORES) 7798 Bairro: (BUENOS…" at bounding box center [784, 386] width 1568 height 772
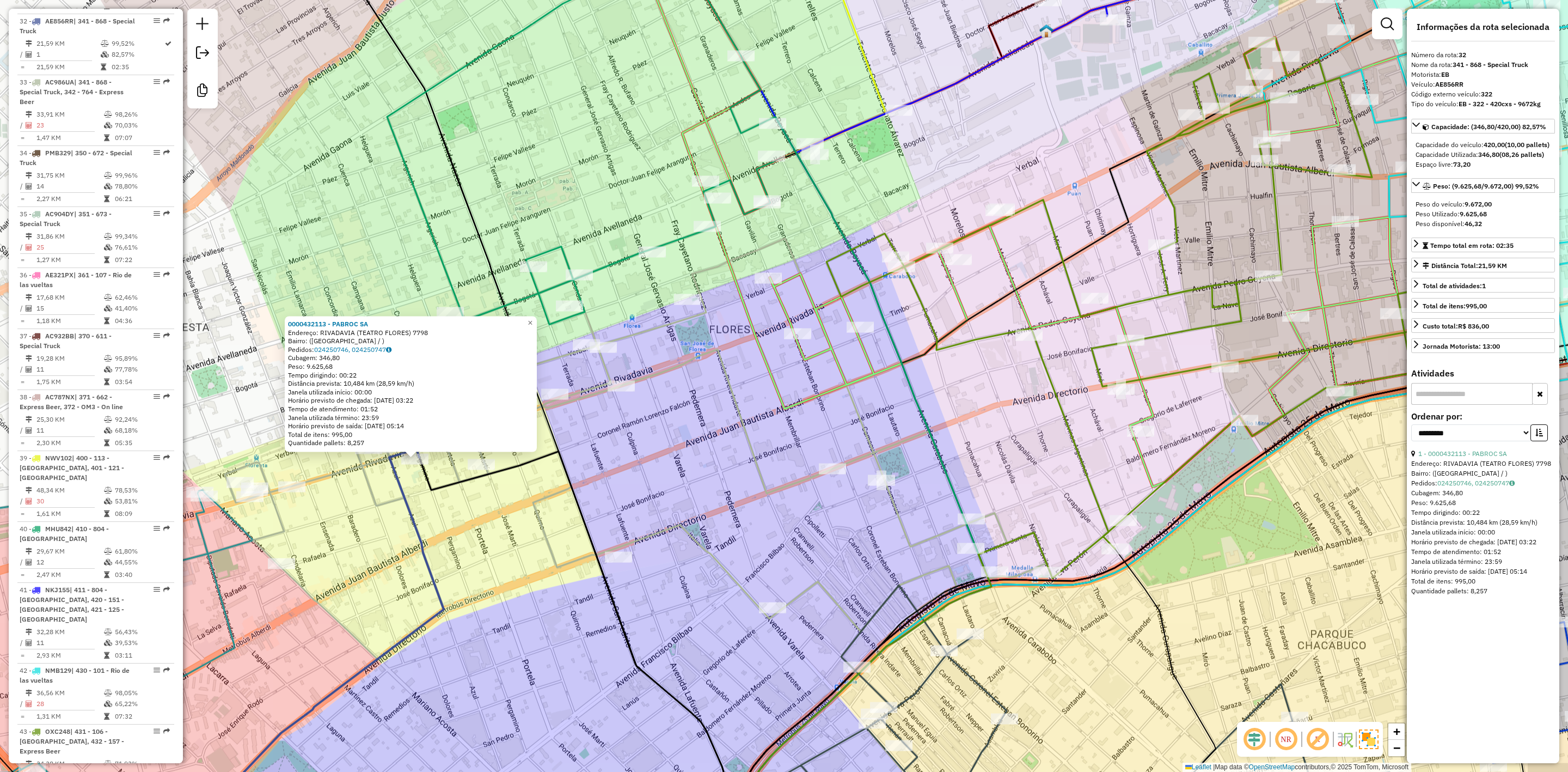
drag, startPoint x: 496, startPoint y: 522, endPoint x: 712, endPoint y: 467, distance: 222.9
click at [712, 467] on div "0000432113 - PABROC SA Endereço: RIVADAVIA (TEATRO FLORES) 7798 Bairro: (BUENOS…" at bounding box center [784, 386] width 1568 height 772
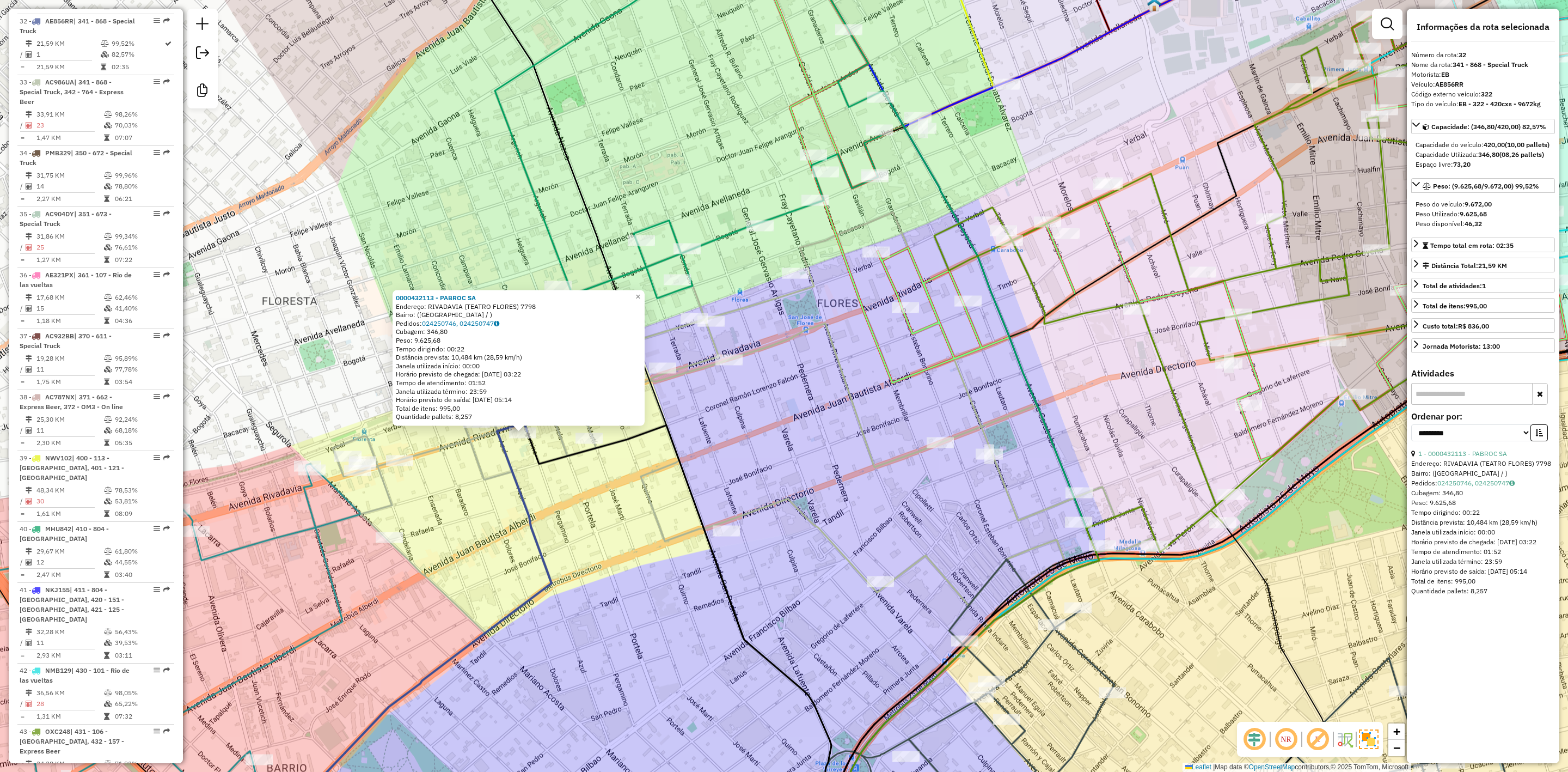
click at [511, 462] on div "0000432113 - PABROC SA Endereço: RIVADAVIA (TEATRO FLORES) 7798 Bairro: (BUENOS…" at bounding box center [784, 386] width 1568 height 772
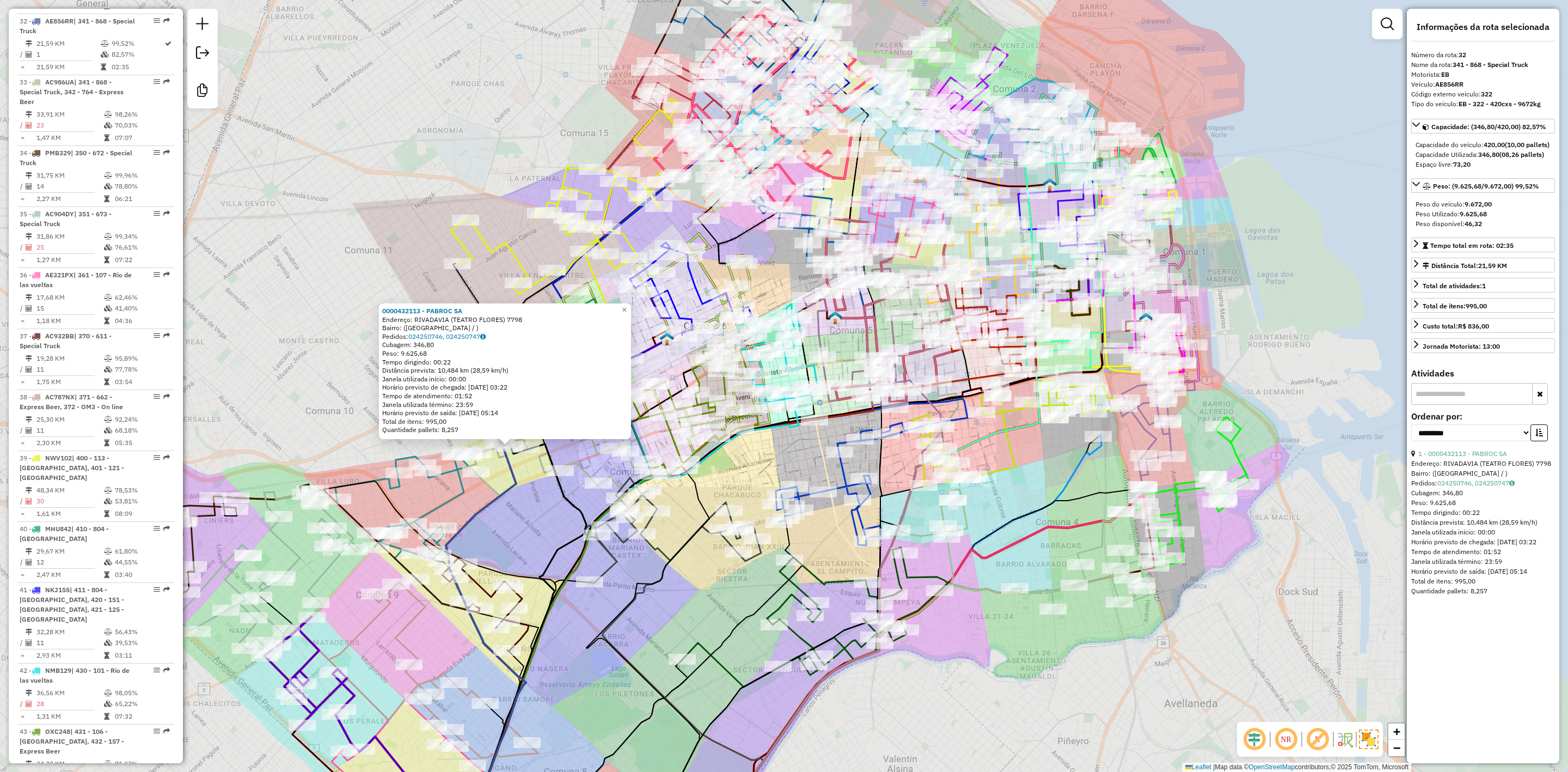
drag, startPoint x: 521, startPoint y: 504, endPoint x: 611, endPoint y: 407, distance: 132.3
click at [611, 407] on div "0000432113 - PABROC SA Endereço: RIVADAVIA (TEATRO FLORES) 7798 Bairro: (BUENOS…" at bounding box center [784, 386] width 1568 height 772
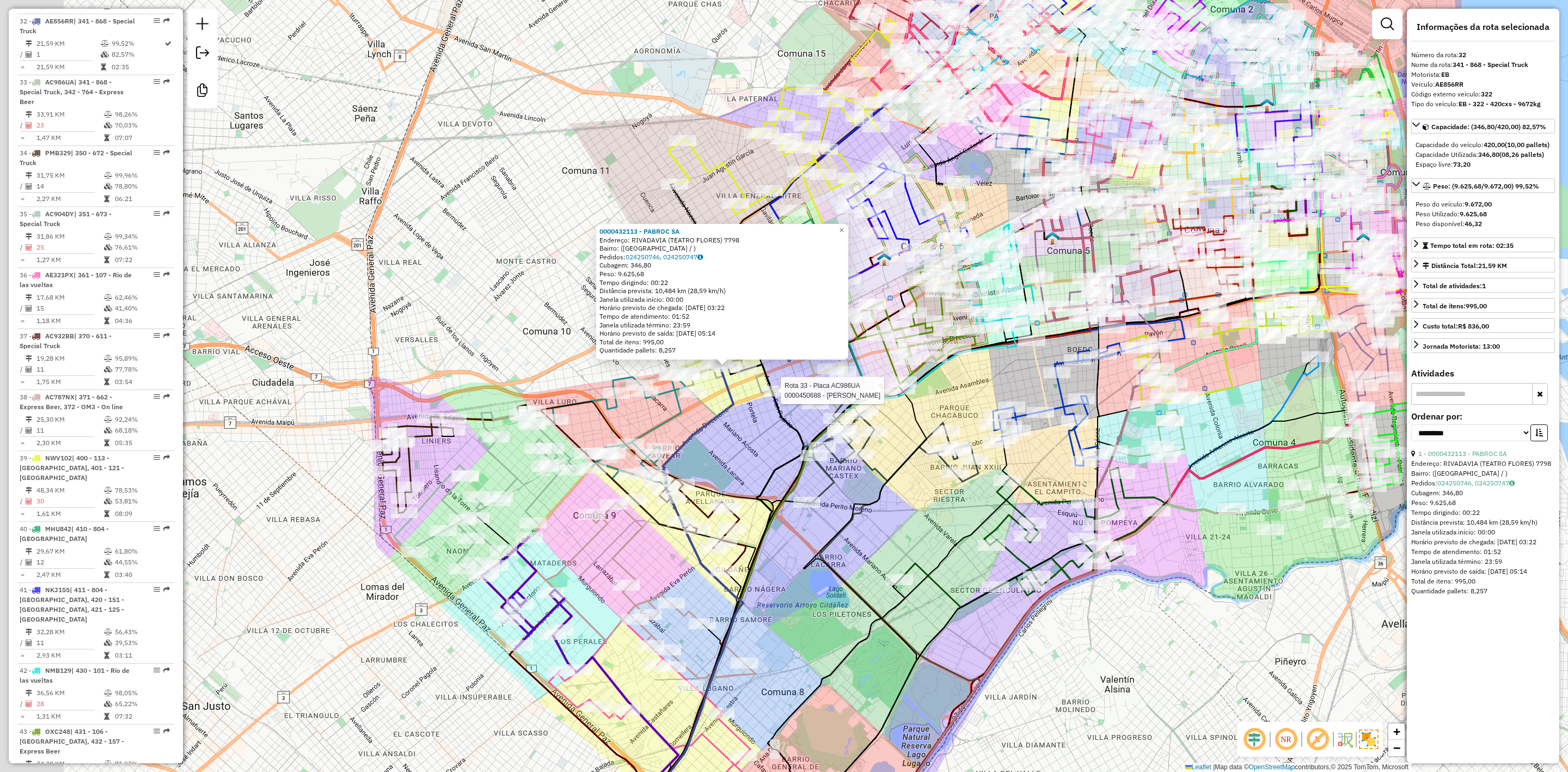
drag, startPoint x: 736, startPoint y: 440, endPoint x: 683, endPoint y: 438, distance: 53.0
click at [748, 440] on div "Rota 33 - Placa AC986UA 0000450688 - COHEN BRIAN 0000432113 - PABROC SA Endereç…" at bounding box center [784, 386] width 1568 height 772
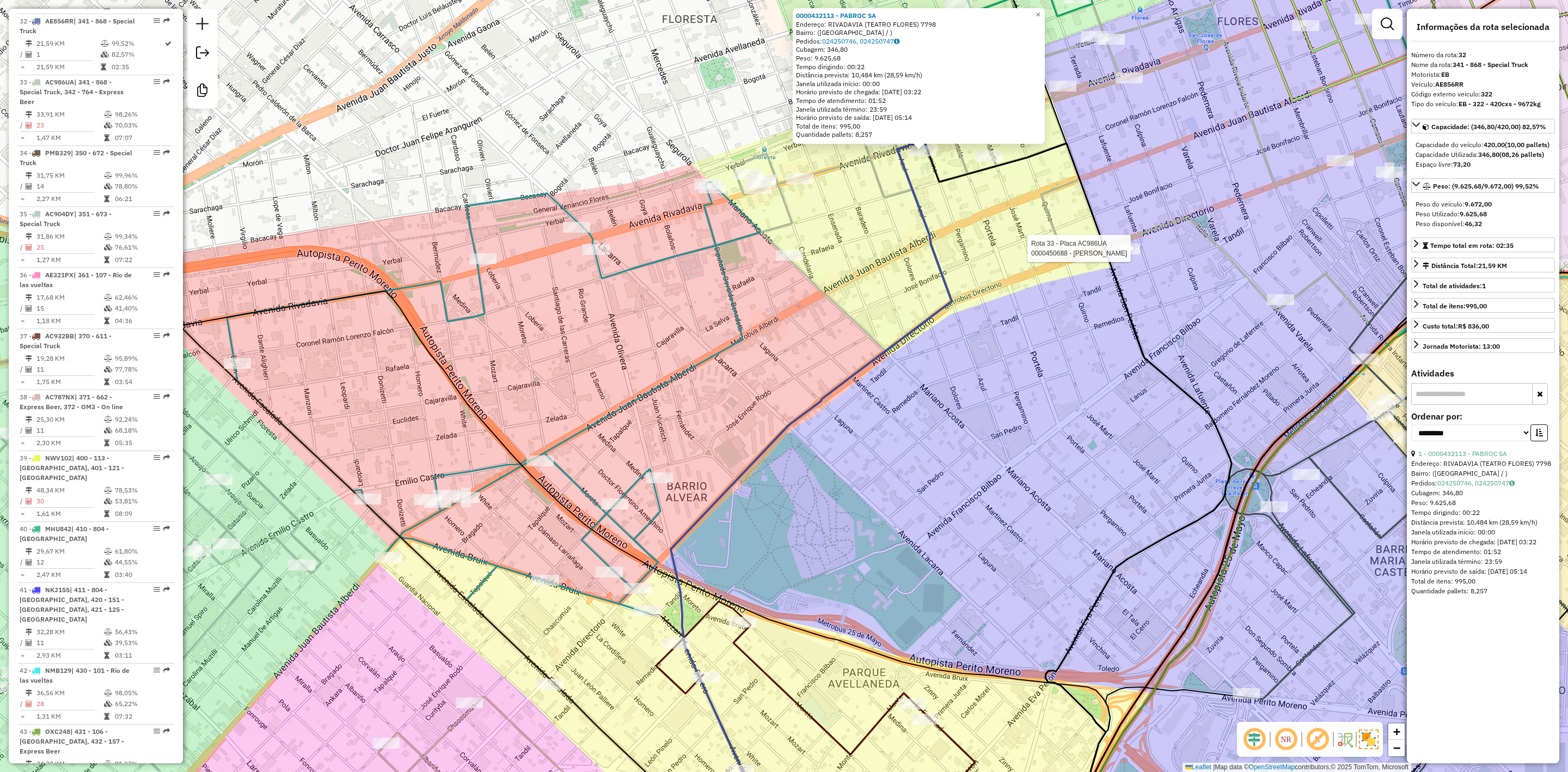
click at [642, 267] on icon at bounding box center [494, 431] width 534 height 500
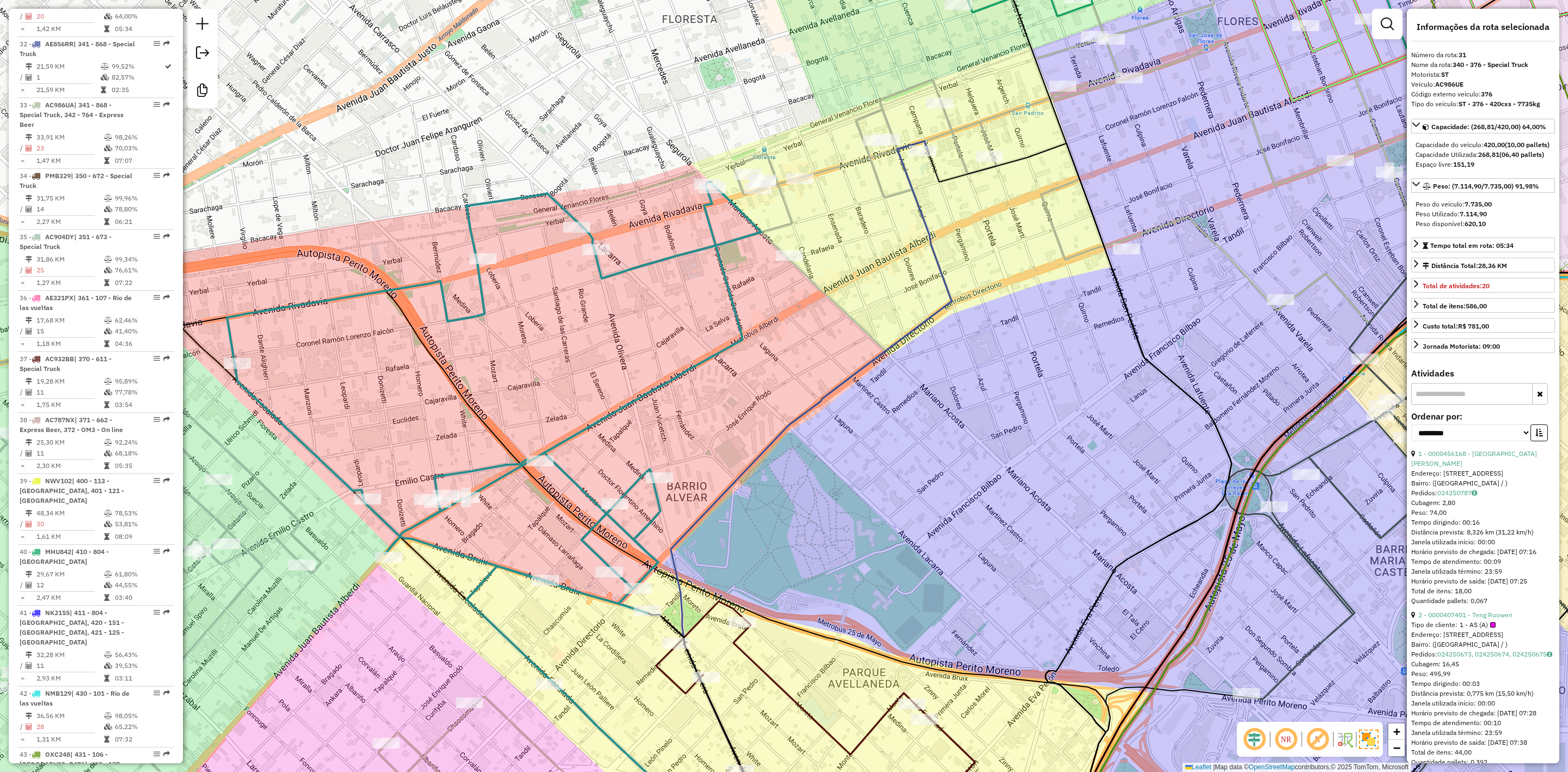
scroll to position [2400, 0]
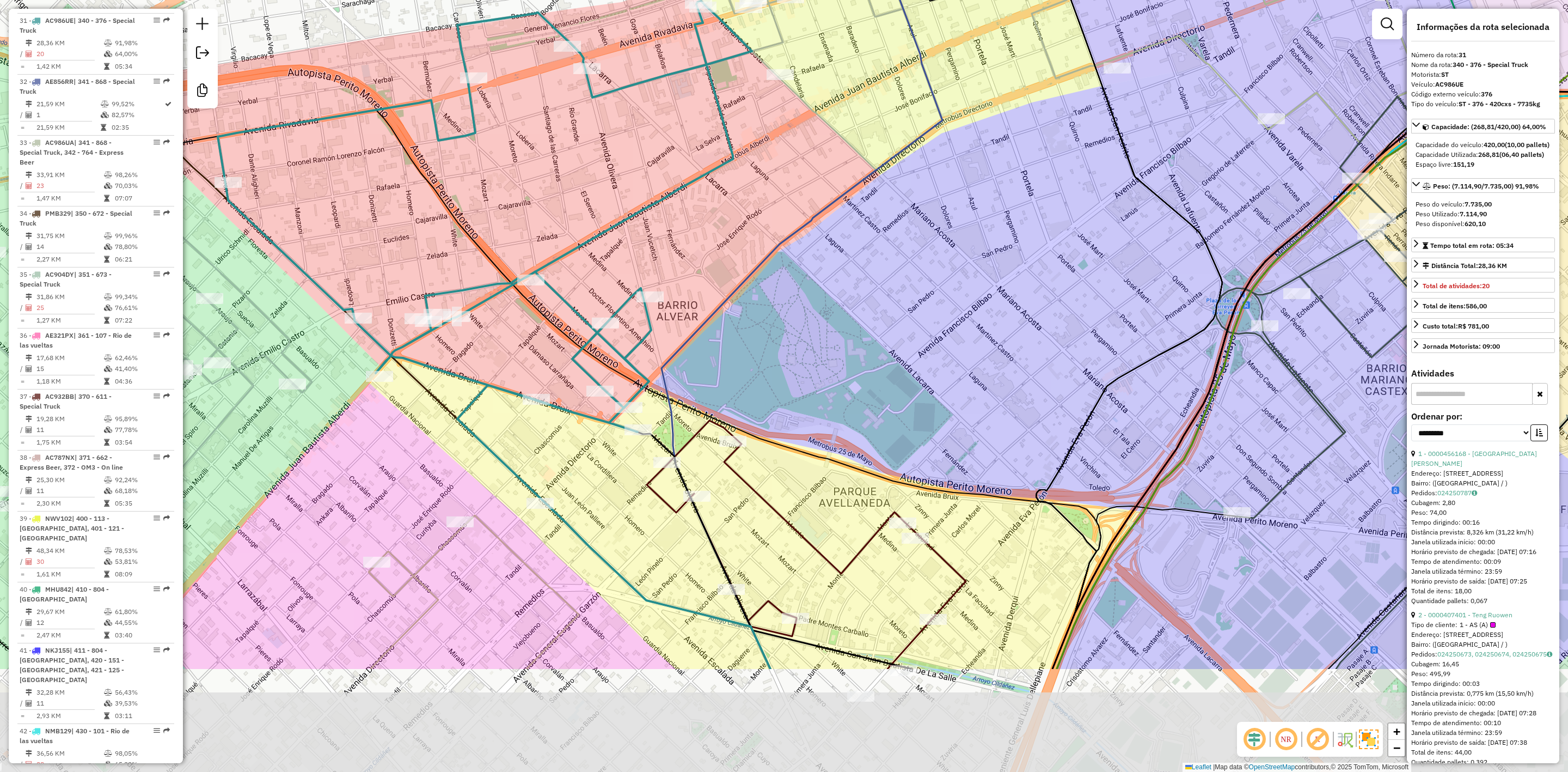
drag, startPoint x: 874, startPoint y: 511, endPoint x: 865, endPoint y: 342, distance: 169.2
click at [865, 342] on div "Janela de atendimento Grade de atendimento Capacidade Transportadoras Veículos …" at bounding box center [784, 386] width 1568 height 772
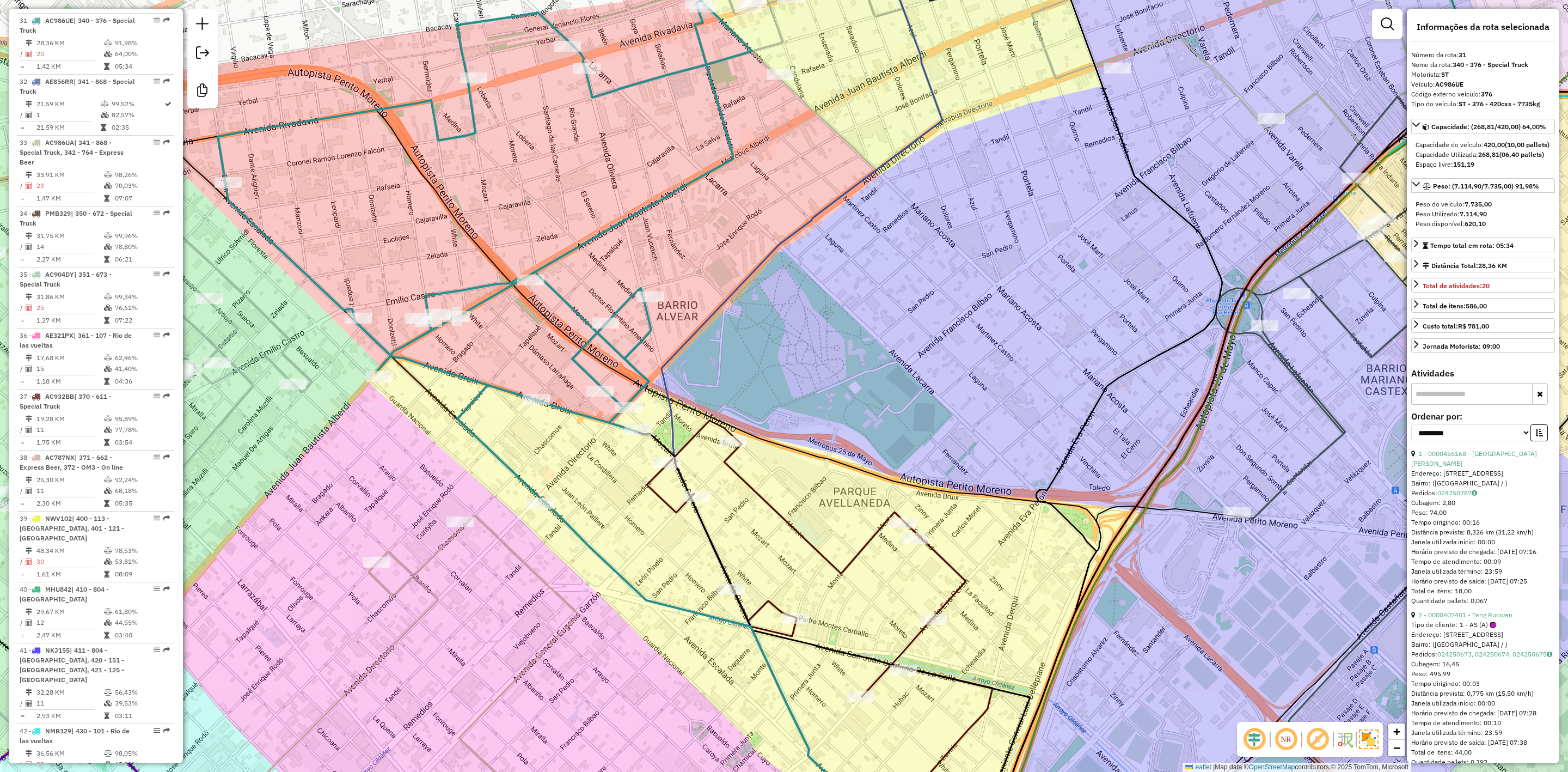
click at [698, 434] on icon at bounding box center [820, 606] width 345 height 372
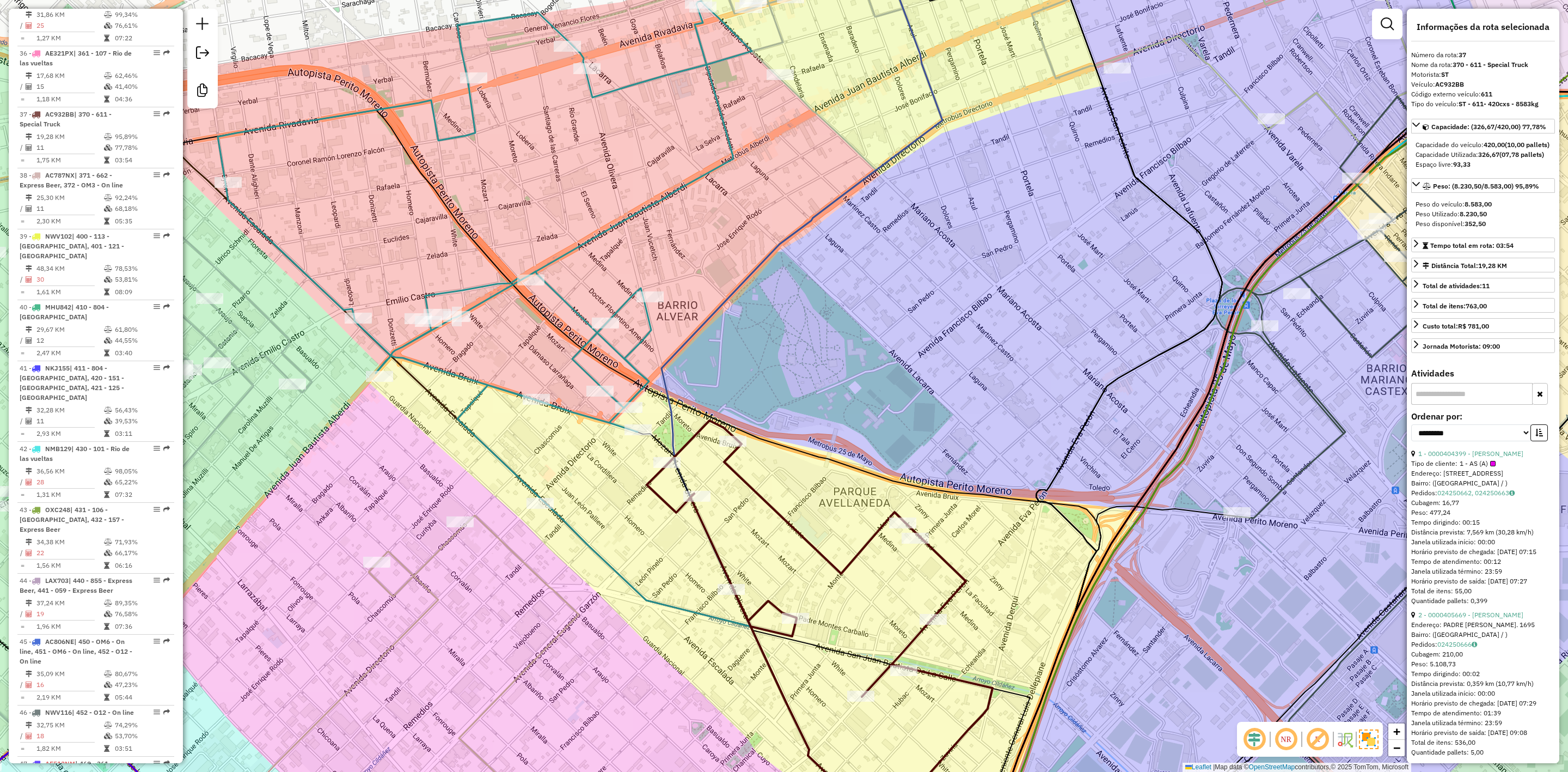
scroll to position [2777, 0]
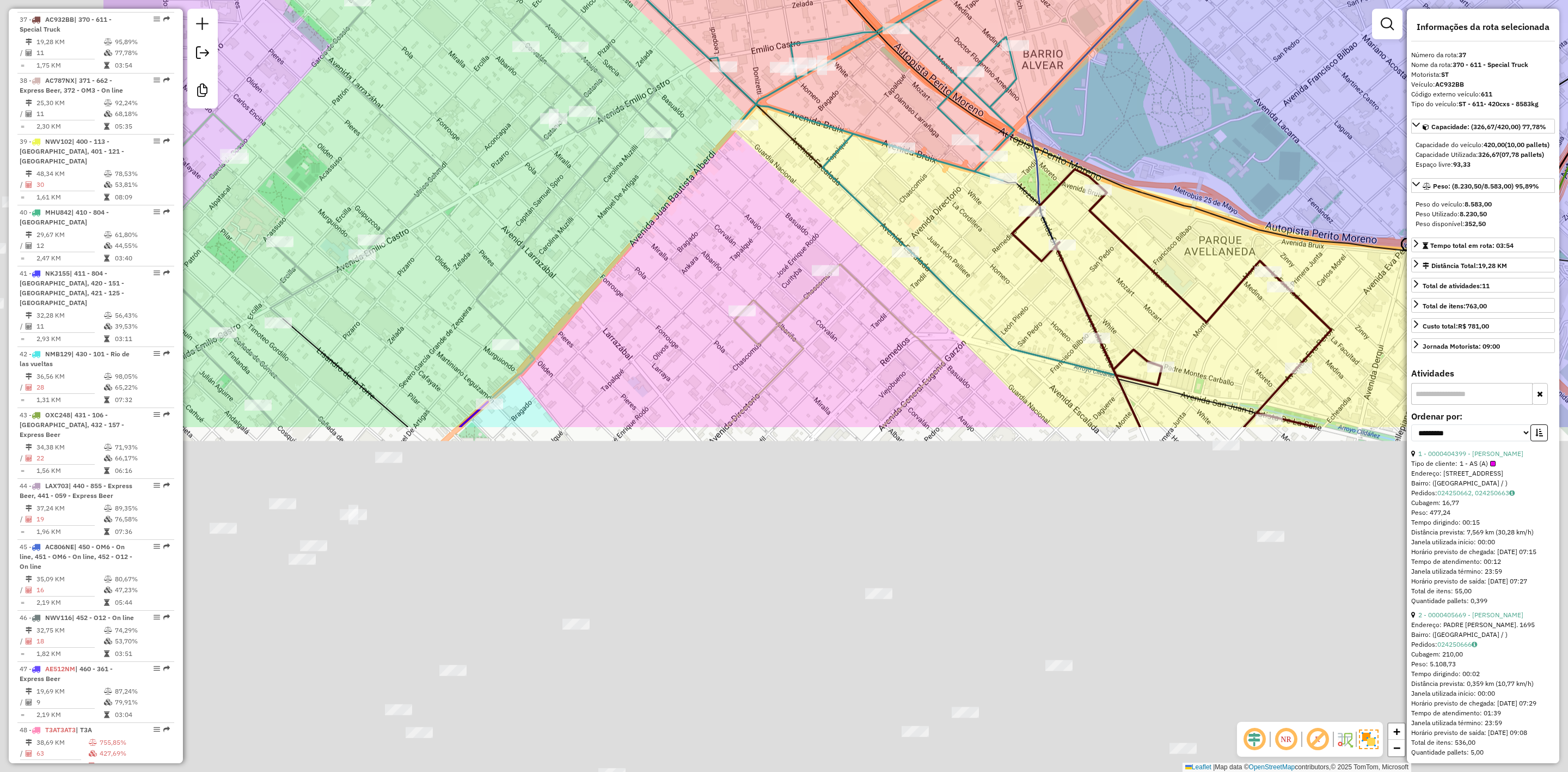
drag, startPoint x: 569, startPoint y: 598, endPoint x: 823, endPoint y: 195, distance: 476.4
click at [820, 198] on div "Janela de atendimento Grade de atendimento Capacidade Transportadoras Veículos …" at bounding box center [784, 386] width 1568 height 772
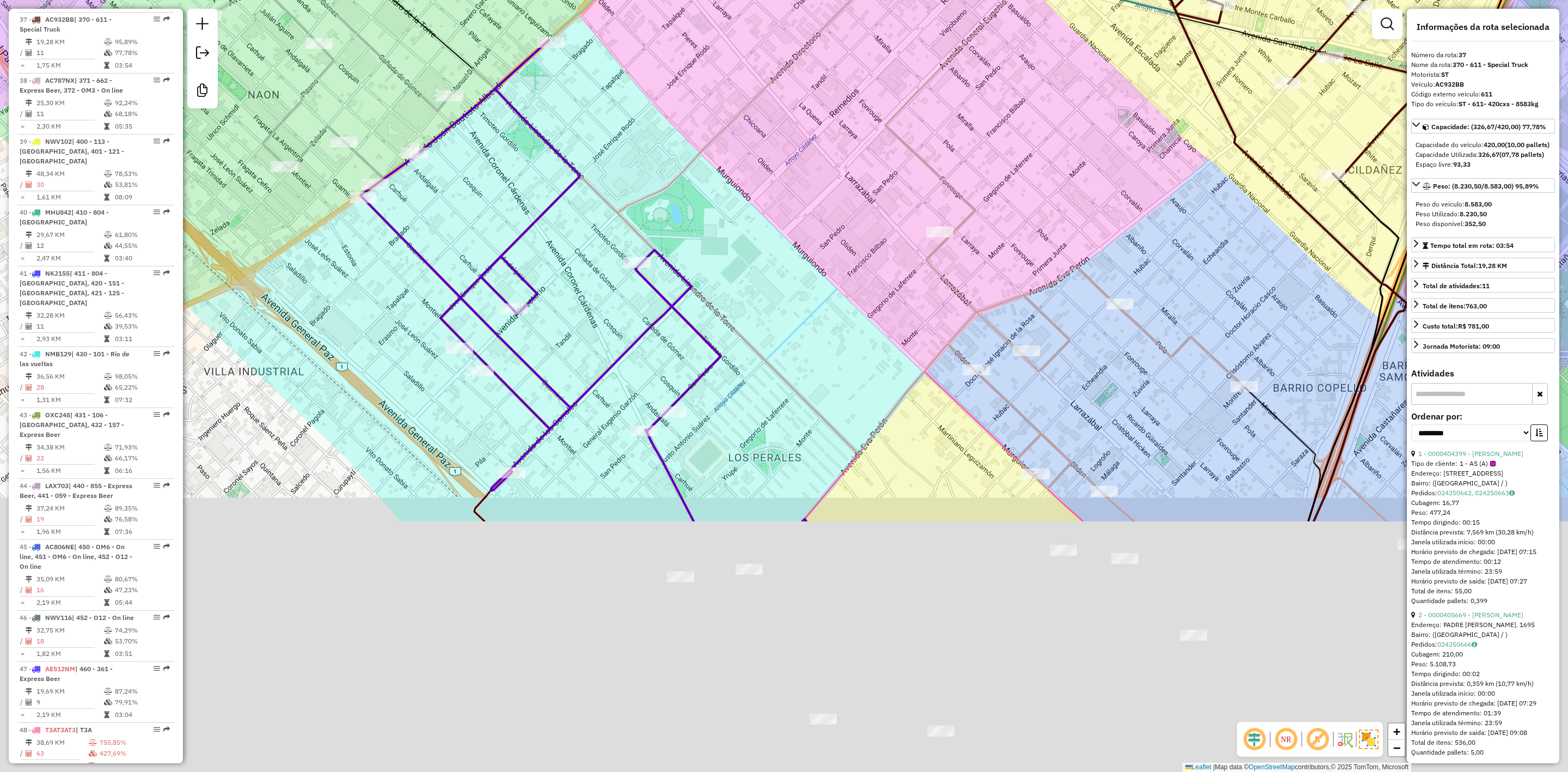
drag, startPoint x: 740, startPoint y: 443, endPoint x: 786, endPoint y: 119, distance: 327.2
click at [786, 120] on div "Janela de atendimento Grade de atendimento Capacidade Transportadoras Veículos …" at bounding box center [784, 386] width 1568 height 772
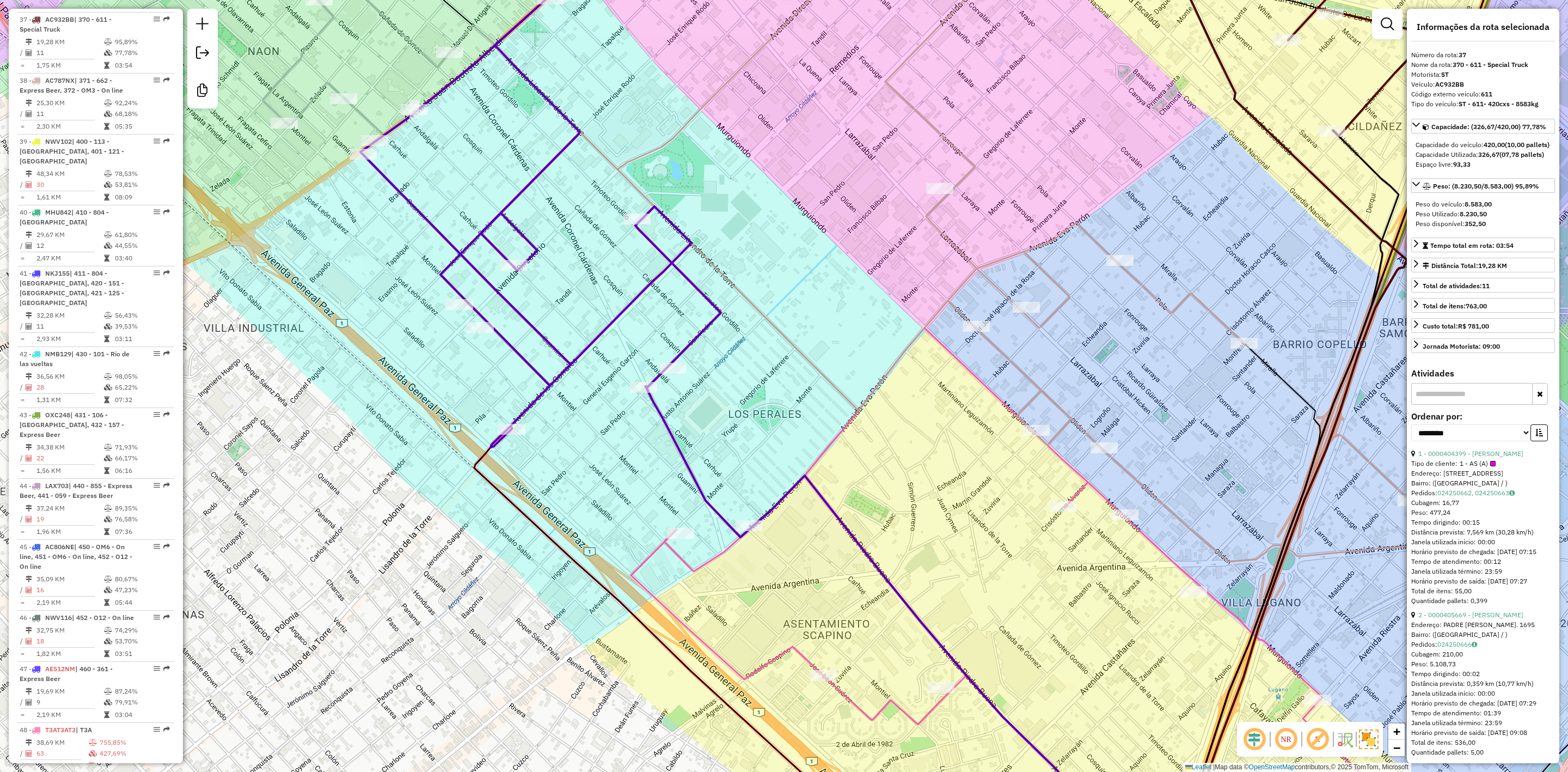
click at [702, 332] on icon at bounding box center [541, 221] width 361 height 450
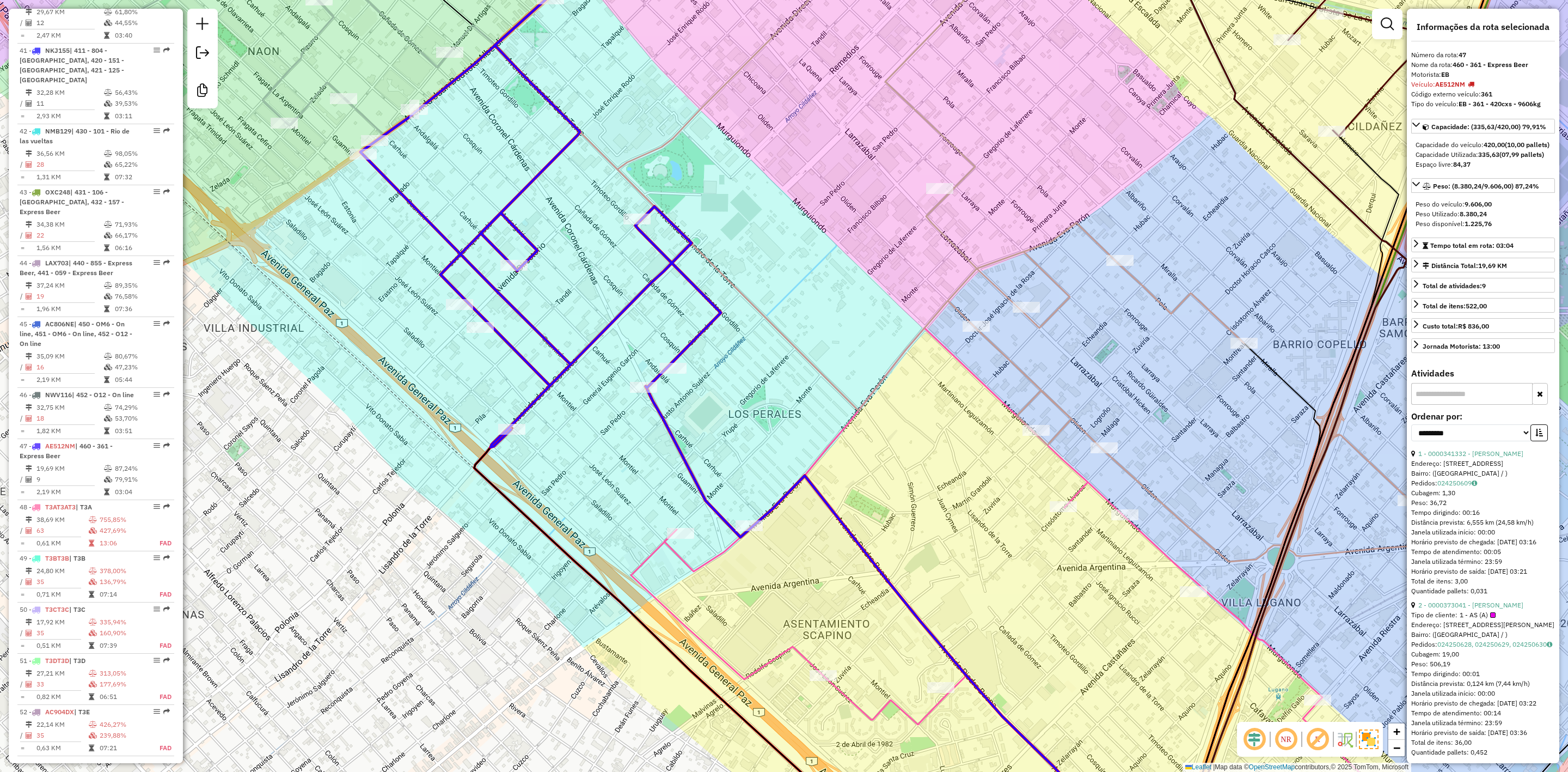
click at [629, 250] on div "Janela de atendimento Grade de atendimento Capacidade Transportadoras Veículos …" at bounding box center [784, 386] width 1568 height 772
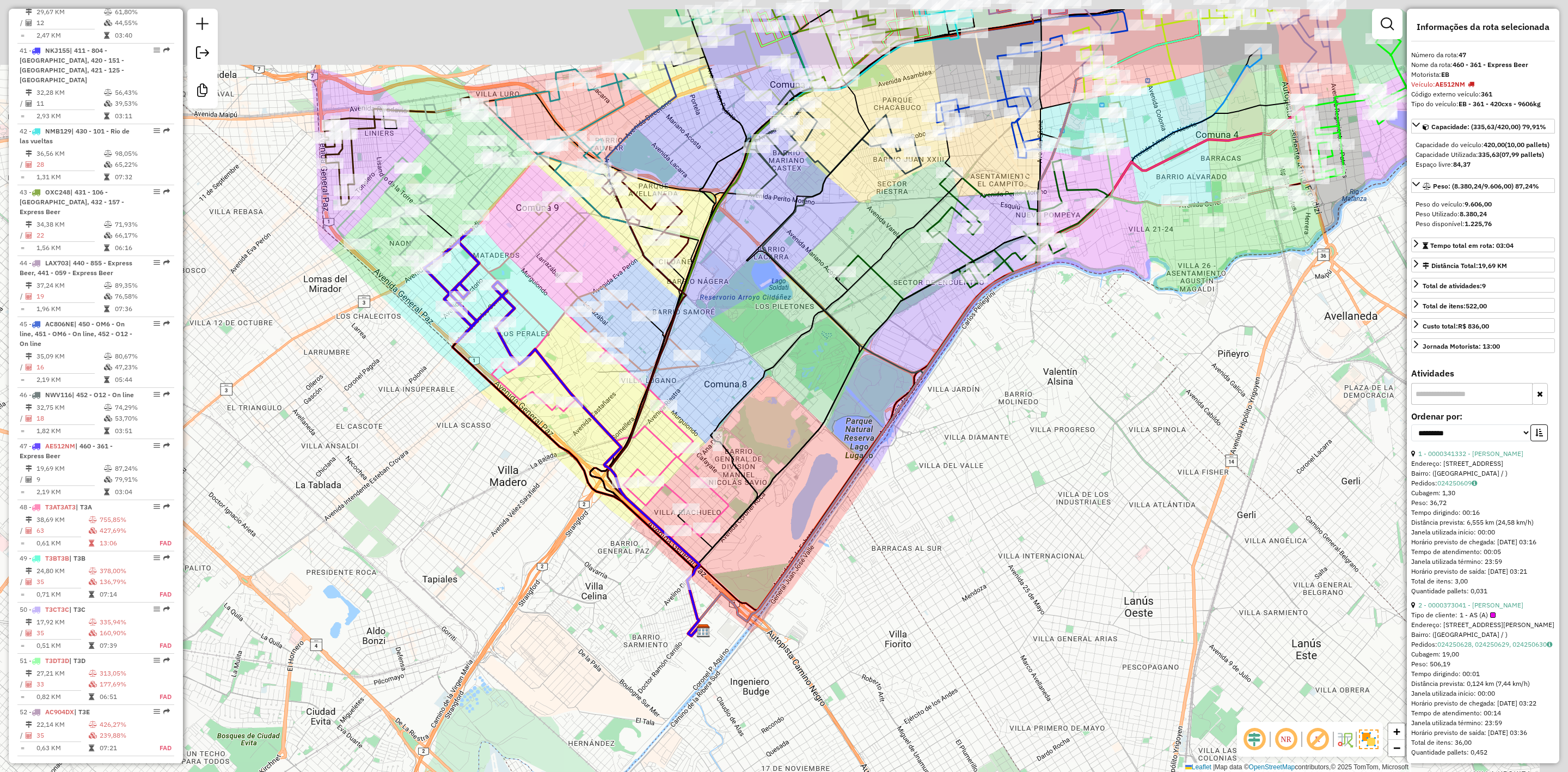
drag, startPoint x: 904, startPoint y: 294, endPoint x: 845, endPoint y: 384, distance: 107.6
click at [848, 383] on icon at bounding box center [778, 359] width 183 height 555
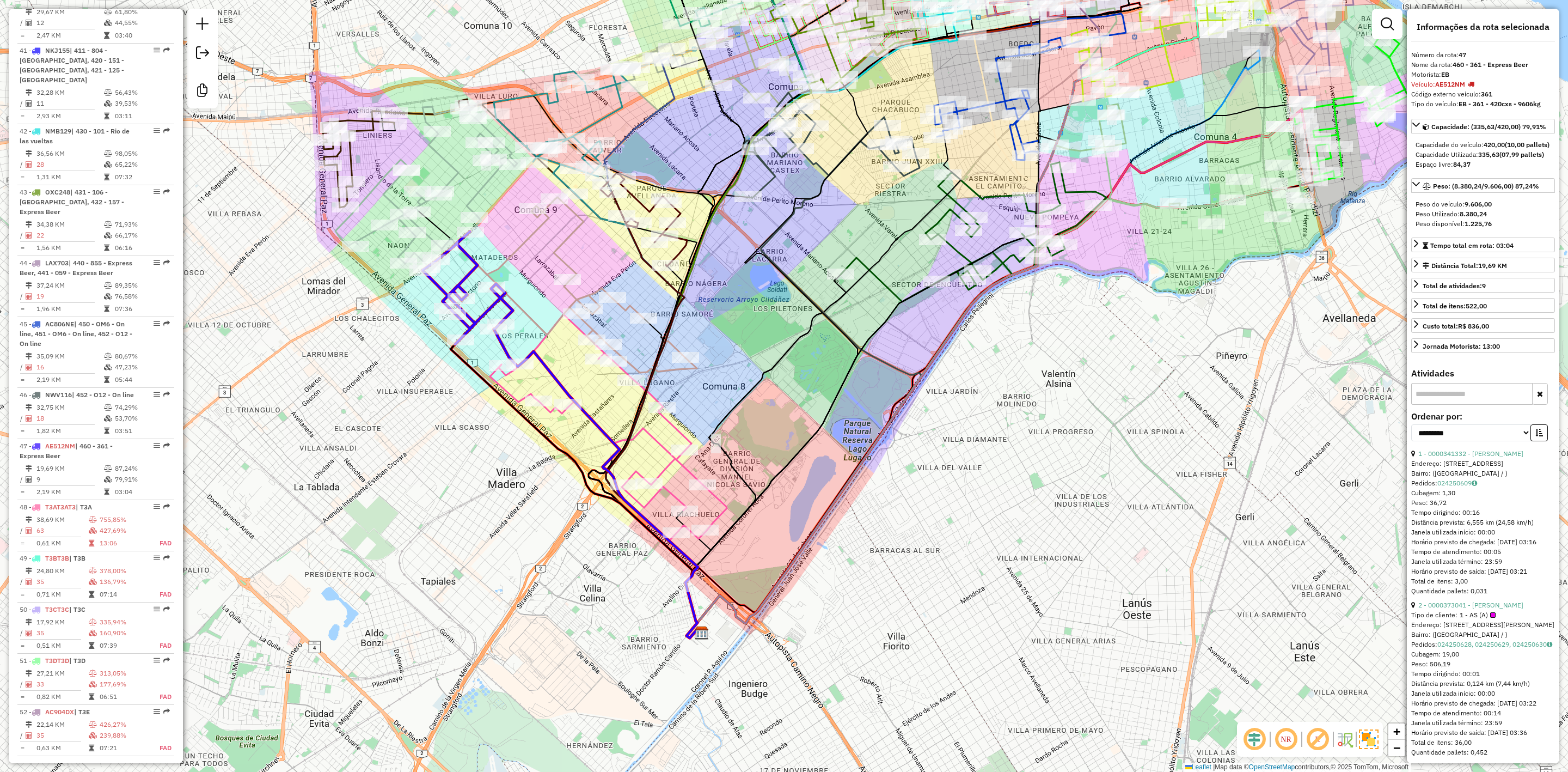
click at [659, 447] on icon at bounding box center [609, 427] width 237 height 225
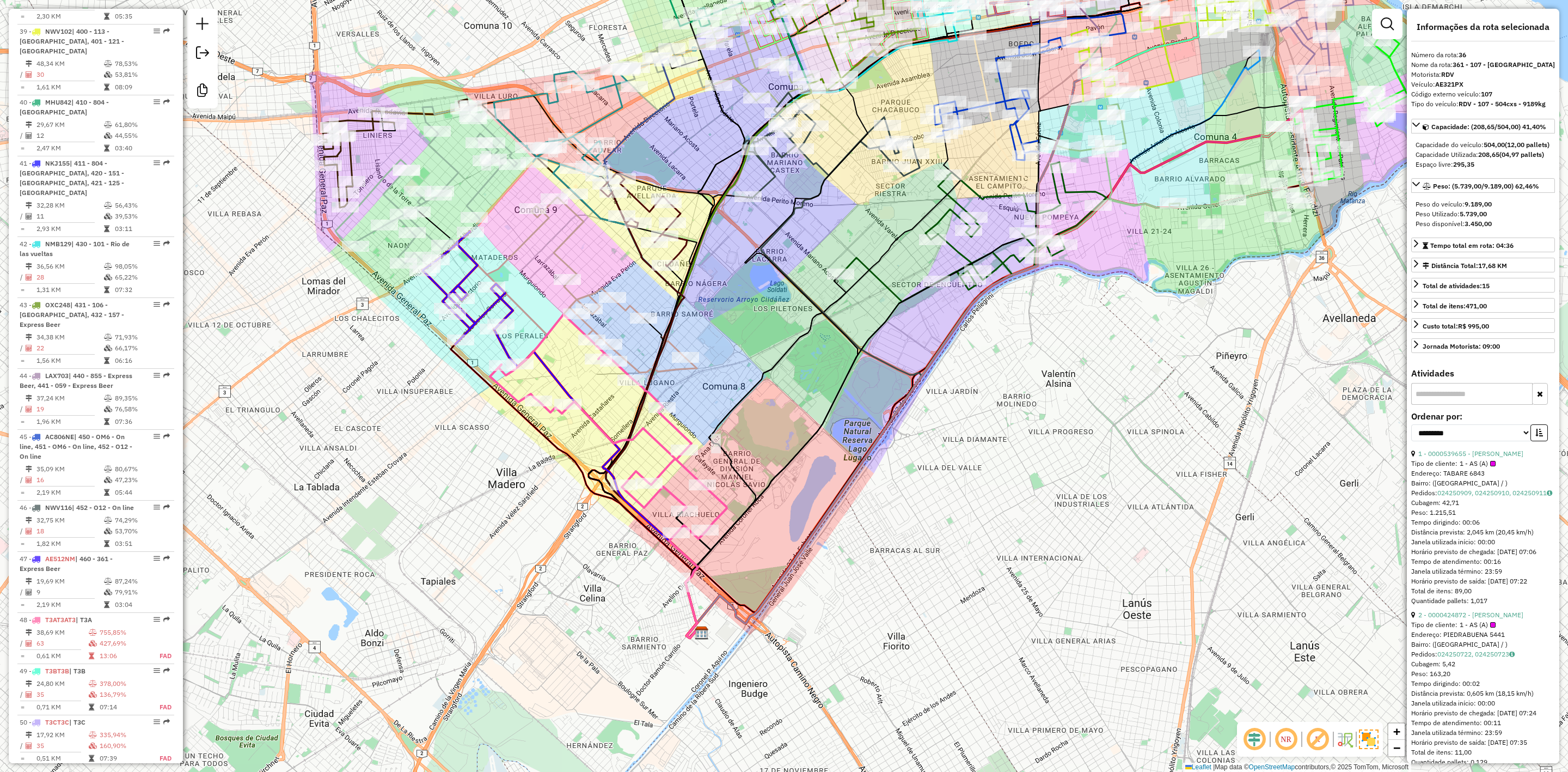
scroll to position [2716, 0]
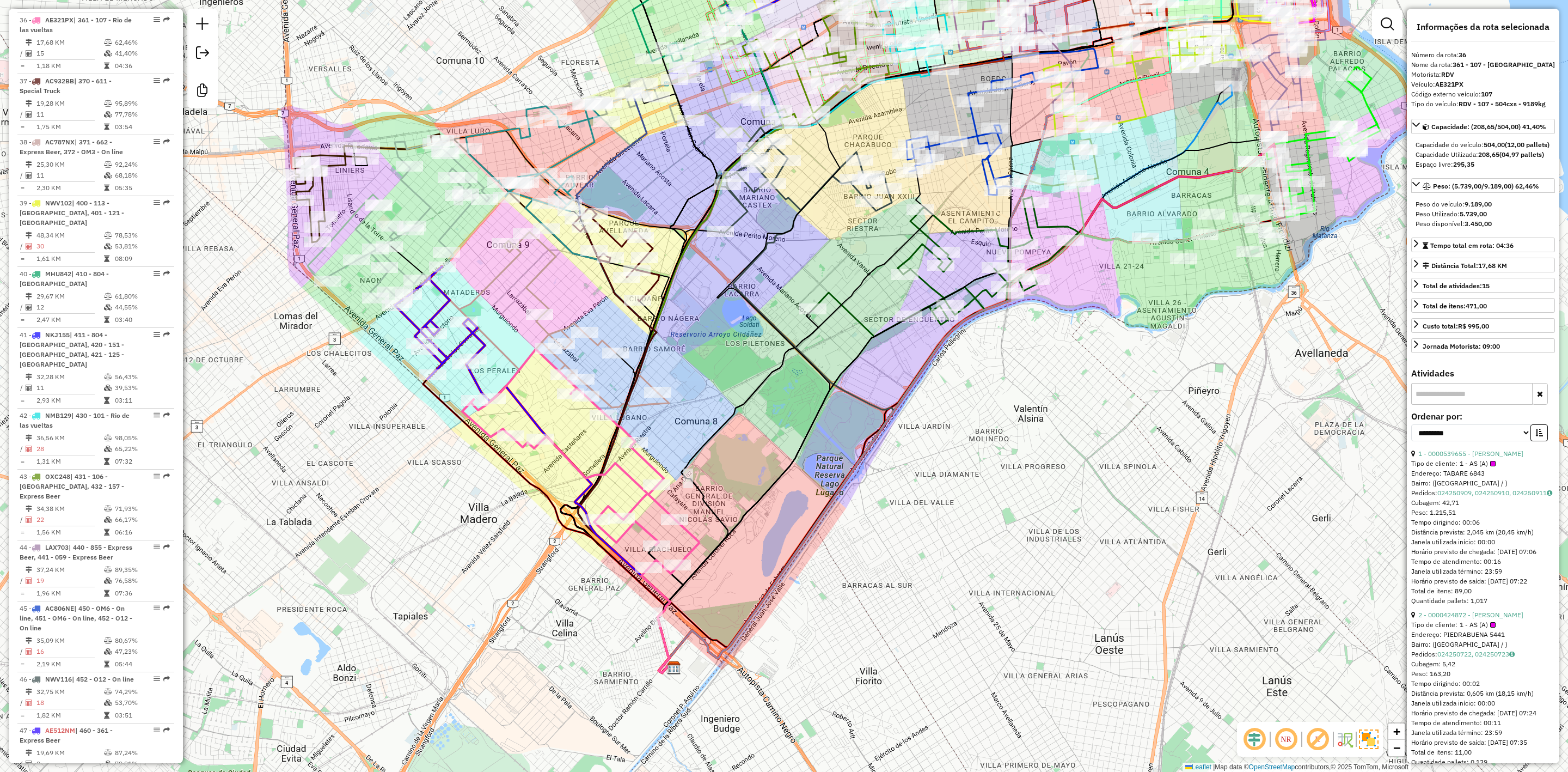
drag, startPoint x: 847, startPoint y: 380, endPoint x: 709, endPoint y: 522, distance: 198.0
click at [718, 513] on icon at bounding box center [748, 395] width 183 height 555
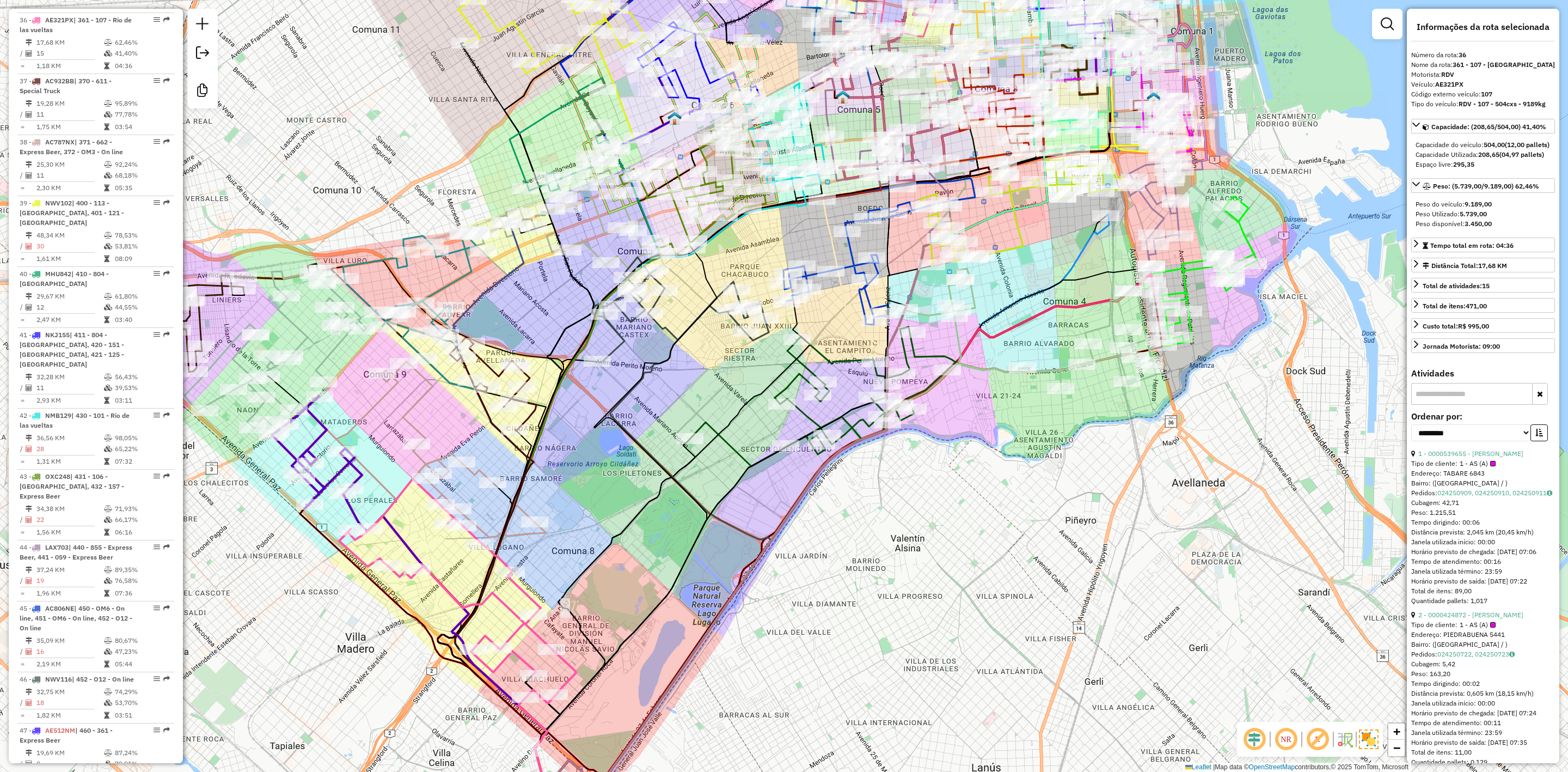
drag, startPoint x: 954, startPoint y: 476, endPoint x: 928, endPoint y: 592, distance: 118.9
click at [930, 587] on div "Janela de atendimento Grade de atendimento Capacidade Transportadoras Veículos …" at bounding box center [784, 386] width 1568 height 772
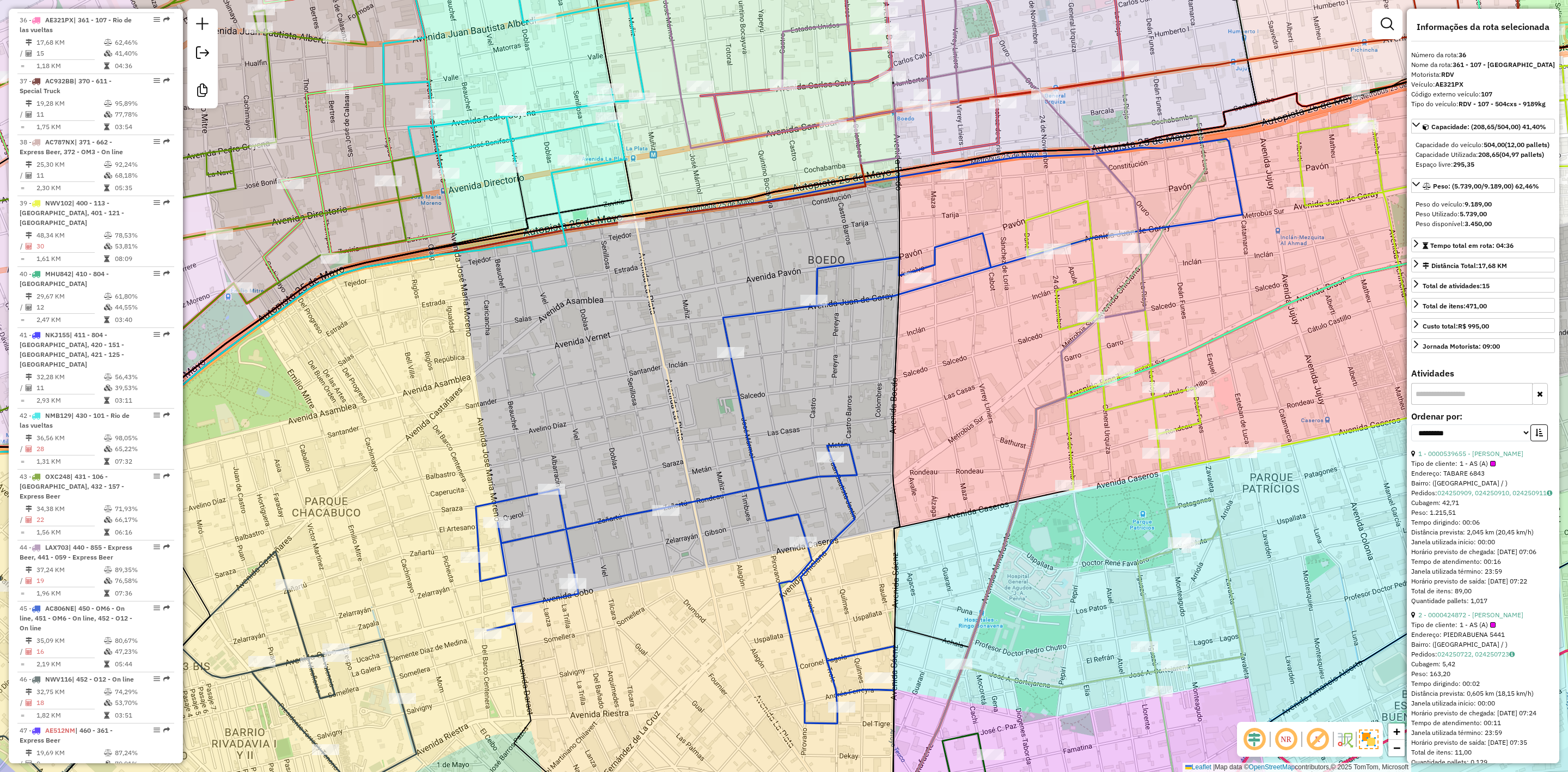
click at [850, 298] on icon at bounding box center [859, 431] width 766 height 585
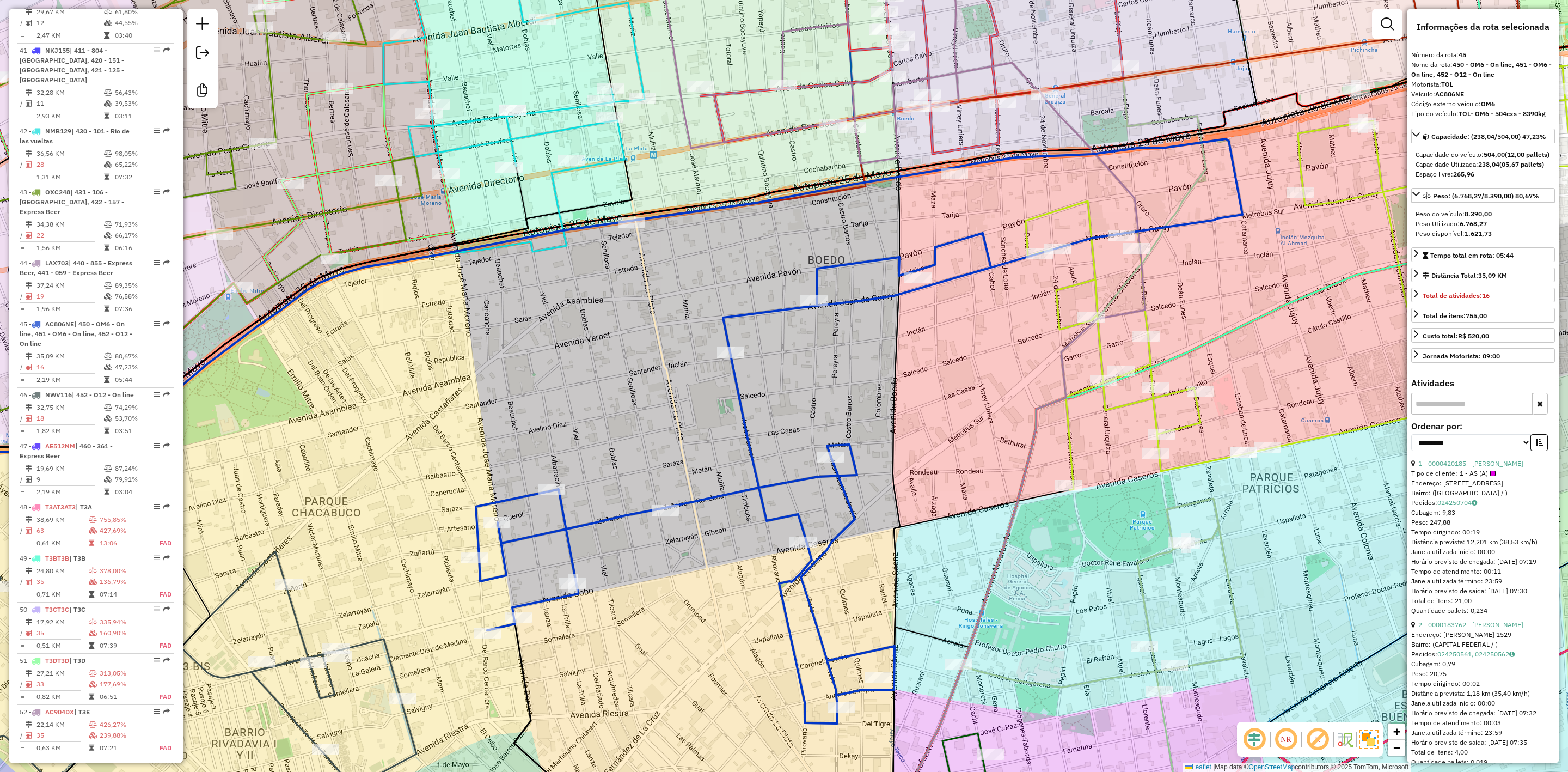
click at [1095, 280] on icon at bounding box center [1376, 276] width 700 height 426
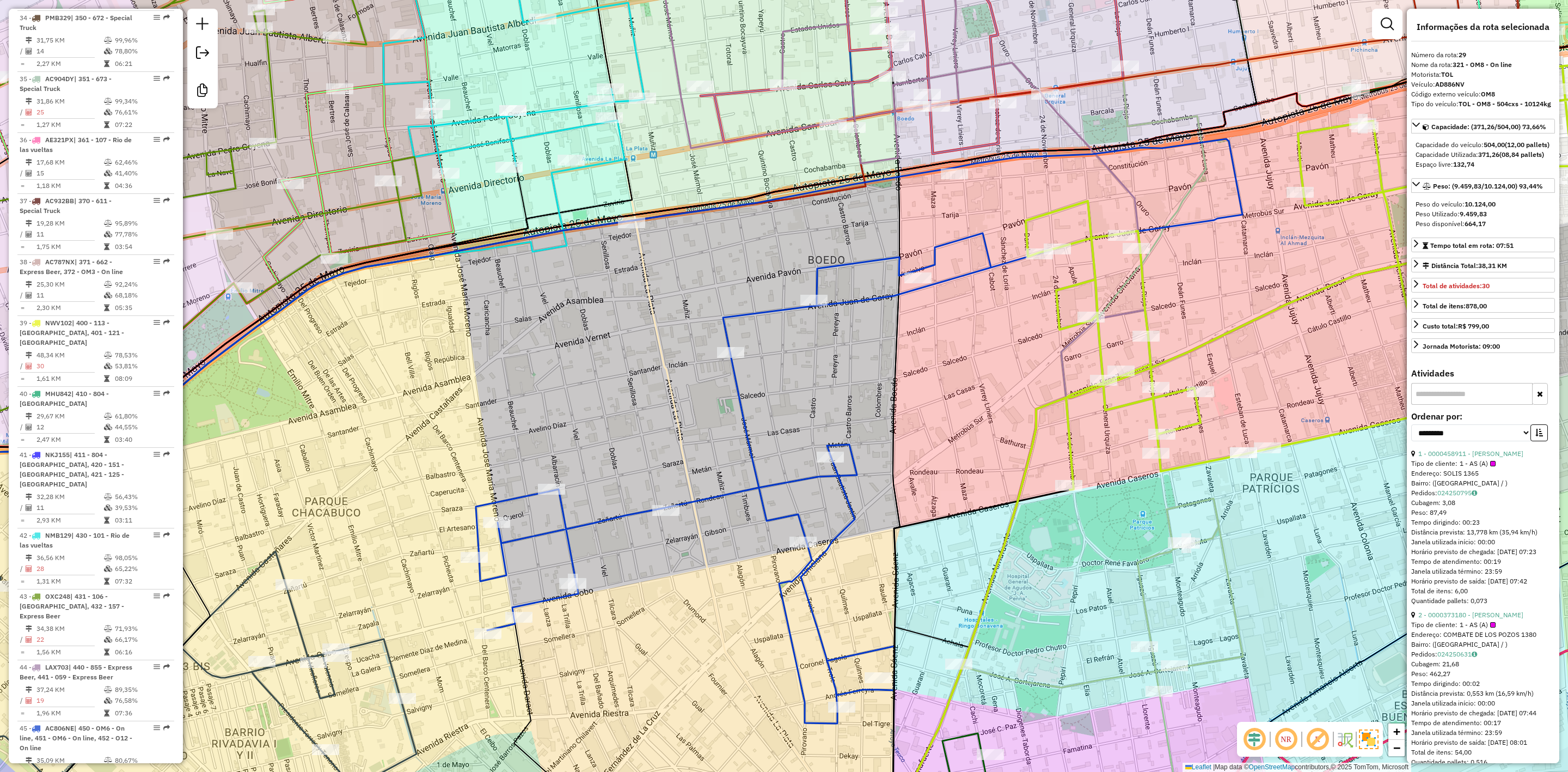
scroll to position [2268, 0]
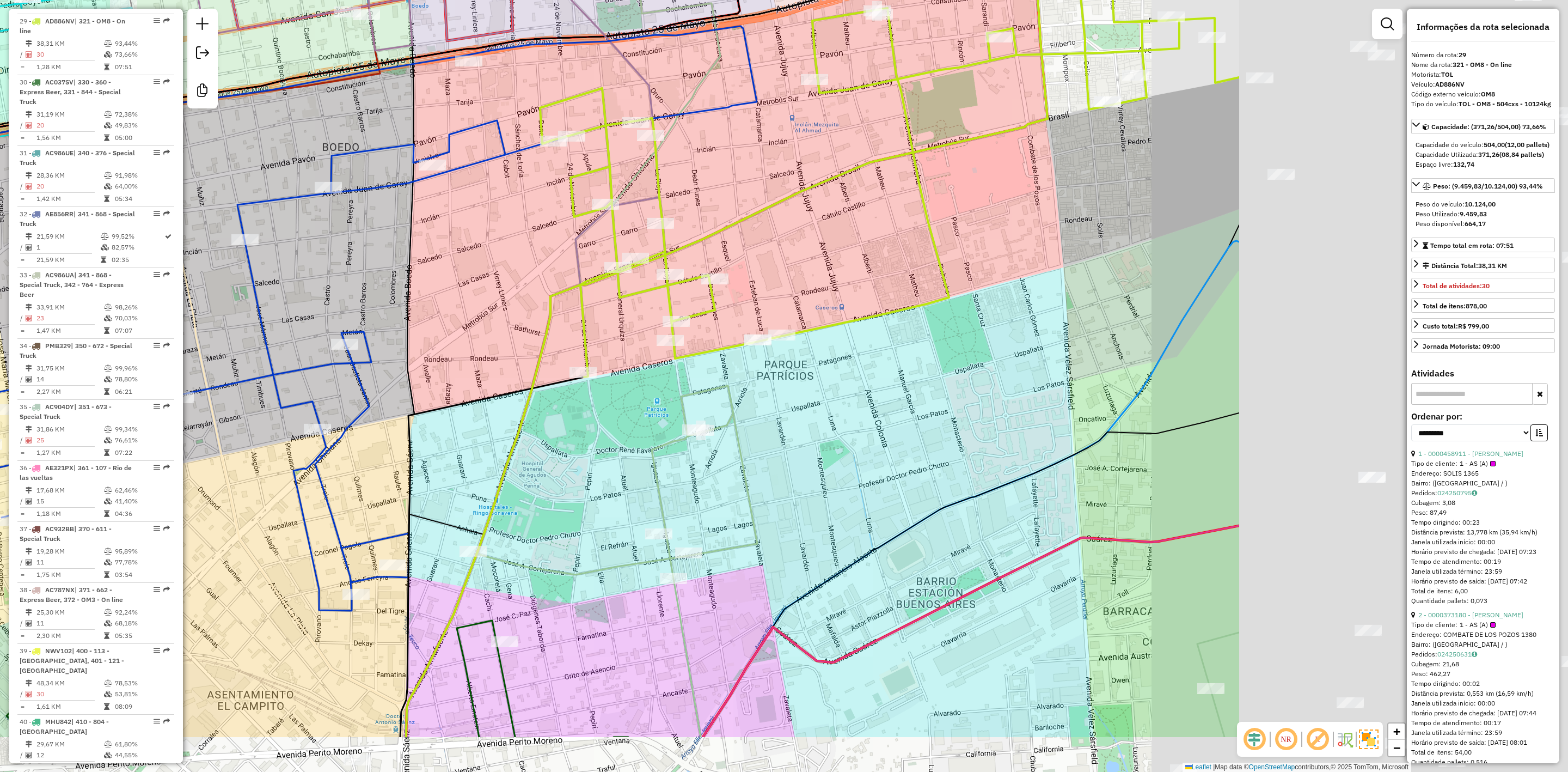
drag, startPoint x: 1211, startPoint y: 359, endPoint x: 696, endPoint y: 251, distance: 526.2
click at [696, 251] on div "Janela de atendimento Grade de atendimento Capacidade Transportadoras Veículos …" at bounding box center [784, 386] width 1568 height 772
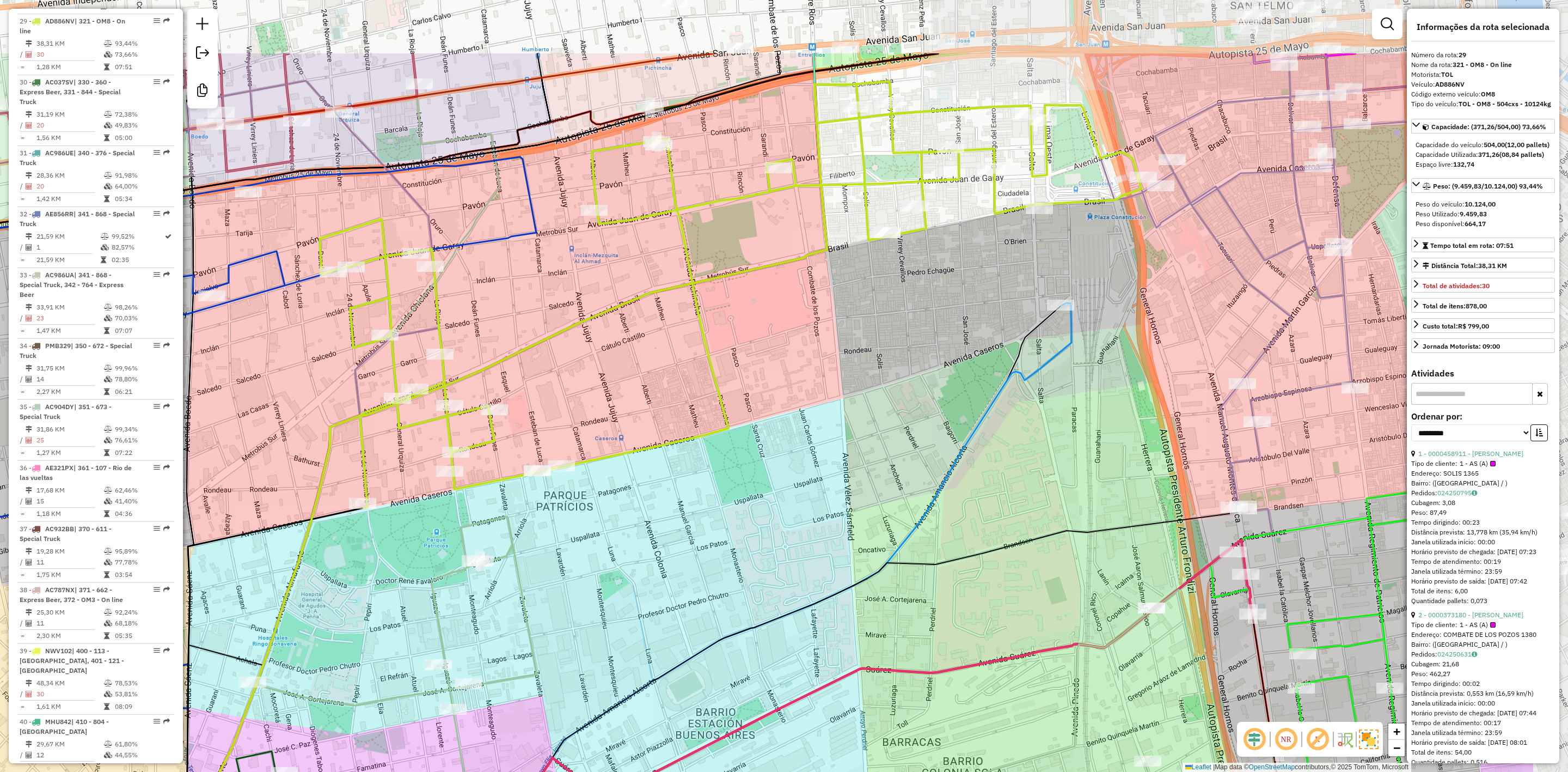
drag, startPoint x: 965, startPoint y: 292, endPoint x: 974, endPoint y: 191, distance: 101.4
click at [974, 190] on div "Janela de atendimento Grade de atendimento Capacidade Transportadoras Veículos …" at bounding box center [784, 386] width 1568 height 772
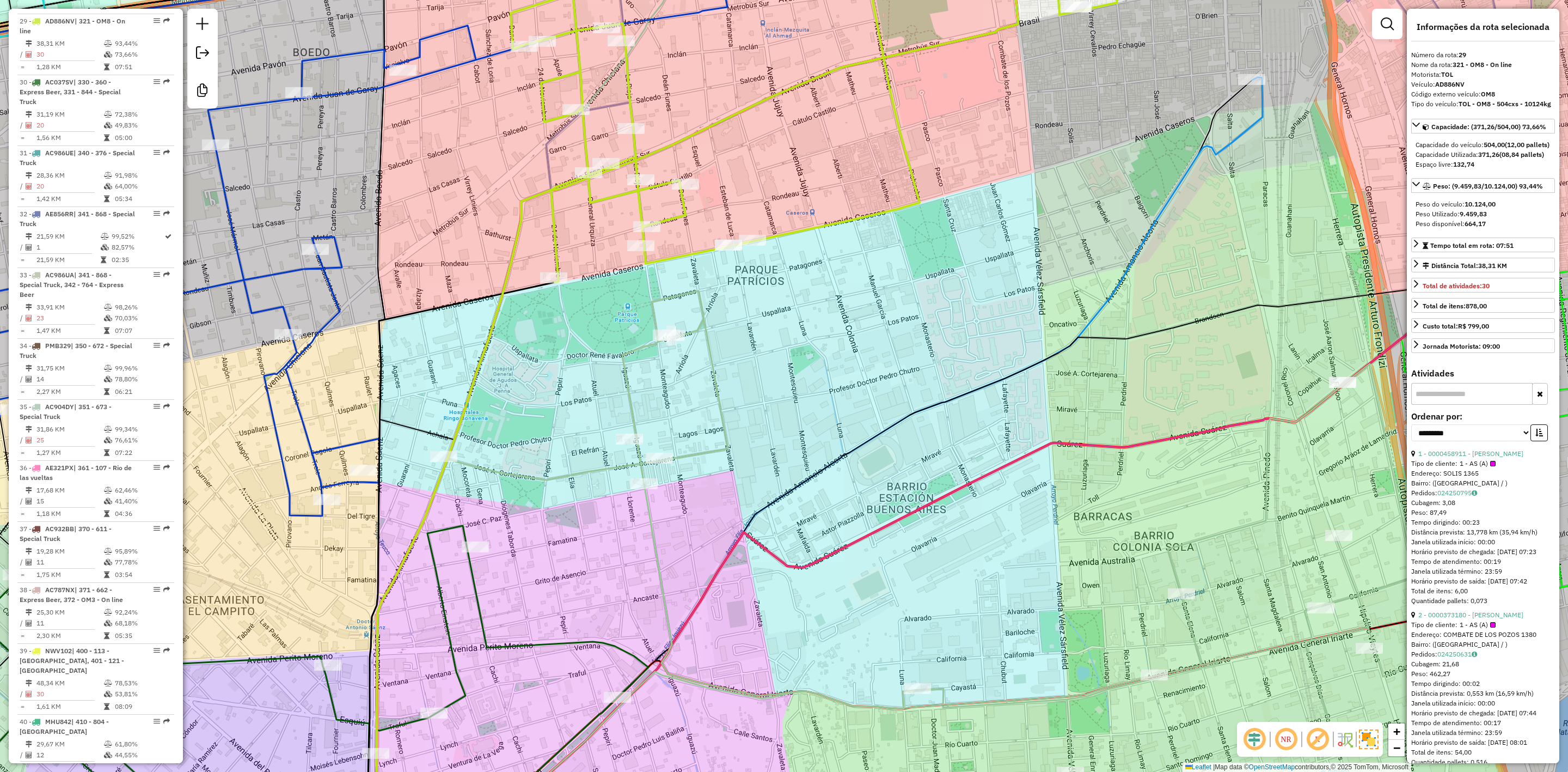
click at [626, 392] on icon at bounding box center [949, 531] width 1004 height 481
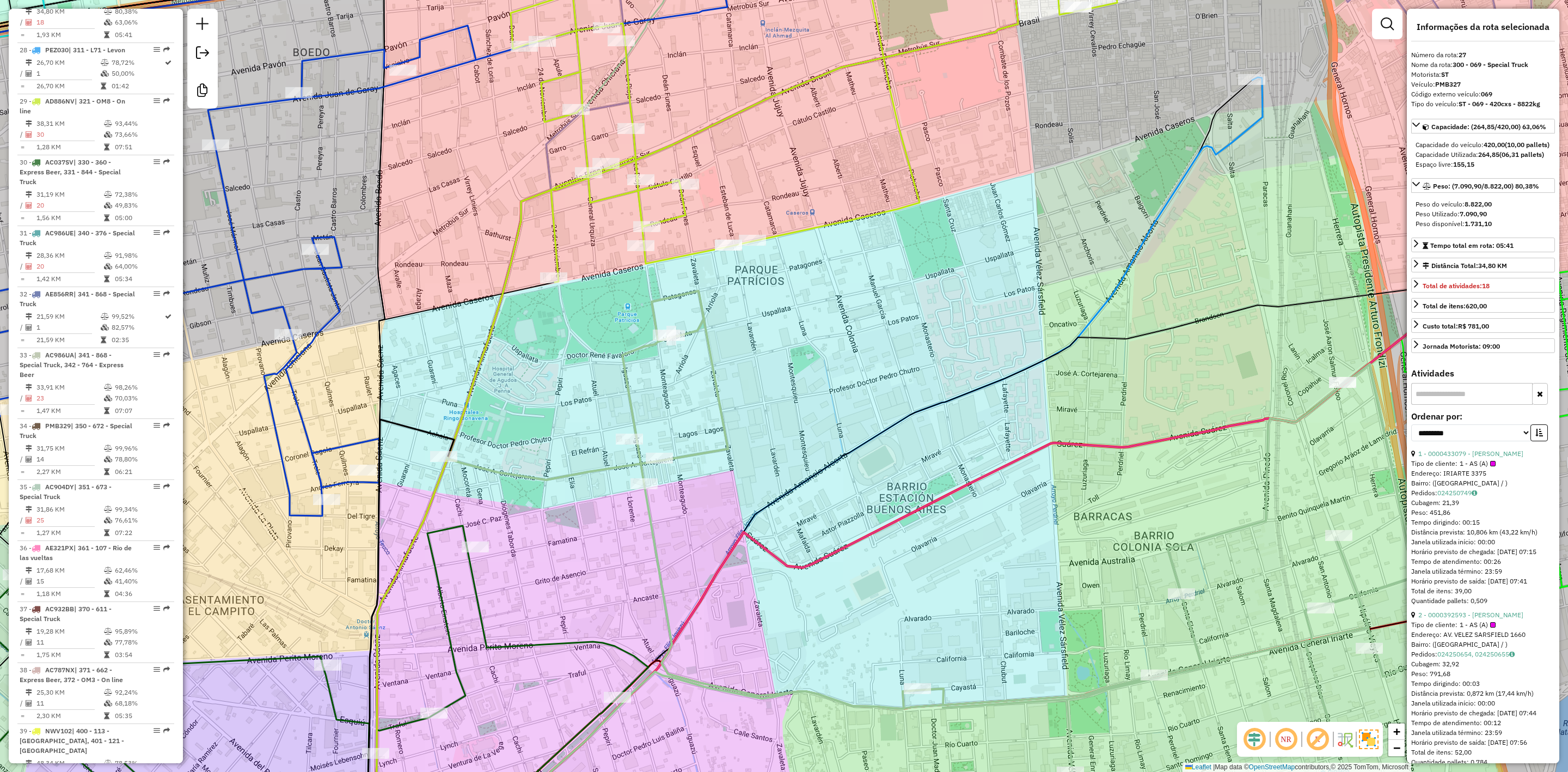
scroll to position [2155, 0]
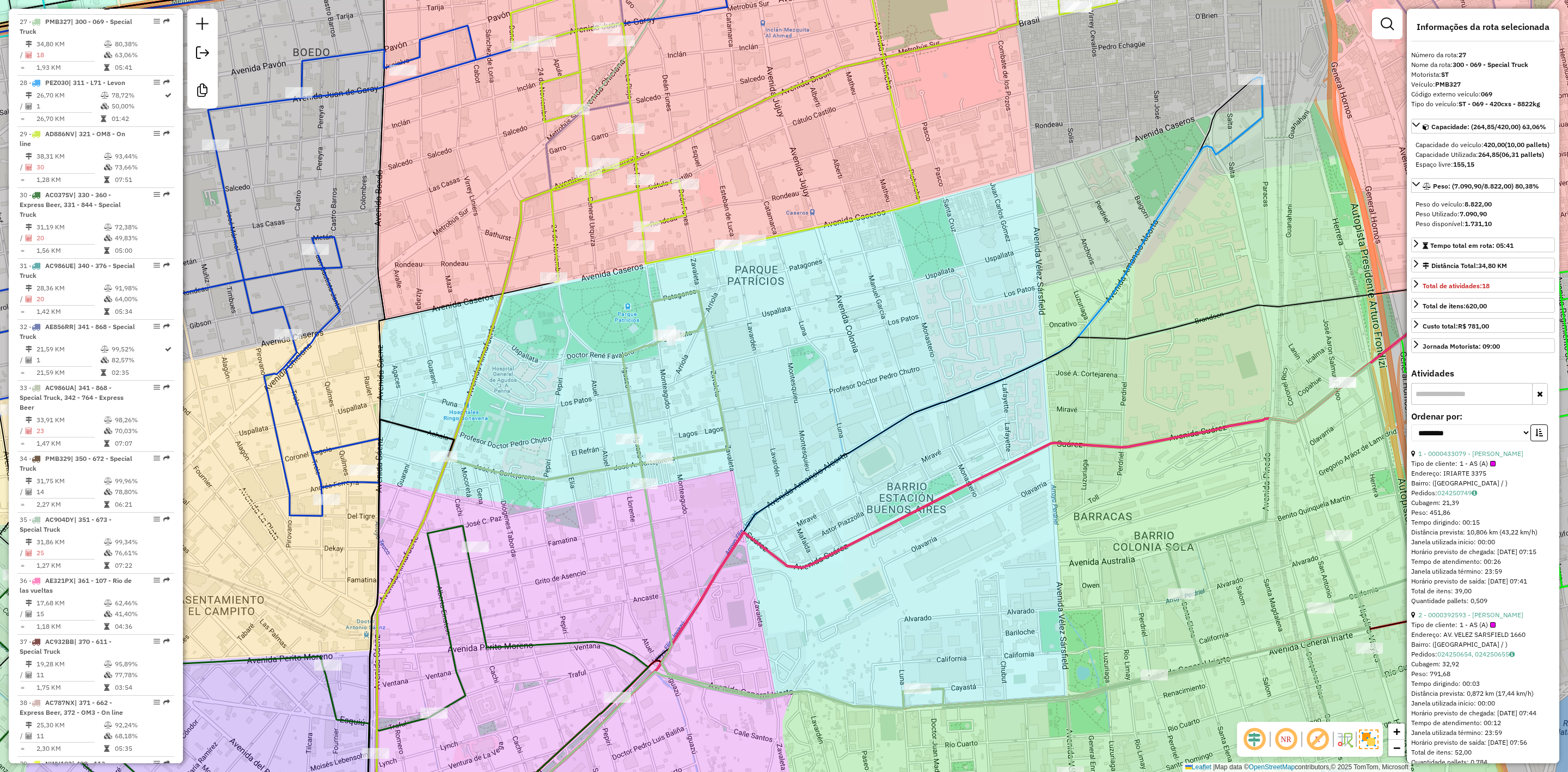
drag, startPoint x: 547, startPoint y: 287, endPoint x: 620, endPoint y: 371, distance: 111.3
click at [620, 384] on div "Janela de atendimento Grade de atendimento Capacidade Transportadoras Veículos …" at bounding box center [784, 386] width 1568 height 772
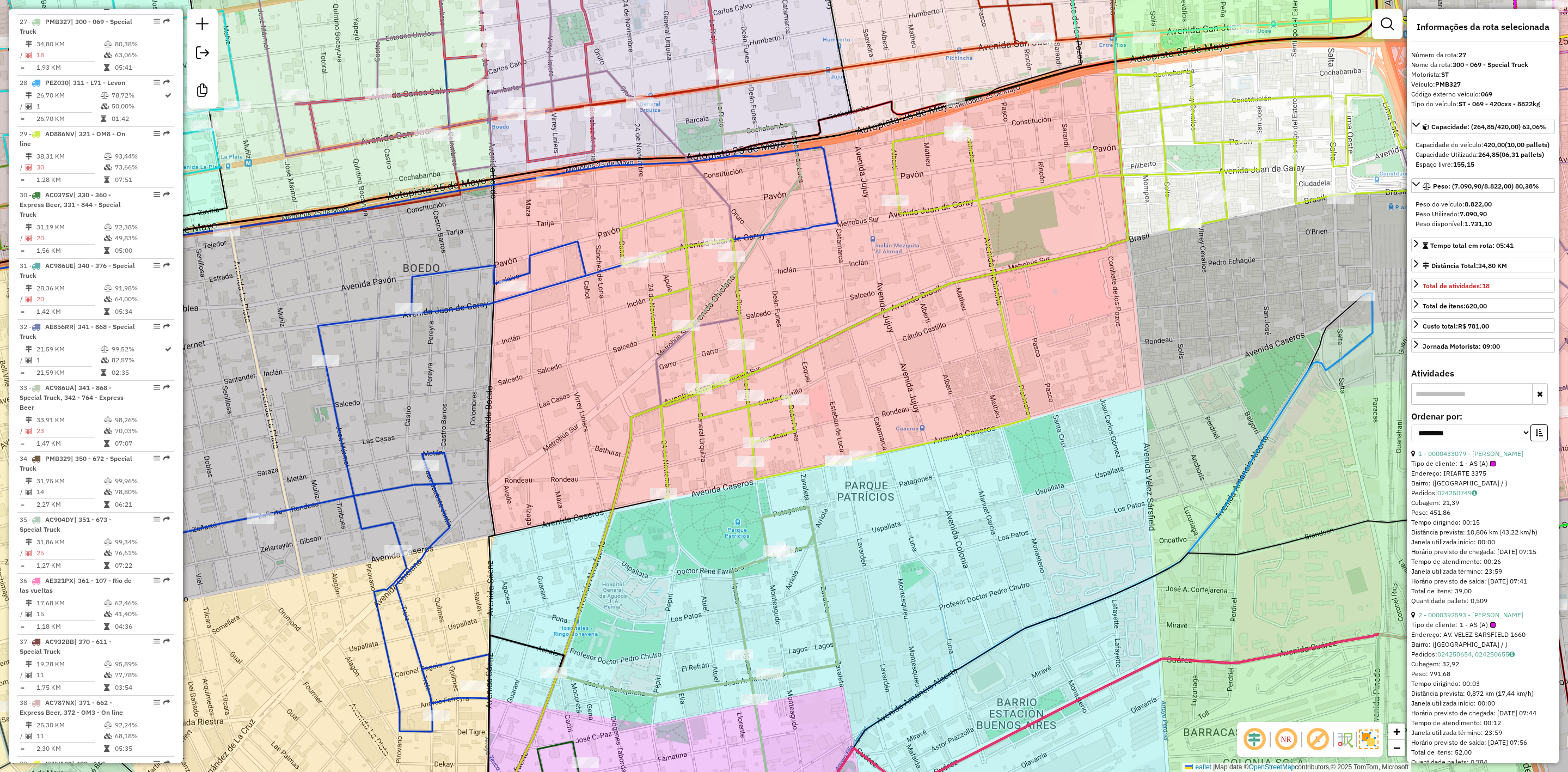
drag, startPoint x: 885, startPoint y: 378, endPoint x: 819, endPoint y: 329, distance: 82.2
click at [823, 329] on div "Rota 29 - Placa AD886NV 0000506100 - DIGUO S.A. Janela de atendimento Grade de …" at bounding box center [784, 386] width 1568 height 772
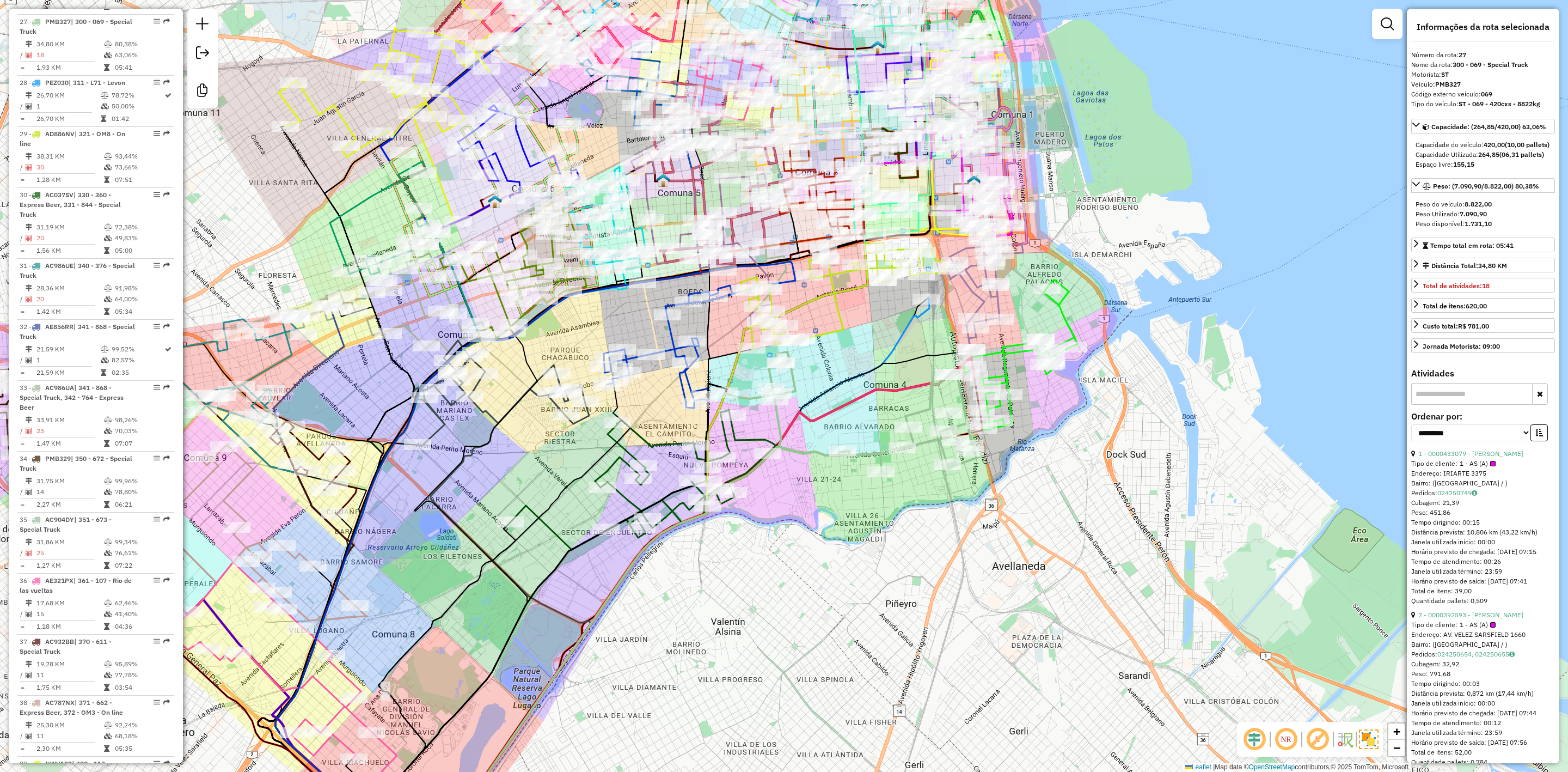
click at [869, 420] on div "Janela de atendimento Grade de atendimento Capacidade Transportadoras Veículos …" at bounding box center [784, 386] width 1568 height 772
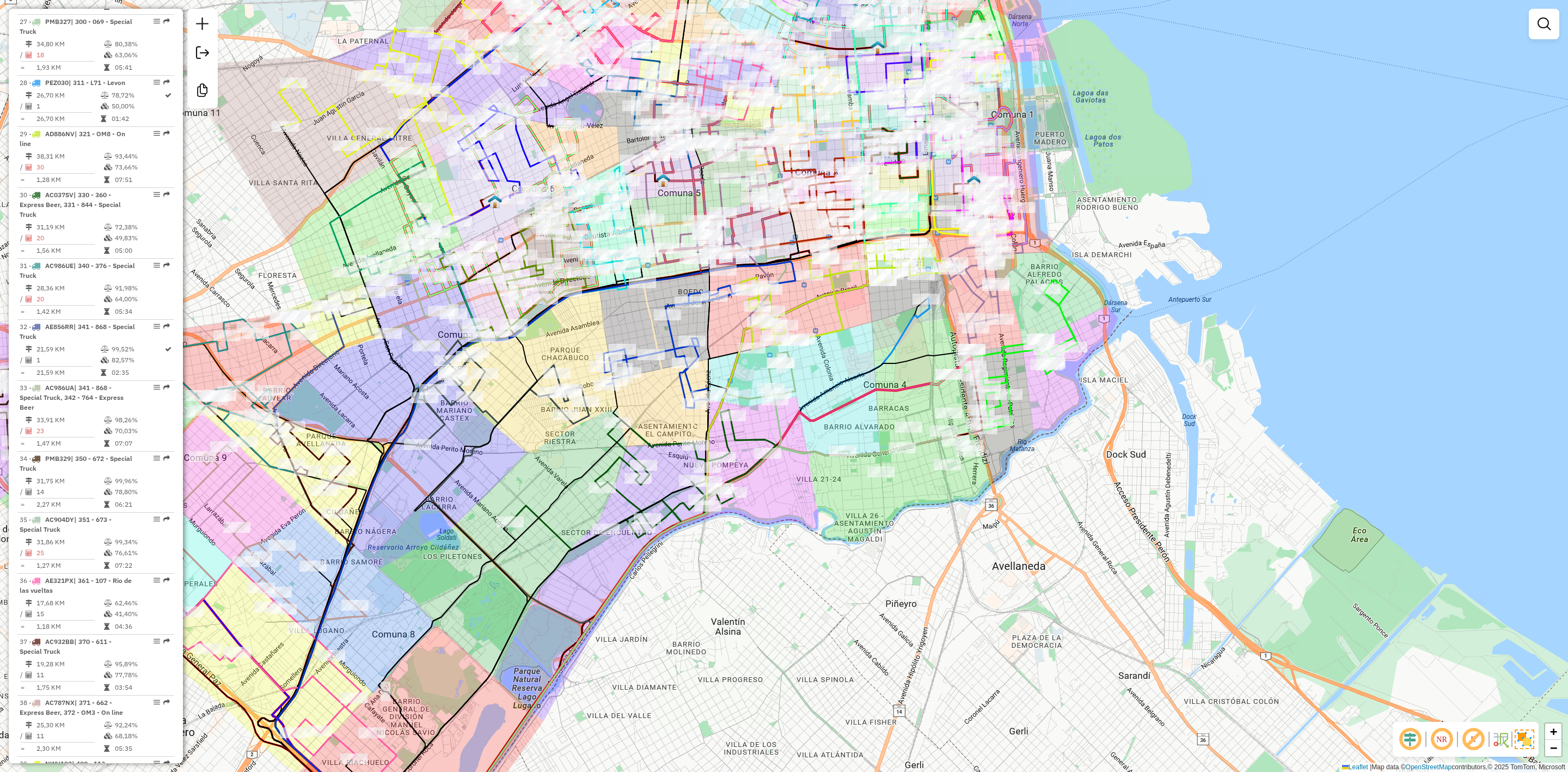
click at [874, 451] on icon at bounding box center [850, 412] width 251 height 120
select select "**********"
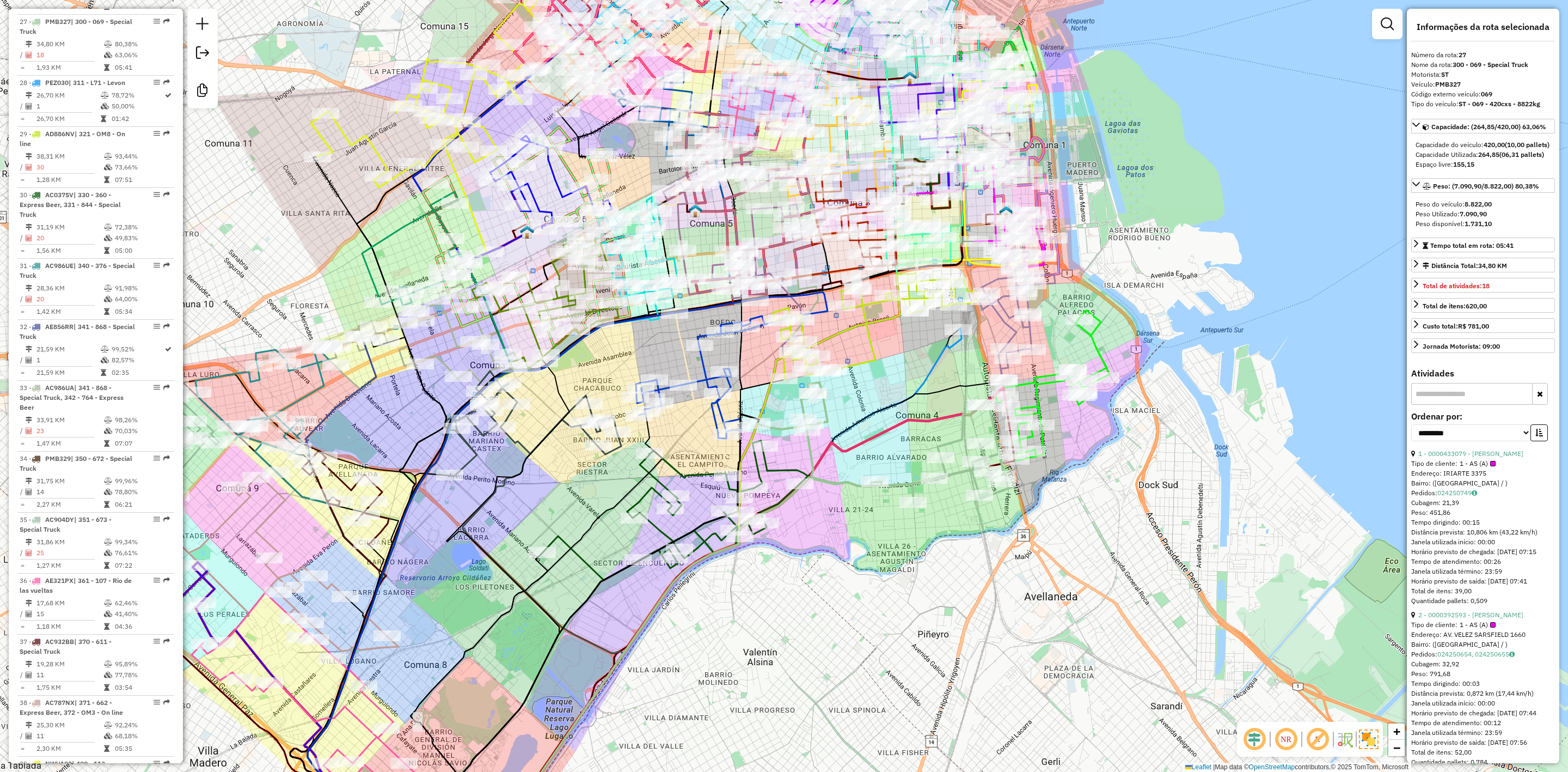
drag, startPoint x: 862, startPoint y: 425, endPoint x: 909, endPoint y: 462, distance: 59.8
click at [907, 462] on div "Janela de atendimento Grade de atendimento Capacidade Transportadoras Veículos …" at bounding box center [784, 386] width 1568 height 772
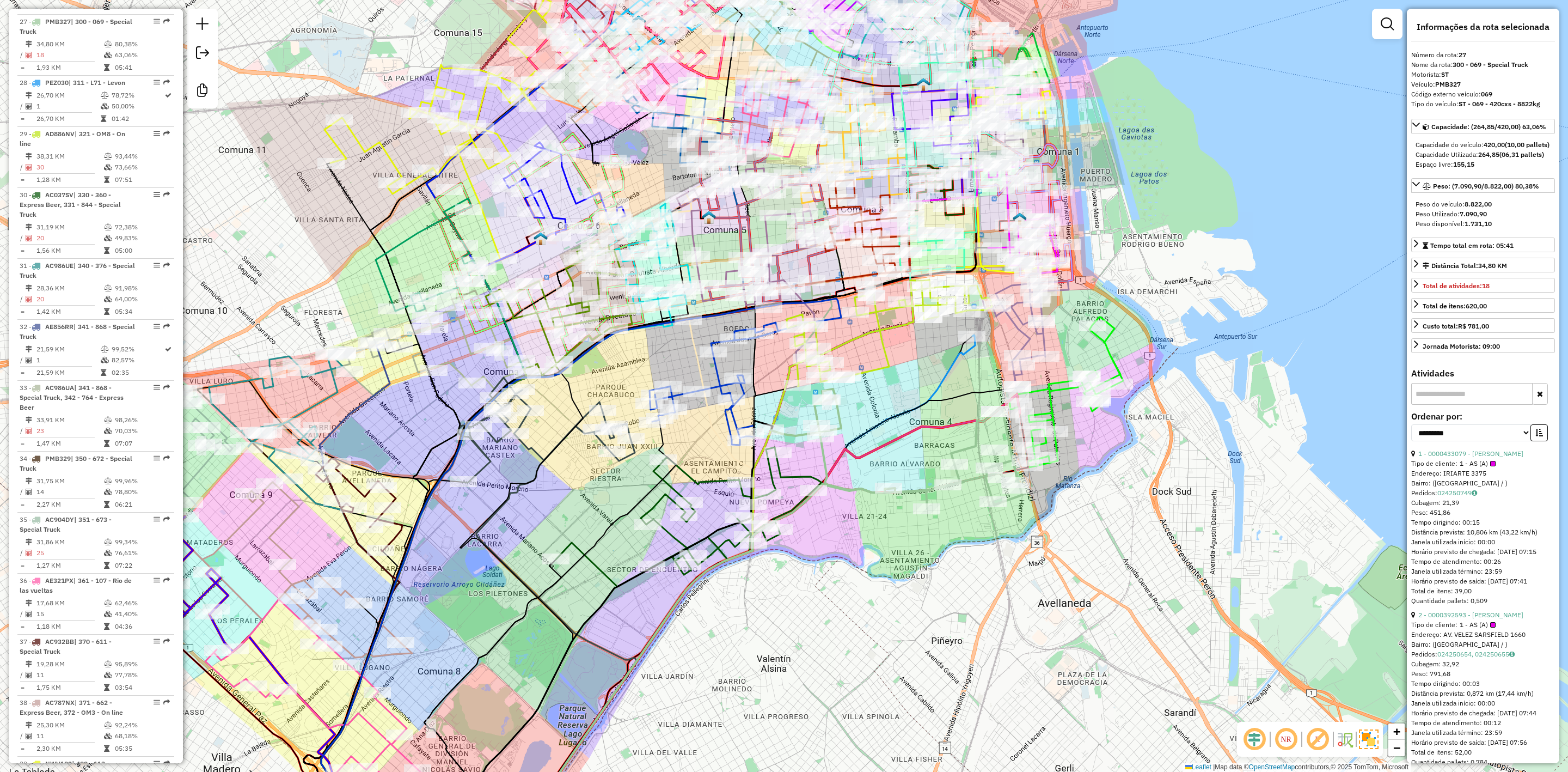
drag, startPoint x: 855, startPoint y: 535, endPoint x: 853, endPoint y: 444, distance: 91.0
click at [855, 473] on div "Janela de atendimento Grade de atendimento Capacidade Transportadoras Veículos …" at bounding box center [784, 386] width 1568 height 772
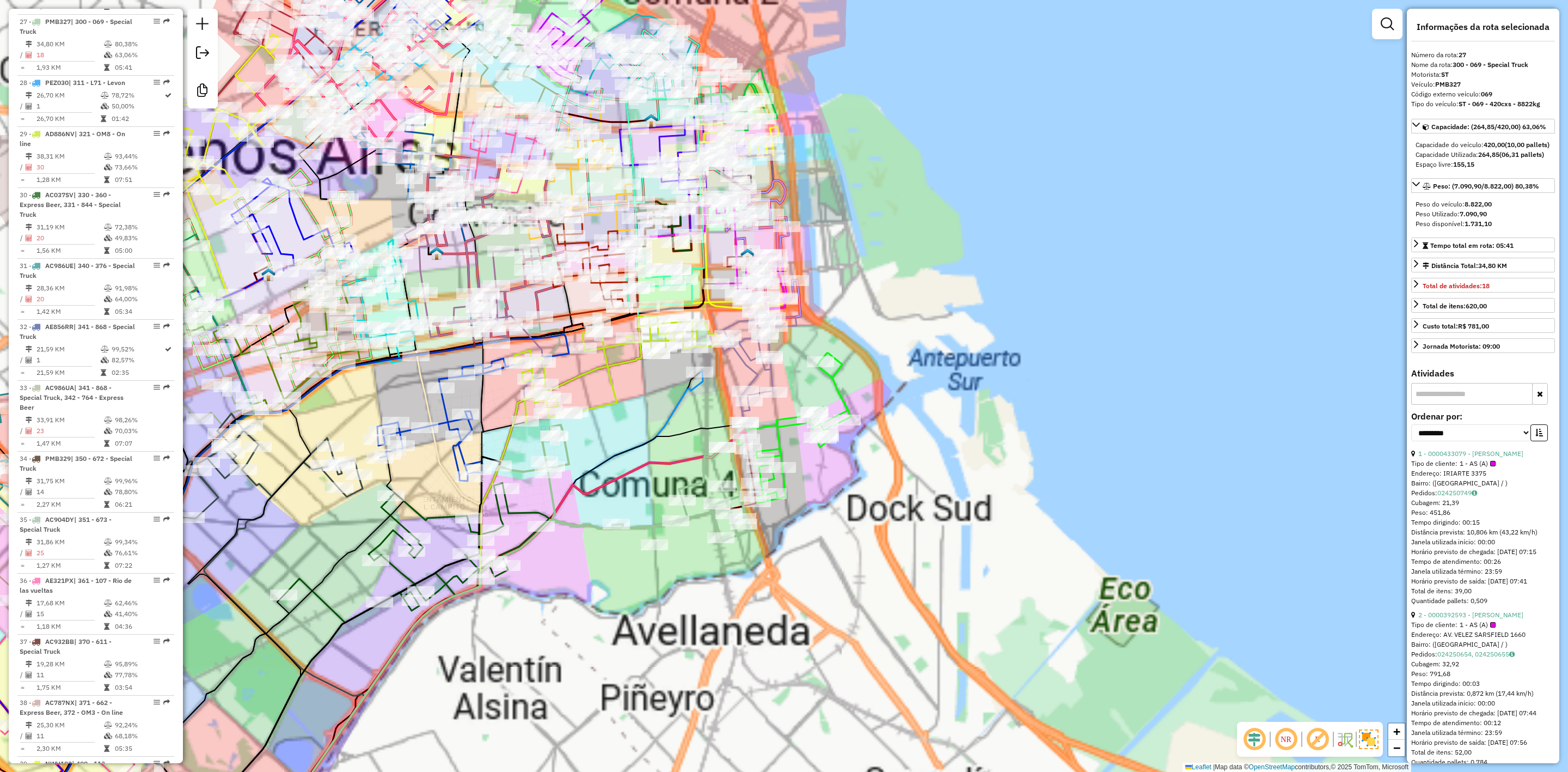
drag, startPoint x: 899, startPoint y: 564, endPoint x: 1036, endPoint y: 510, distance: 147.3
click at [1034, 512] on div "Janela de atendimento Grade de atendimento Capacidade Transportadoras Veículos …" at bounding box center [784, 386] width 1568 height 772
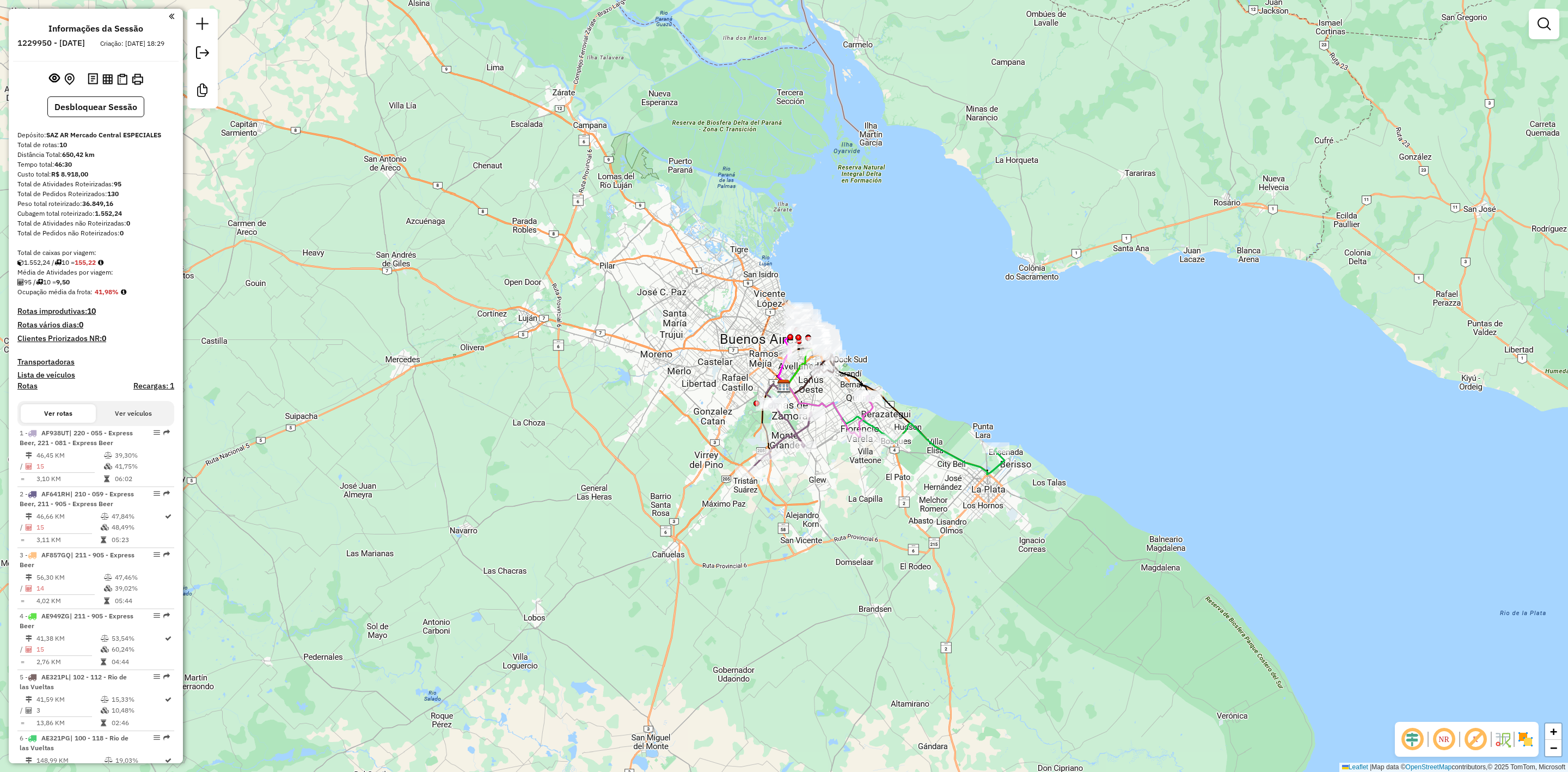
click at [1523, 733] on img at bounding box center [1526, 739] width 17 height 17
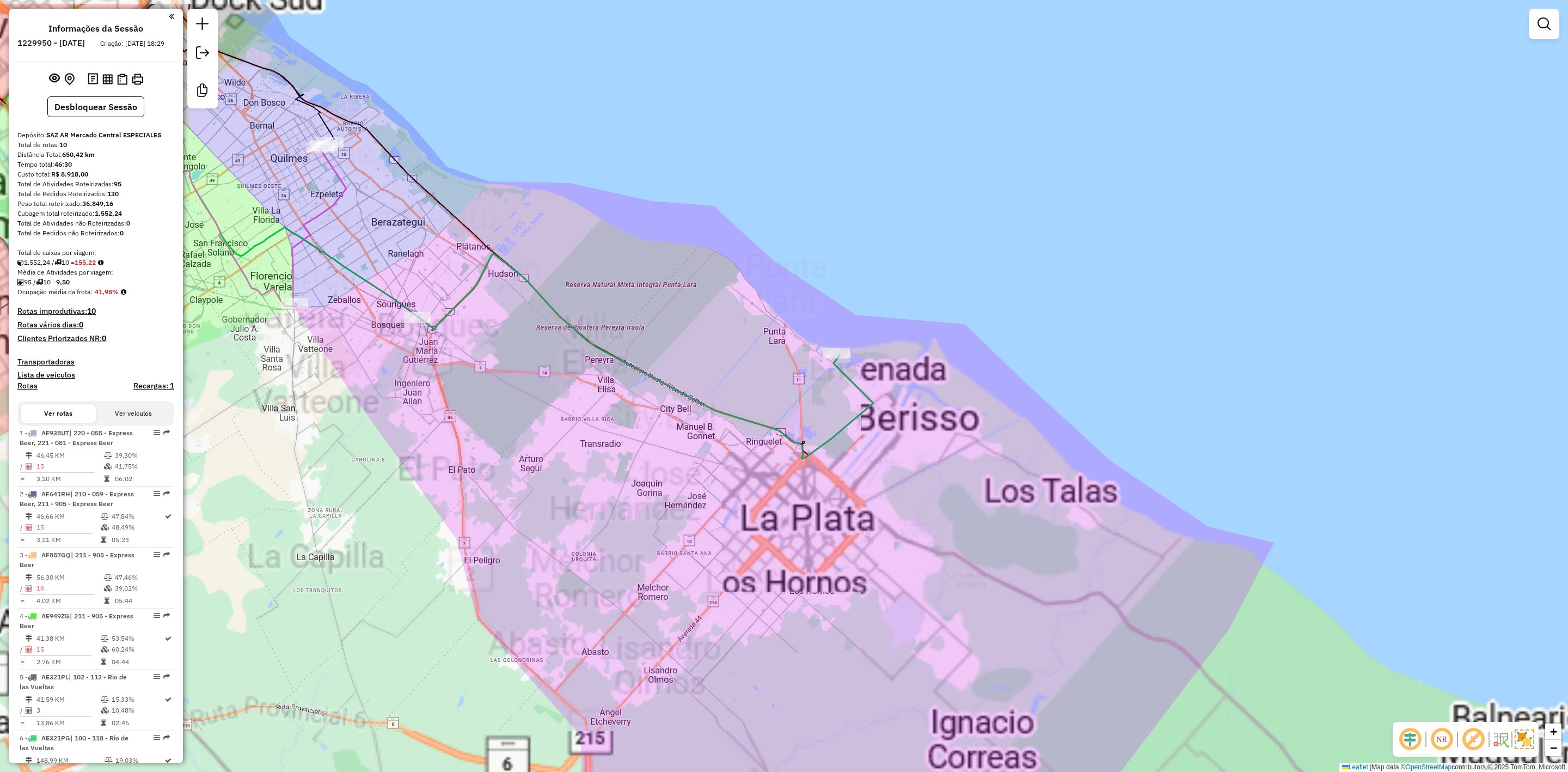
drag, startPoint x: 684, startPoint y: 468, endPoint x: 1143, endPoint y: 680, distance: 505.6
click at [1144, 685] on div "Janela de atendimento Grade de atendimento Capacidade Transportadoras Veículos …" at bounding box center [784, 386] width 1568 height 772
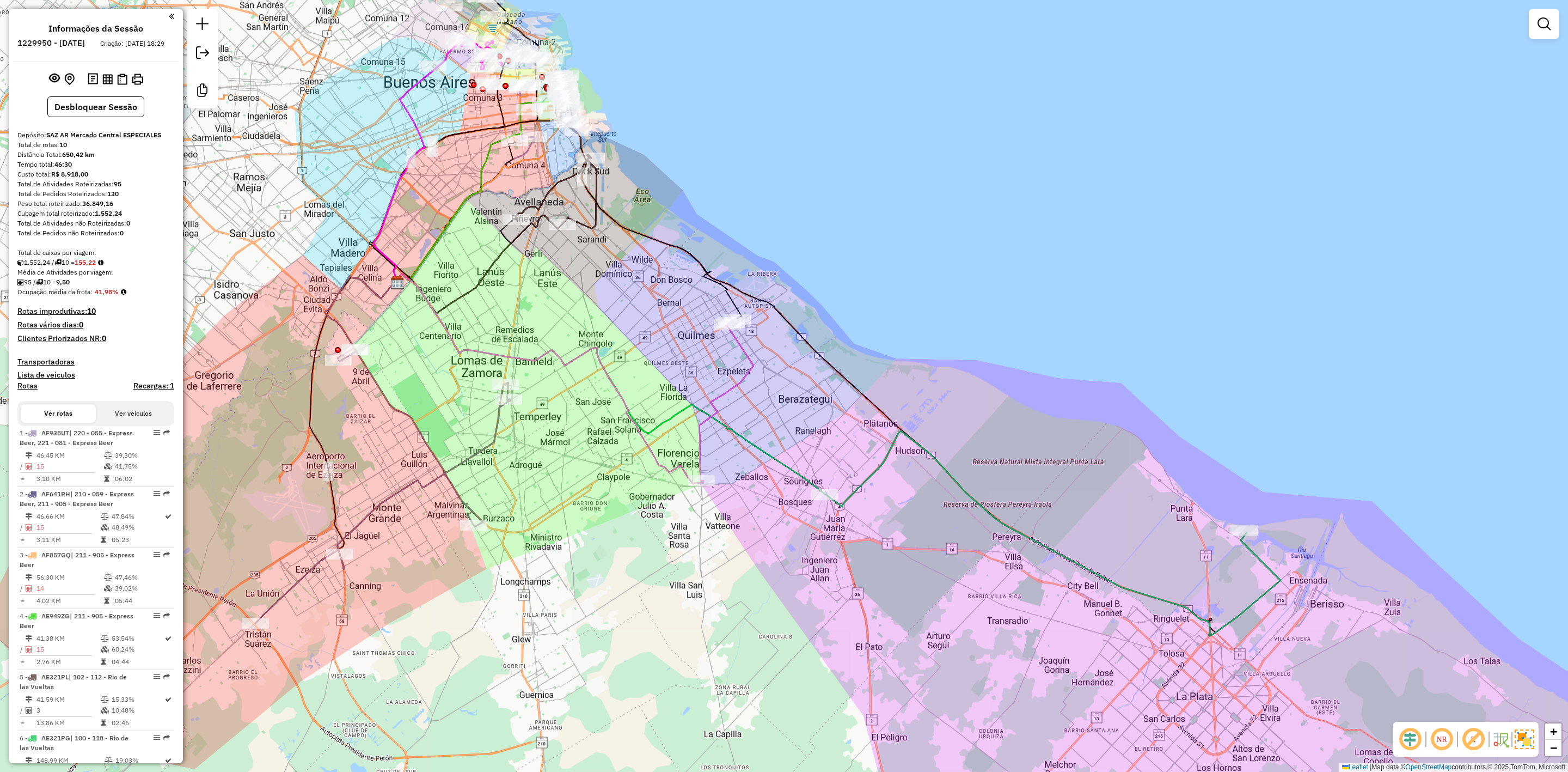
click at [943, 467] on icon at bounding box center [1053, 533] width 455 height 205
select select "**********"
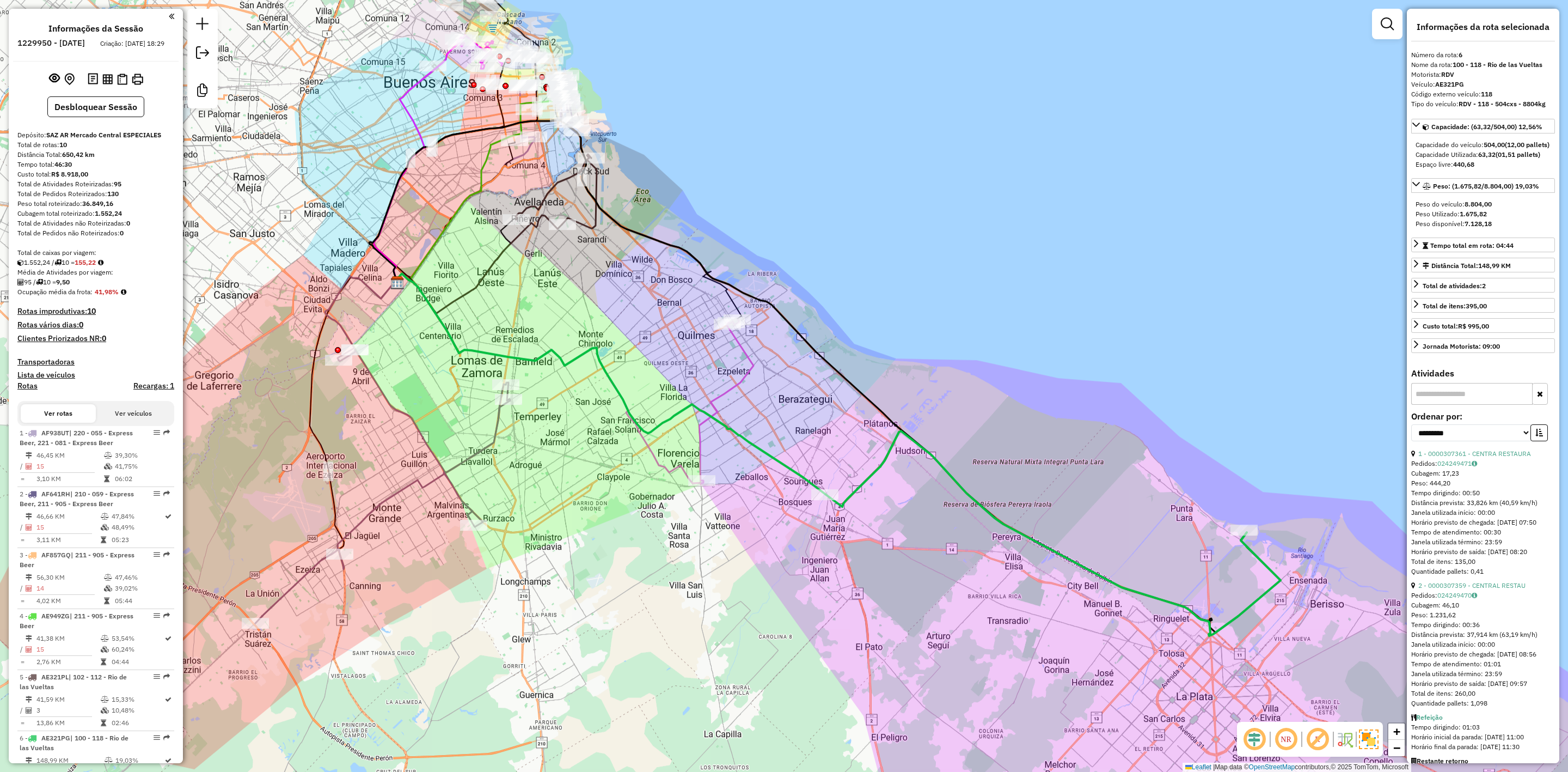
scroll to position [312, 0]
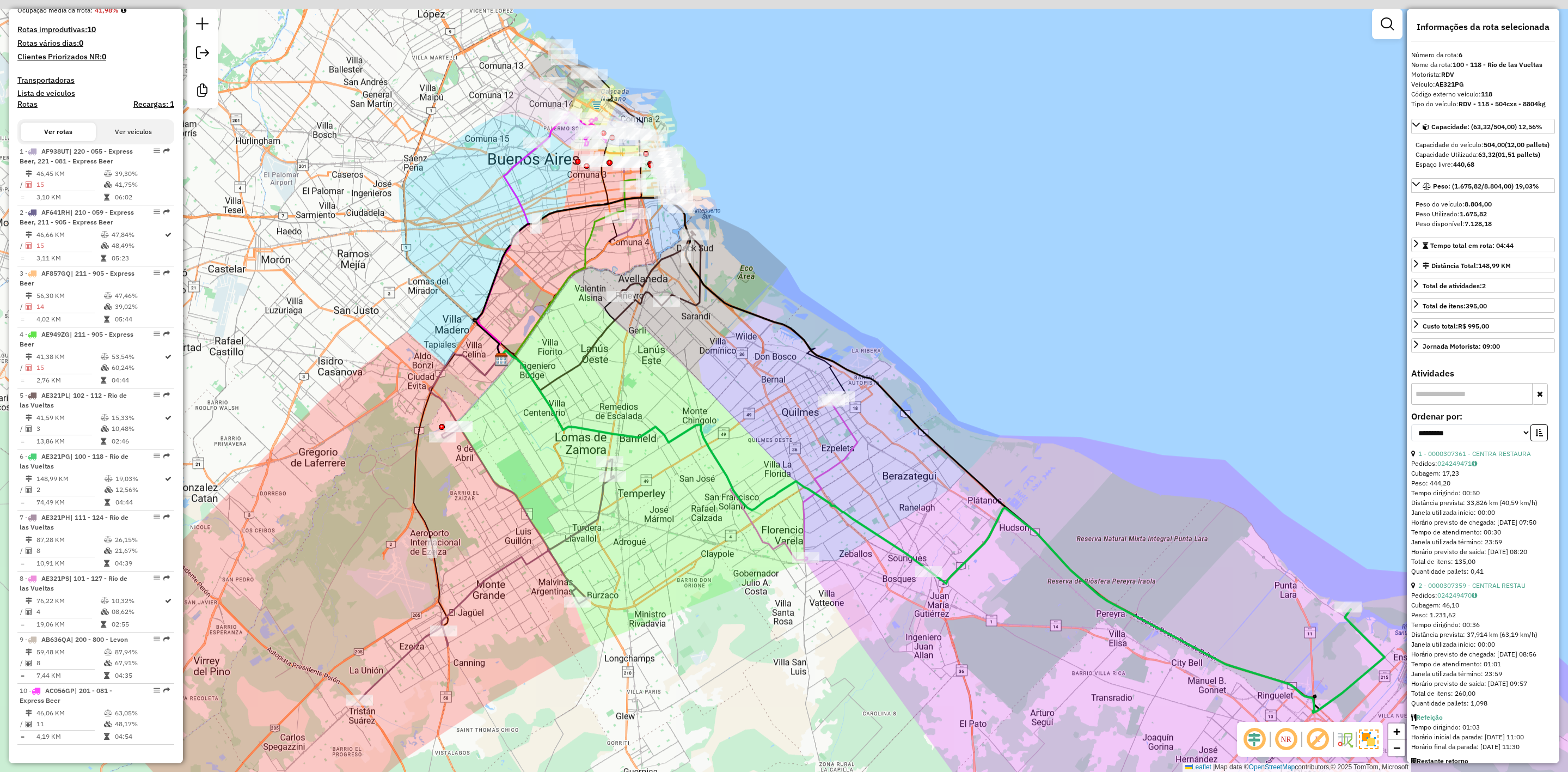
drag, startPoint x: 804, startPoint y: 449, endPoint x: 919, endPoint y: 514, distance: 132.1
click at [935, 532] on div "Janela de atendimento Grade de atendimento Capacidade Transportadoras Veículos …" at bounding box center [784, 386] width 1568 height 772
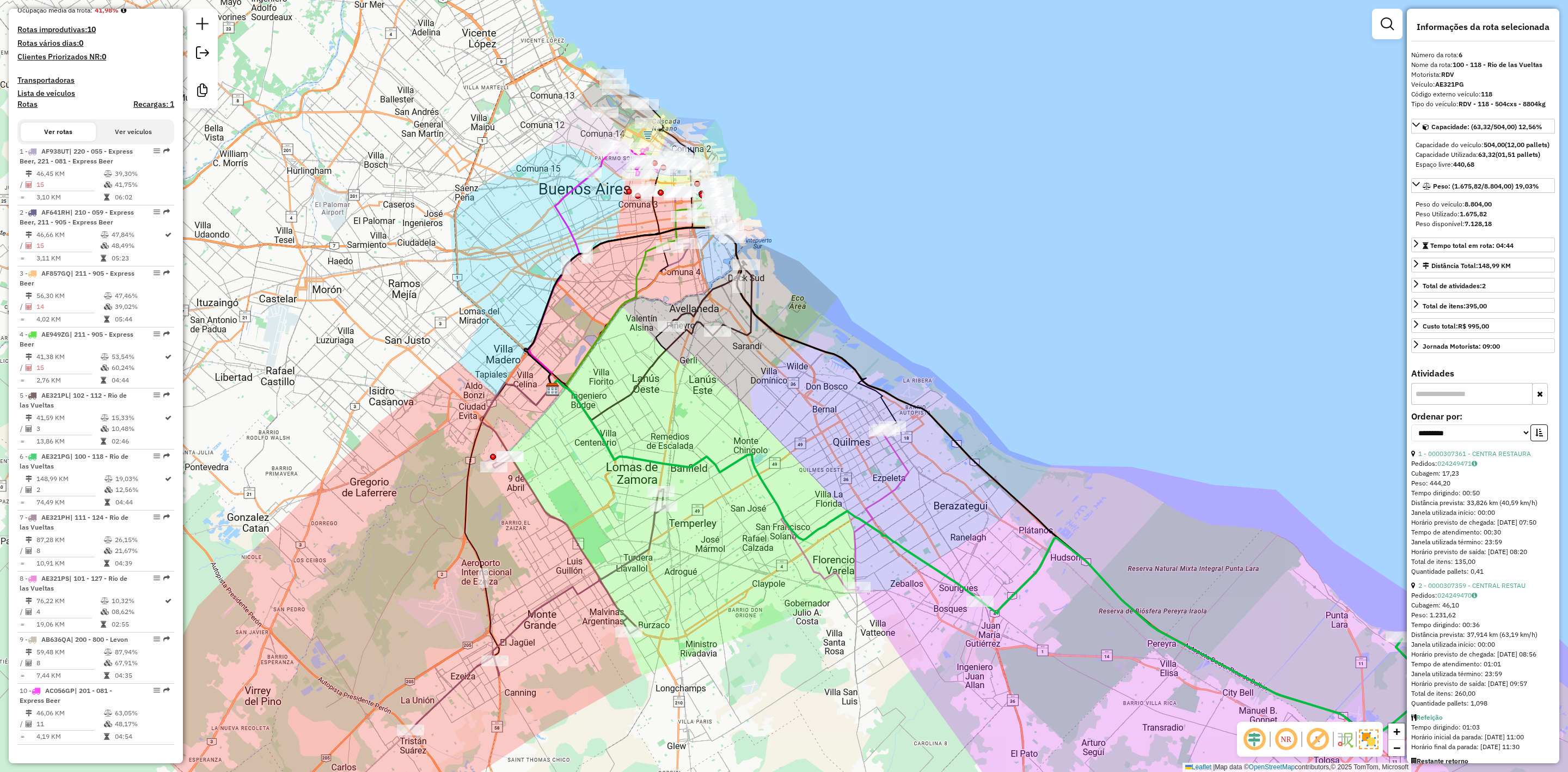
click at [898, 481] on icon at bounding box center [882, 507] width 55 height 161
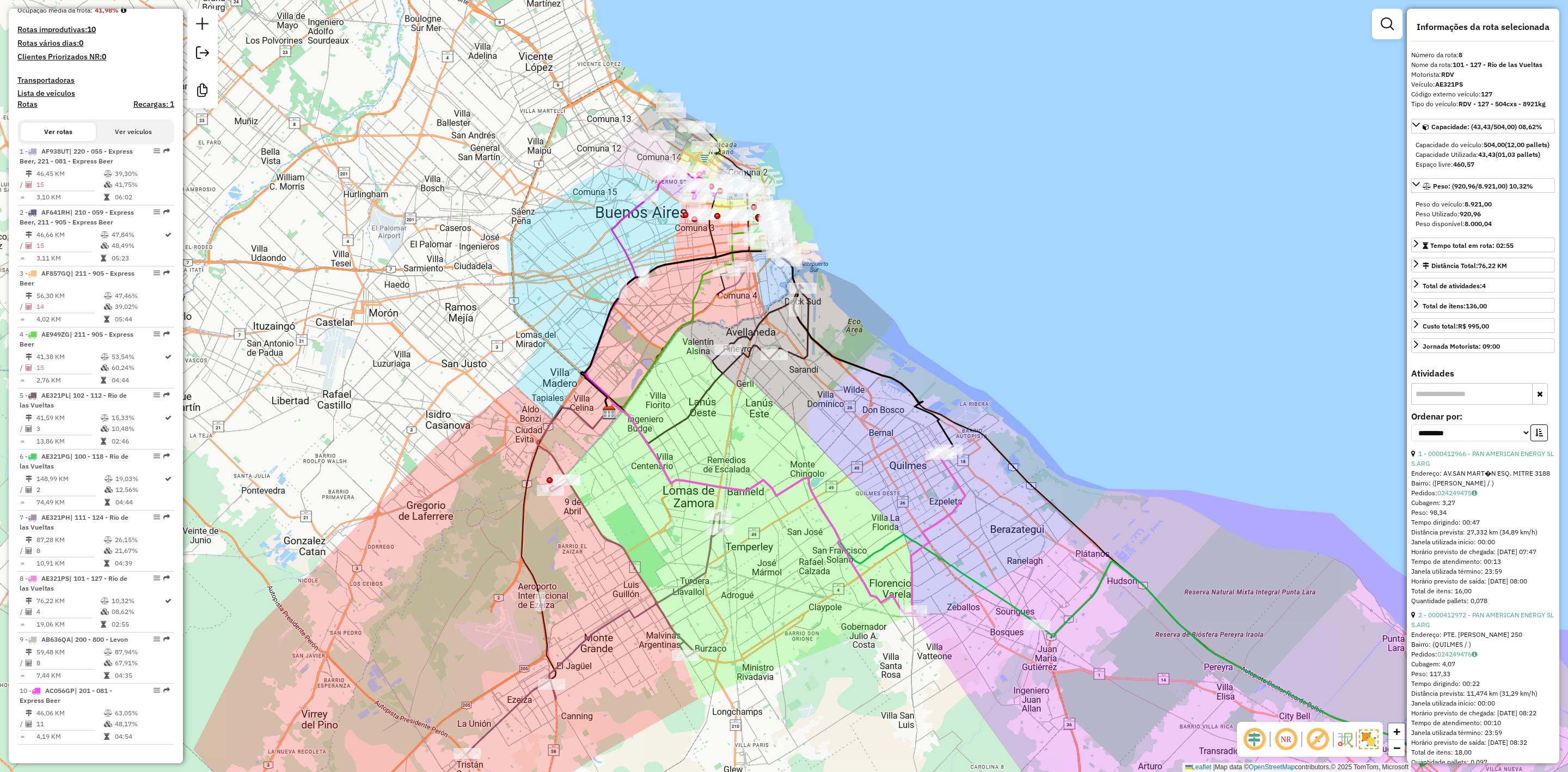
drag, startPoint x: 811, startPoint y: 451, endPoint x: 909, endPoint y: 491, distance: 105.8
click at [909, 491] on div "Janela de atendimento Grade de atendimento Capacidade Transportadoras Veículos …" at bounding box center [784, 386] width 1568 height 772
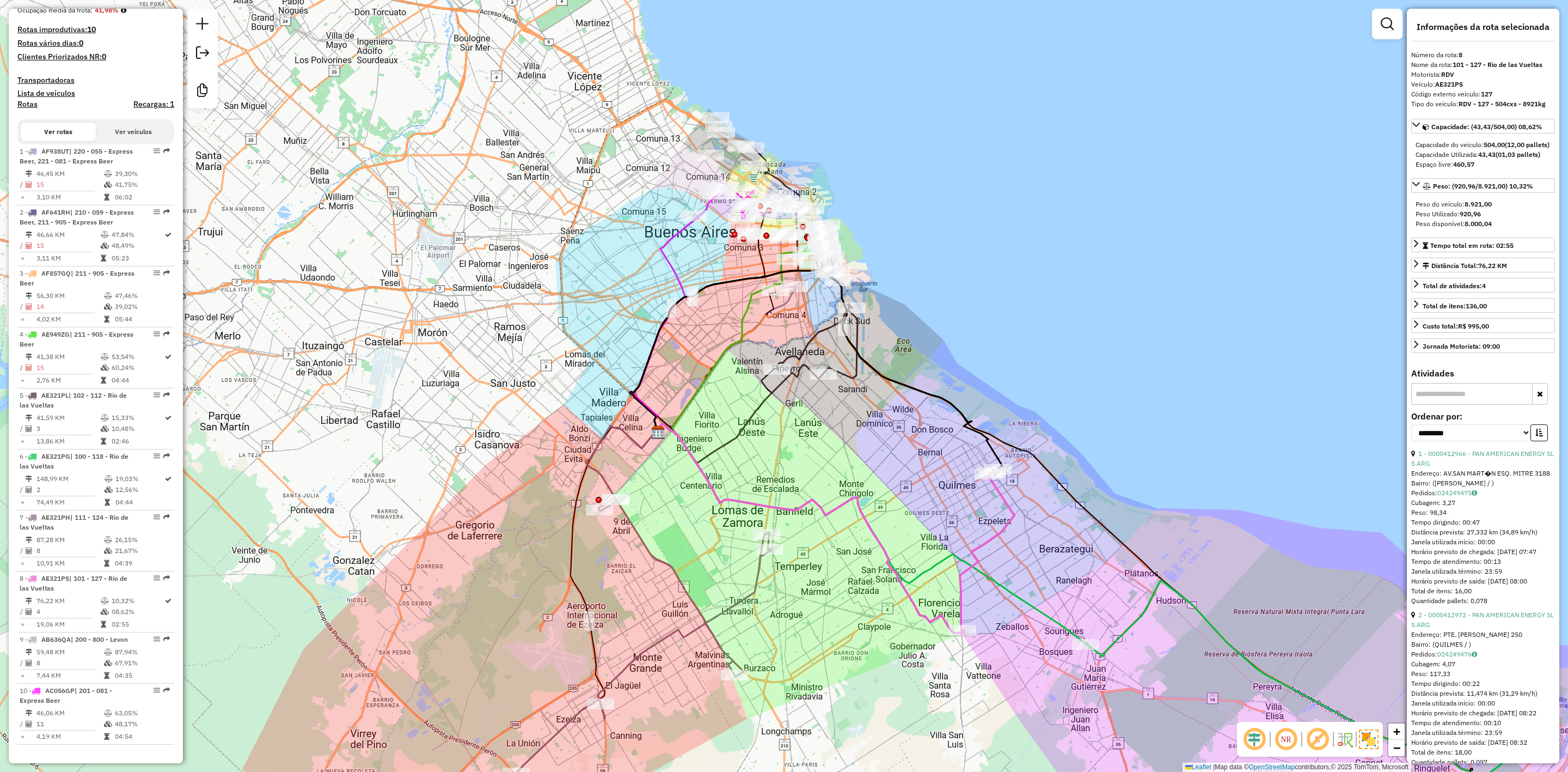
click at [760, 581] on icon at bounding box center [643, 636] width 255 height 275
click at [916, 509] on div "Janela de atendimento Grade de atendimento Capacidade Transportadoras Veículos …" at bounding box center [784, 386] width 1568 height 772
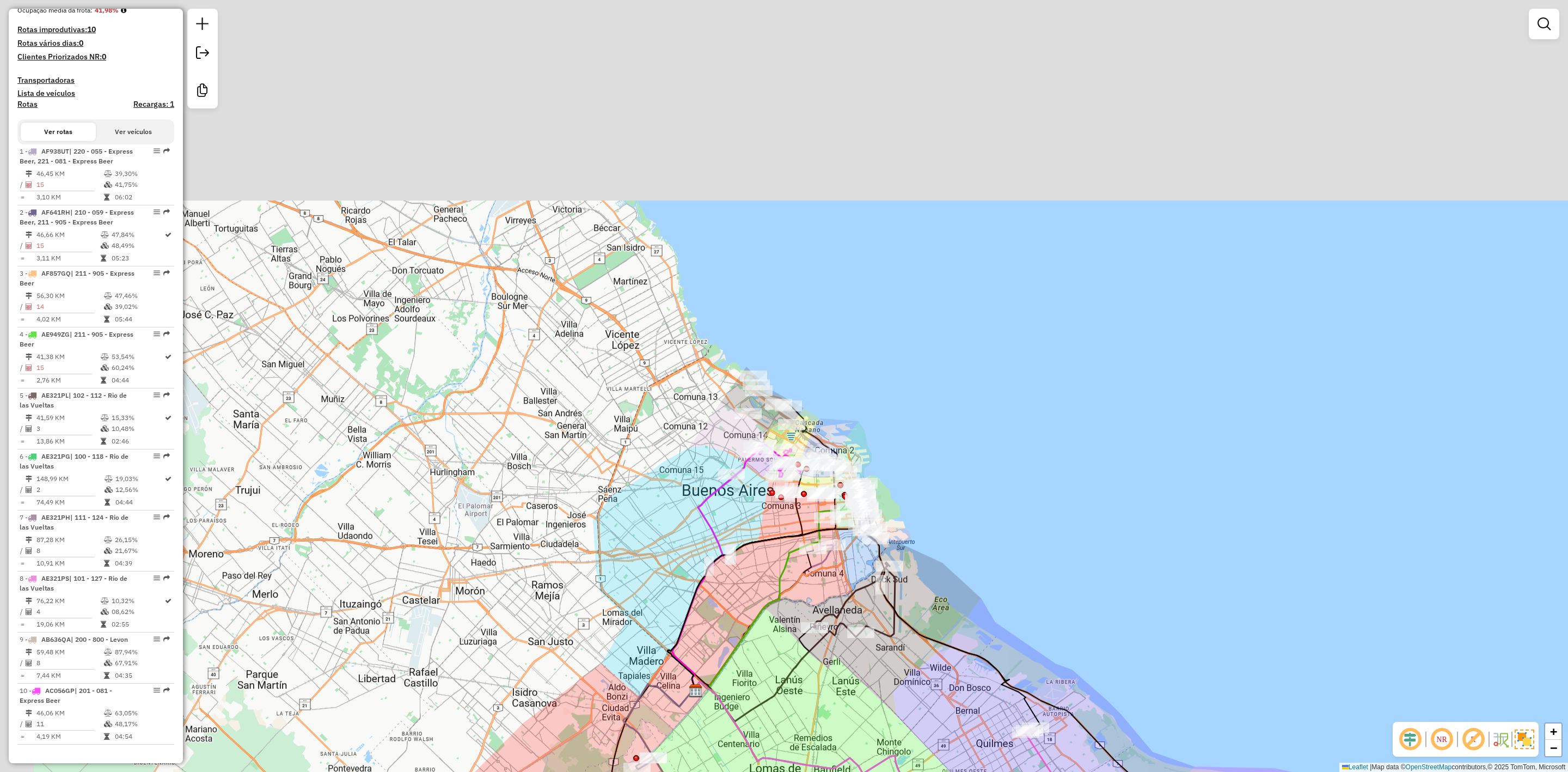
drag, startPoint x: 918, startPoint y: 510, endPoint x: 961, endPoint y: 555, distance: 62.2
click at [952, 700] on div "Janela de atendimento Grade de atendimento Capacidade Transportadoras Veículos …" at bounding box center [784, 386] width 1568 height 772
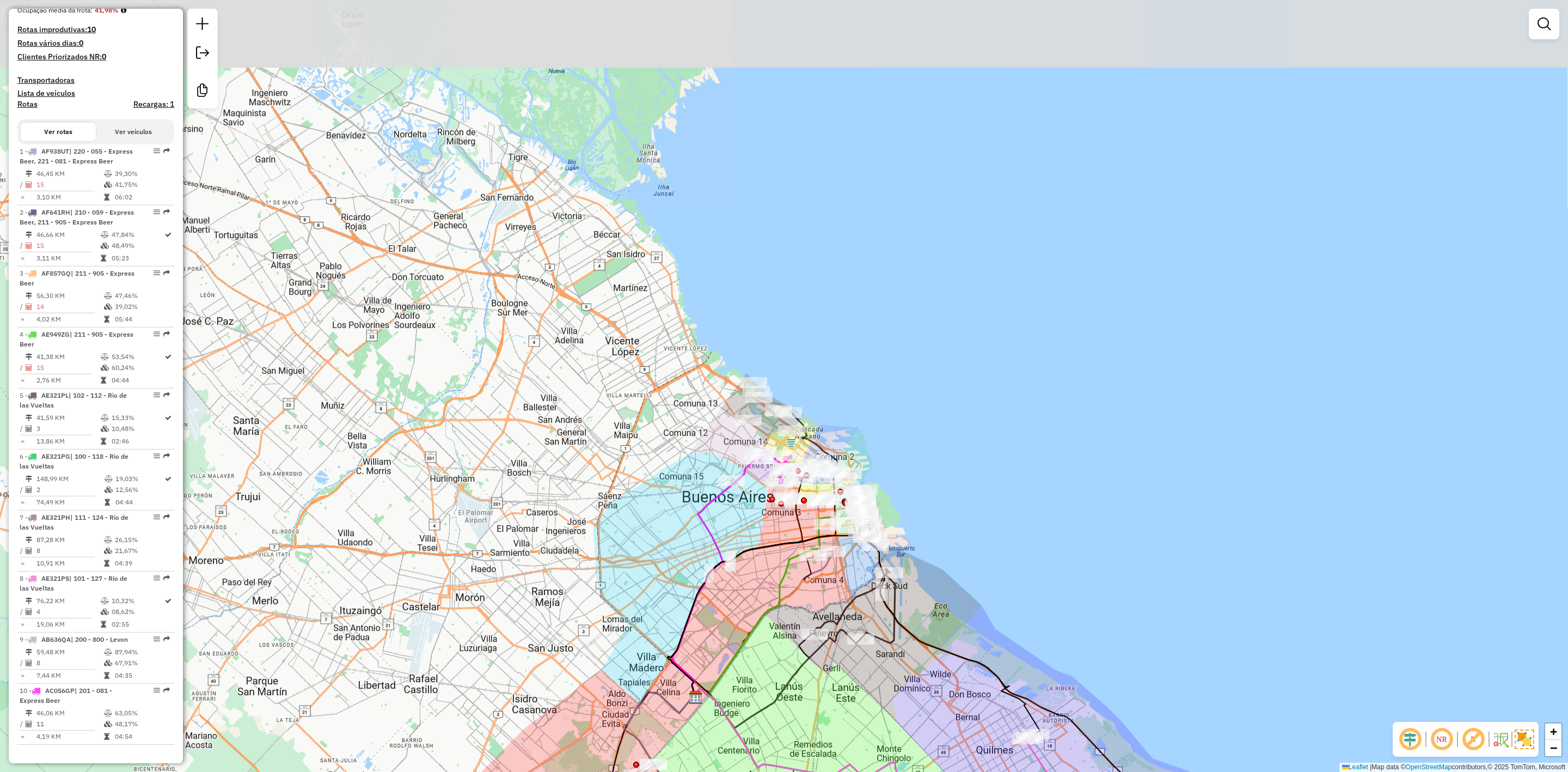
click at [964, 535] on div "Janela de atendimento Grade de atendimento Capacidade Transportadoras Veículos …" at bounding box center [784, 386] width 1568 height 772
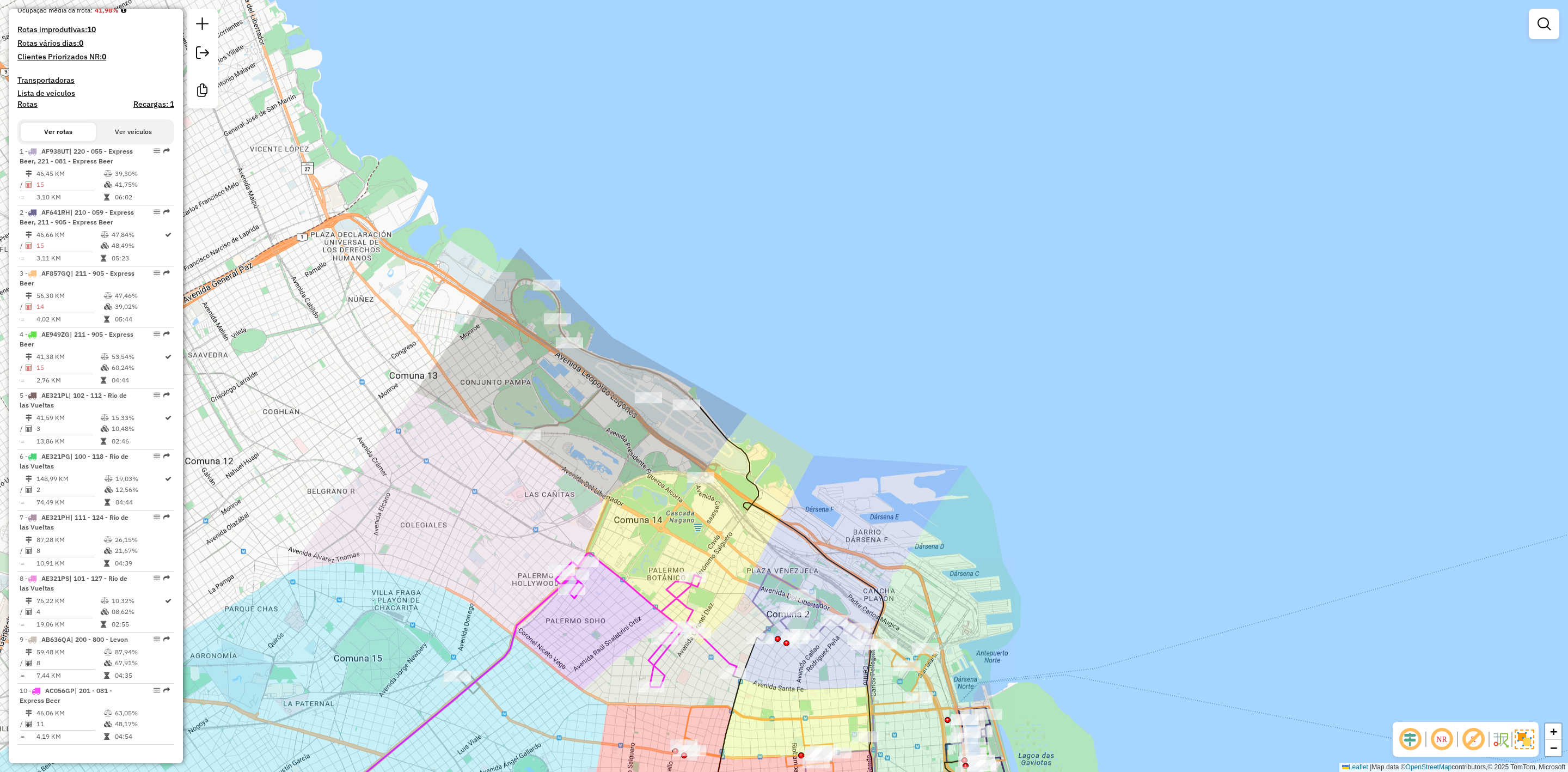
drag, startPoint x: 602, startPoint y: 478, endPoint x: 706, endPoint y: 370, distance: 149.9
click at [706, 370] on div "Janela de atendimento Grade de atendimento Capacidade Transportadoras Veículos …" at bounding box center [784, 386] width 1568 height 772
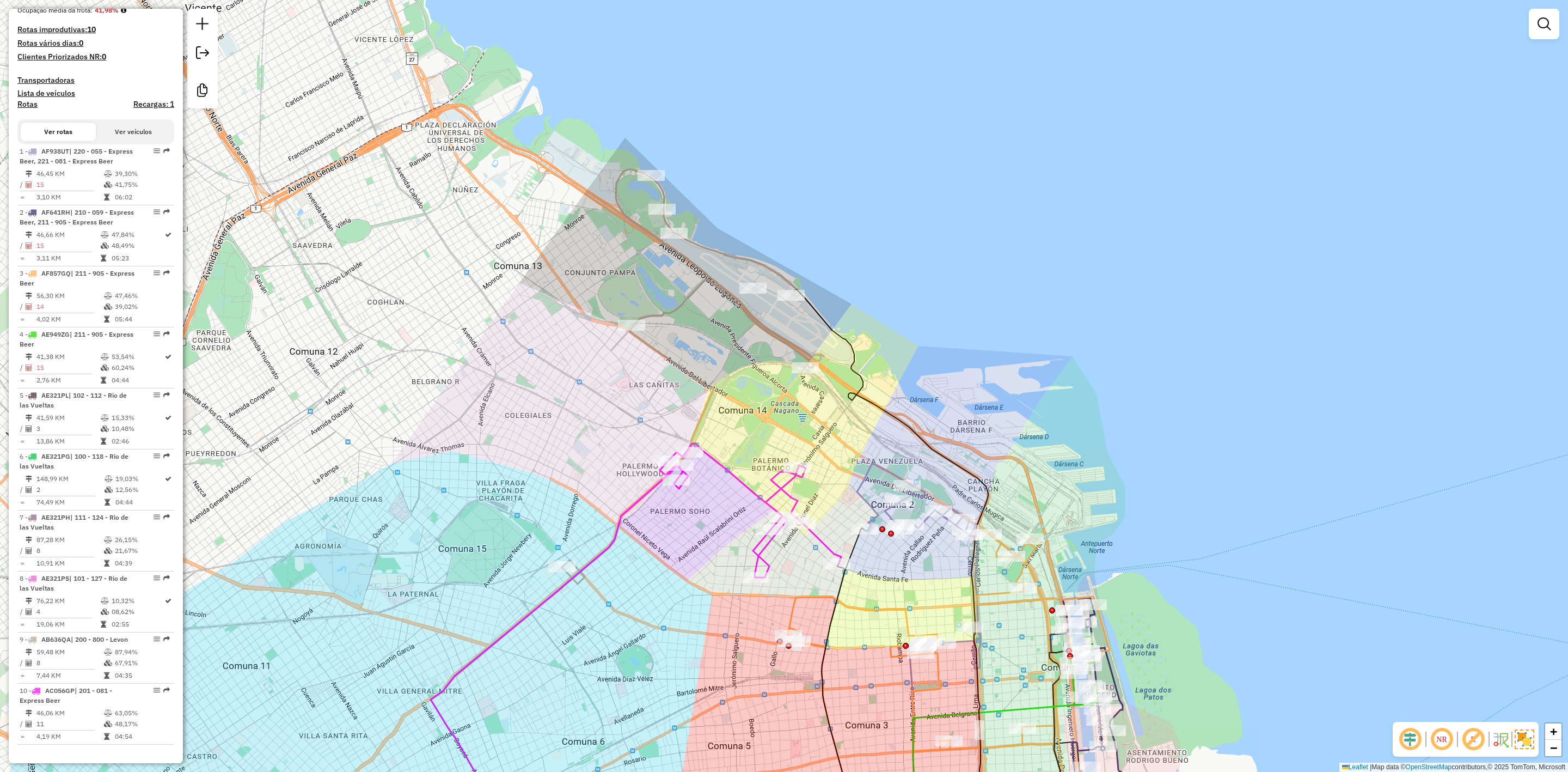
click at [670, 298] on div "Janela de atendimento Grade de atendimento Capacidade Transportadoras Veículos …" at bounding box center [784, 386] width 1568 height 772
click at [674, 303] on icon at bounding box center [694, 371] width 262 height 402
select select "**********"
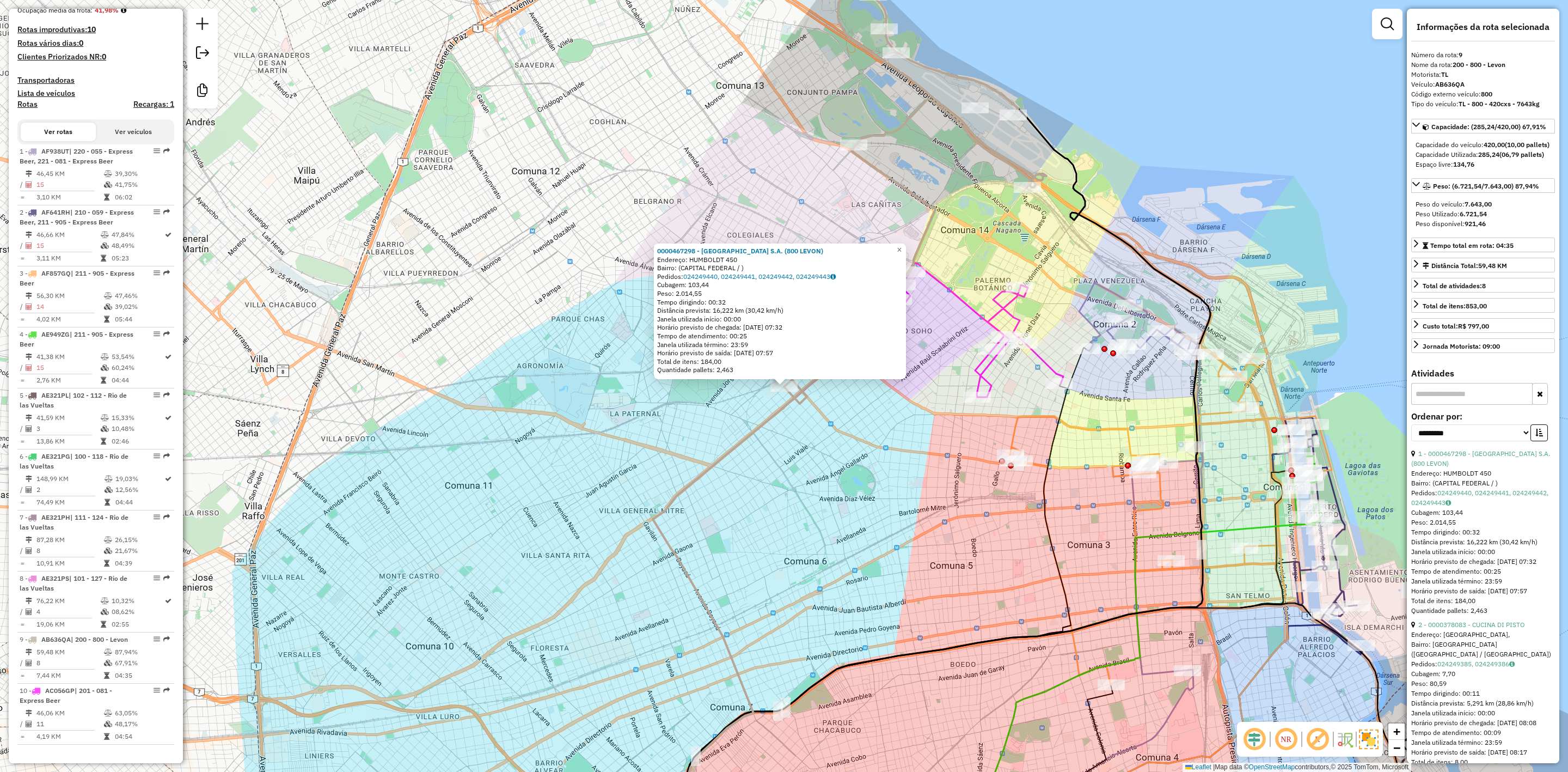
drag, startPoint x: 730, startPoint y: 584, endPoint x: 676, endPoint y: 633, distance: 72.9
click at [676, 633] on div "0000467298 - [GEOGRAPHIC_DATA] S.A. (800 LEVON) Endereço: HUMBOLDT 450 Bairro: …" at bounding box center [784, 386] width 1568 height 772
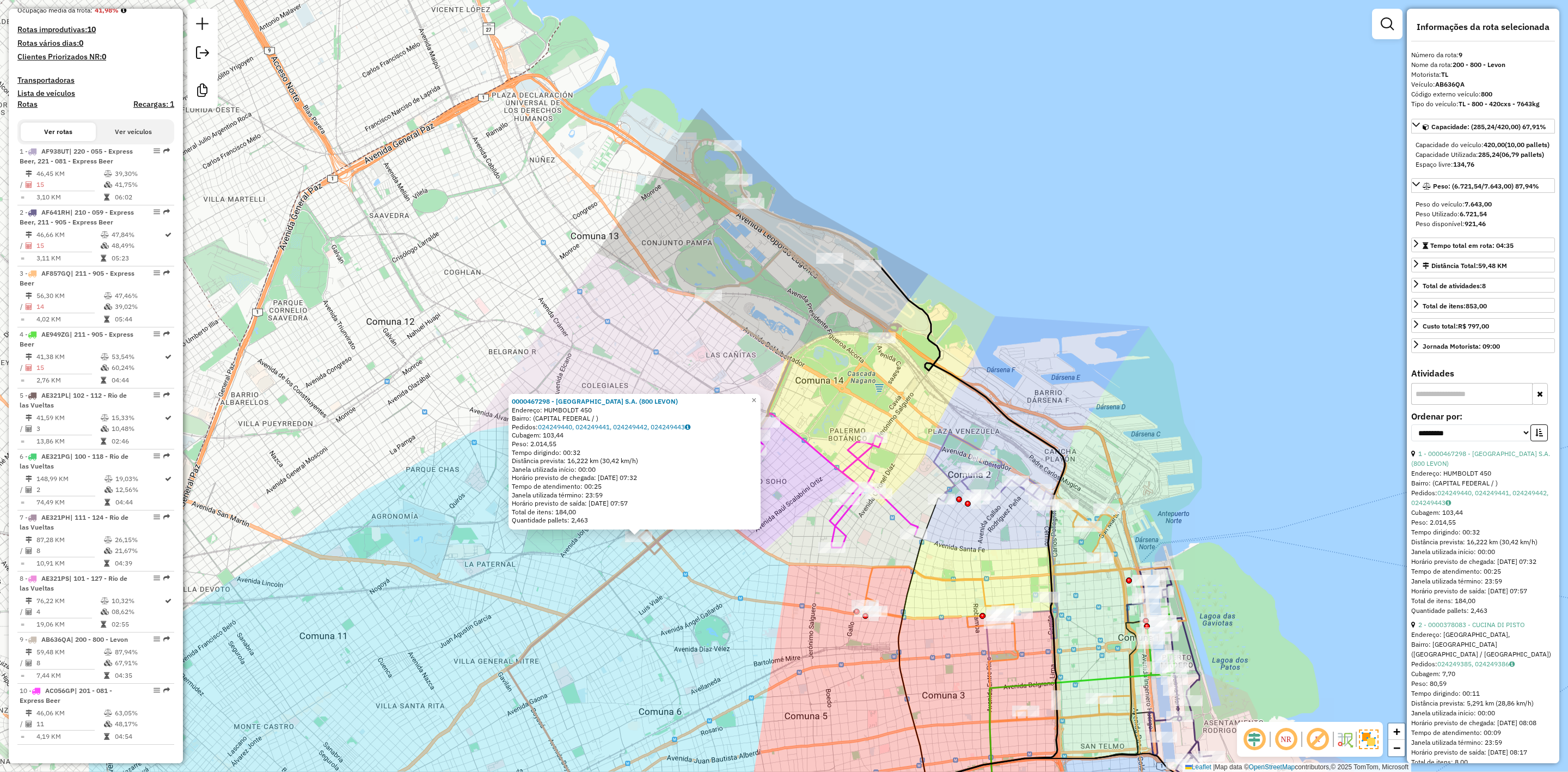
click at [757, 274] on icon at bounding box center [770, 341] width 262 height 402
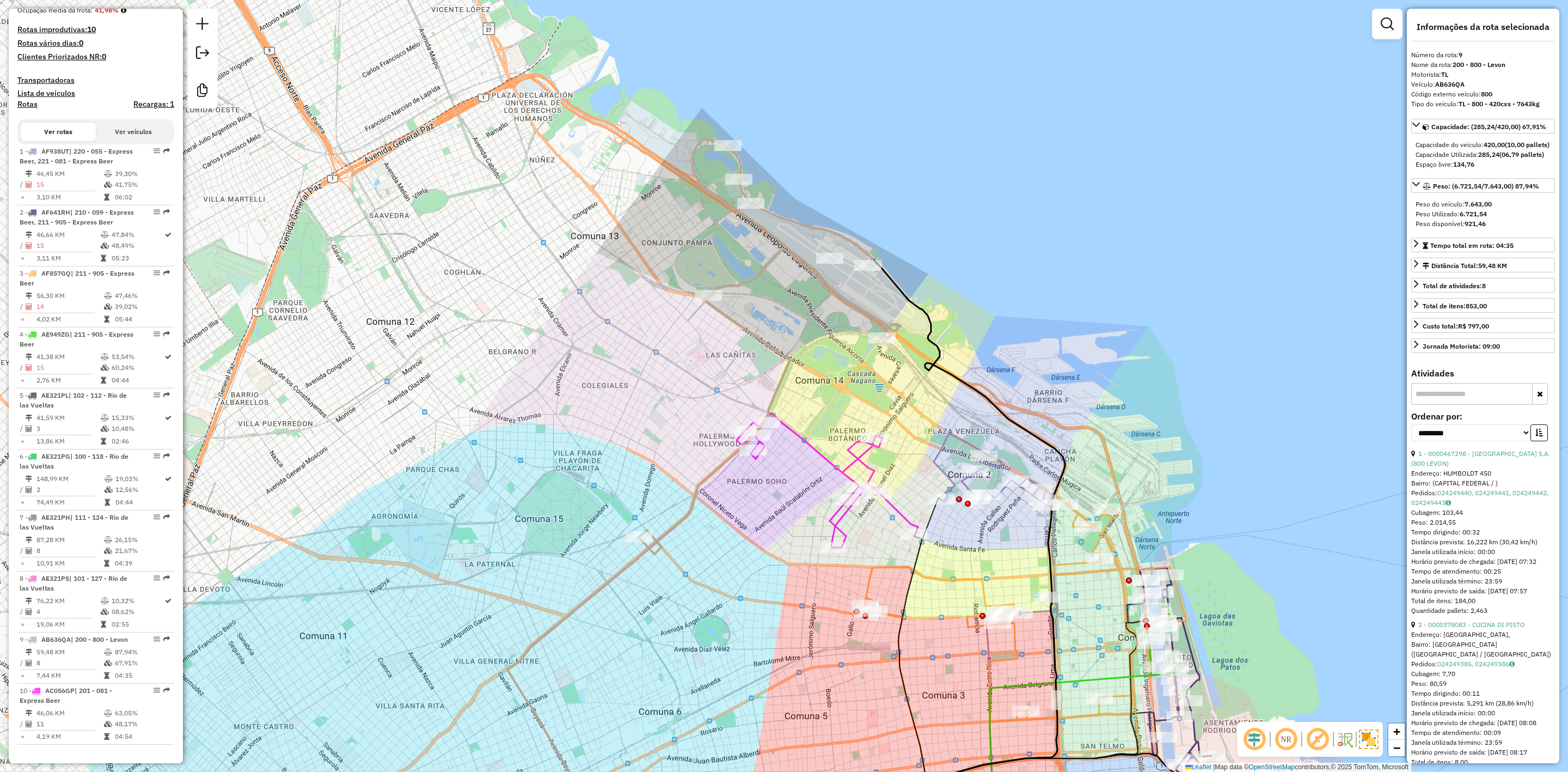
click at [822, 454] on icon at bounding box center [827, 480] width 182 height 134
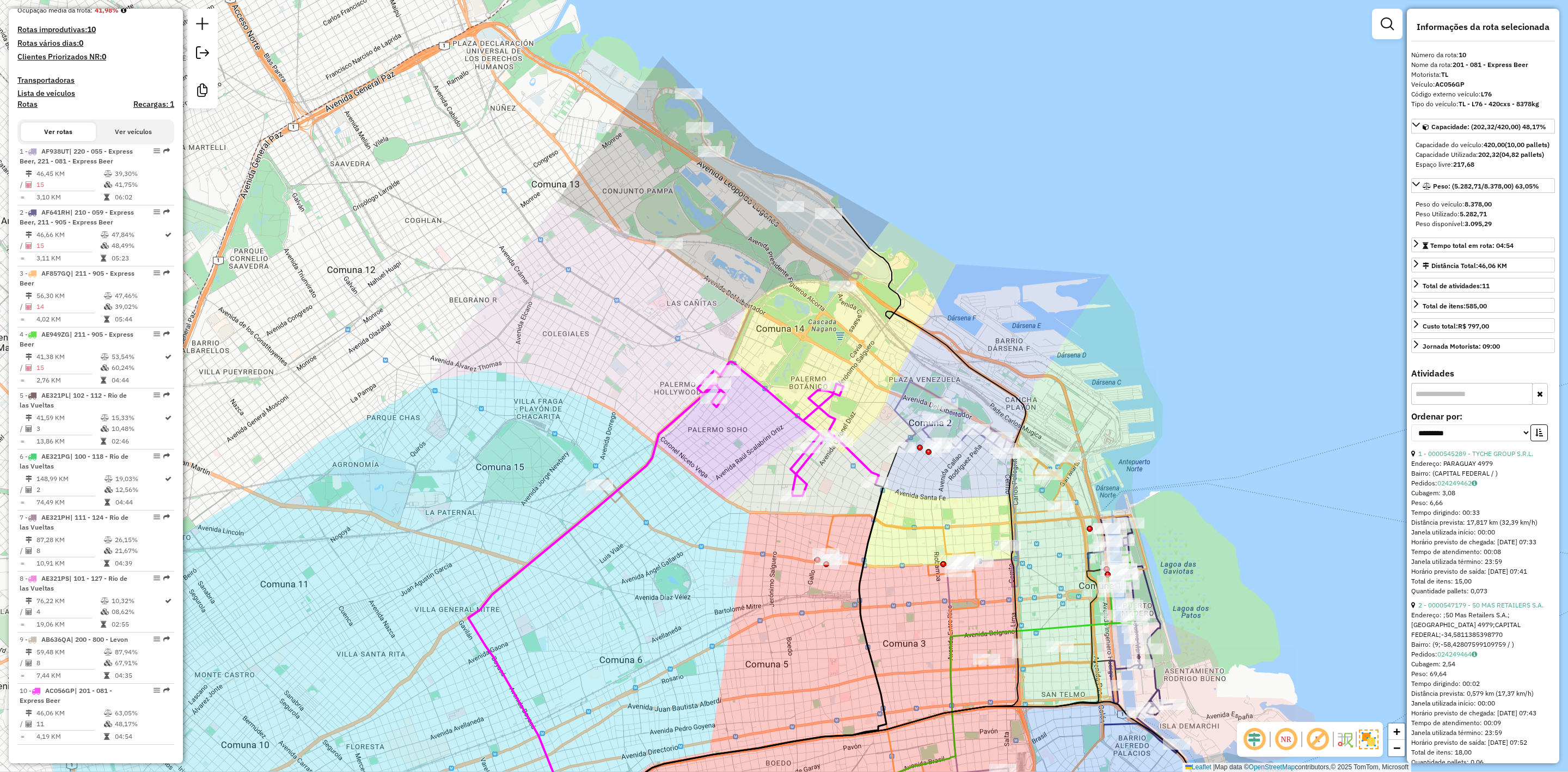
drag, startPoint x: 813, startPoint y: 502, endPoint x: 734, endPoint y: 368, distance: 155.6
click at [734, 368] on div "Janela de atendimento Grade de atendimento Capacidade Transportadoras Veículos …" at bounding box center [784, 386] width 1568 height 772
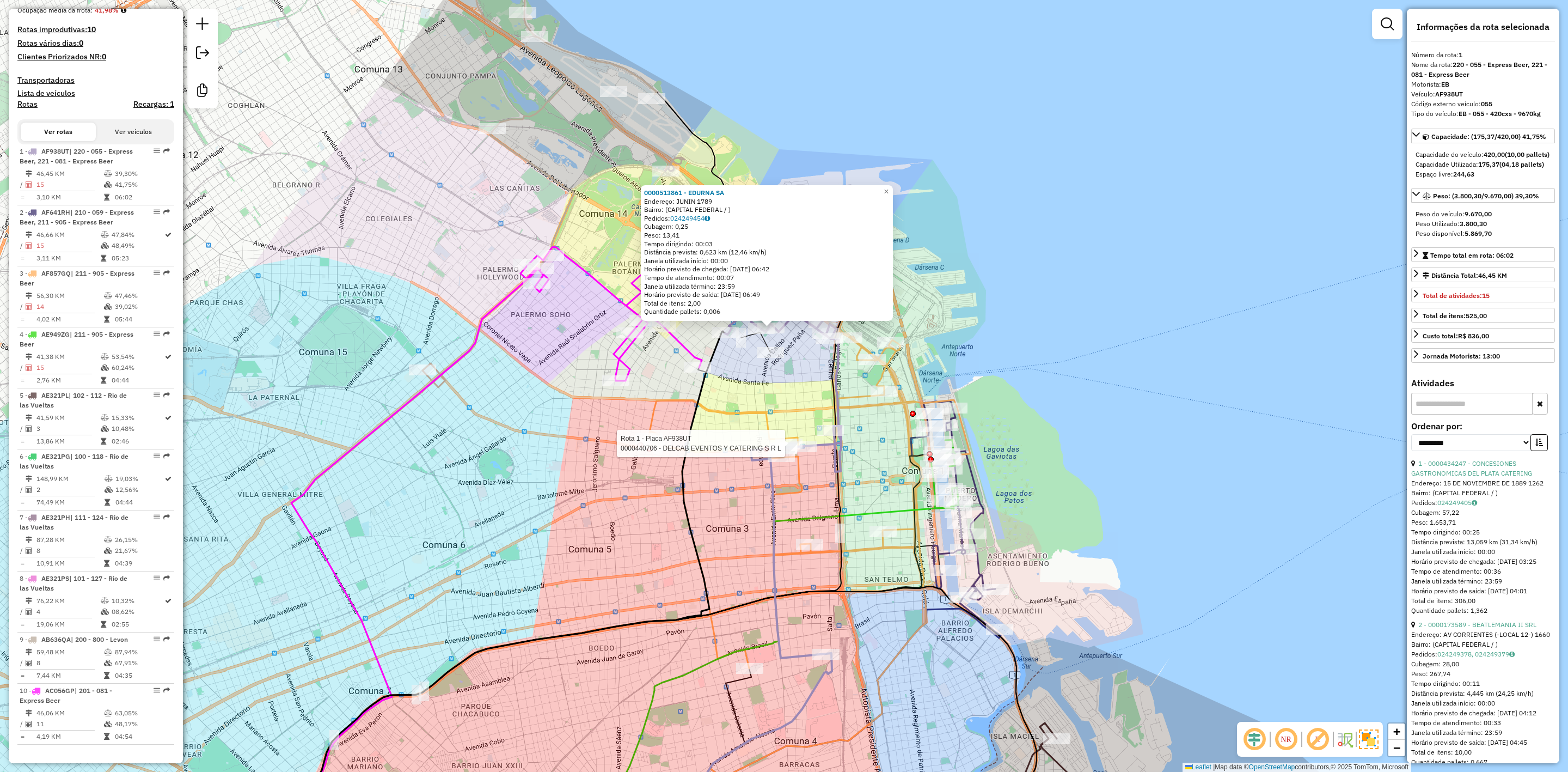
click at [793, 391] on div "Rota 1 - Placa AF938UT 0000440706 - DELCAB EVENTOS Y CATERING S R L Rota 1 - Pl…" at bounding box center [784, 386] width 1568 height 772
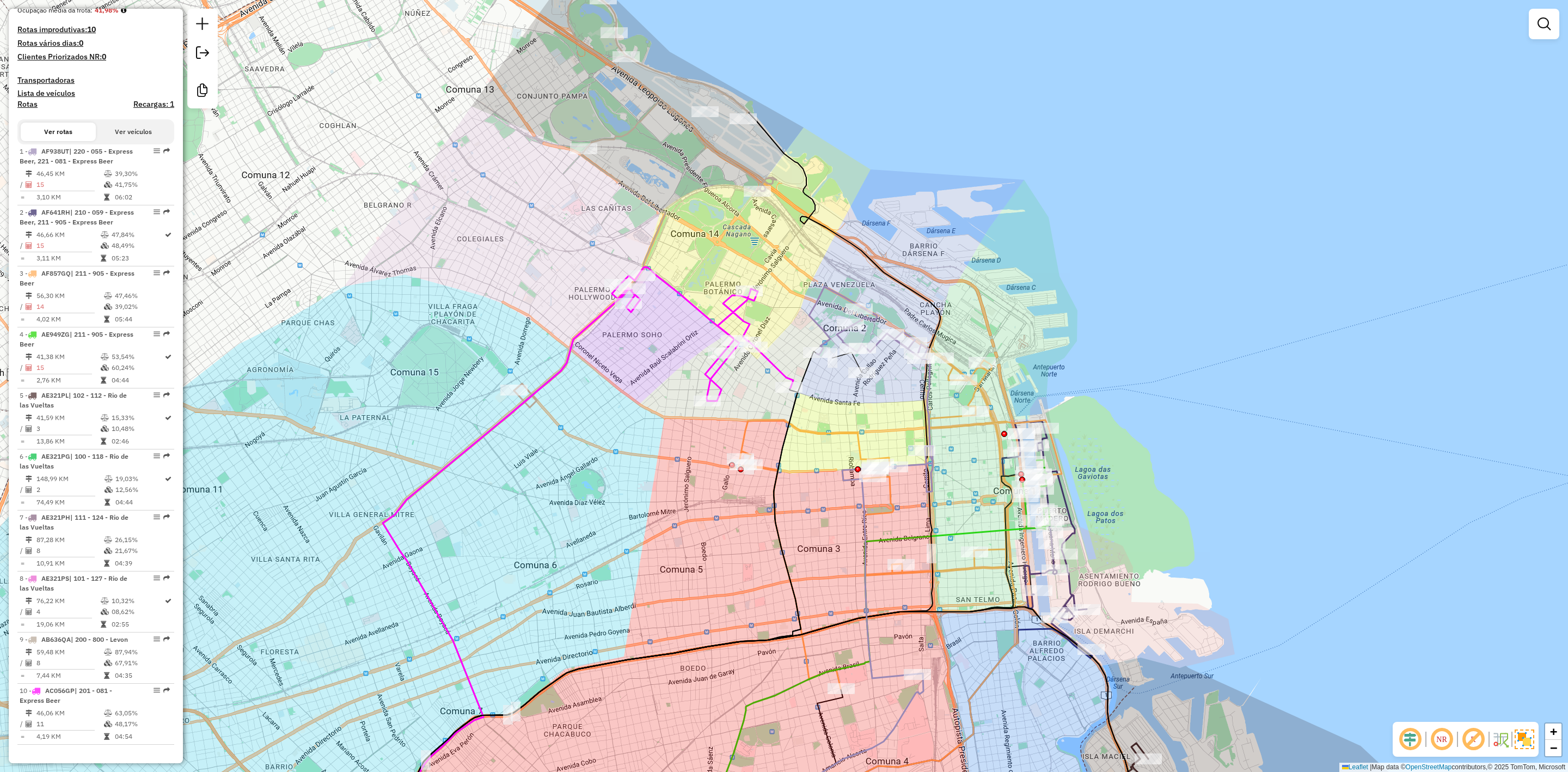
drag, startPoint x: 846, startPoint y: 400, endPoint x: 862, endPoint y: 402, distance: 16.1
click at [862, 402] on div "Janela de atendimento Grade de atendimento Capacidade Transportadoras Veículos …" at bounding box center [784, 386] width 1568 height 772
click at [761, 390] on div "Rota 10 - Placa AC056GP 0000423630 - JOTALR SRL Janela de atendimento Grade de …" at bounding box center [784, 386] width 1568 height 772
click at [718, 370] on icon at bounding box center [703, 334] width 182 height 134
select select "**********"
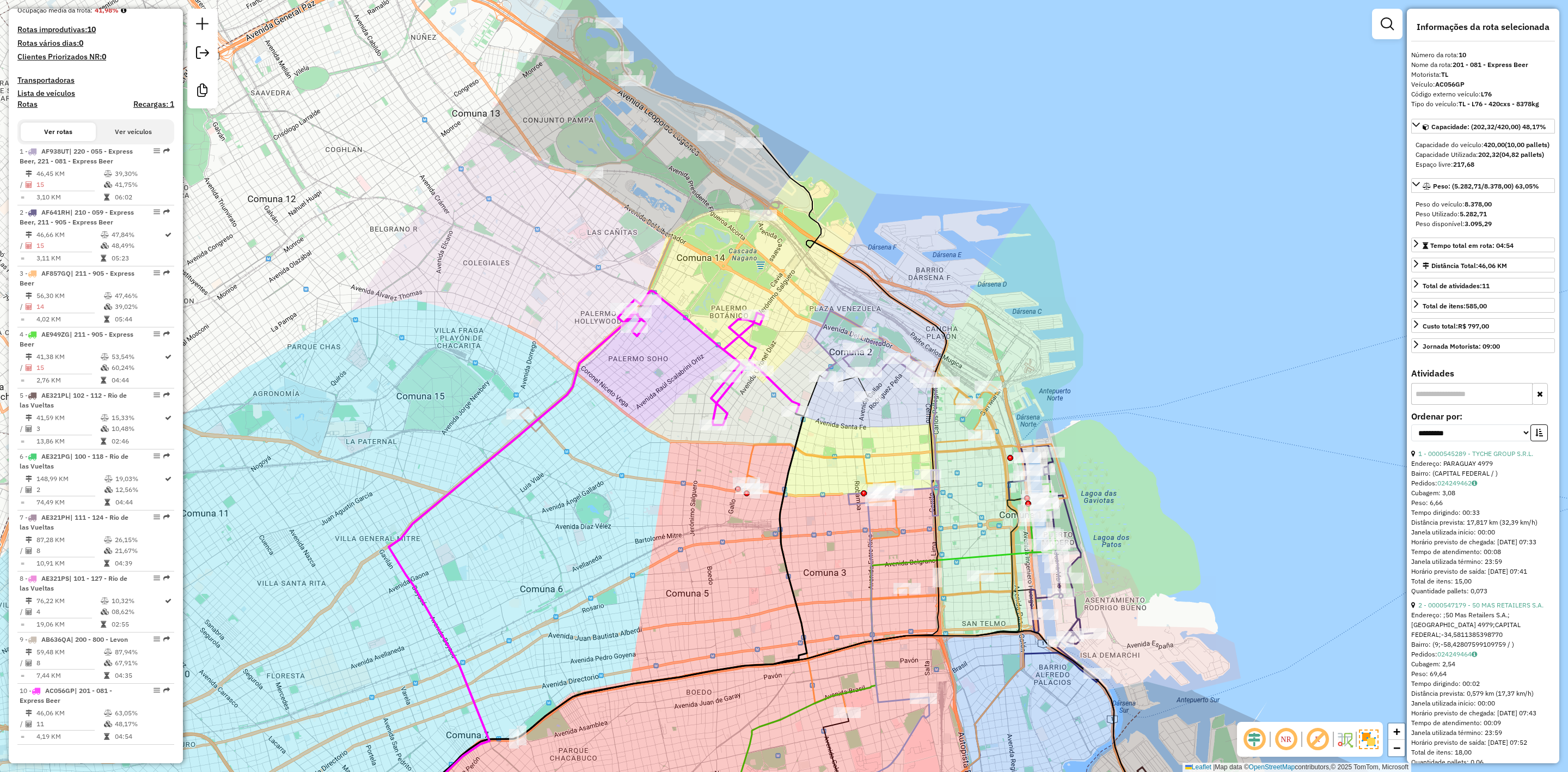
drag, startPoint x: 752, startPoint y: 393, endPoint x: 748, endPoint y: 378, distance: 15.5
click at [748, 379] on div "Janela de atendimento Grade de atendimento Capacidade Transportadoras Veículos …" at bounding box center [784, 386] width 1568 height 772
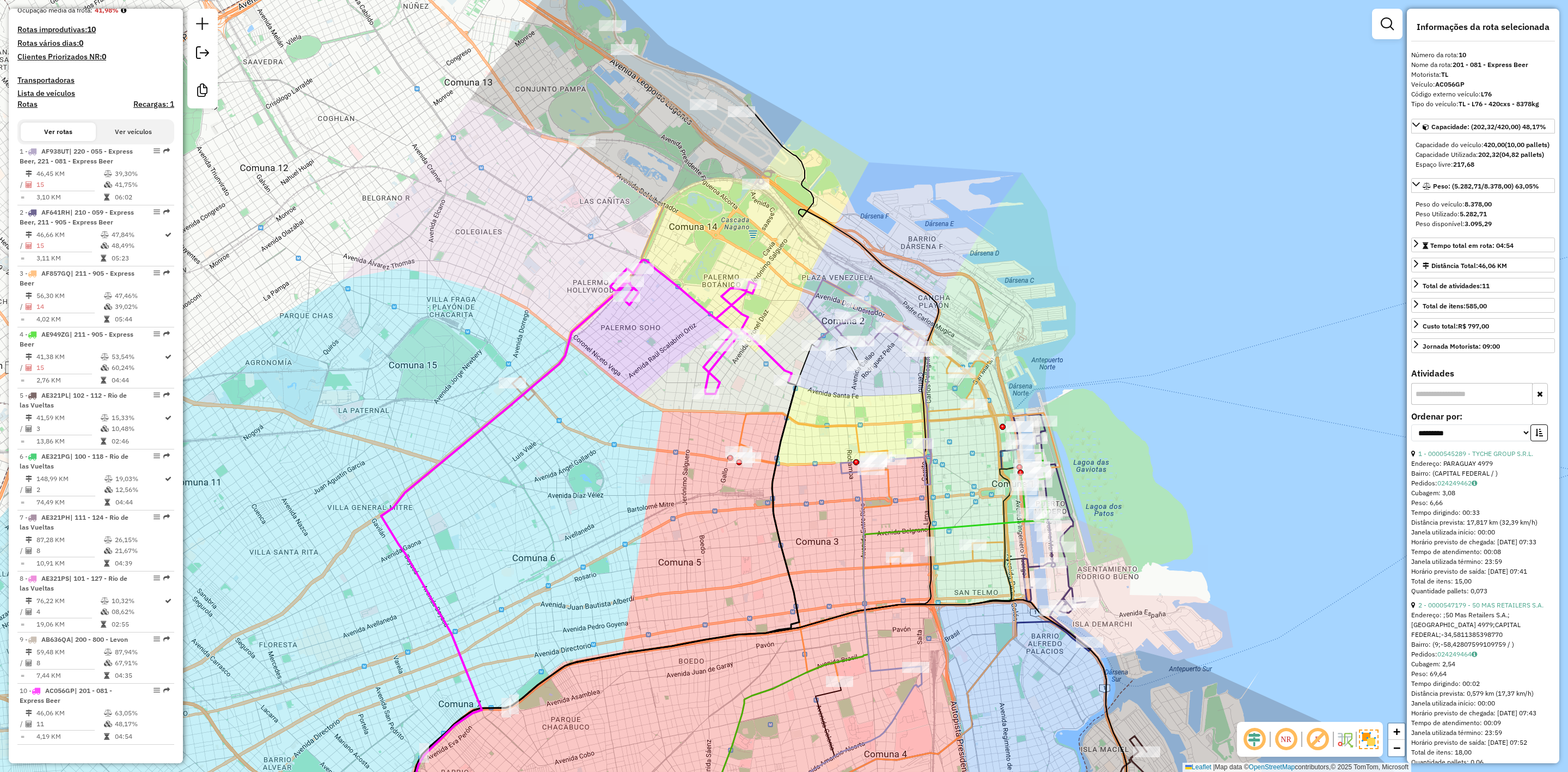
click at [786, 322] on div "Rota 10 - Placa AC056GP 0000423630 - JOTALR SRL Janela de atendimento Grade de …" at bounding box center [784, 386] width 1568 height 772
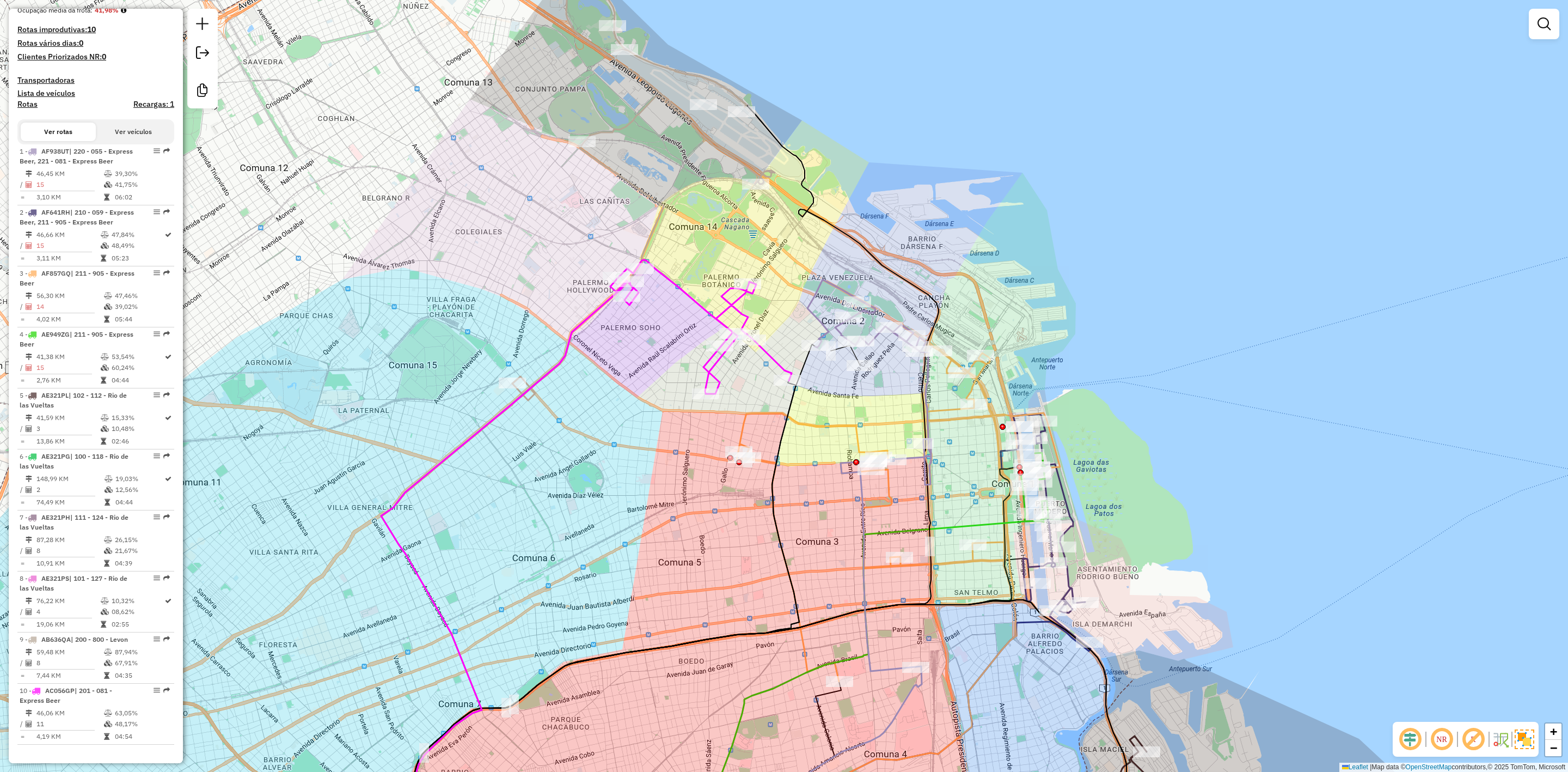
click at [773, 353] on icon at bounding box center [701, 327] width 182 height 134
select select "**********"
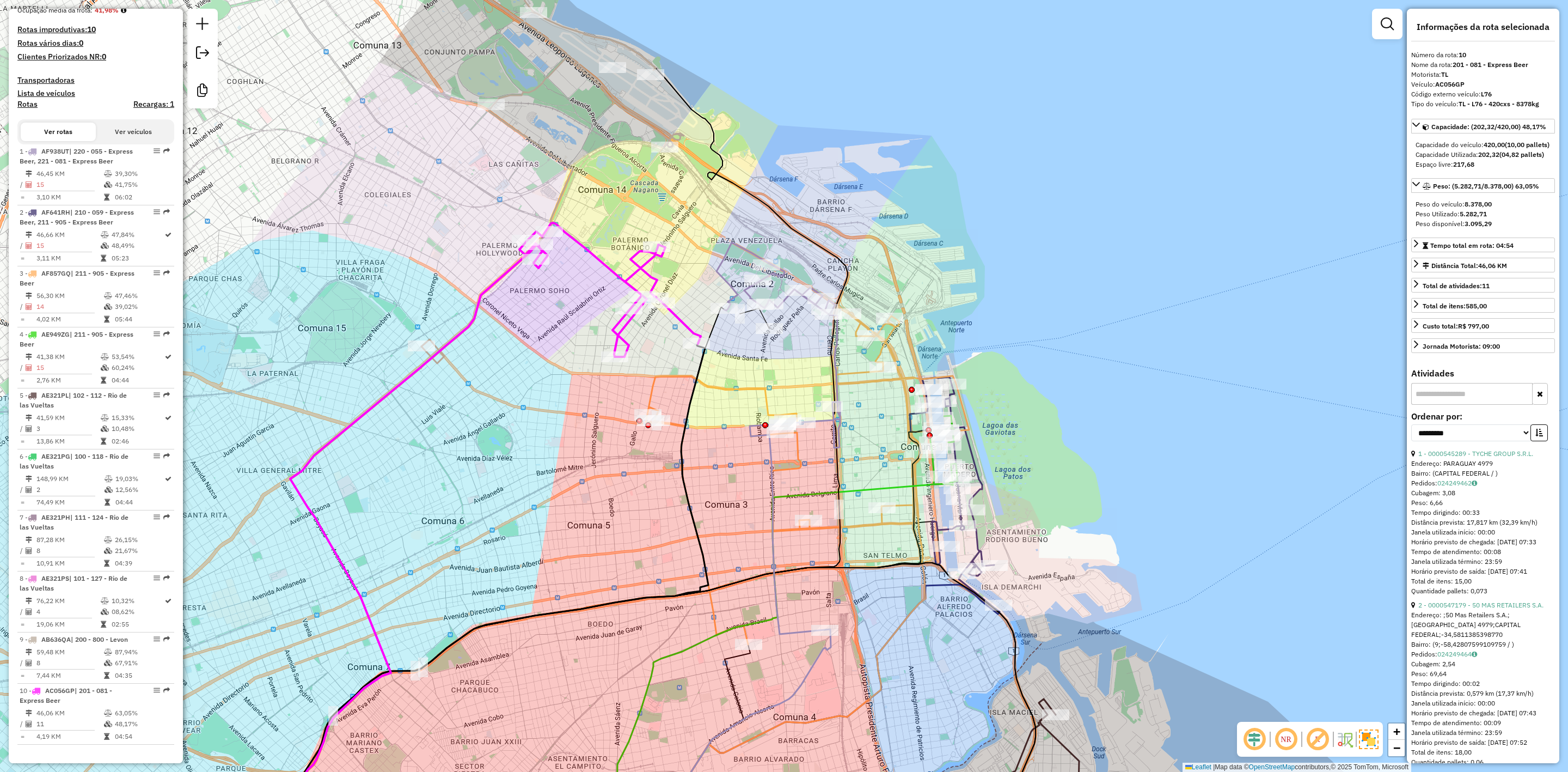
drag, startPoint x: 748, startPoint y: 401, endPoint x: 658, endPoint y: 364, distance: 97.3
click at [658, 364] on div "Janela de atendimento Grade de atendimento Capacidade Transportadoras Veículos …" at bounding box center [784, 386] width 1568 height 772
click at [732, 286] on icon at bounding box center [778, 438] width 123 height 392
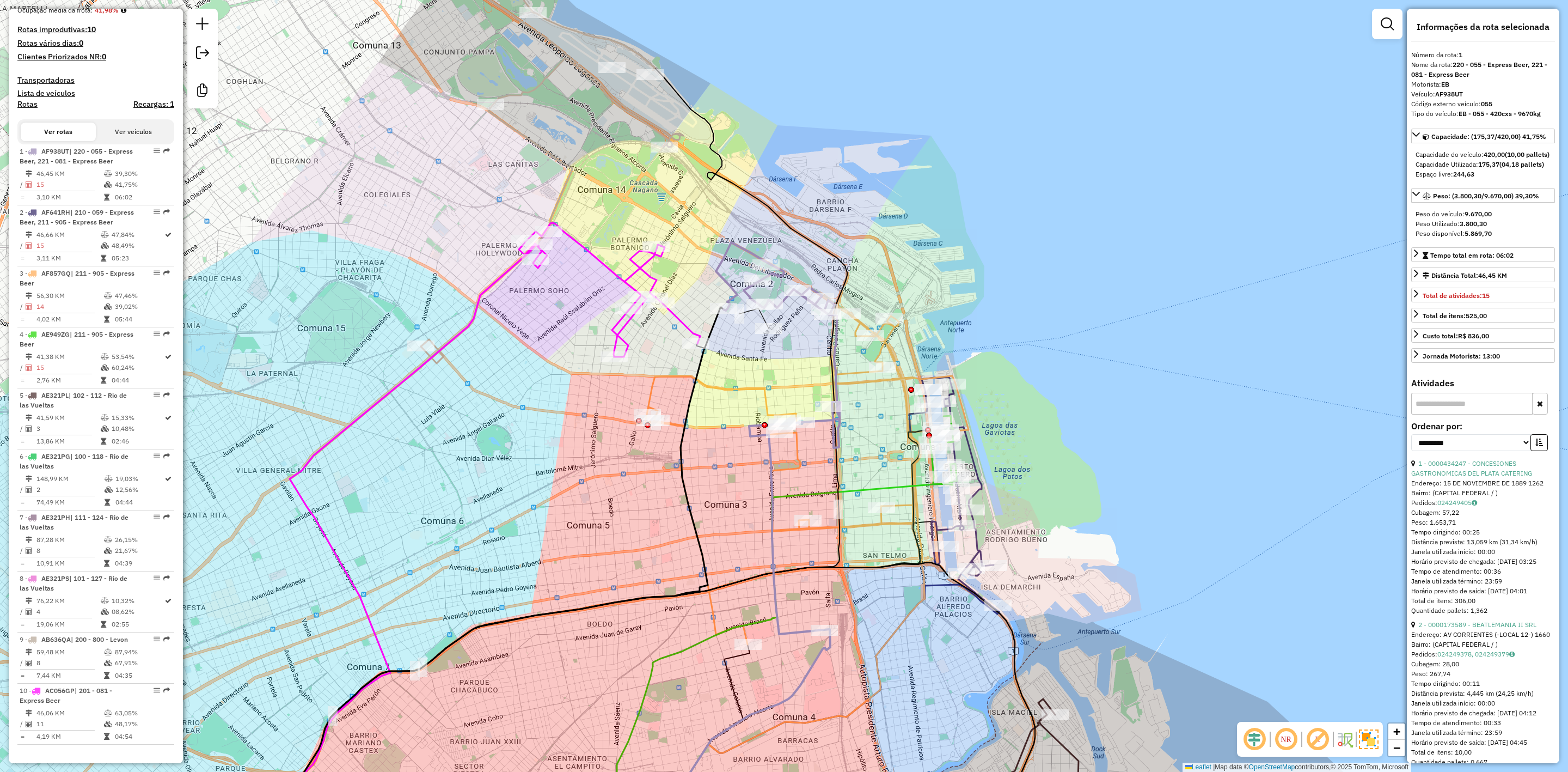
click at [796, 449] on icon at bounding box center [807, 479] width 323 height 332
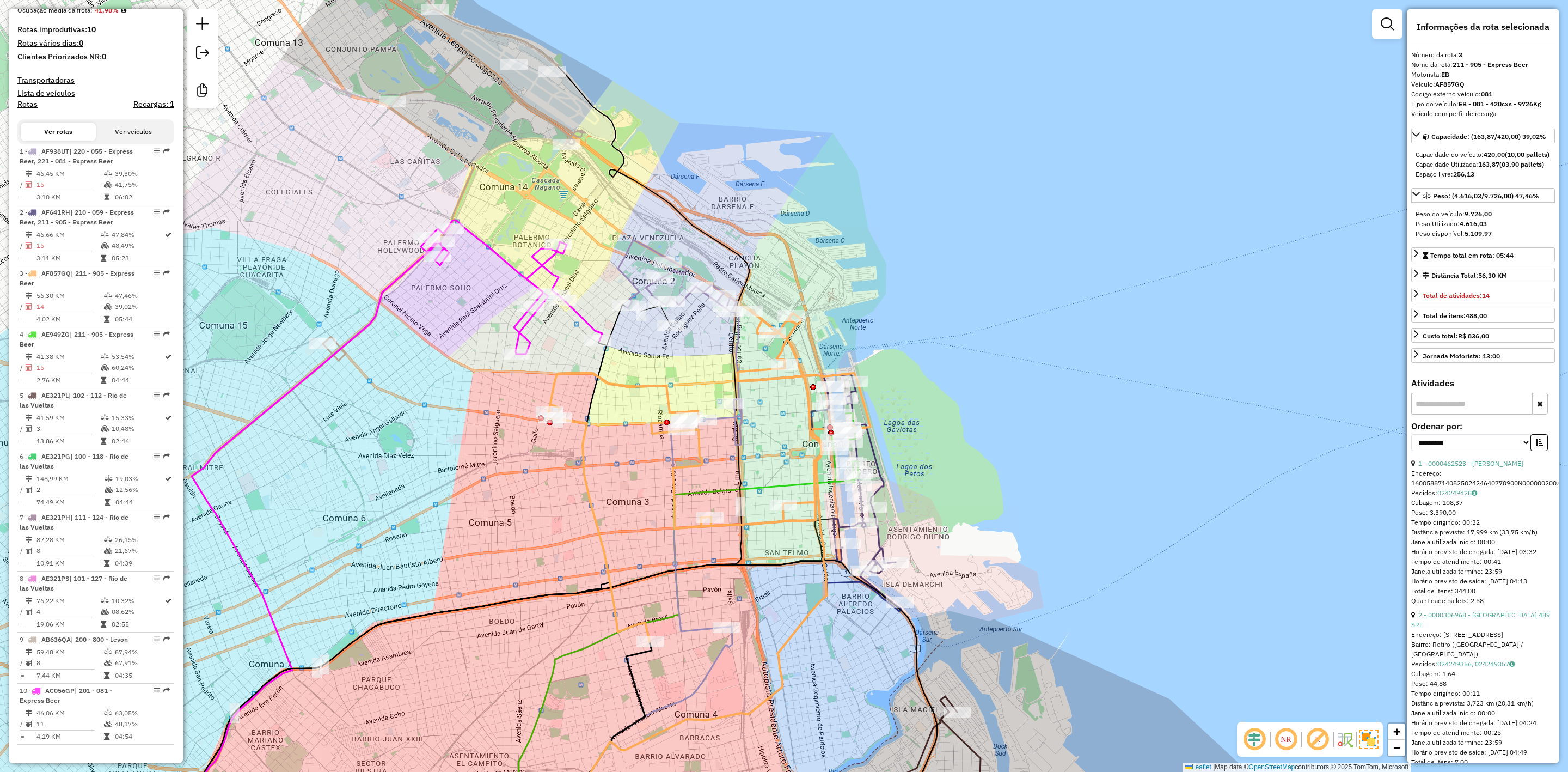
drag, startPoint x: 824, startPoint y: 459, endPoint x: 721, endPoint y: 455, distance: 103.1
click at [721, 455] on div "Janela de atendimento Grade de atendimento Capacidade Transportadoras Veículos …" at bounding box center [784, 386] width 1568 height 772
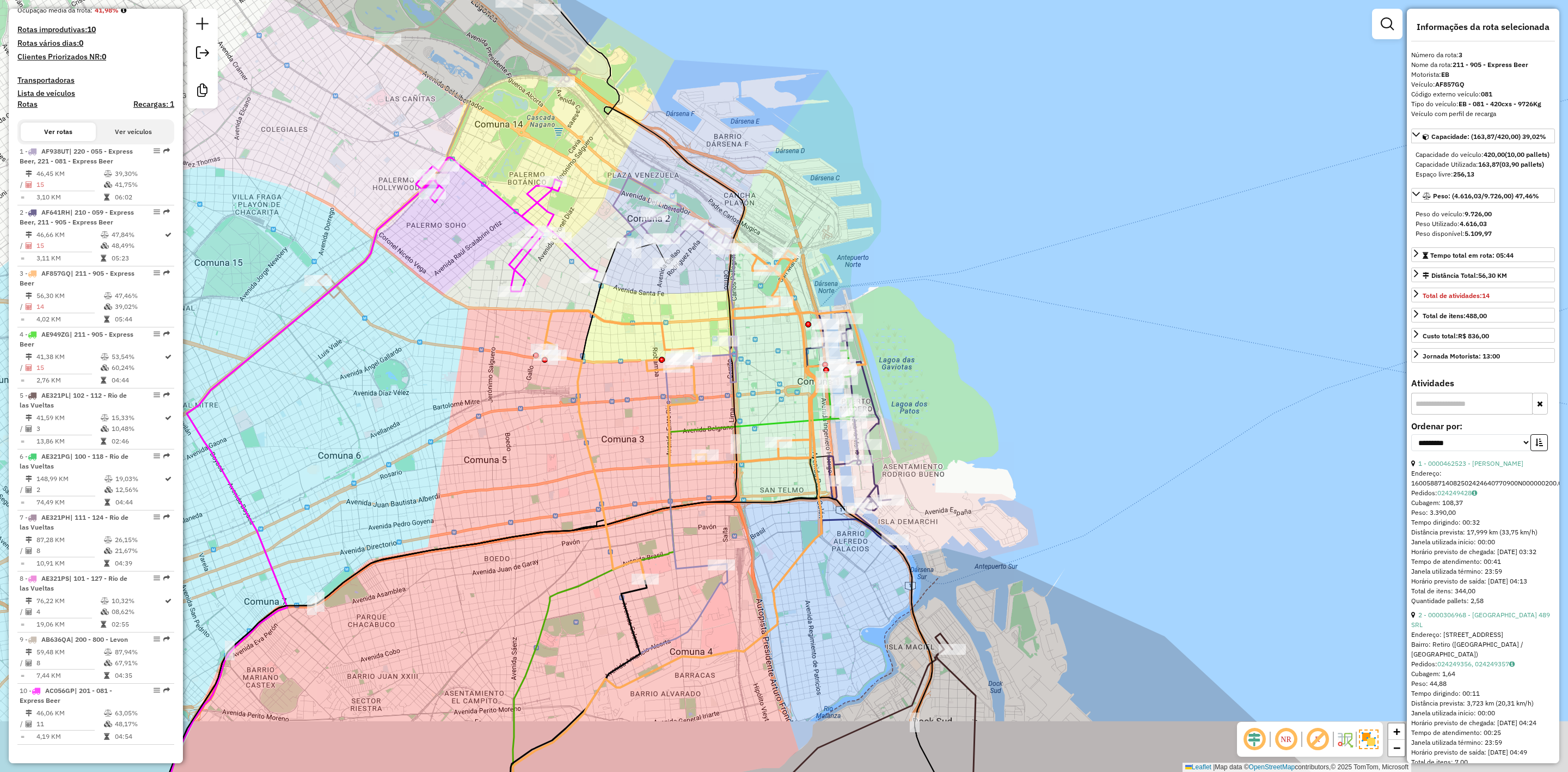
drag, startPoint x: 901, startPoint y: 499, endPoint x: 901, endPoint y: 414, distance: 85.0
click at [901, 425] on div "Janela de atendimento Grade de atendimento Capacidade Transportadoras Veículos …" at bounding box center [784, 386] width 1568 height 772
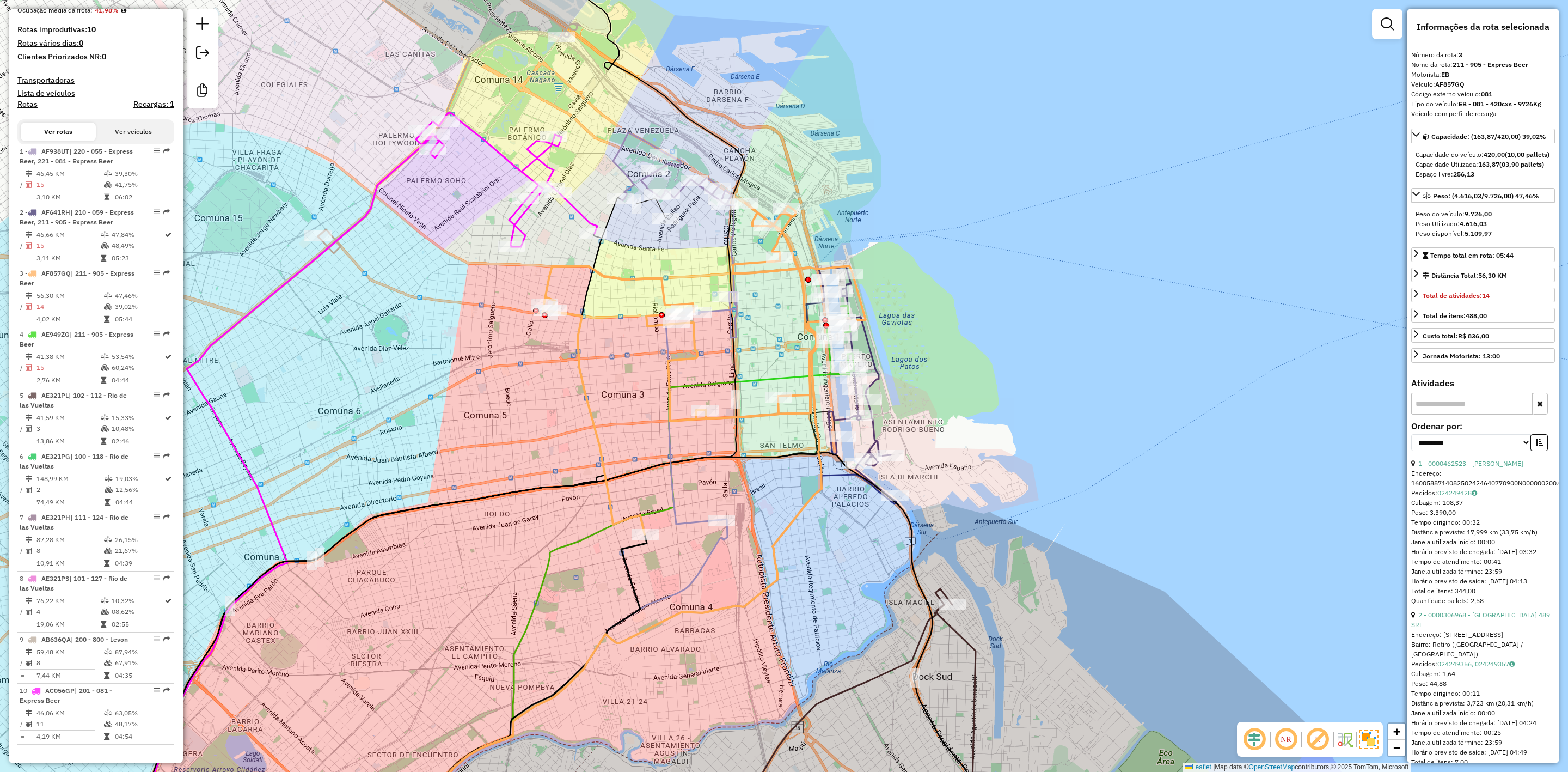
click at [871, 425] on icon at bounding box center [850, 383] width 86 height 232
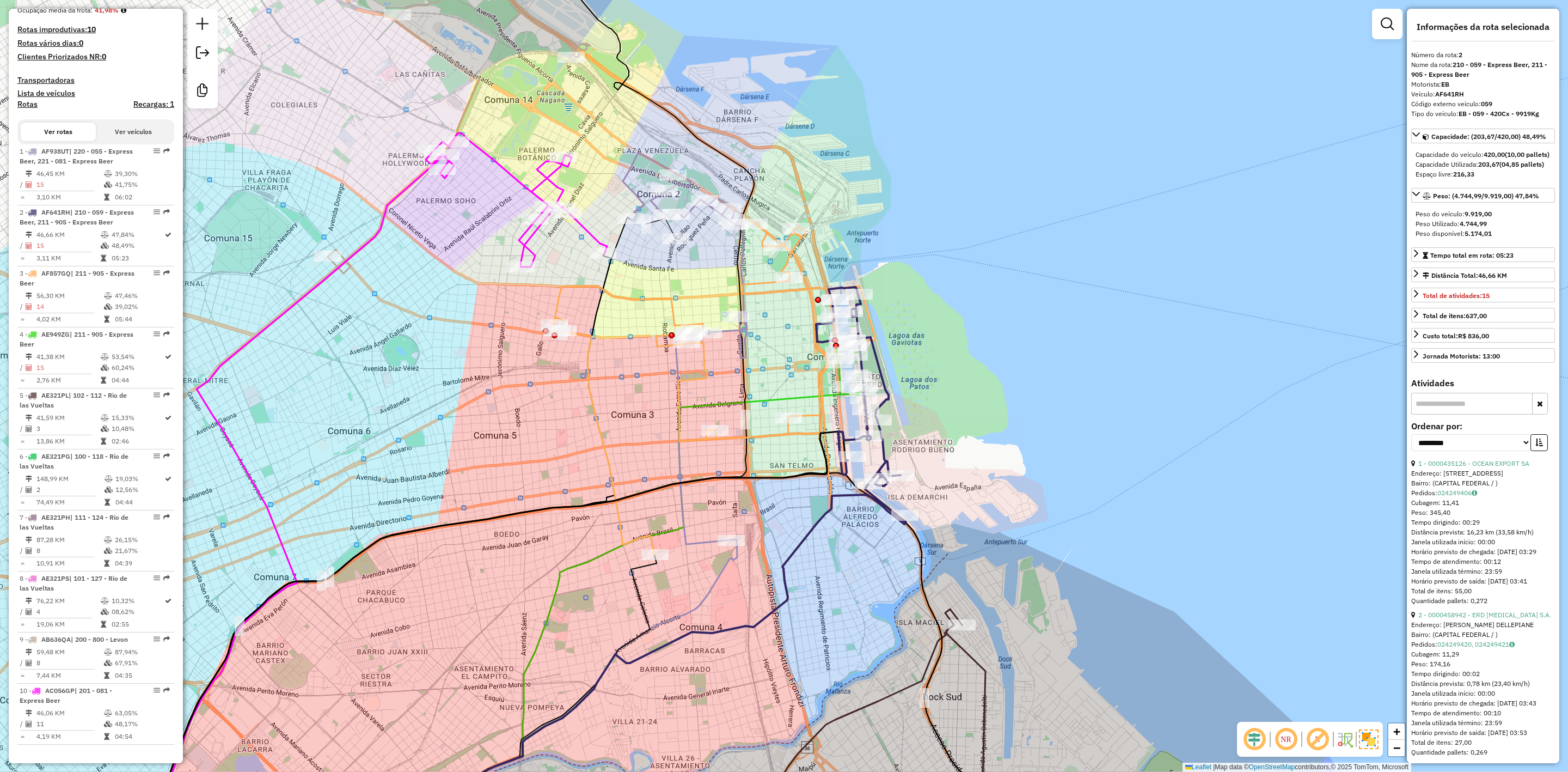
drag, startPoint x: 891, startPoint y: 412, endPoint x: 903, endPoint y: 438, distance: 28.6
click at [903, 438] on div "Janela de atendimento Grade de atendimento Capacidade Transportadoras Veículos …" at bounding box center [784, 386] width 1568 height 772
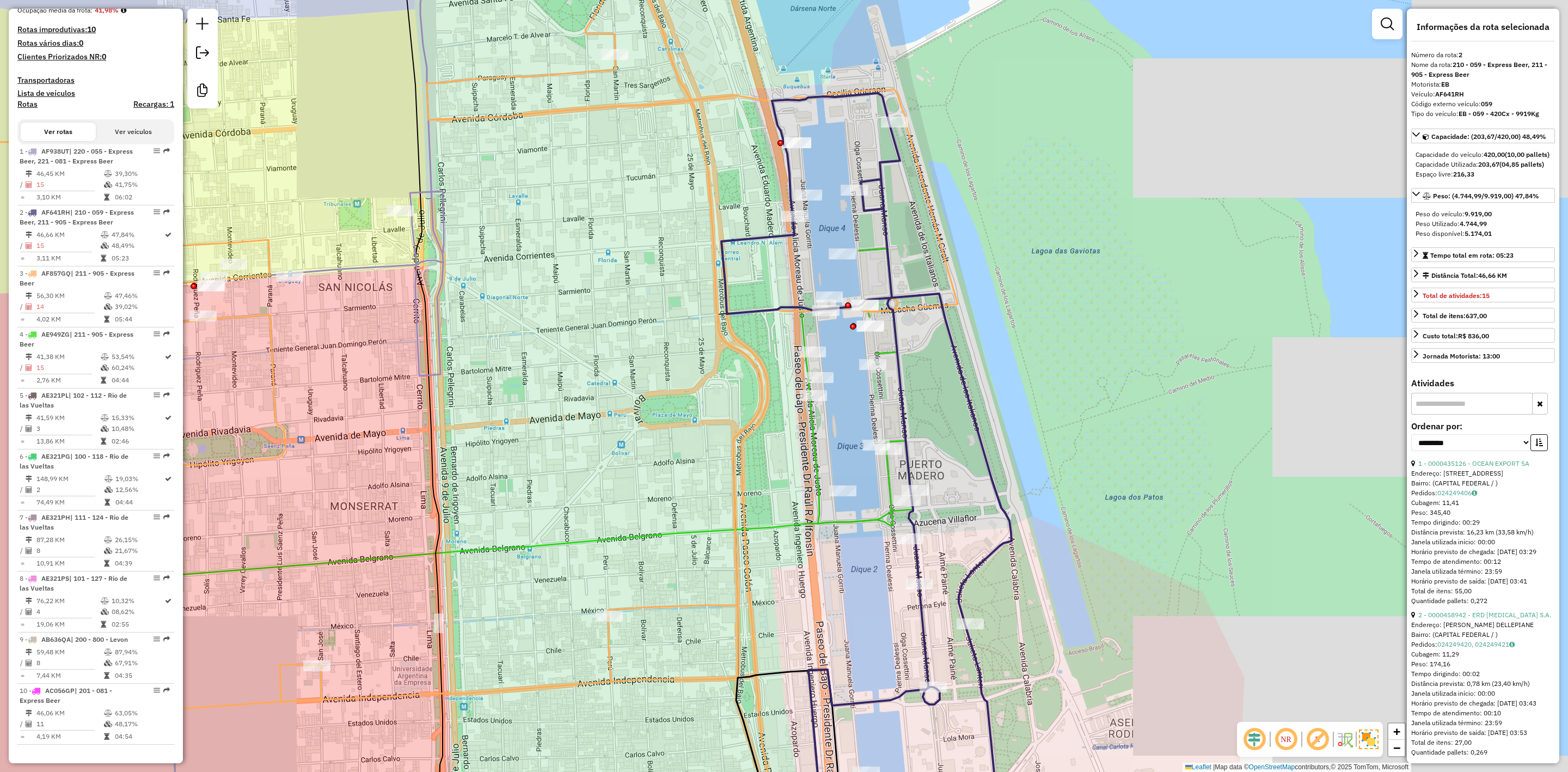
click at [812, 419] on icon at bounding box center [857, 386] width 111 height 275
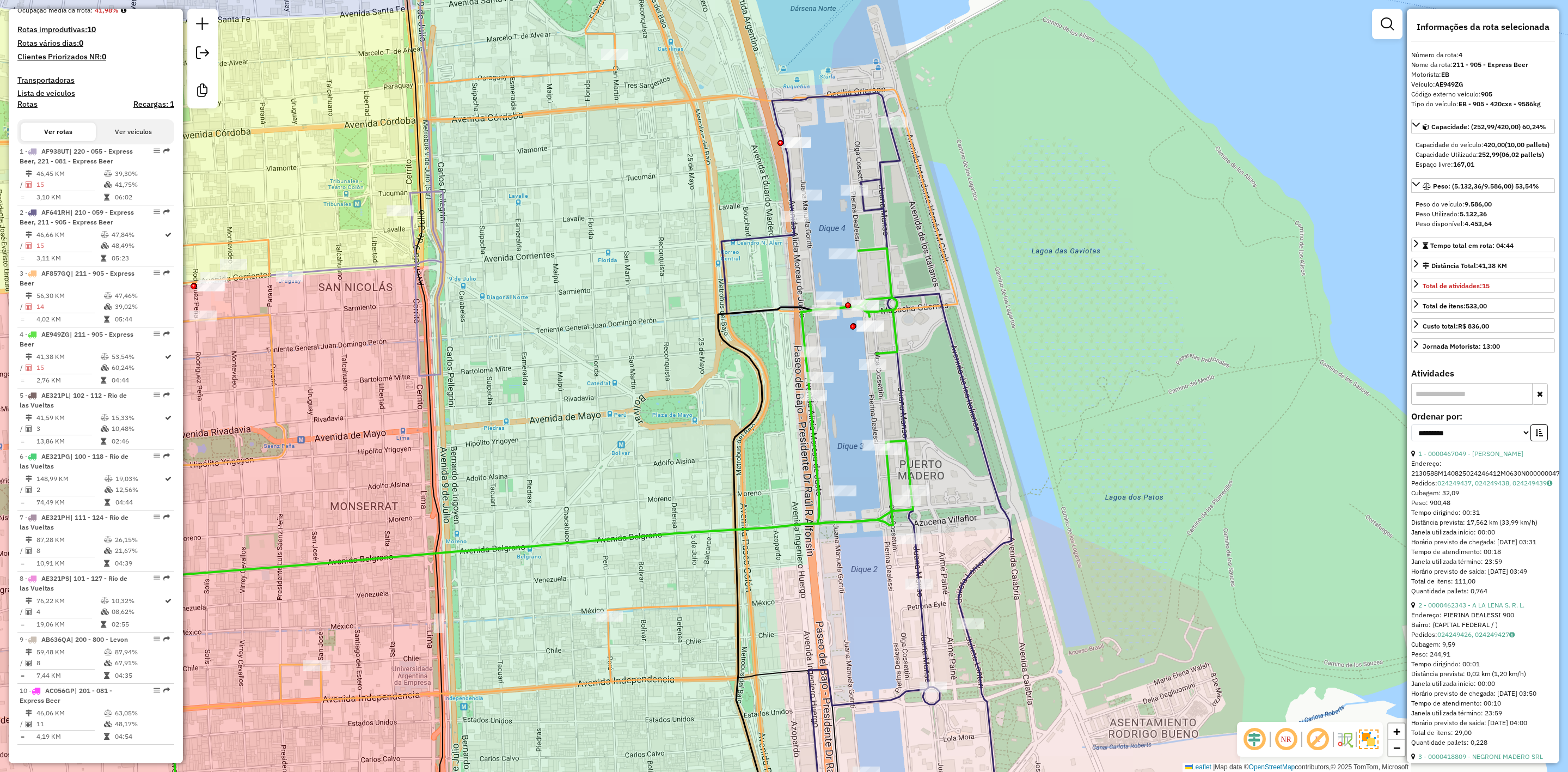
click at [952, 345] on icon at bounding box center [890, 472] width 337 height 757
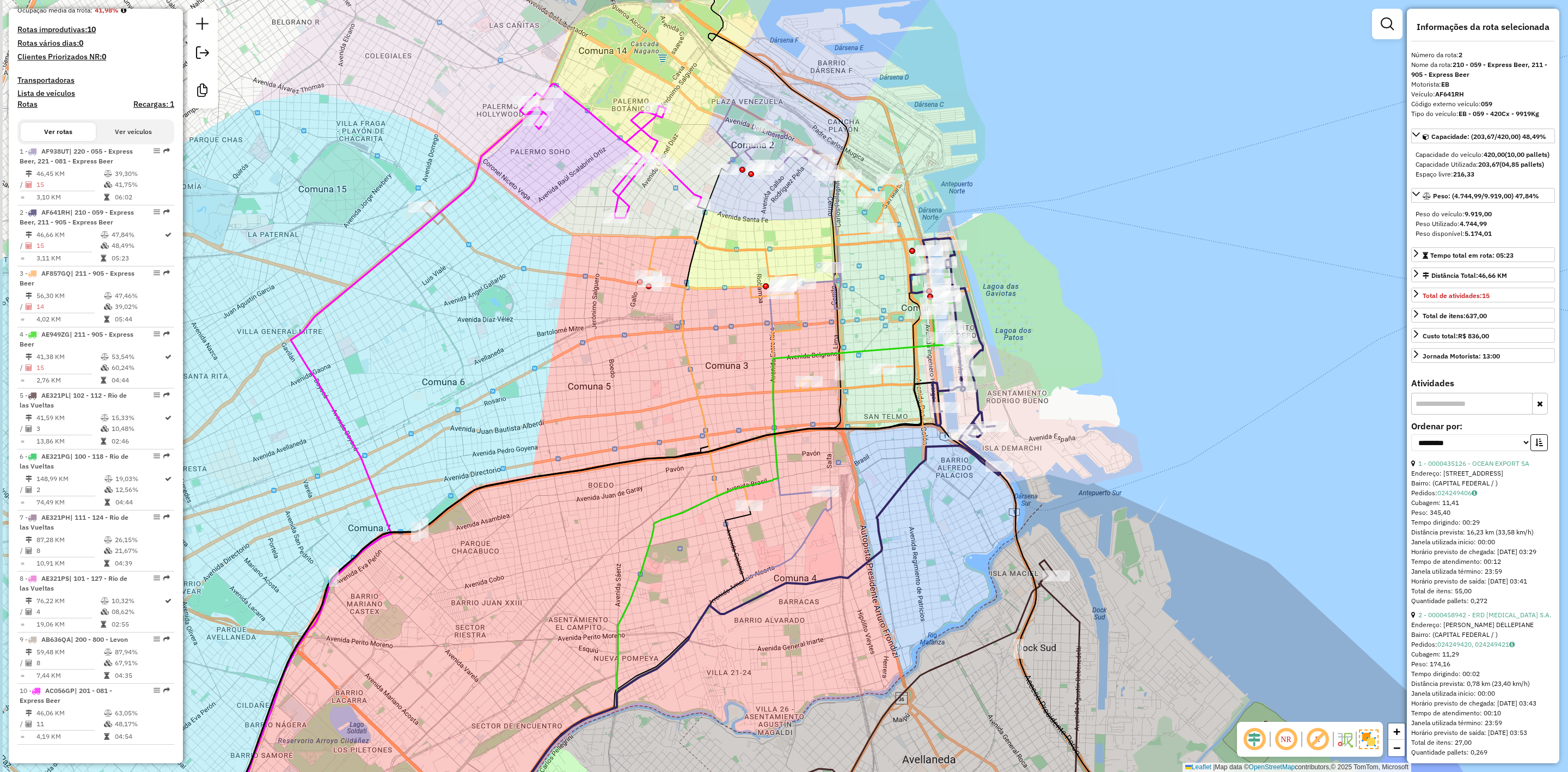
drag, startPoint x: 1042, startPoint y: 345, endPoint x: 1048, endPoint y: 286, distance: 59.3
click at [1055, 278] on div "Janela de atendimento Grade de atendimento Capacidade Transportadoras Veículos …" at bounding box center [784, 386] width 1568 height 772
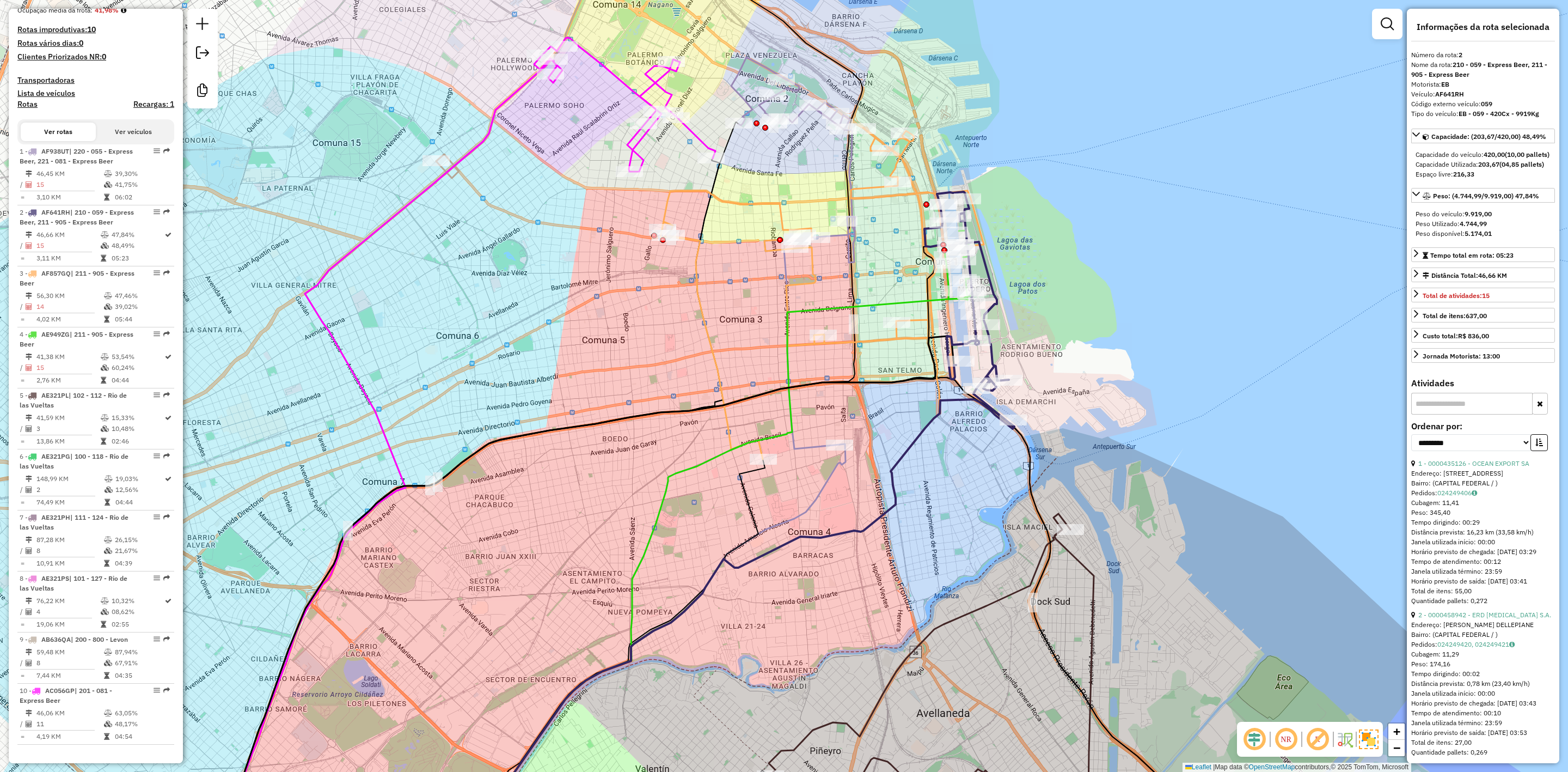
drag, startPoint x: 912, startPoint y: 494, endPoint x: 937, endPoint y: 492, distance: 25.1
click at [937, 492] on div "Janela de atendimento Grade de atendimento Capacidade Transportadoras Veículos …" at bounding box center [784, 386] width 1568 height 772
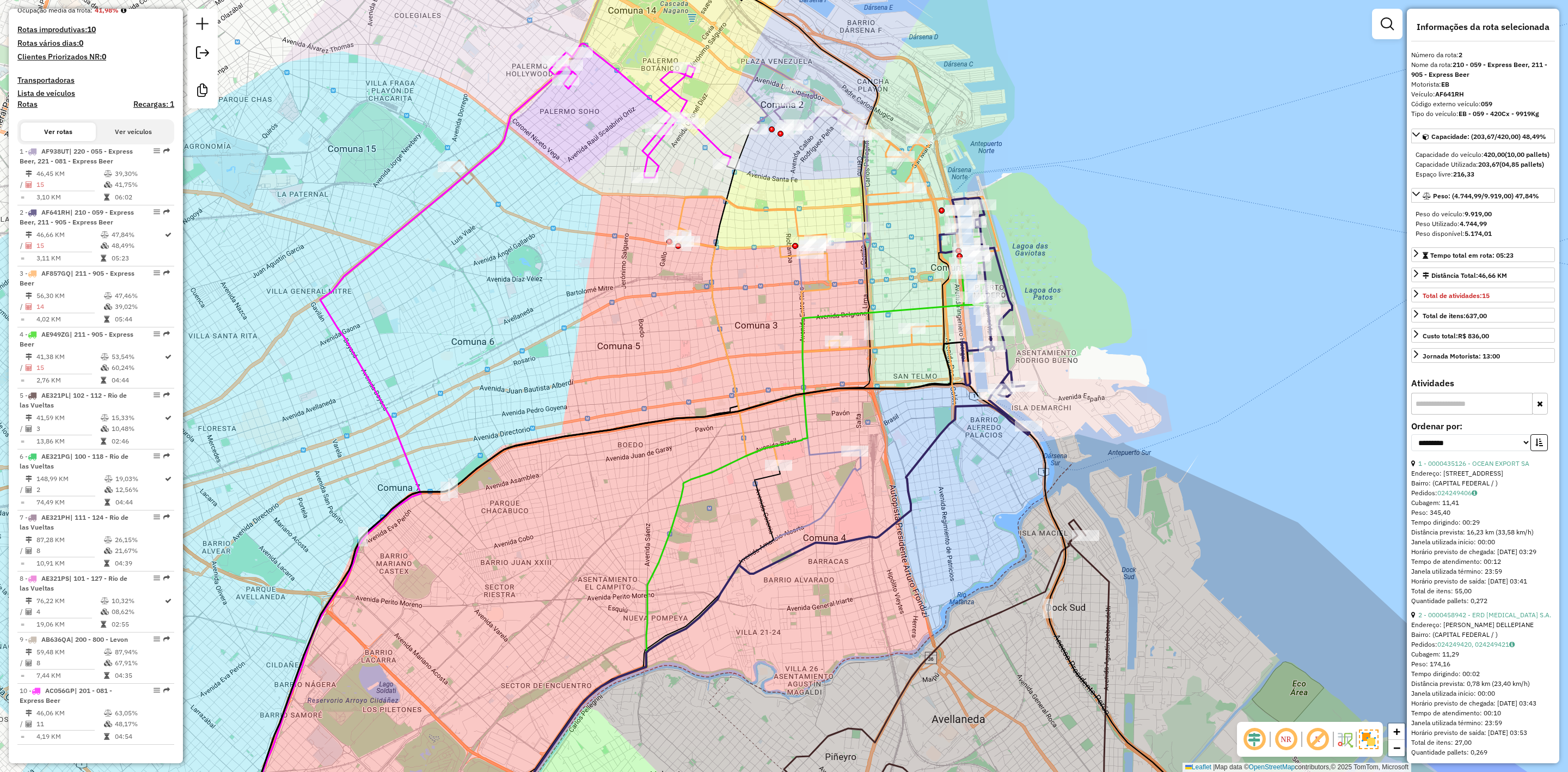
click at [848, 479] on icon at bounding box center [670, 650] width 381 height 400
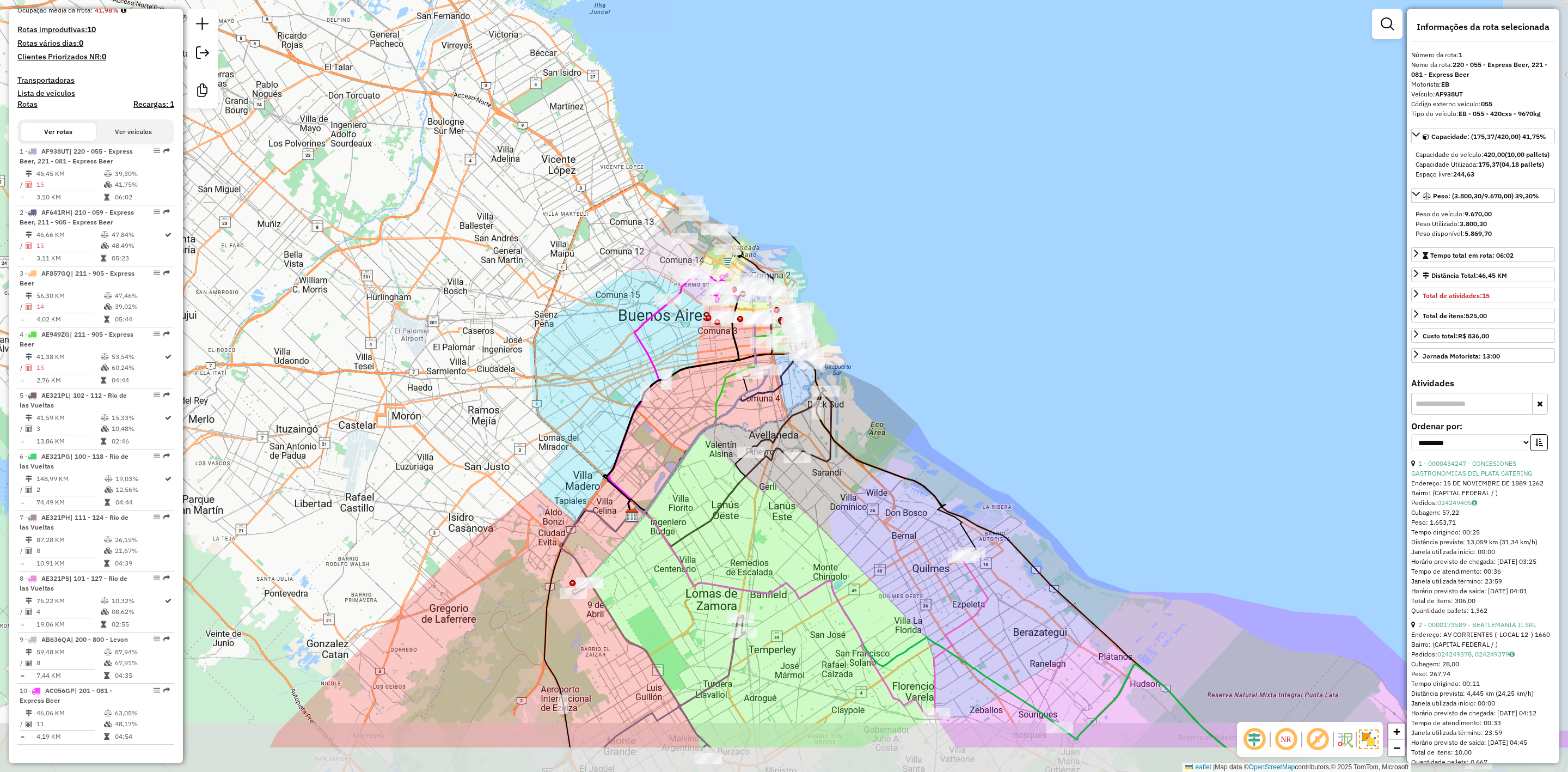
drag, startPoint x: 808, startPoint y: 522, endPoint x: 719, endPoint y: 355, distance: 189.2
click at [724, 375] on div "Janela de atendimento Grade de atendimento Capacidade Transportadoras Veículos …" at bounding box center [784, 386] width 1568 height 772
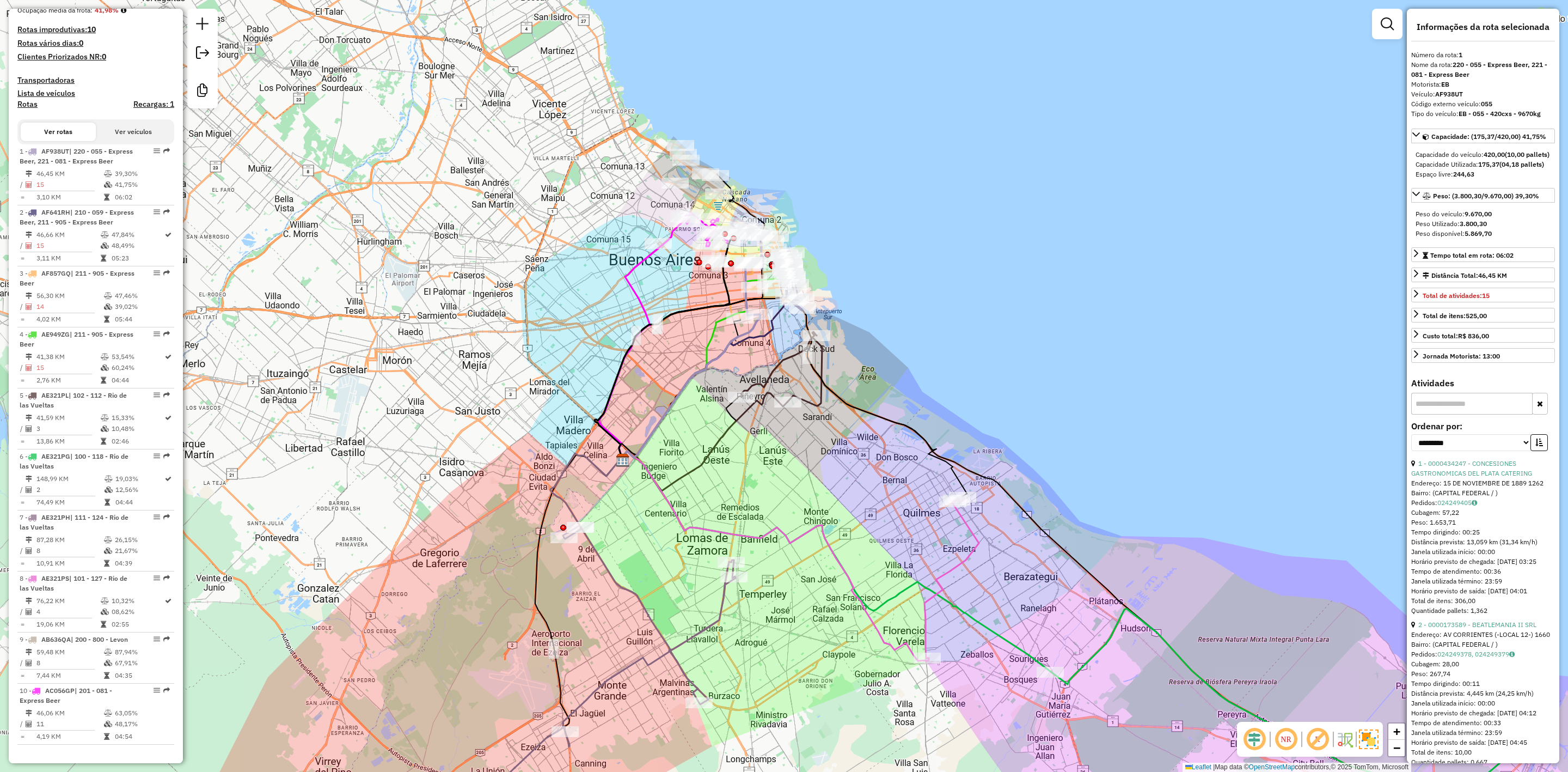
click at [815, 401] on icon at bounding box center [782, 369] width 81 height 74
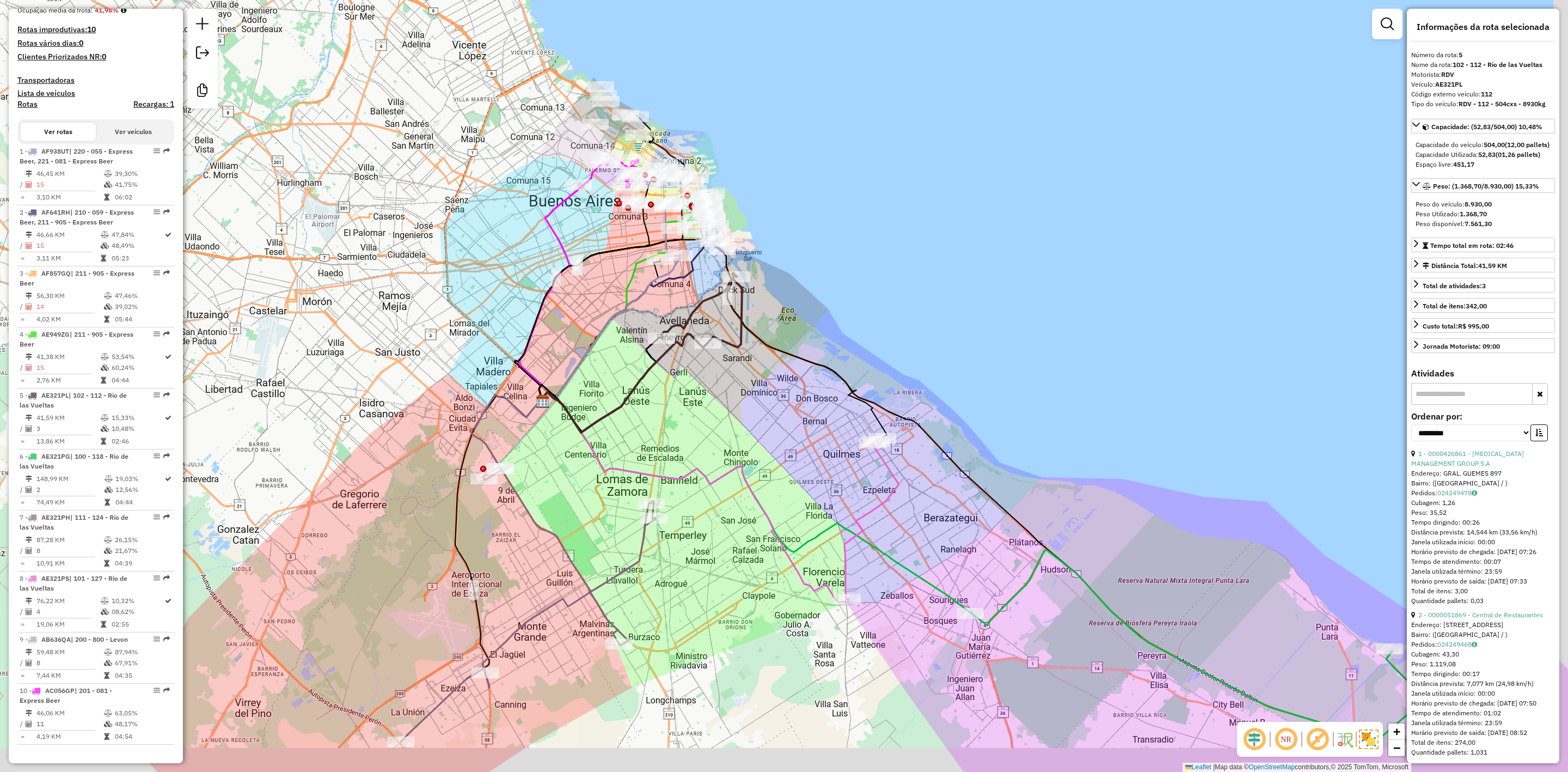
drag, startPoint x: 830, startPoint y: 425, endPoint x: 728, endPoint y: 355, distance: 123.7
click at [736, 358] on div "Janela de atendimento Grade de atendimento Capacidade Transportadoras Veículos …" at bounding box center [784, 386] width 1568 height 772
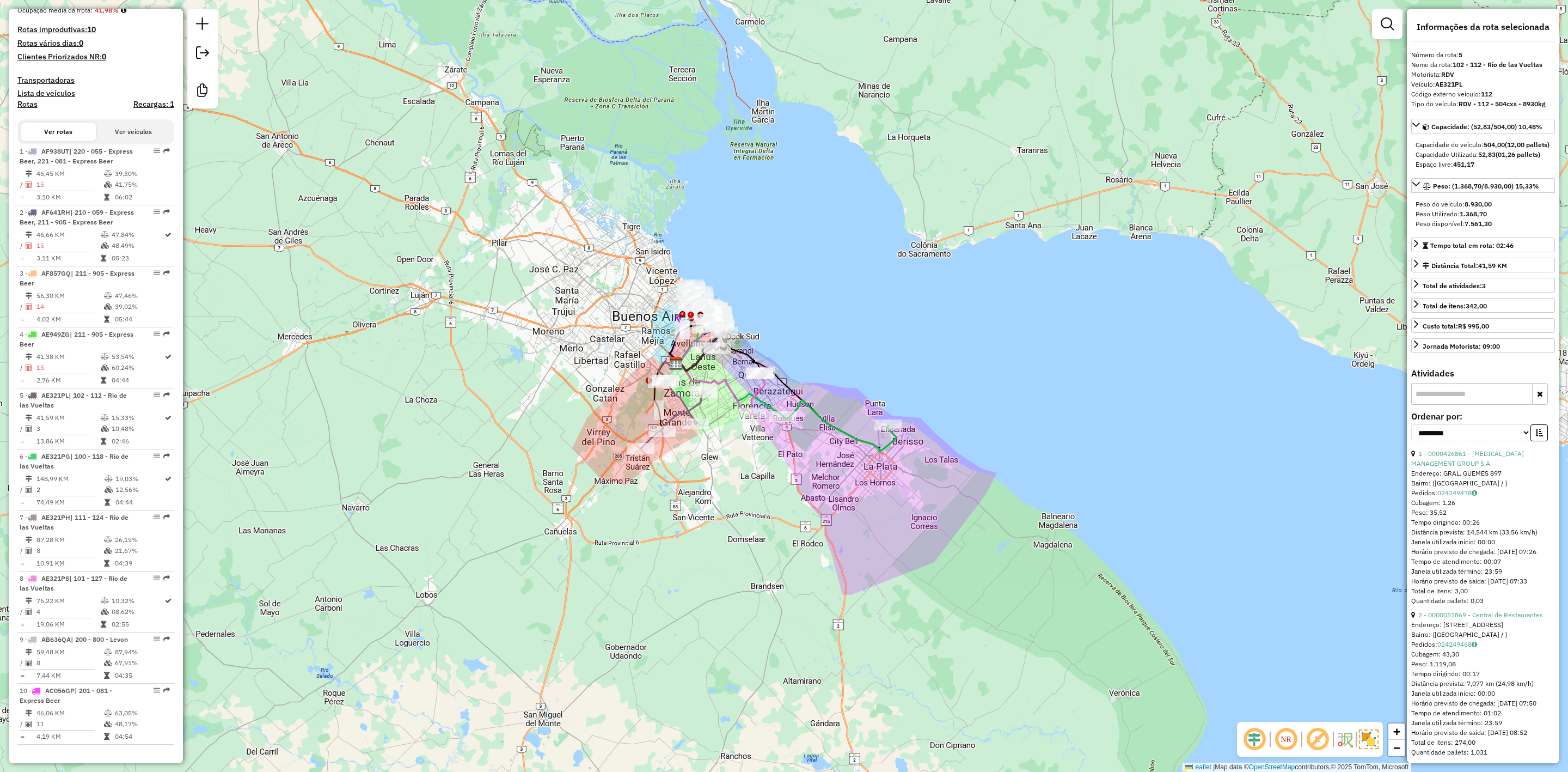
drag, startPoint x: 757, startPoint y: 513, endPoint x: 770, endPoint y: 547, distance: 36.4
click at [770, 547] on div "Janela de atendimento Grade de atendimento Capacidade Transportadoras Veículos …" at bounding box center [784, 386] width 1568 height 772
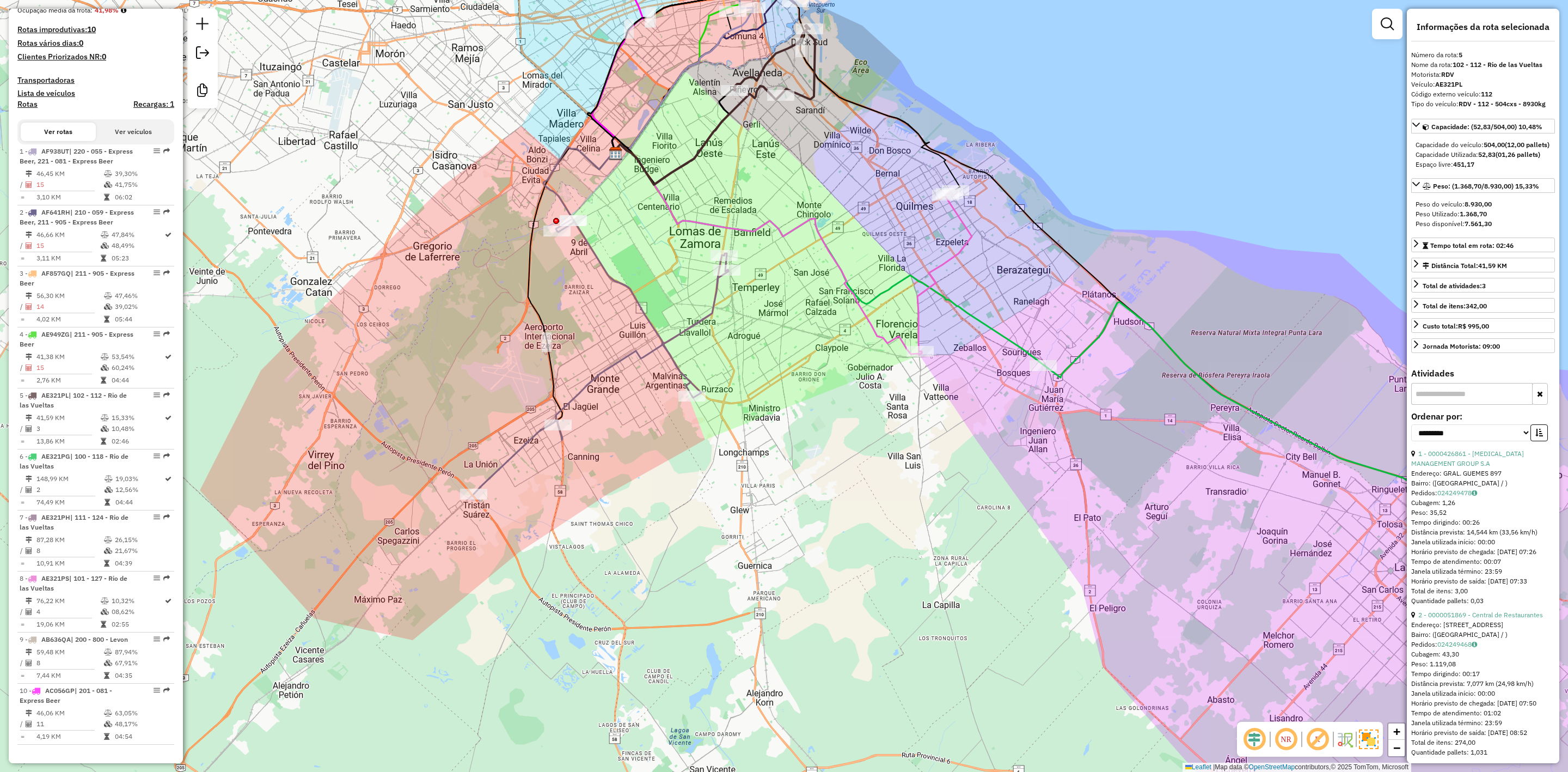
click at [692, 323] on icon at bounding box center [601, 356] width 255 height 275
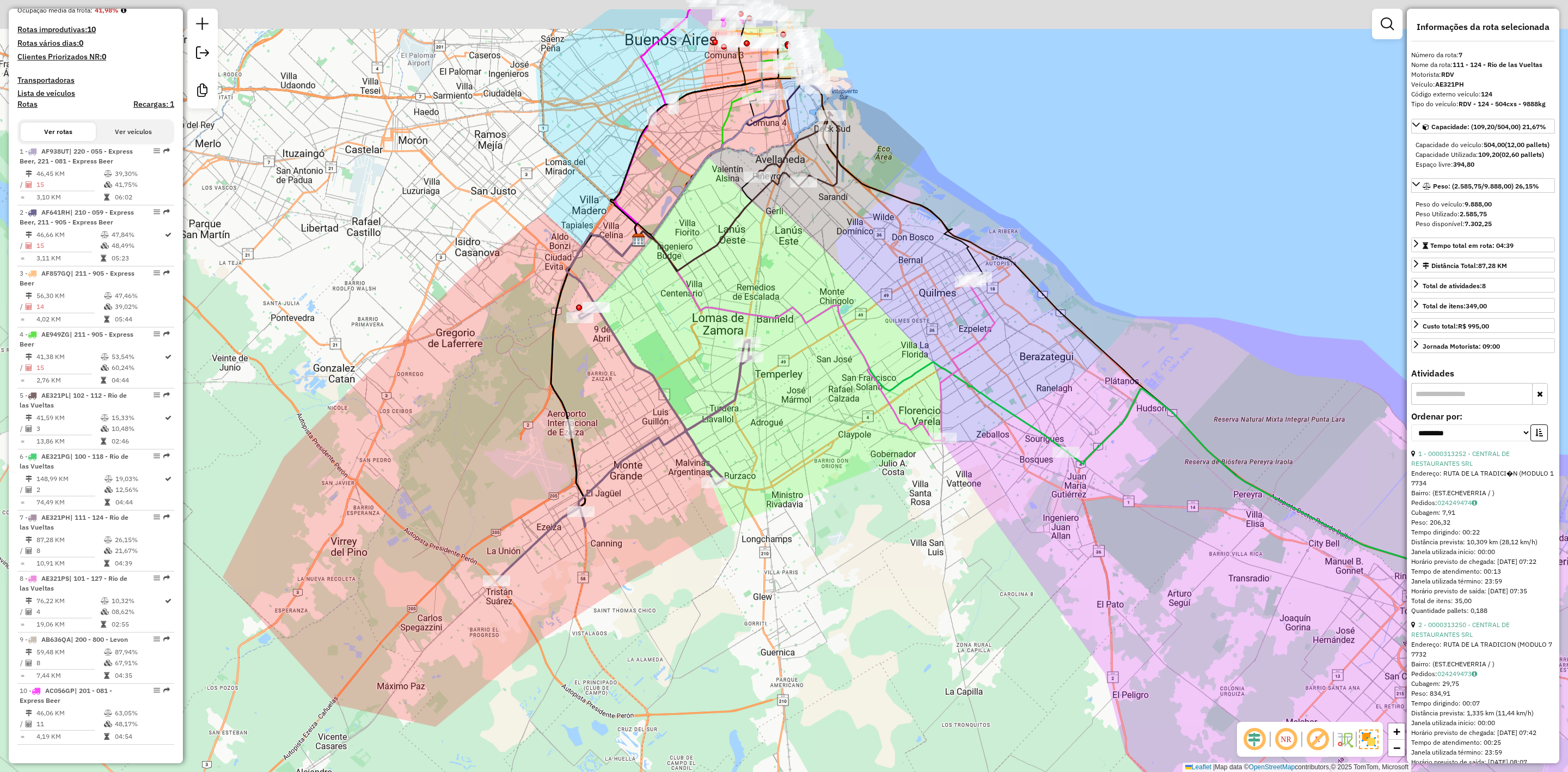
drag, startPoint x: 747, startPoint y: 431, endPoint x: 758, endPoint y: 494, distance: 64.0
click at [758, 494] on div "Janela de atendimento Grade de atendimento Capacidade Transportadoras Veículos …" at bounding box center [784, 386] width 1568 height 772
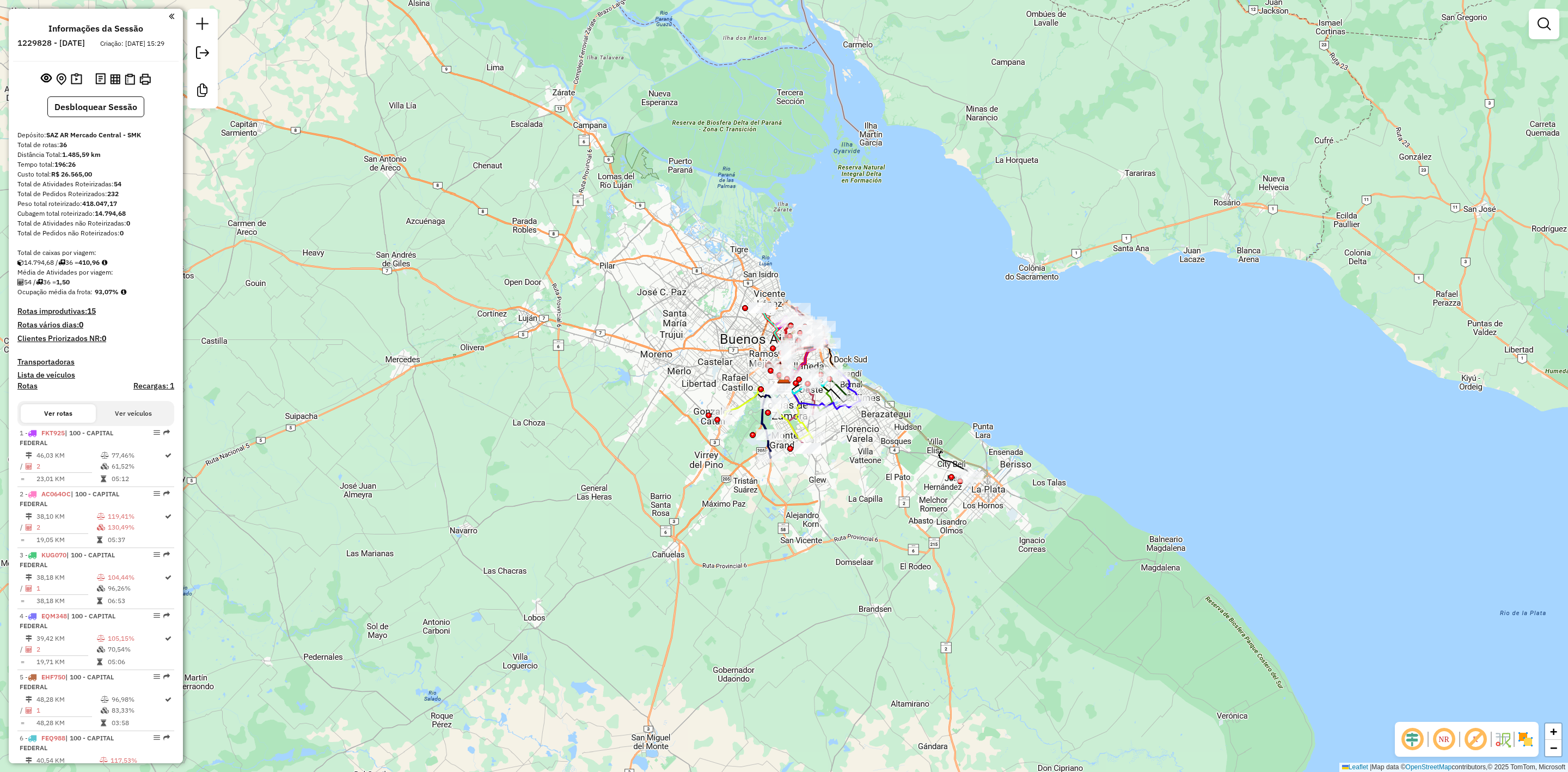
click at [1525, 733] on img at bounding box center [1526, 739] width 17 height 17
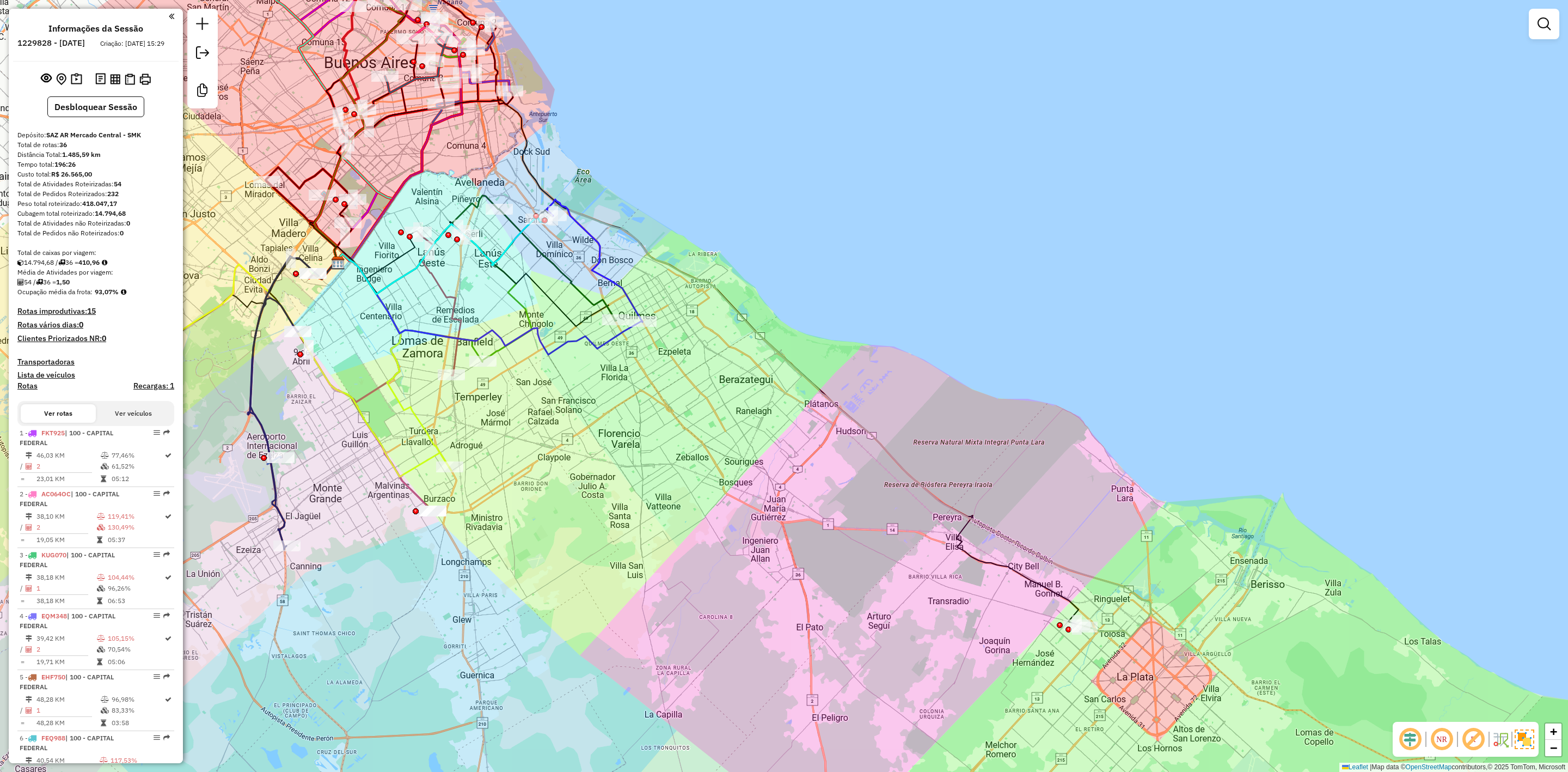
click at [990, 525] on icon at bounding box center [742, 419] width 817 height 435
select select "**********"
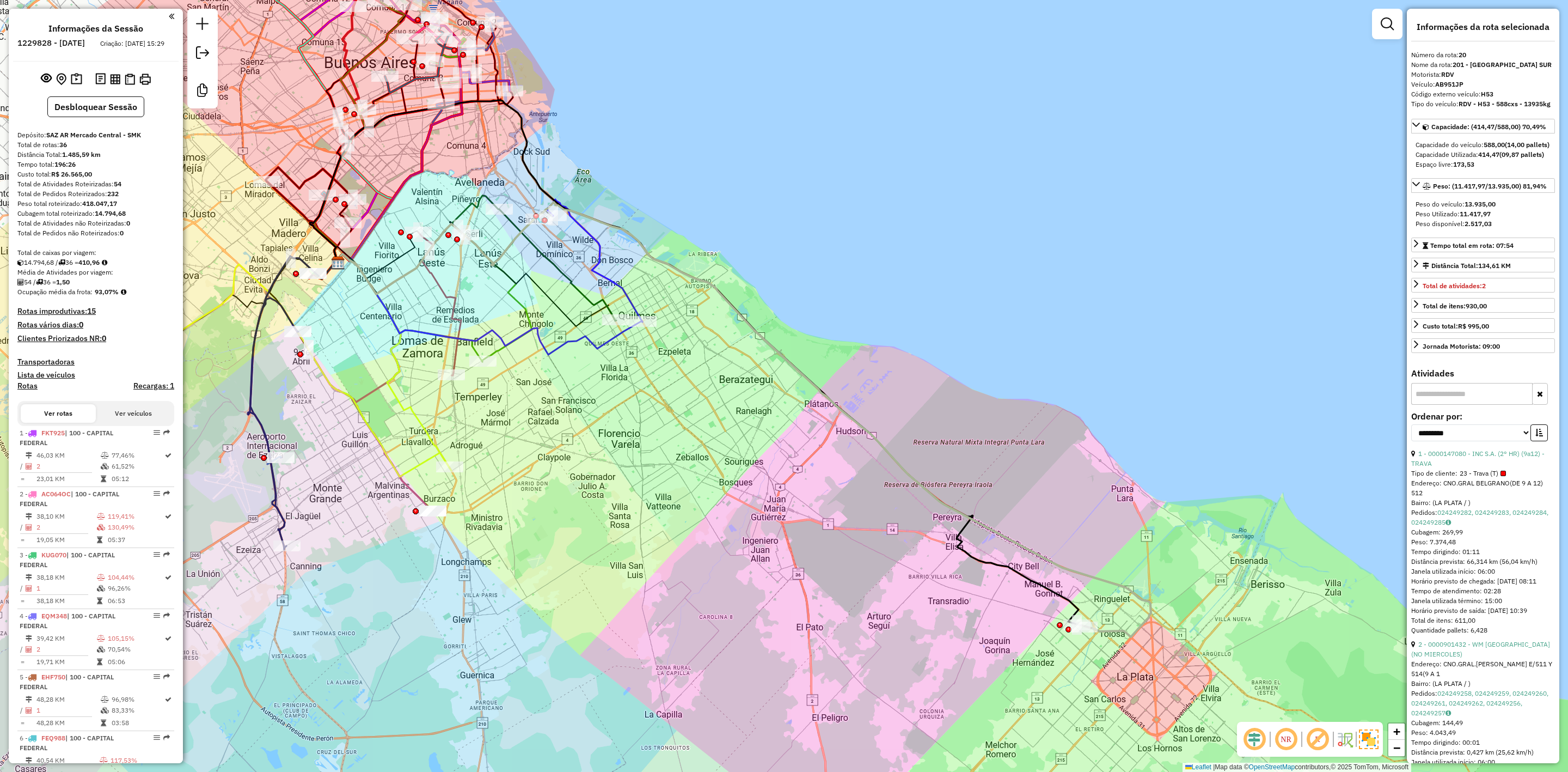
scroll to position [1589, 0]
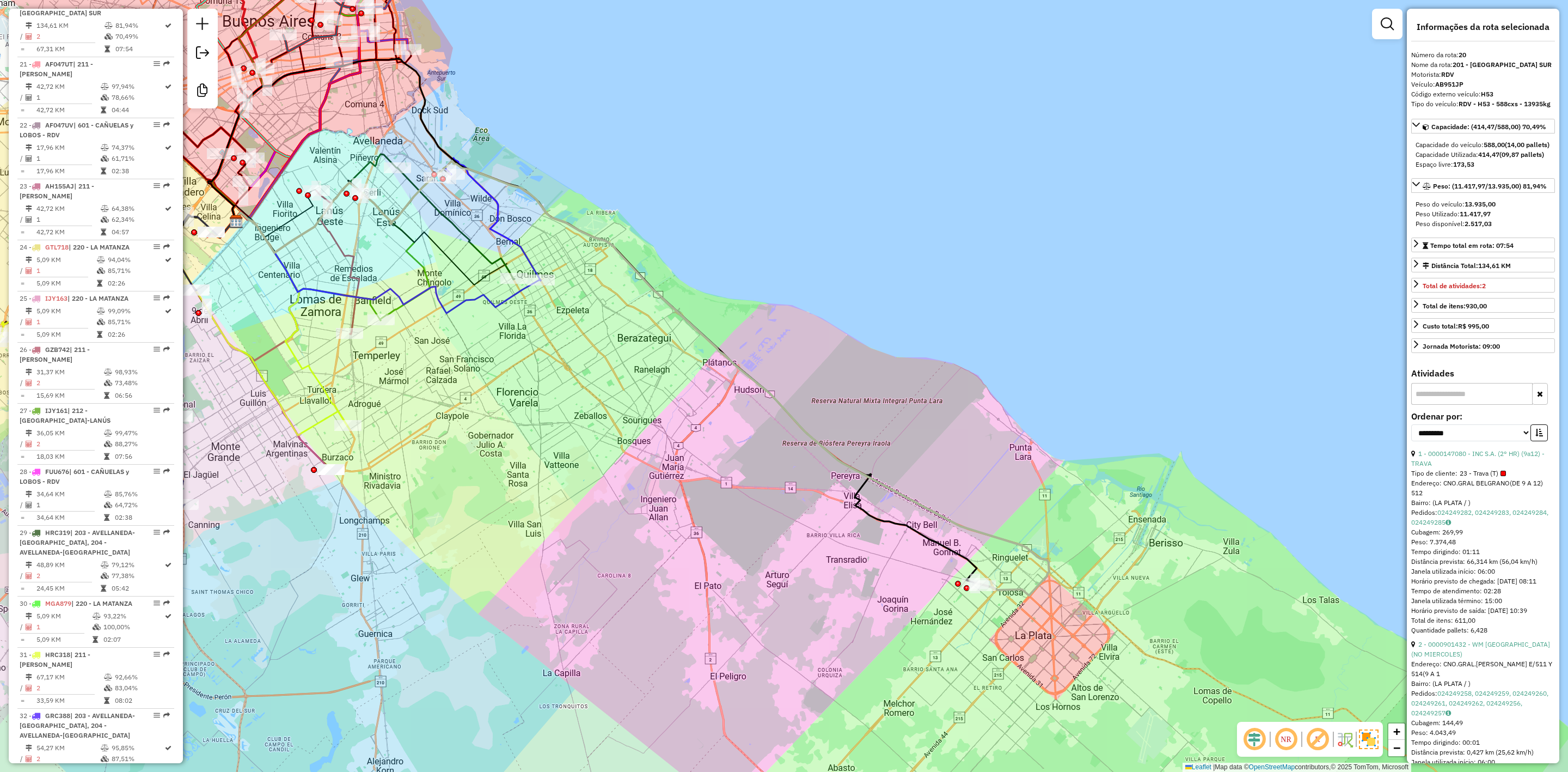
drag, startPoint x: 754, startPoint y: 512, endPoint x: 892, endPoint y: 613, distance: 171.0
click at [892, 620] on div "Janela de atendimento Grade de atendimento Capacidade Transportadoras Veículos …" at bounding box center [784, 386] width 1568 height 772
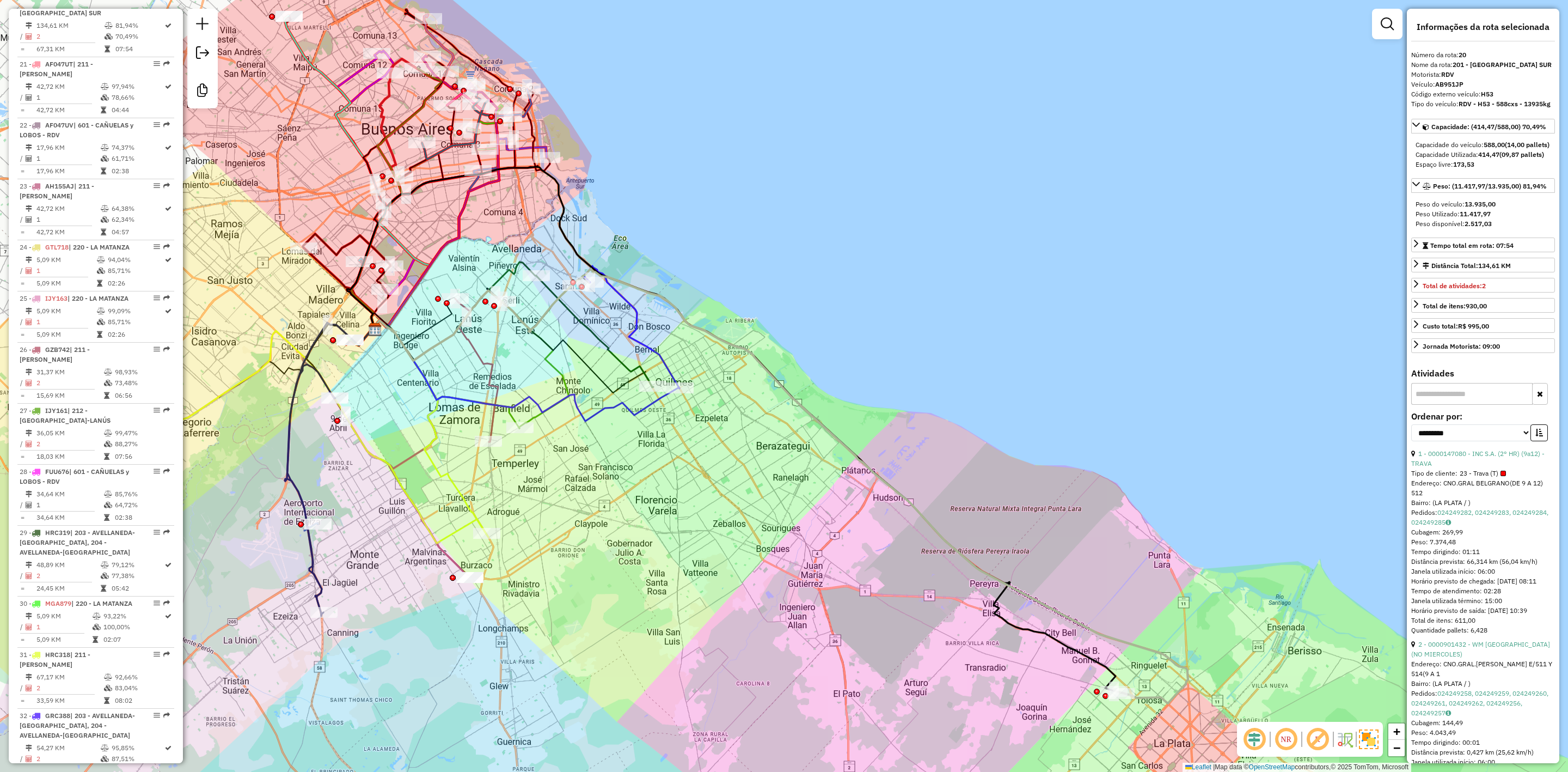
drag, startPoint x: 752, startPoint y: 459, endPoint x: 934, endPoint y: 510, distance: 189.0
click at [934, 513] on div "Janela de atendimento Grade de atendimento Capacidade Transportadoras Veículos …" at bounding box center [784, 386] width 1568 height 772
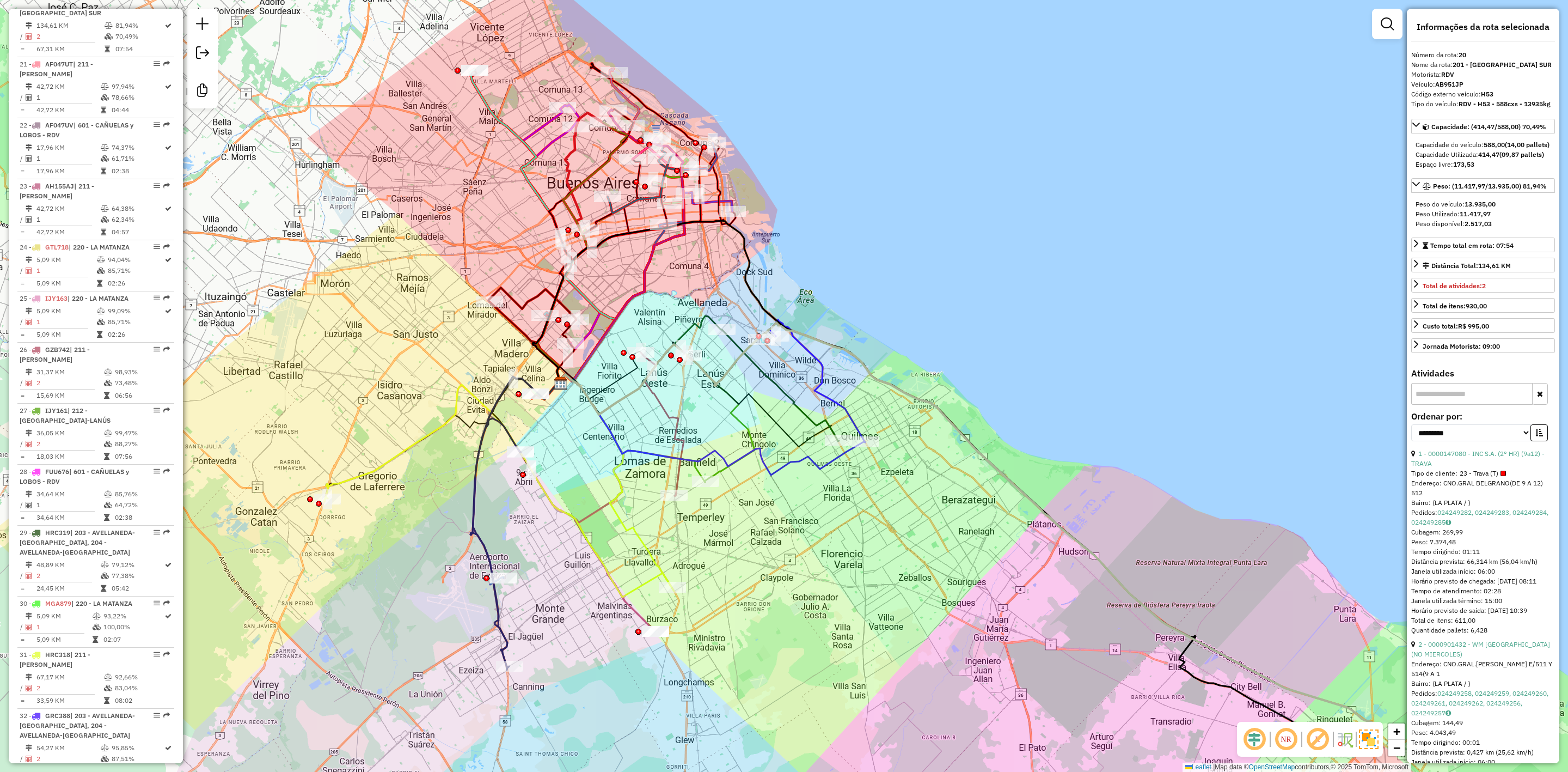
click at [834, 404] on icon at bounding box center [818, 381] width 96 height 123
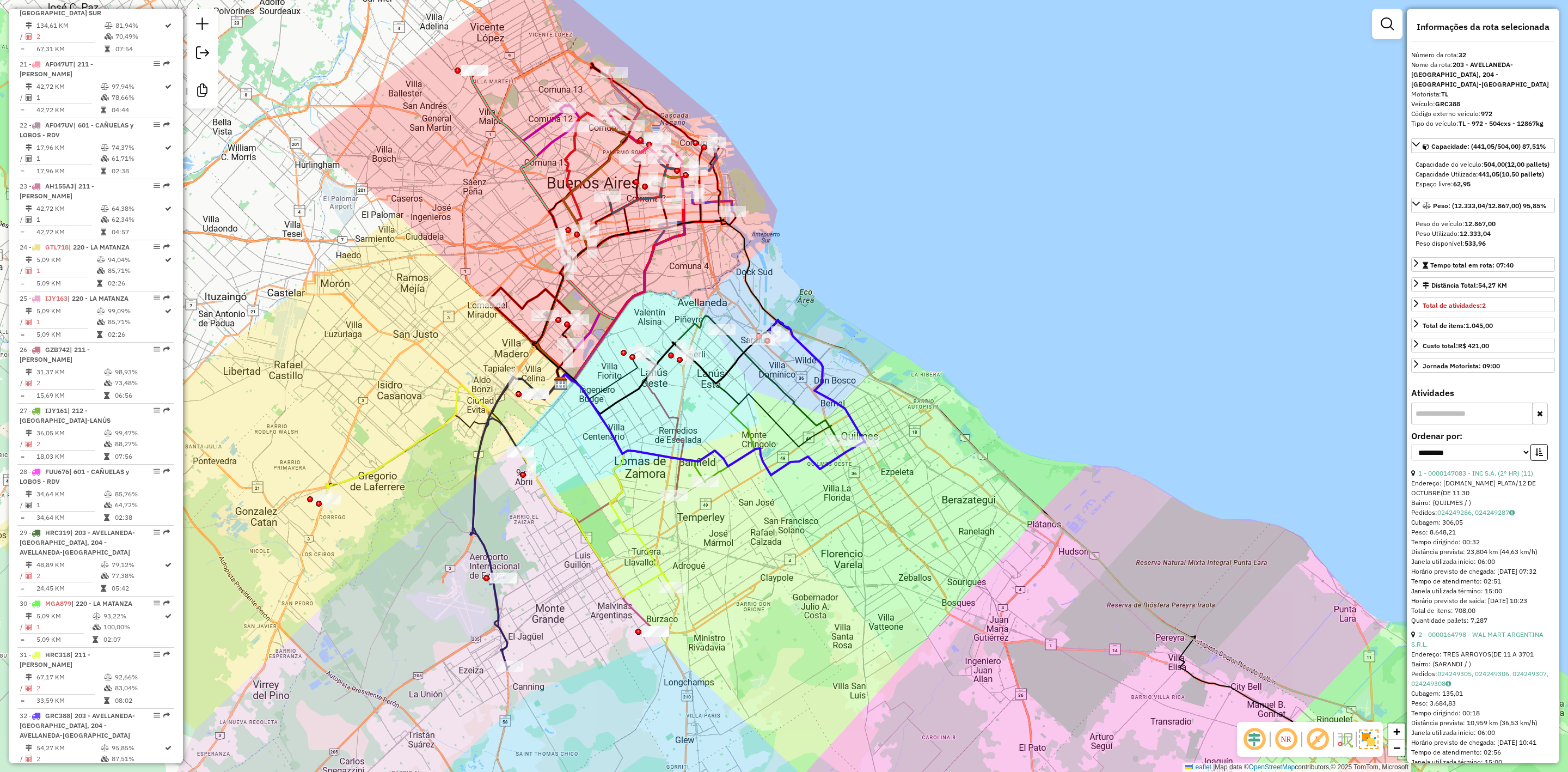
scroll to position [1903, 0]
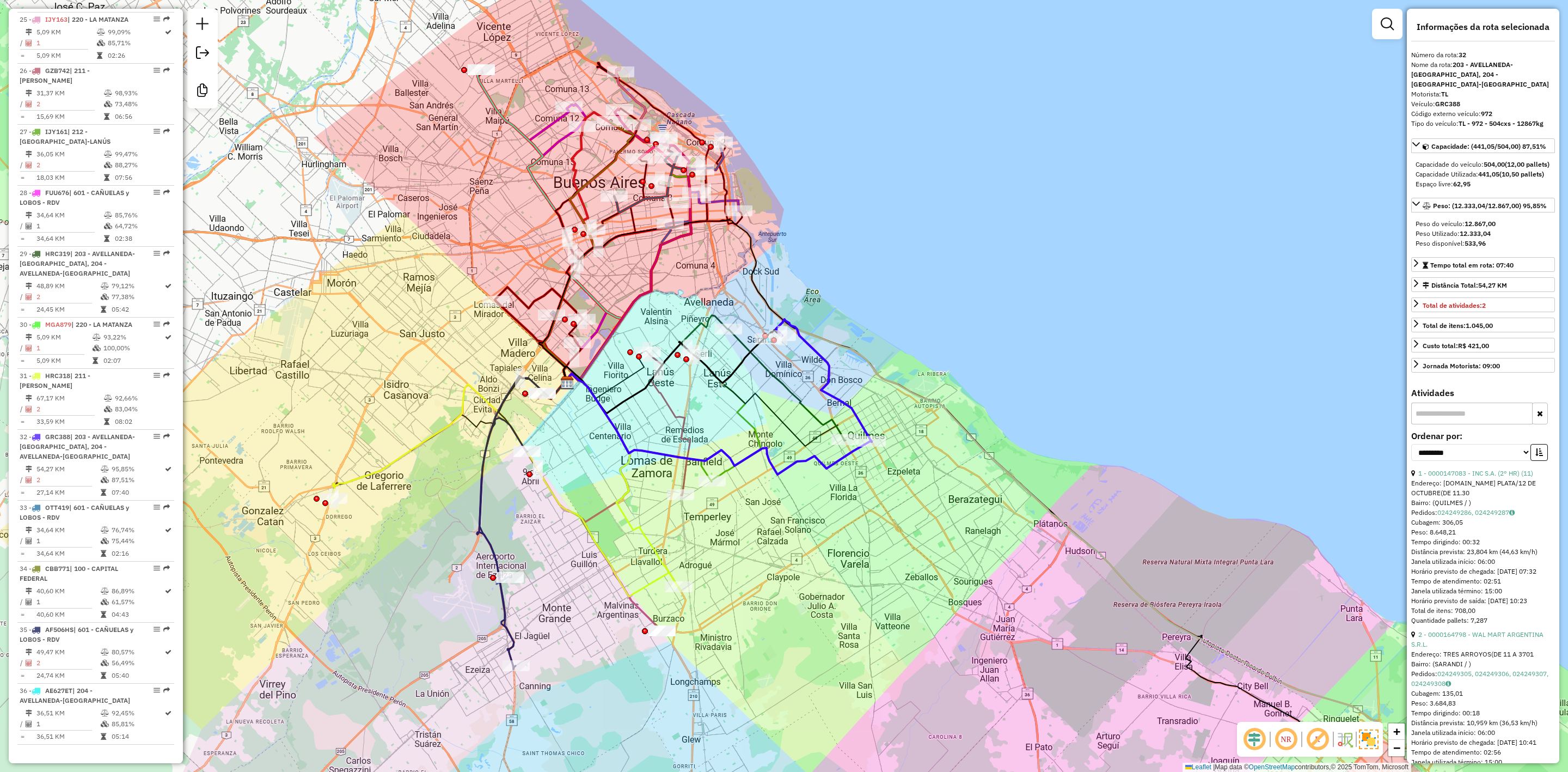
drag, startPoint x: 820, startPoint y: 401, endPoint x: 902, endPoint y: 397, distance: 82.1
click at [905, 396] on div "Janela de atendimento Grade de atendimento Capacidade Transportadoras Veículos …" at bounding box center [784, 386] width 1568 height 772
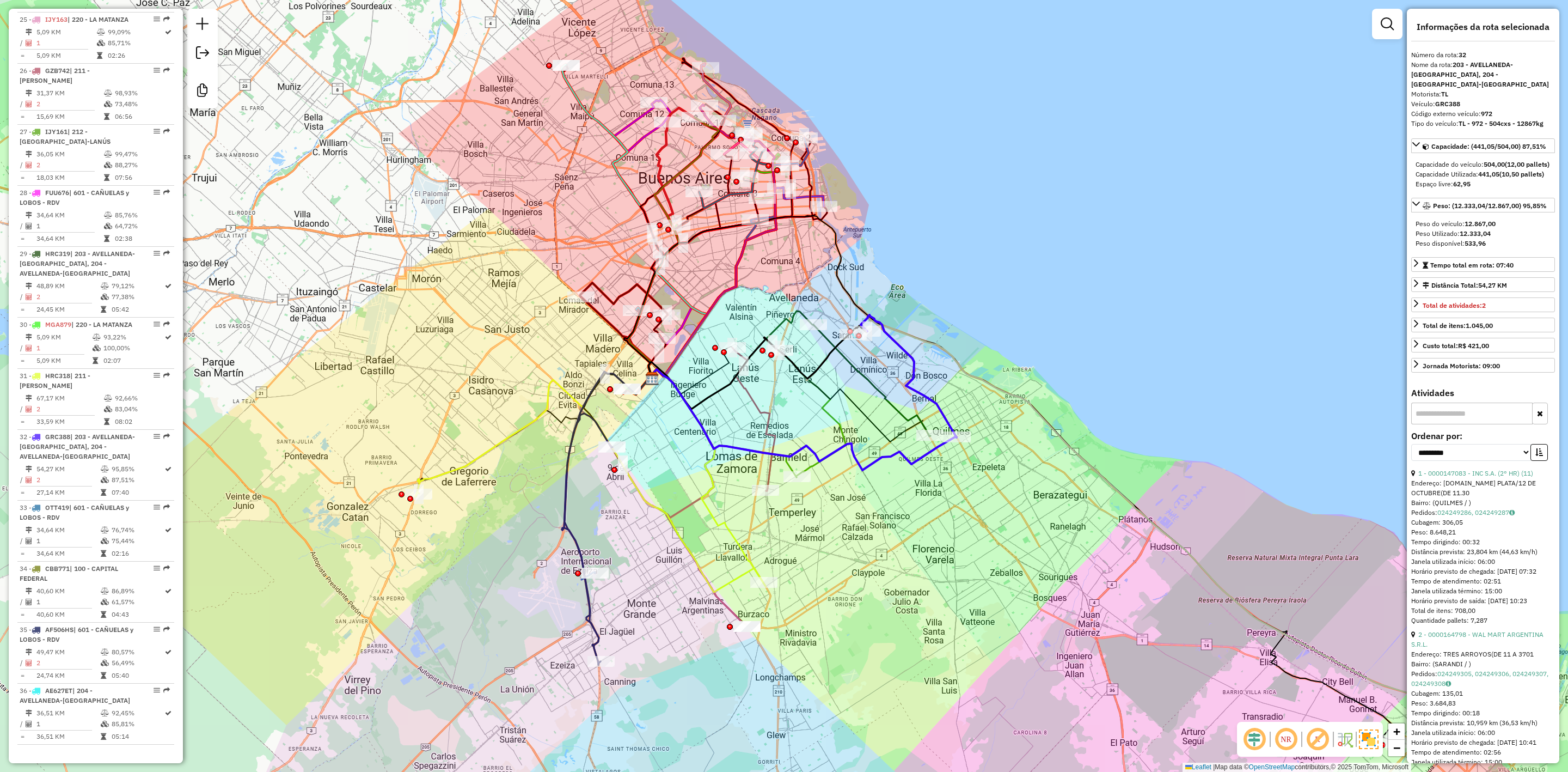
click at [869, 386] on icon at bounding box center [872, 381] width 117 height 112
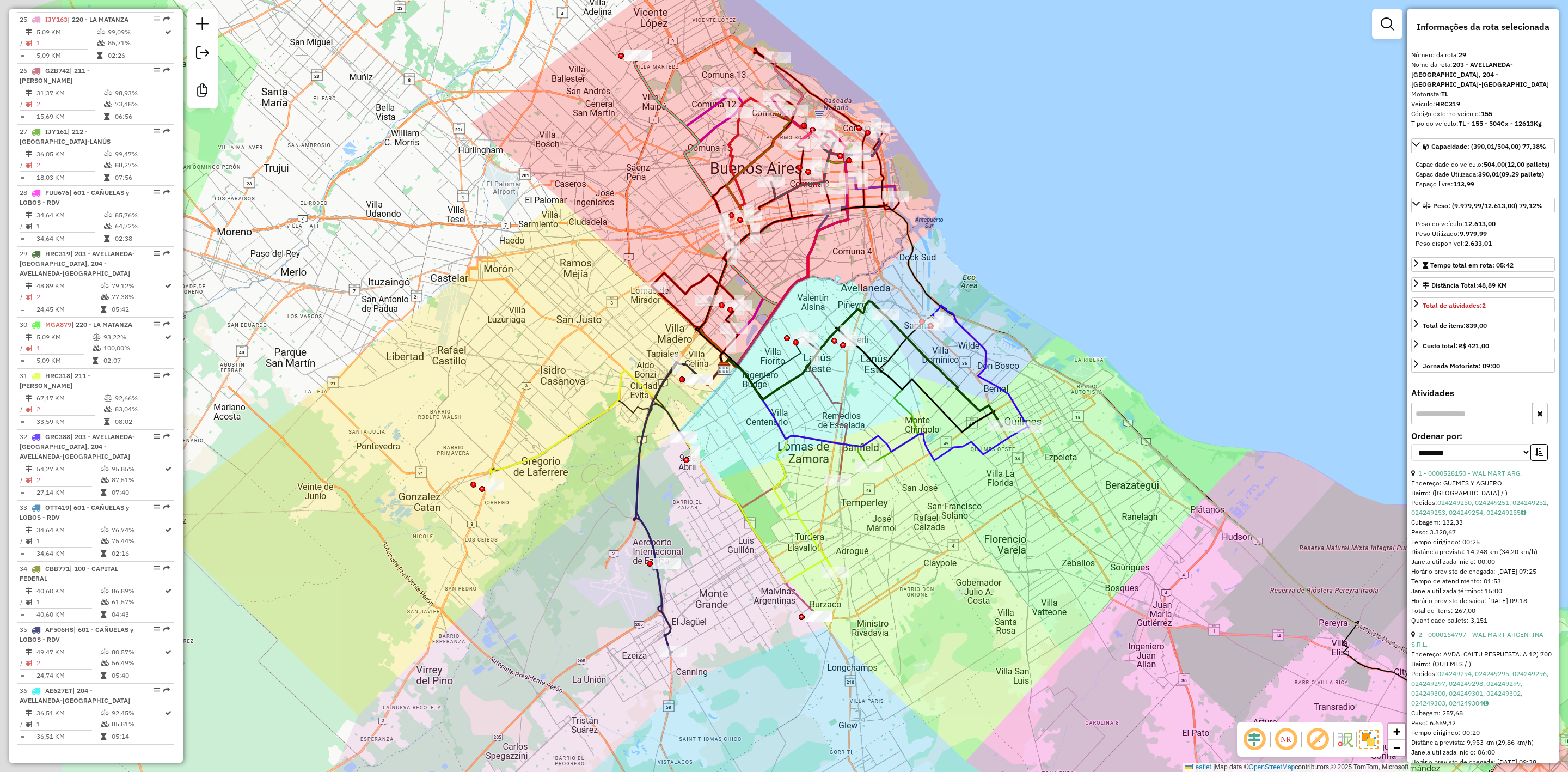
drag, startPoint x: 837, startPoint y: 390, endPoint x: 909, endPoint y: 381, distance: 72.6
click at [909, 381] on icon at bounding box center [861, 380] width 282 height 105
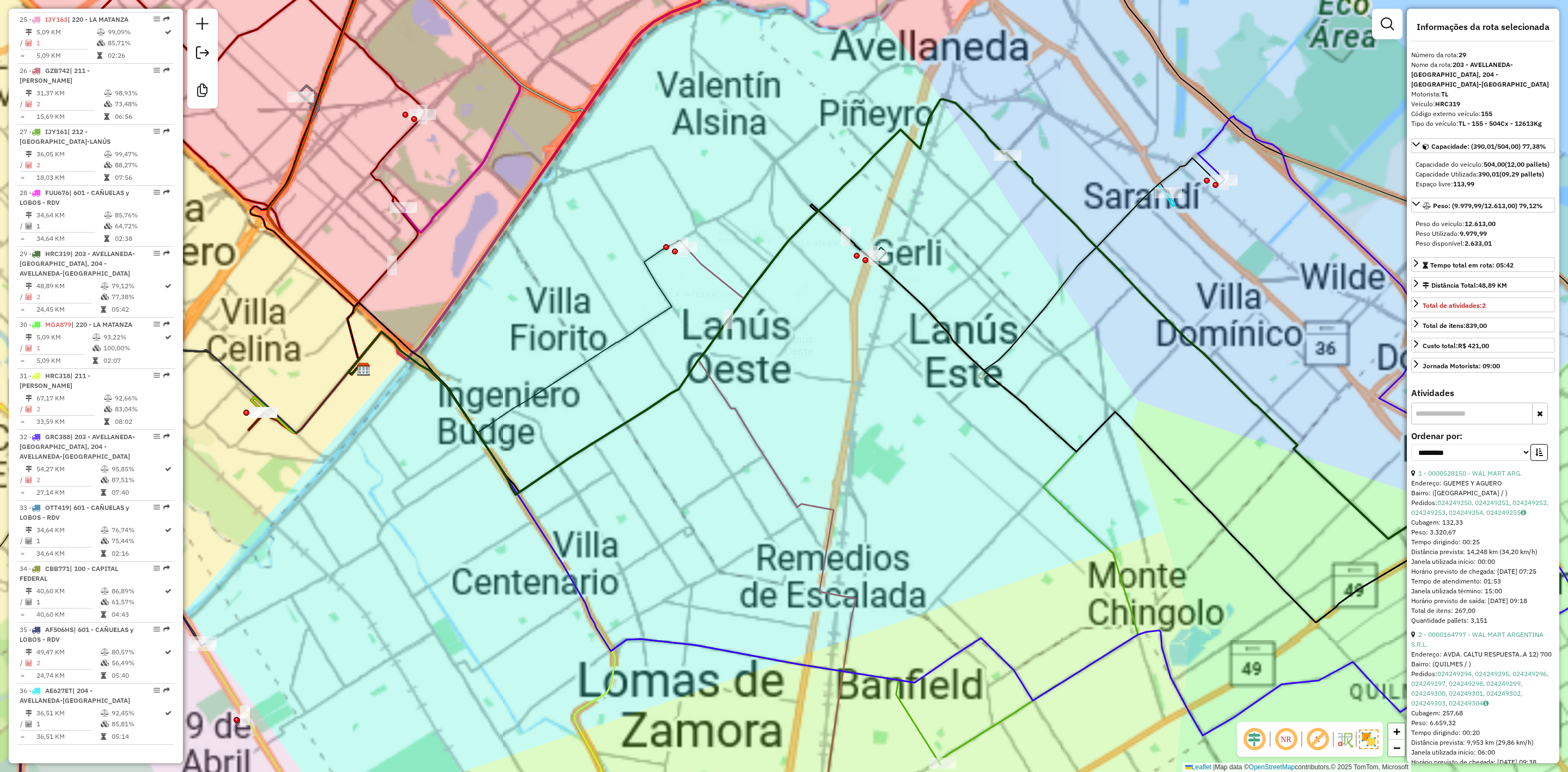
drag, startPoint x: 873, startPoint y: 432, endPoint x: 871, endPoint y: 402, distance: 30.1
click at [871, 404] on div "Janela de atendimento Grade de atendimento Capacidade Transportadoras Veículos …" at bounding box center [784, 386] width 1568 height 772
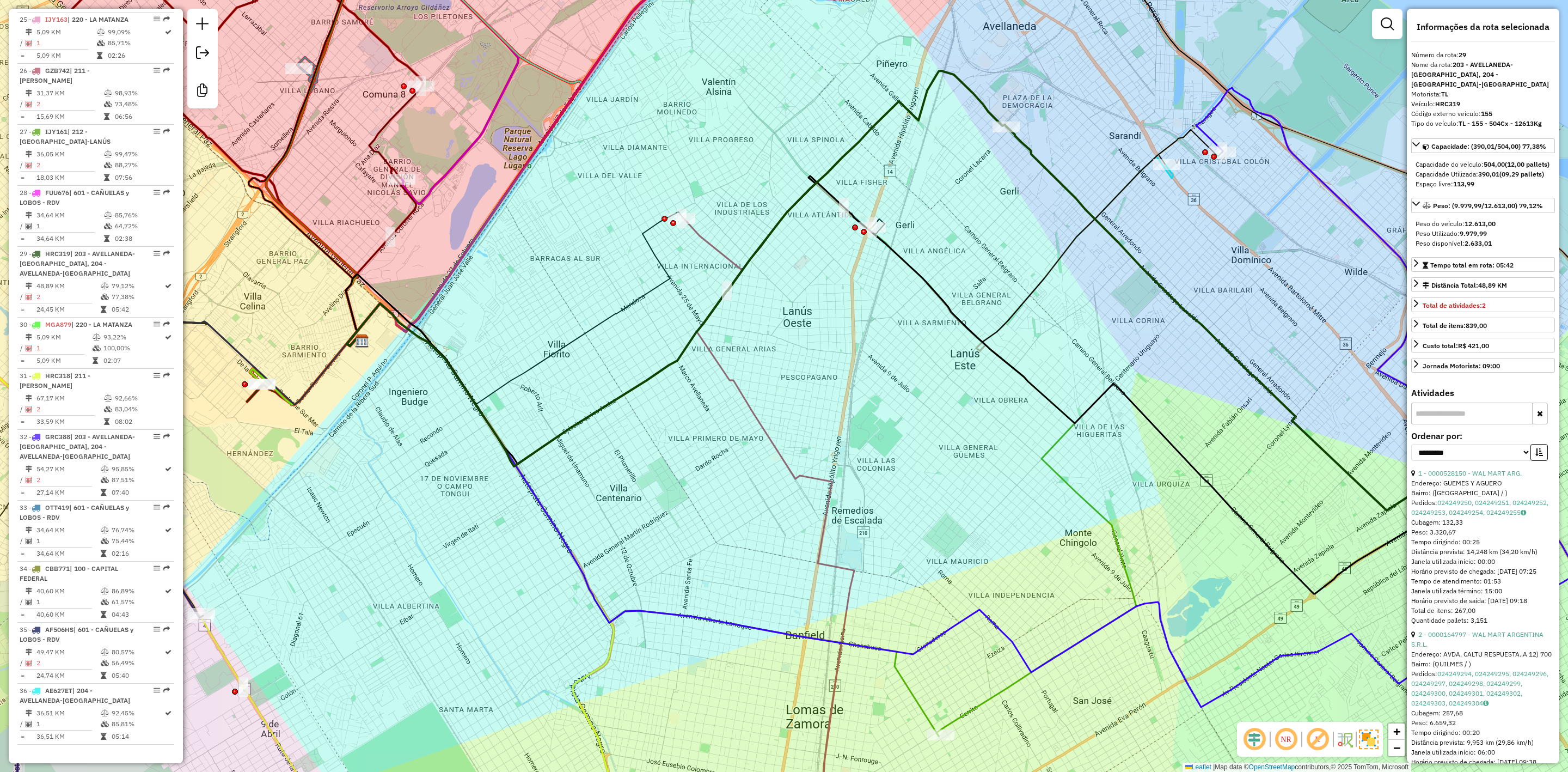
click at [914, 689] on icon at bounding box center [643, 520] width 592 height 432
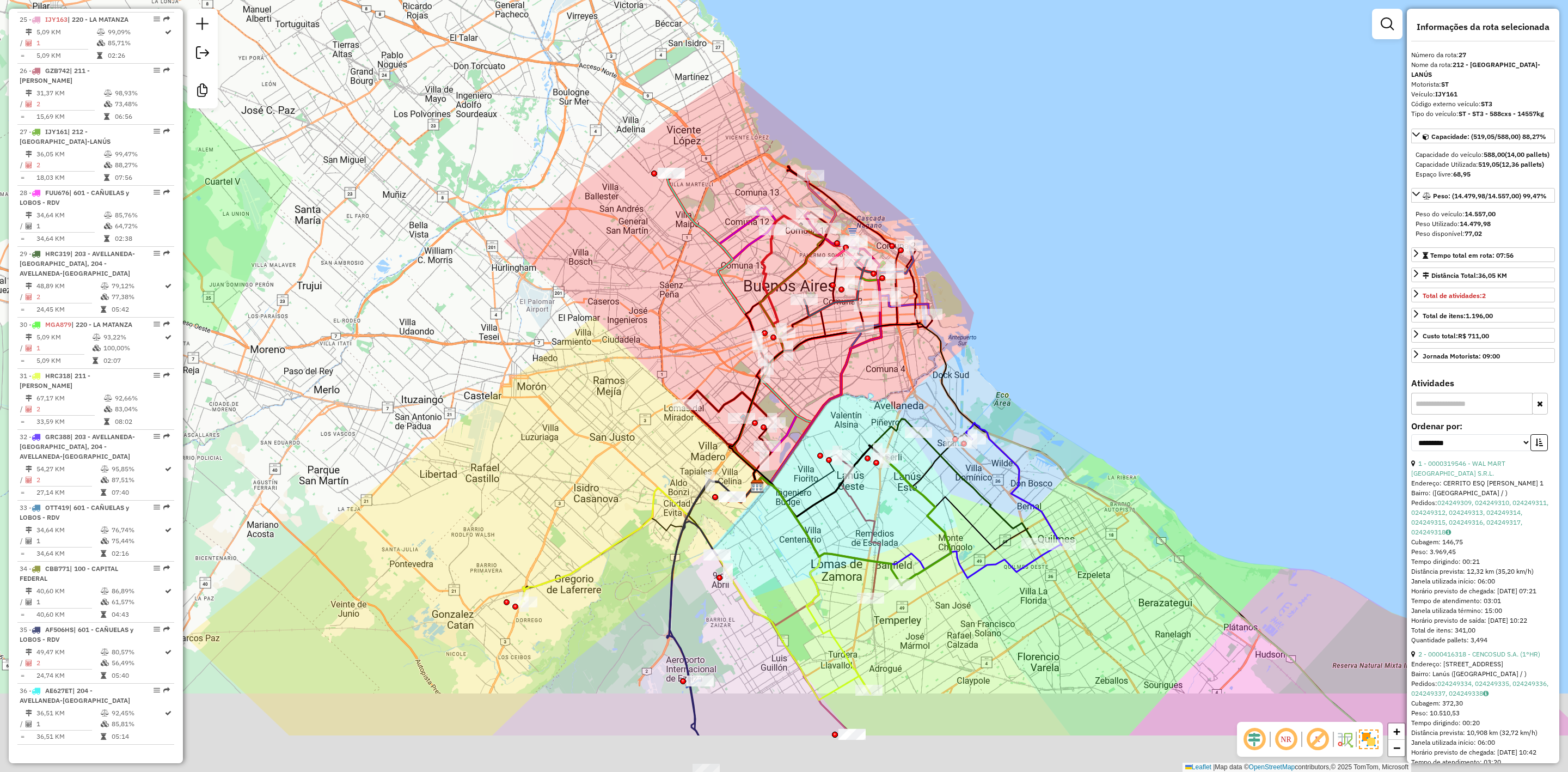
drag, startPoint x: 875, startPoint y: 597, endPoint x: 873, endPoint y: 466, distance: 131.0
click at [875, 462] on icon at bounding box center [859, 527] width 43 height 143
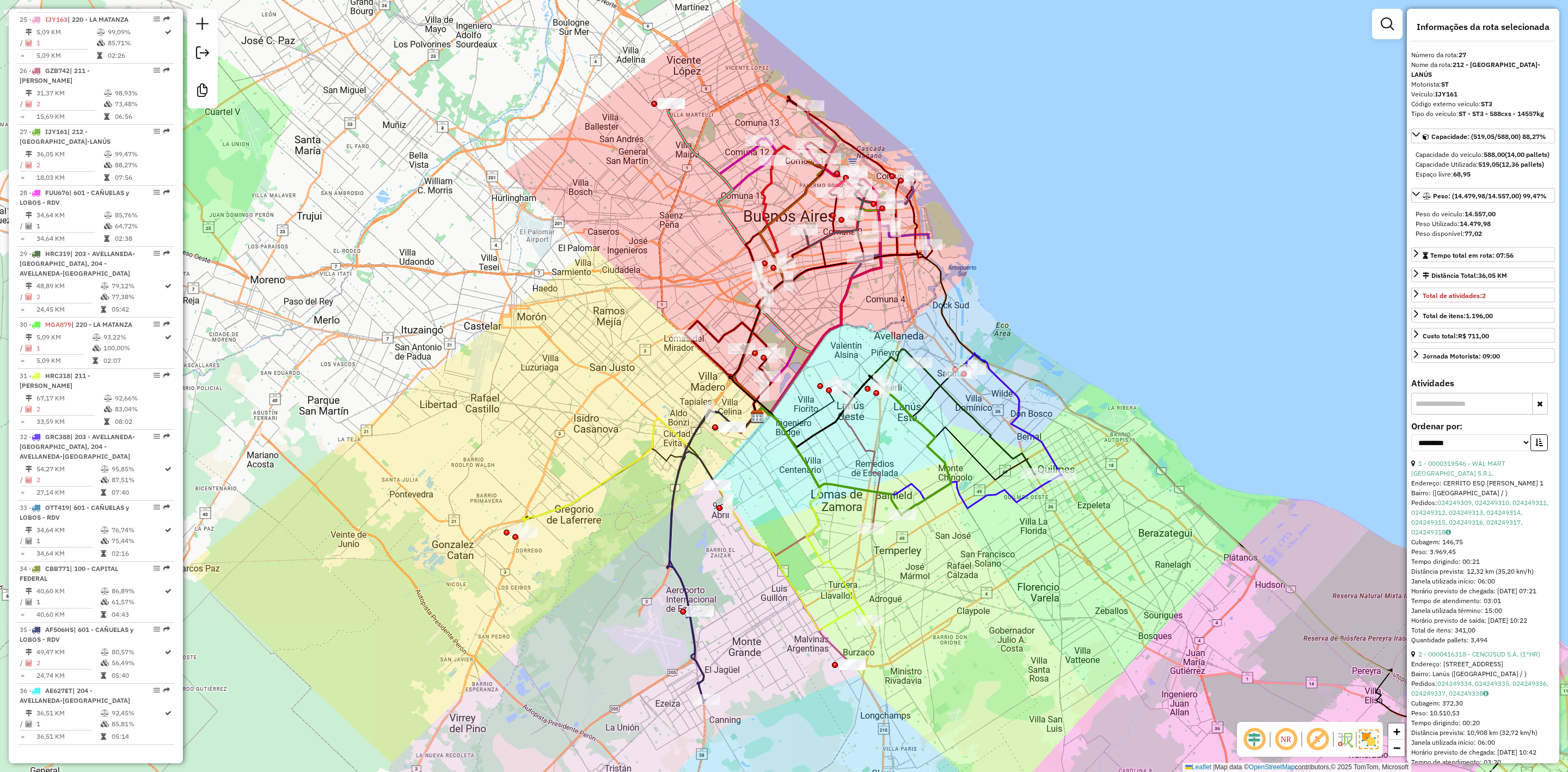
click at [853, 597] on icon at bounding box center [812, 516] width 117 height 217
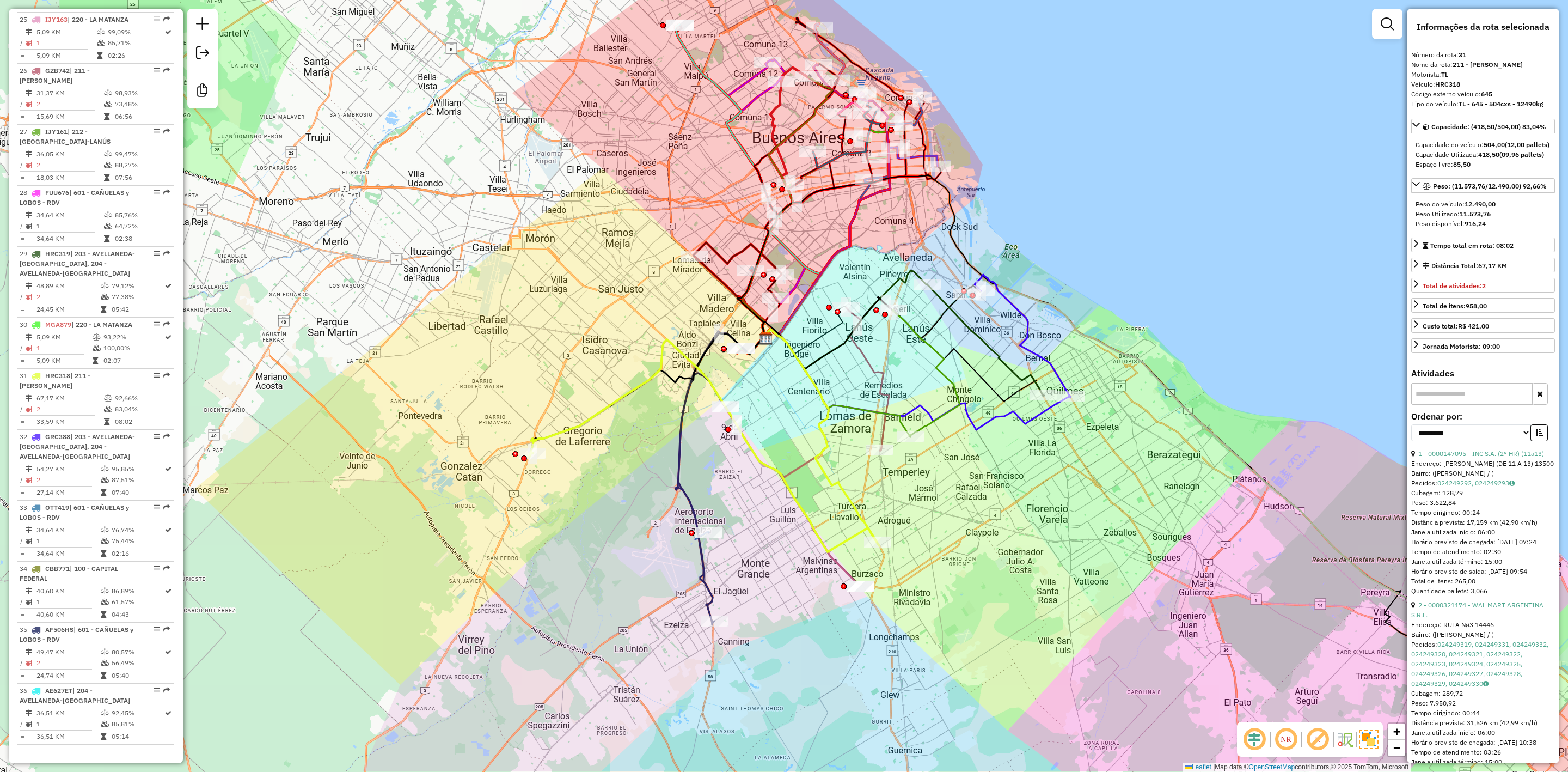
drag, startPoint x: 884, startPoint y: 586, endPoint x: 889, endPoint y: 465, distance: 121.1
click at [891, 471] on div "Janela de atendimento Grade de atendimento Capacidade Transportadoras Veículos …" at bounding box center [784, 386] width 1568 height 772
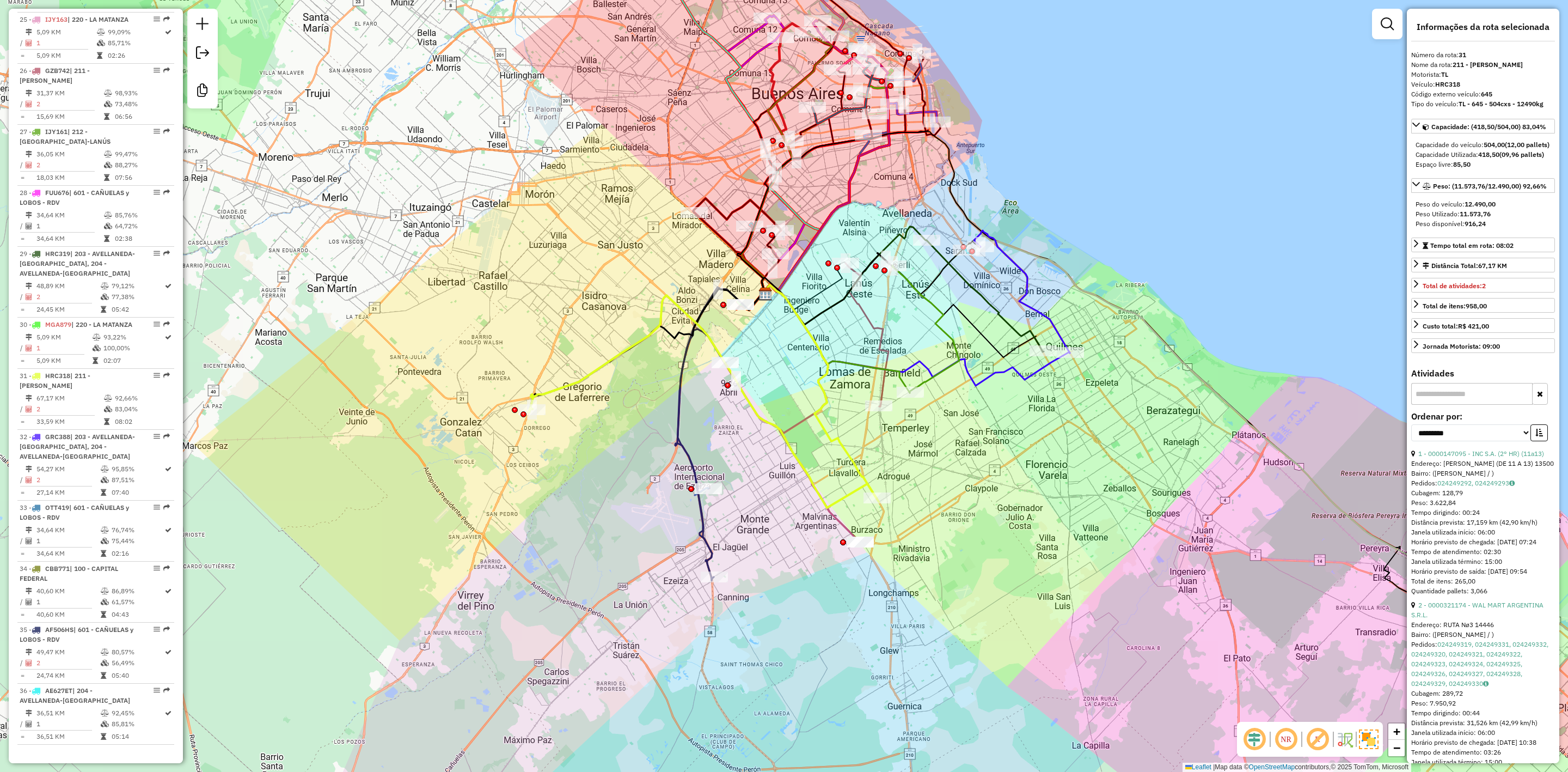
click at [834, 522] on icon at bounding box center [812, 413] width 99 height 256
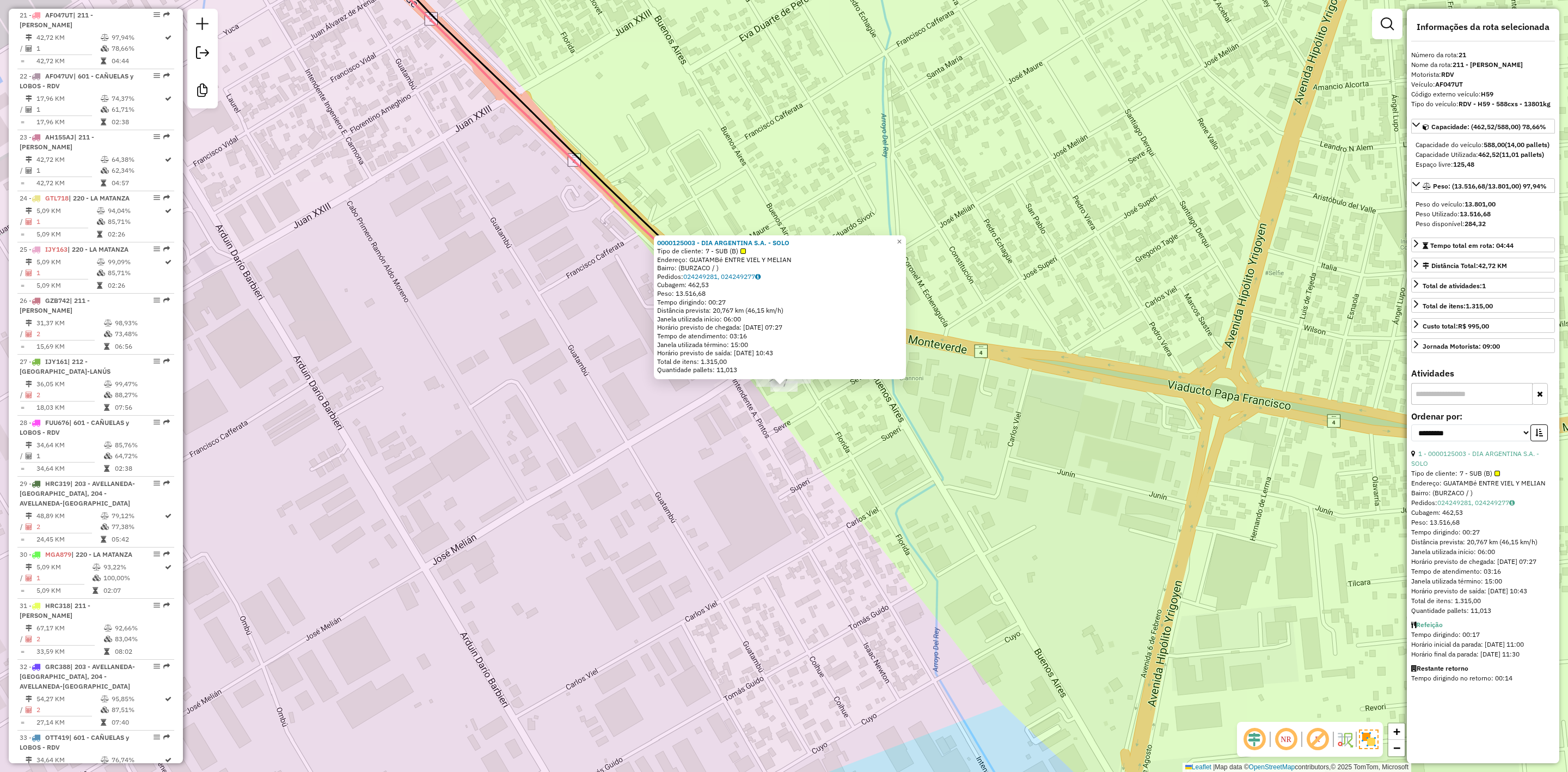
scroll to position [1651, 0]
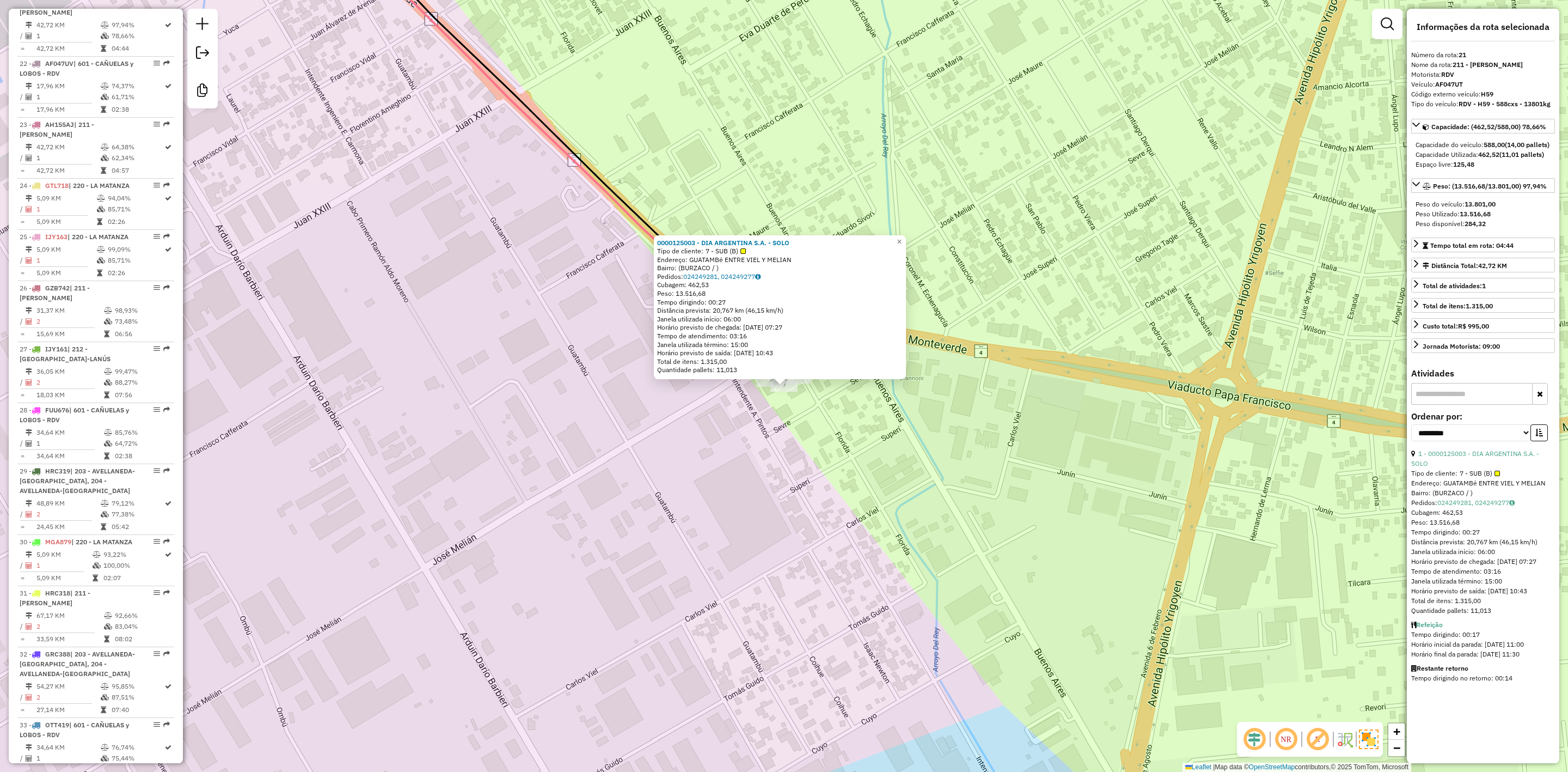
click at [820, 420] on div "0000125003 - DIA ARGENTINA S.A. - SOLO Tipo de cliente: 7 - SUB (B) Endereço: G…" at bounding box center [784, 386] width 1568 height 772
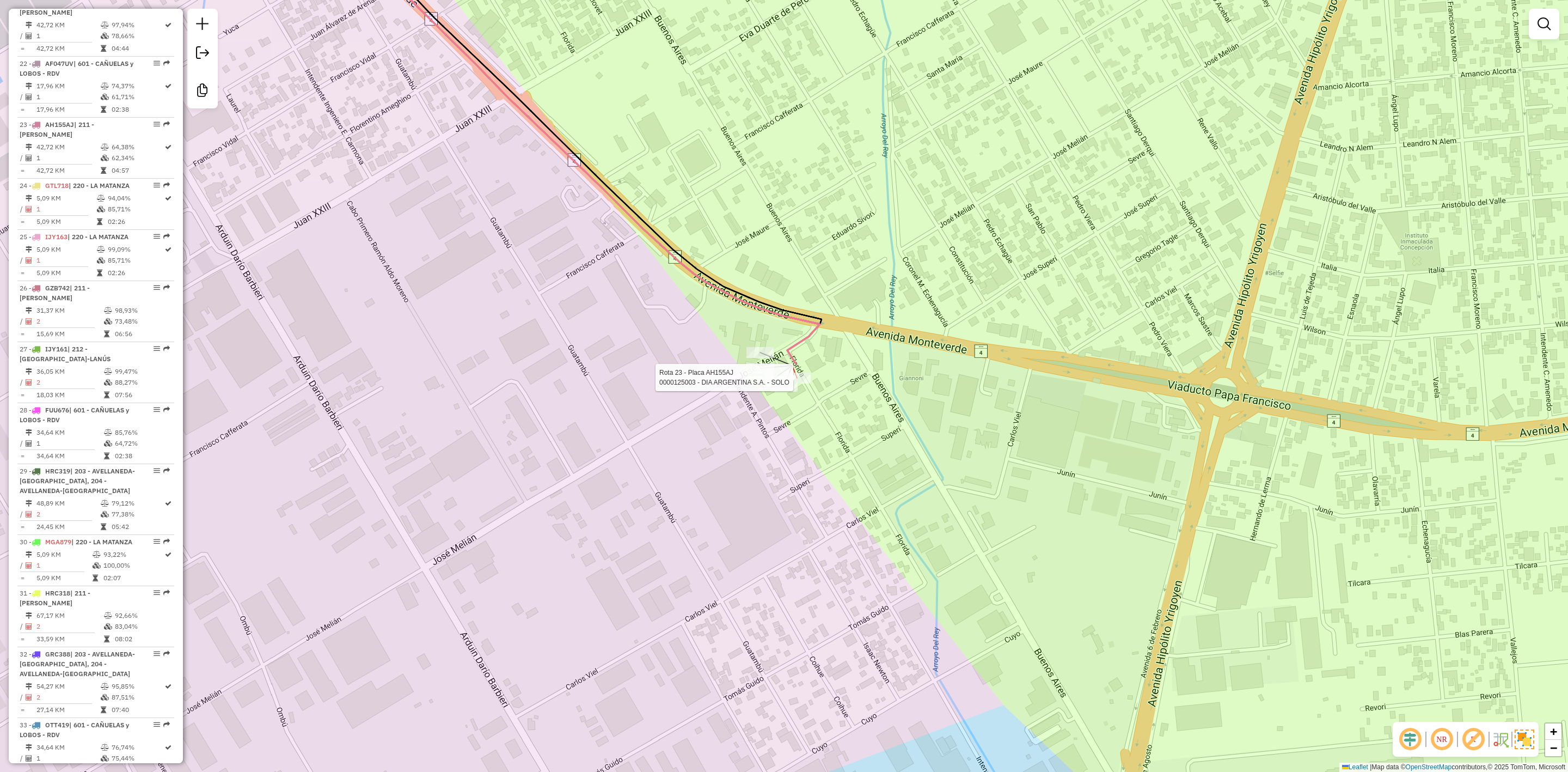
select select "**********"
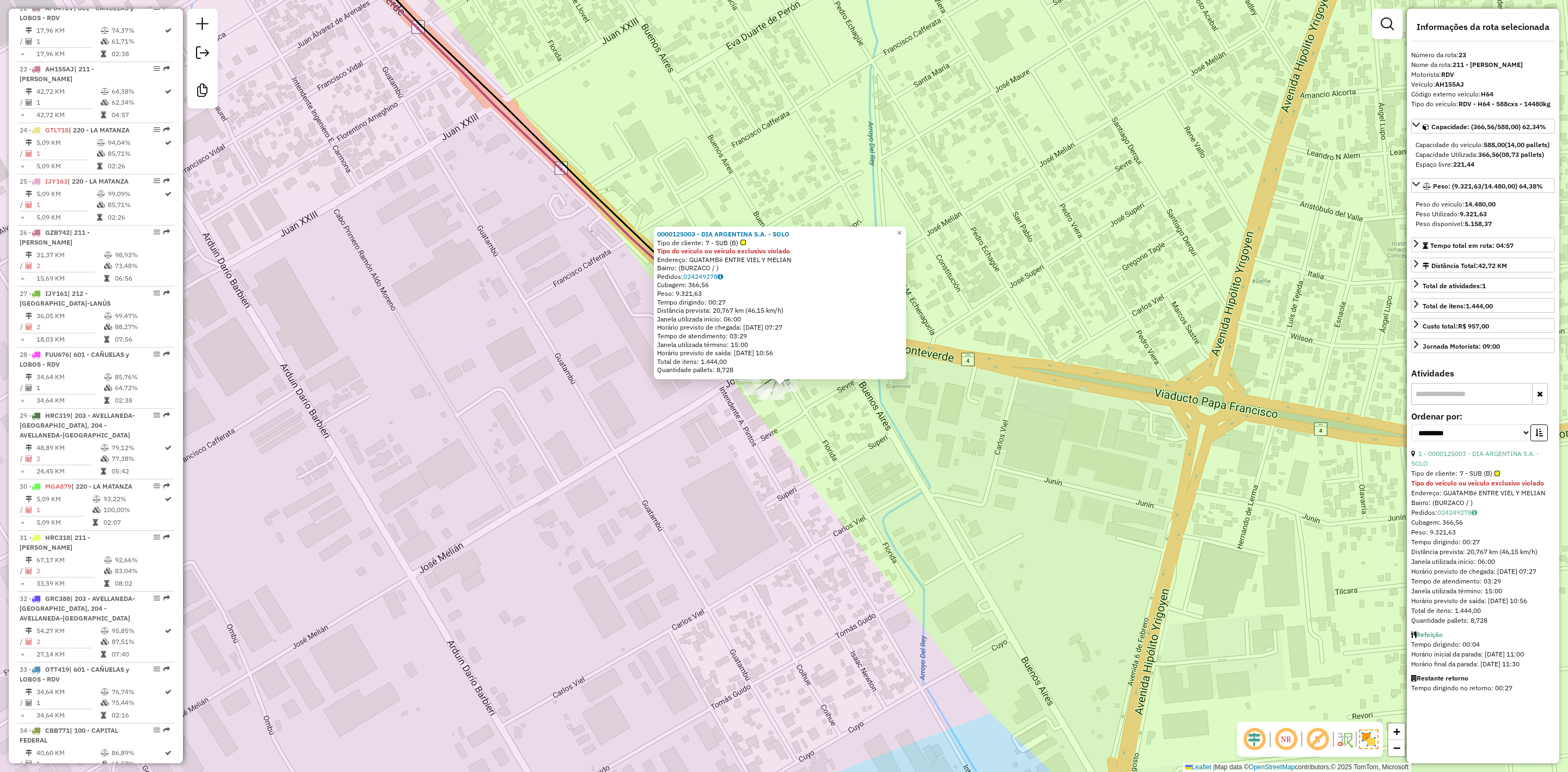
scroll to position [1774, 0]
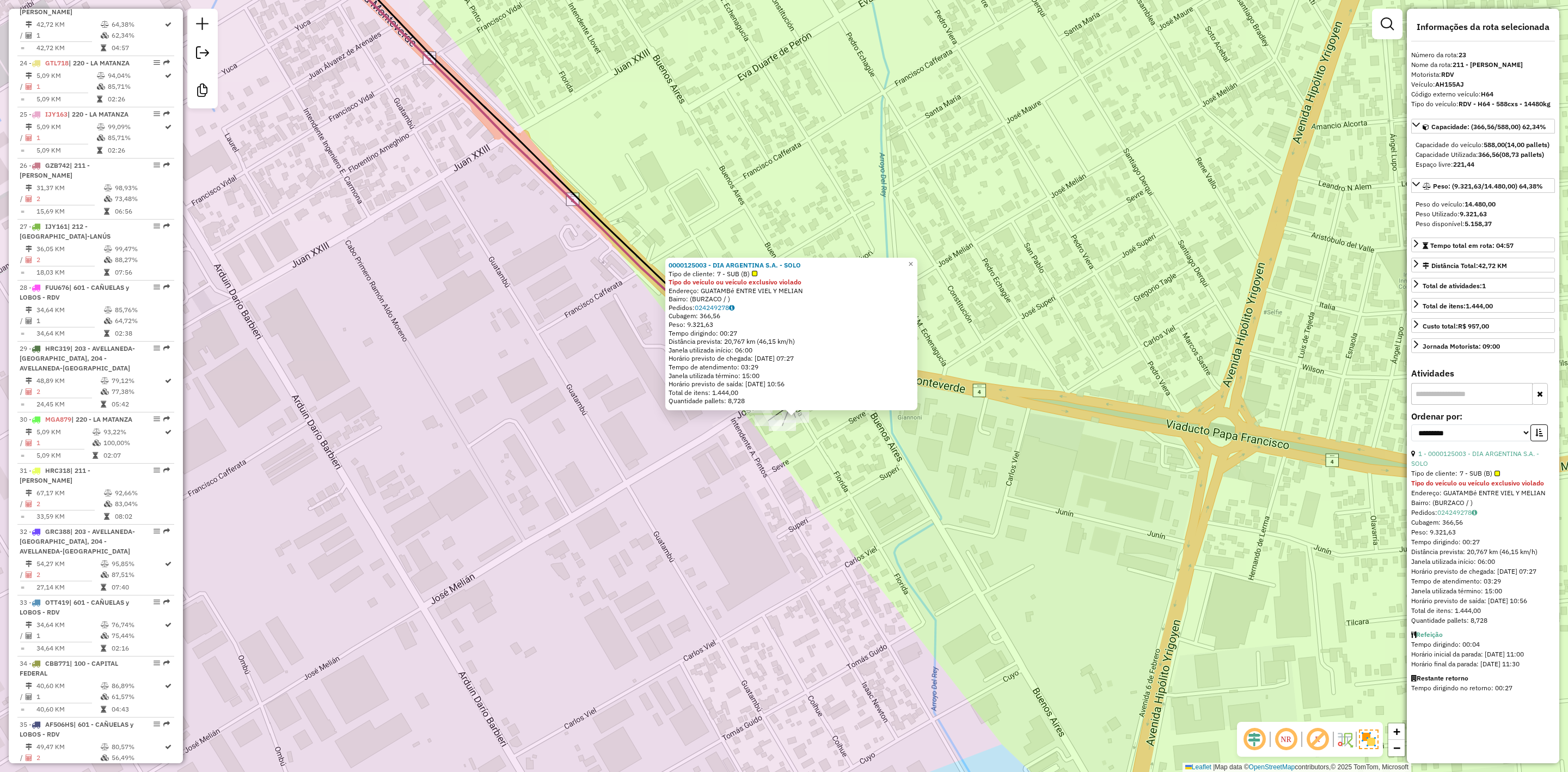
drag, startPoint x: 850, startPoint y: 440, endPoint x: 860, endPoint y: 474, distance: 35.4
click at [860, 474] on div "0000125003 - DIA ARGENTINA S.A. - SOLO Tipo de cliente: 7 - SUB (B) Tipo do veí…" at bounding box center [784, 386] width 1568 height 772
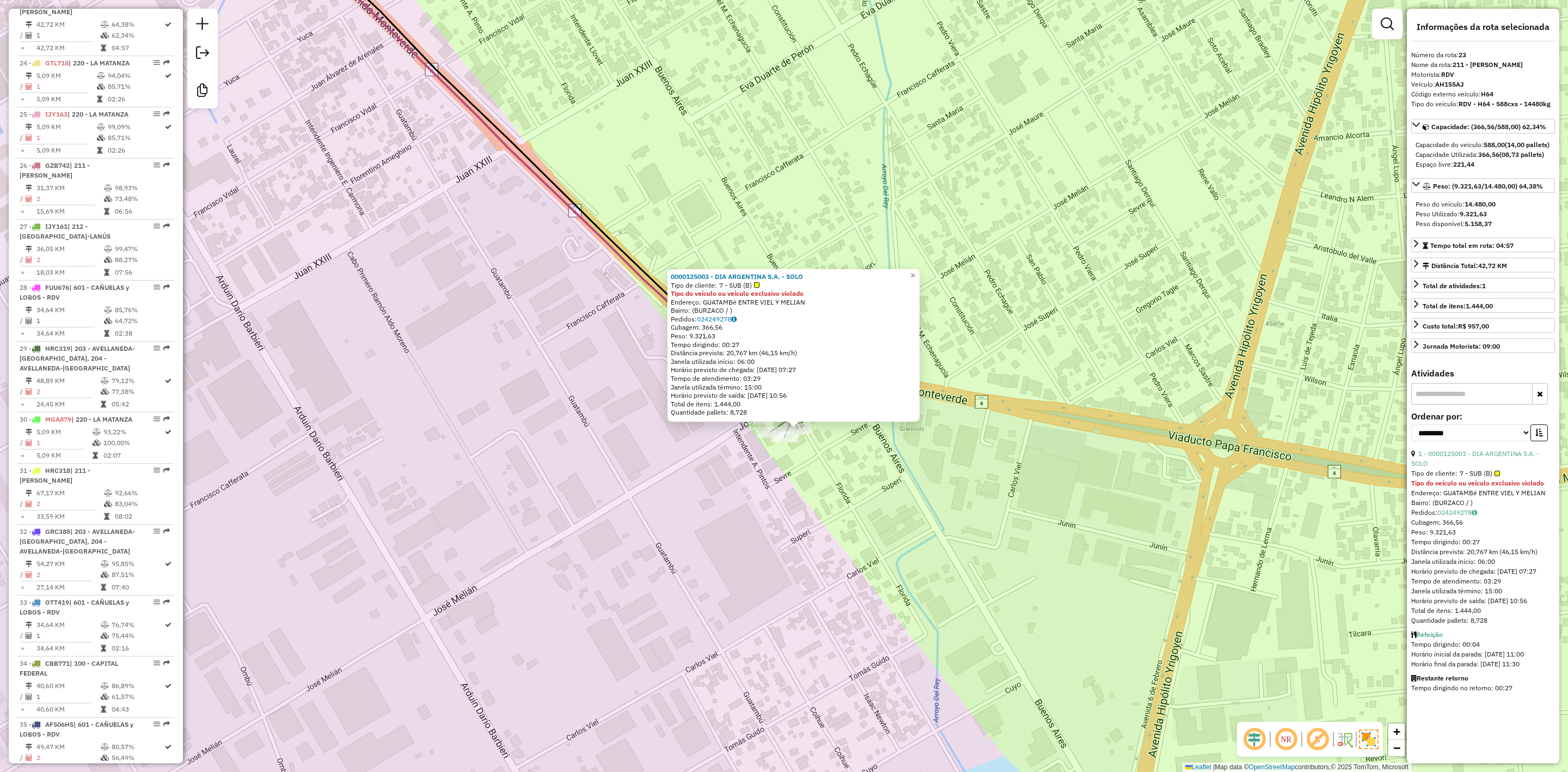
click at [835, 469] on div "0000125003 - DIA ARGENTINA S.A. - SOLO Tipo de cliente: 7 - SUB (B) Tipo do veí…" at bounding box center [784, 386] width 1568 height 772
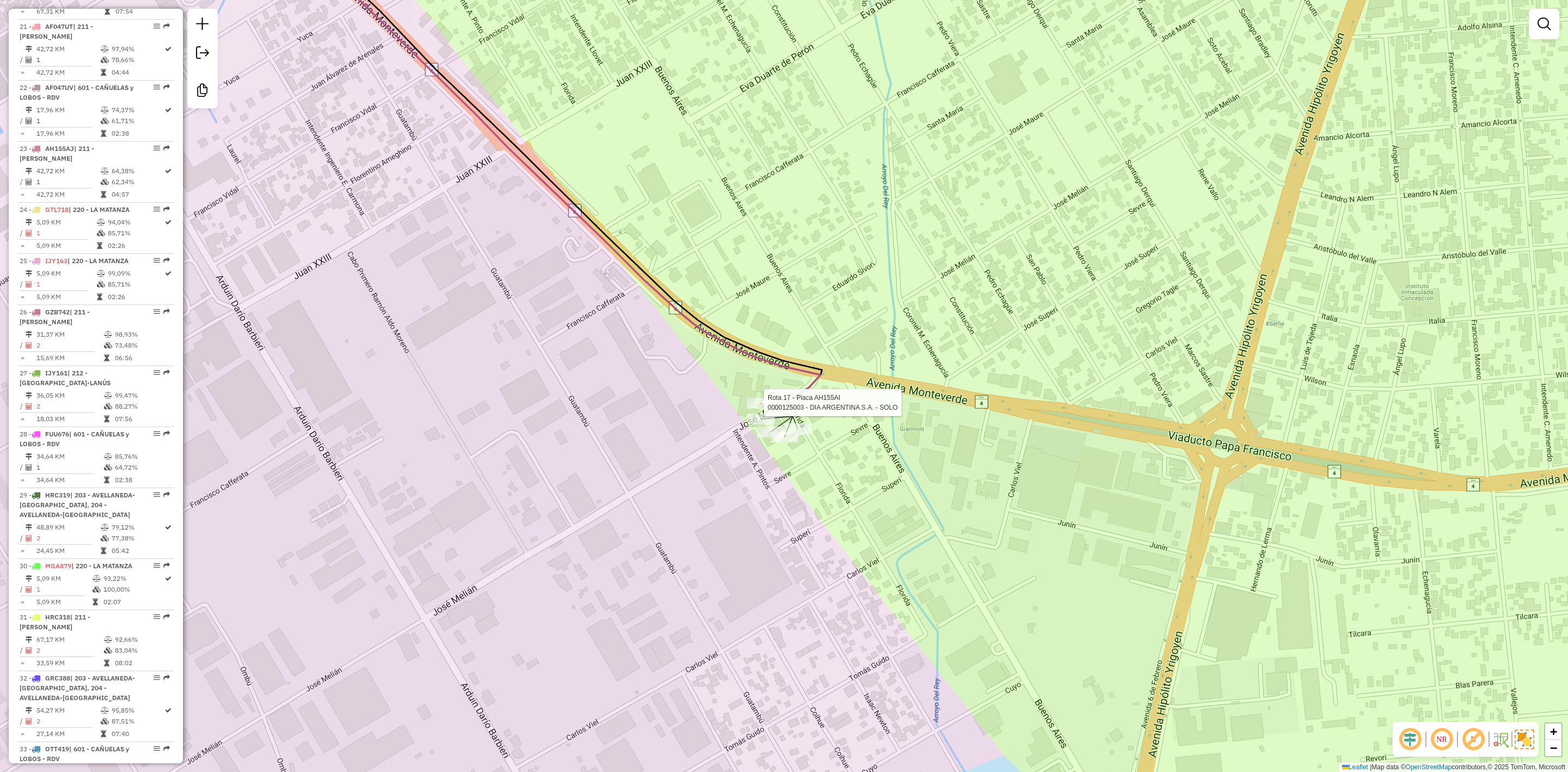
select select "**********"
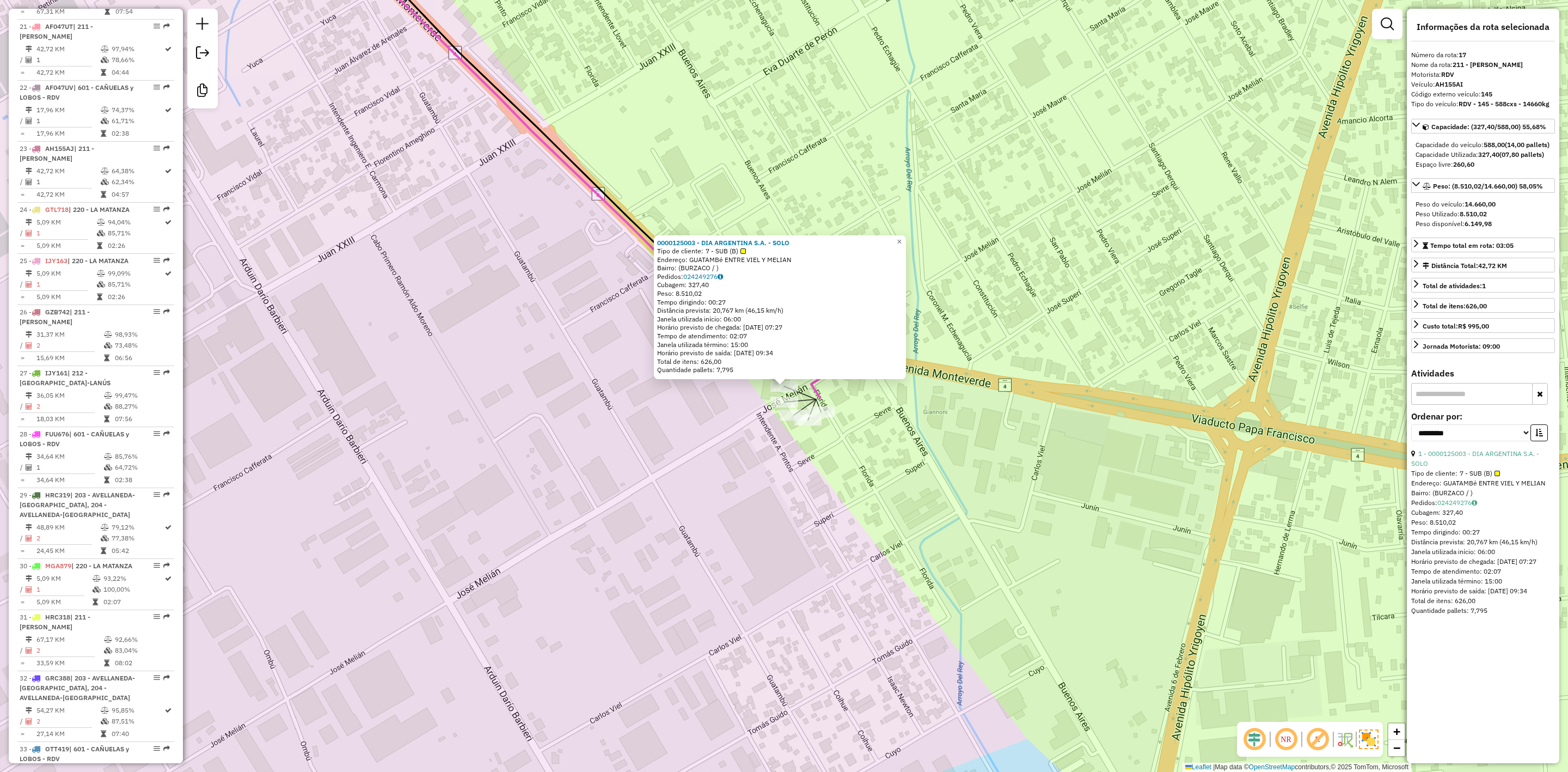
scroll to position [1407, 0]
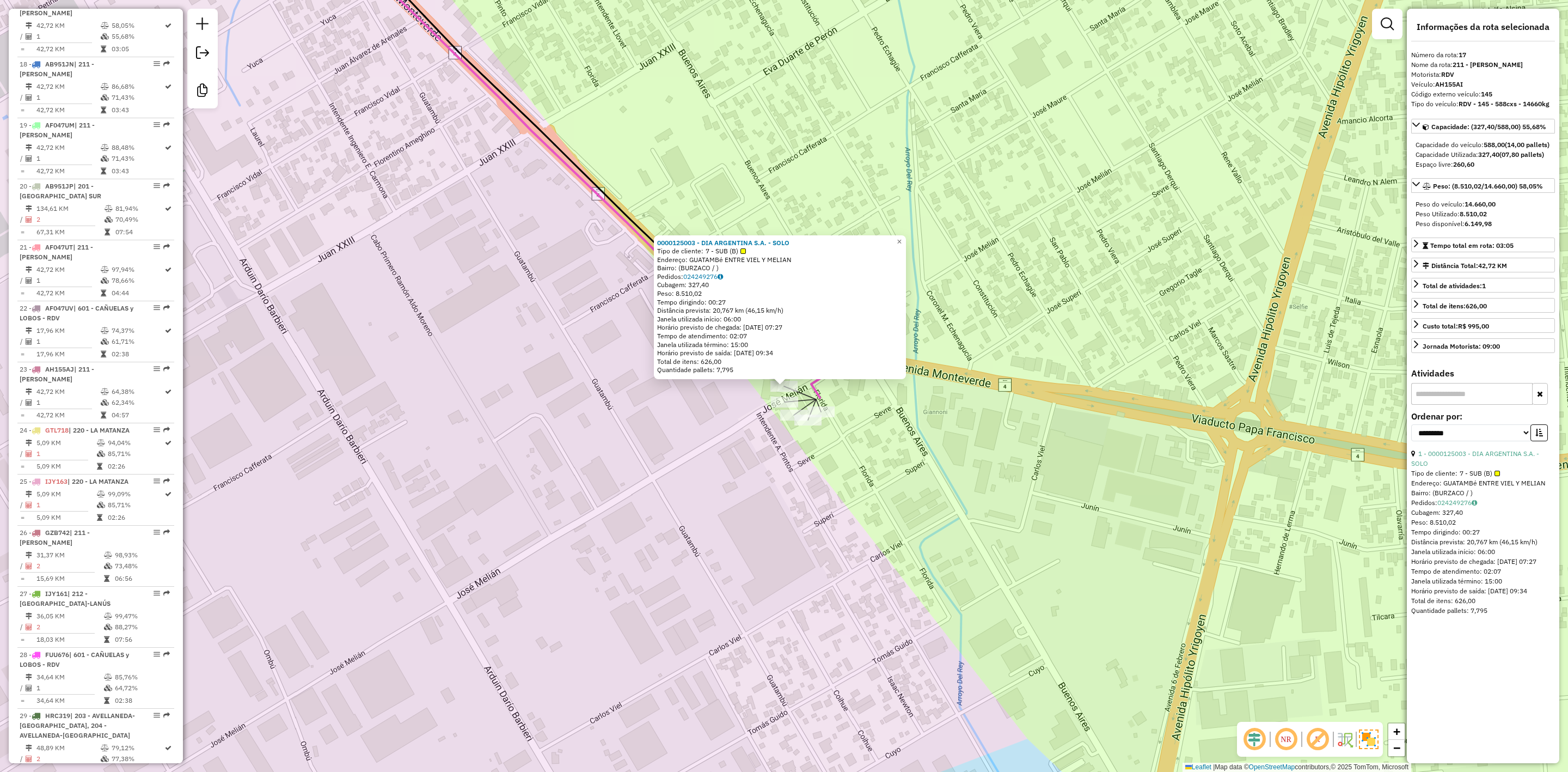
click at [1508, 159] on strong "(07,80 pallets)" at bounding box center [1522, 154] width 45 height 9
click at [1513, 159] on strong "(07,80 pallets)" at bounding box center [1522, 154] width 45 height 9
copy strong "07,80"
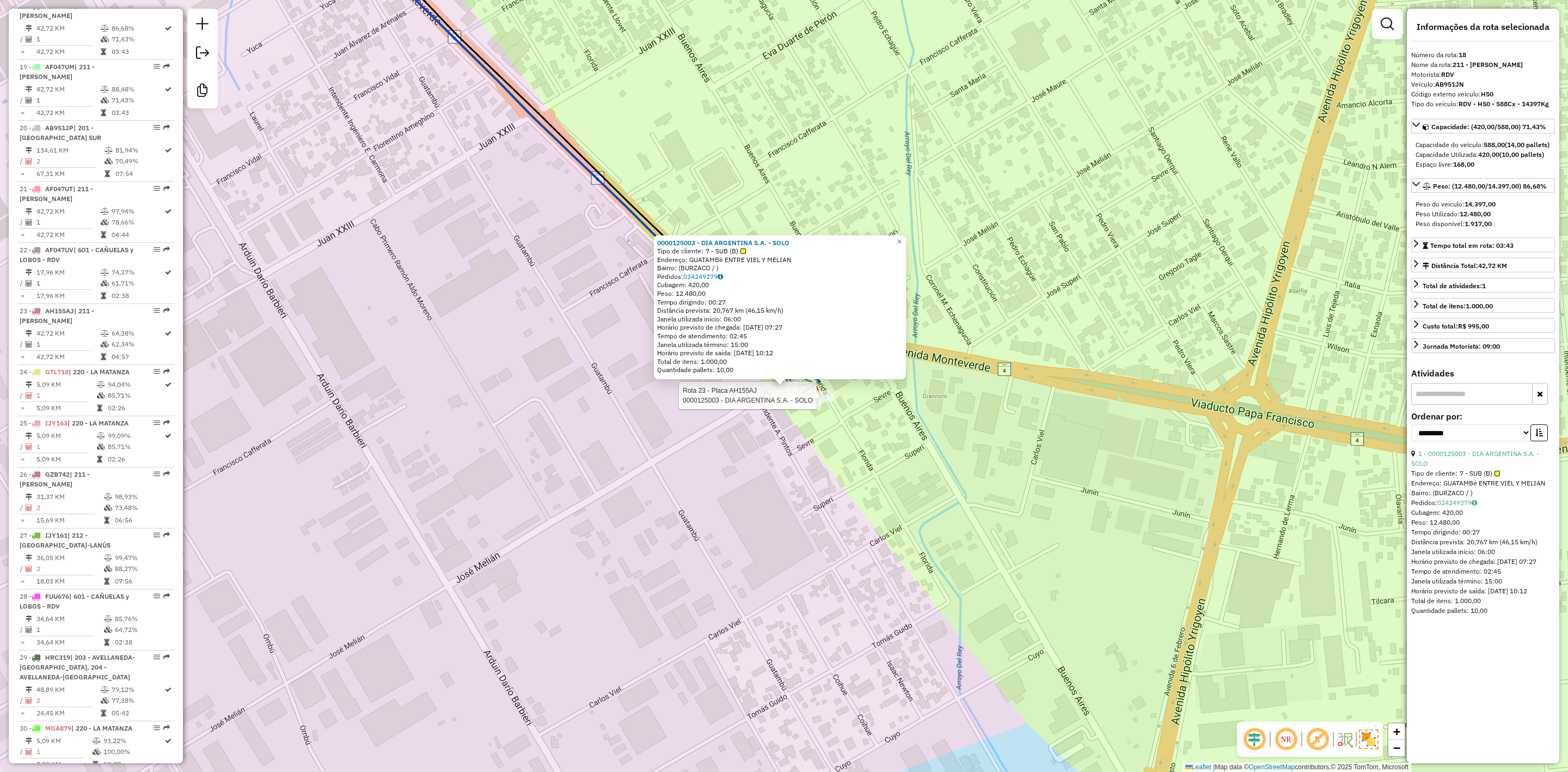
scroll to position [1467, 0]
click at [1513, 159] on strong "(10,00 pallets)" at bounding box center [1522, 154] width 45 height 9
copy strong "10,00"
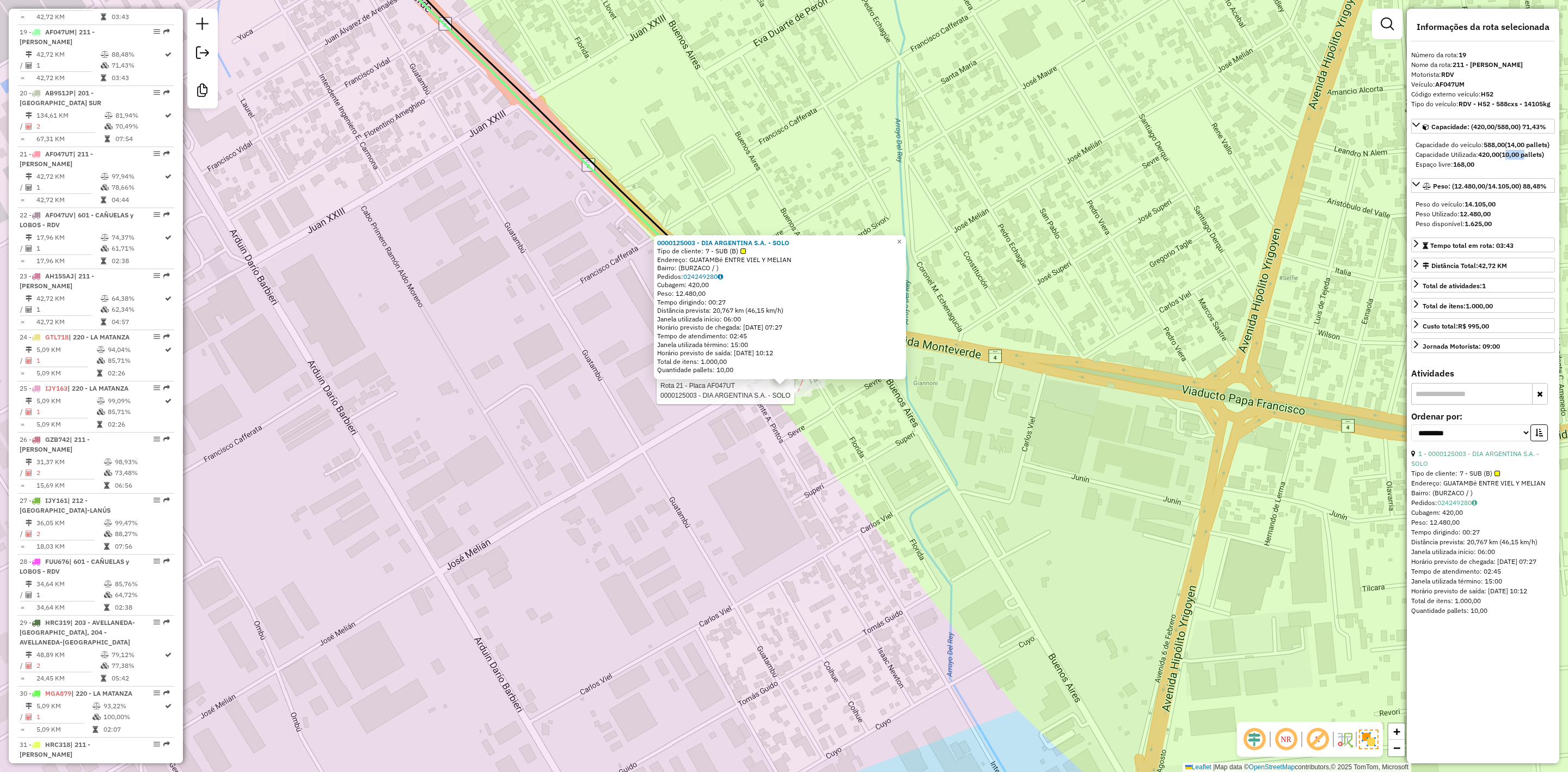
scroll to position [1529, 0]
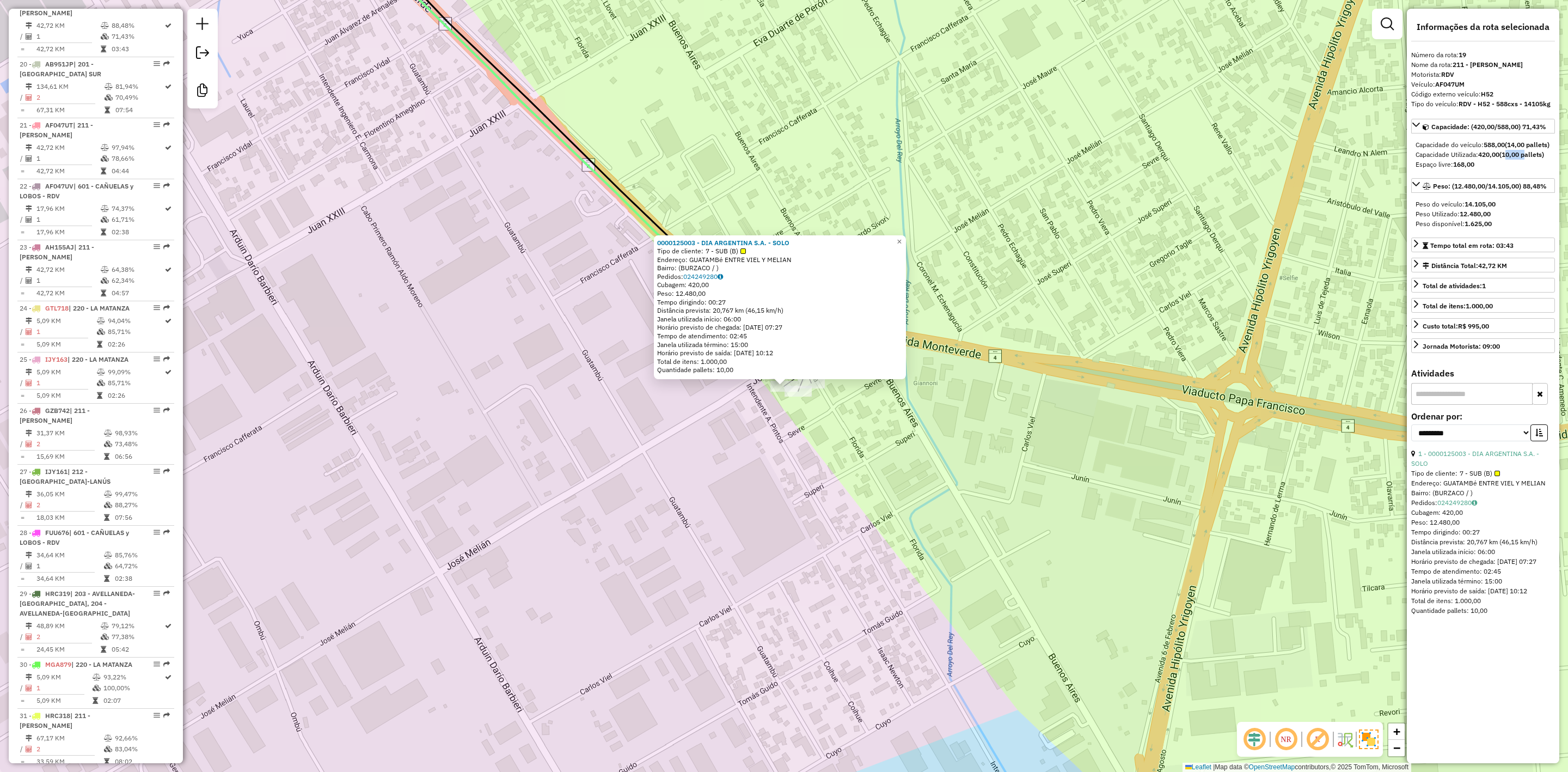
click at [1513, 159] on strong "(10,00 pallets)" at bounding box center [1522, 154] width 45 height 9
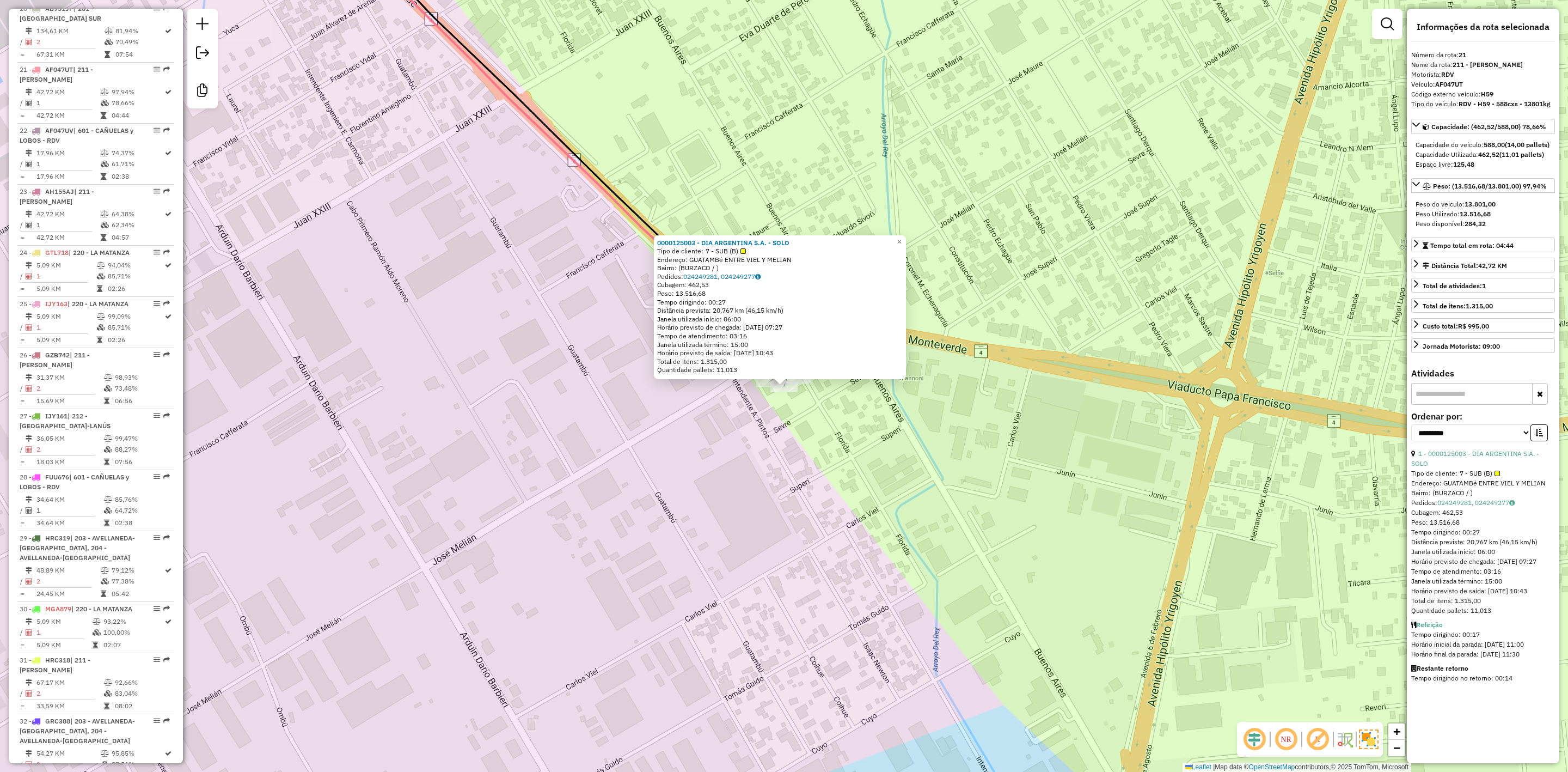
scroll to position [1651, 0]
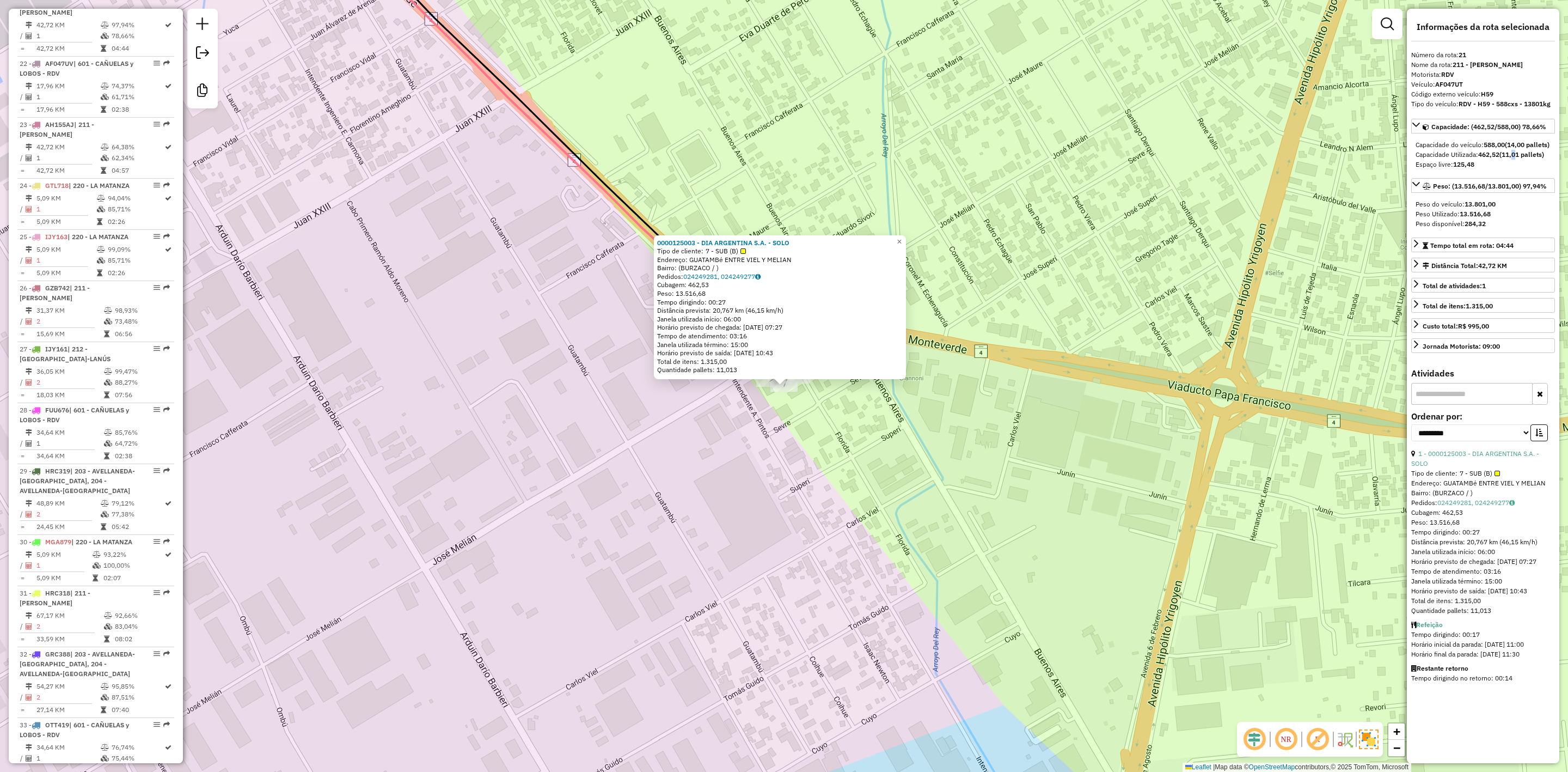
click at [1513, 159] on strong "(11,01 pallets)" at bounding box center [1522, 154] width 45 height 9
click at [1511, 159] on strong "(11,01 pallets)" at bounding box center [1522, 154] width 45 height 9
copy strong "11,01"
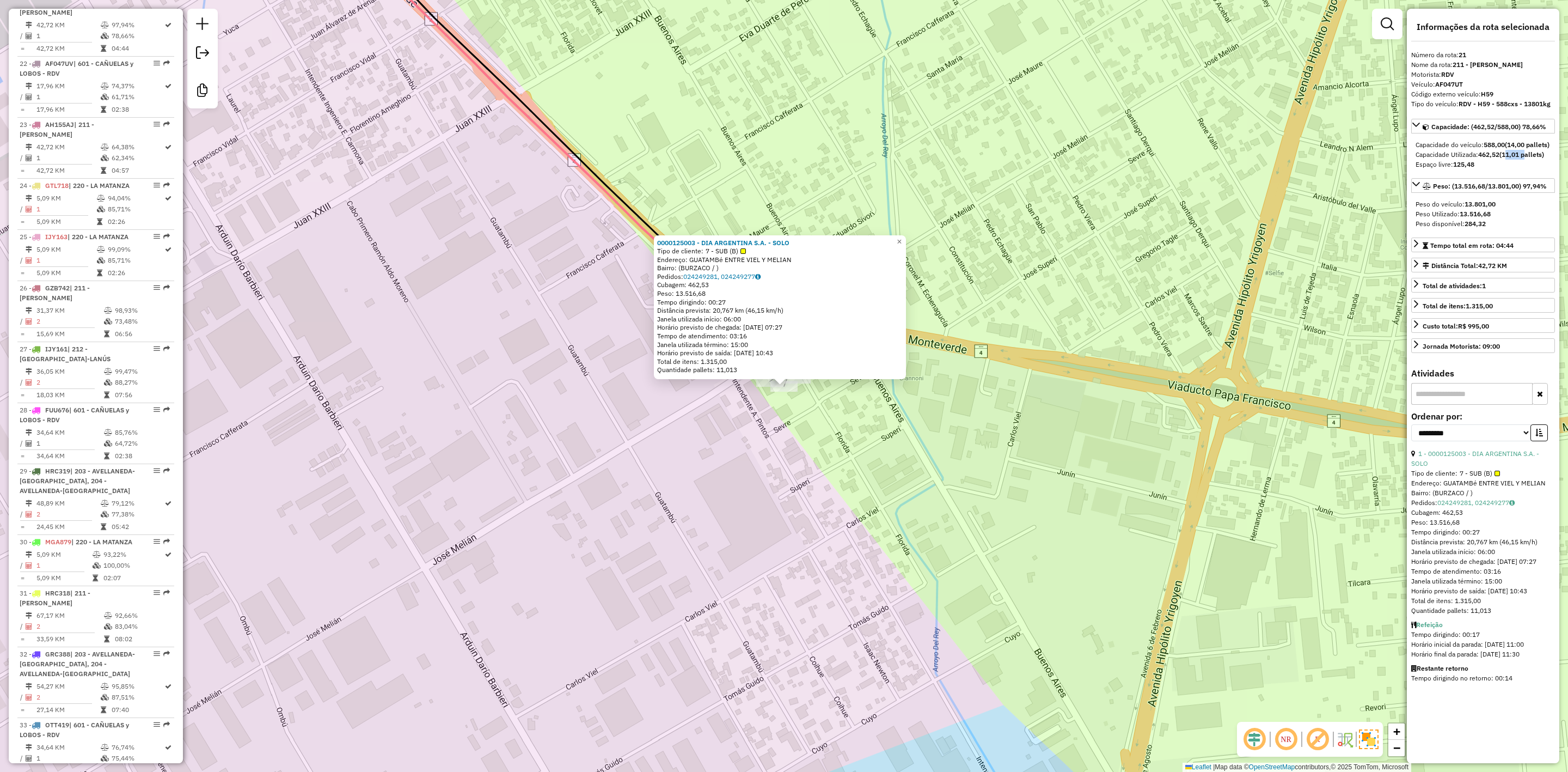
click at [810, 402] on div "Rota 23 - Placa AH155AJ 0000125003 - DIA ARGENTINA S.A. - SOLO 0000125003 - DIA…" at bounding box center [784, 386] width 1568 height 772
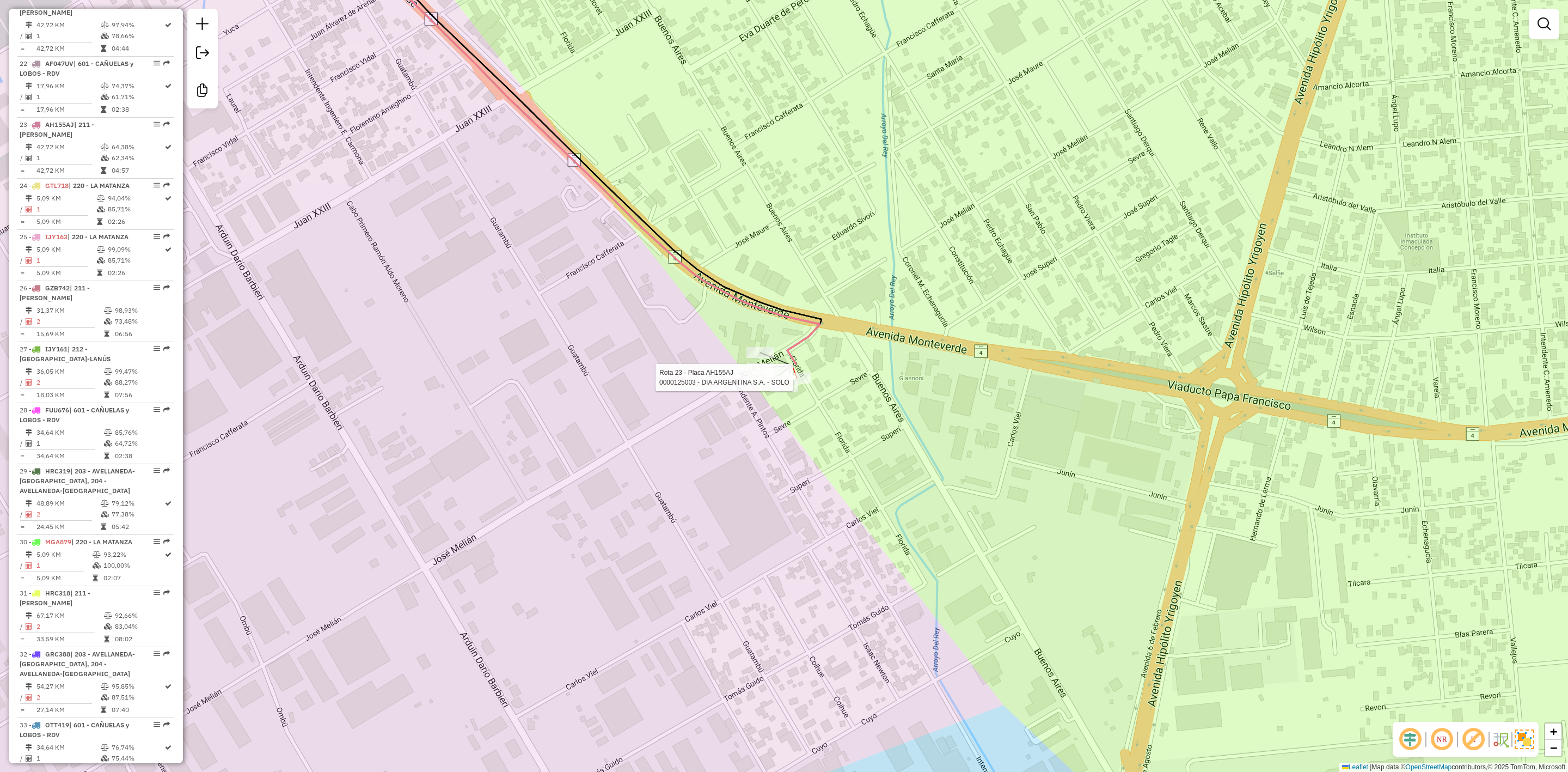
select select "**********"
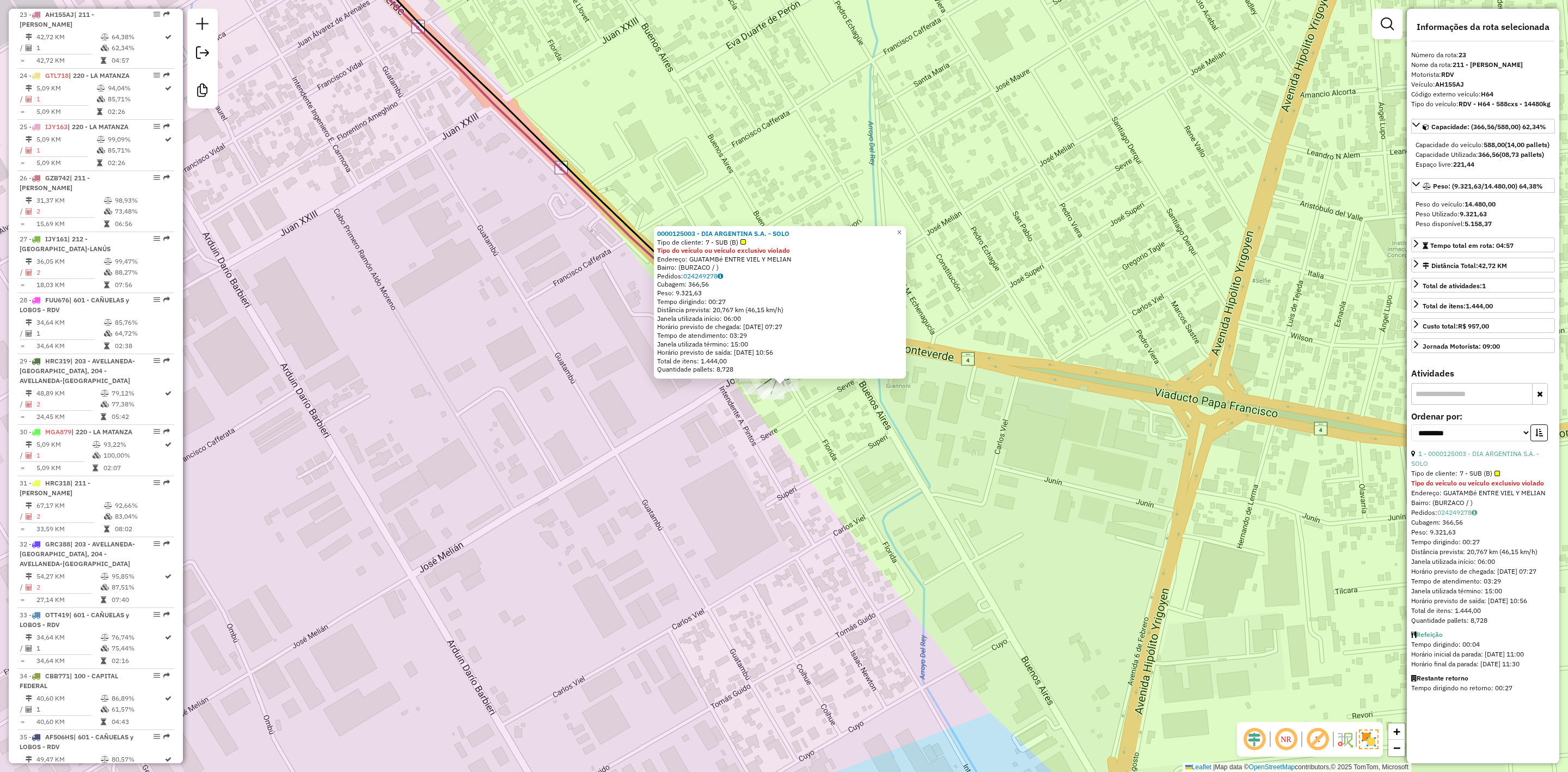
scroll to position [1774, 0]
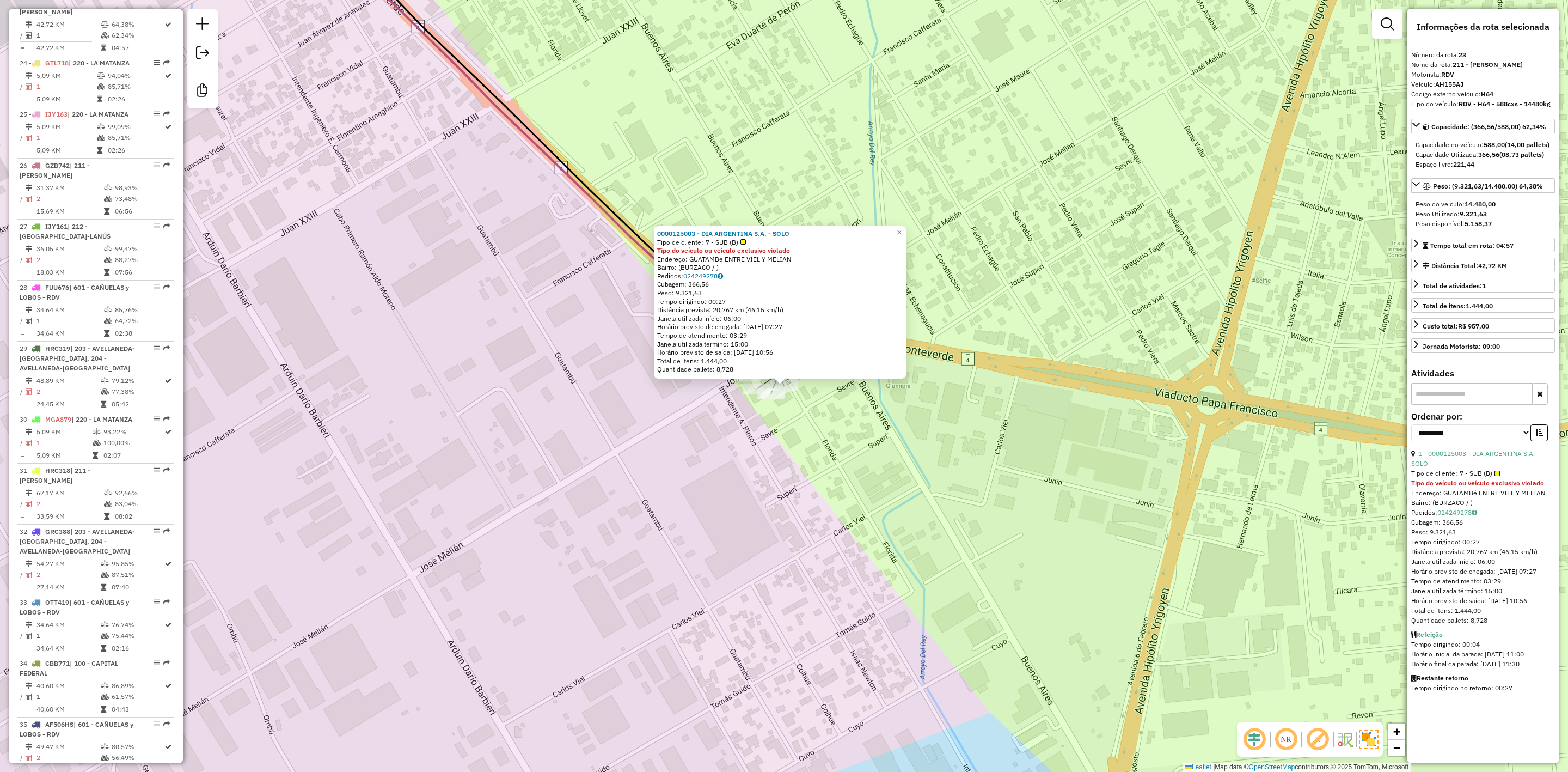
click at [1513, 159] on strong "(08,73 pallets)" at bounding box center [1522, 154] width 45 height 9
copy strong "08,73"
click at [783, 417] on div "0000125003 - DIA ARGENTINA S.A. - SOLO Tipo de cliente: 7 - SUB (B) Tipo do veí…" at bounding box center [784, 386] width 1568 height 772
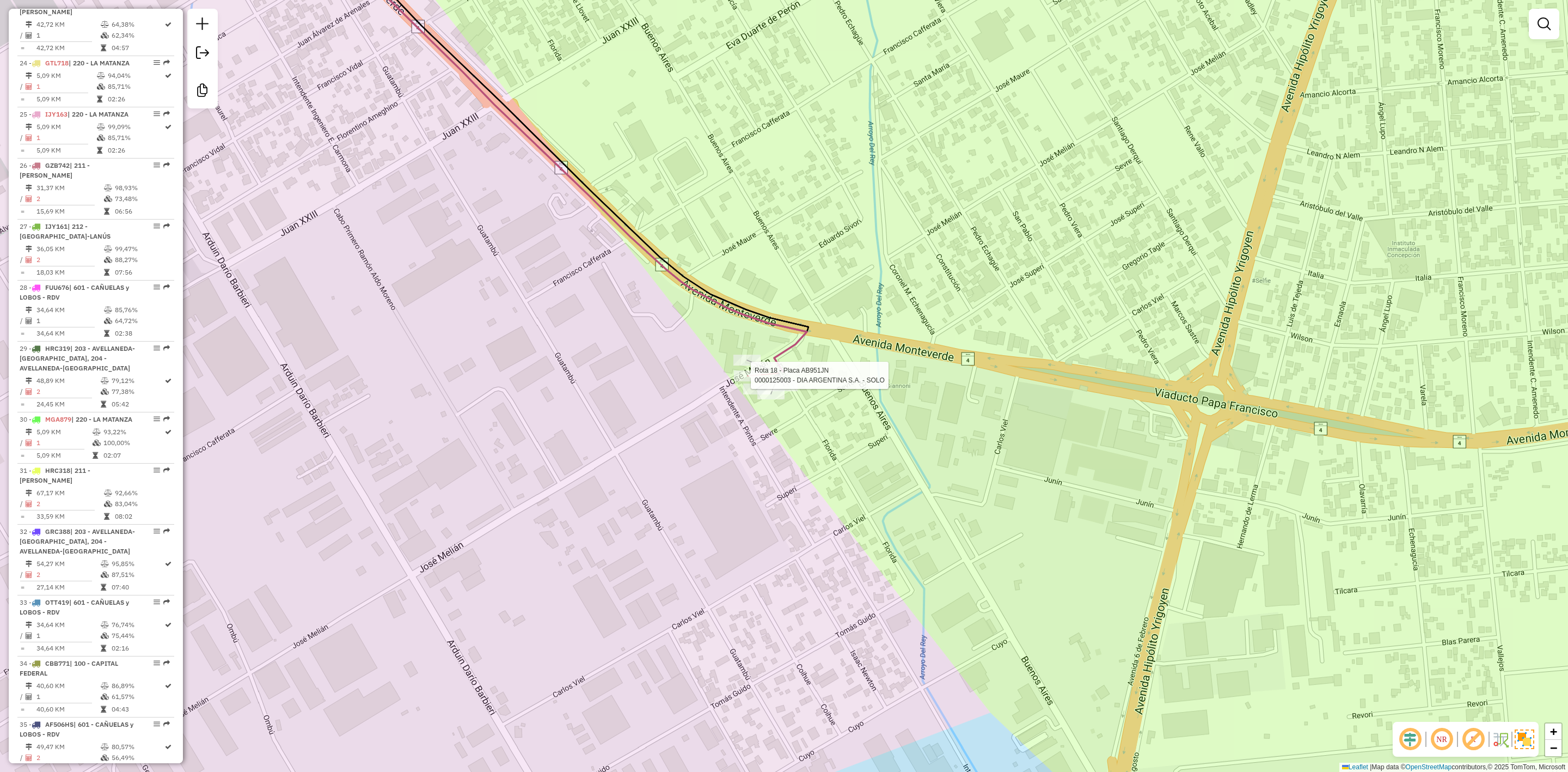
select select "**********"
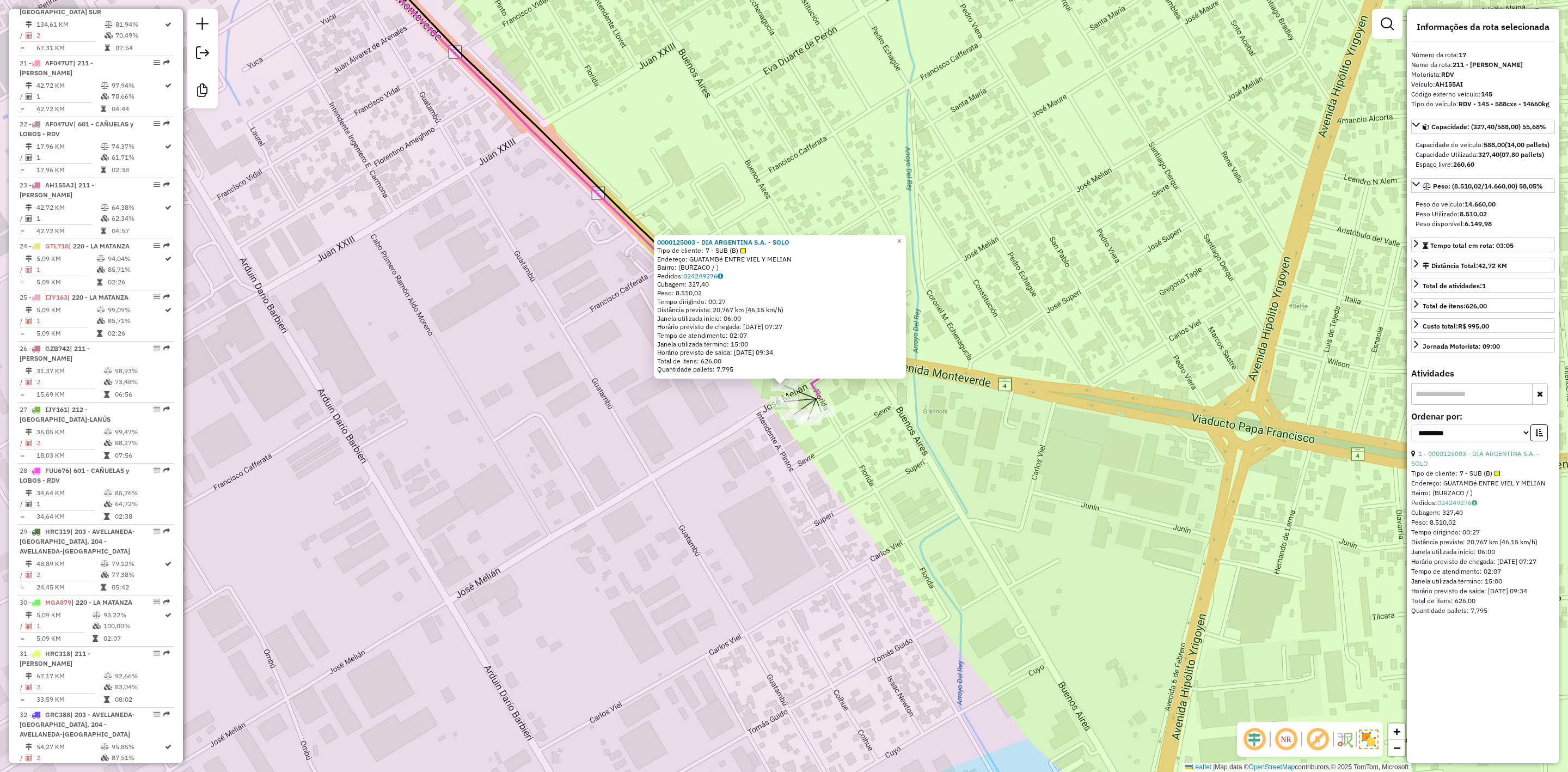
scroll to position [1407, 0]
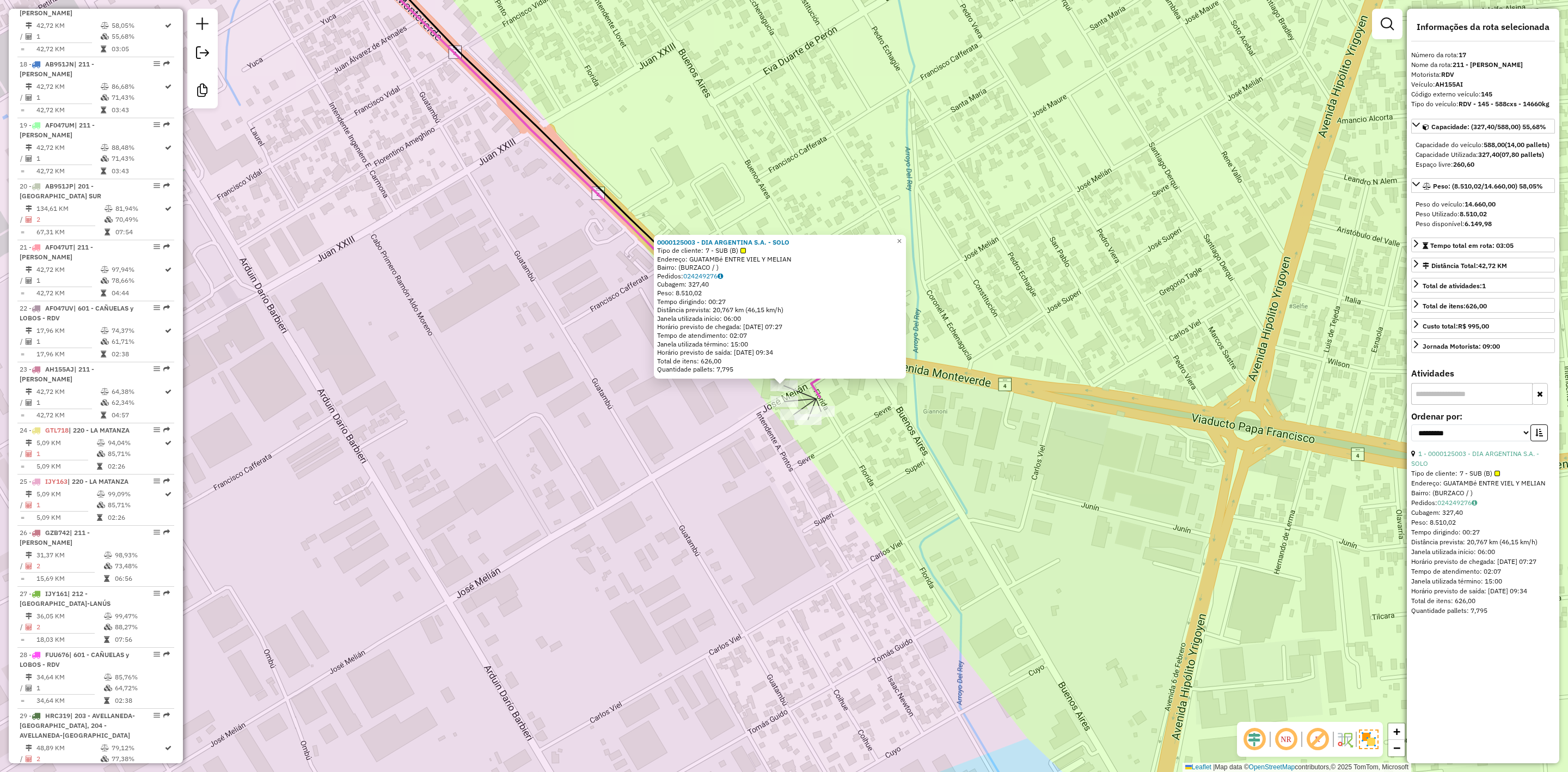
click at [1475, 218] on strong "8.510,02" at bounding box center [1474, 214] width 27 height 9
copy strong "8.510,02"
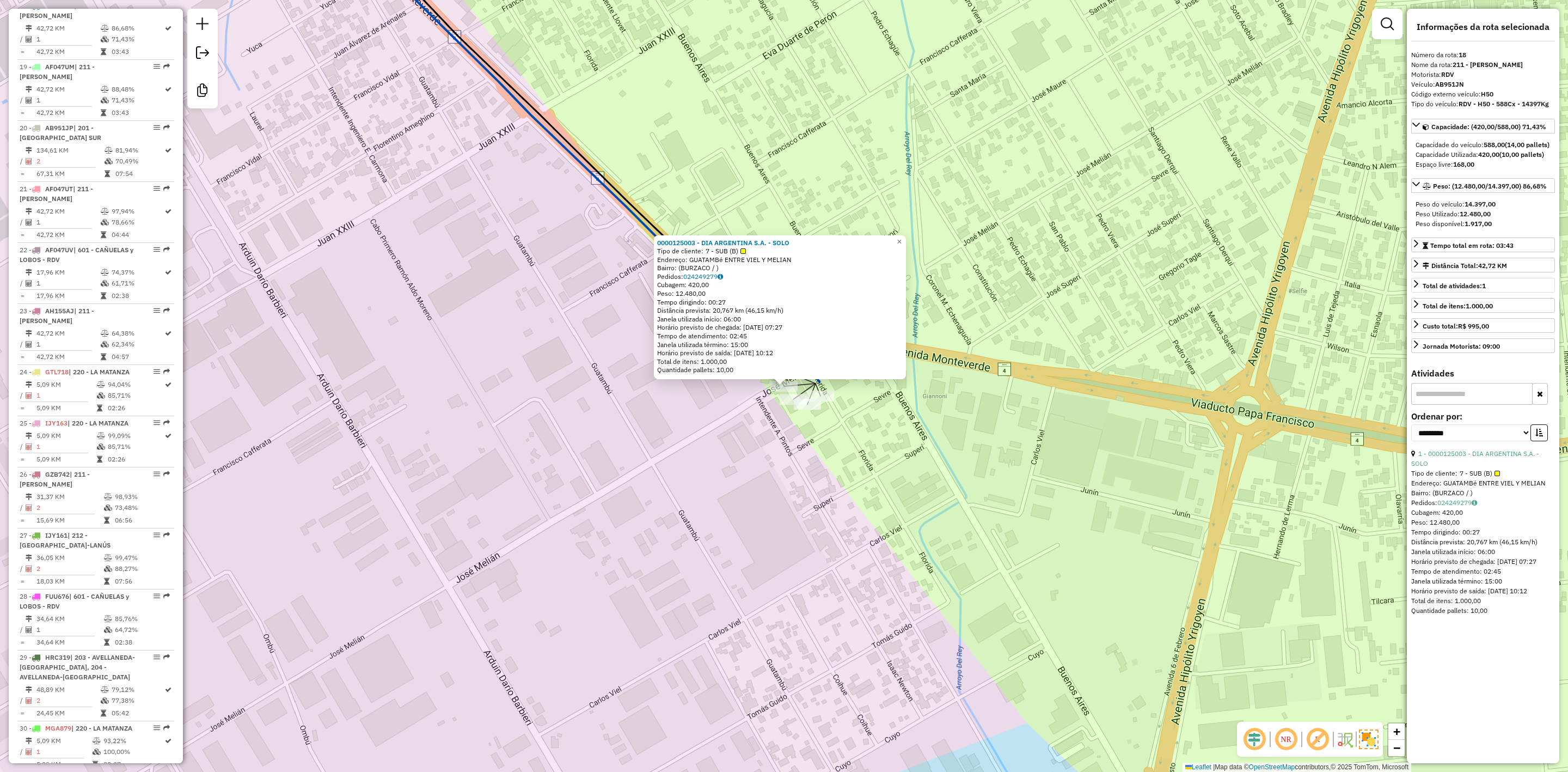
scroll to position [1467, 0]
click at [1481, 218] on strong "12.480,00" at bounding box center [1475, 214] width 31 height 9
copy strong "12.480,00"
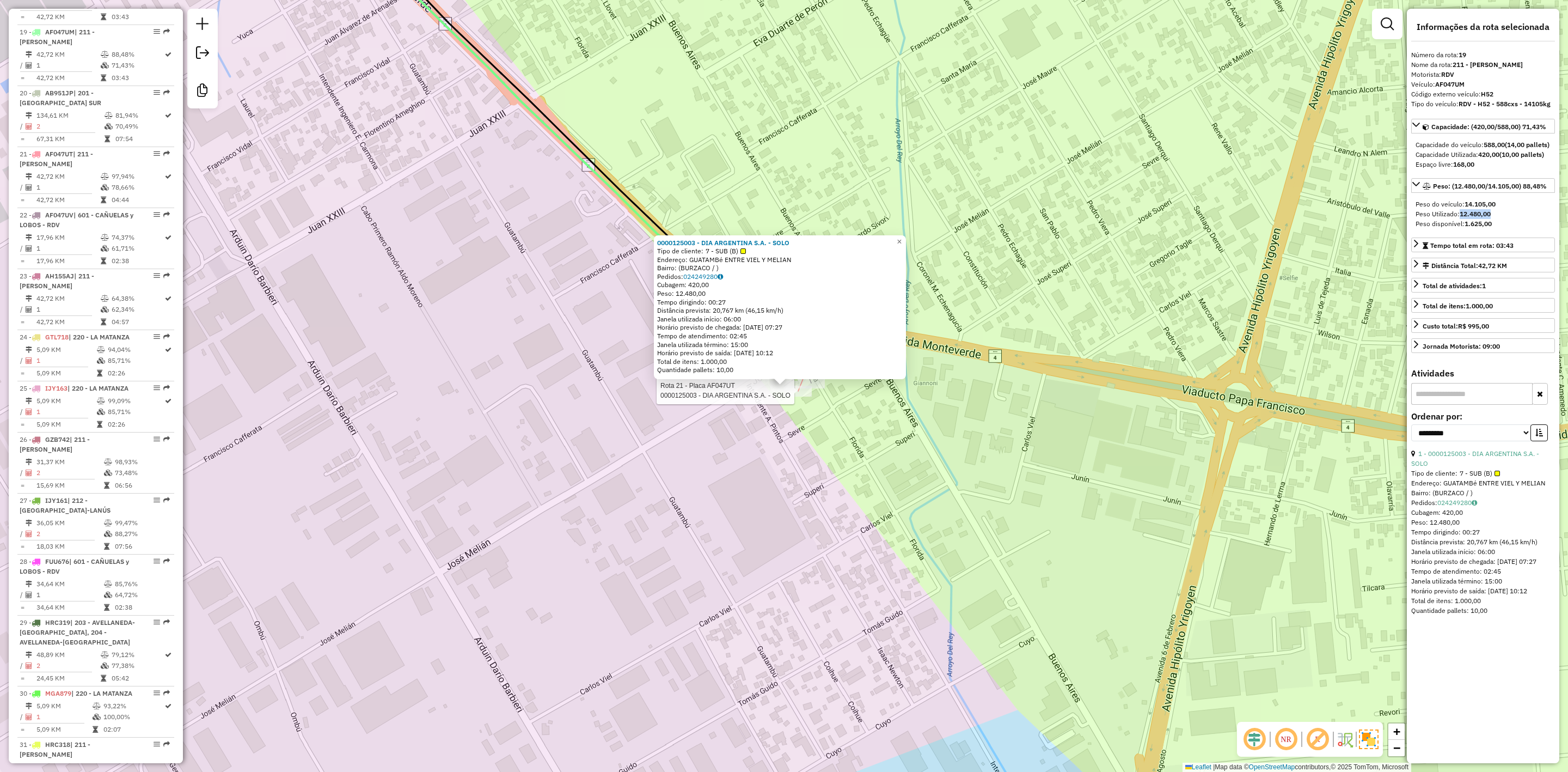
scroll to position [1529, 0]
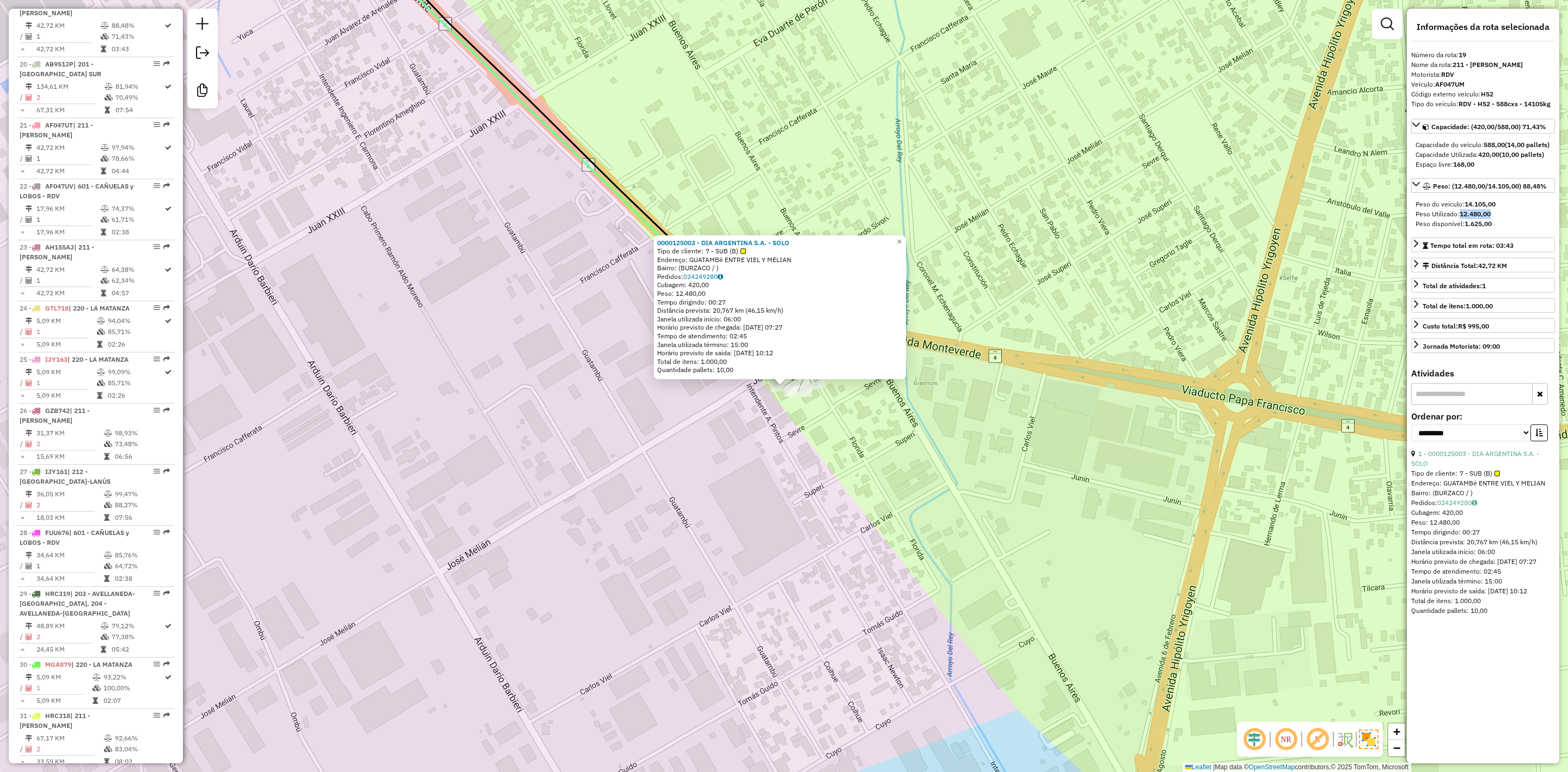
click at [1487, 218] on strong "12.480,00" at bounding box center [1475, 214] width 31 height 9
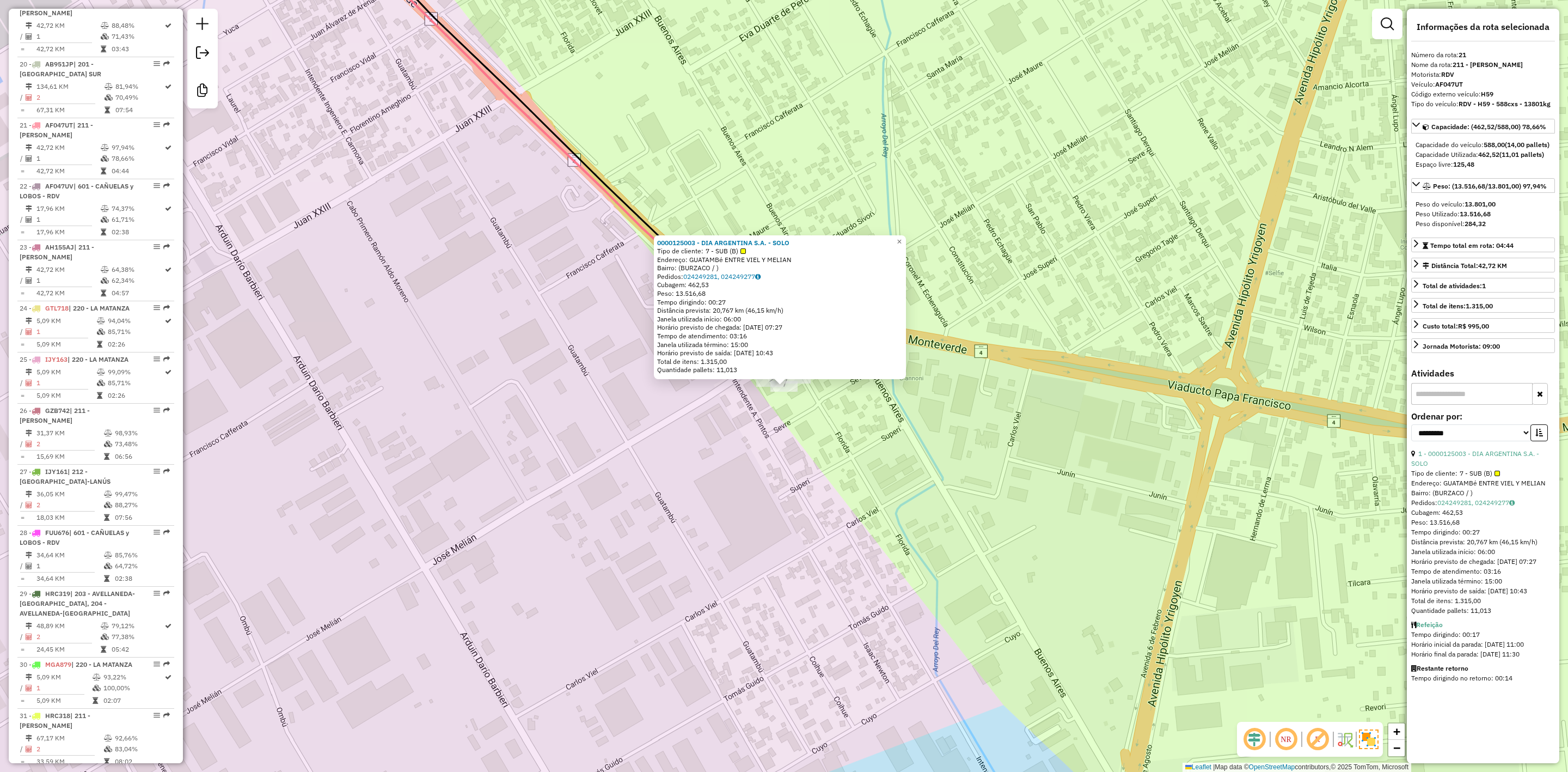
scroll to position [1651, 0]
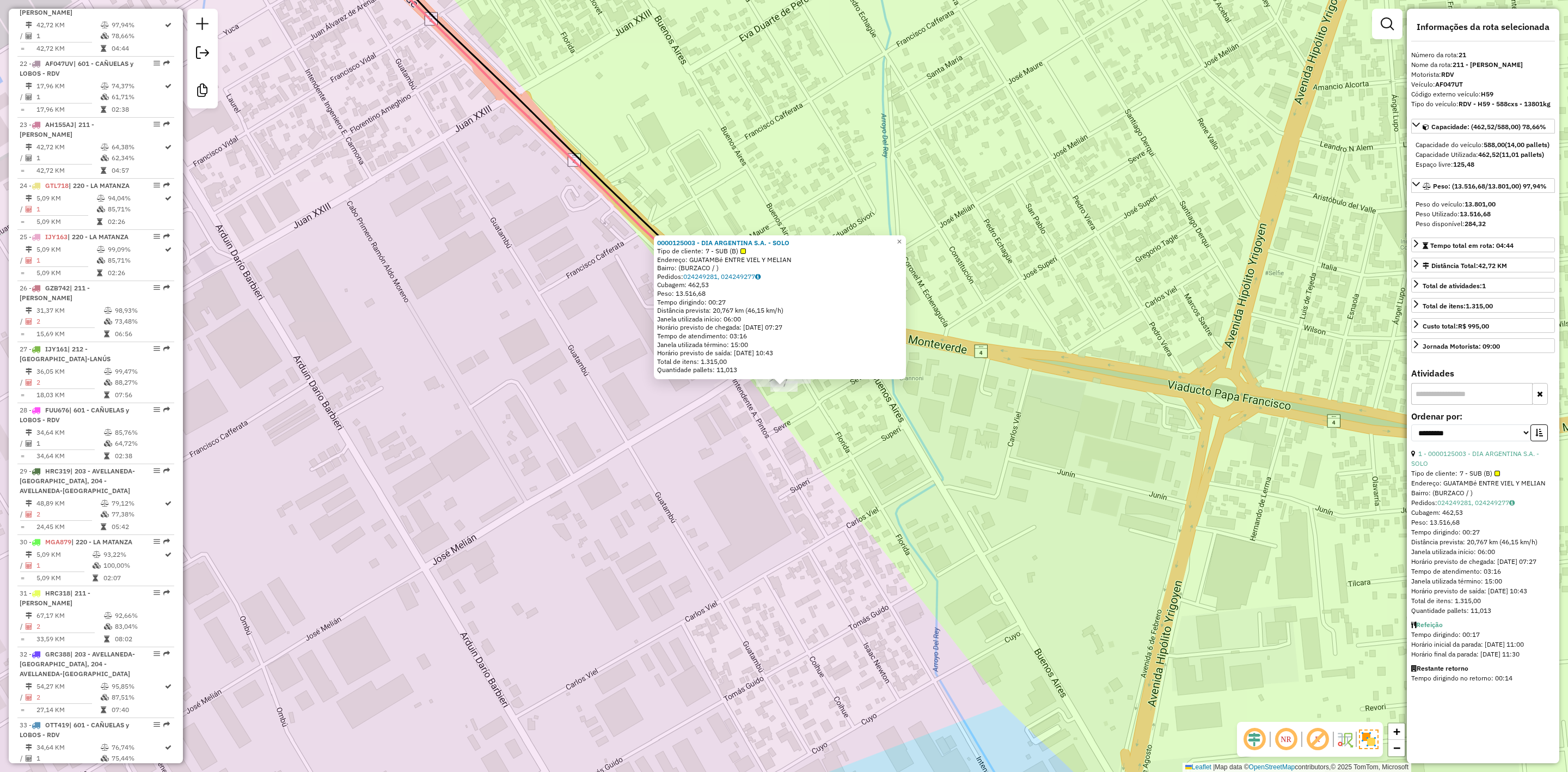
click at [1487, 218] on strong "13.516,68" at bounding box center [1475, 214] width 31 height 9
copy strong "13.516,68"
drag, startPoint x: 820, startPoint y: 397, endPoint x: 806, endPoint y: 388, distance: 16.6
click at [820, 397] on div "0000125003 - DIA ARGENTINA S.A. - SOLO Tipo de cliente: 7 - SUB (B) Endereço: G…" at bounding box center [784, 386] width 1568 height 772
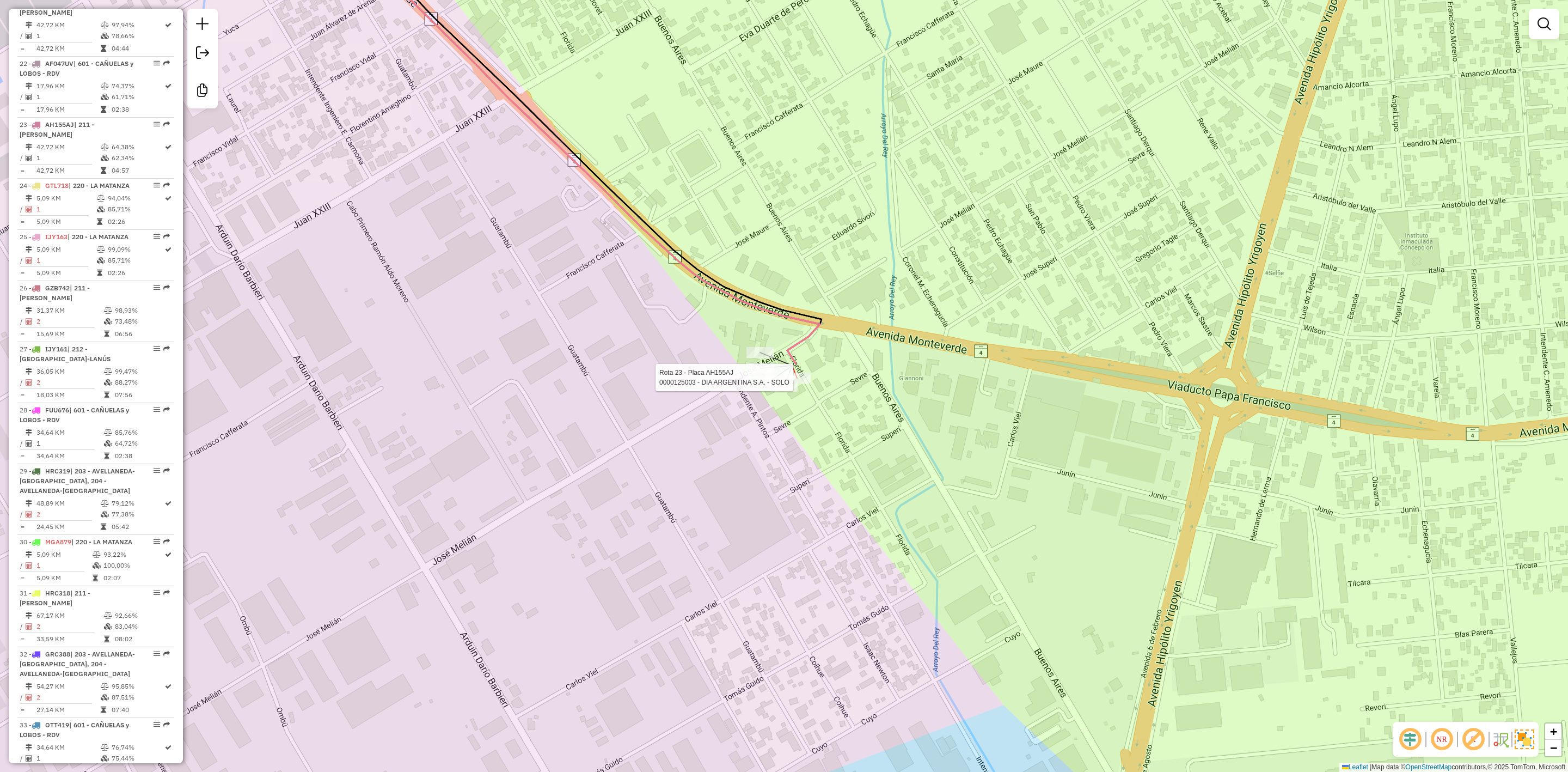
select select "**********"
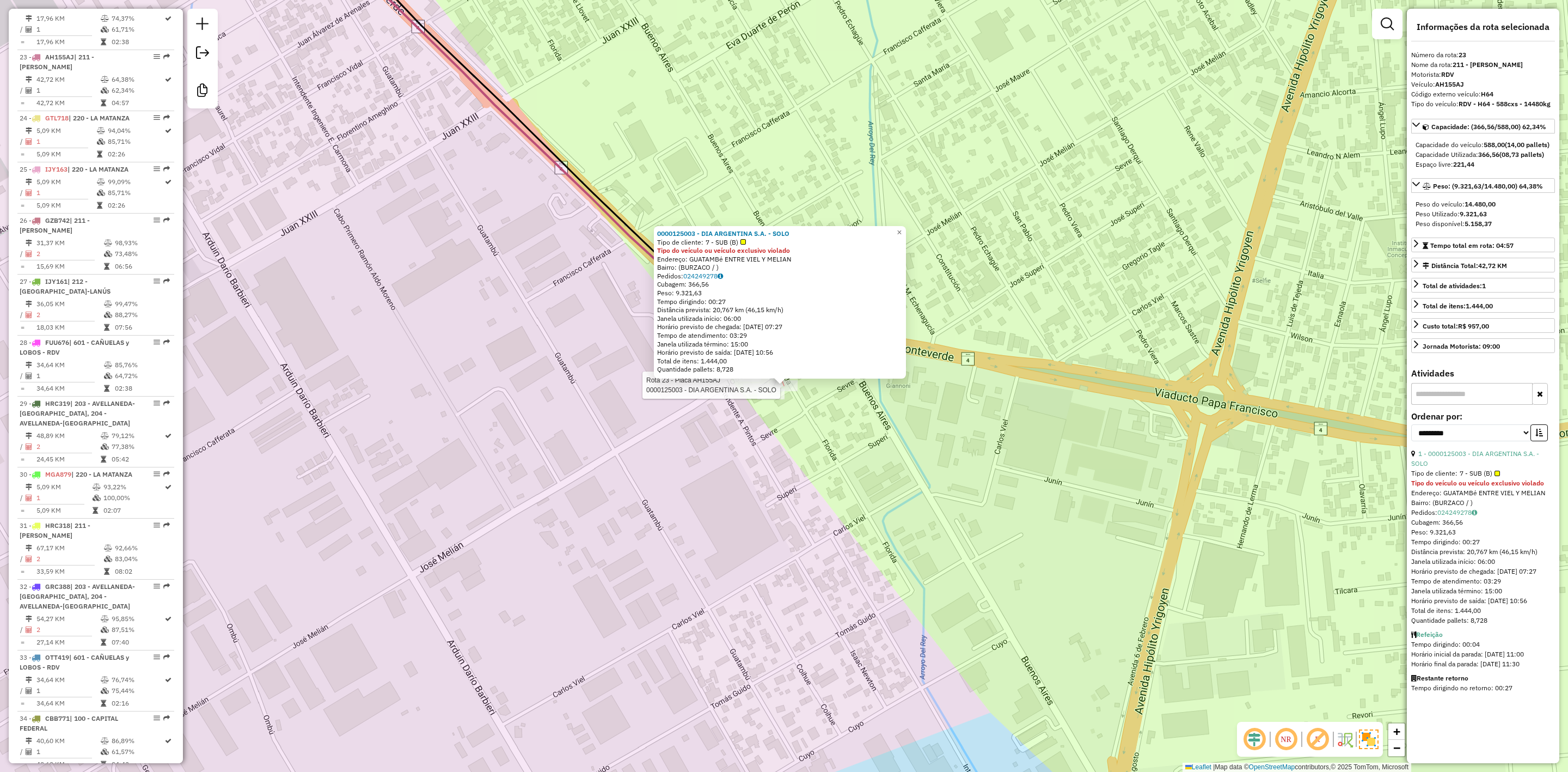
scroll to position [1774, 0]
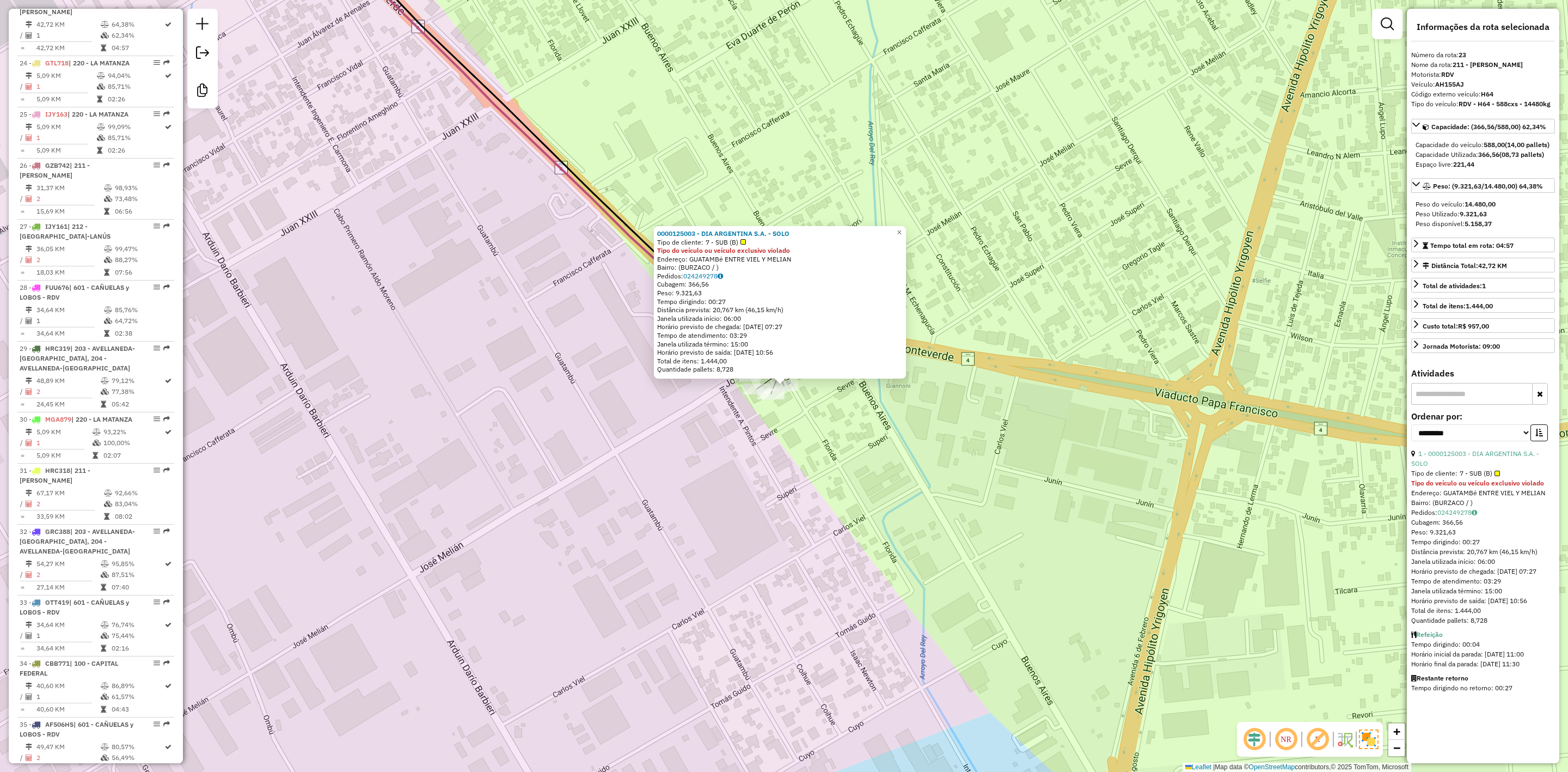
click at [1469, 218] on strong "9.321,63" at bounding box center [1474, 214] width 27 height 9
copy strong "9.321,63"
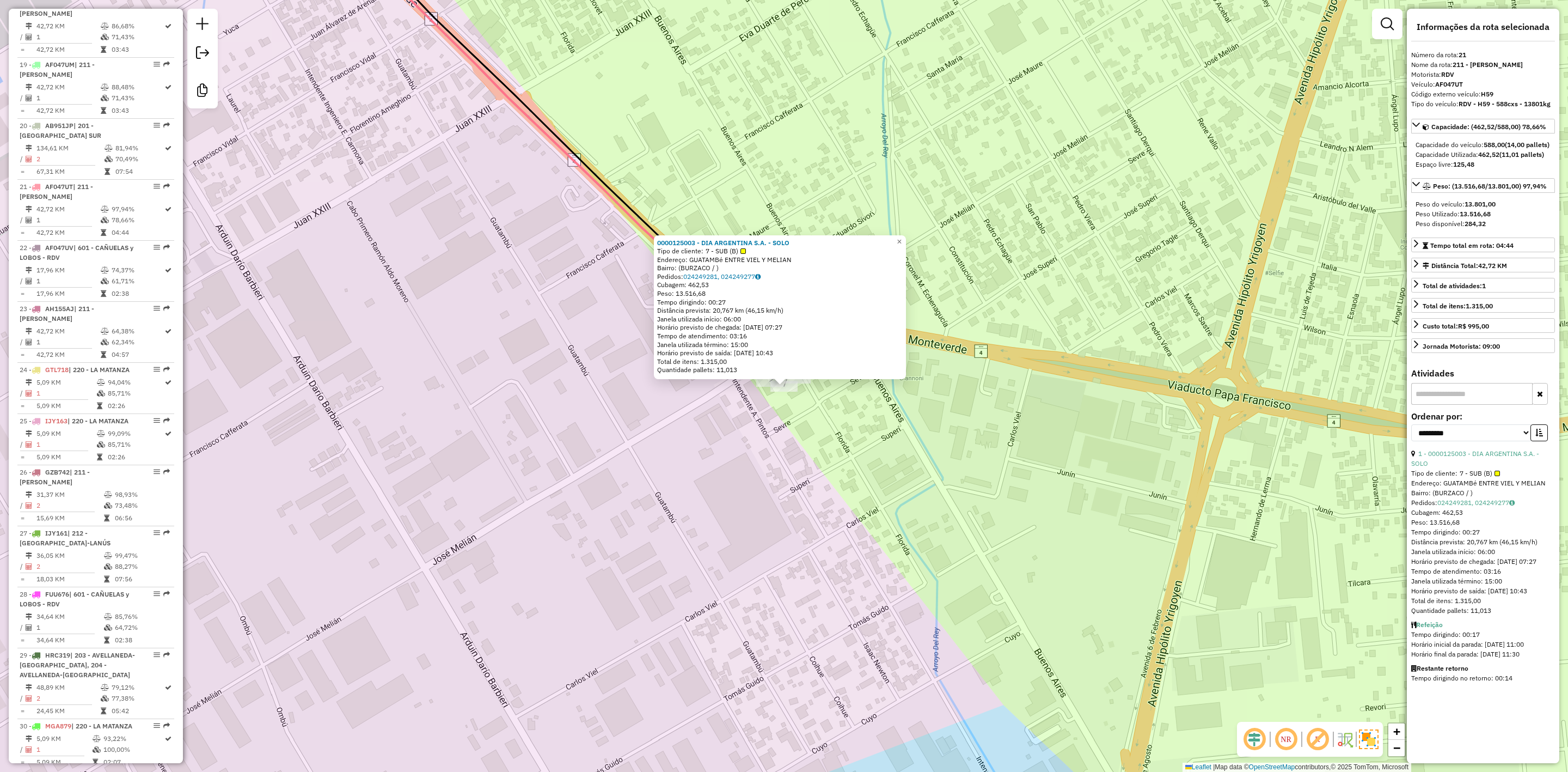
scroll to position [1651, 0]
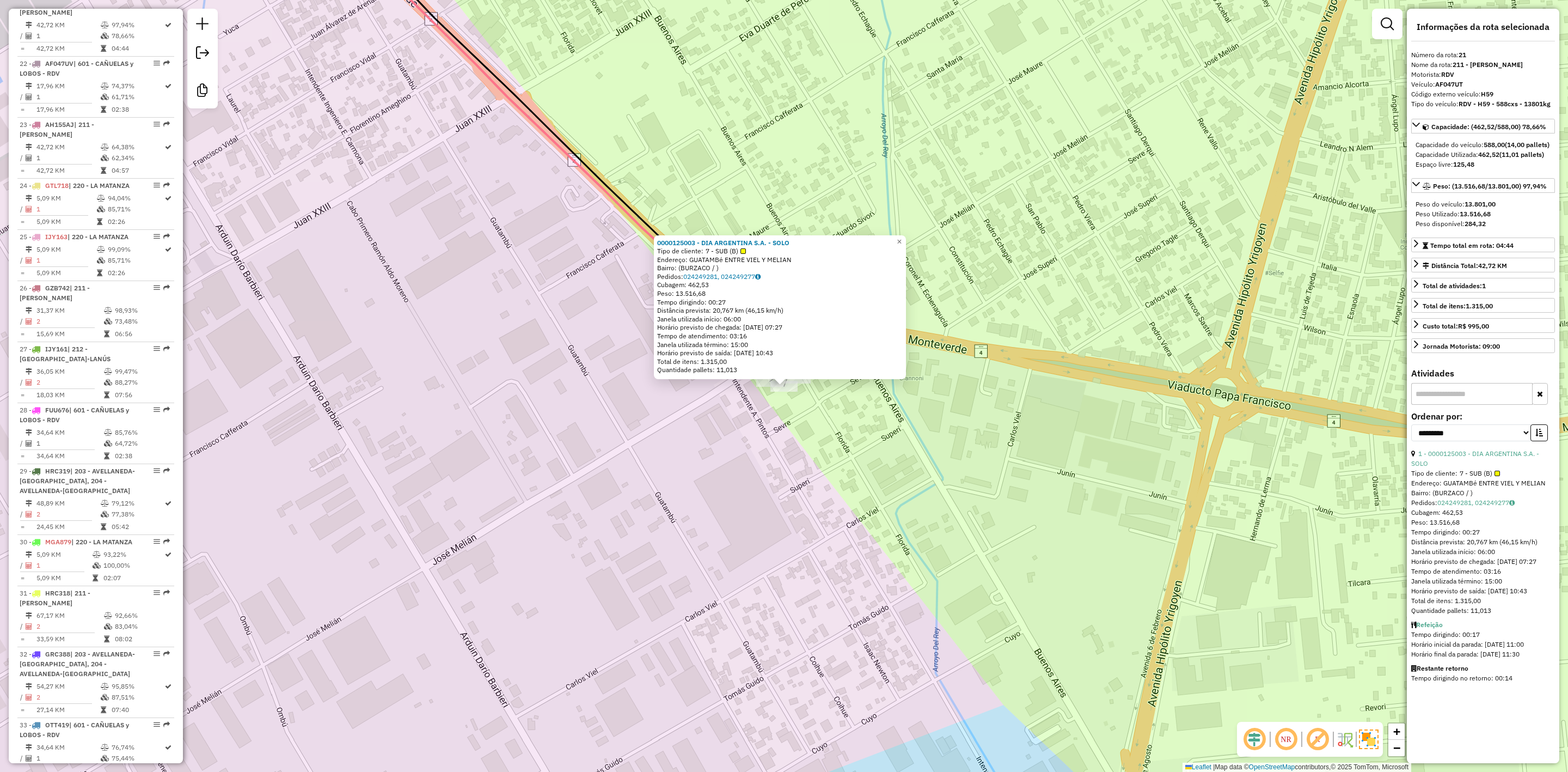
click at [832, 442] on div "0000125003 - DIA ARGENTINA S.A. - SOLO Tipo de cliente: 7 - SUB (B) Endereço: G…" at bounding box center [784, 386] width 1568 height 772
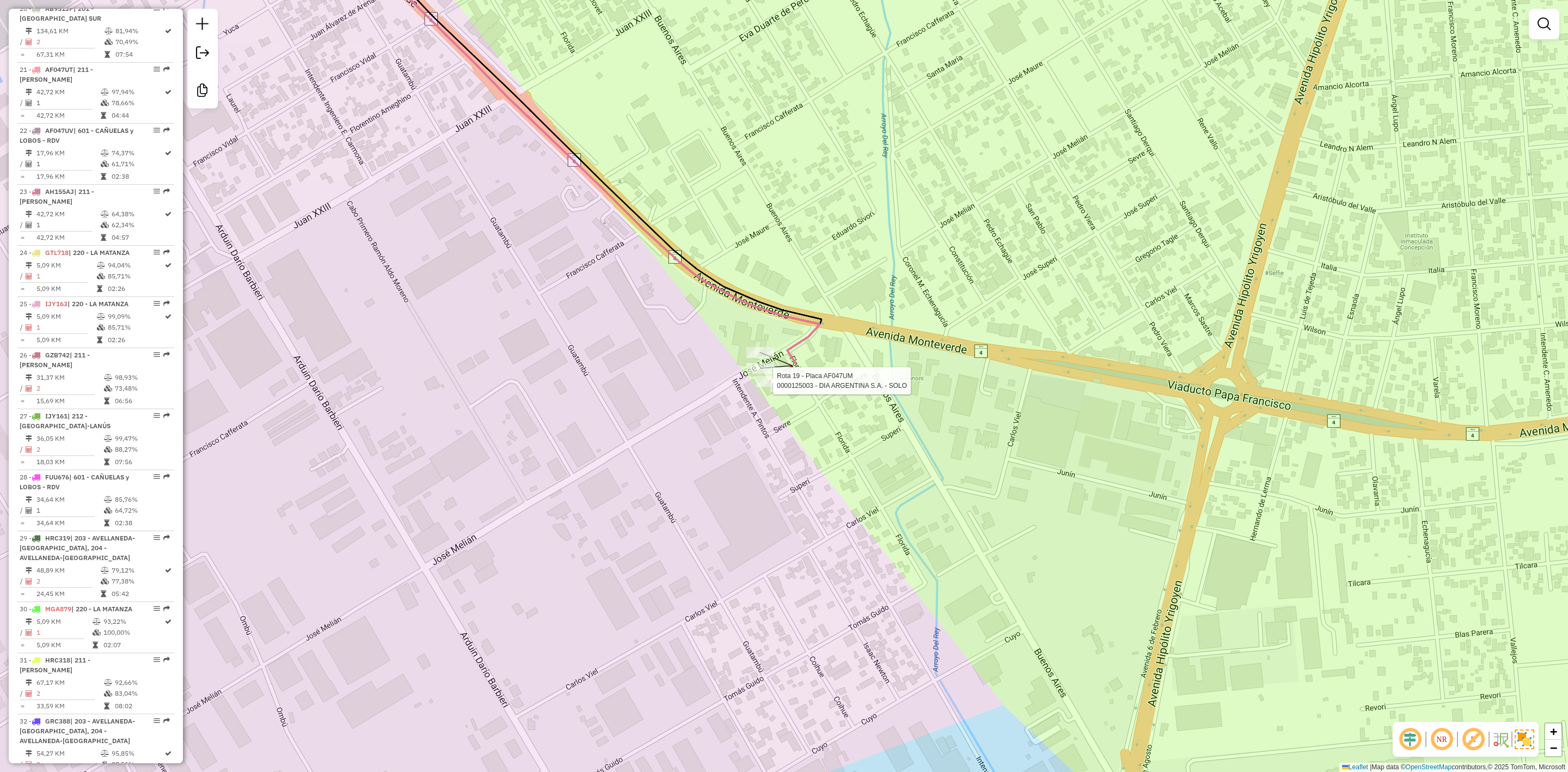
select select "**********"
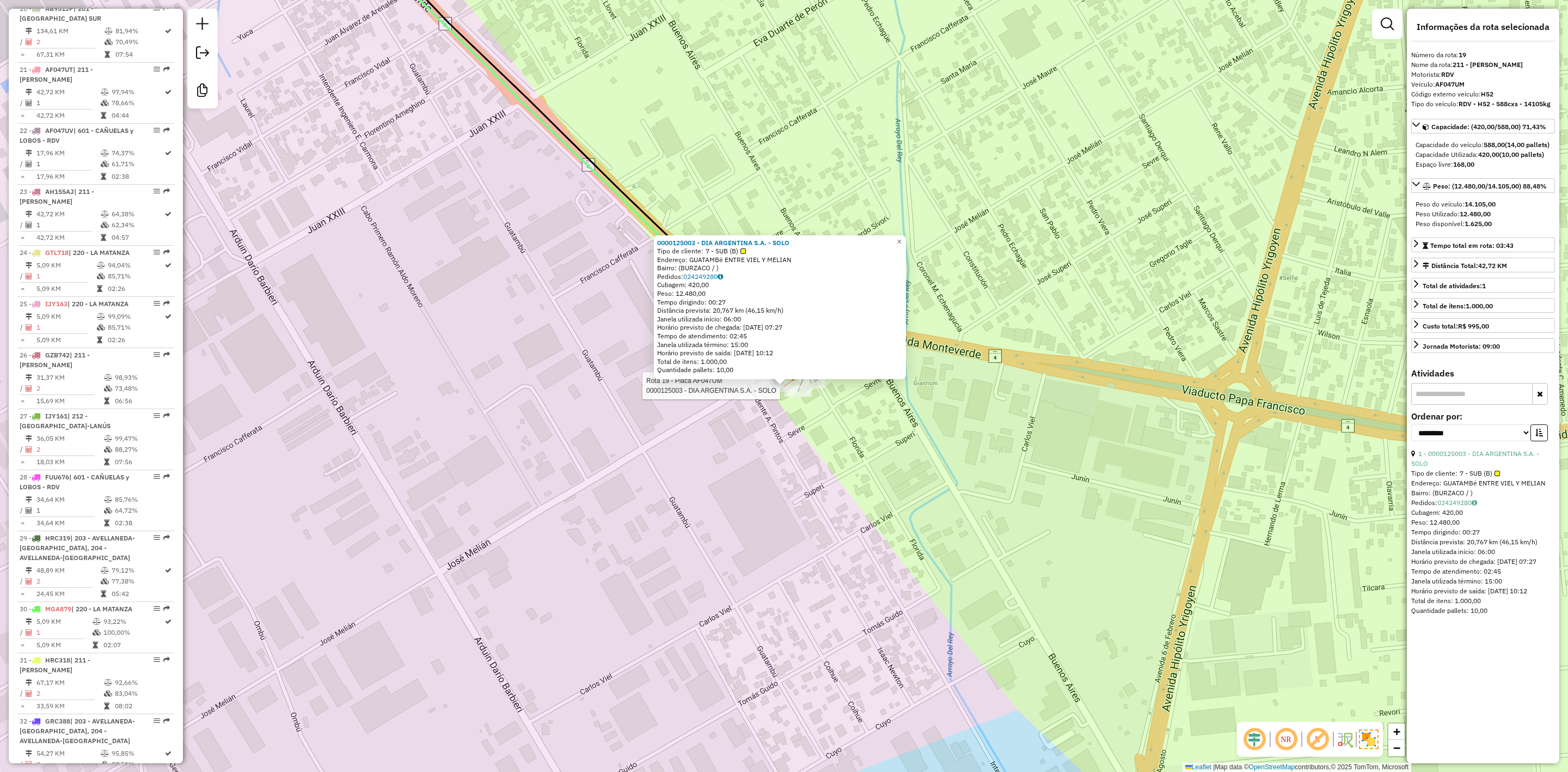
scroll to position [1529, 0]
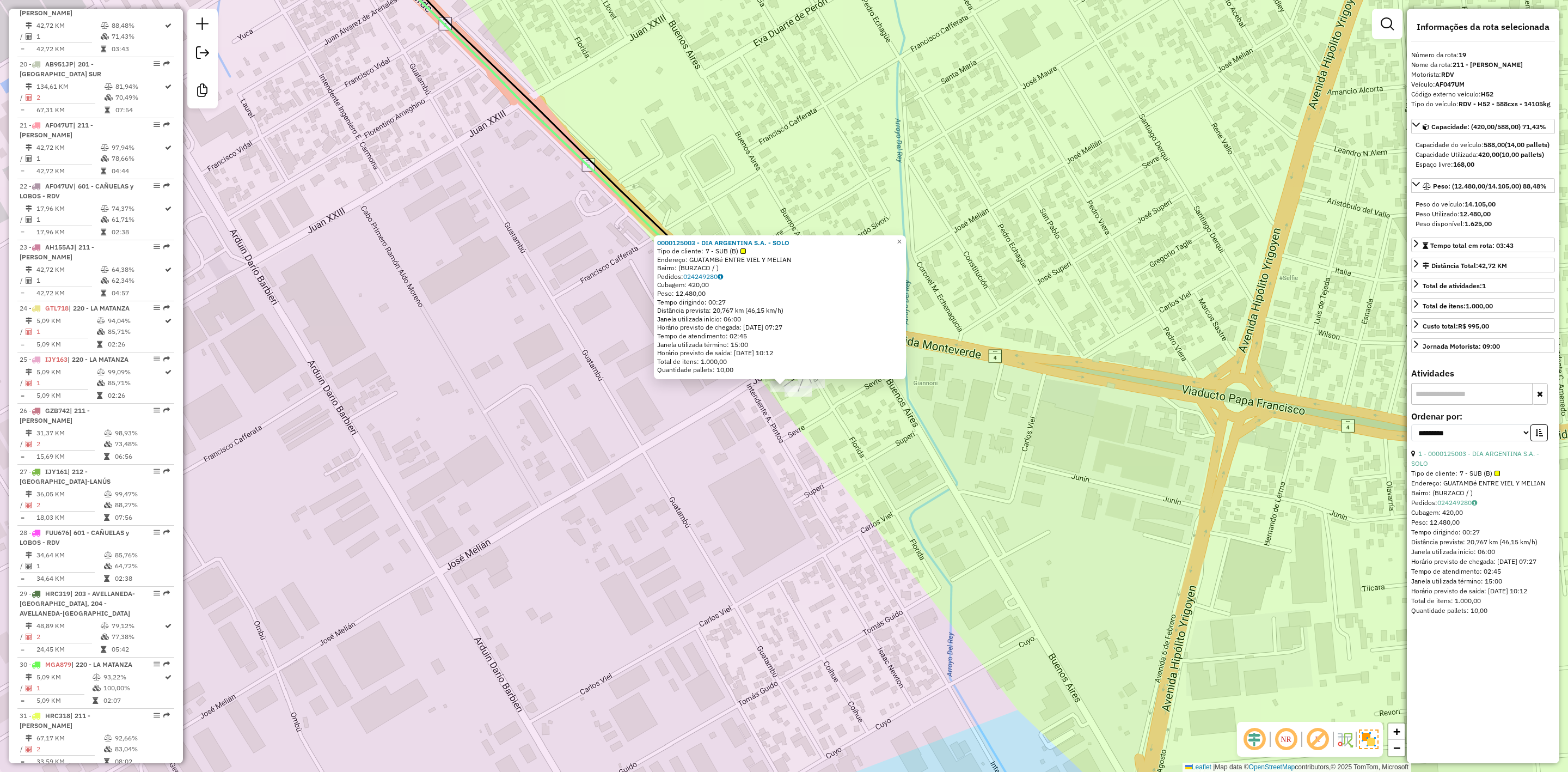
click at [790, 431] on div "Rota 19 - Placa AF047UM 0000125003 - DIA ARGENTINA S.A. - SOLO Rota 21 - Placa …" at bounding box center [784, 386] width 1568 height 772
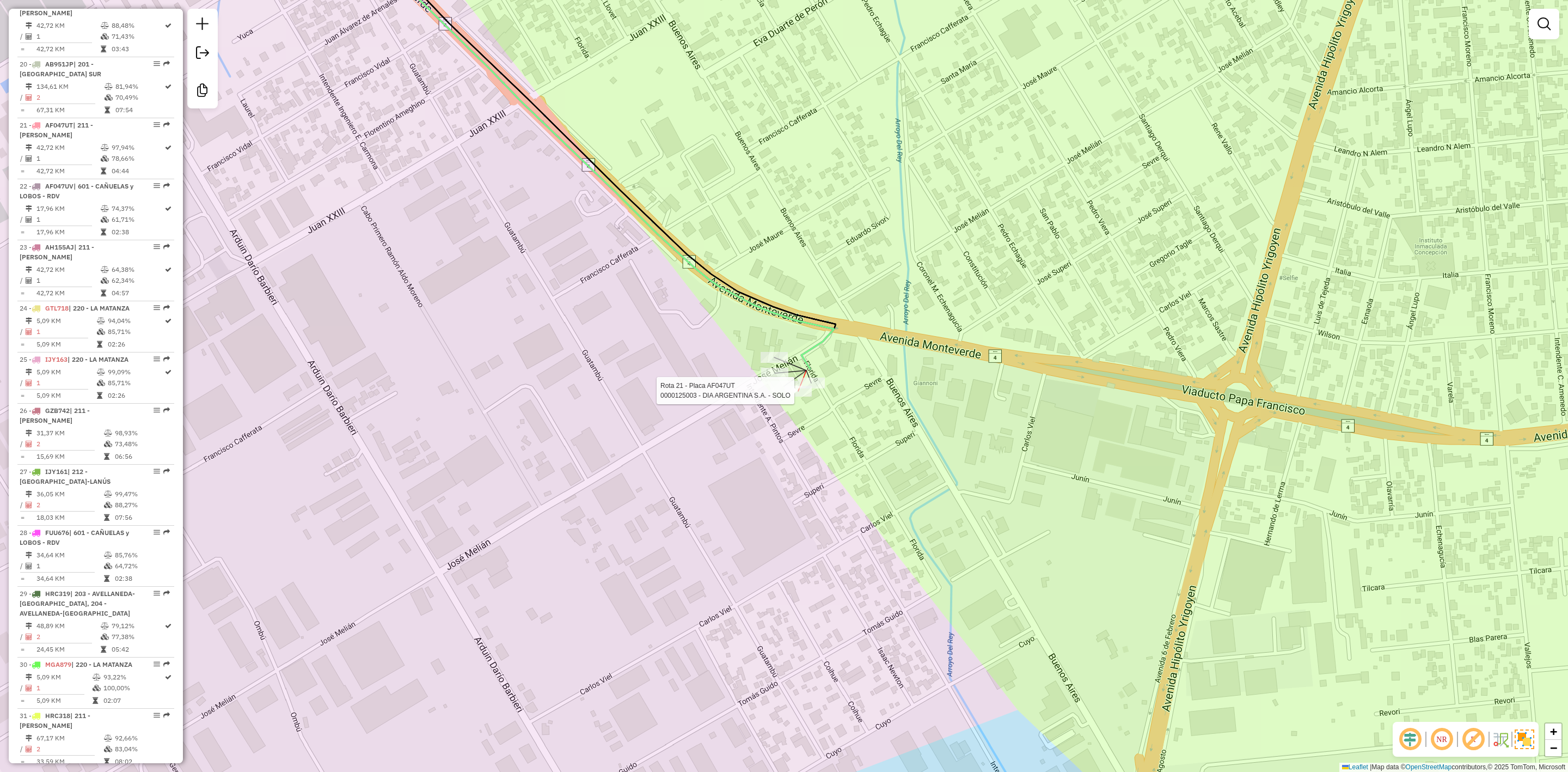
select select "**********"
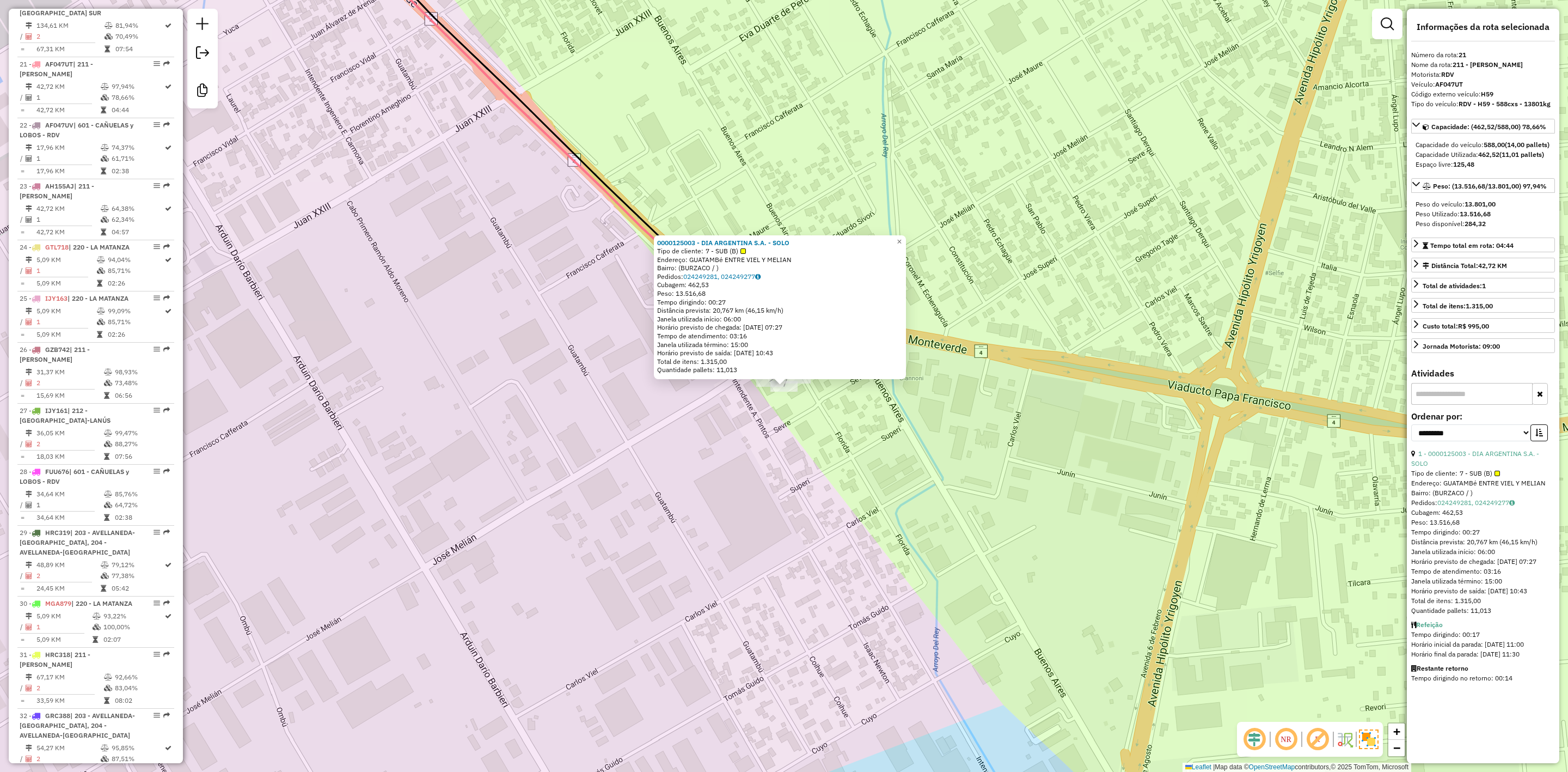
scroll to position [1651, 0]
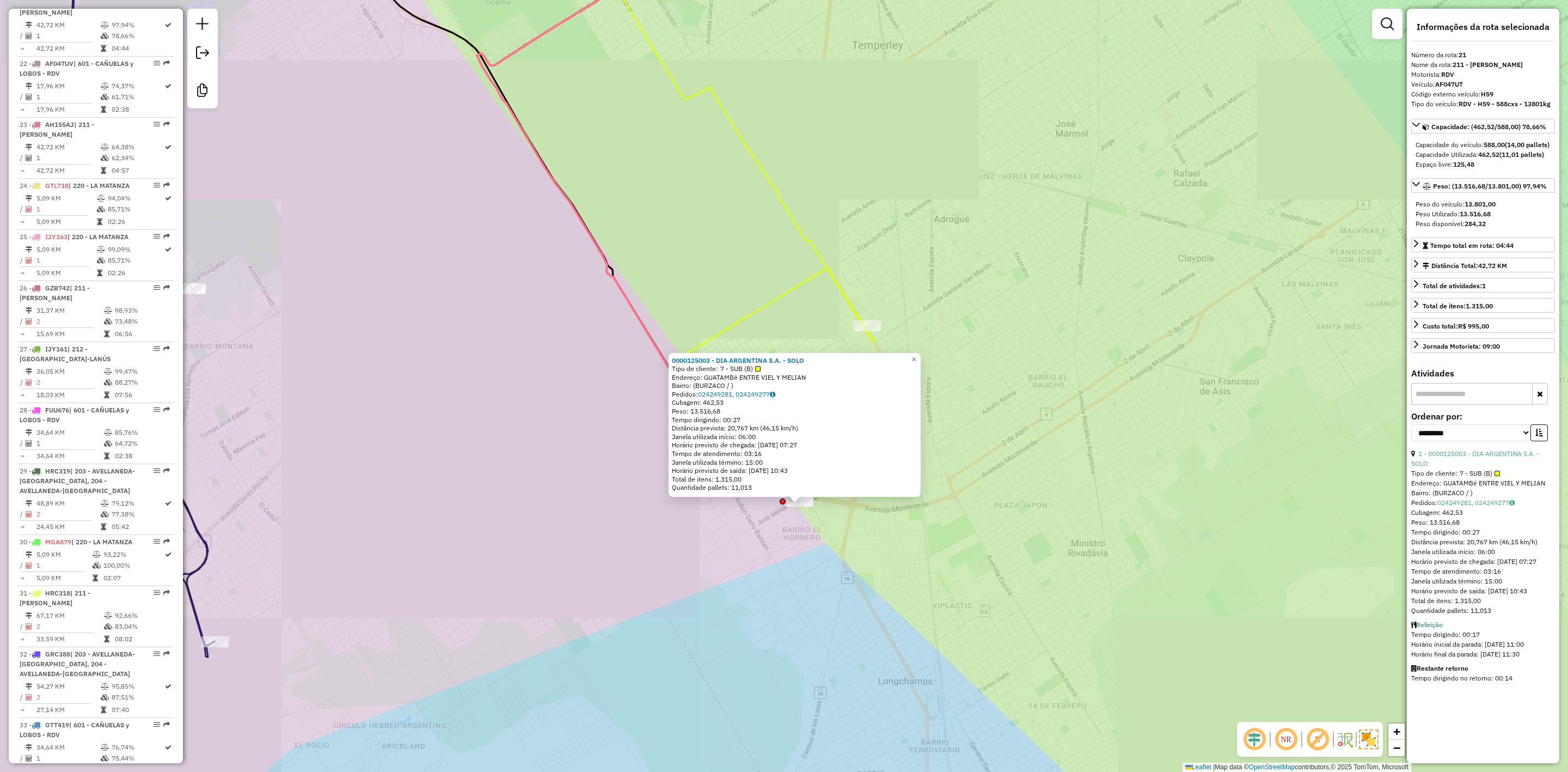
click at [801, 525] on div "0000125003 - DIA ARGENTINA S.A. - SOLO Tipo de cliente: 7 - SUB (B) Endereço: G…" at bounding box center [784, 386] width 1568 height 772
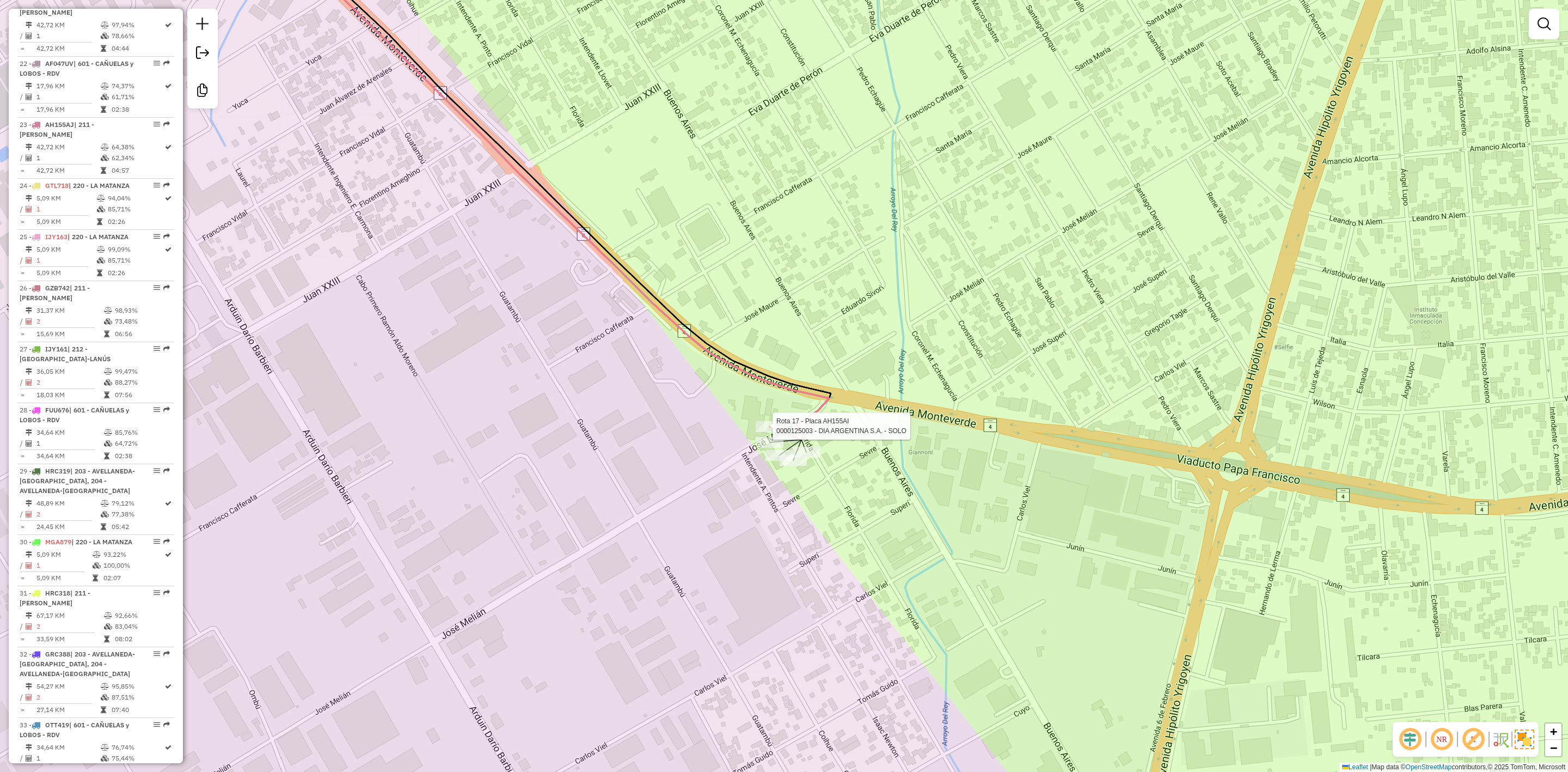
select select "**********"
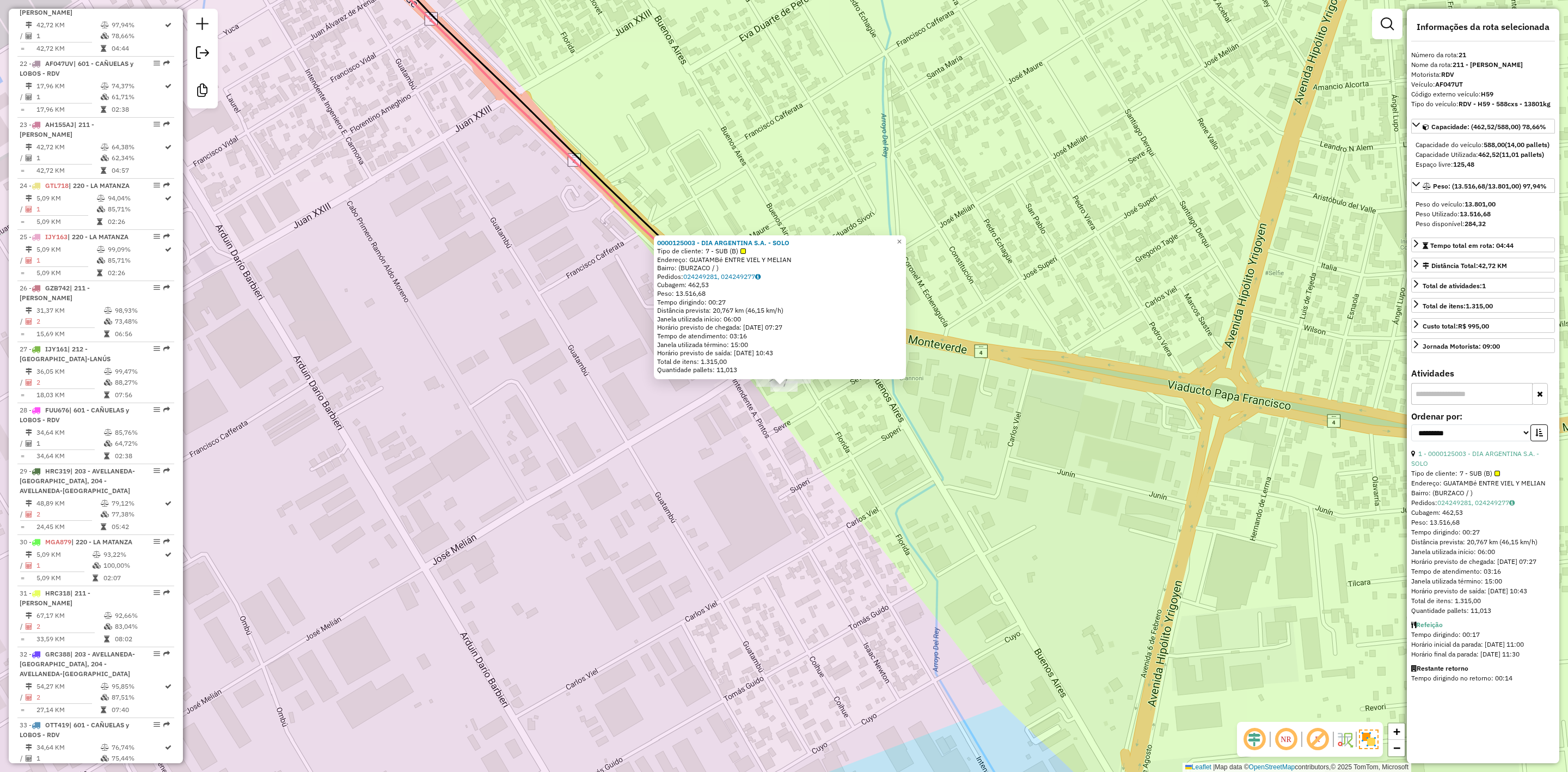
drag, startPoint x: 808, startPoint y: 411, endPoint x: 814, endPoint y: 396, distance: 16.2
click at [808, 411] on div "0000125003 - DIA ARGENTINA S.A. - SOLO Tipo de cliente: 7 - SUB (B) Endereço: G…" at bounding box center [784, 386] width 1568 height 772
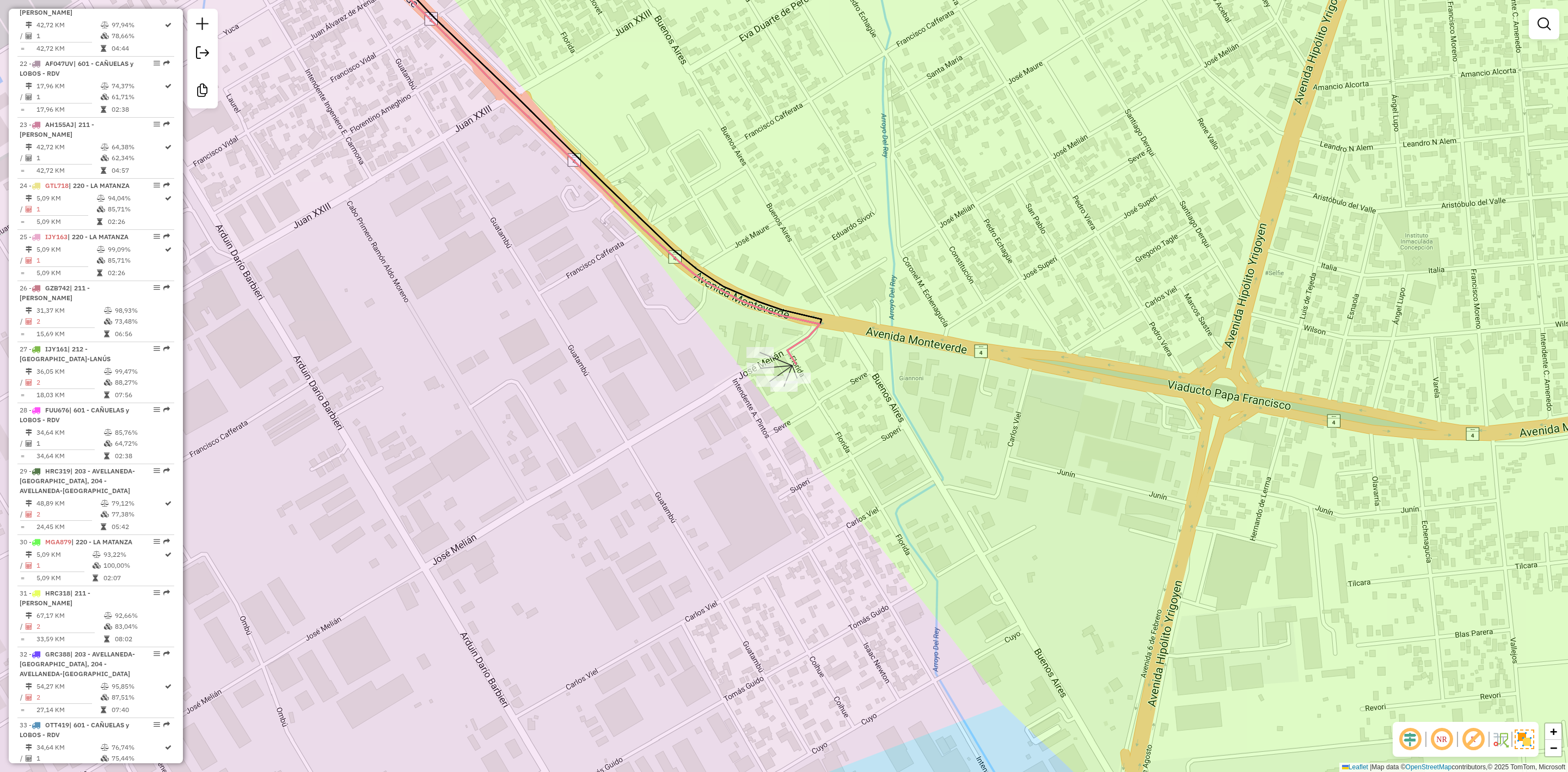
select select "**********"
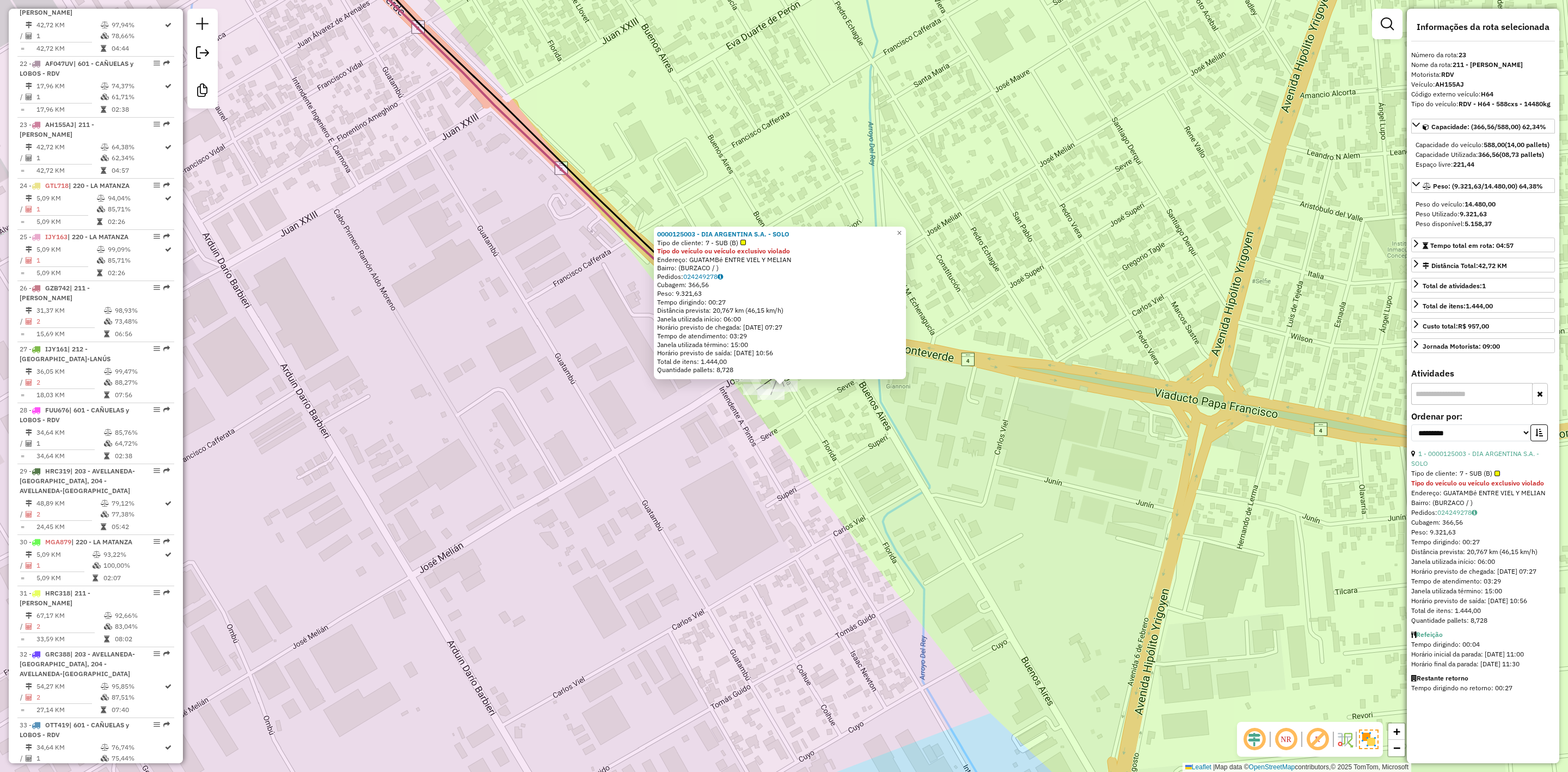
scroll to position [1774, 0]
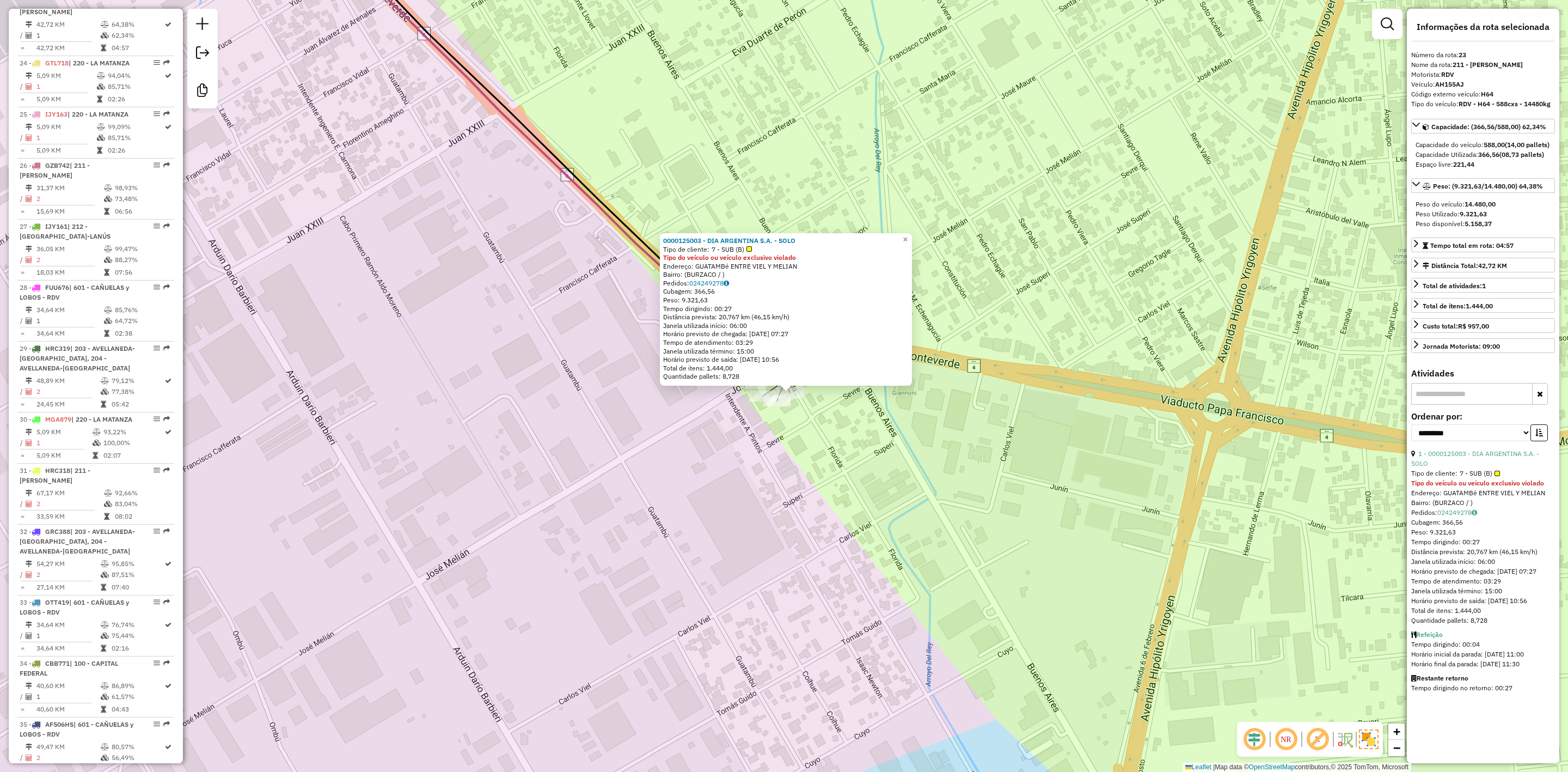
drag, startPoint x: 857, startPoint y: 435, endPoint x: 878, endPoint y: 459, distance: 31.9
click at [876, 460] on div "0000125003 - DIA ARGENTINA S.A. - SOLO Tipo de cliente: 7 - SUB (B) Tipo do veí…" at bounding box center [784, 386] width 1568 height 772
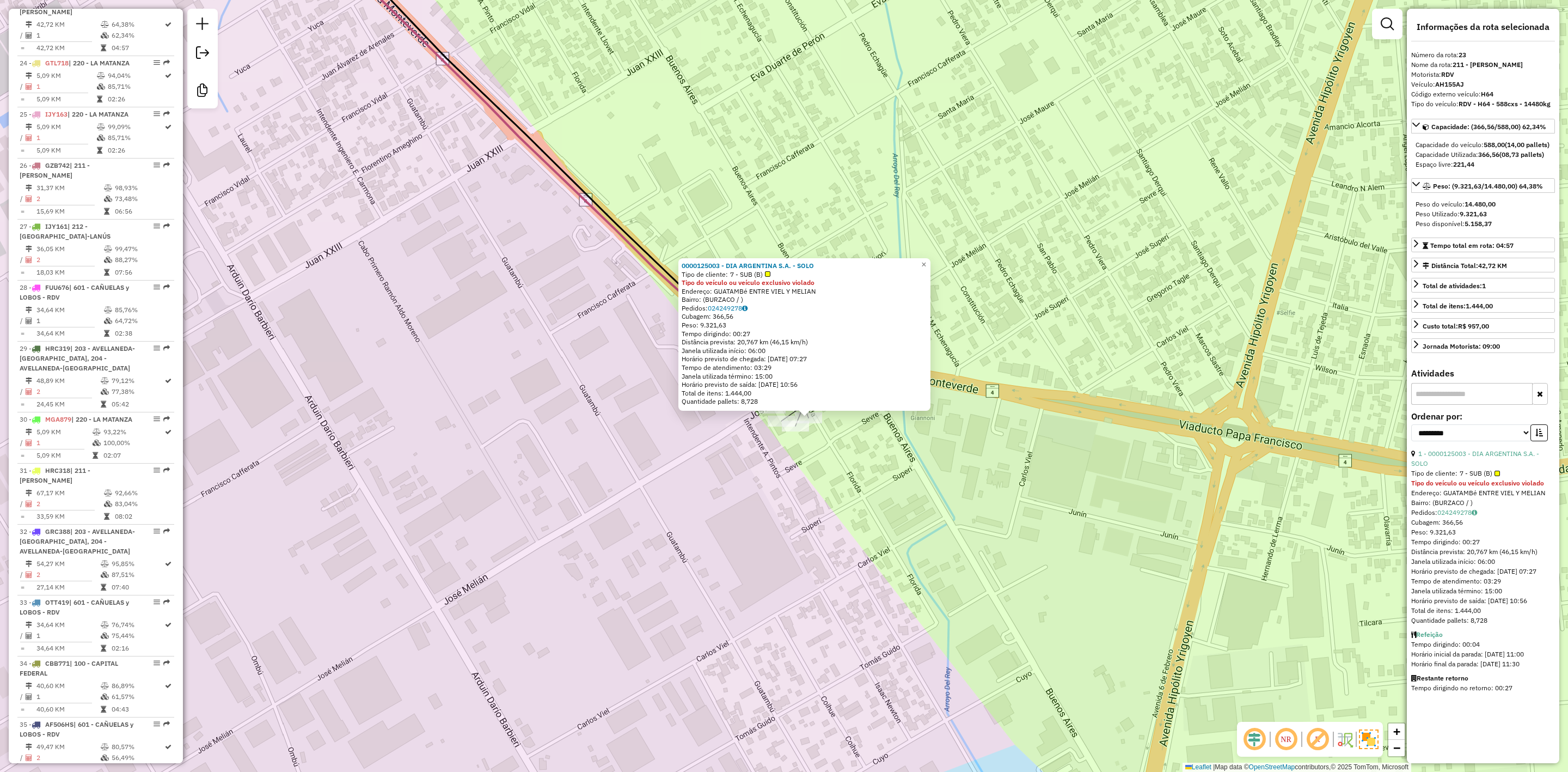
click at [886, 512] on div "0000125003 - DIA ARGENTINA S.A. - SOLO Tipo de cliente: 7 - SUB (B) Tipo do veí…" at bounding box center [784, 386] width 1568 height 772
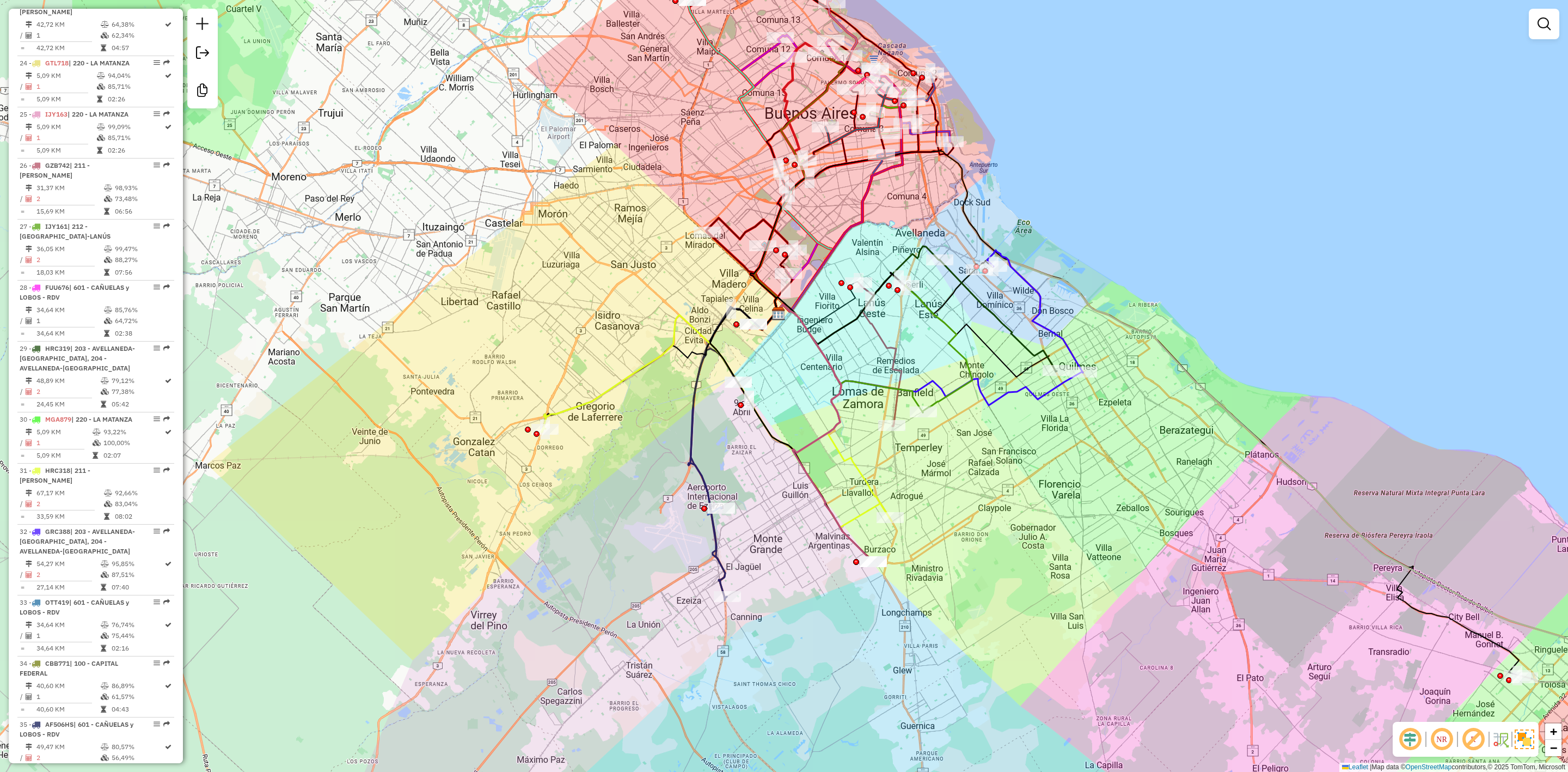
click at [716, 545] on icon at bounding box center [715, 473] width 48 height 249
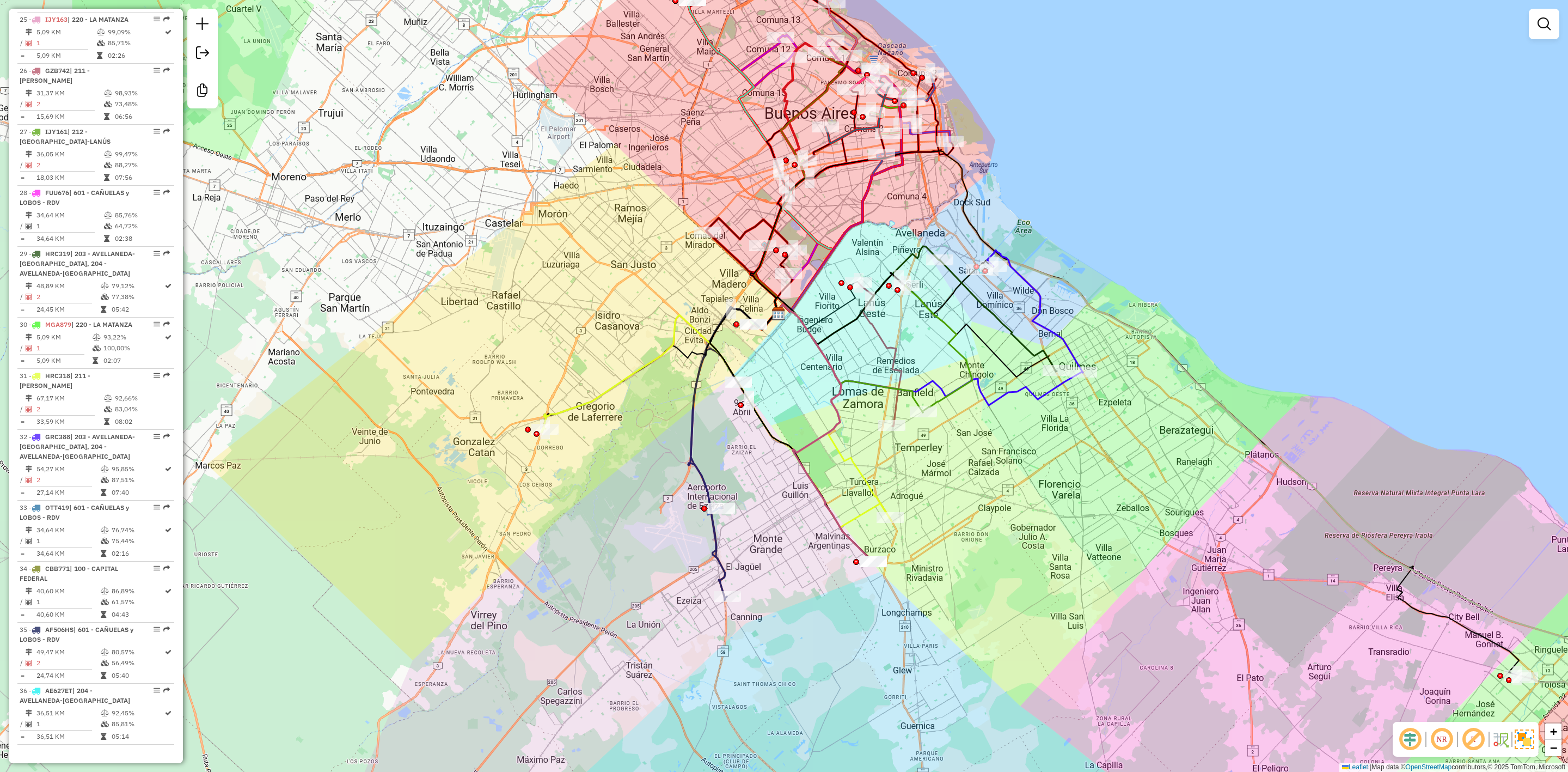
select select "**********"
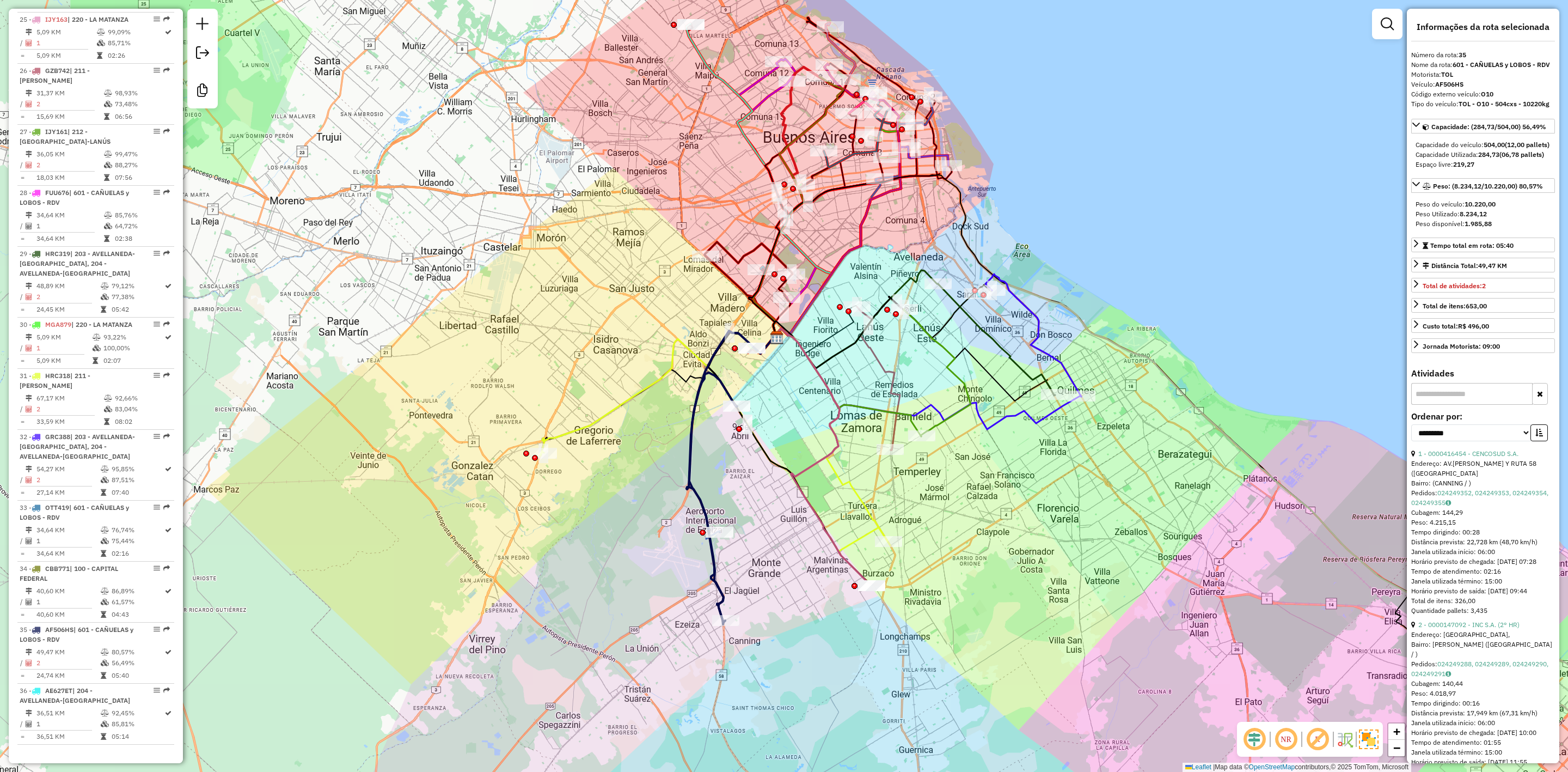
drag, startPoint x: 716, startPoint y: 543, endPoint x: 714, endPoint y: 567, distance: 24.1
click at [714, 567] on icon at bounding box center [713, 497] width 48 height 249
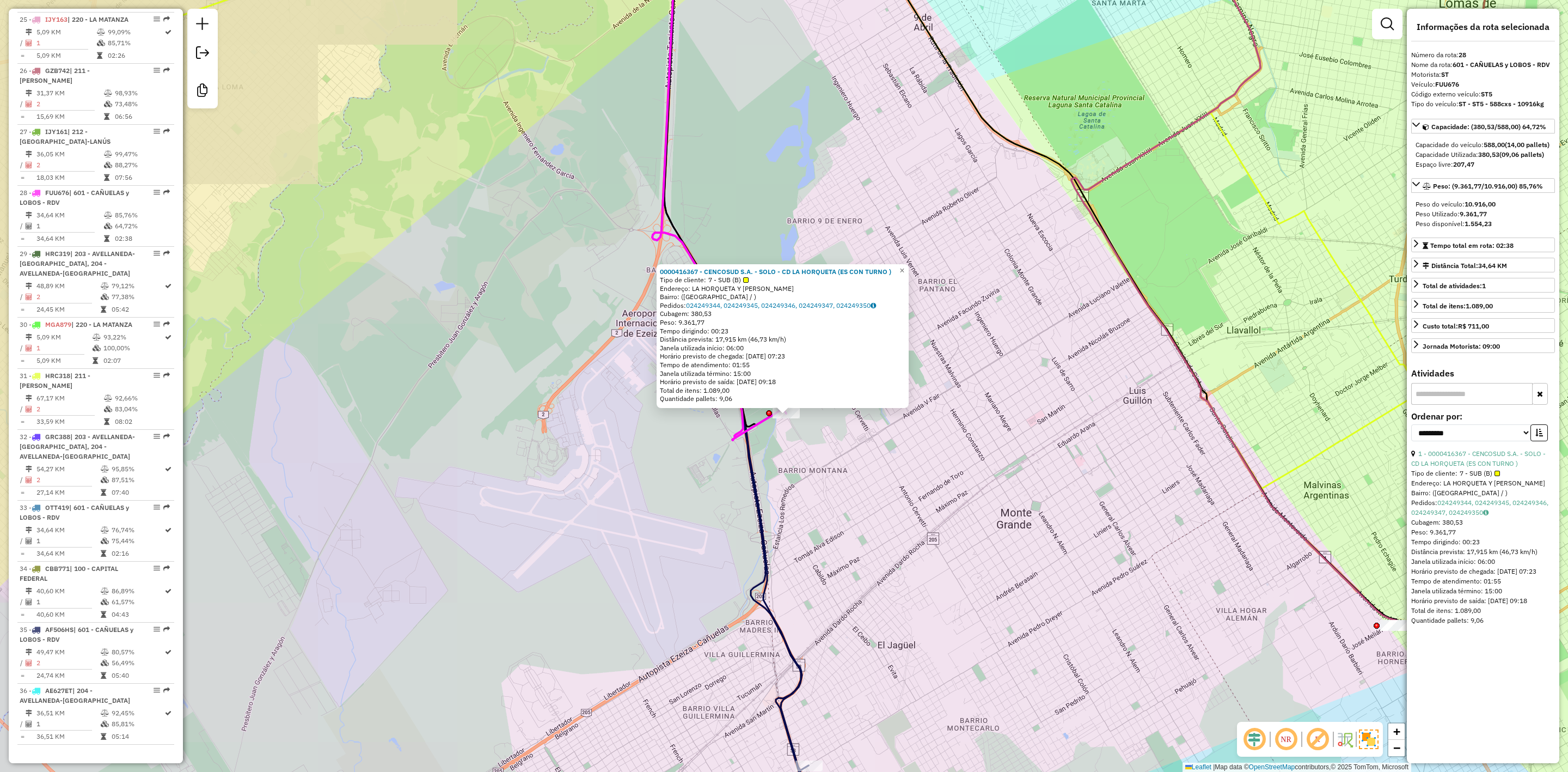
click at [798, 449] on div "0000416367 - CENCOSUD S.A. - SOLO - CD LA HORQUETA (ES CON TURNO ) Tipo de clie…" at bounding box center [784, 386] width 1568 height 772
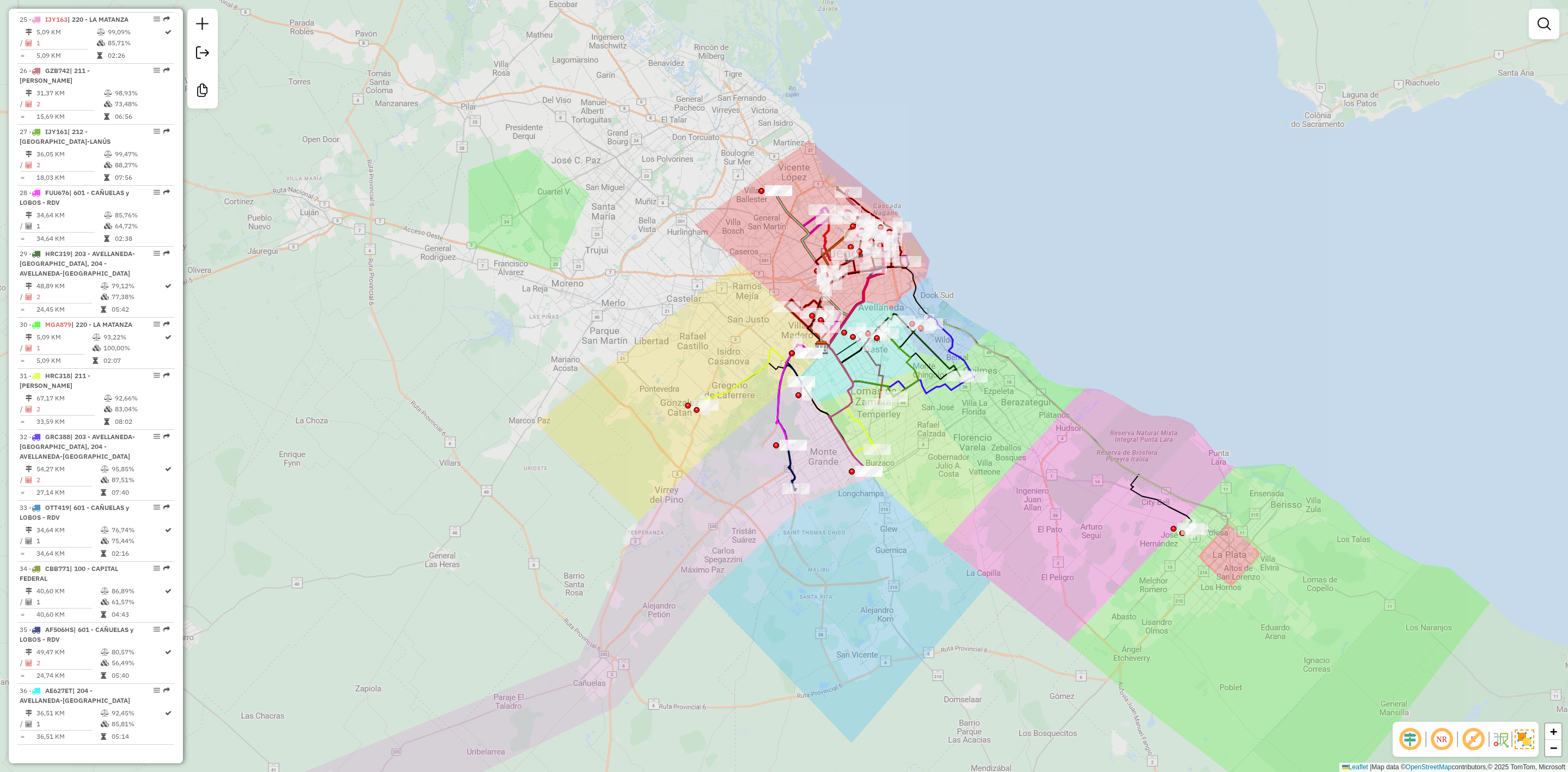
click at [741, 468] on div "Janela de atendimento Grade de atendimento Capacidade Transportadoras Veículos …" at bounding box center [784, 386] width 1568 height 772
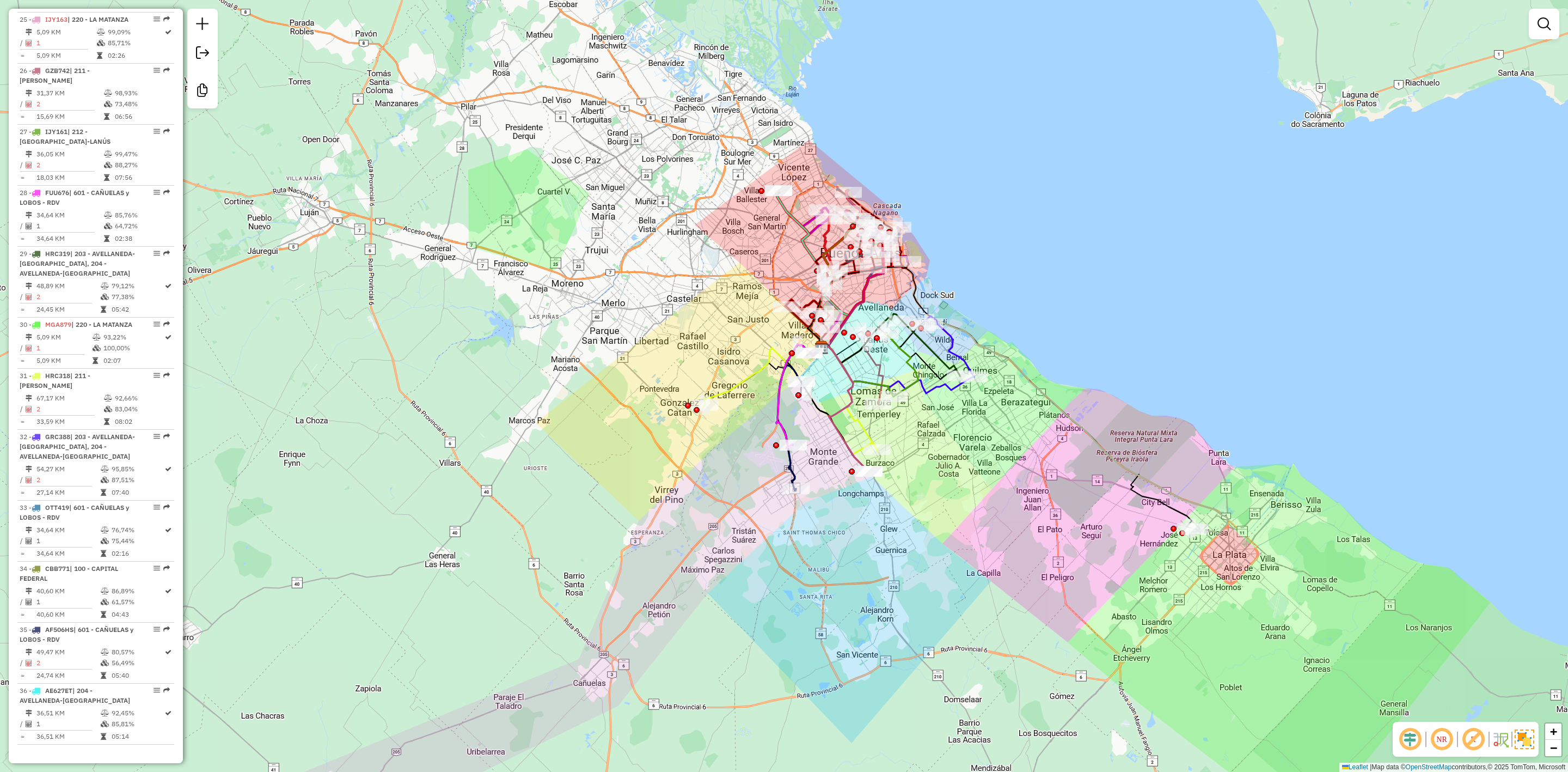
click at [730, 391] on icon at bounding box center [790, 401] width 174 height 106
select select "**********"
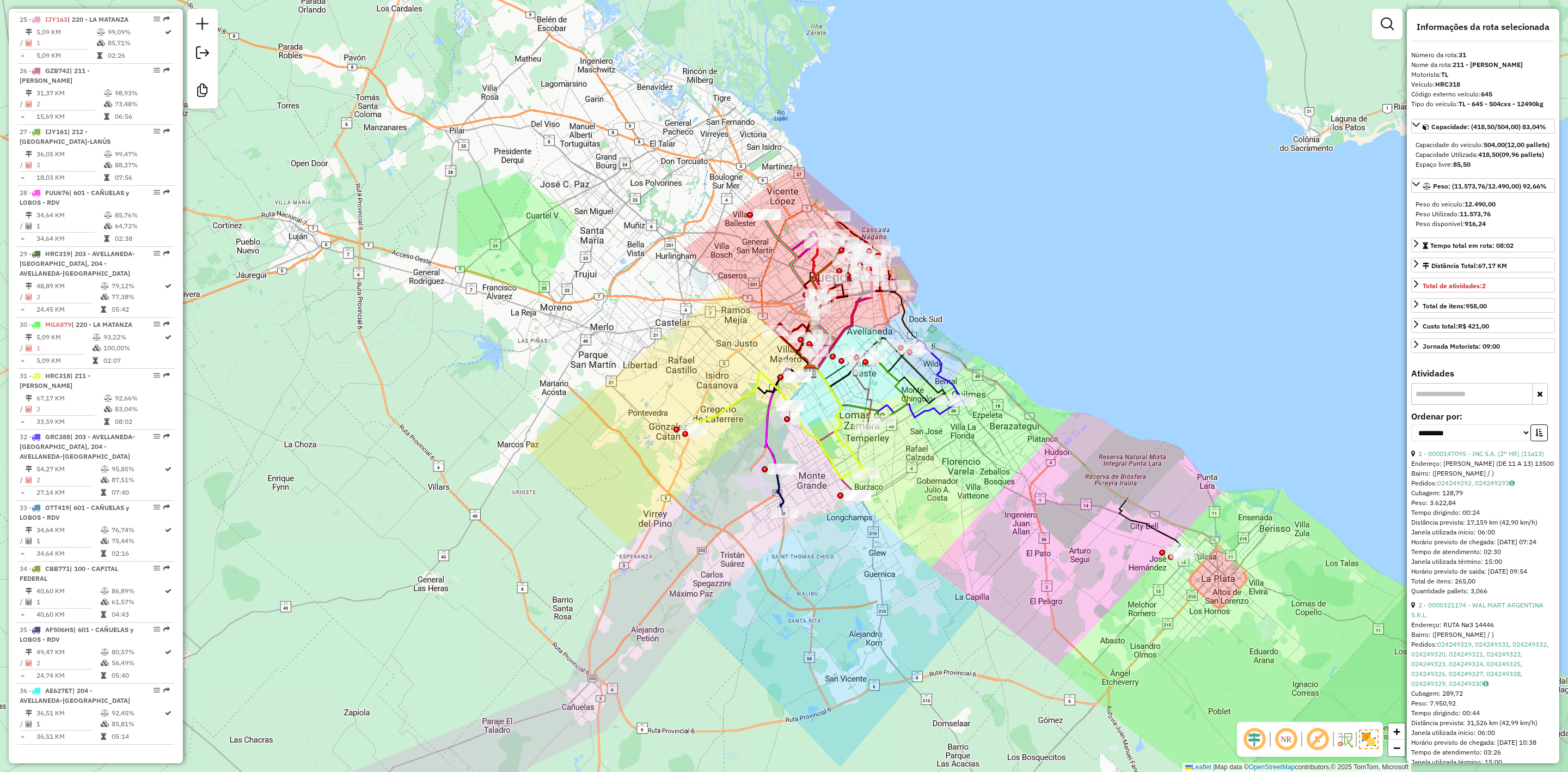
drag, startPoint x: 730, startPoint y: 395, endPoint x: 719, endPoint y: 415, distance: 22.8
click at [719, 415] on icon at bounding box center [778, 425] width 174 height 106
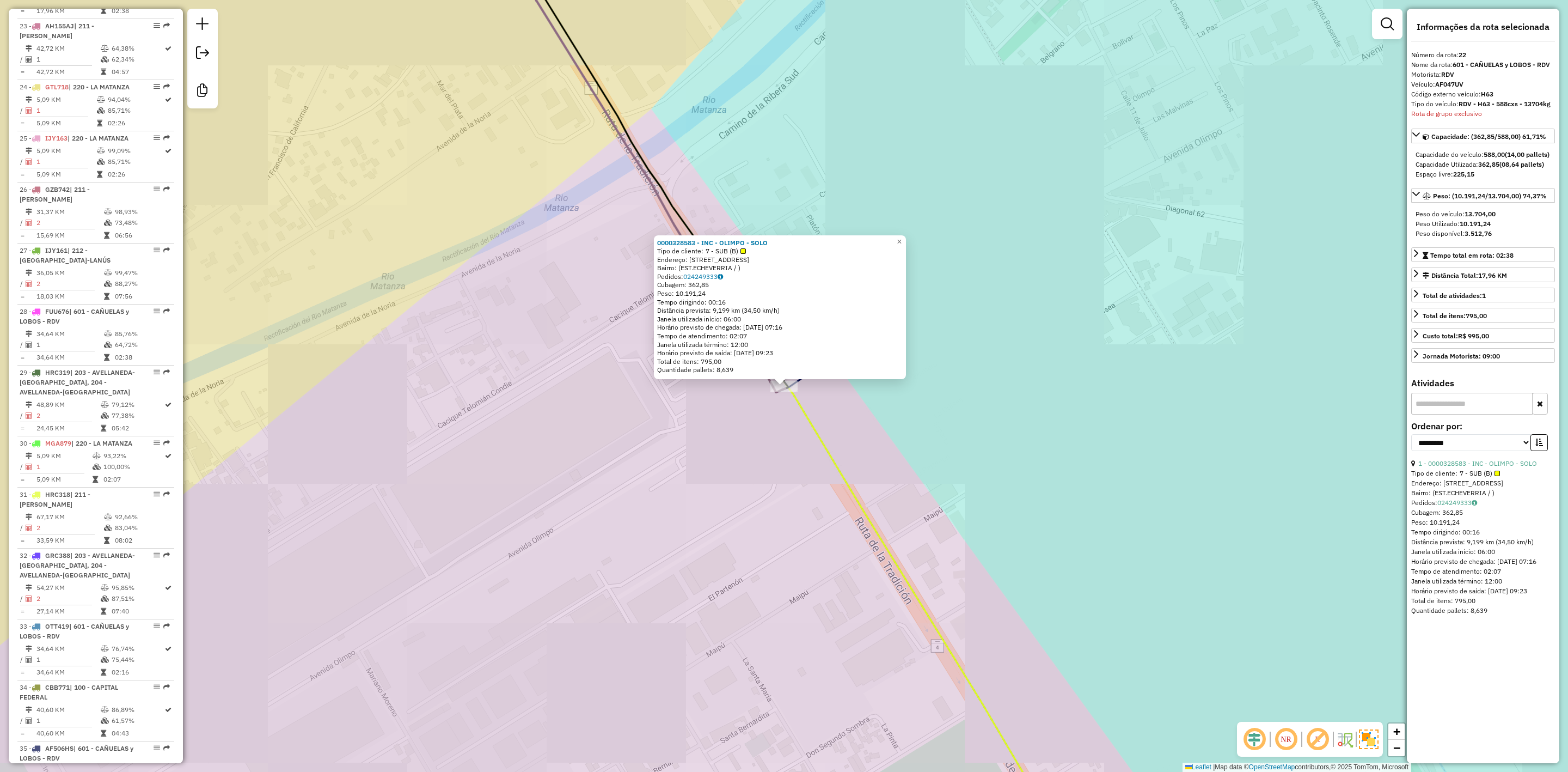
scroll to position [1712, 0]
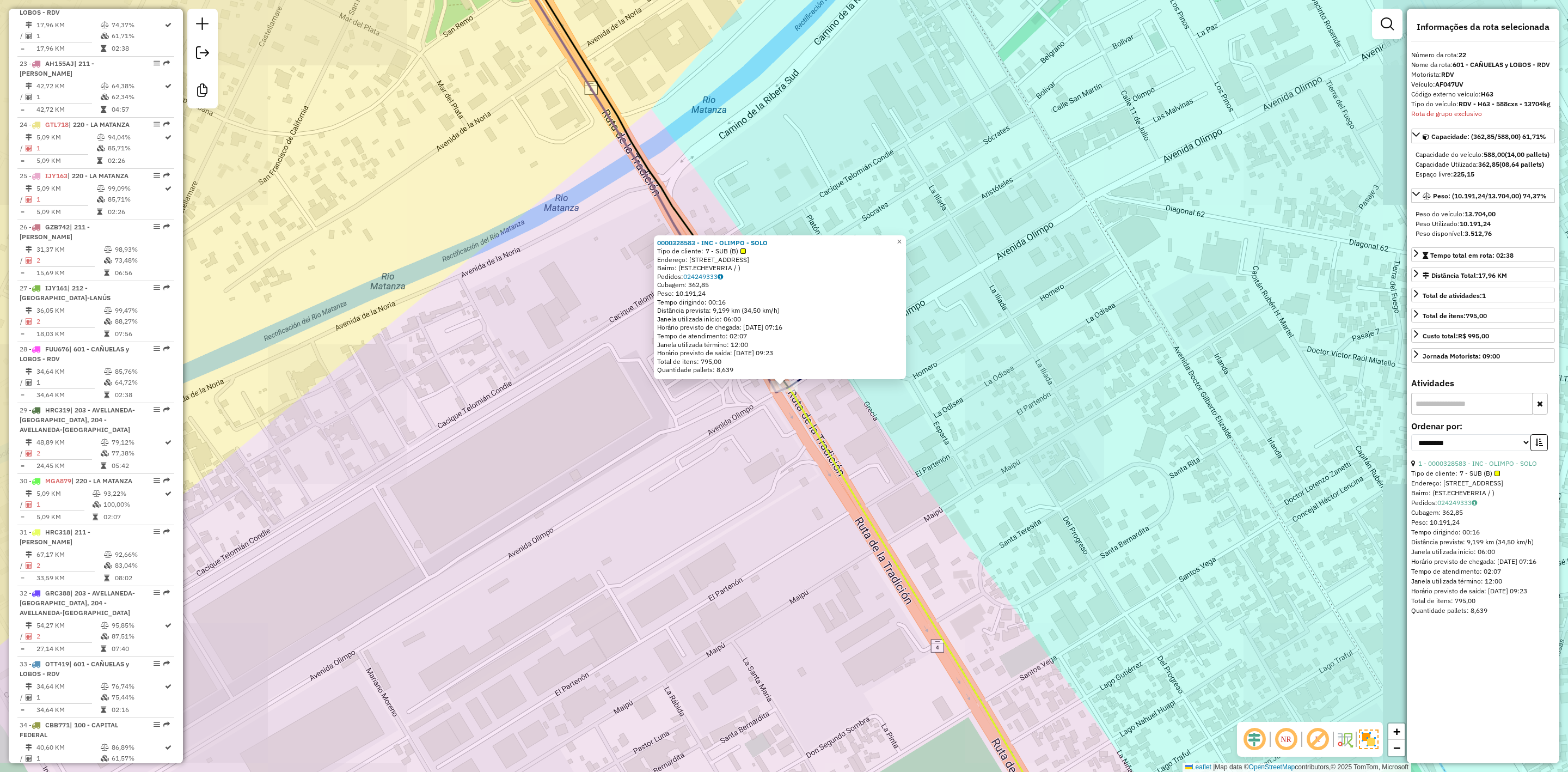
click at [915, 455] on div "0000328583 - INC - OLIMPO - SOLO Tipo de cliente: 7 - SUB (B) Endereço: AVENIDA…" at bounding box center [784, 386] width 1568 height 772
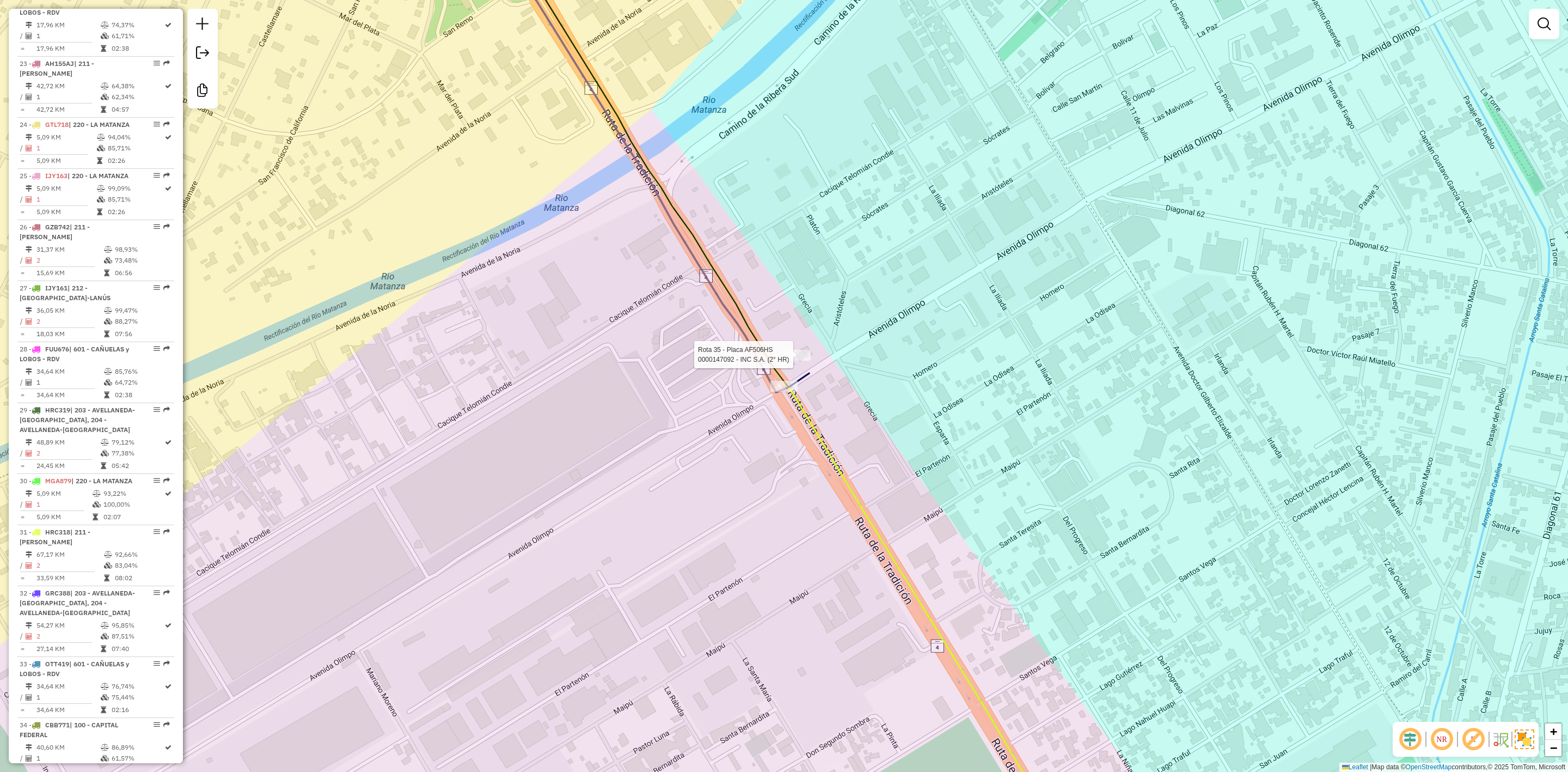
select select "**********"
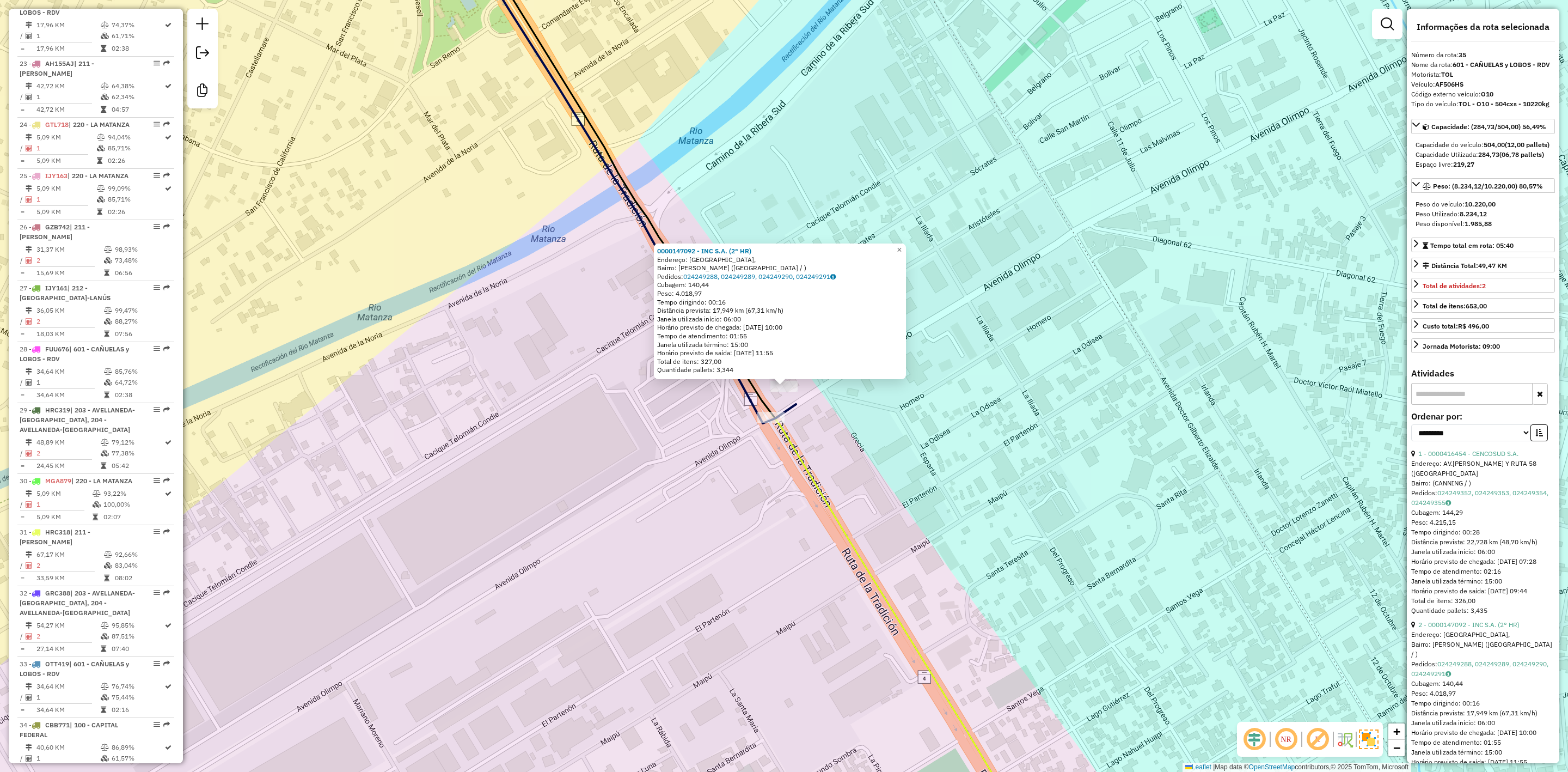
scroll to position [1903, 0]
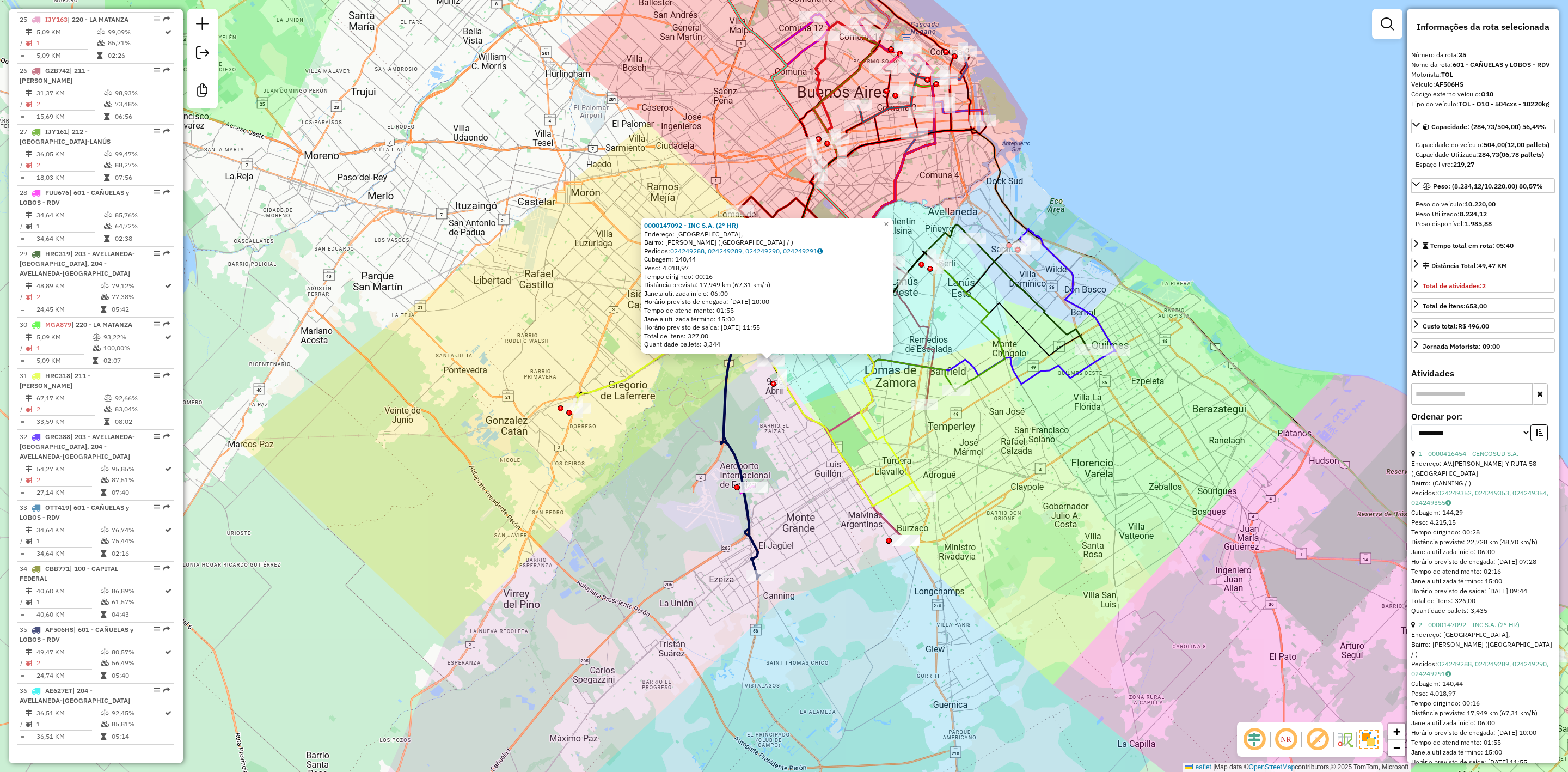
drag, startPoint x: 804, startPoint y: 486, endPoint x: 788, endPoint y: 436, distance: 52.5
click at [788, 436] on div "0000147092 - INC S.A. (2° HR) Endereço: Avenida Olimpo, Bairro: Esteban Echever…" at bounding box center [784, 386] width 1568 height 772
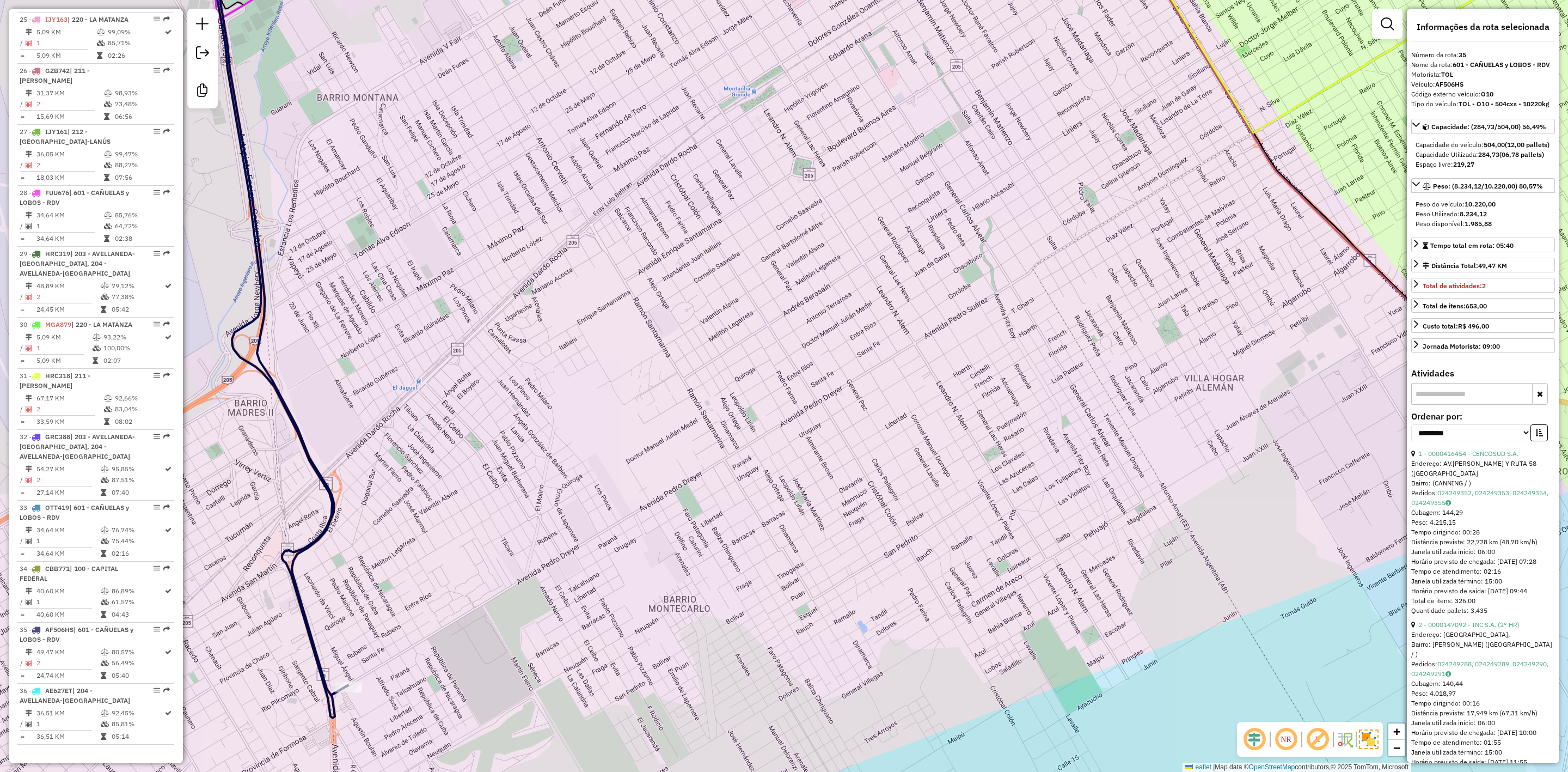
drag, startPoint x: 760, startPoint y: 546, endPoint x: 829, endPoint y: 461, distance: 109.5
click at [833, 460] on div "0000147092 - INC S.A. (2° HR) Endereço: Avenida Olimpo, Bairro: Esteban Echever…" at bounding box center [784, 386] width 1568 height 772
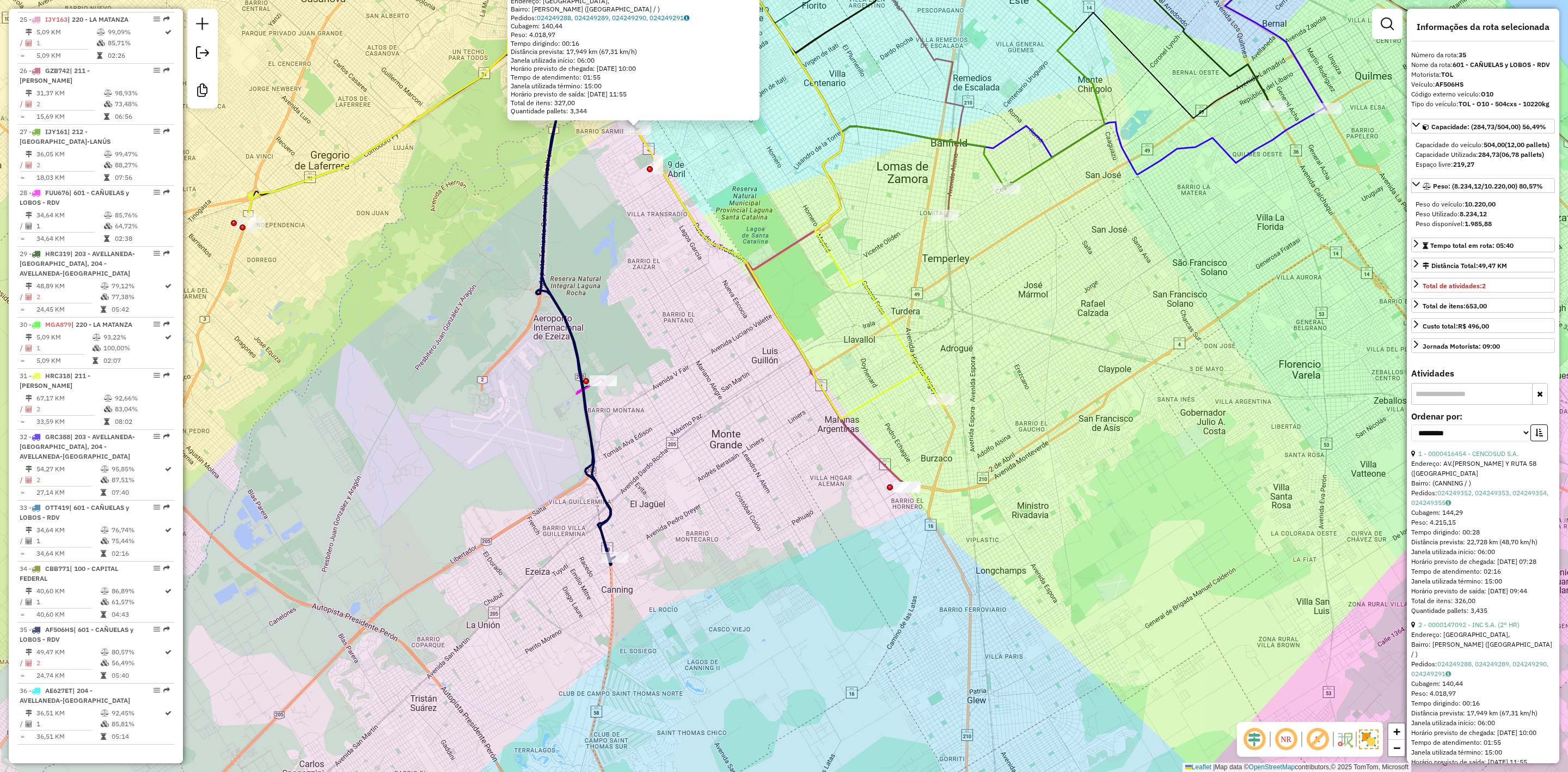
click at [874, 462] on icon at bounding box center [809, 230] width 199 height 515
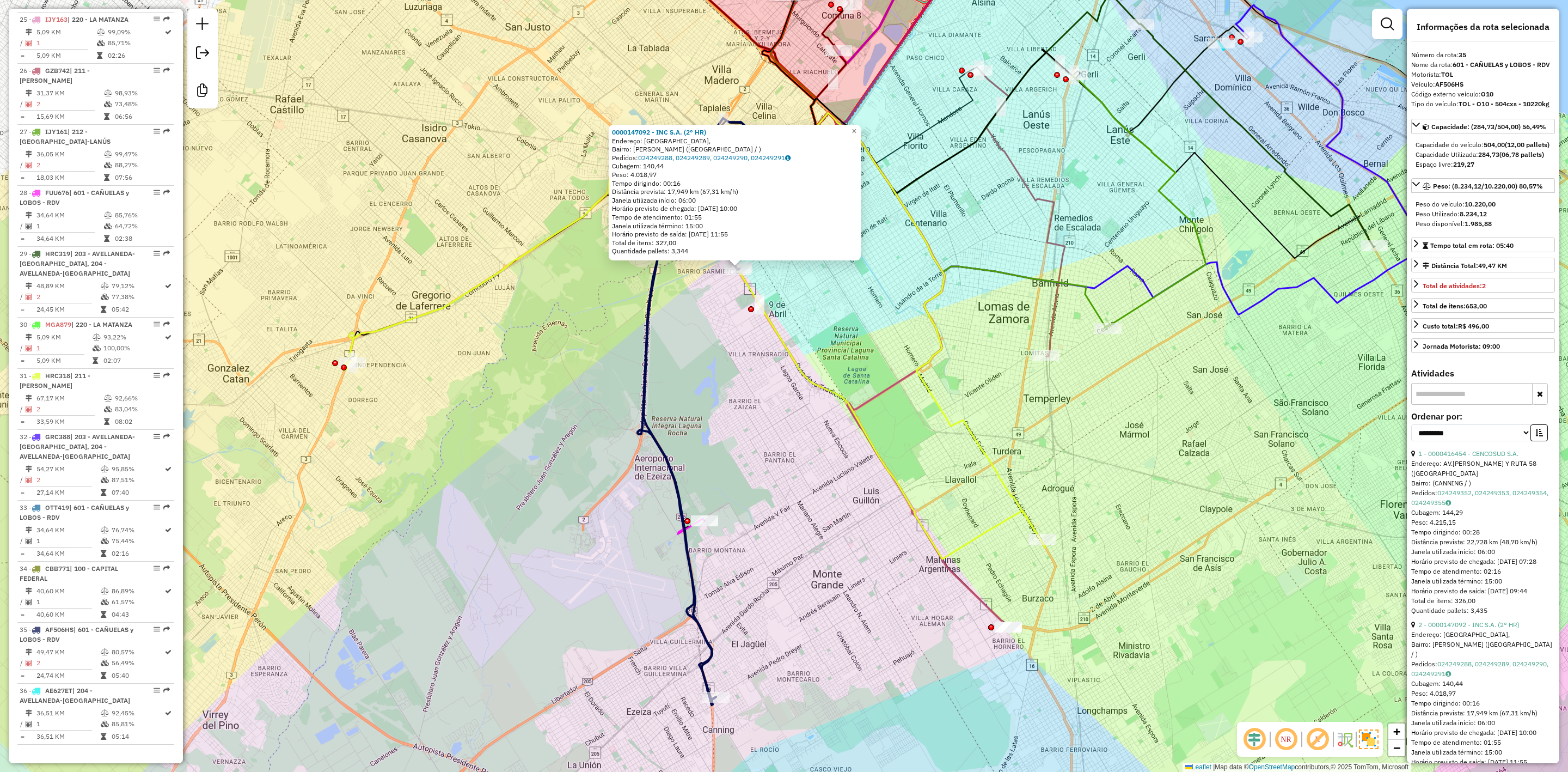
click at [883, 413] on div "0000147092 - INC S.A. (2° HR) Endereço: Avenida Olimpo, Bairro: Esteban Echever…" at bounding box center [784, 386] width 1568 height 772
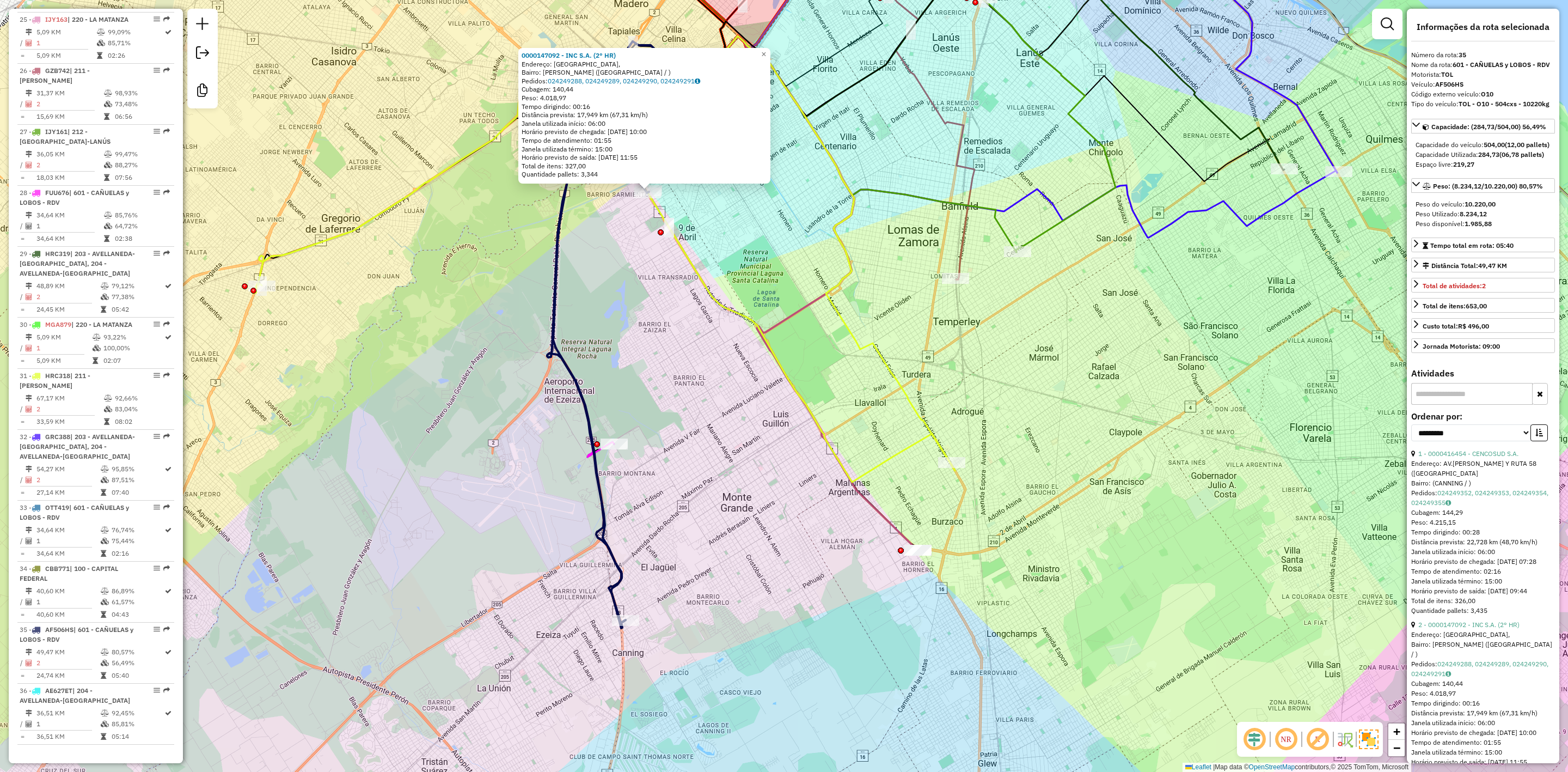
click at [940, 396] on div "0000147092 - INC S.A. (2° HR) Endereço: Avenida Olimpo, Bairro: Esteban Echever…" at bounding box center [784, 386] width 1568 height 772
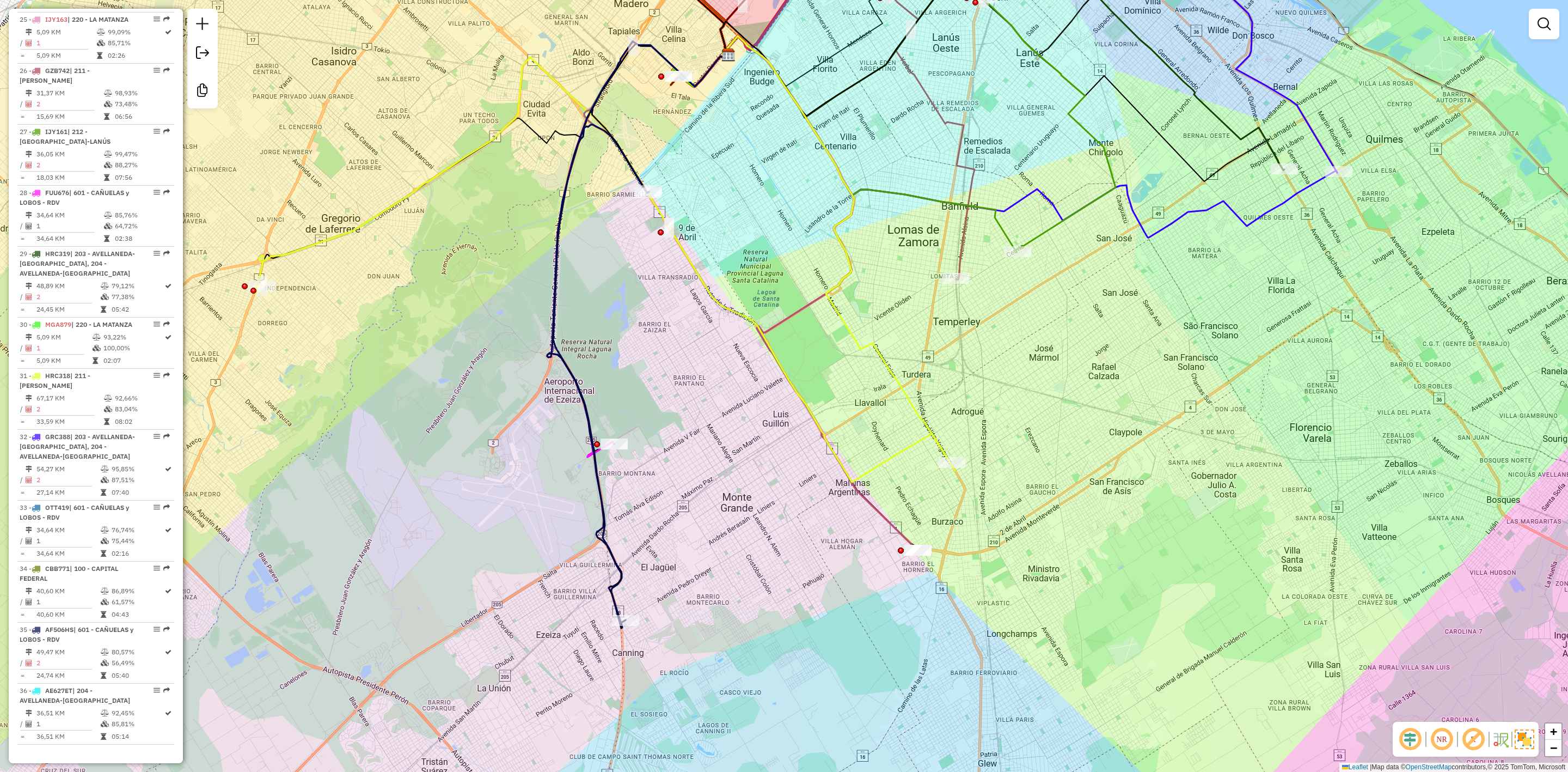
click at [923, 419] on icon at bounding box center [838, 253] width 234 height 435
select select "**********"
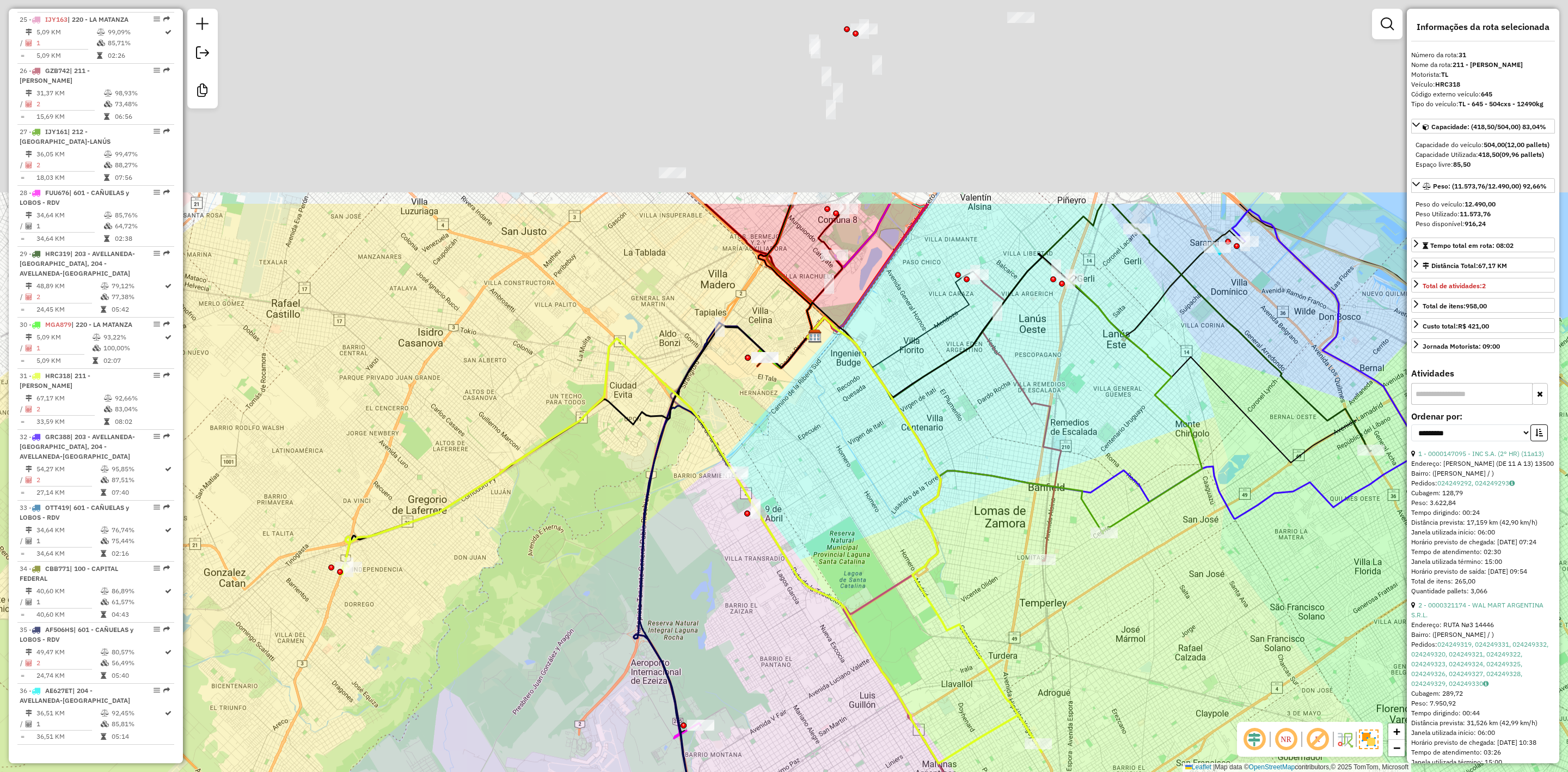
drag, startPoint x: 989, startPoint y: 576, endPoint x: 998, endPoint y: 599, distance: 24.7
click at [1003, 627] on div "Janela de atendimento Grade de atendimento Capacidade Transportadoras Veículos …" at bounding box center [784, 386] width 1568 height 772
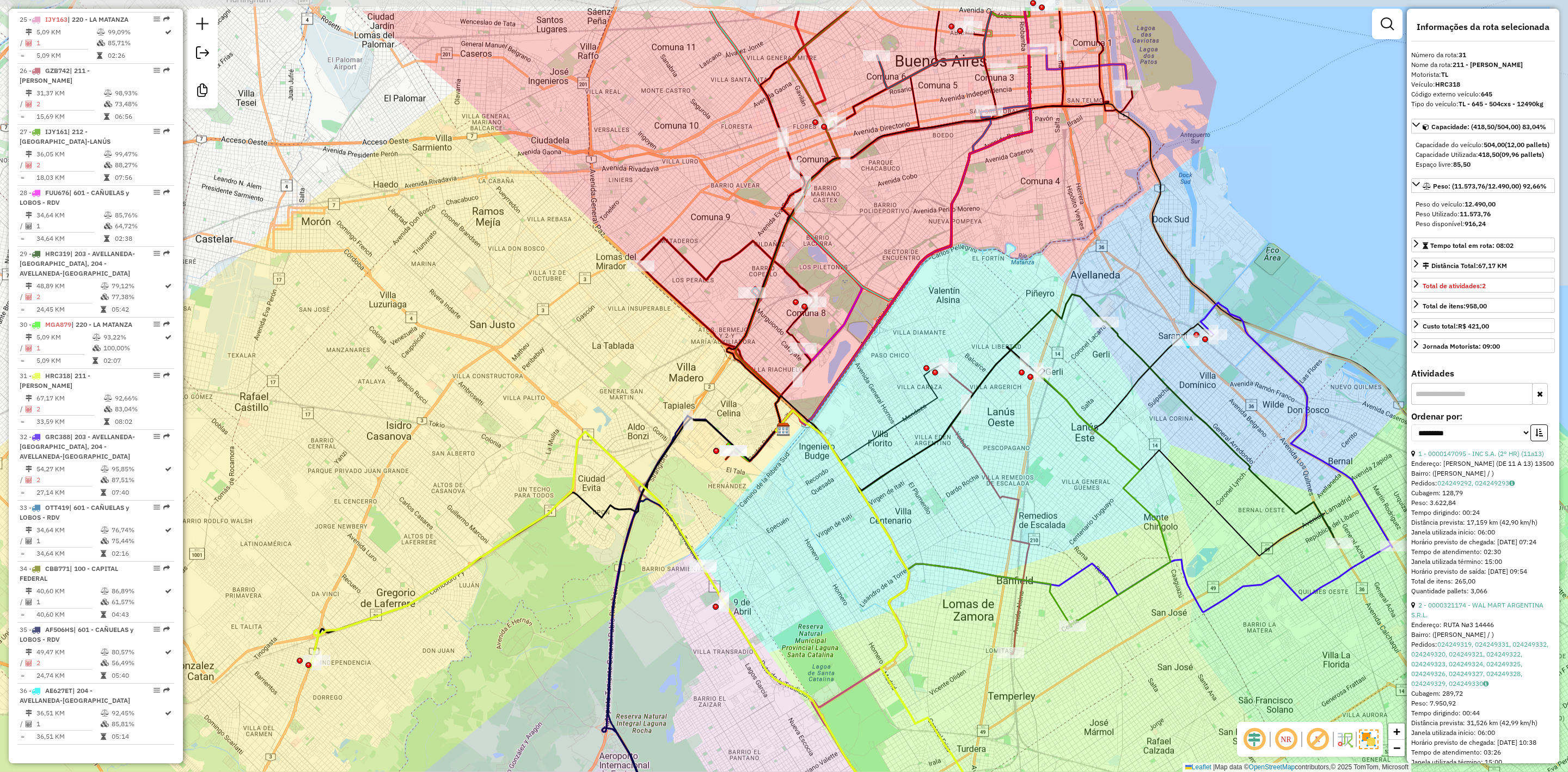
drag, startPoint x: 790, startPoint y: 419, endPoint x: 580, endPoint y: 249, distance: 270.2
click at [581, 418] on icon at bounding box center [547, 539] width 467 height 242
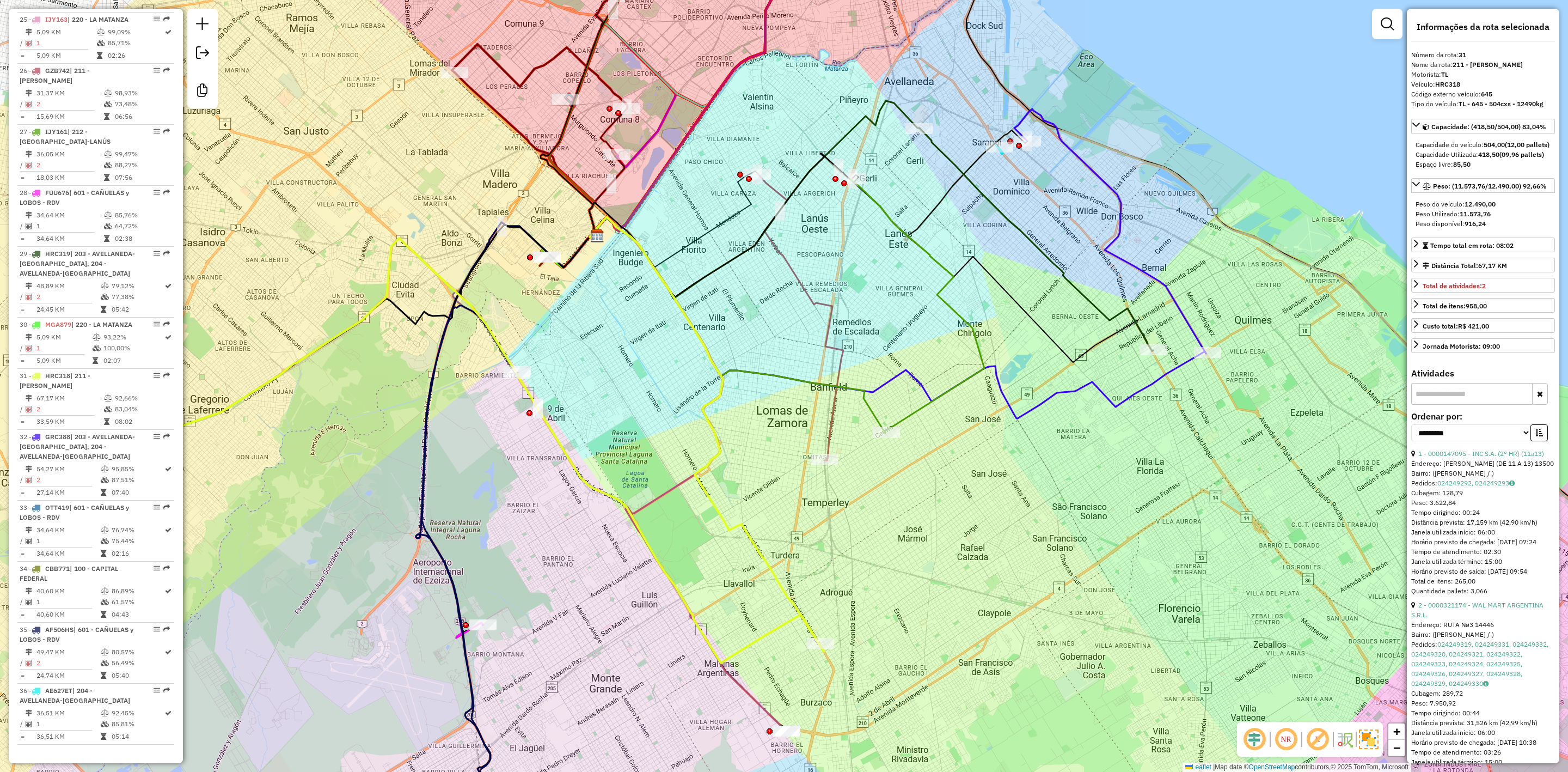
click at [799, 278] on icon at bounding box center [801, 317] width 86 height 286
click at [799, 281] on icon at bounding box center [801, 317] width 86 height 286
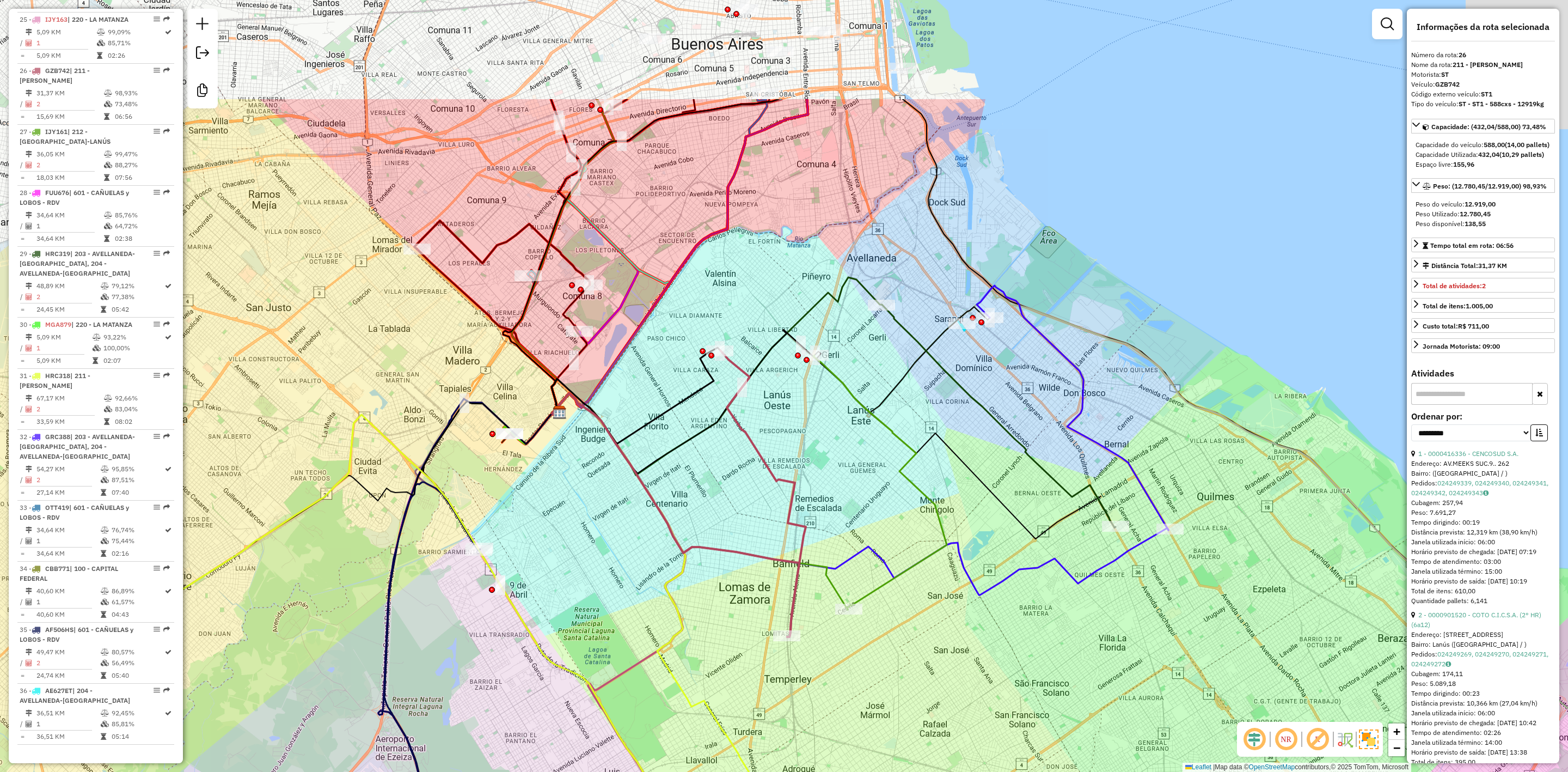
drag, startPoint x: 877, startPoint y: 443, endPoint x: 873, endPoint y: 474, distance: 31.3
click at [873, 474] on div "Janela de atendimento Grade de atendimento Capacidade Transportadoras Veículos …" at bounding box center [784, 386] width 1568 height 772
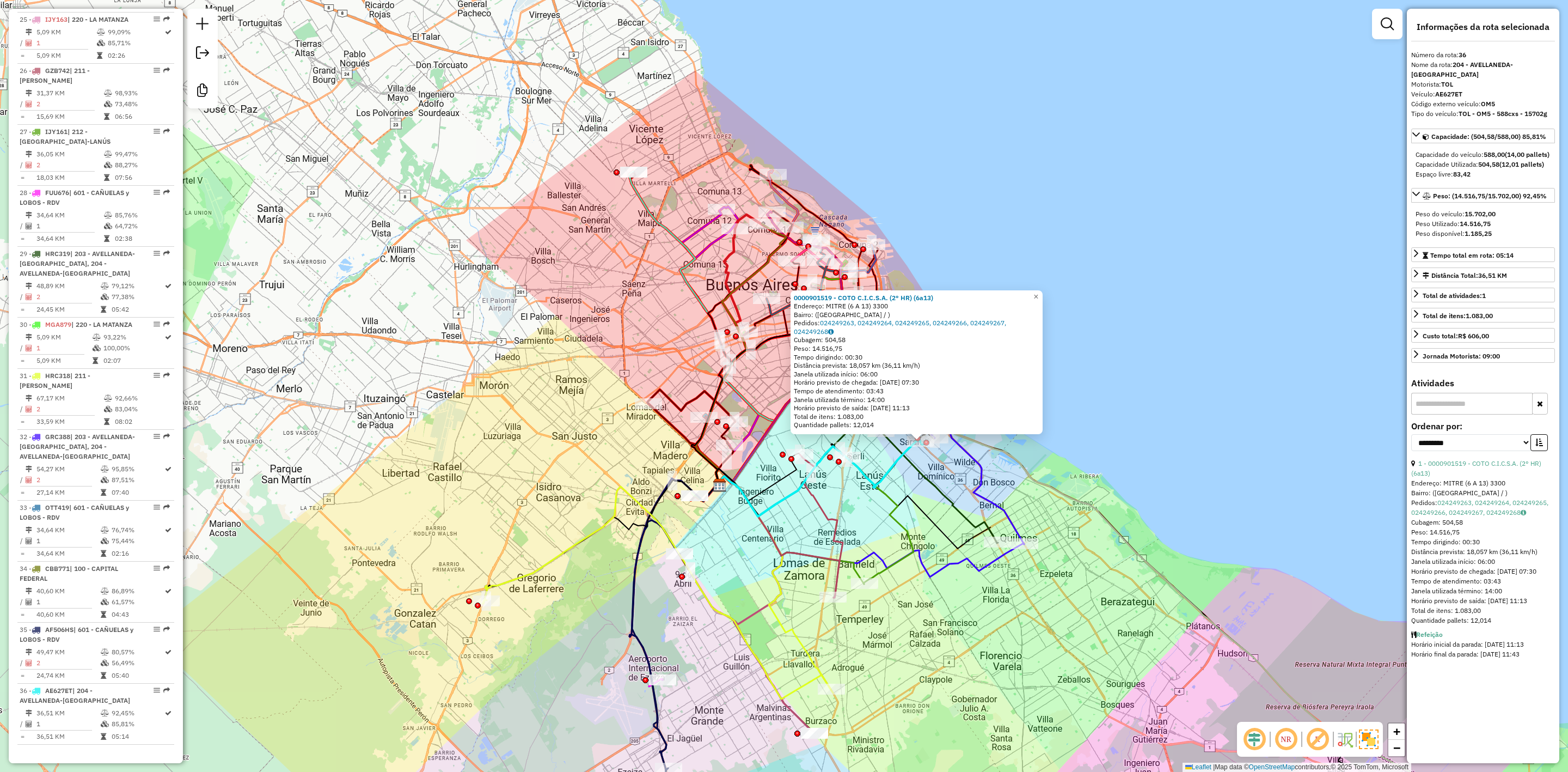
click at [1080, 489] on div "0000901519 - COTO C.I.C.S.A. (2° HR) (6a13) Endereço: MITRE (6 A 13) 3300 Bairr…" at bounding box center [784, 386] width 1568 height 772
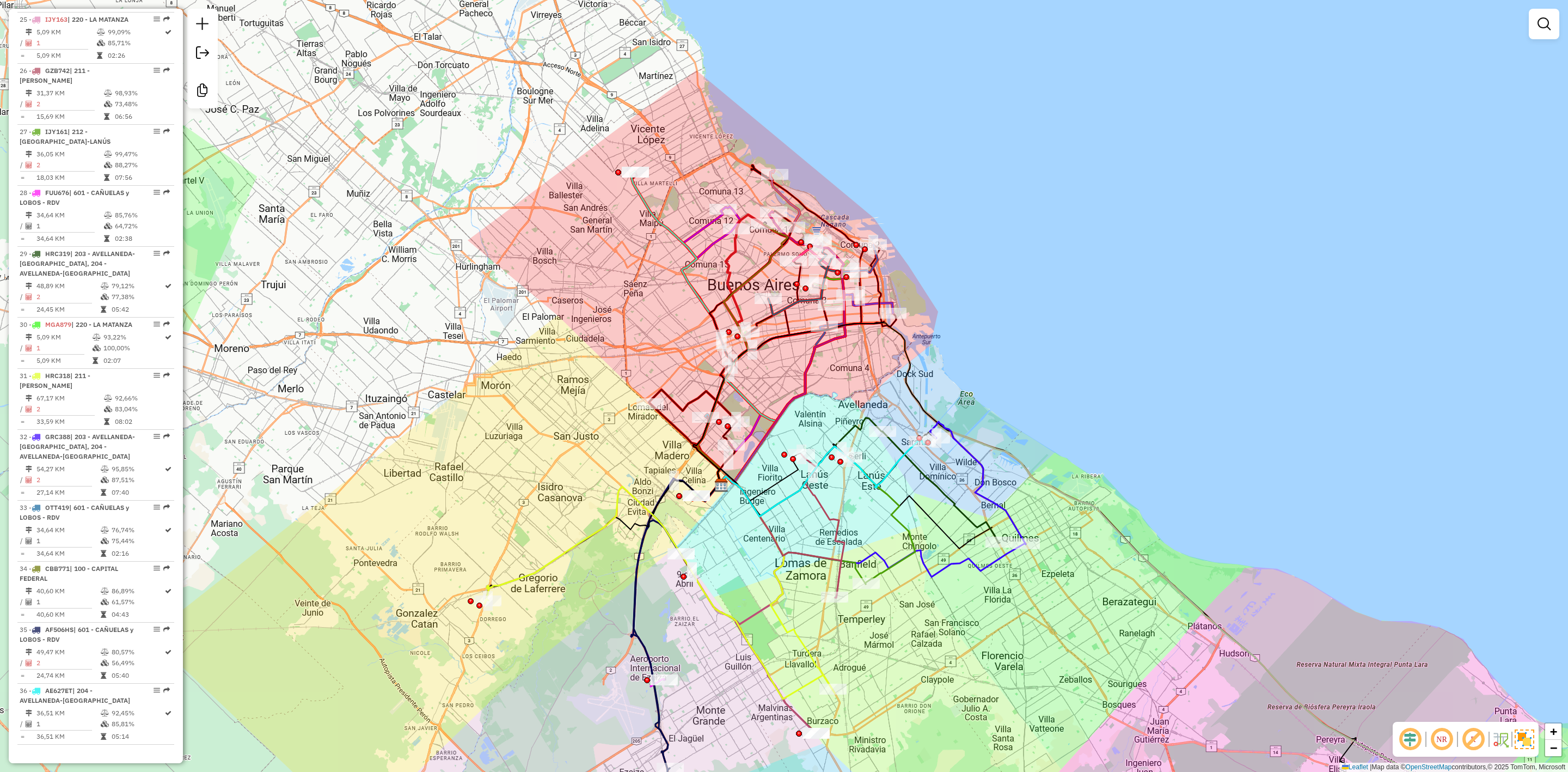
drag, startPoint x: 1017, startPoint y: 404, endPoint x: 1066, endPoint y: 412, distance: 49.6
click at [1066, 412] on div "Janela de atendimento Grade de atendimento Capacidade Transportadoras Veículos …" at bounding box center [784, 386] width 1568 height 772
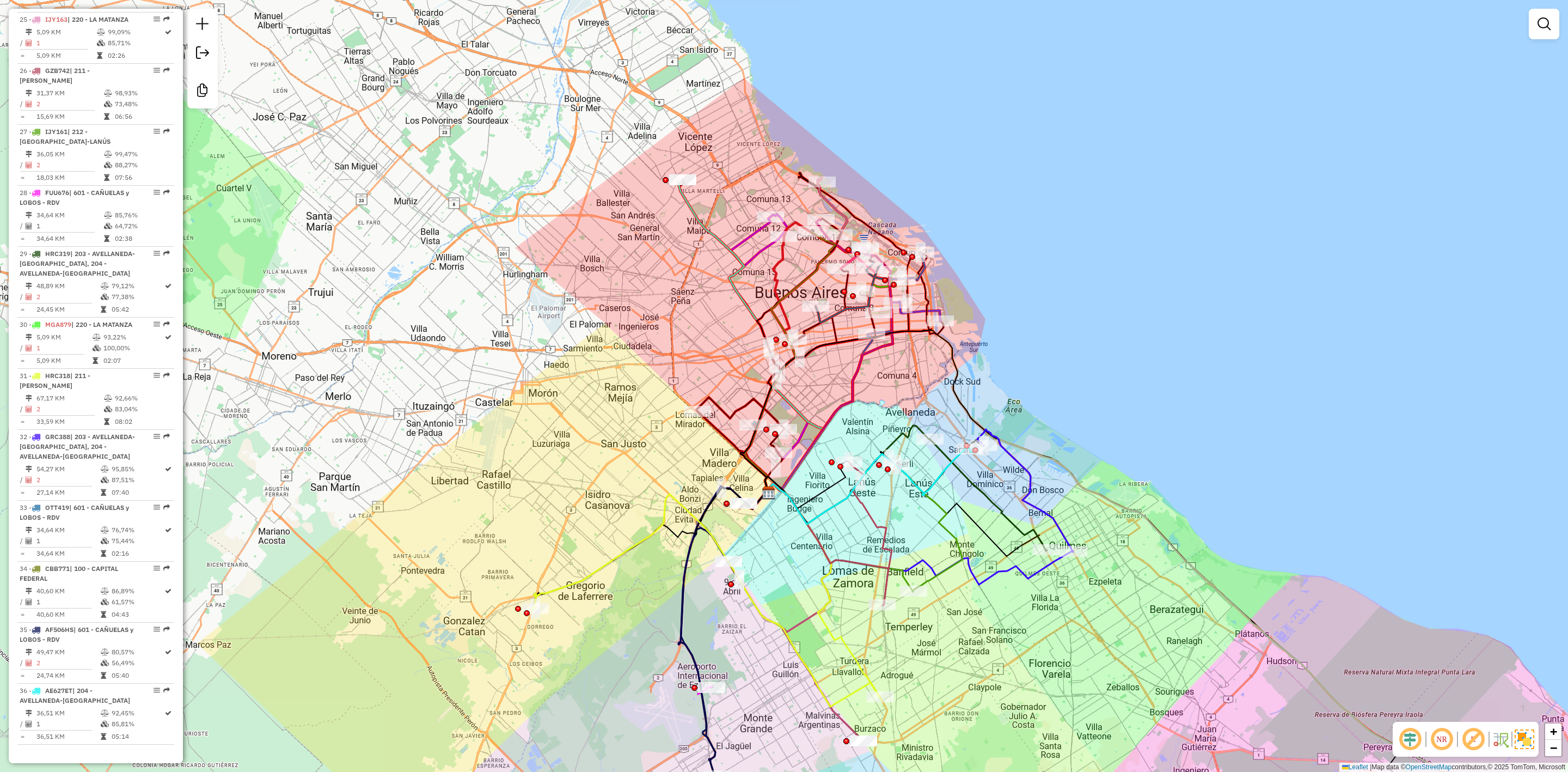
drag, startPoint x: 1012, startPoint y: 380, endPoint x: 1023, endPoint y: 382, distance: 11.2
click at [1023, 381] on div "Janela de atendimento Grade de atendimento Capacidade Transportadoras Veículos …" at bounding box center [784, 386] width 1568 height 772
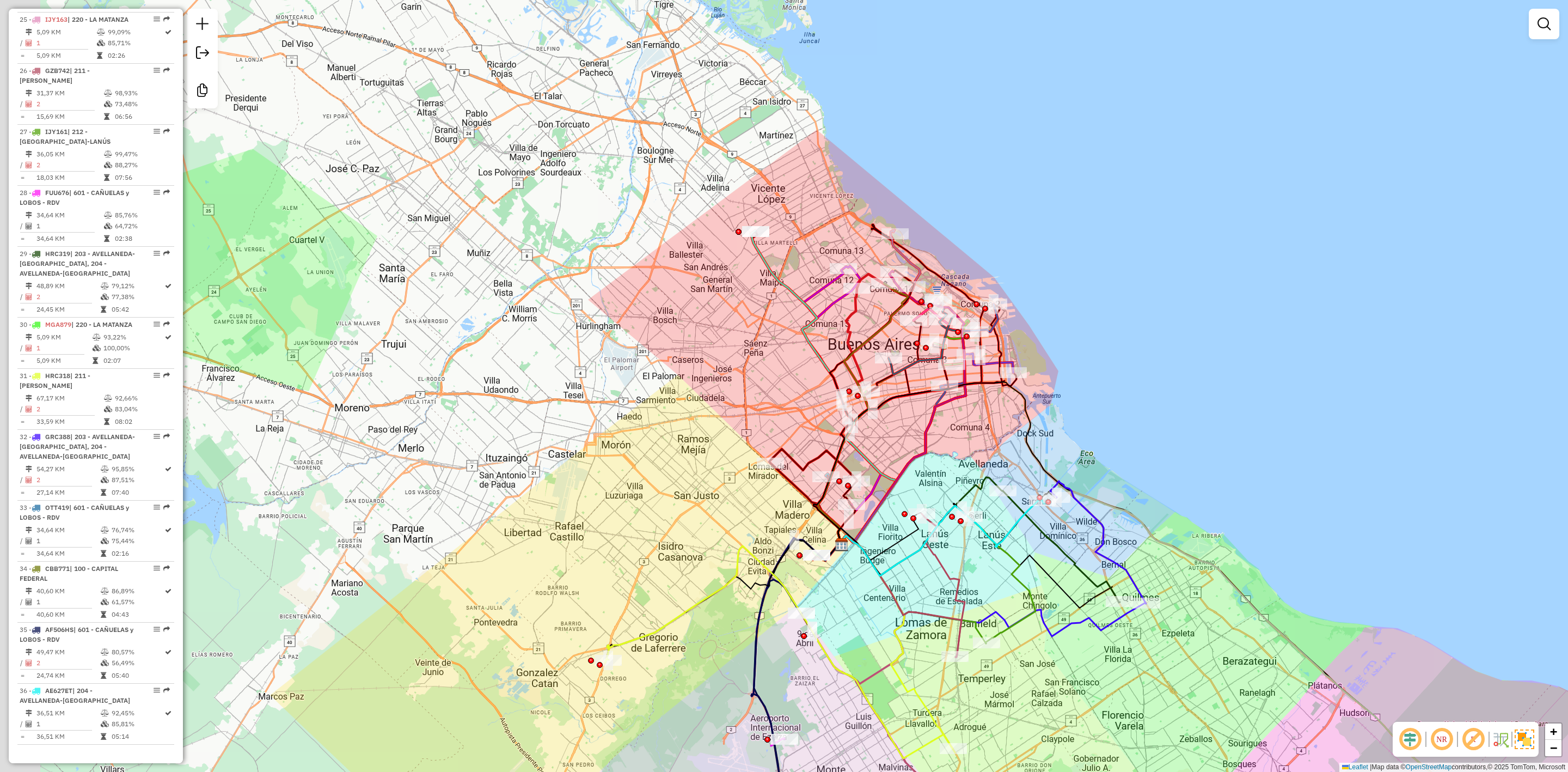
drag, startPoint x: 996, startPoint y: 365, endPoint x: 1060, endPoint y: 415, distance: 81.2
click at [1060, 415] on div "Janela de atendimento Grade de atendimento Capacidade Transportadoras Veículos …" at bounding box center [784, 386] width 1568 height 772
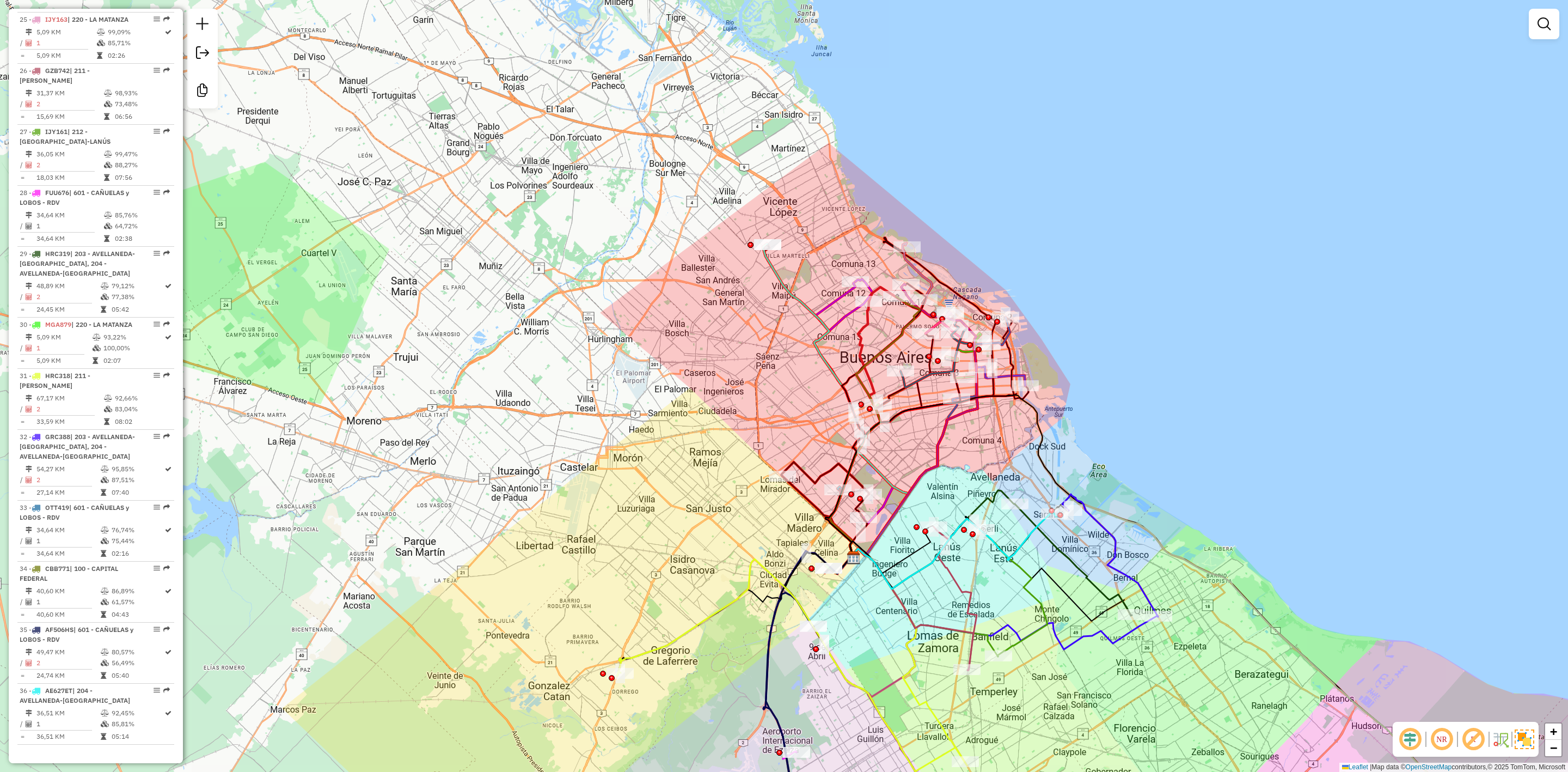
drag, startPoint x: 1002, startPoint y: 422, endPoint x: 1026, endPoint y: 432, distance: 26.0
click at [1034, 453] on div "Janela de atendimento Grade de atendimento Capacidade Transportadoras Veículos …" at bounding box center [784, 386] width 1568 height 772
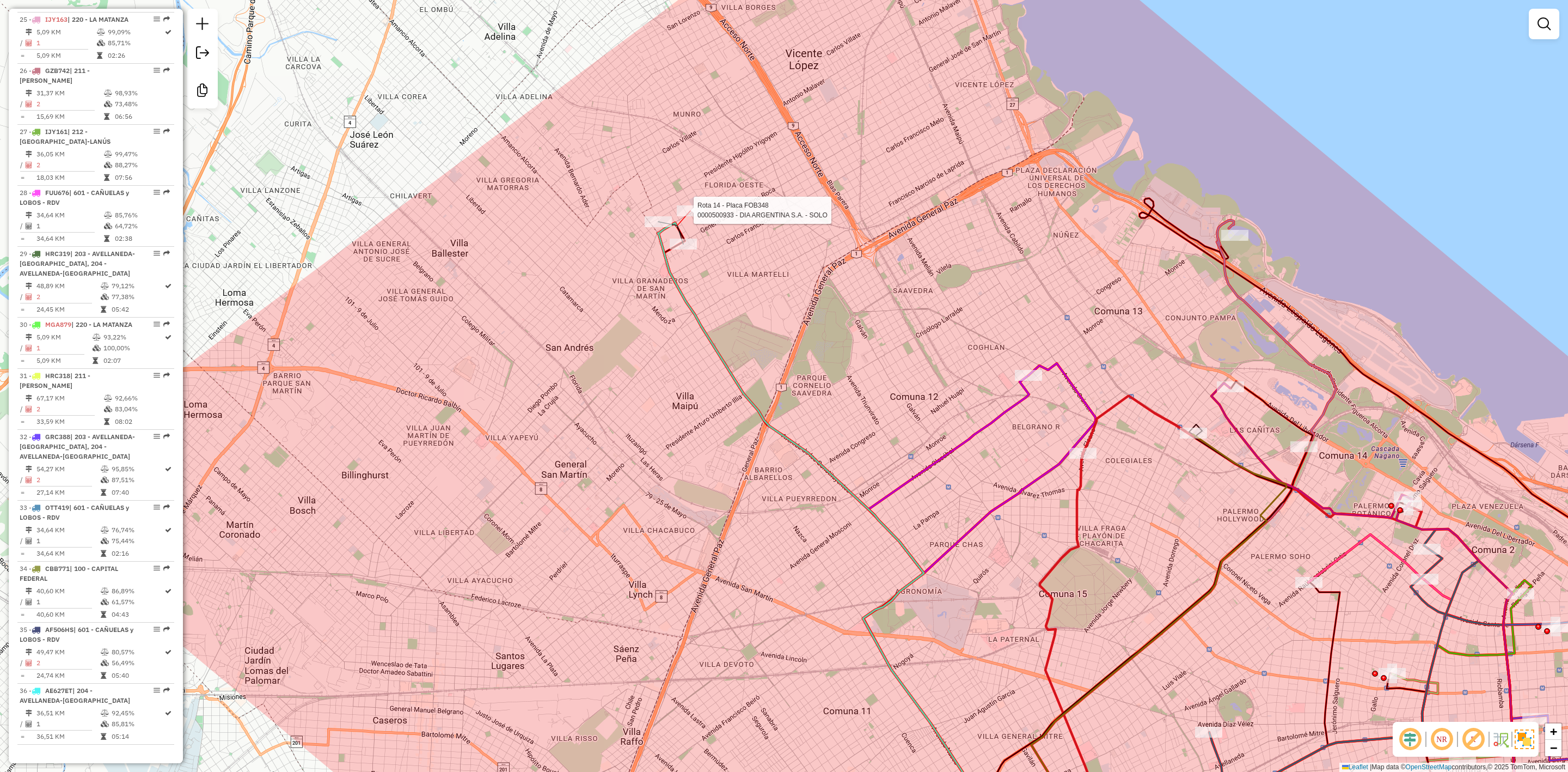
select select "**********"
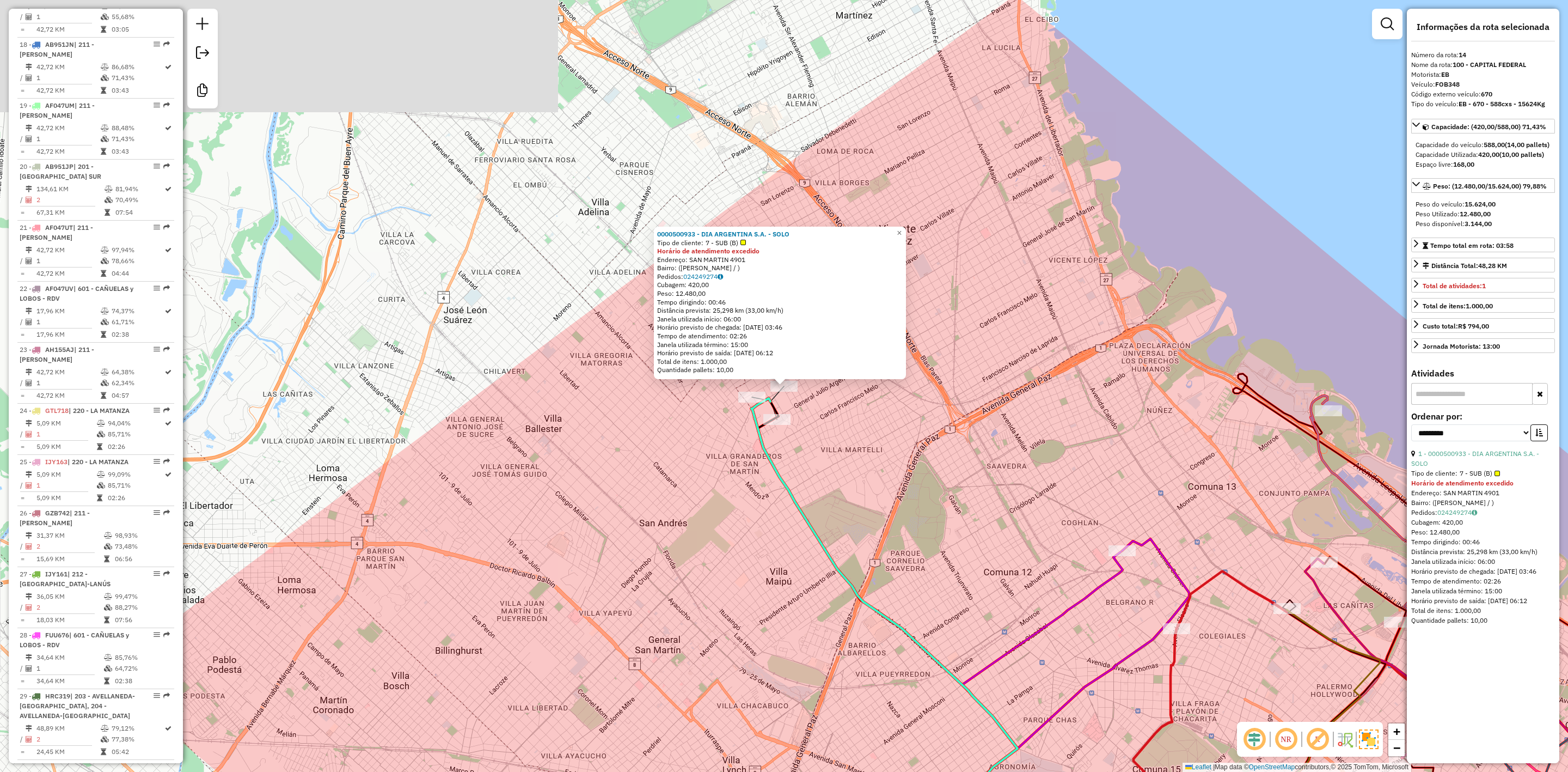
scroll to position [1222, 0]
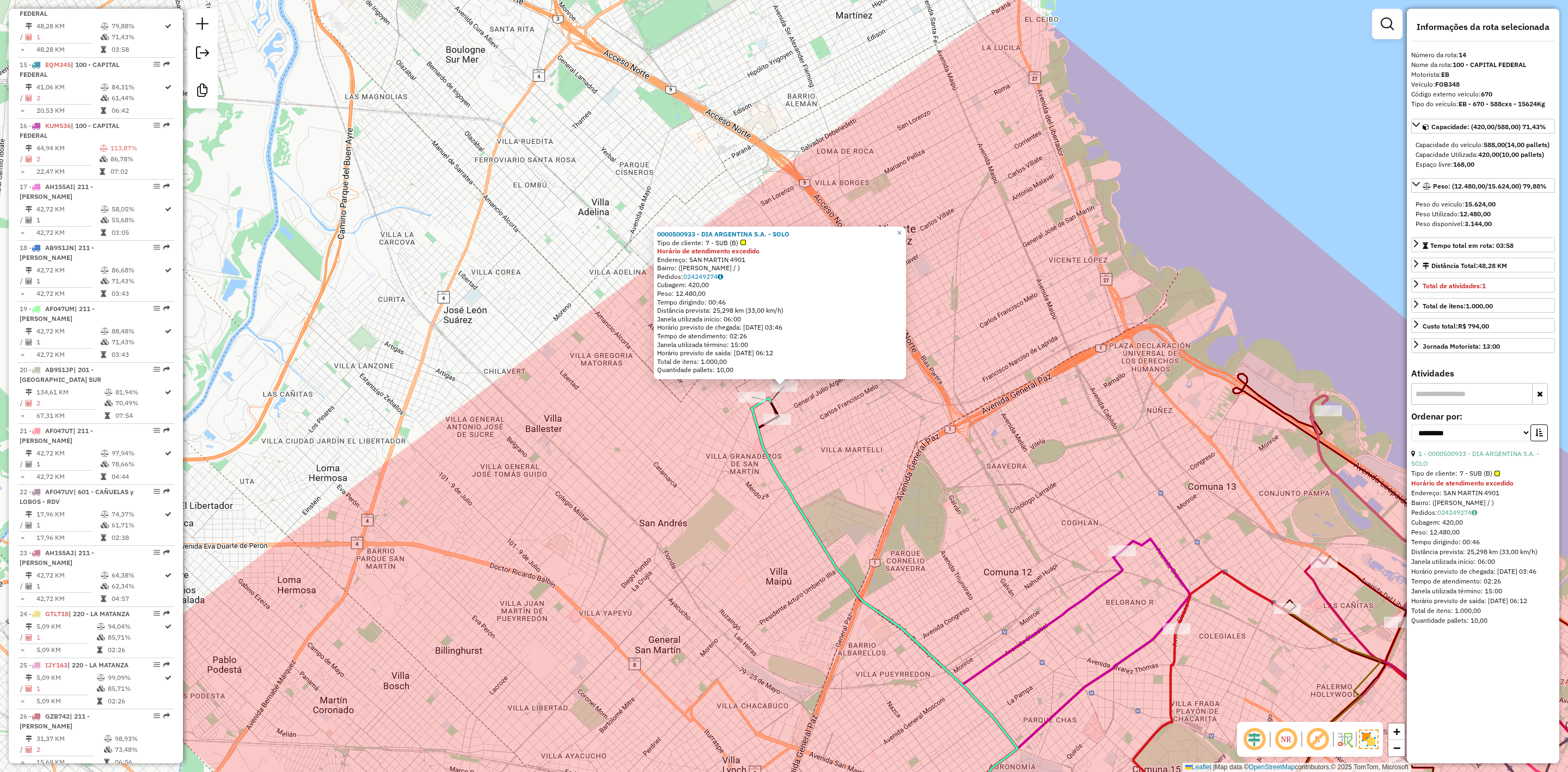
click at [752, 388] on div "Rota 7 - Placa FYI460 0000500933 - DIA ARGENTINA S.A. - SOLO 0000500933 - DIA A…" at bounding box center [784, 386] width 1568 height 772
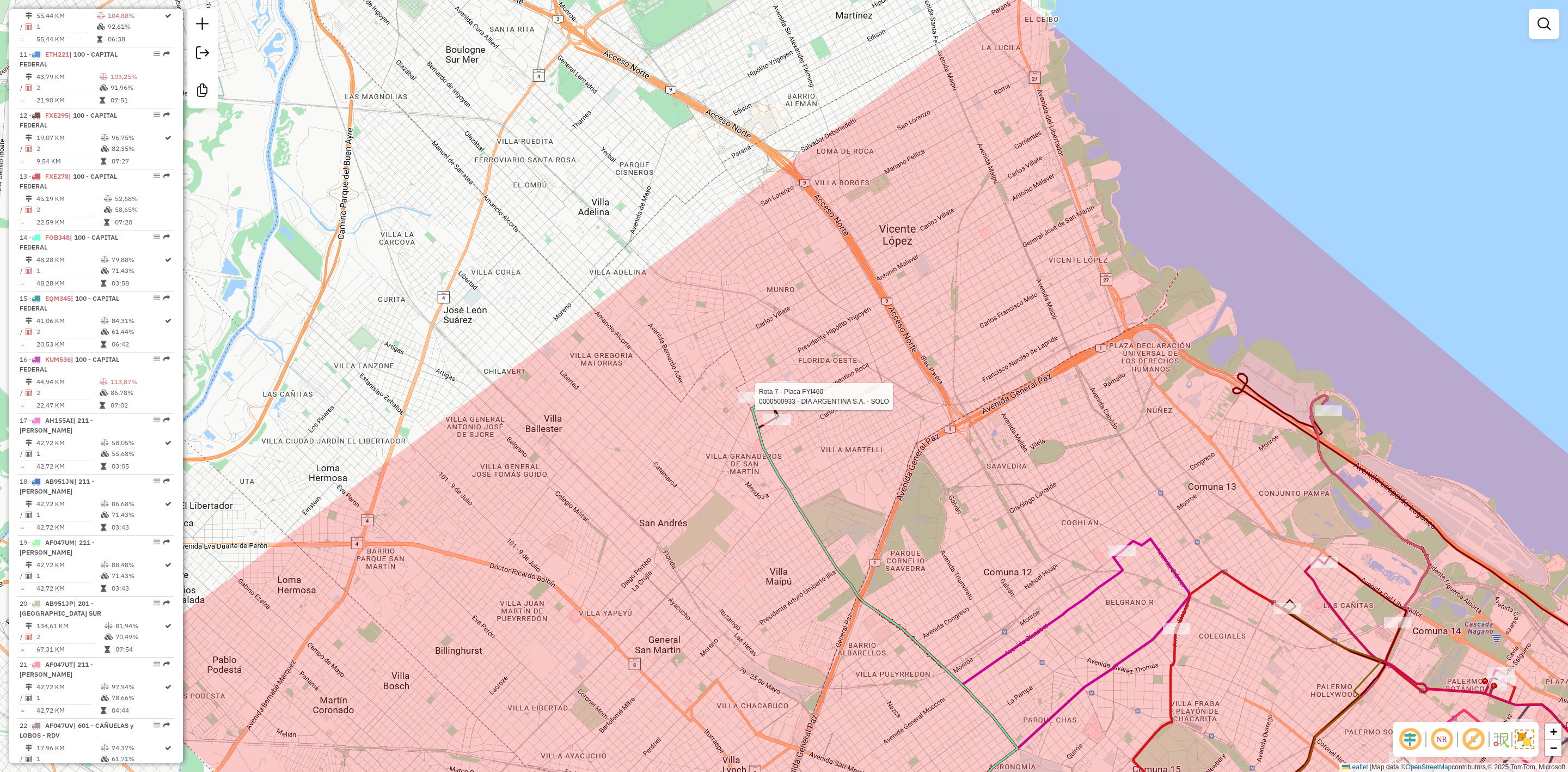
select select "**********"
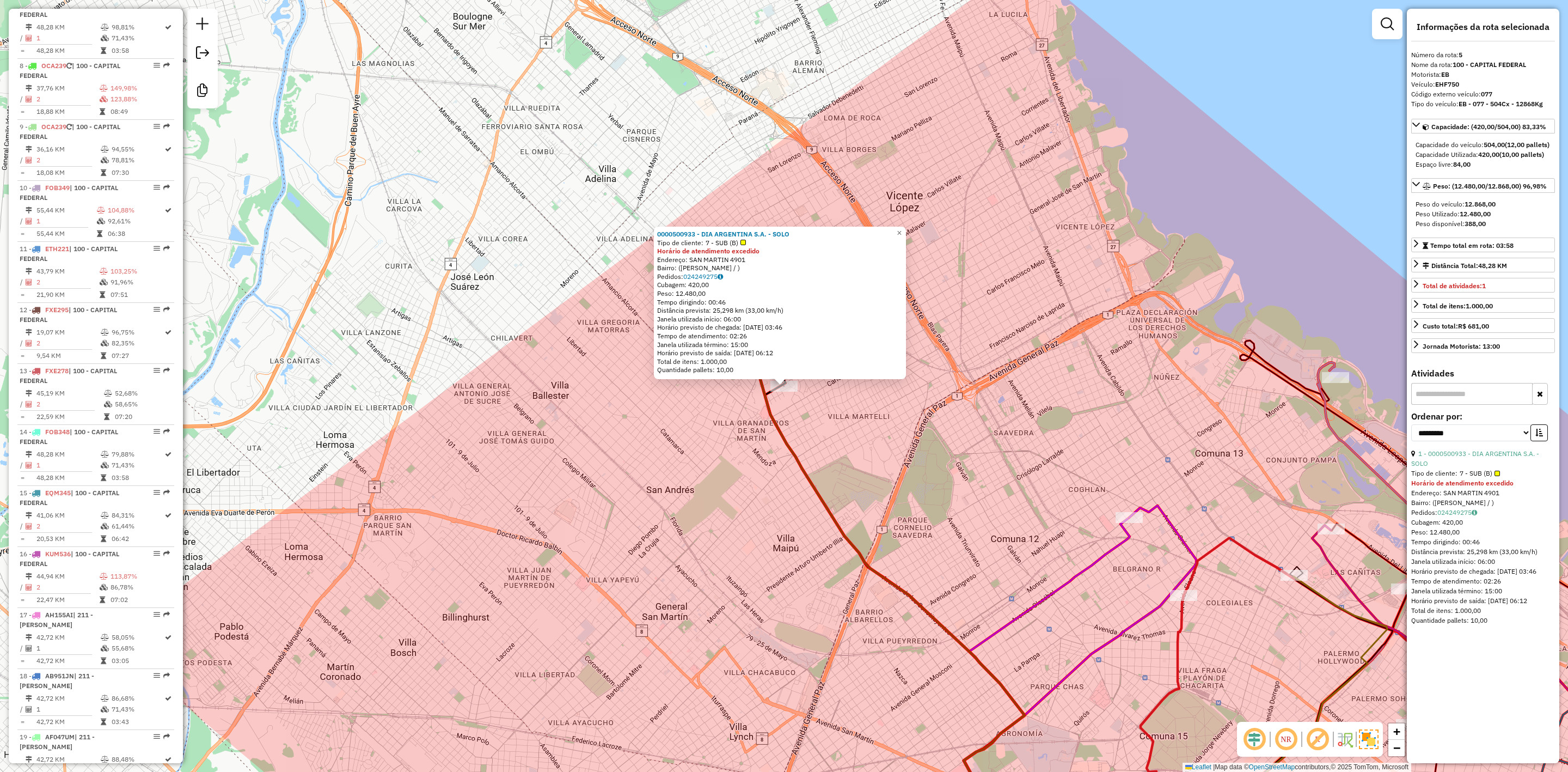
scroll to position [672, 0]
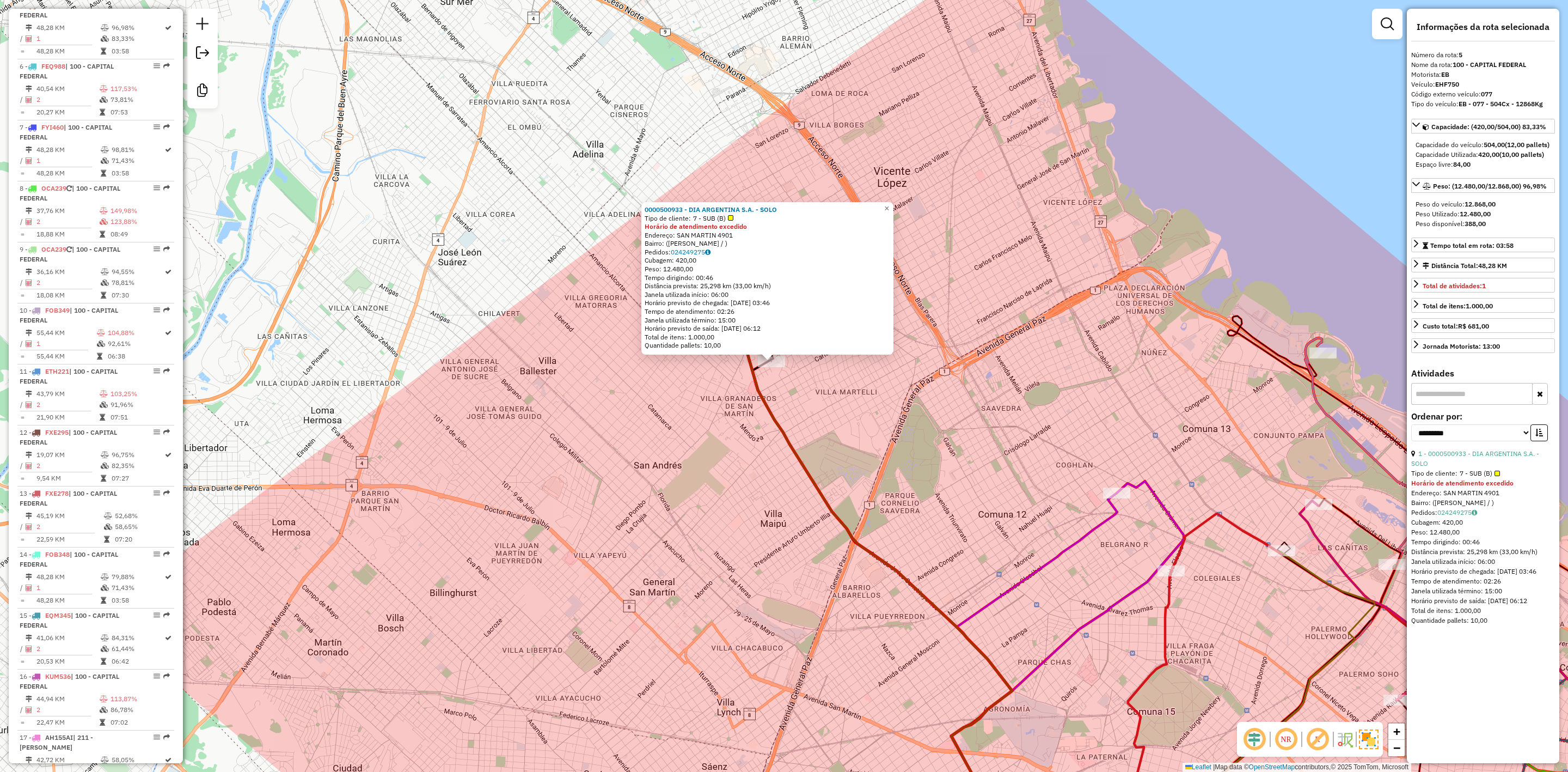
drag, startPoint x: 921, startPoint y: 460, endPoint x: 791, endPoint y: 346, distance: 172.9
click at [796, 349] on div "0000500933 - DIA ARGENTINA S.A. - SOLO Tipo de cliente: 7 - SUB (B) Horário de …" at bounding box center [784, 386] width 1568 height 772
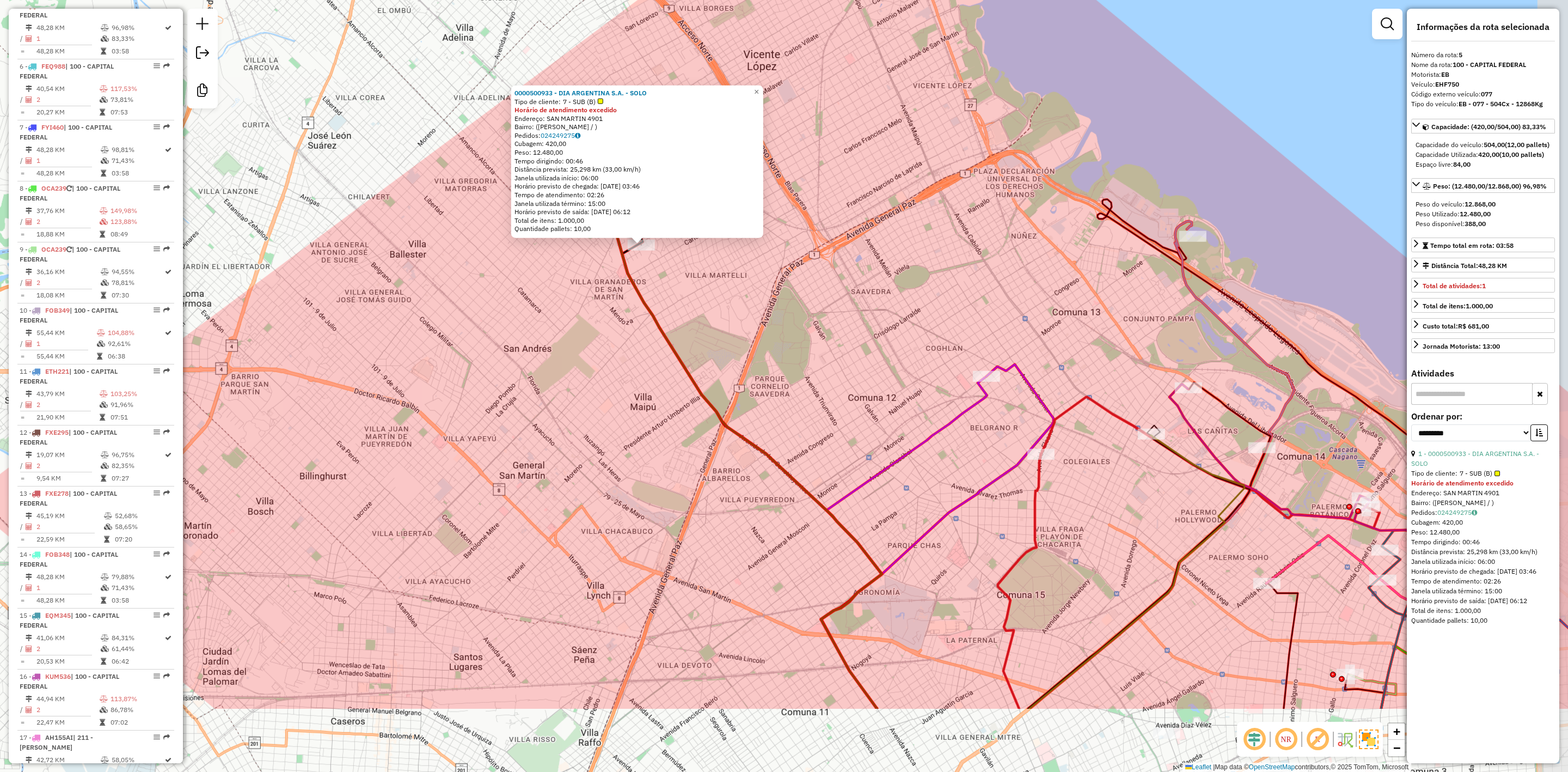
click at [792, 344] on div "0000500933 - DIA ARGENTINA S.A. - SOLO Tipo de cliente: 7 - SUB (B) Horário de …" at bounding box center [784, 386] width 1568 height 772
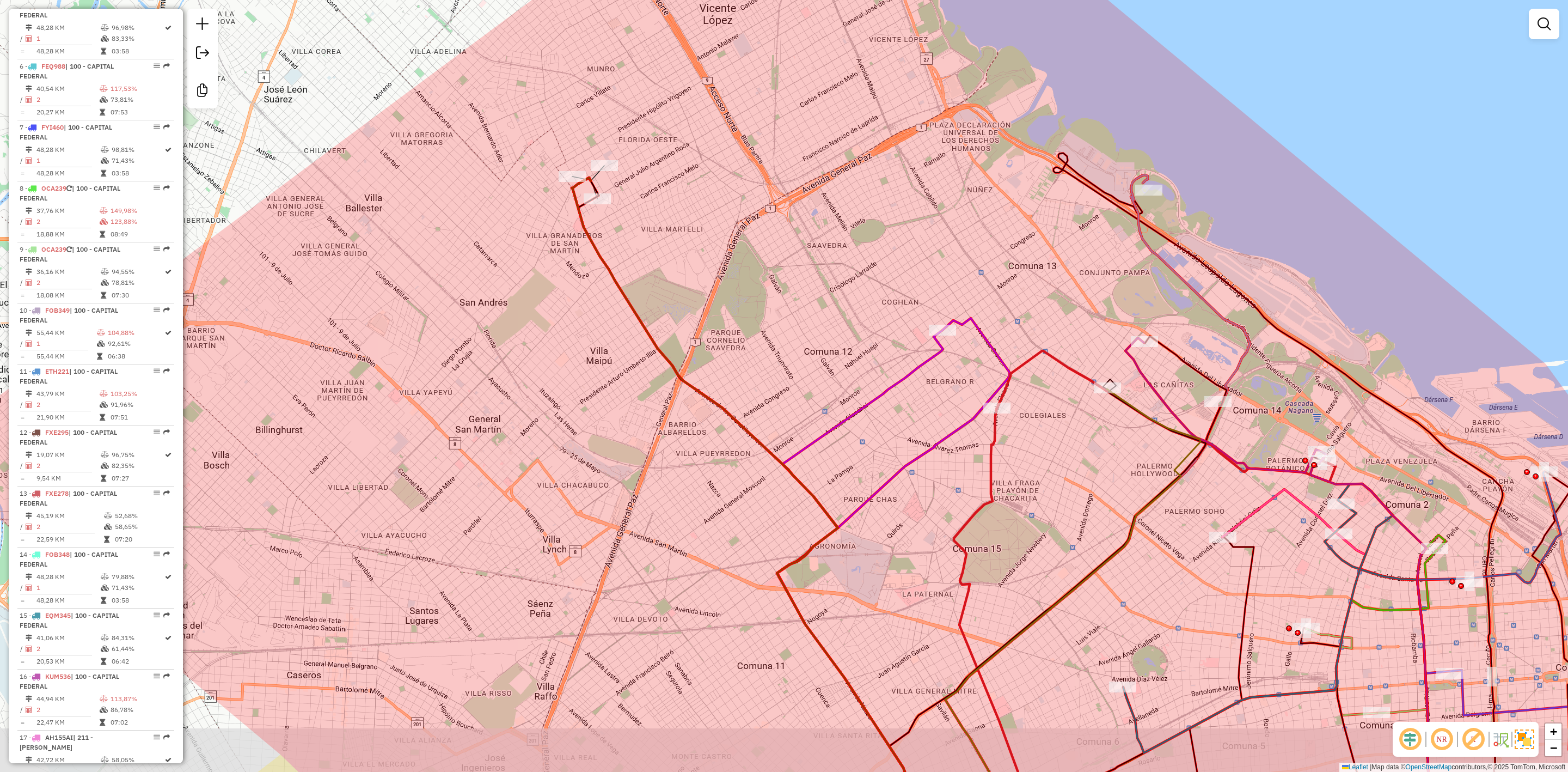
drag, startPoint x: 1013, startPoint y: 250, endPoint x: 858, endPoint y: 172, distance: 173.5
click at [858, 172] on div "Janela de atendimento Grade de atendimento Capacidade Transportadoras Veículos …" at bounding box center [784, 386] width 1568 height 772
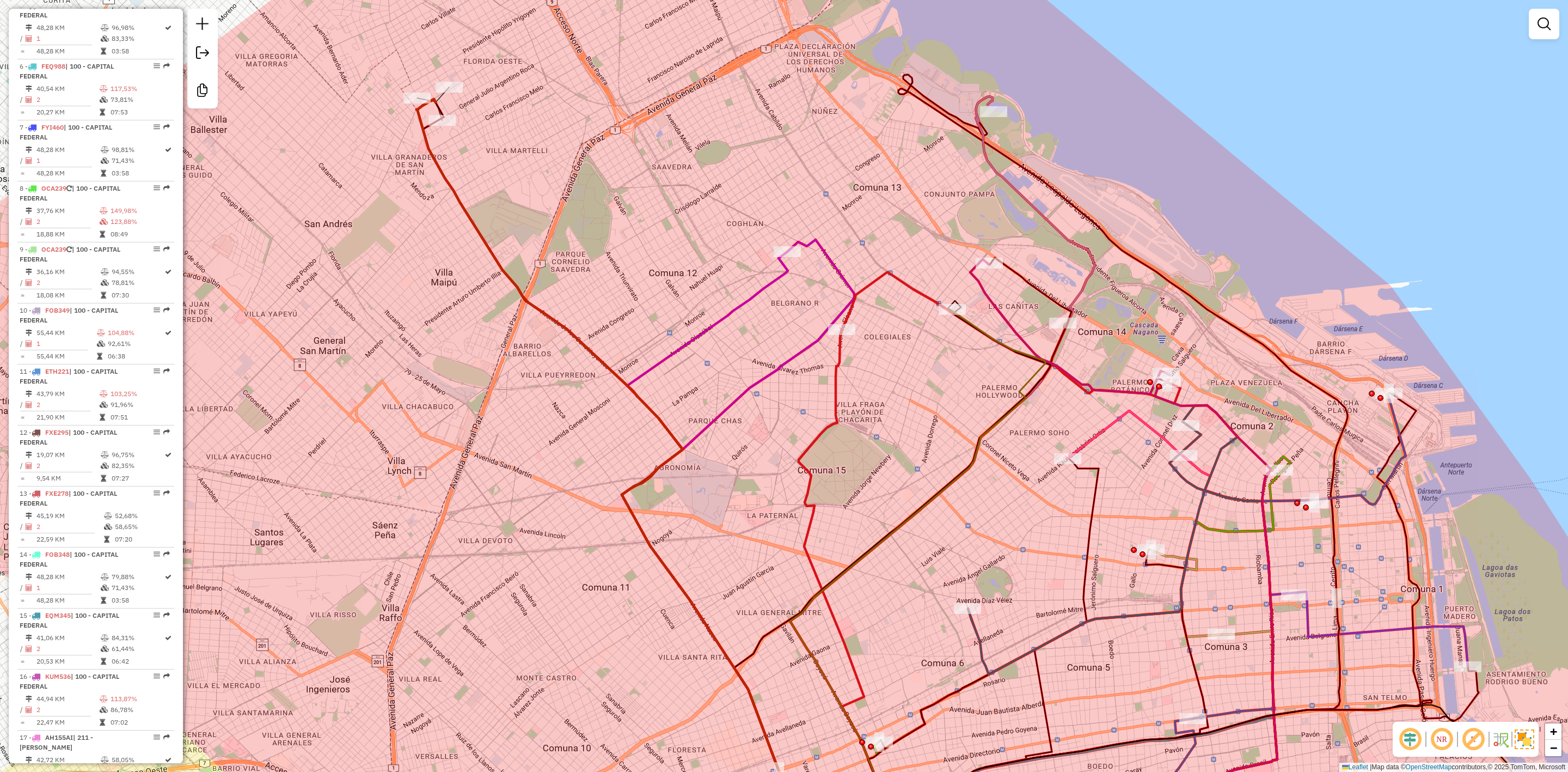
click at [982, 130] on icon at bounding box center [943, 473] width 305 height 754
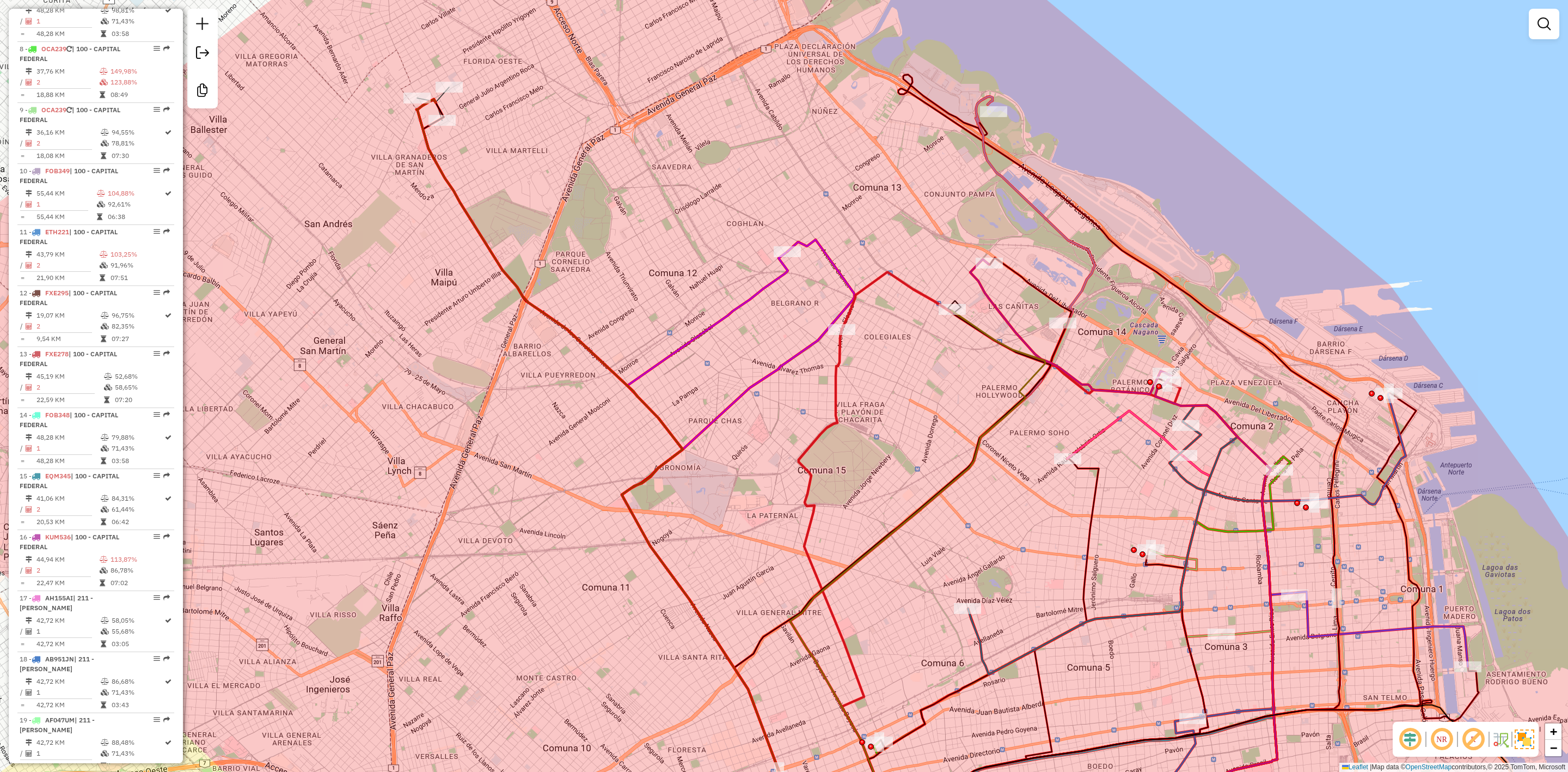
select select "**********"
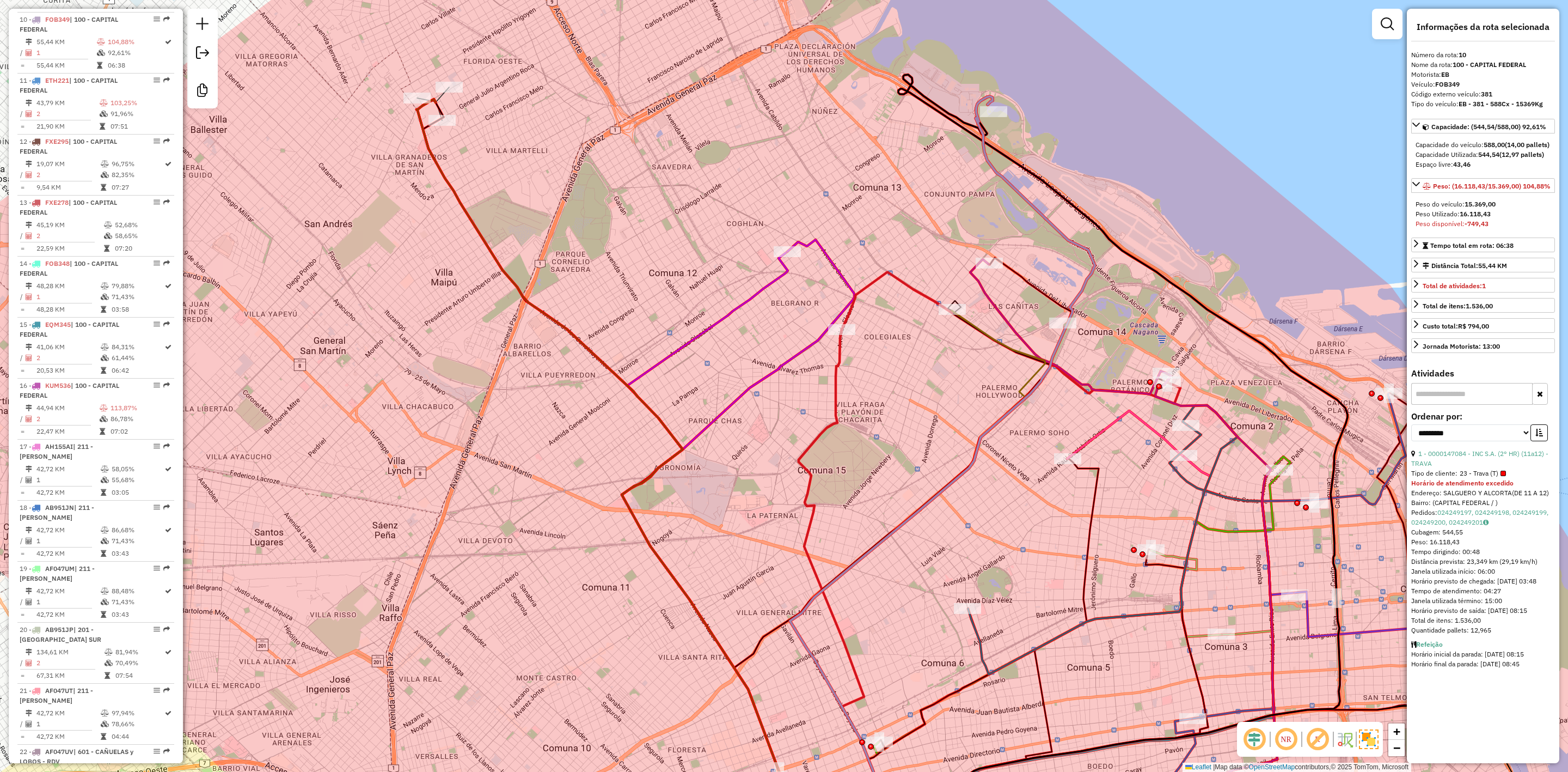
scroll to position [978, 0]
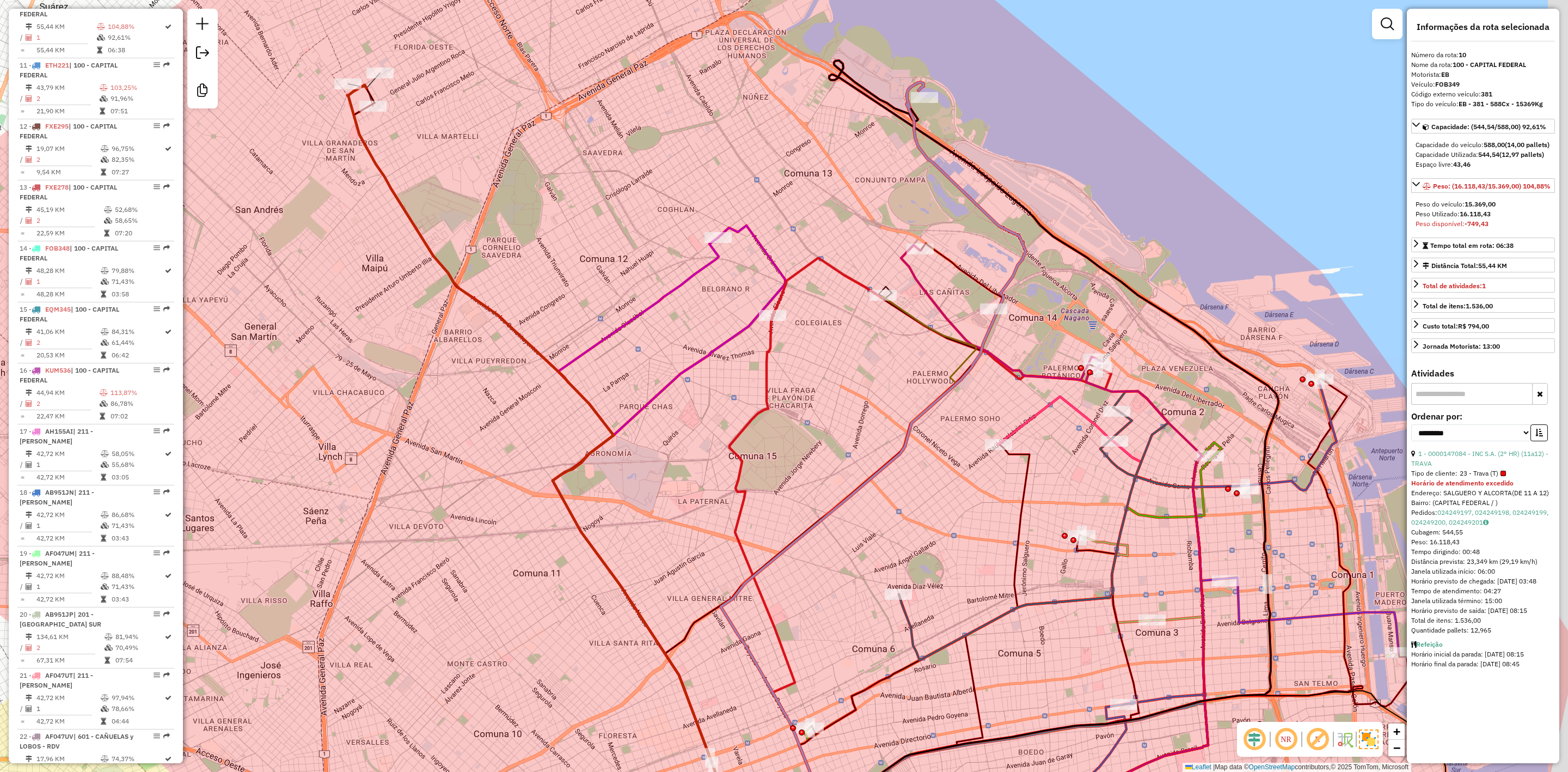
drag, startPoint x: 887, startPoint y: 309, endPoint x: 837, endPoint y: 298, distance: 51.2
click at [844, 303] on div "Janela de atendimento Grade de atendimento Capacidade Transportadoras Veículos …" at bounding box center [784, 386] width 1568 height 772
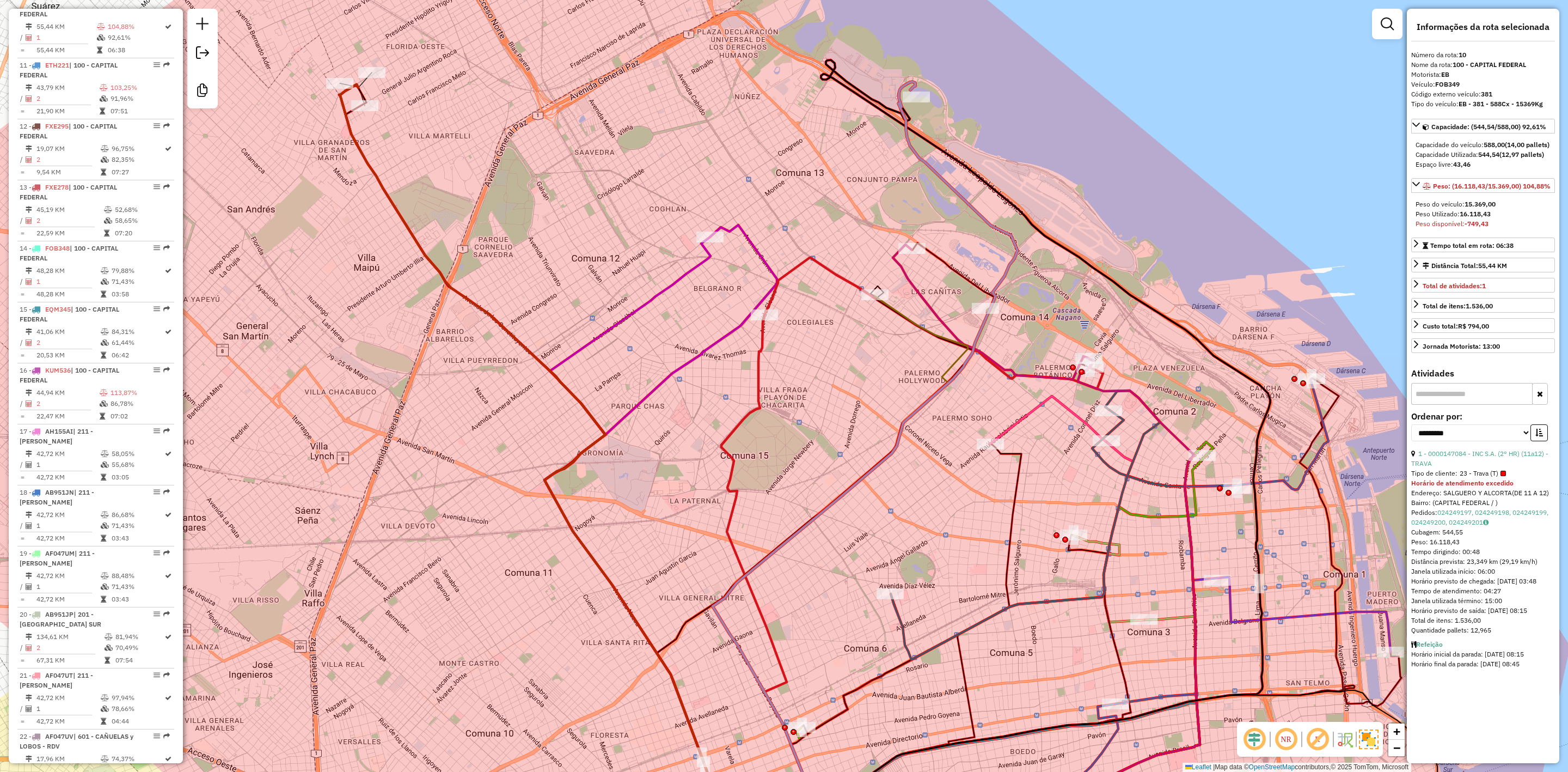
click at [759, 255] on icon at bounding box center [661, 537] width 232 height 625
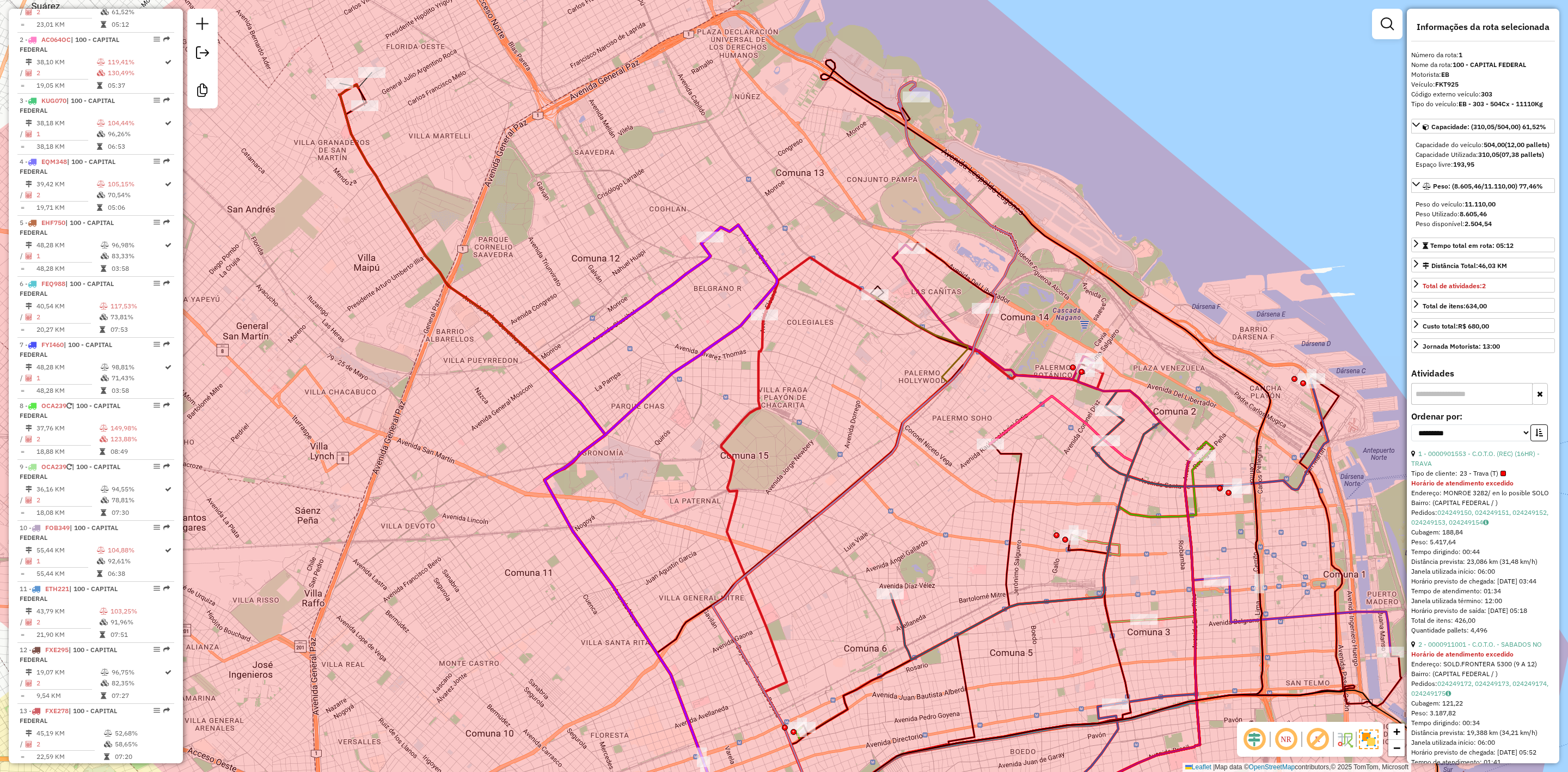
scroll to position [427, 0]
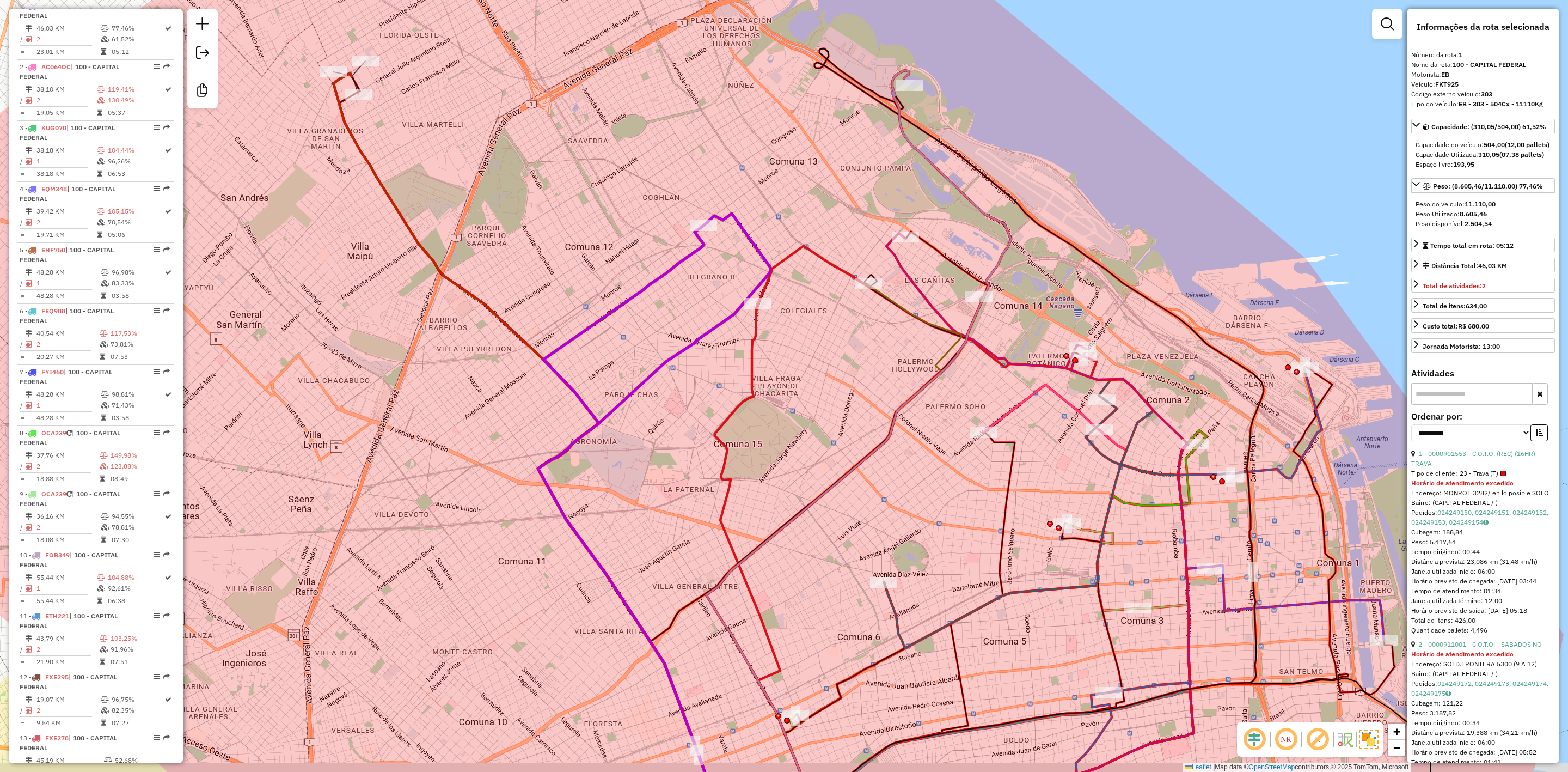
drag, startPoint x: 832, startPoint y: 381, endPoint x: 593, endPoint y: 195, distance: 302.8
click at [607, 201] on div "Janela de atendimento Grade de atendimento Capacidade Transportadoras Veículos …" at bounding box center [784, 386] width 1568 height 772
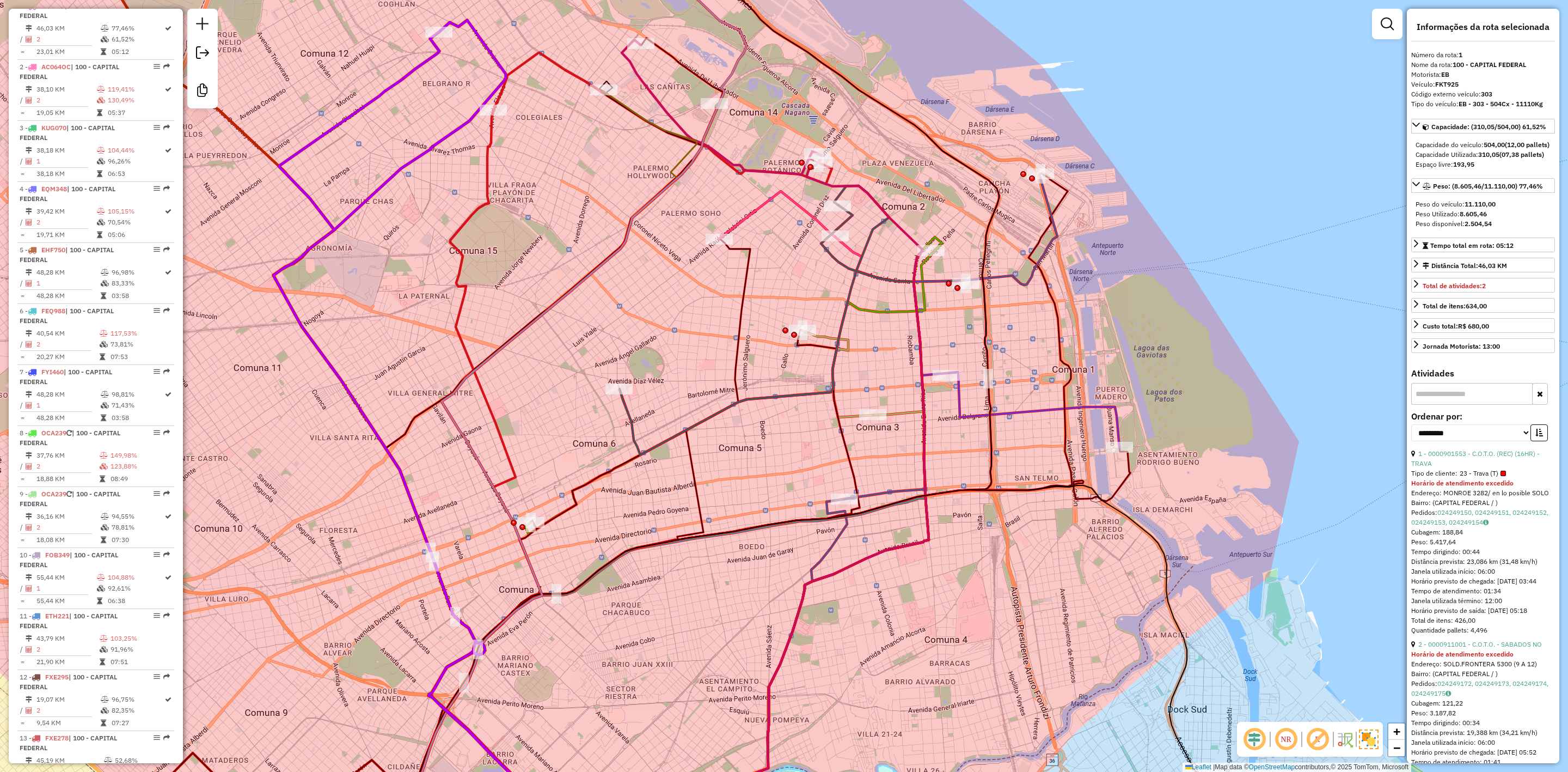
click at [973, 289] on div at bounding box center [966, 283] width 27 height 11
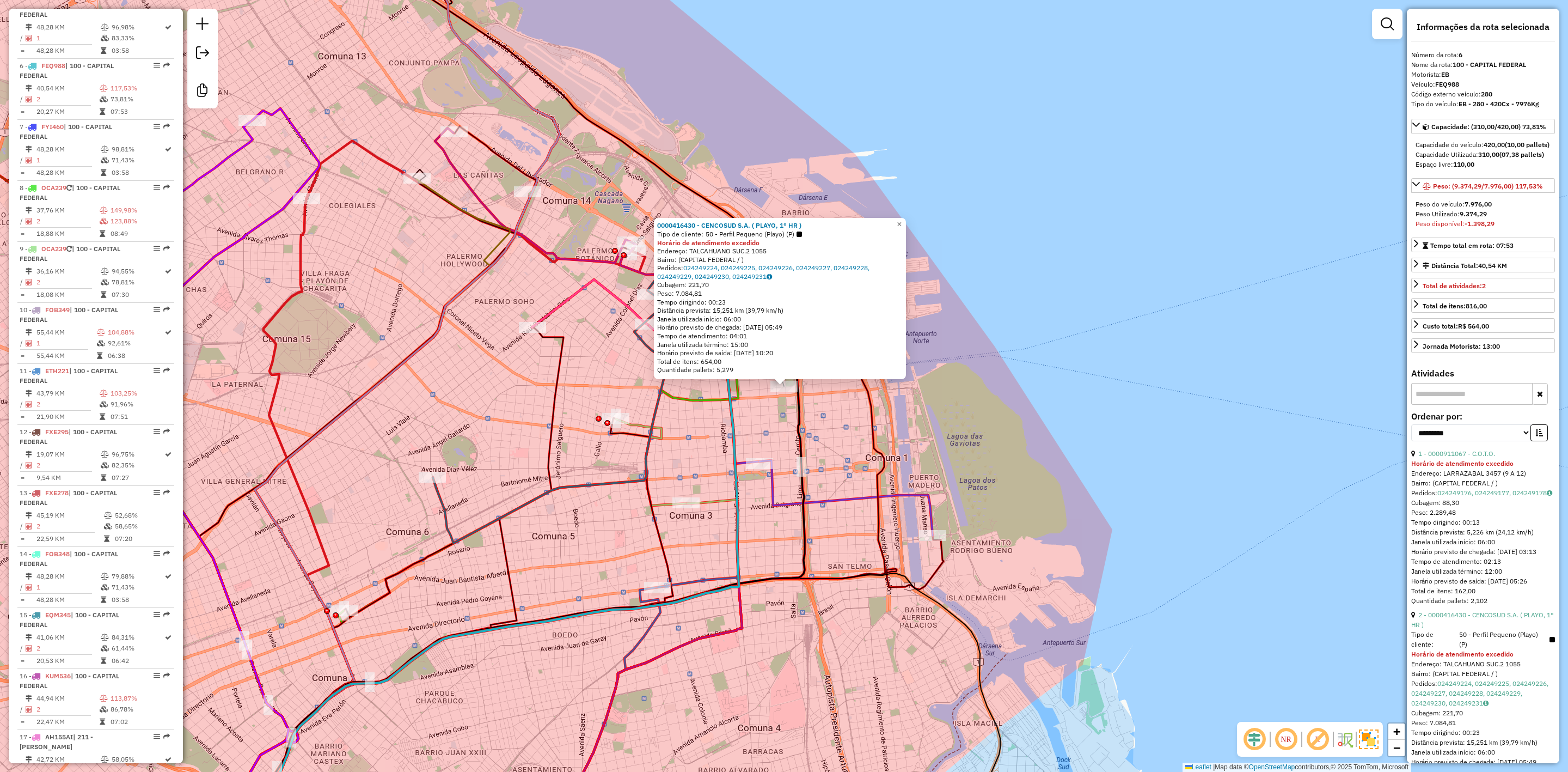
scroll to position [733, 0]
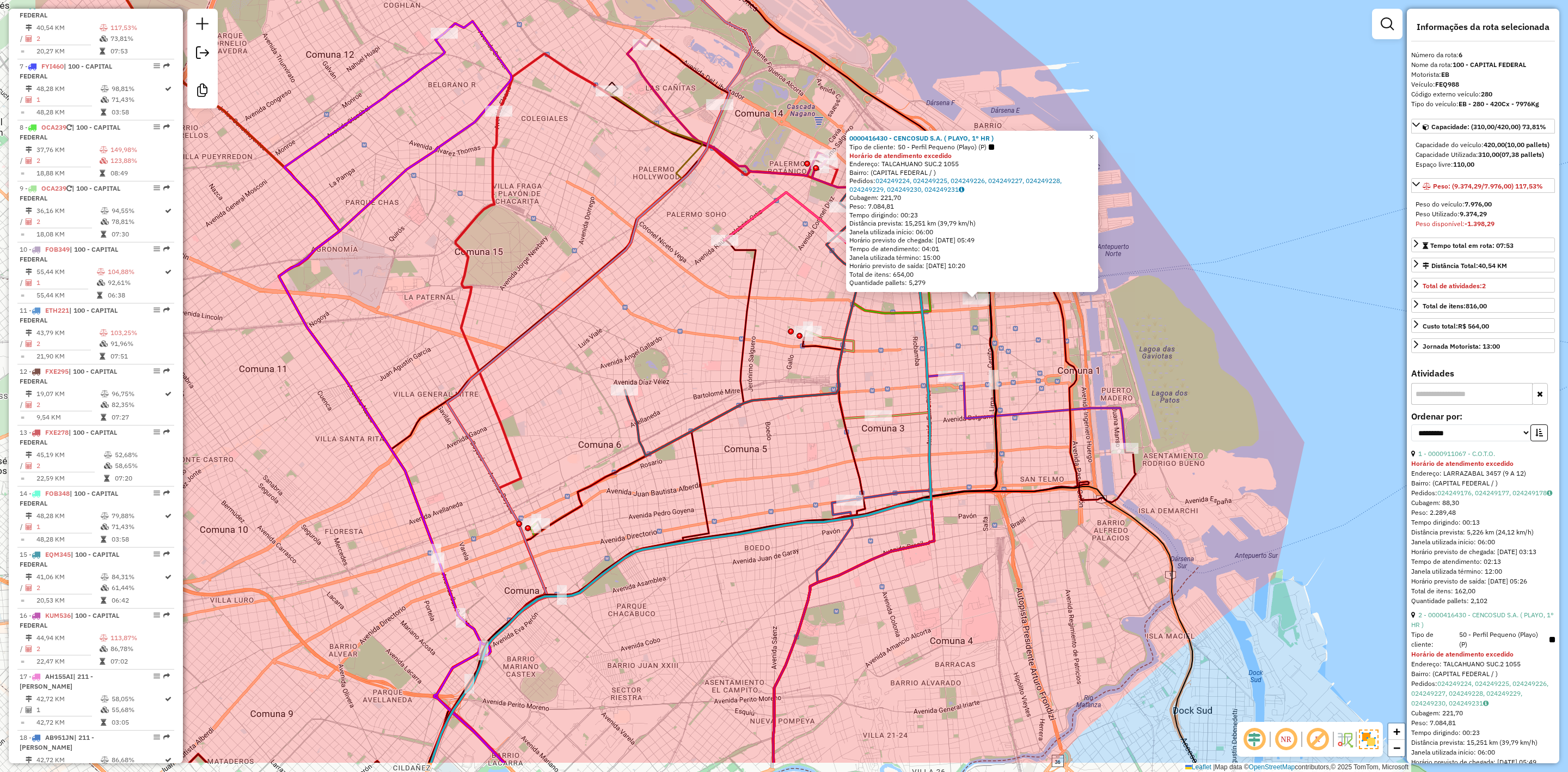
drag, startPoint x: 800, startPoint y: 443, endPoint x: 994, endPoint y: 356, distance: 212.6
click at [994, 356] on icon at bounding box center [713, 521] width 568 height 483
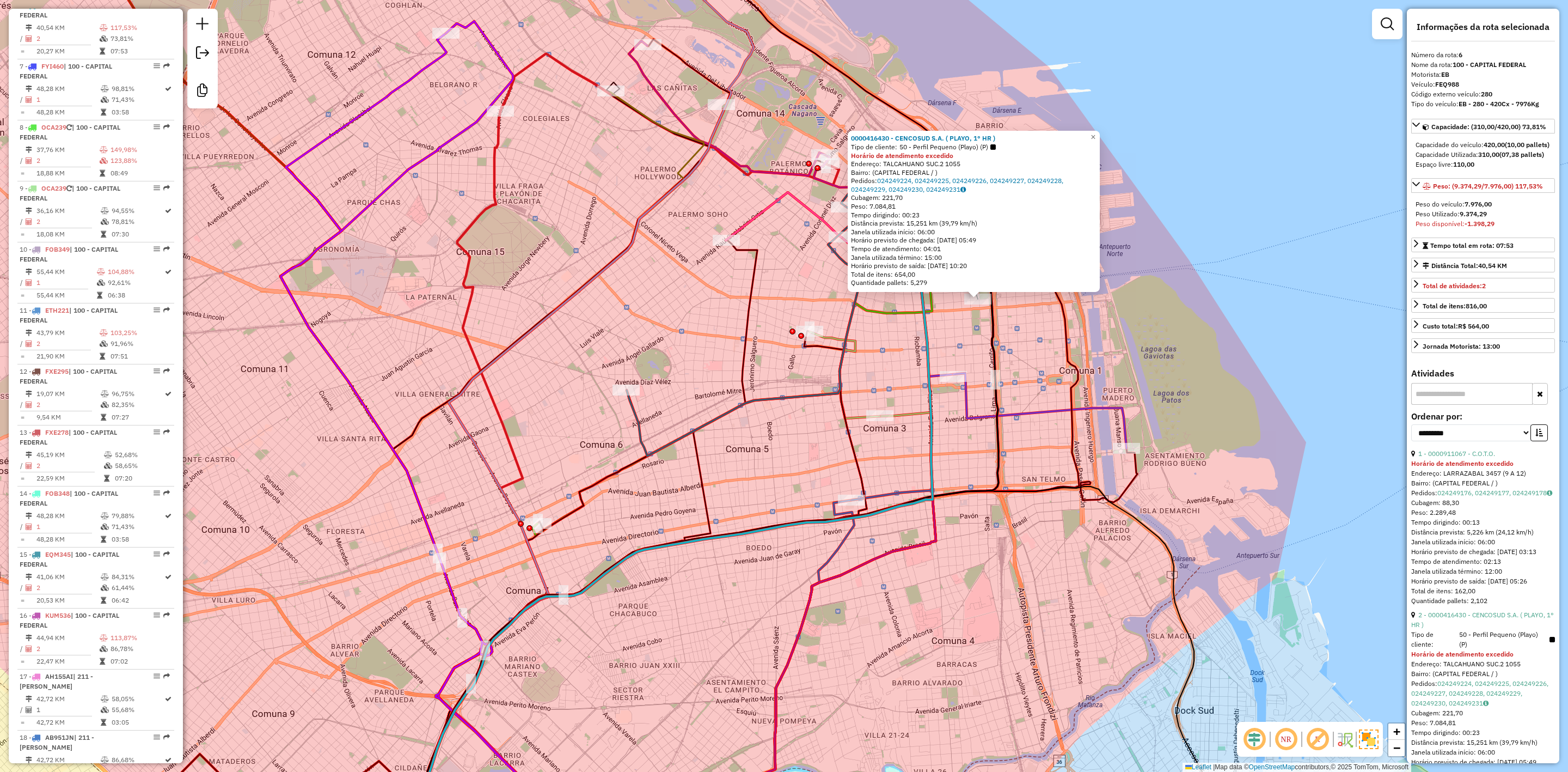
click at [987, 417] on icon at bounding box center [1040, 411] width 173 height 75
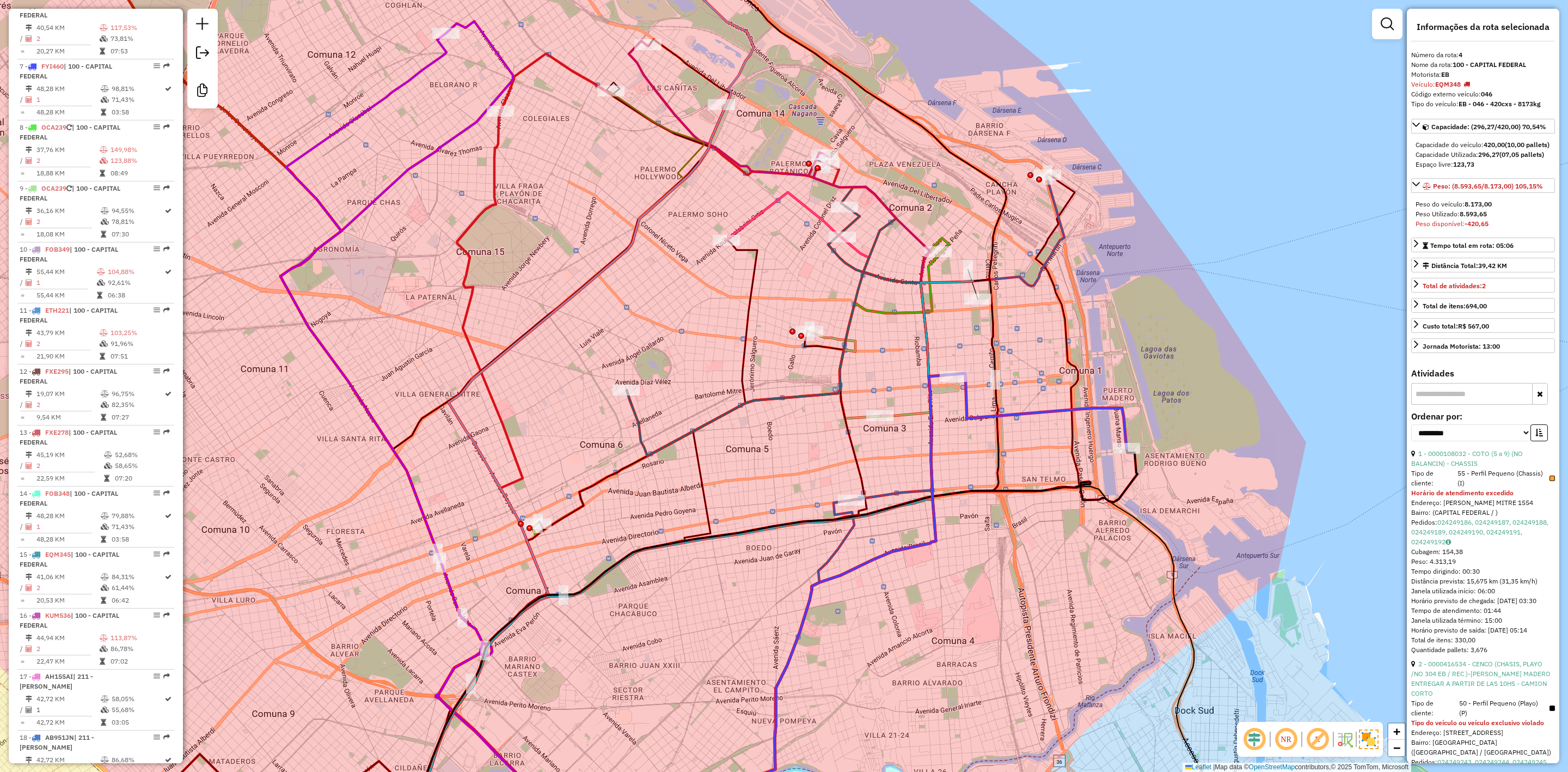
scroll to position [610, 0]
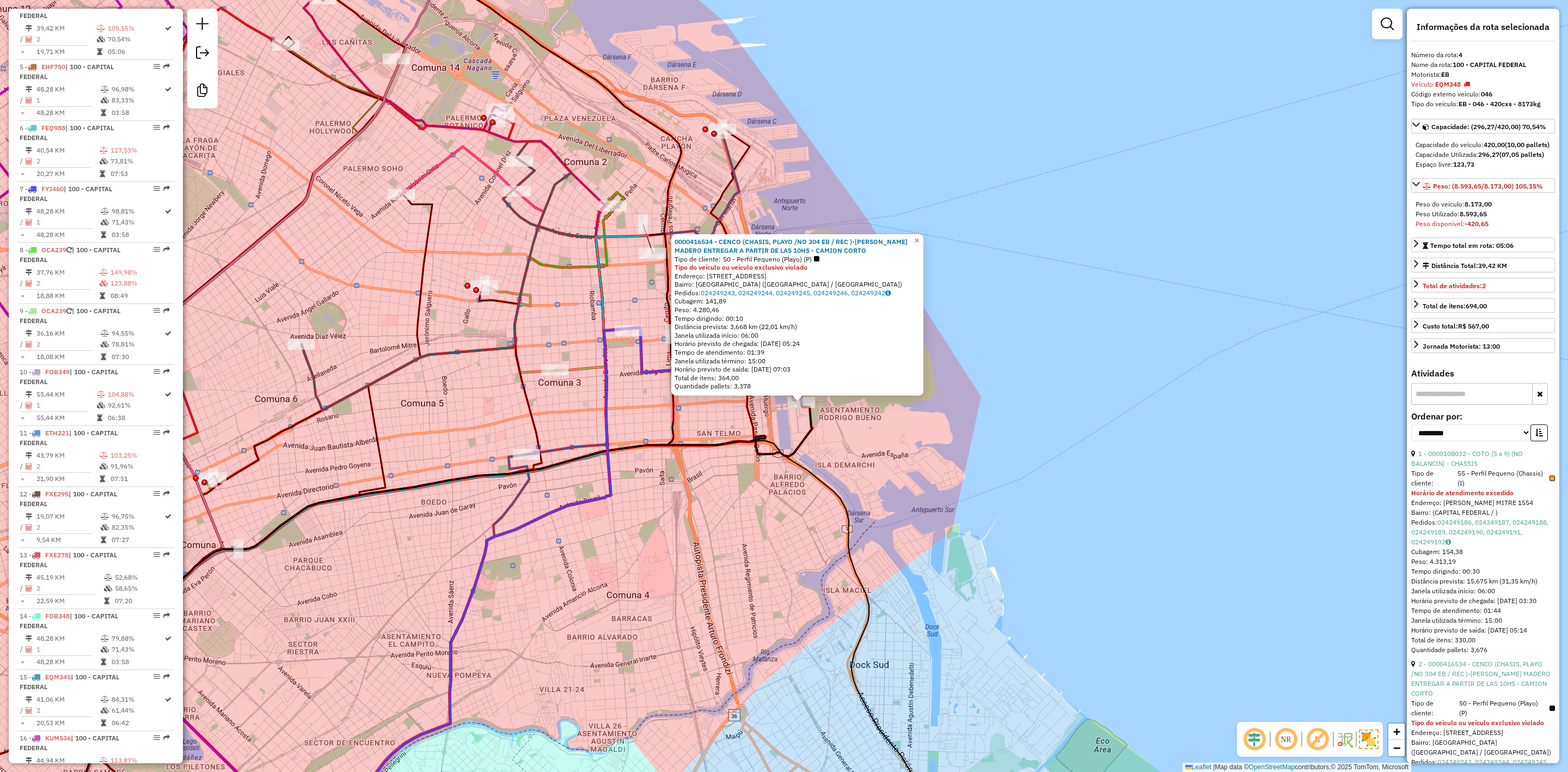
drag, startPoint x: 891, startPoint y: 440, endPoint x: 994, endPoint y: 492, distance: 115.4
click at [994, 492] on div "0000416534 - CENCO (CHASIS, PLAYO /NO 304 EB / REC )-JUMBO MADERO ENTREGAR A PA…" at bounding box center [784, 386] width 1568 height 772
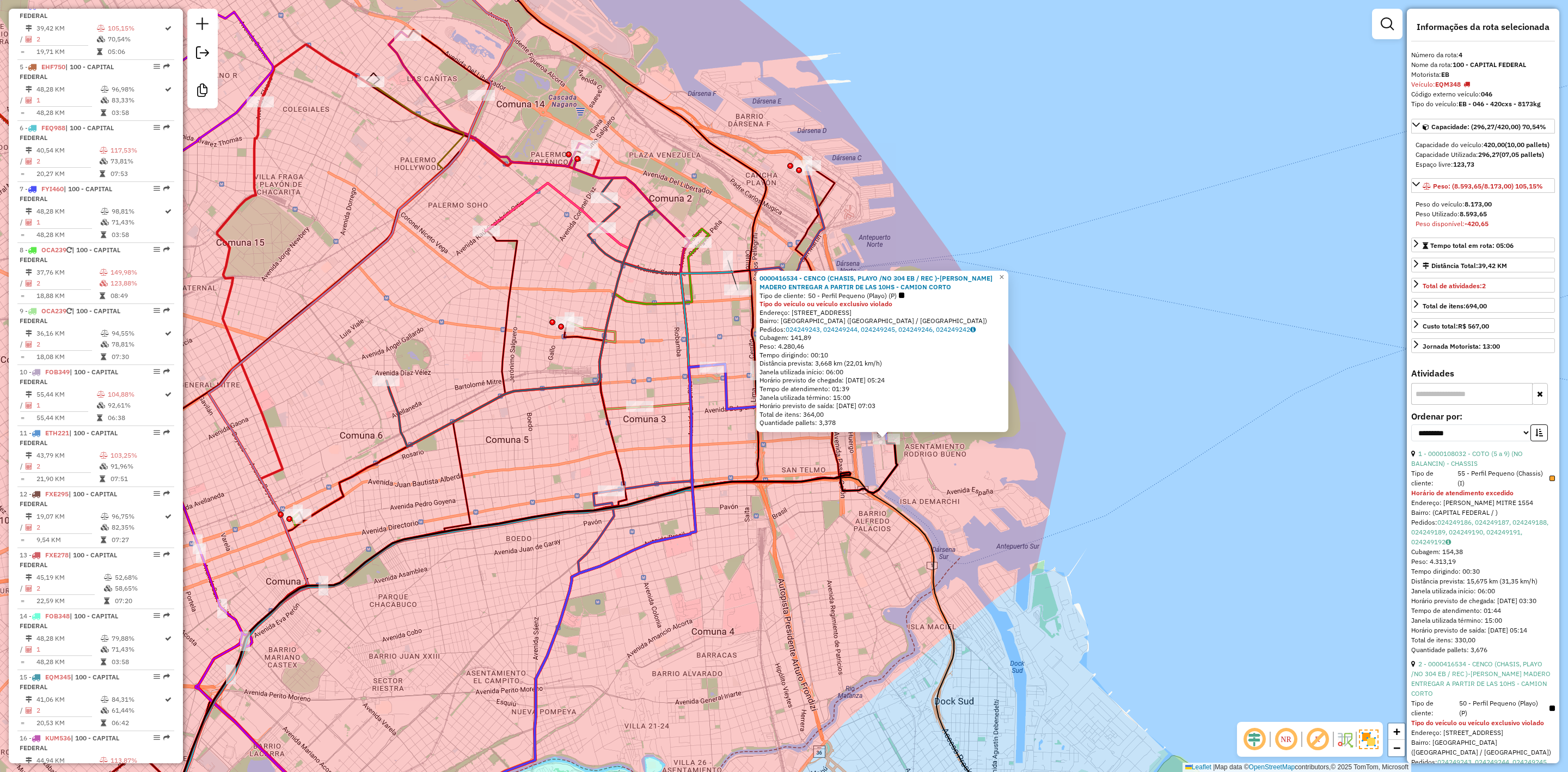
click at [990, 469] on div "0000416534 - CENCO (CHASIS, PLAYO /NO 304 EB / REC )-JUMBO MADERO ENTREGAR A PA…" at bounding box center [784, 386] width 1568 height 772
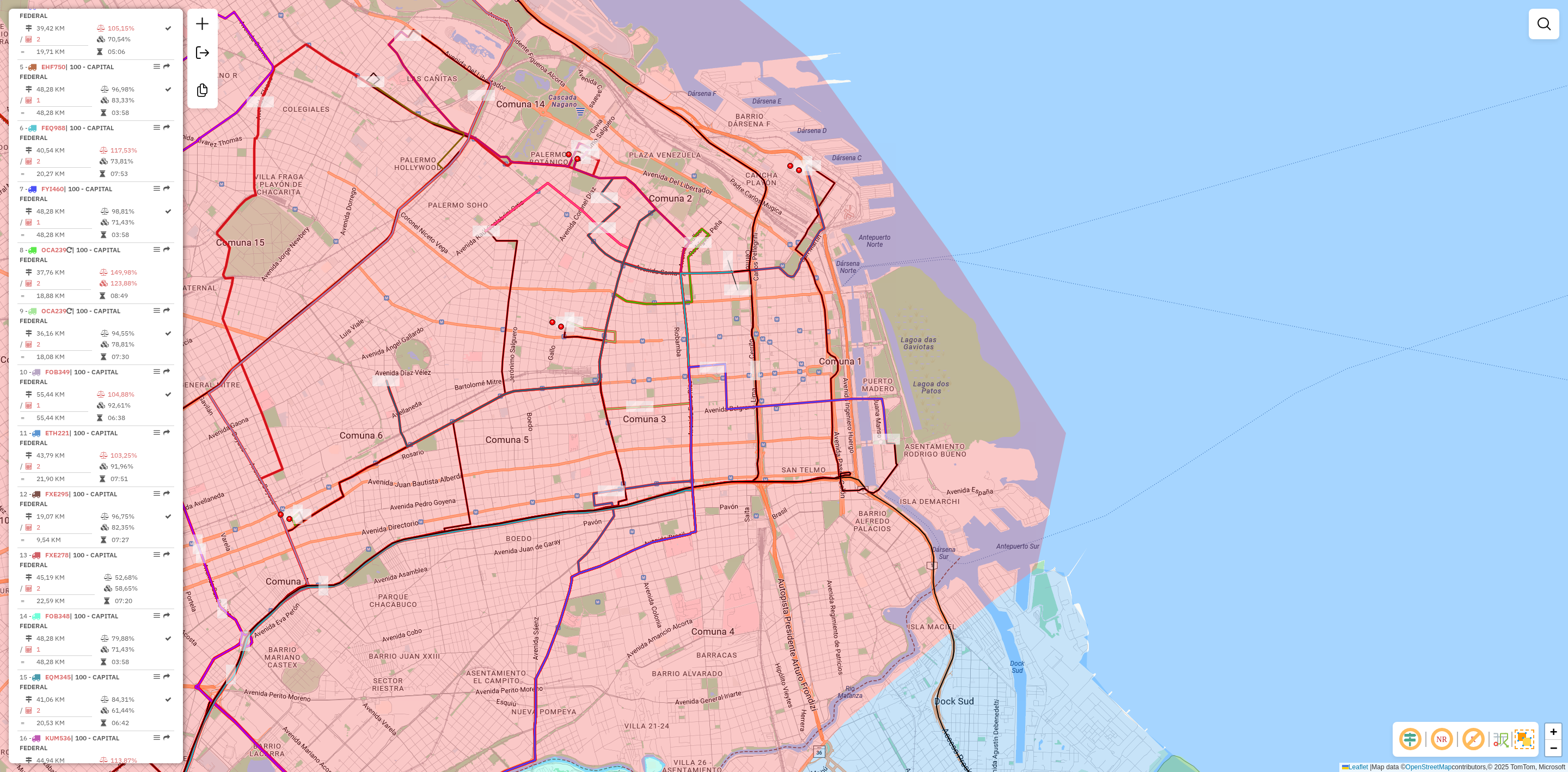
click at [669, 407] on icon at bounding box center [565, 626] width 262 height 447
select select "**********"
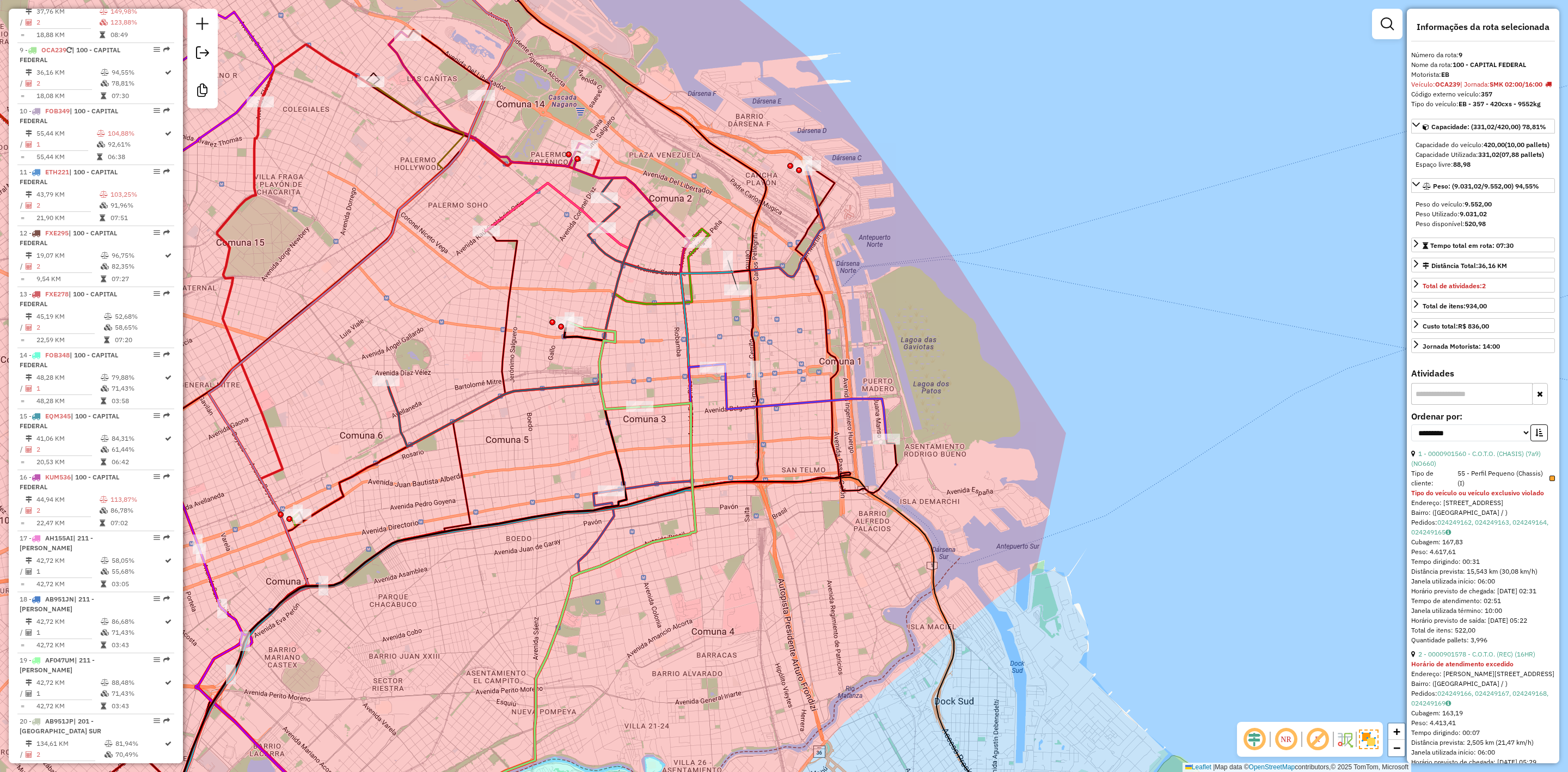
scroll to position [916, 0]
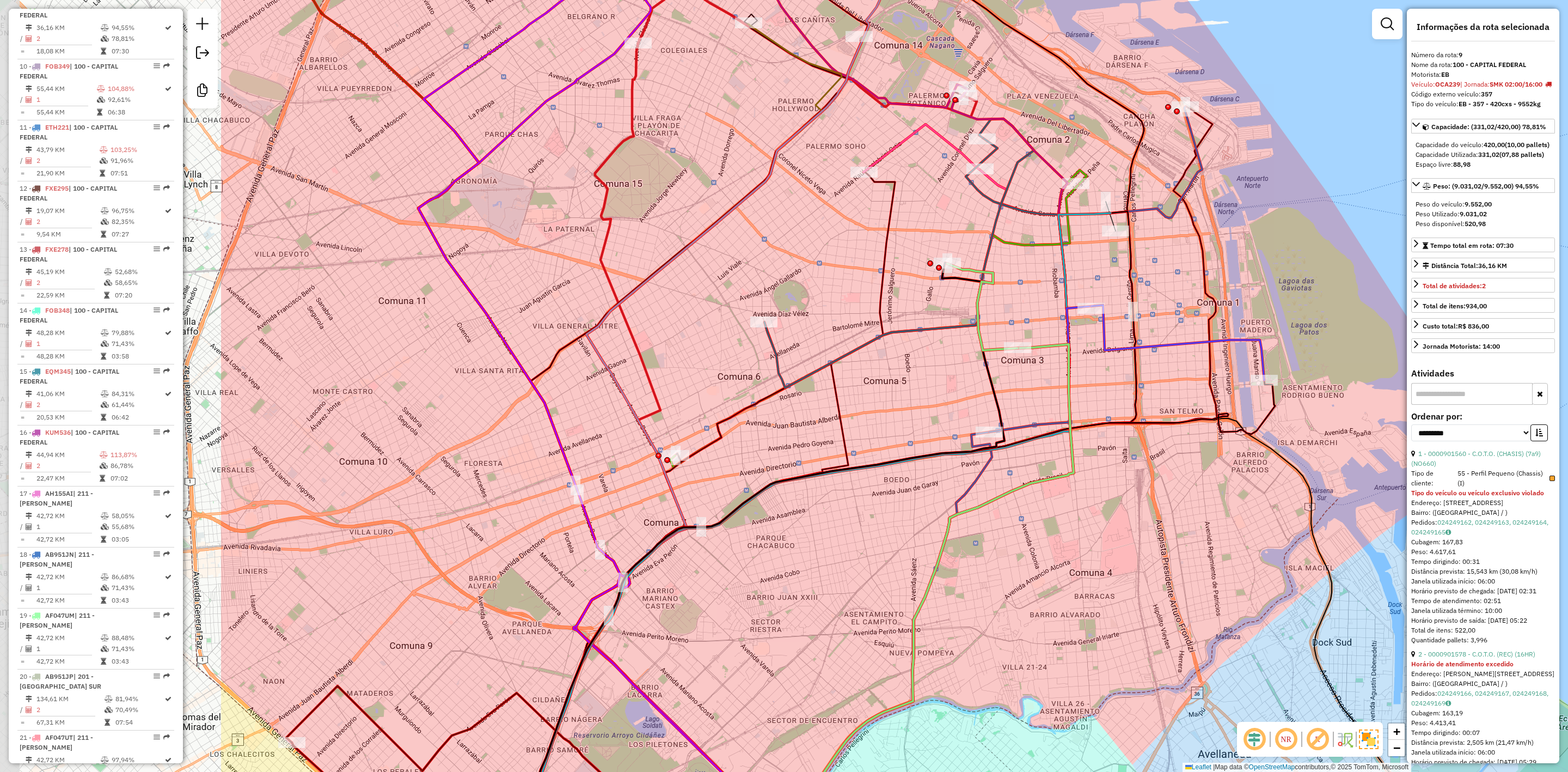
drag, startPoint x: 650, startPoint y: 462, endPoint x: 1028, endPoint y: 404, distance: 382.4
click at [1028, 404] on div "Janela de atendimento Grade de atendimento Capacidade Transportadoras Veículos …" at bounding box center [784, 386] width 1568 height 772
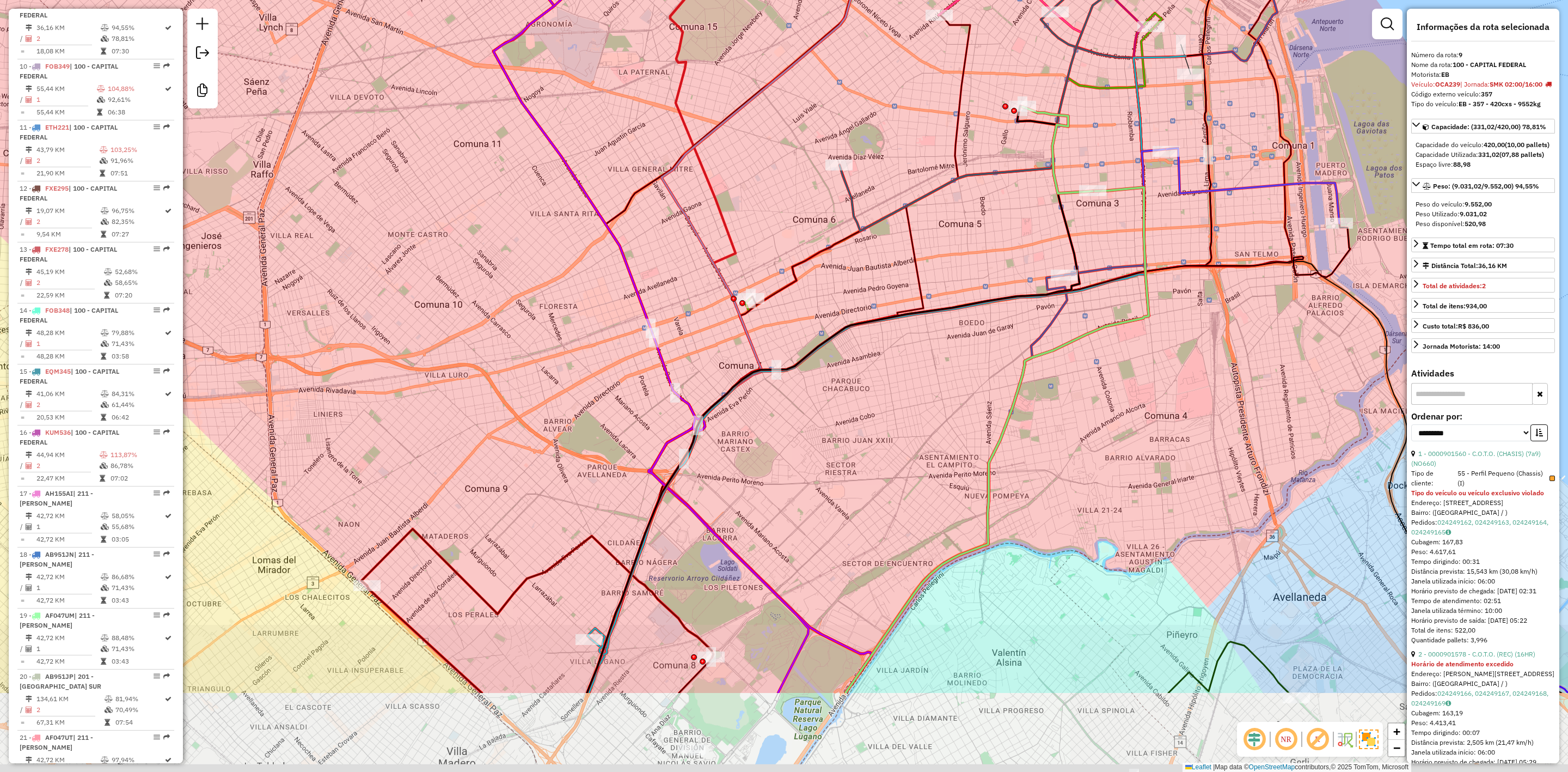
drag, startPoint x: 758, startPoint y: 443, endPoint x: 832, endPoint y: 298, distance: 162.8
click at [832, 293] on div "Janela de atendimento Grade de atendimento Capacidade Transportadoras Veículos …" at bounding box center [784, 386] width 1568 height 772
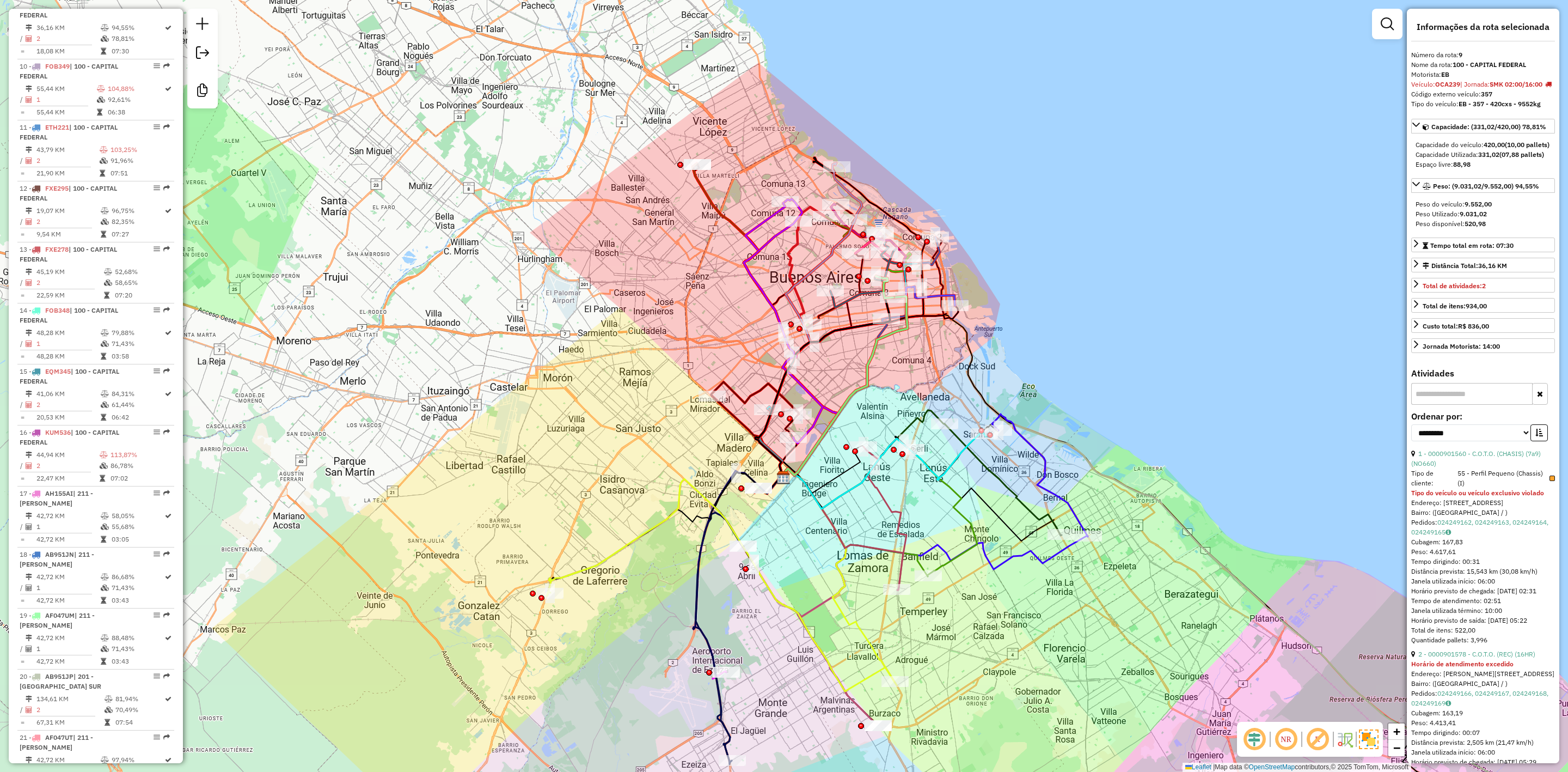
drag, startPoint x: 865, startPoint y: 362, endPoint x: 822, endPoint y: 415, distance: 68.2
click at [829, 413] on icon at bounding box center [844, 388] width 128 height 183
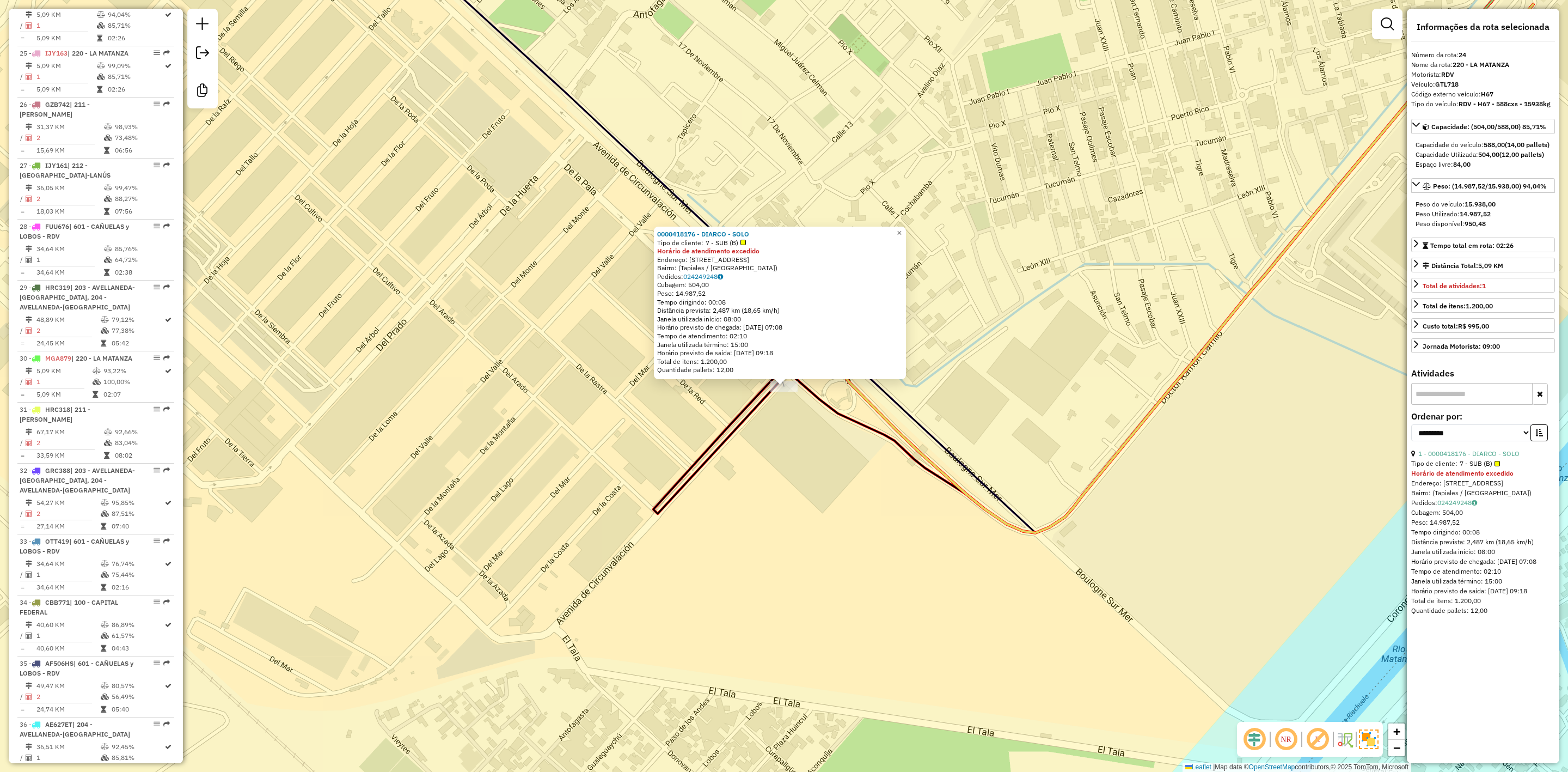
scroll to position [1835, 0]
drag, startPoint x: 814, startPoint y: 459, endPoint x: 773, endPoint y: 401, distance: 71.0
click at [783, 413] on div "0000418176 - DIARCO - SOLO Tipo de cliente: 7 - SUB (B) Horário de atendimento …" at bounding box center [784, 386] width 1568 height 772
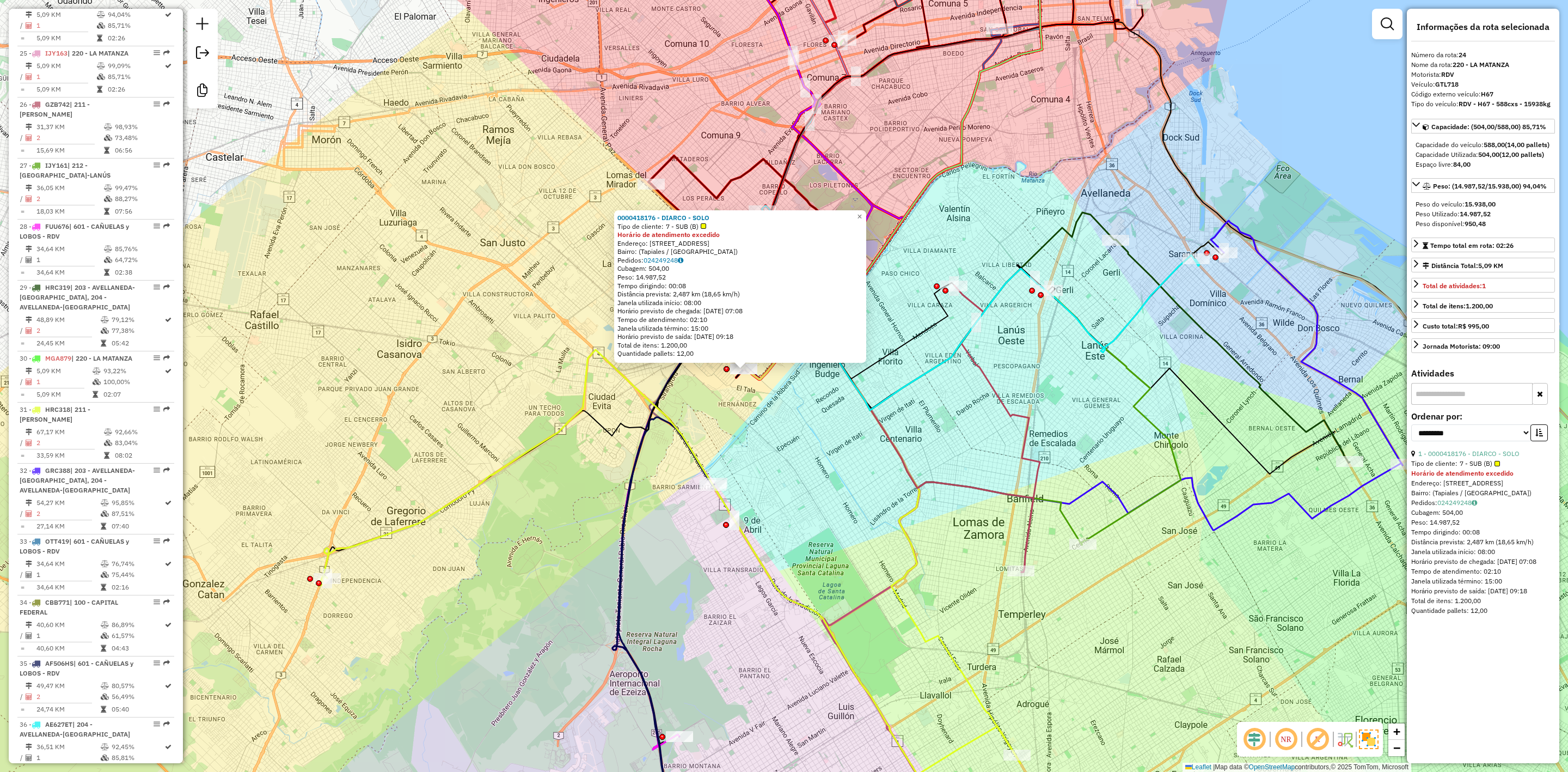
drag, startPoint x: 752, startPoint y: 350, endPoint x: 748, endPoint y: 332, distance: 18.4
click at [748, 335] on div "0000418176 - DIARCO - SOLO Tipo de cliente: 7 - SUB (B) Horário de atendimento …" at bounding box center [784, 386] width 1568 height 772
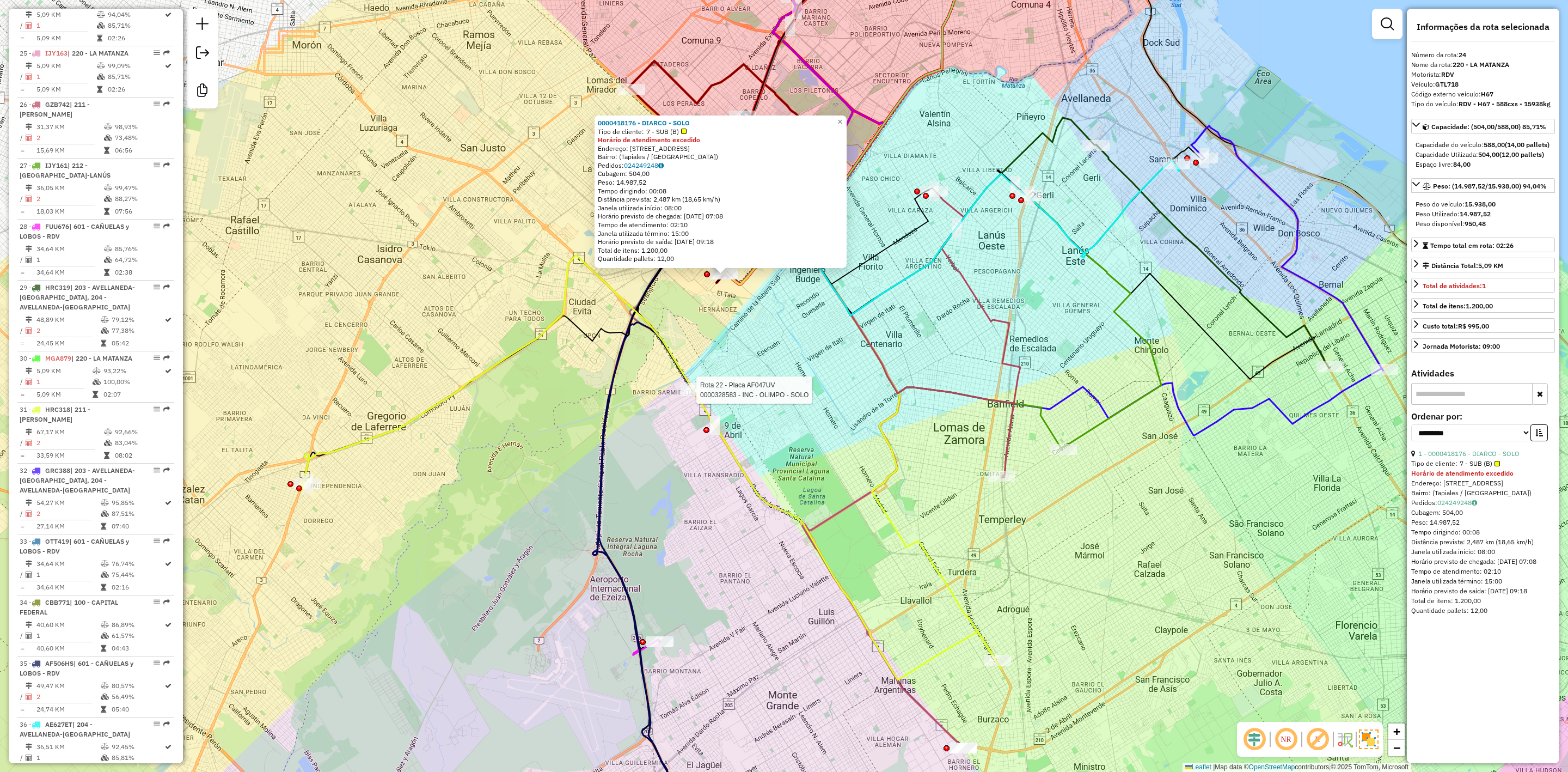
click at [704, 396] on div at bounding box center [694, 390] width 27 height 11
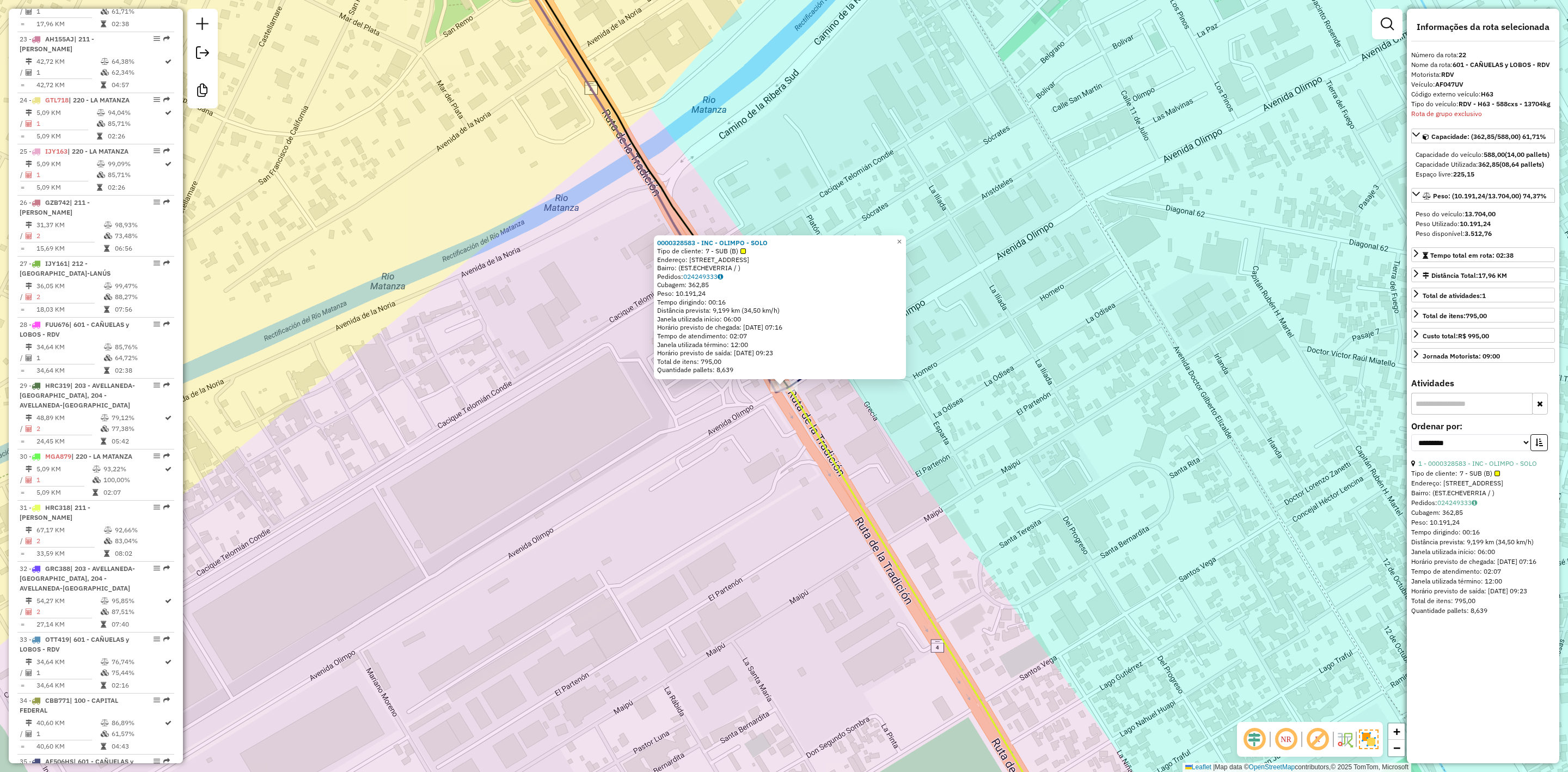
scroll to position [1712, 0]
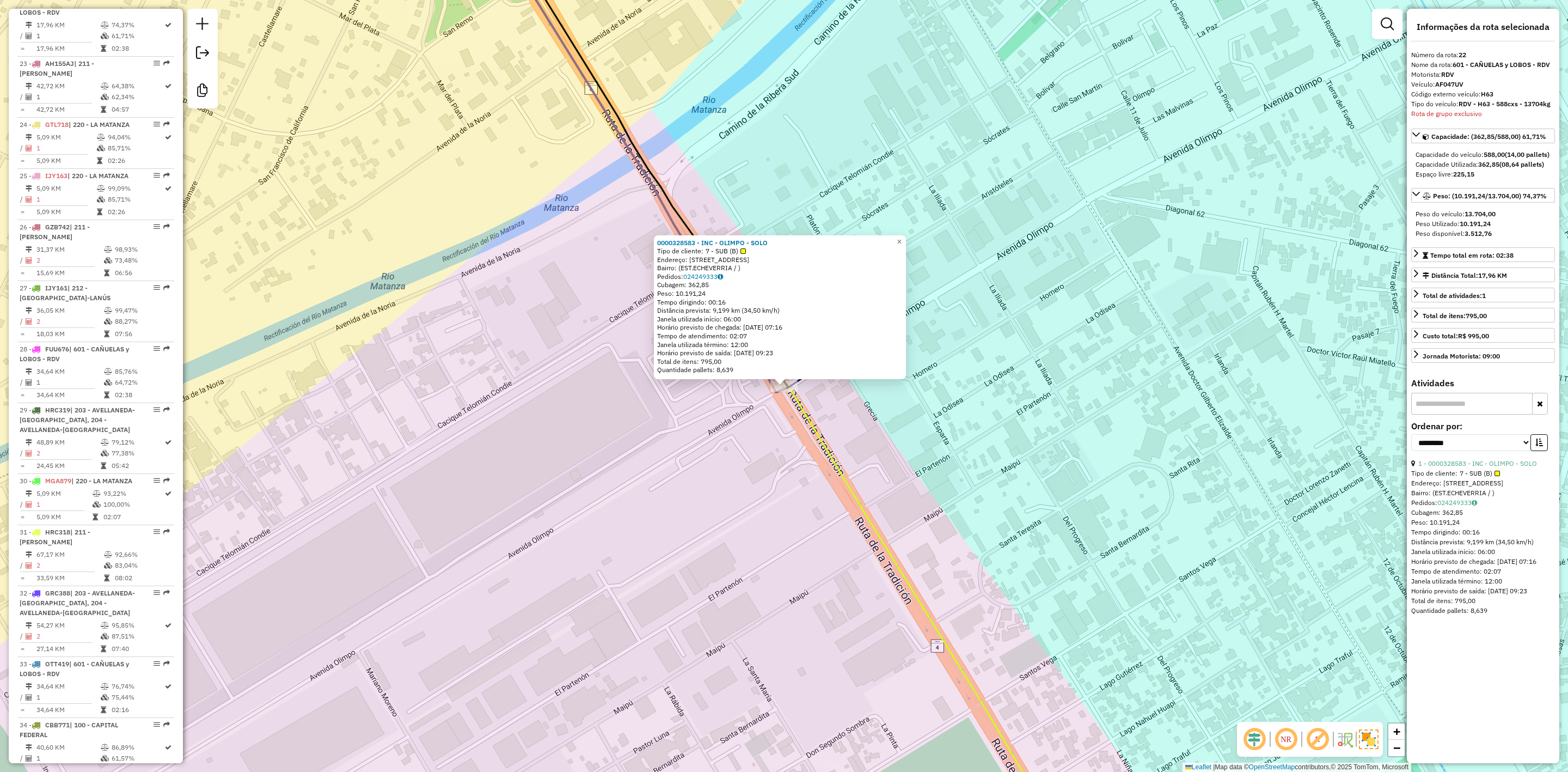
click at [776, 377] on icon at bounding box center [784, 386] width 573 height 927
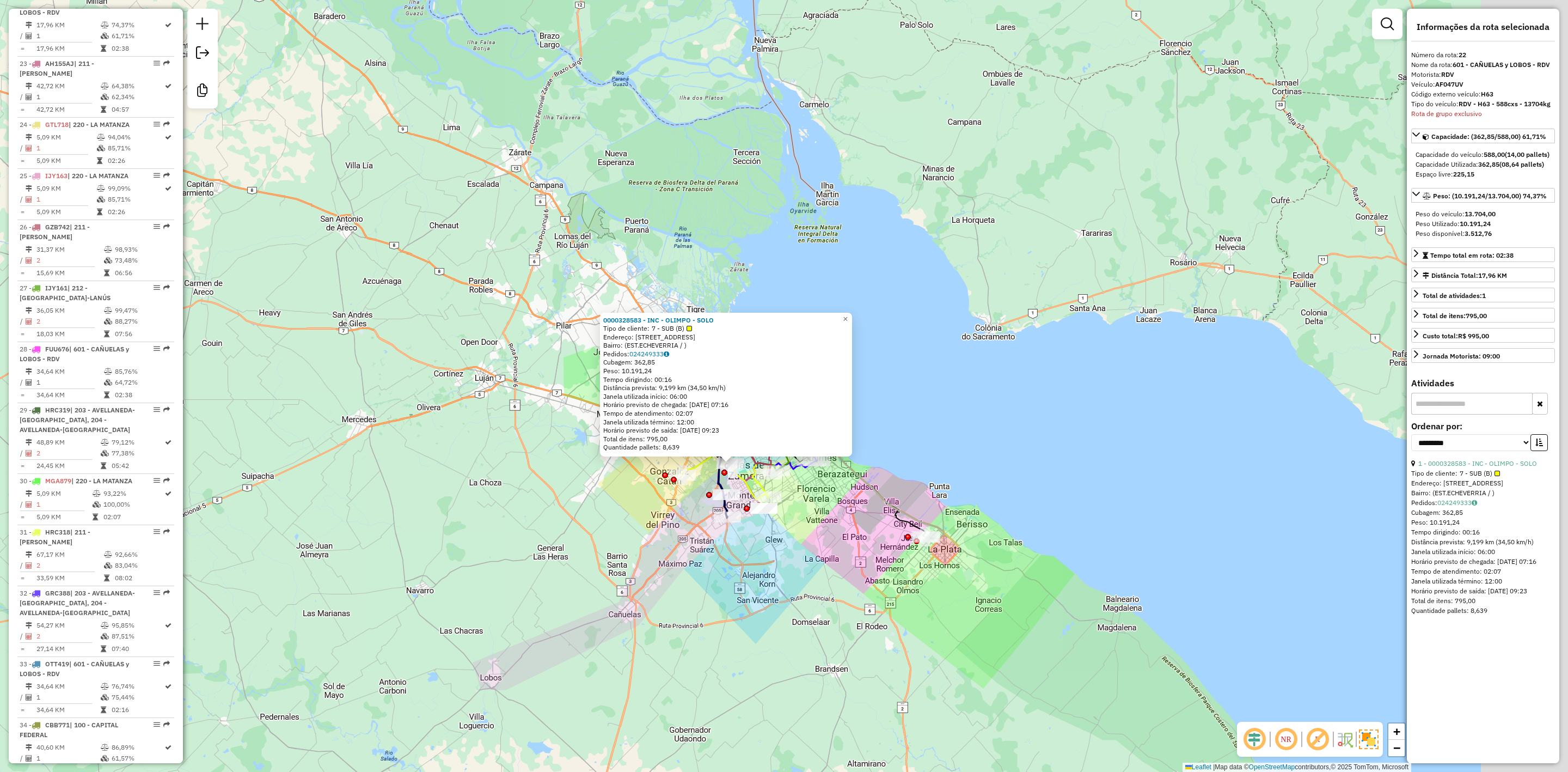
drag, startPoint x: 990, startPoint y: 588, endPoint x: 825, endPoint y: 514, distance: 180.8
click at [831, 517] on div "0000328583 - INC - OLIMPO - SOLO Tipo de cliente: 7 - SUB (B) Endereço: AVENIDA…" at bounding box center [784, 386] width 1568 height 772
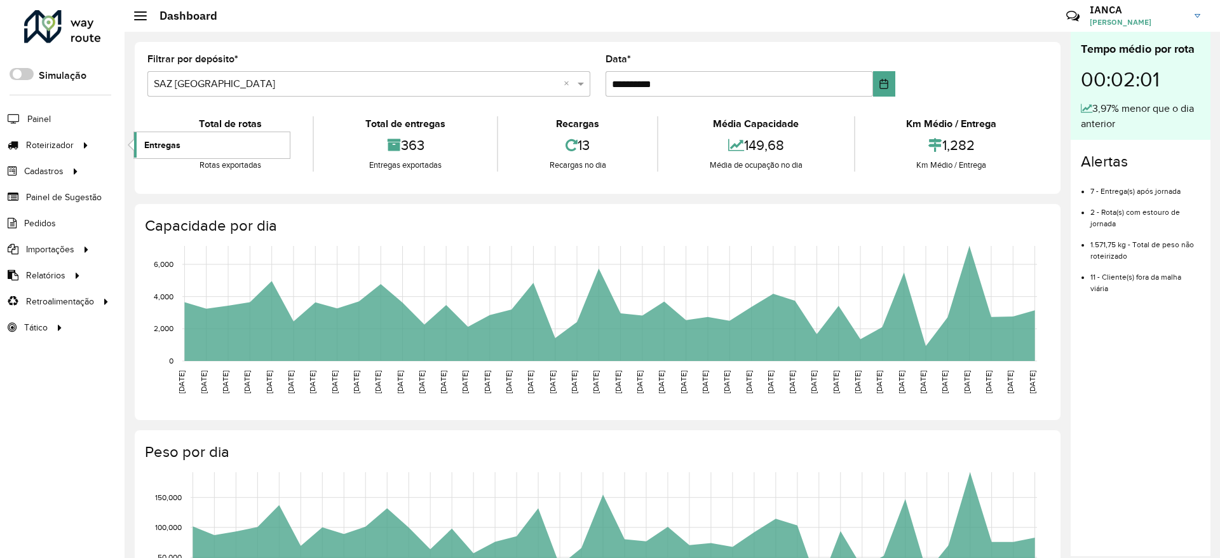
click at [196, 147] on link "Entregas" at bounding box center [212, 144] width 156 height 25
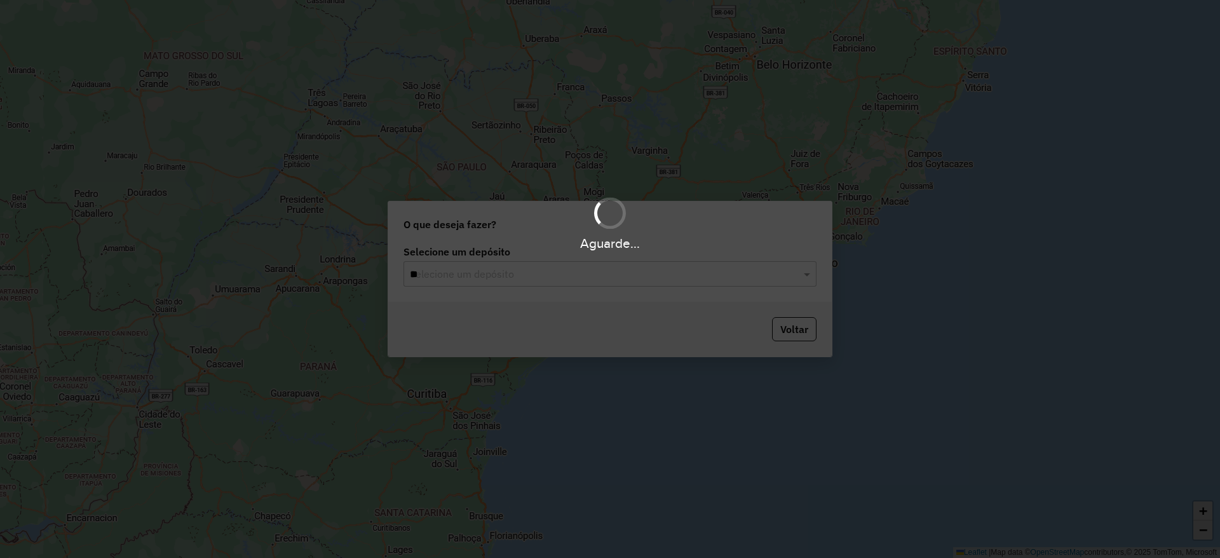
type input "***"
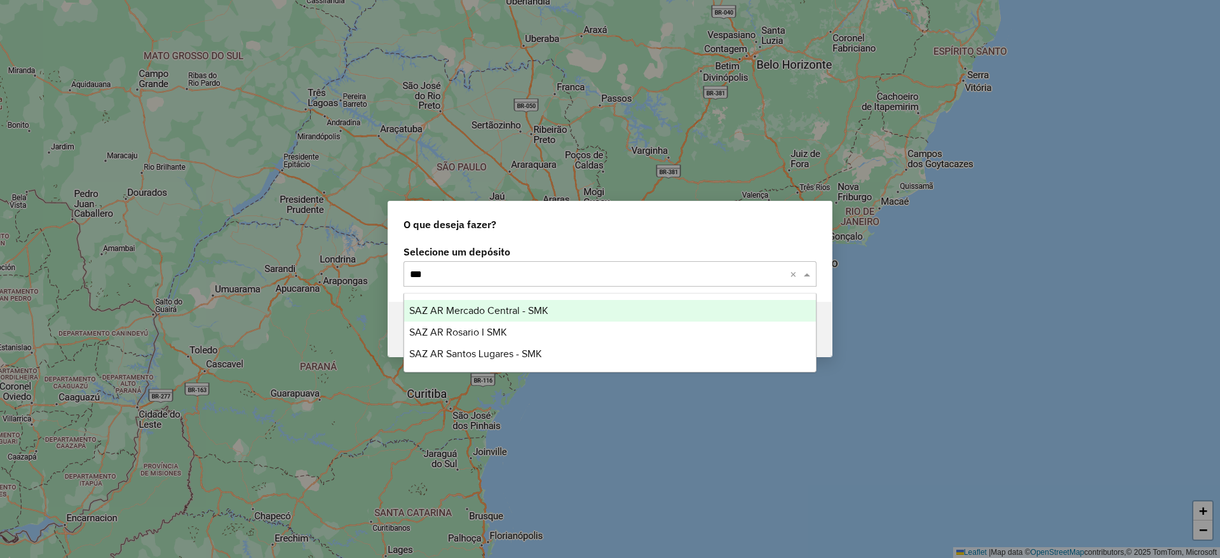
click at [581, 306] on div "SAZ AR Mercado Central - SMK" at bounding box center [610, 311] width 412 height 22
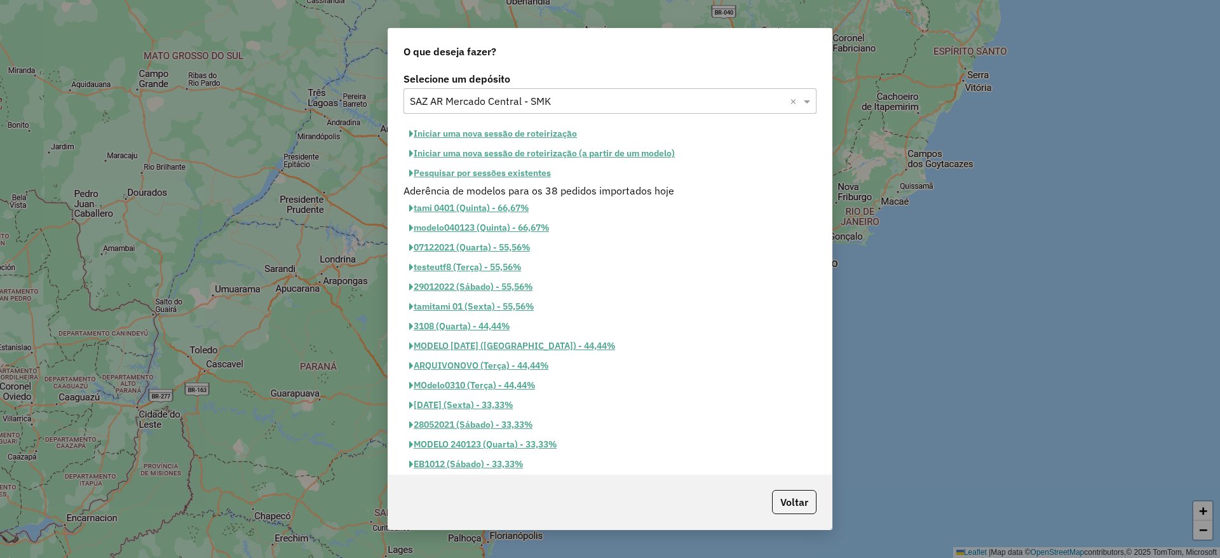
click at [521, 172] on button "Pesquisar por sessões existentes" at bounding box center [479, 173] width 153 height 20
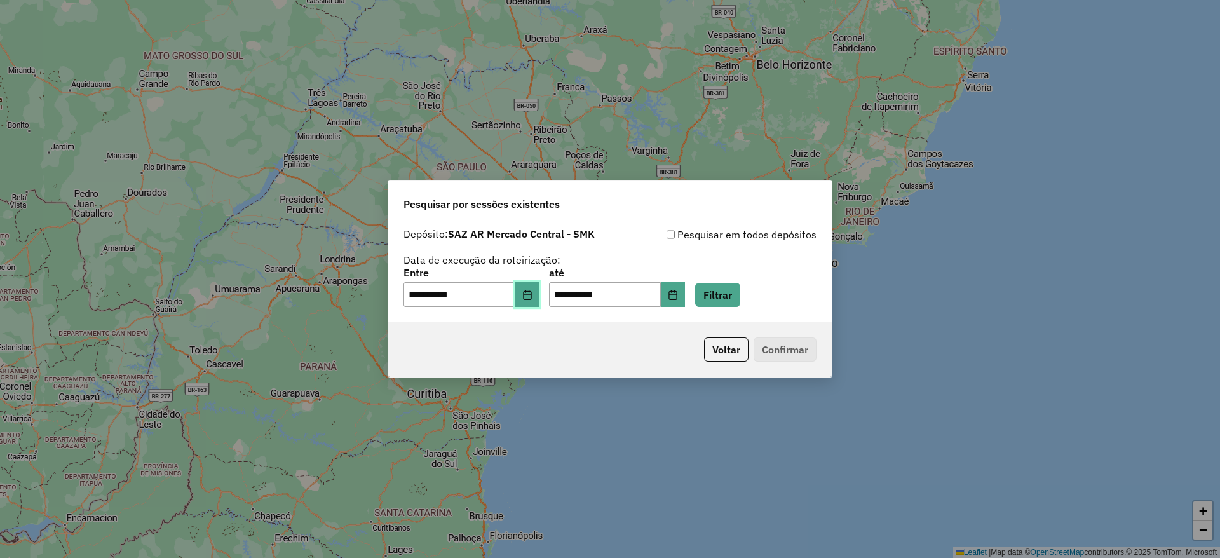
click at [539, 298] on button "Choose Date" at bounding box center [527, 294] width 24 height 25
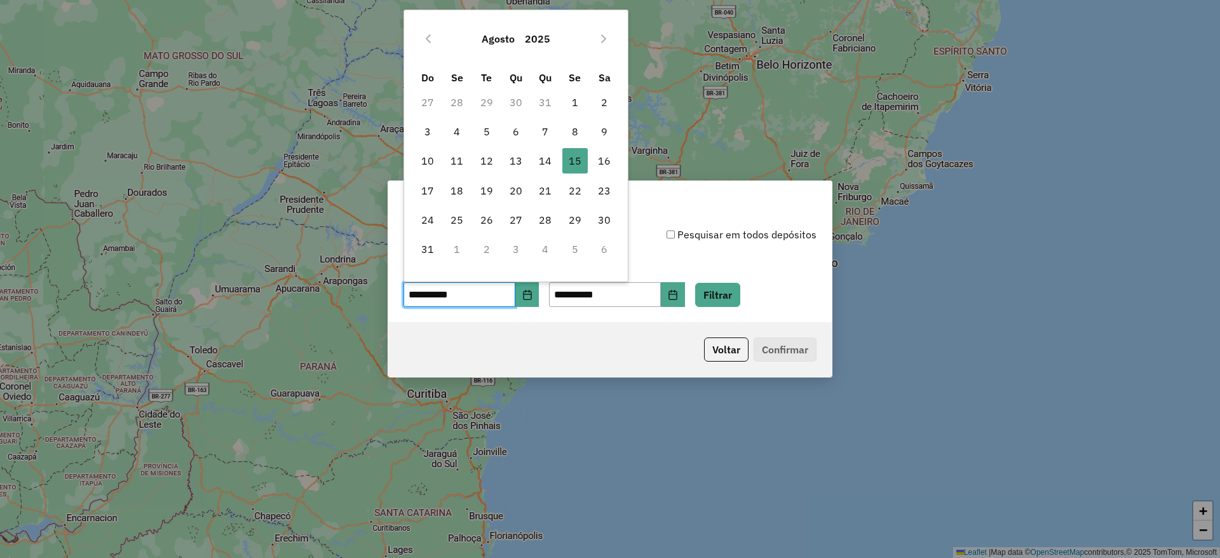
drag, startPoint x: 596, startPoint y: 155, endPoint x: 611, endPoint y: 175, distance: 24.5
click at [597, 156] on span "16" at bounding box center [603, 160] width 25 height 25
type input "**********"
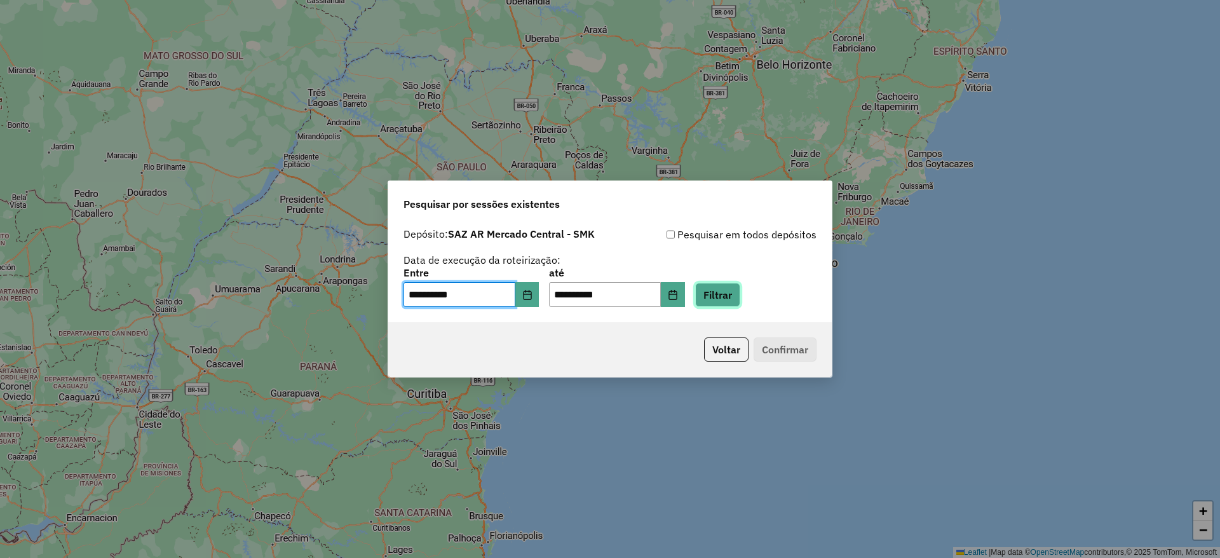
click at [725, 283] on button "Filtrar" at bounding box center [717, 295] width 45 height 24
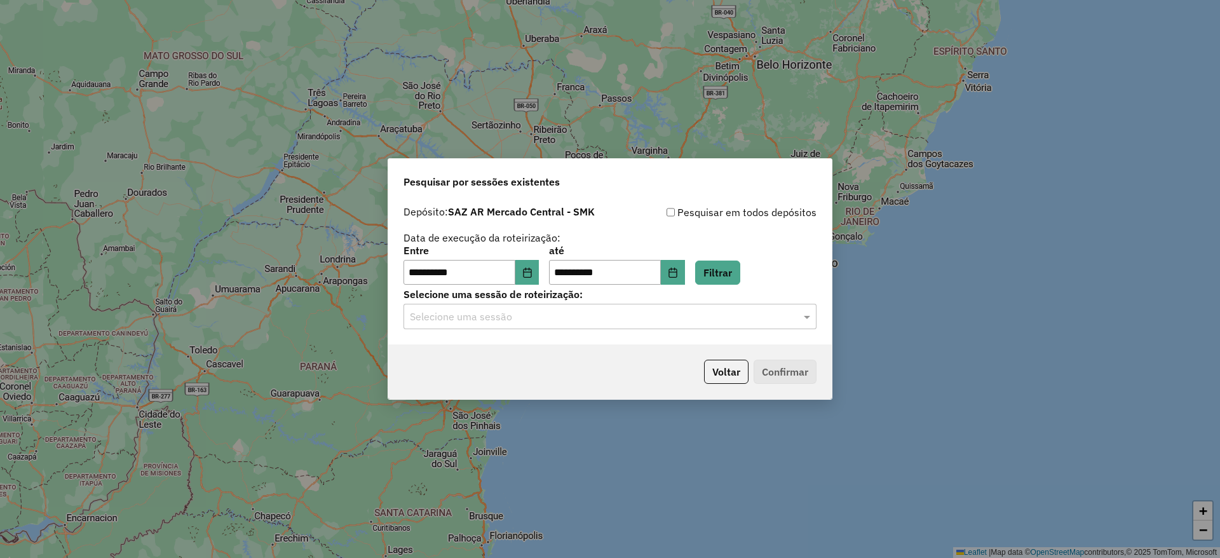
click at [523, 318] on input "text" at bounding box center [597, 316] width 375 height 15
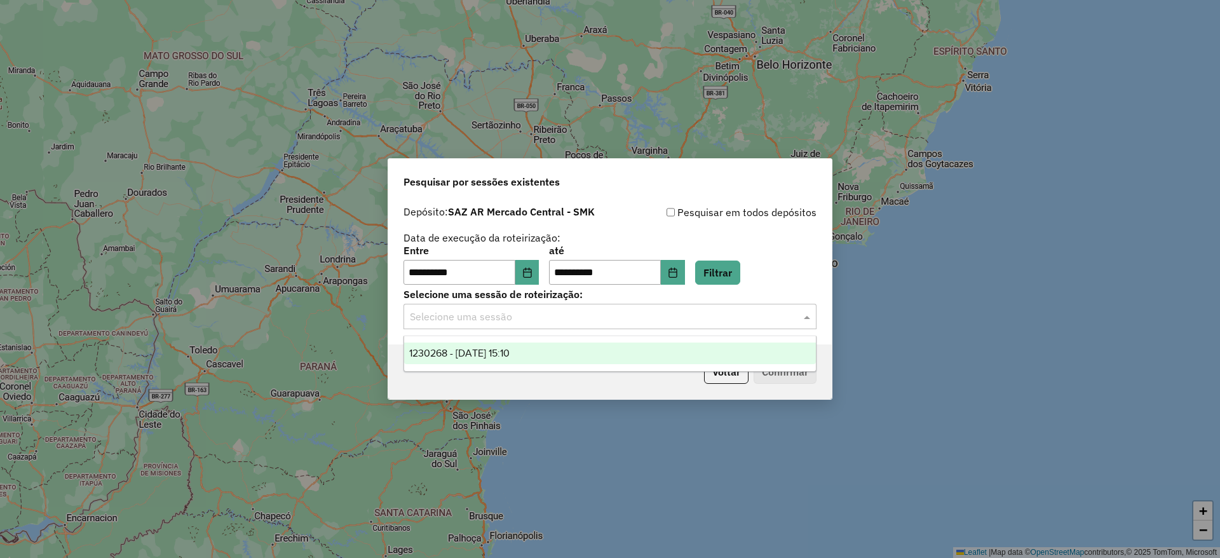
click at [535, 353] on div "1230268 - [DATE] 15:10" at bounding box center [610, 353] width 412 height 22
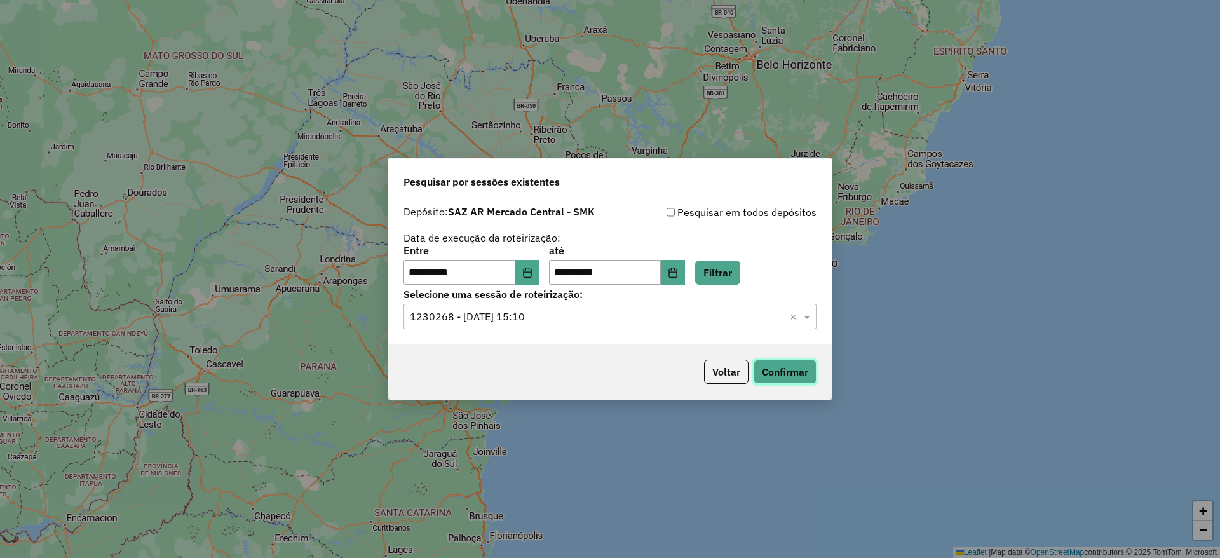
click at [766, 375] on button "Confirmar" at bounding box center [784, 372] width 63 height 24
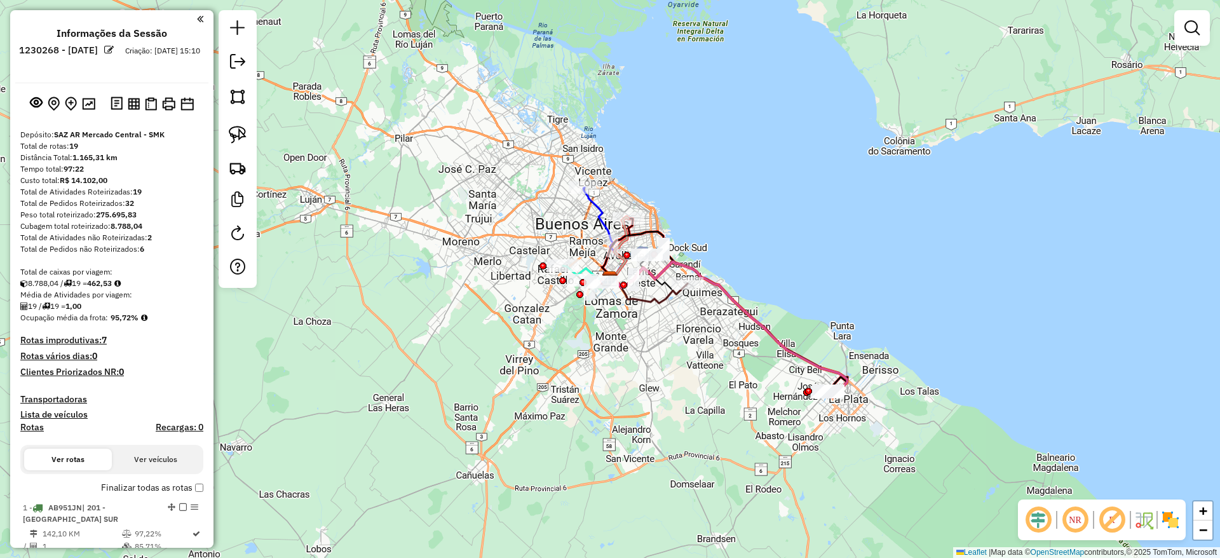
click at [1180, 522] on div "NR R" at bounding box center [1102, 519] width 168 height 41
click at [1172, 518] on img at bounding box center [1170, 519] width 20 height 20
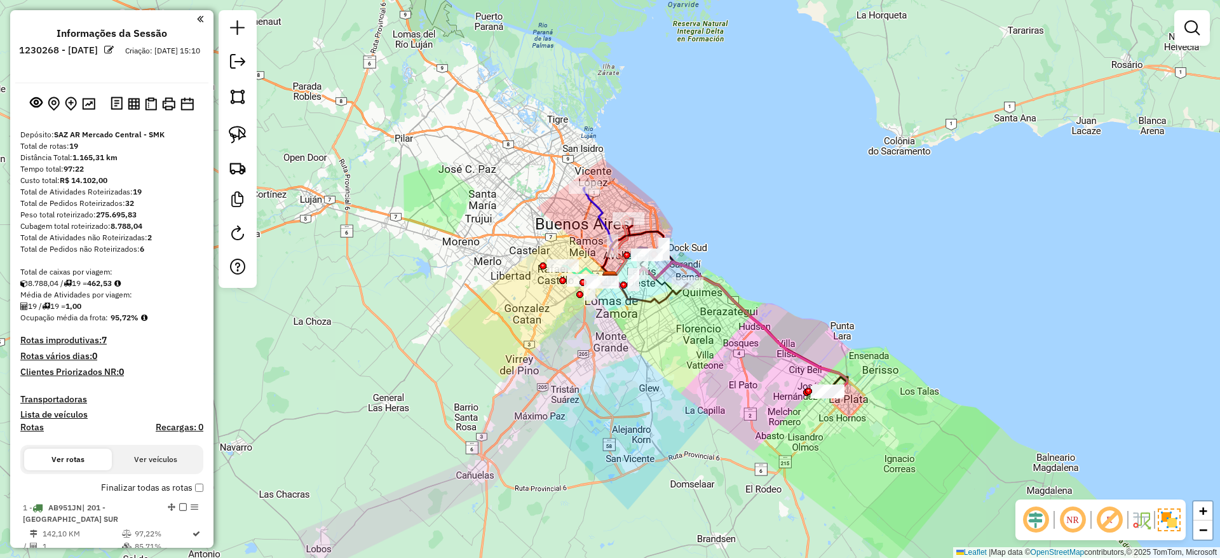
drag, startPoint x: 659, startPoint y: 370, endPoint x: 668, endPoint y: 378, distance: 12.1
click at [668, 378] on div "Janela de atendimento Grade de atendimento Capacidade Transportadoras Veículos …" at bounding box center [610, 279] width 1220 height 558
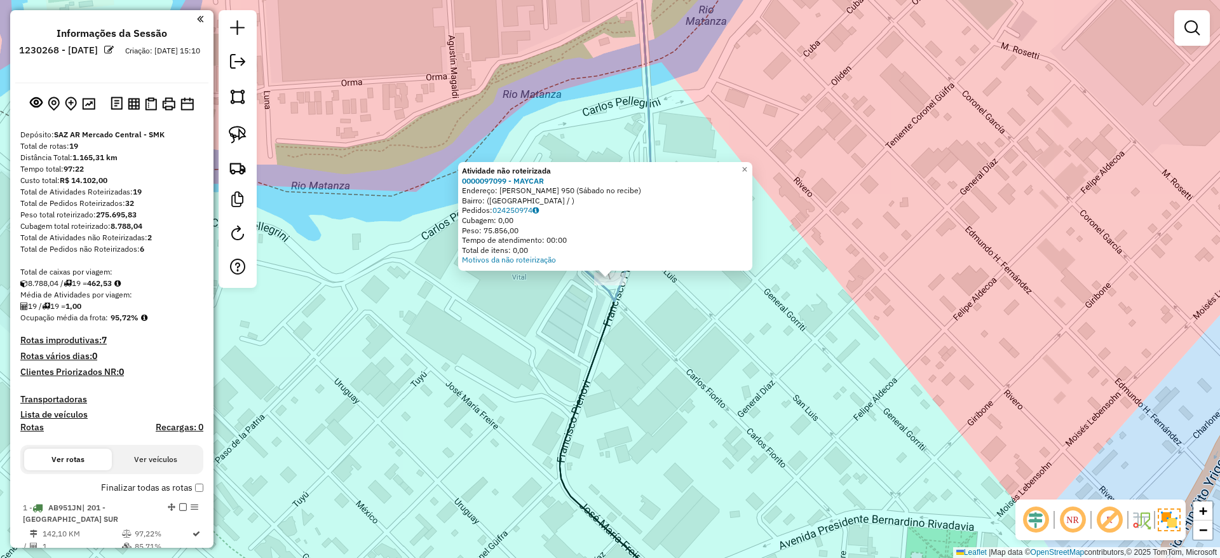
click at [560, 306] on div "Atividade não roteirizada 0000097099 - MAYCAR Endereço: [PERSON_NAME] 950 (Sába…" at bounding box center [610, 279] width 1220 height 558
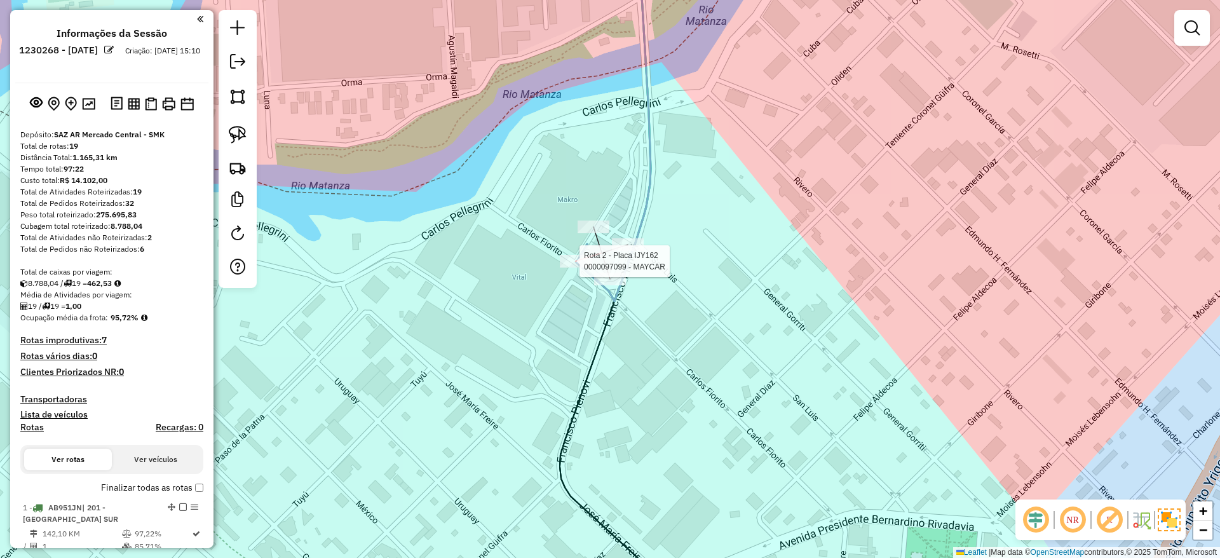
select select "**********"
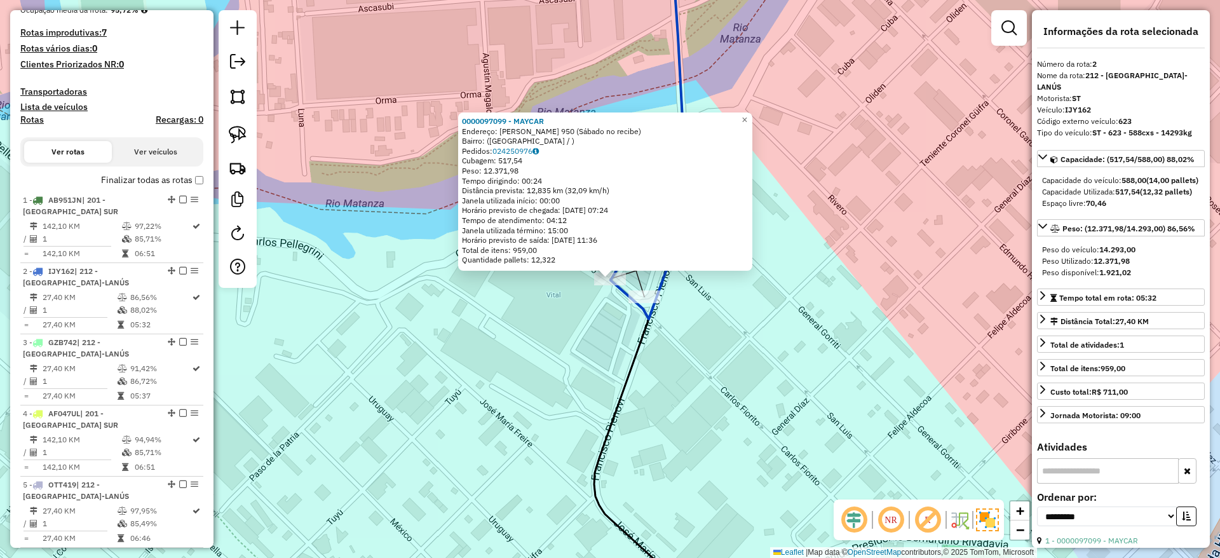
scroll to position [560, 0]
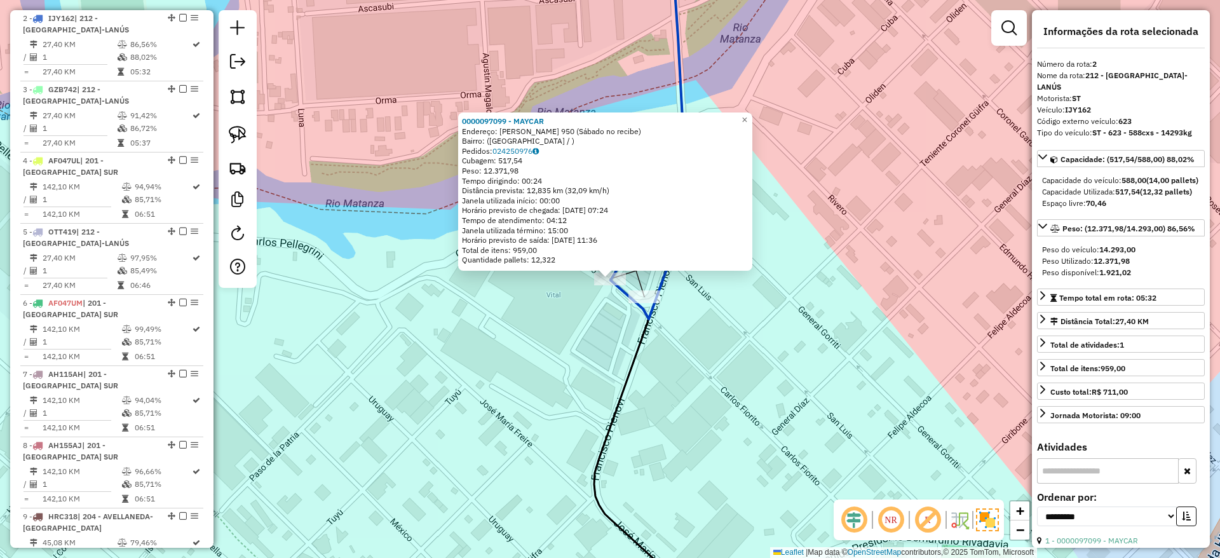
click at [610, 317] on div "0000097099 - MAYCAR Endereço: [PERSON_NAME] 950 (Sábado no recibe) Bairro: ([GE…" at bounding box center [610, 279] width 1220 height 558
